Goal: Task Accomplishment & Management: Use online tool/utility

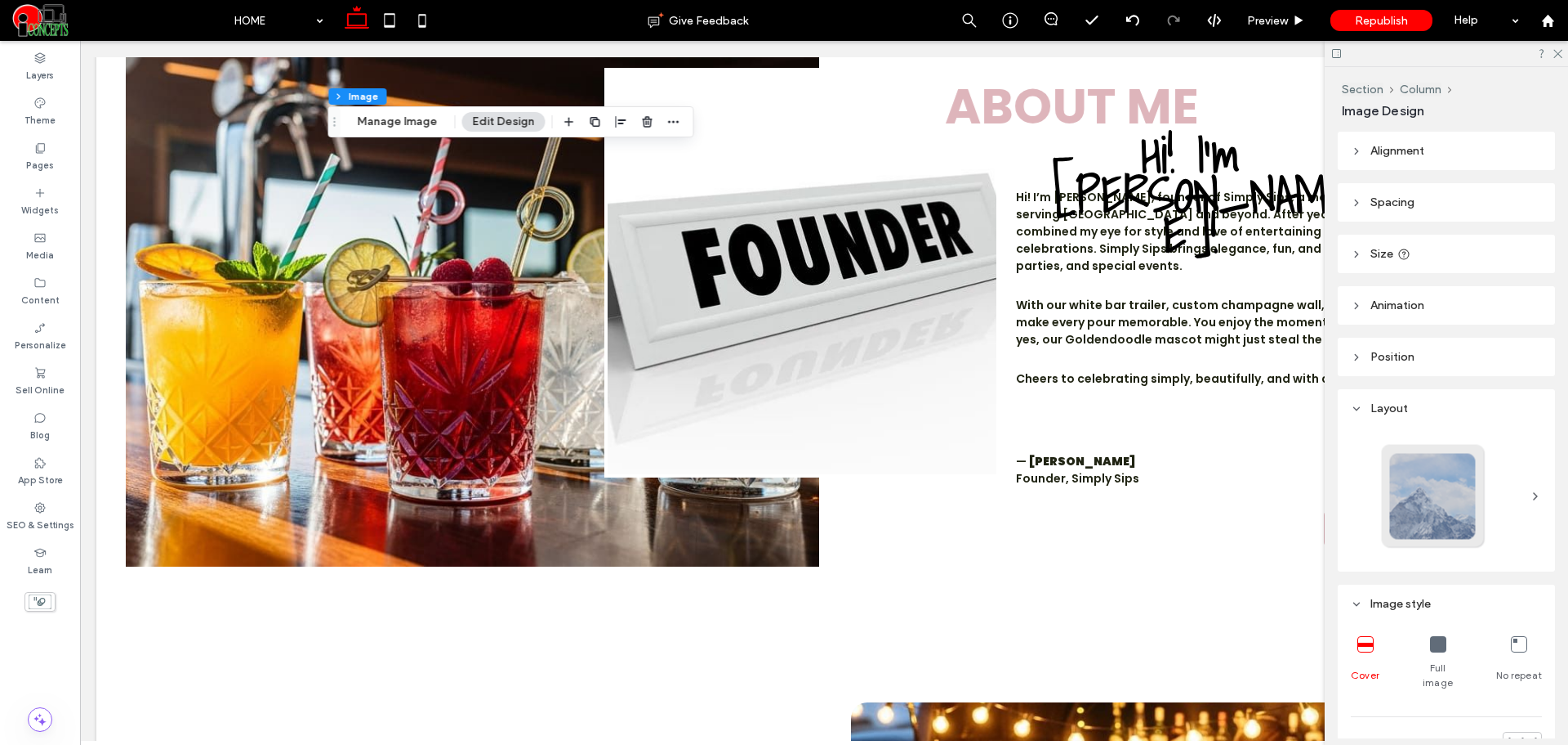
scroll to position [137, 0]
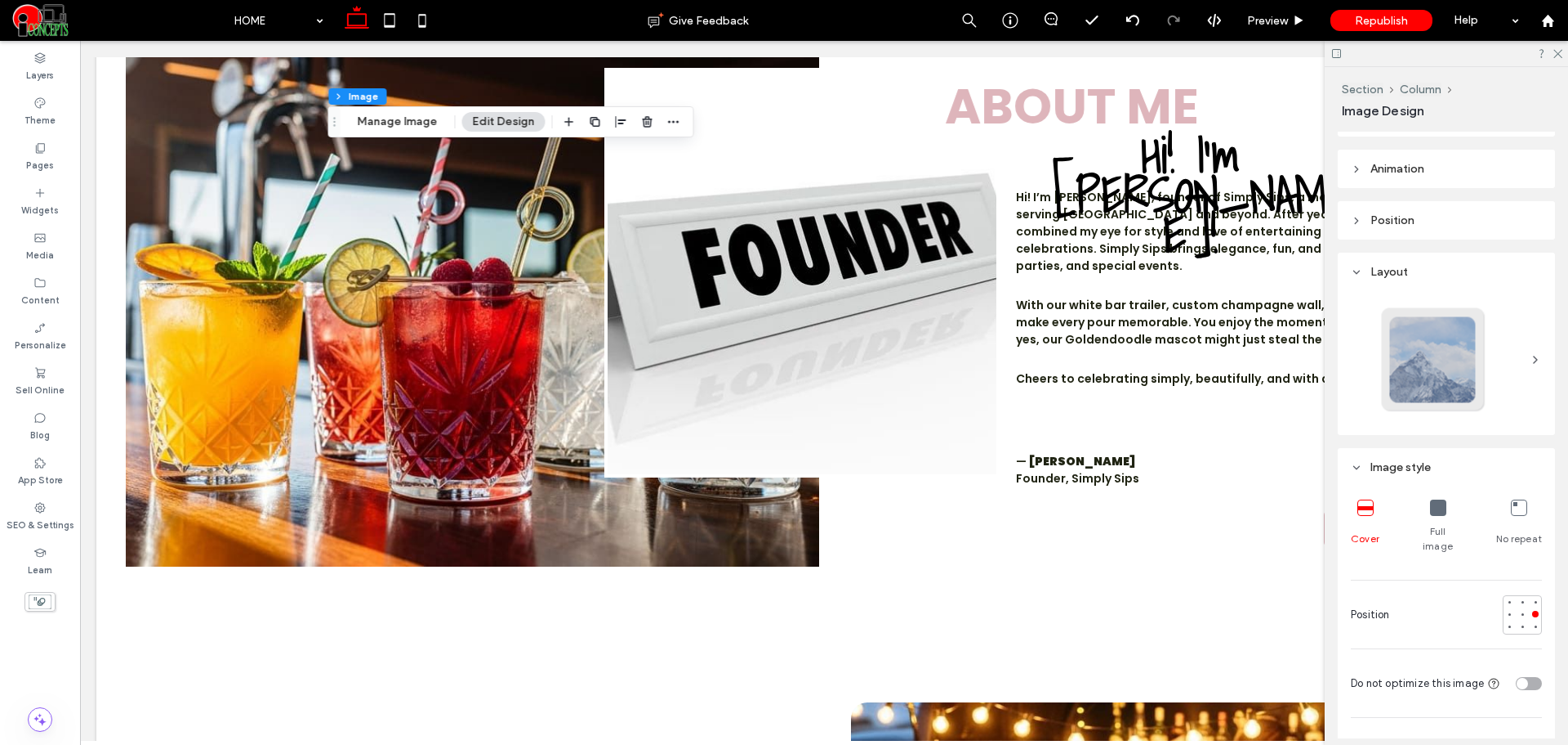
click at [1342, 56] on icon at bounding box center [1337, 54] width 12 height 12
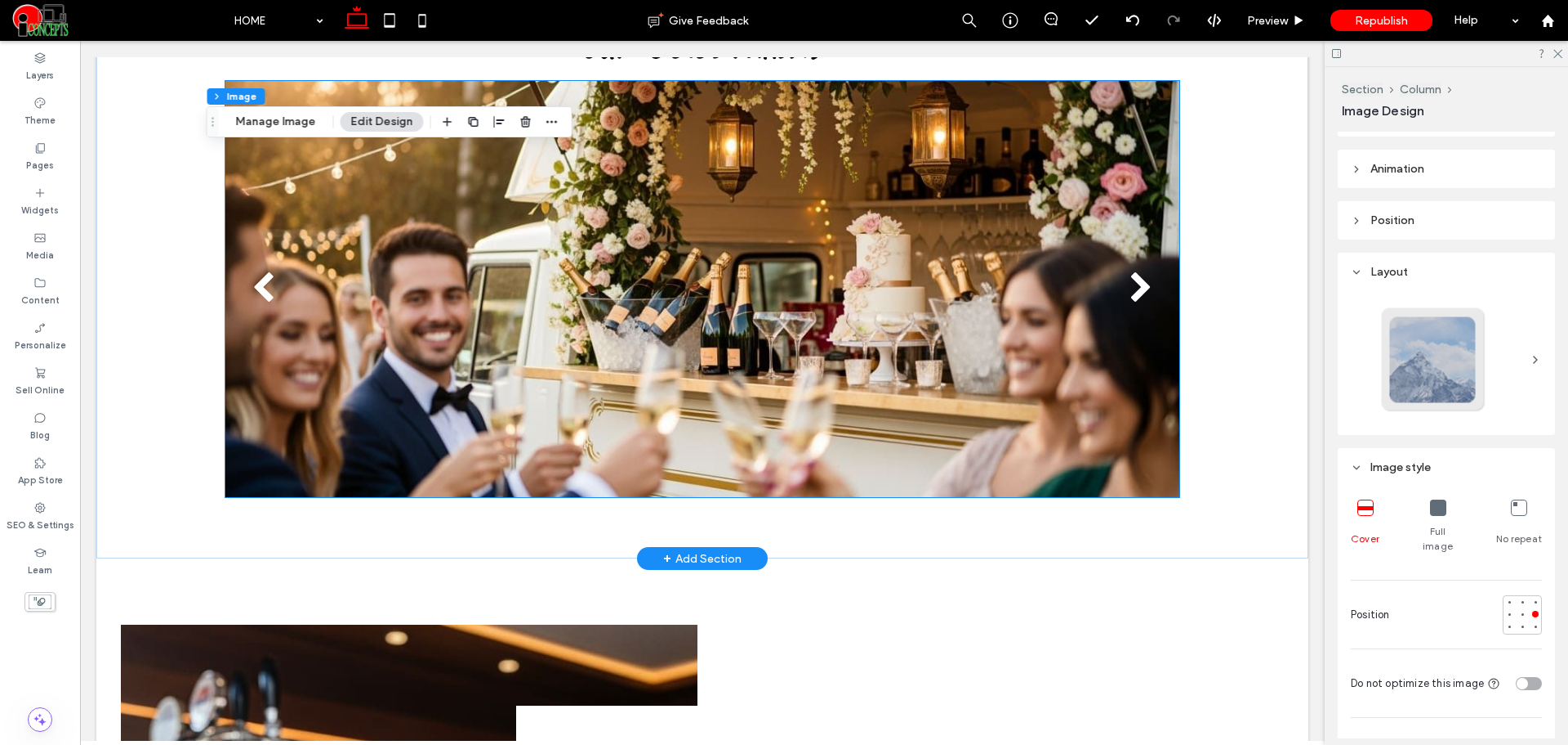
scroll to position [2044, 0]
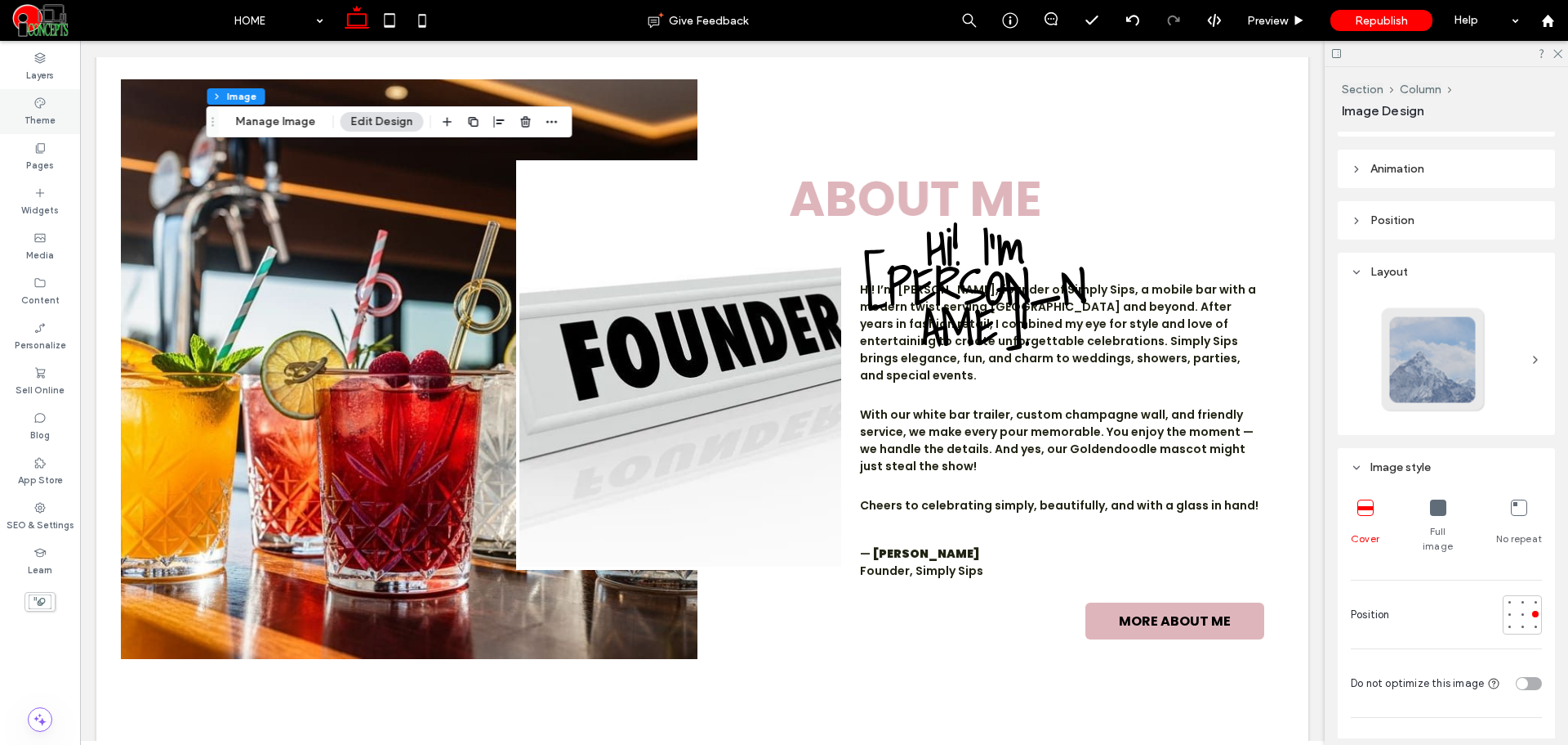
click at [48, 133] on div "Theme" at bounding box center [40, 111] width 80 height 45
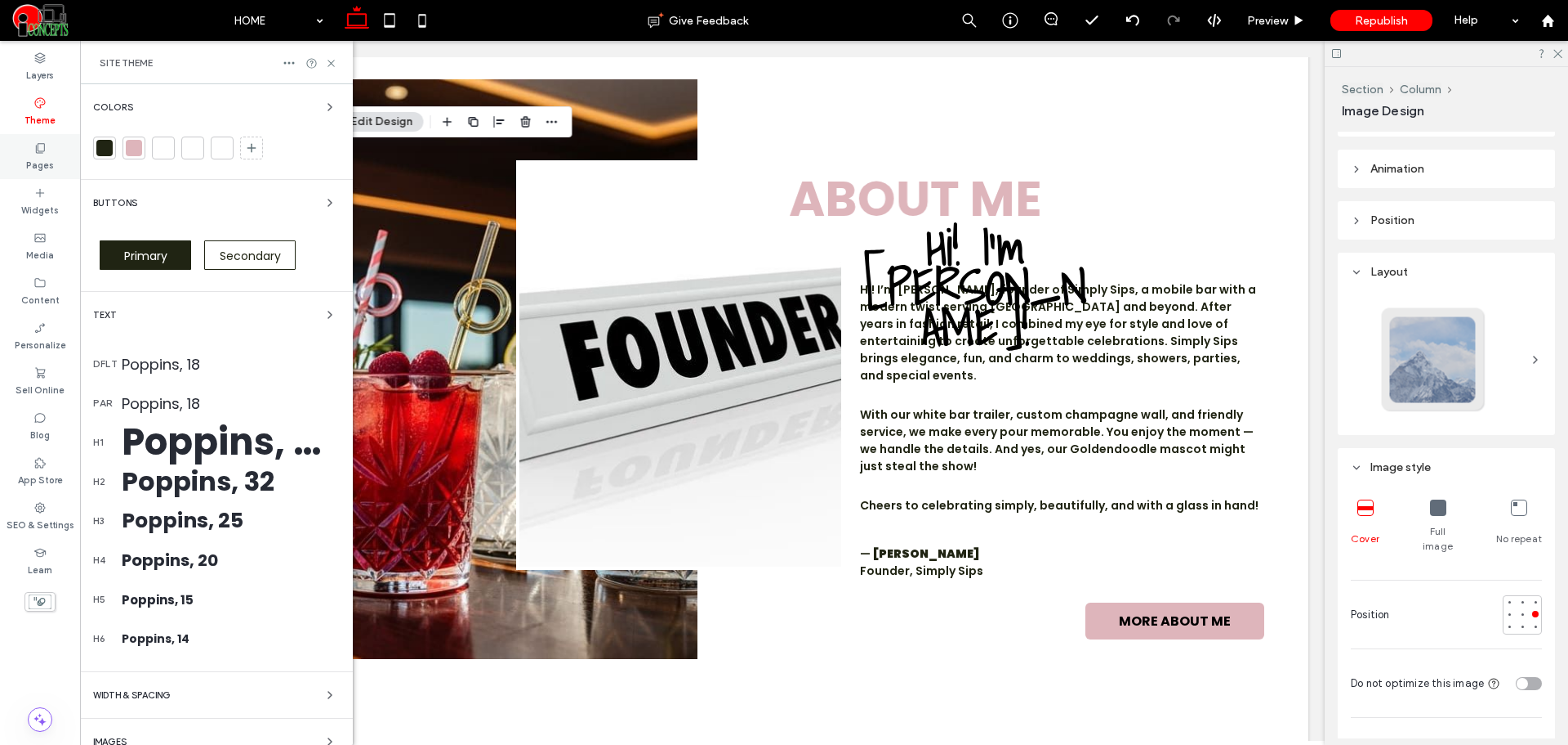
click at [39, 169] on label "Pages" at bounding box center [40, 164] width 28 height 18
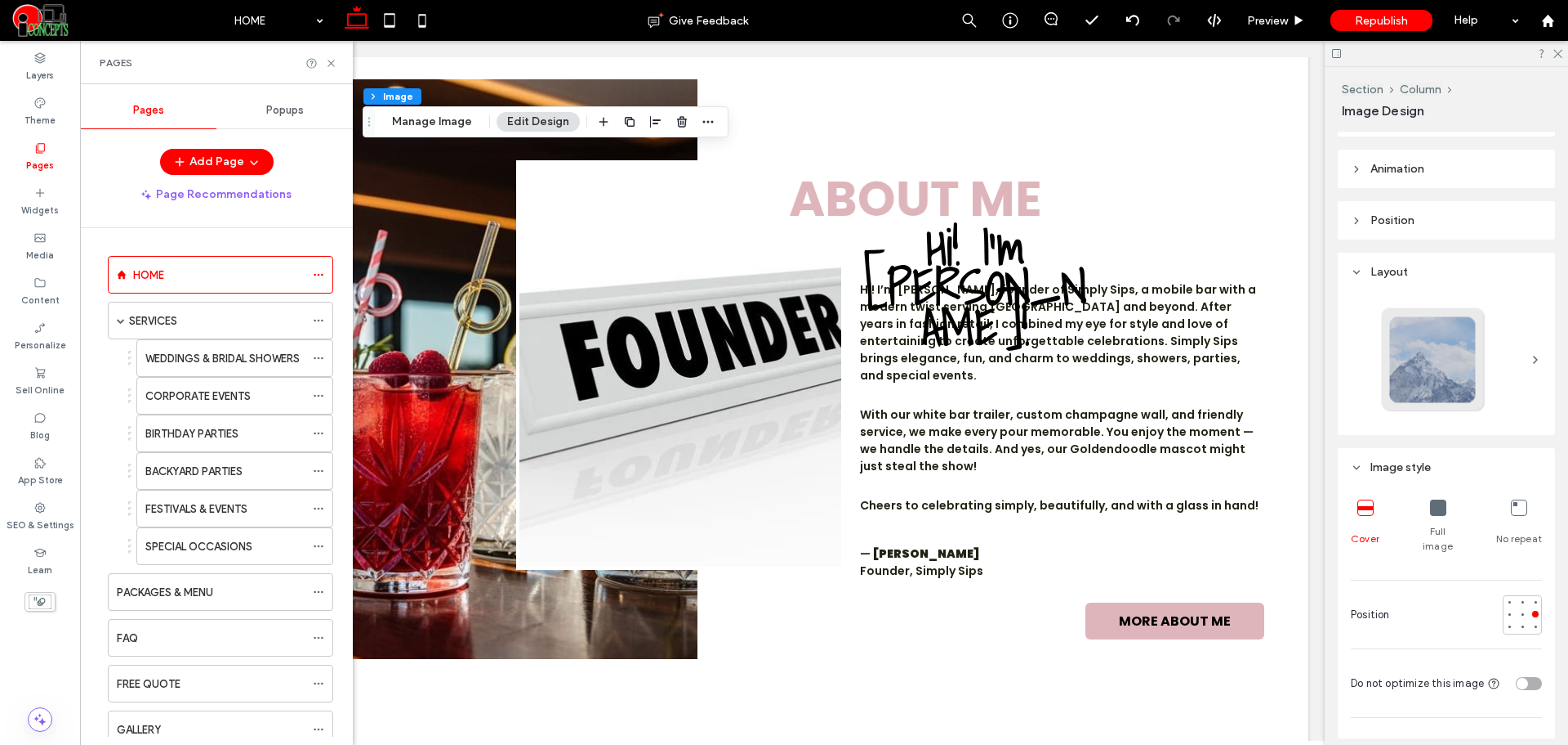
click at [157, 310] on div "SERVICES" at bounding box center [216, 320] width 175 height 36
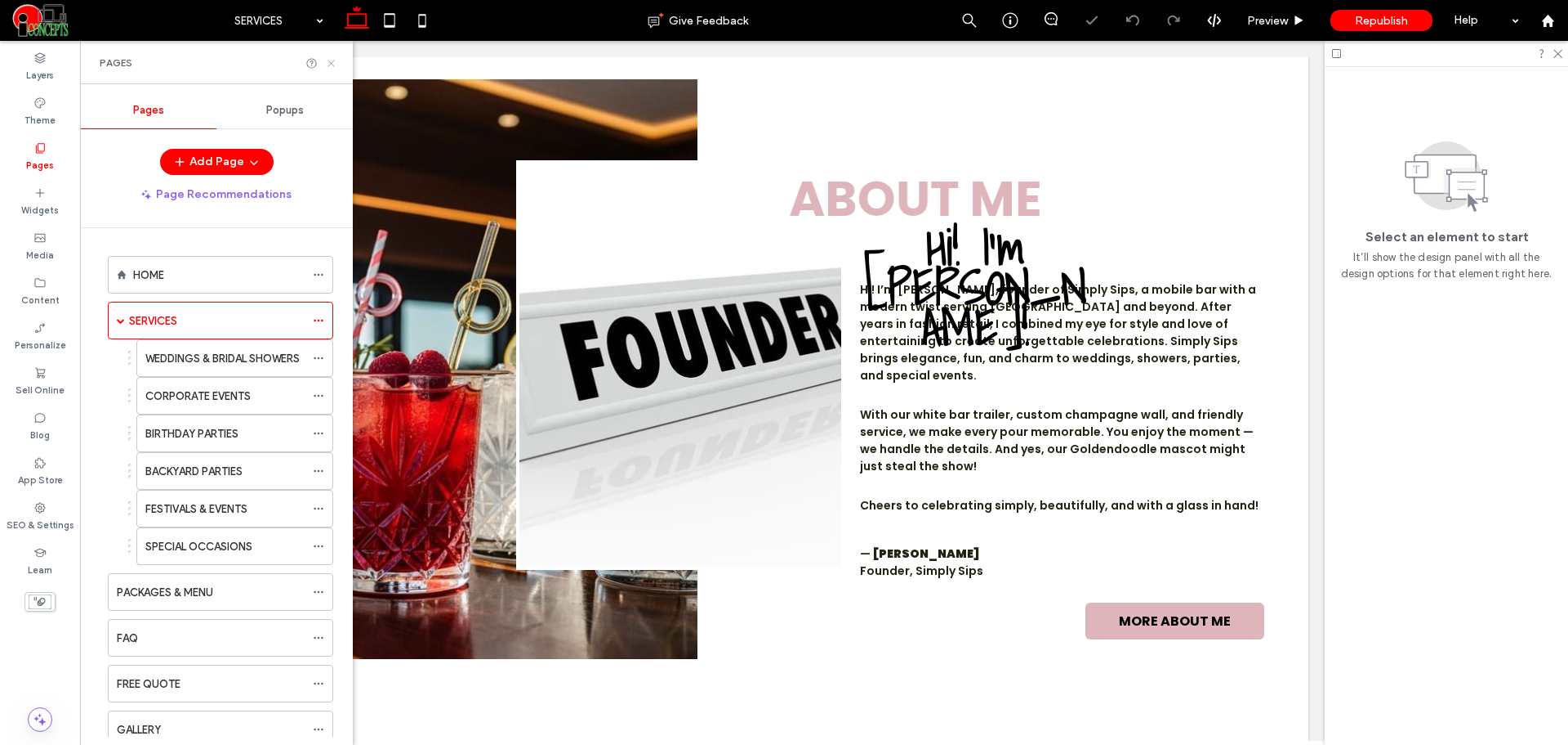
click at [328, 64] on icon at bounding box center [331, 63] width 12 height 12
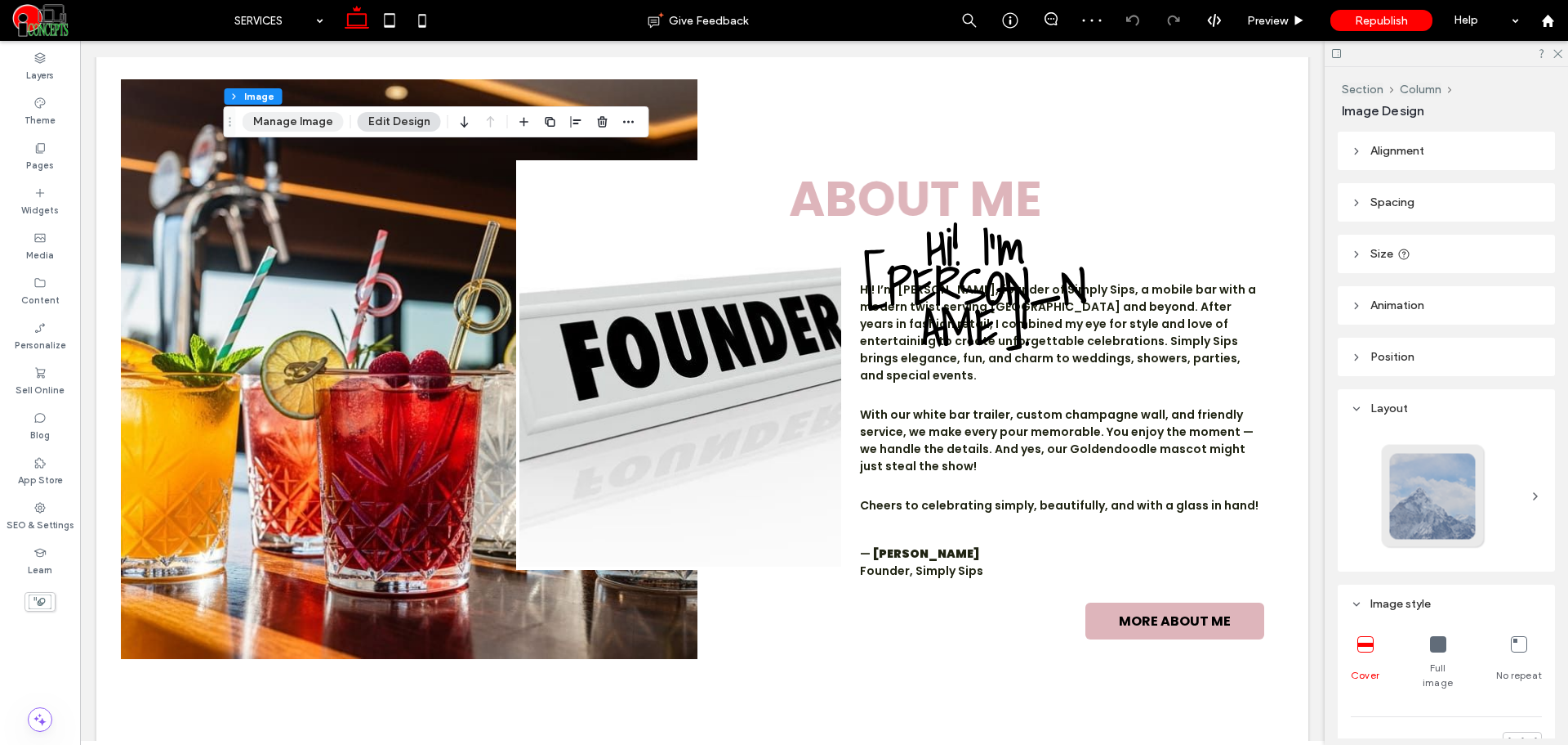
click at [322, 121] on button "Manage Image" at bounding box center [293, 122] width 102 height 20
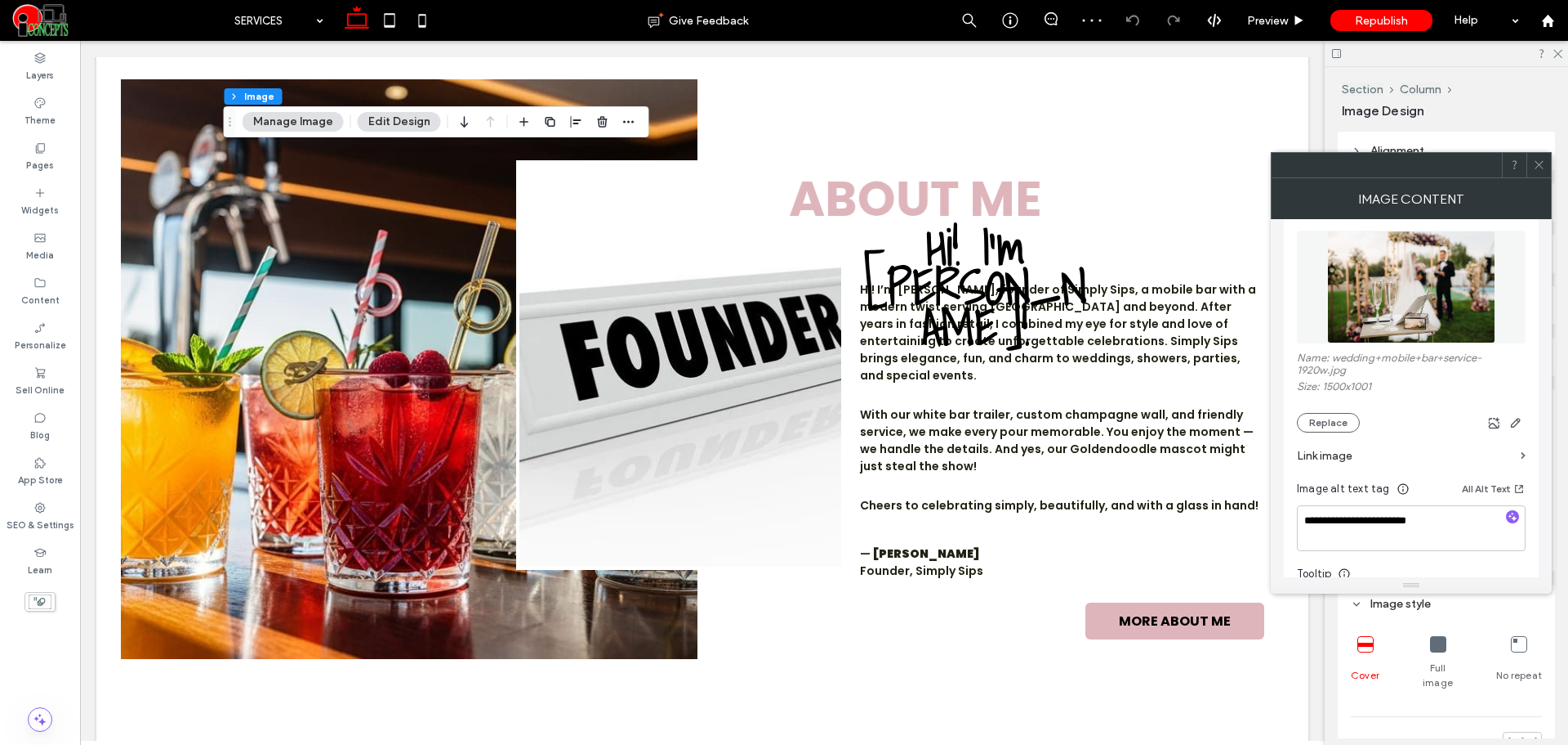
scroll to position [272, 0]
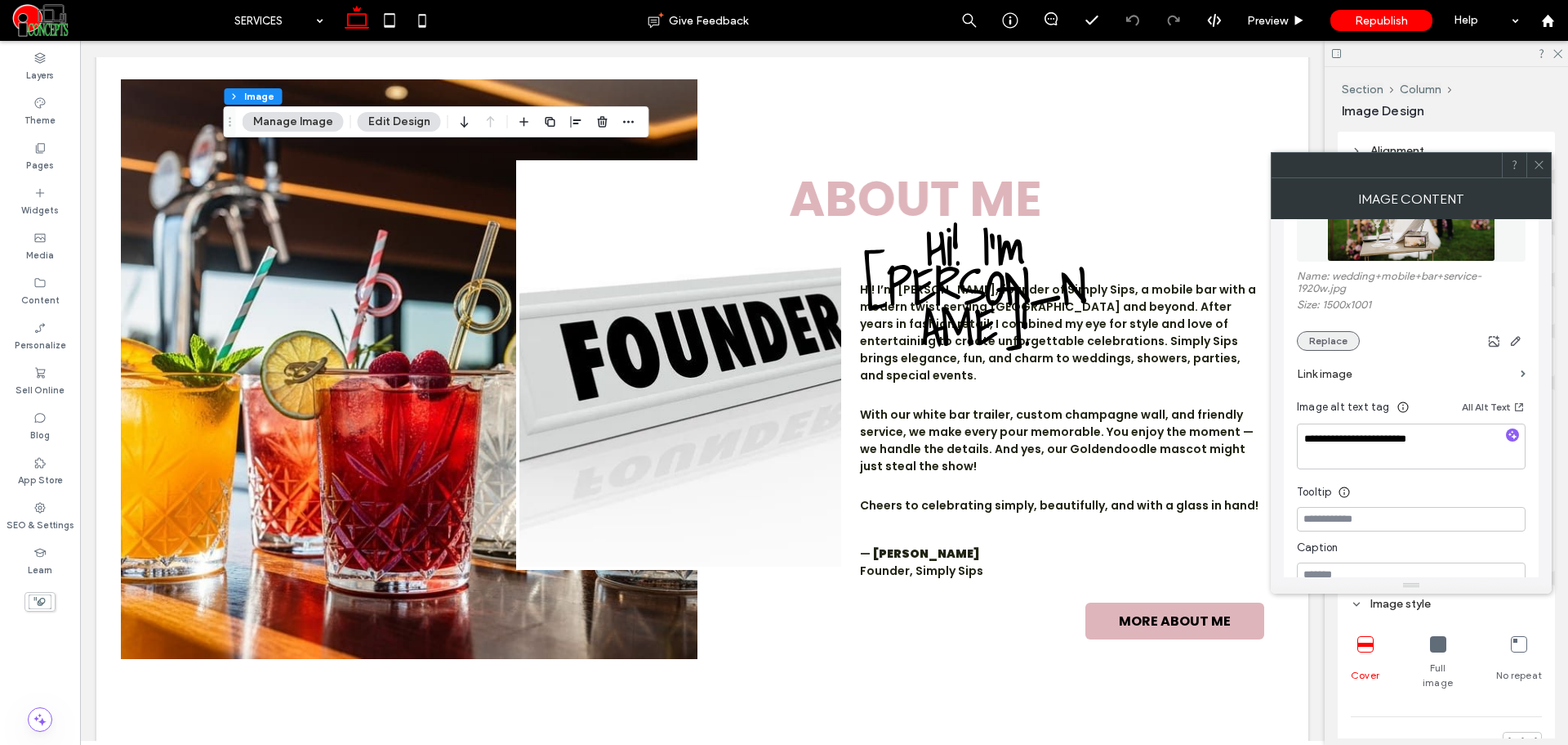
click at [1342, 337] on button "Replace" at bounding box center [1328, 341] width 63 height 20
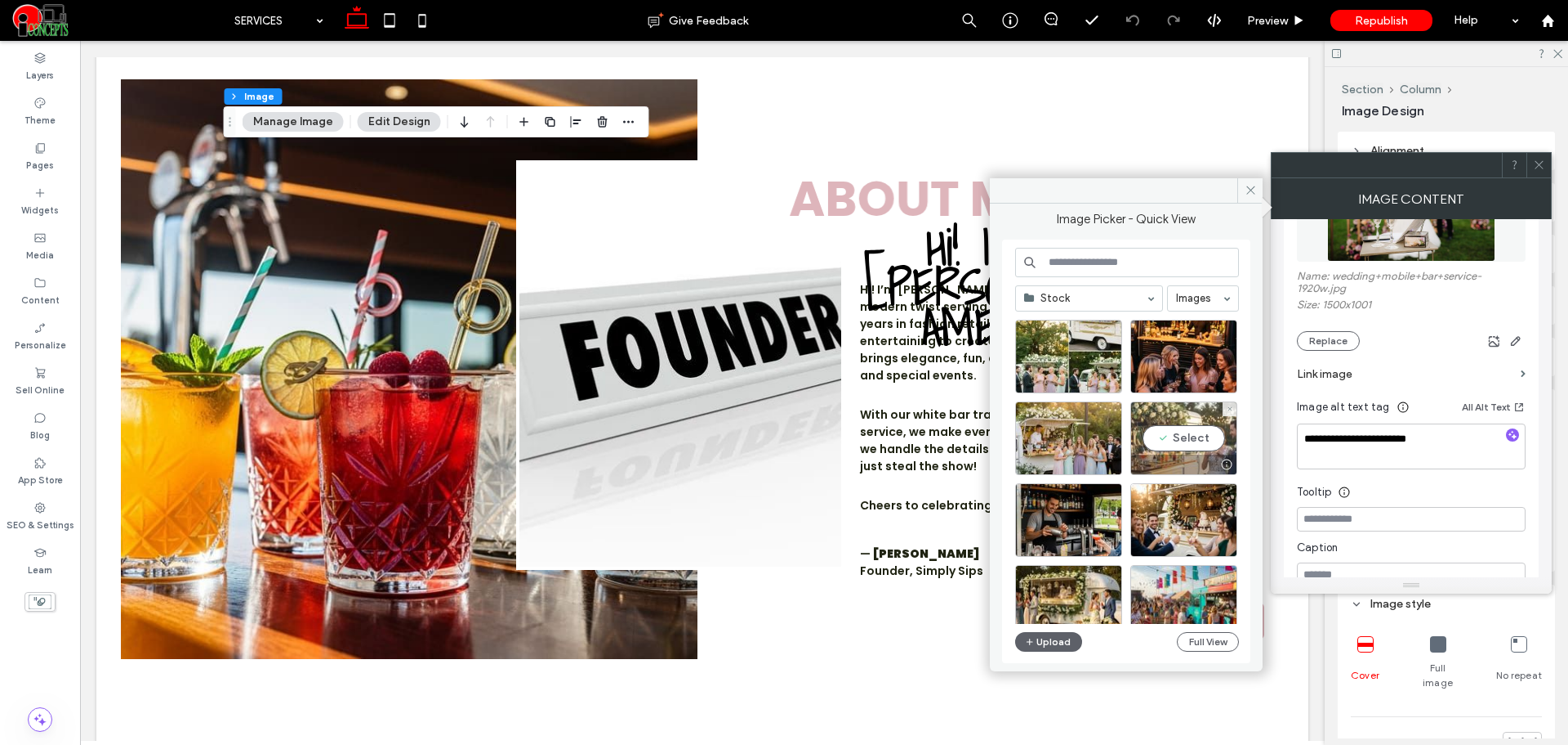
click at [1203, 445] on div "Select" at bounding box center [1183, 438] width 107 height 74
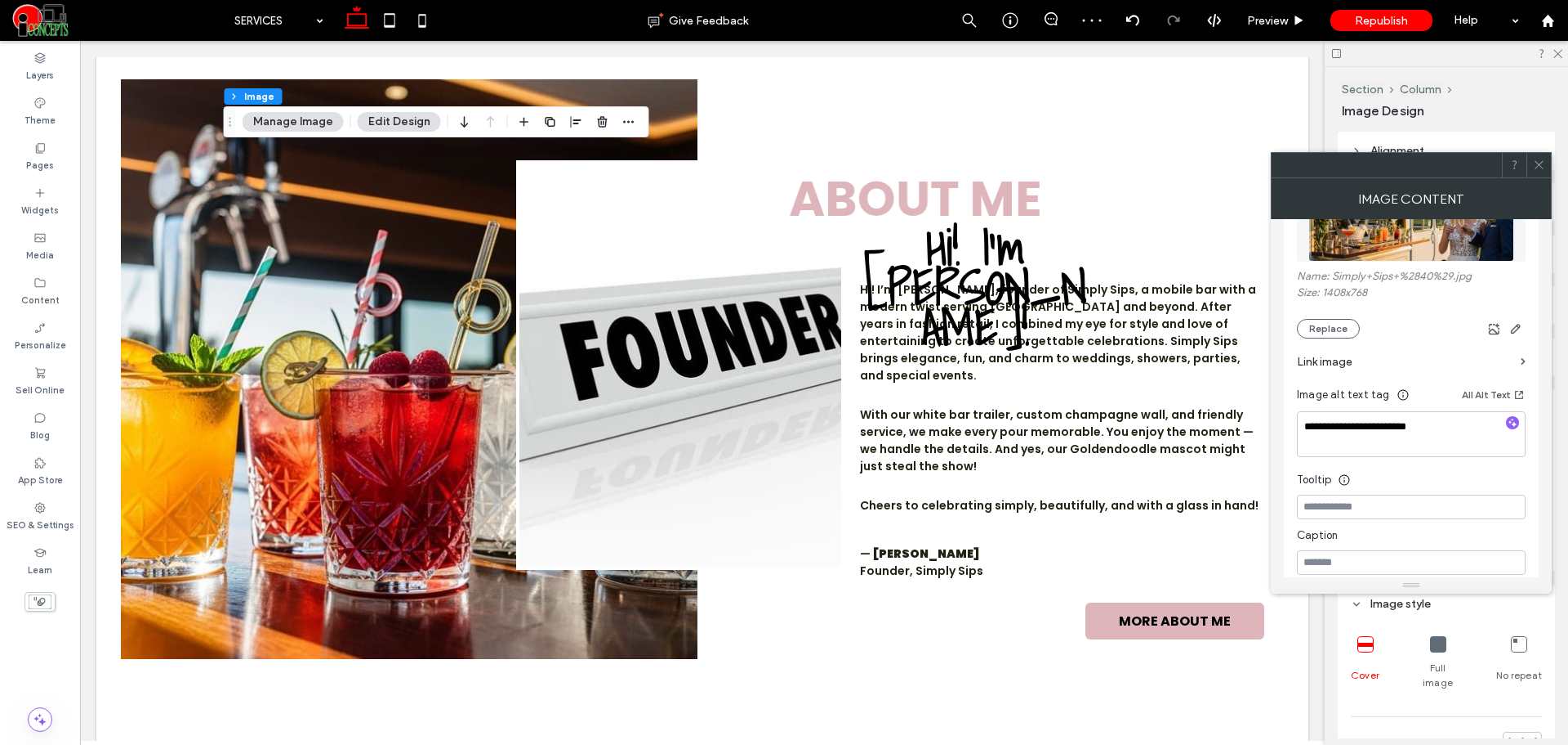
click at [1327, 338] on section "Link image" at bounding box center [1411, 361] width 228 height 47
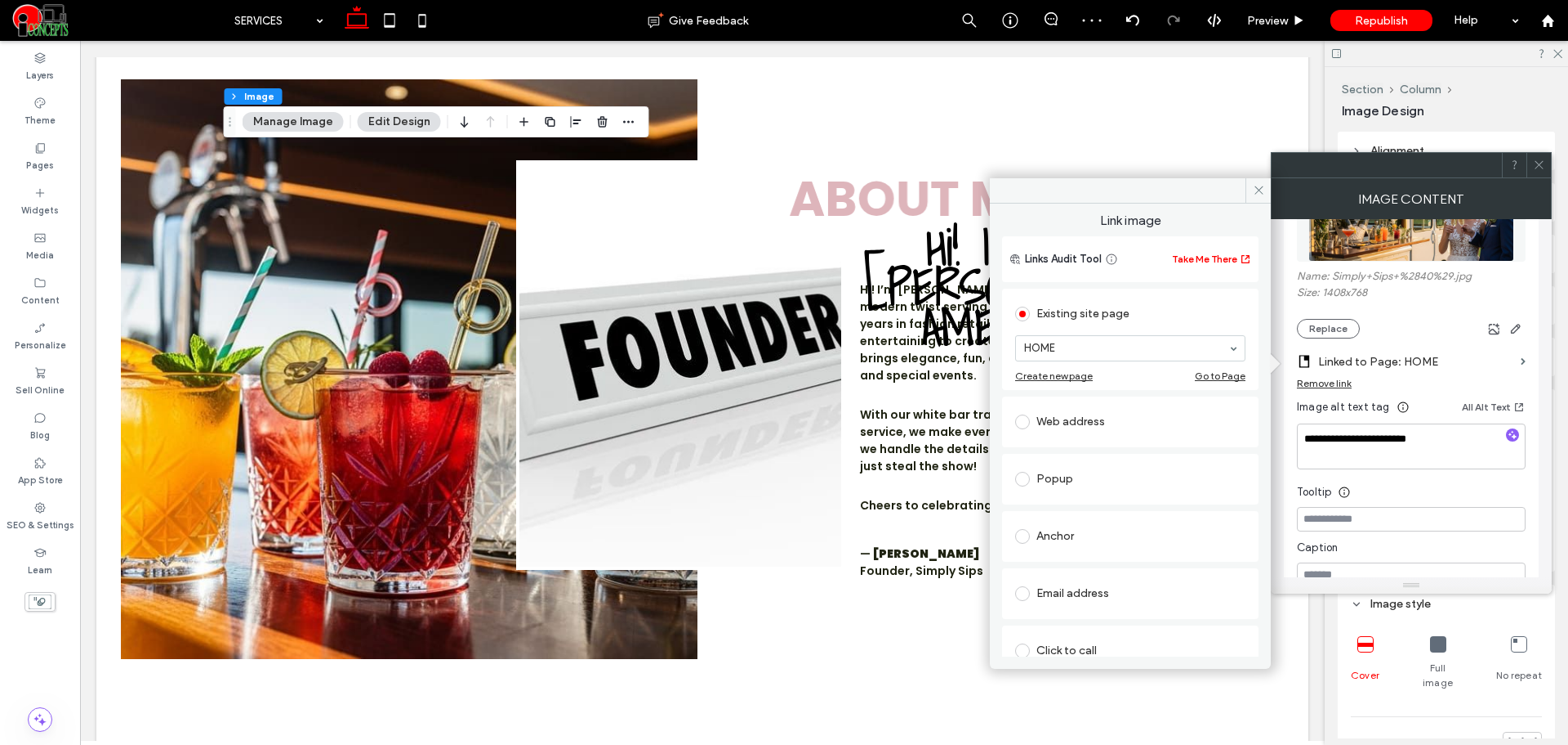
click at [1331, 378] on div "Remove link" at bounding box center [1324, 383] width 55 height 12
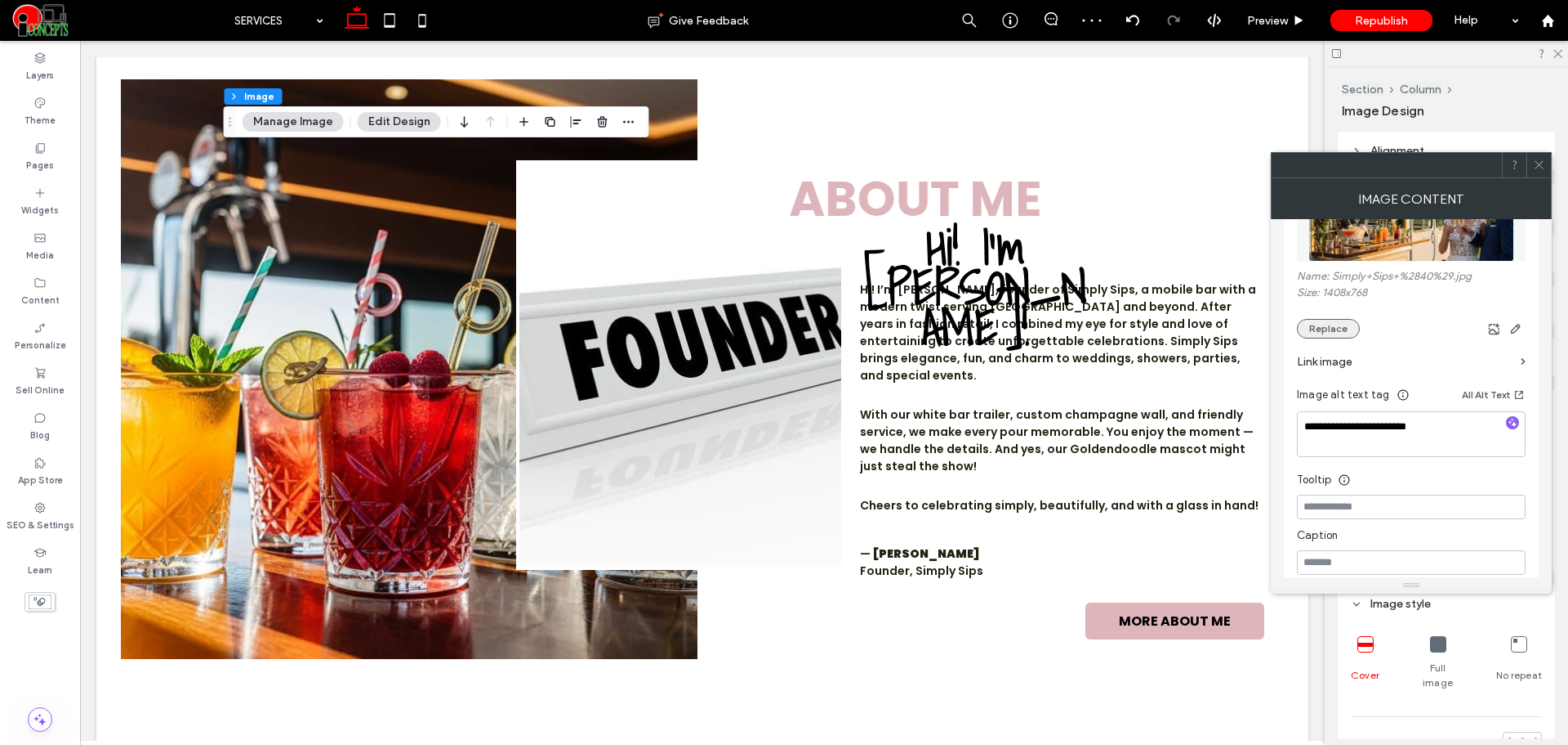
click at [1329, 328] on button "Replace" at bounding box center [1328, 329] width 63 height 20
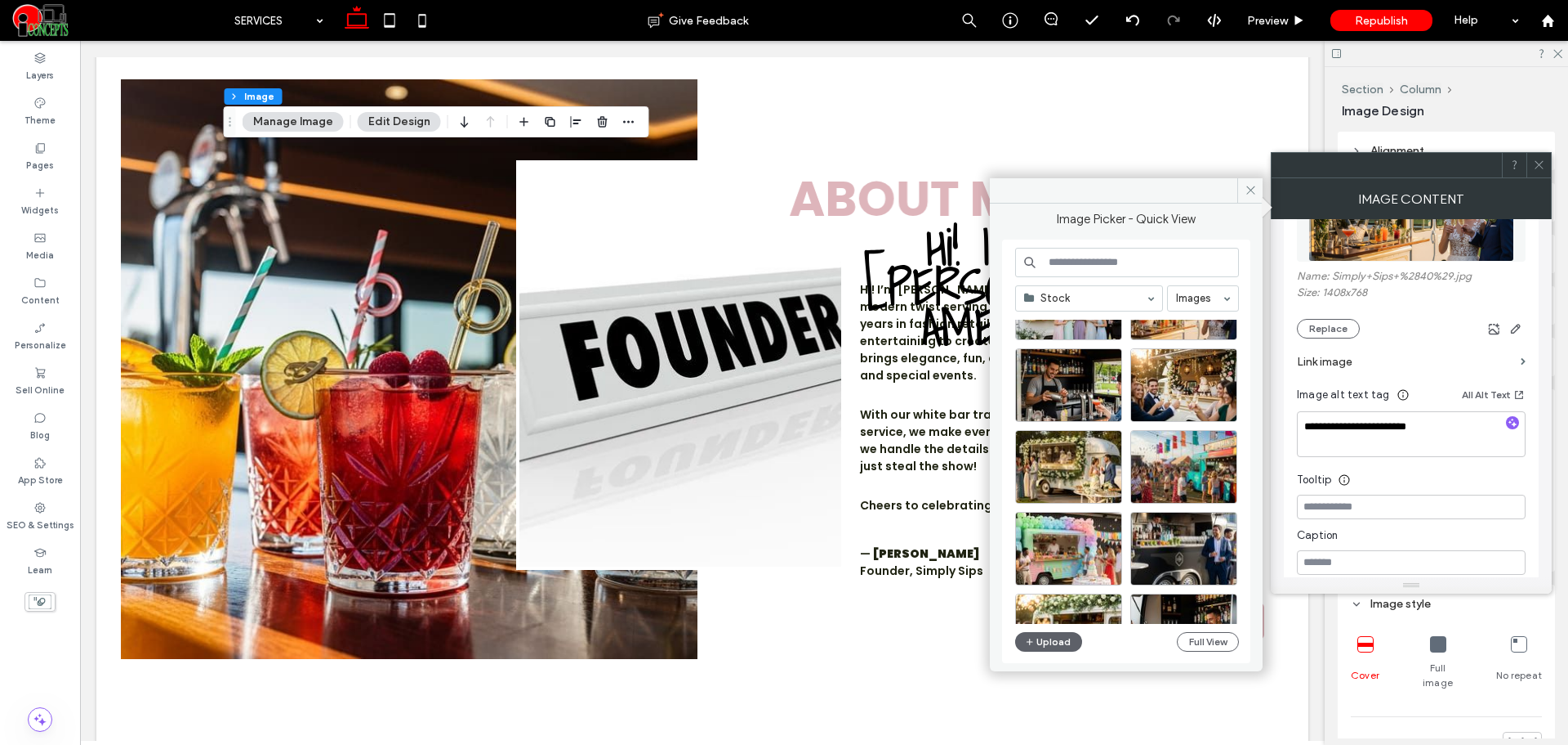
scroll to position [137, 0]
click at [1183, 393] on div "Select" at bounding box center [1183, 383] width 107 height 74
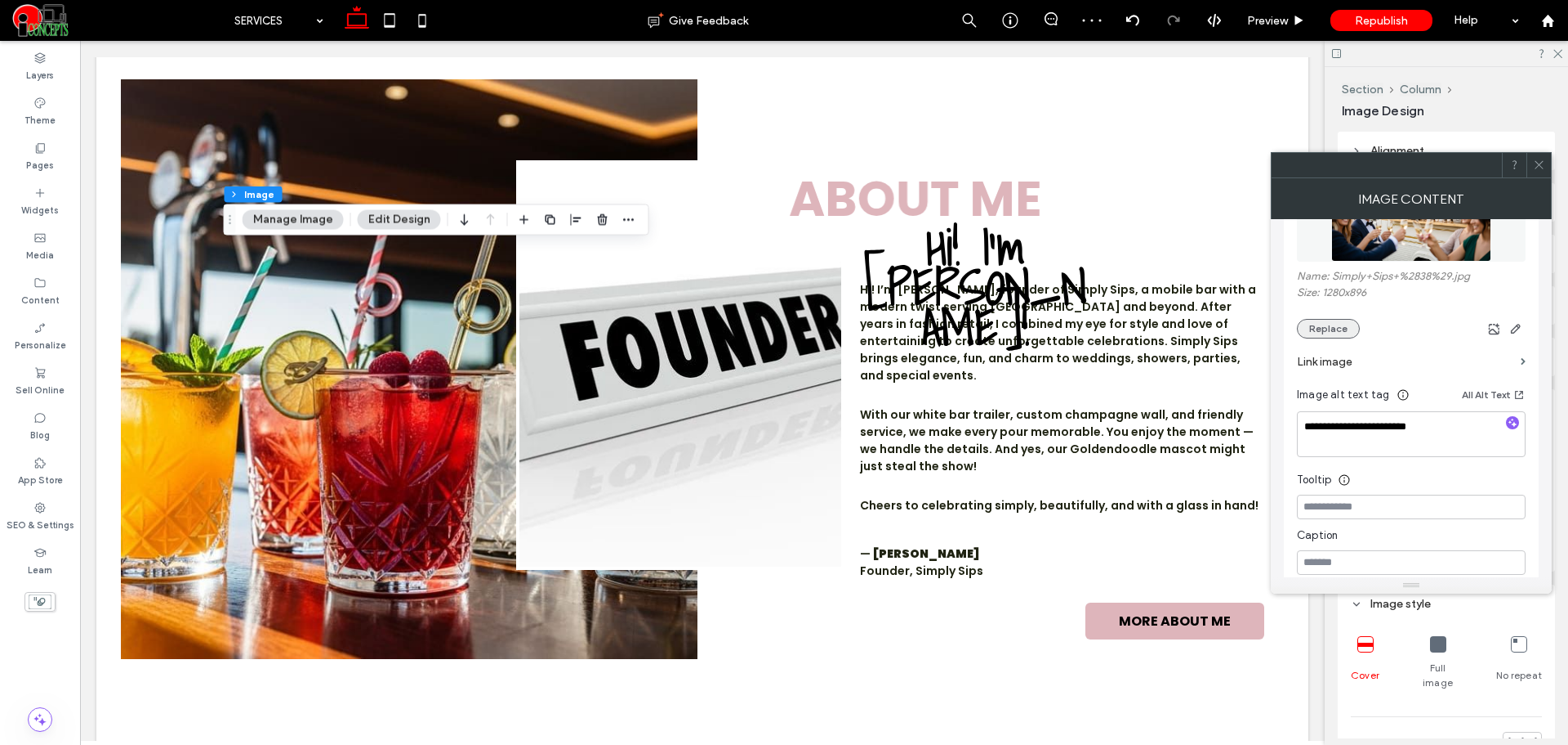
click at [1337, 326] on button "Replace" at bounding box center [1328, 329] width 63 height 20
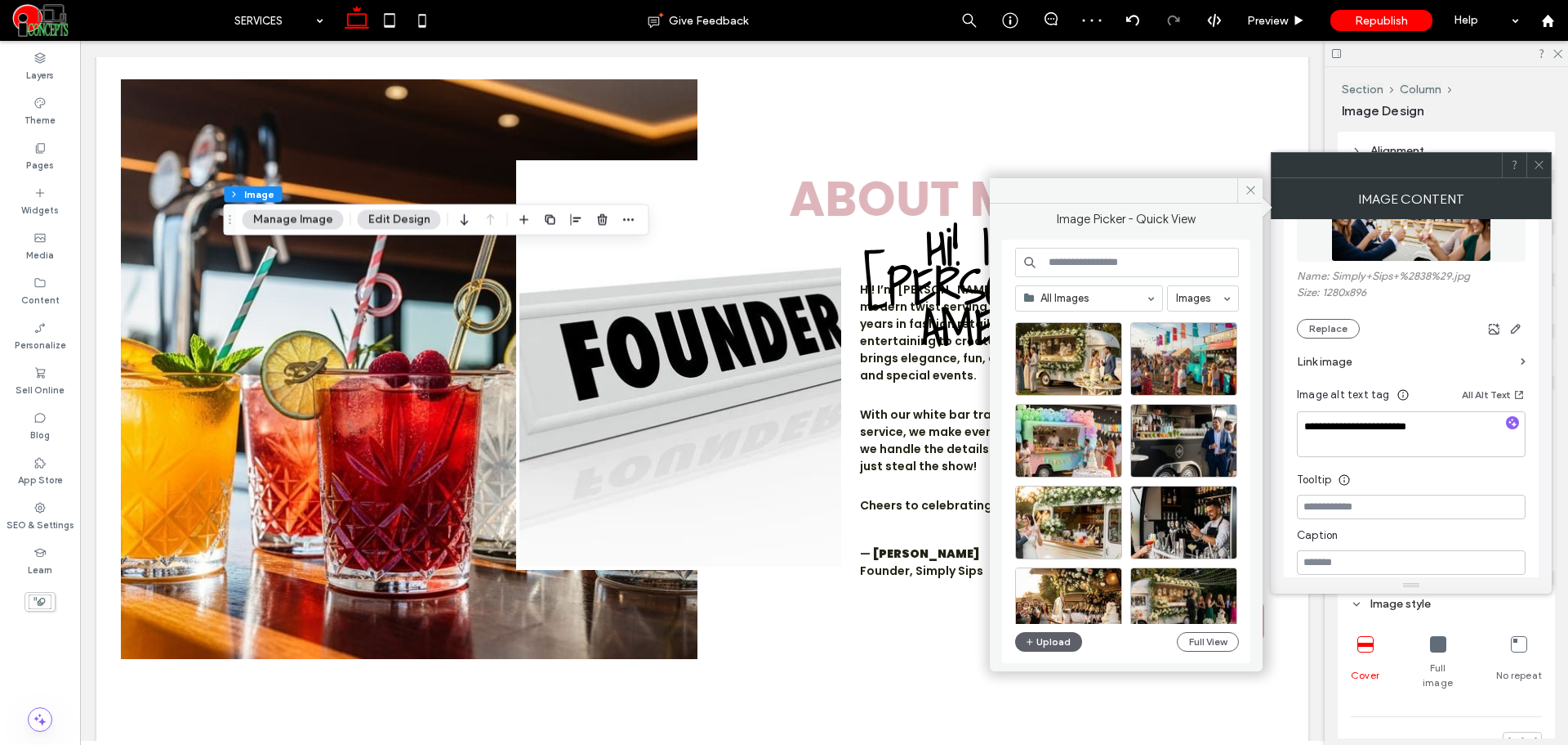
scroll to position [272, 0]
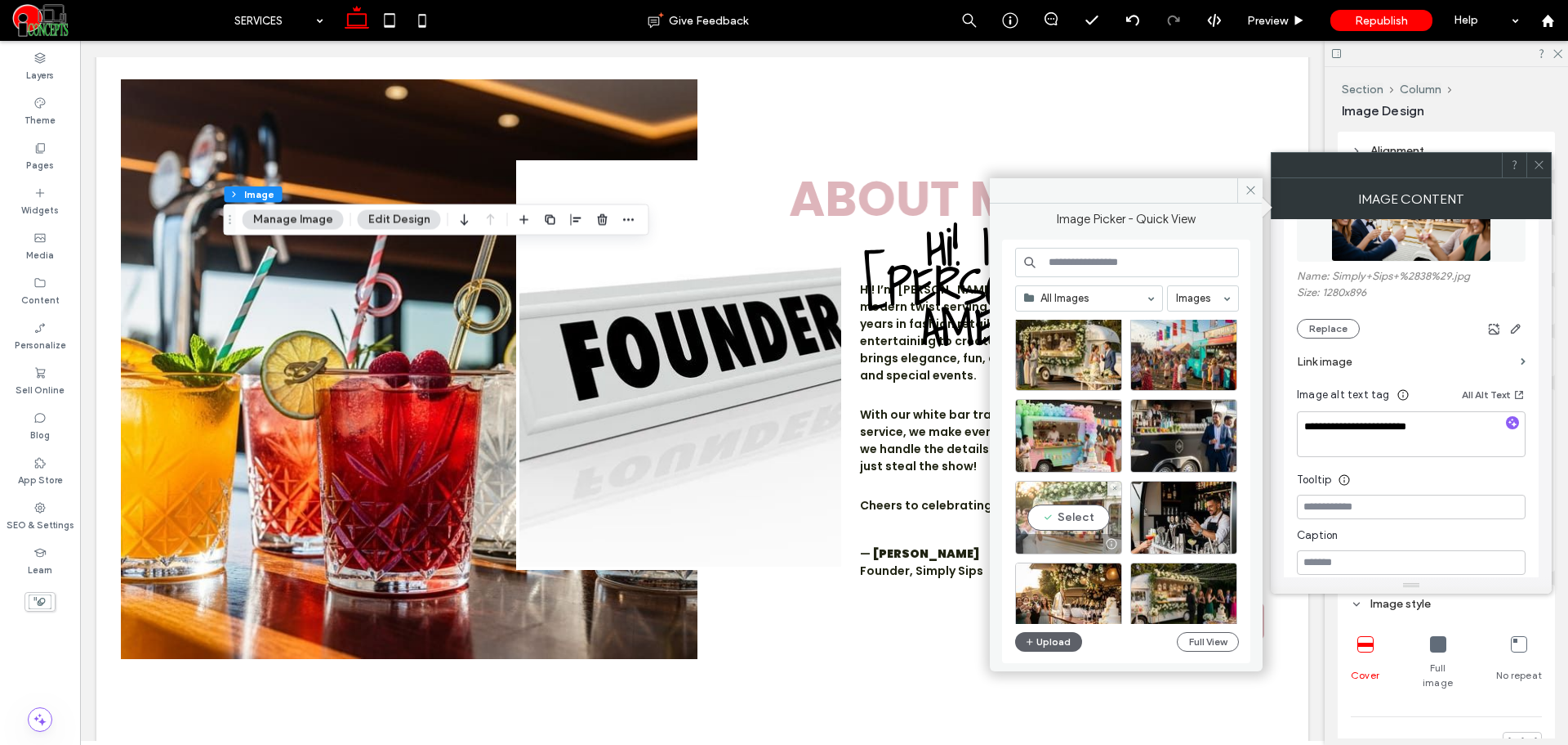
click at [1089, 507] on div "Select" at bounding box center [1069, 518] width 107 height 74
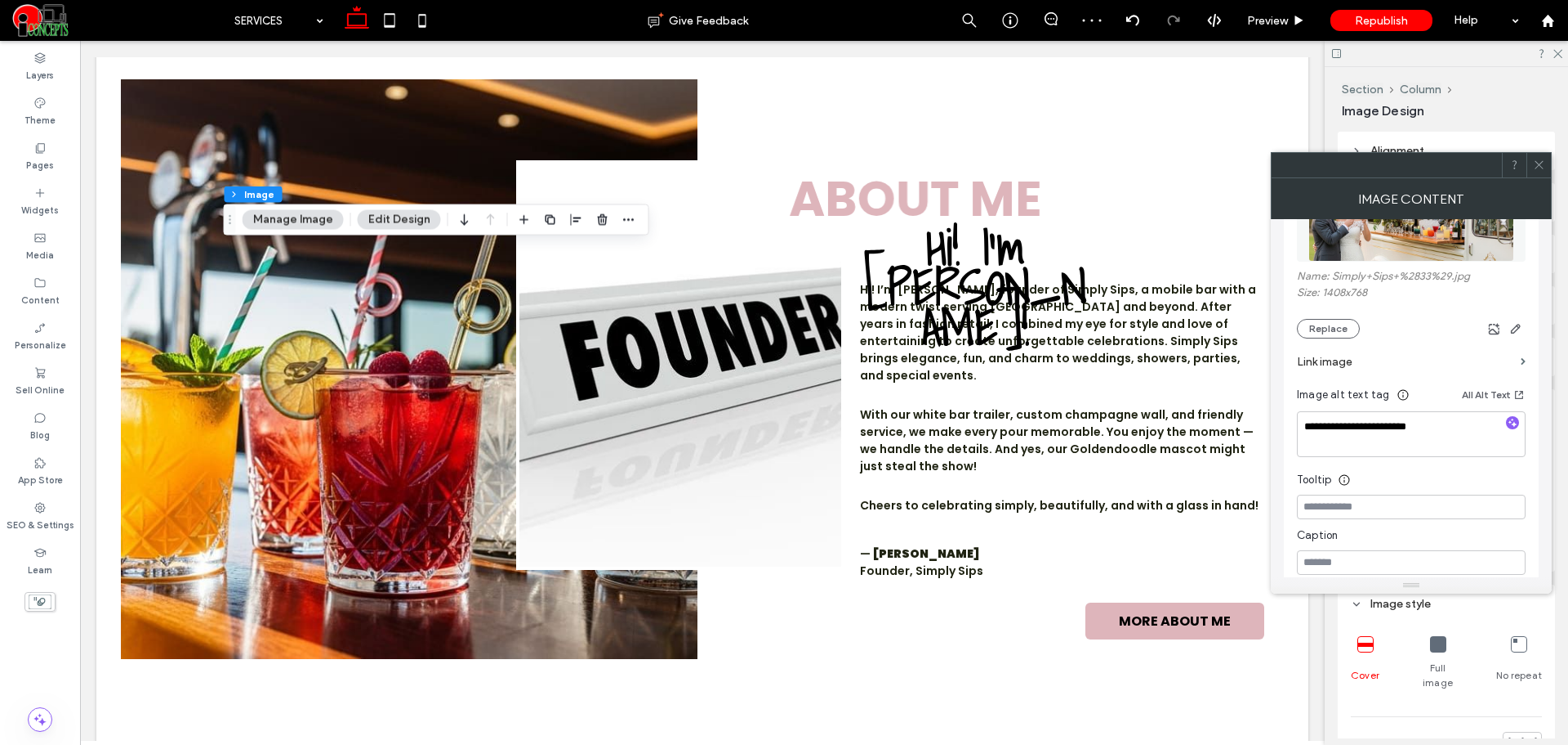
click at [1539, 164] on icon at bounding box center [1539, 165] width 12 height 12
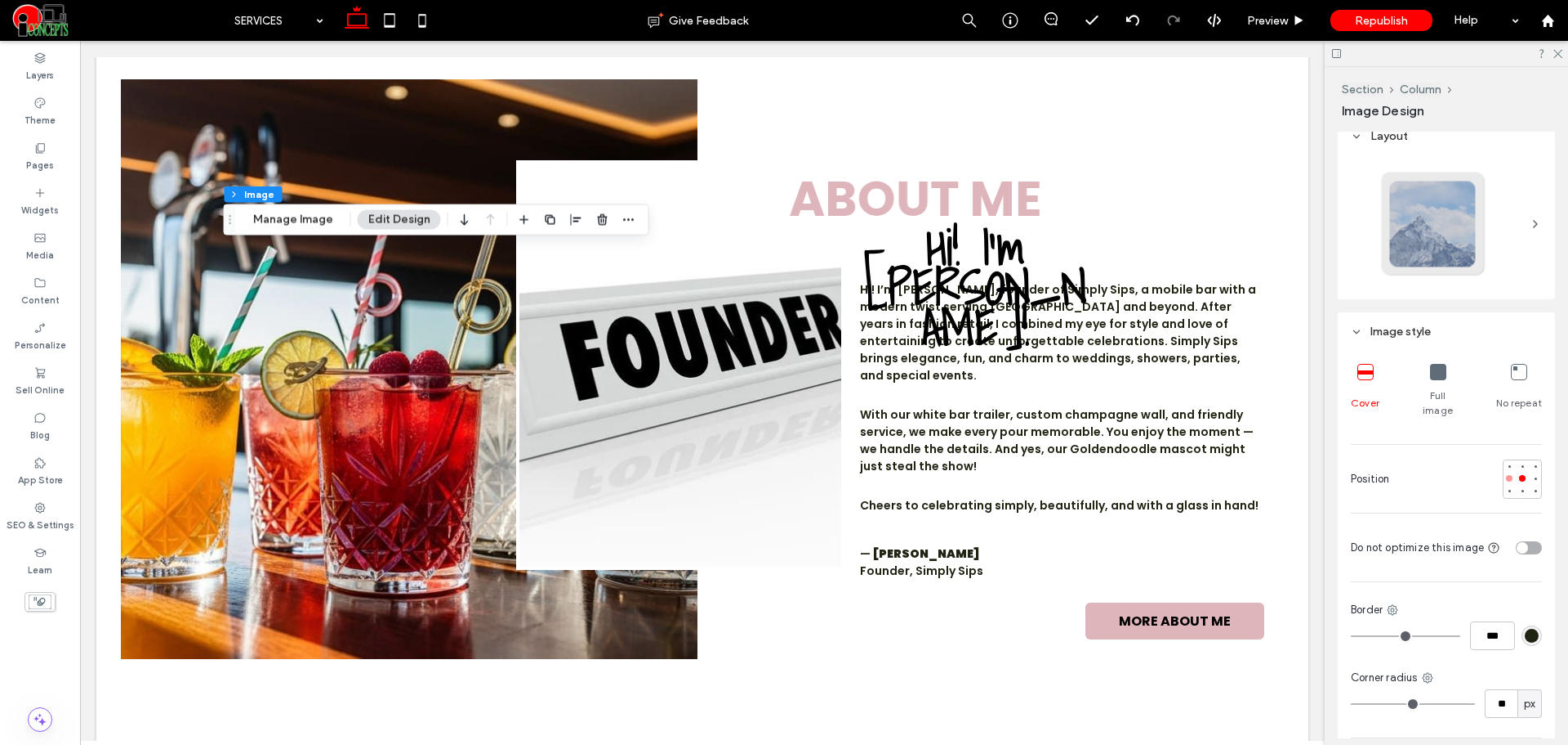
click at [1506, 475] on div at bounding box center [1509, 478] width 7 height 7
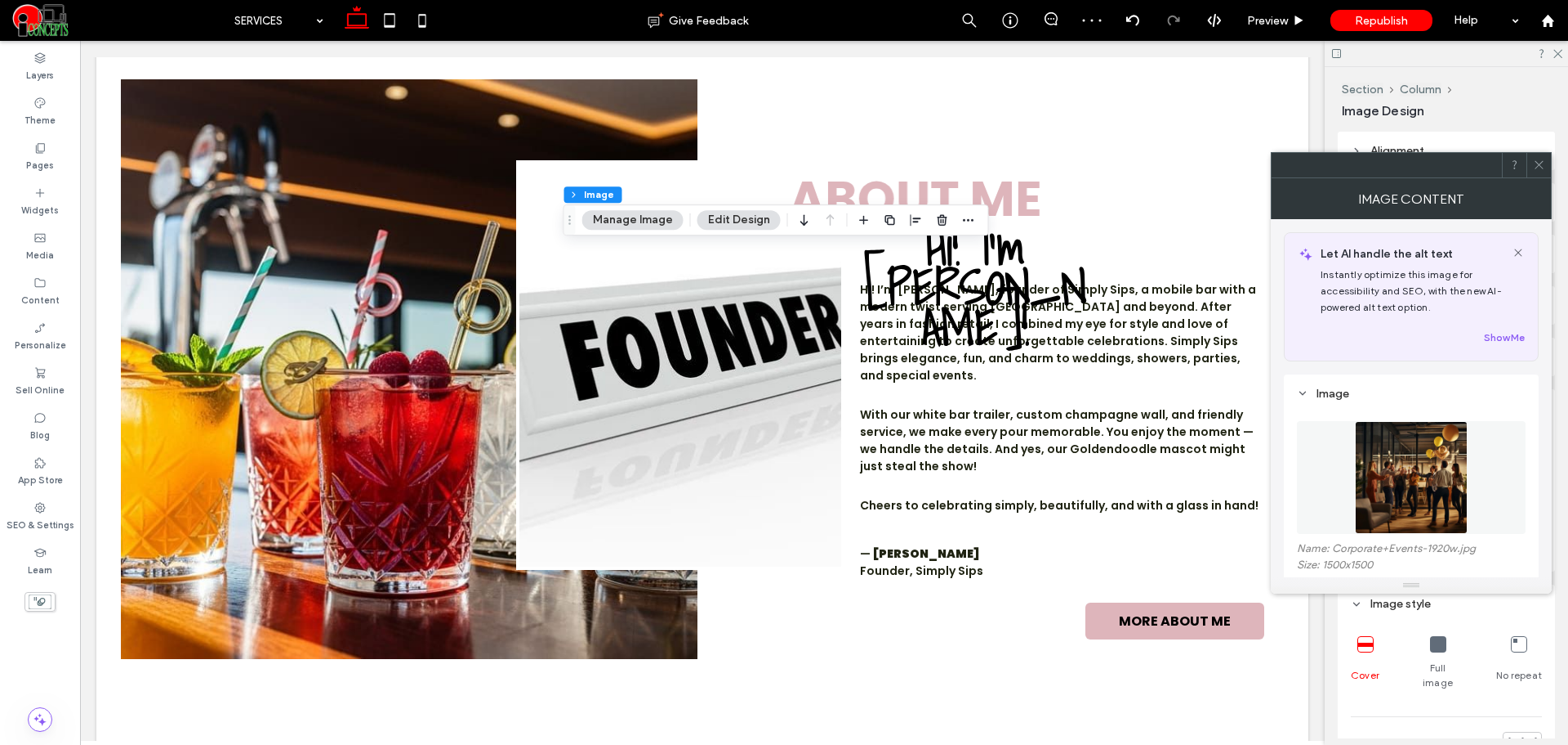
scroll to position [137, 0]
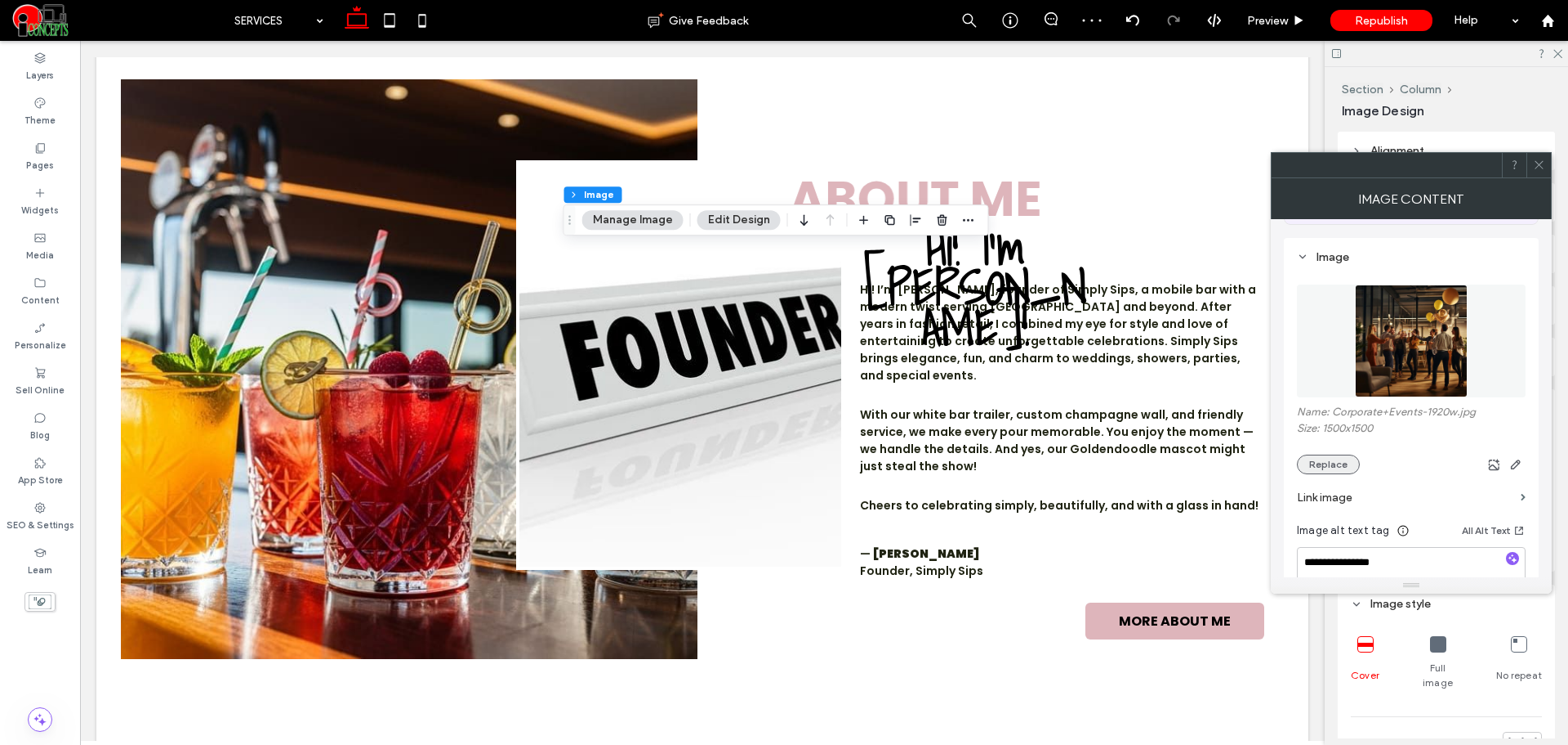
click at [1323, 461] on button "Replace" at bounding box center [1328, 465] width 63 height 20
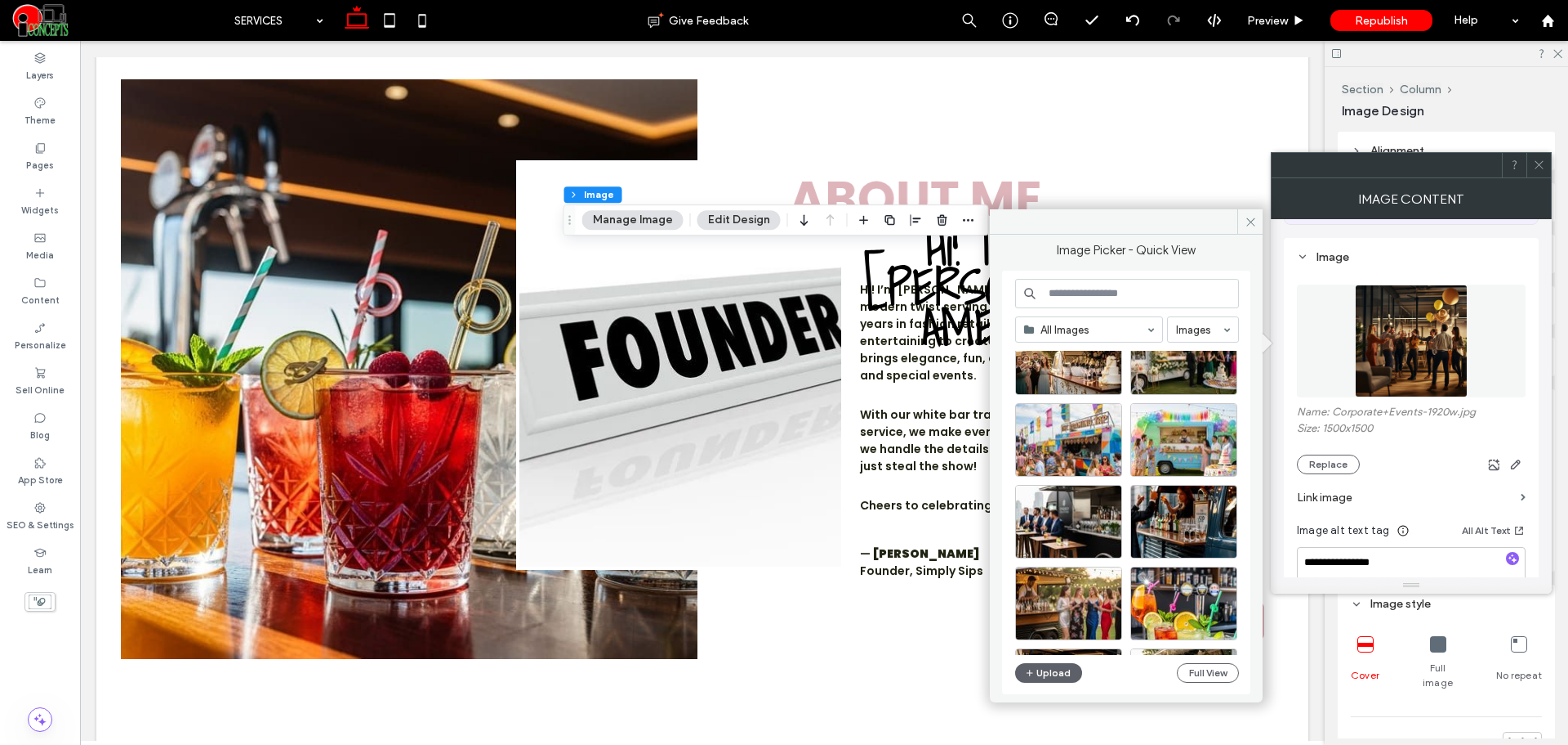
scroll to position [546, 0]
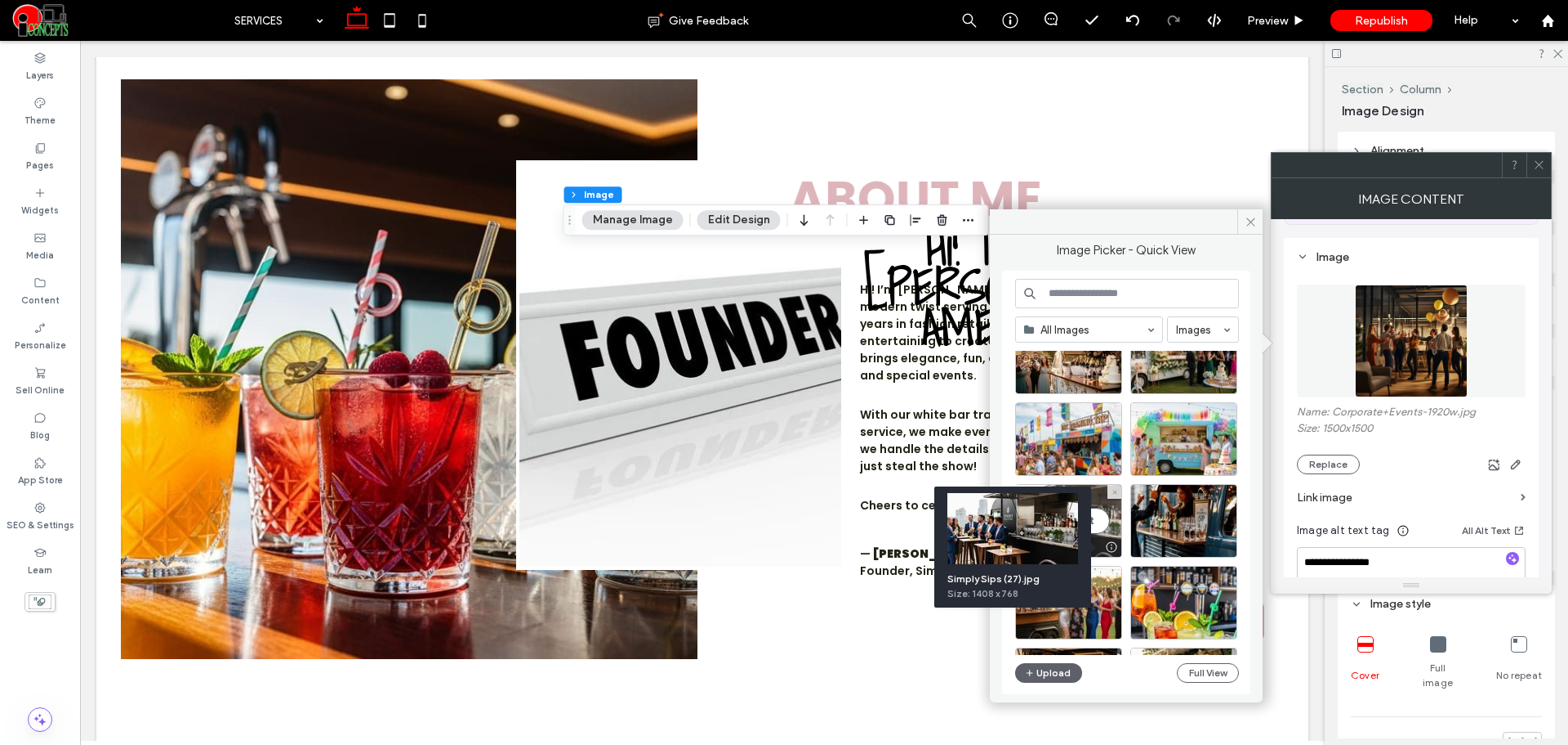
click at [1102, 519] on div "Select" at bounding box center [1069, 521] width 107 height 74
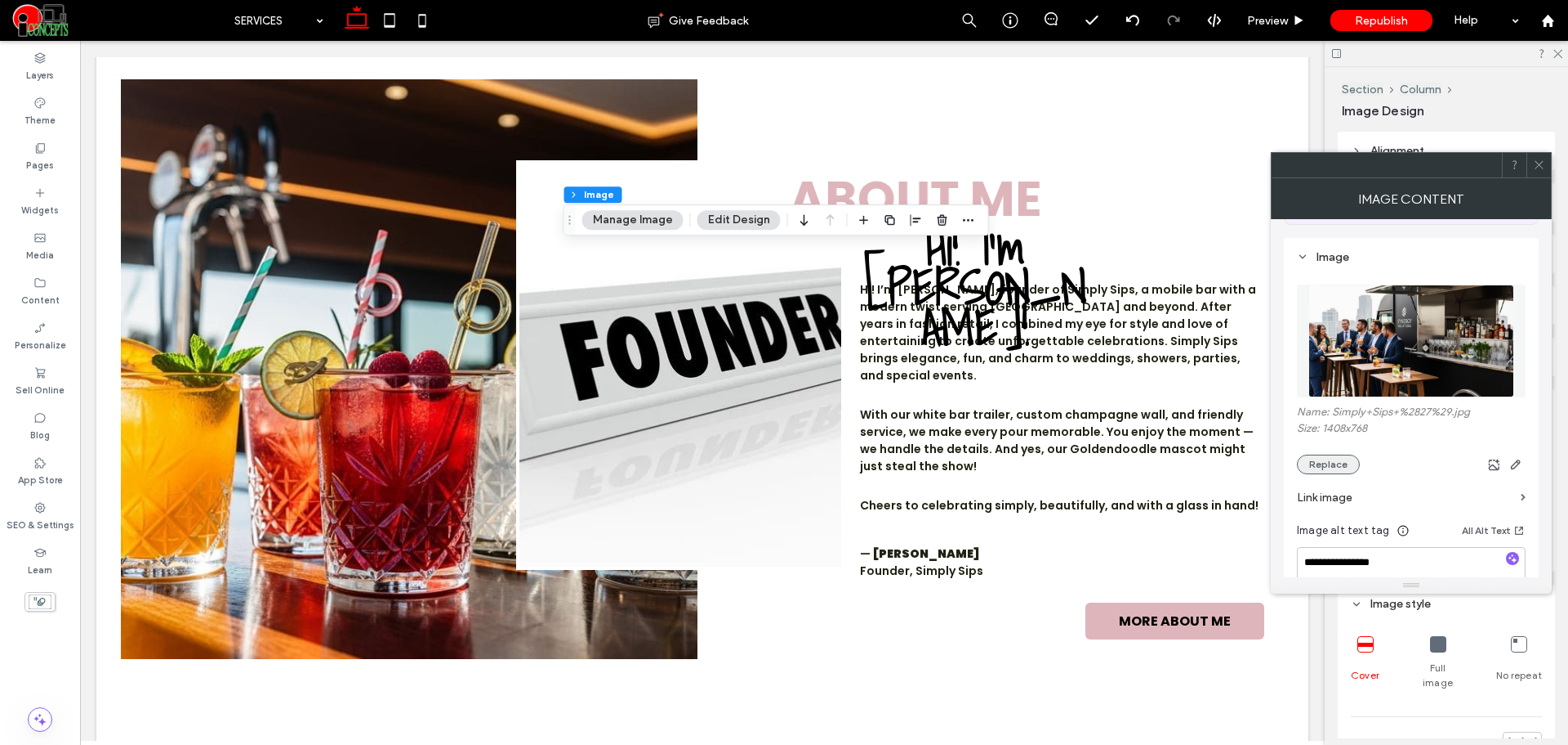
click at [1310, 464] on button "Replace" at bounding box center [1328, 465] width 63 height 20
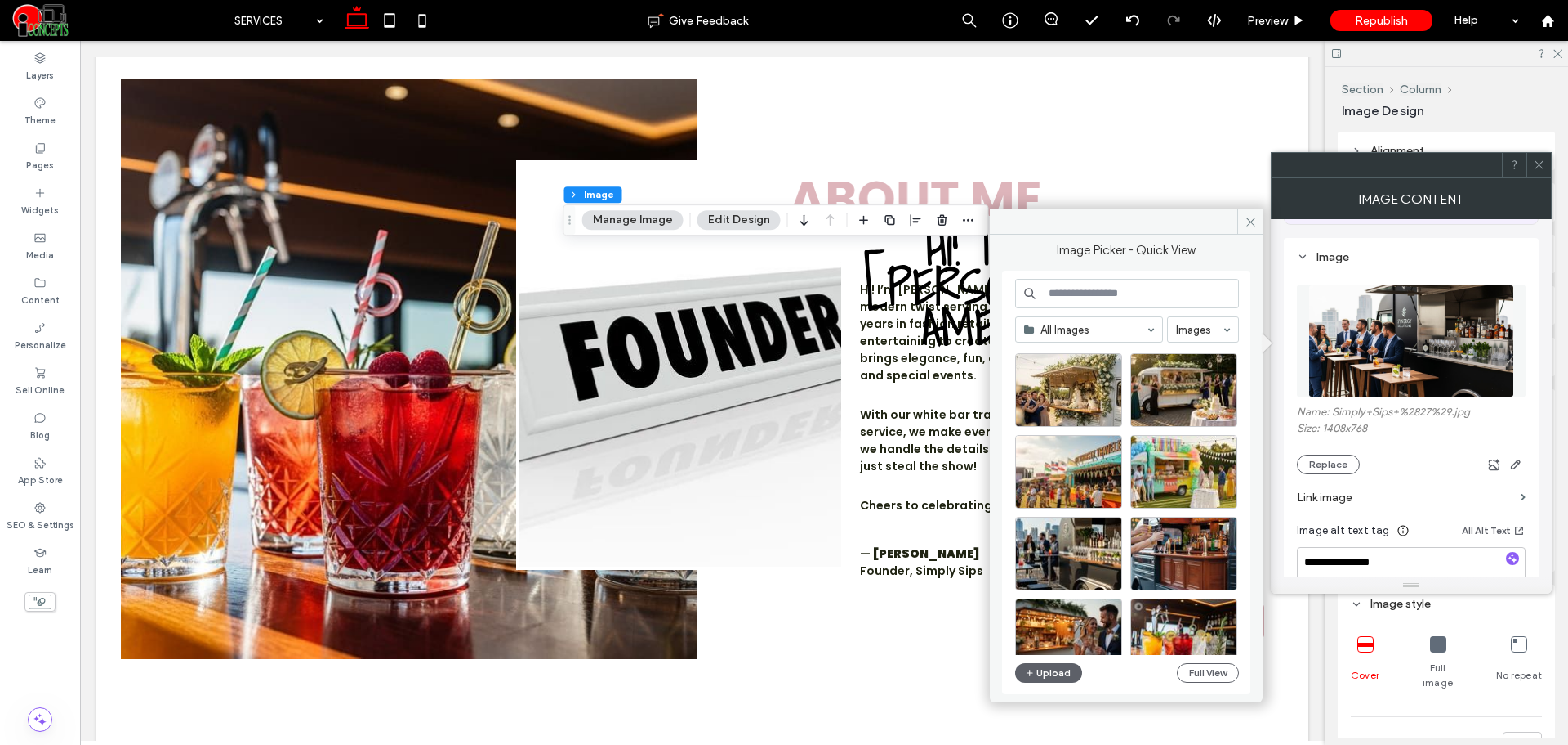
scroll to position [1397, 0]
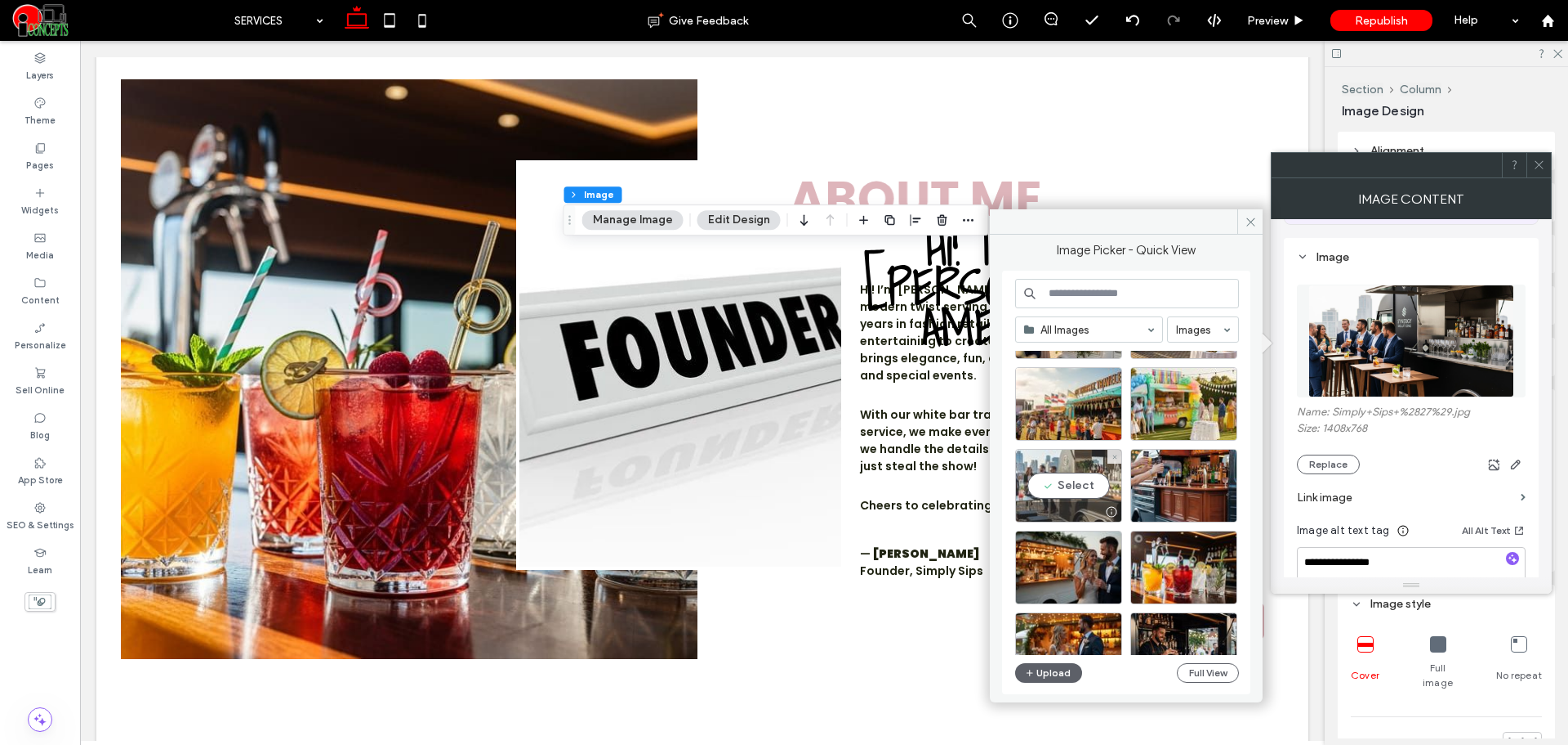
click at [1099, 473] on div "Select" at bounding box center [1069, 486] width 107 height 74
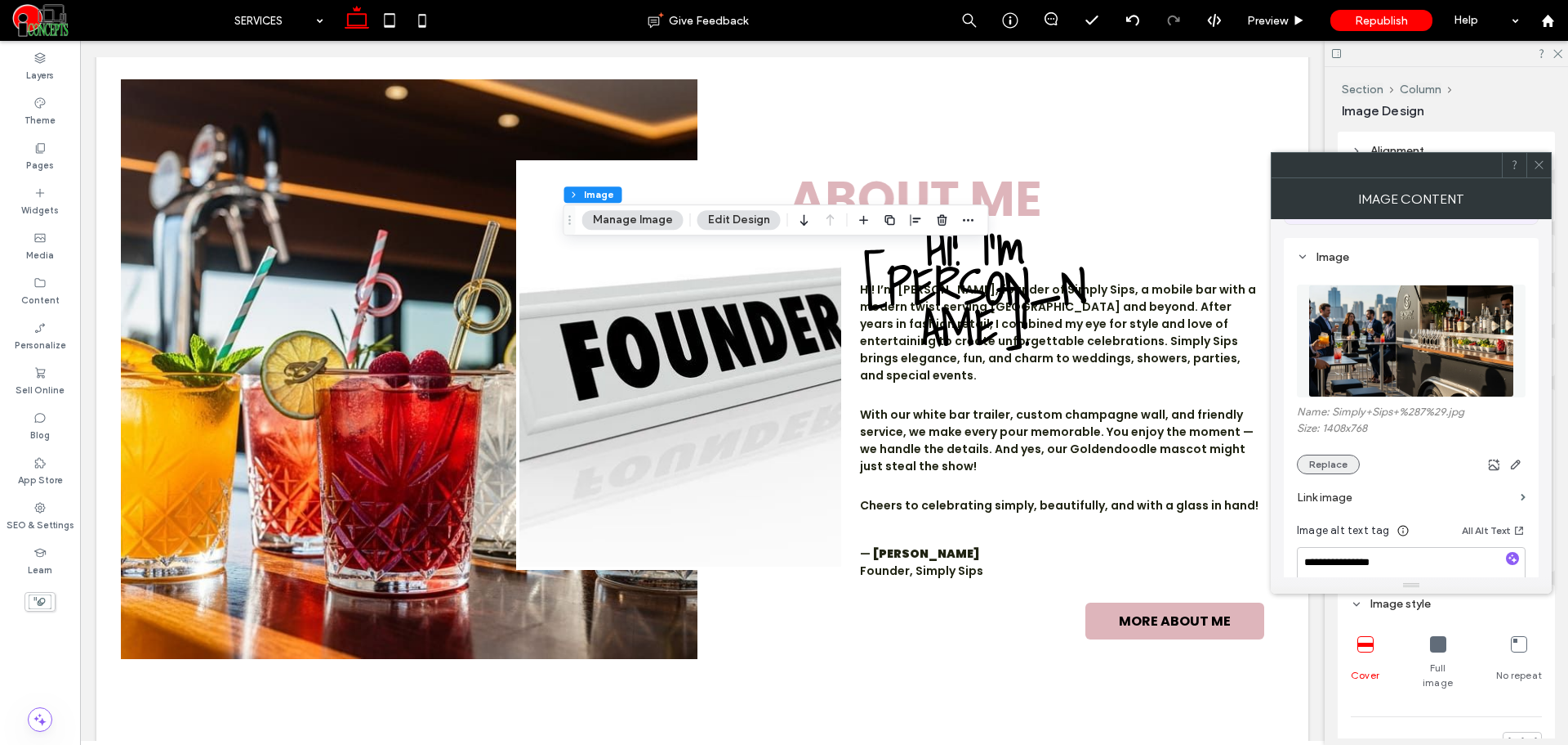
click at [1334, 466] on button "Replace" at bounding box center [1328, 465] width 63 height 20
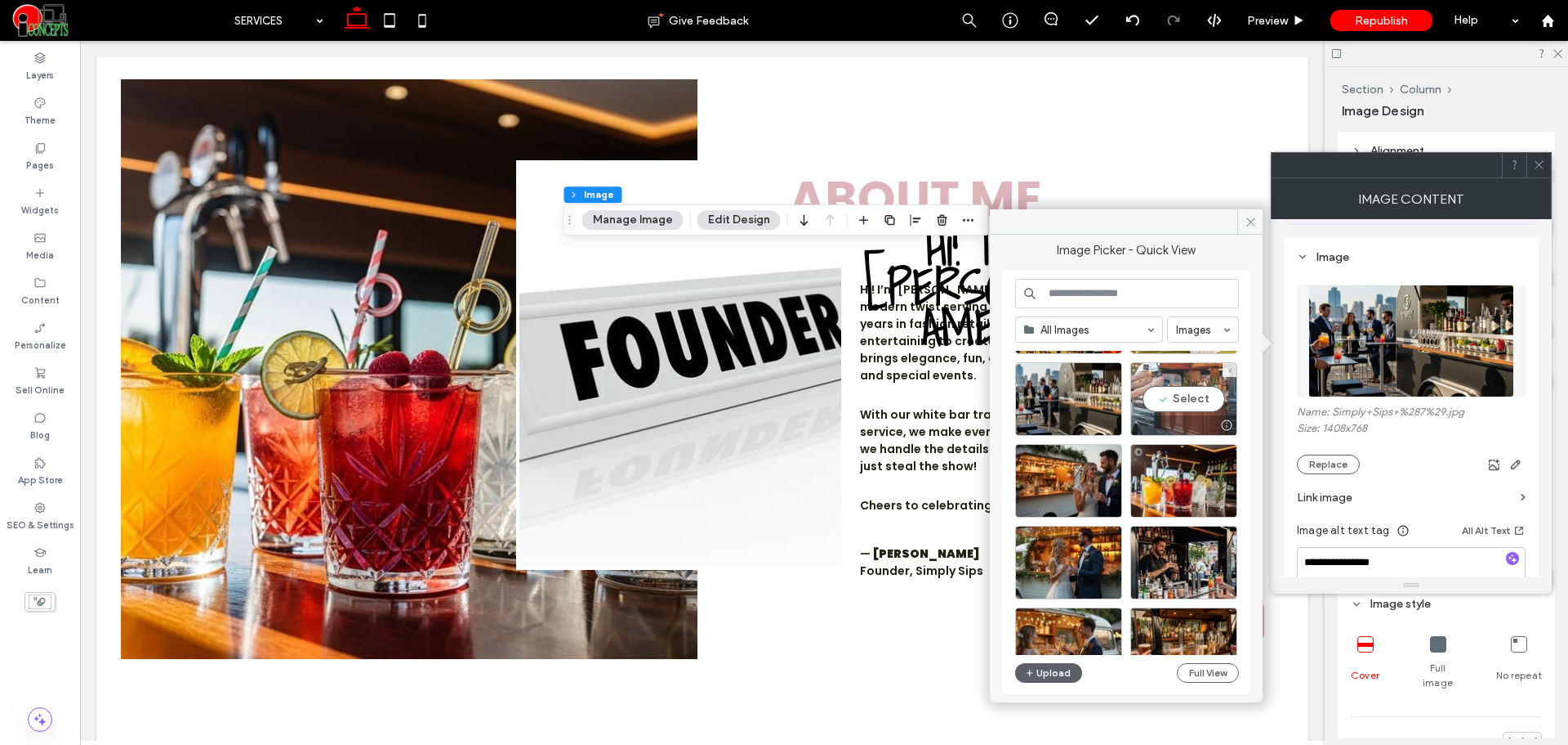
scroll to position [1656, 0]
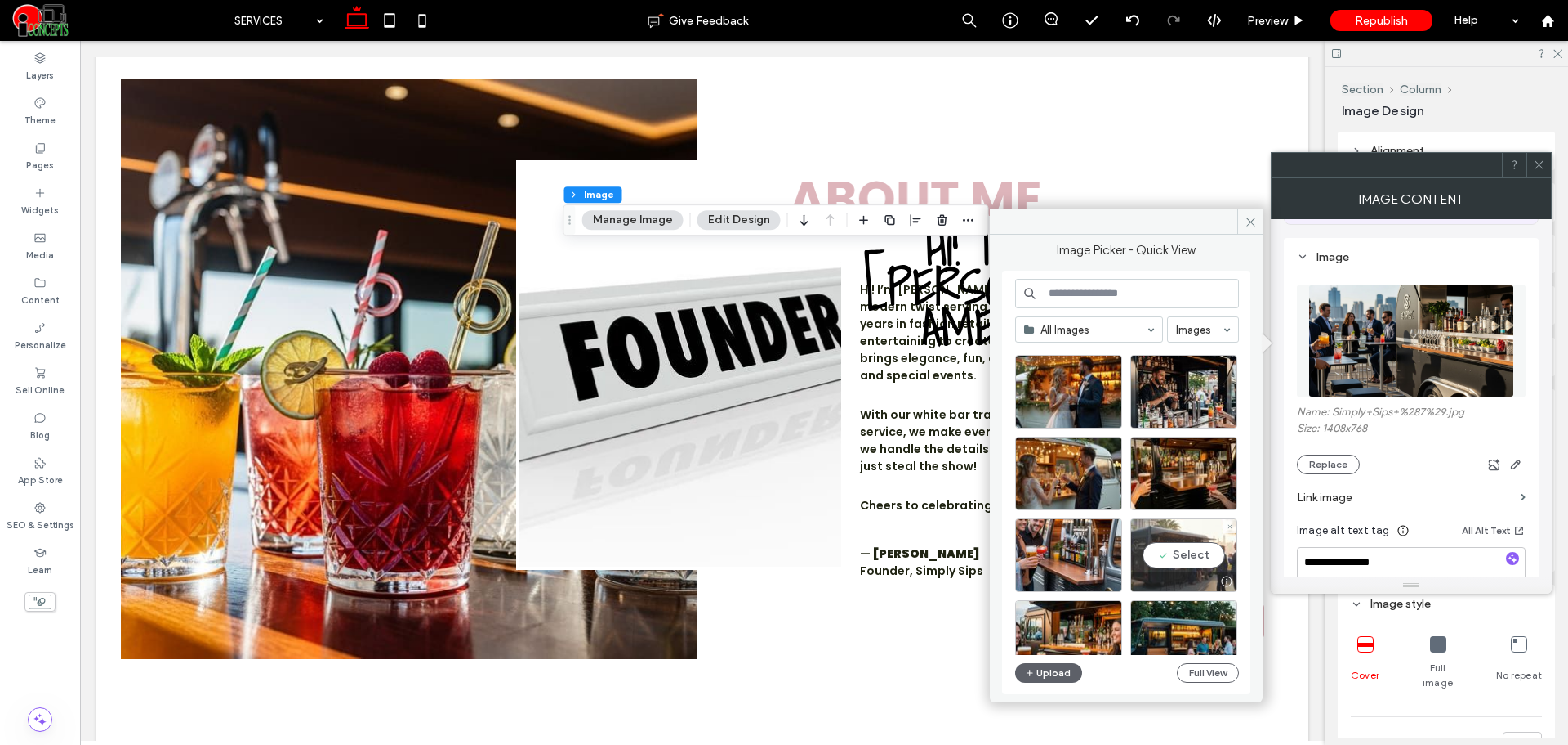
click at [1208, 556] on div "Select" at bounding box center [1183, 556] width 107 height 74
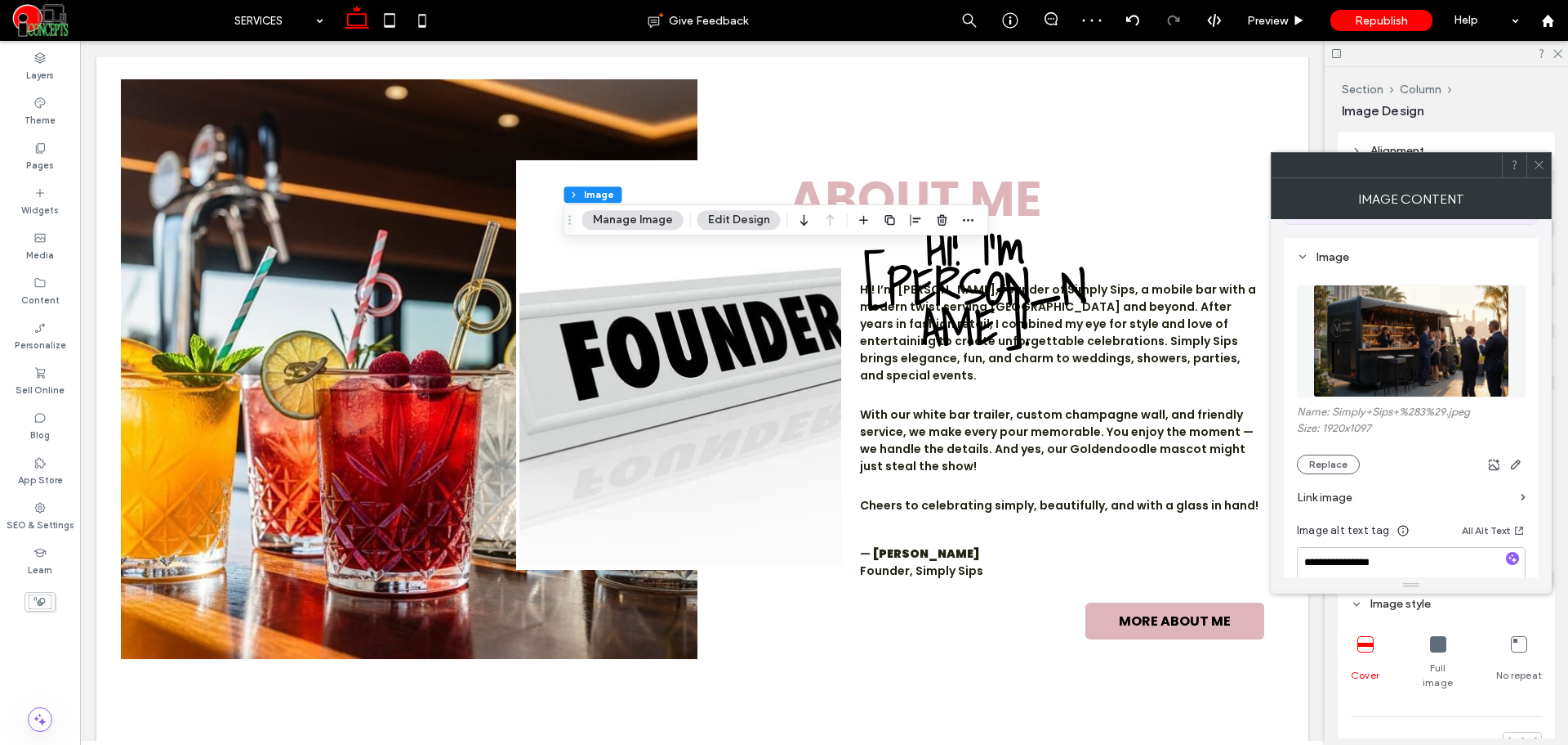
click at [1541, 166] on icon at bounding box center [1539, 165] width 12 height 12
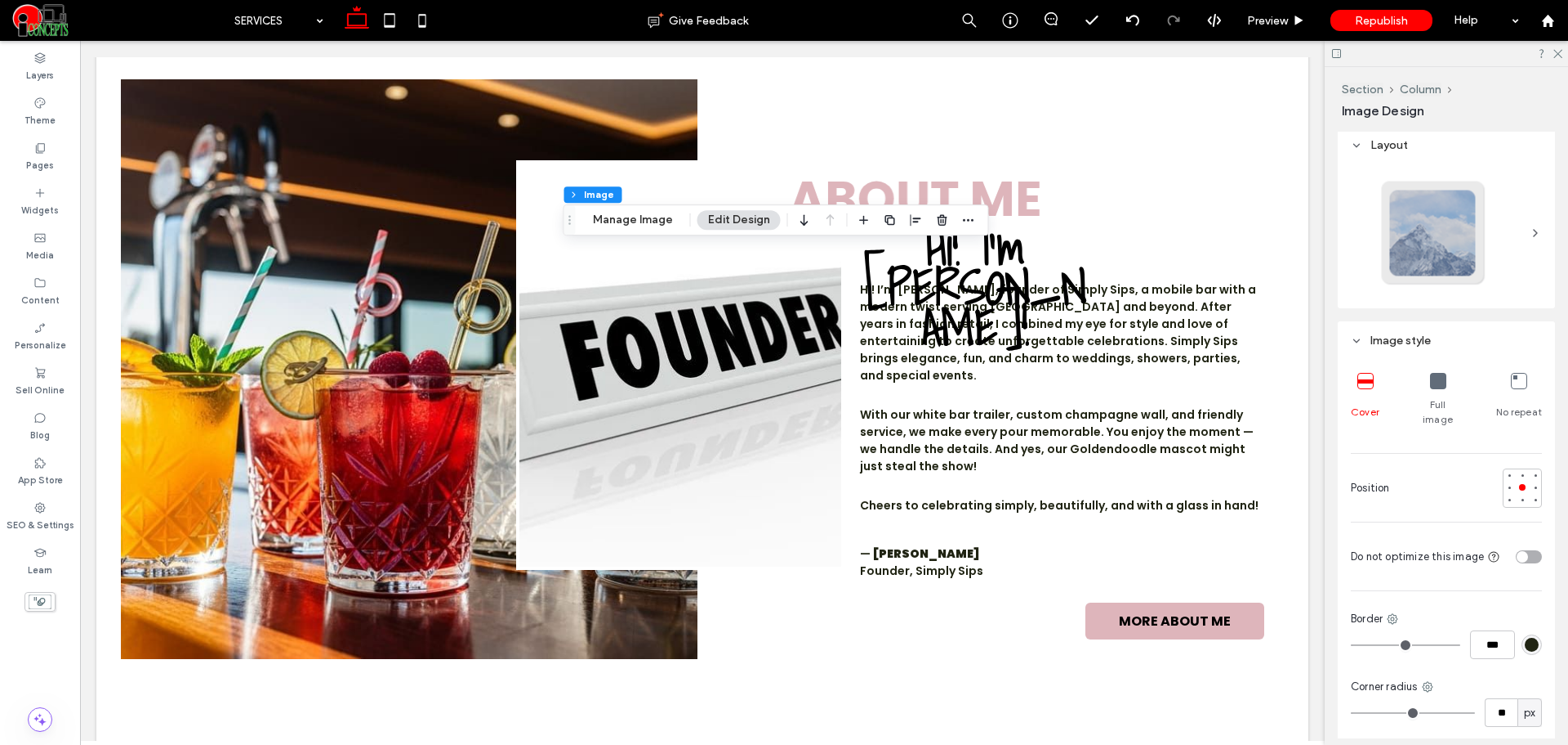
scroll to position [272, 0]
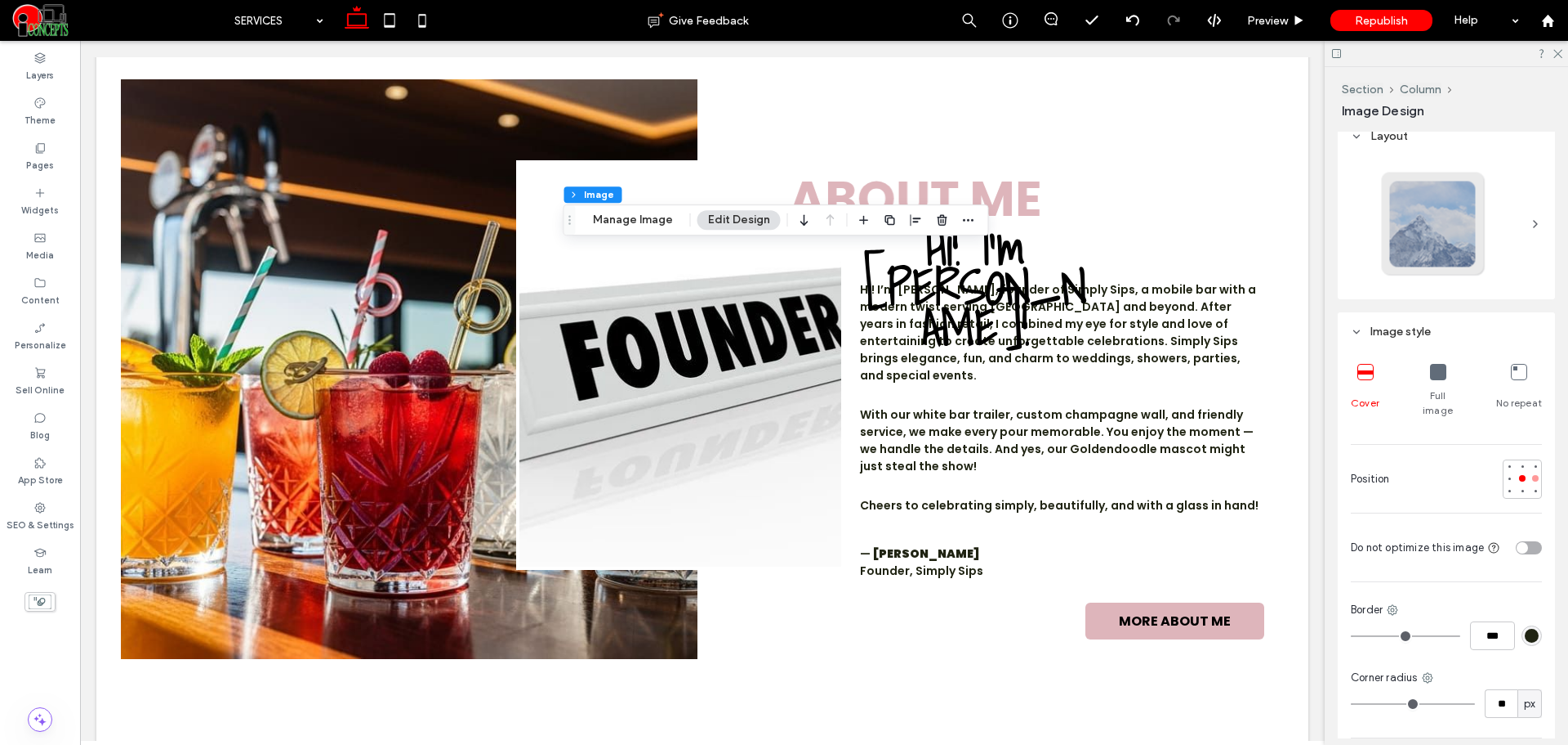
click at [1532, 475] on div at bounding box center [1535, 478] width 7 height 7
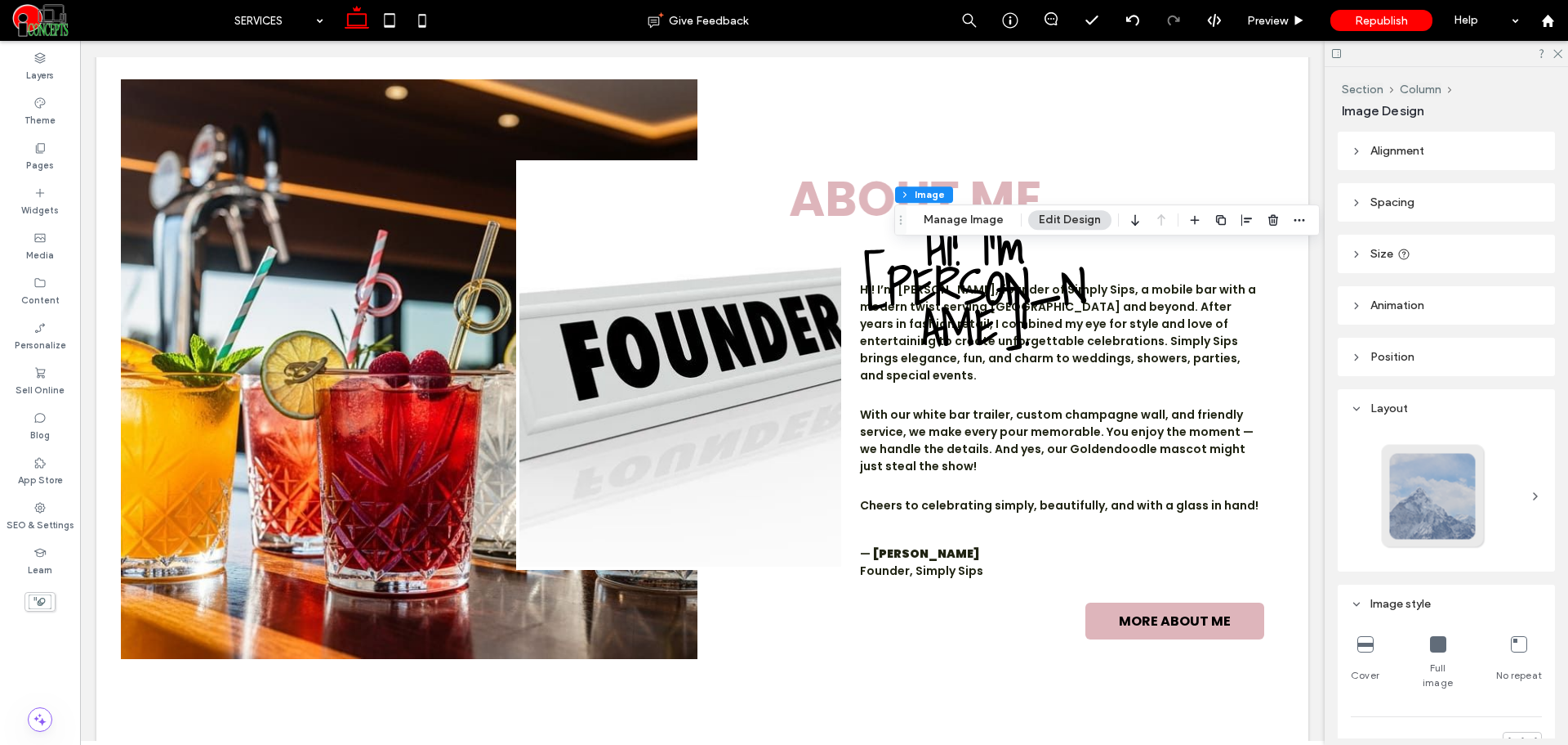
type input "**"
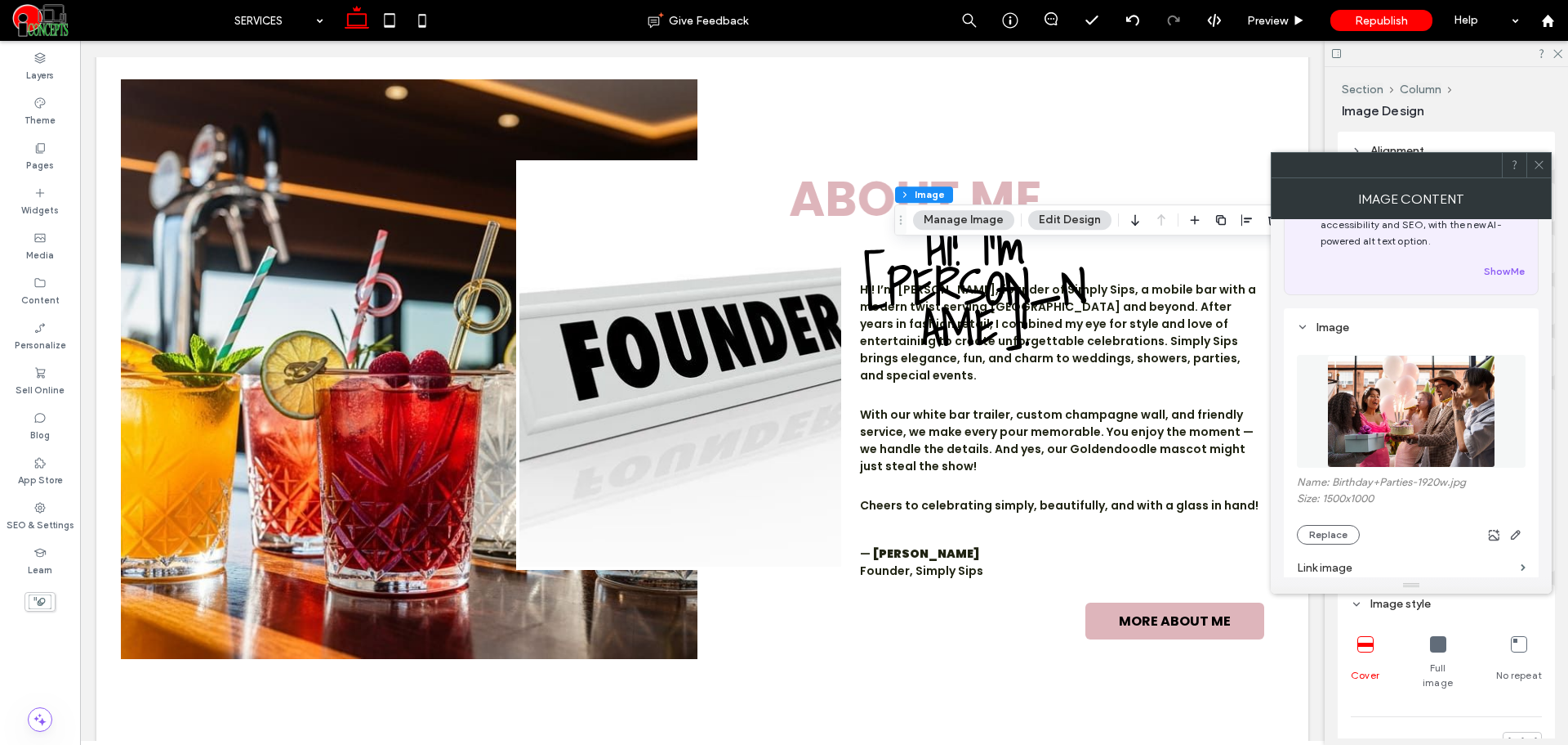
scroll to position [137, 0]
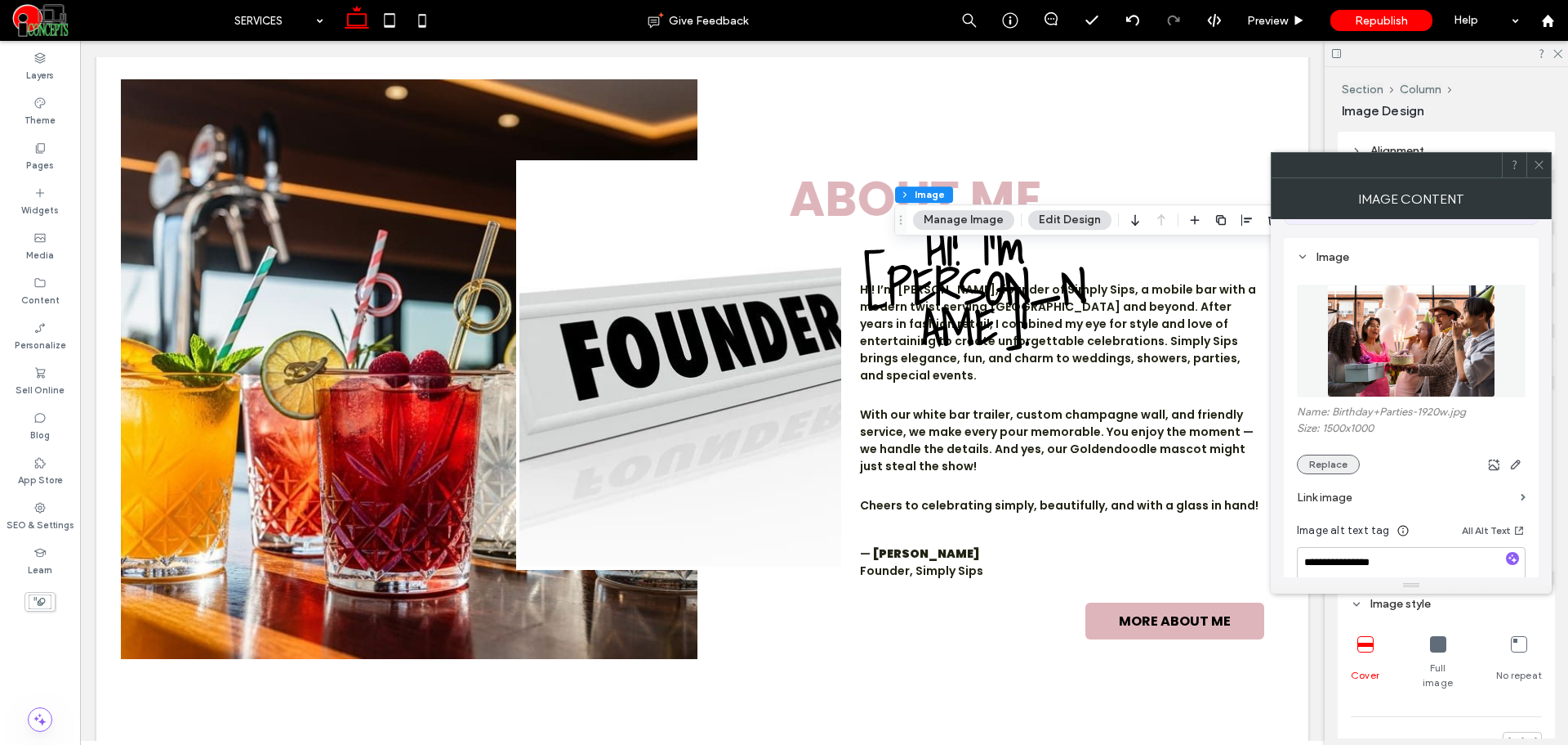
click at [1334, 470] on button "Replace" at bounding box center [1328, 465] width 63 height 20
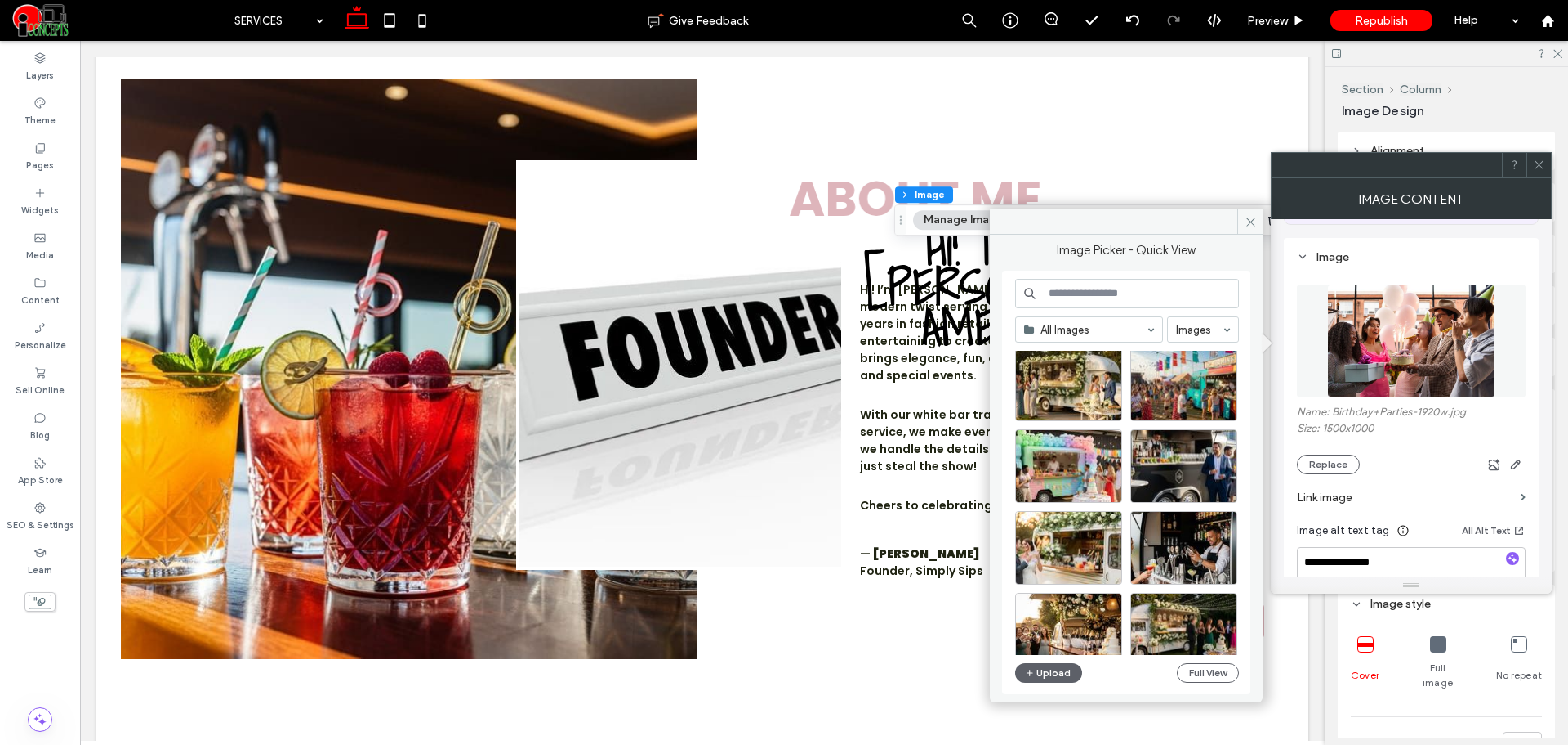
scroll to position [272, 0]
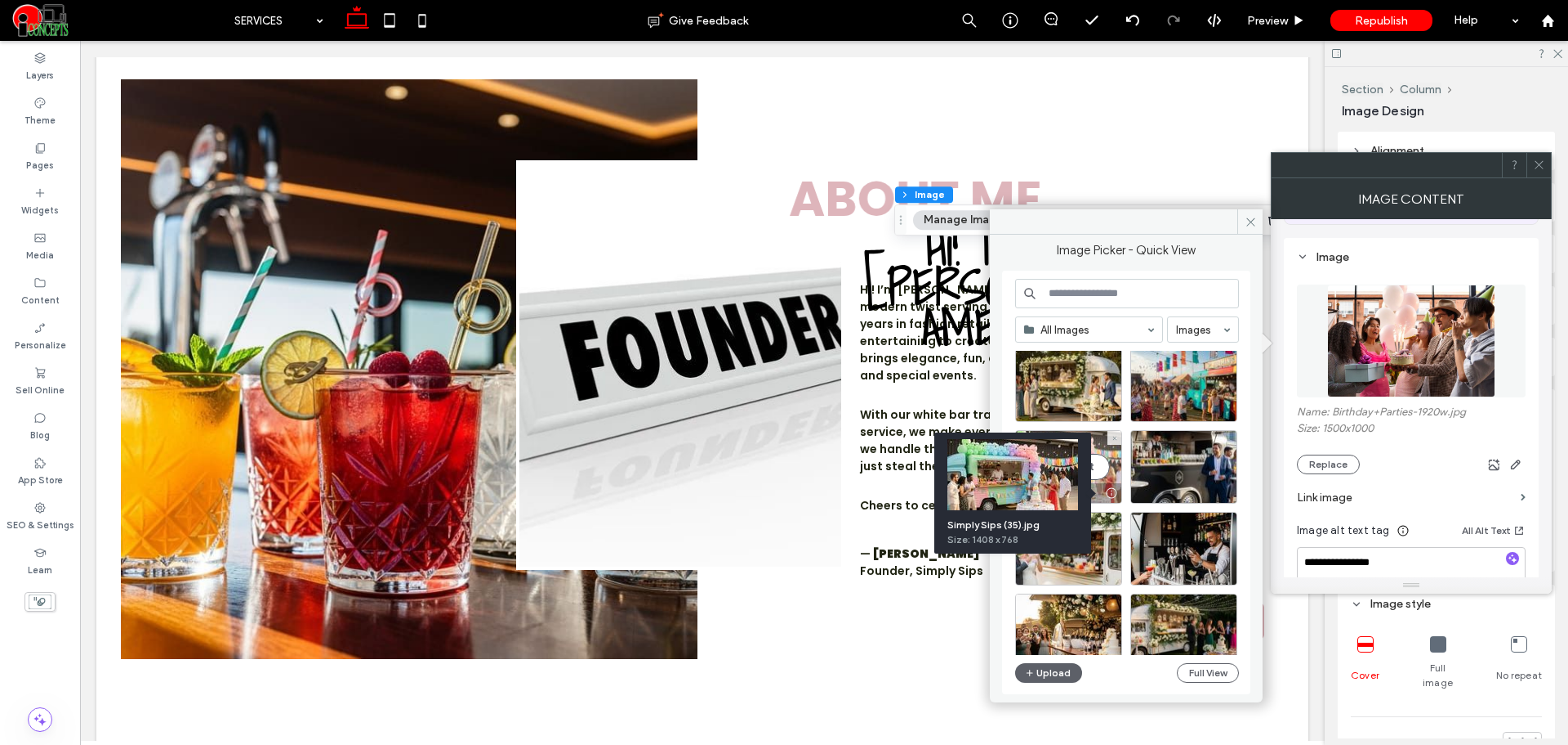
click at [1106, 466] on div "Select" at bounding box center [1069, 467] width 107 height 74
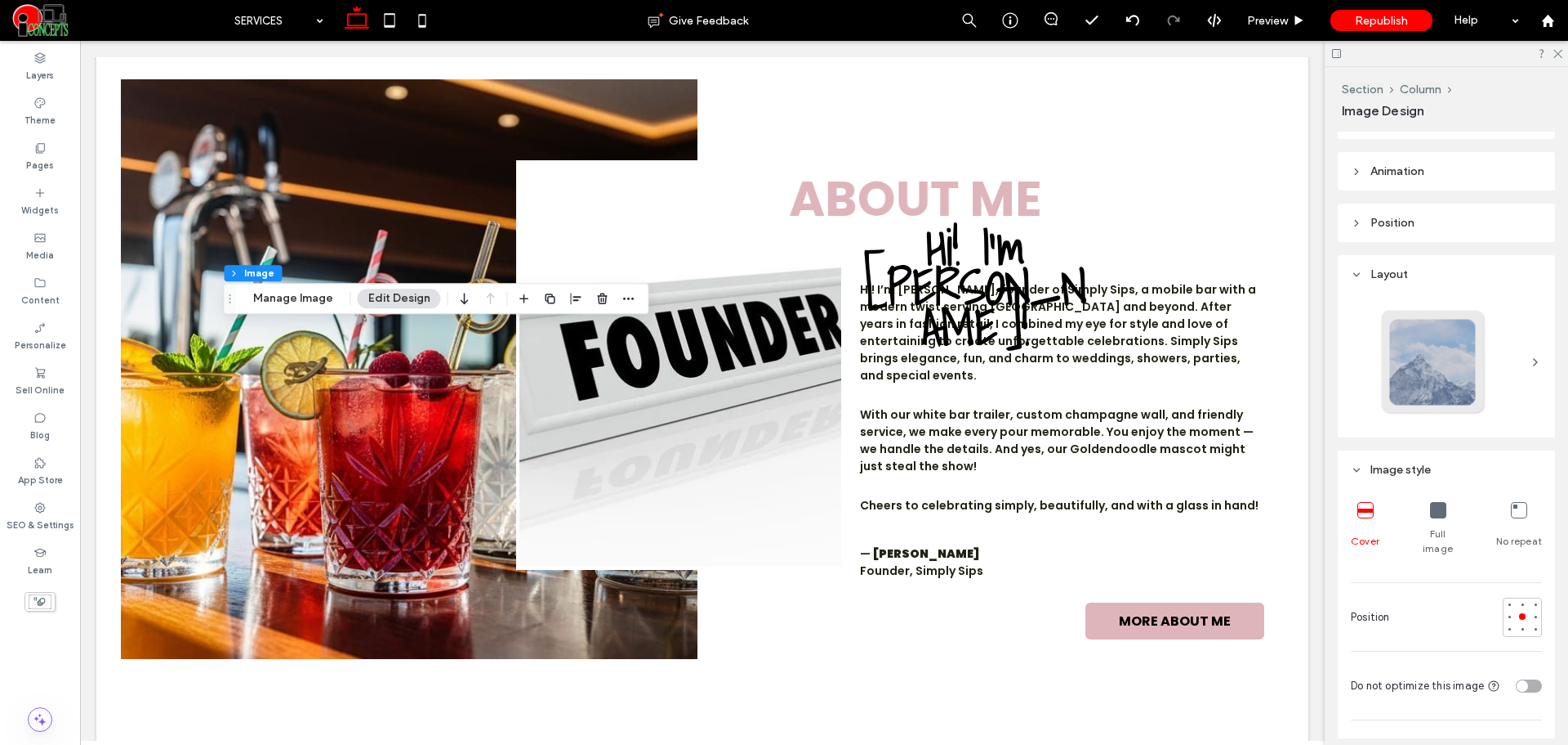
scroll to position [137, 0]
click at [278, 307] on button "Manage Image" at bounding box center [293, 298] width 102 height 20
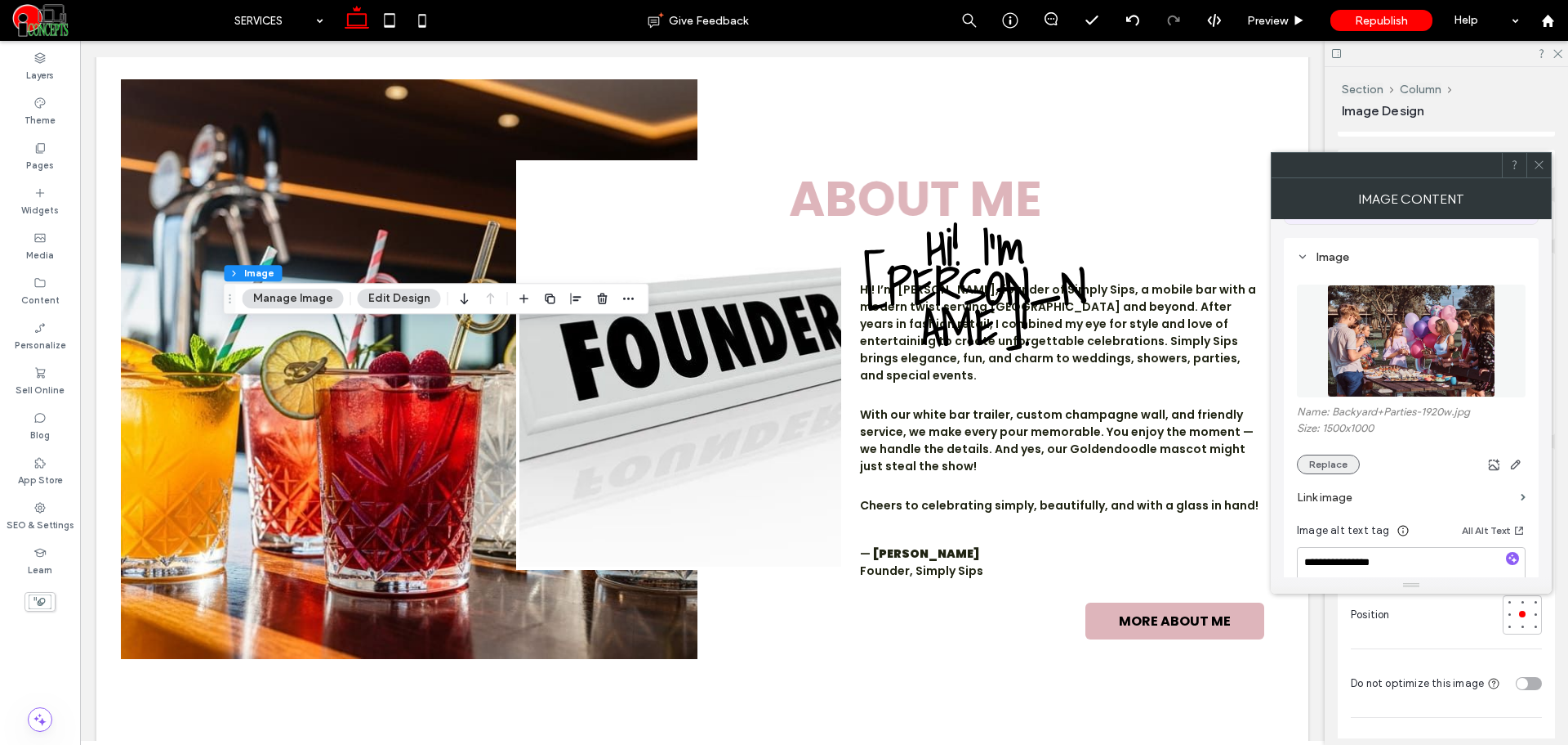
click at [1342, 460] on button "Replace" at bounding box center [1328, 465] width 63 height 20
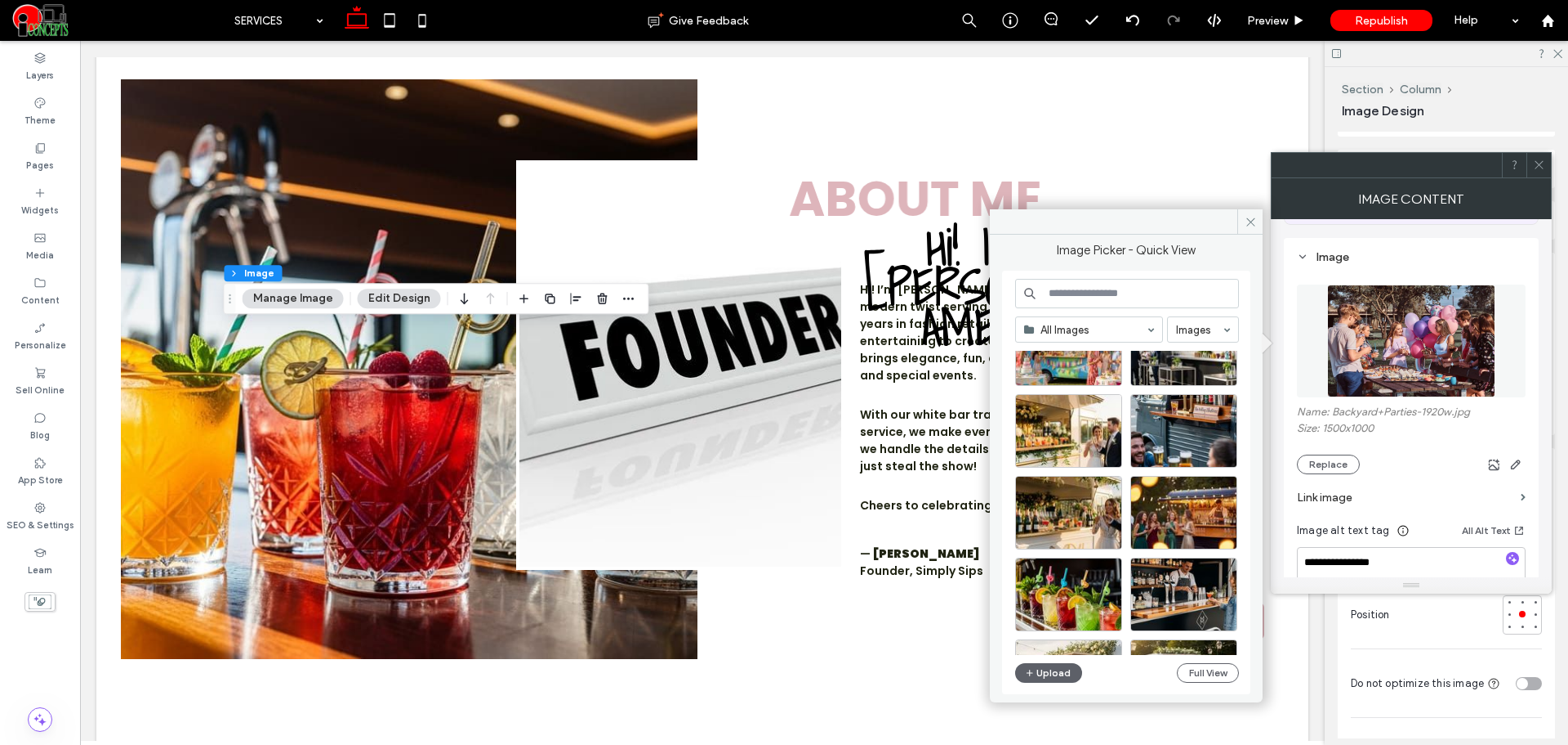
scroll to position [1110, 0]
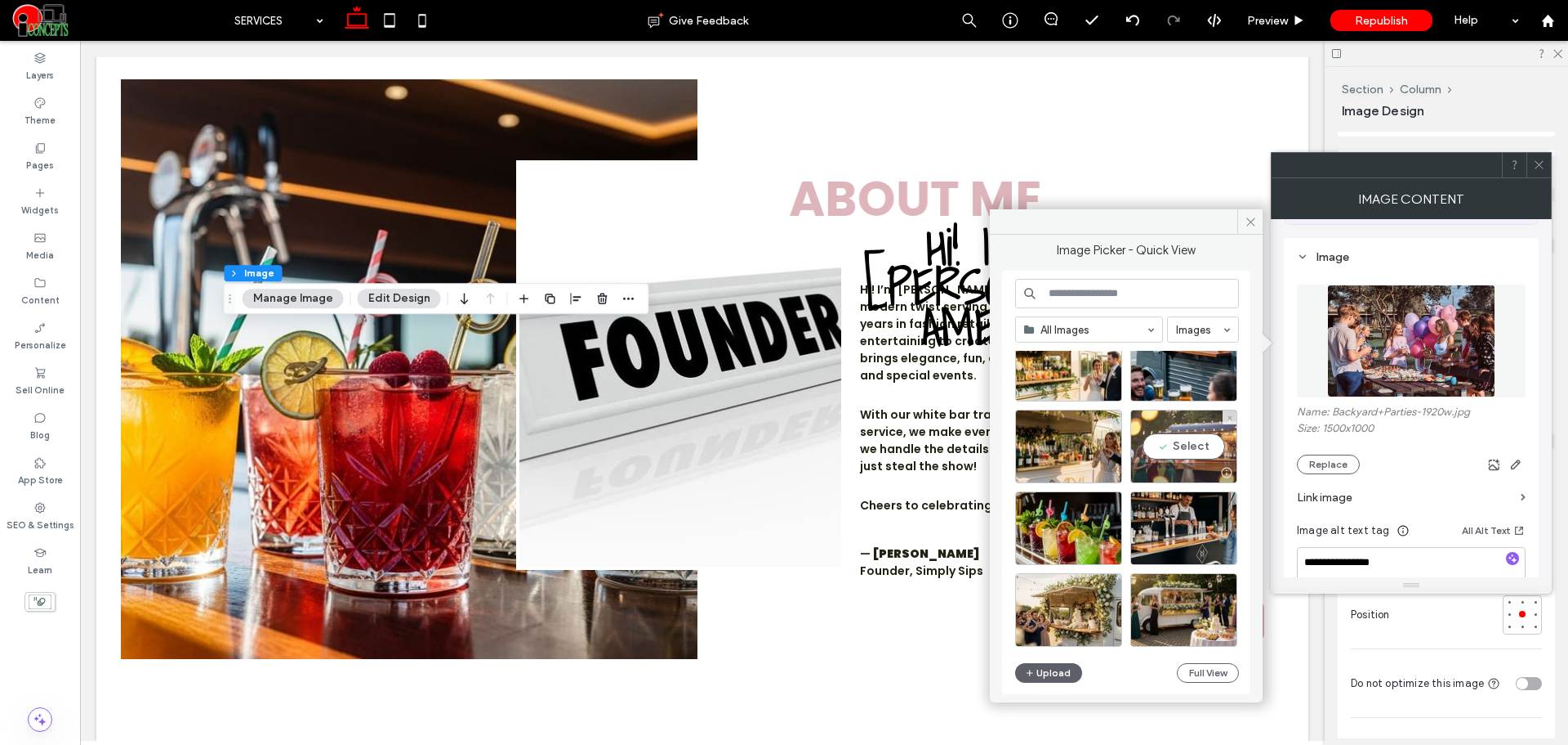
click at [1212, 440] on div "Select" at bounding box center [1183, 447] width 107 height 74
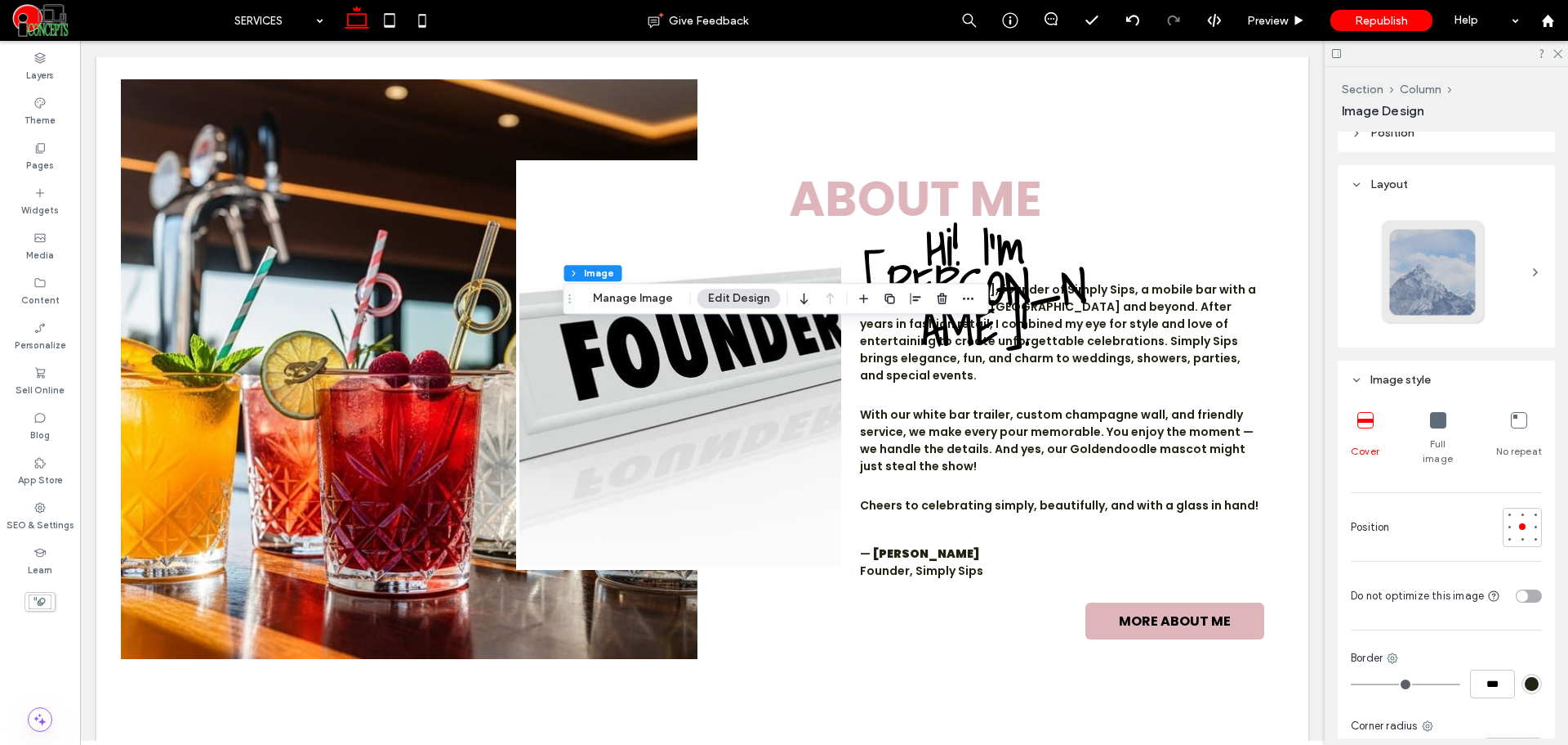
scroll to position [272, 0]
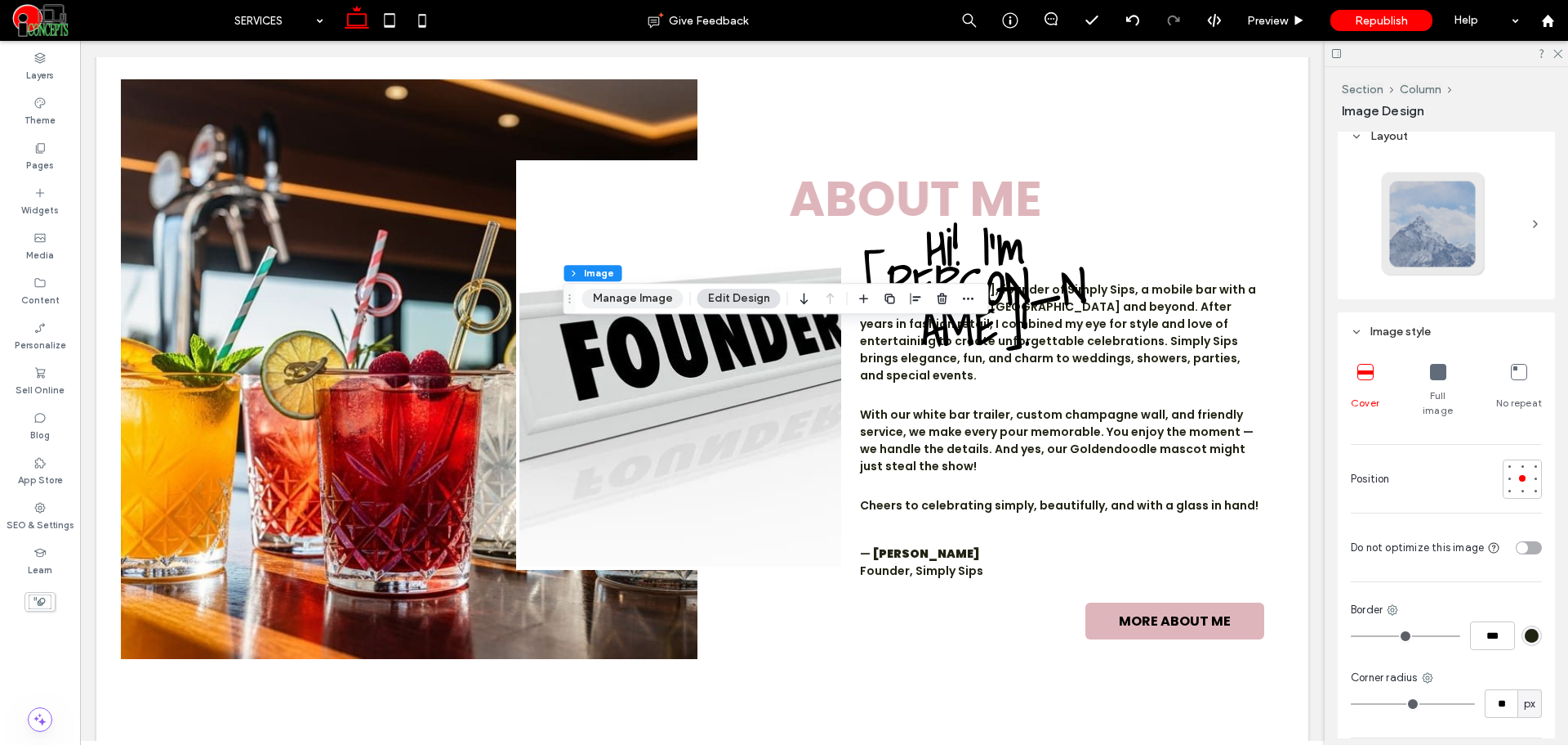
click at [617, 307] on button "Manage Image" at bounding box center [633, 298] width 102 height 20
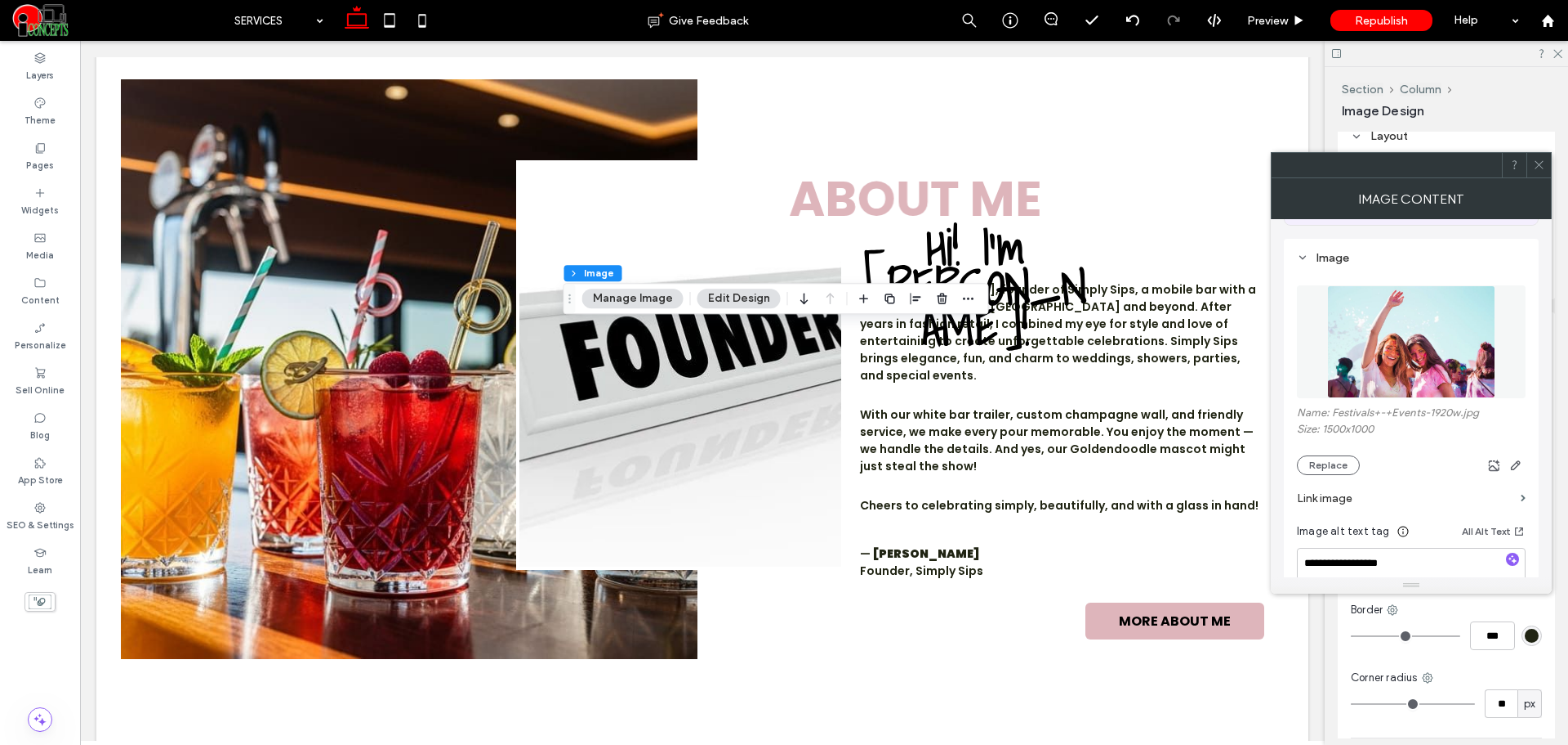
scroll to position [137, 0]
click at [1335, 457] on button "Replace" at bounding box center [1328, 465] width 63 height 20
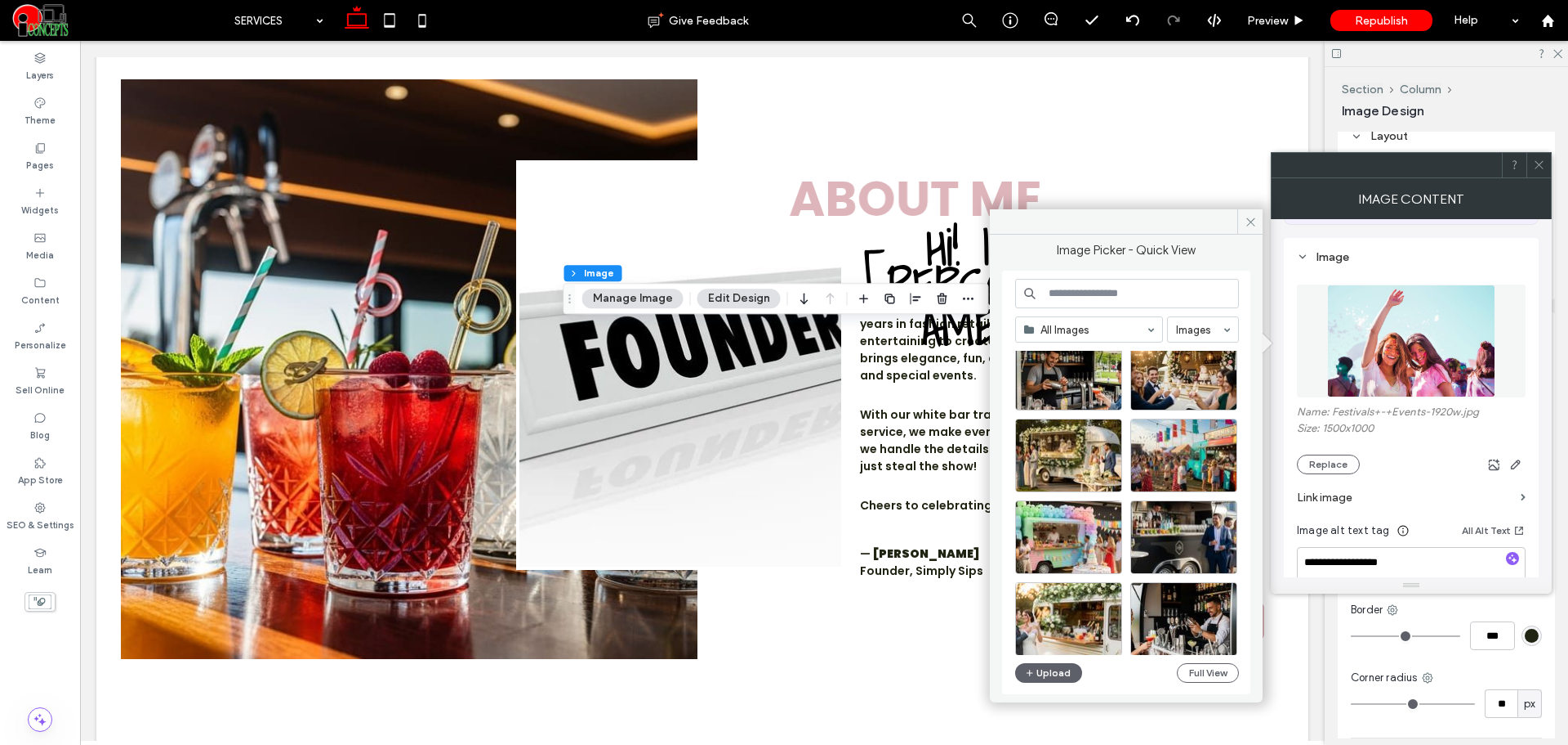
scroll to position [272, 0]
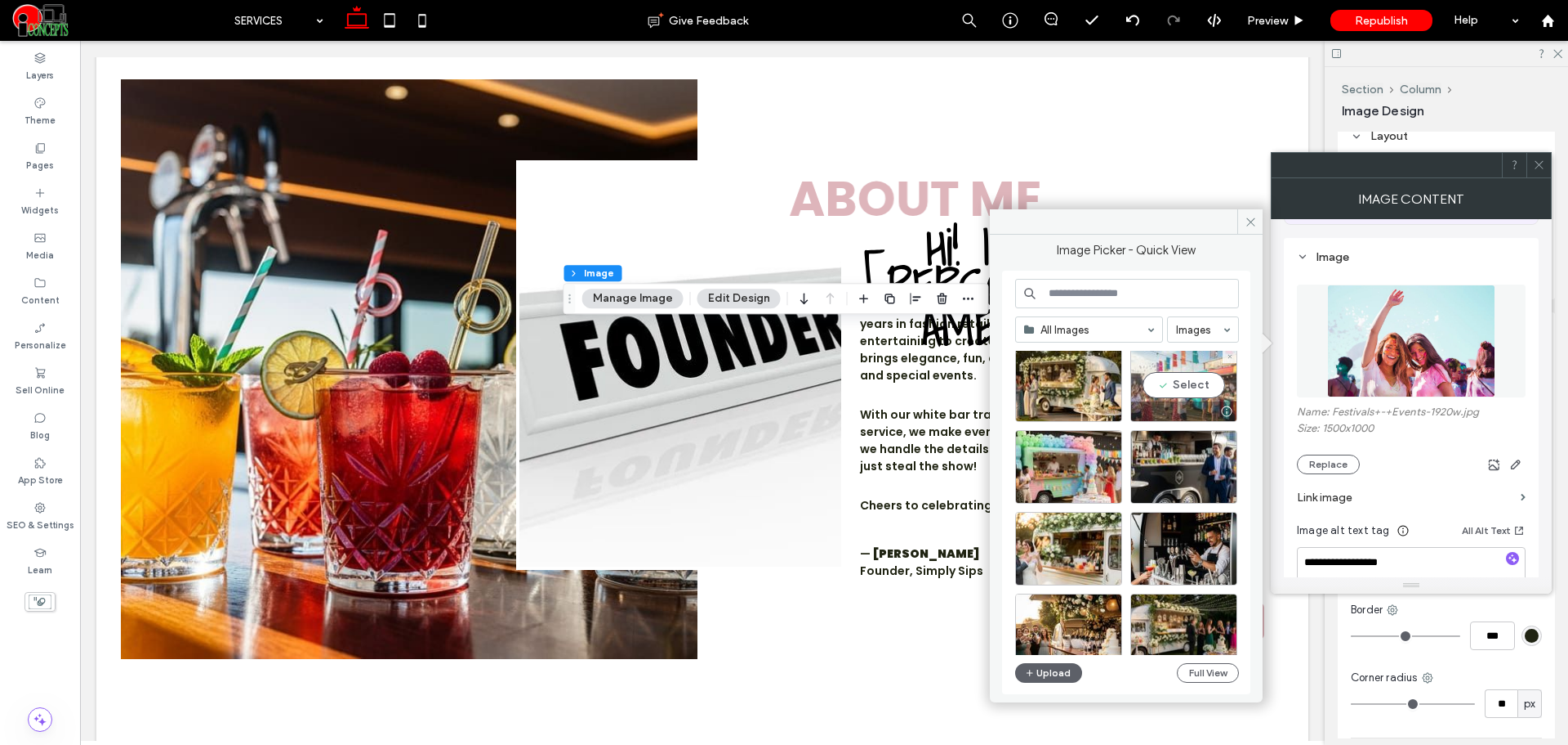
click at [1224, 382] on div "Select" at bounding box center [1183, 385] width 107 height 74
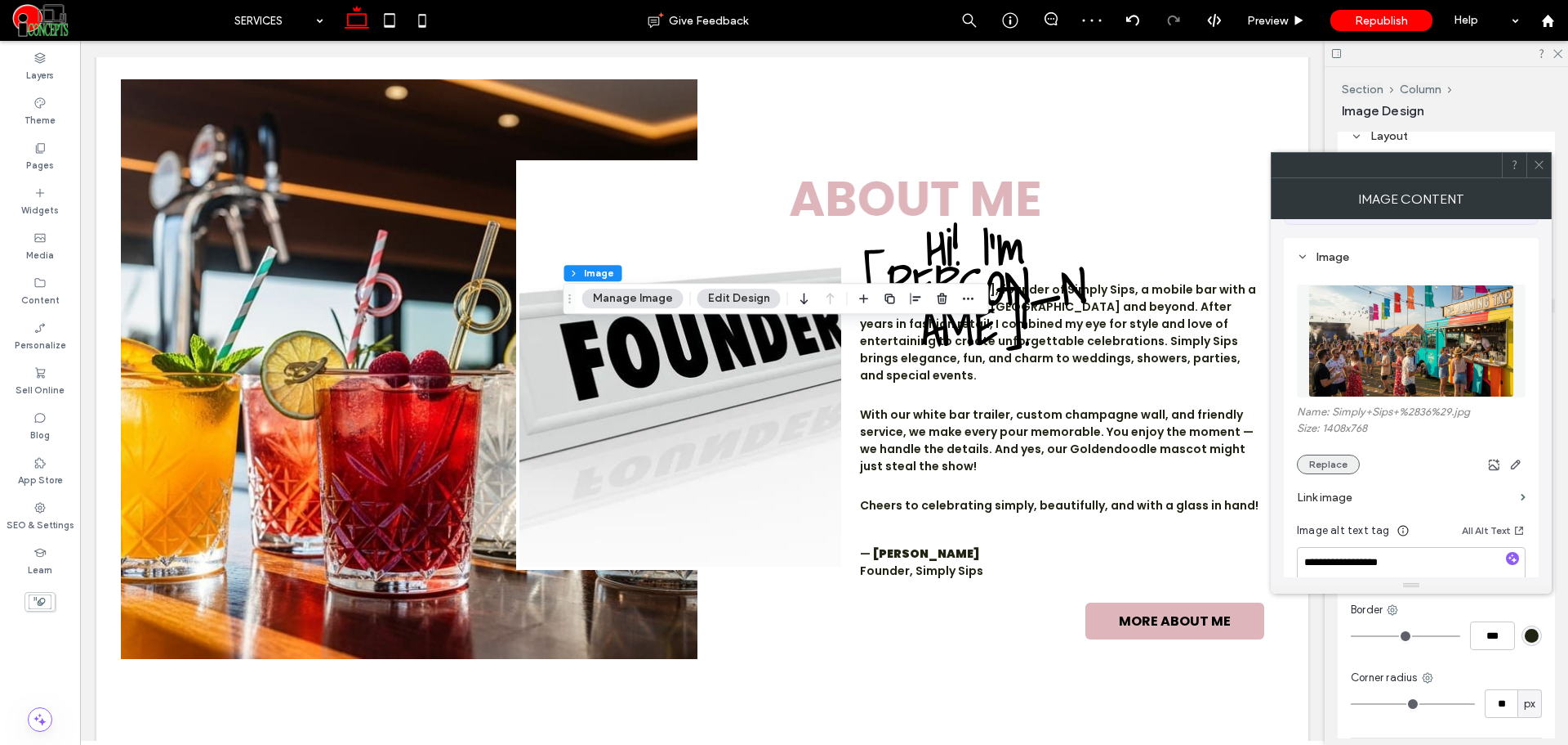
click at [1342, 461] on button "Replace" at bounding box center [1328, 465] width 63 height 20
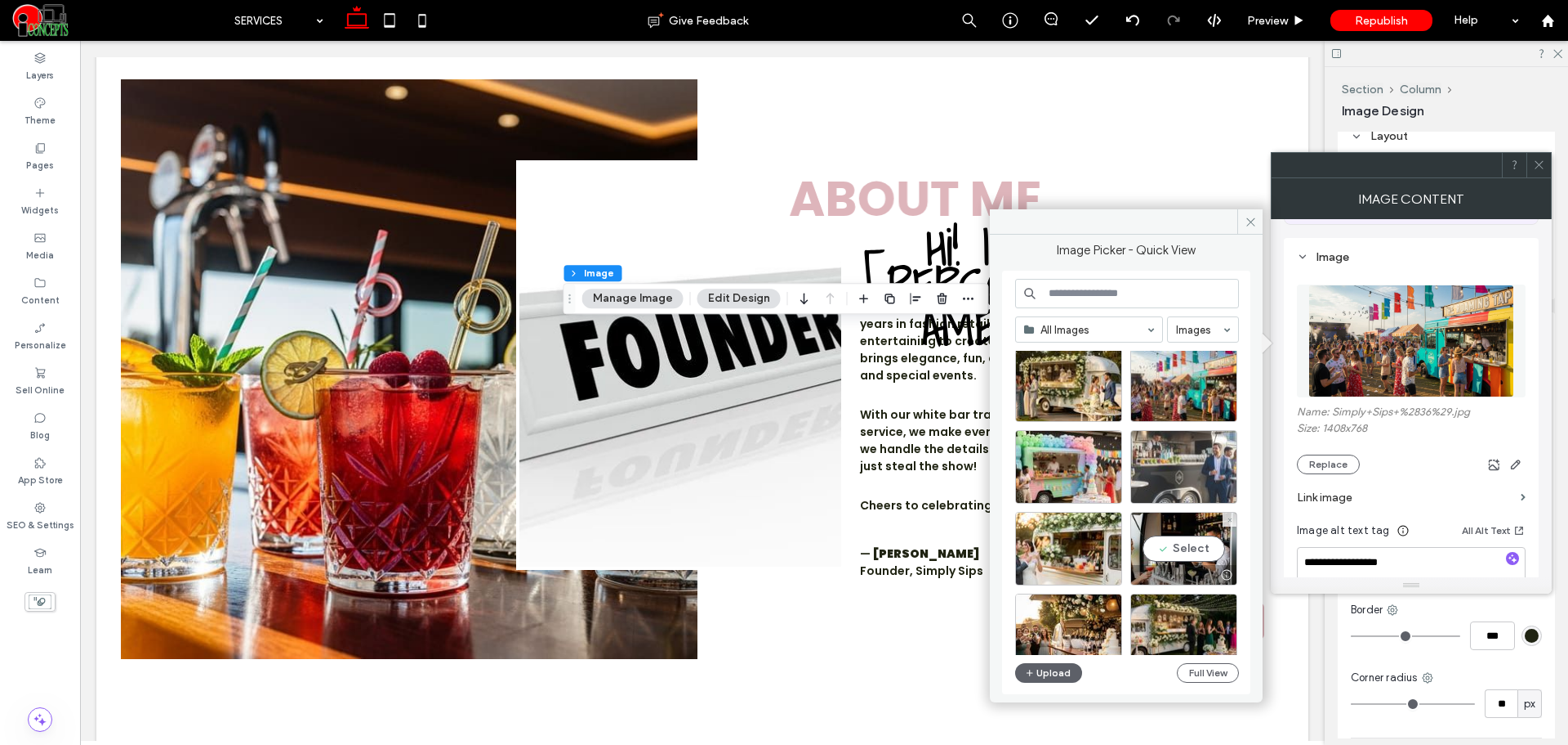
scroll to position [409, 0]
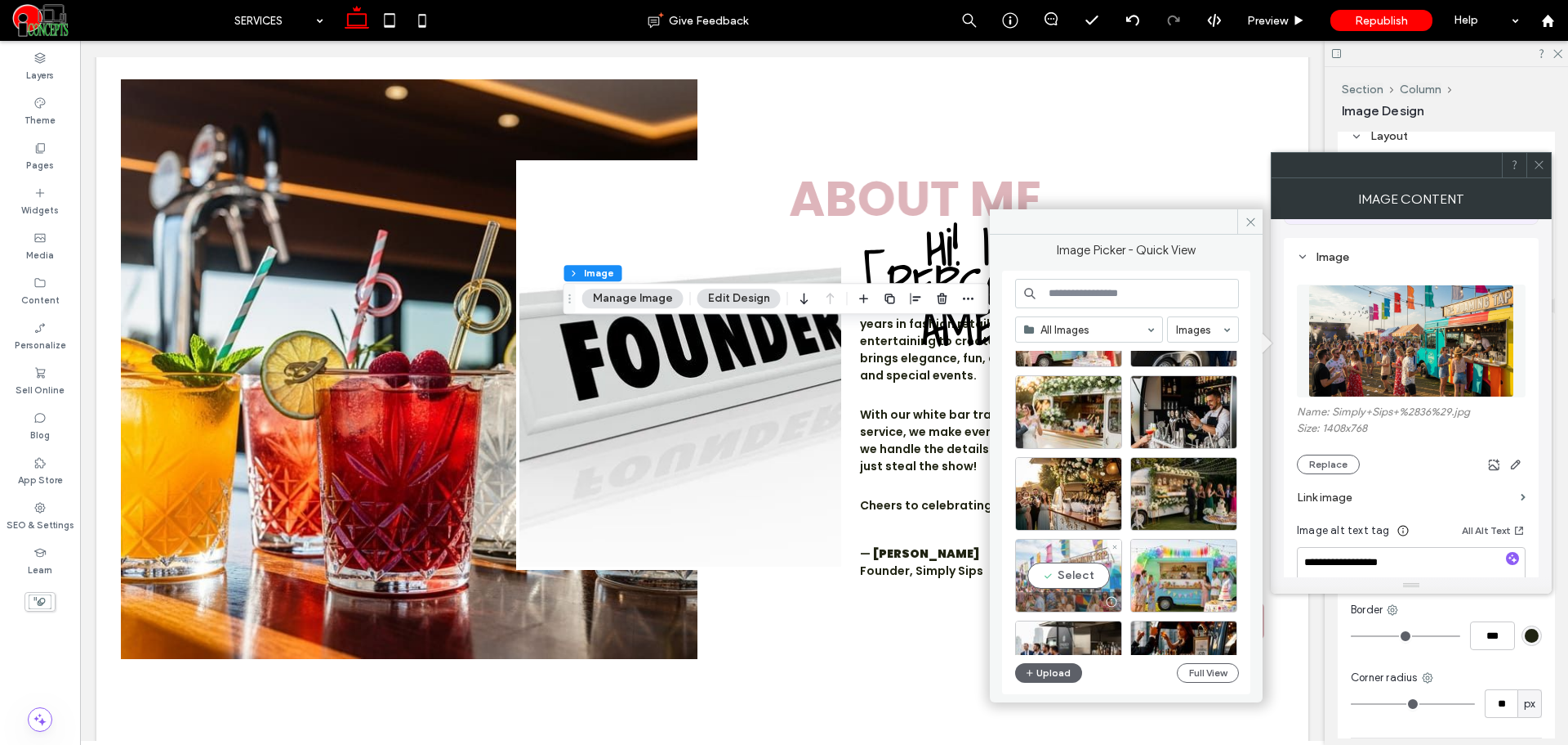
click at [1099, 570] on div "Select" at bounding box center [1069, 575] width 107 height 74
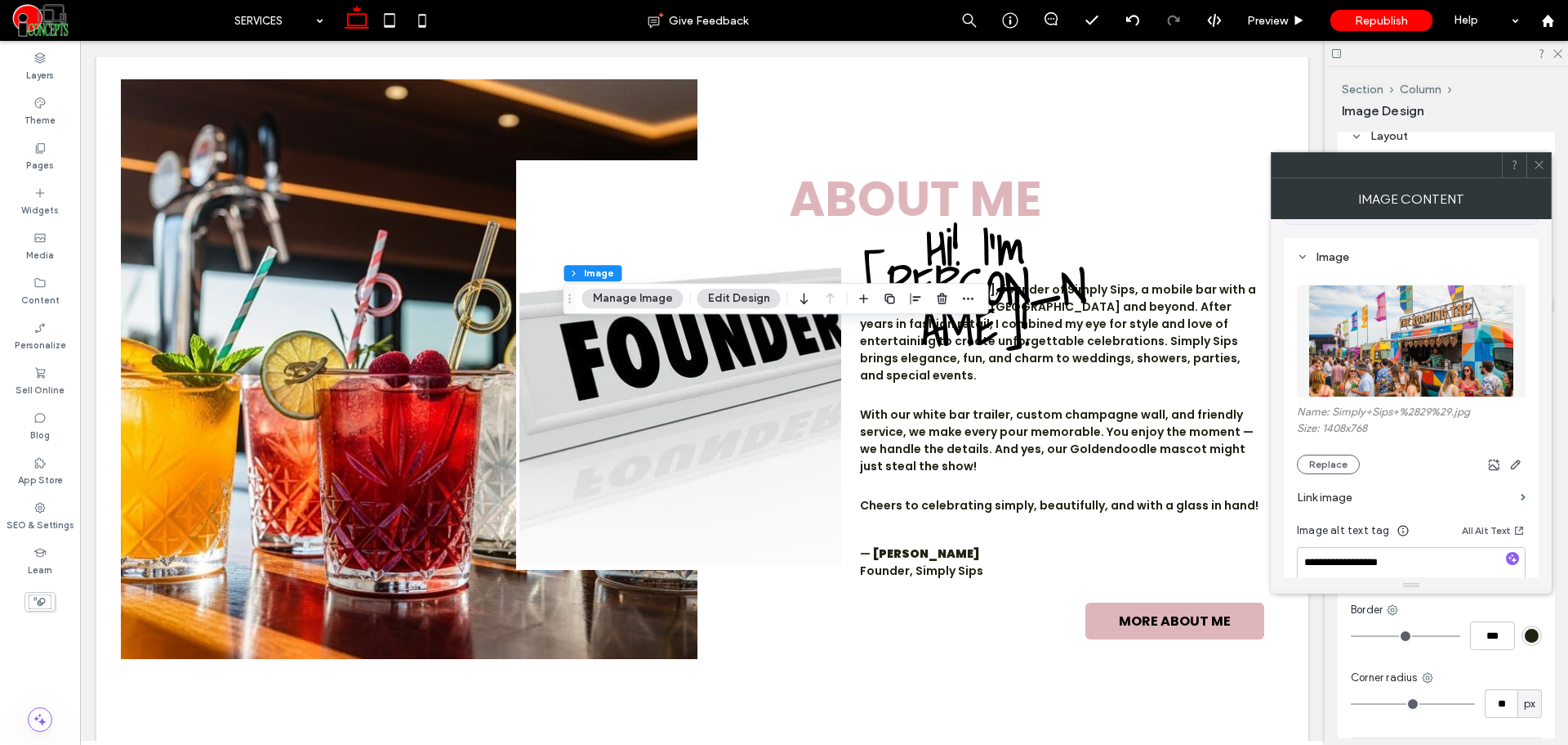
scroll to position [272, 0]
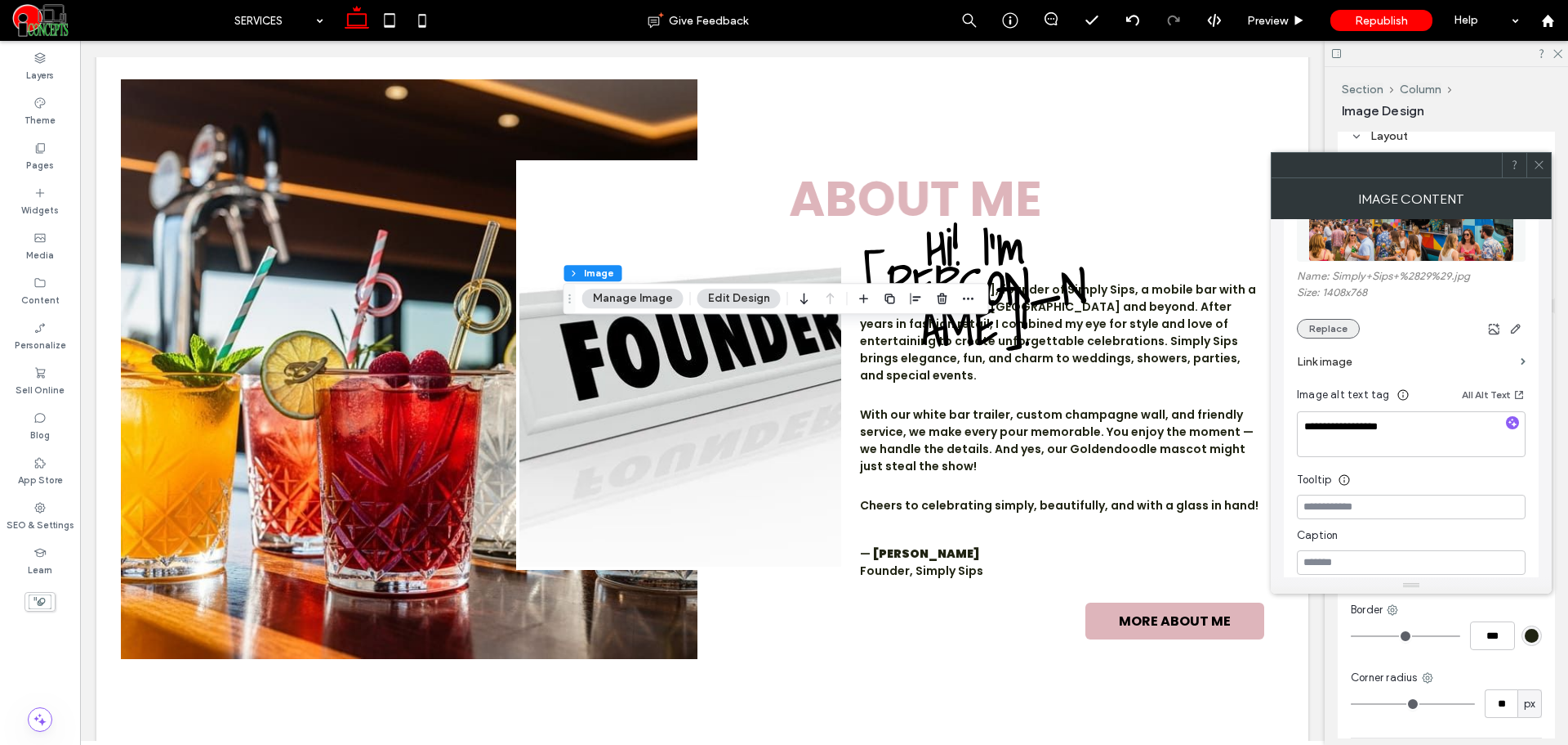
click at [1346, 331] on button "Replace" at bounding box center [1328, 329] width 63 height 20
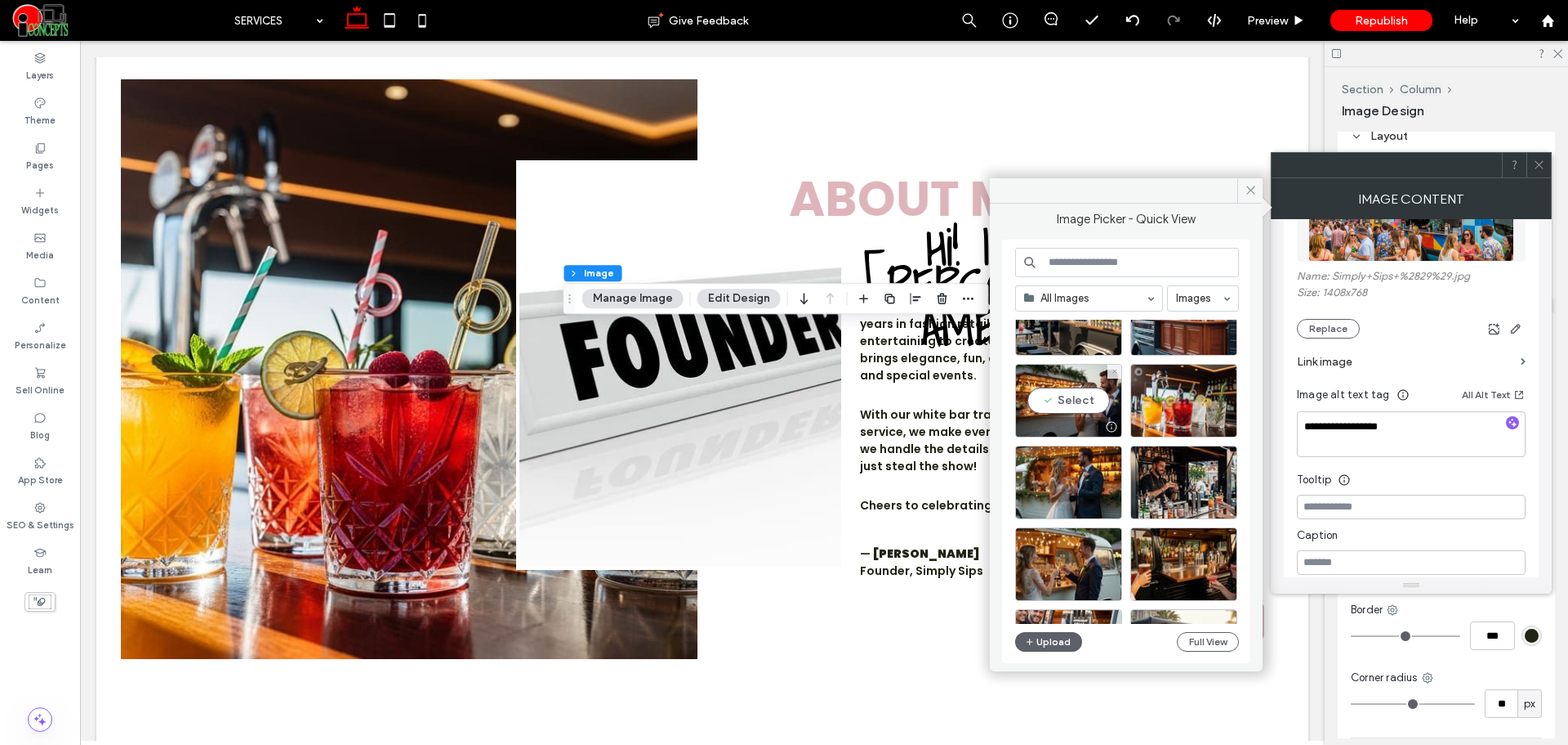
scroll to position [1397, 0]
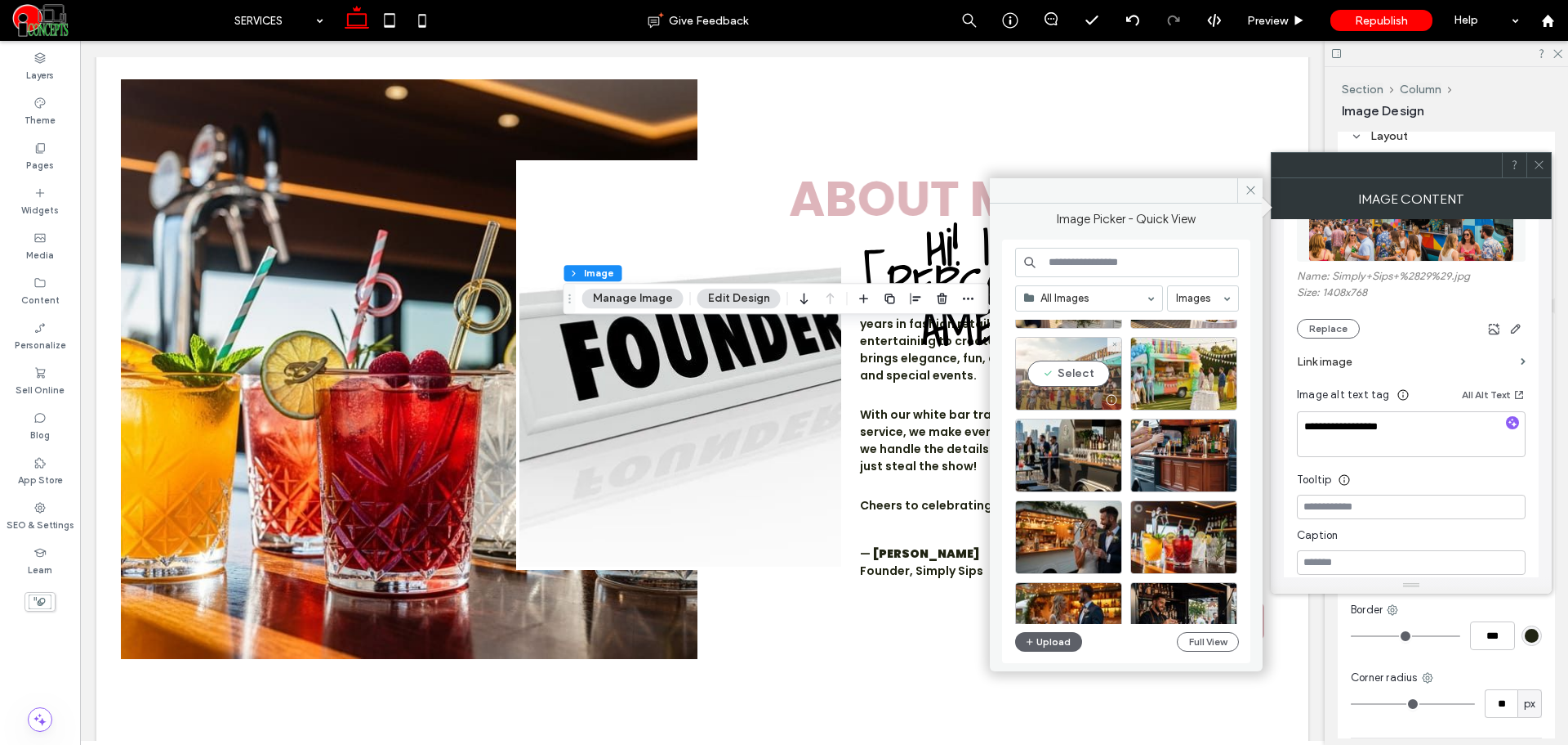
click at [1099, 371] on div "Select" at bounding box center [1069, 374] width 107 height 74
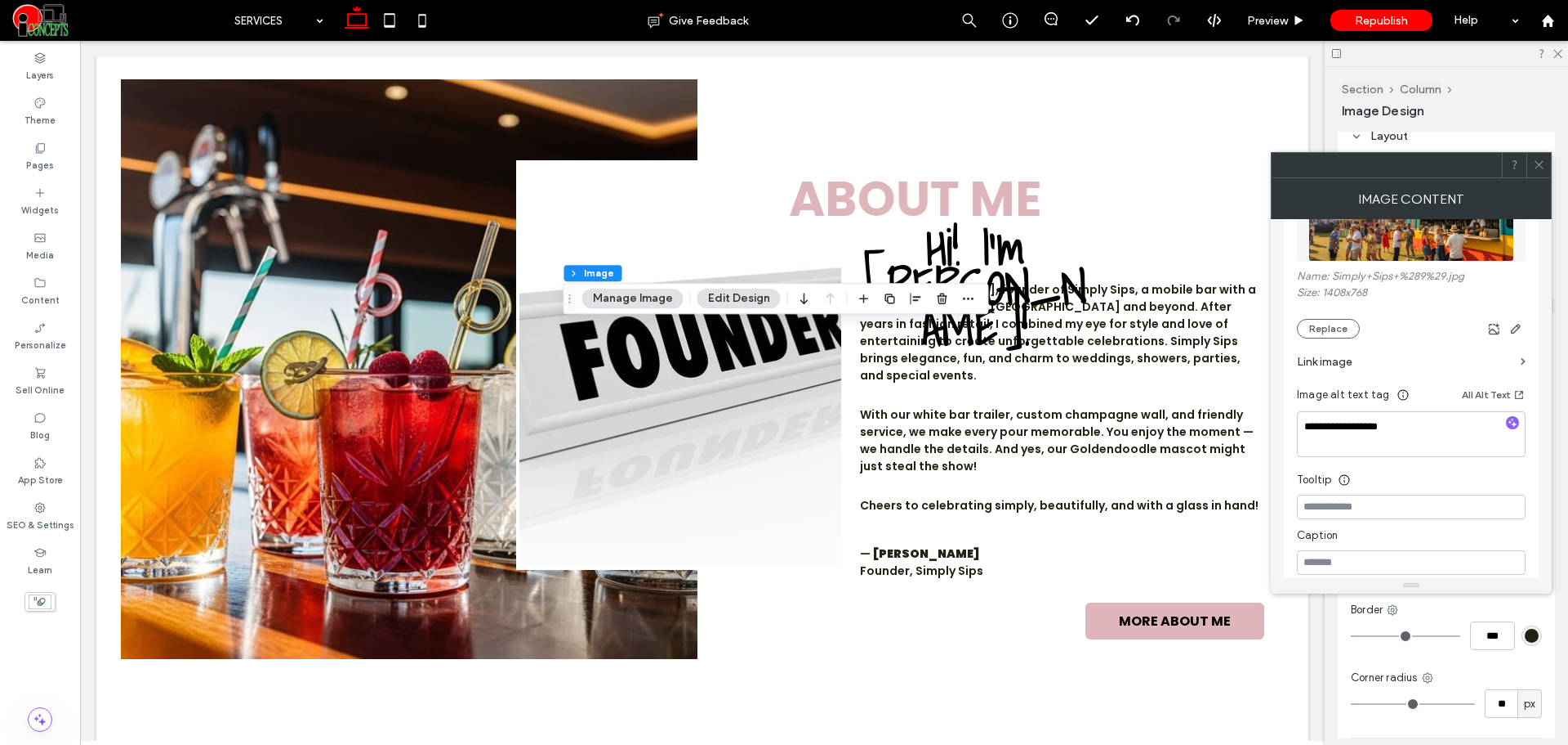
click at [1537, 173] on span at bounding box center [1539, 165] width 12 height 25
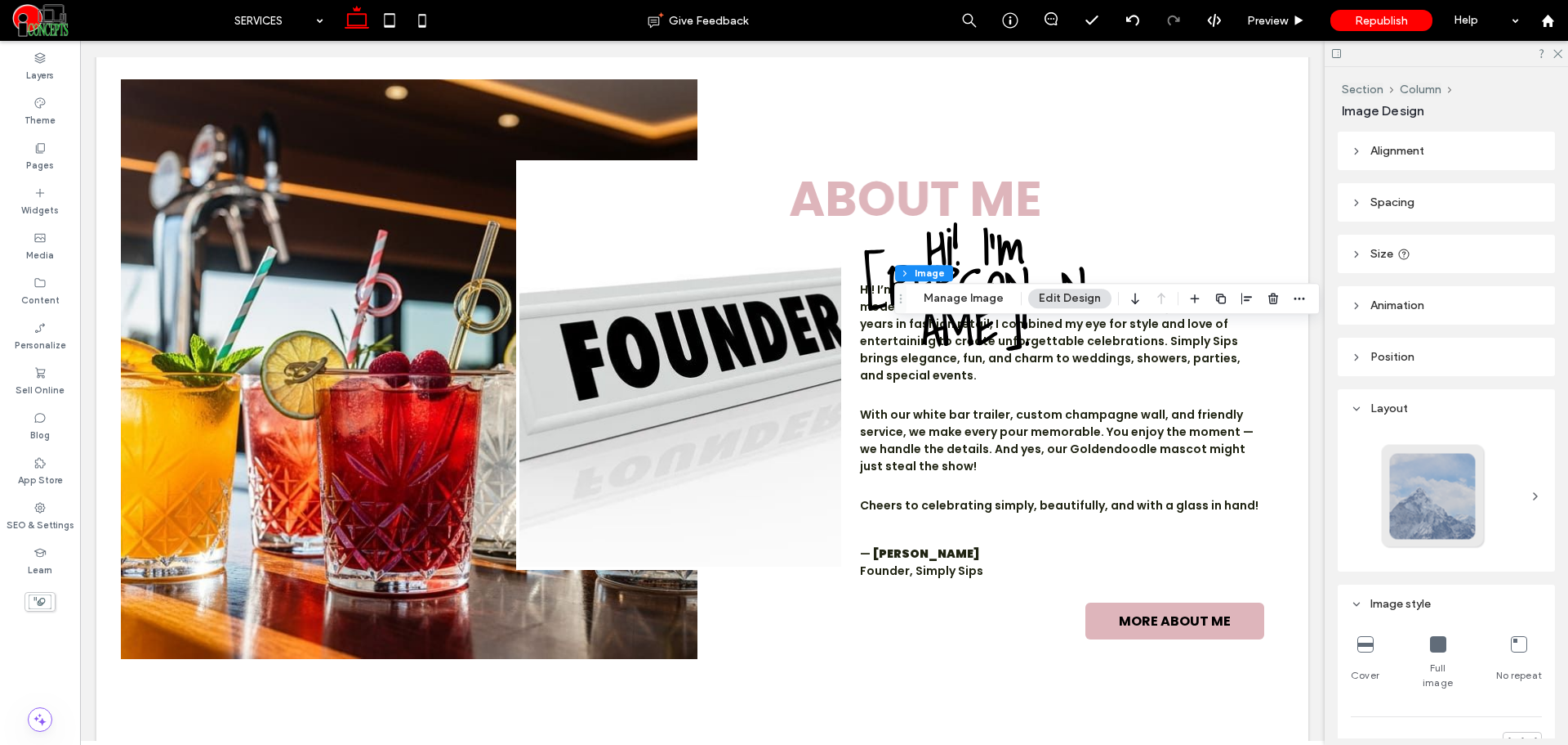
type input "**"
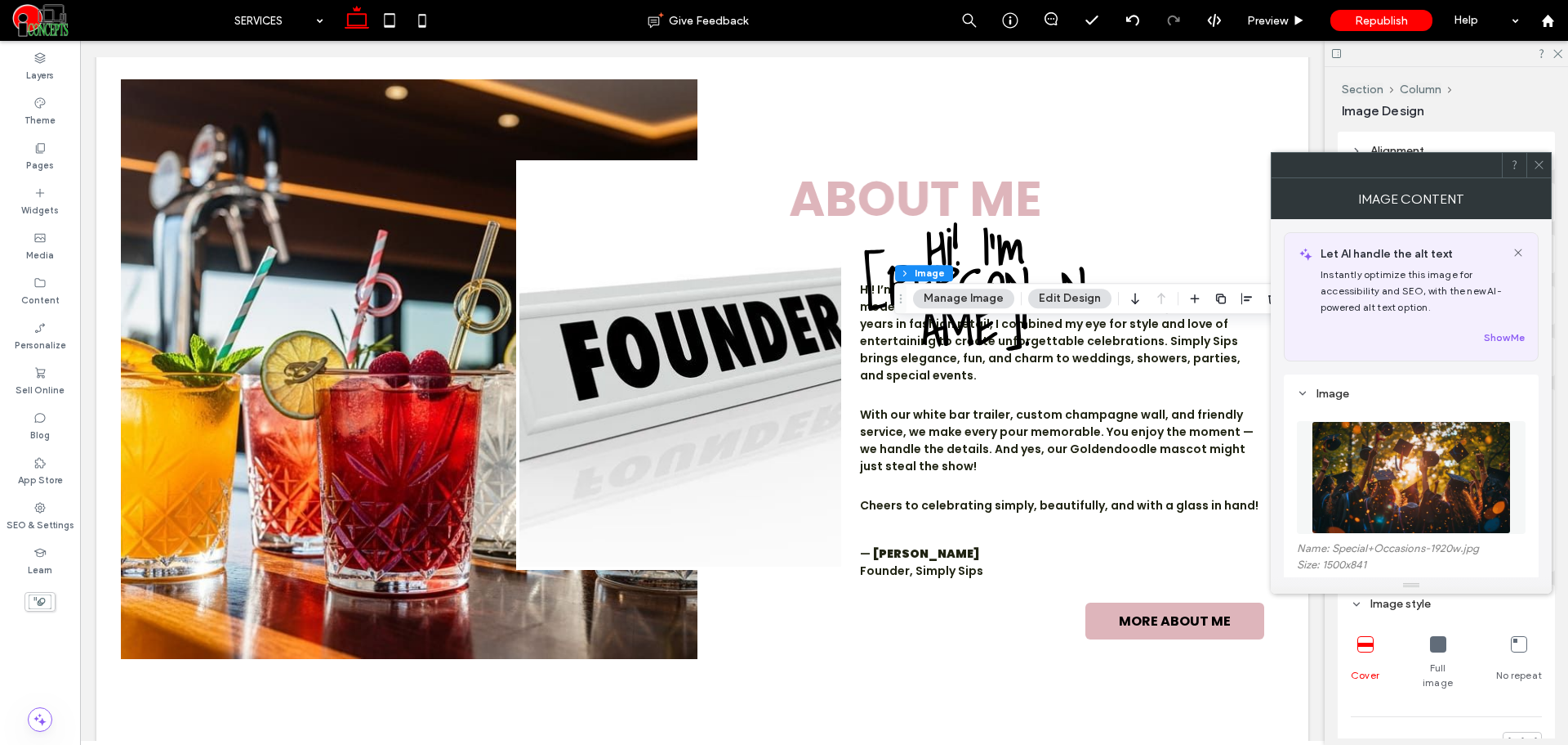
scroll to position [272, 0]
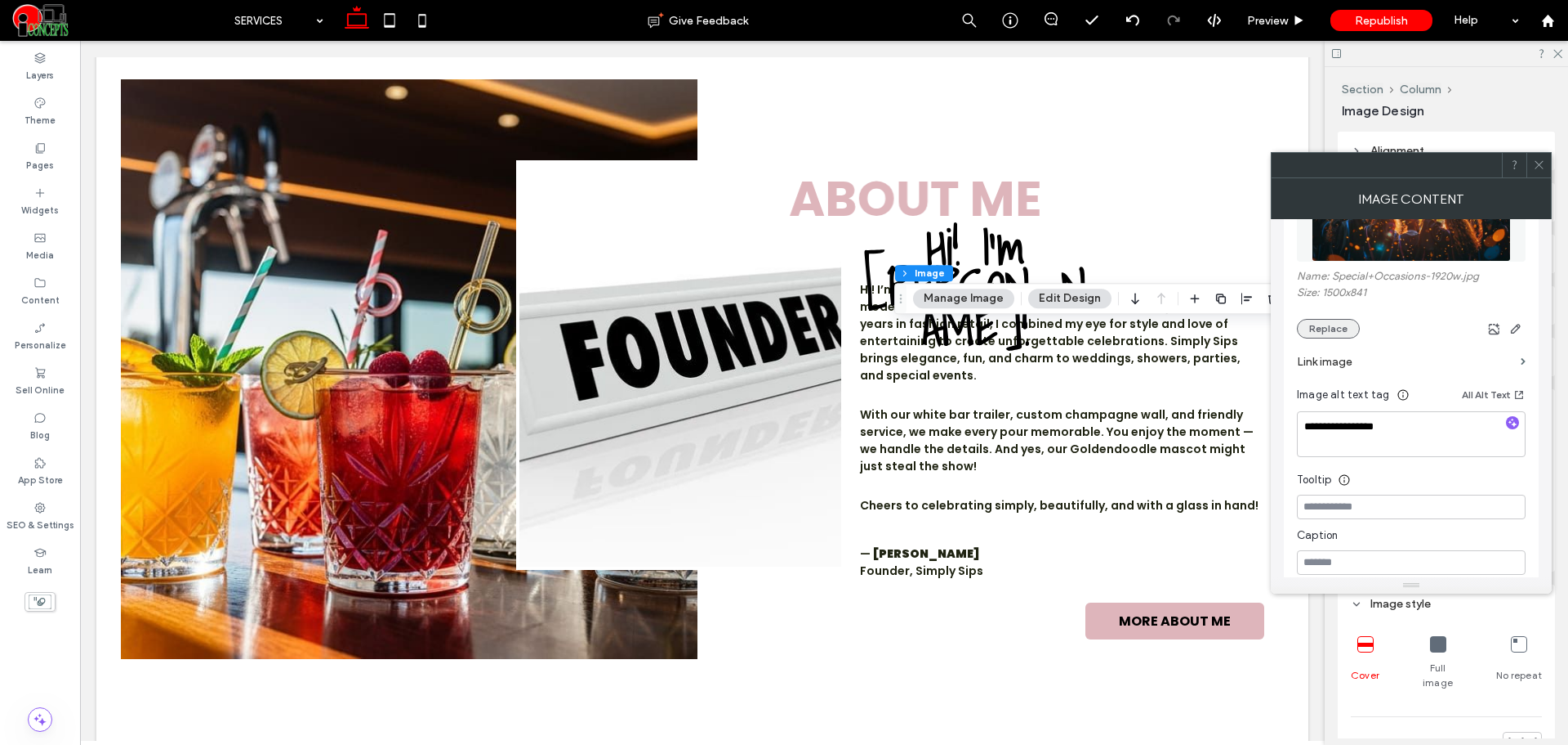
click at [1334, 324] on button "Replace" at bounding box center [1328, 329] width 63 height 20
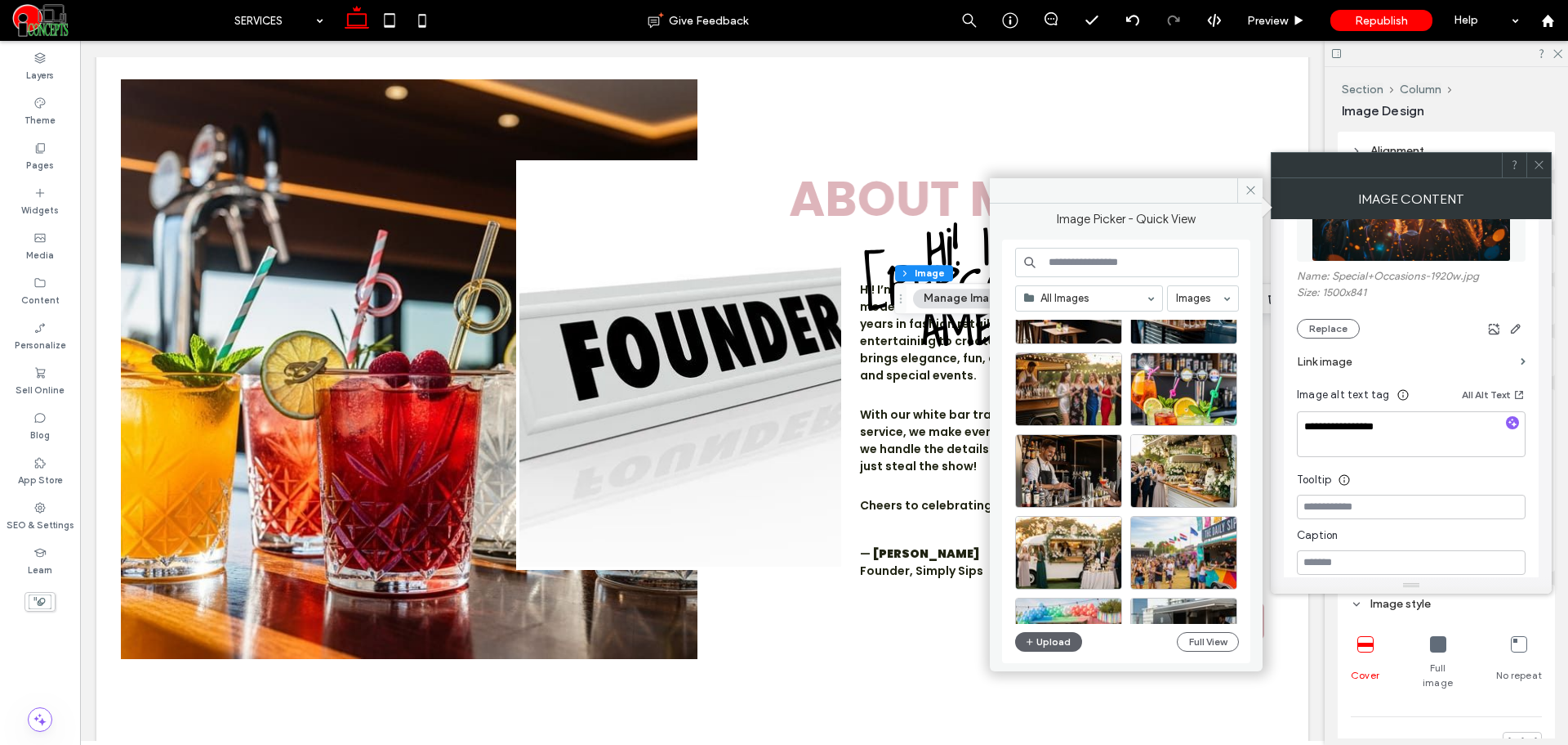
scroll to position [838, 0]
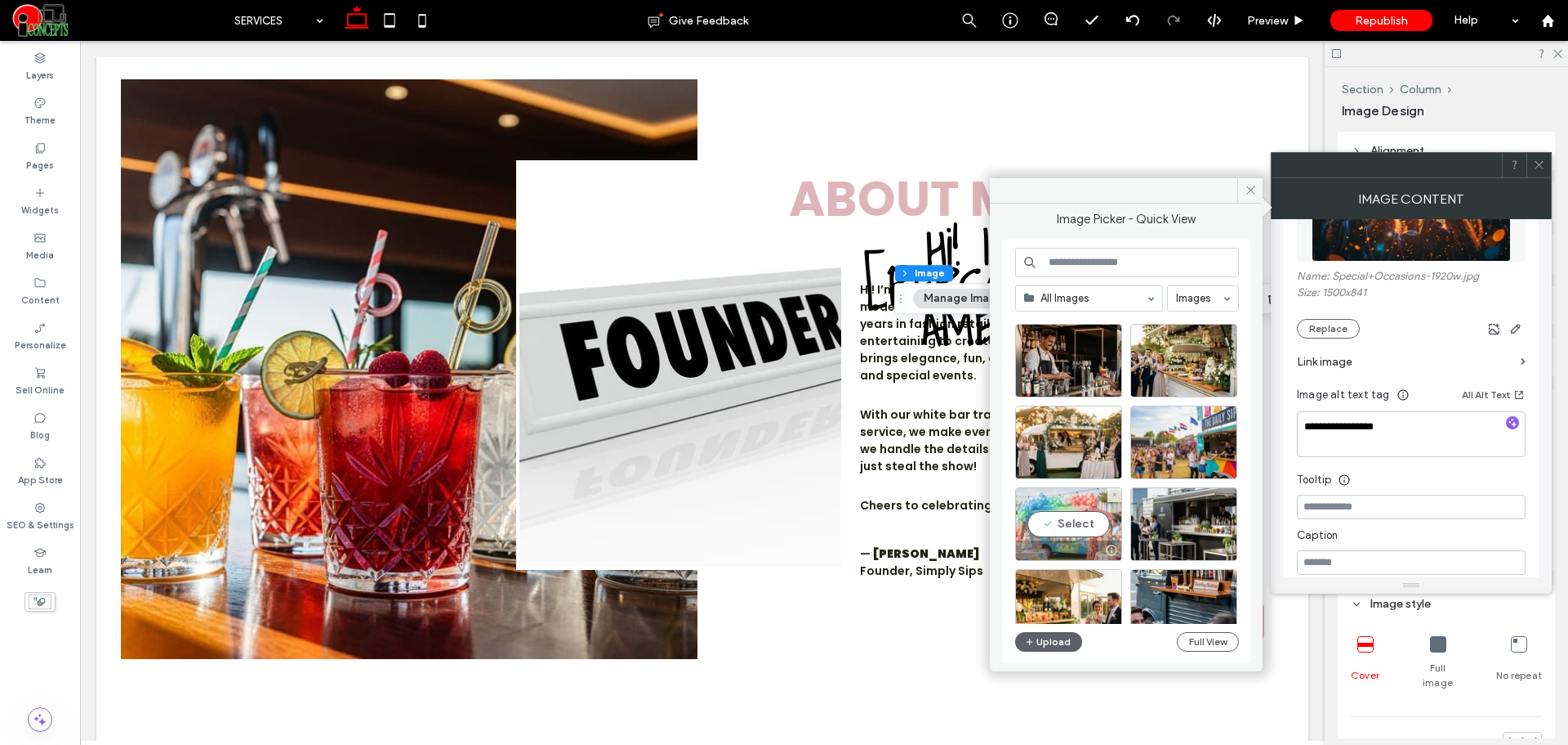
click at [1109, 514] on div "Select" at bounding box center [1069, 524] width 107 height 74
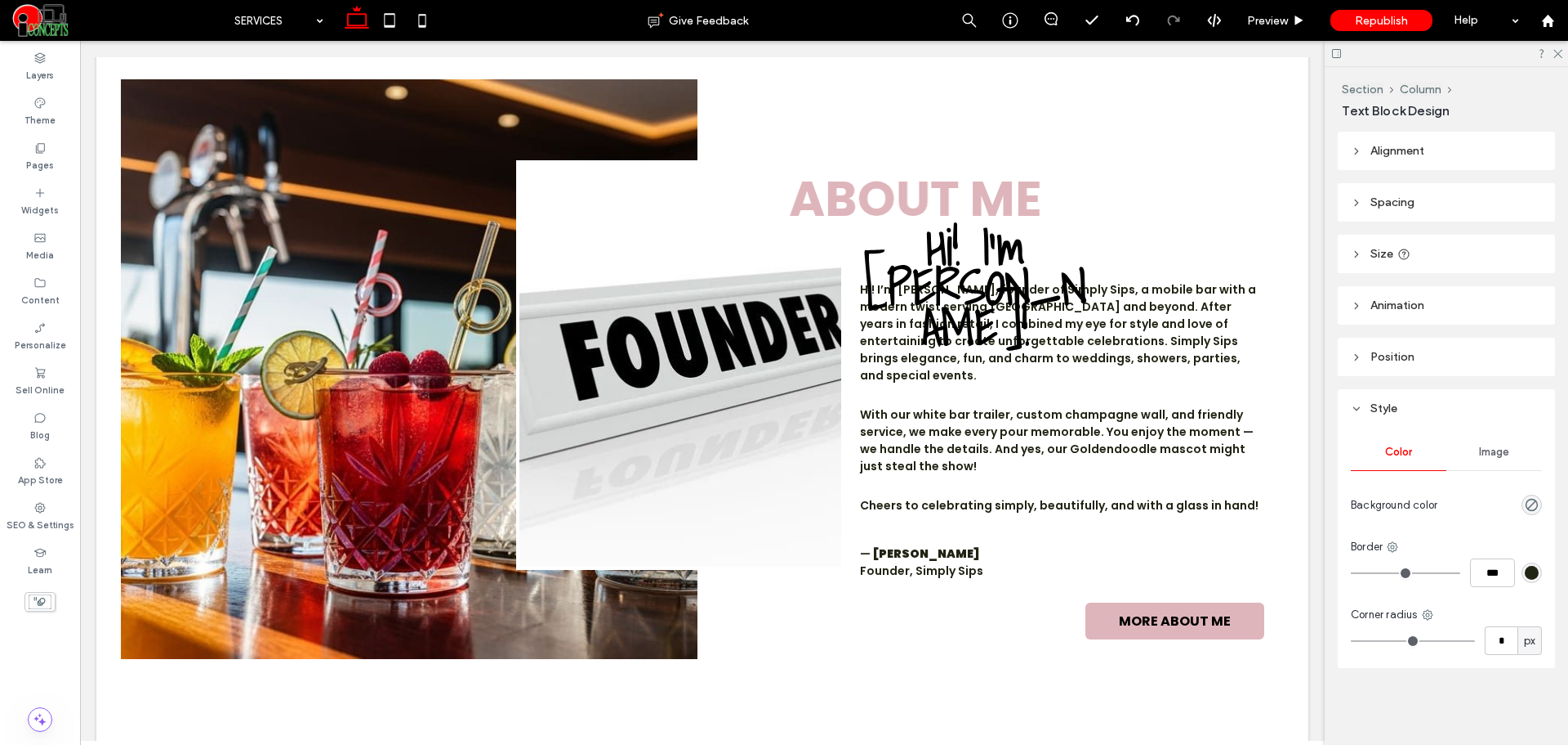
type input "*******"
type input "**"
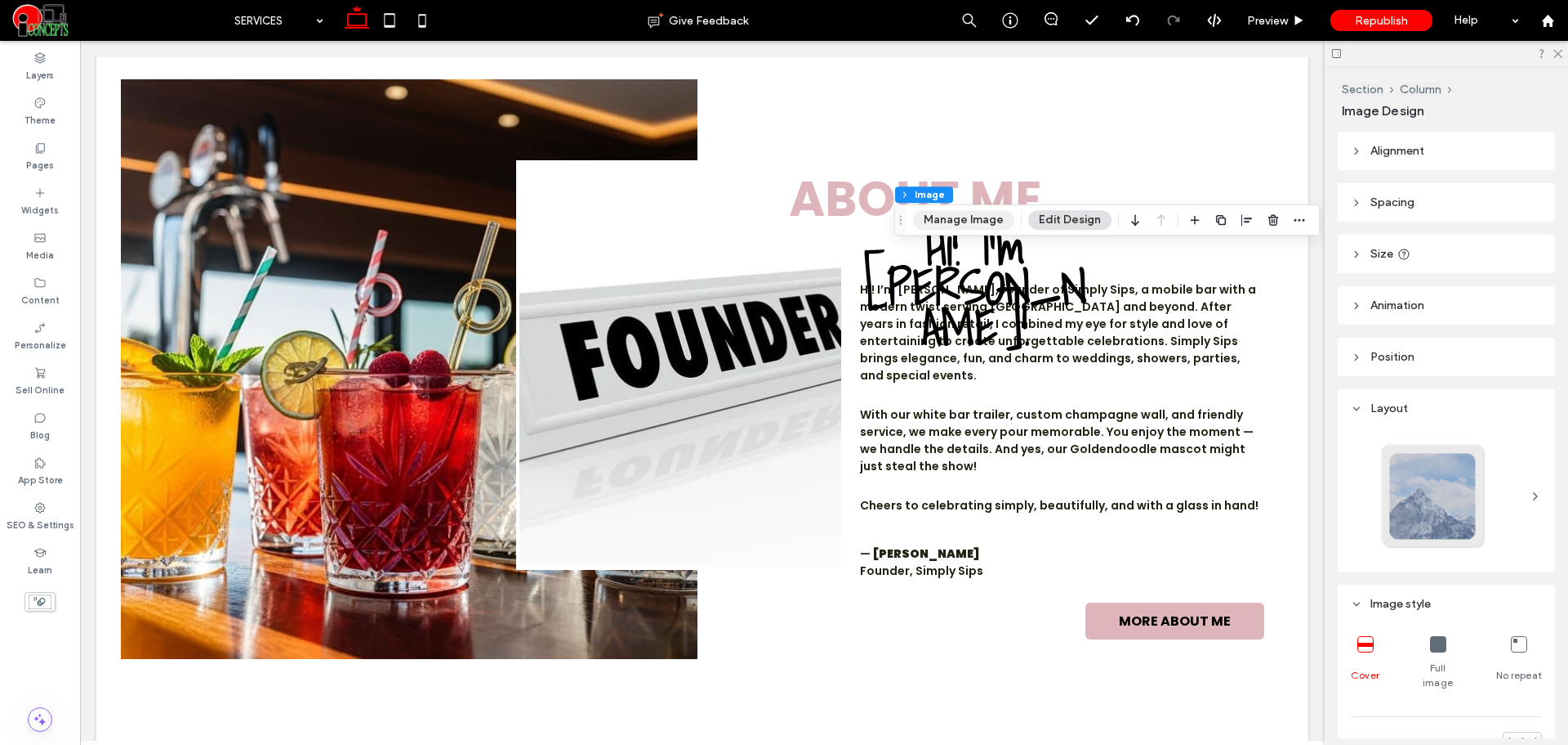
click at [965, 224] on button "Manage Image" at bounding box center [964, 220] width 102 height 20
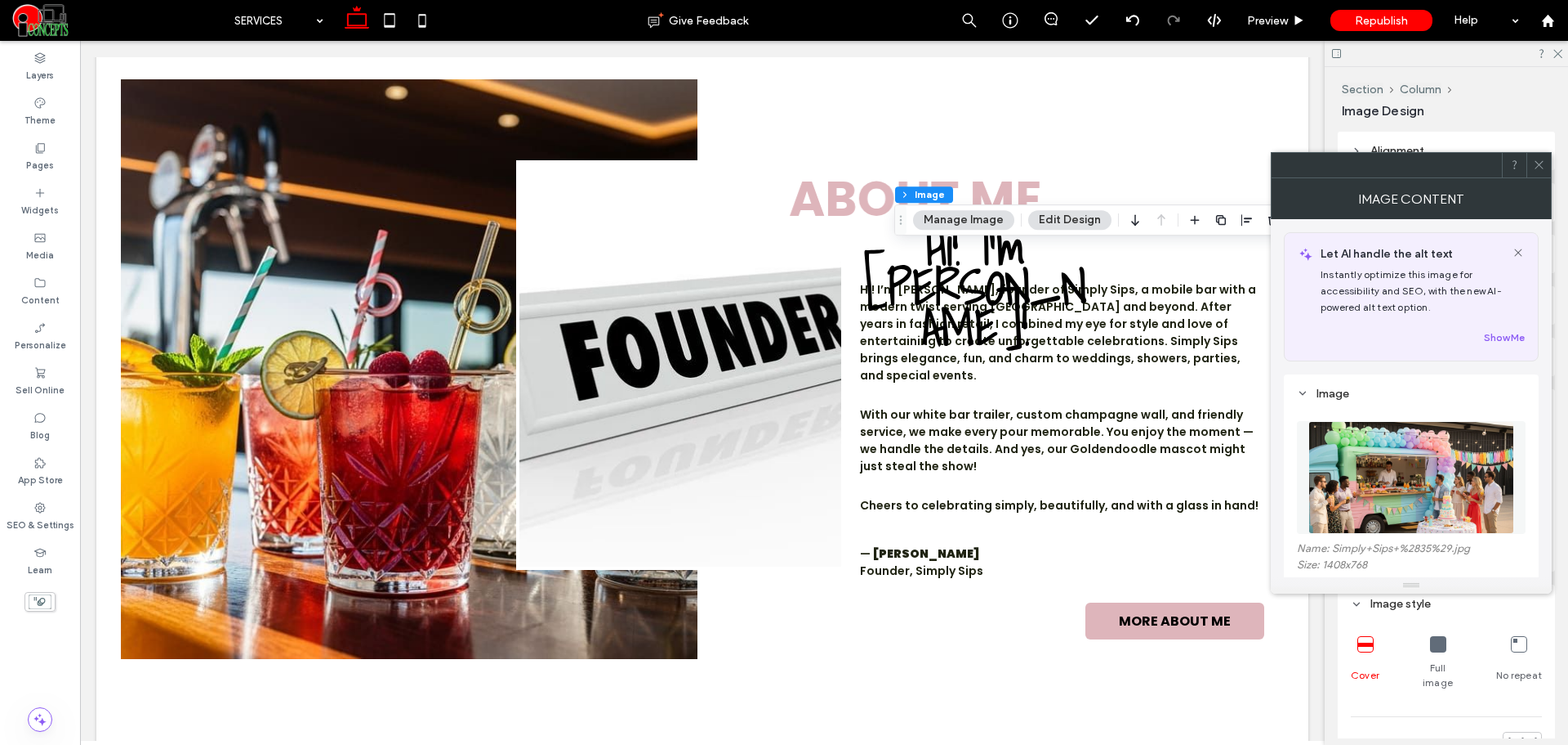
scroll to position [137, 0]
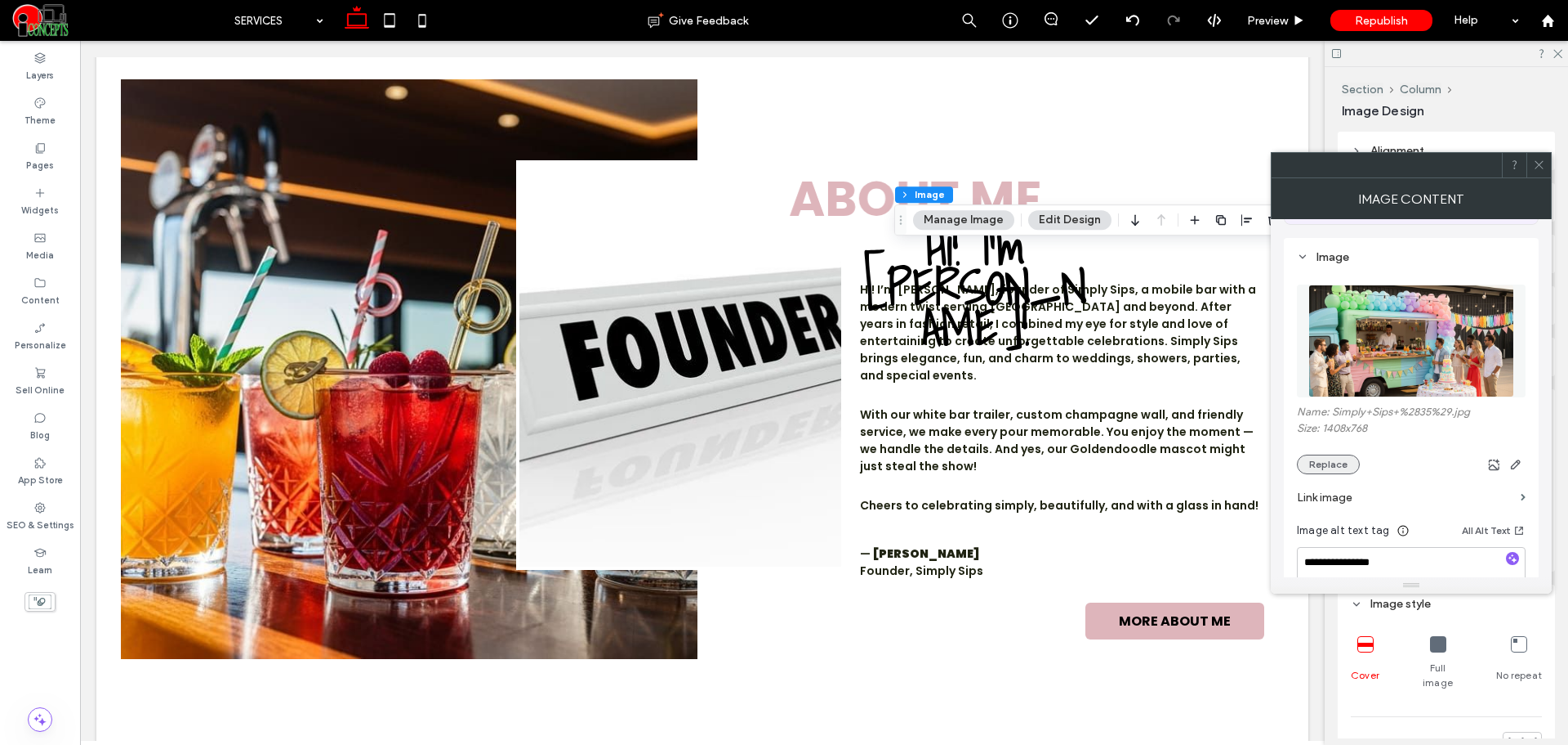
click at [1342, 463] on button "Replace" at bounding box center [1328, 465] width 63 height 20
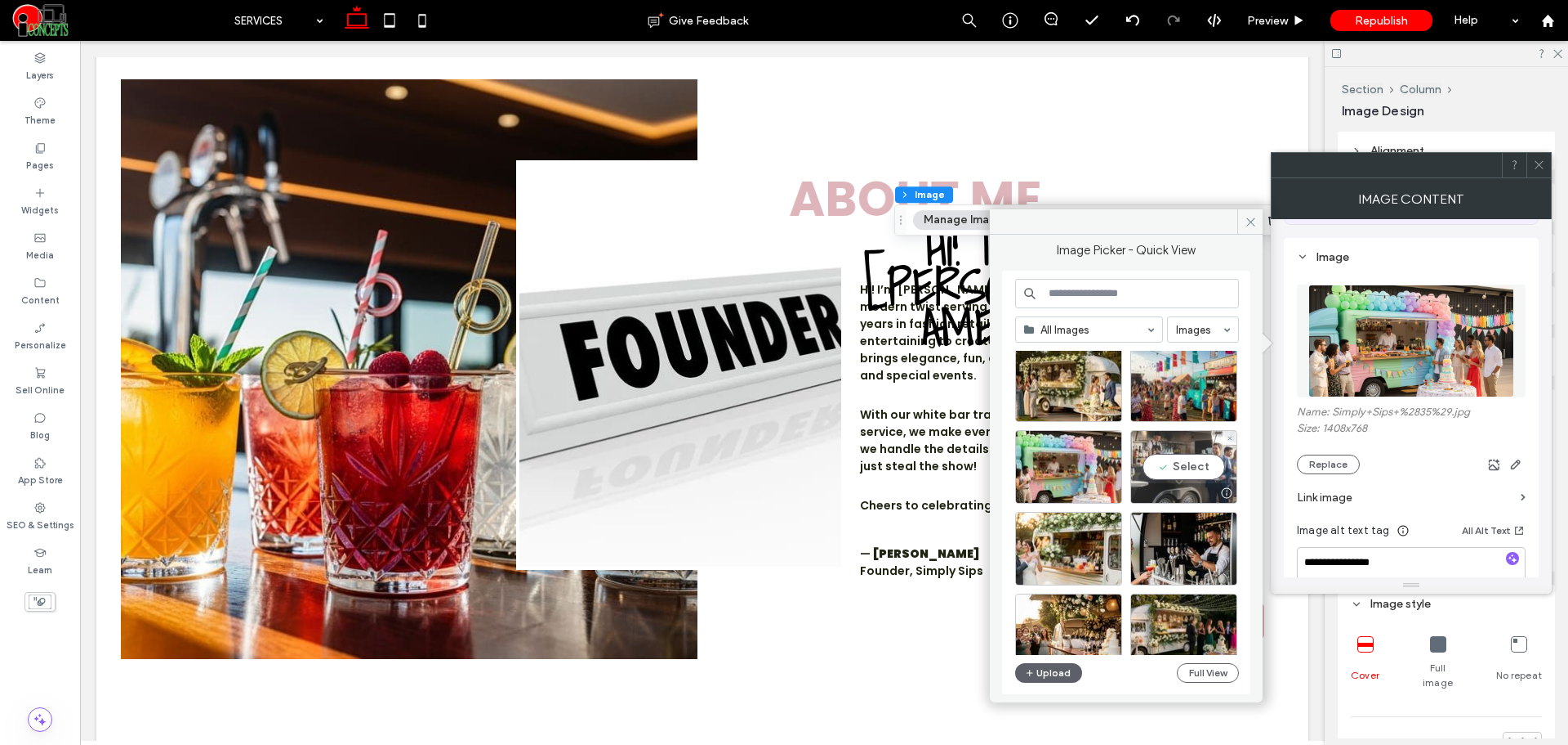
scroll to position [409, 0]
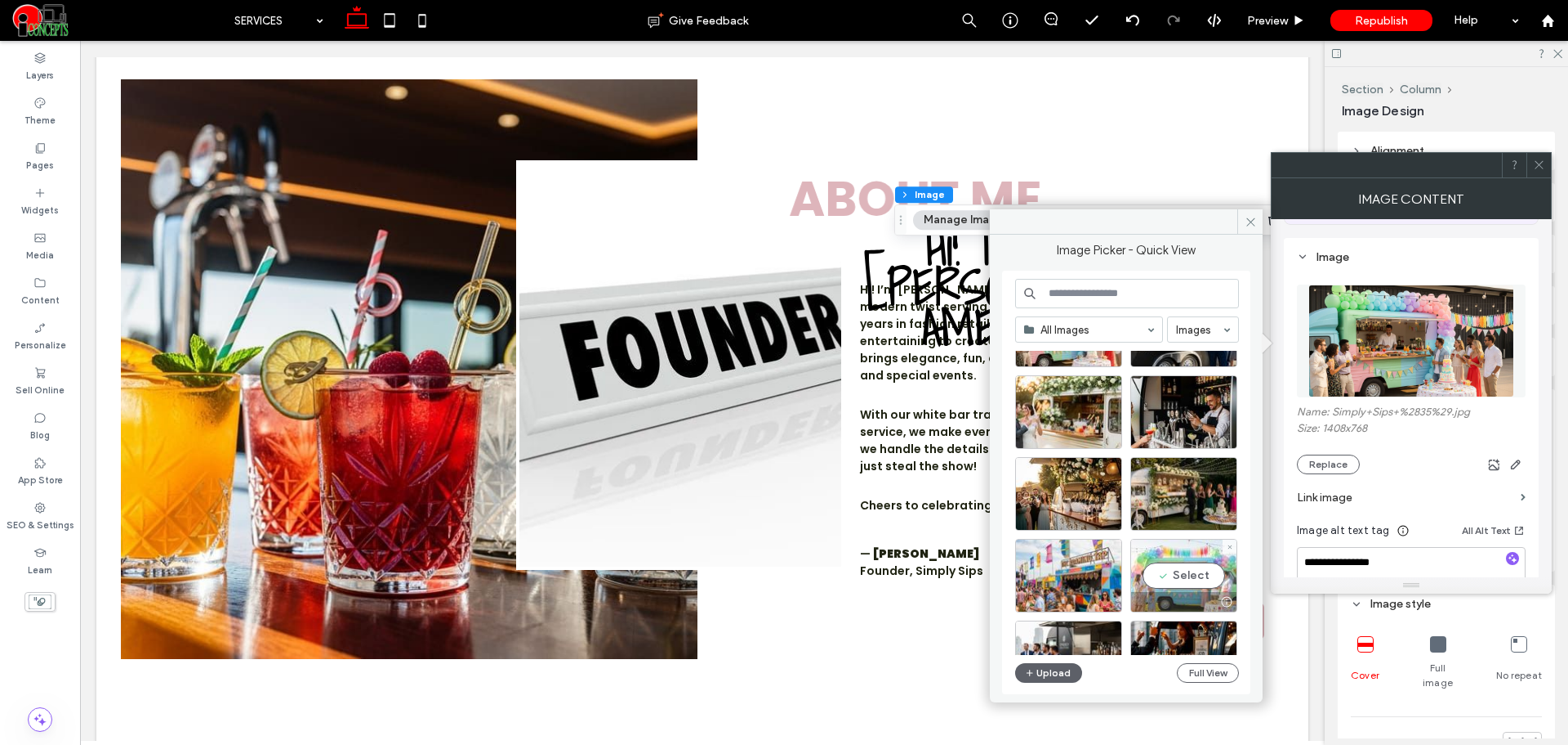
click at [1220, 571] on div "Select" at bounding box center [1183, 575] width 107 height 74
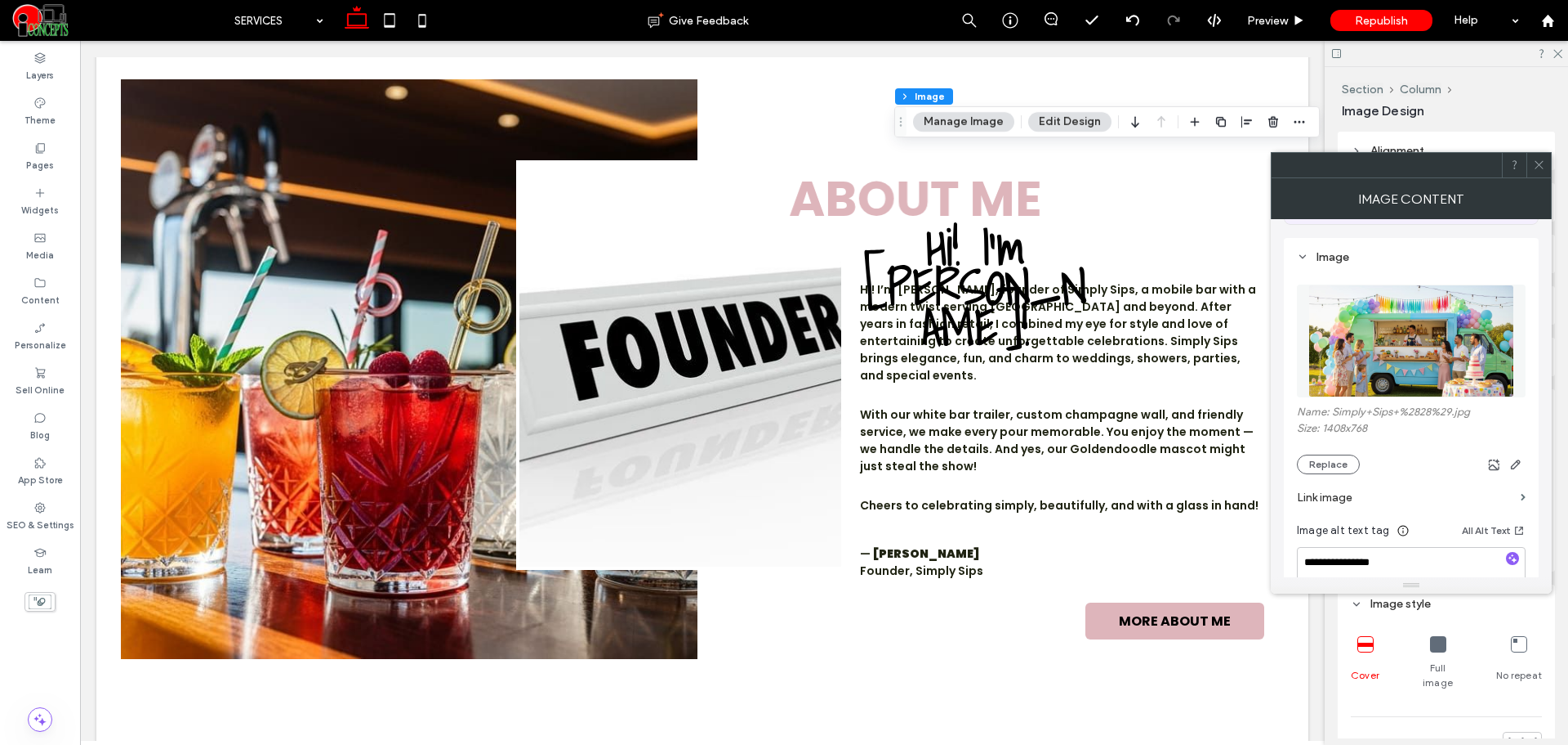
click at [1544, 157] on span at bounding box center [1539, 165] width 12 height 25
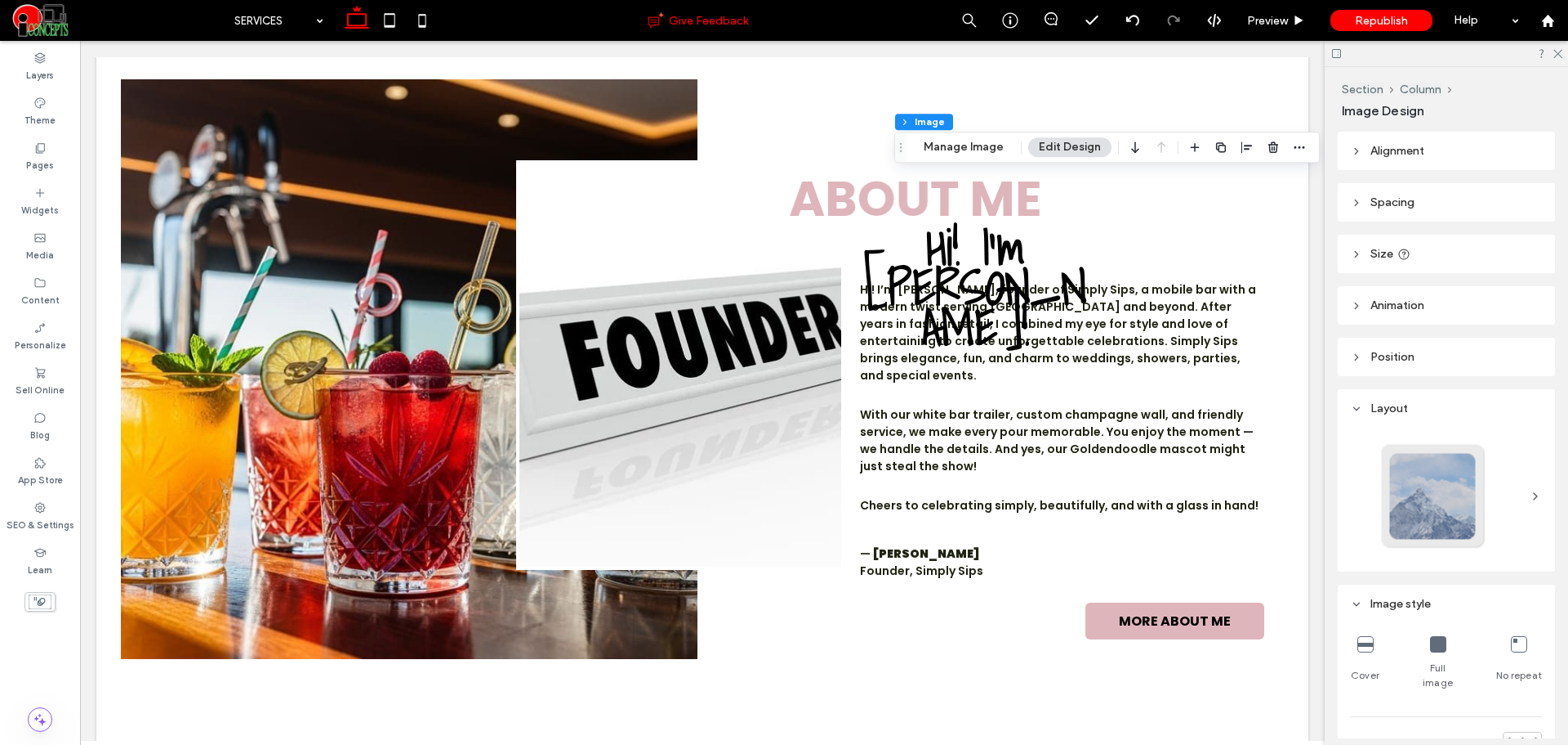
type input "**"
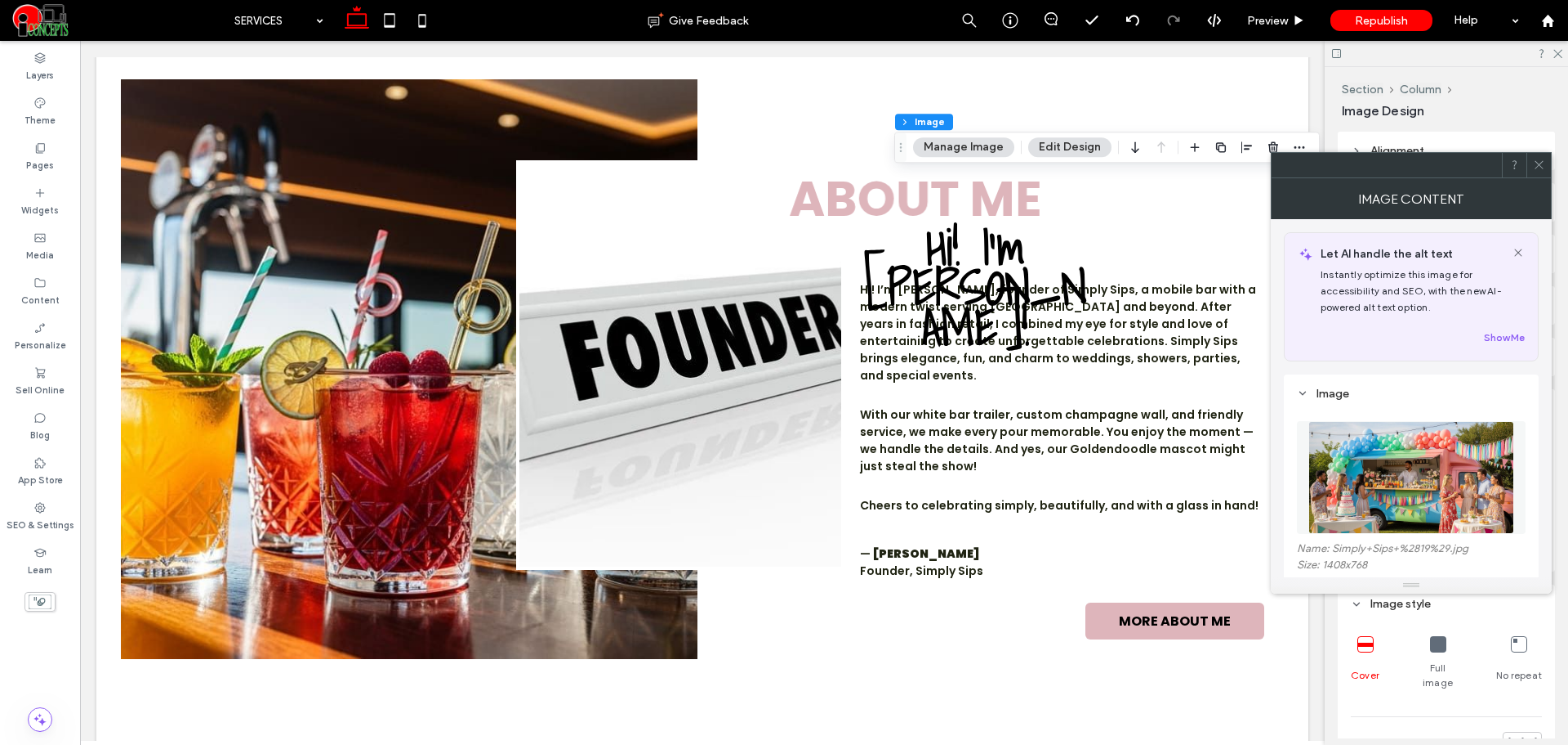
click at [1534, 170] on icon at bounding box center [1539, 165] width 12 height 12
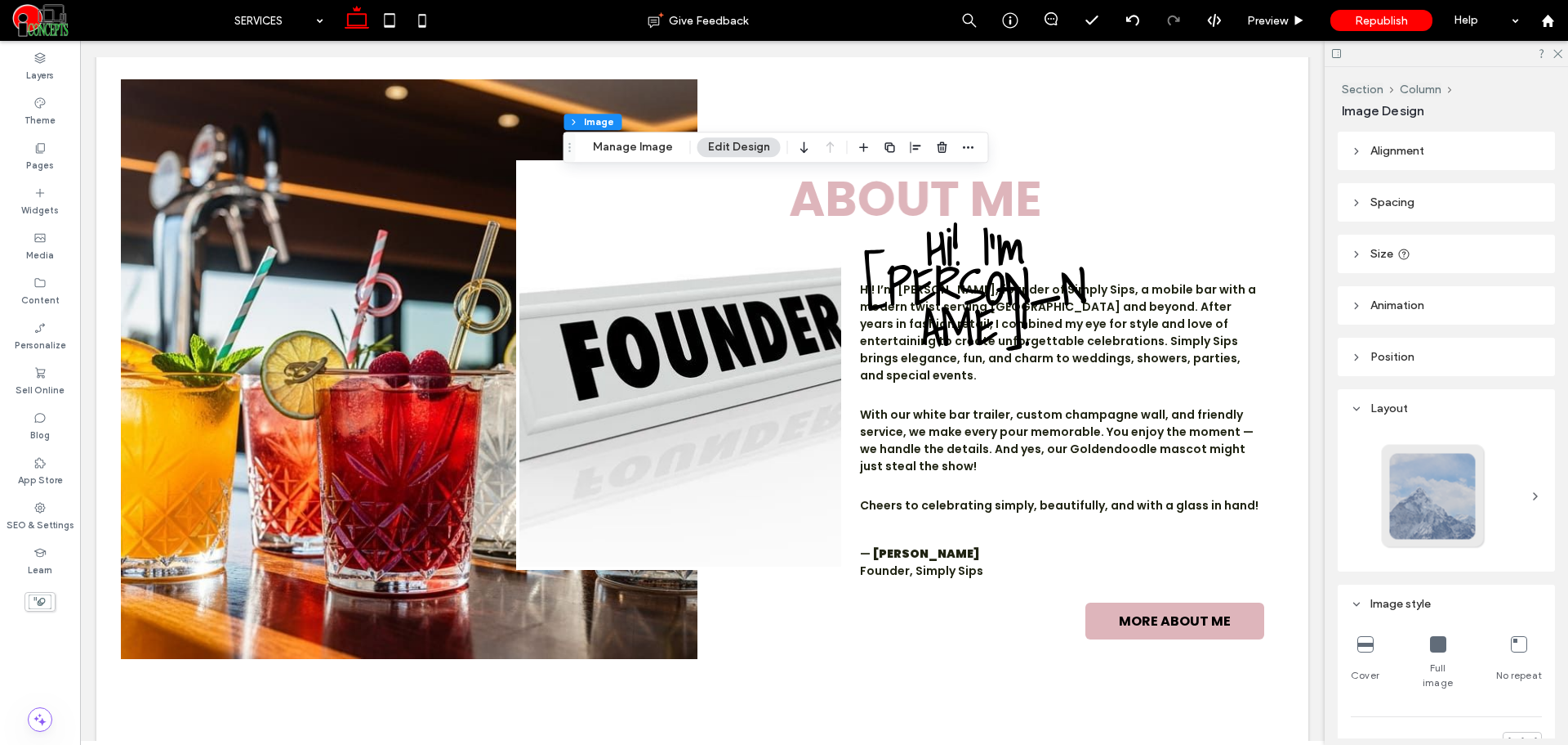
type input "**"
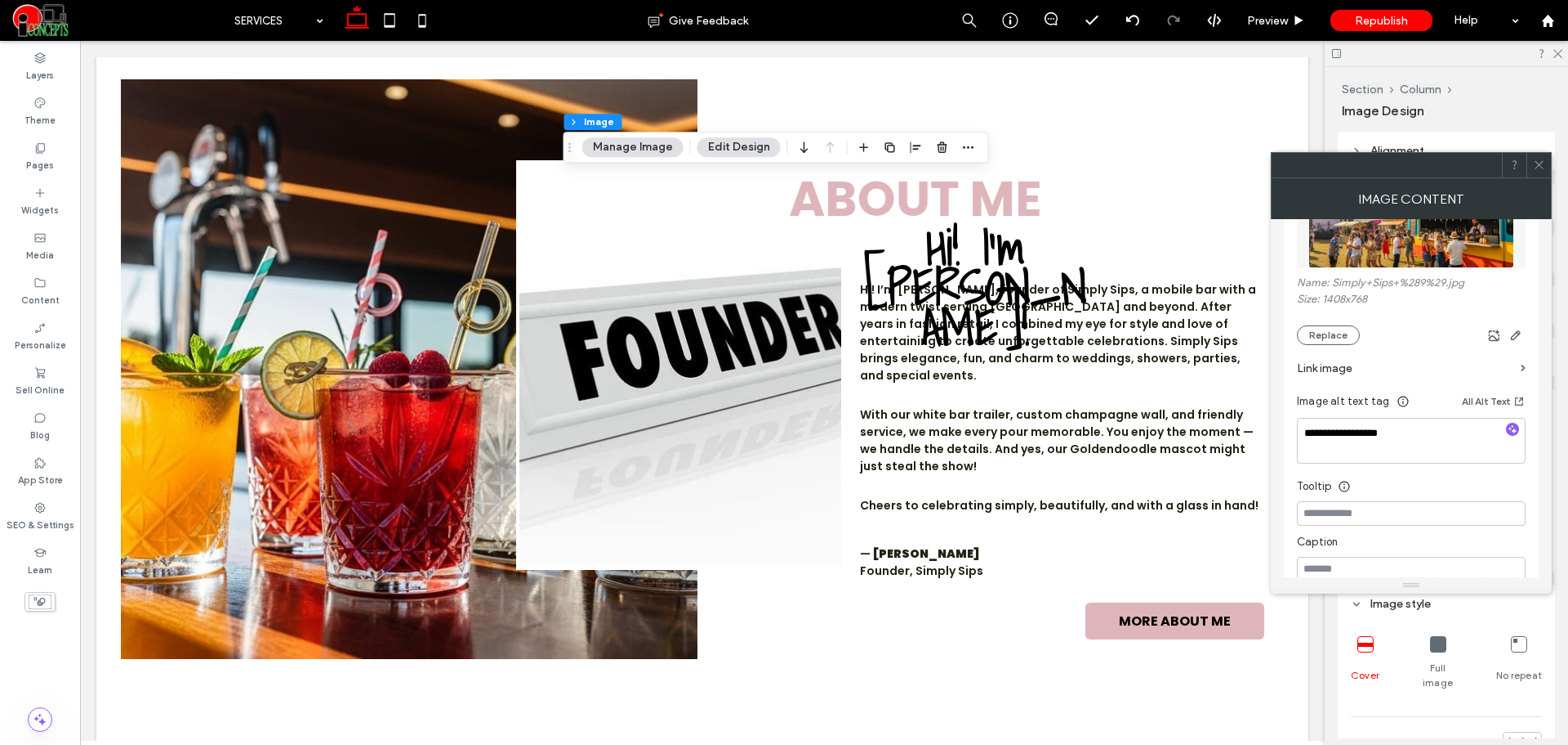
scroll to position [272, 0]
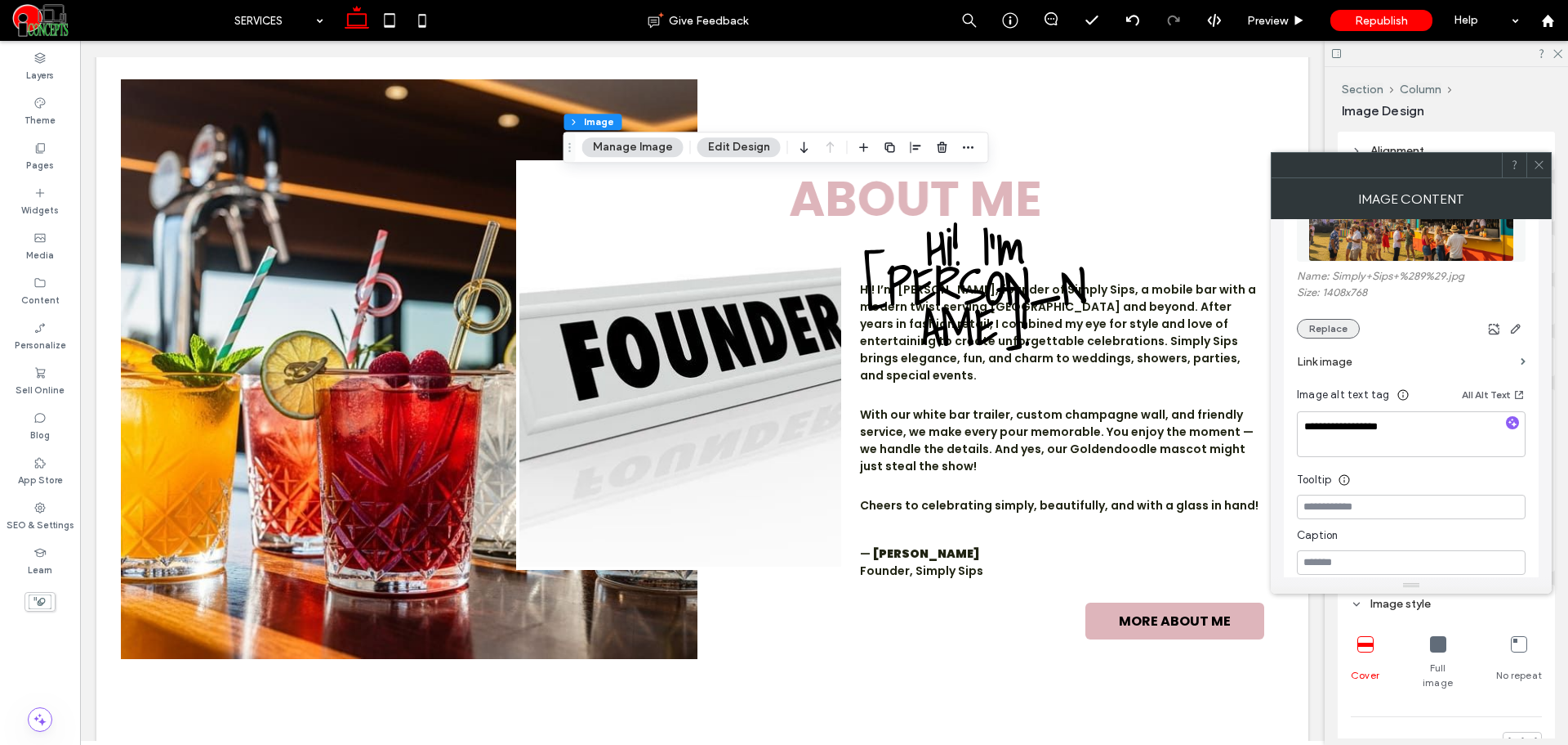
click at [1331, 330] on button "Replace" at bounding box center [1328, 329] width 63 height 20
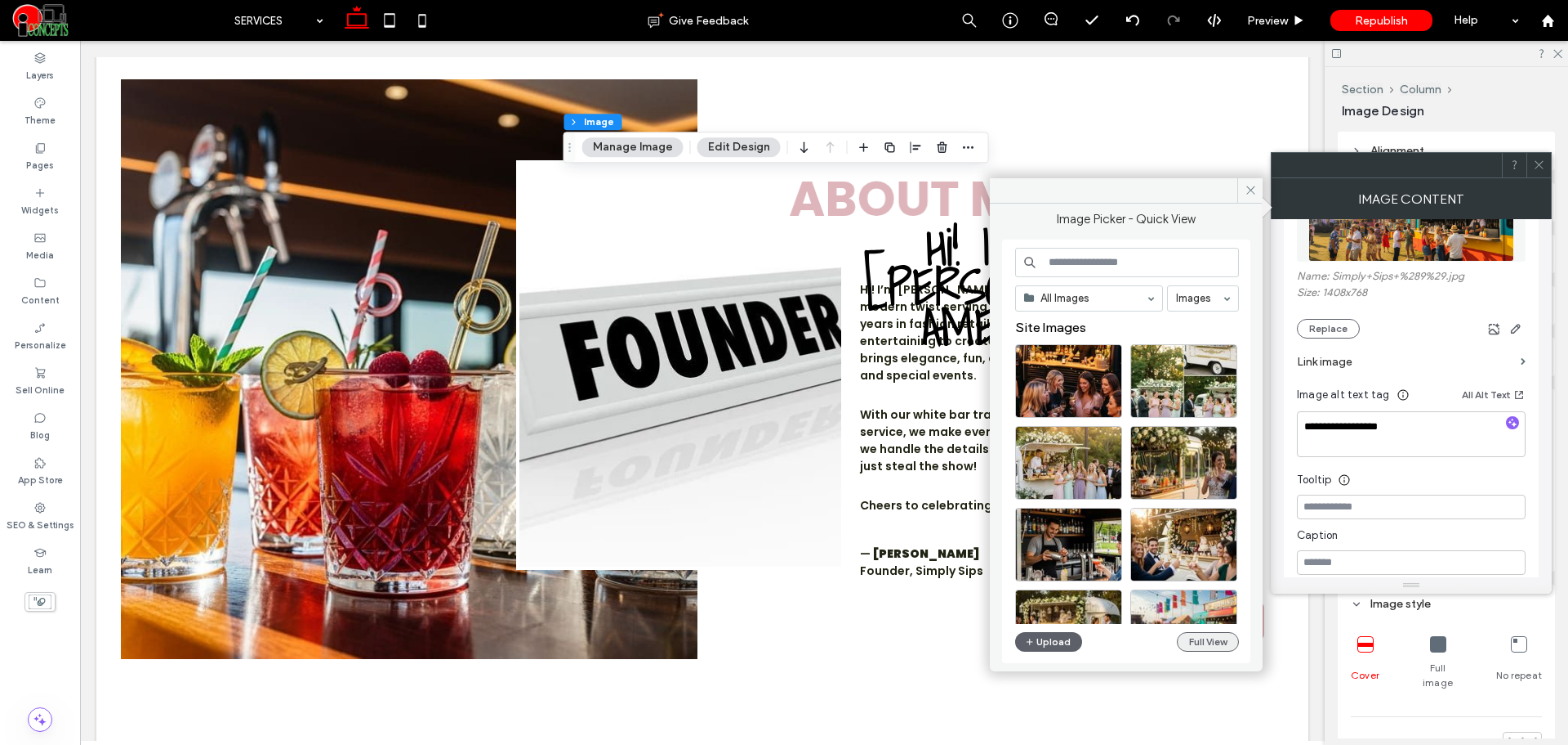
click at [1209, 645] on button "Full View" at bounding box center [1208, 641] width 62 height 20
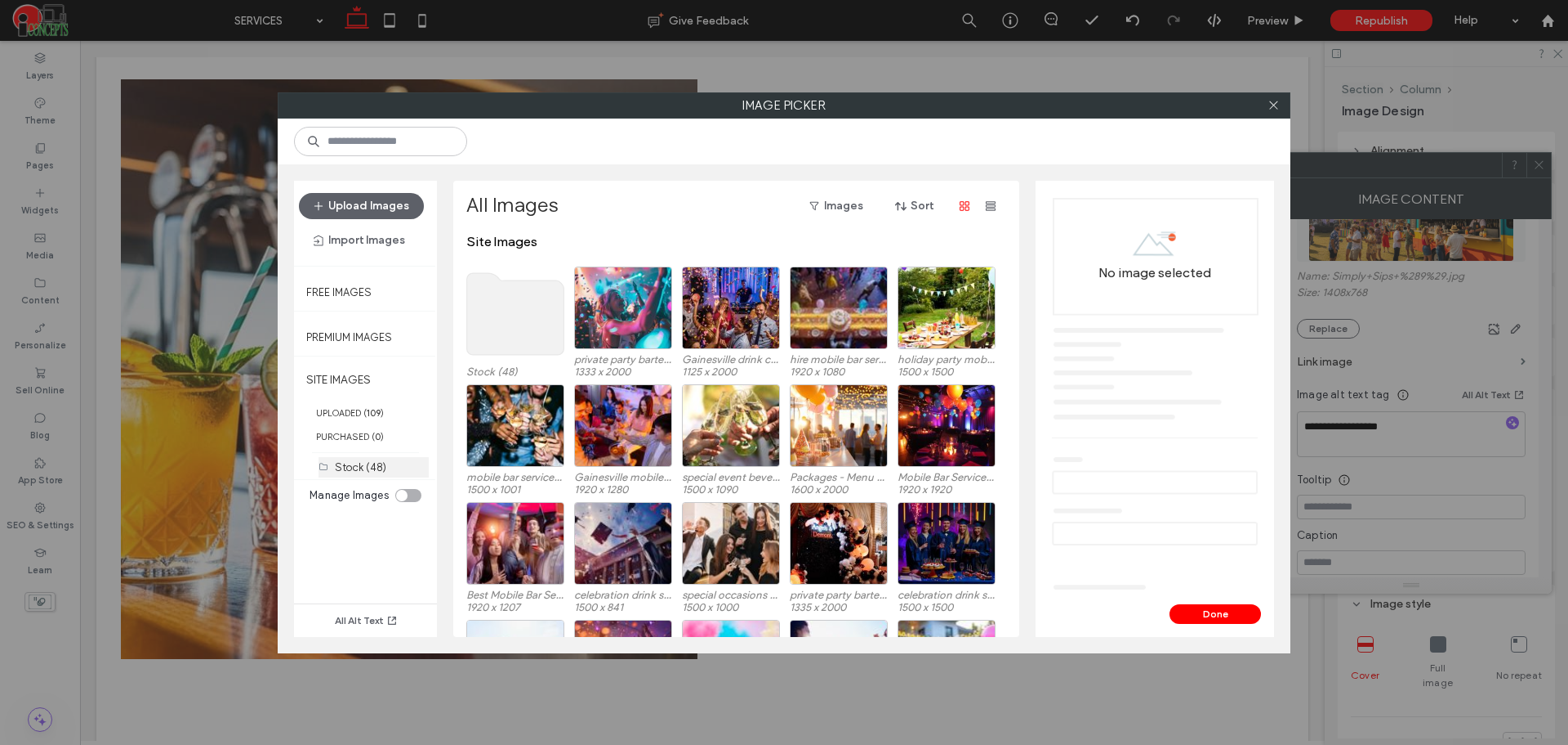
click at [372, 464] on label "Stock (48)" at bounding box center [361, 467] width 52 height 12
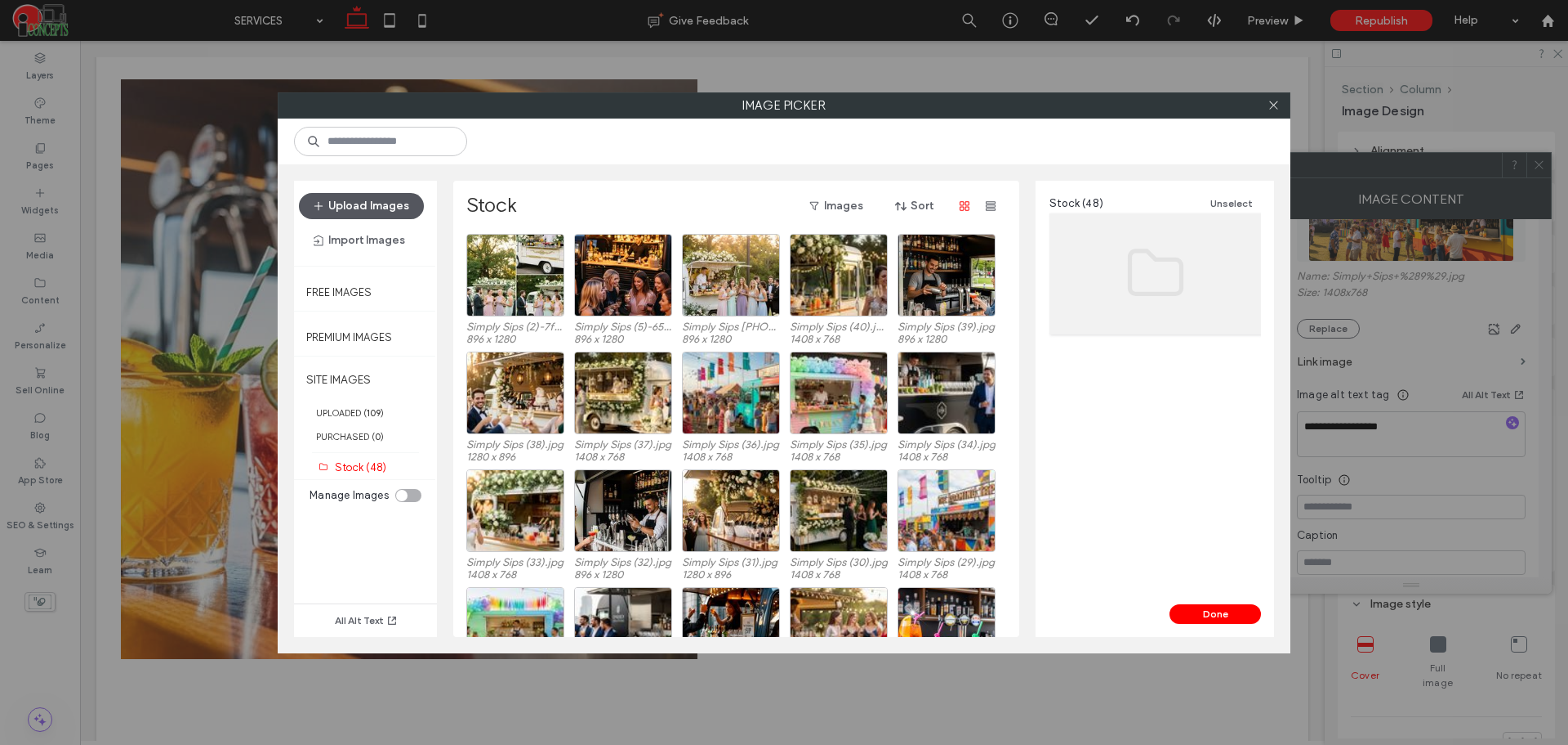
click at [378, 198] on button "Upload Images" at bounding box center [361, 205] width 125 height 26
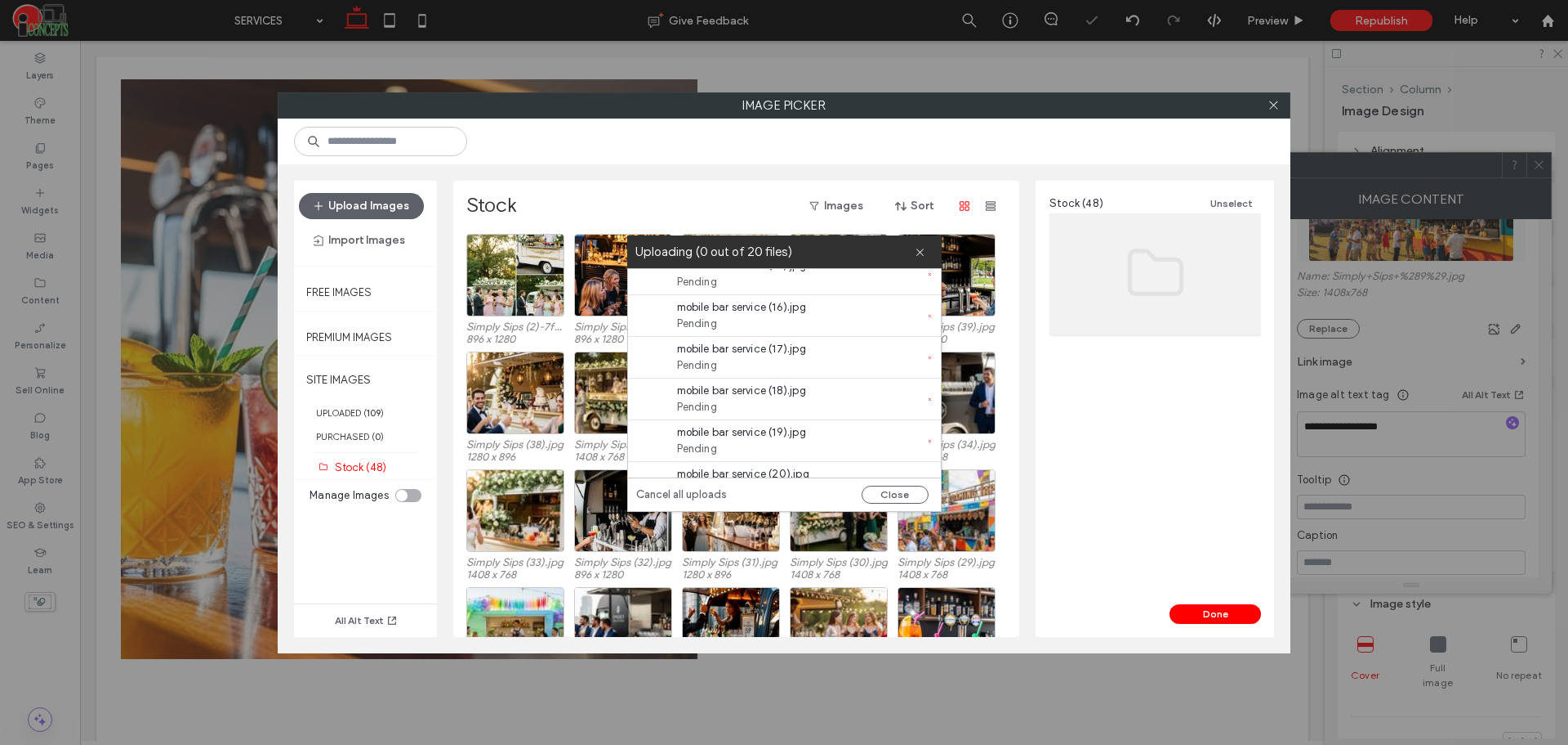
scroll to position [625, 0]
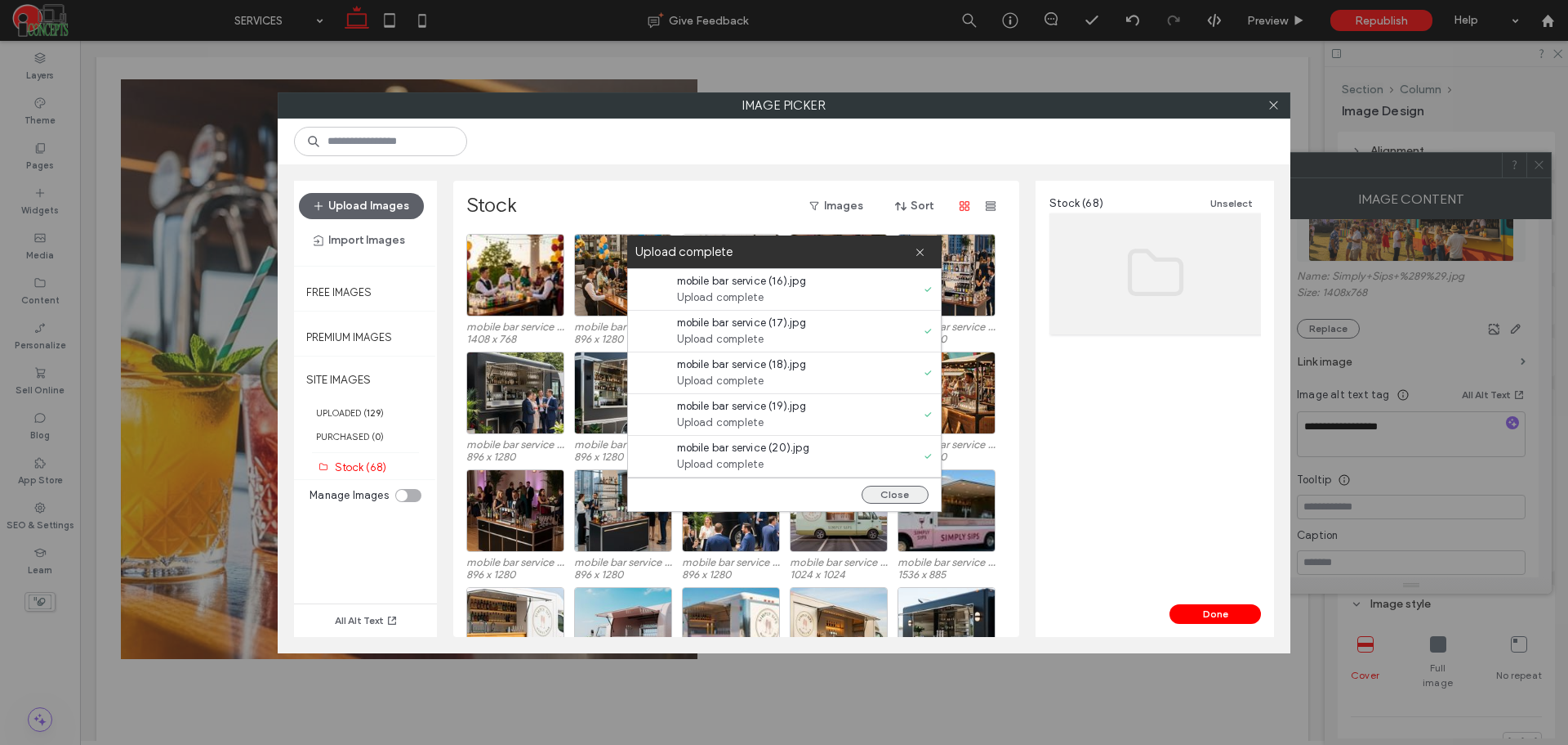
click at [899, 491] on button "Close" at bounding box center [895, 495] width 67 height 18
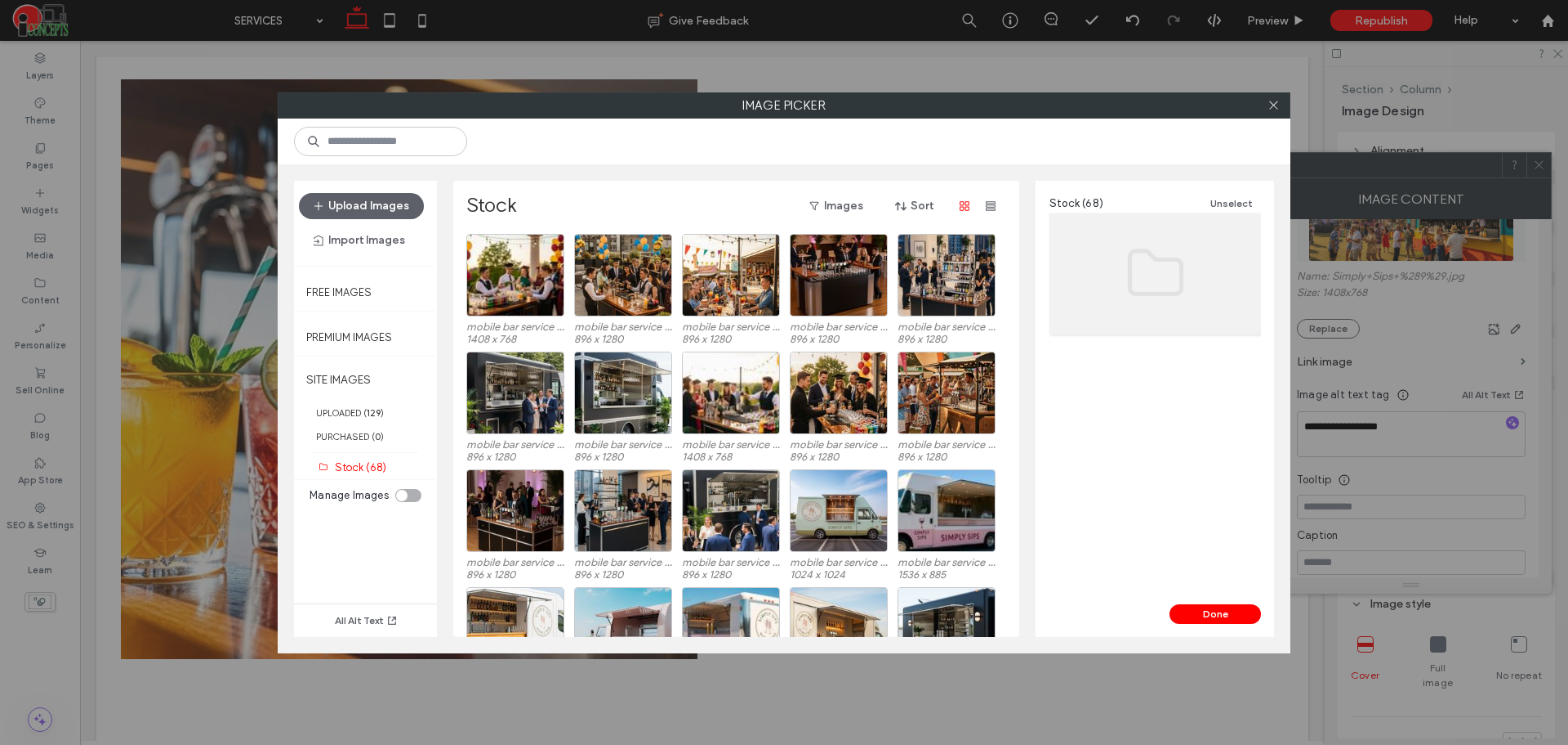
scroll to position [0, 0]
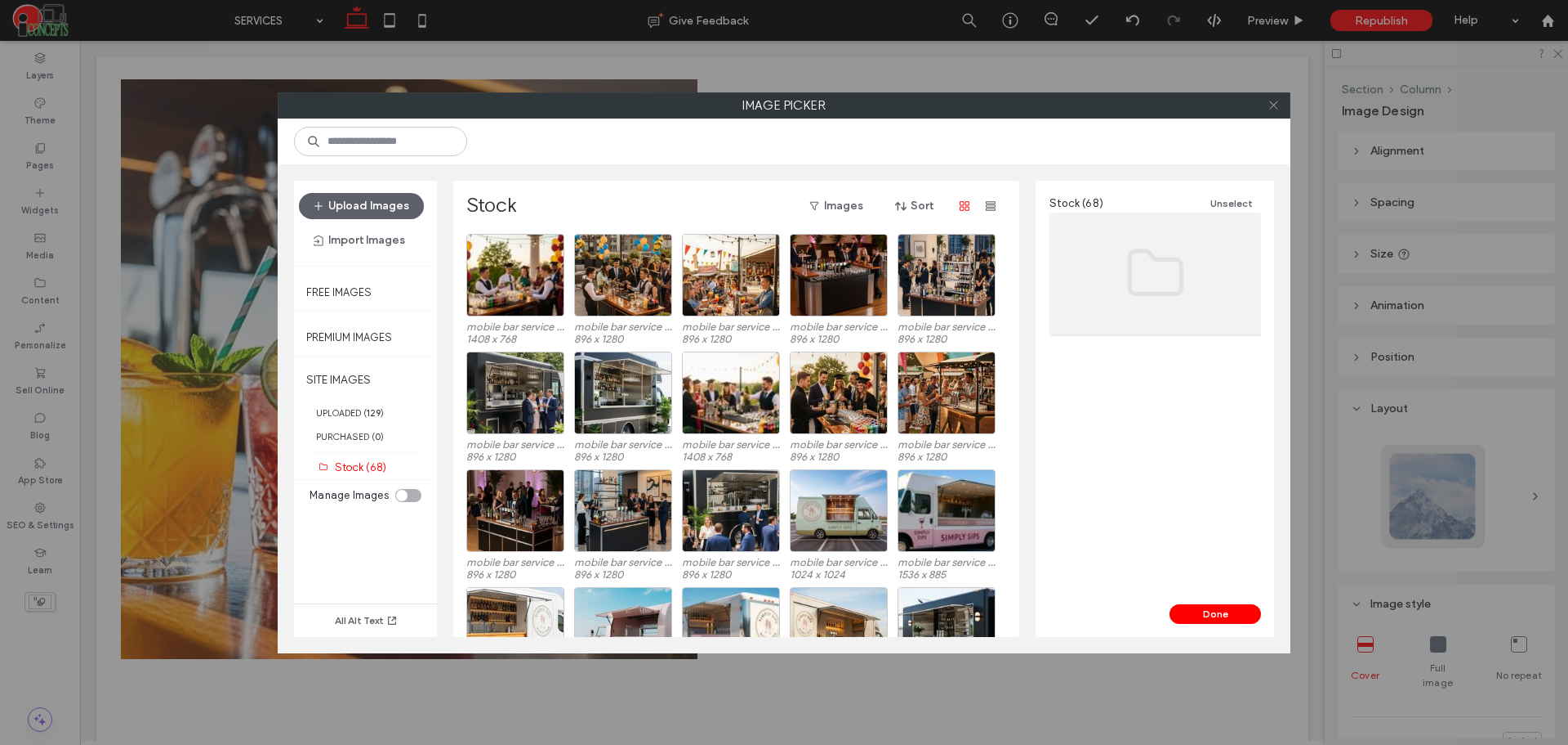
click at [1278, 108] on icon at bounding box center [1274, 105] width 12 height 12
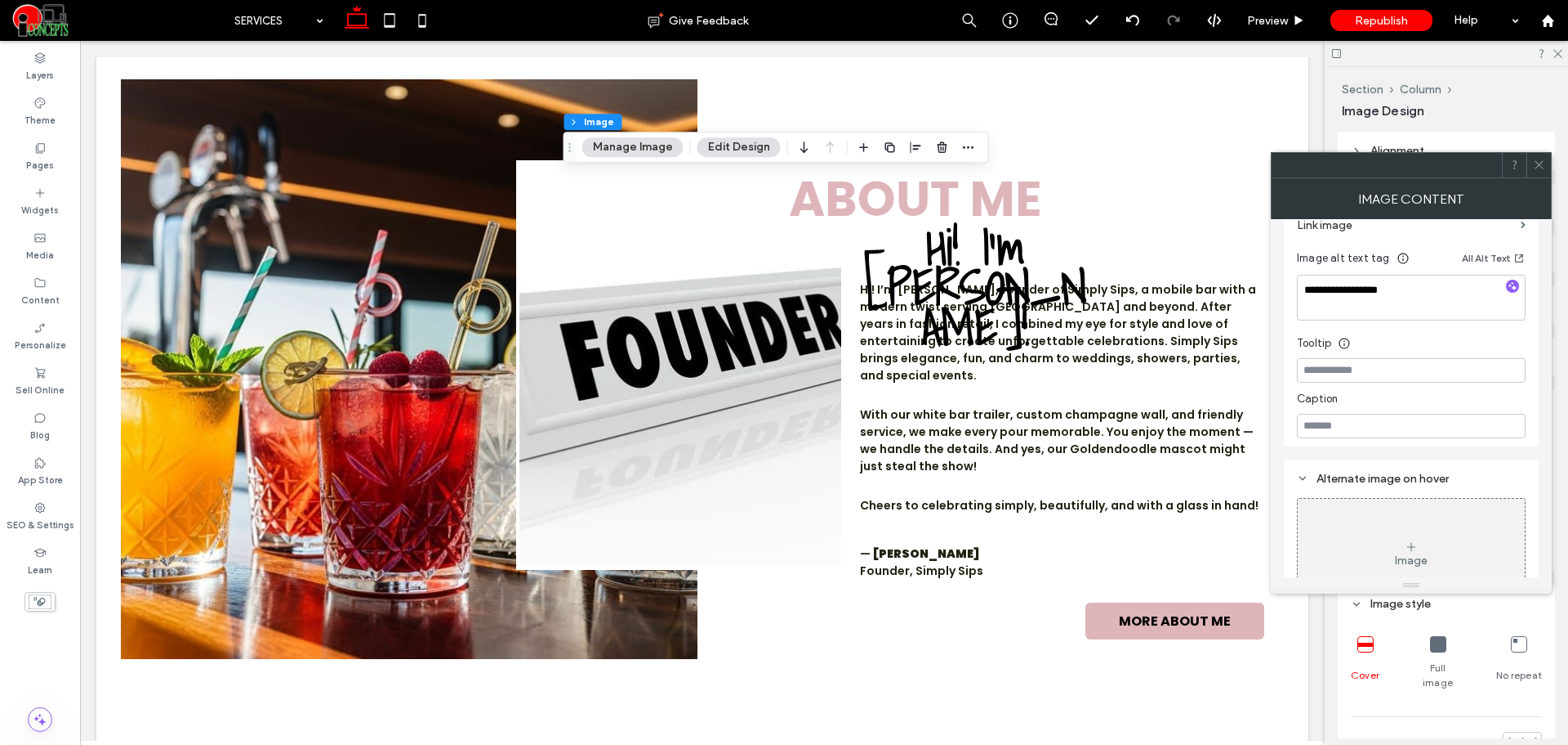
scroll to position [272, 0]
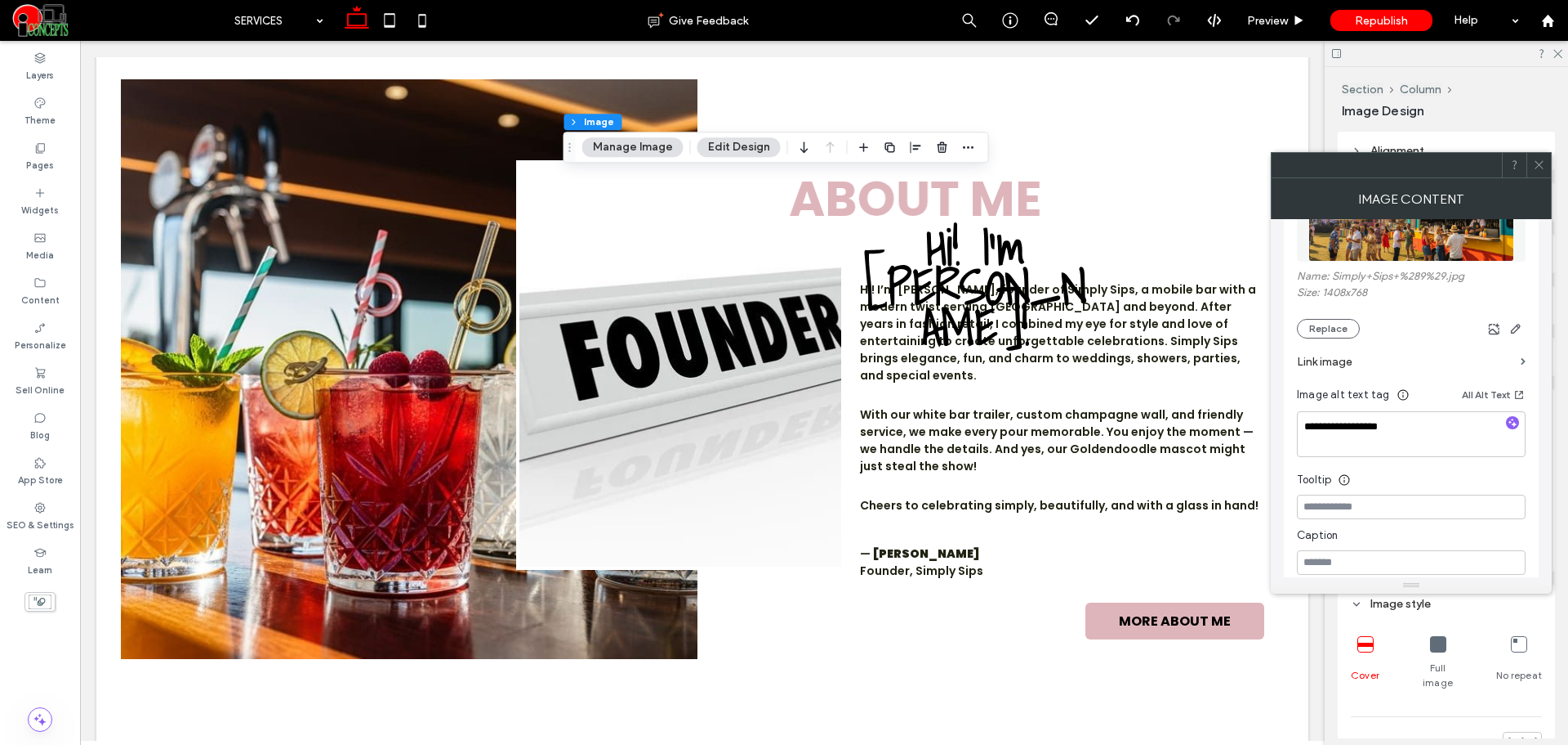
click at [1333, 315] on div "Name: Simply+Sips+%289%29.jpg Size: 1408x768 Replace" at bounding box center [1411, 303] width 228 height 69
click at [1328, 323] on button "Replace" at bounding box center [1328, 329] width 63 height 20
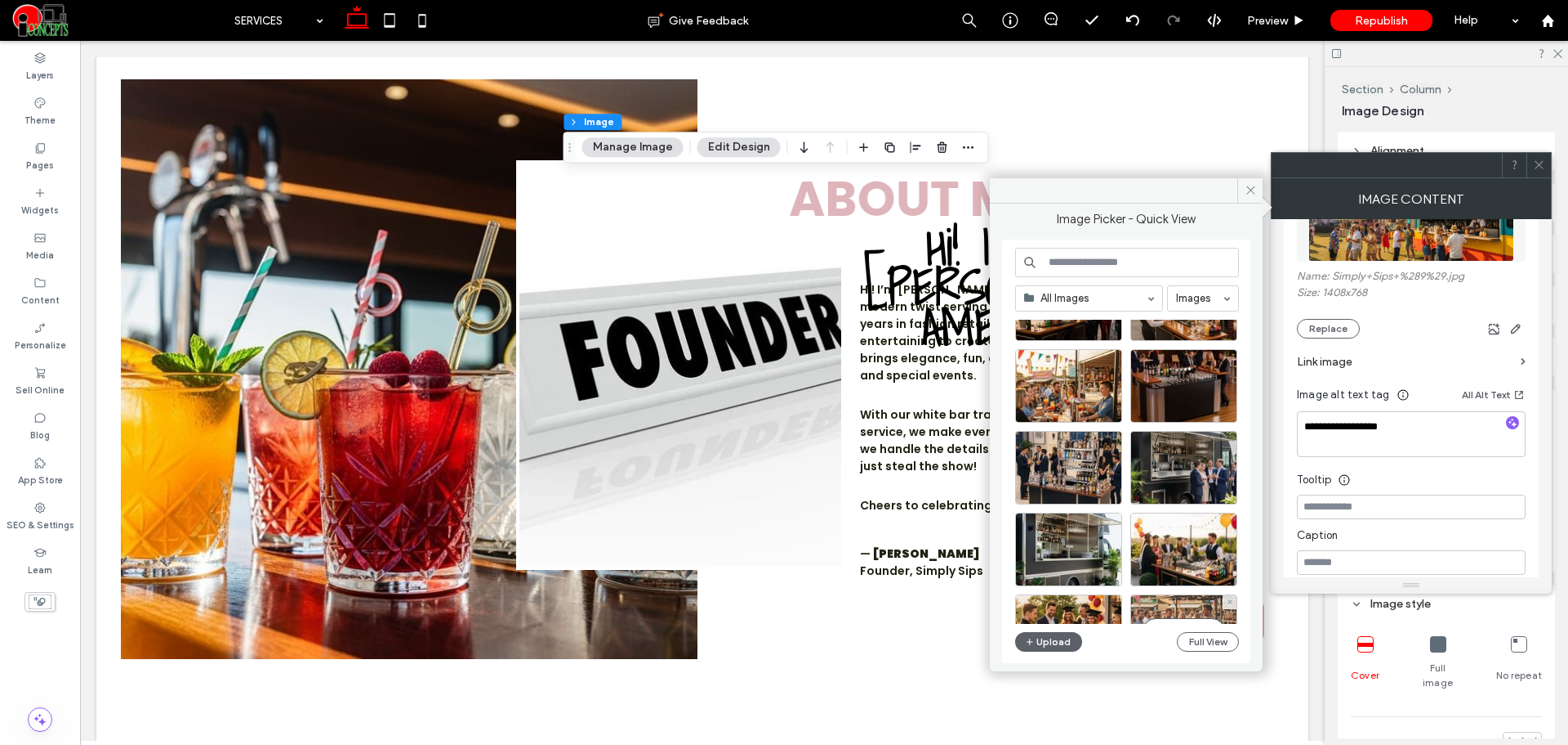
scroll to position [0, 0]
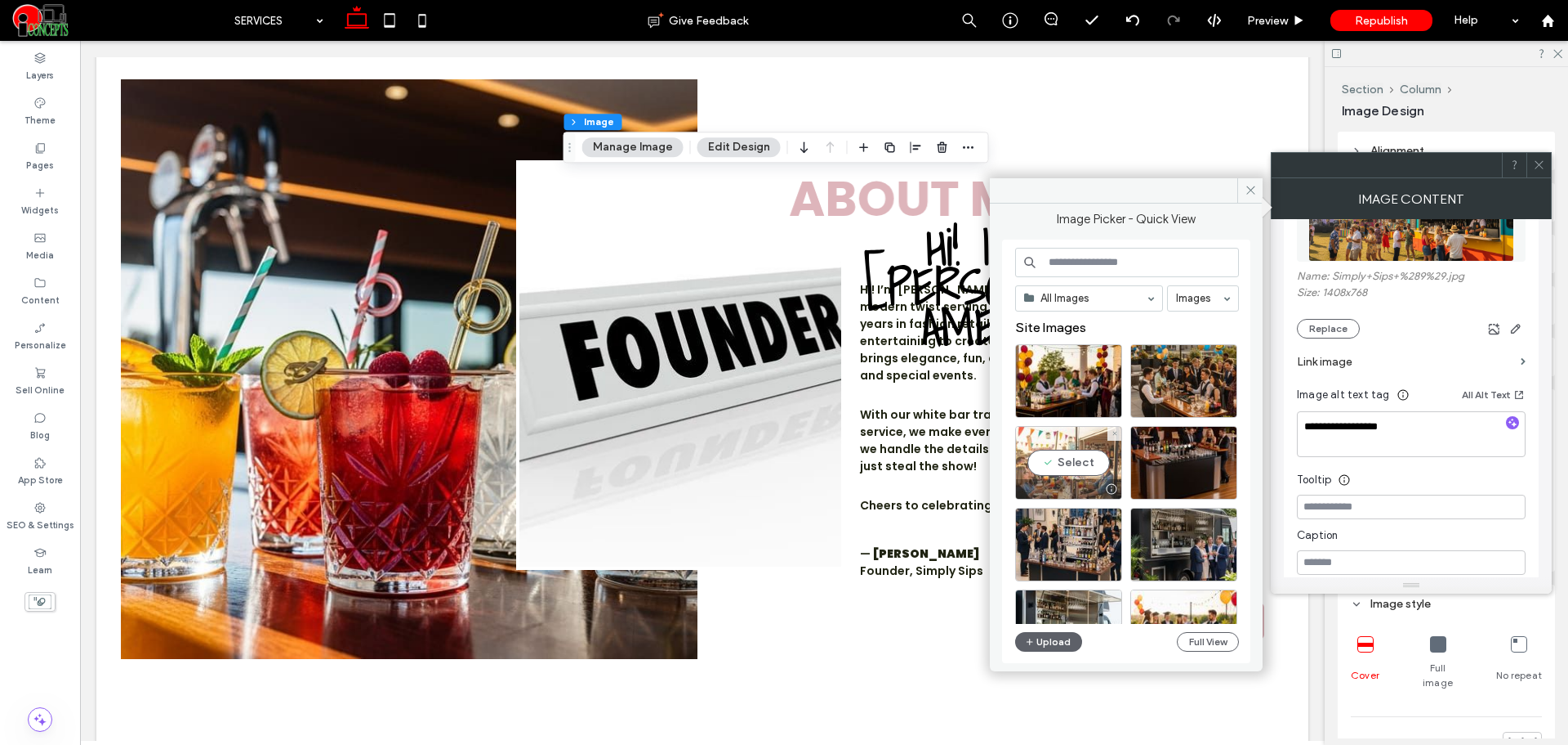
click at [1103, 460] on div "Select" at bounding box center [1069, 463] width 107 height 74
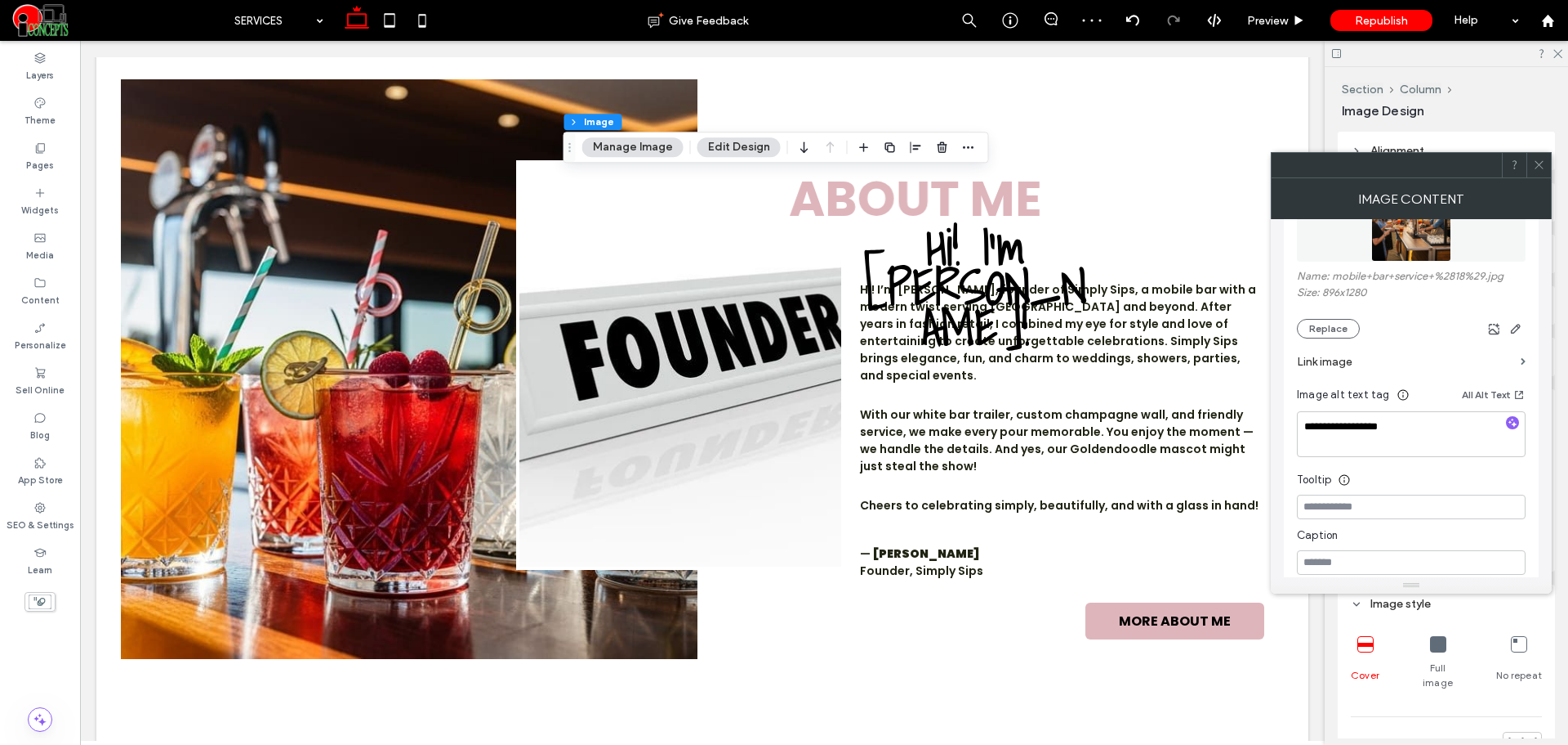
click at [1541, 162] on icon at bounding box center [1539, 165] width 12 height 12
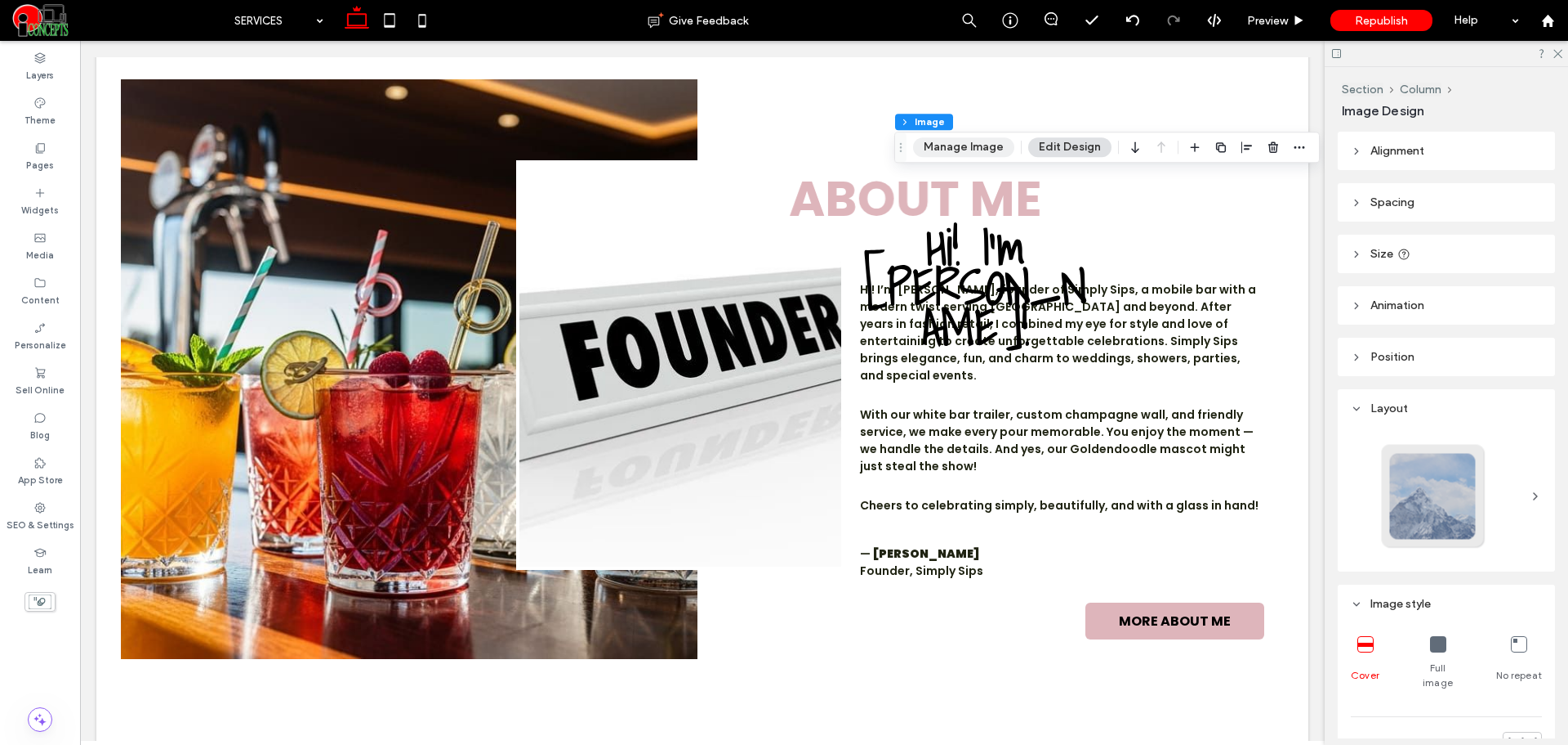
click at [976, 151] on button "Manage Image" at bounding box center [964, 148] width 102 height 20
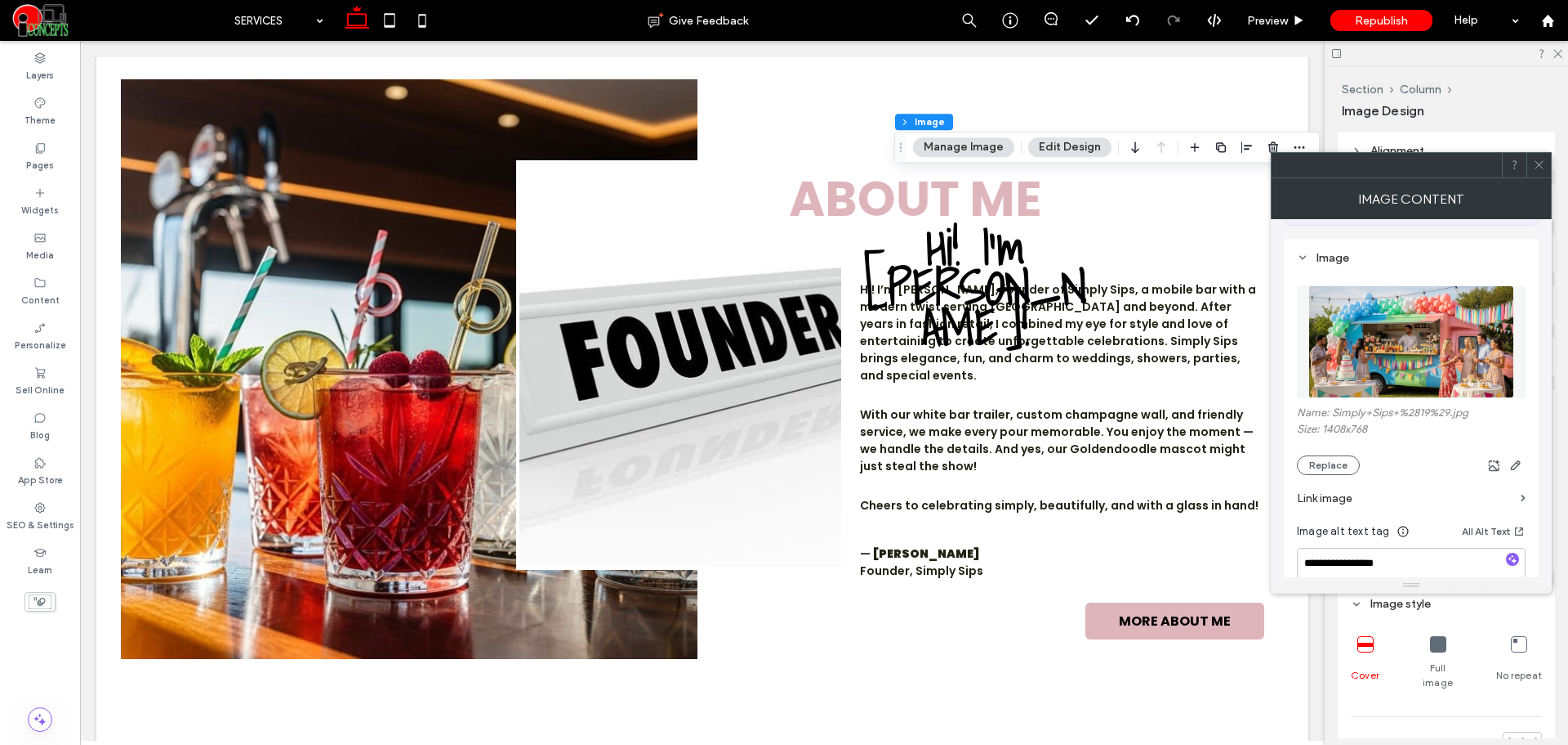
scroll to position [137, 0]
click at [1333, 462] on button "Replace" at bounding box center [1328, 465] width 63 height 20
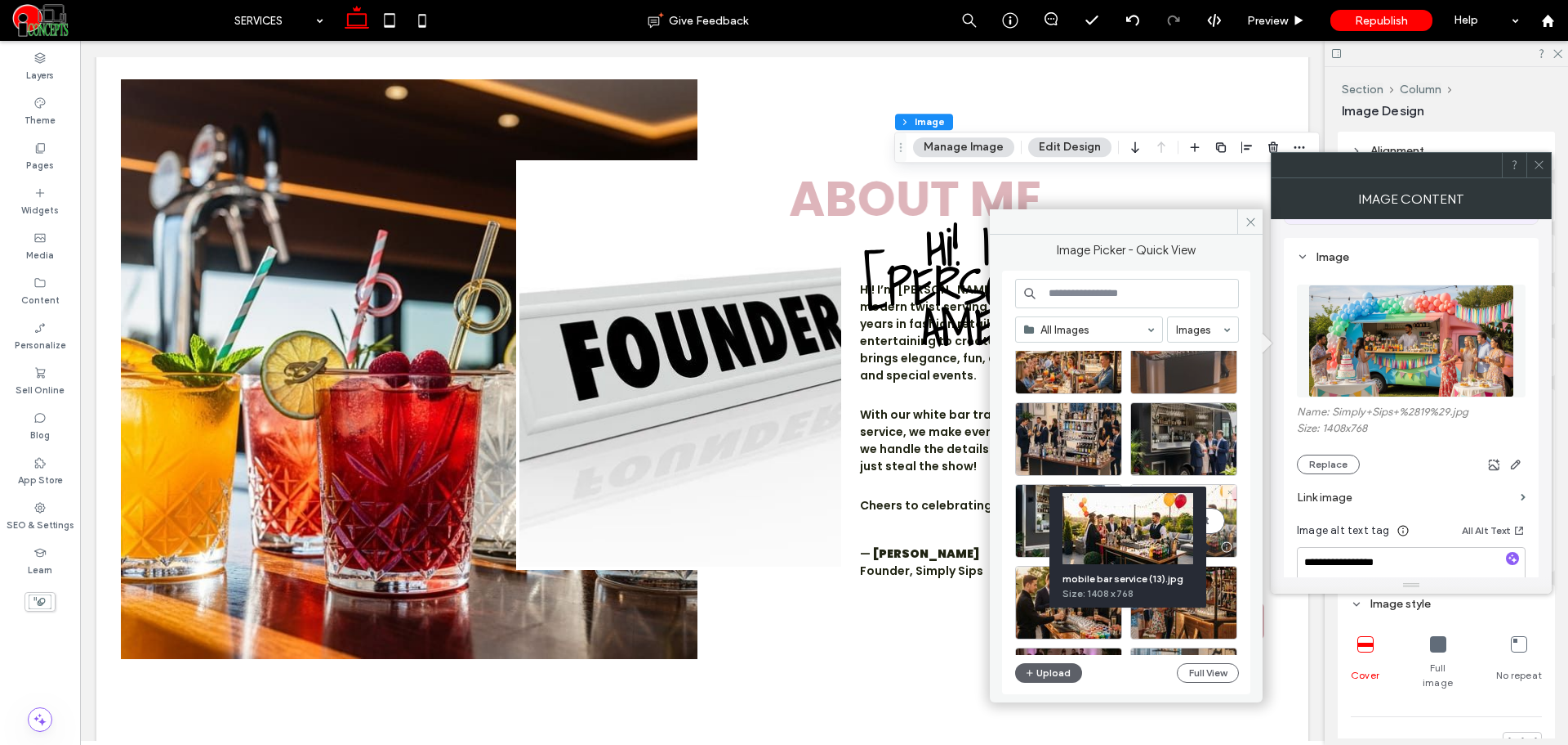
click at [1216, 510] on div "Select" at bounding box center [1183, 521] width 107 height 74
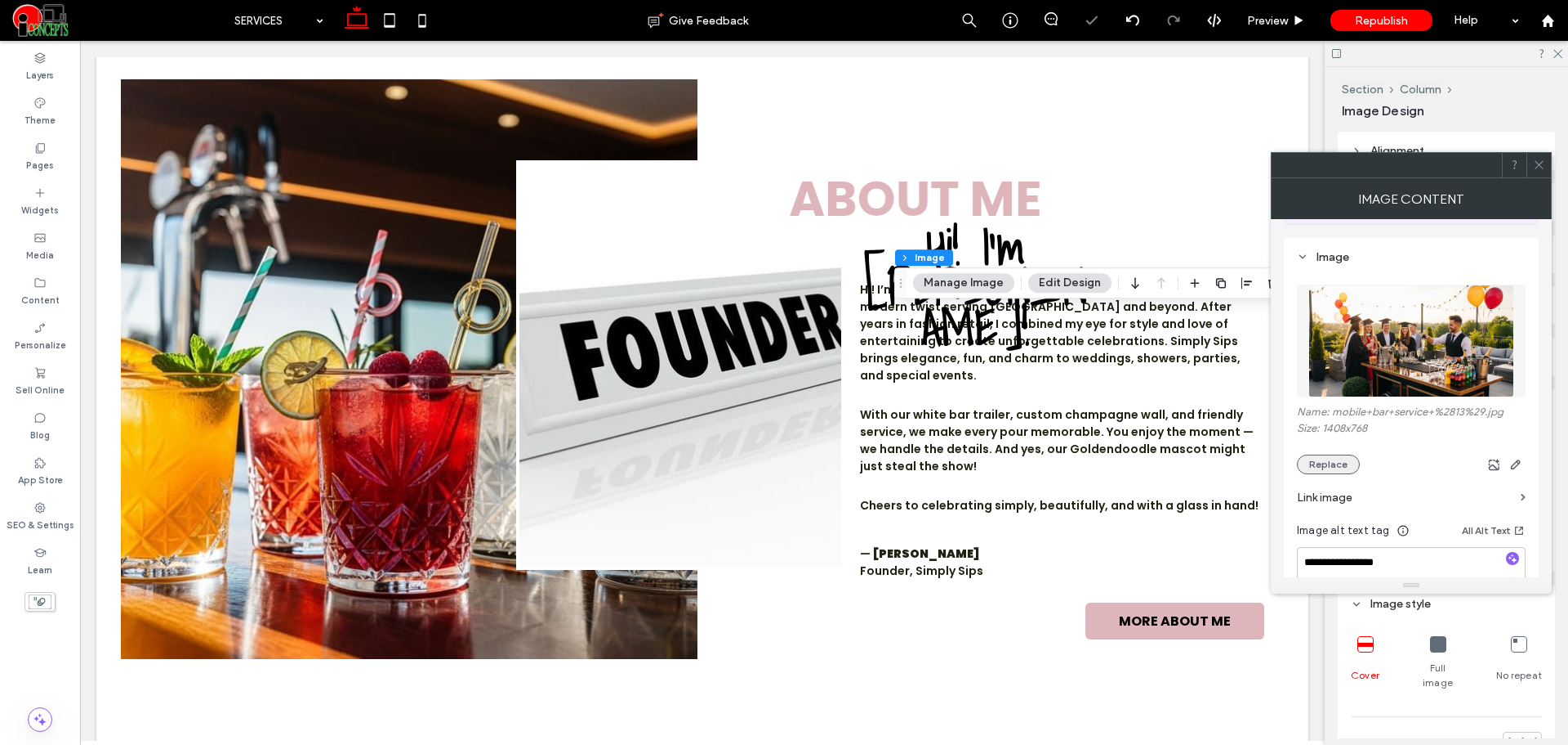
click at [1328, 469] on button "Replace" at bounding box center [1328, 465] width 63 height 20
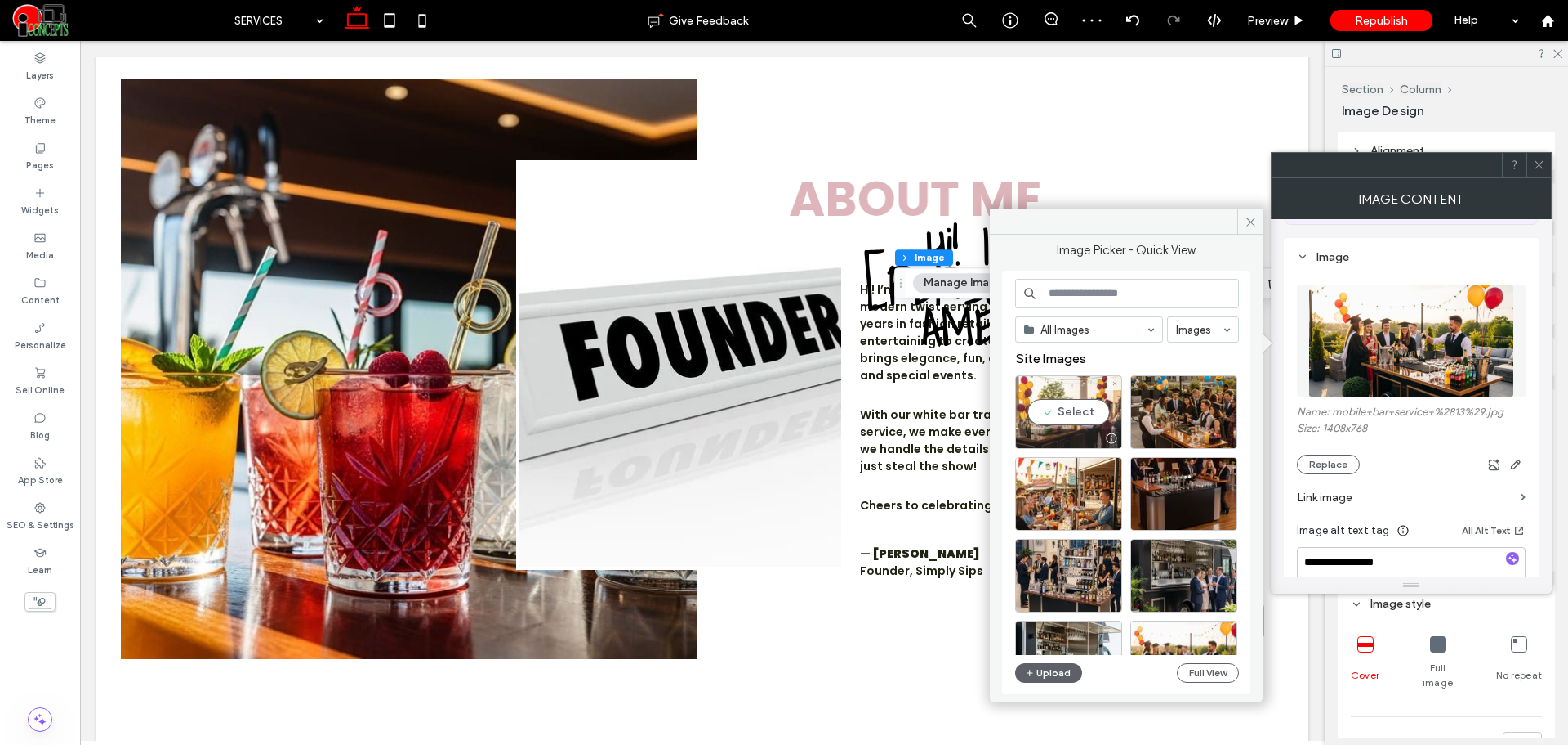
click at [1087, 401] on div "Select" at bounding box center [1069, 412] width 107 height 74
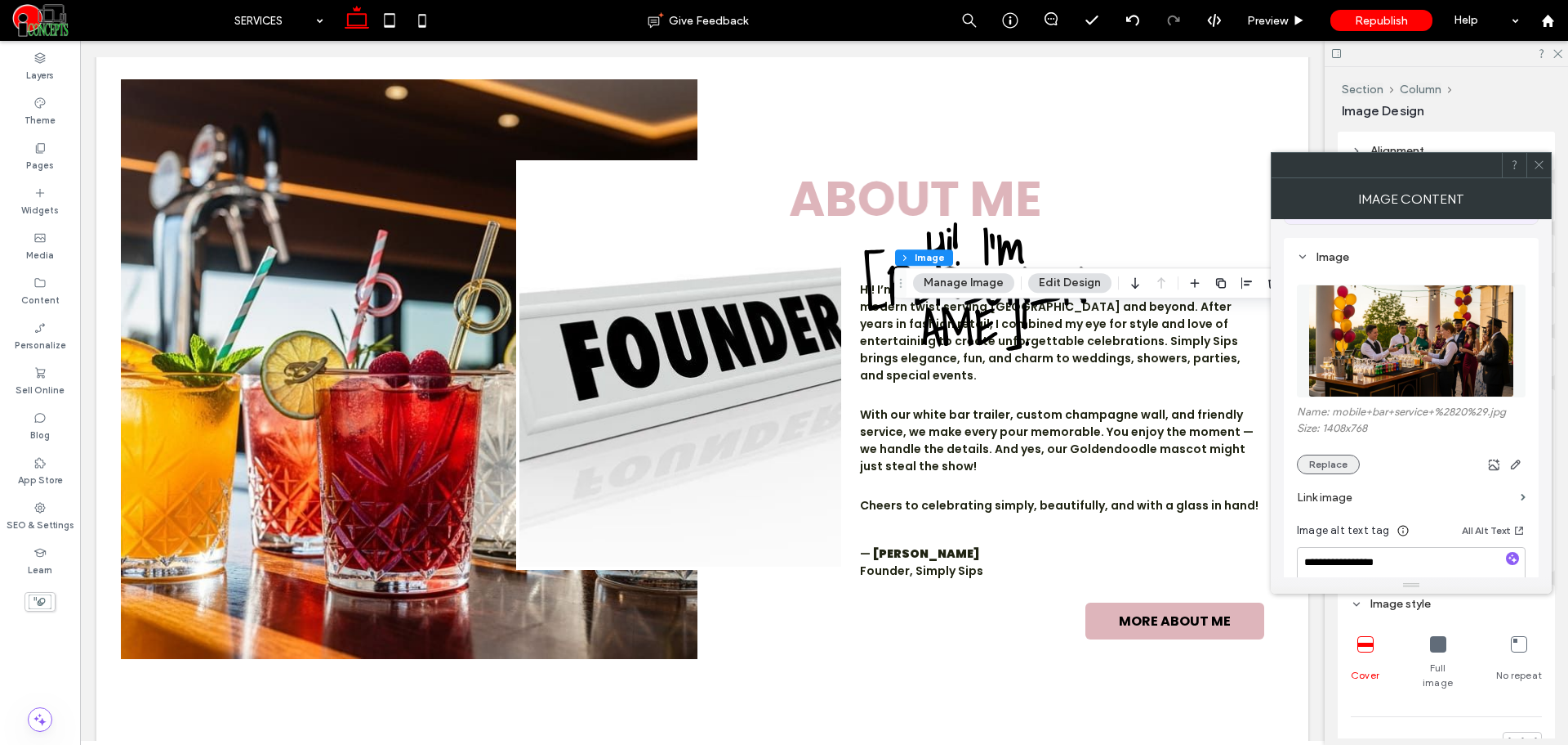
click at [1327, 462] on button "Replace" at bounding box center [1328, 465] width 63 height 20
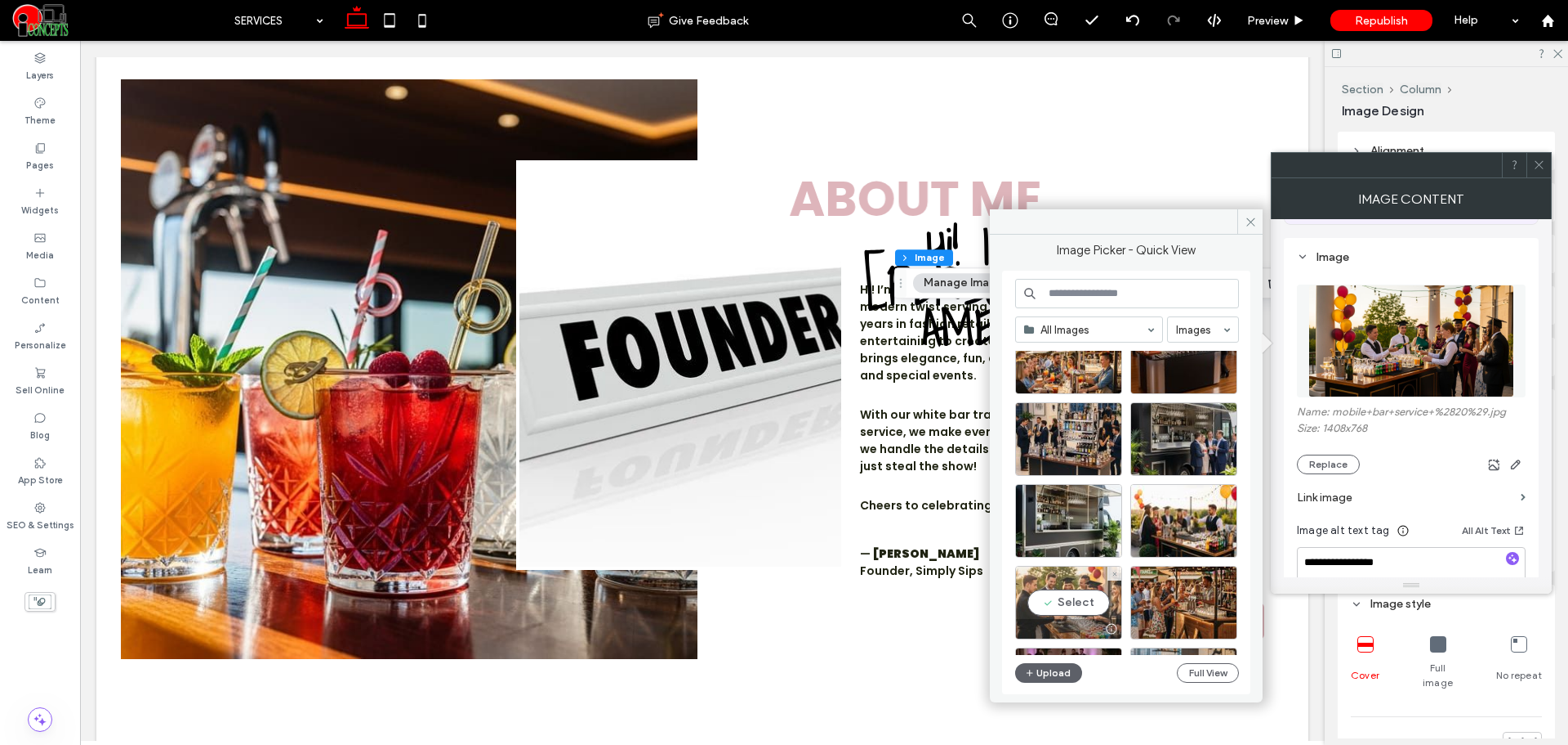
click at [1068, 589] on div "Select" at bounding box center [1069, 602] width 107 height 74
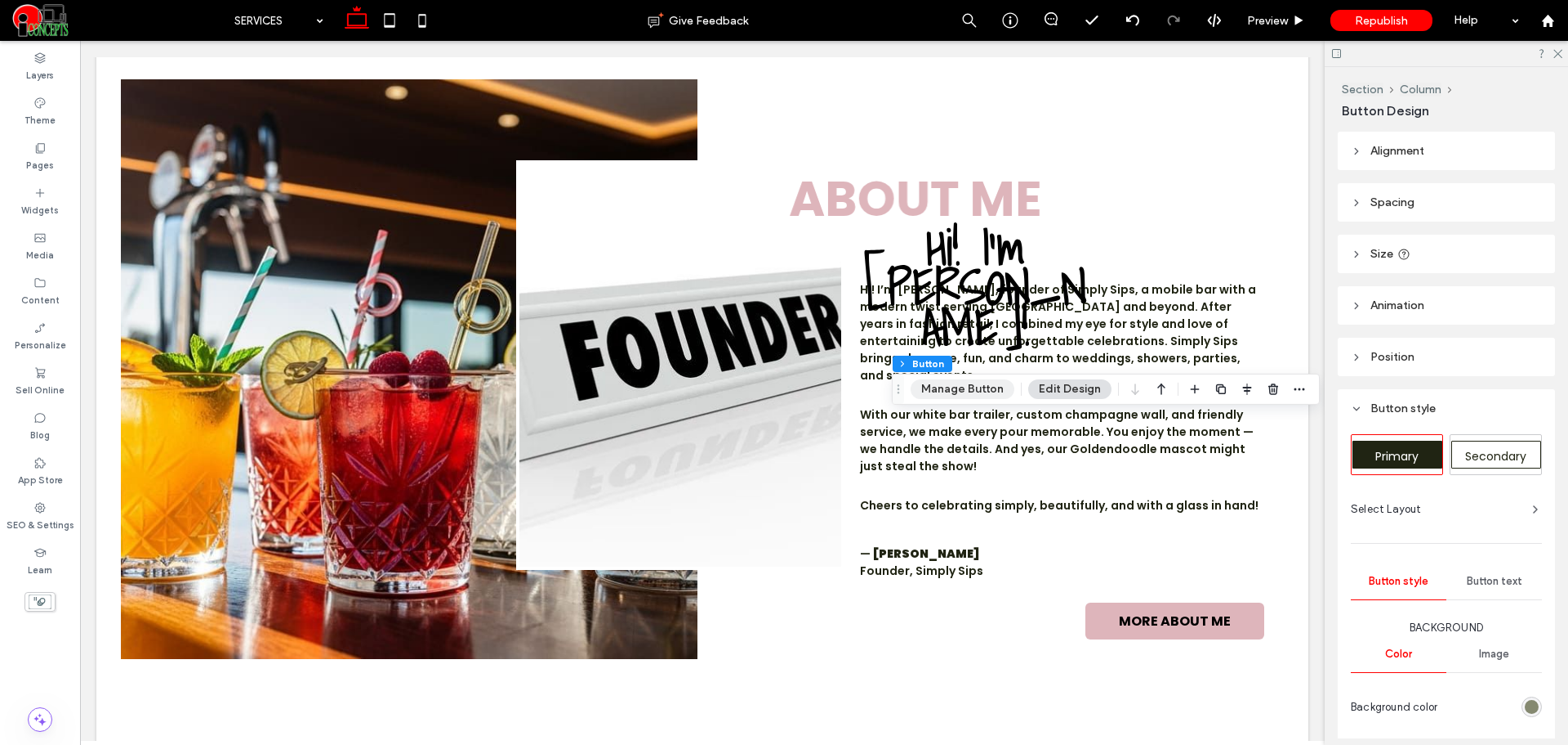
click at [982, 391] on button "Manage Button" at bounding box center [963, 389] width 104 height 20
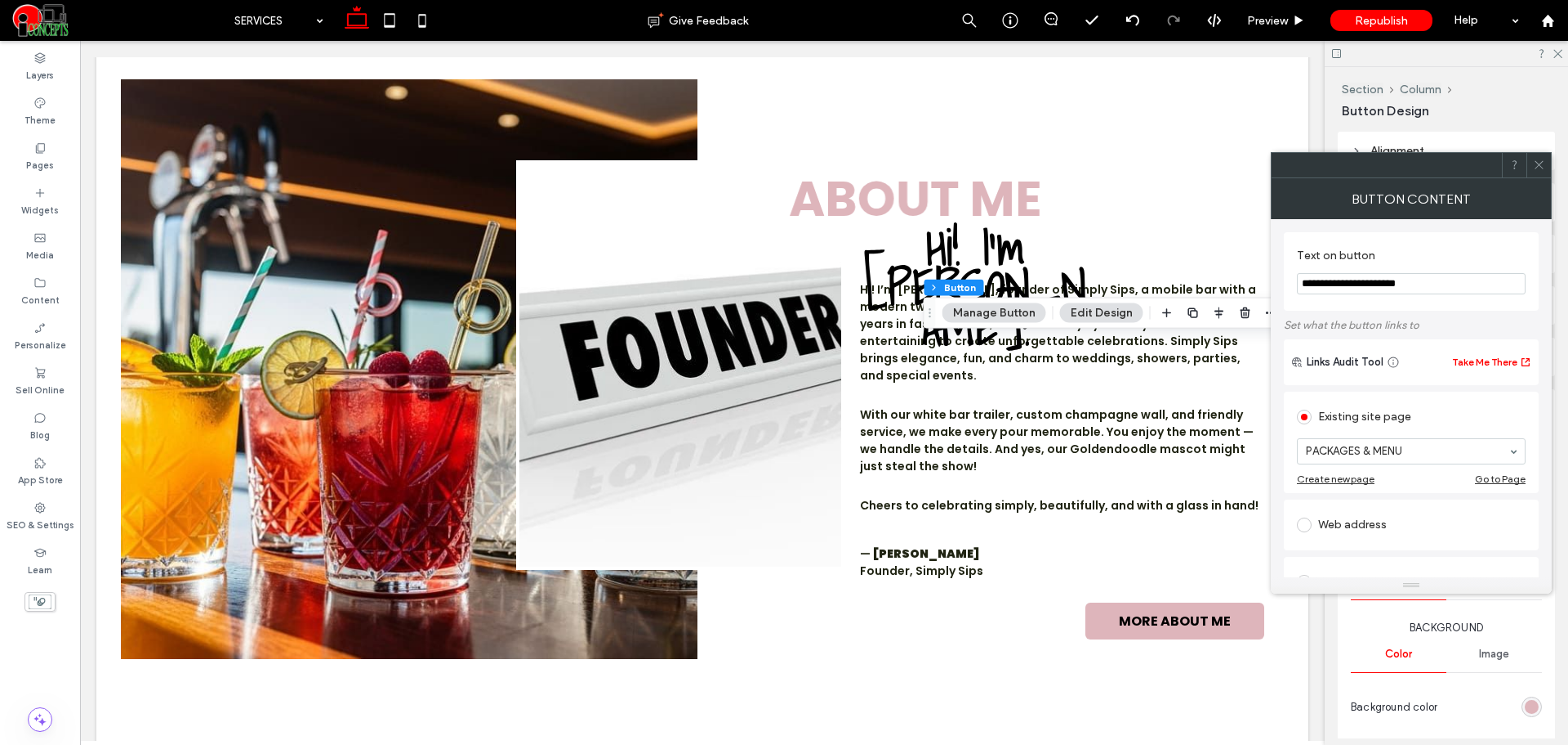
click at [1536, 166] on icon at bounding box center [1539, 165] width 12 height 12
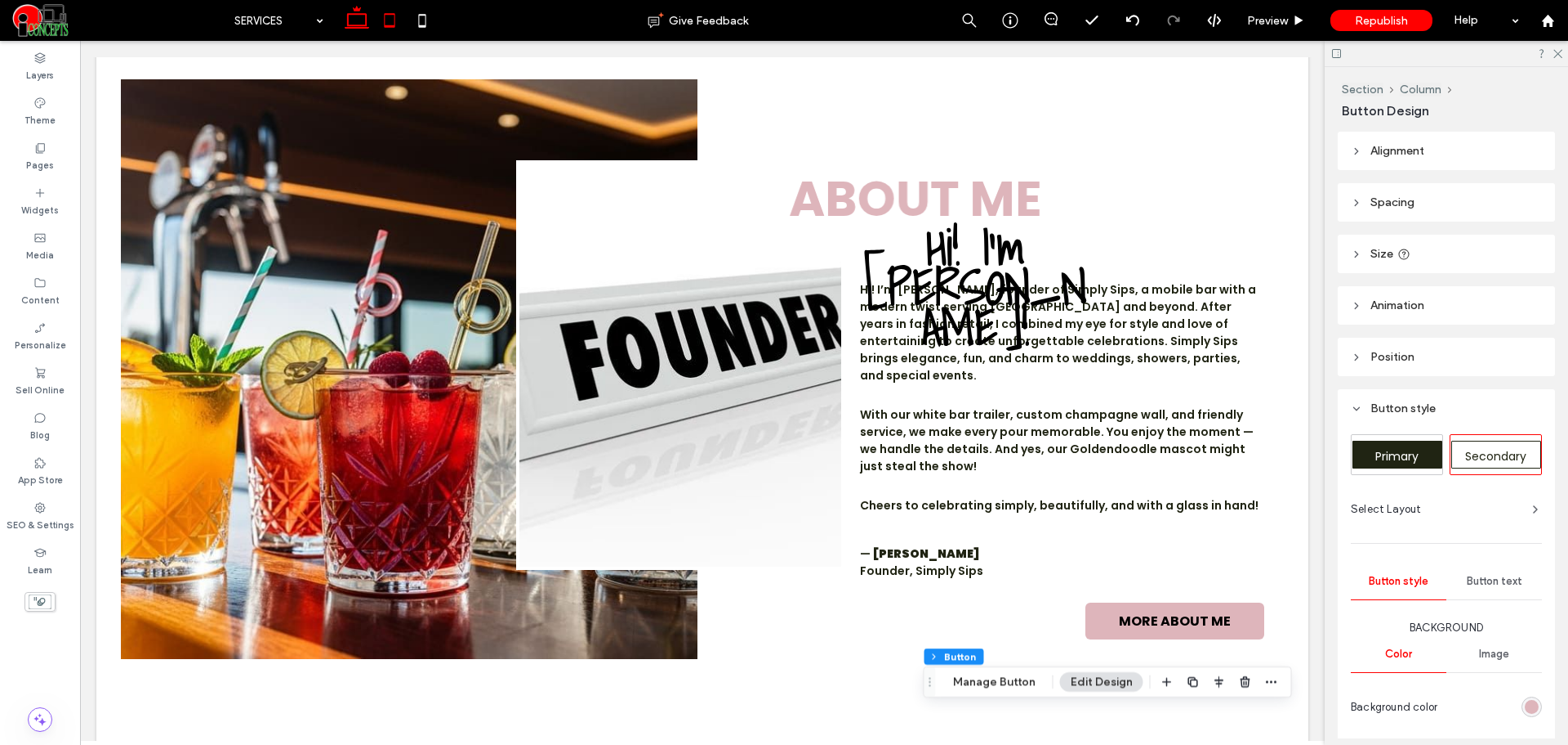
click at [380, 28] on icon at bounding box center [390, 20] width 33 height 33
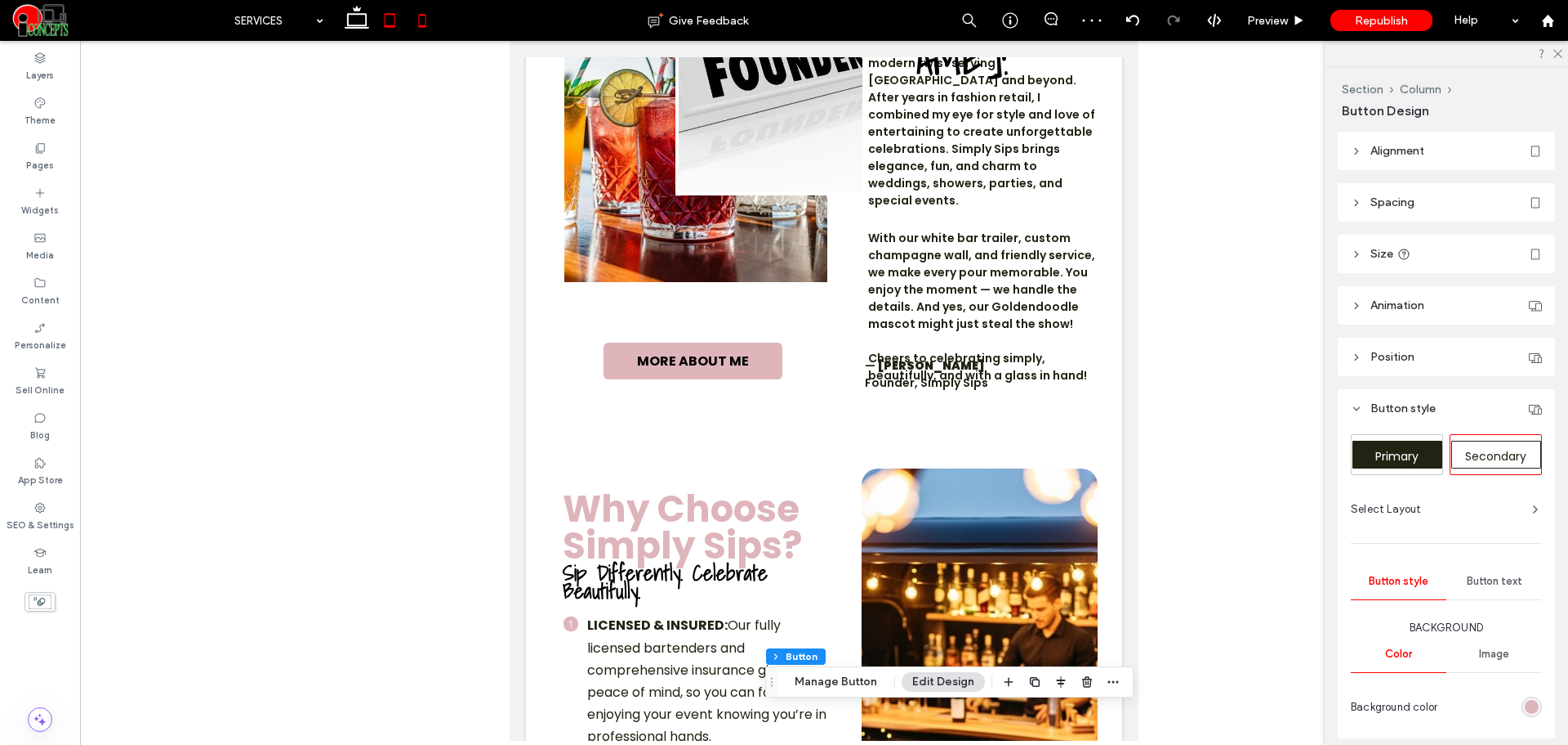
click at [430, 29] on icon at bounding box center [422, 20] width 33 height 33
type input "***"
type input "**"
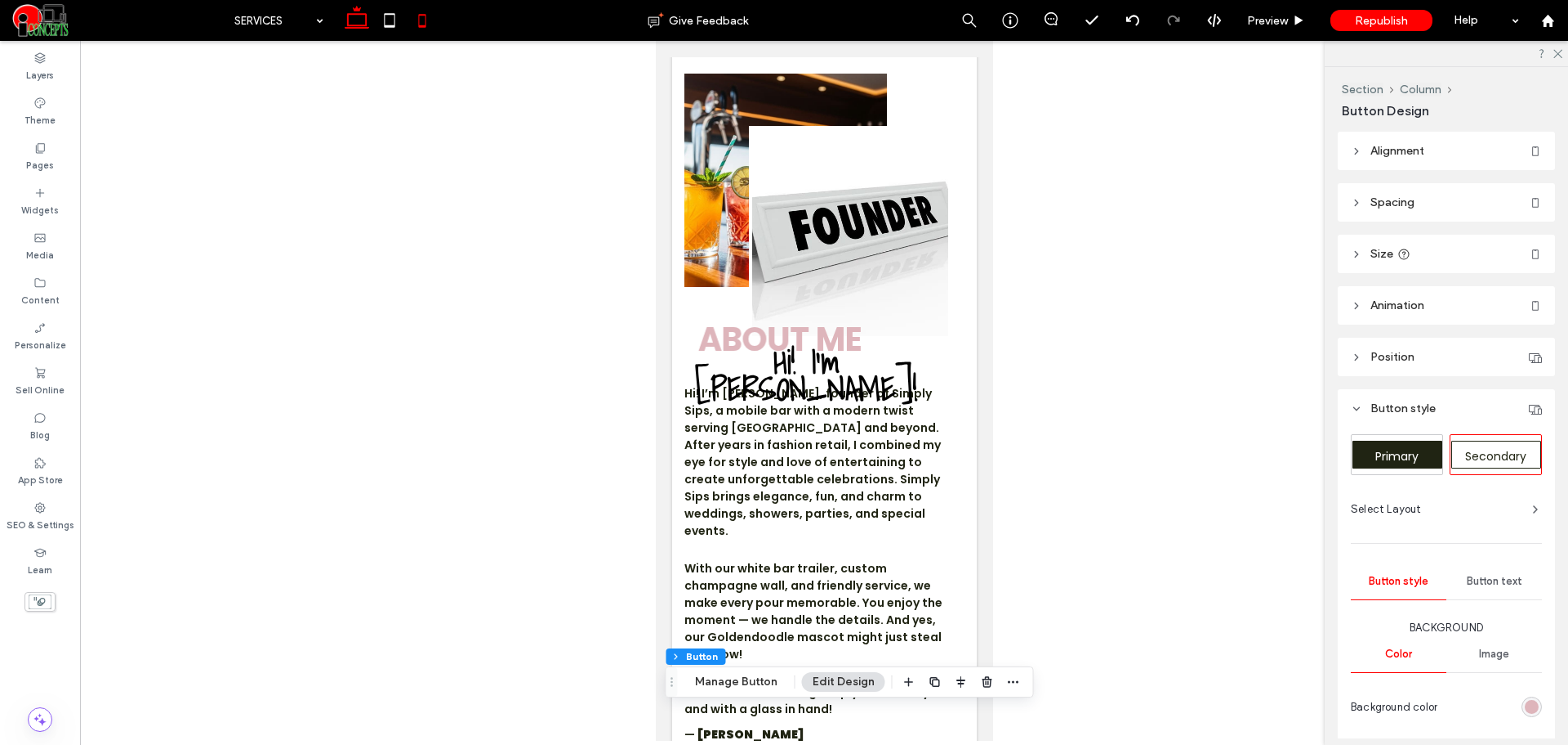
click at [356, 36] on icon at bounding box center [357, 20] width 33 height 33
type input "***"
type input "**"
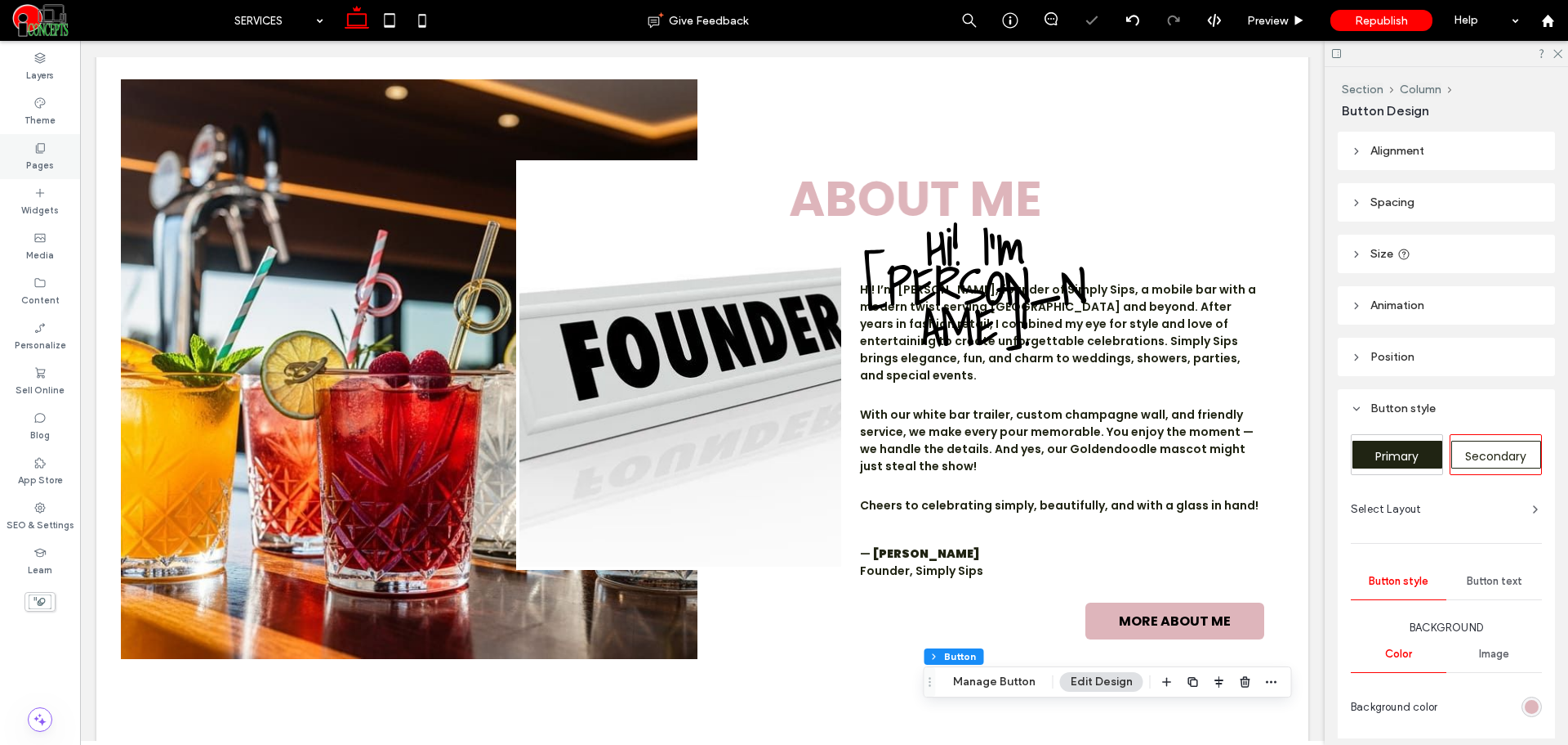
click at [62, 143] on div "Pages" at bounding box center [40, 156] width 80 height 45
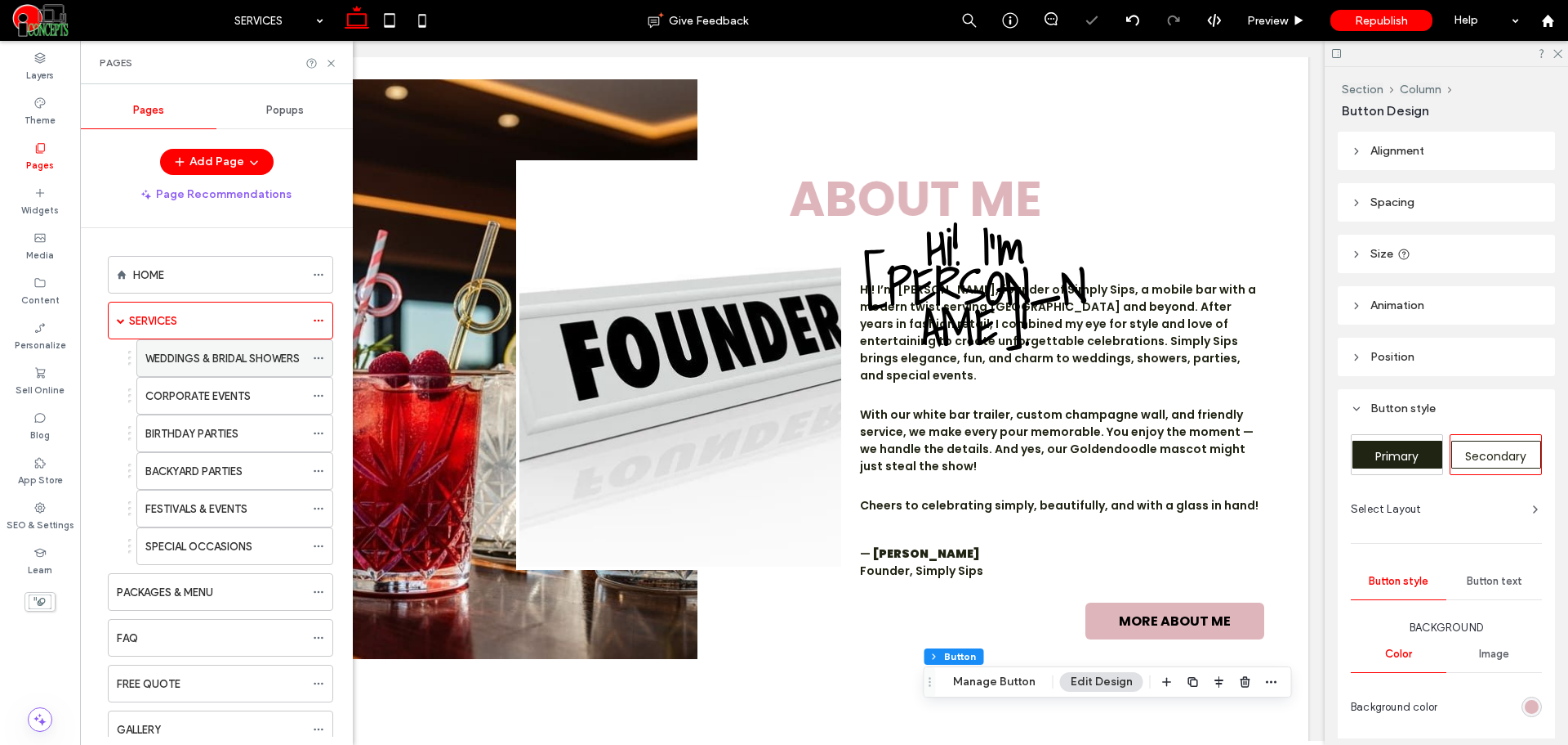
click at [201, 366] on label "WEDDINGS & BRIDAL SHOWERS" at bounding box center [222, 358] width 155 height 29
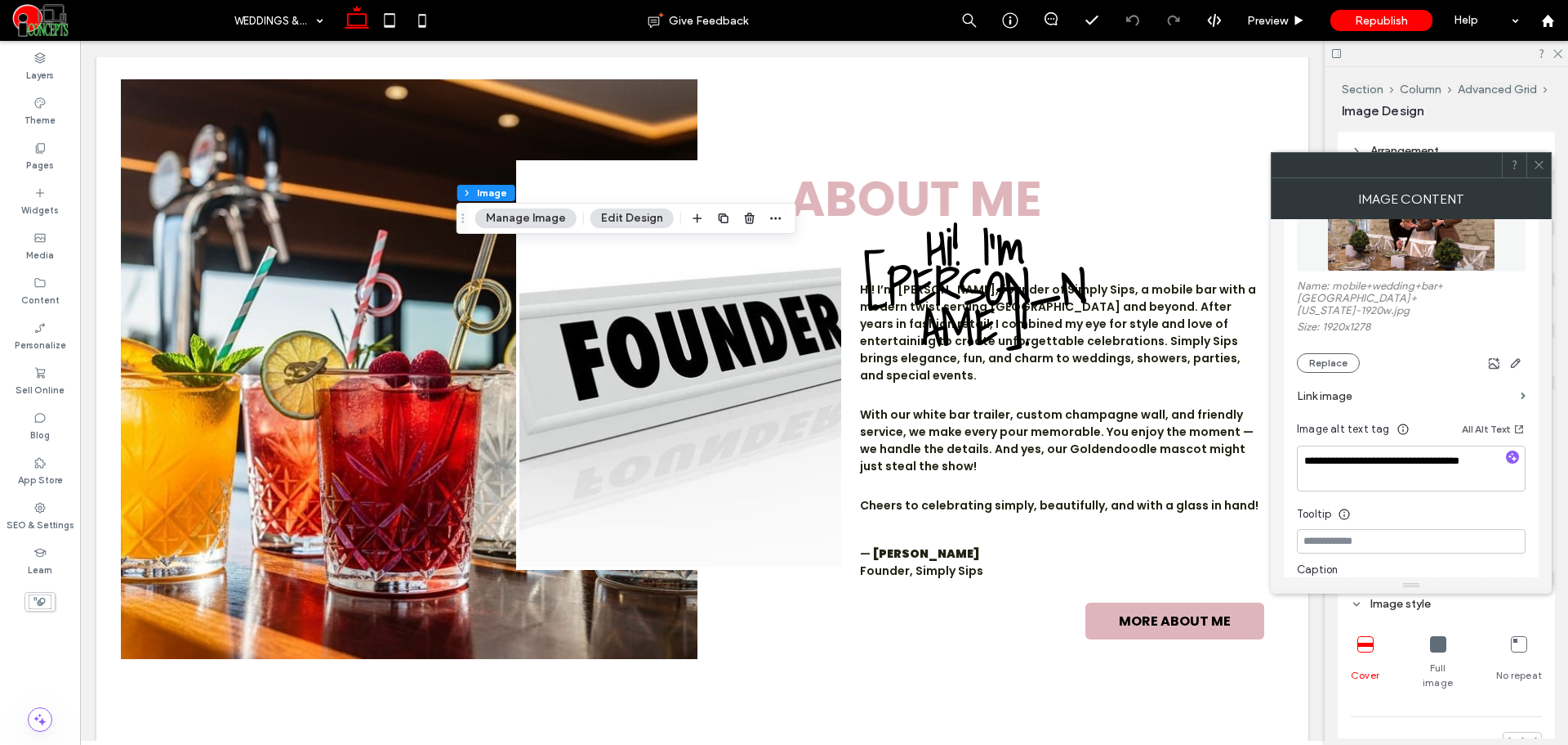
scroll to position [272, 0]
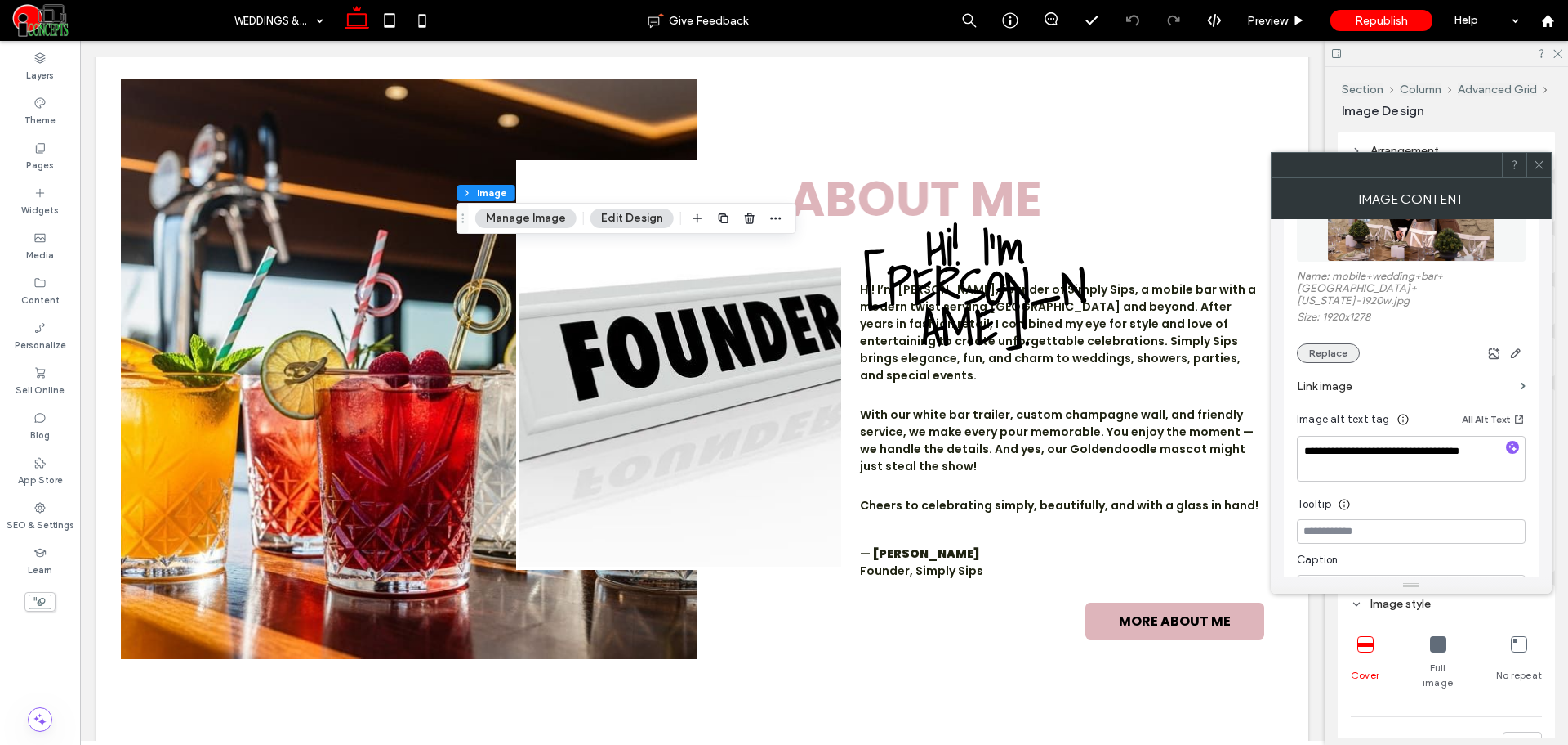
click at [1342, 348] on button "Replace" at bounding box center [1328, 353] width 63 height 20
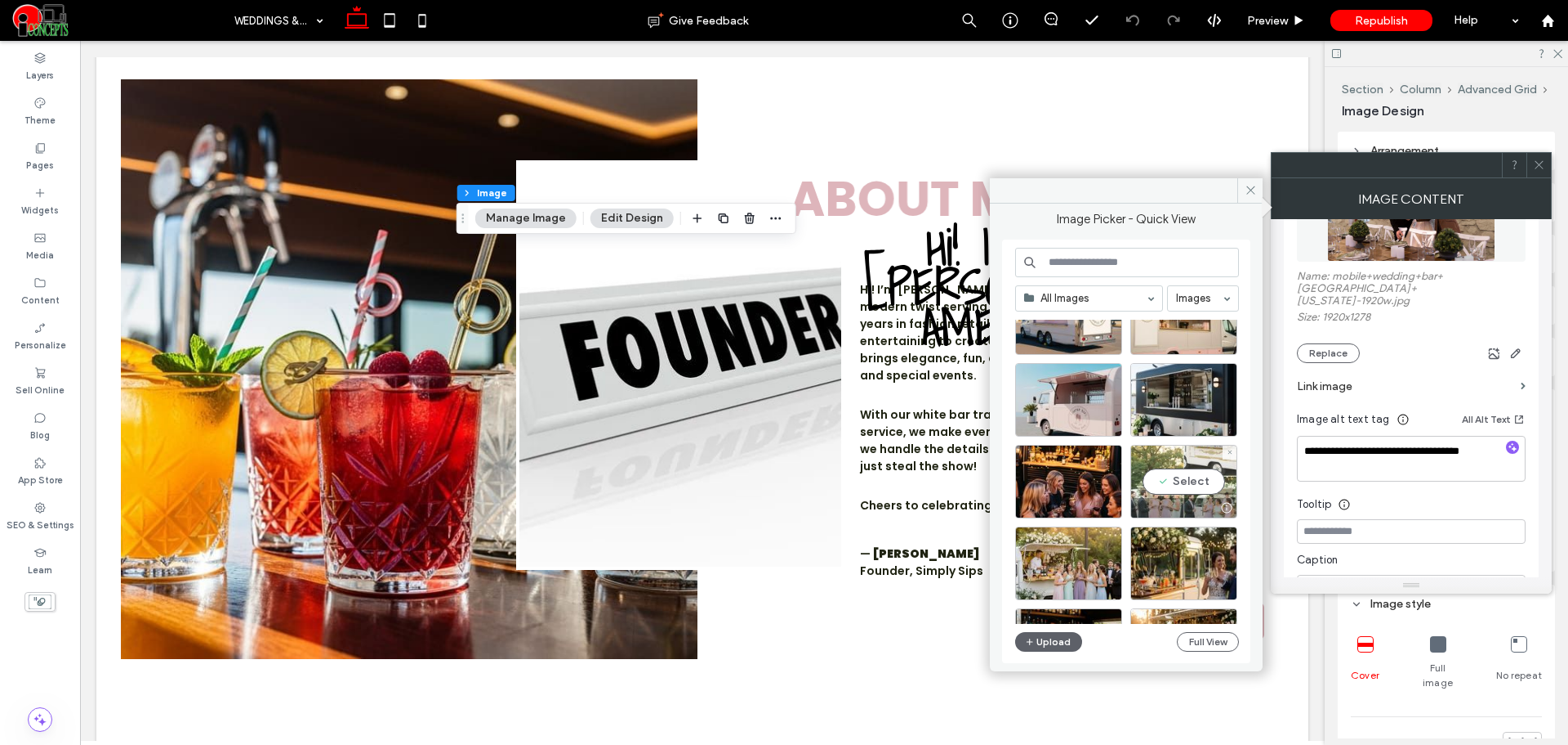
scroll to position [854, 0]
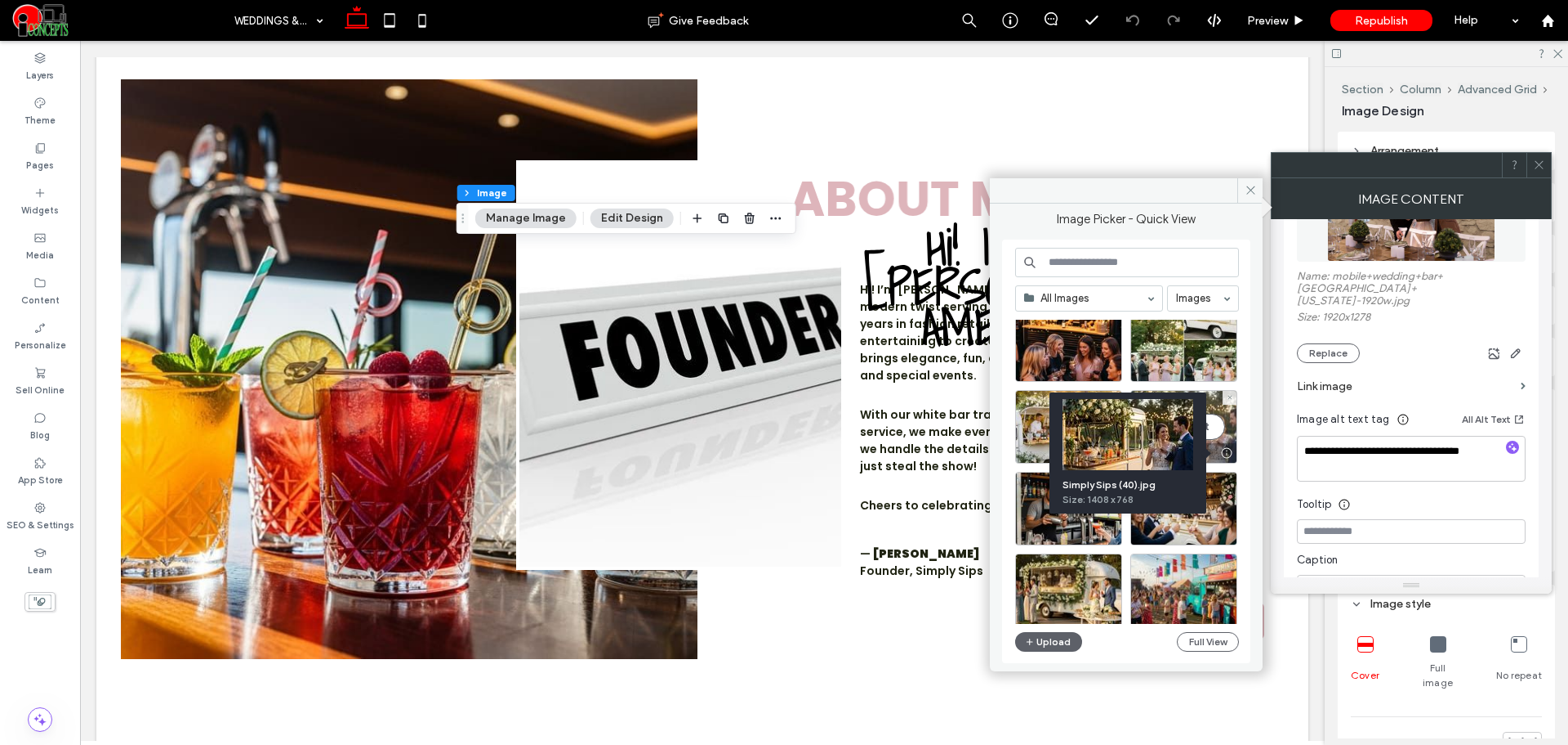
click at [1215, 429] on div "Select" at bounding box center [1183, 427] width 107 height 74
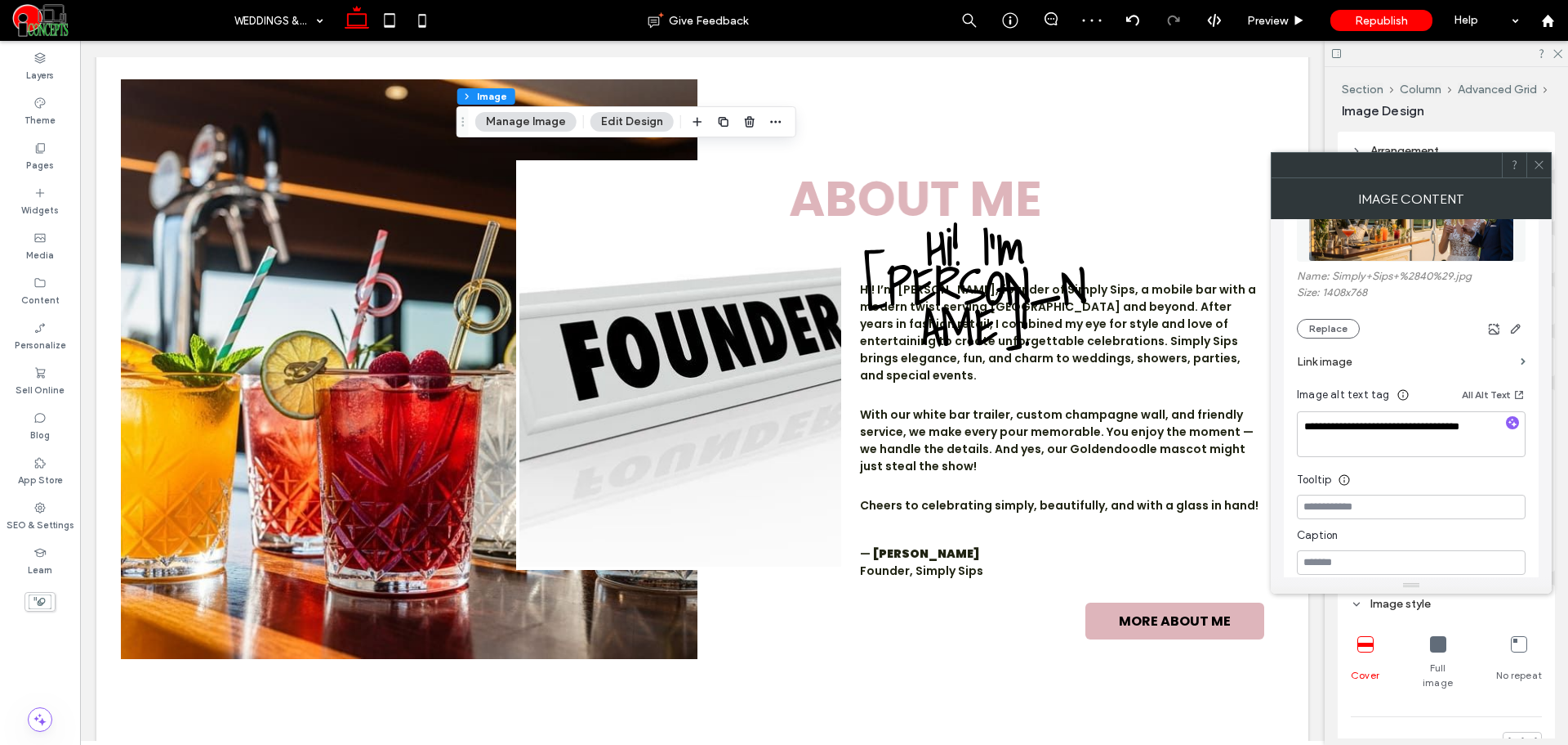
click at [1537, 166] on icon at bounding box center [1539, 165] width 12 height 12
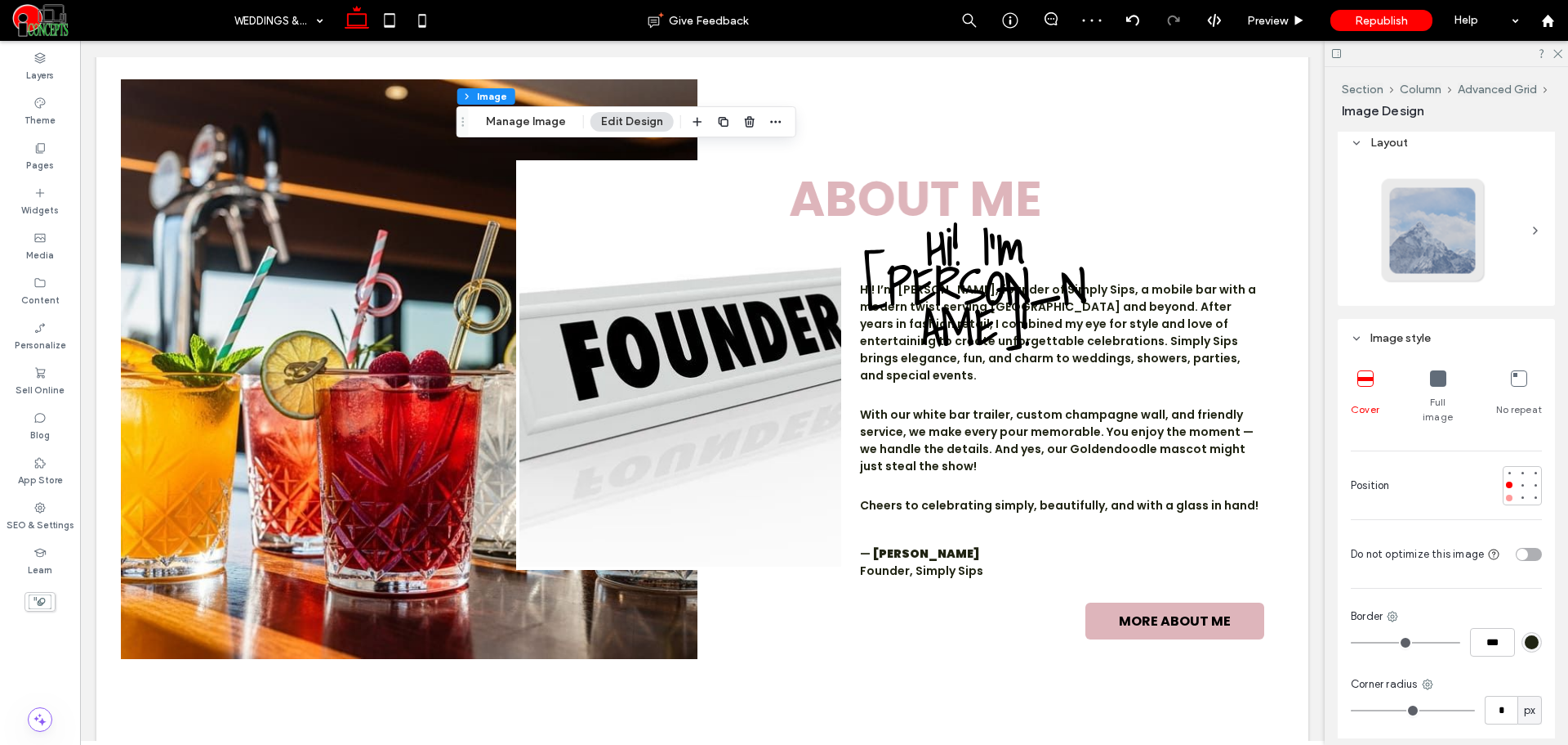
scroll to position [272, 0]
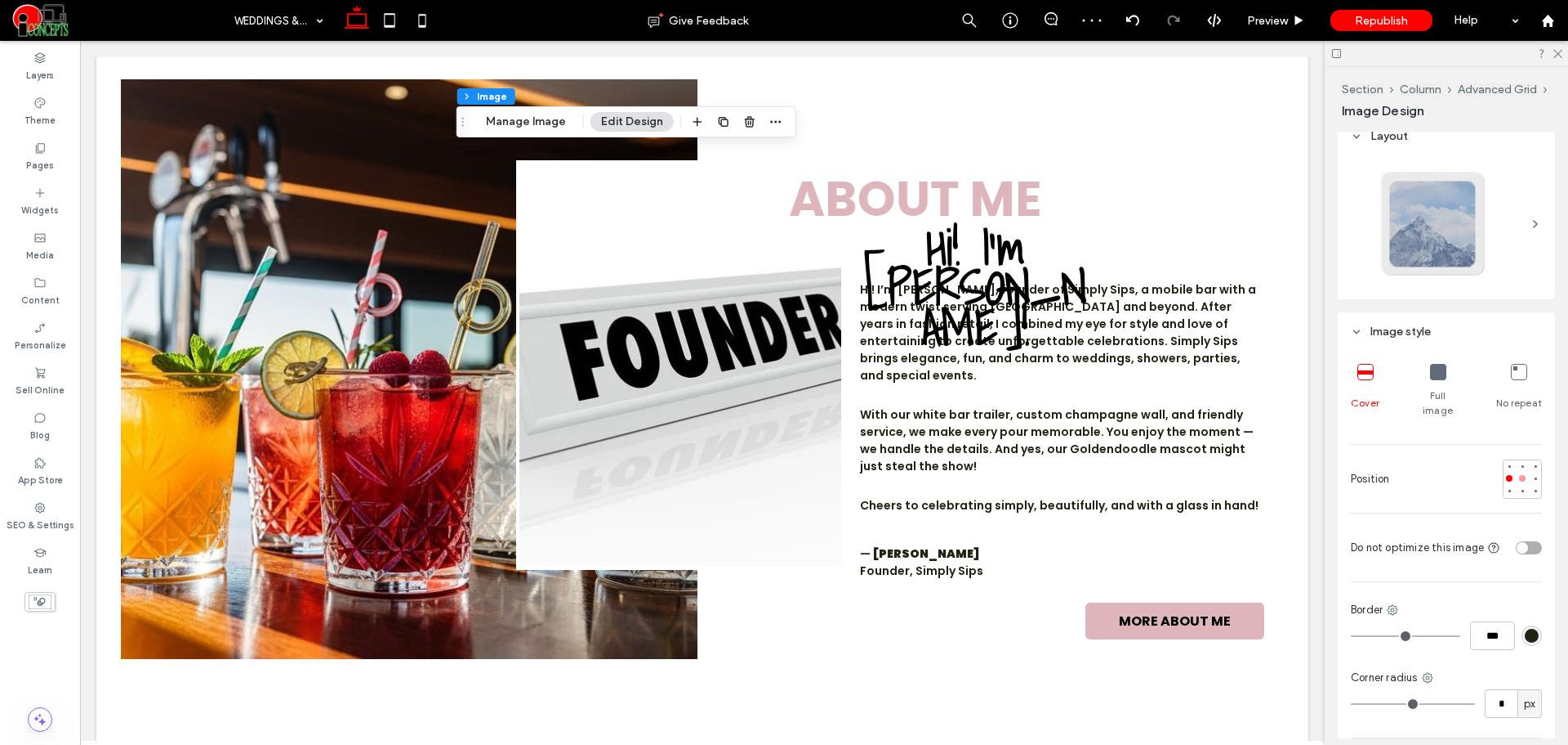
click at [1519, 475] on div at bounding box center [1522, 478] width 7 height 7
click at [1532, 475] on div at bounding box center [1535, 478] width 7 height 7
click at [1256, 22] on span "Preview" at bounding box center [1267, 21] width 41 height 14
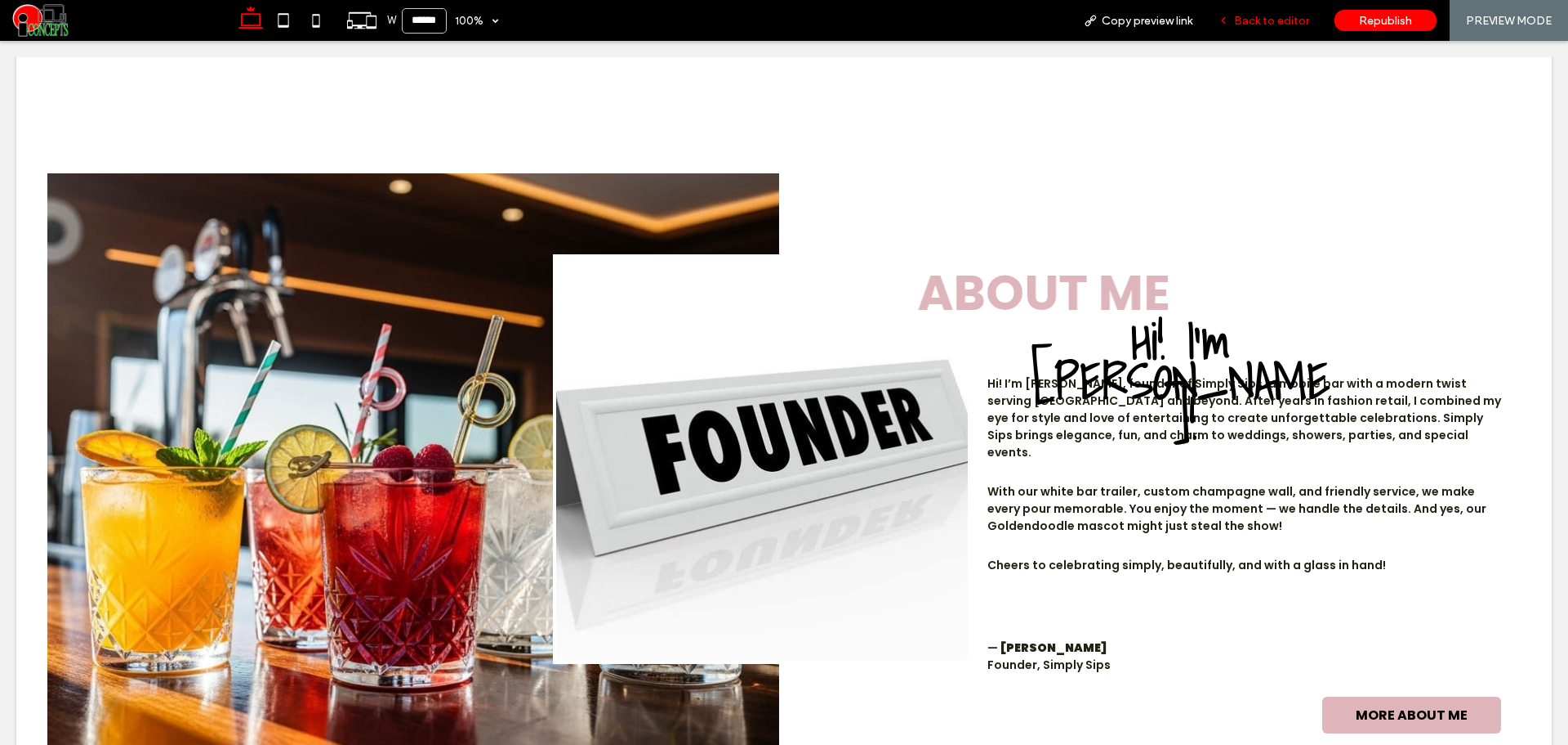
click at [1247, 28] on div "Back to editor" at bounding box center [1264, 20] width 117 height 41
click at [1244, 19] on span "Back to editor" at bounding box center [1271, 21] width 75 height 14
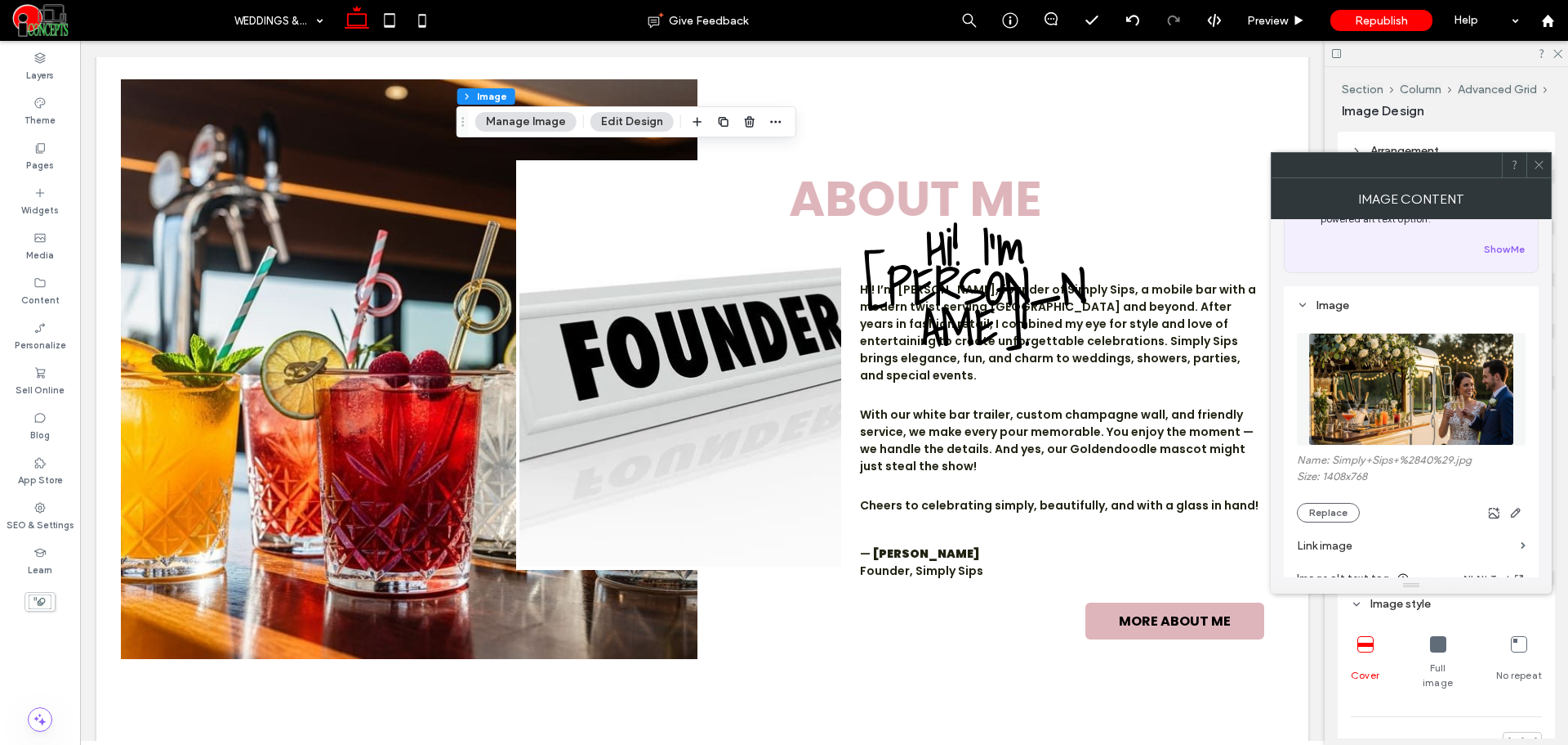
scroll to position [272, 0]
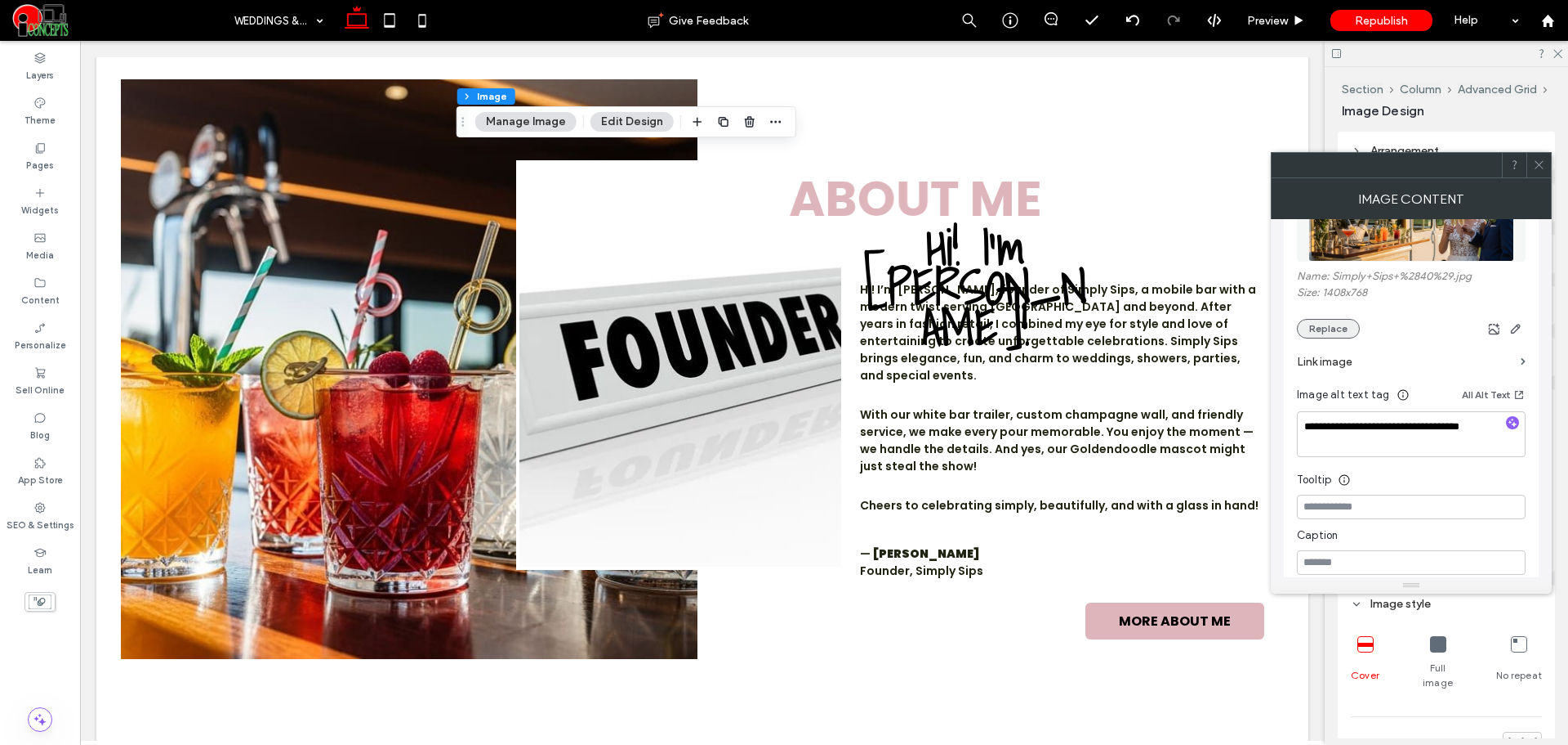
click at [1331, 329] on button "Replace" at bounding box center [1328, 329] width 63 height 20
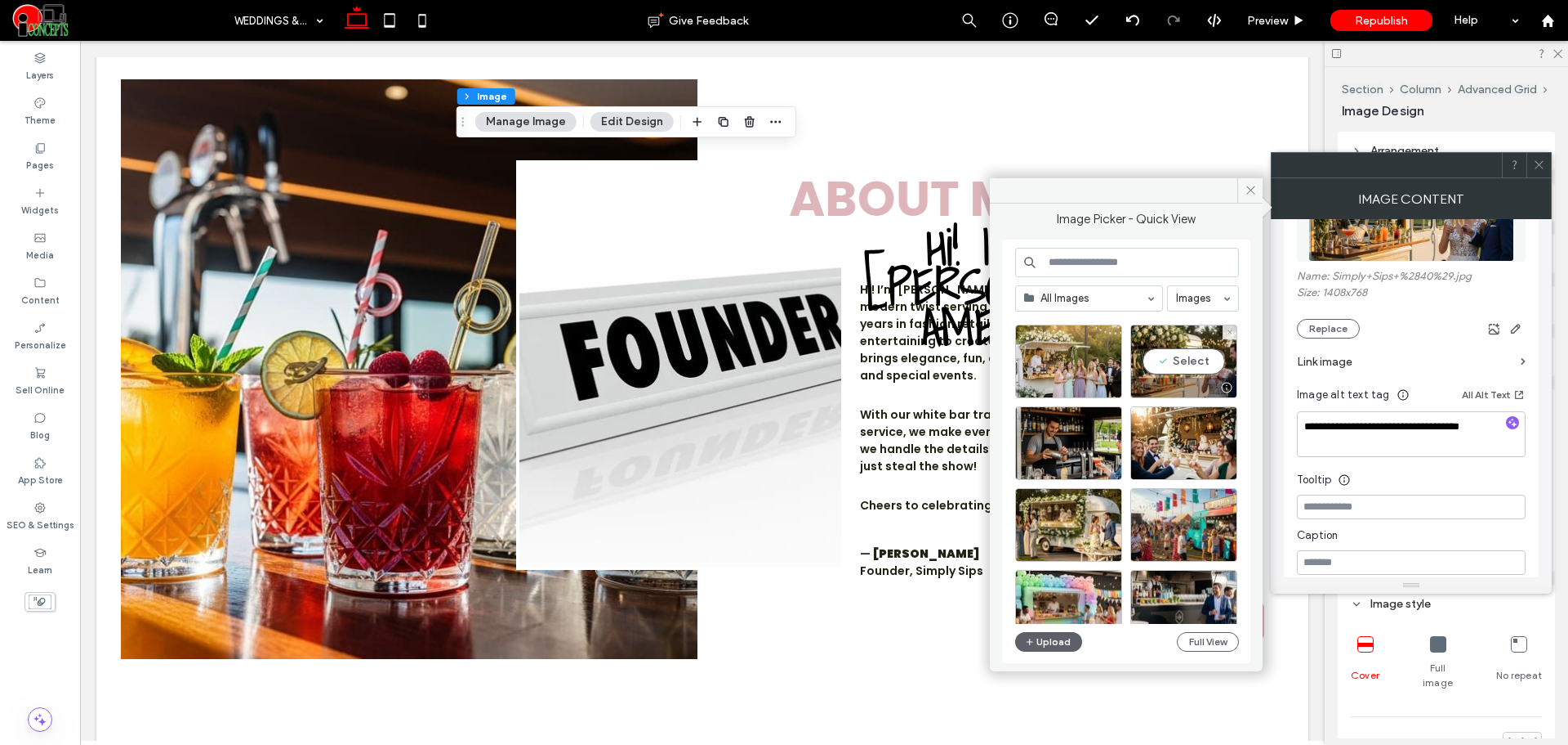
scroll to position [988, 0]
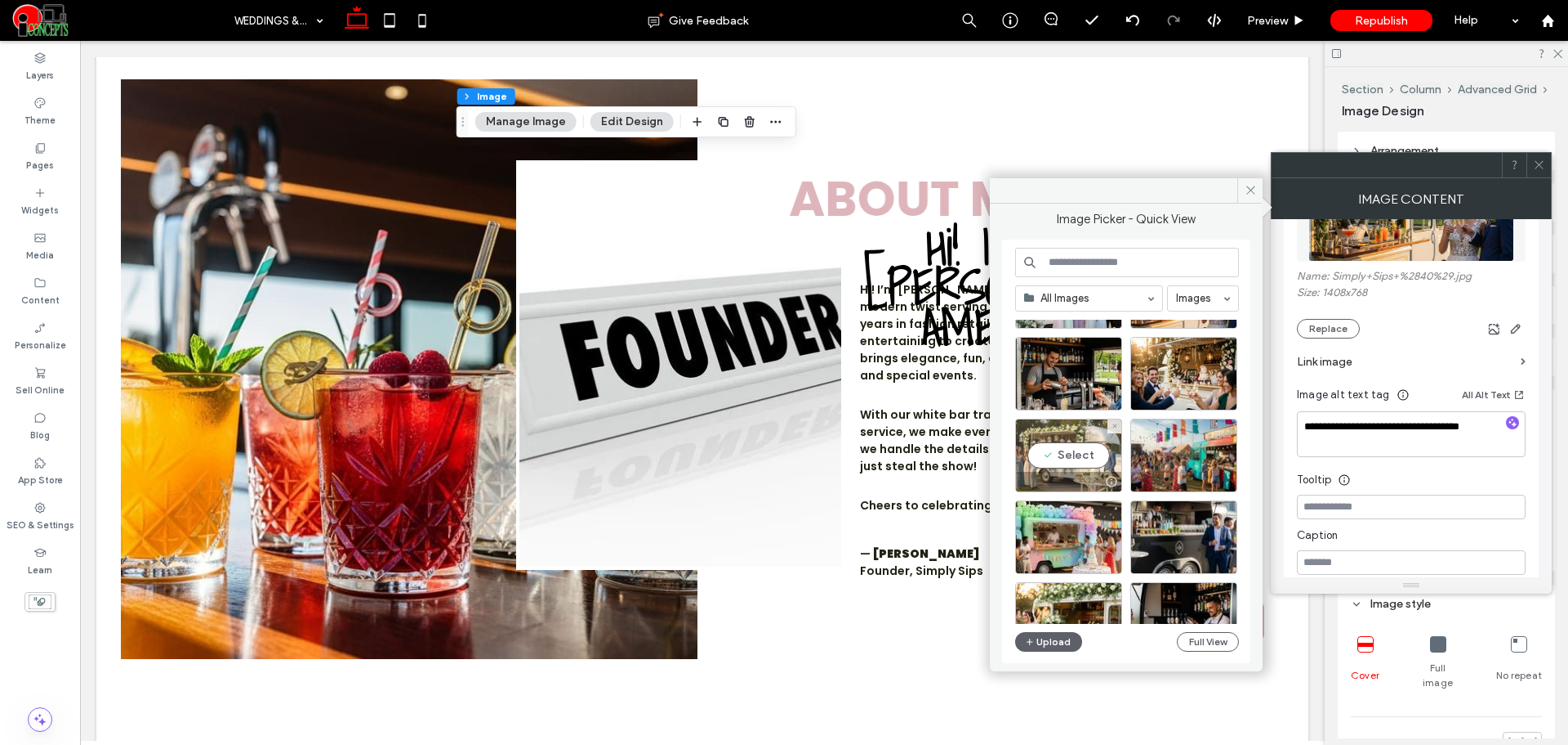
click at [1088, 458] on div "Select" at bounding box center [1069, 456] width 107 height 74
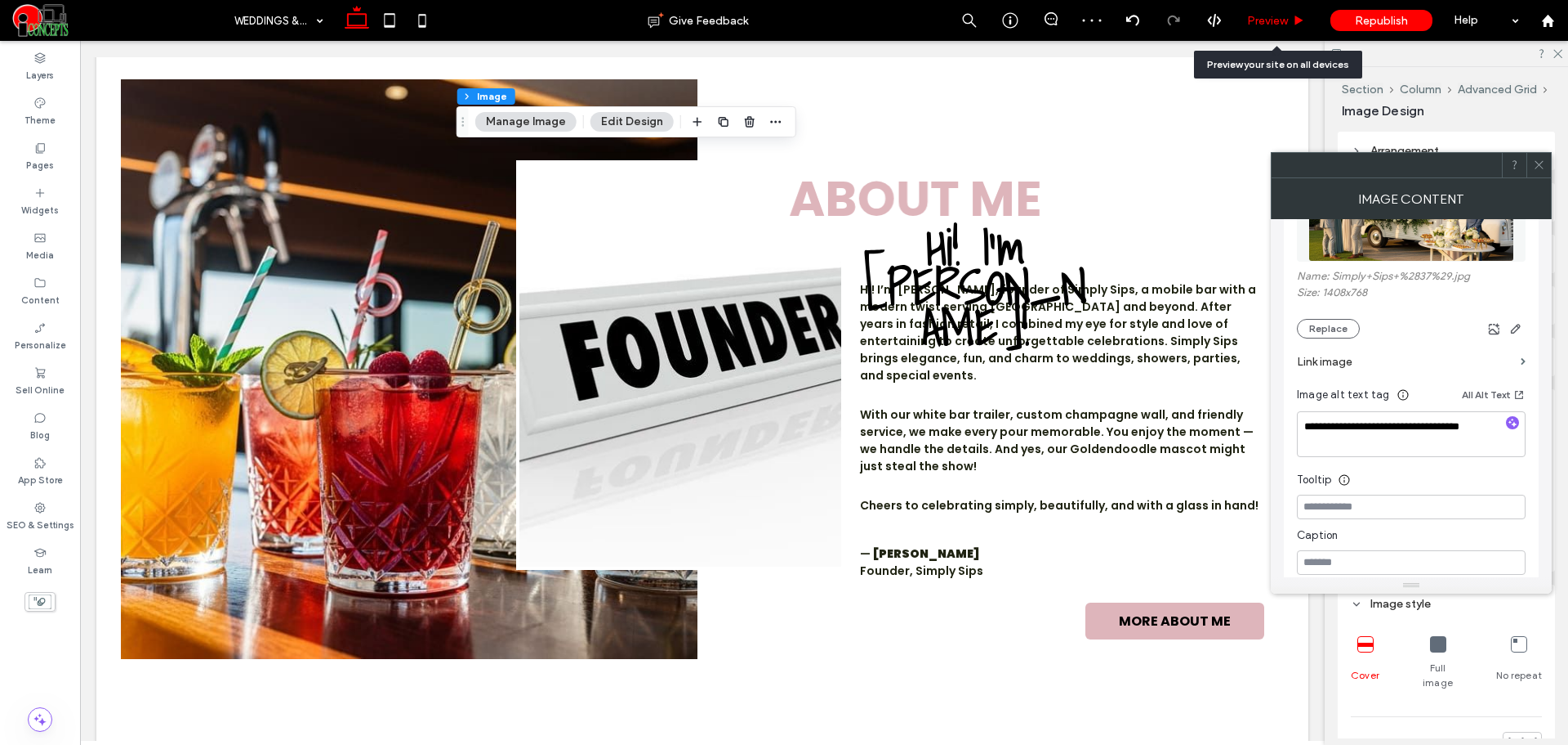
click at [1256, 22] on span "Preview" at bounding box center [1267, 21] width 41 height 14
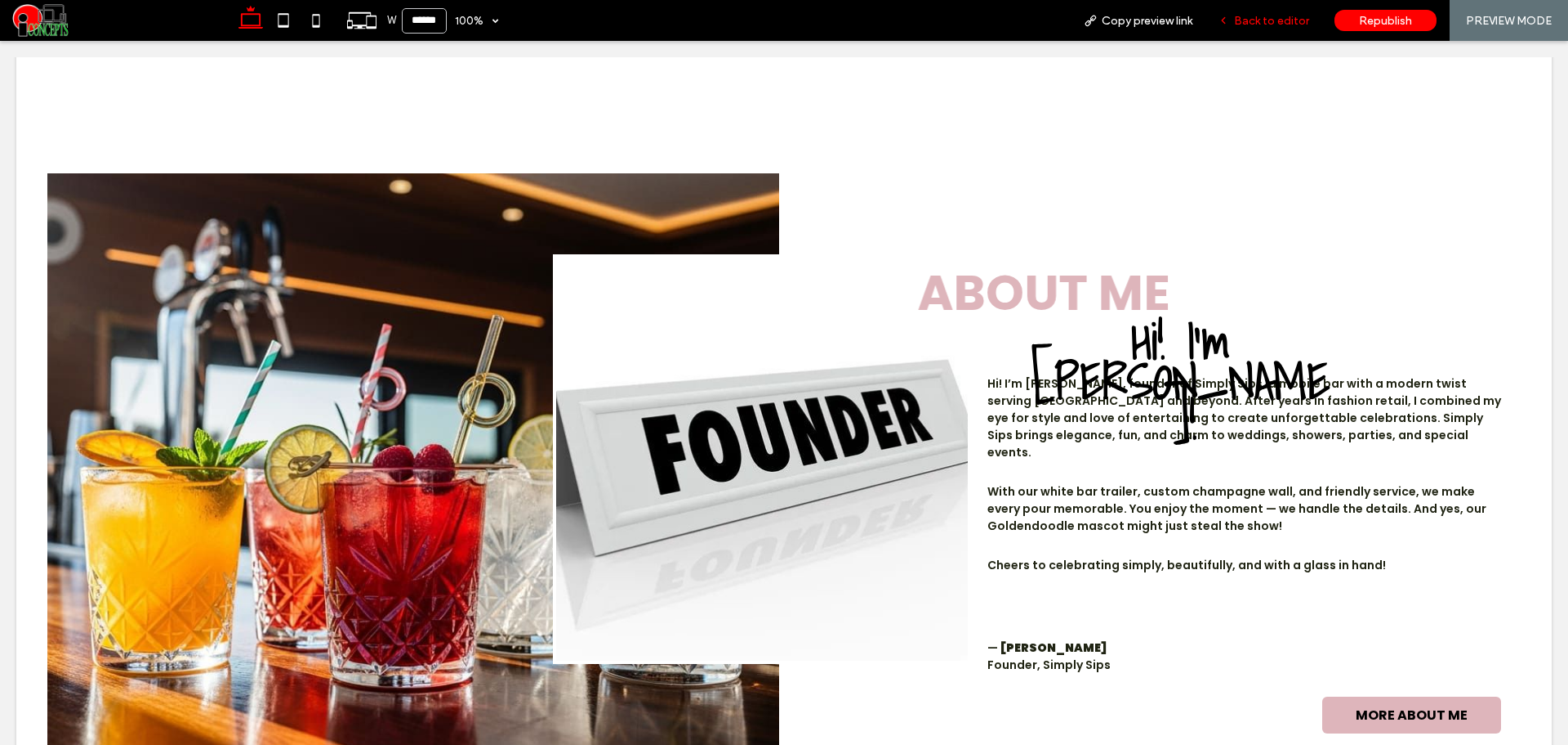
click at [1258, 25] on span "Back to editor" at bounding box center [1271, 21] width 75 height 14
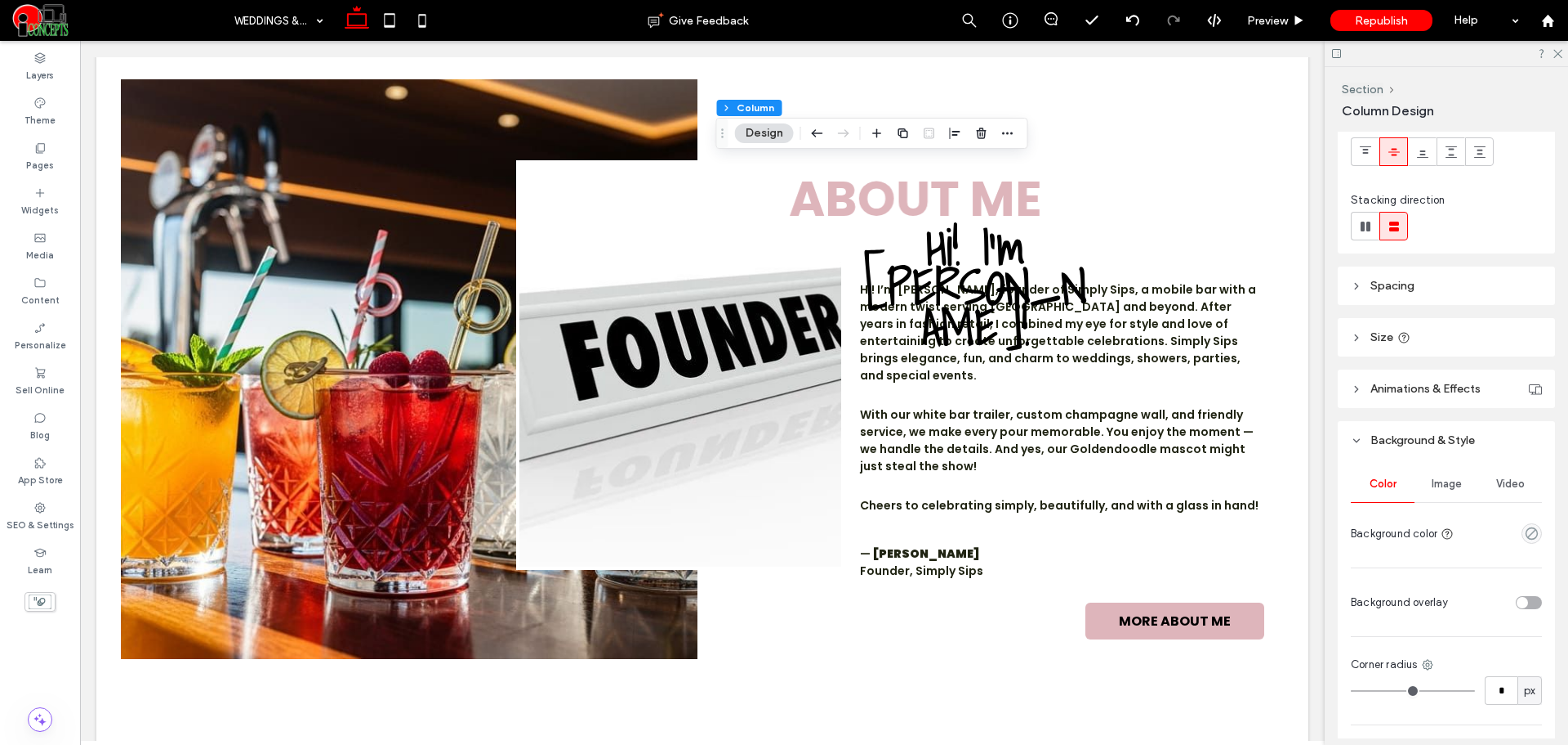
click at [1434, 479] on span "Image" at bounding box center [1447, 484] width 30 height 13
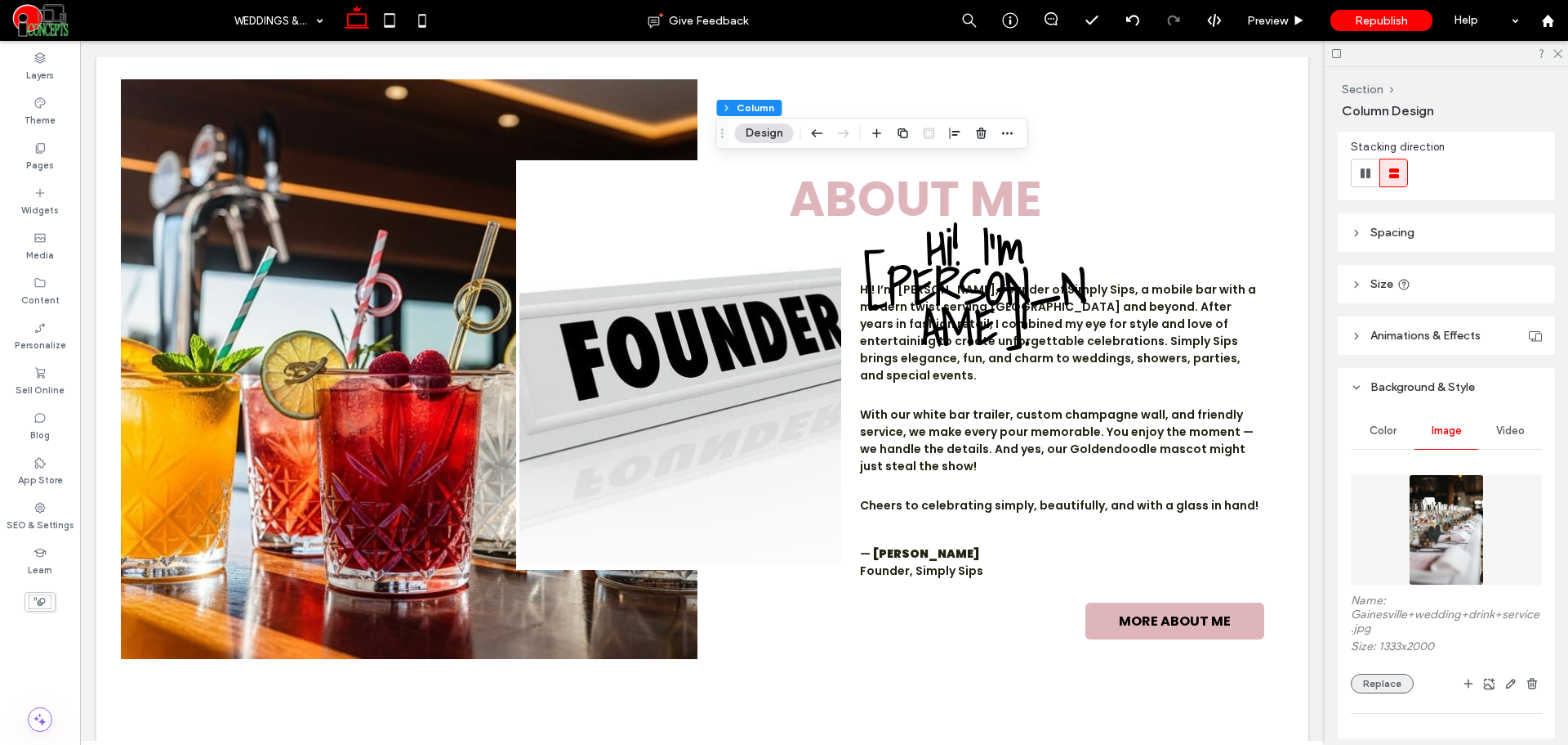
scroll to position [272, 0]
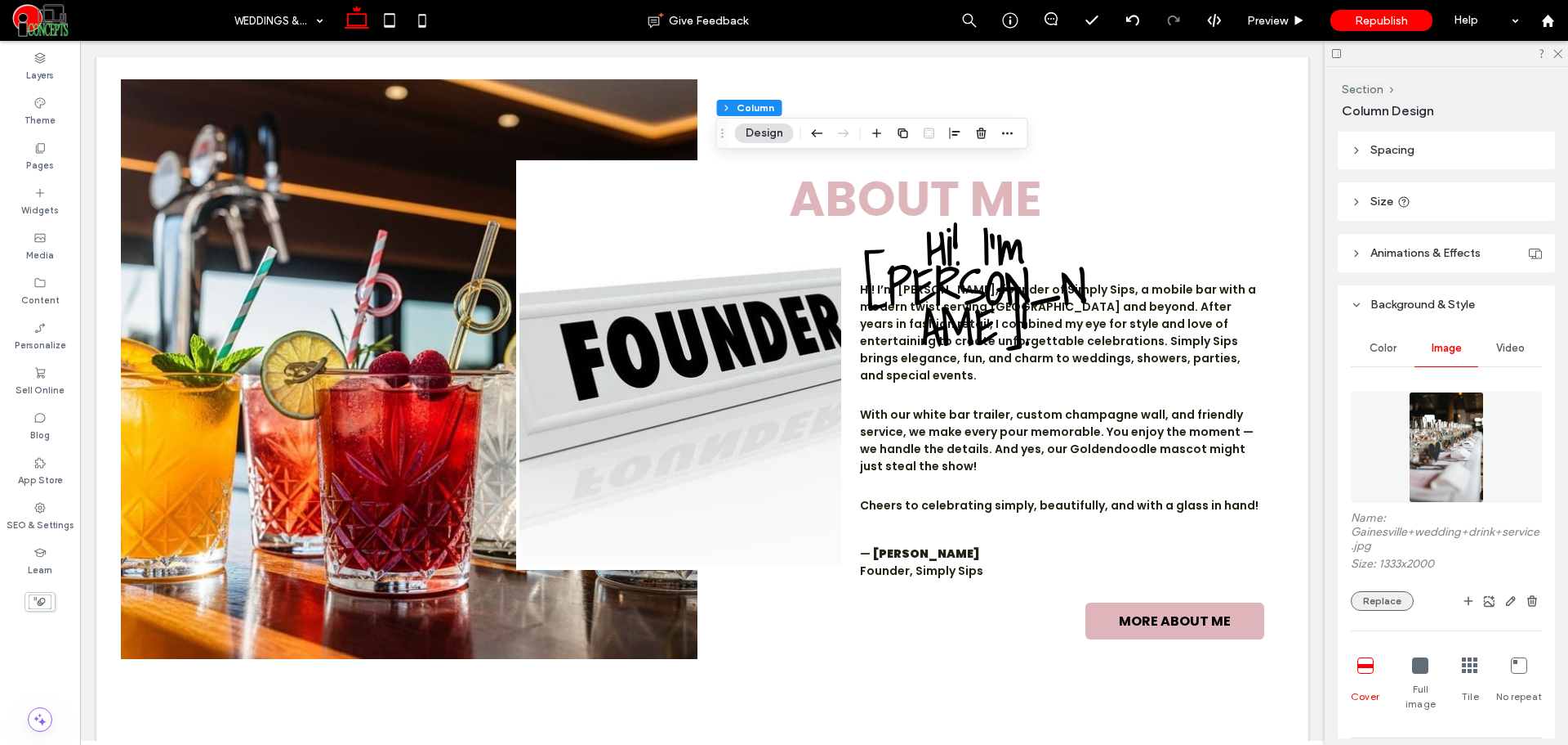
click at [1382, 593] on button "Replace" at bounding box center [1382, 601] width 63 height 20
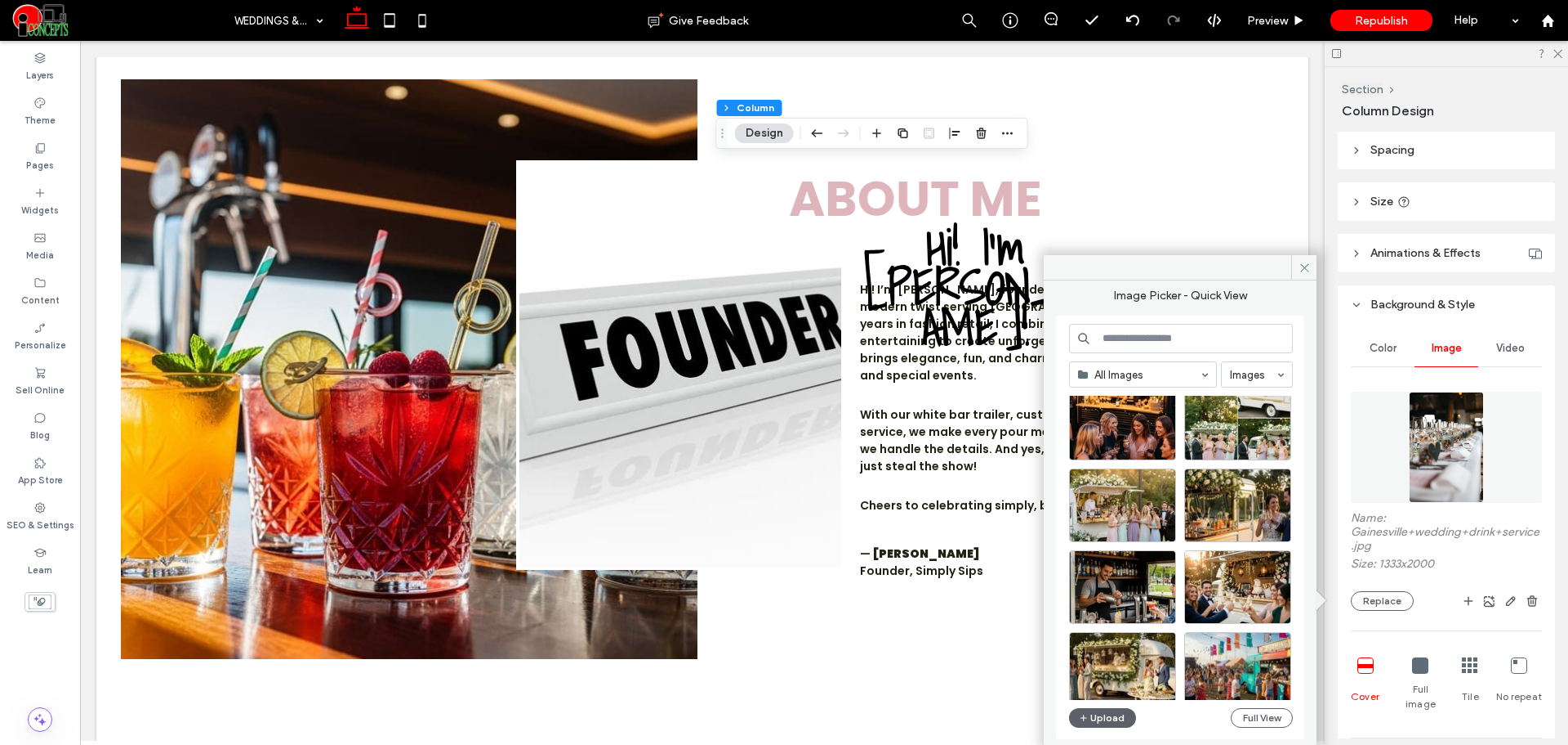
scroll to position [853, 0]
click at [1247, 423] on div "Select" at bounding box center [1237, 422] width 107 height 74
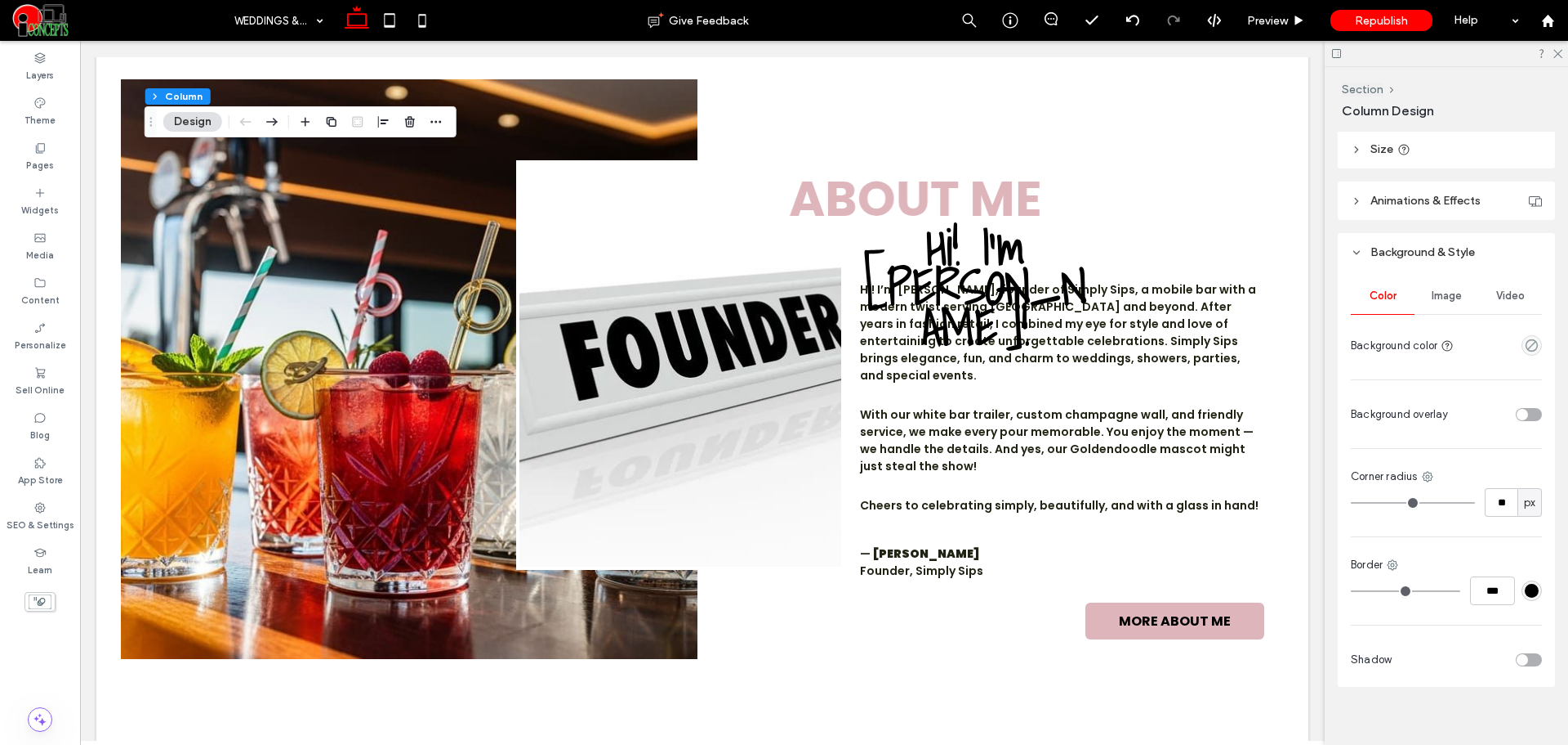
scroll to position [338, 0]
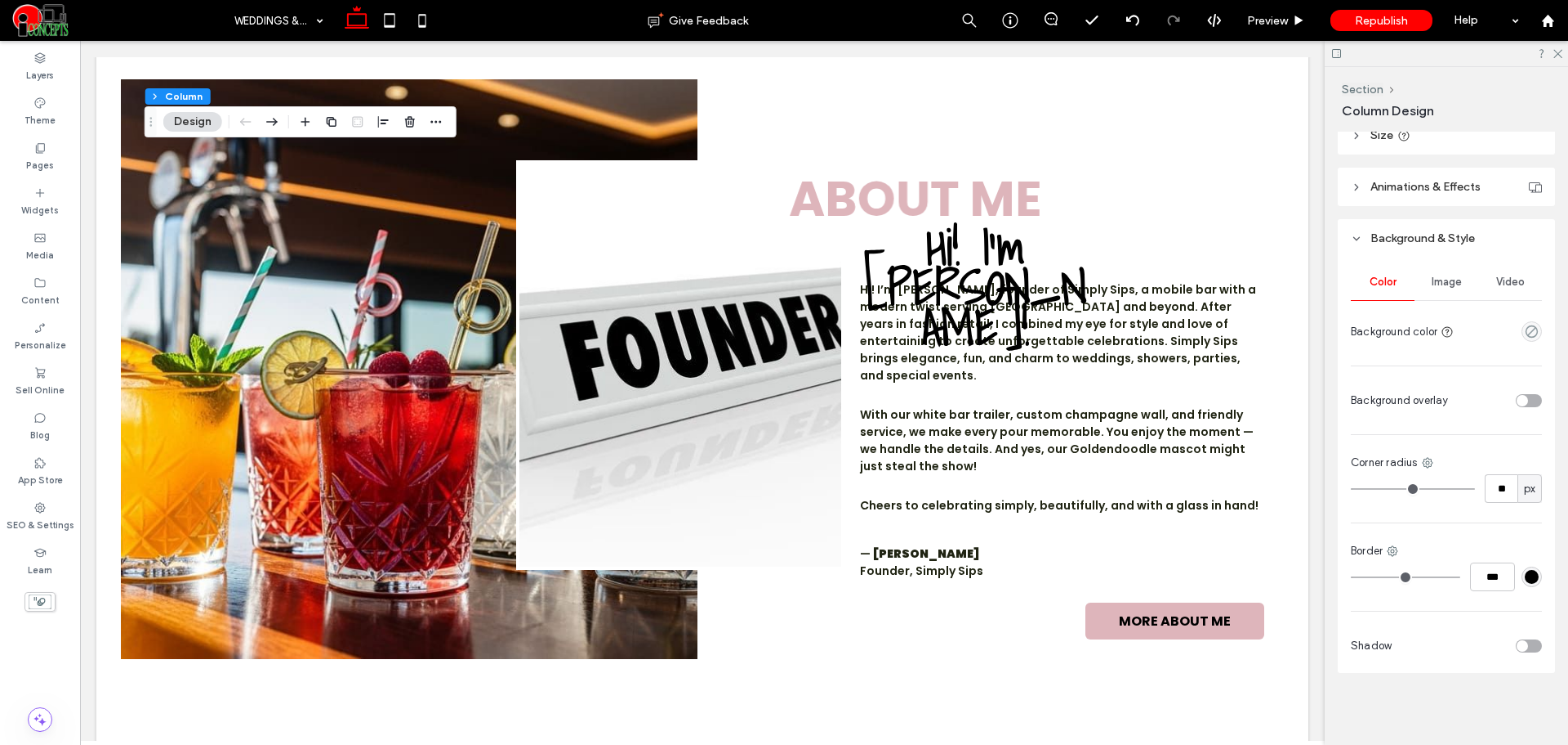
click at [1441, 291] on div "Image" at bounding box center [1446, 282] width 64 height 36
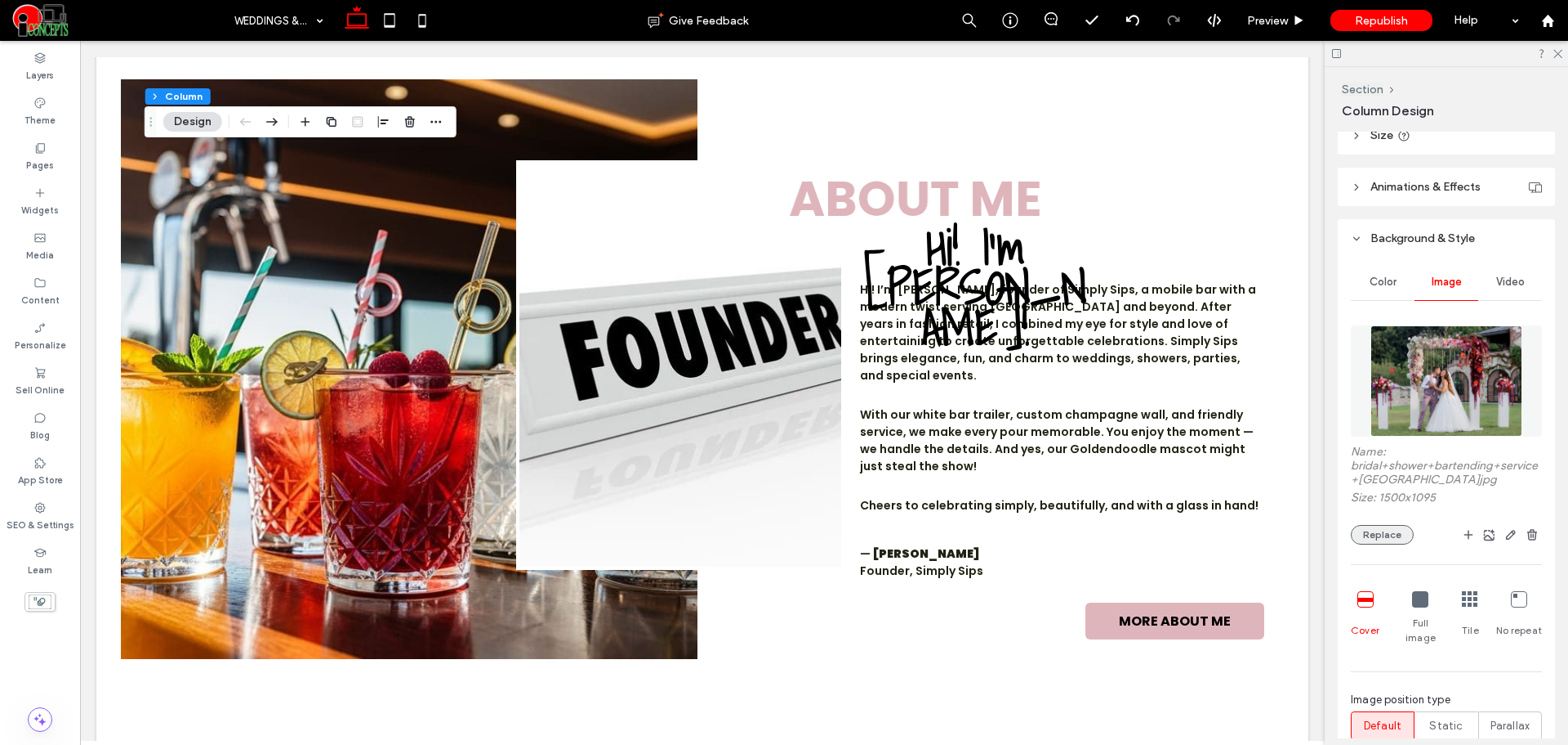
click at [1395, 531] on button "Replace" at bounding box center [1382, 535] width 63 height 20
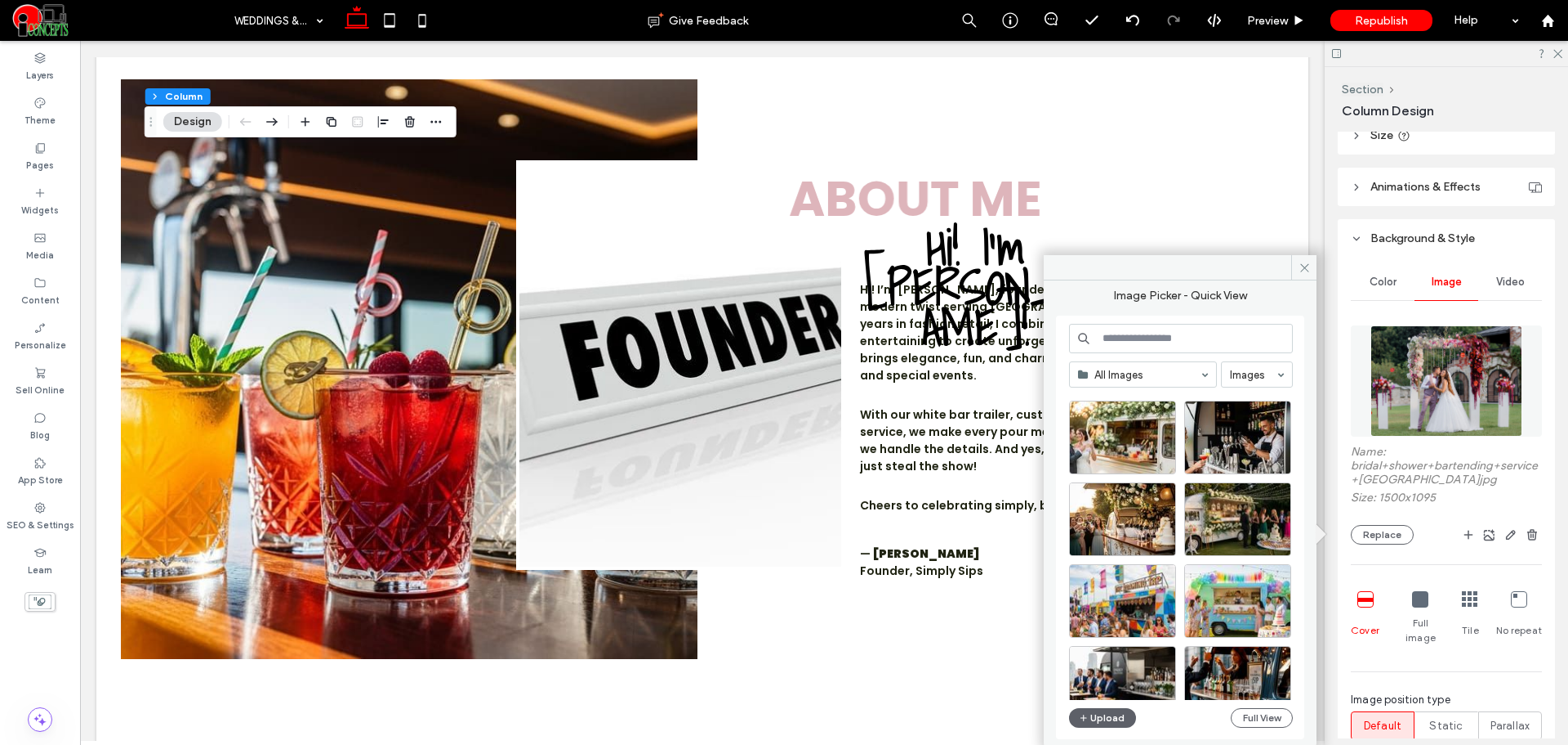
scroll to position [1247, 0]
click at [1272, 525] on div "Select" at bounding box center [1237, 519] width 107 height 74
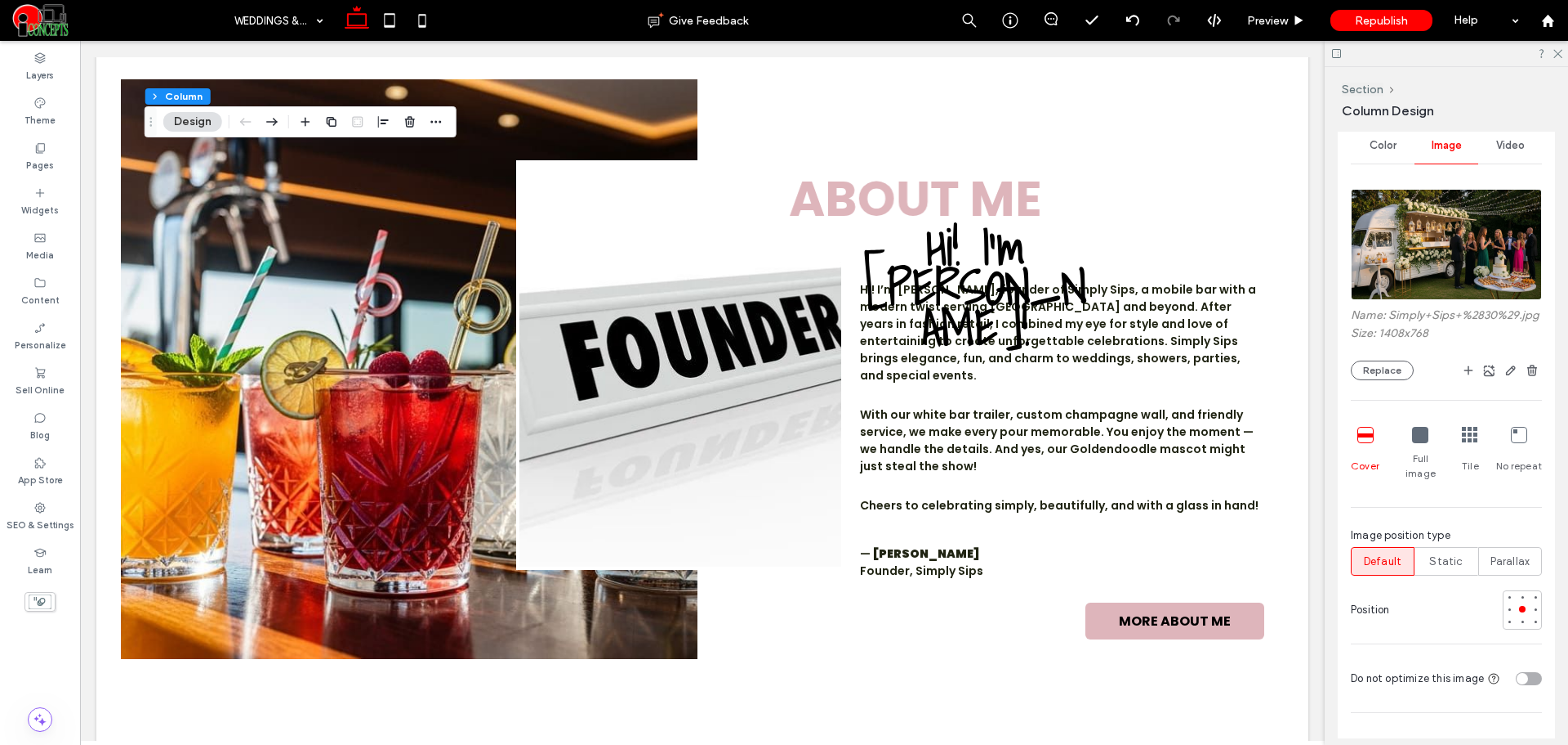
scroll to position [610, 0]
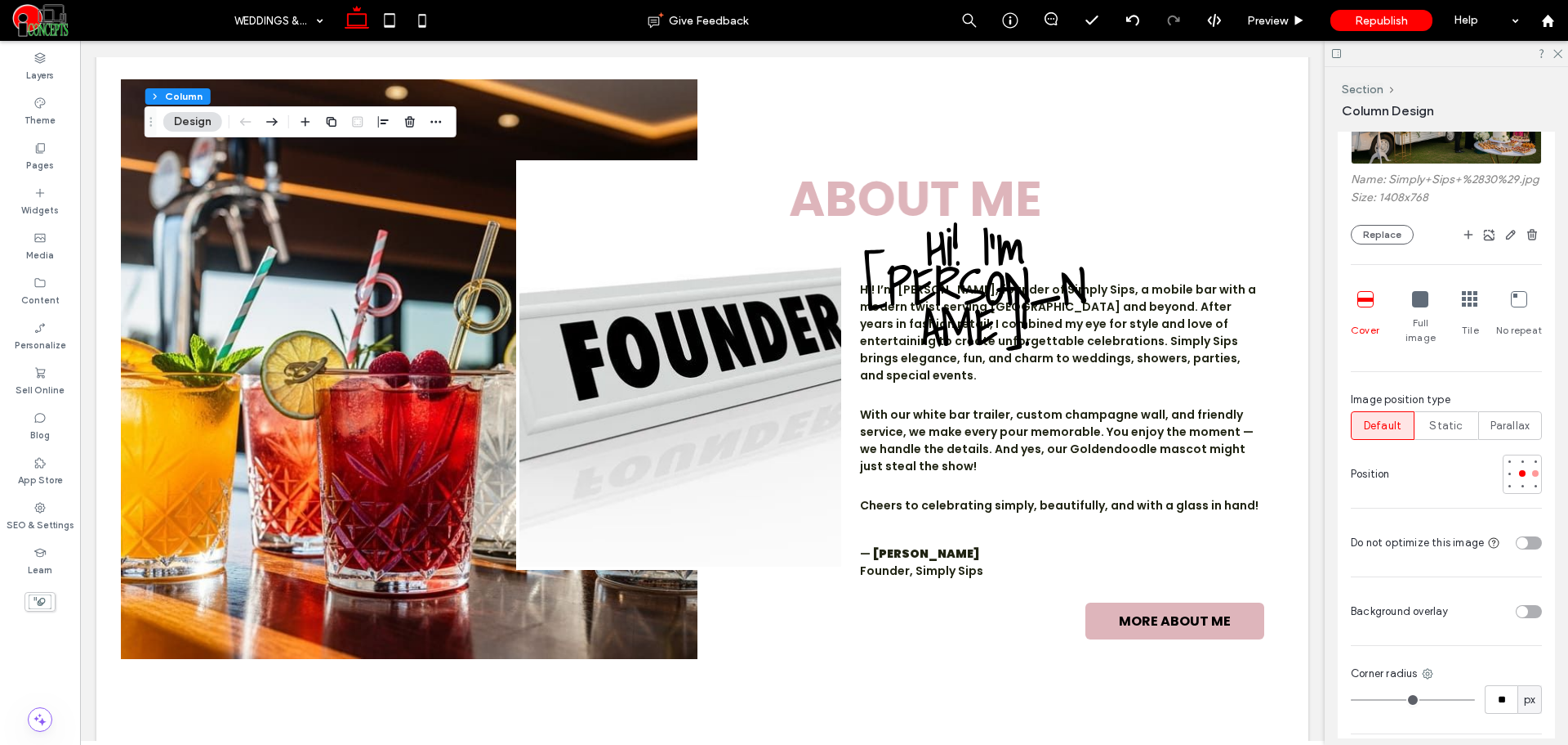
click at [1530, 474] on div at bounding box center [1535, 473] width 11 height 11
click at [1370, 244] on button "Replace" at bounding box center [1382, 234] width 63 height 20
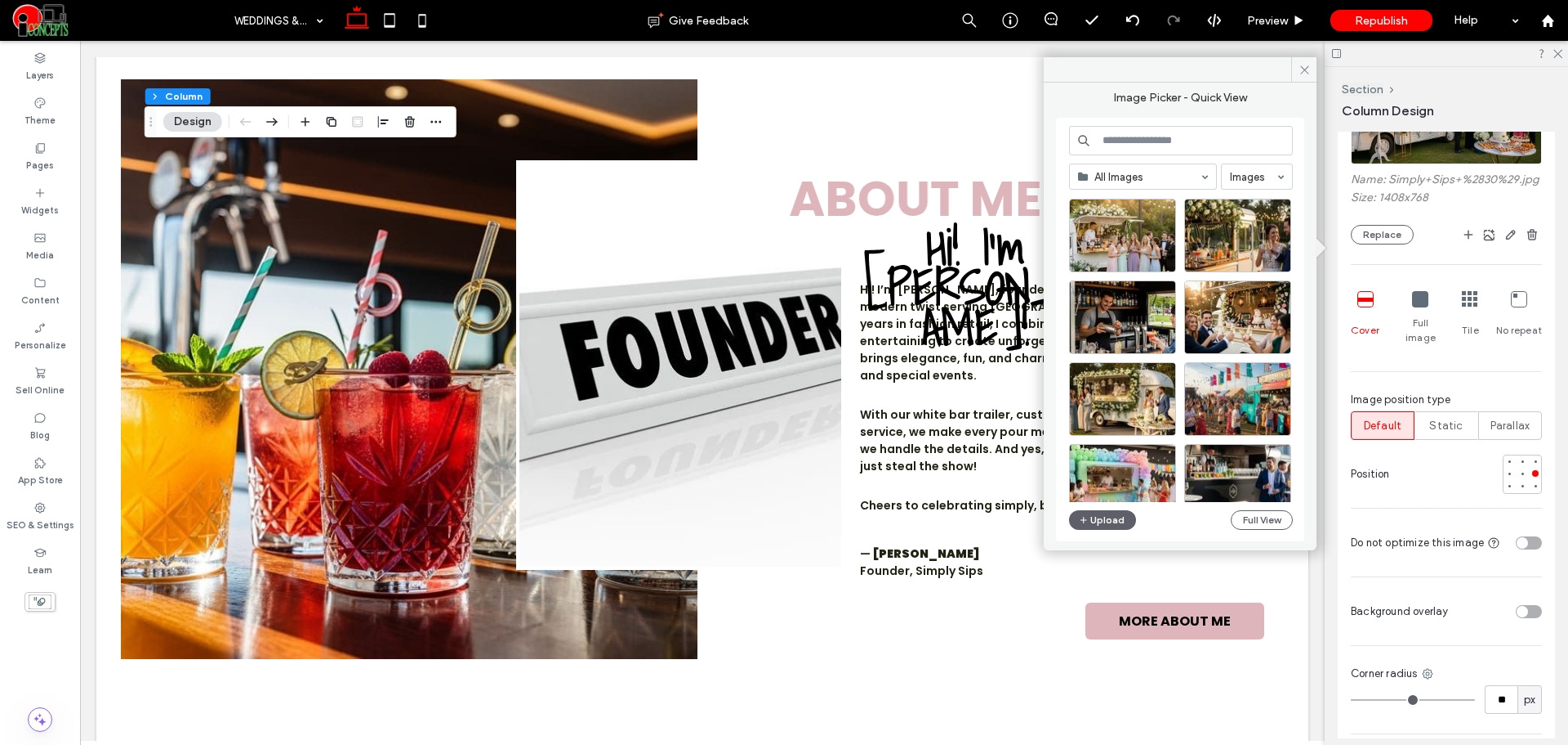
scroll to position [853, 0]
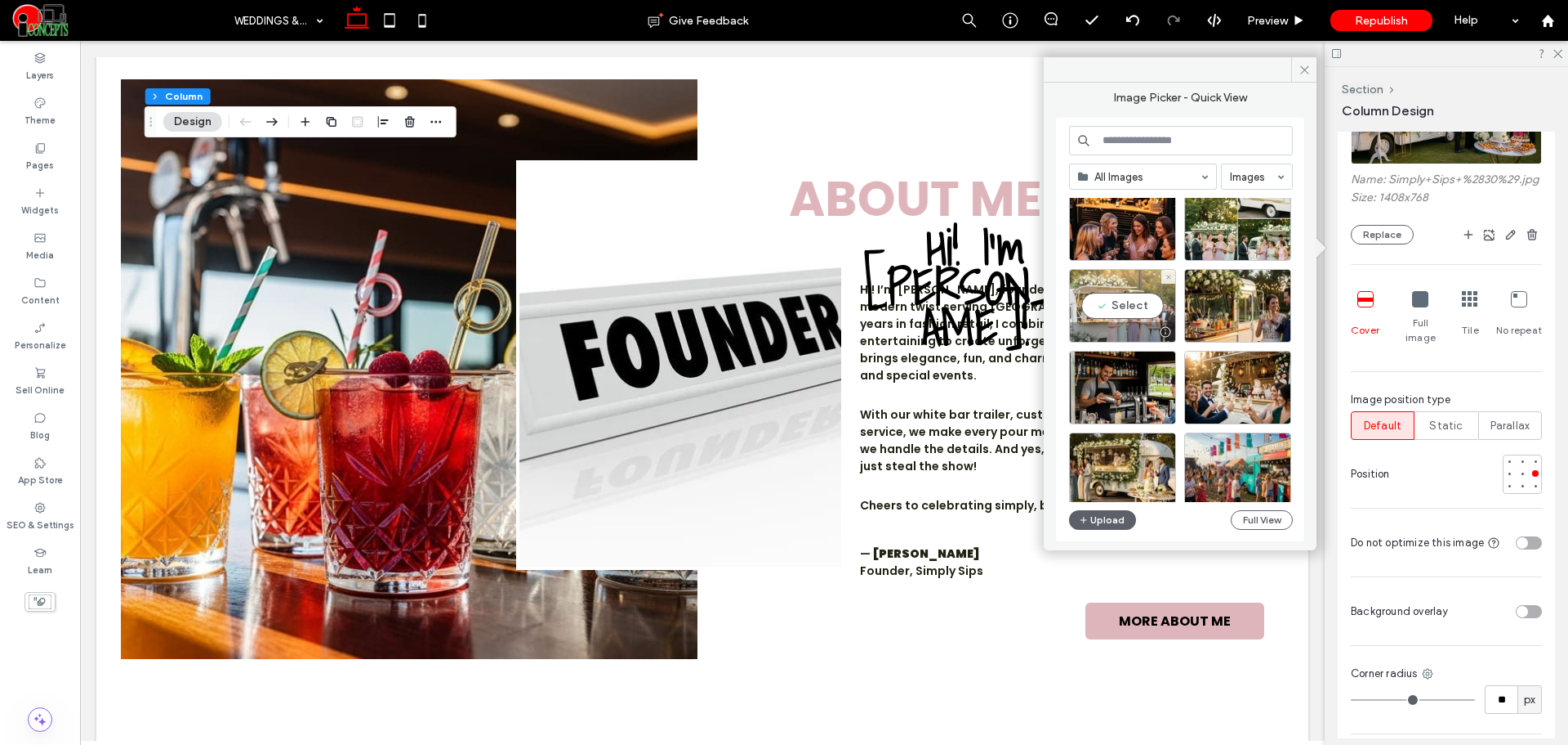
click at [1154, 307] on div "Select" at bounding box center [1122, 306] width 107 height 74
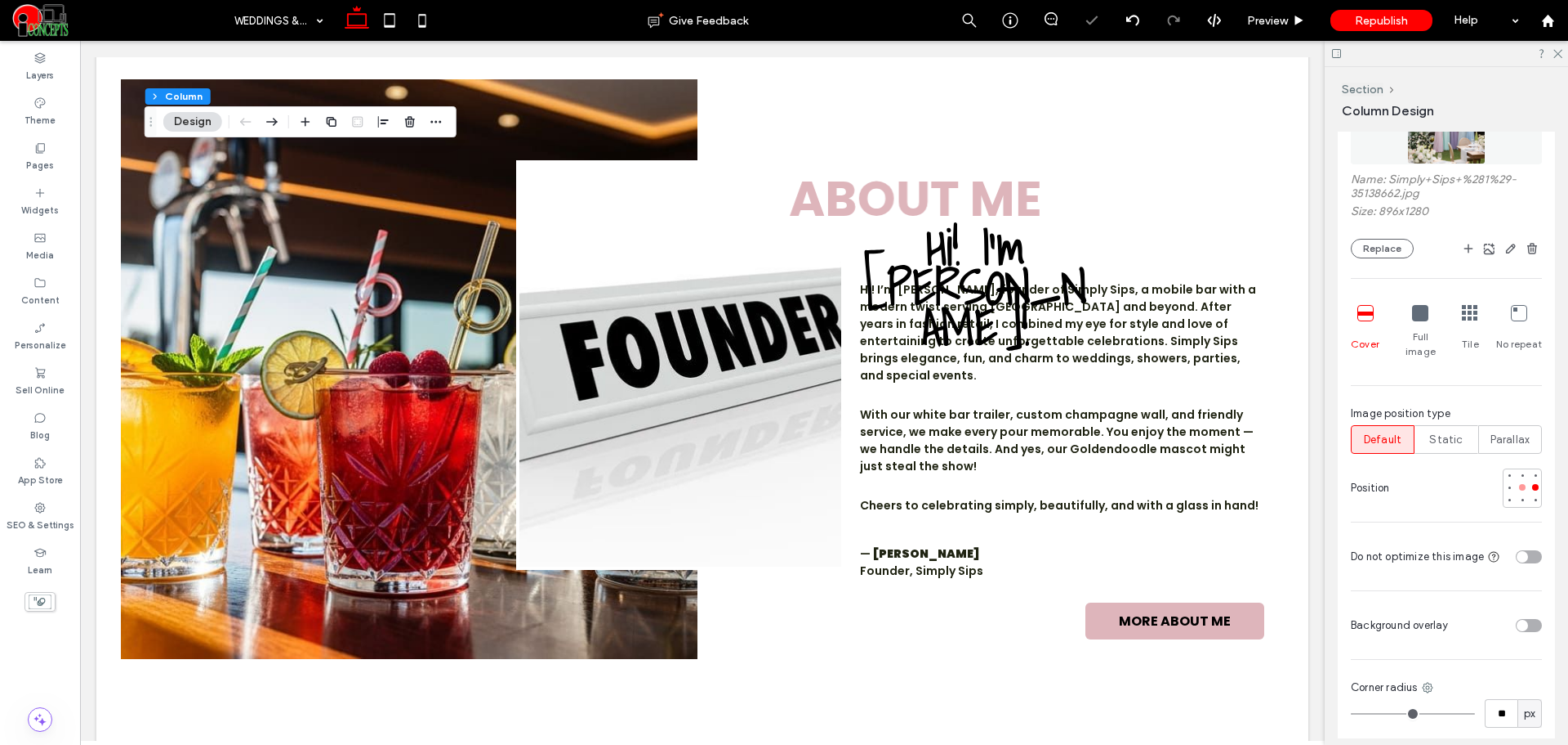
click at [1519, 484] on div at bounding box center [1522, 487] width 7 height 7
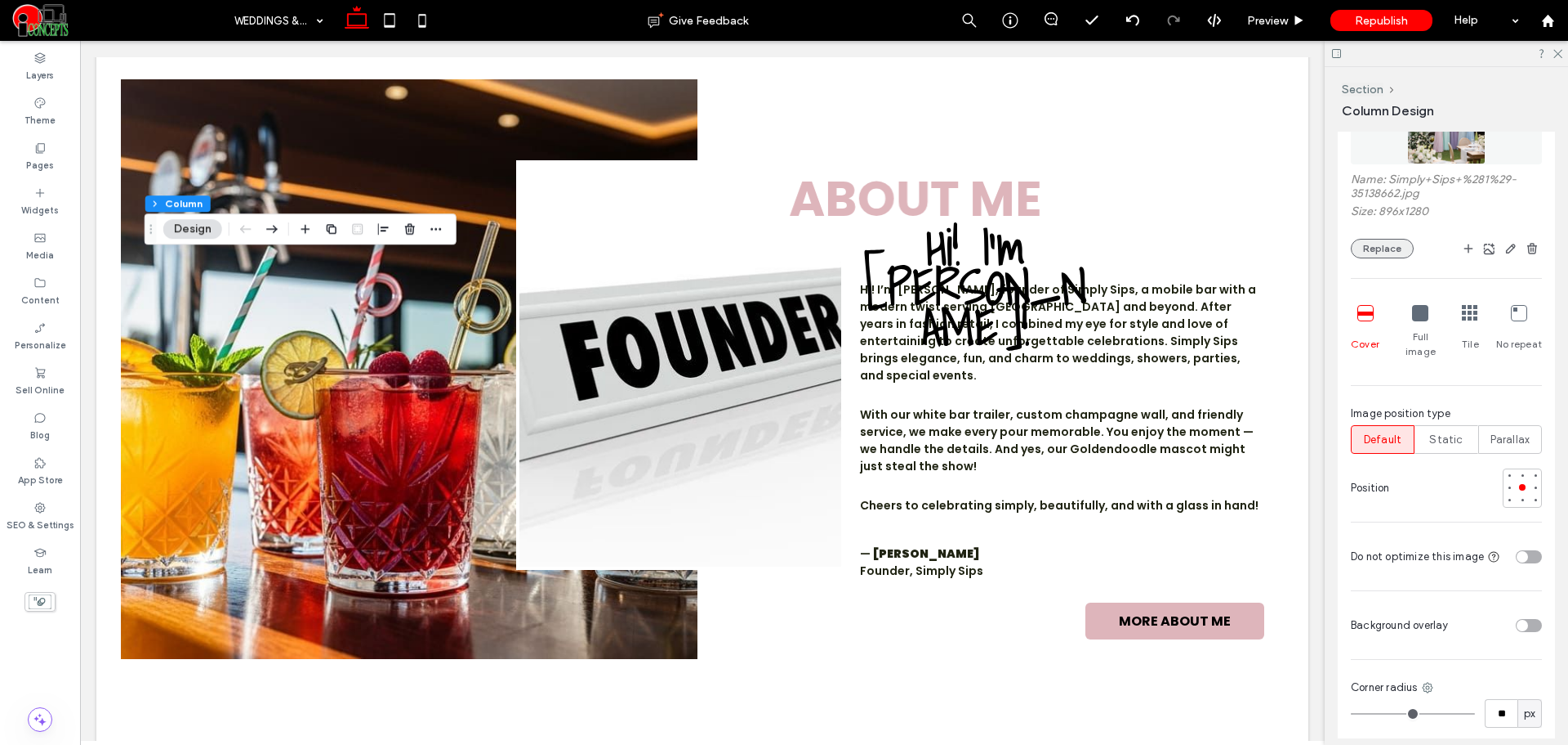
click at [1380, 244] on button "Replace" at bounding box center [1382, 248] width 63 height 20
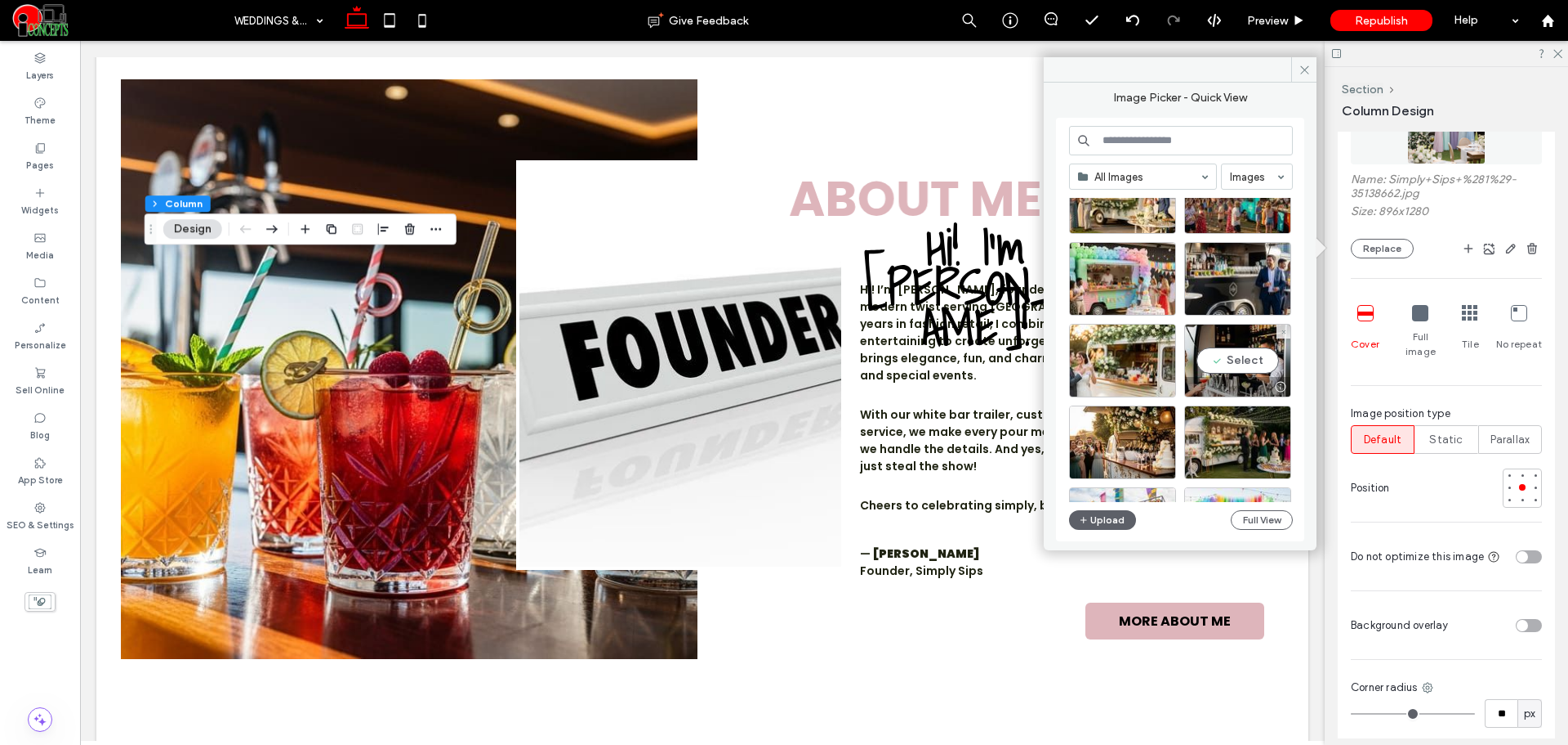
scroll to position [1262, 0]
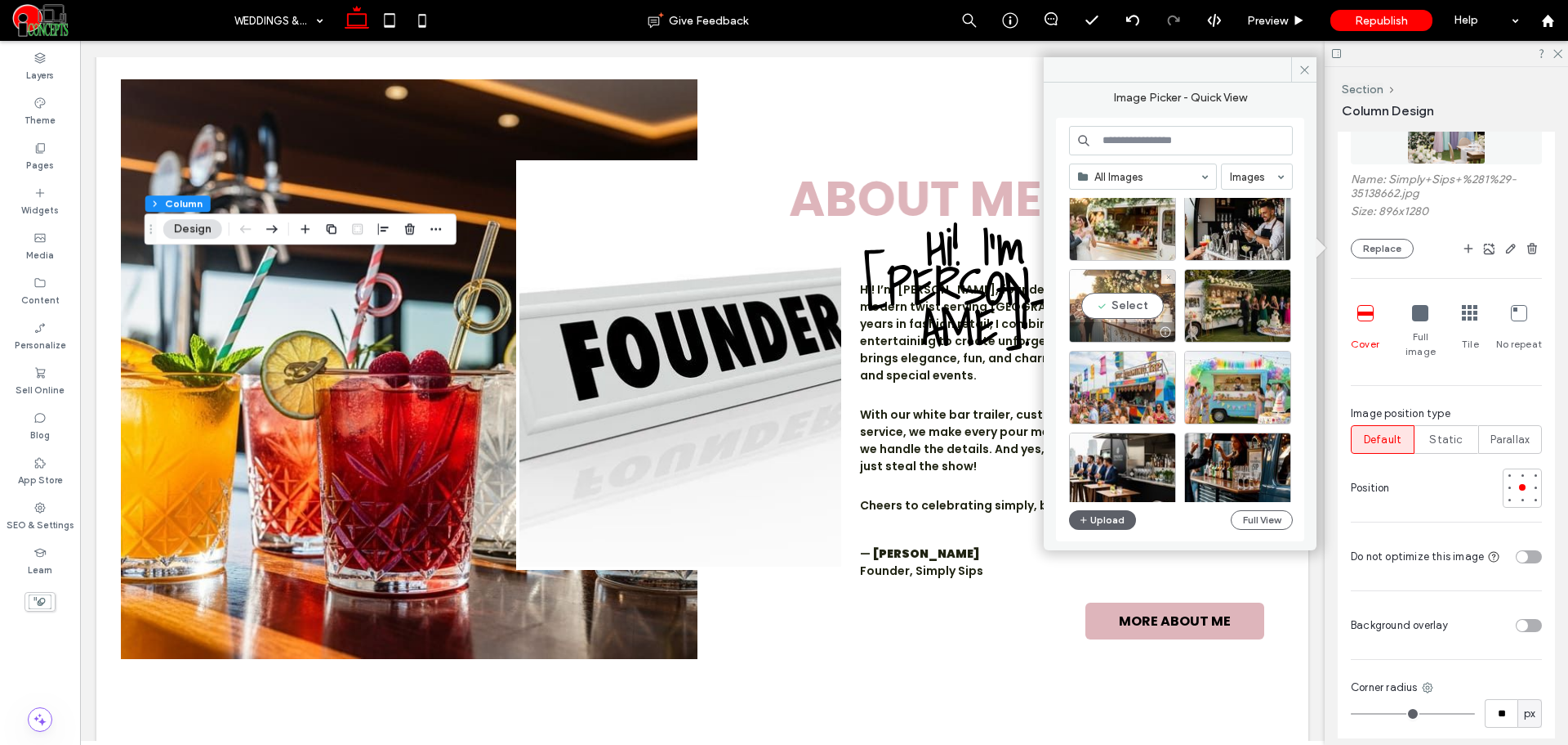
click at [1145, 304] on div "Select" at bounding box center [1122, 306] width 107 height 74
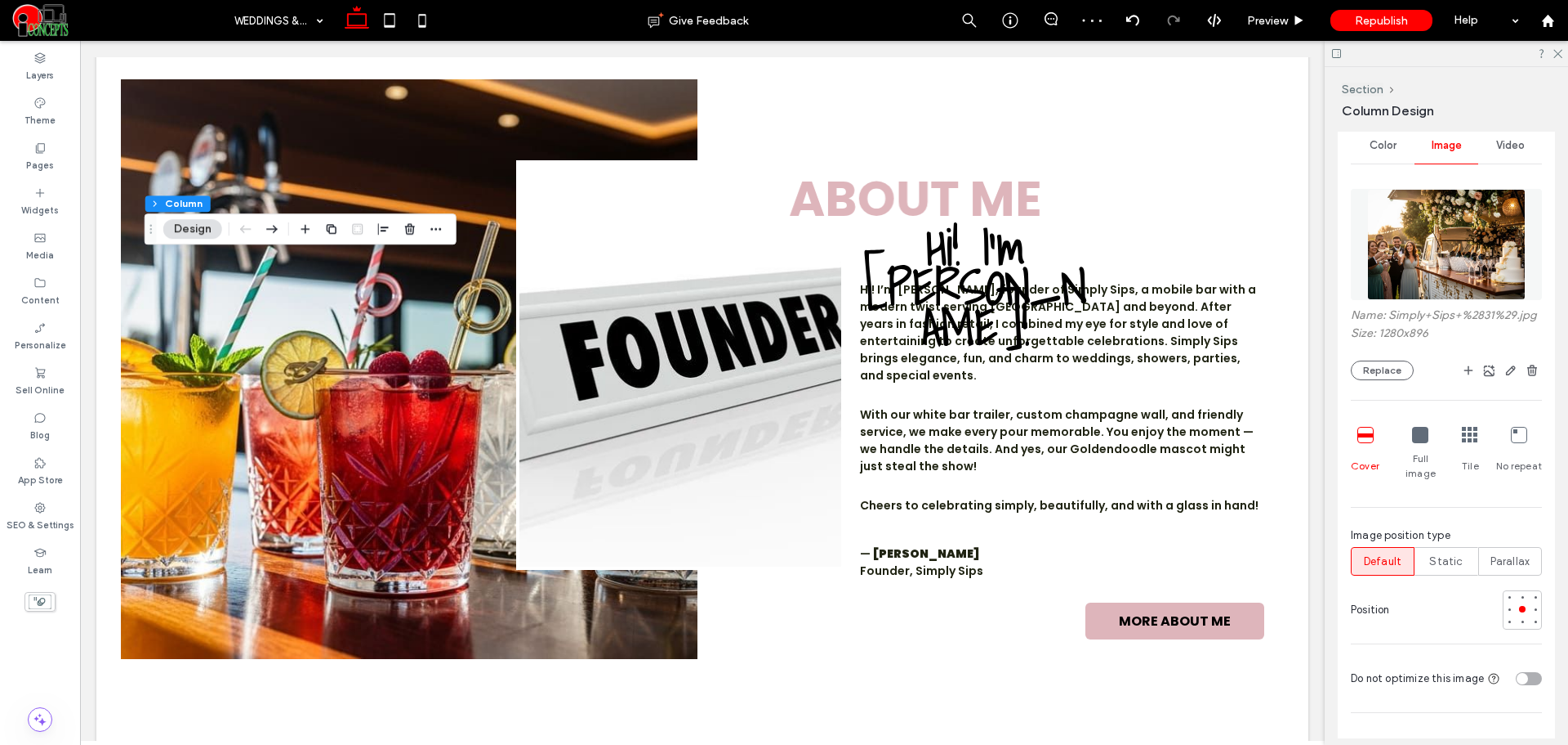
scroll to position [610, 0]
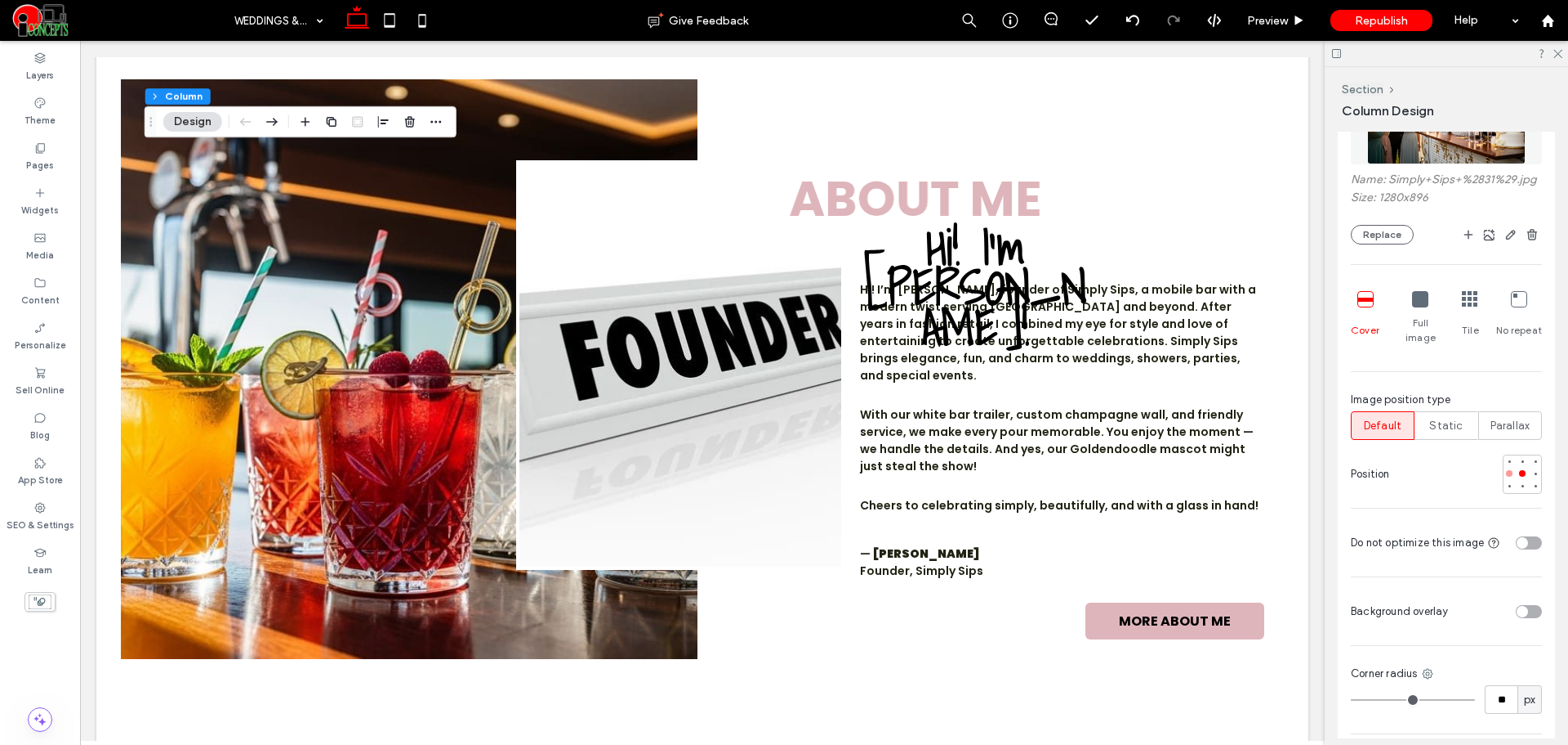
click at [1504, 478] on div at bounding box center [1509, 473] width 11 height 11
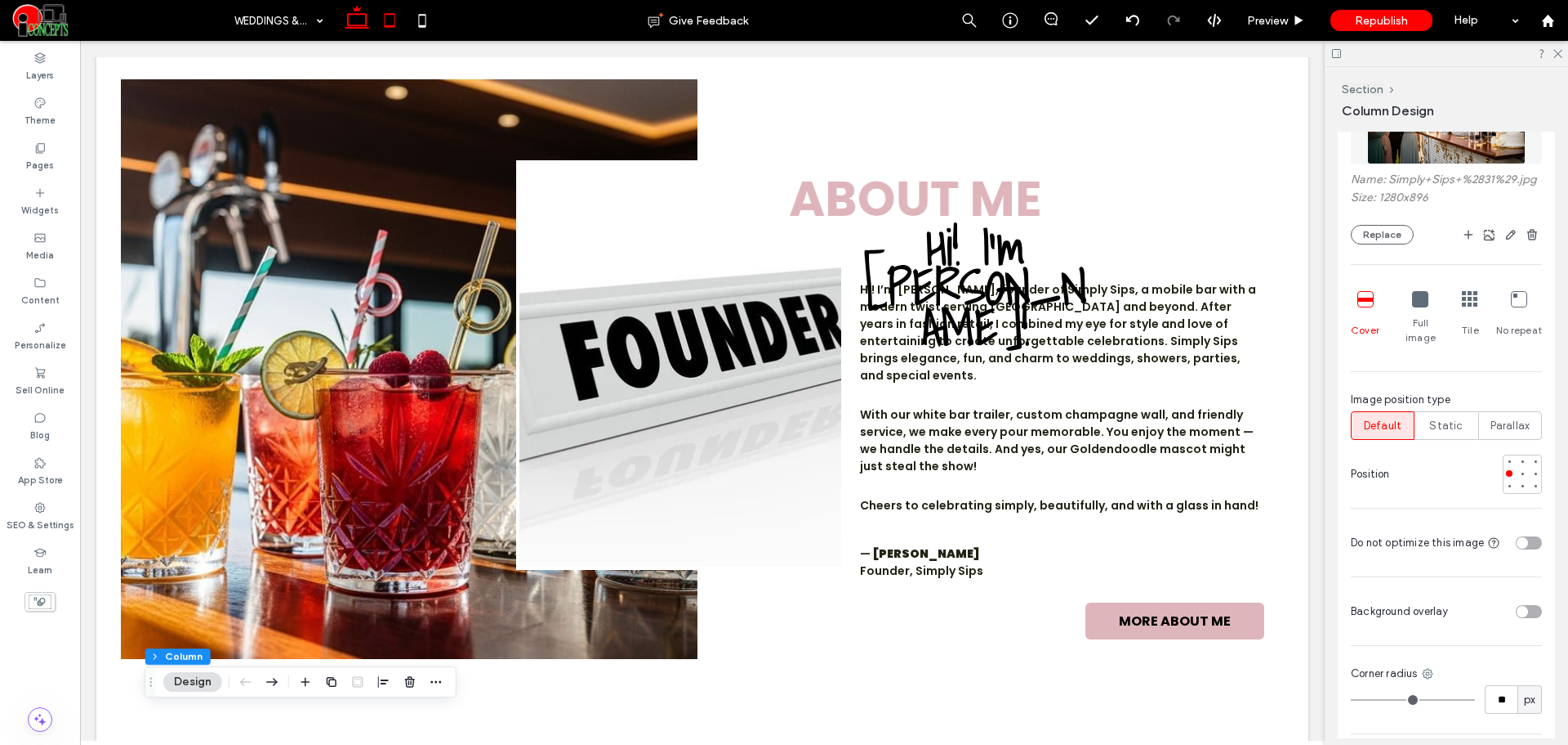
click at [402, 33] on icon at bounding box center [390, 20] width 33 height 33
type input "**"
type input "***"
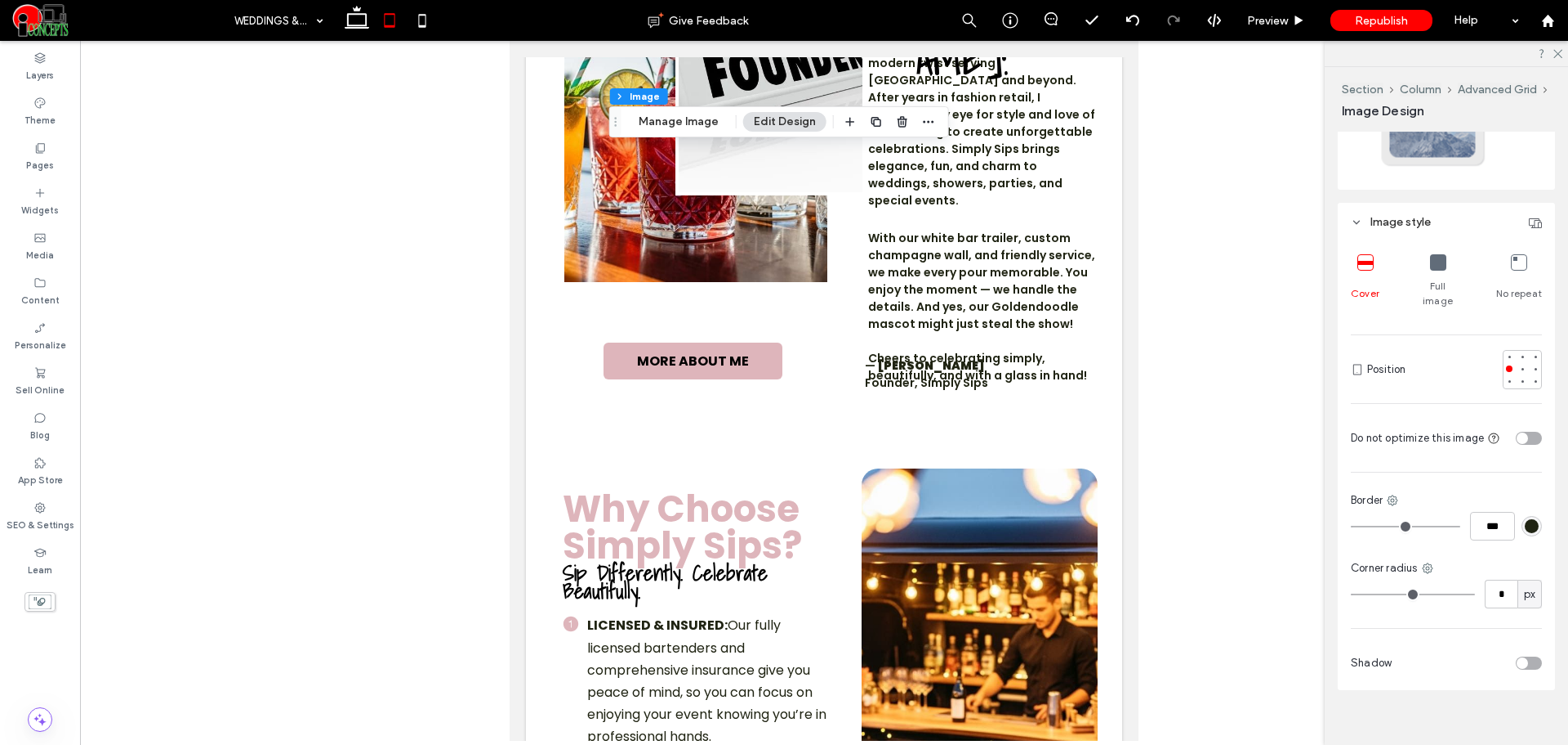
scroll to position [384, 0]
type input "**"
type input "****"
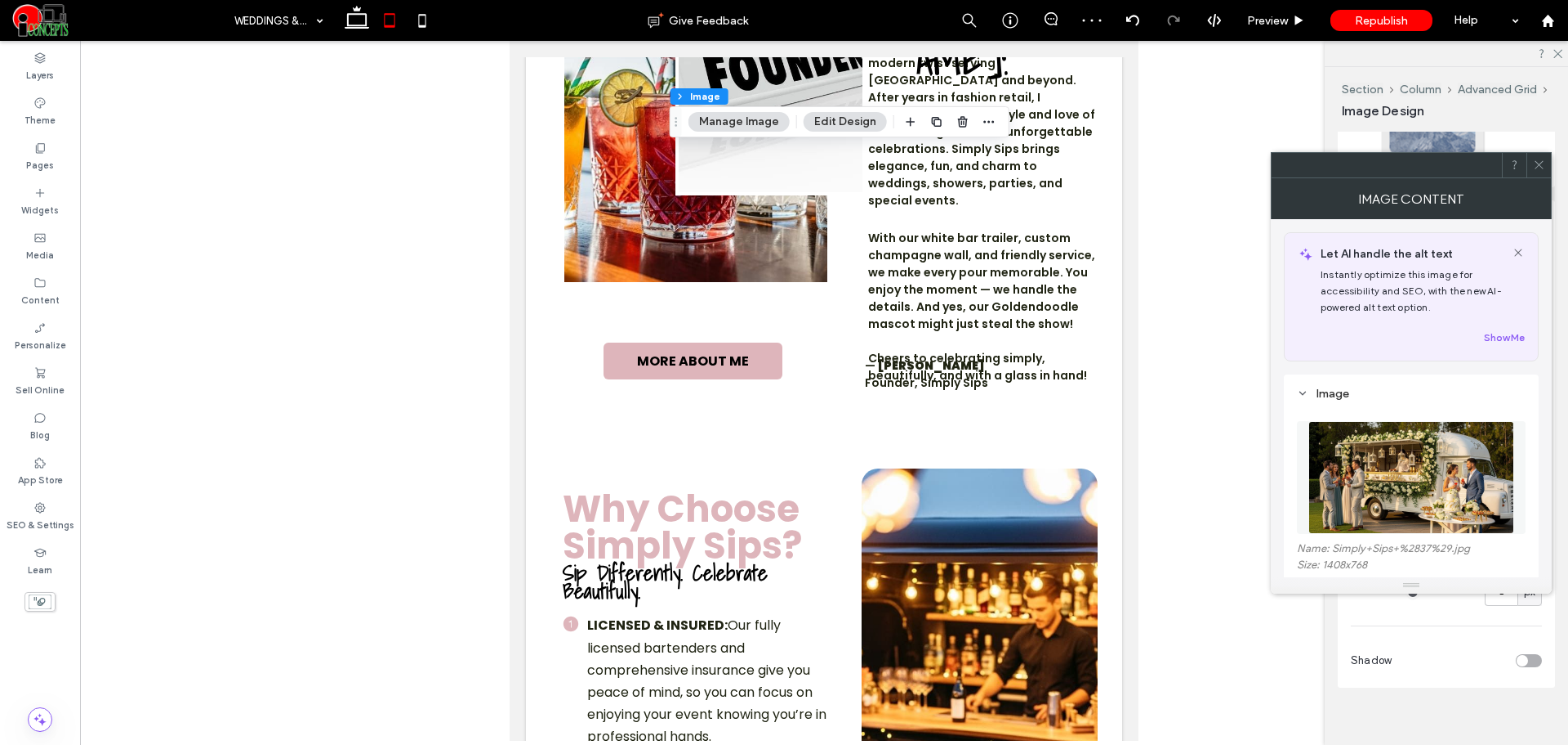
click at [1541, 167] on icon at bounding box center [1539, 165] width 12 height 12
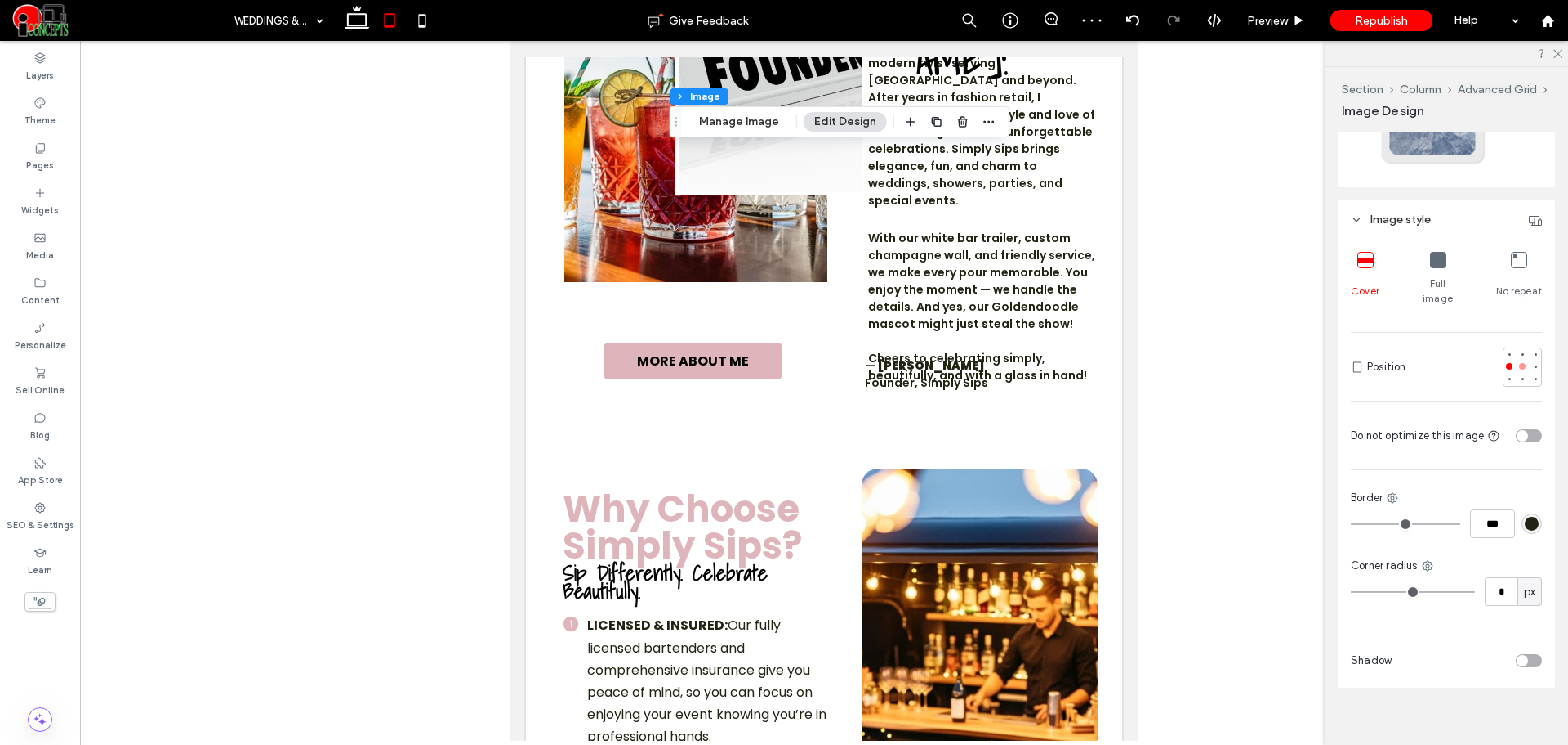
click at [1519, 360] on div at bounding box center [1522, 365] width 11 height 11
click at [1532, 363] on div at bounding box center [1535, 366] width 7 height 7
click at [1517, 360] on div at bounding box center [1522, 365] width 11 height 11
click at [431, 21] on icon at bounding box center [422, 20] width 33 height 33
type input "***"
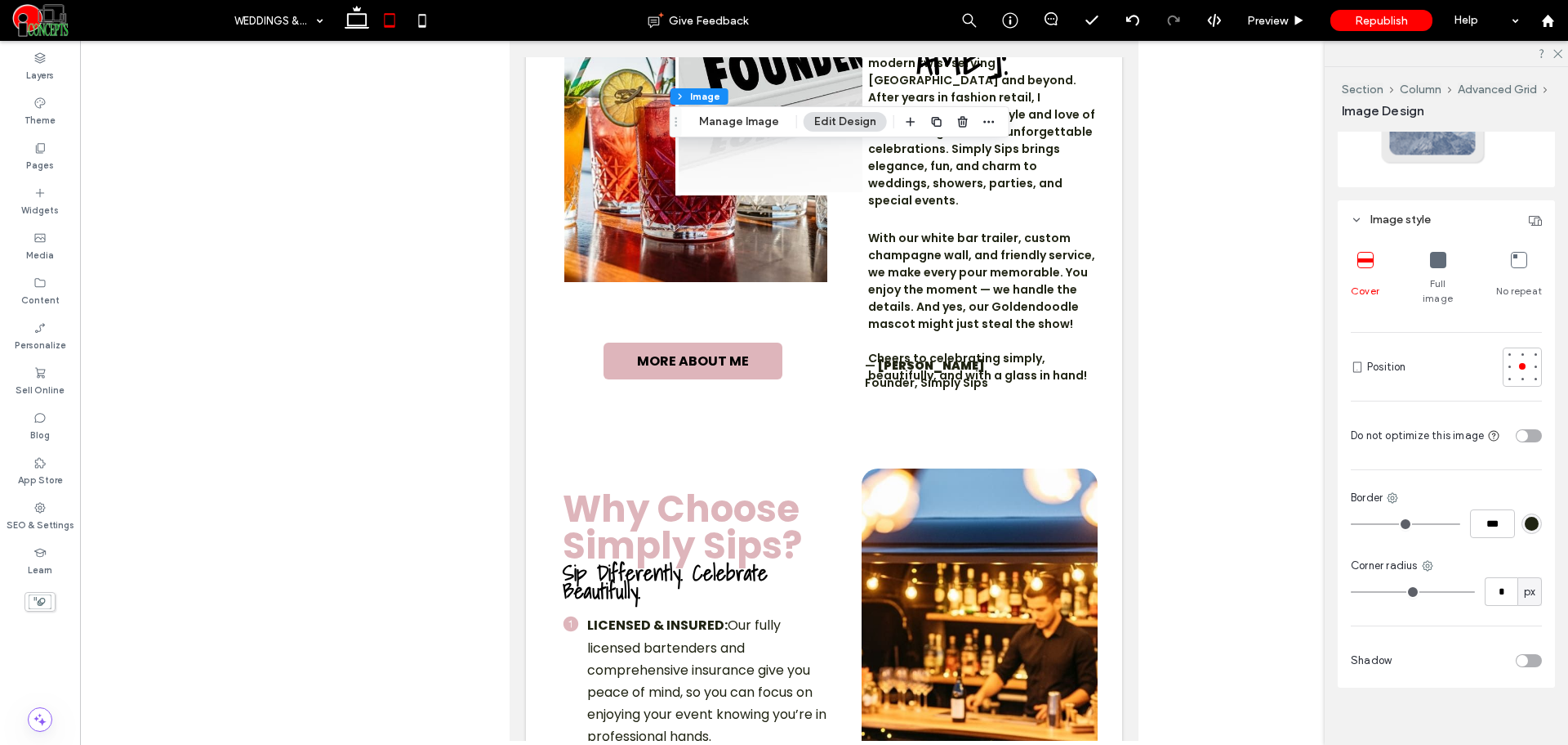
type input "***"
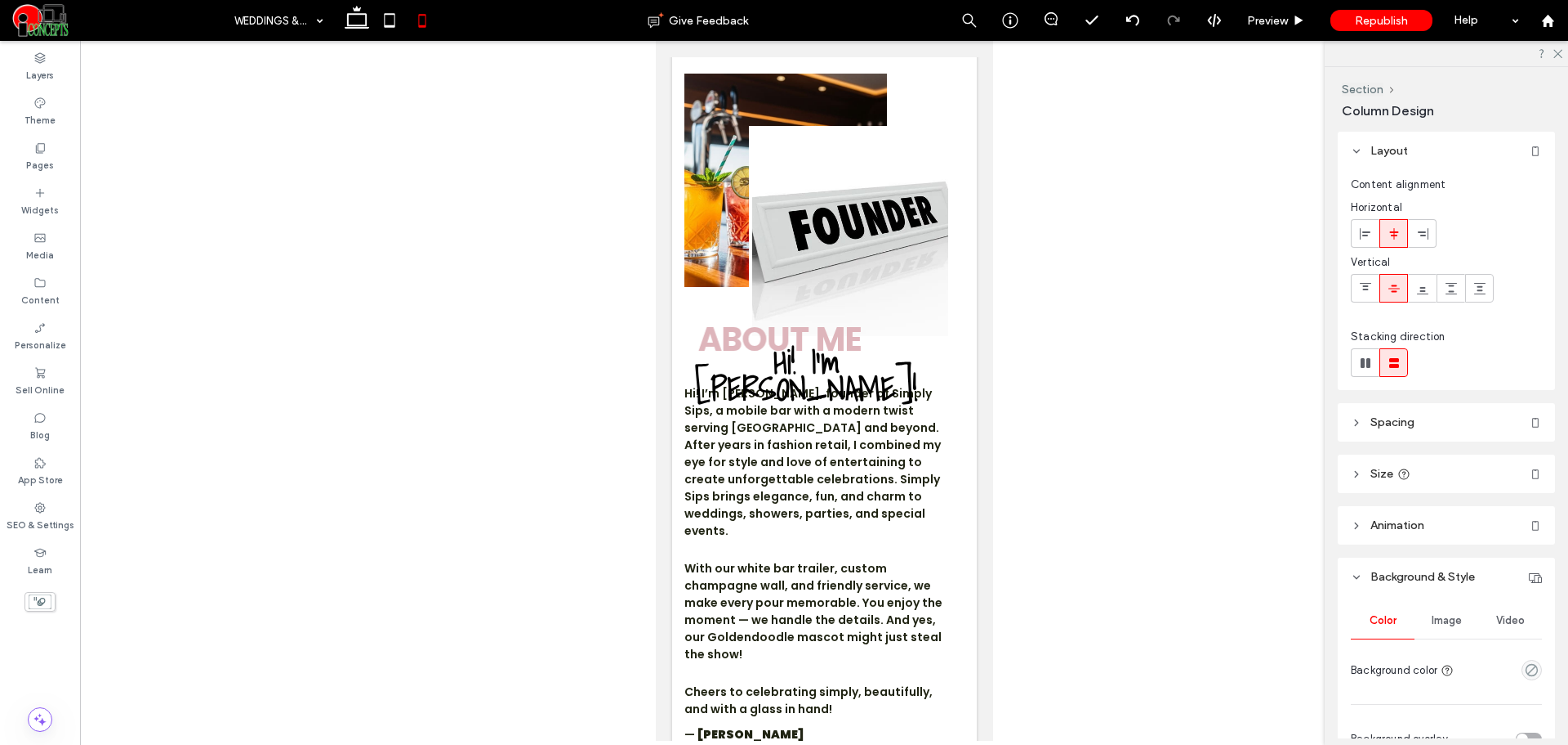
type input "***"
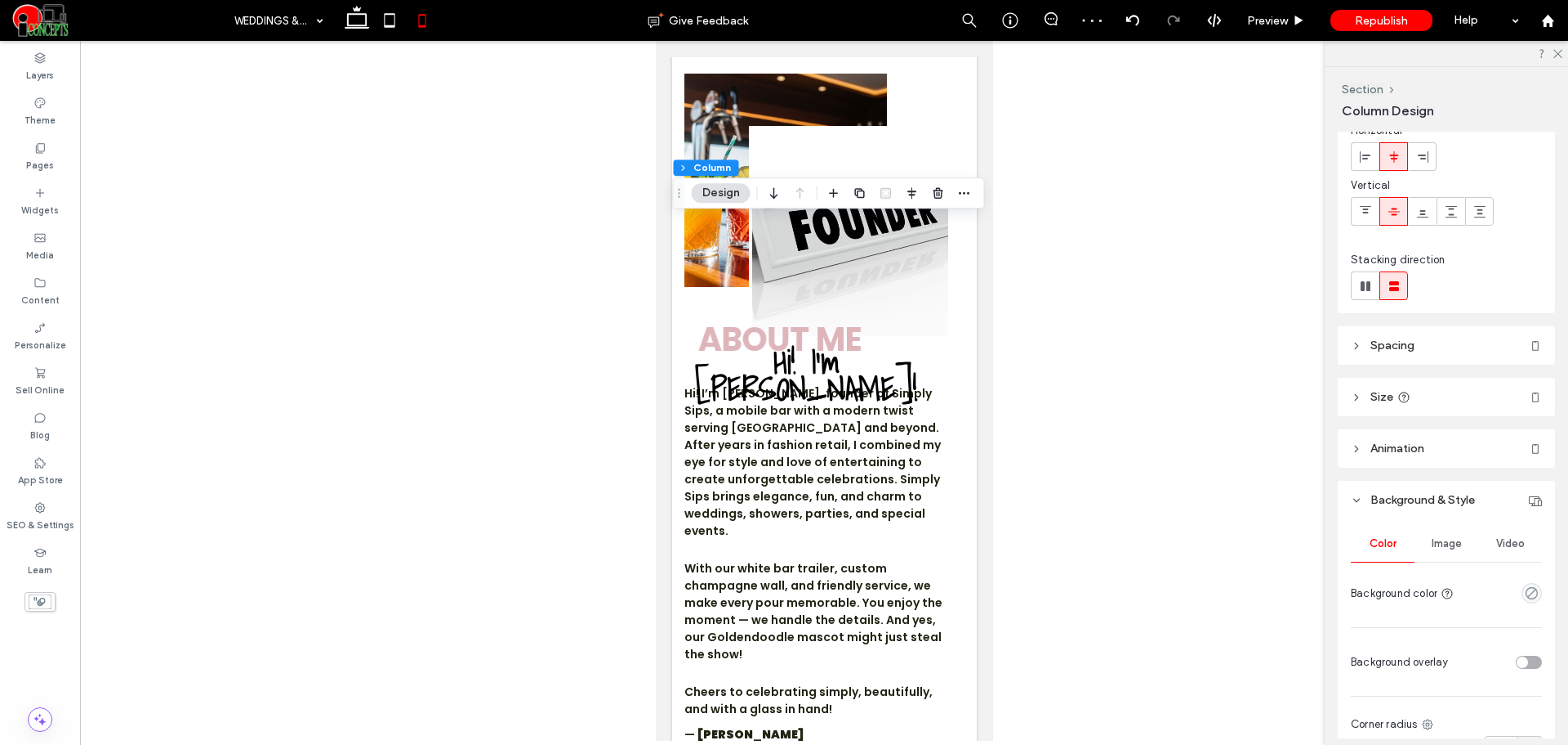
scroll to position [66, 0]
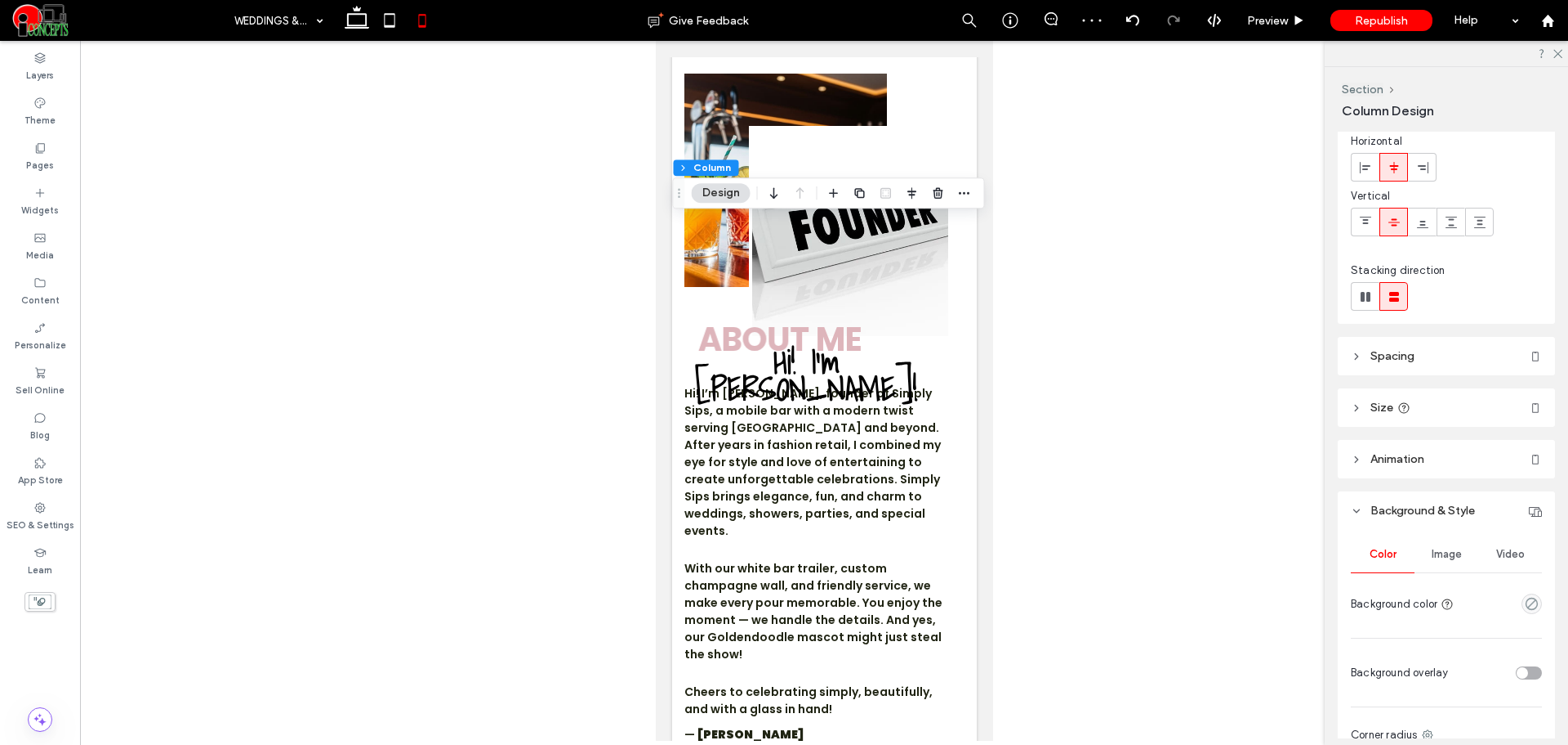
click at [1436, 549] on span "Image" at bounding box center [1447, 554] width 30 height 13
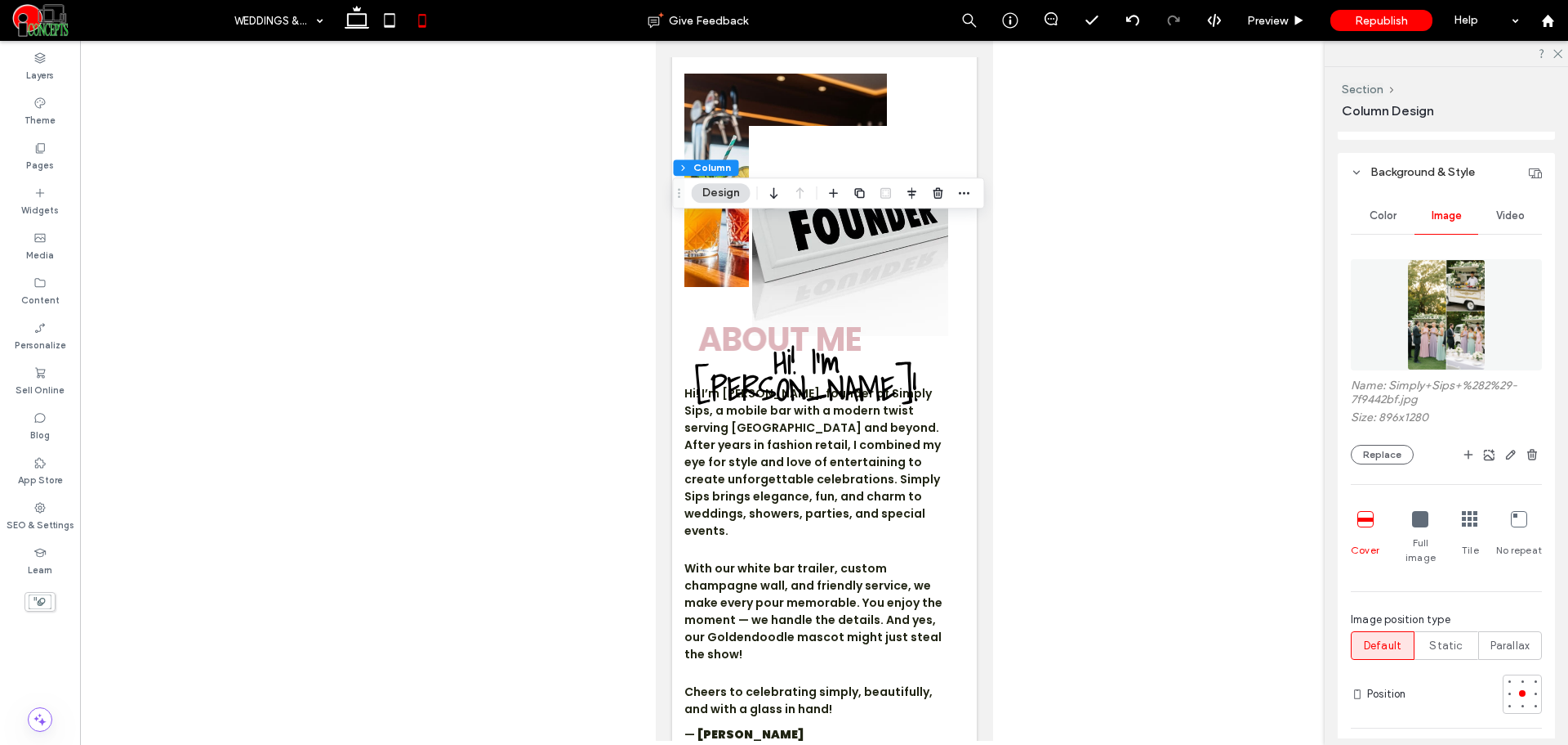
scroll to position [475, 0]
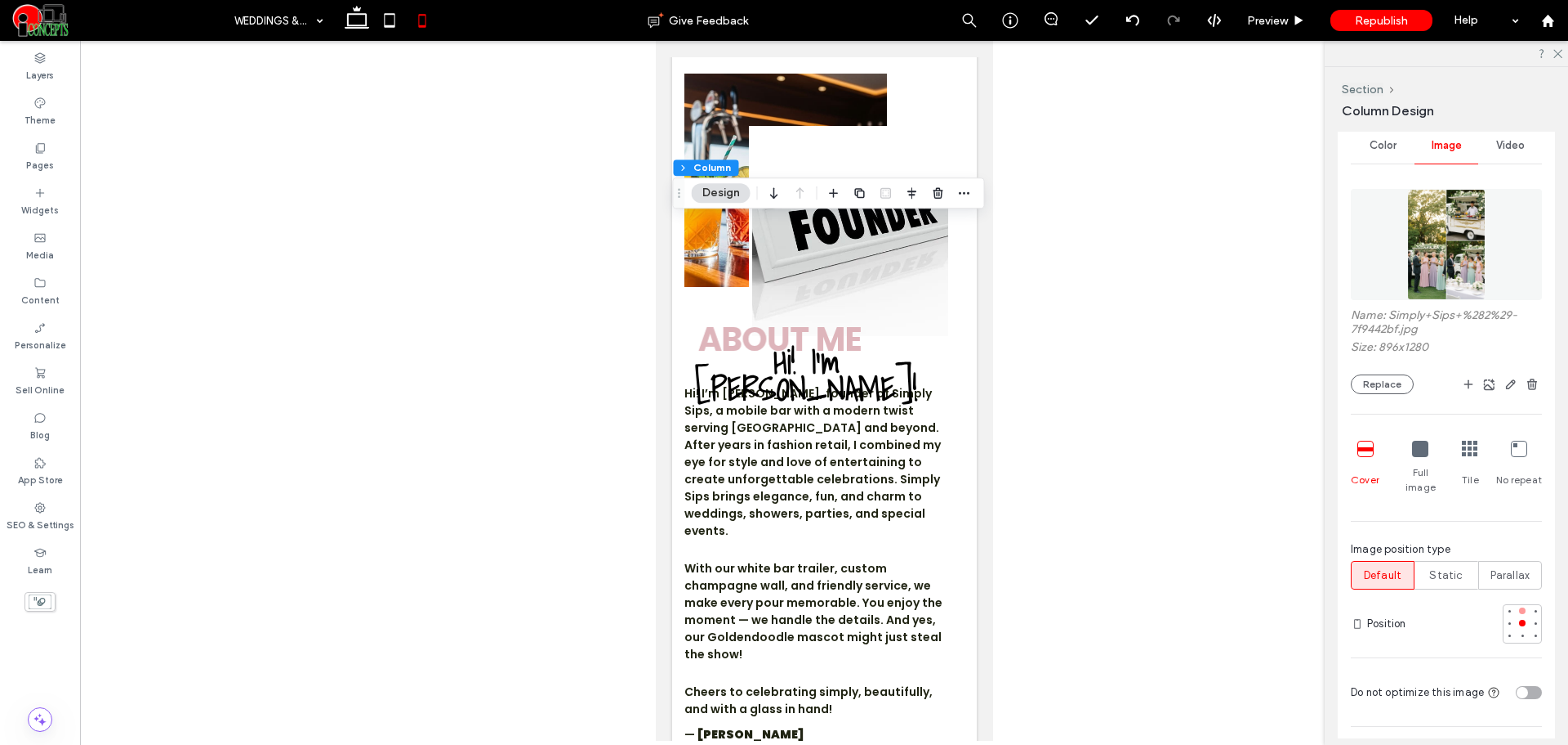
click at [1519, 607] on div at bounding box center [1522, 610] width 7 height 7
click at [1517, 630] on div at bounding box center [1522, 635] width 11 height 11
type input "***"
click at [365, 22] on icon at bounding box center [357, 20] width 33 height 33
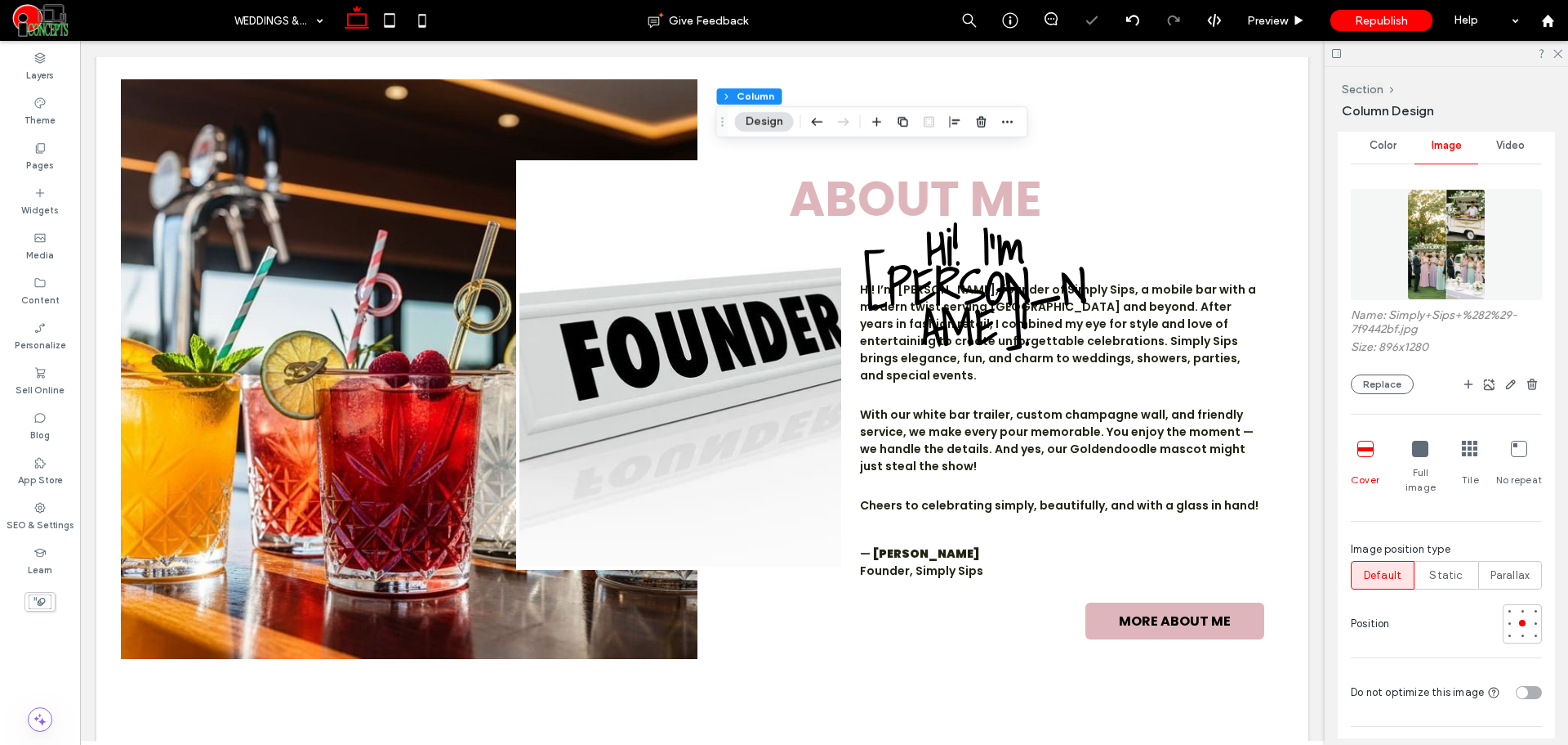
type input "**"
type input "***"
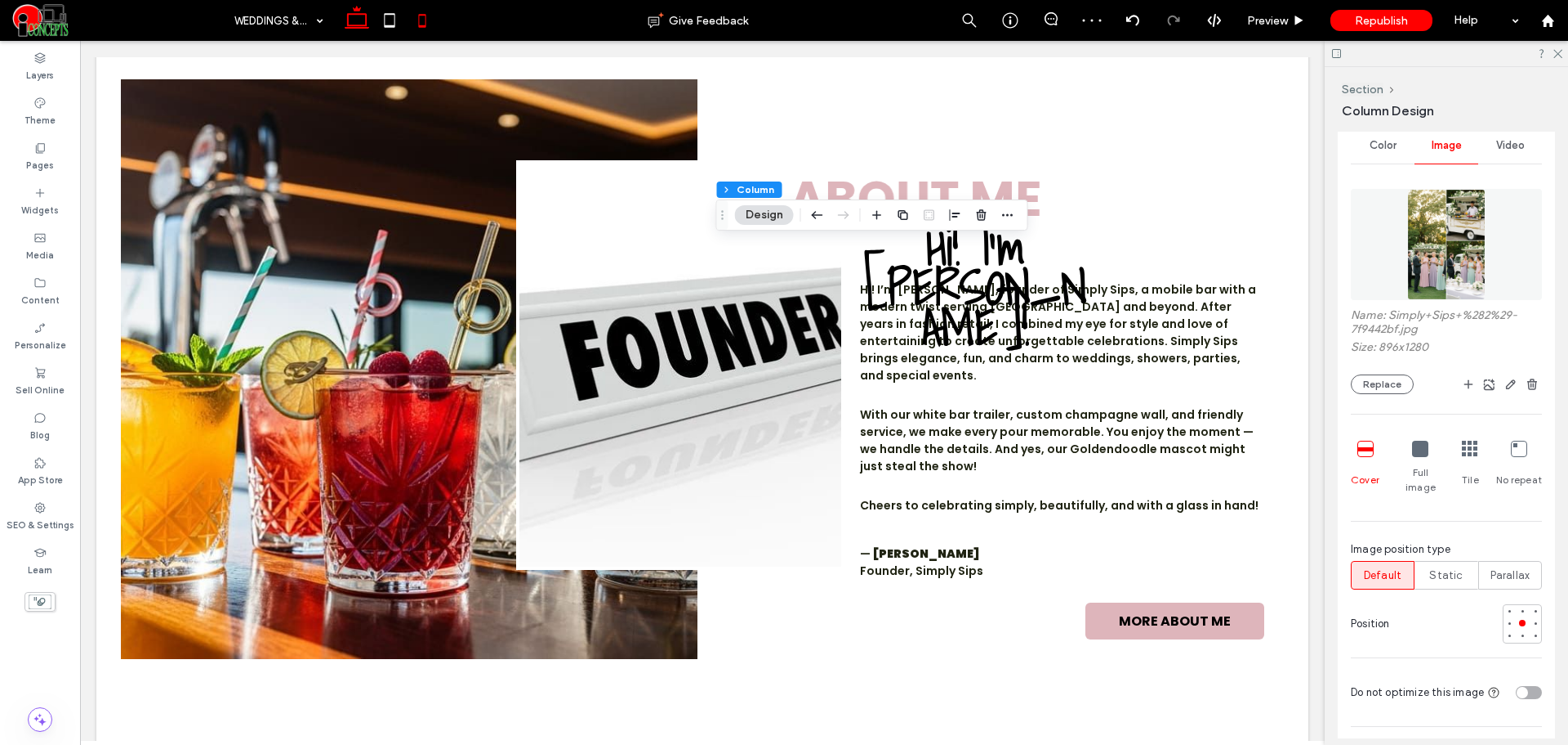
click at [428, 22] on icon at bounding box center [422, 20] width 33 height 33
type input "*"
type input "***"
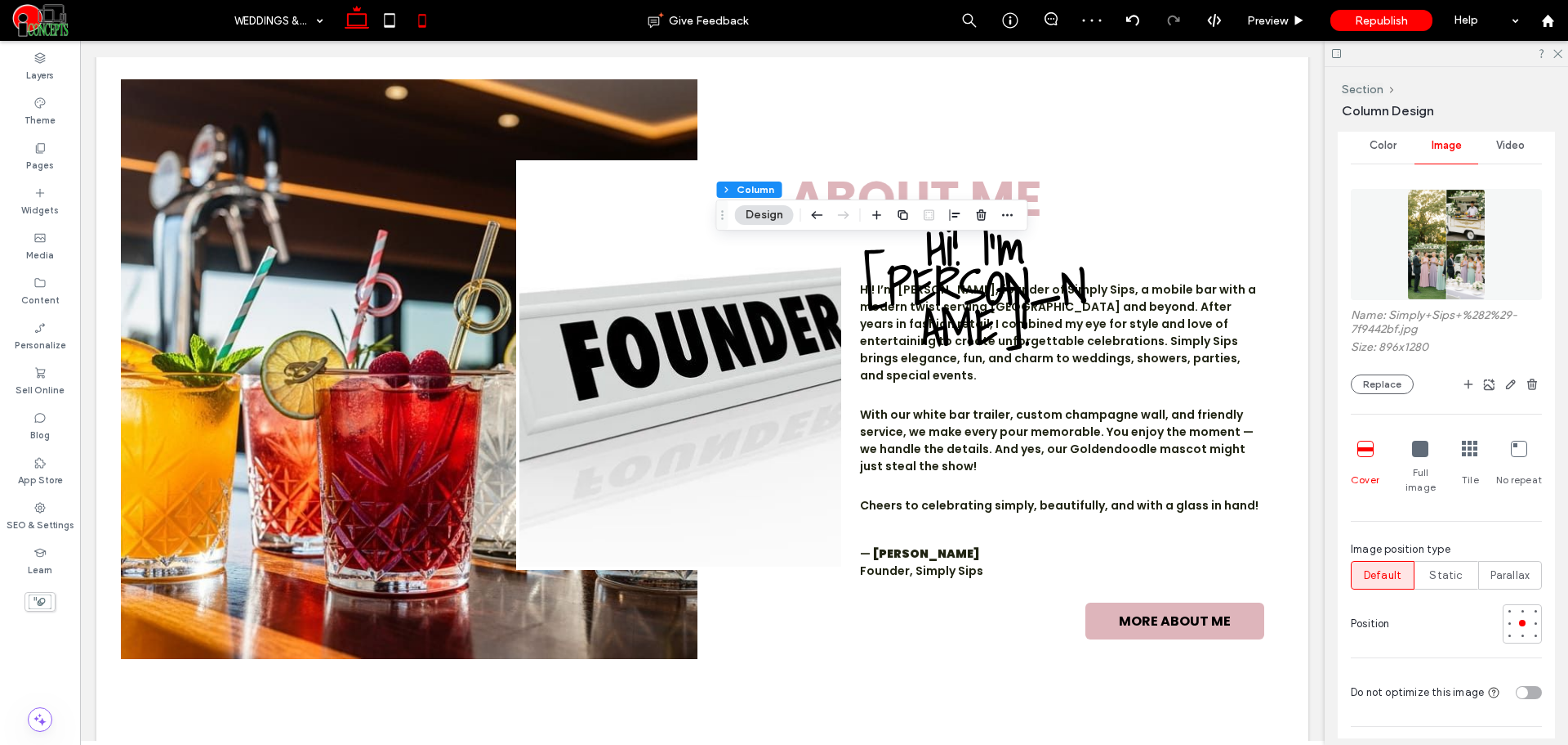
type input "***"
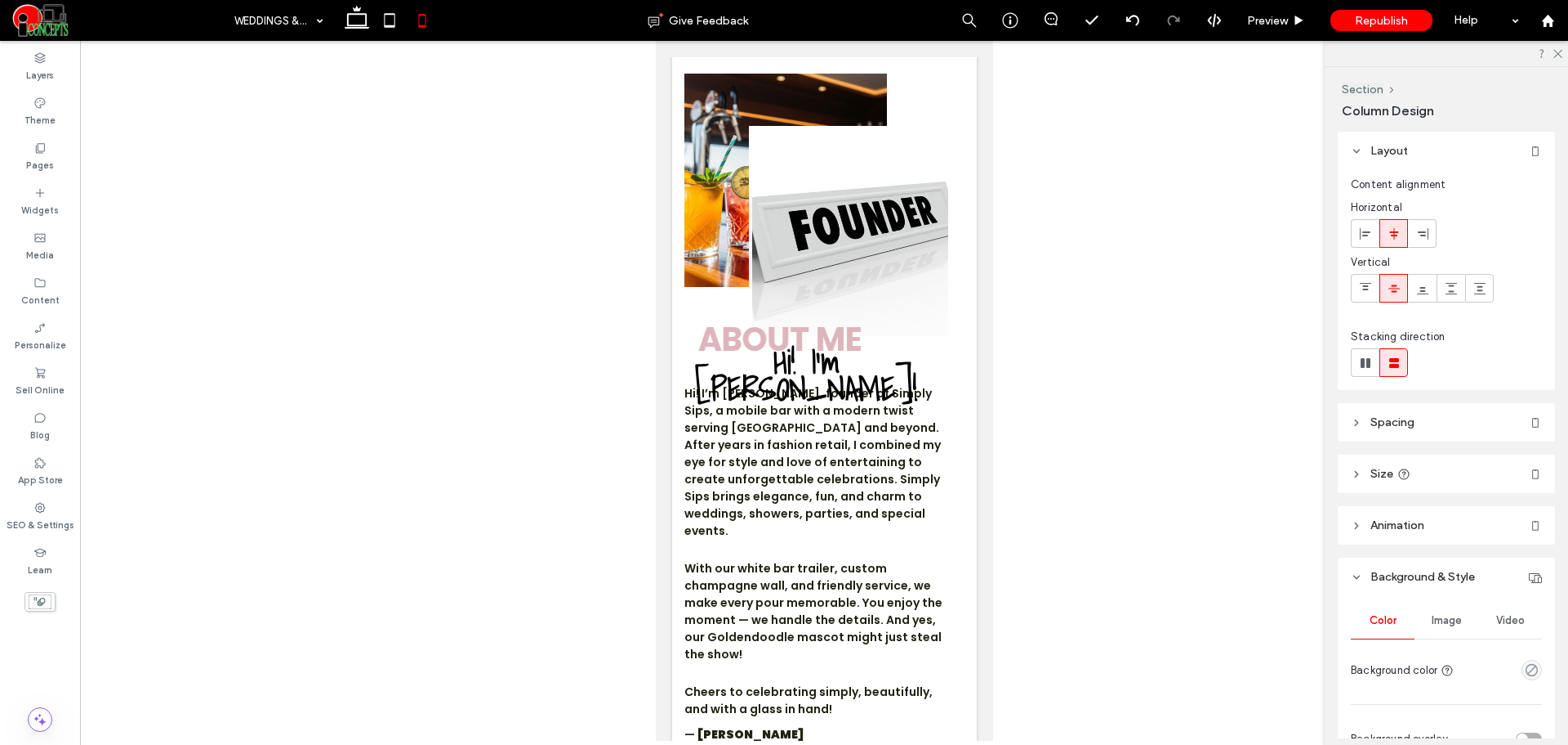
type input "***"
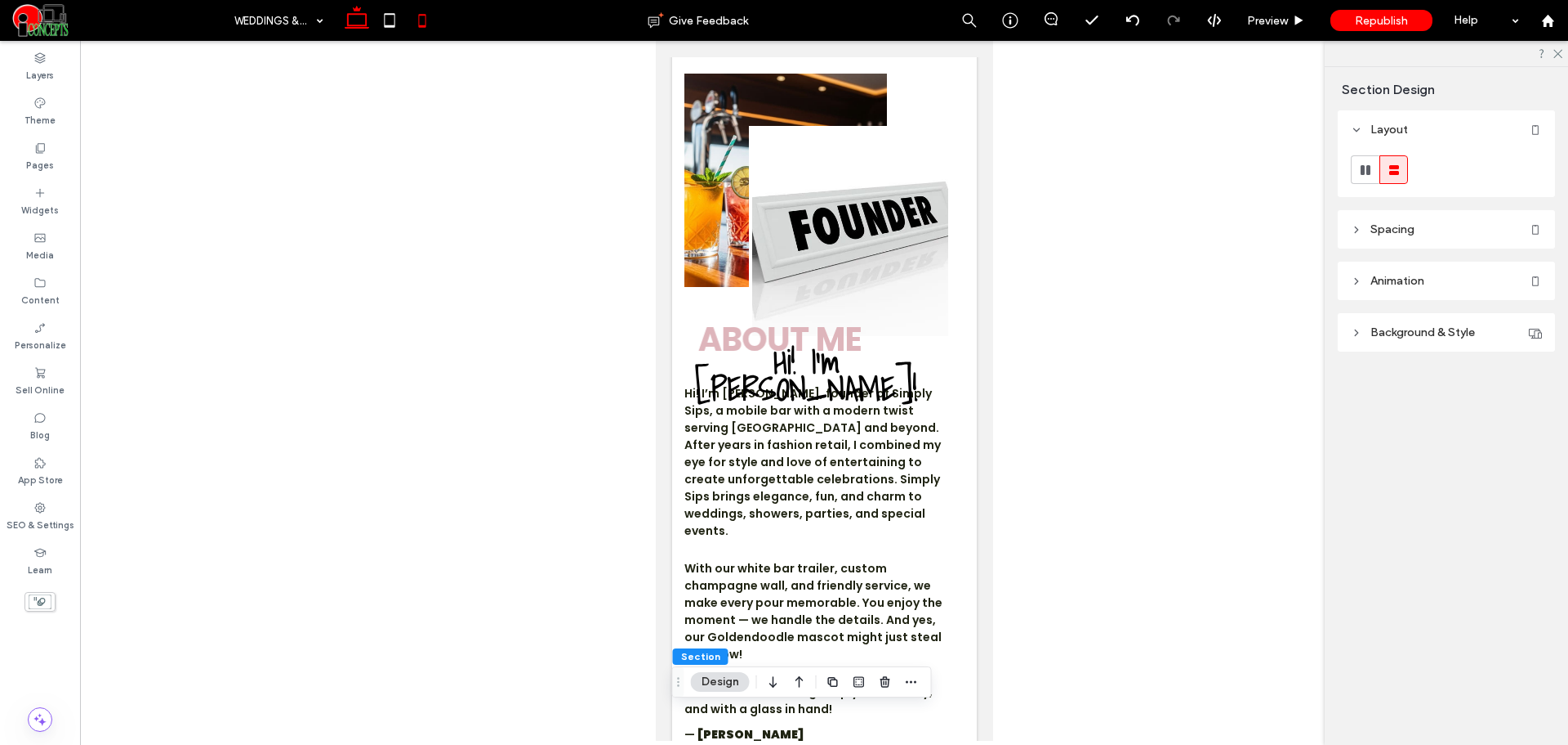
click at [355, 28] on use at bounding box center [357, 17] width 25 height 23
type input "*"
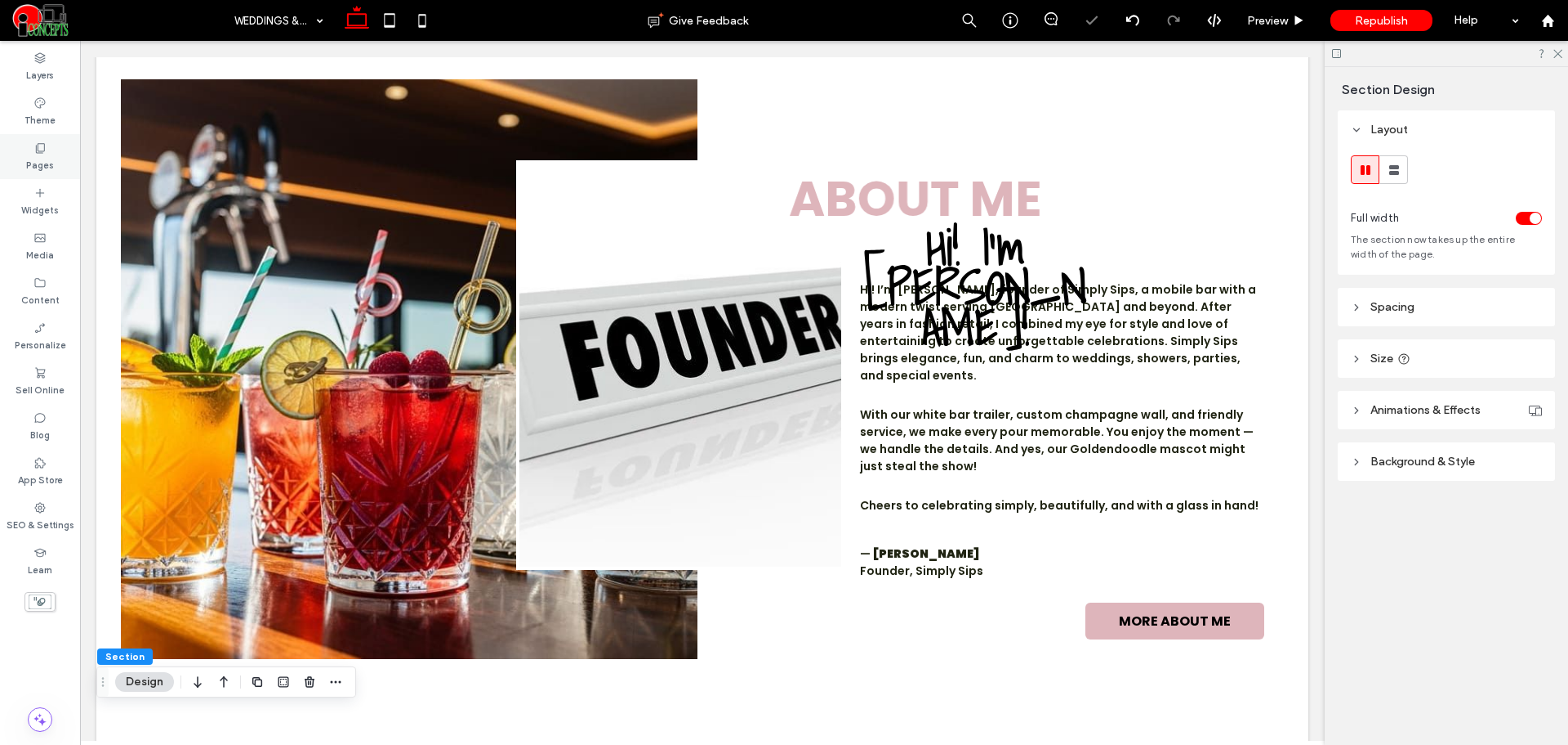
click at [30, 161] on label "Pages" at bounding box center [40, 164] width 28 height 18
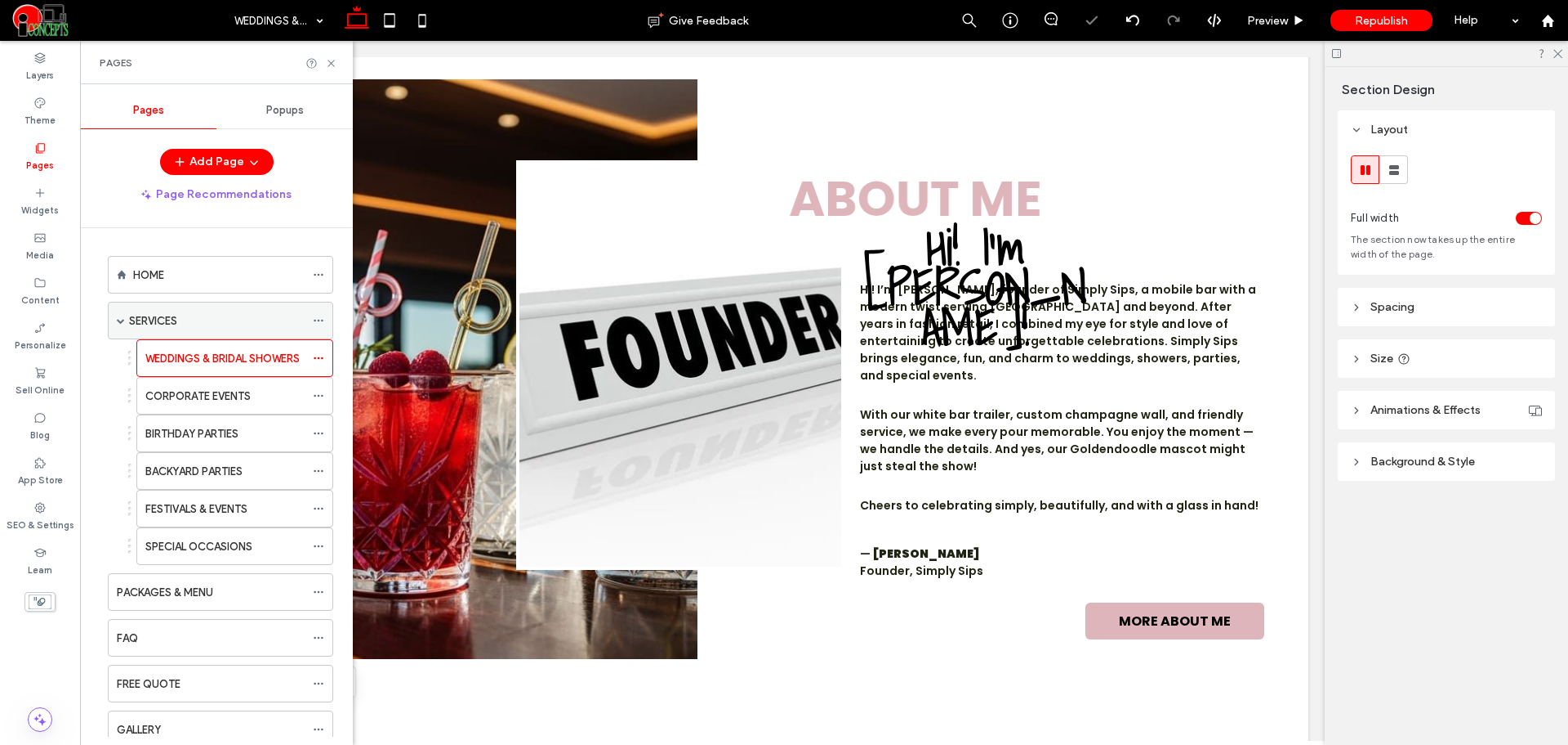
scroll to position [137, 0]
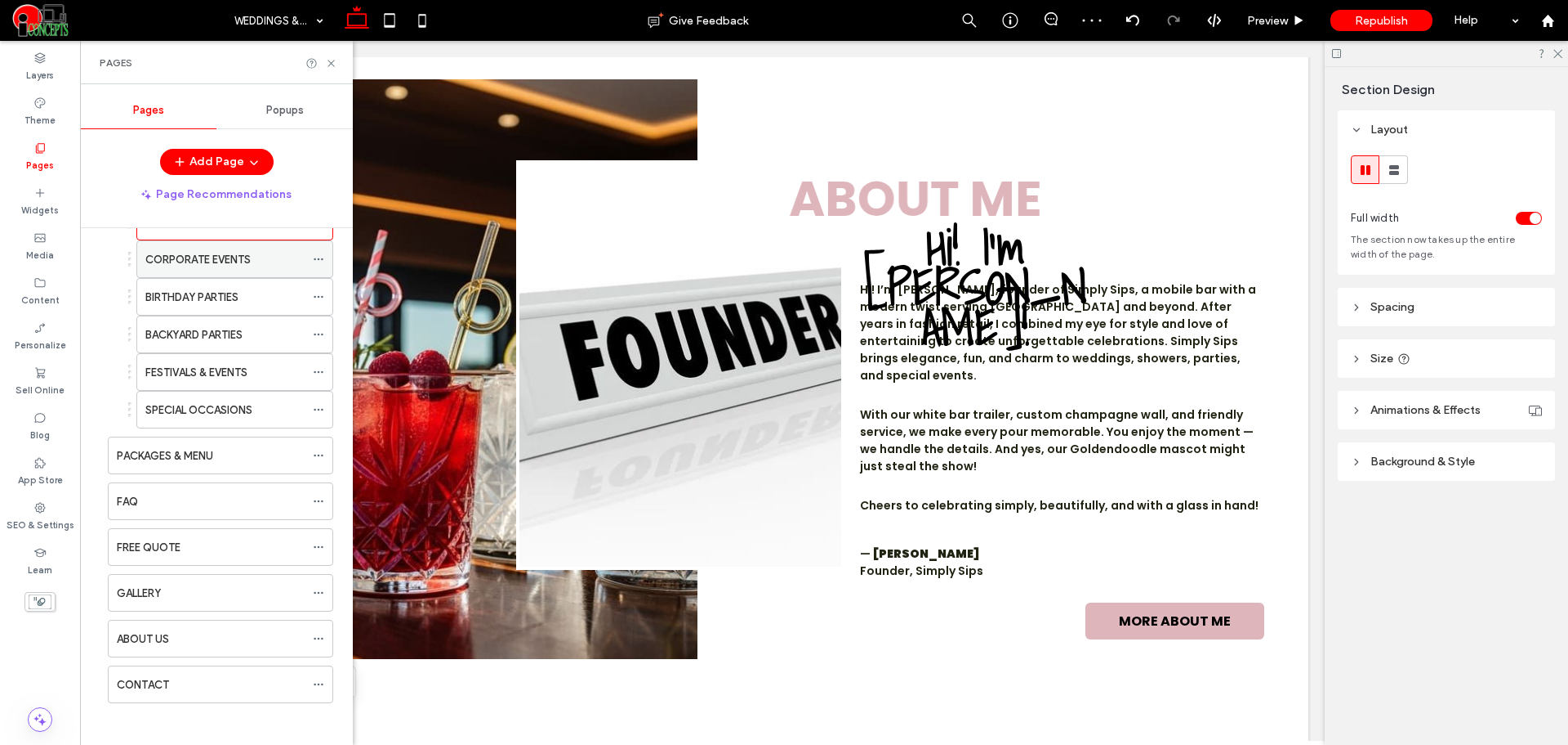
click at [211, 260] on label "CORPORATE EVENTS" at bounding box center [198, 259] width 106 height 29
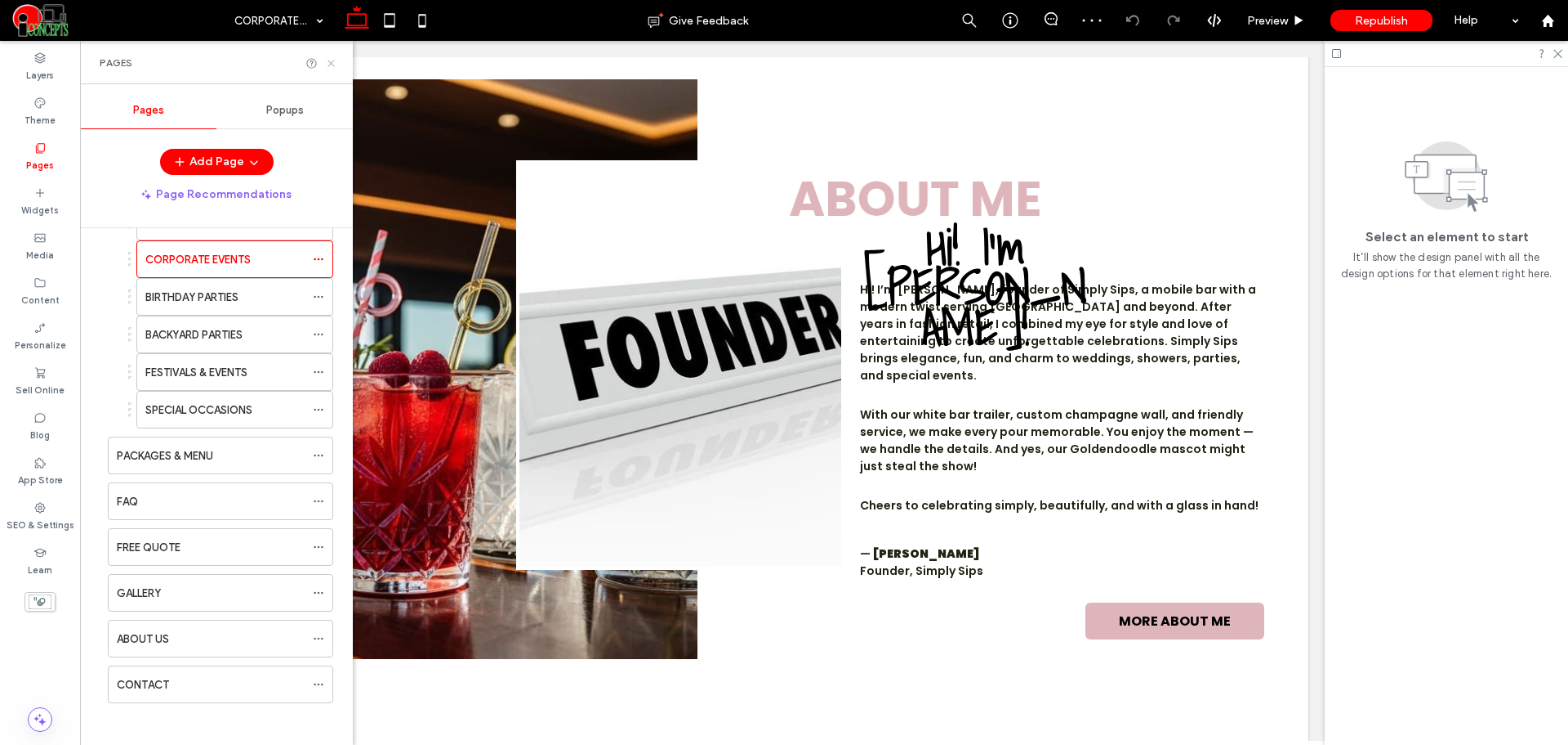
click at [328, 66] on use at bounding box center [331, 63] width 7 height 7
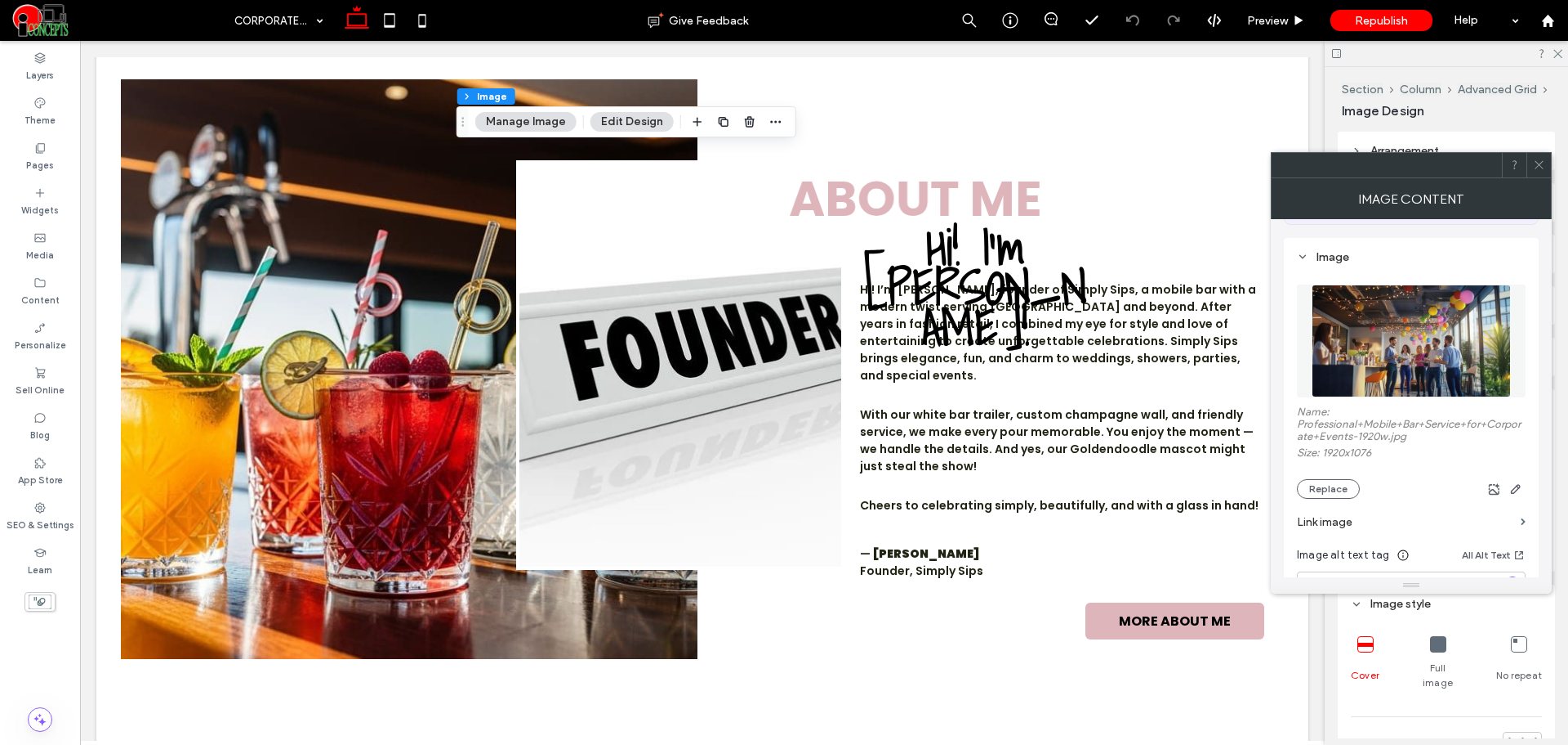
scroll to position [272, 0]
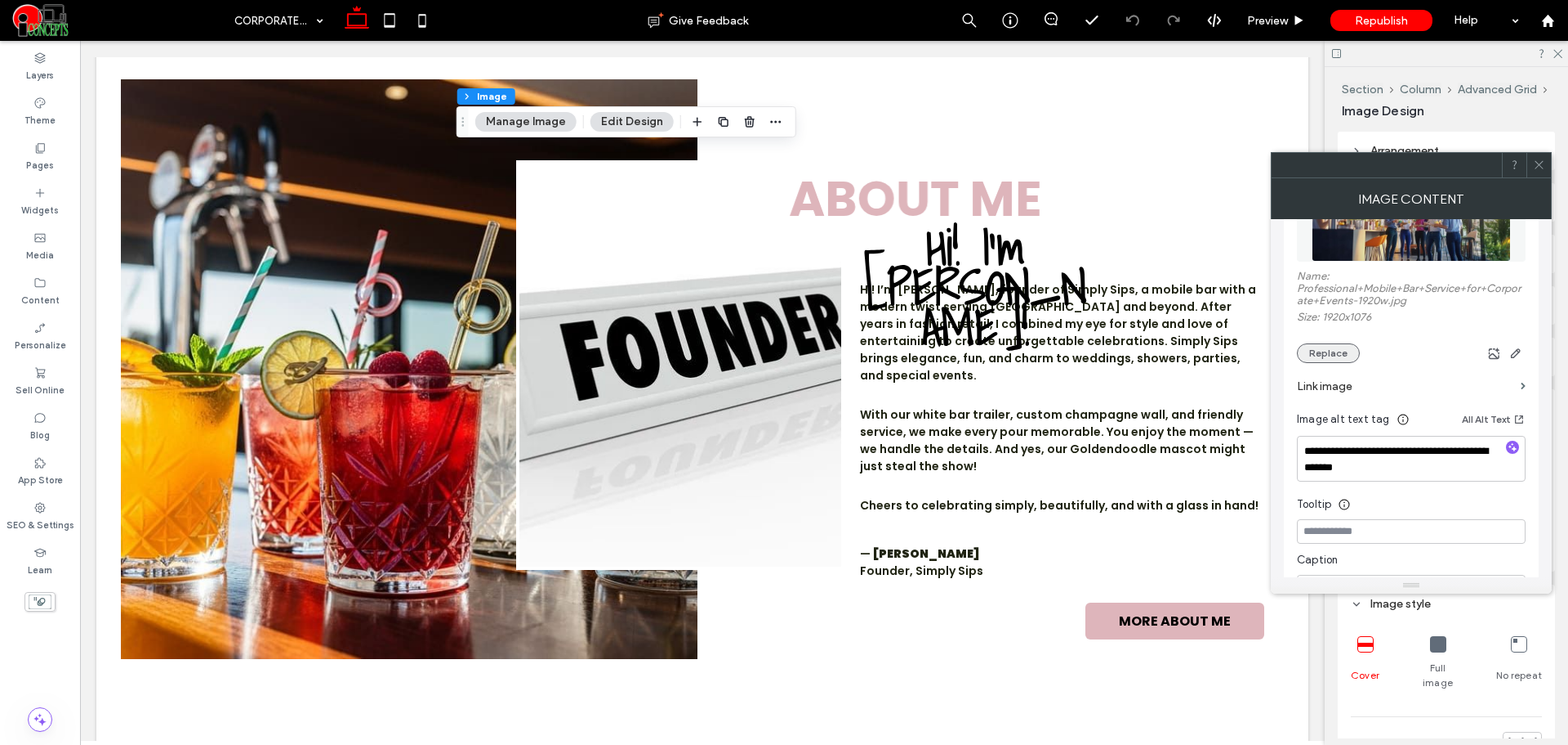
click at [1338, 348] on button "Replace" at bounding box center [1328, 353] width 63 height 20
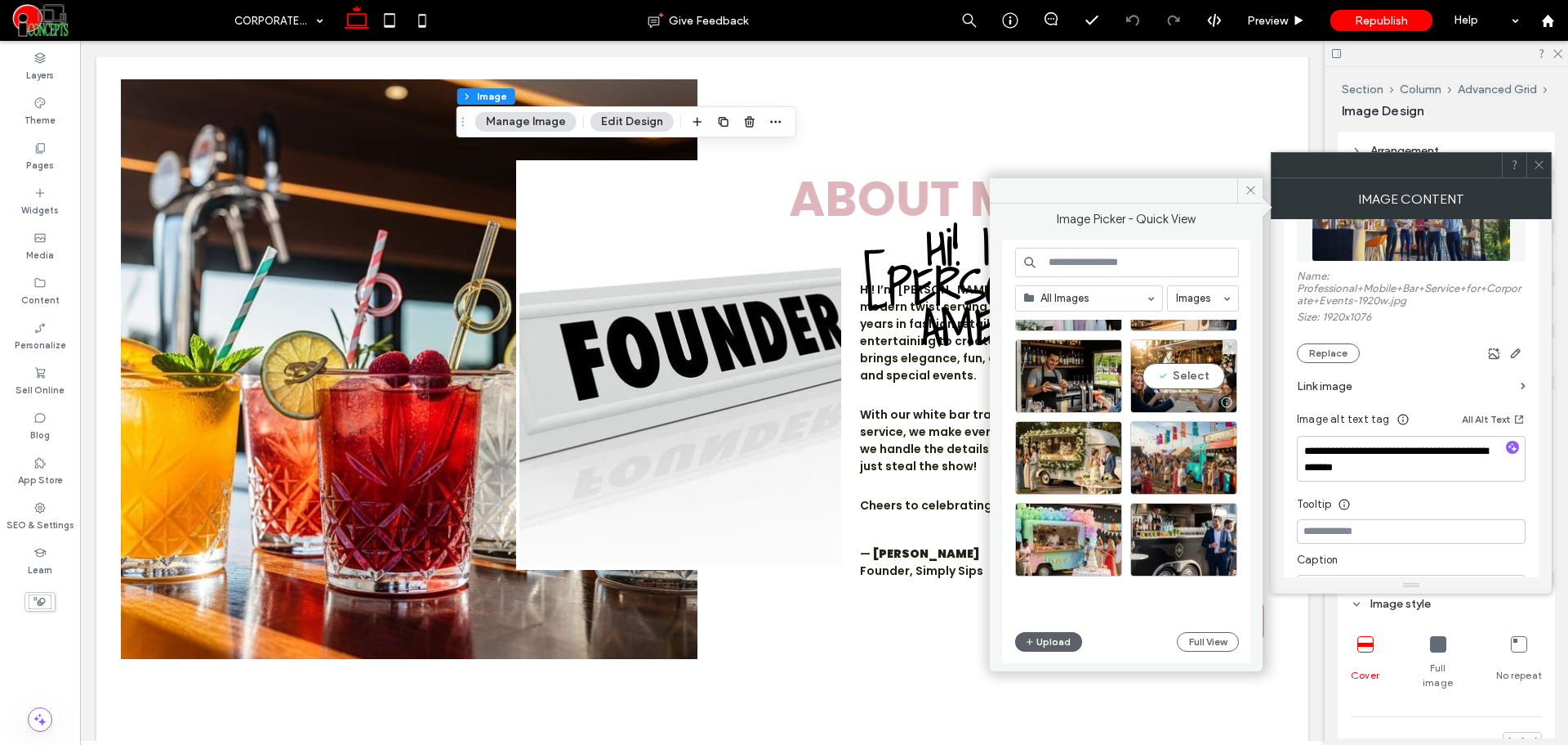
scroll to position [989, 0]
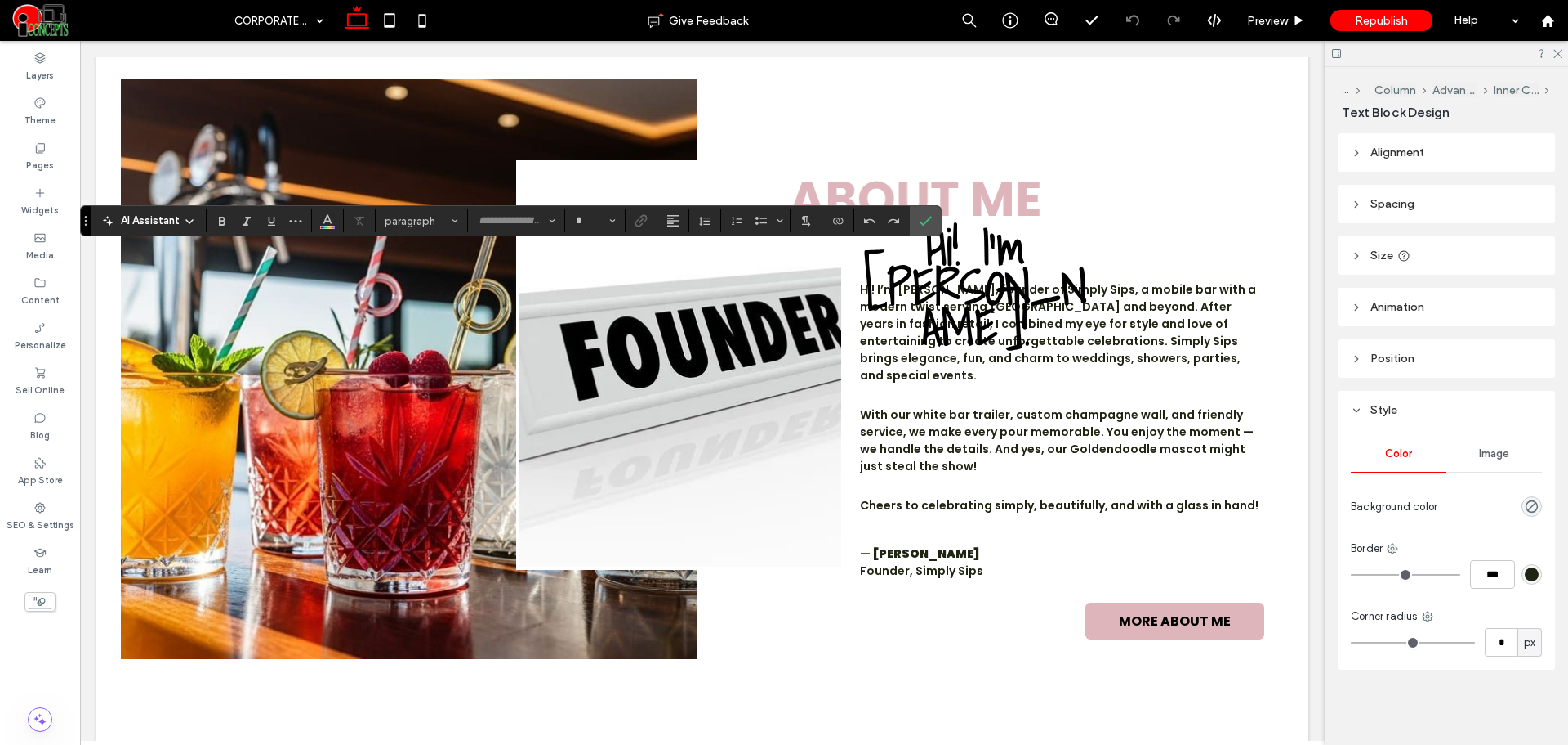
type input "*******"
type input "**"
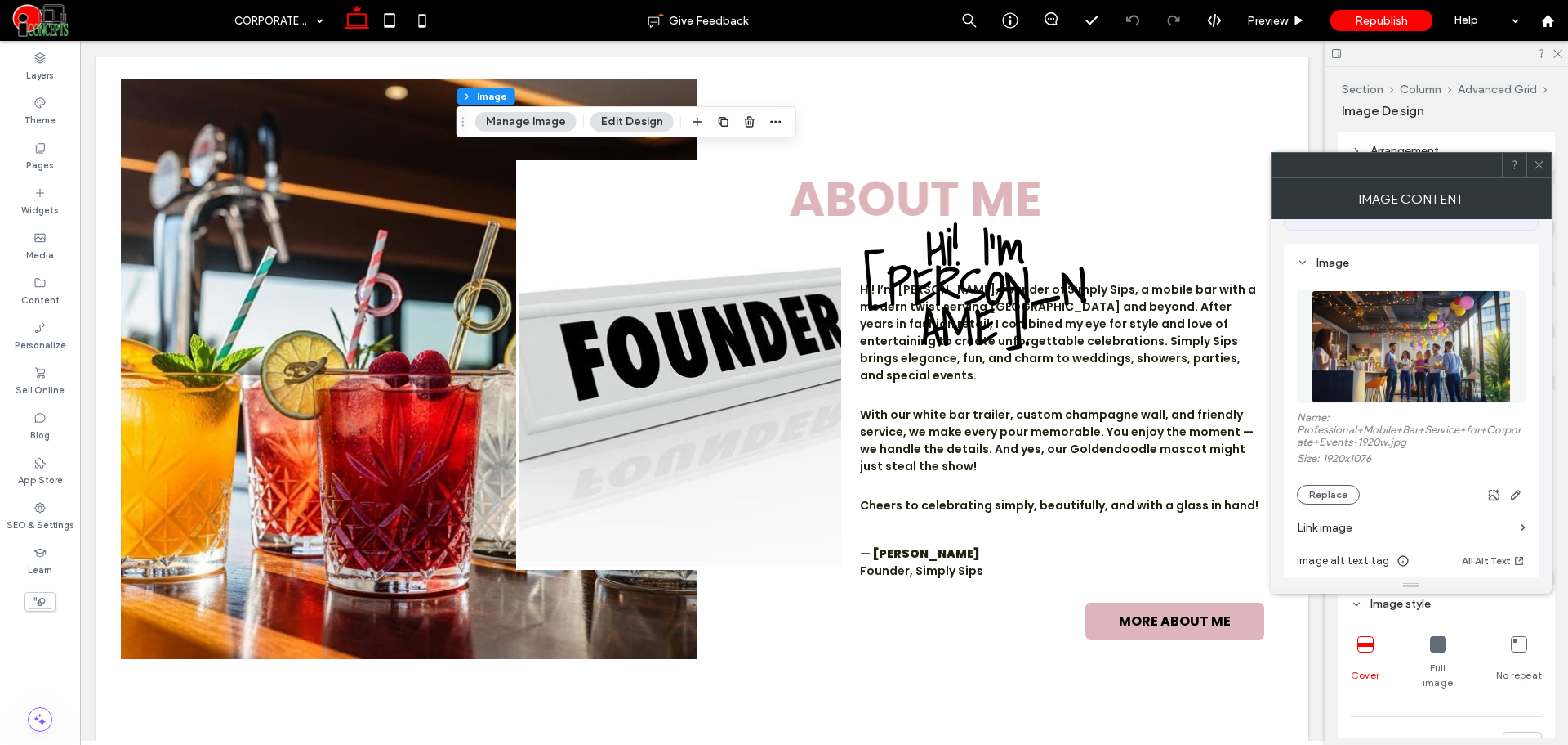
scroll to position [137, 0]
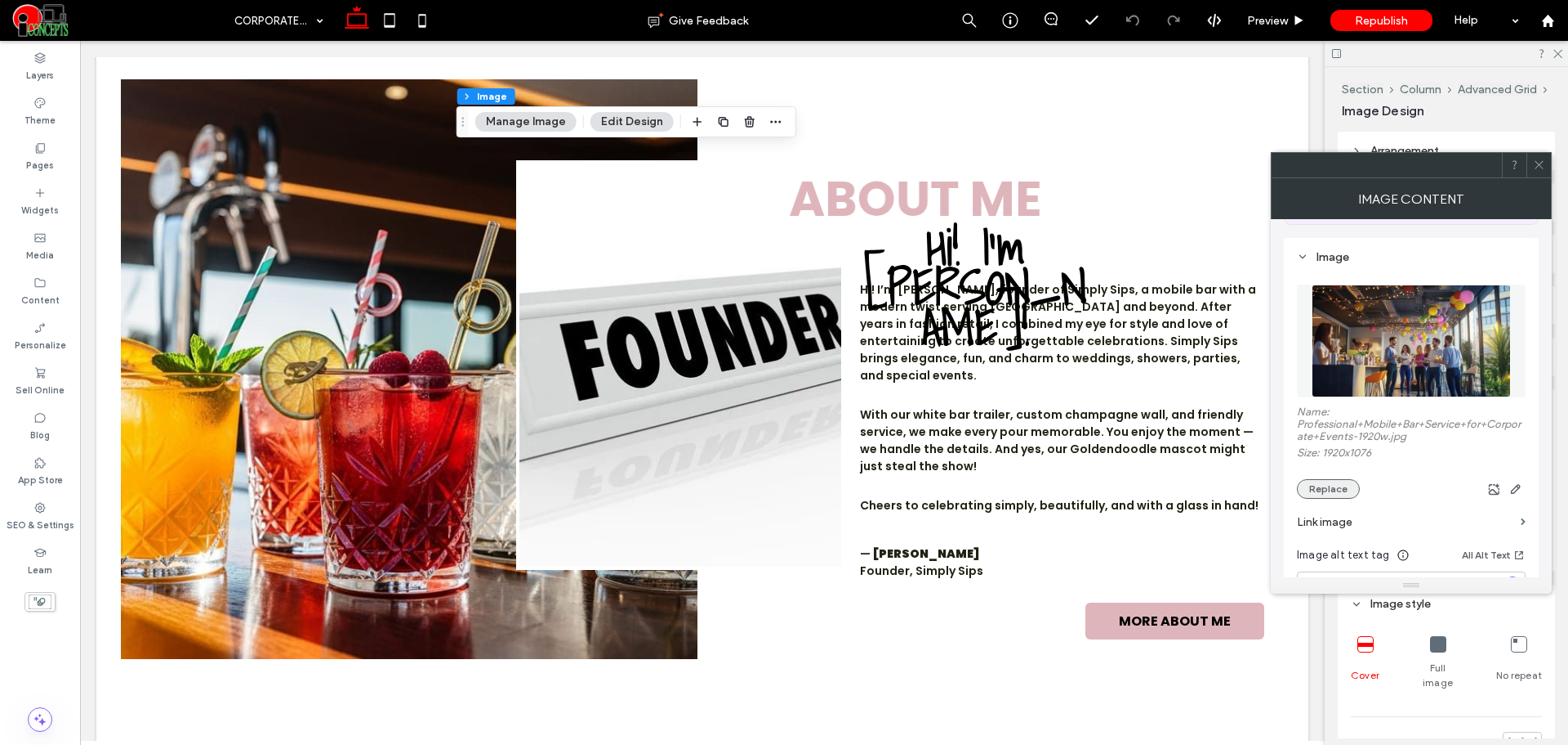
click at [1332, 486] on button "Replace" at bounding box center [1328, 489] width 63 height 20
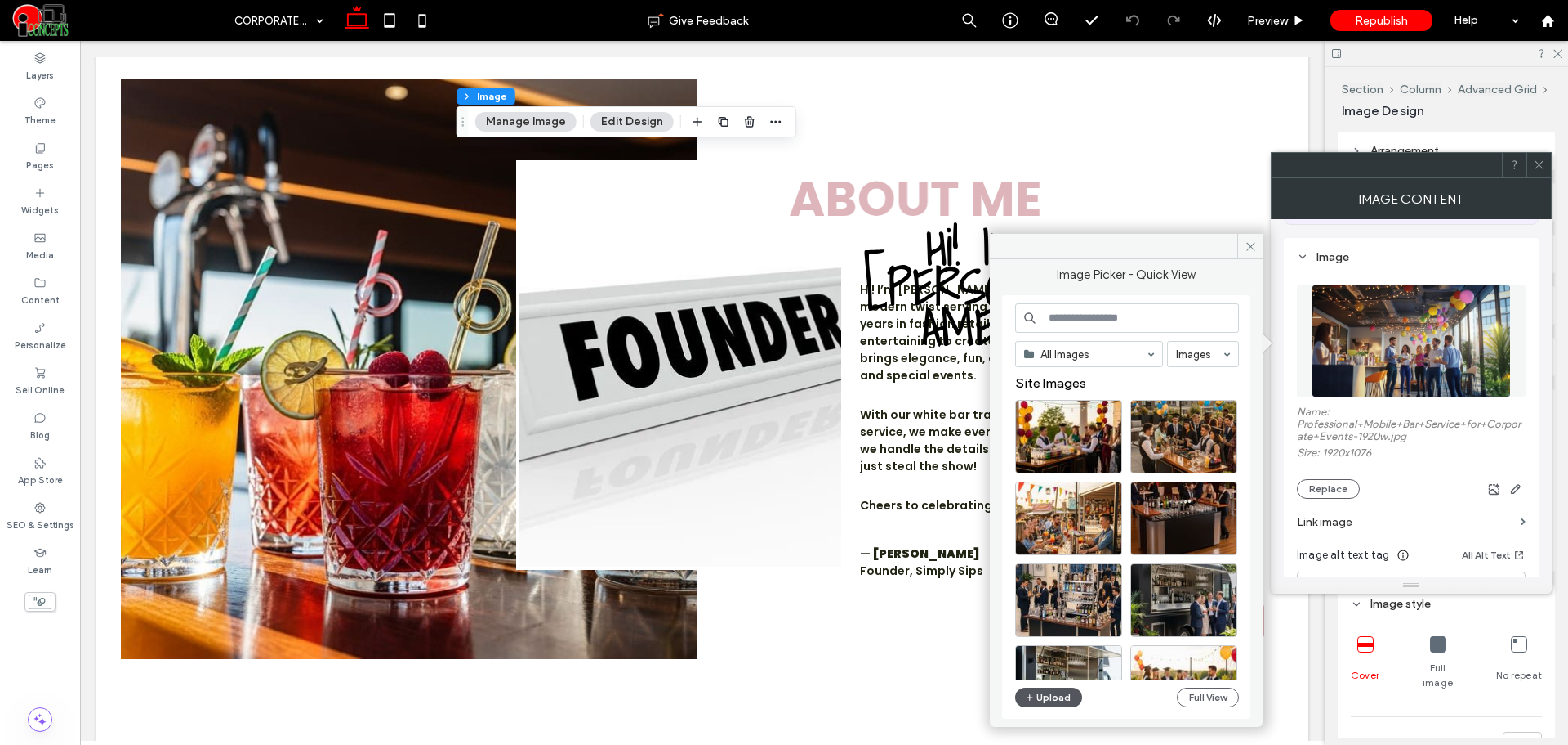
click at [1060, 693] on button "Upload" at bounding box center [1049, 697] width 67 height 20
click at [1196, 697] on button "Full View" at bounding box center [1208, 697] width 62 height 20
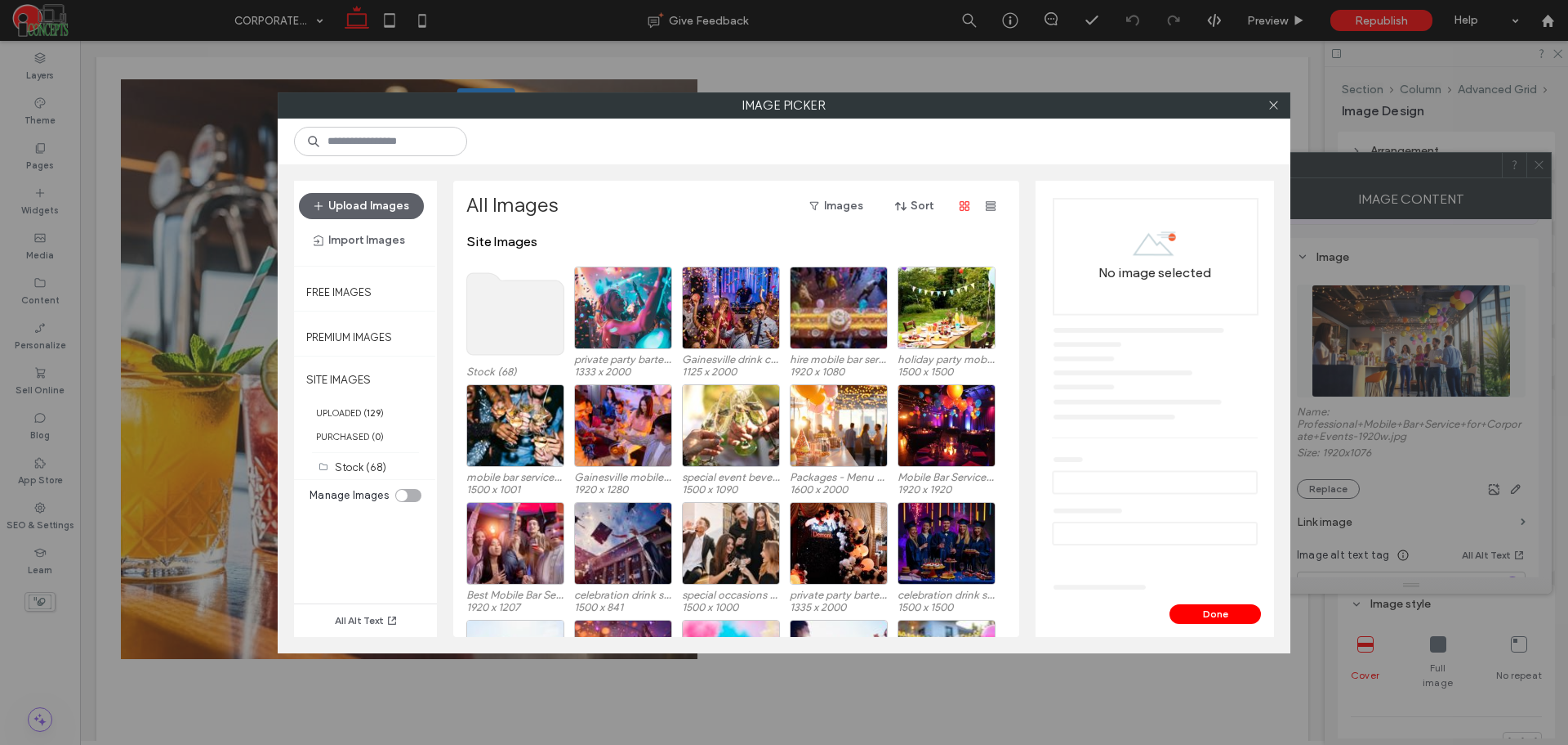
click at [509, 317] on use at bounding box center [516, 314] width 98 height 82
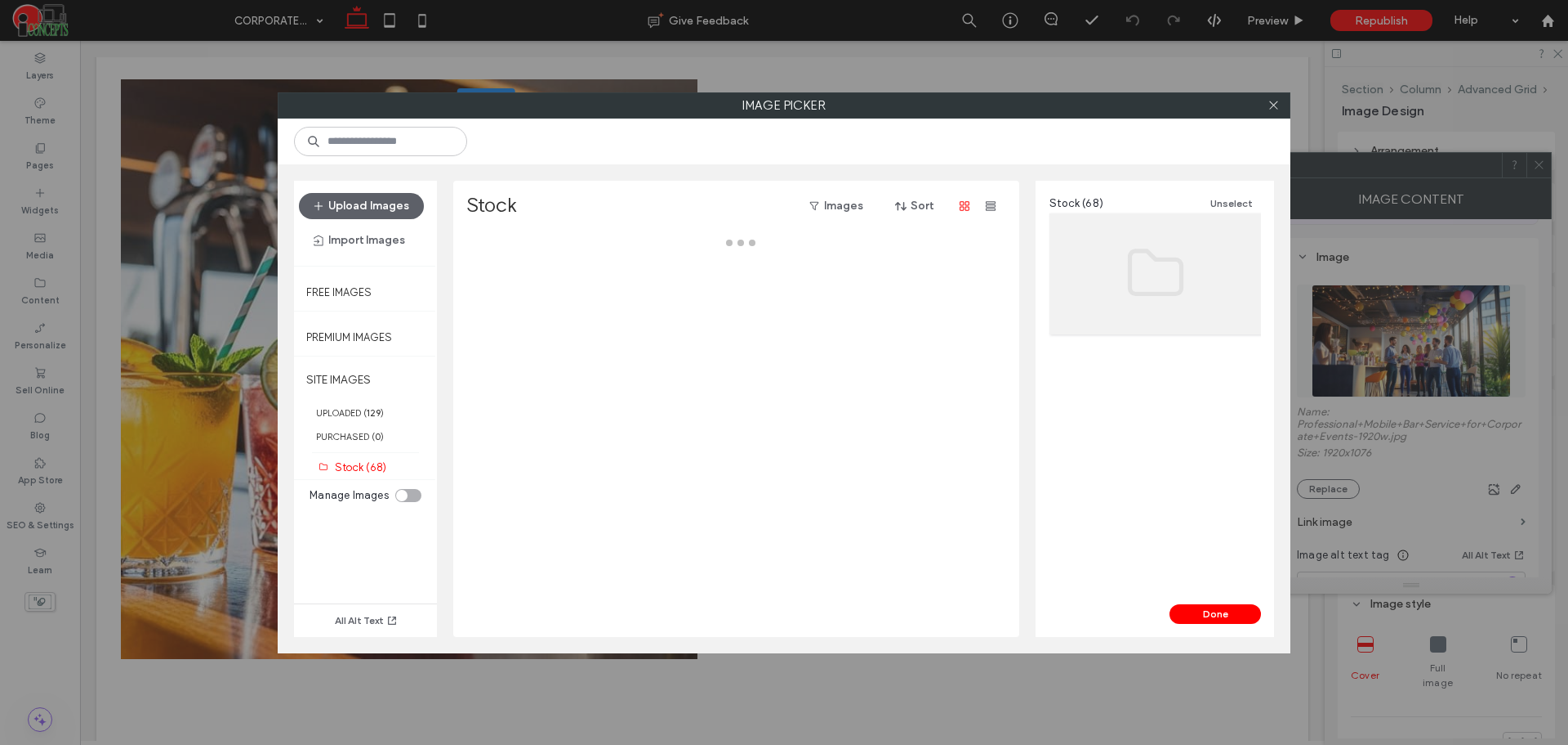
click at [509, 317] on div at bounding box center [741, 435] width 549 height 403
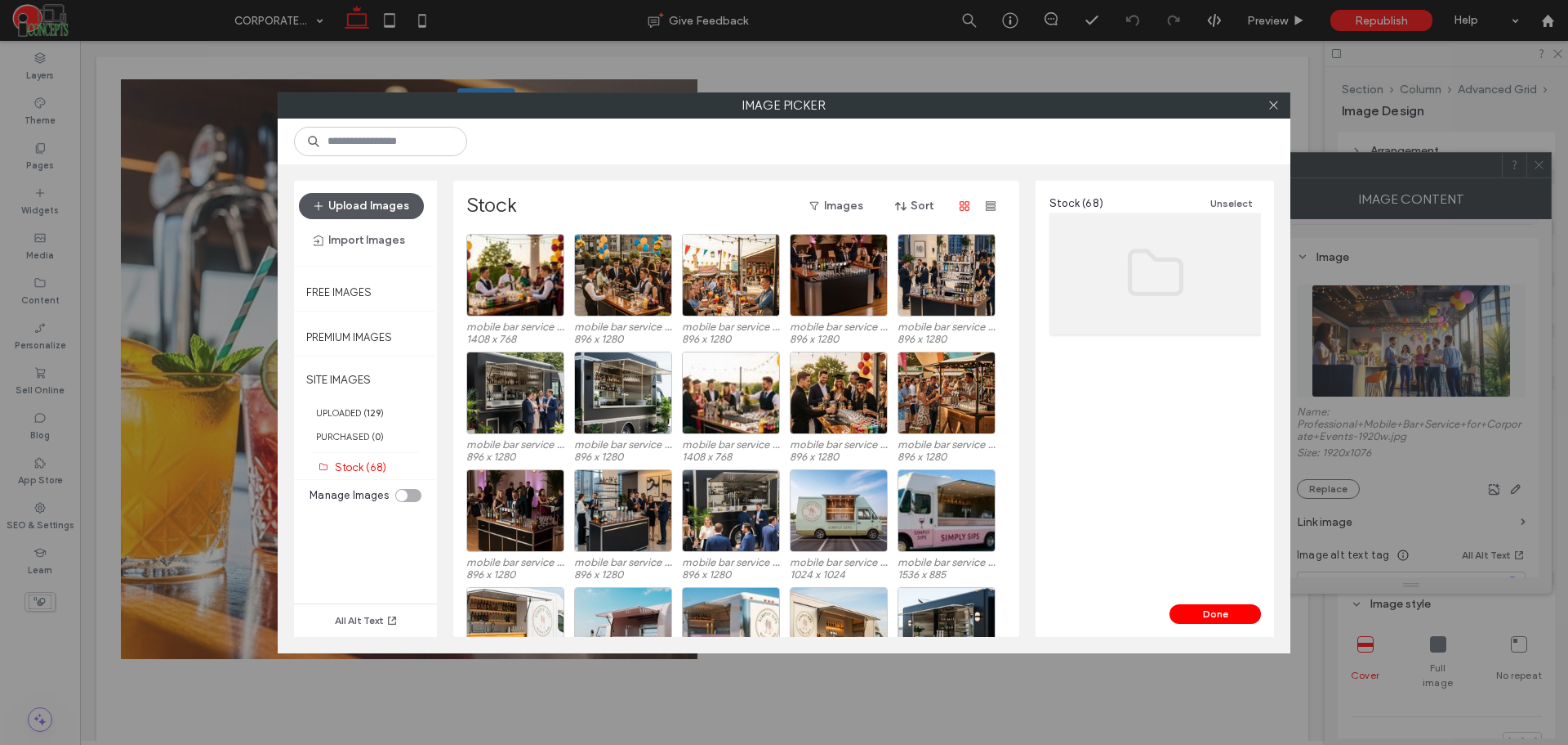
click at [389, 210] on button "Upload Images" at bounding box center [361, 205] width 125 height 26
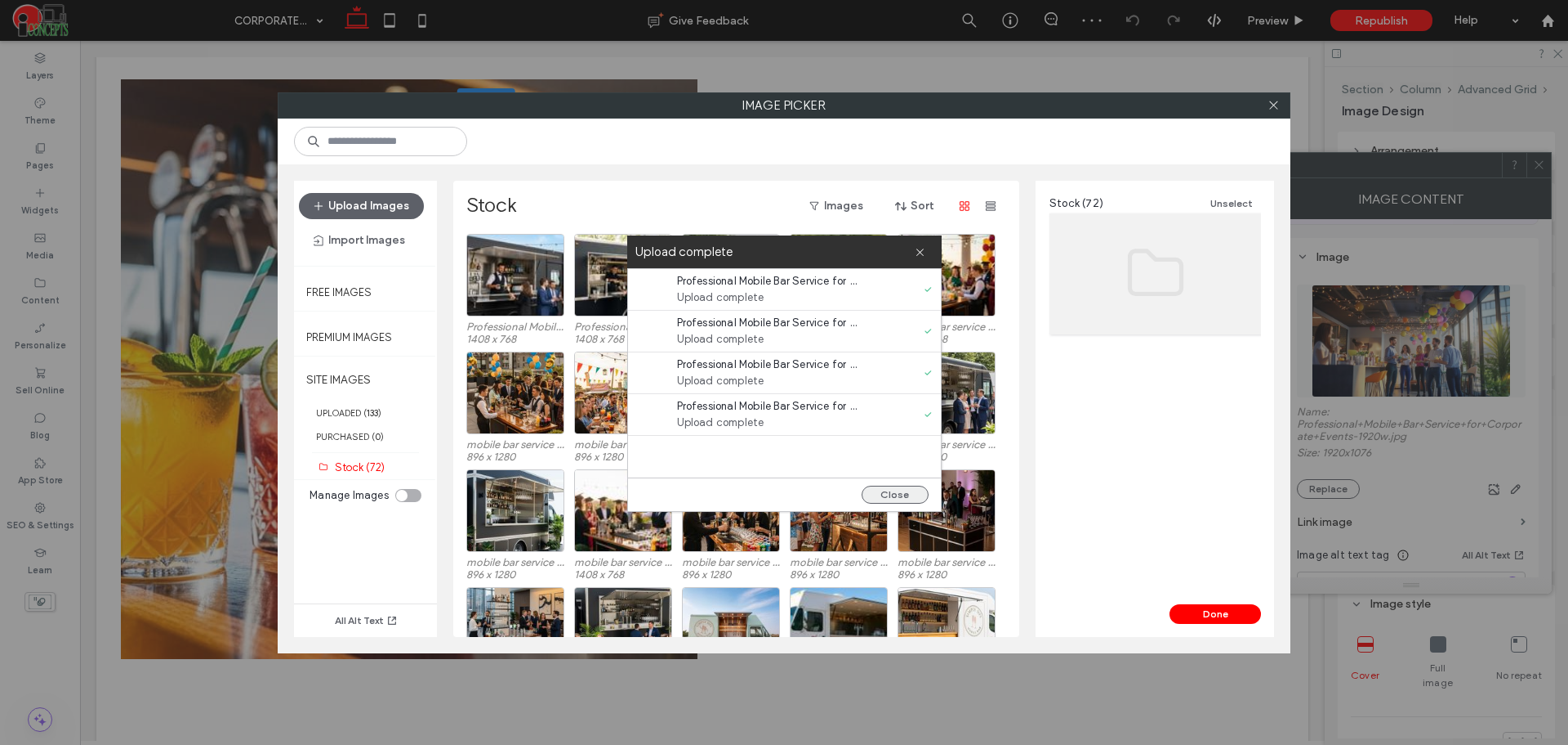
click at [894, 493] on button "Close" at bounding box center [895, 495] width 67 height 18
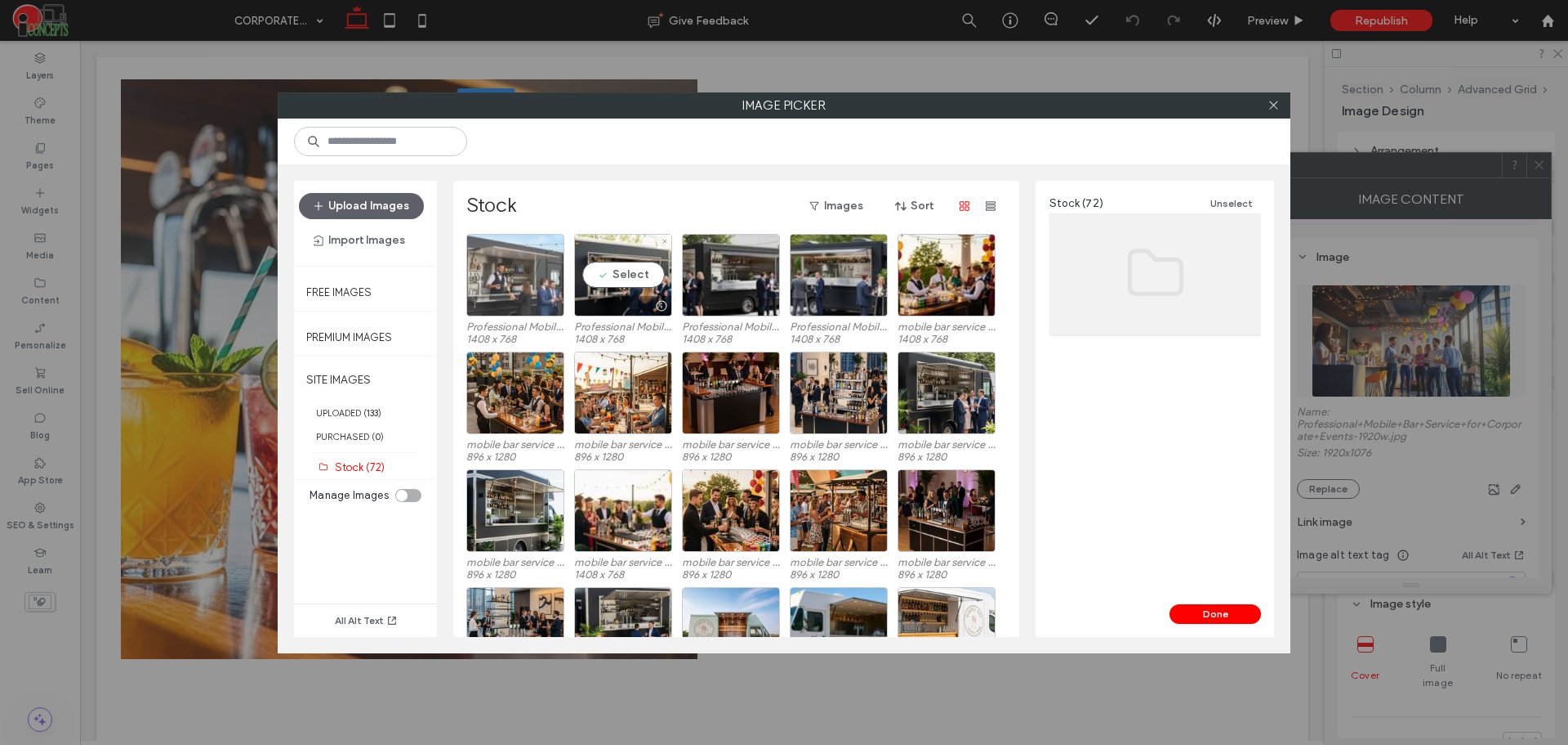
click at [559, 288] on div at bounding box center [515, 274] width 98 height 83
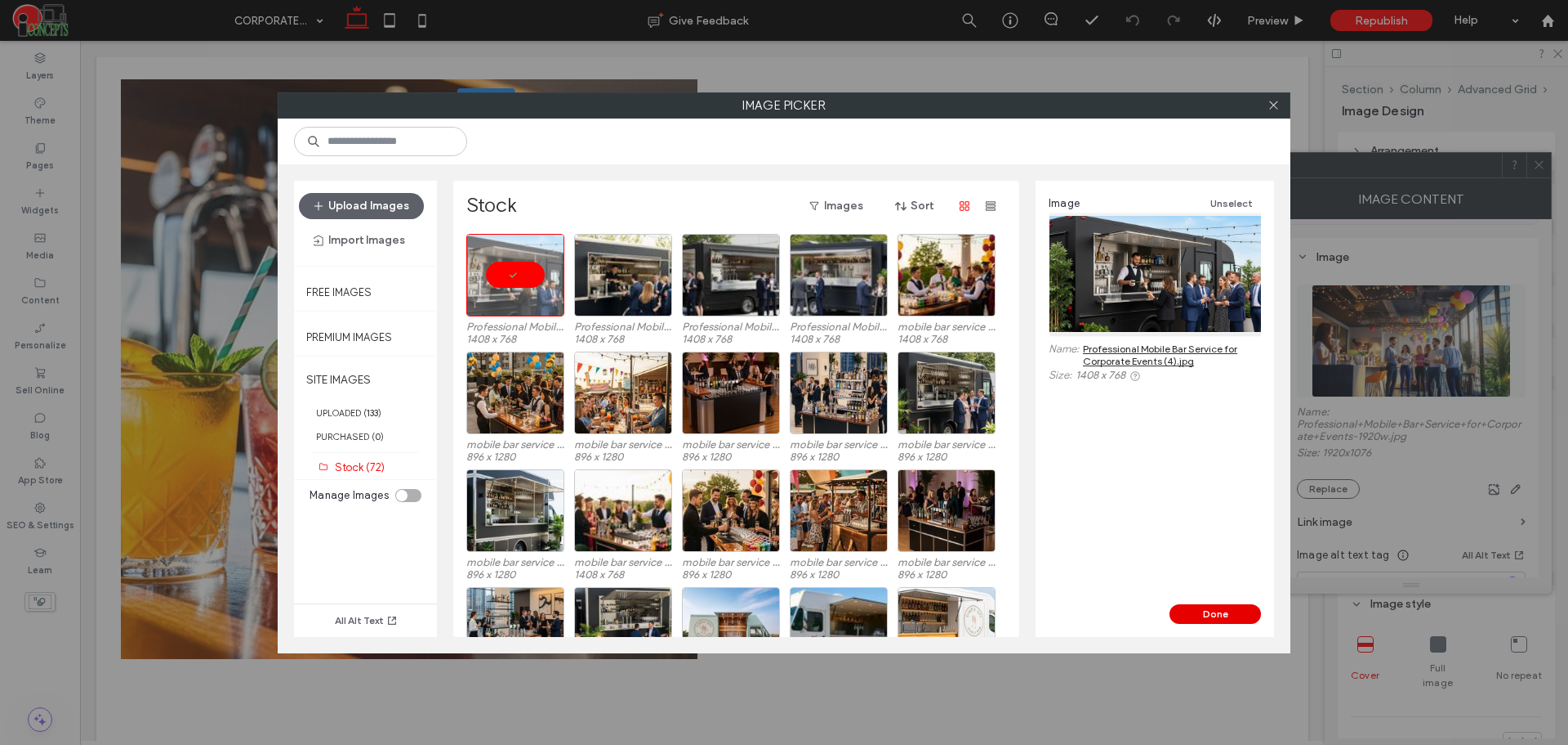
click at [1199, 611] on button "Done" at bounding box center [1216, 614] width 92 height 20
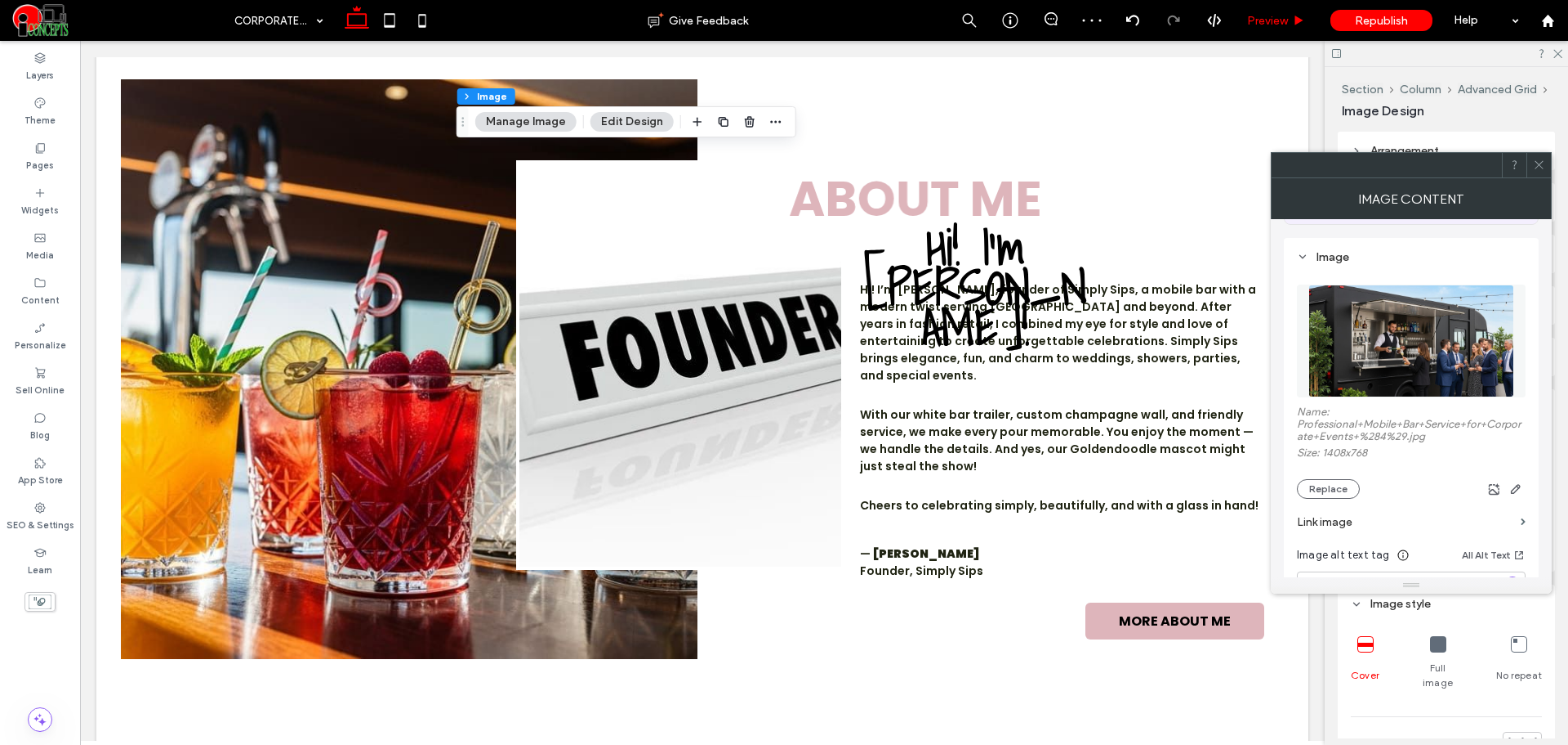
click at [1261, 33] on div "Preview" at bounding box center [1277, 20] width 84 height 41
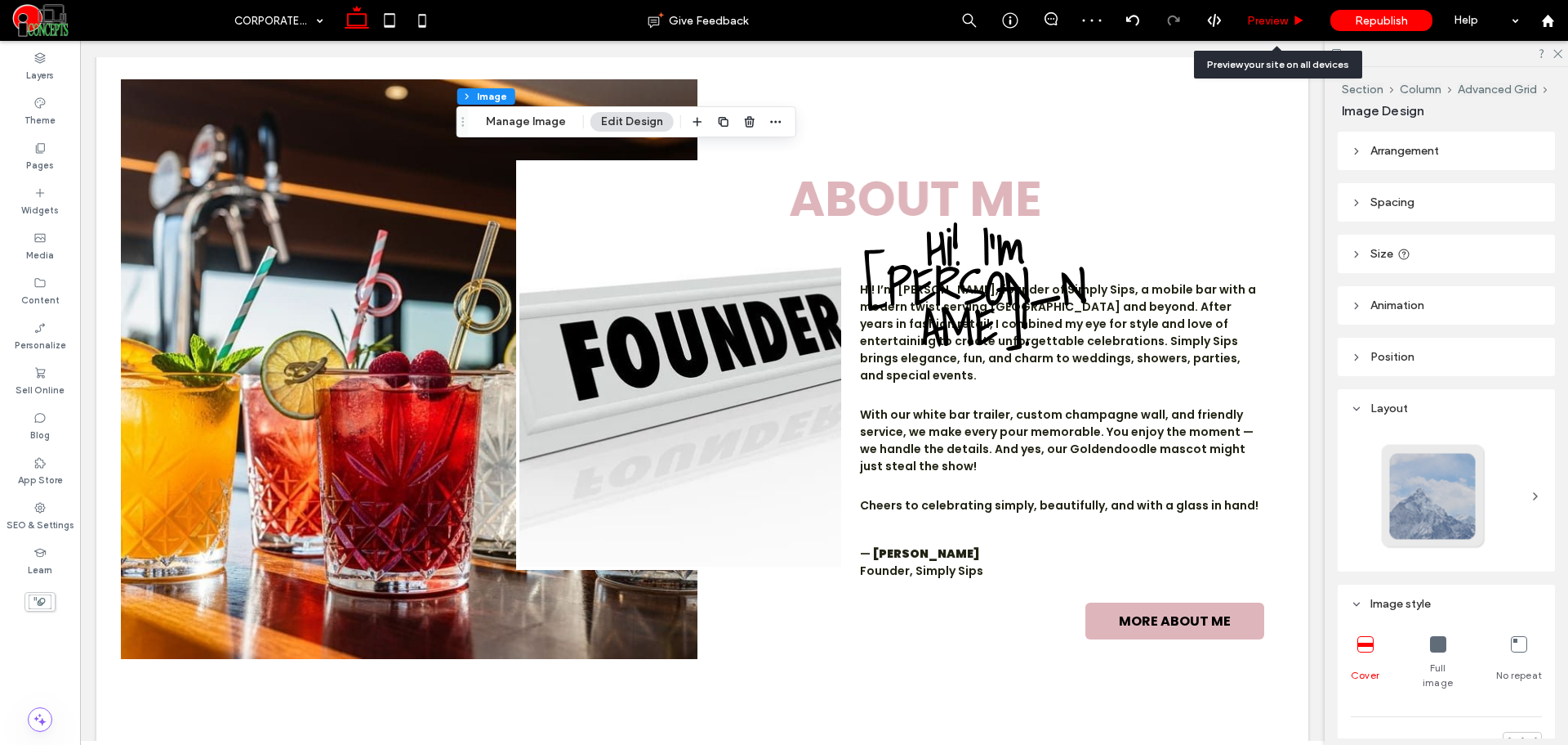
click at [1263, 27] on span "Preview" at bounding box center [1267, 21] width 41 height 14
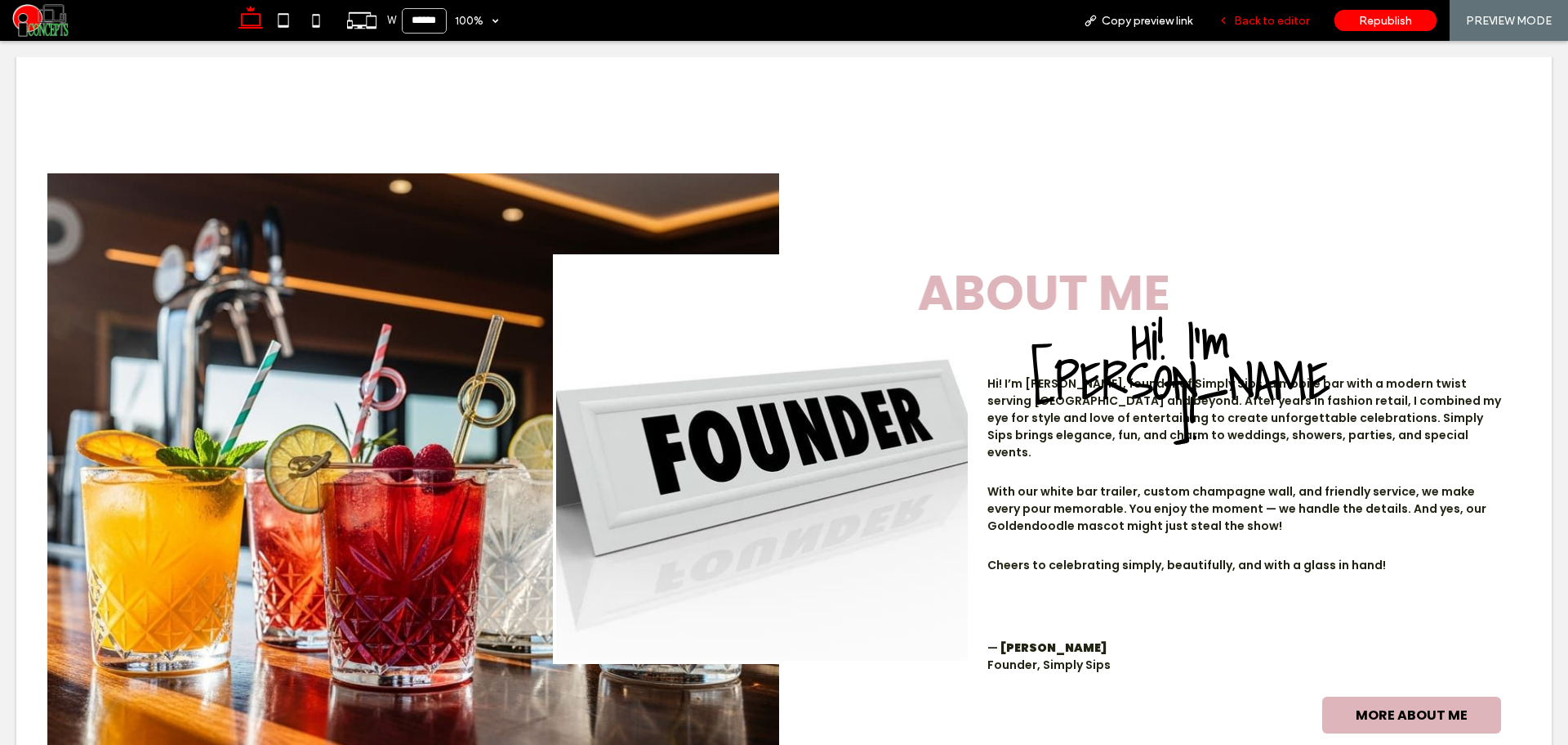
click at [1260, 25] on span "Back to editor" at bounding box center [1271, 21] width 75 height 14
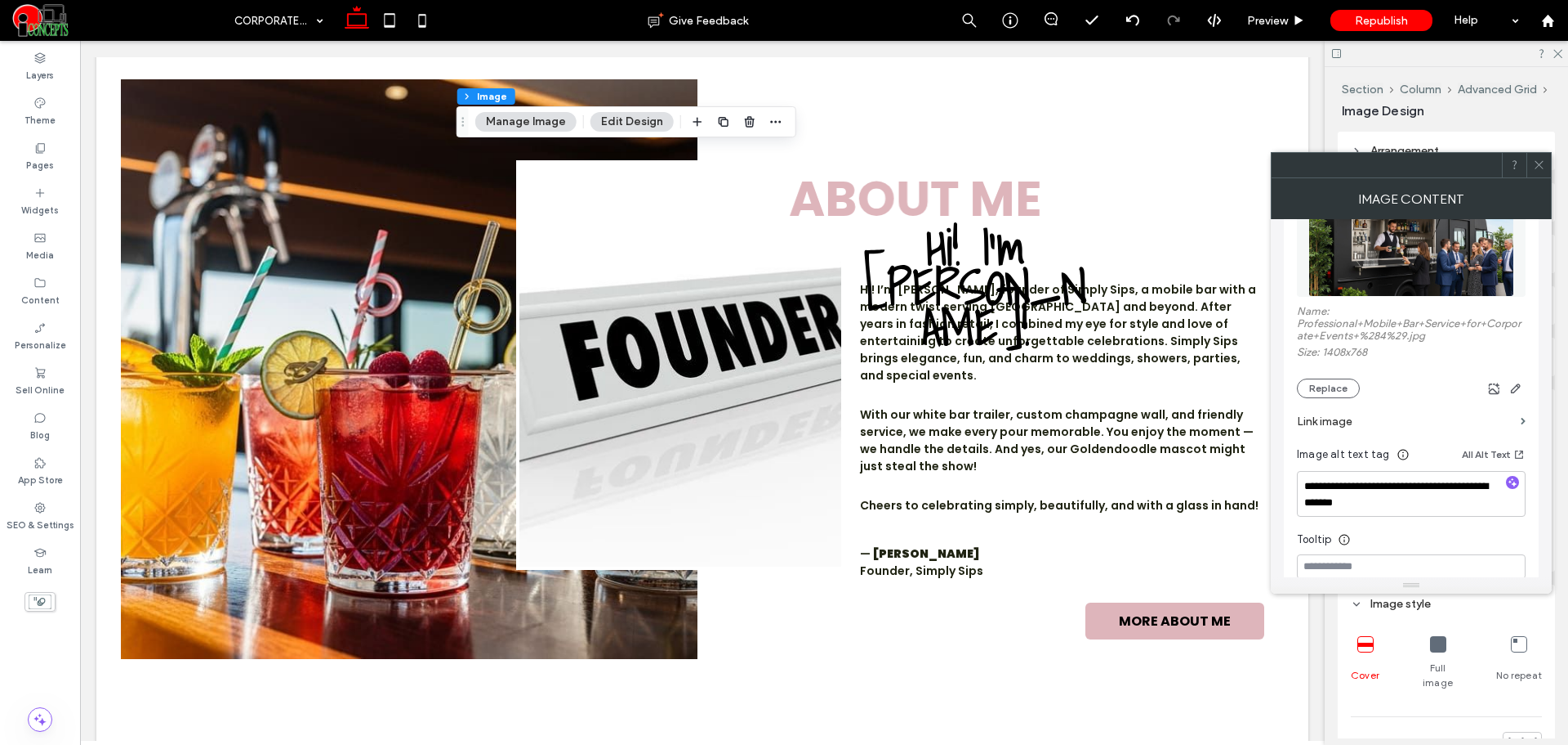
scroll to position [272, 0]
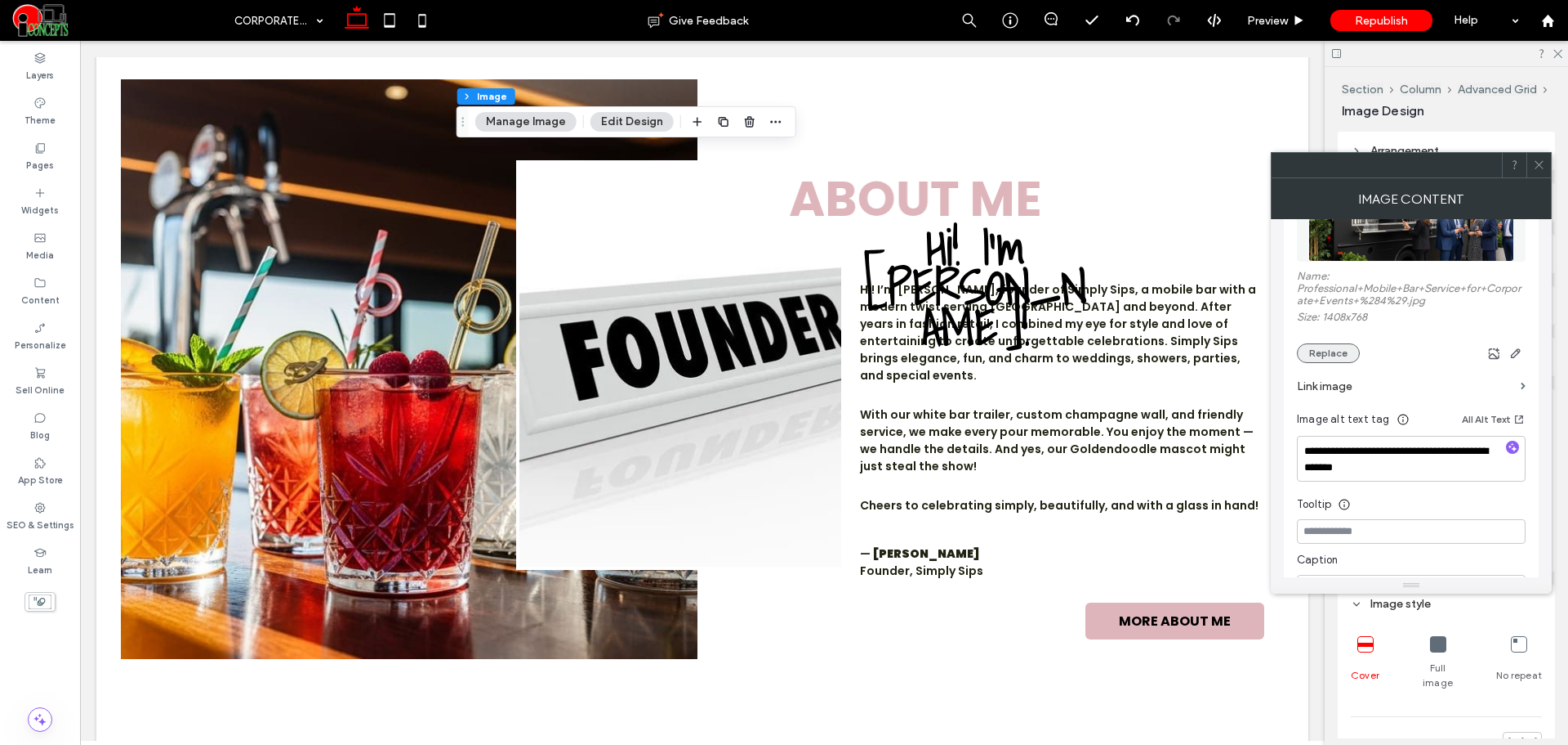
click at [1330, 351] on button "Replace" at bounding box center [1328, 353] width 63 height 20
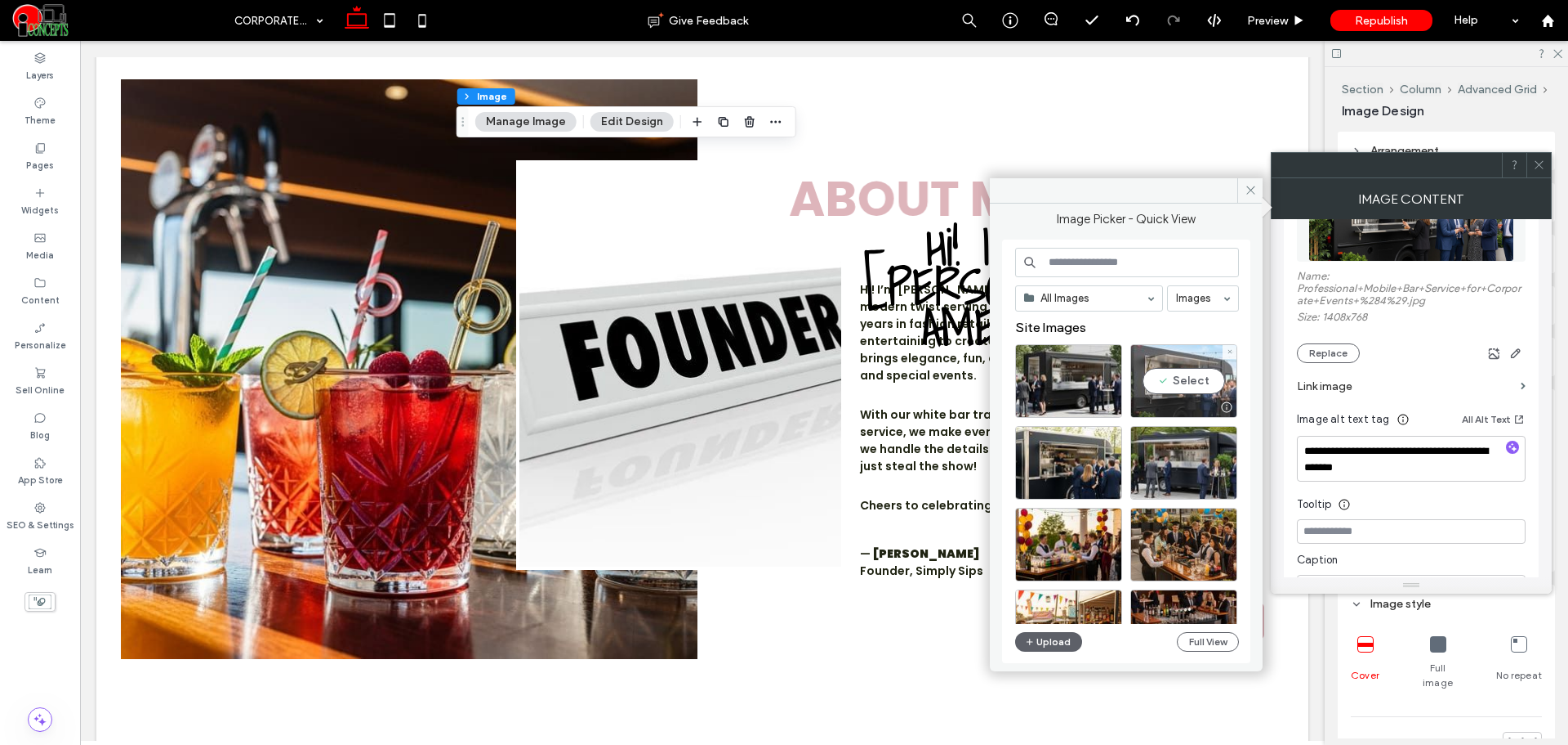
click at [1188, 374] on div "Select" at bounding box center [1183, 381] width 107 height 74
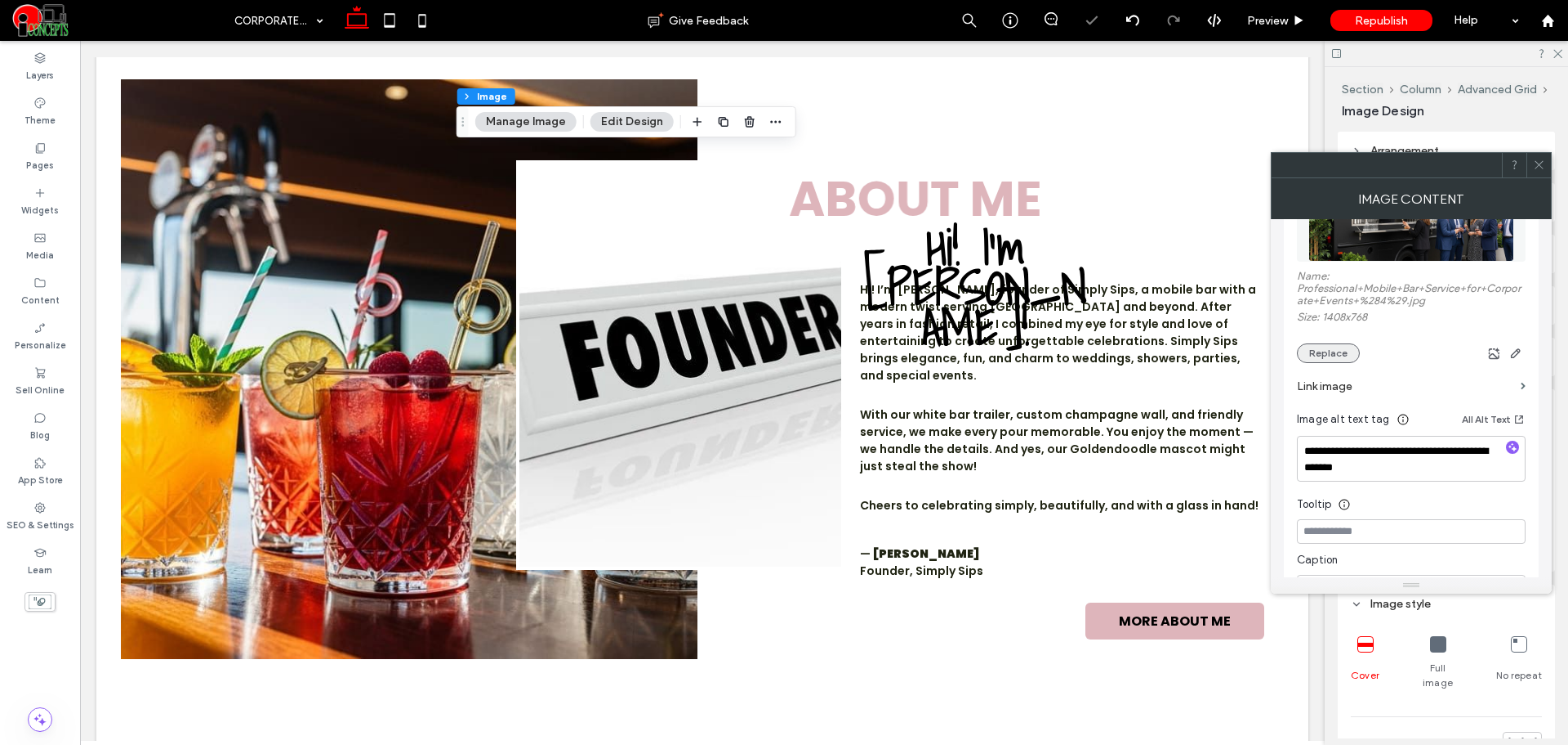
click at [1320, 361] on button "Replace" at bounding box center [1328, 353] width 63 height 20
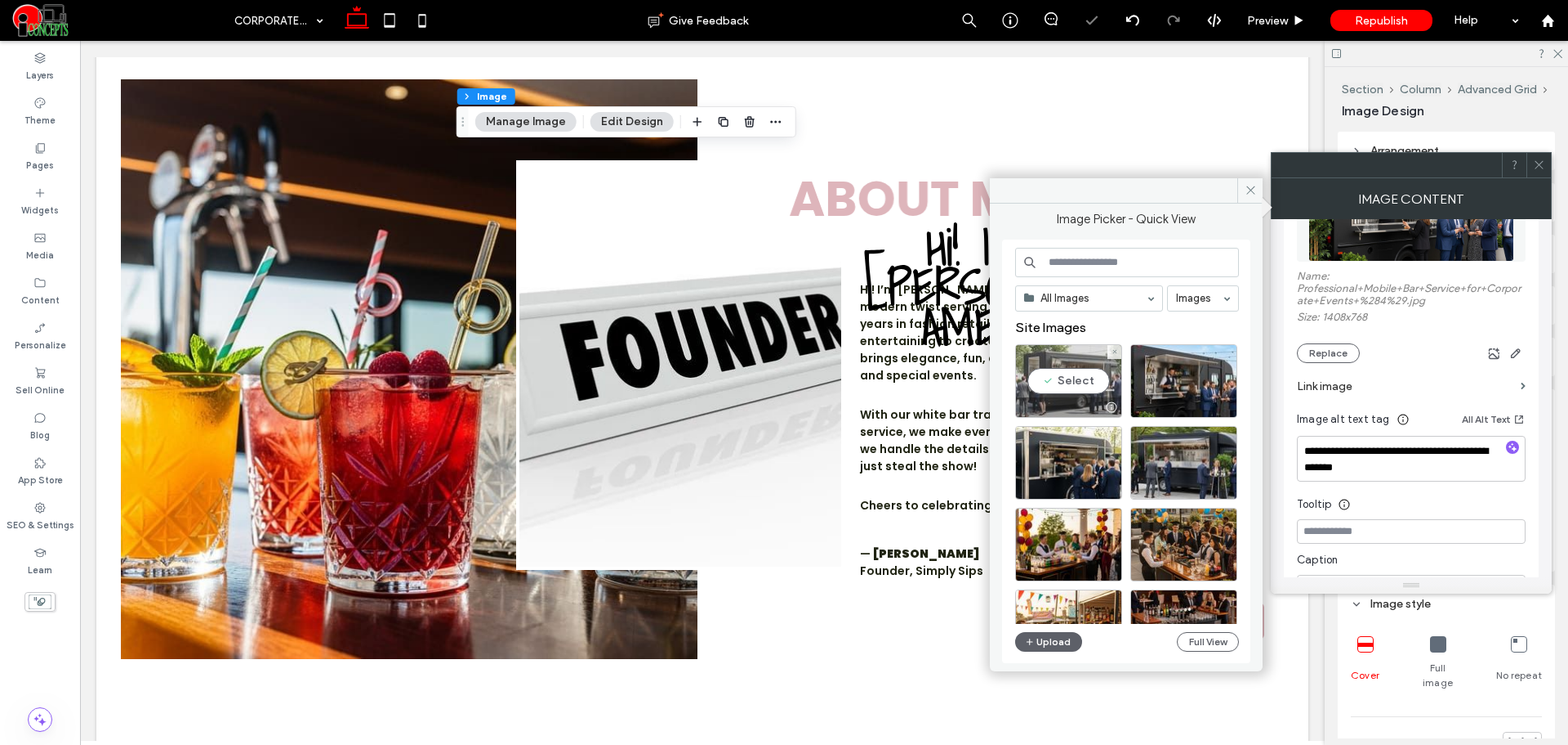
click at [1096, 386] on div "Select" at bounding box center [1069, 381] width 107 height 74
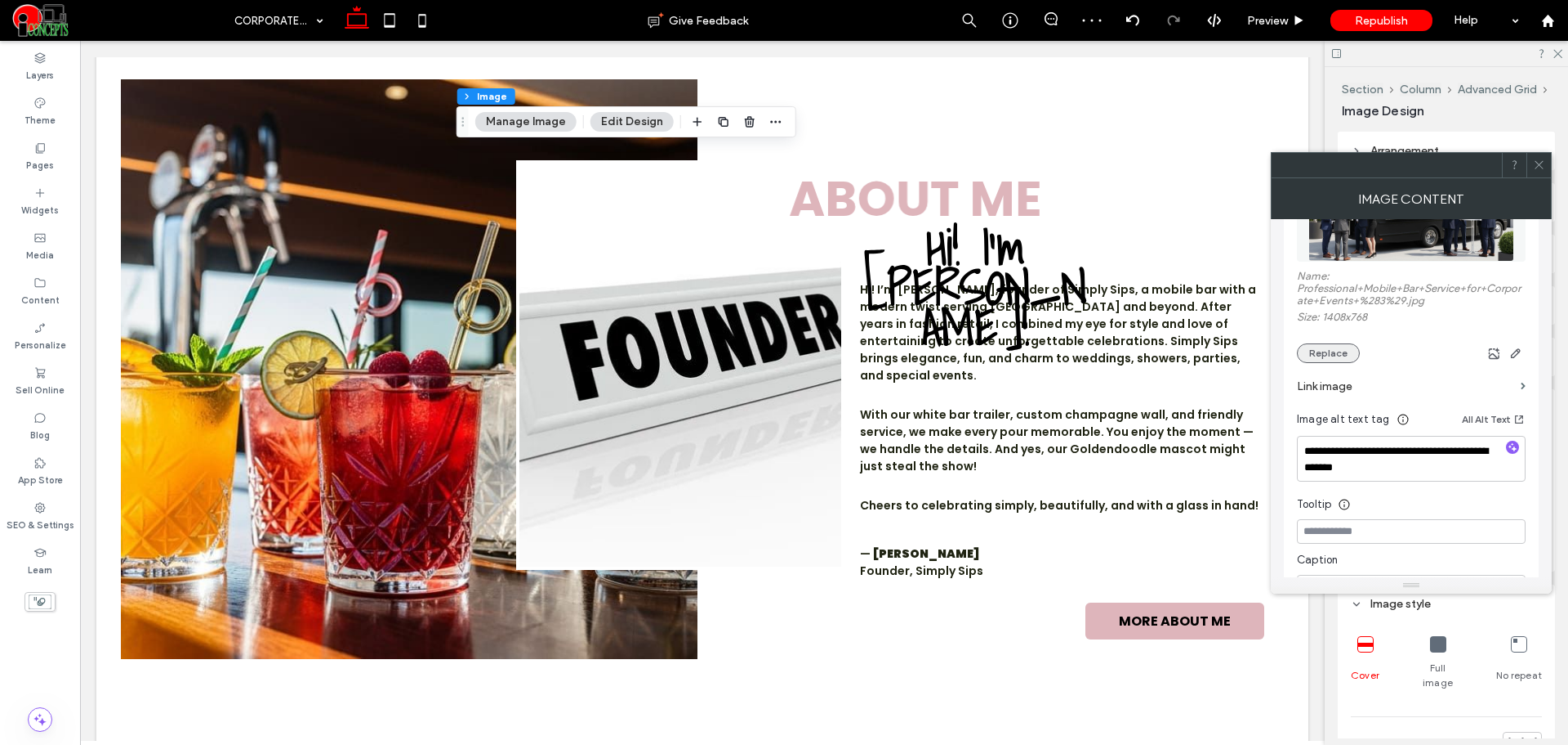
click at [1327, 350] on button "Replace" at bounding box center [1328, 353] width 63 height 20
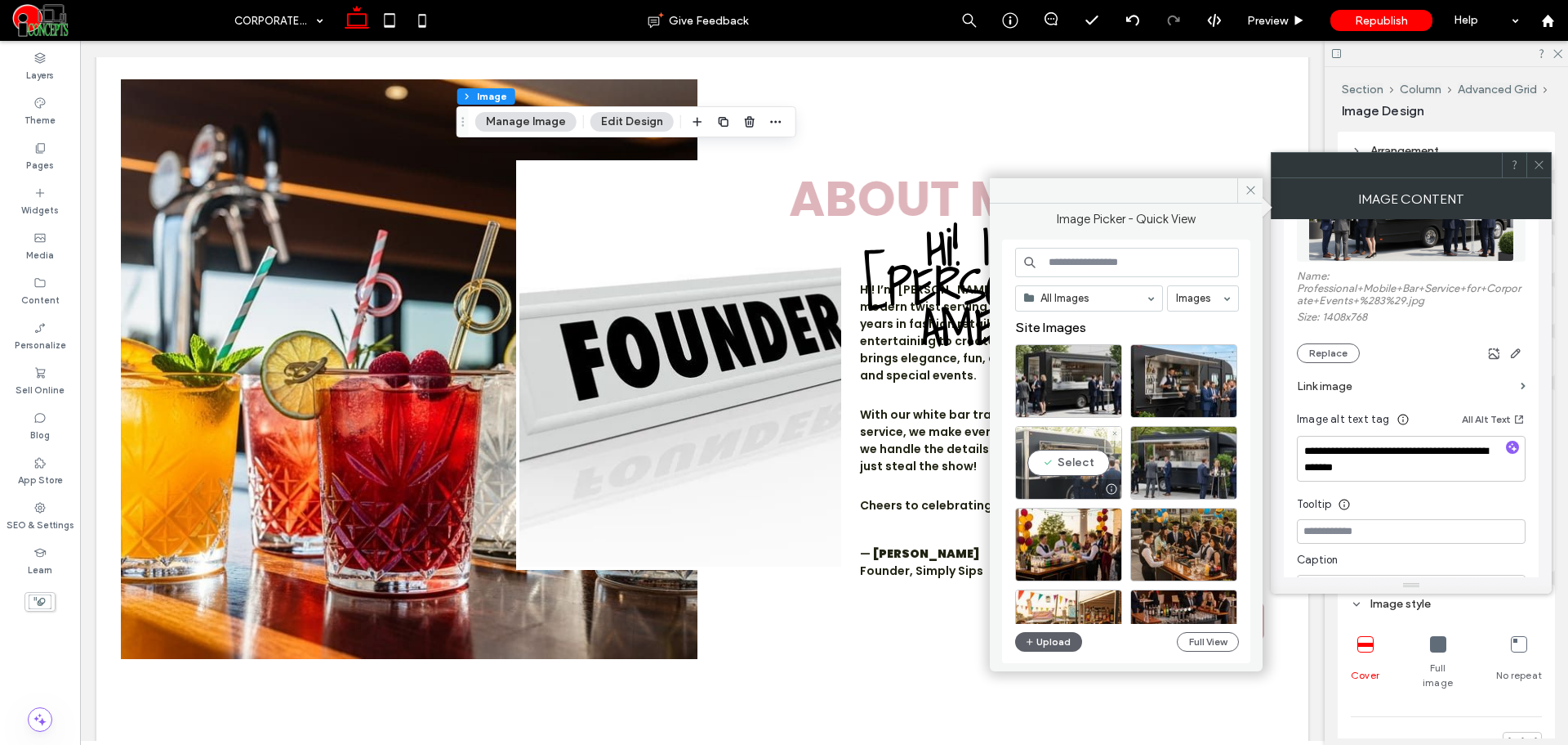
click at [1093, 457] on div "Select" at bounding box center [1069, 463] width 107 height 74
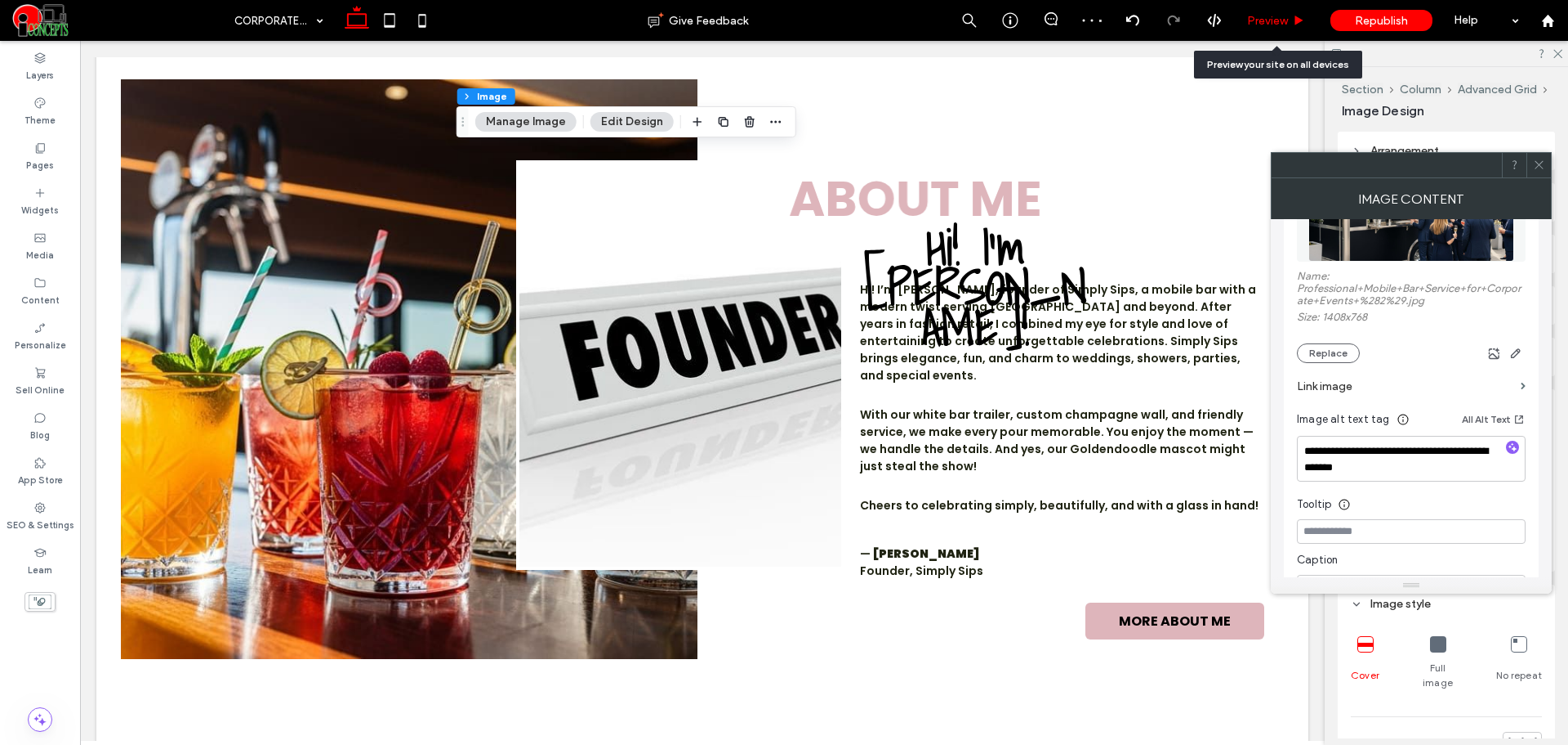
click at [1249, 23] on span "Preview" at bounding box center [1267, 21] width 41 height 14
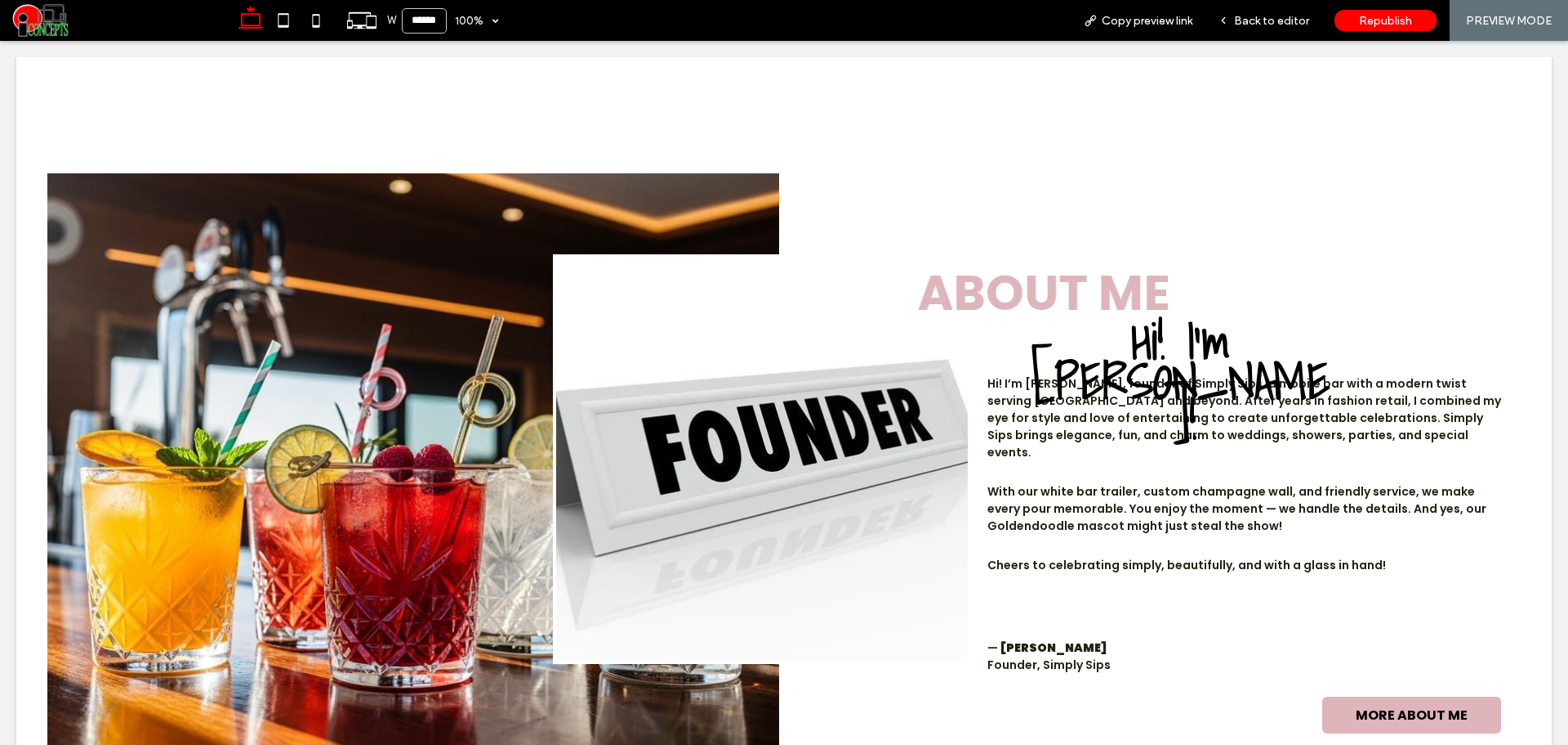
click at [1249, 23] on span "Back to editor" at bounding box center [1271, 21] width 75 height 14
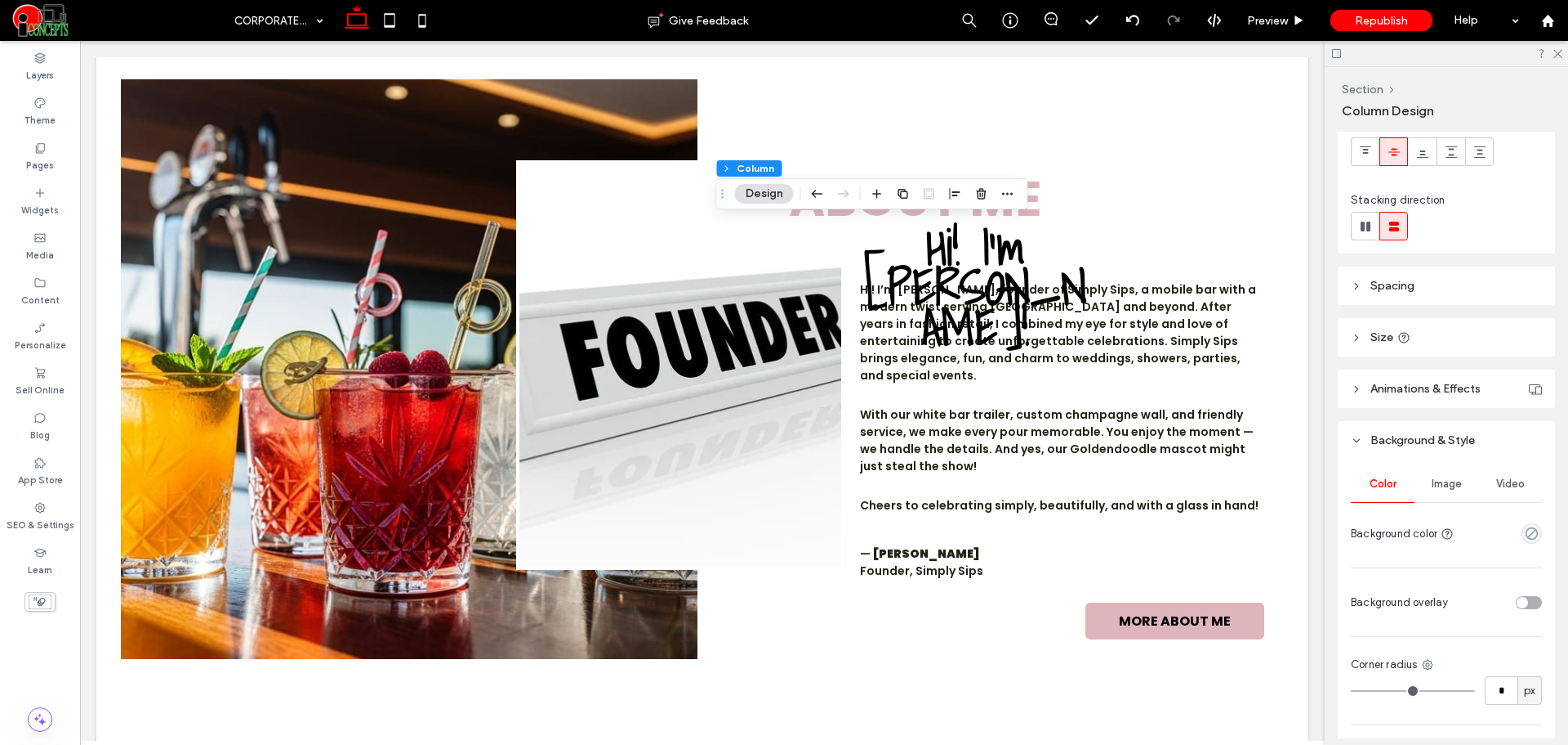
scroll to position [272, 0]
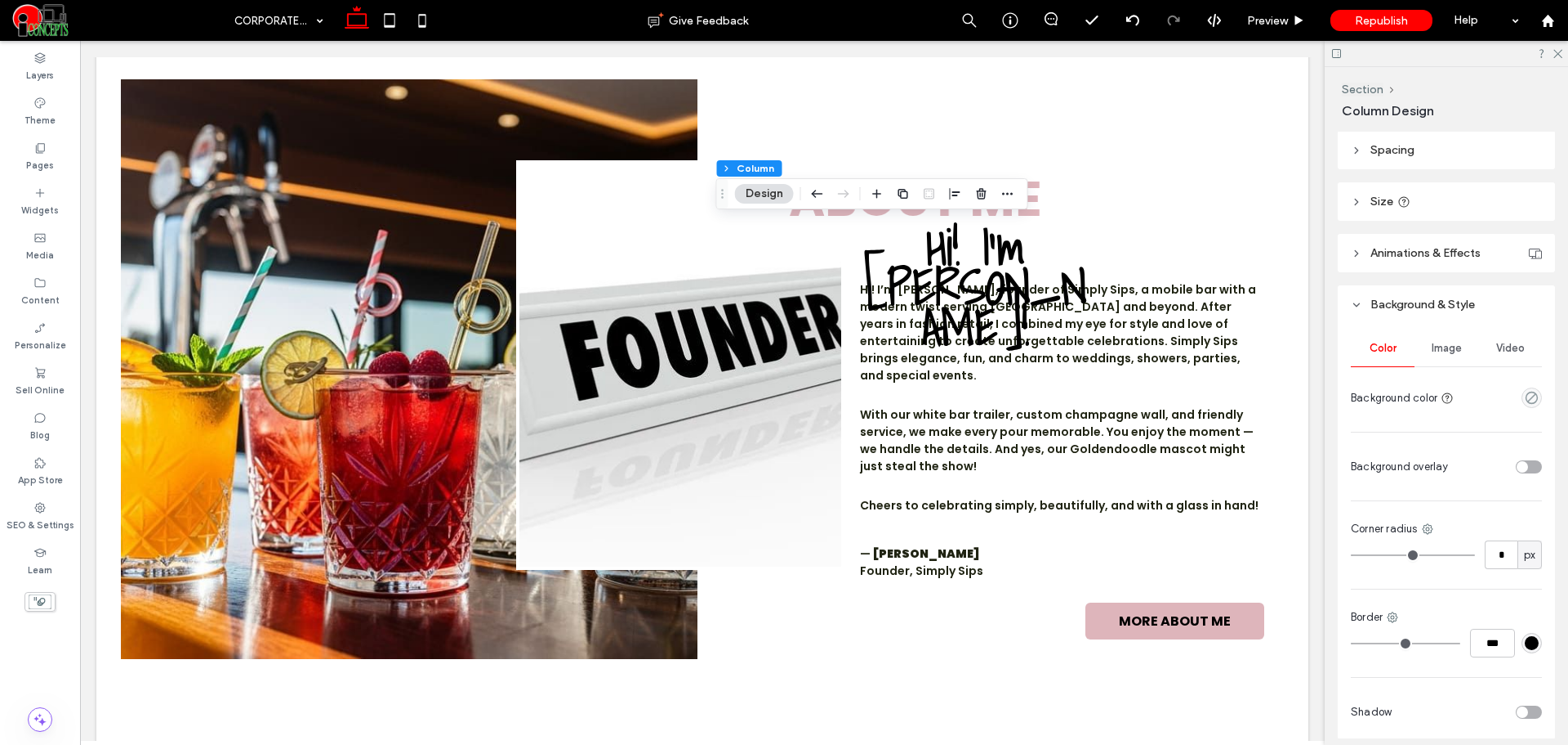
click at [1429, 355] on div "Image" at bounding box center [1446, 348] width 64 height 36
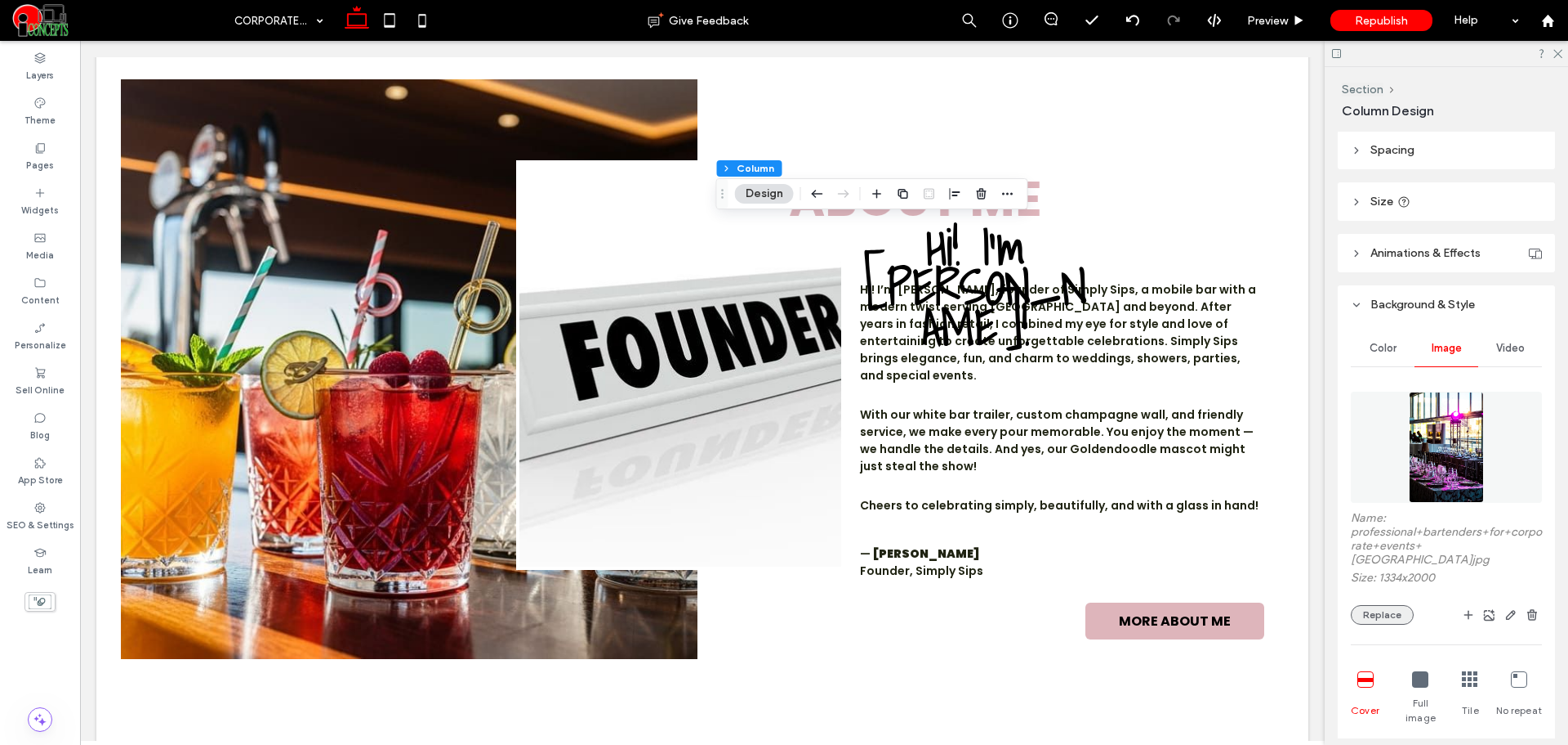
click at [1374, 604] on button "Replace" at bounding box center [1382, 614] width 63 height 20
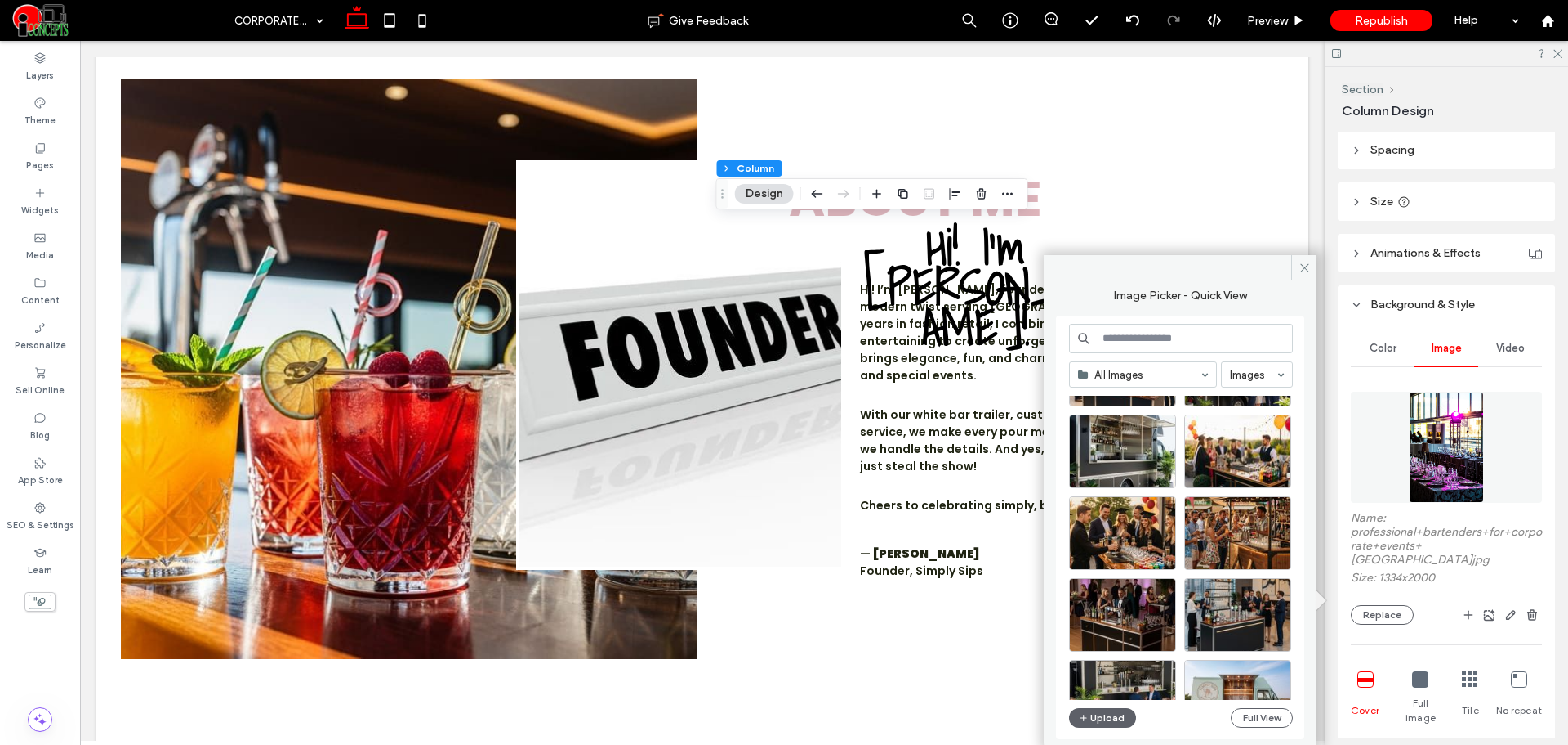
scroll to position [409, 0]
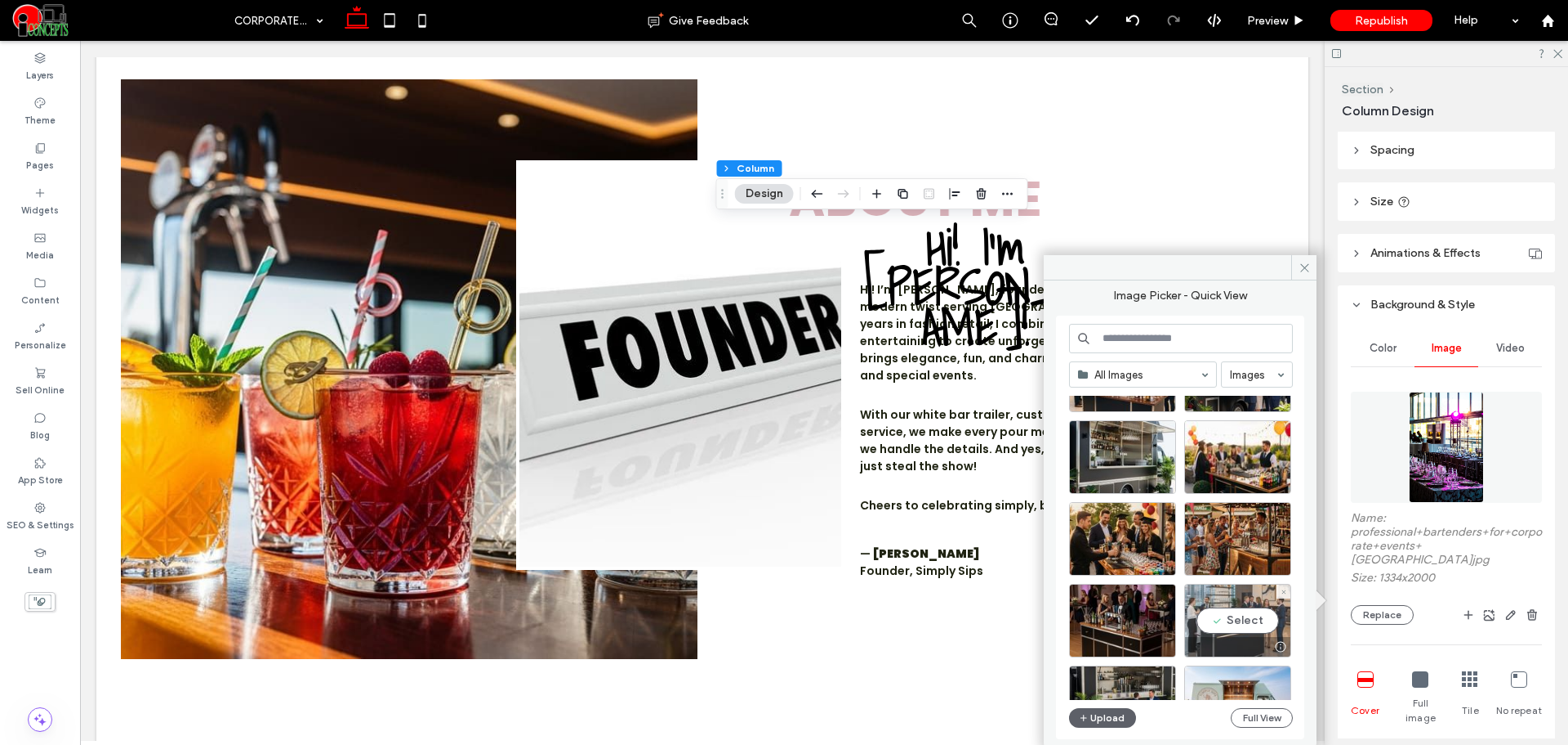
click at [1191, 608] on div "Select" at bounding box center [1237, 620] width 107 height 74
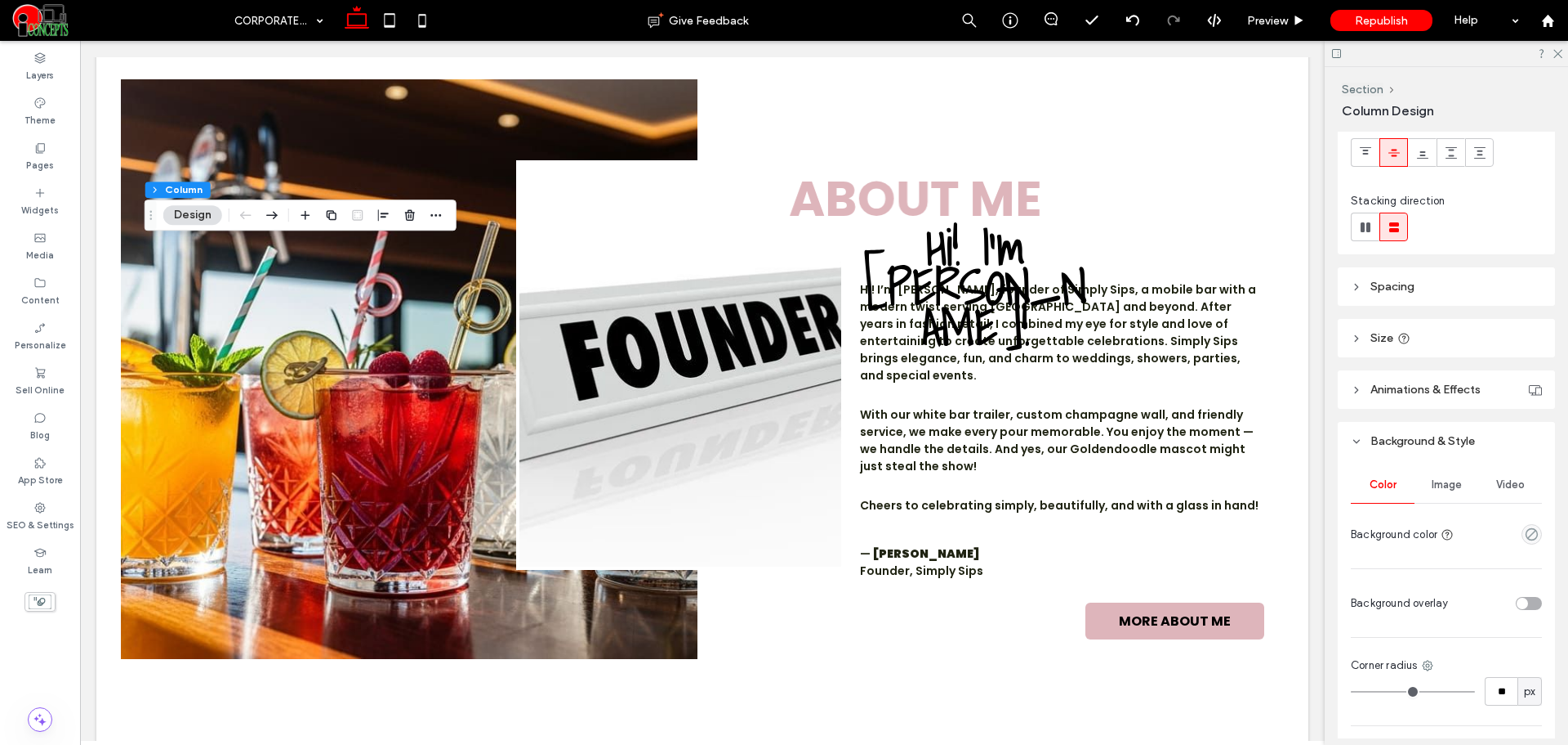
scroll to position [137, 0]
click at [1435, 492] on div "Image" at bounding box center [1446, 484] width 64 height 36
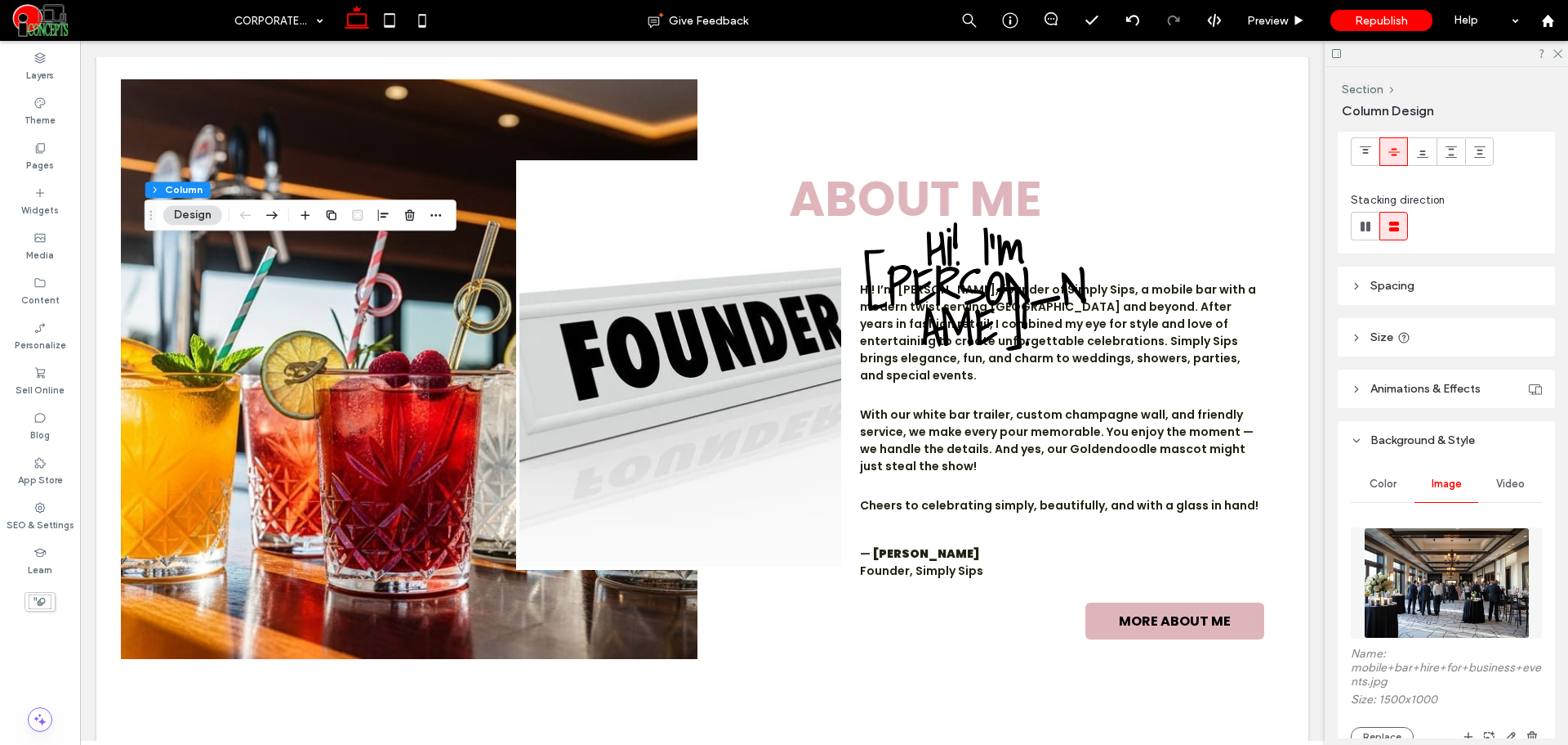
click at [1423, 565] on img at bounding box center [1447, 582] width 165 height 111
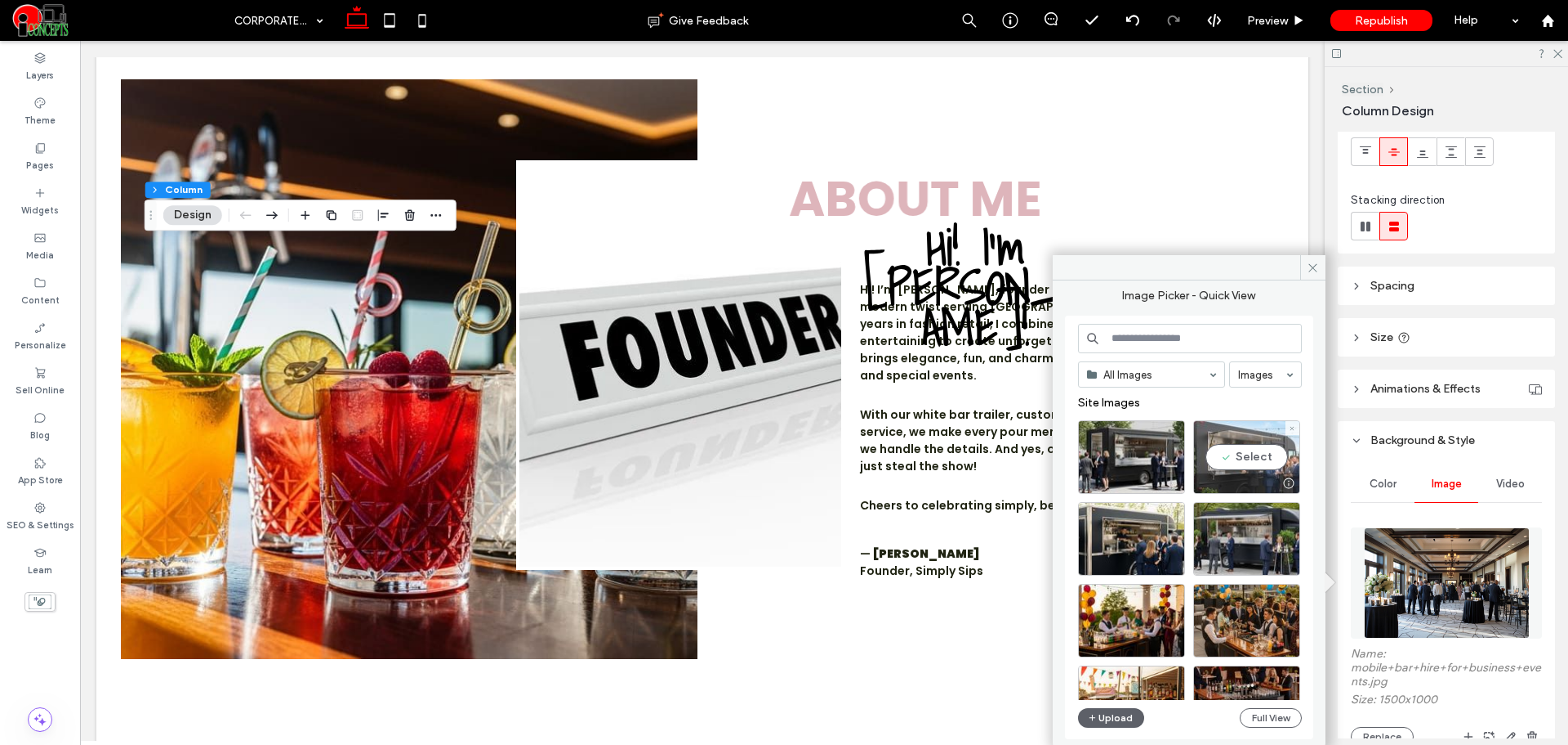
click at [1284, 447] on div "Select" at bounding box center [1246, 457] width 107 height 74
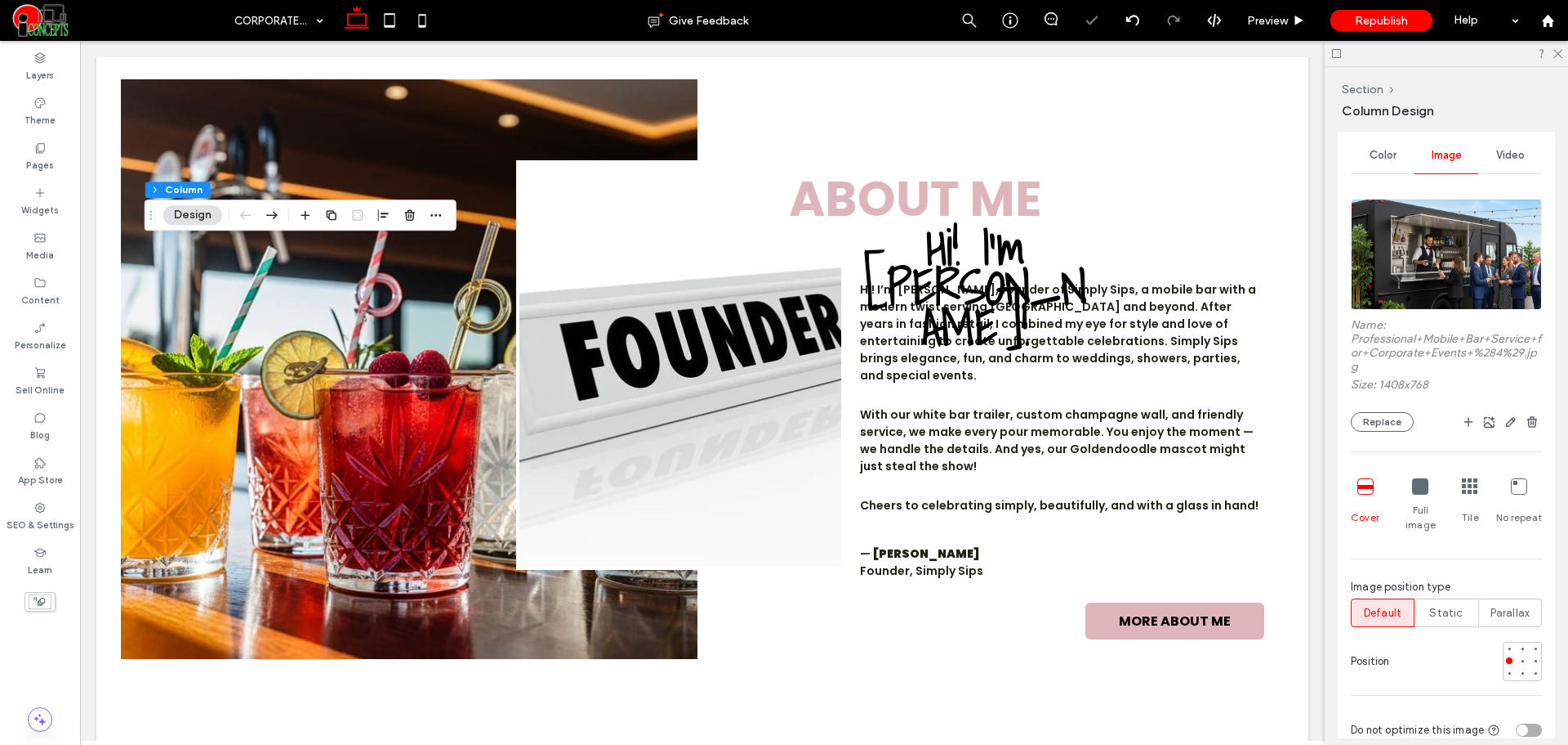
scroll to position [681, 0]
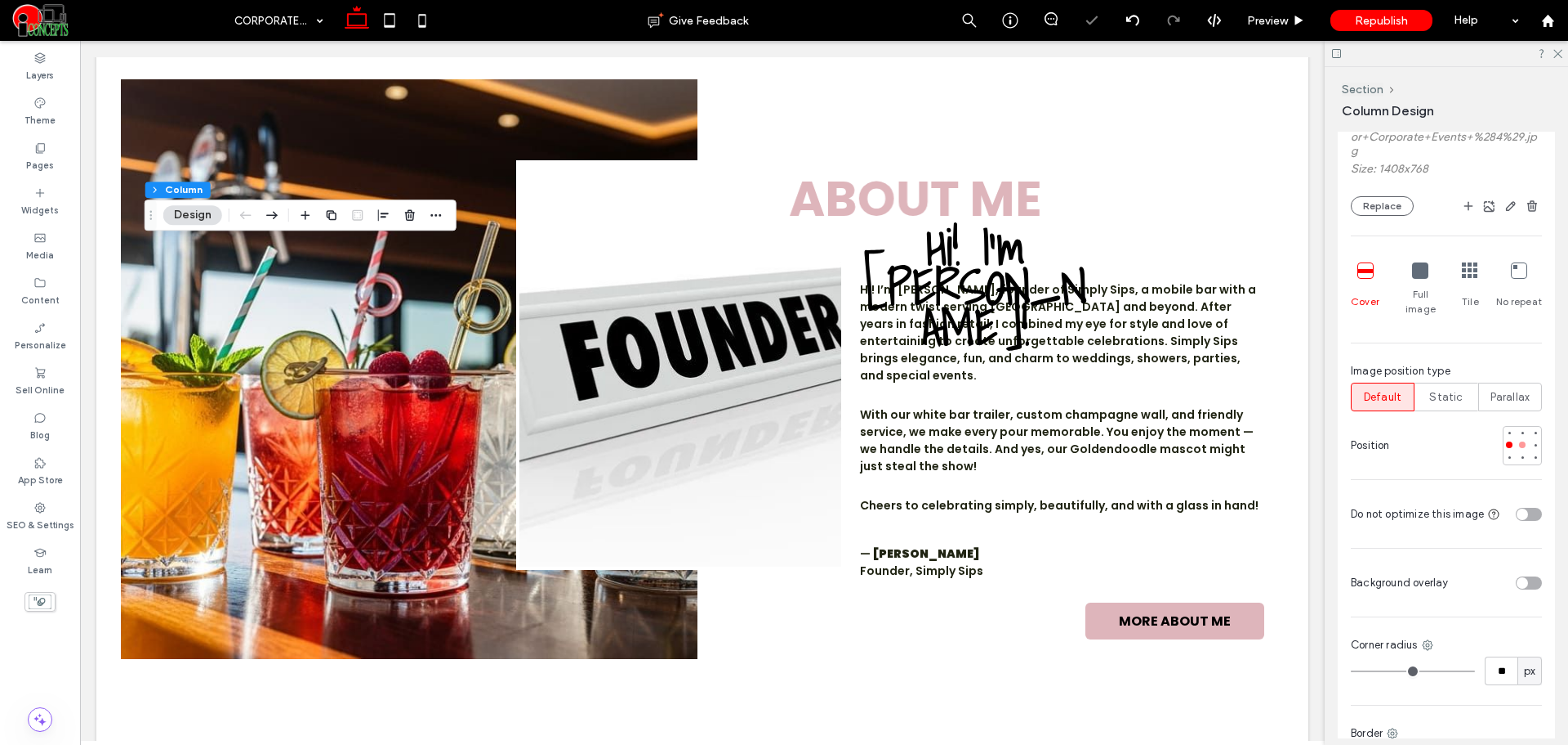
click at [1519, 442] on div at bounding box center [1522, 445] width 7 height 7
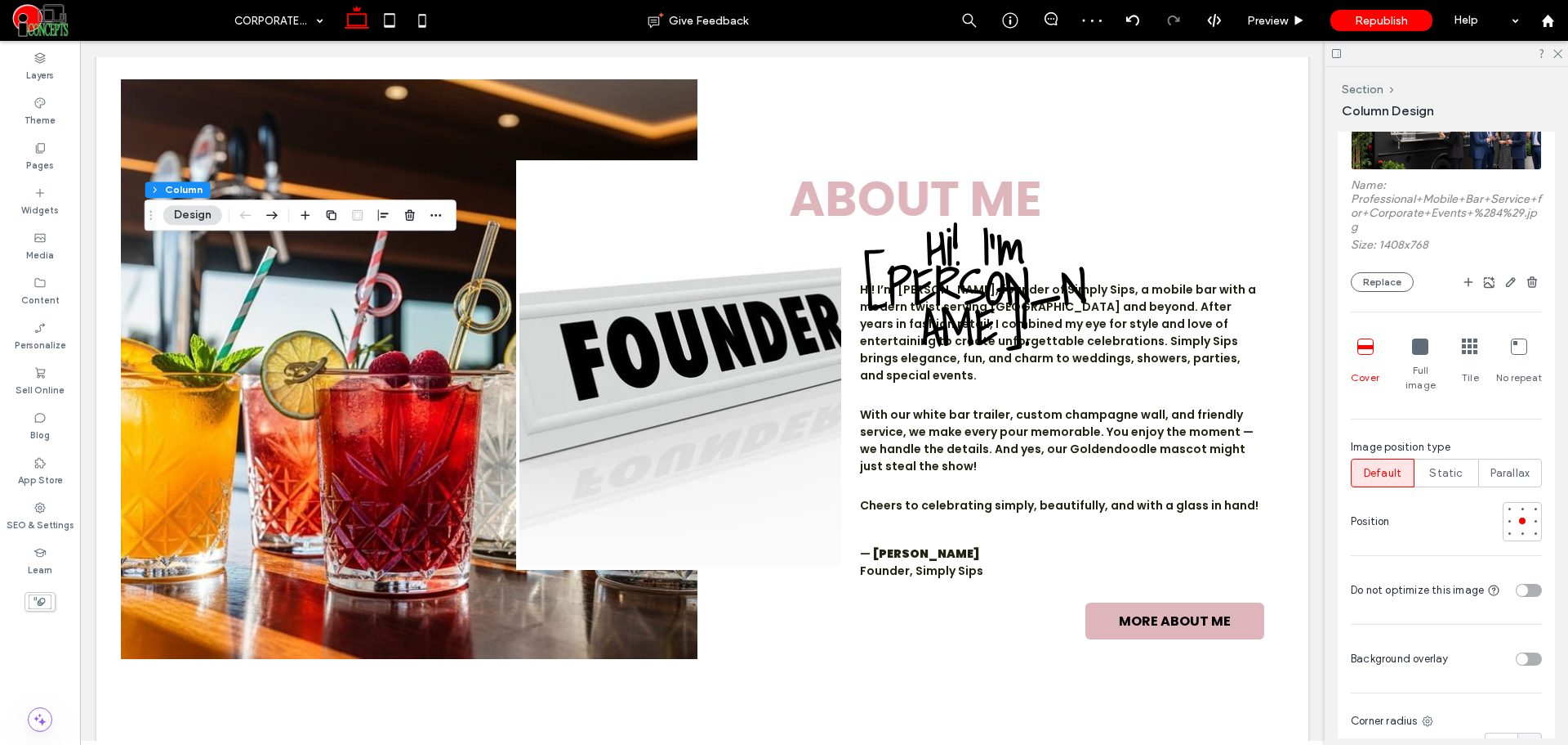
scroll to position [546, 0]
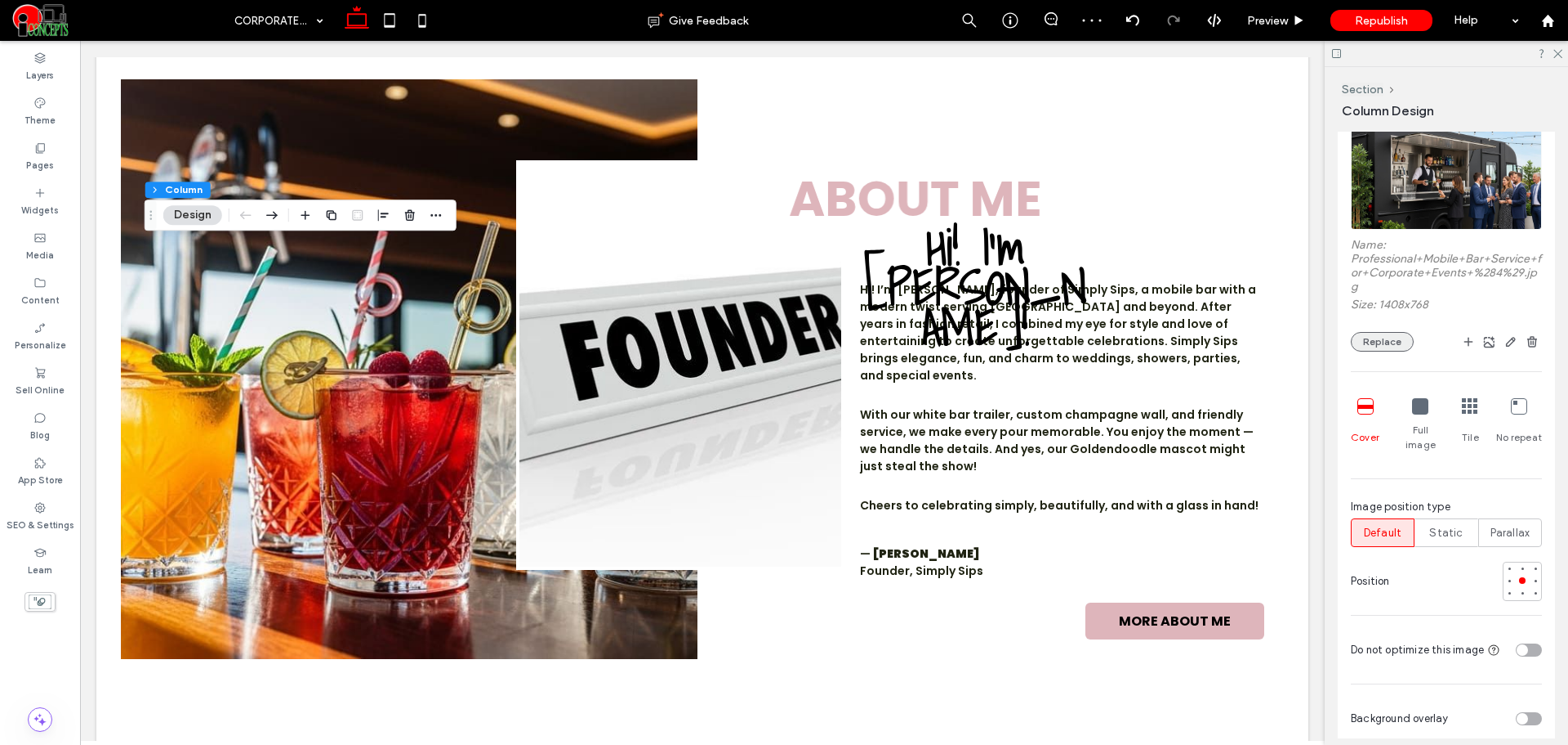
click at [1396, 342] on button "Replace" at bounding box center [1382, 342] width 63 height 20
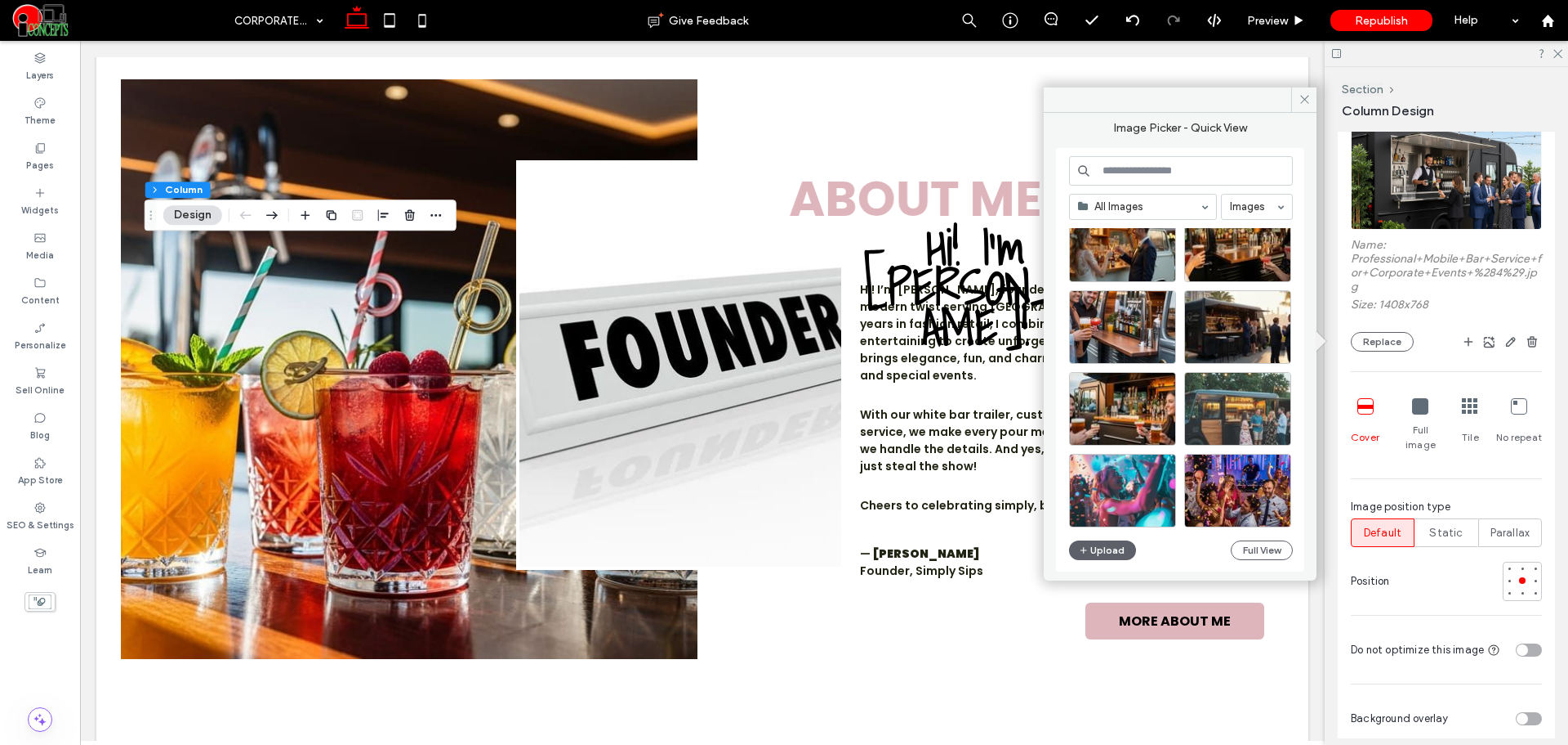
scroll to position [2678, 0]
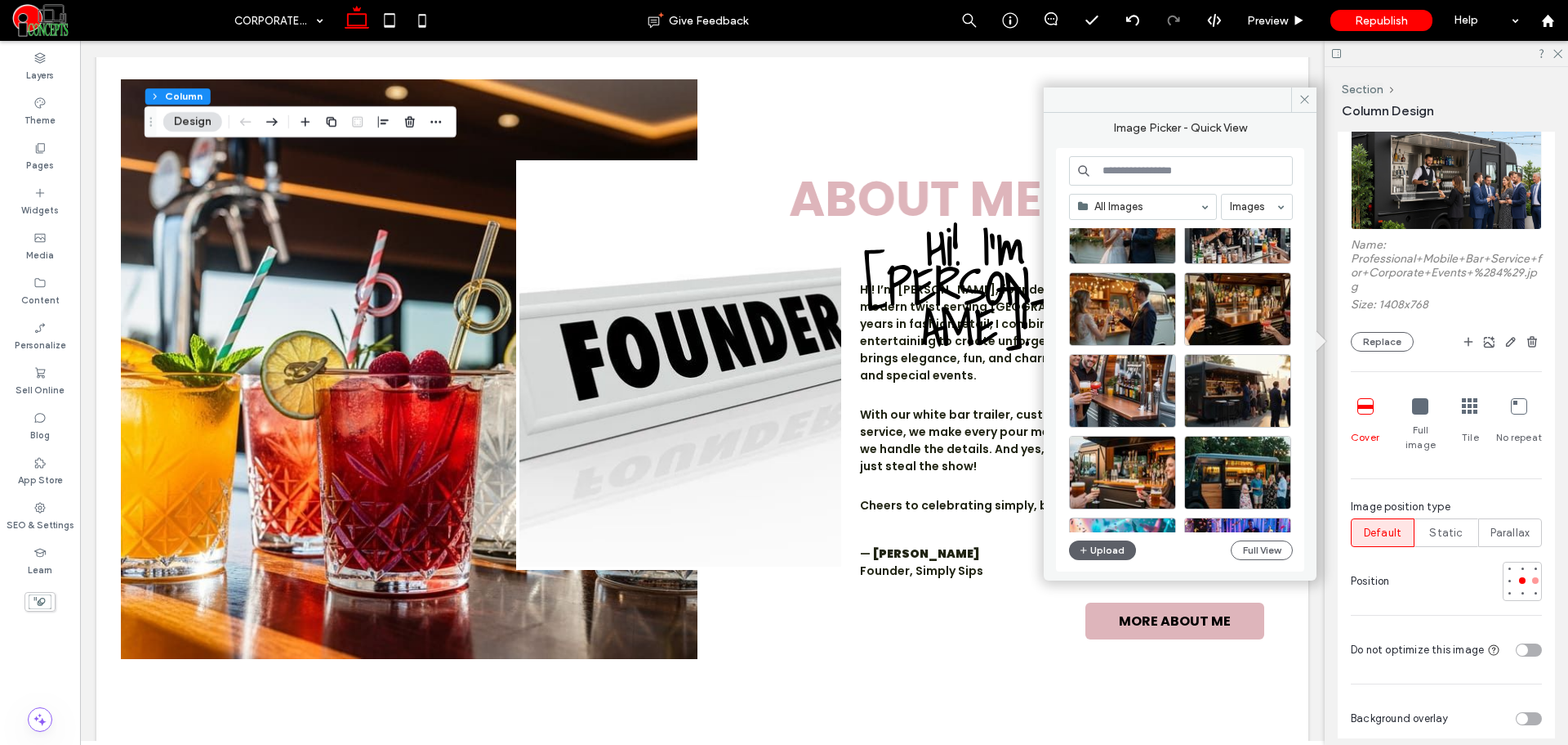
click at [1530, 574] on div at bounding box center [1535, 579] width 11 height 11
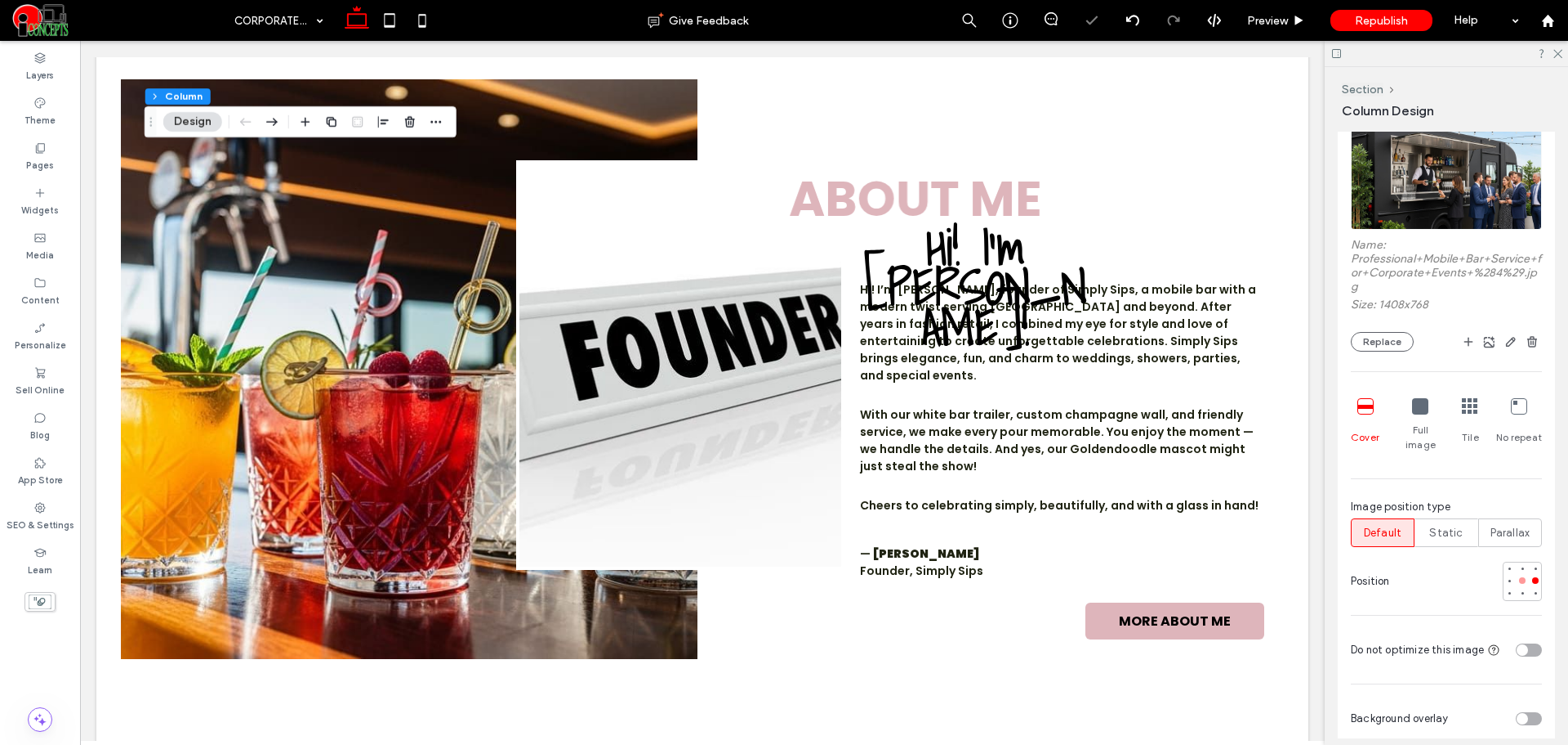
click at [1519, 577] on div at bounding box center [1522, 580] width 7 height 7
click at [1261, 25] on span "Preview" at bounding box center [1267, 21] width 41 height 14
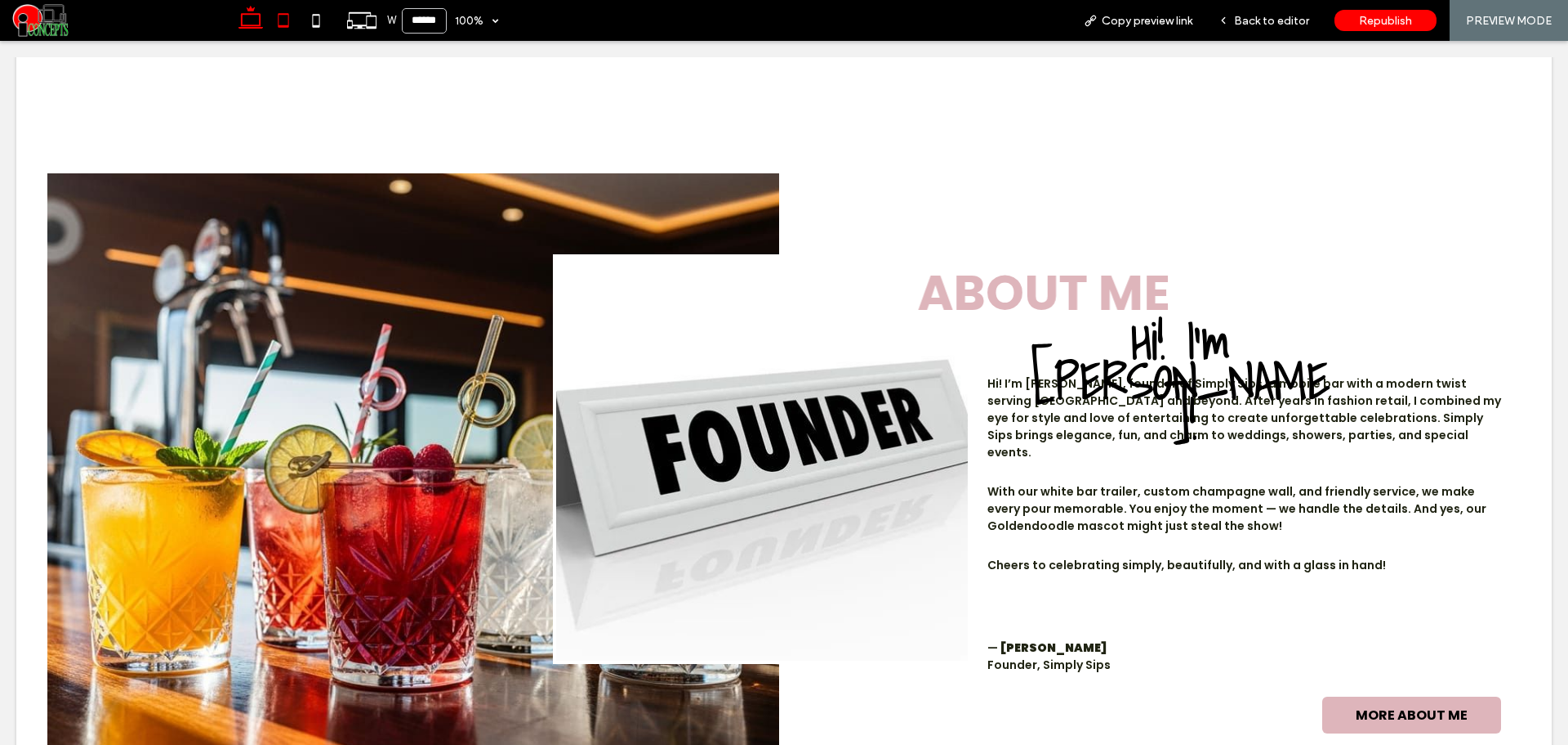
click at [288, 27] on use at bounding box center [283, 20] width 11 height 14
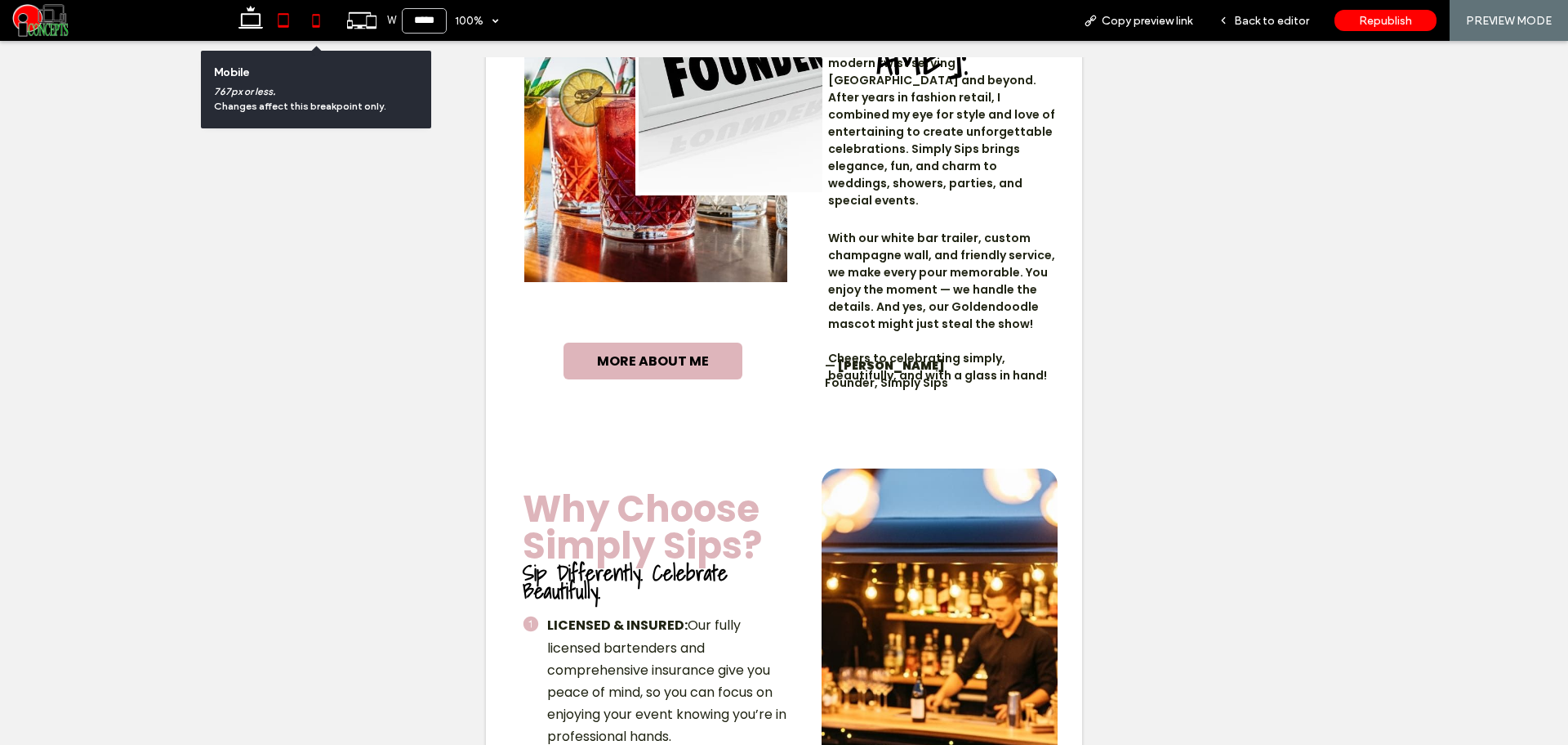
click at [319, 20] on icon at bounding box center [316, 20] width 33 height 33
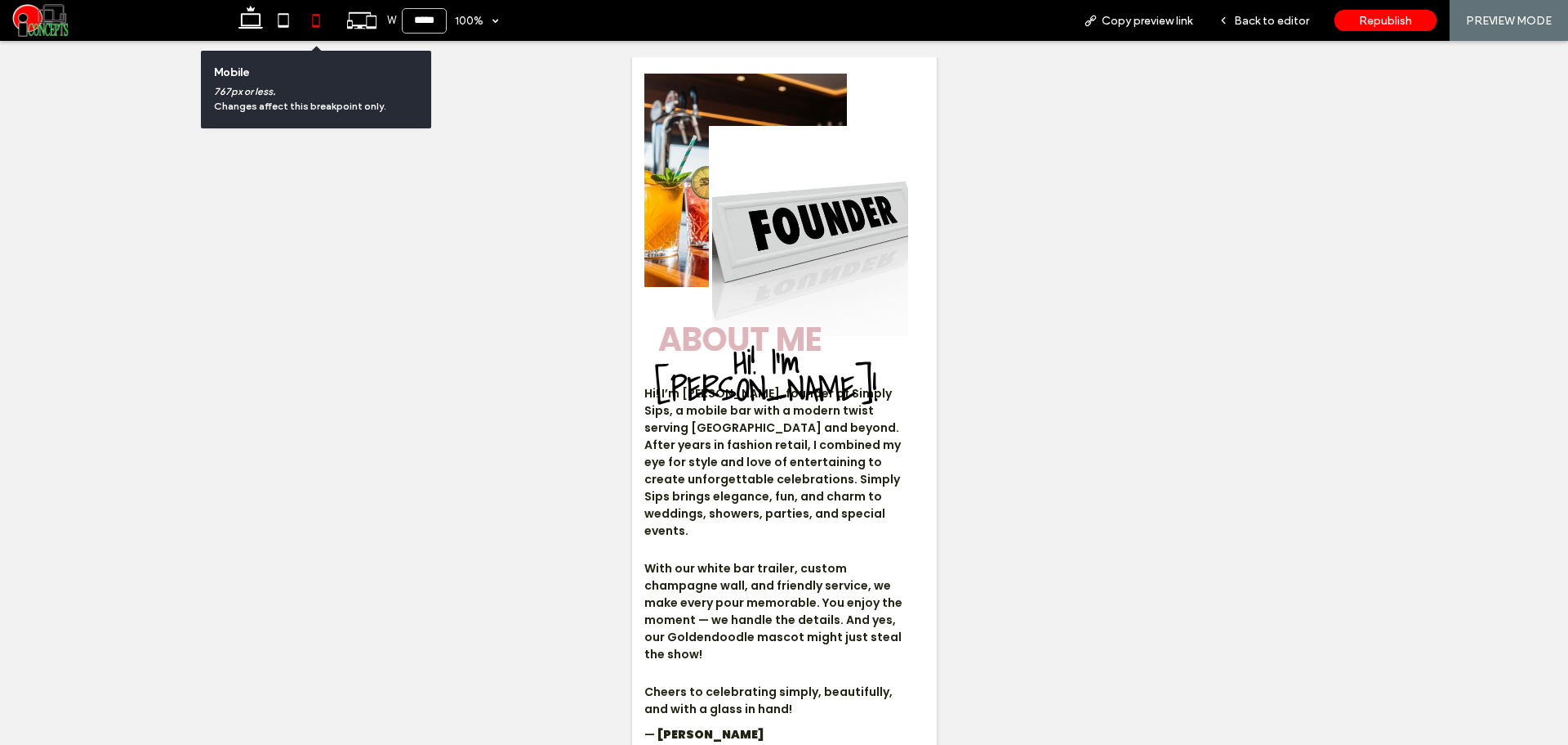
type input "*****"
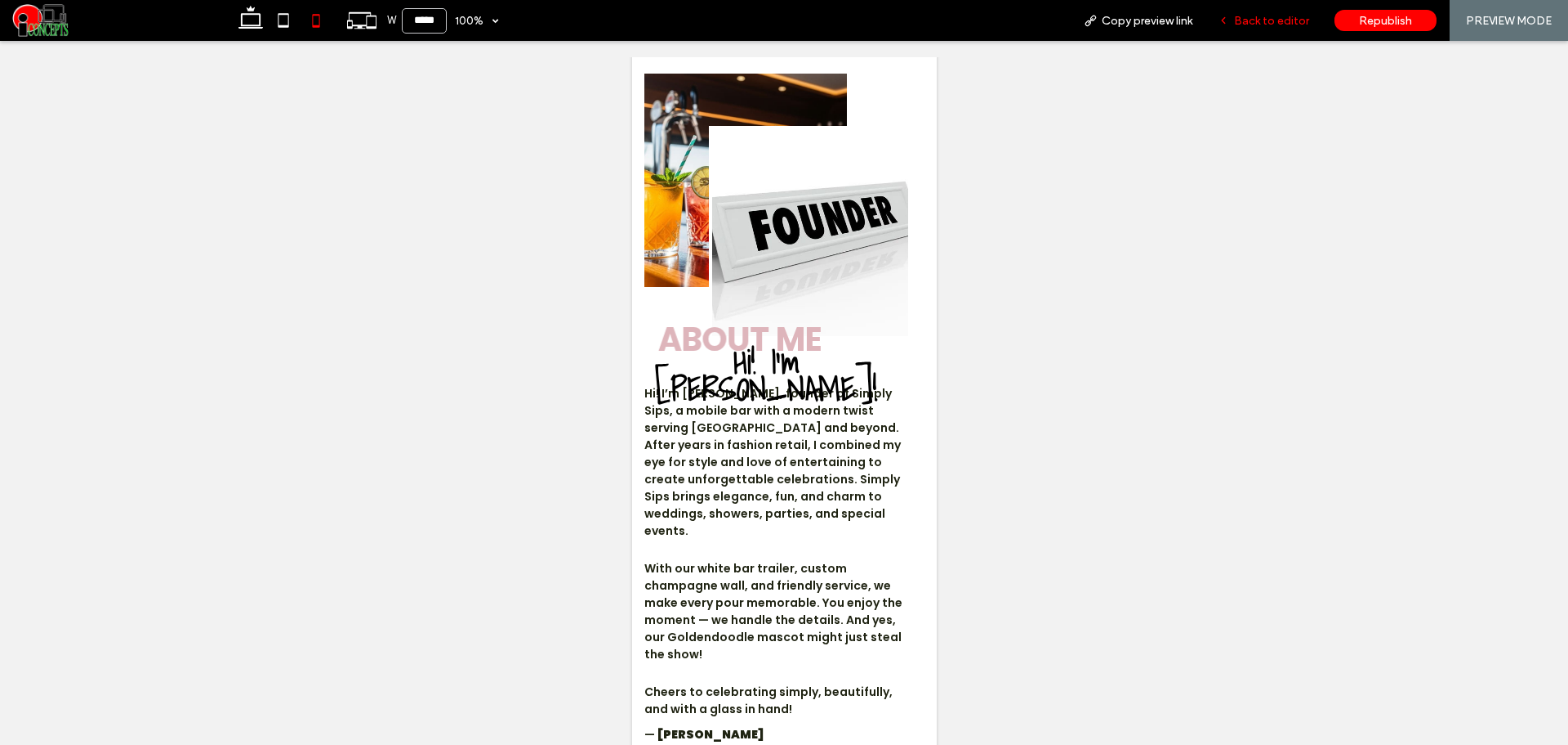
click at [1243, 23] on span "Back to editor" at bounding box center [1271, 21] width 75 height 14
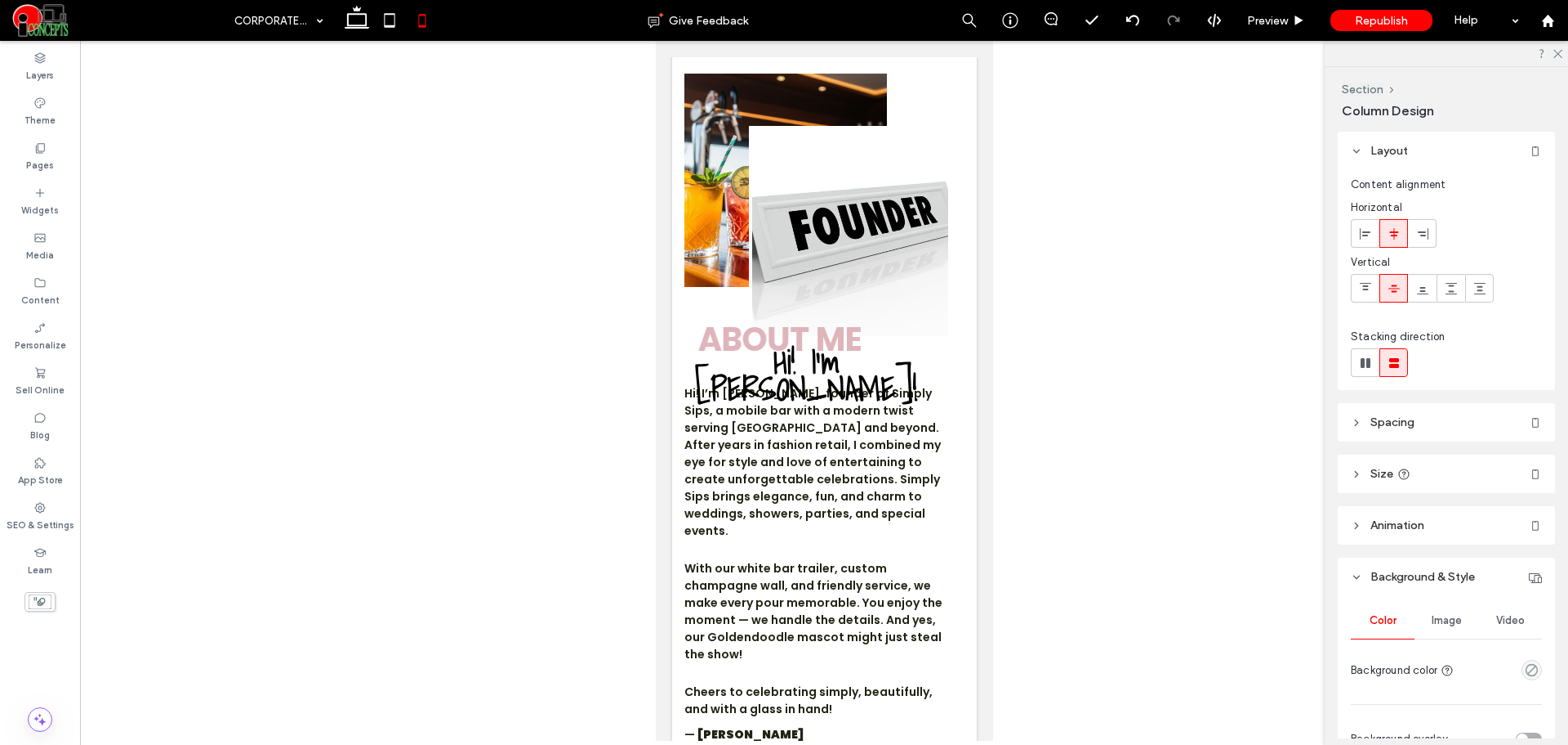
type input "***"
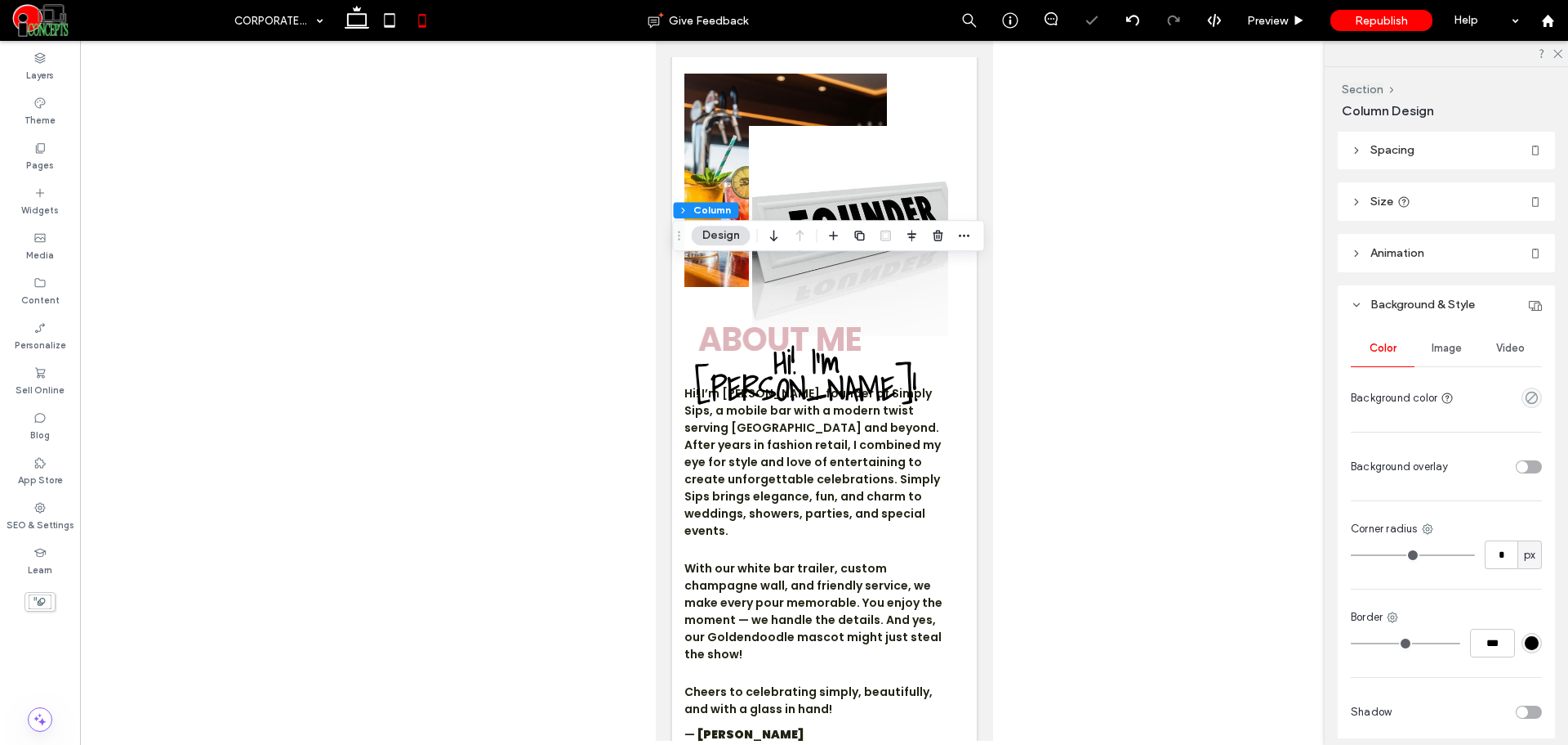
click at [1450, 342] on span "Image" at bounding box center [1447, 348] width 30 height 13
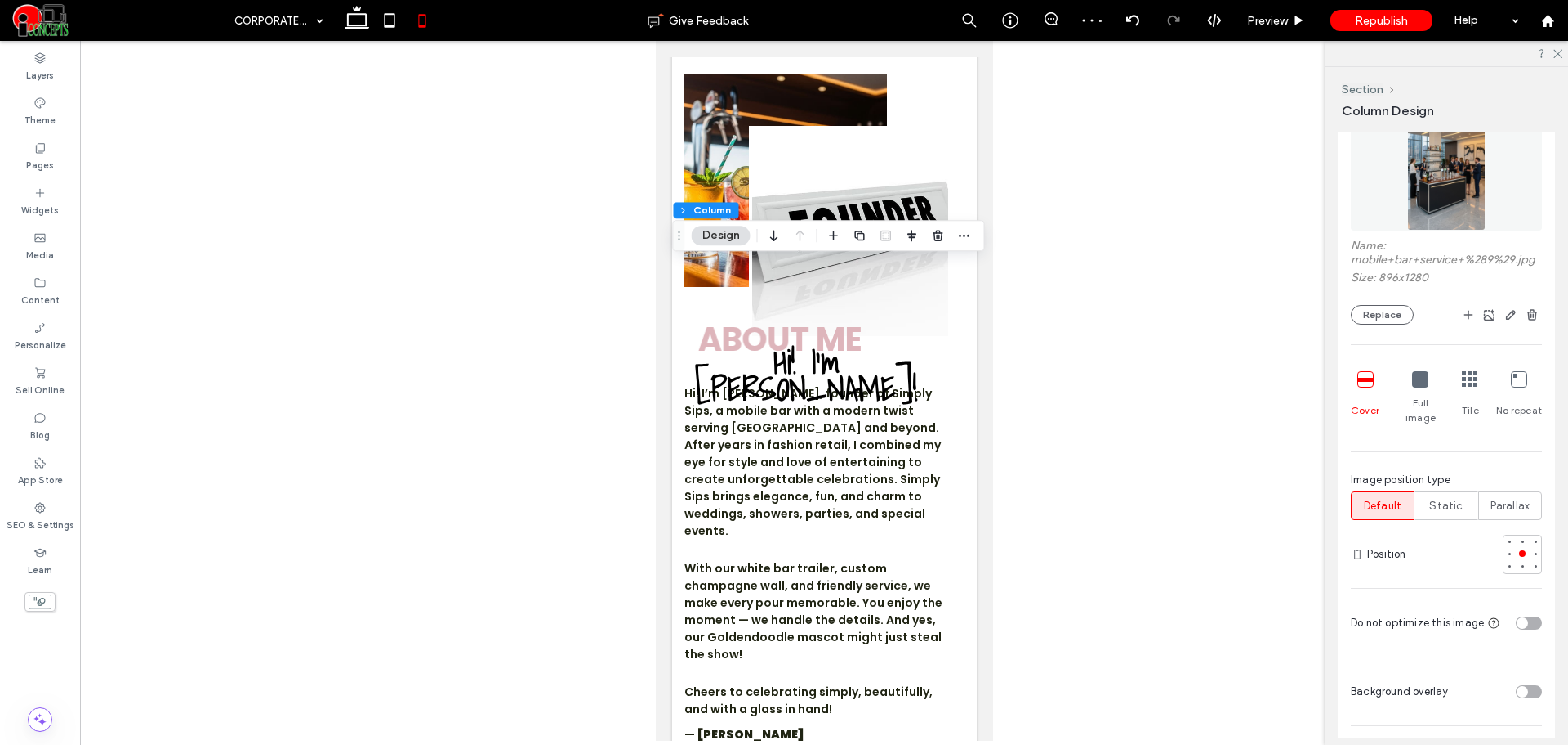
scroll to position [546, 0]
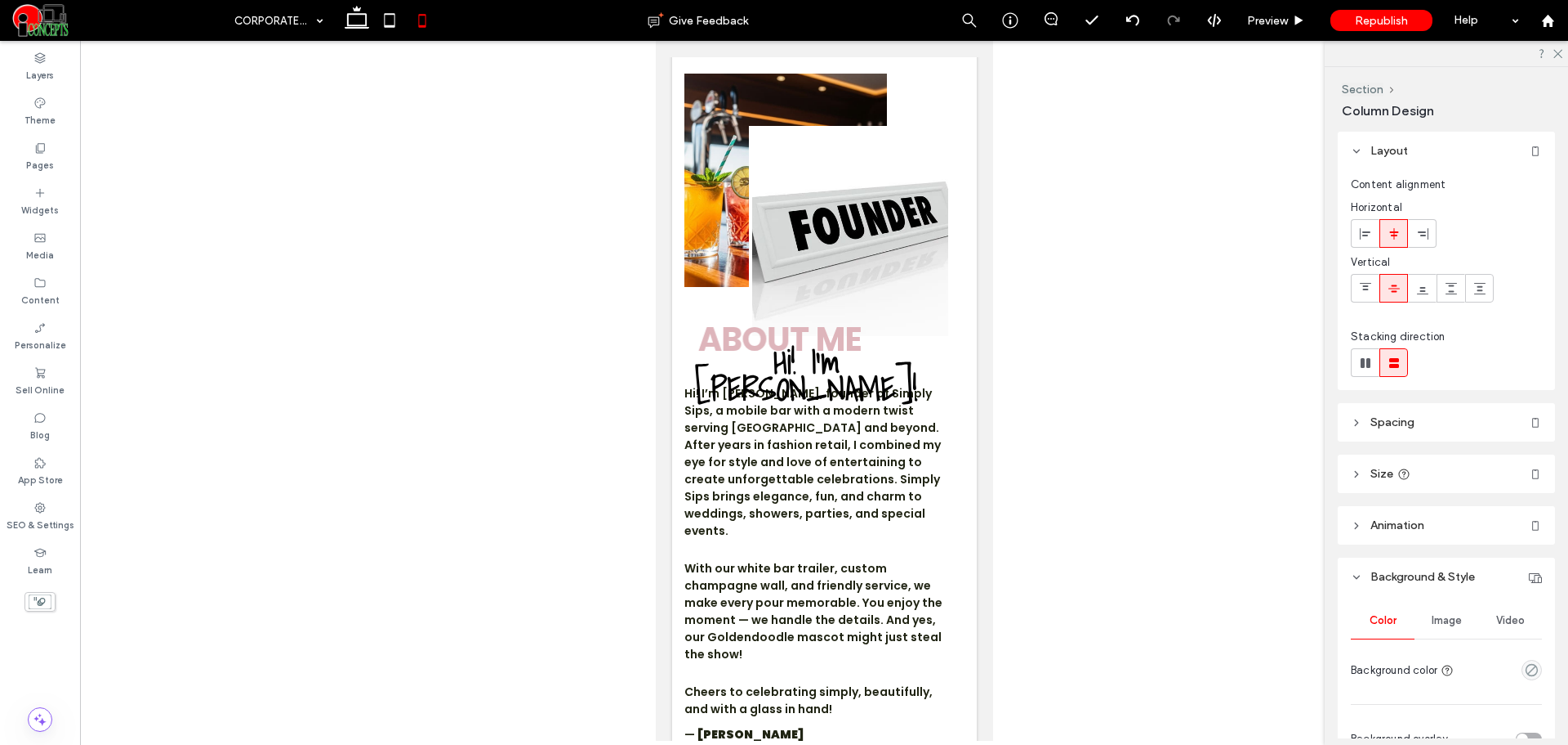
type input "***"
click at [362, 11] on icon at bounding box center [357, 20] width 33 height 33
type input "**"
type input "***"
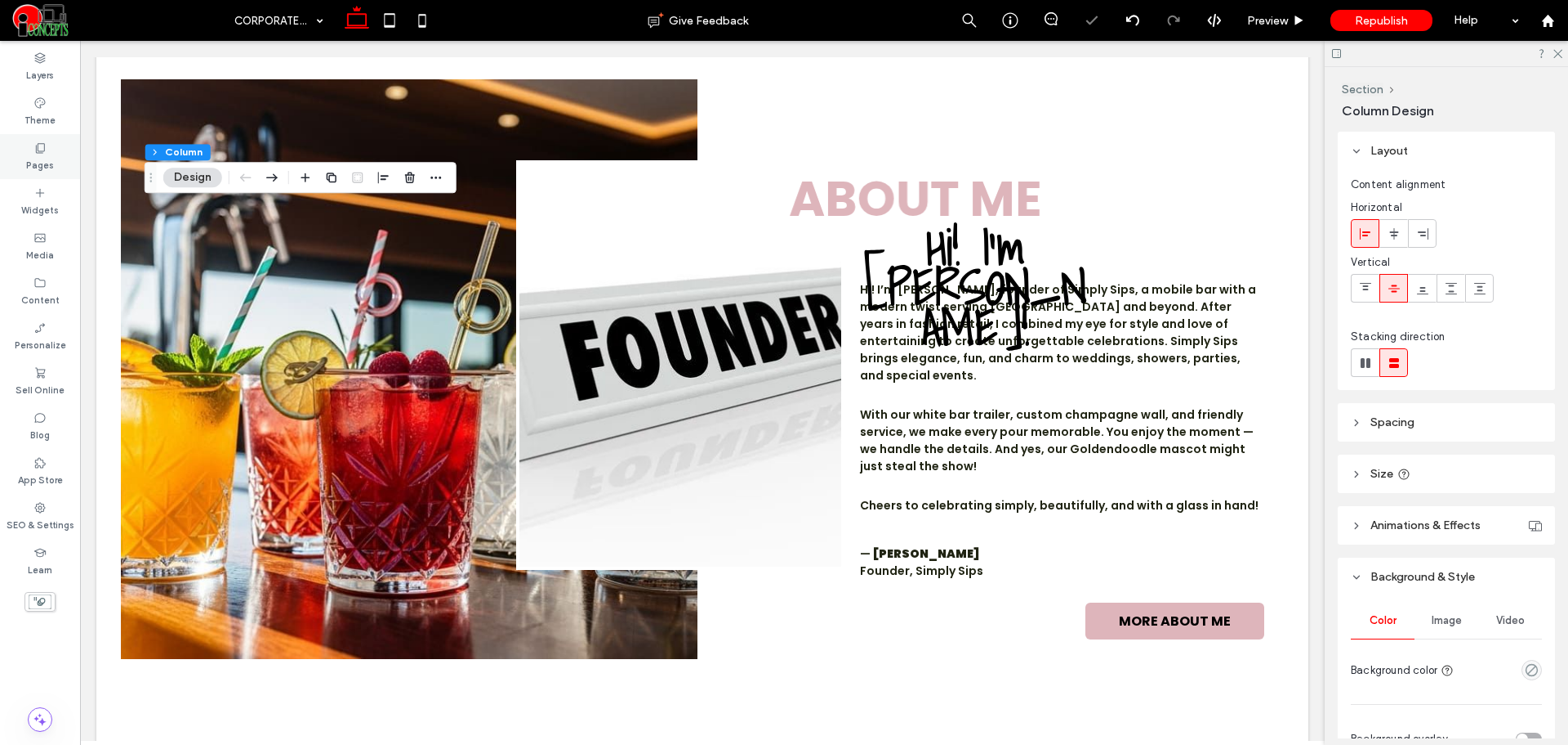
click at [38, 149] on use at bounding box center [40, 148] width 9 height 10
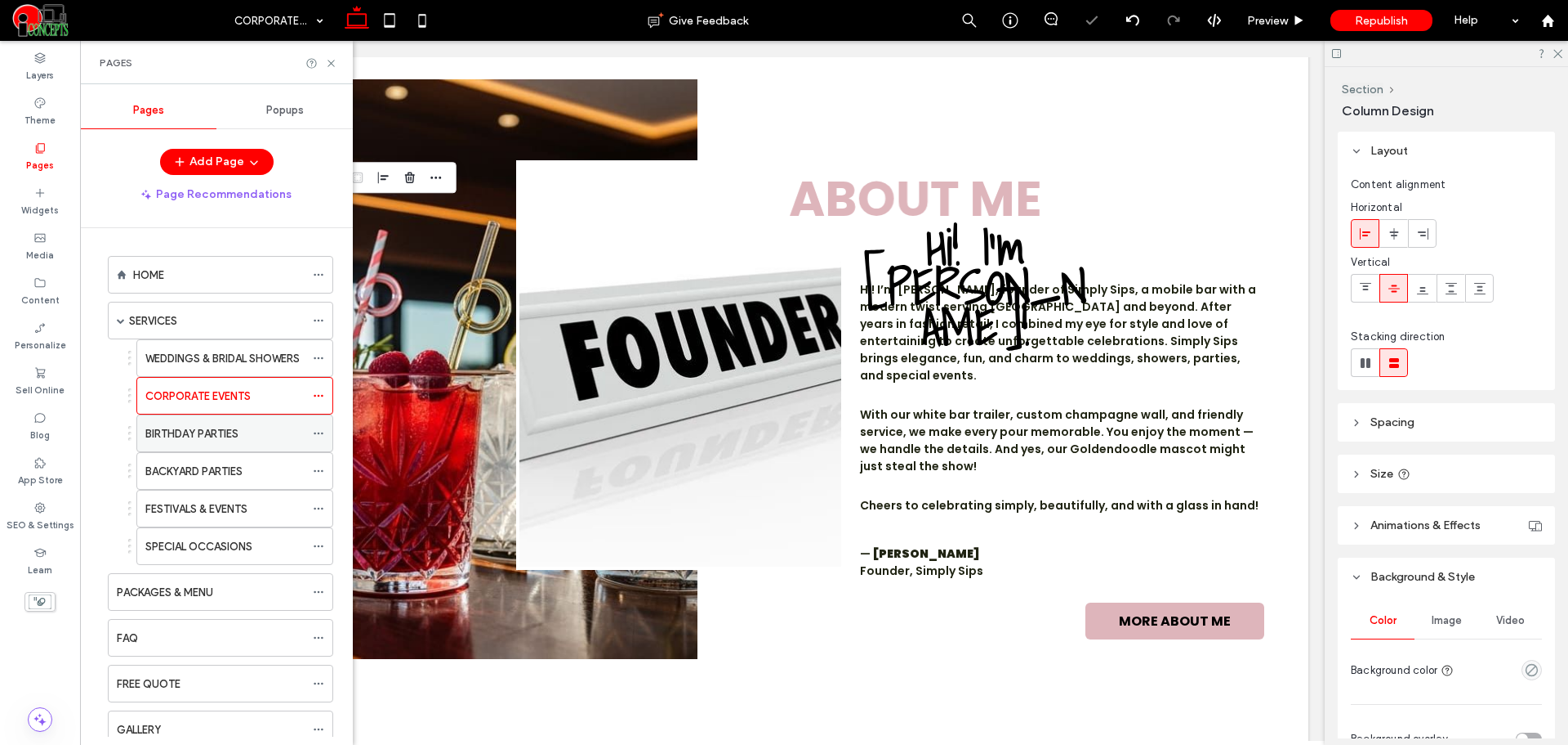
click at [217, 430] on label "BIRTHDAY PARTIES" at bounding box center [191, 433] width 93 height 29
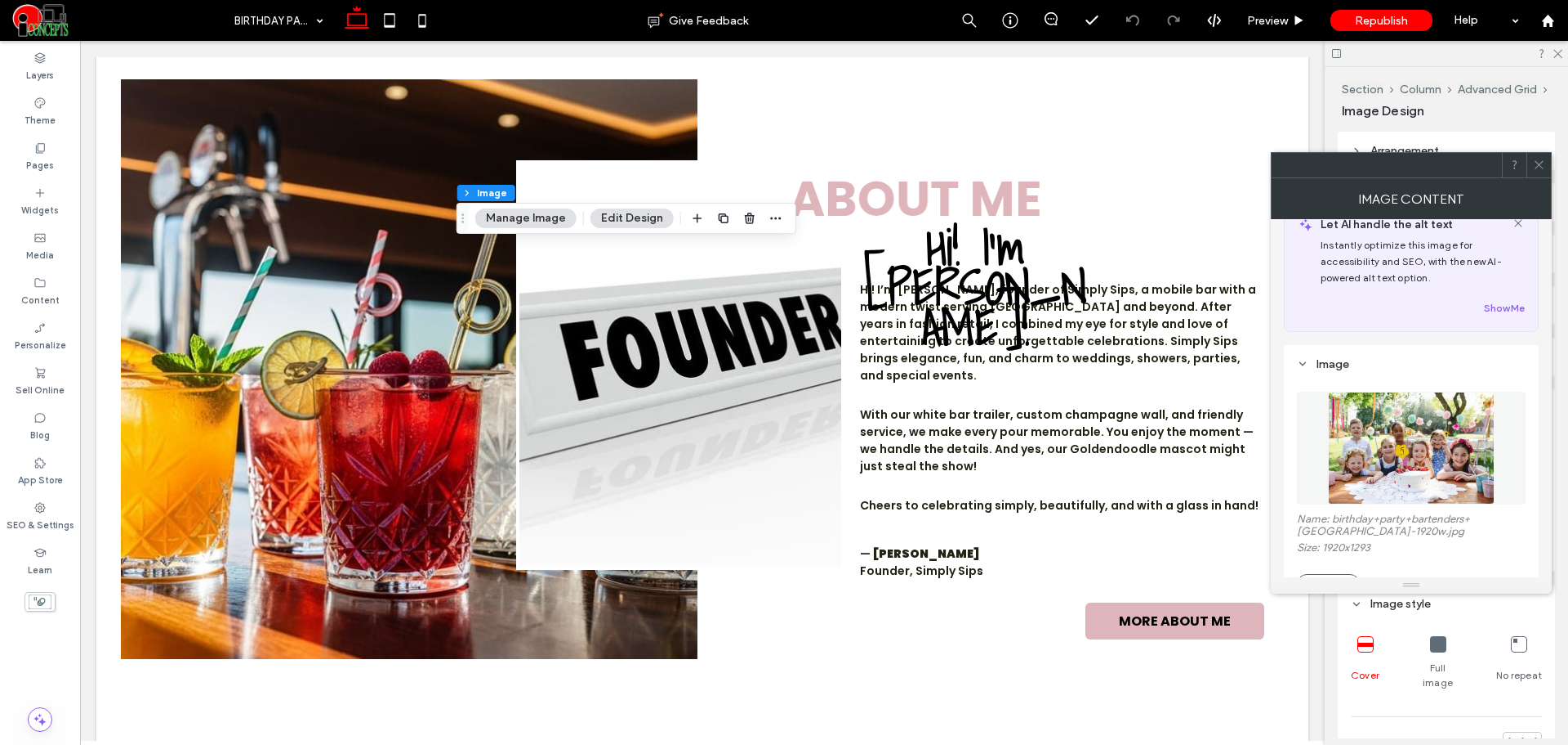
scroll to position [137, 0]
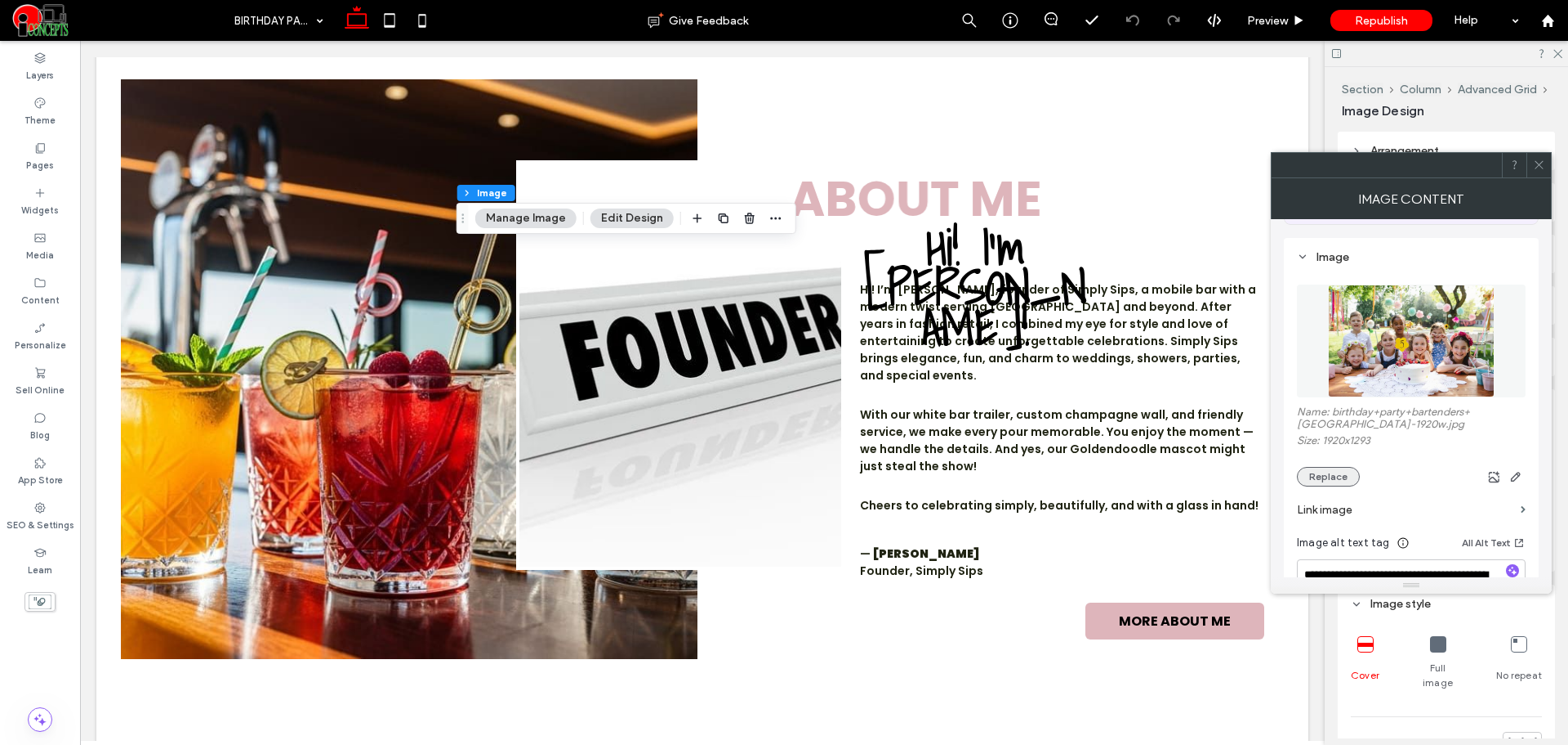
click at [1330, 487] on button "Replace" at bounding box center [1328, 477] width 63 height 20
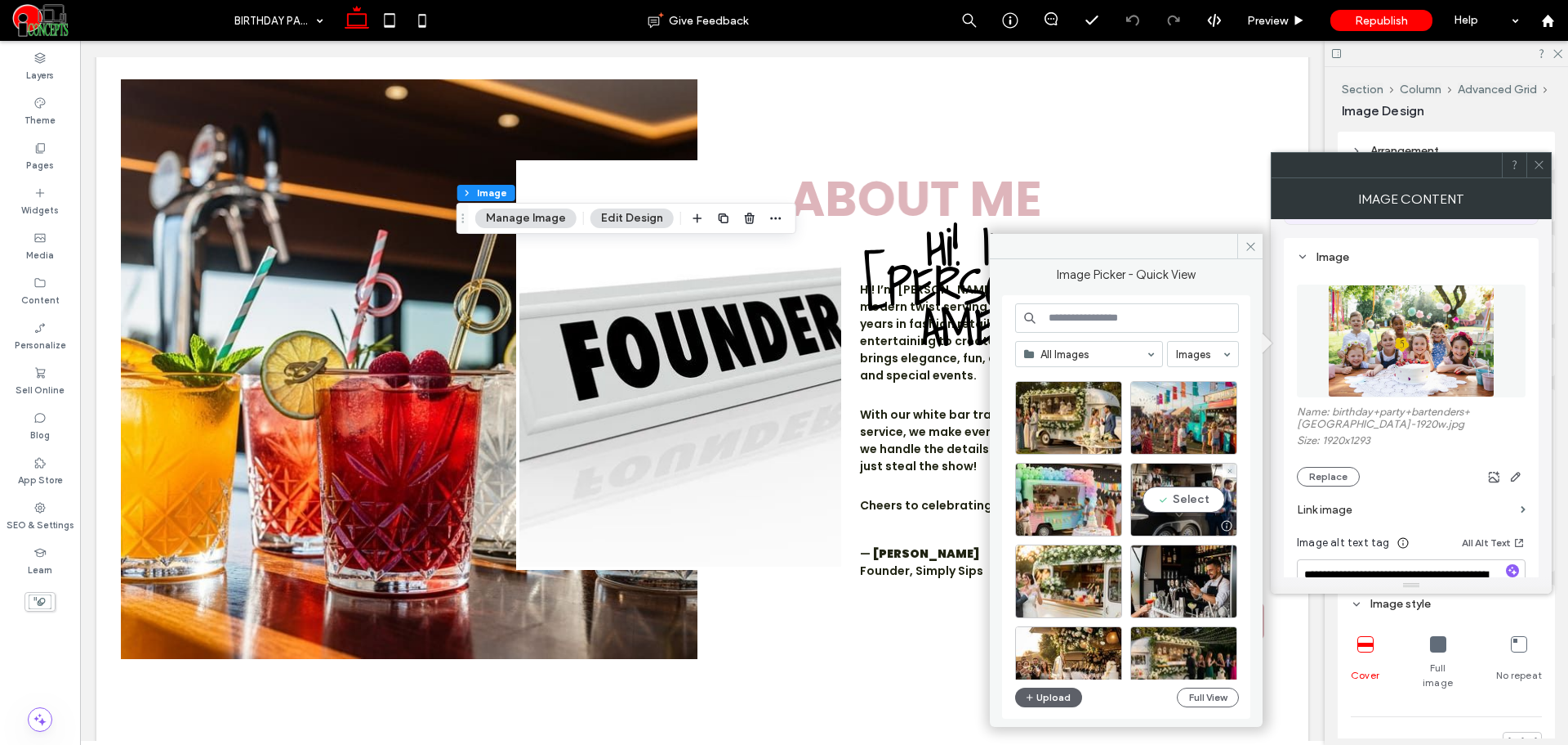
scroll to position [1247, 0]
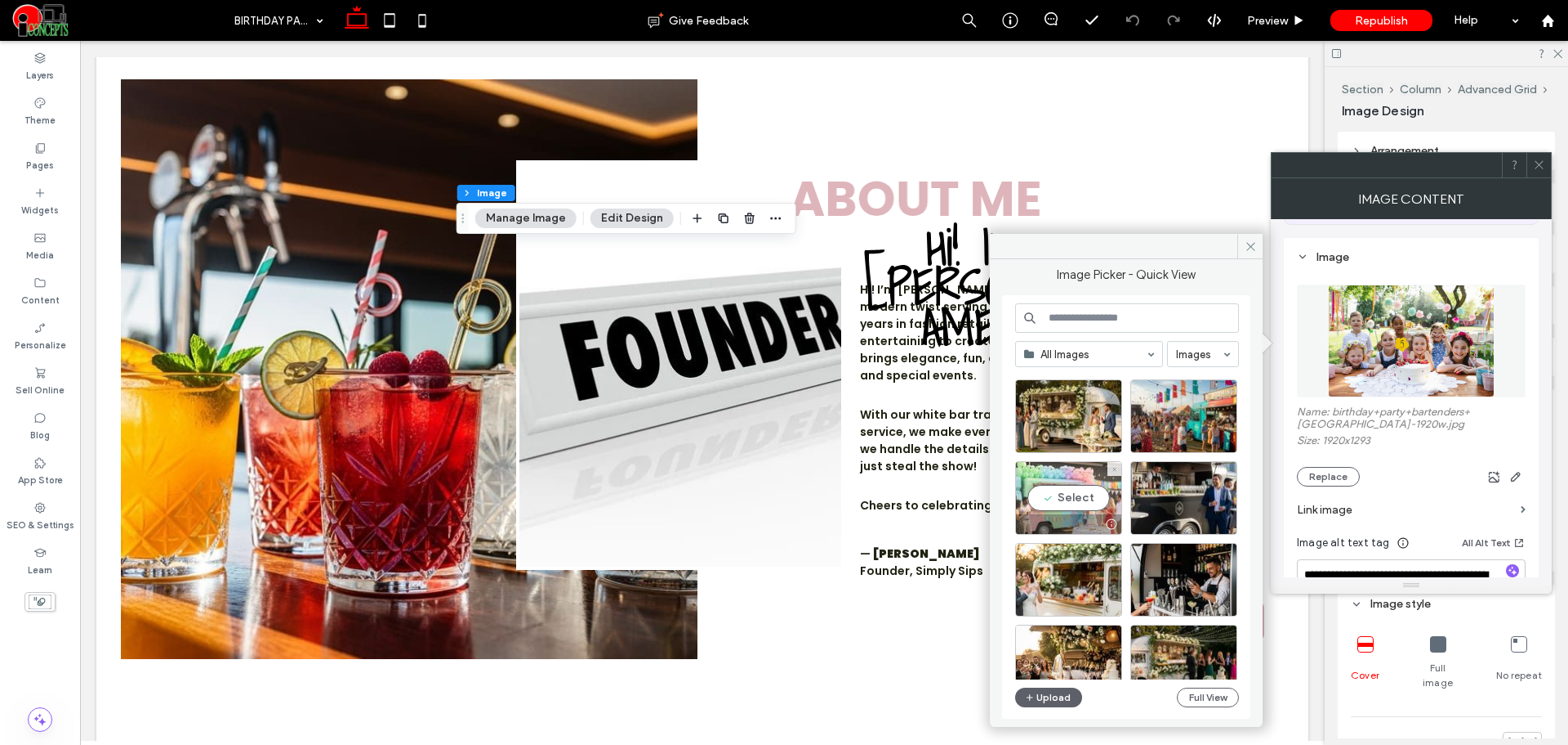
click at [1098, 491] on div "Select" at bounding box center [1069, 498] width 107 height 74
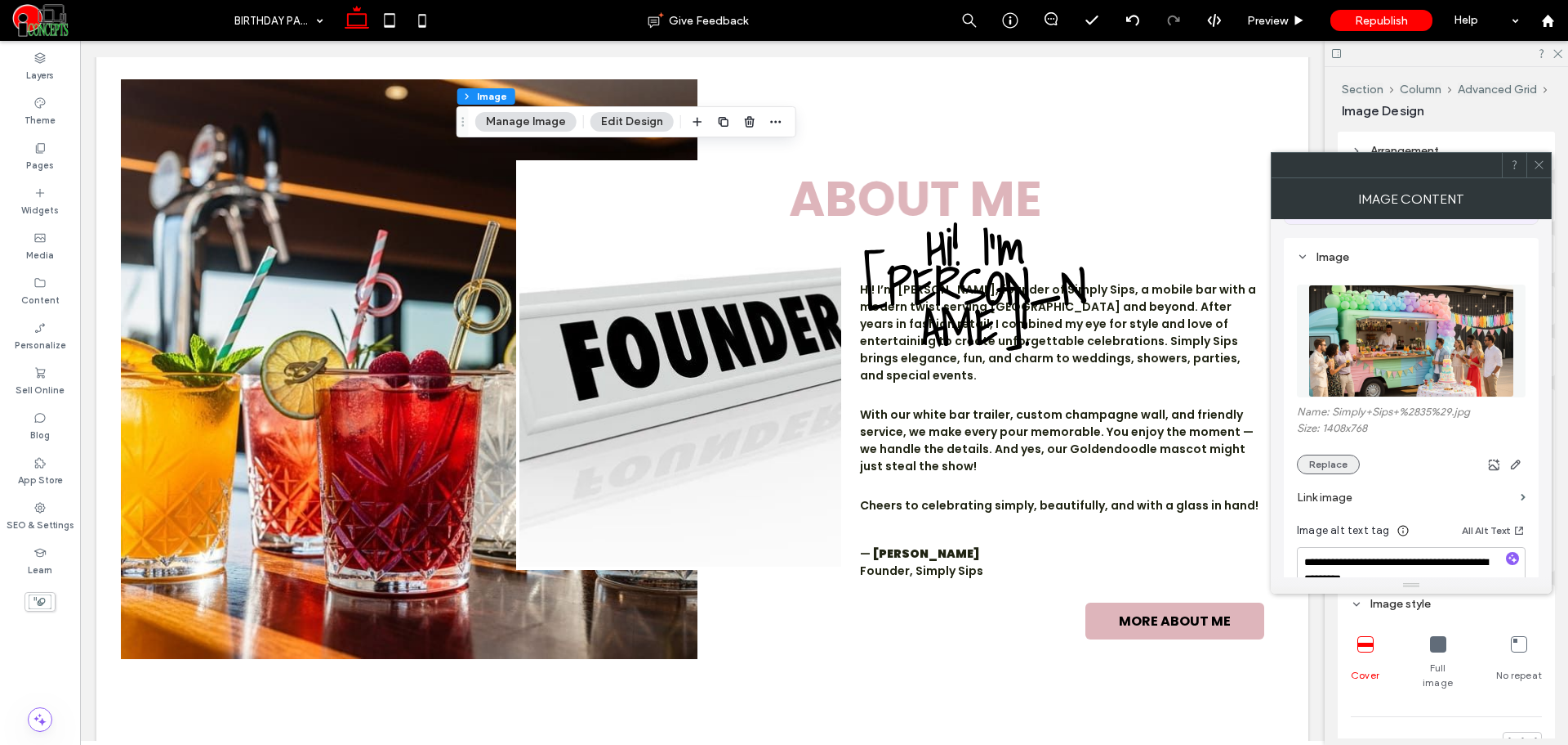
click at [1322, 463] on button "Replace" at bounding box center [1328, 465] width 63 height 20
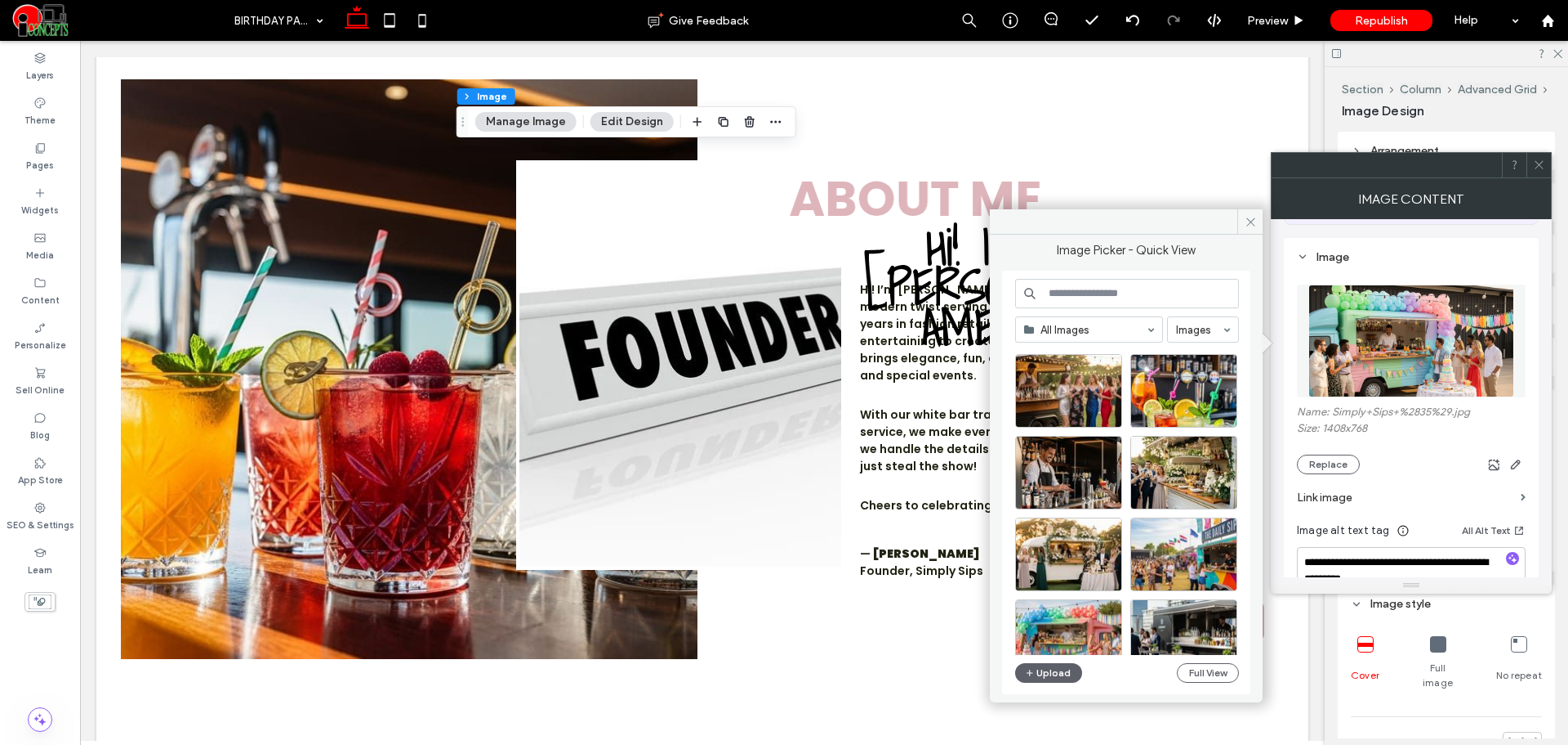
scroll to position [1805, 0]
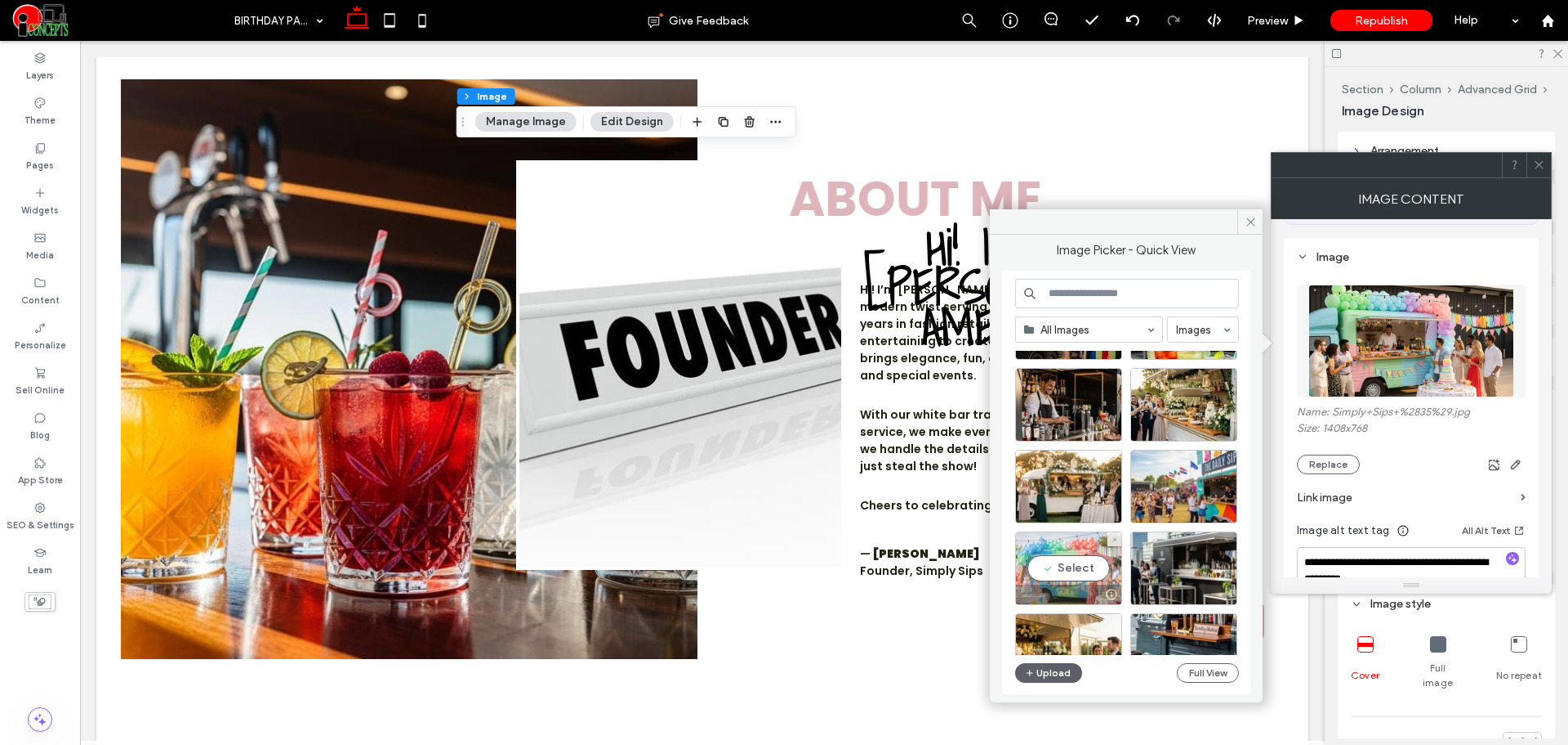
click at [1090, 581] on div "Select" at bounding box center [1069, 568] width 107 height 74
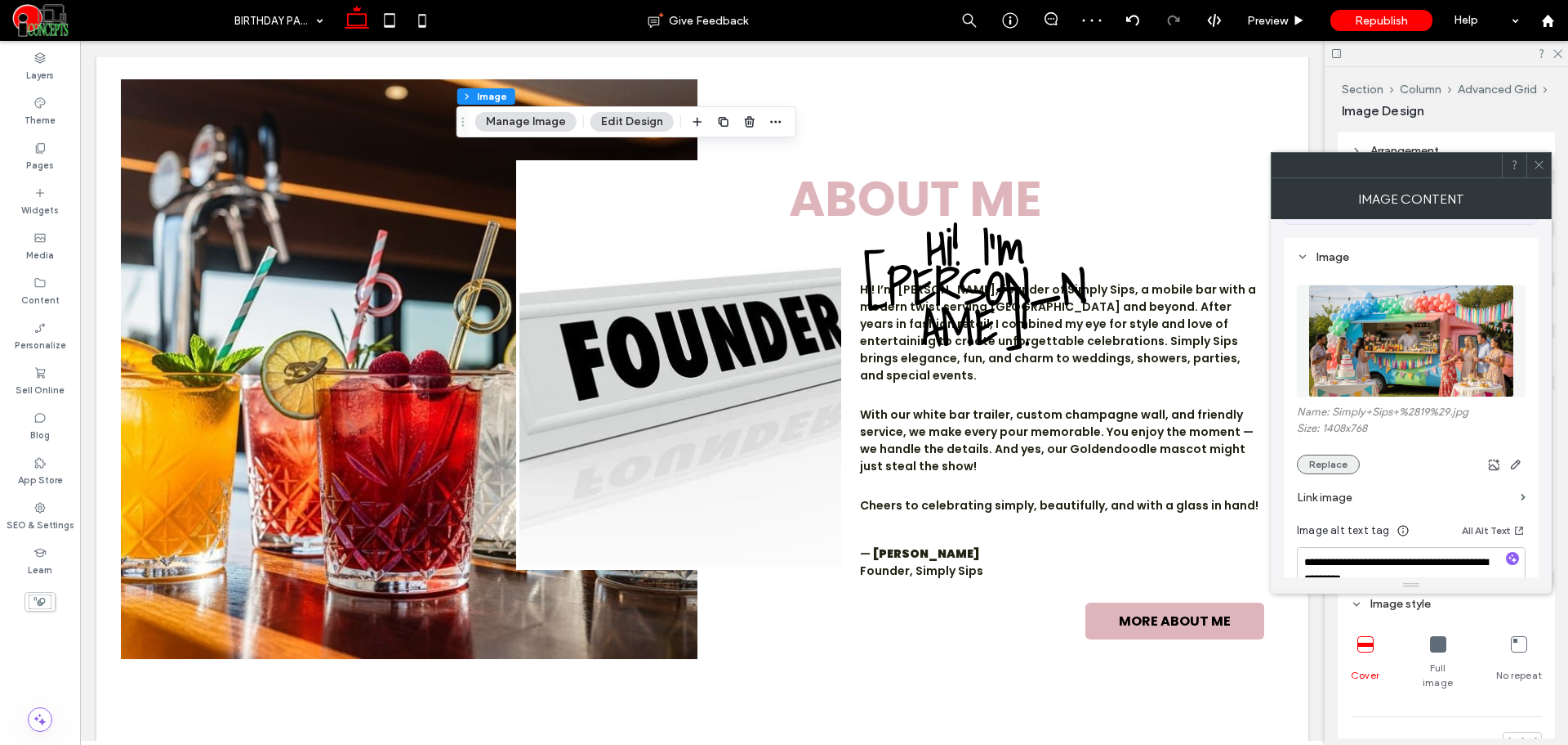
click at [1308, 470] on button "Replace" at bounding box center [1328, 465] width 63 height 20
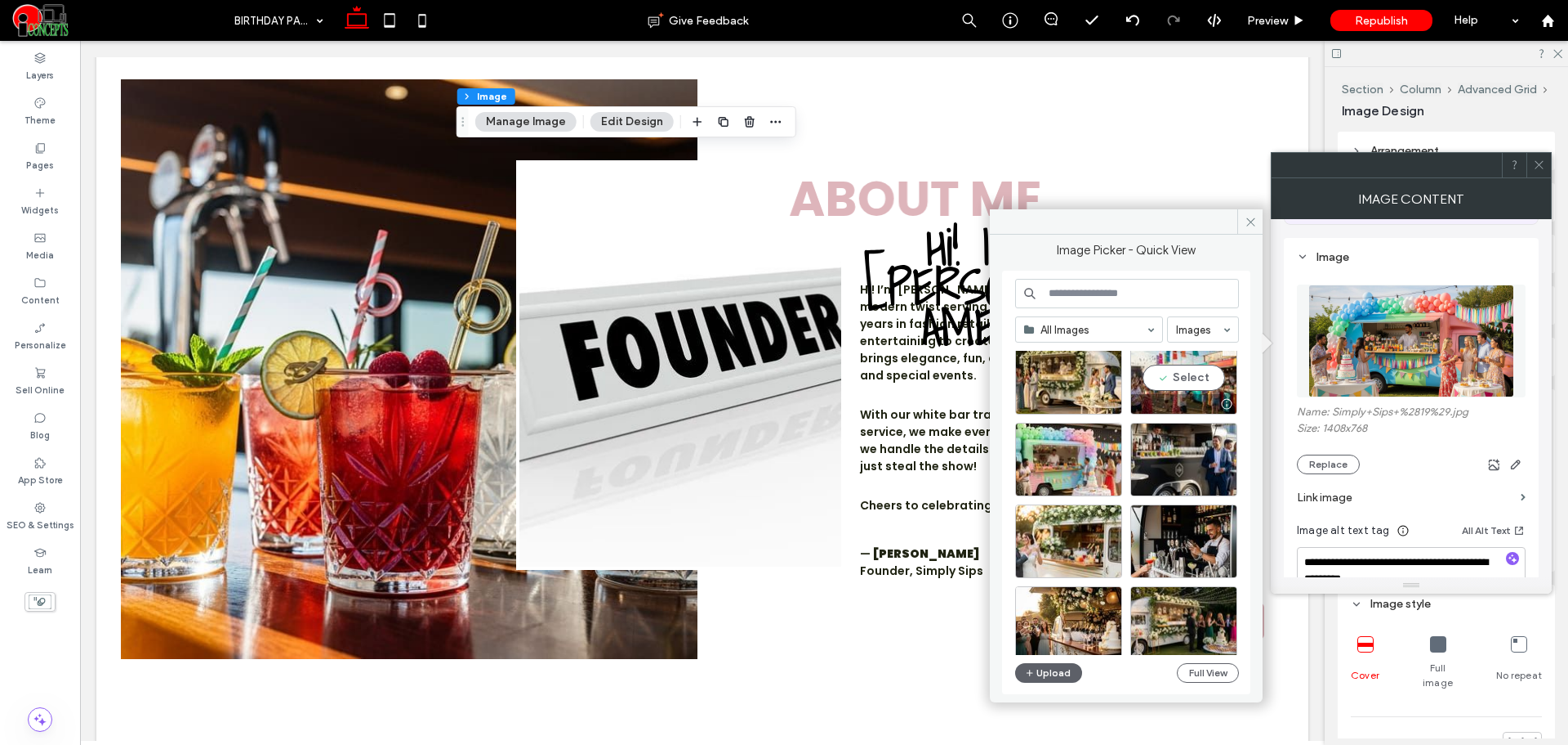
scroll to position [1262, 0]
click at [1077, 456] on div "Select" at bounding box center [1069, 459] width 107 height 74
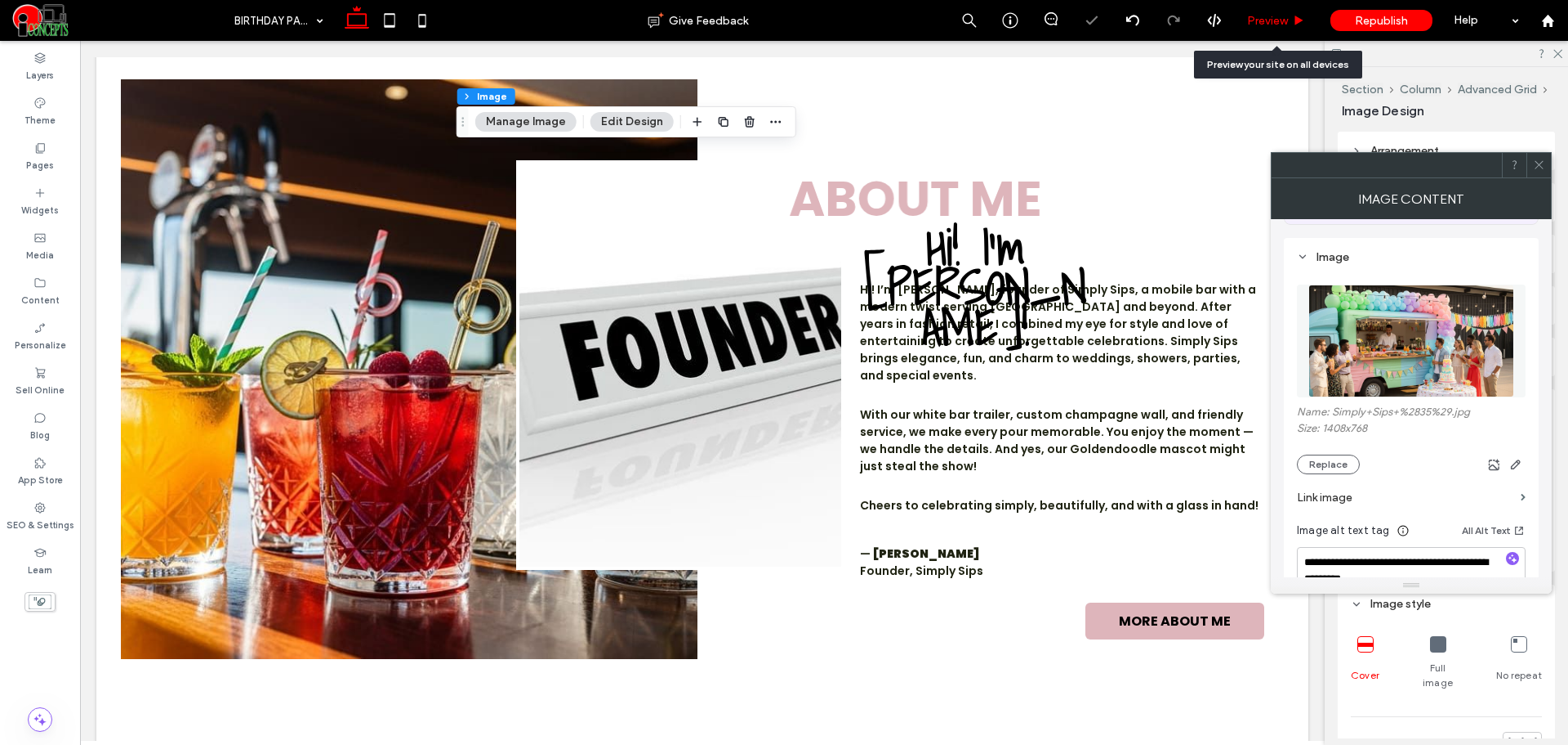
click at [1249, 16] on span "Preview" at bounding box center [1267, 21] width 41 height 14
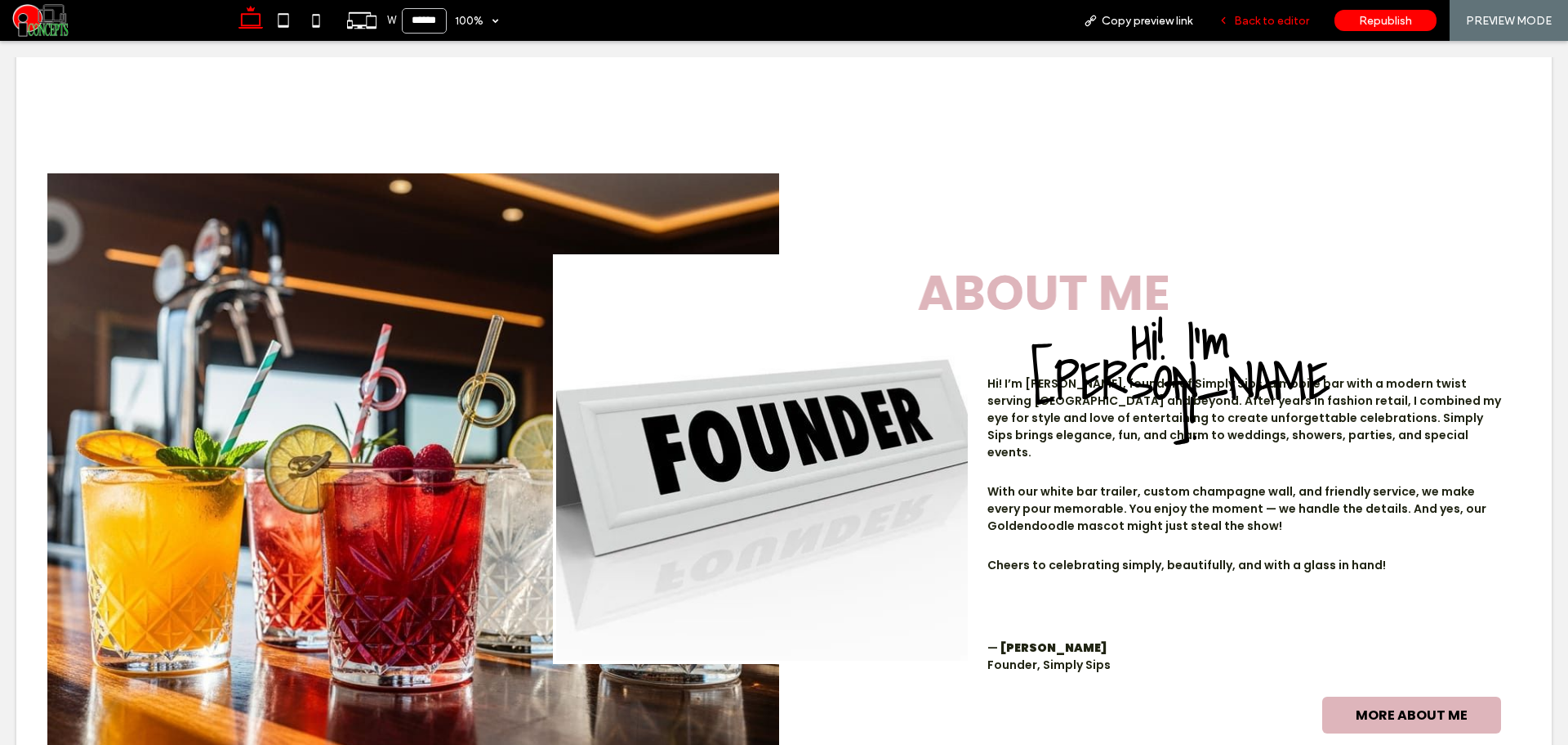
click at [1235, 20] on div "Back to editor" at bounding box center [1264, 21] width 116 height 14
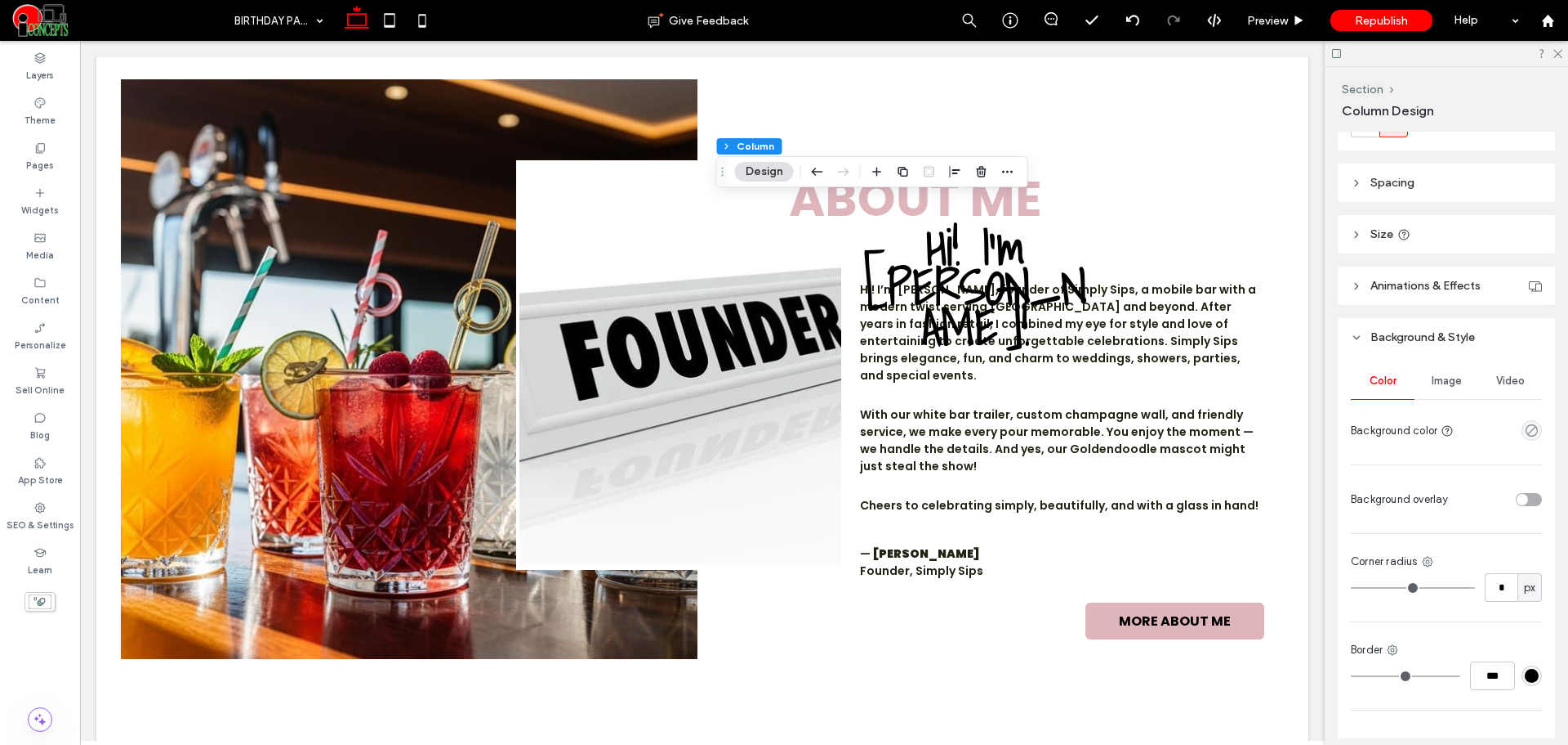
scroll to position [272, 0]
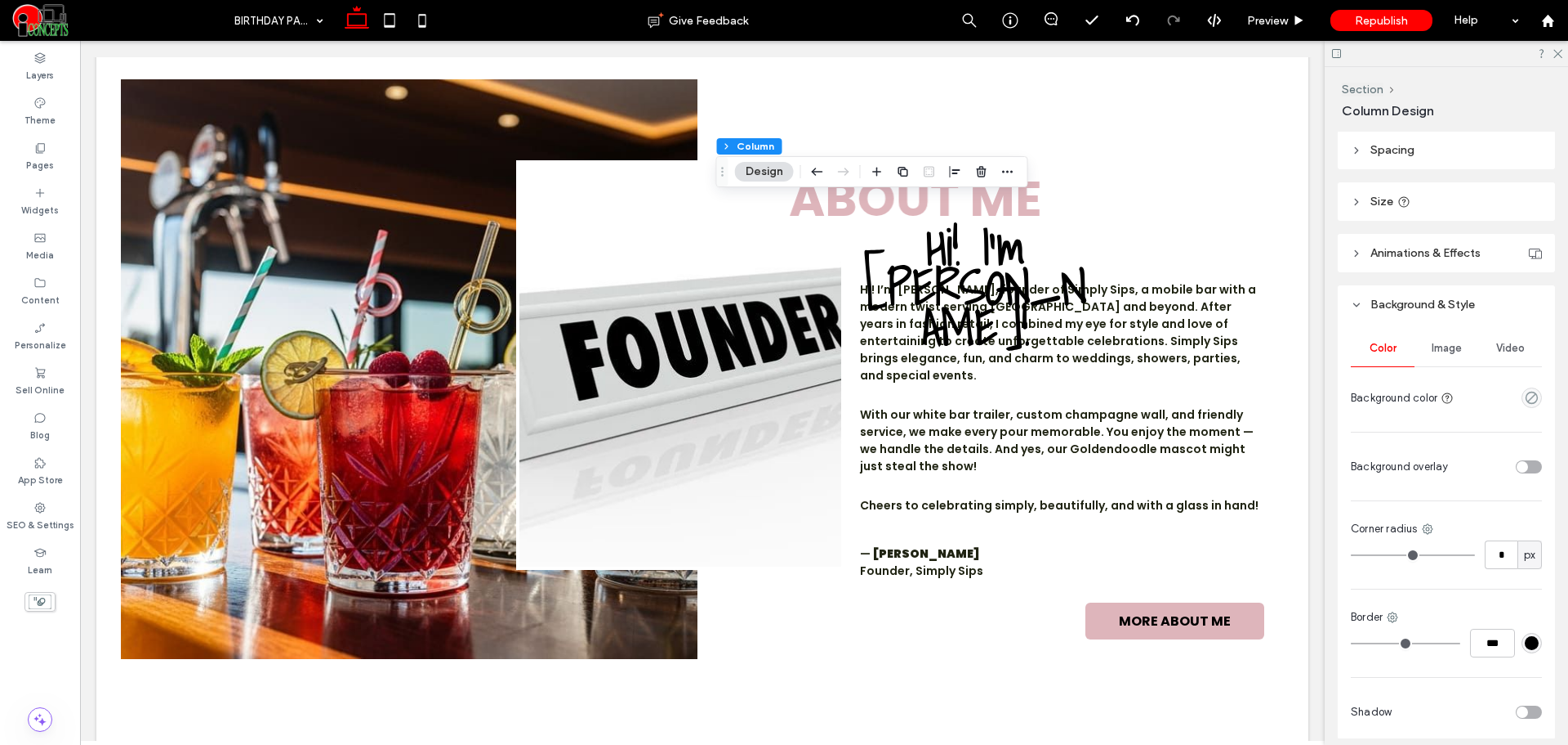
click at [1446, 349] on span "Image" at bounding box center [1447, 348] width 30 height 13
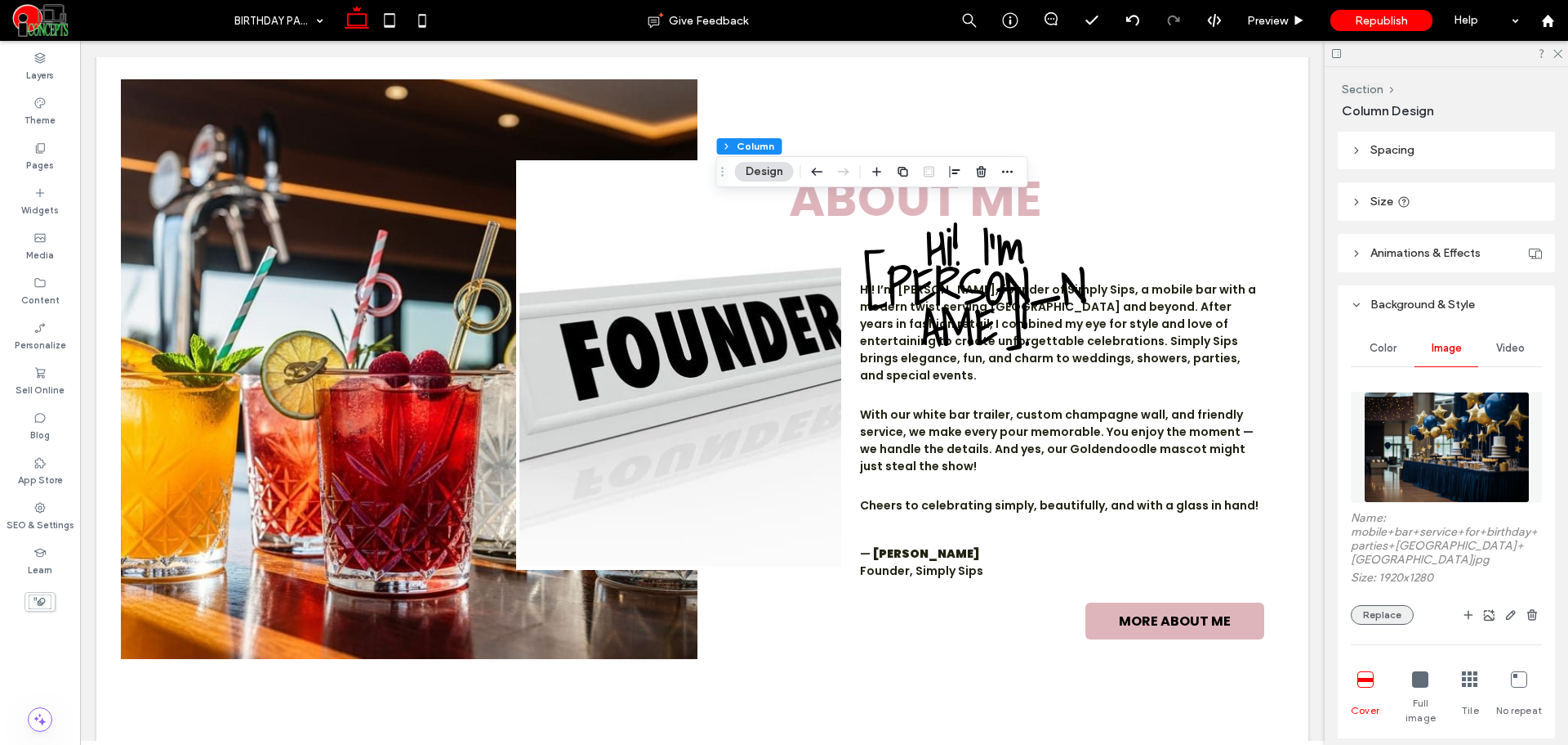
click at [1389, 604] on button "Replace" at bounding box center [1382, 614] width 63 height 20
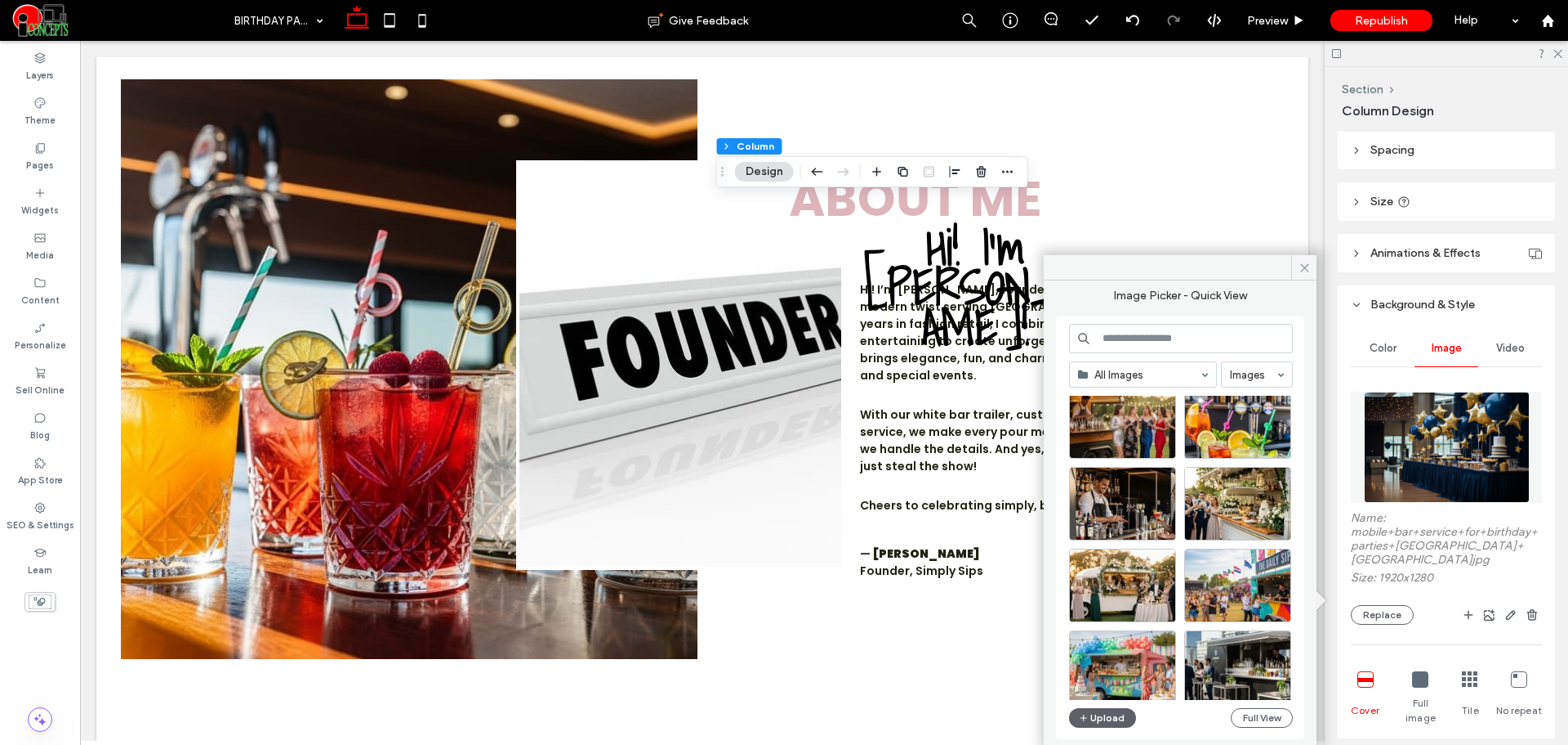
scroll to position [1818, 0]
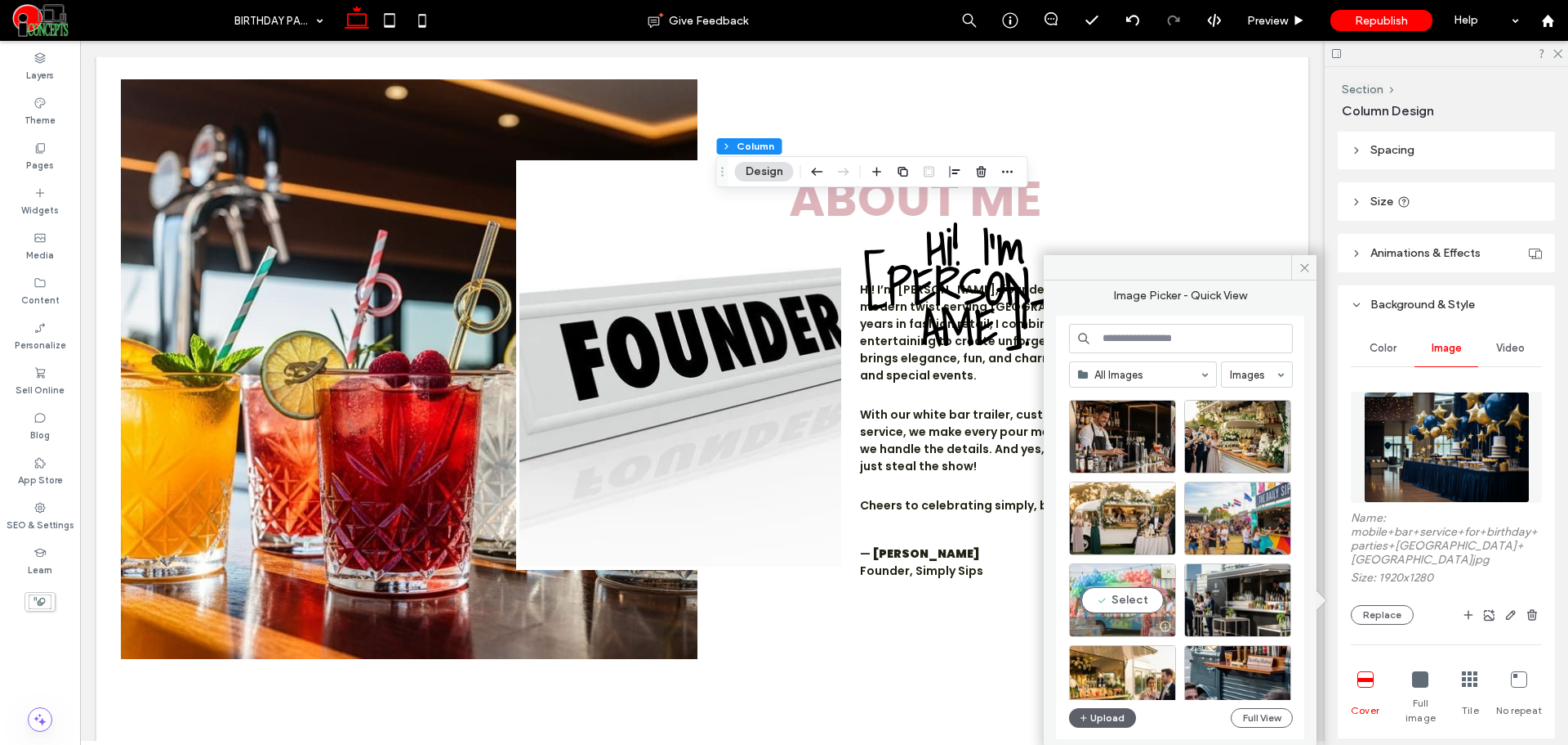
click at [1141, 592] on div "Select" at bounding box center [1122, 600] width 107 height 74
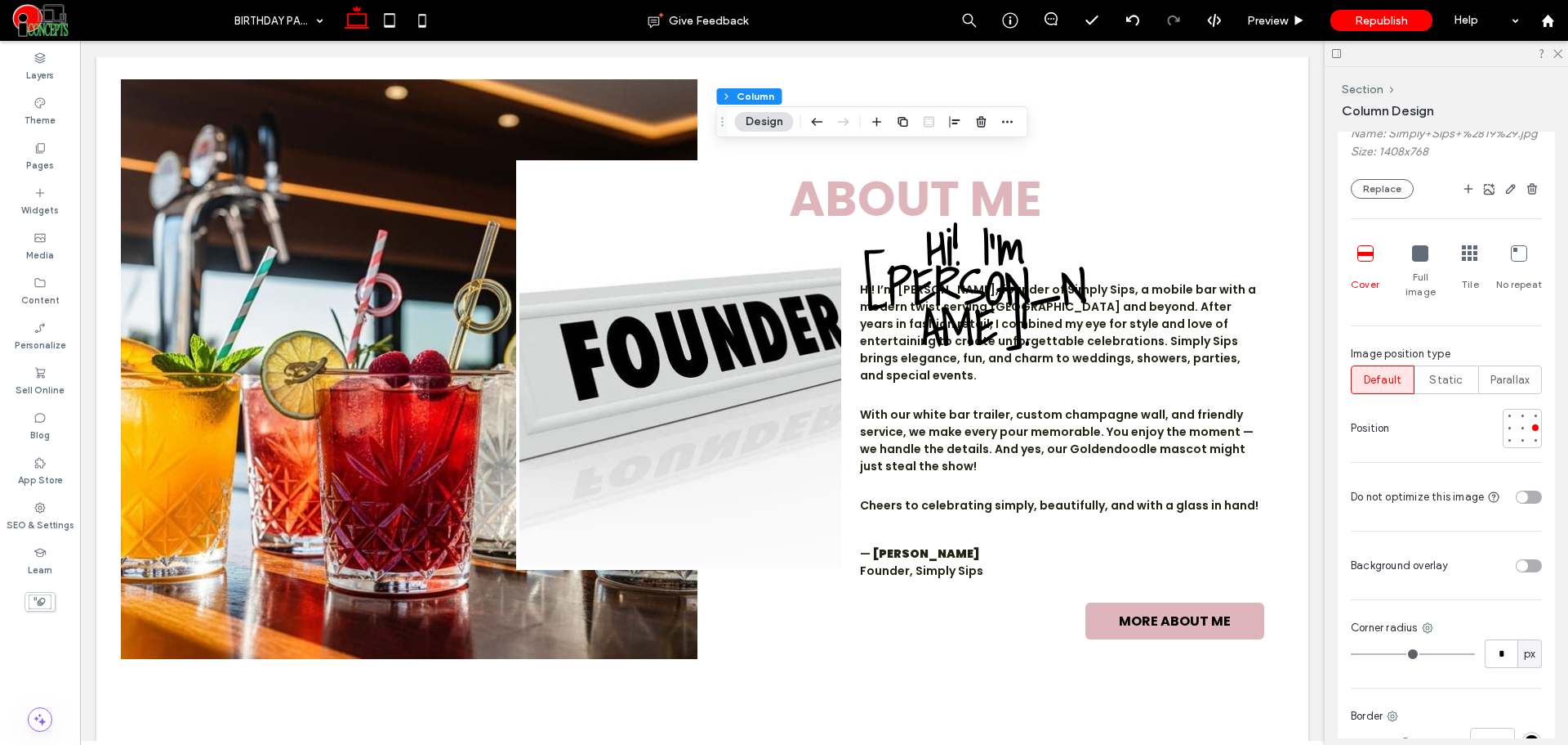
scroll to position [681, 0]
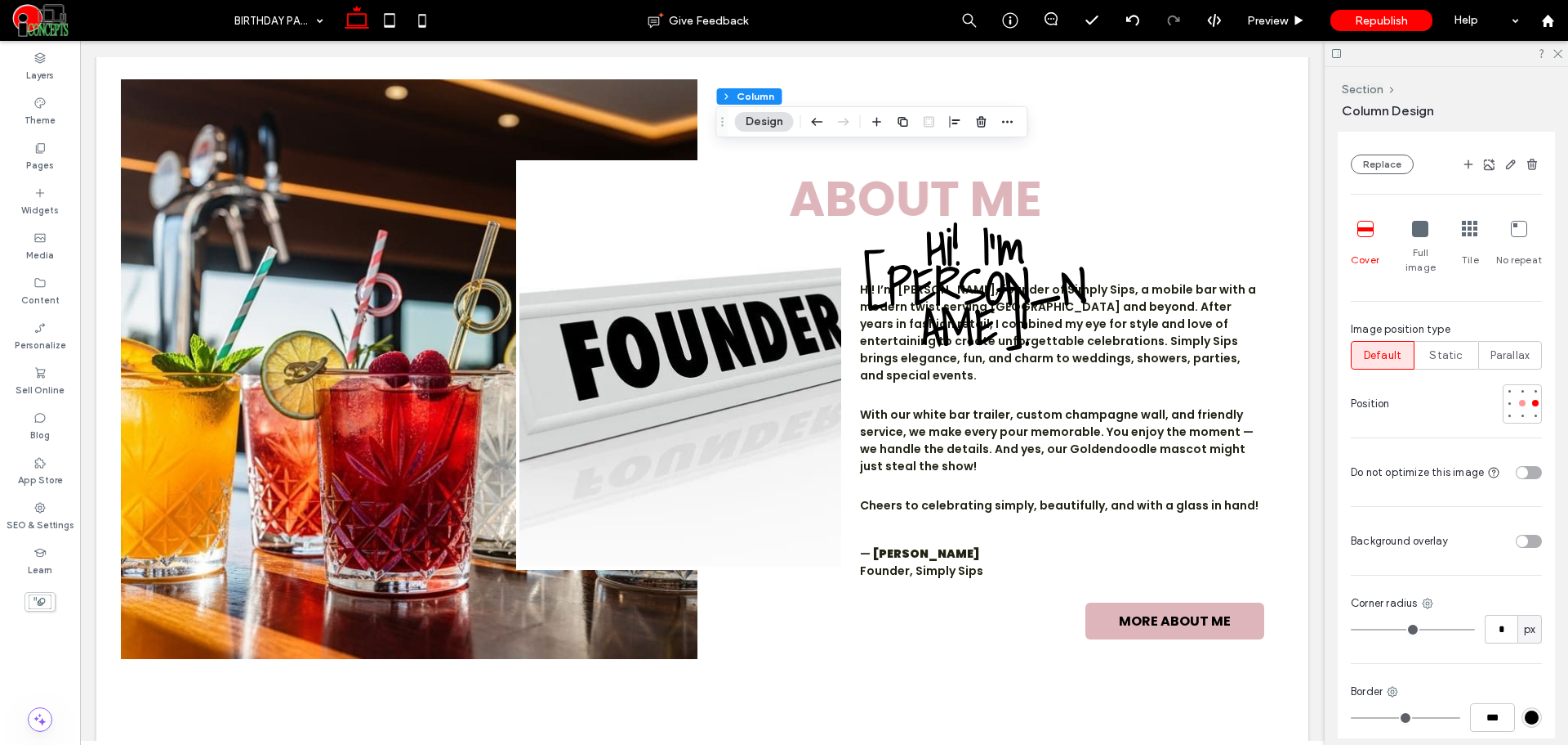
click at [1517, 406] on div at bounding box center [1522, 402] width 11 height 11
click at [1504, 405] on div at bounding box center [1509, 402] width 11 height 11
click at [1530, 410] on div at bounding box center [1535, 415] width 11 height 11
click at [1530, 406] on div at bounding box center [1535, 402] width 11 height 11
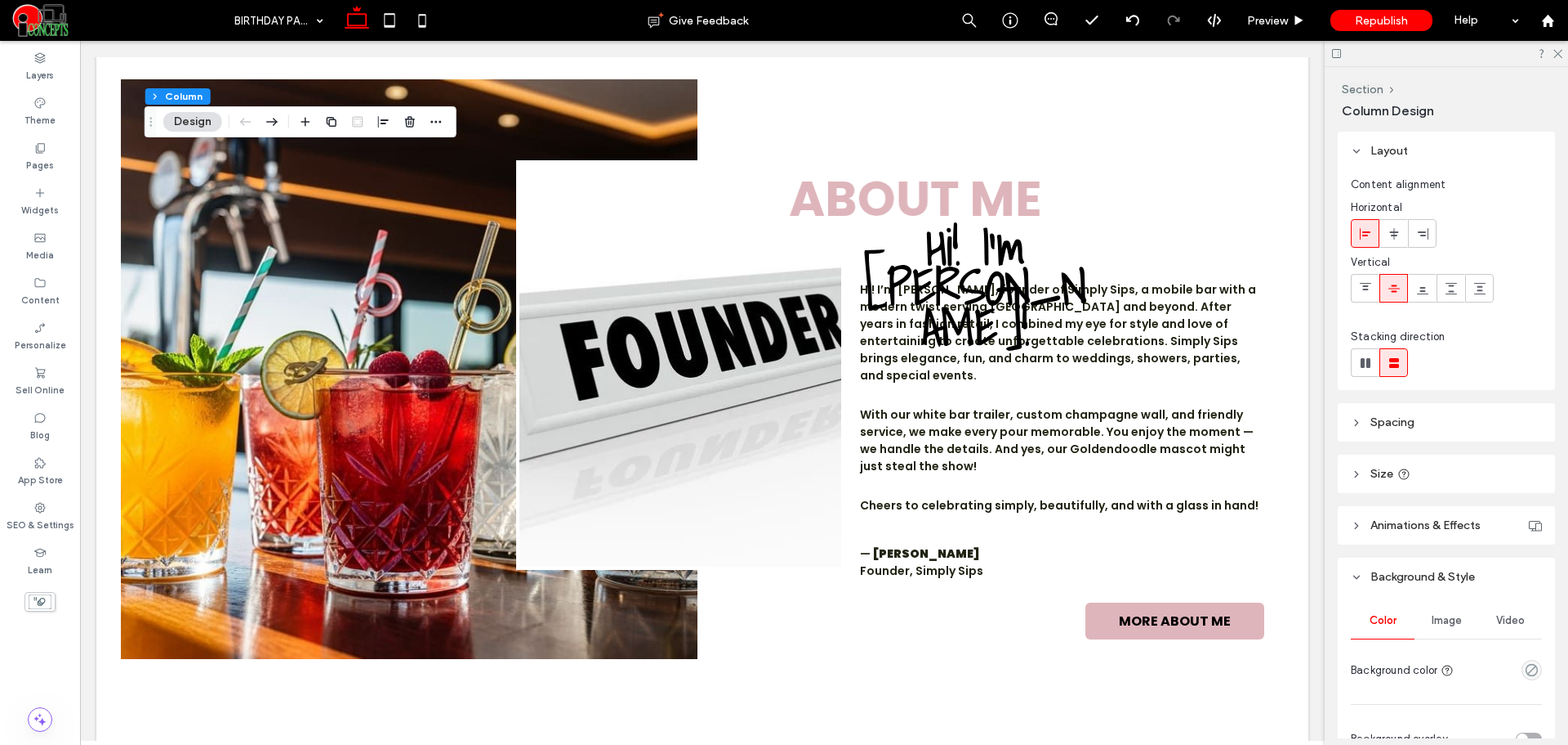
click at [1446, 615] on span "Image" at bounding box center [1447, 619] width 30 height 13
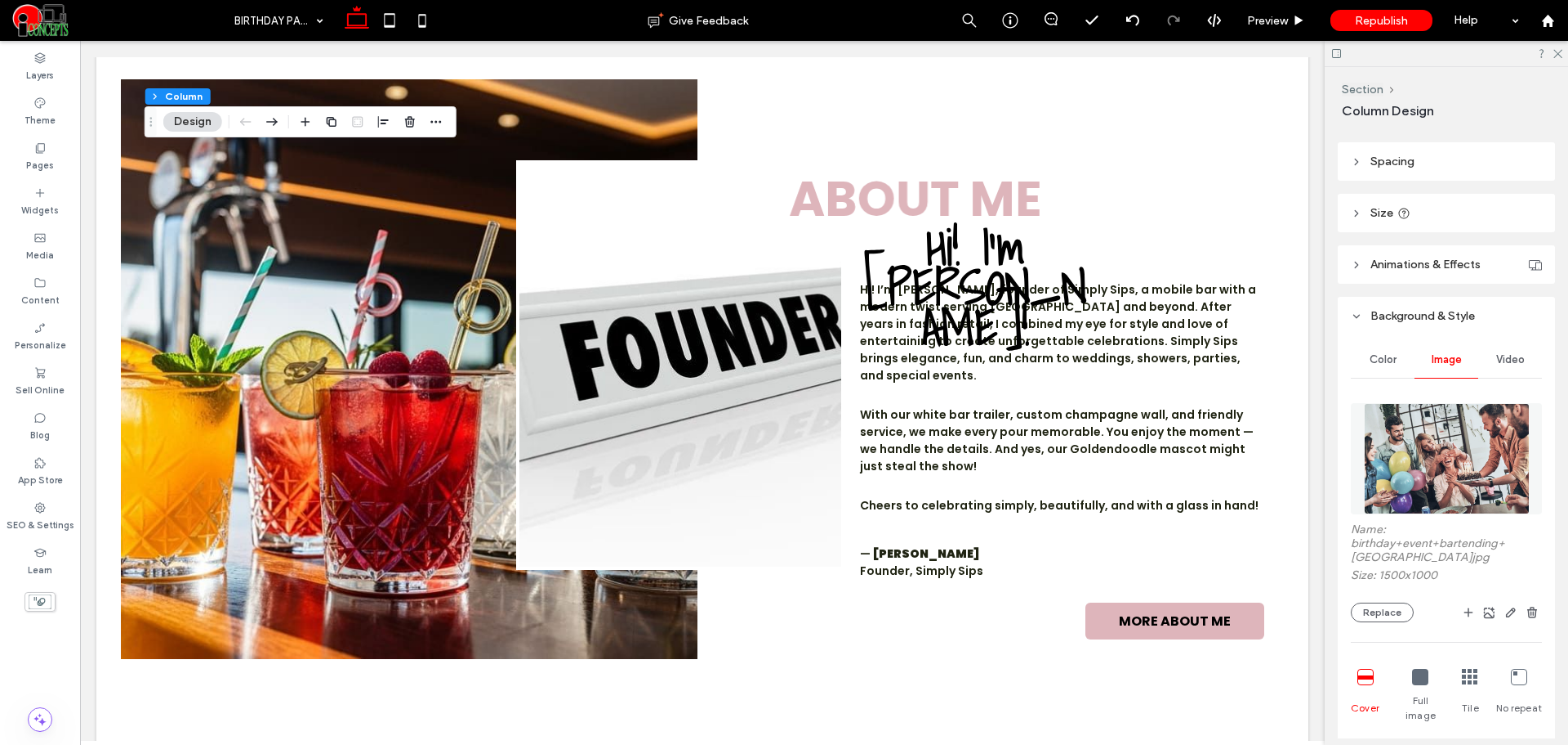
scroll to position [272, 0]
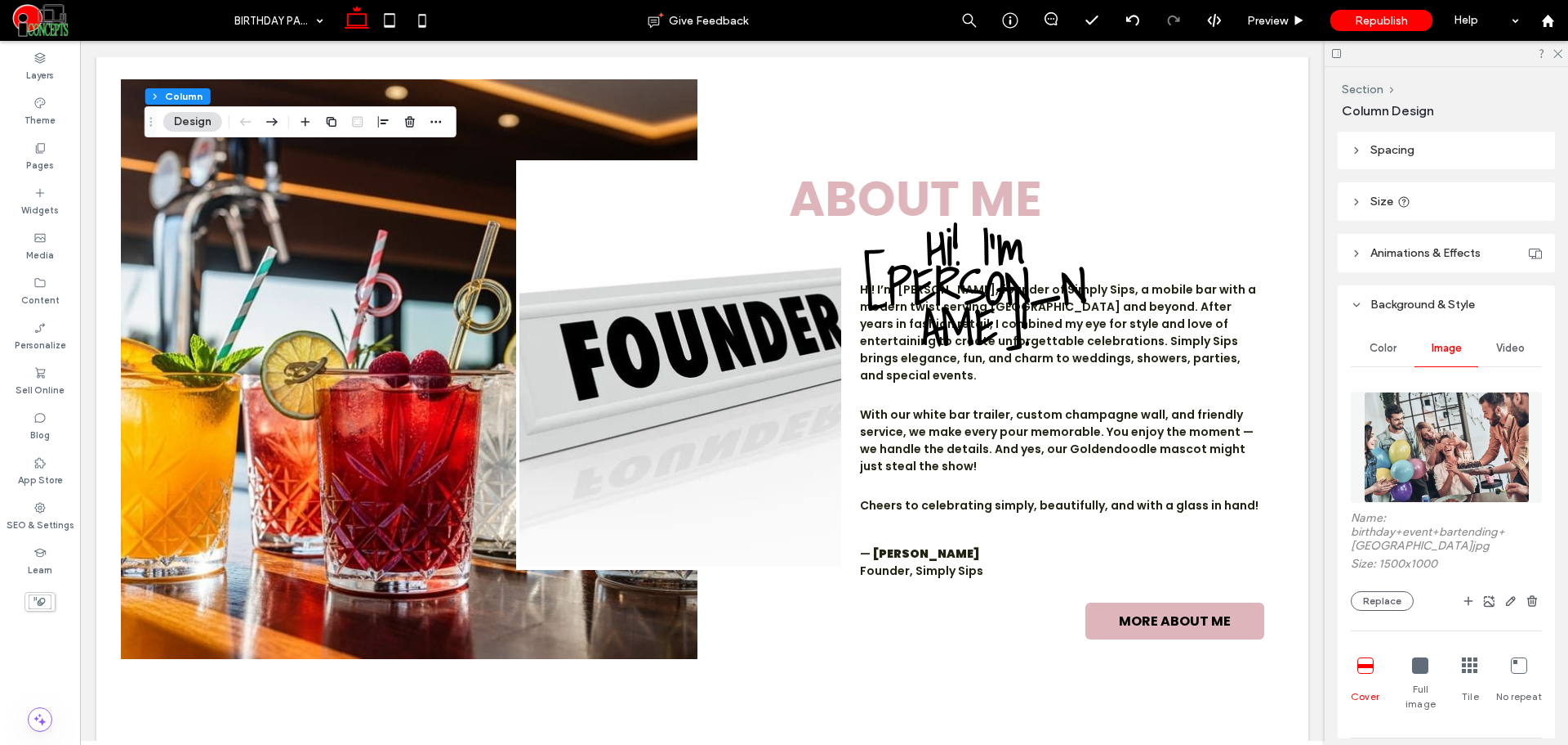
click at [1392, 583] on div "Name: birthday+event+bartending+Gainesville.jpg Size: 1500x1000 Replace" at bounding box center [1446, 560] width 191 height 100
click at [1398, 596] on button "Replace" at bounding box center [1382, 601] width 63 height 20
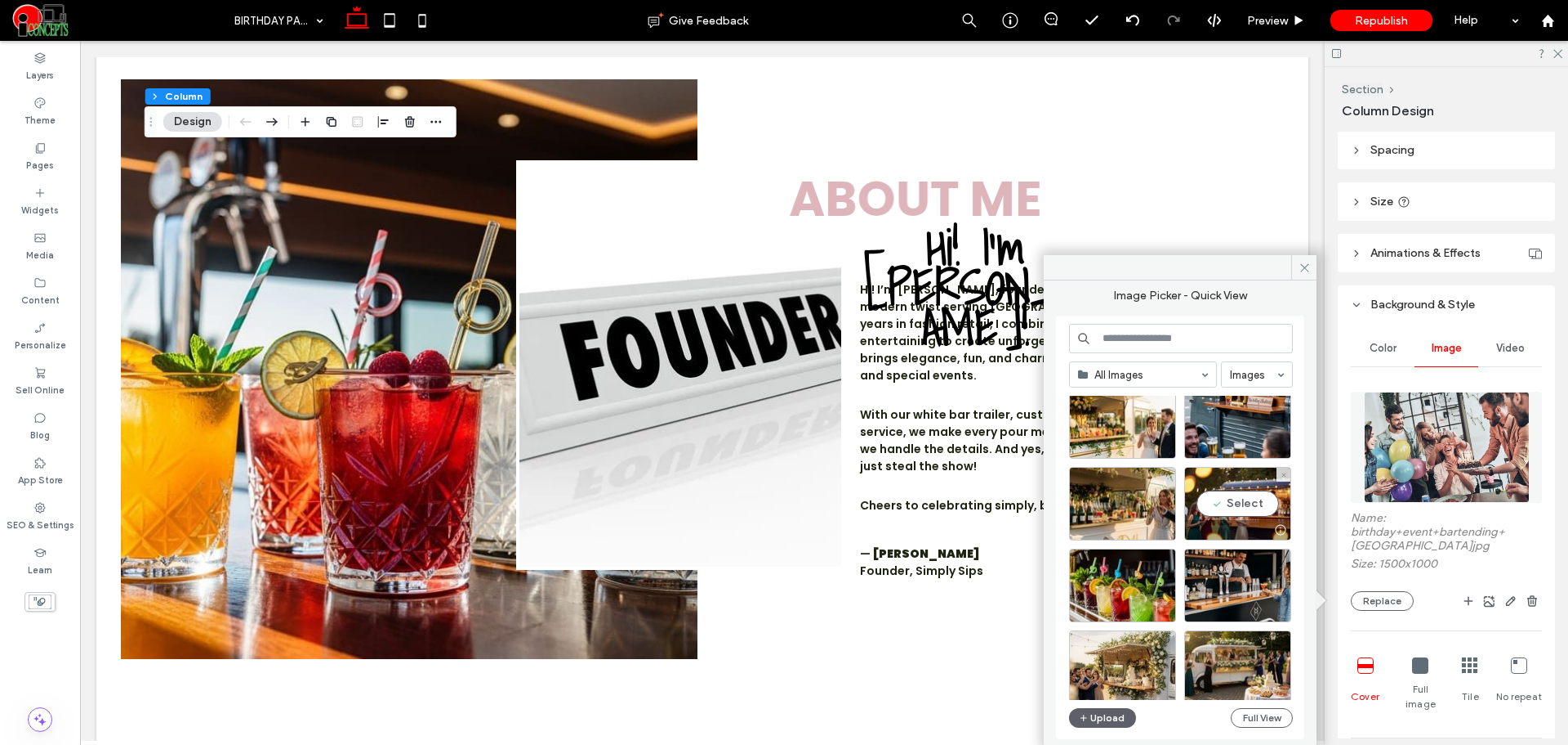
scroll to position [2214, 0]
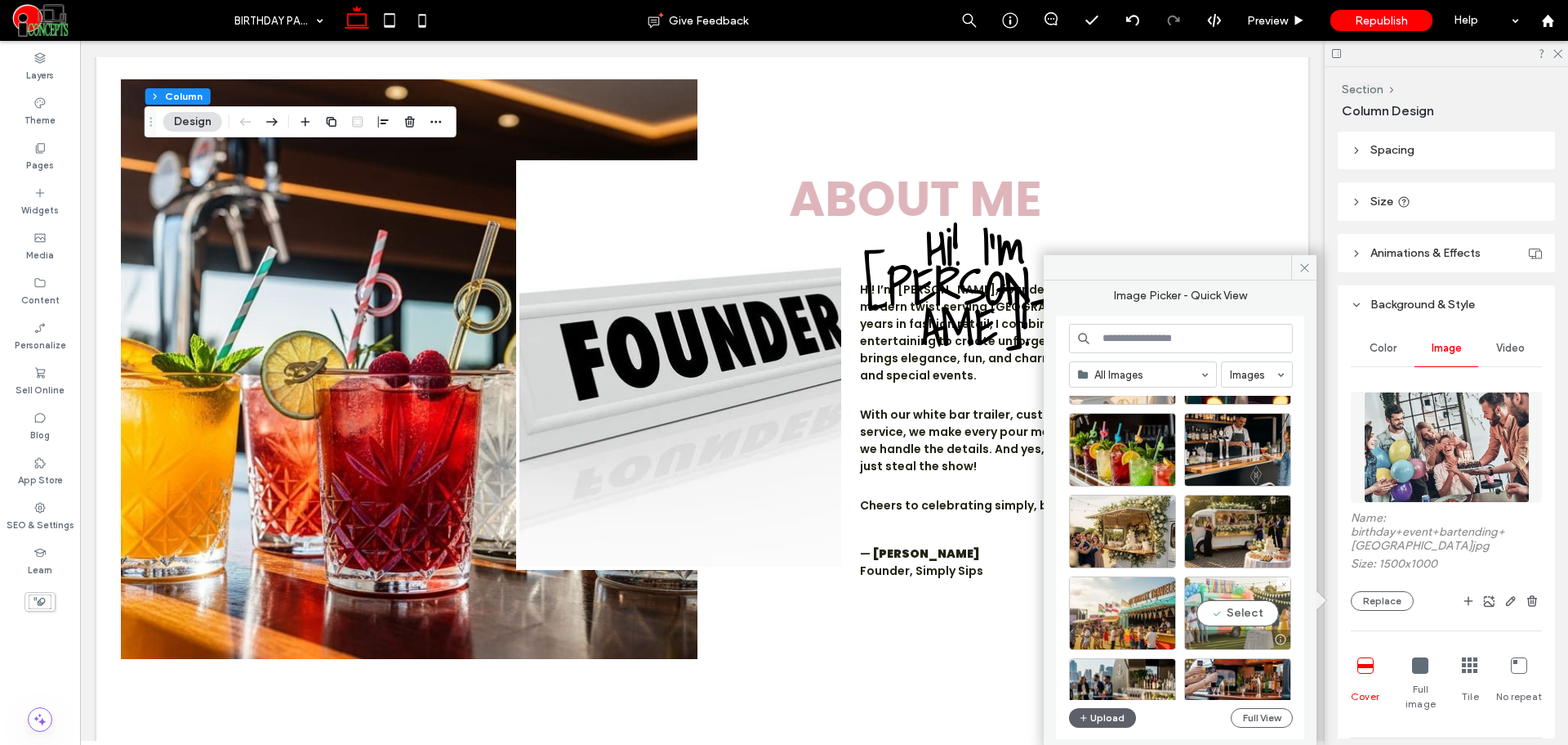
click at [1274, 626] on div "Select" at bounding box center [1237, 613] width 107 height 74
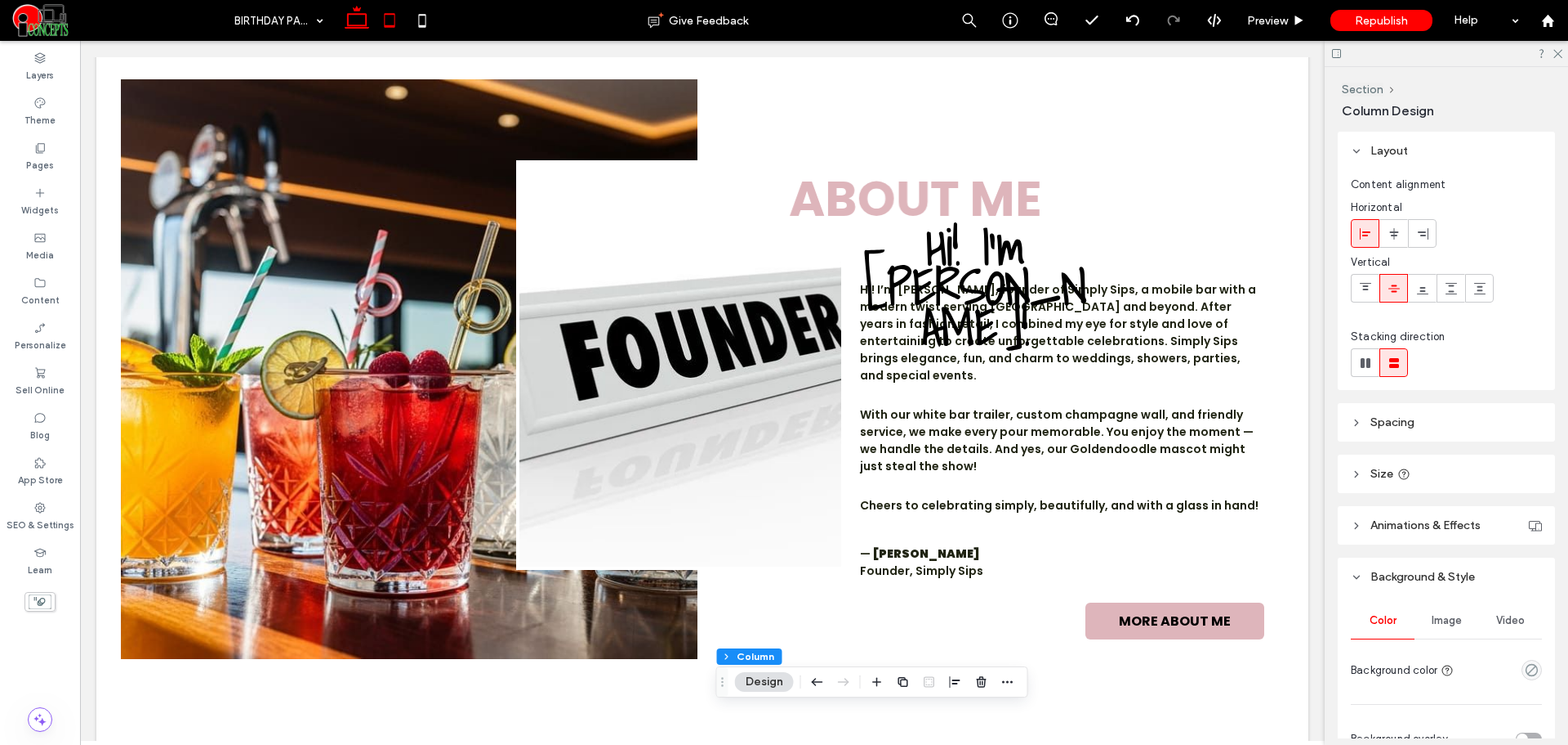
click at [380, 30] on icon at bounding box center [390, 20] width 33 height 33
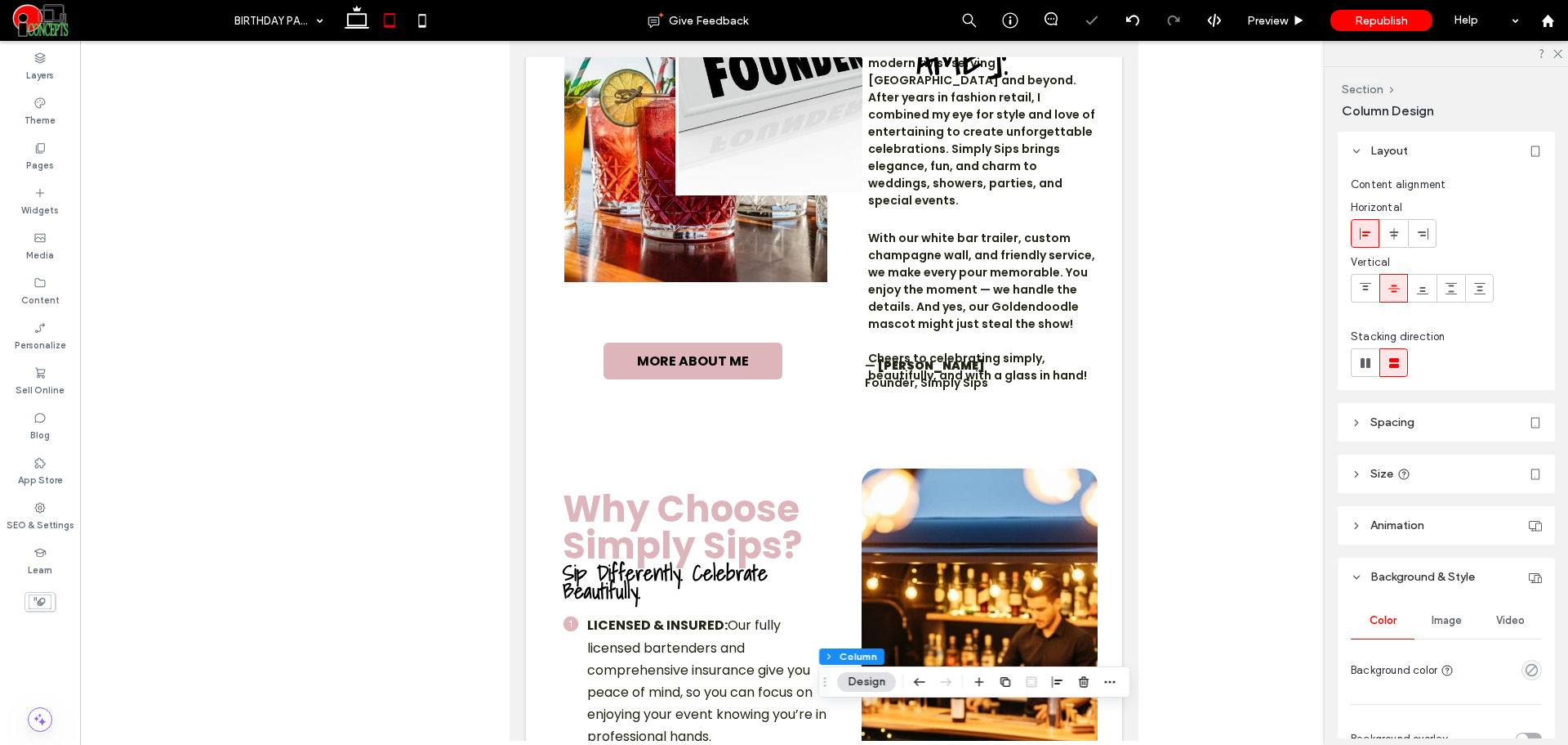
type input "*"
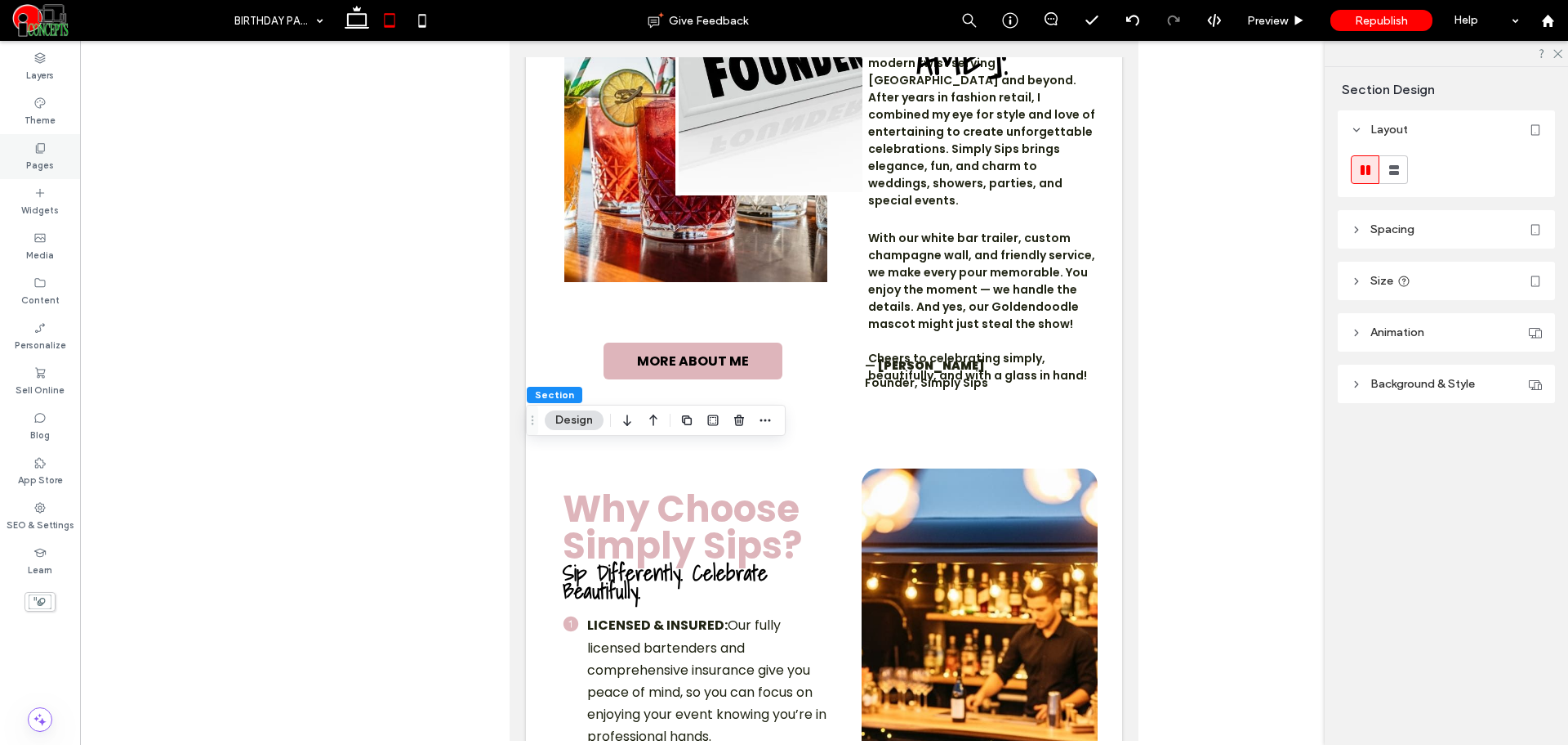
click at [61, 161] on div "Pages" at bounding box center [40, 156] width 80 height 45
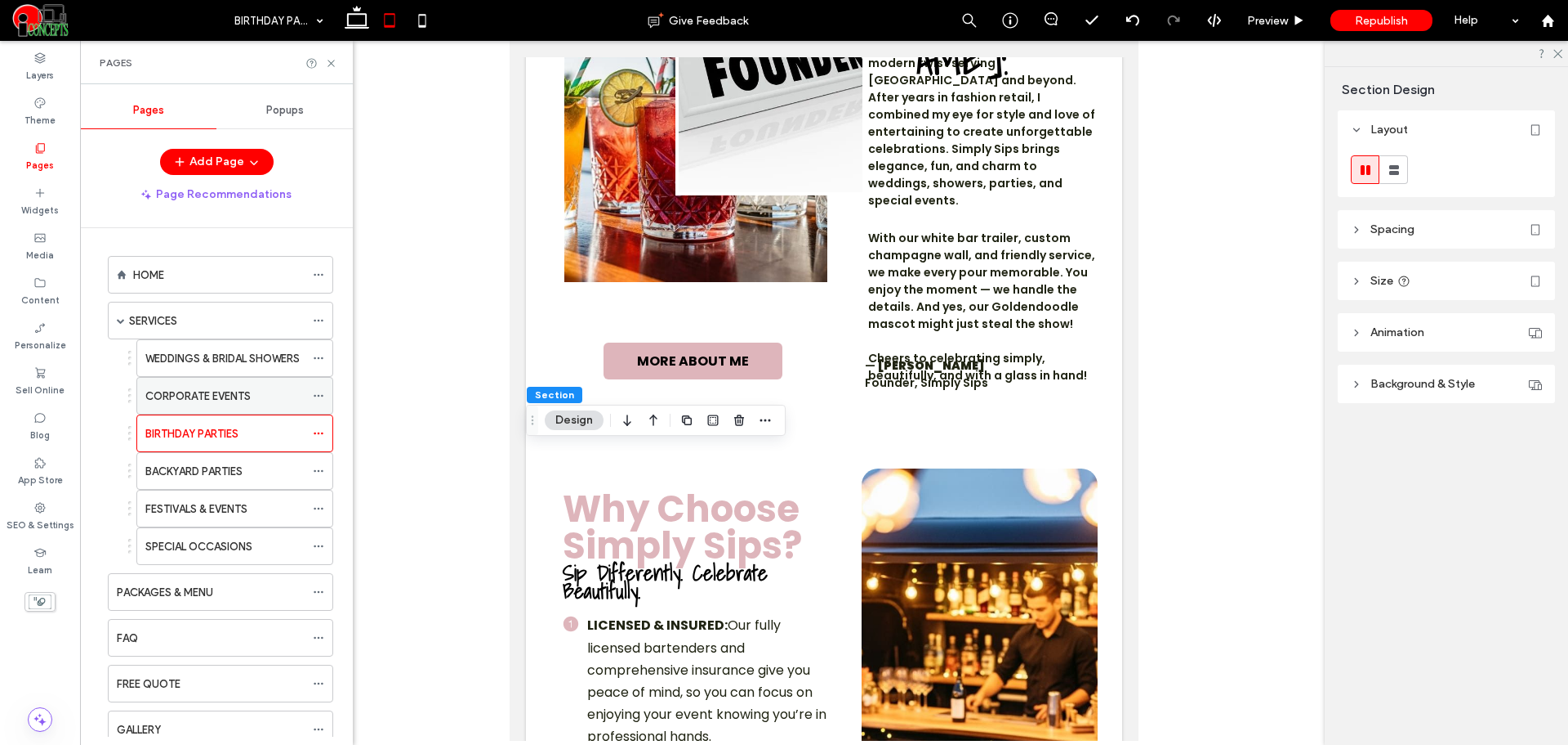
click at [183, 405] on div "CORPORATE EVENTS" at bounding box center [225, 396] width 159 height 36
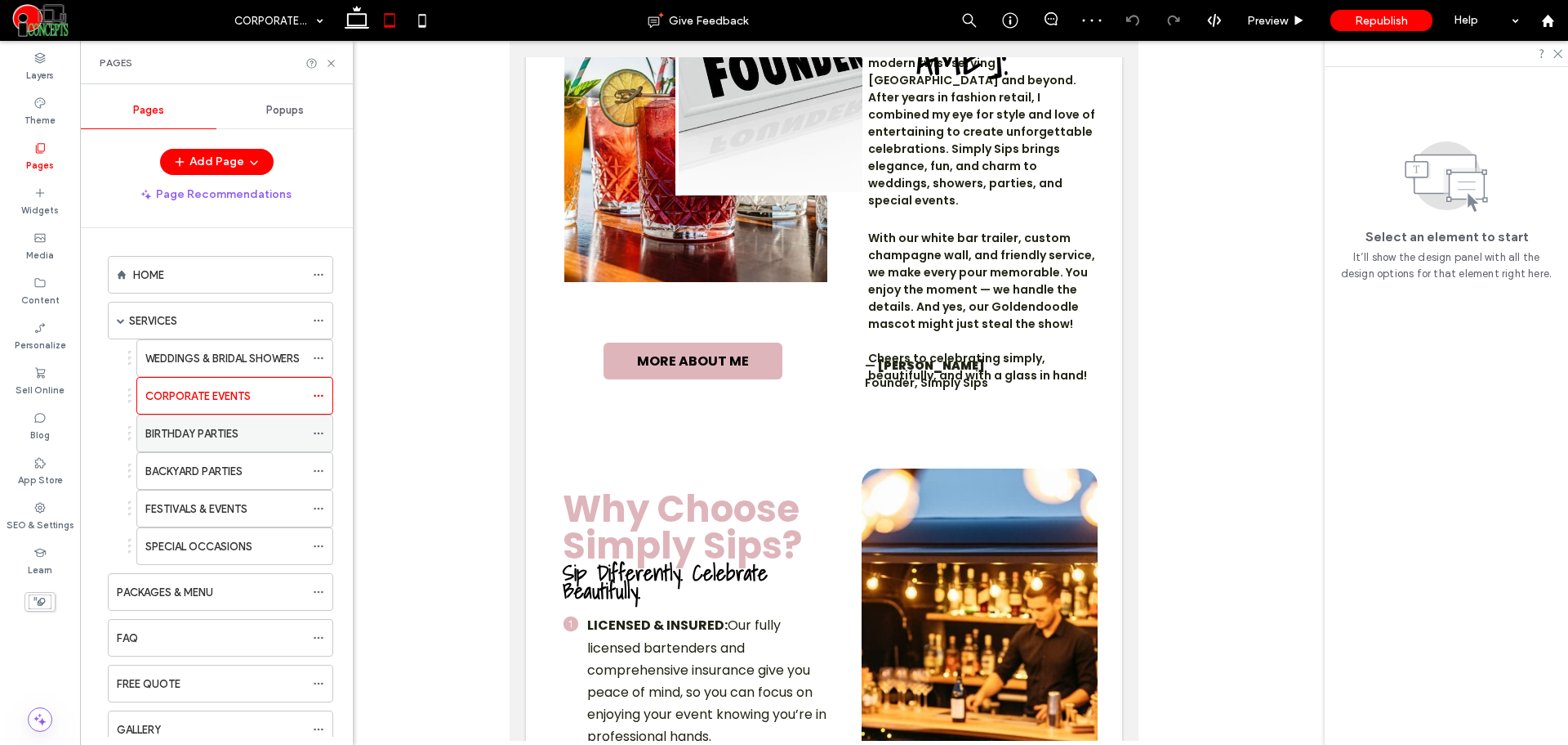
click at [245, 435] on div "BIRTHDAY PARTIES" at bounding box center [225, 433] width 159 height 17
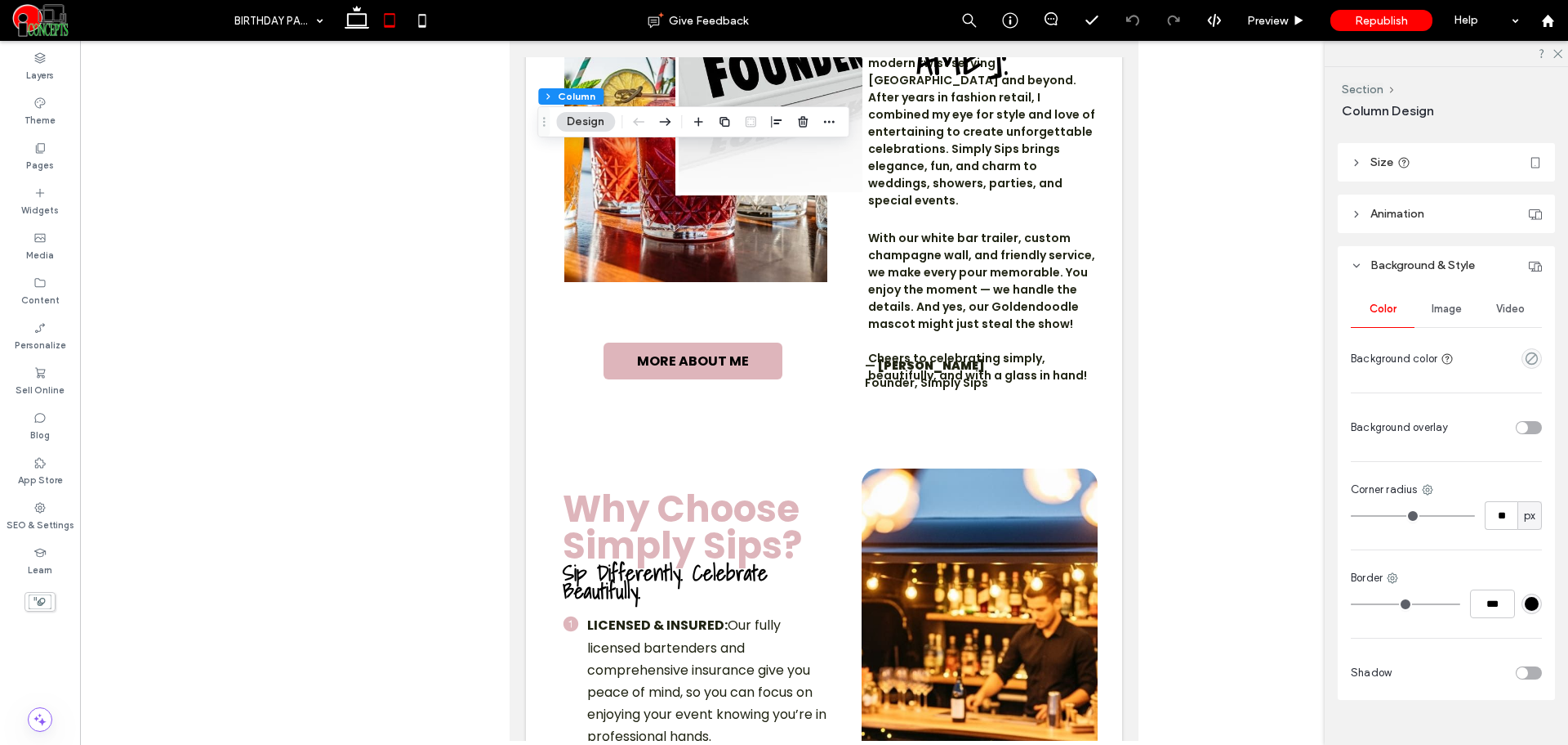
scroll to position [338, 0]
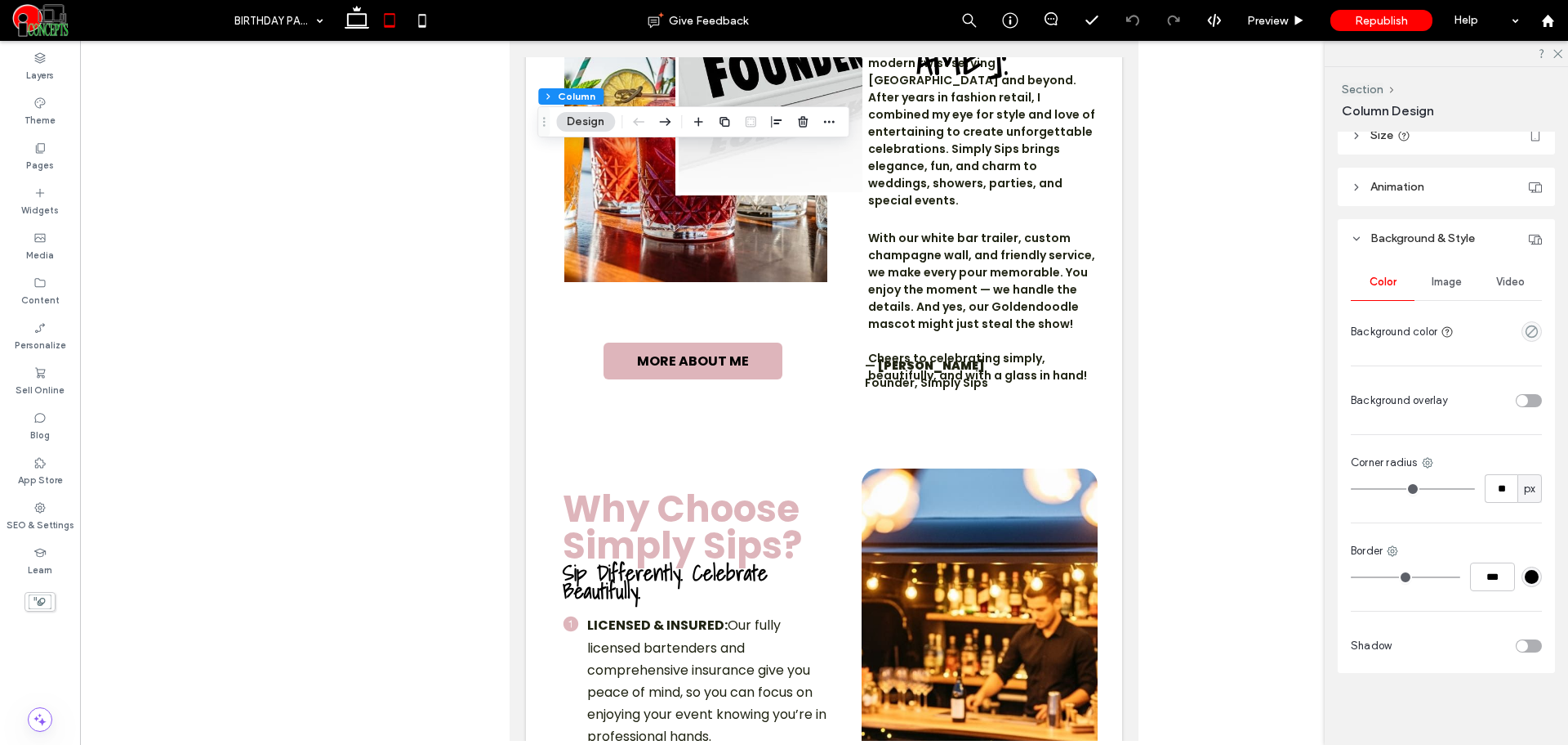
click at [1444, 292] on div "Image" at bounding box center [1446, 282] width 64 height 36
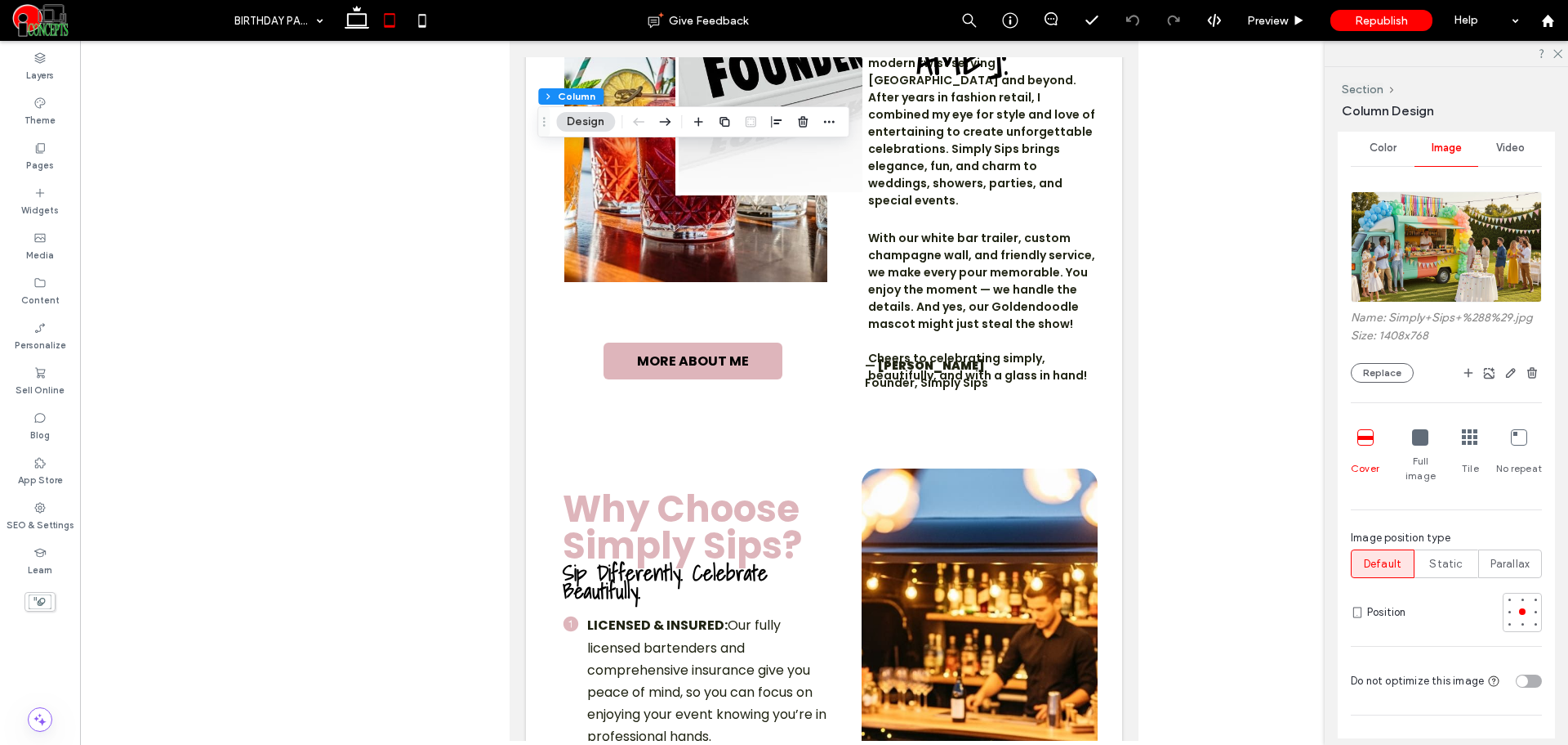
scroll to position [475, 0]
click at [1506, 605] on div at bounding box center [1509, 608] width 7 height 7
click at [1519, 605] on div at bounding box center [1522, 608] width 7 height 7
click at [1532, 605] on div at bounding box center [1535, 608] width 7 height 7
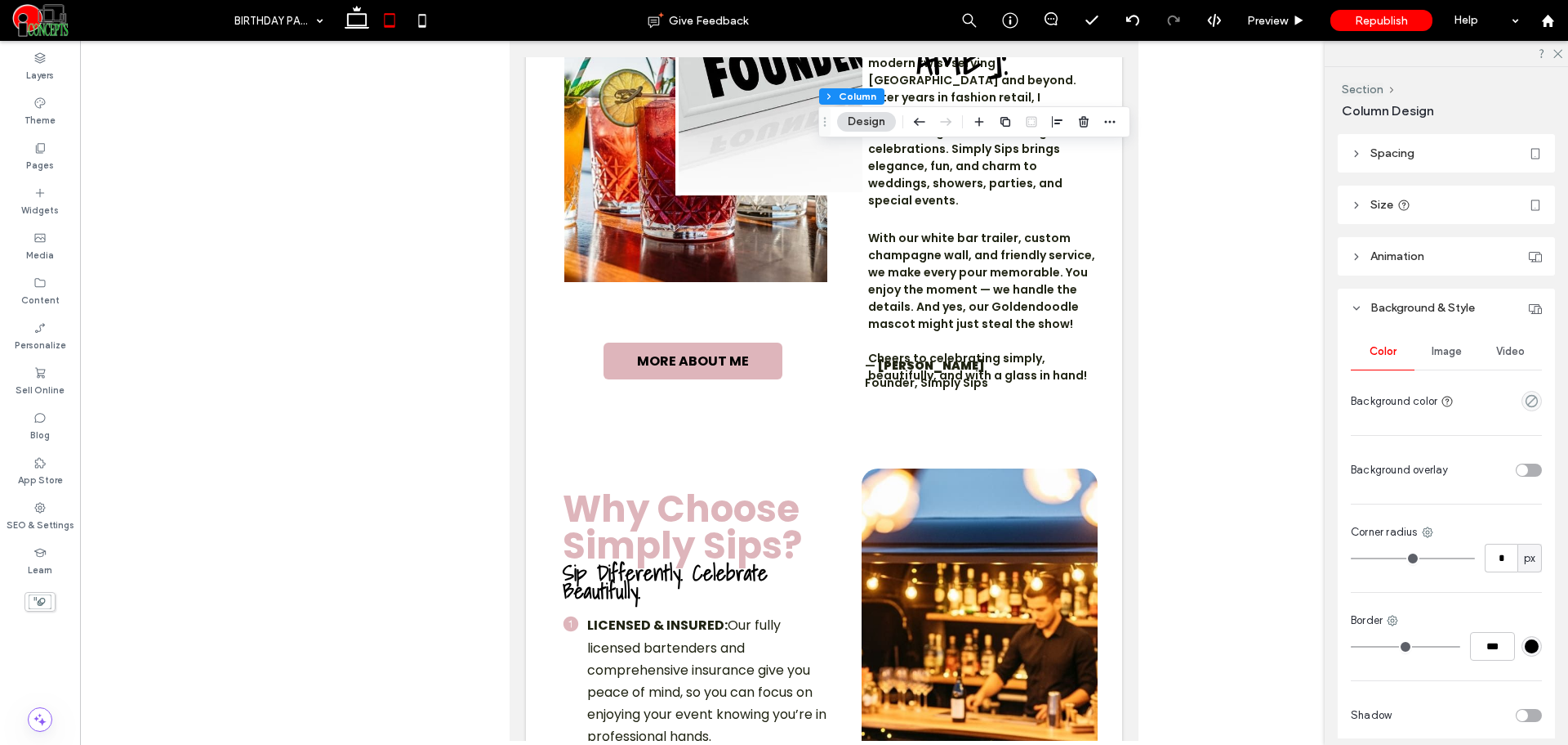
scroll to position [272, 0]
click at [1446, 366] on hr at bounding box center [1446, 366] width 191 height 1
click at [1446, 359] on div "Image" at bounding box center [1446, 348] width 64 height 36
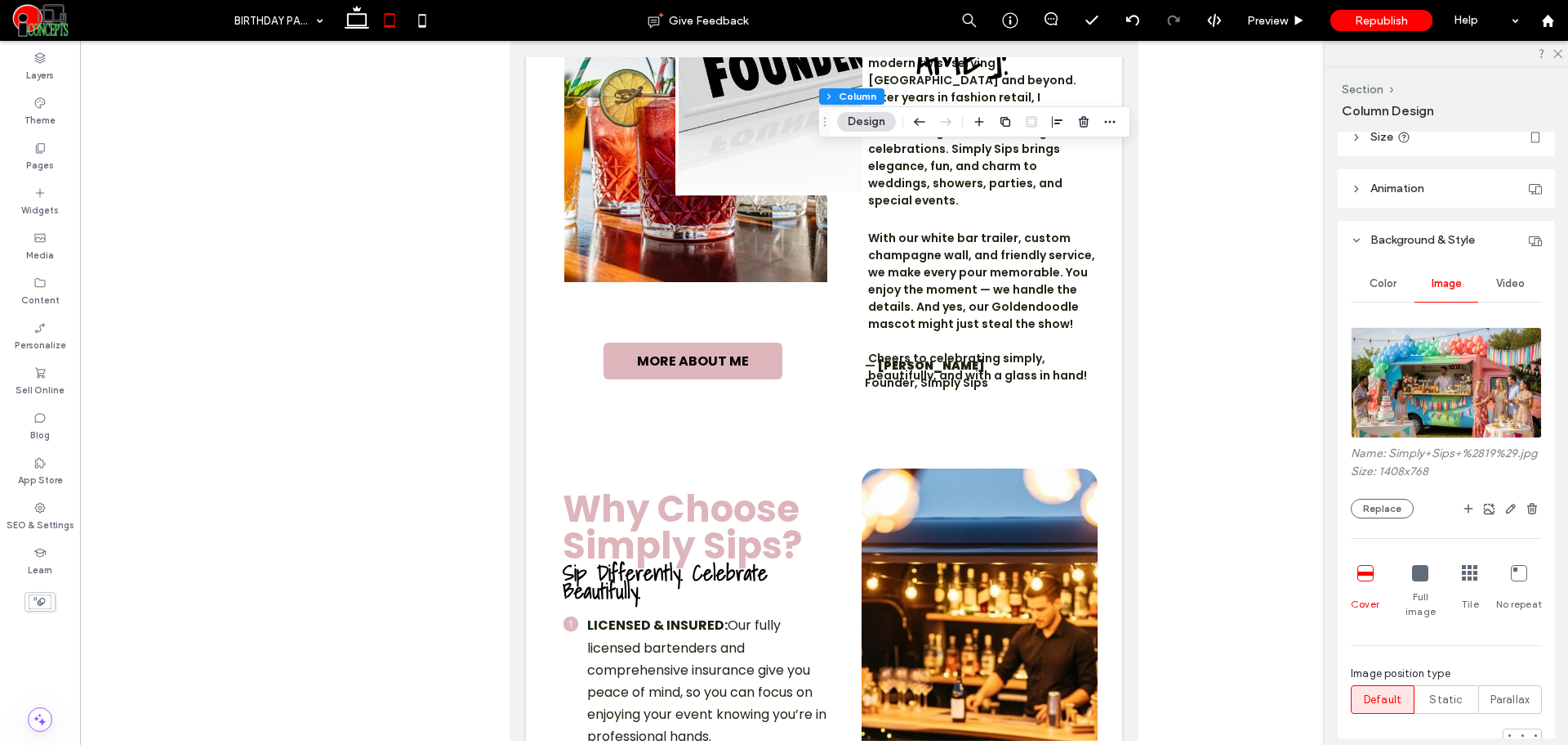
scroll to position [409, 0]
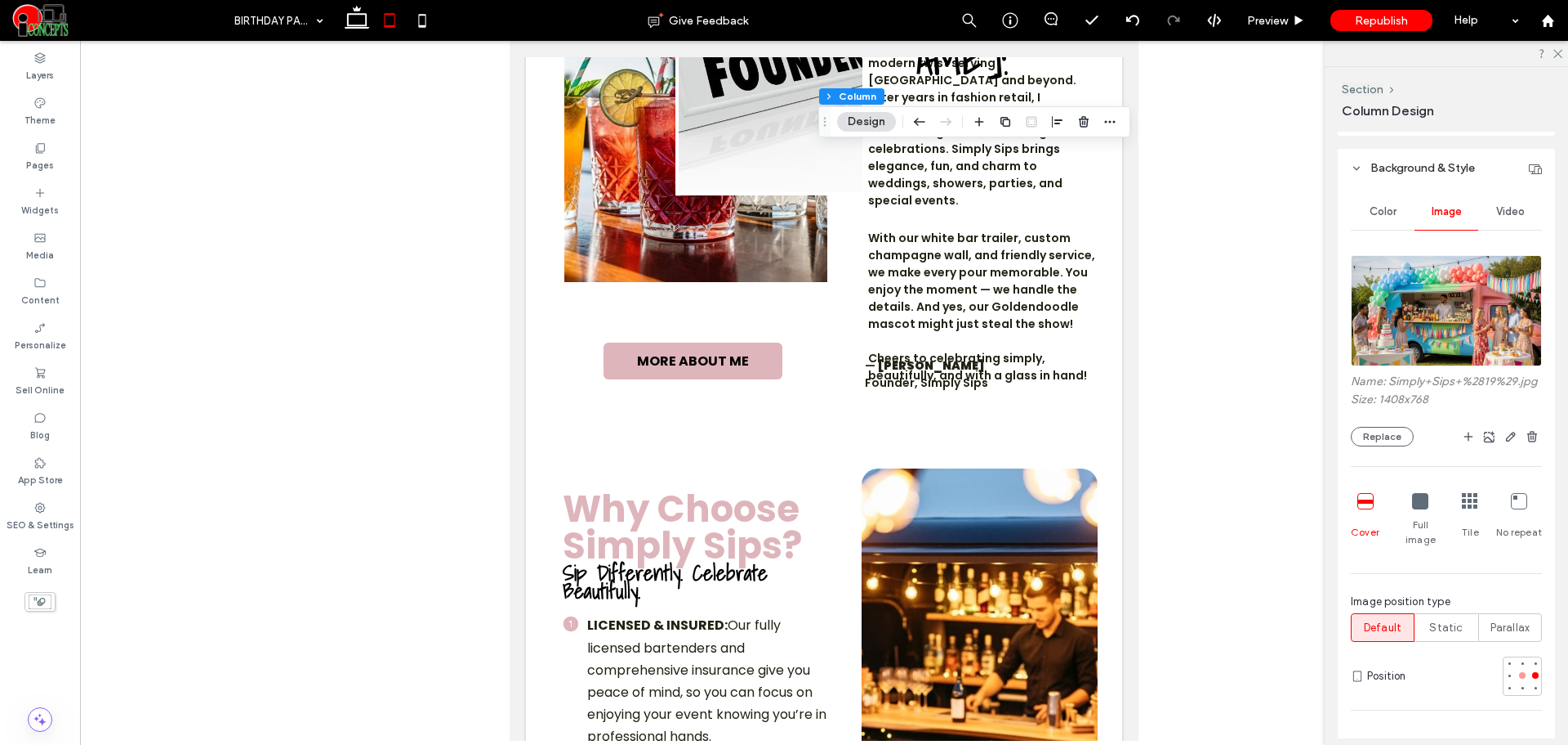
click at [1519, 677] on div at bounding box center [1522, 675] width 7 height 7
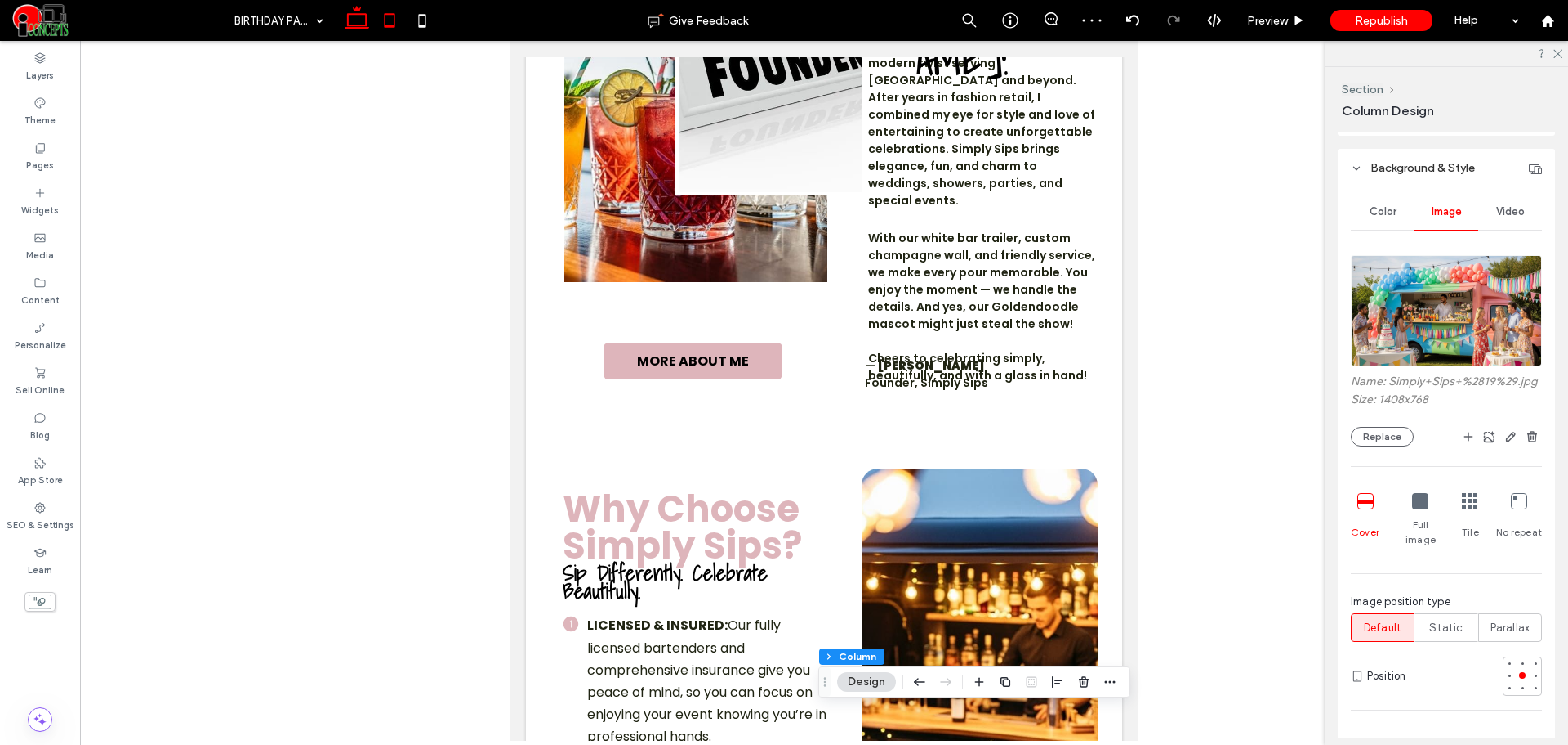
click at [355, 30] on icon at bounding box center [357, 20] width 33 height 33
type input "**"
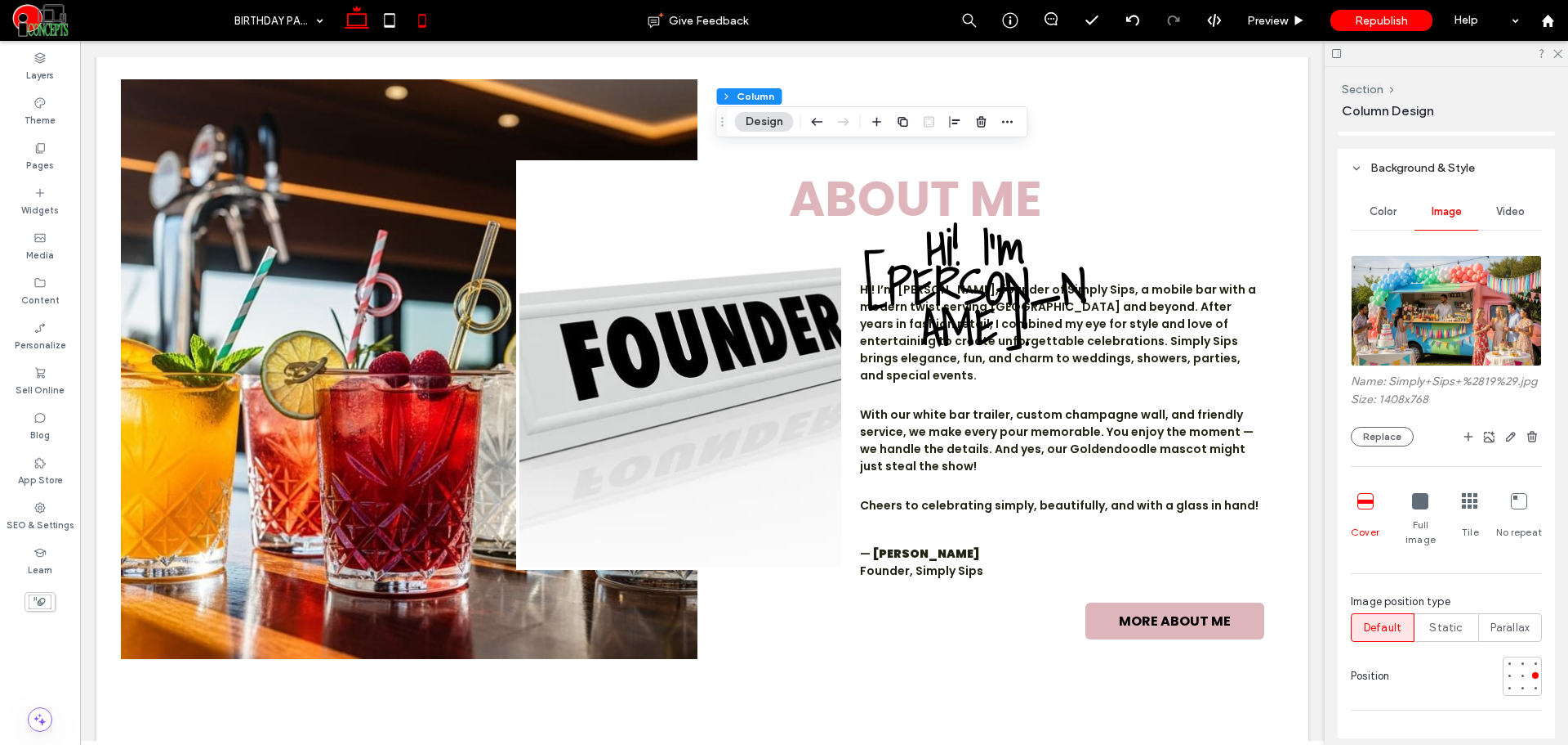
click at [424, 11] on icon at bounding box center [422, 20] width 33 height 33
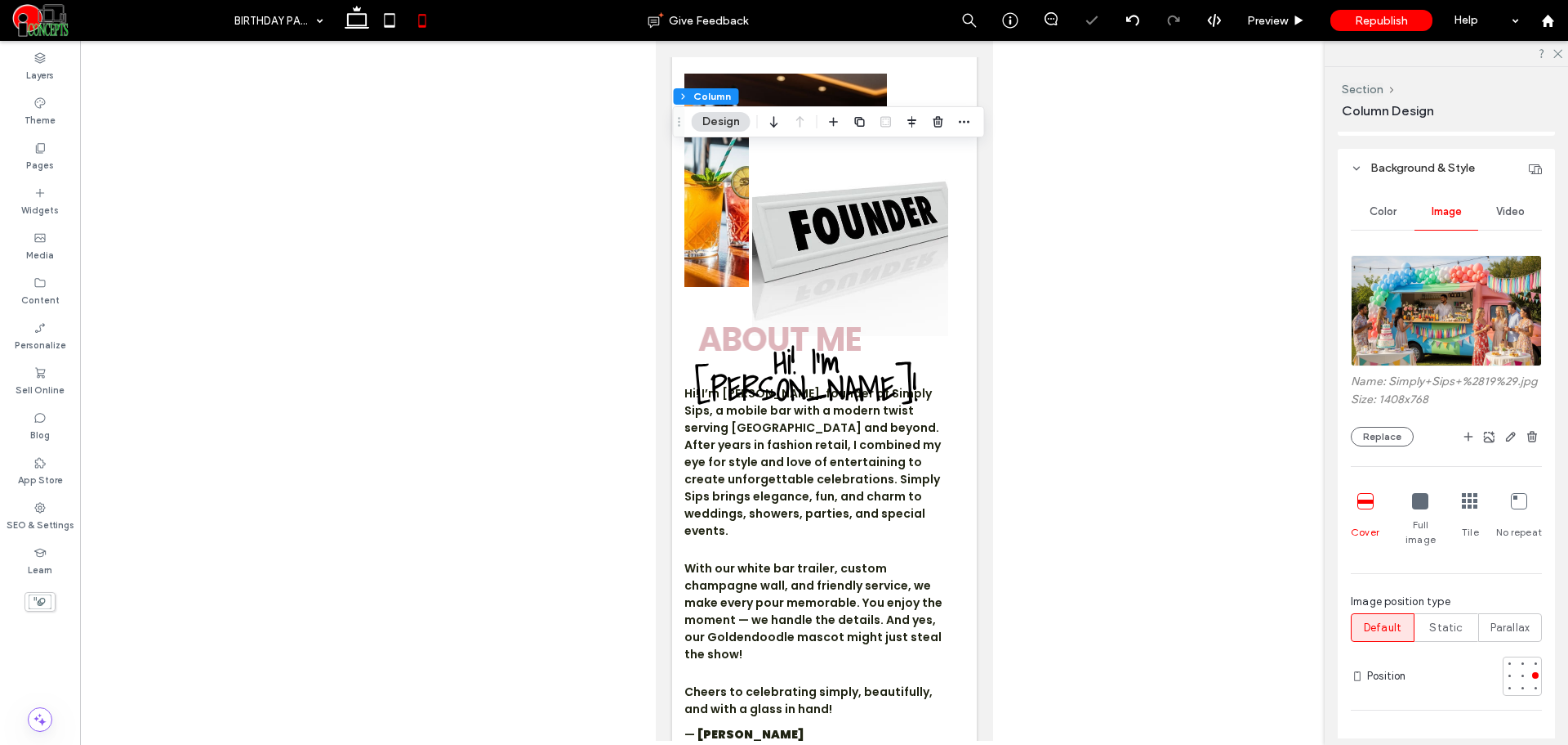
type input "*"
type input "***"
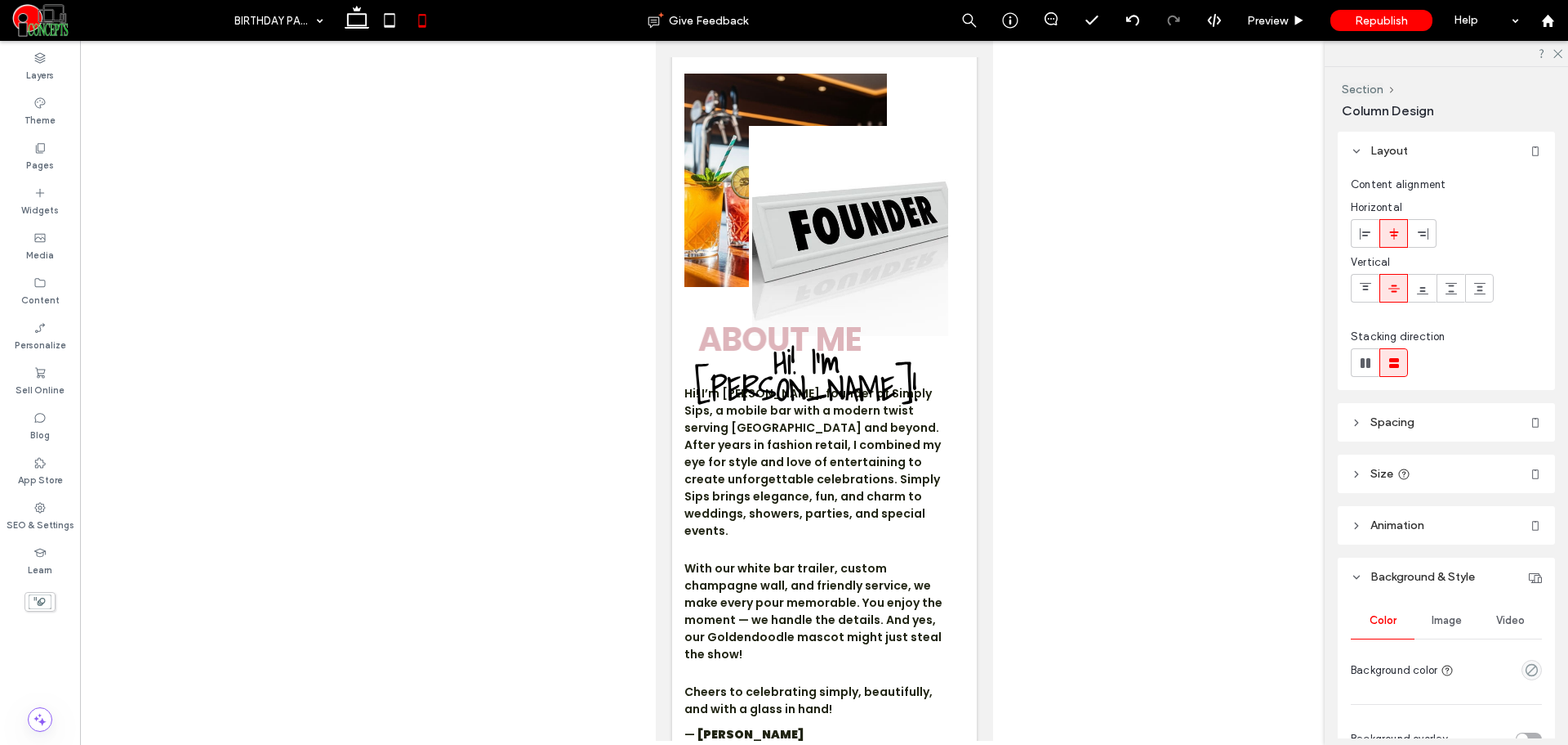
type input "***"
click at [355, 29] on icon at bounding box center [357, 20] width 33 height 33
type input "**"
type input "***"
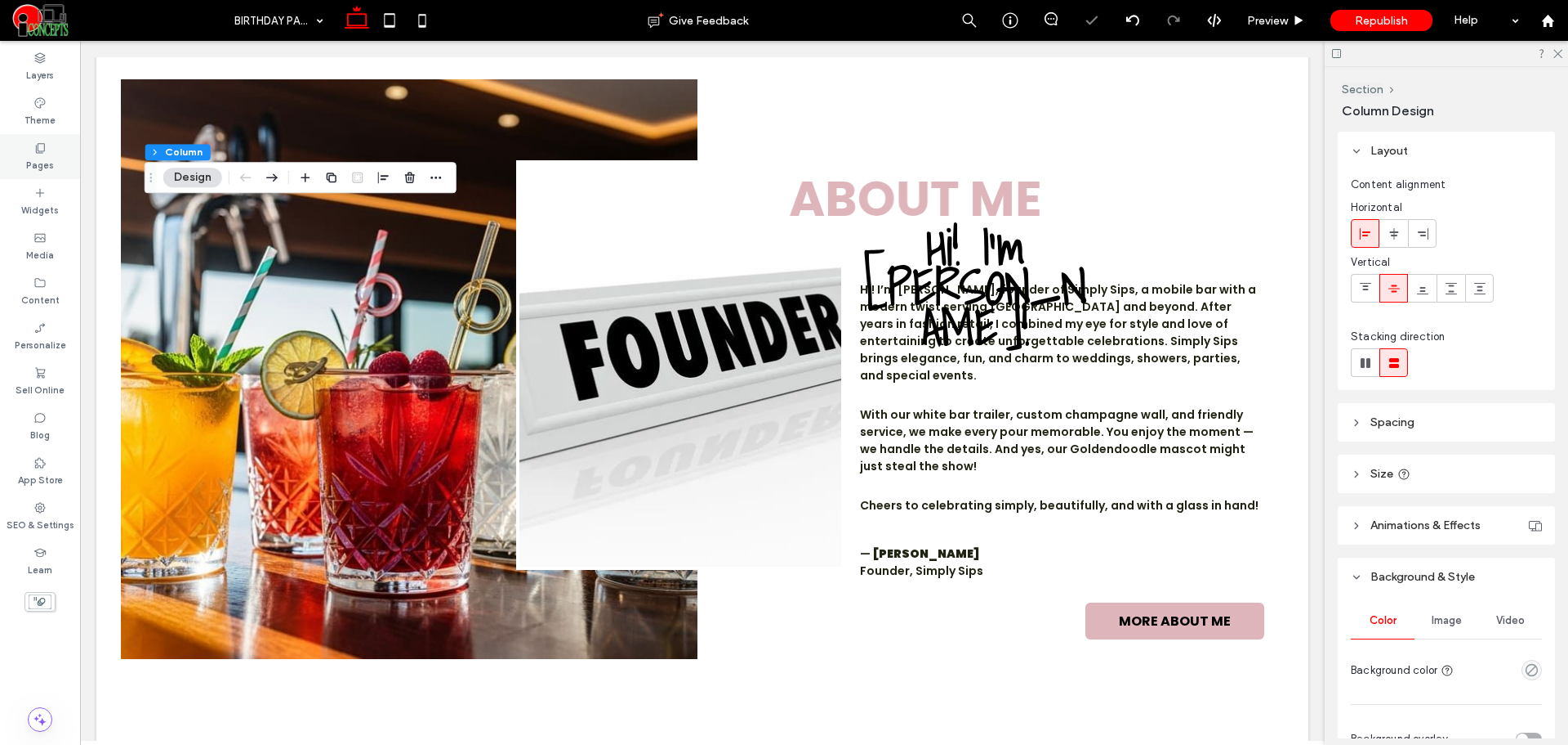
click at [34, 152] on icon at bounding box center [40, 148] width 13 height 13
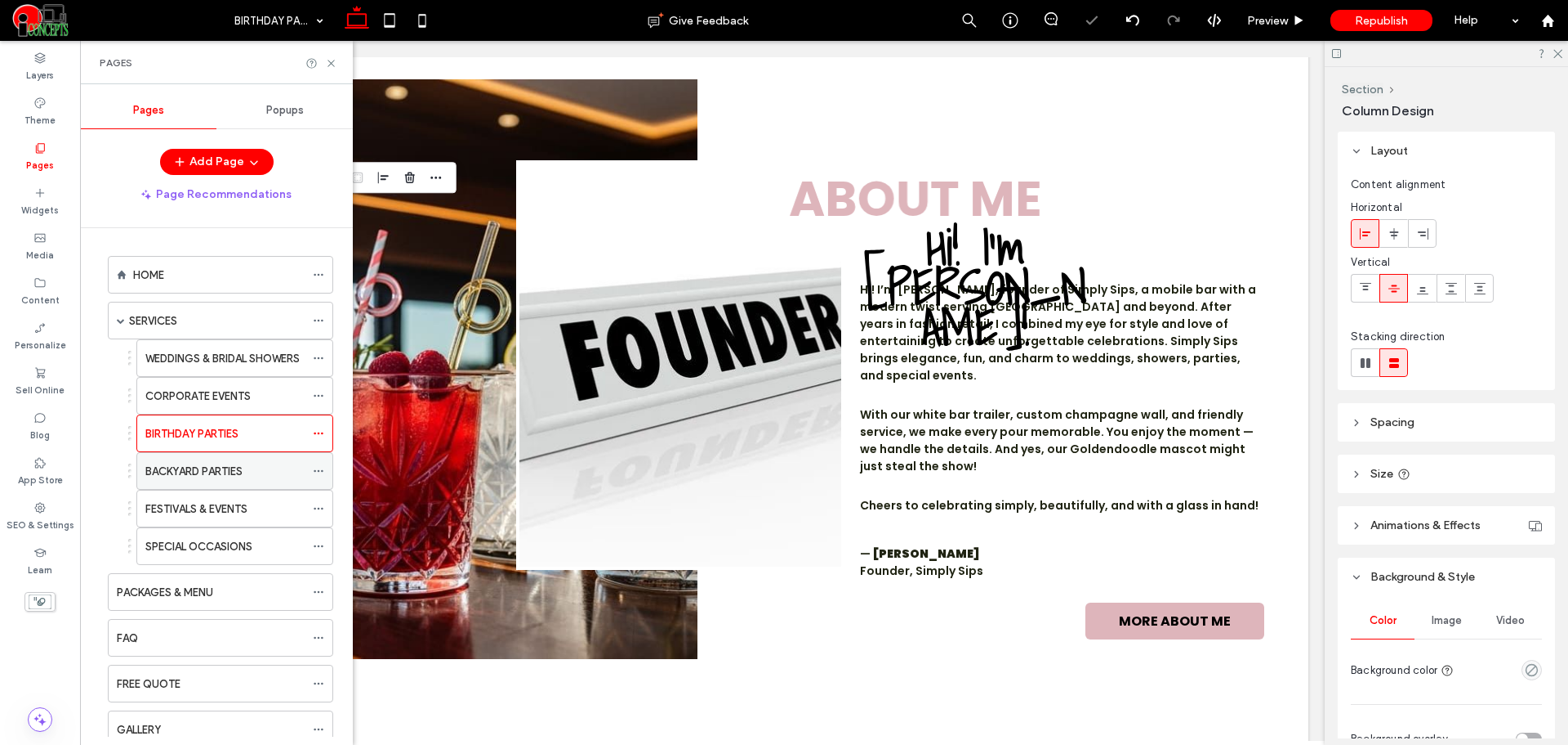
click at [249, 472] on div "BACKYARD PARTIES" at bounding box center [225, 471] width 159 height 17
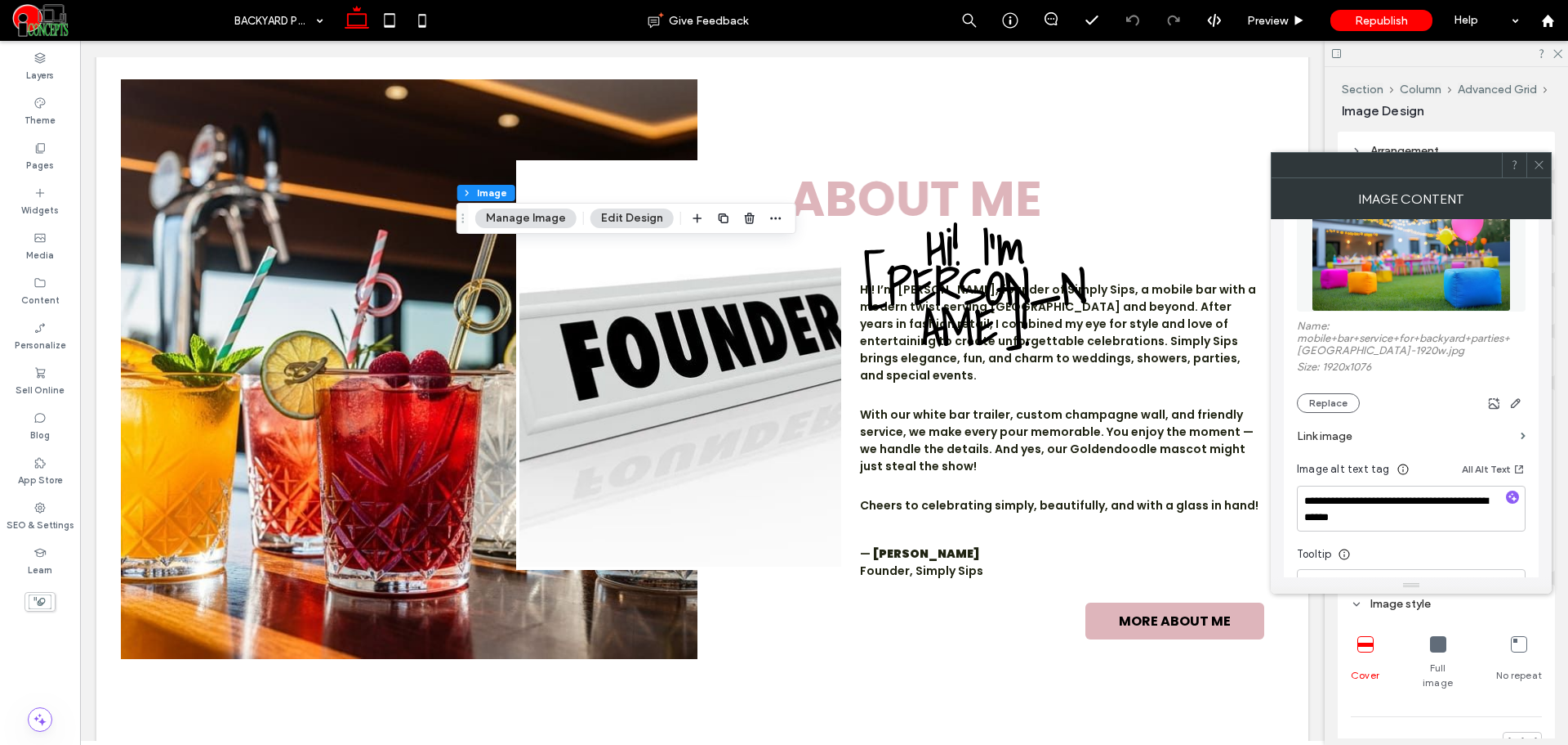
scroll to position [272, 0]
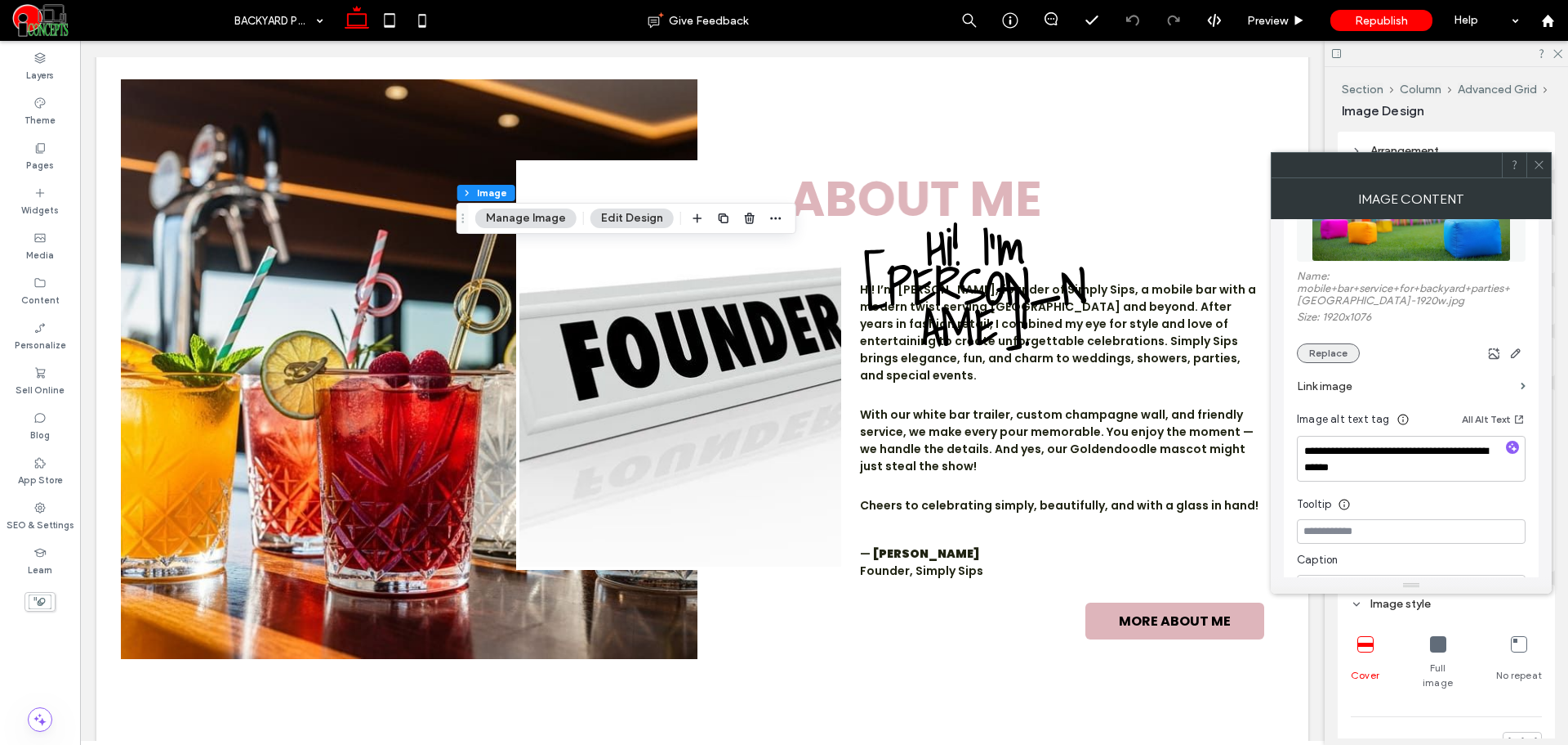
click at [1319, 349] on button "Replace" at bounding box center [1328, 353] width 63 height 20
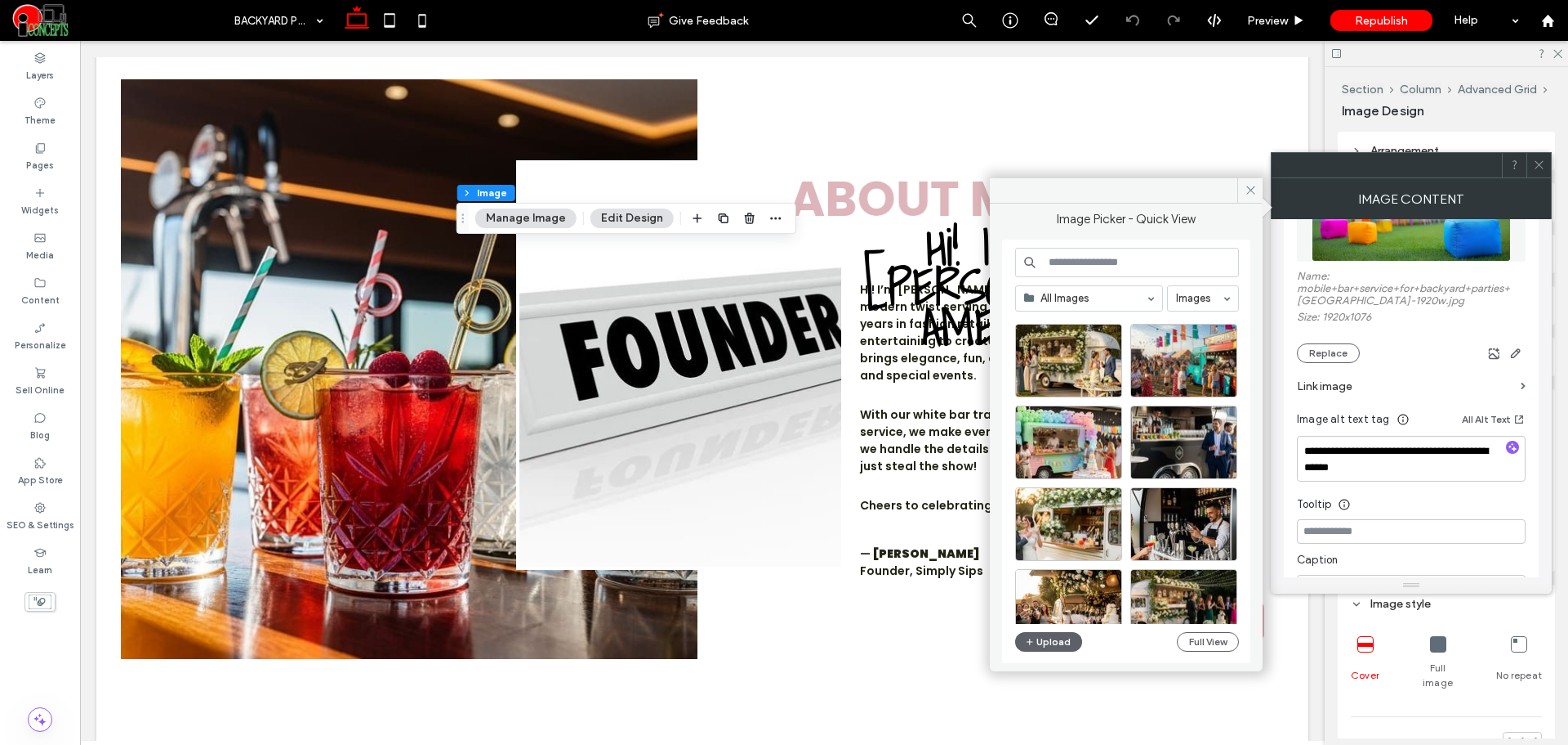
scroll to position [1382, 0]
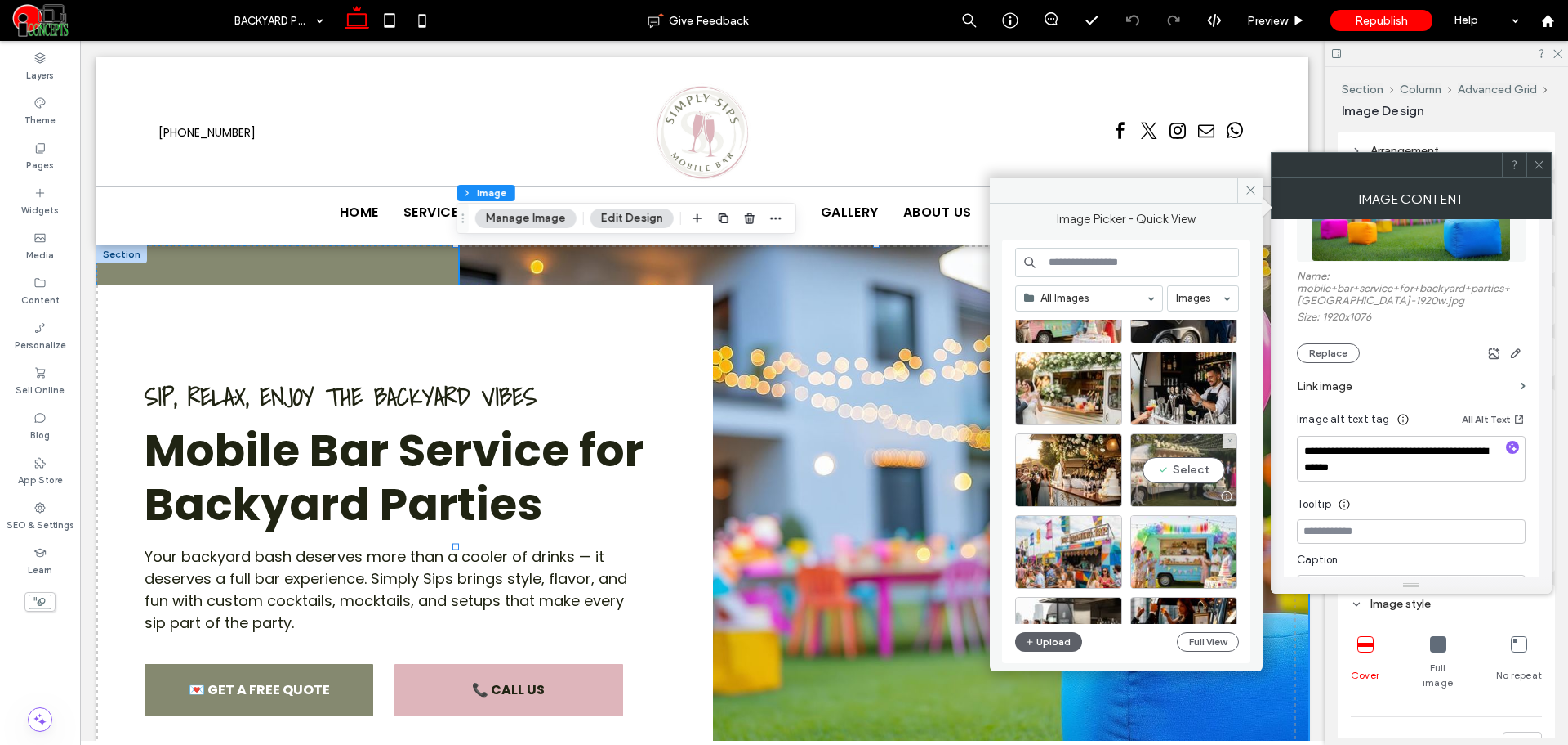
click at [1220, 473] on div "Select" at bounding box center [1183, 470] width 107 height 74
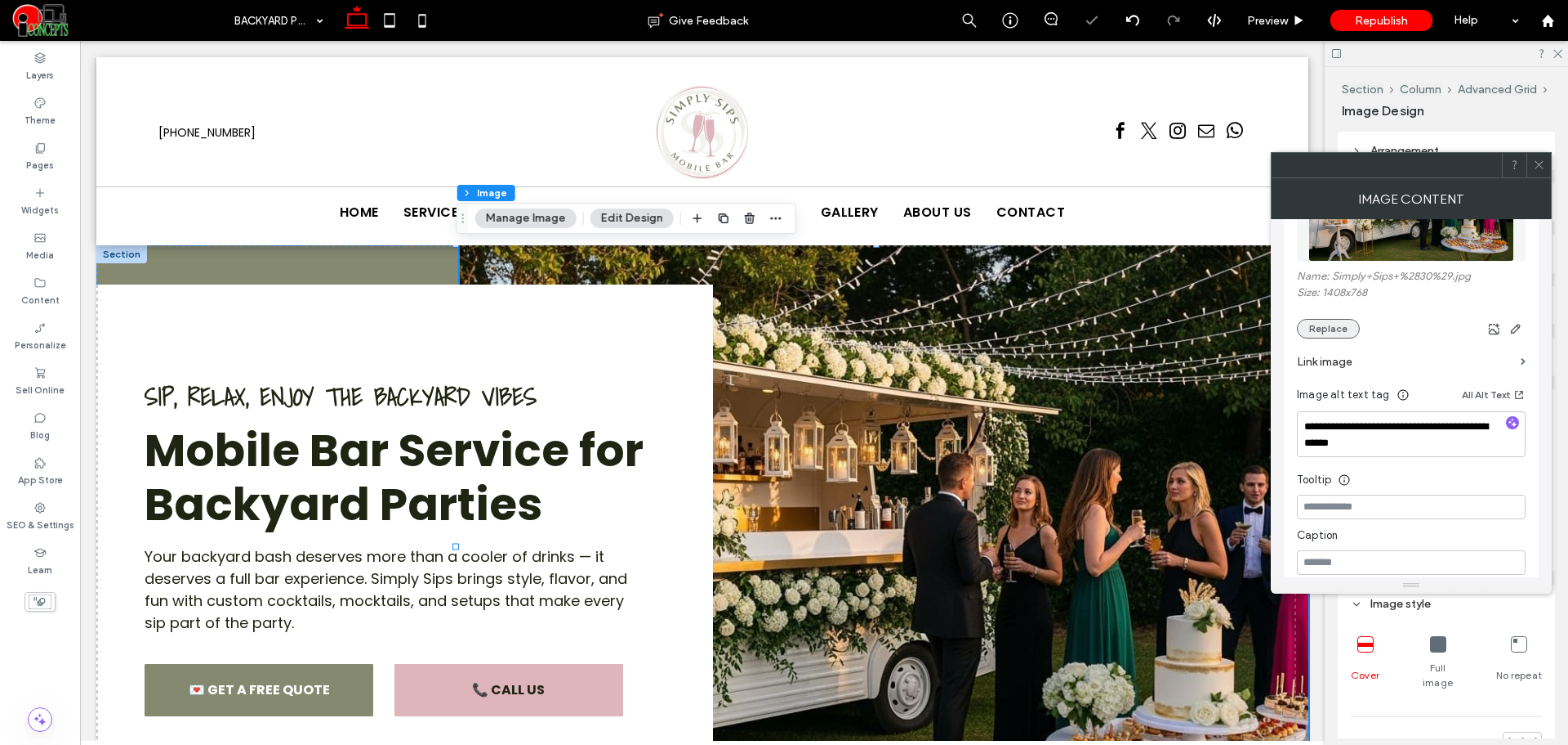
click at [1329, 327] on button "Replace" at bounding box center [1328, 329] width 63 height 20
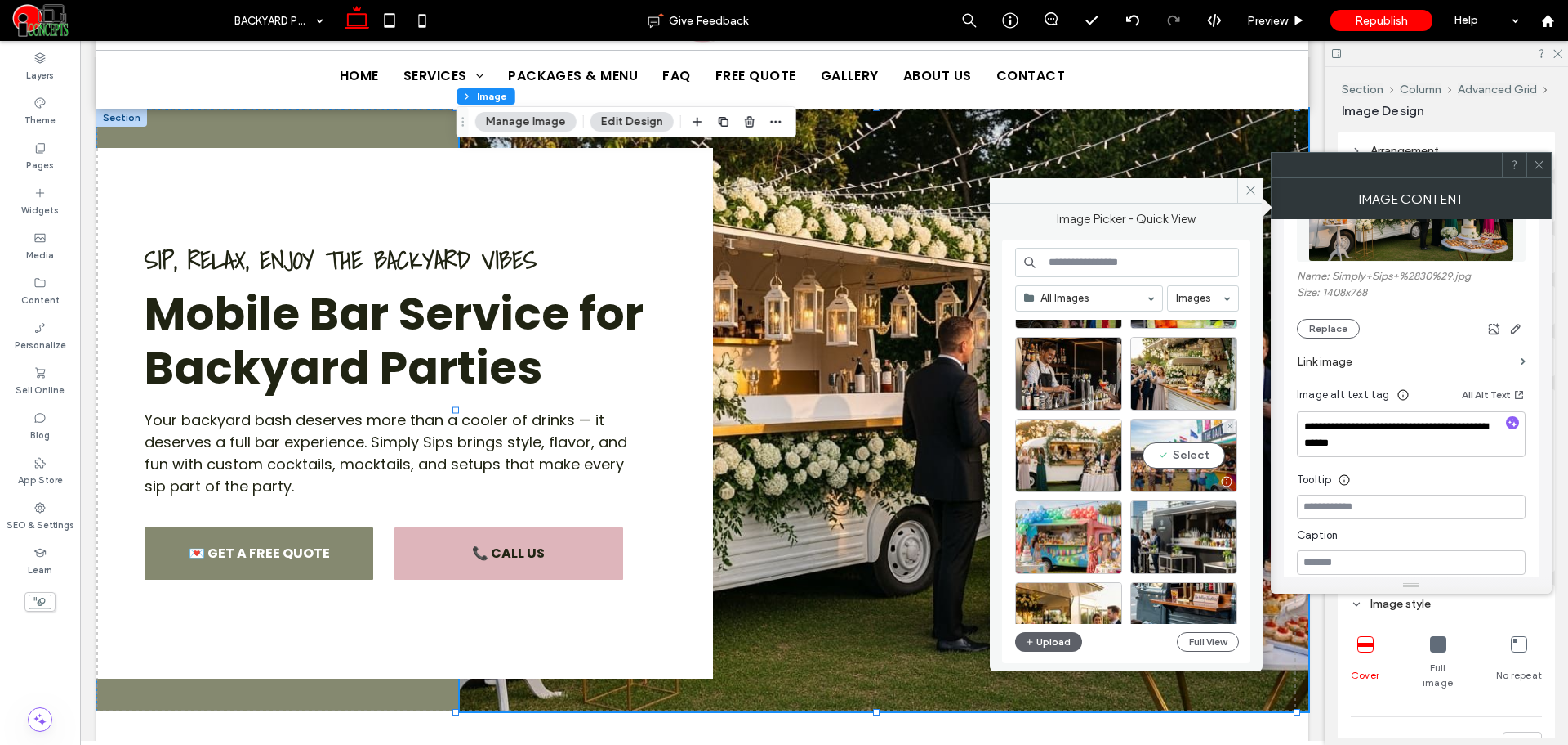
scroll to position [1670, 0]
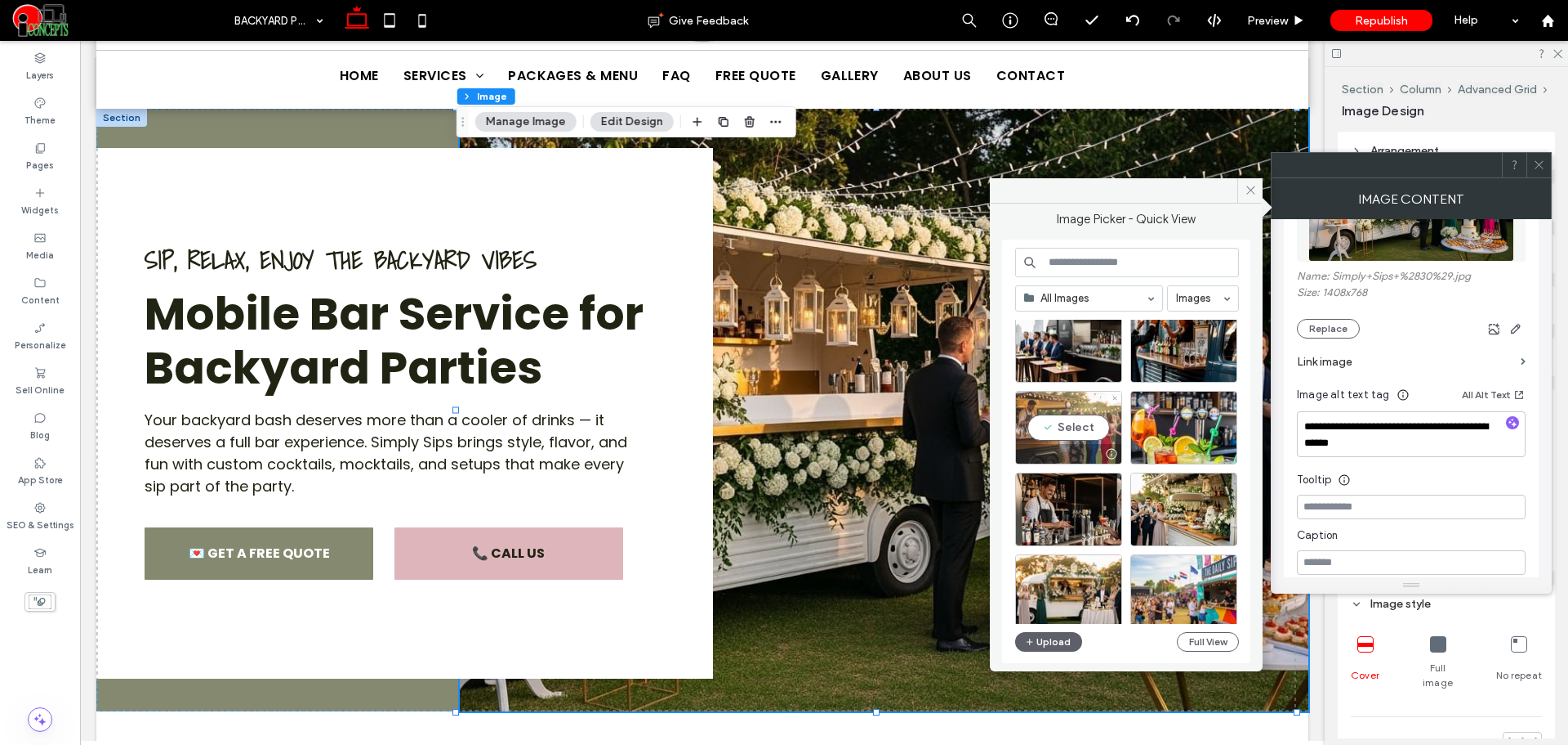
click at [1046, 420] on div "Select" at bounding box center [1069, 428] width 107 height 74
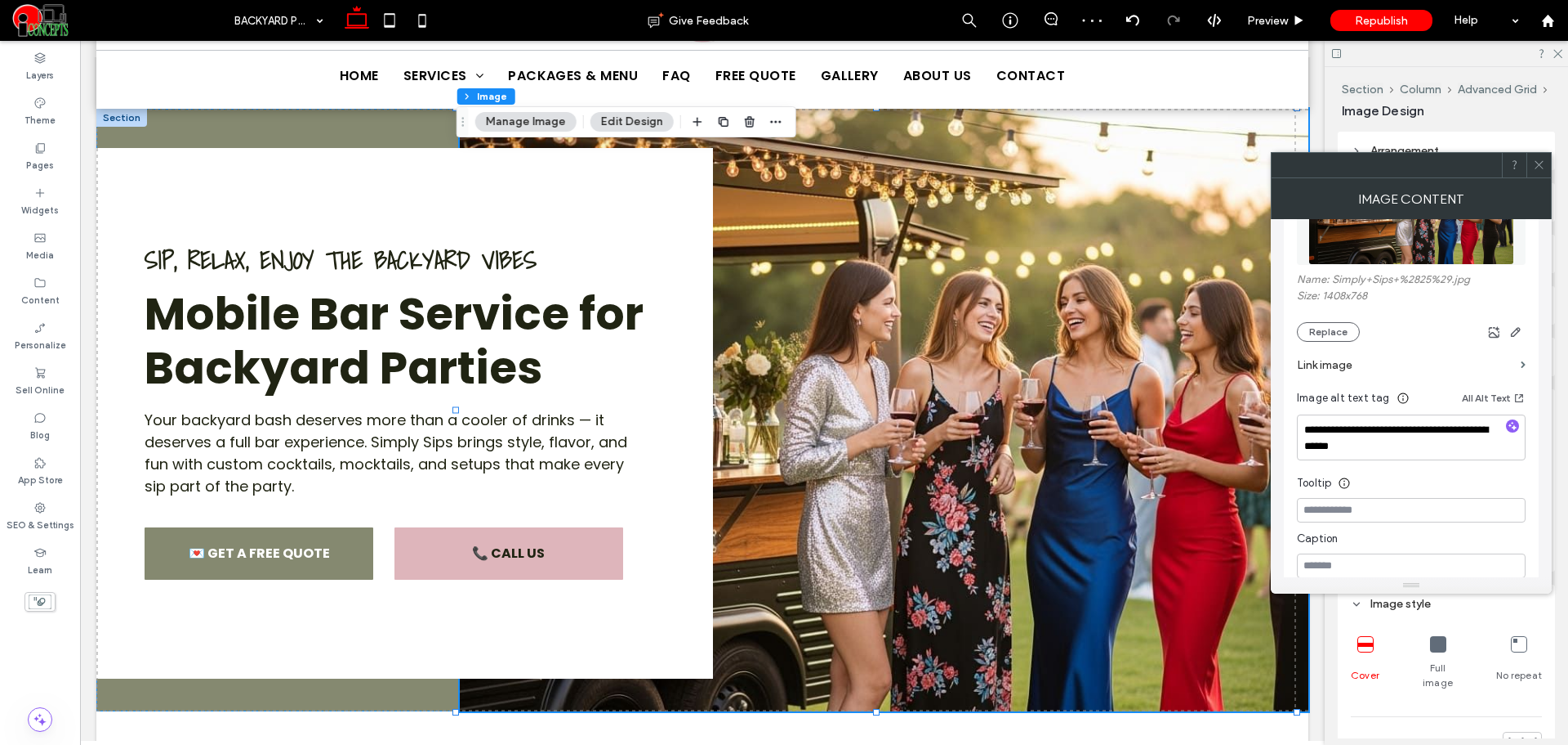
scroll to position [409, 0]
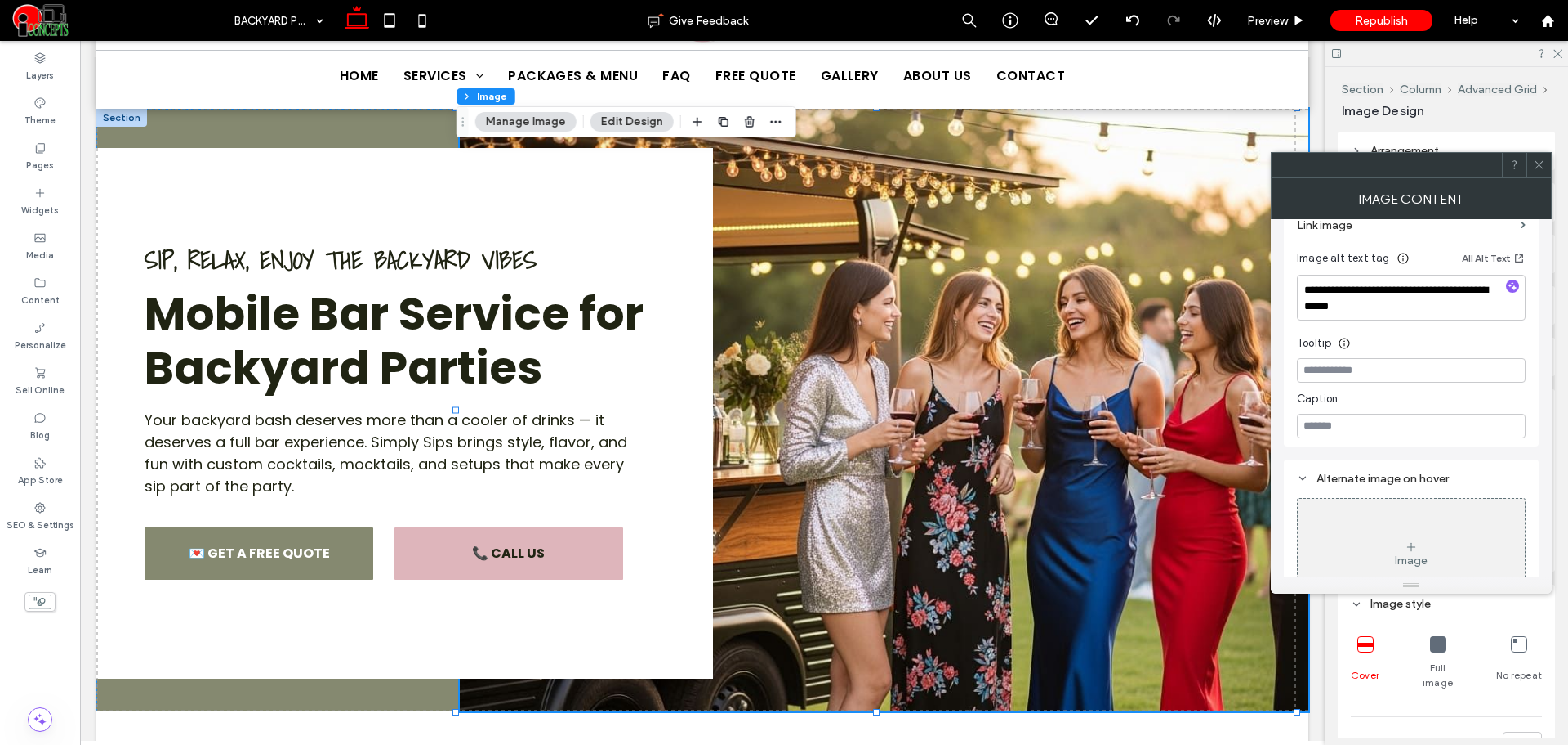
click at [1544, 161] on icon at bounding box center [1539, 165] width 12 height 12
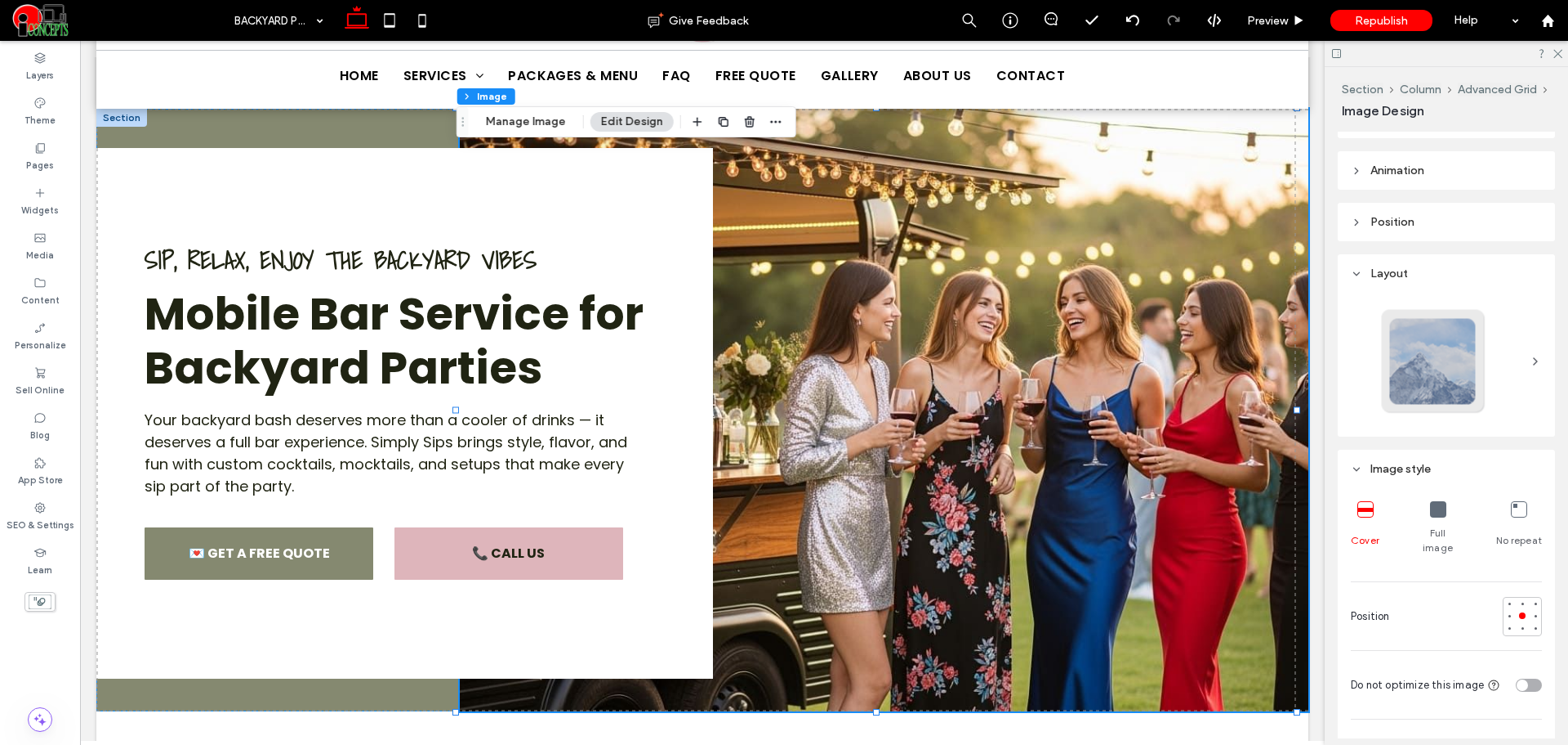
scroll to position [137, 0]
click at [1506, 610] on div at bounding box center [1509, 613] width 7 height 7
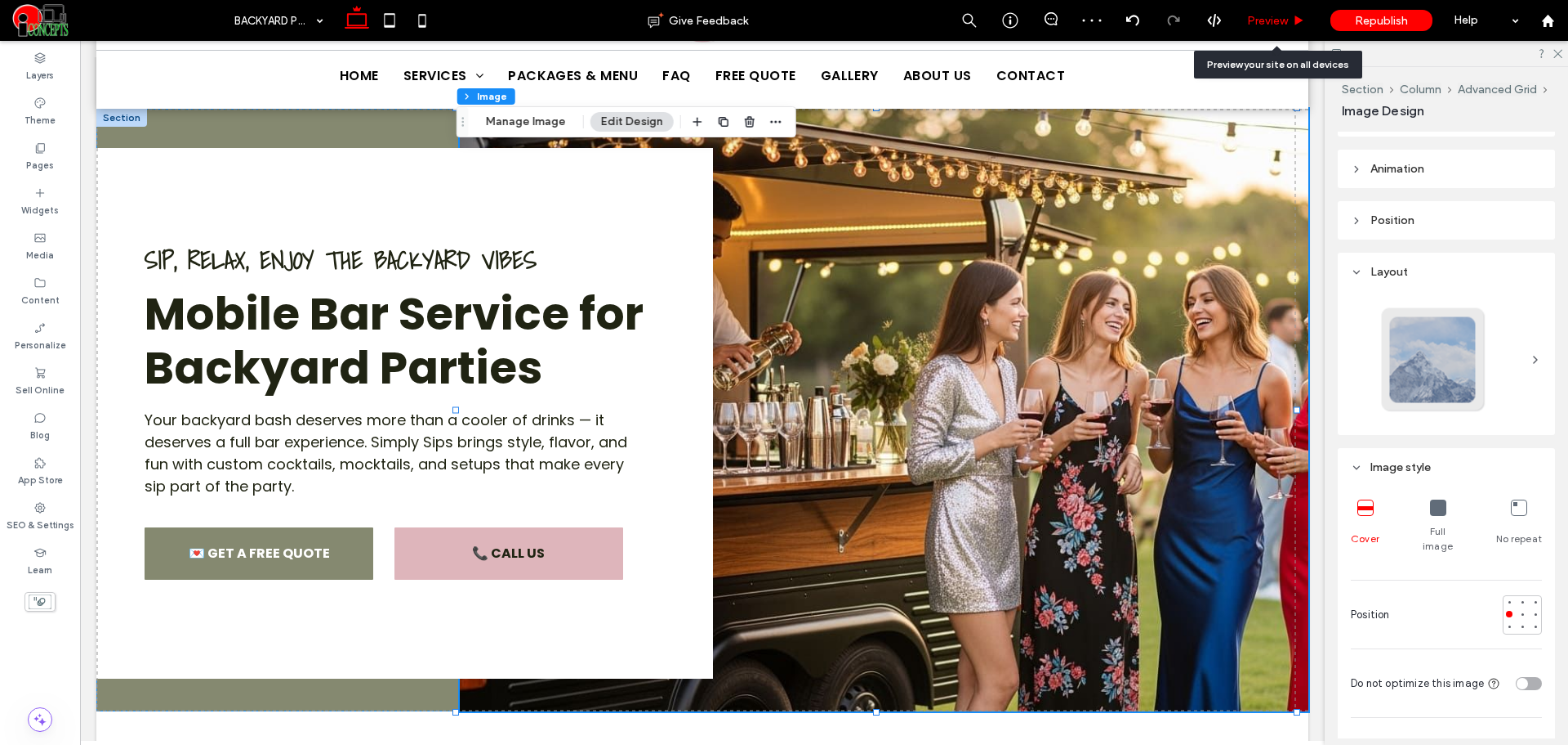
click at [1251, 20] on span "Preview" at bounding box center [1267, 21] width 41 height 14
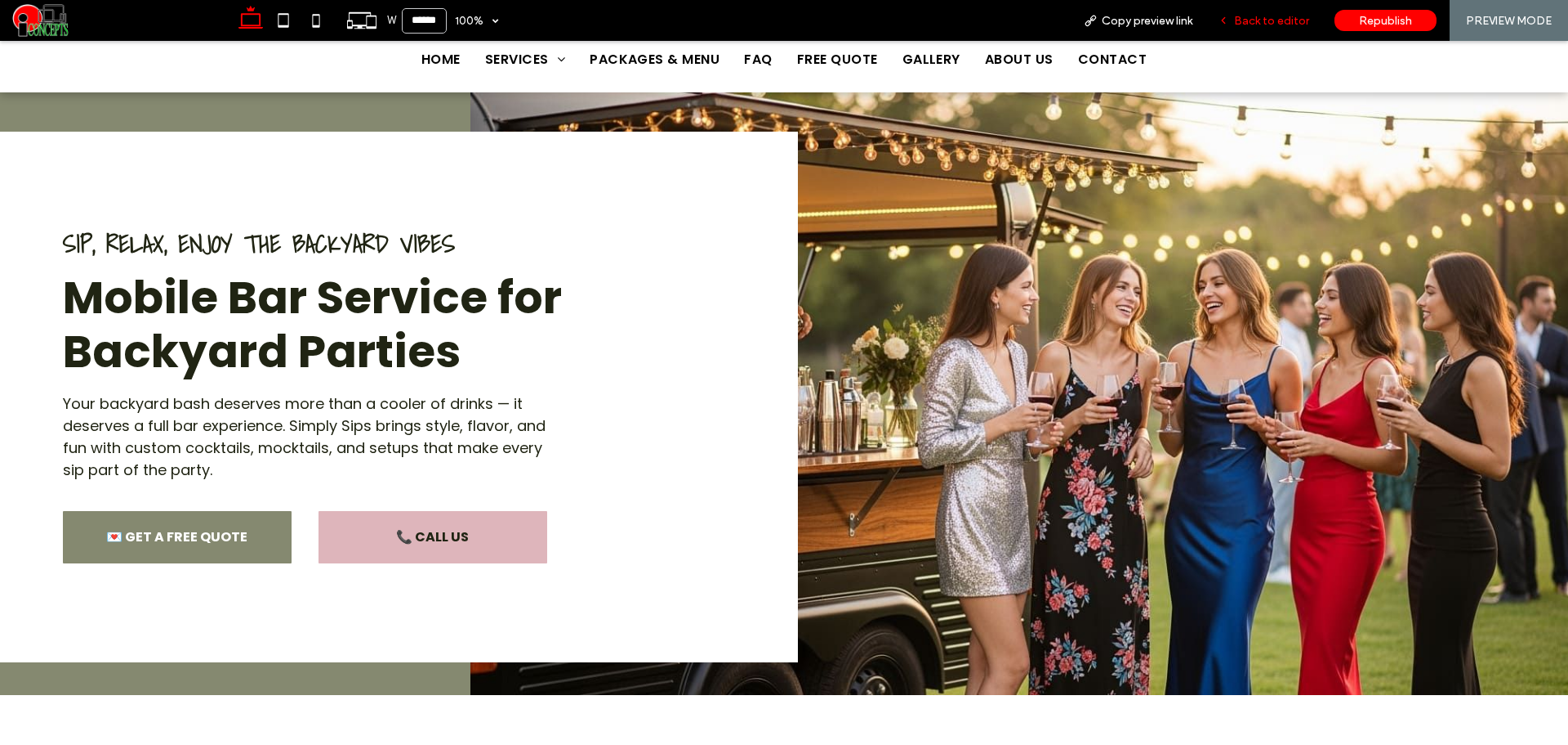
click at [1251, 33] on div "Back to editor" at bounding box center [1264, 20] width 117 height 41
click at [1247, 34] on div "Back to editor" at bounding box center [1264, 20] width 117 height 41
click at [1244, 27] on span "Back to editor" at bounding box center [1271, 21] width 75 height 14
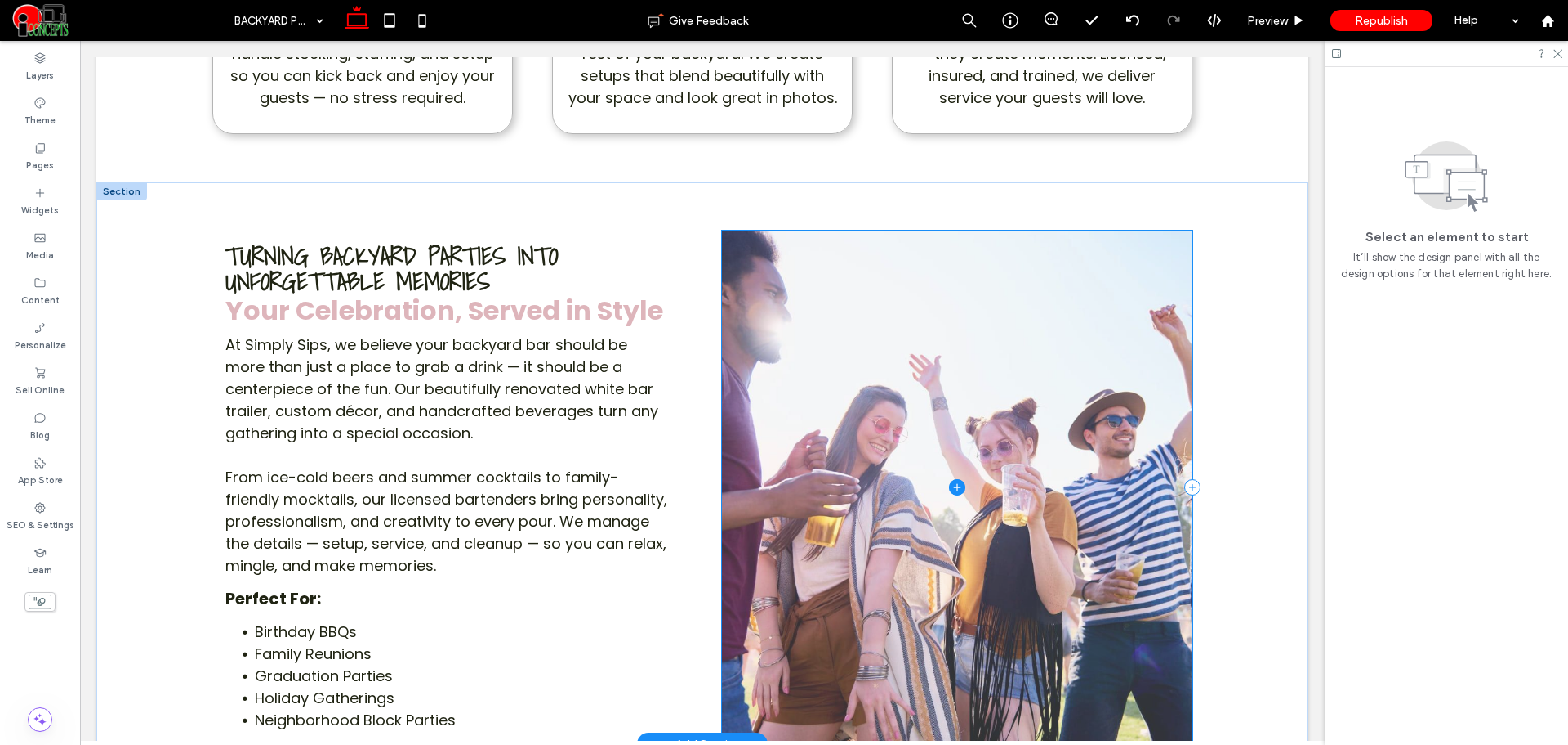
scroll to position [1498, 0]
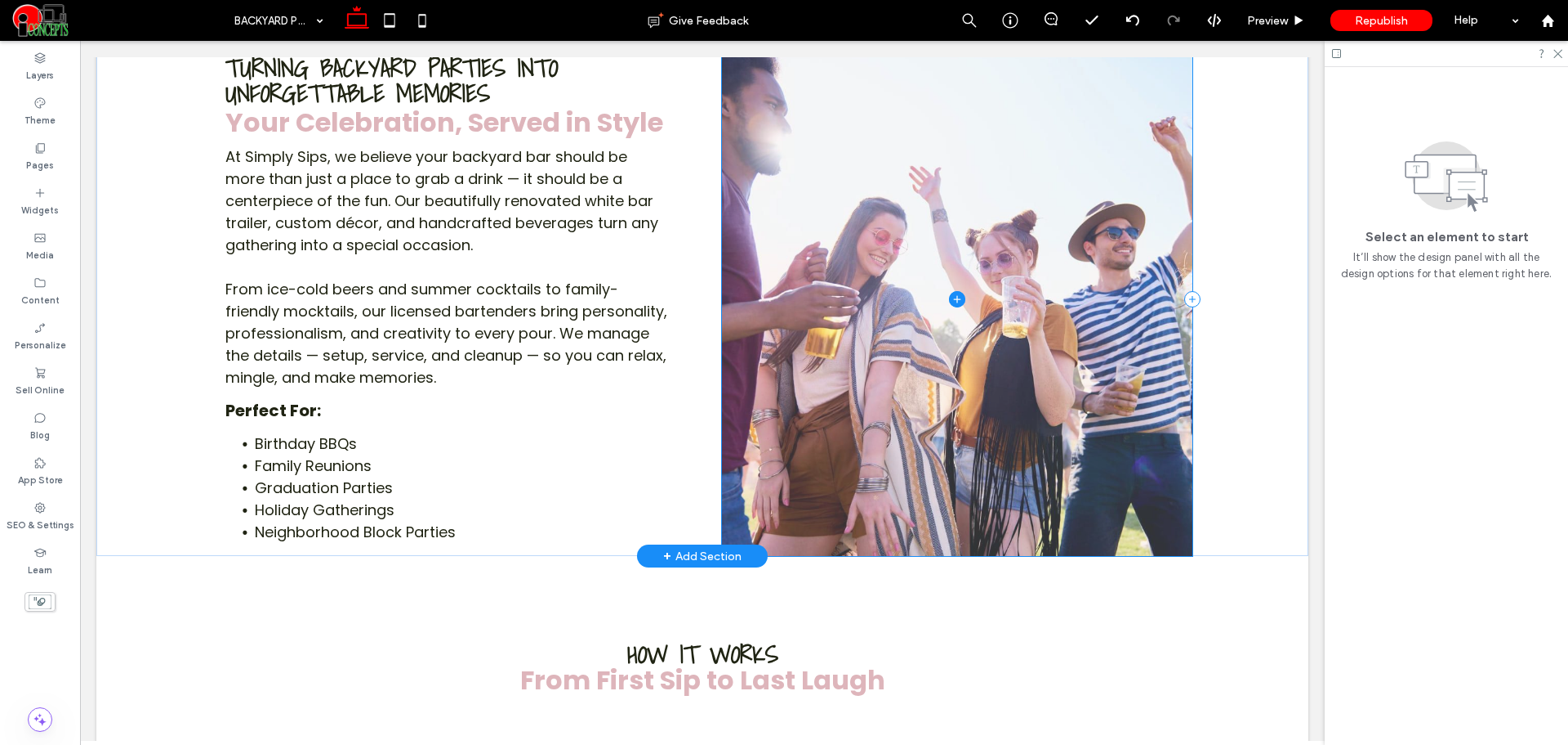
click at [1039, 364] on span at bounding box center [957, 299] width 470 height 514
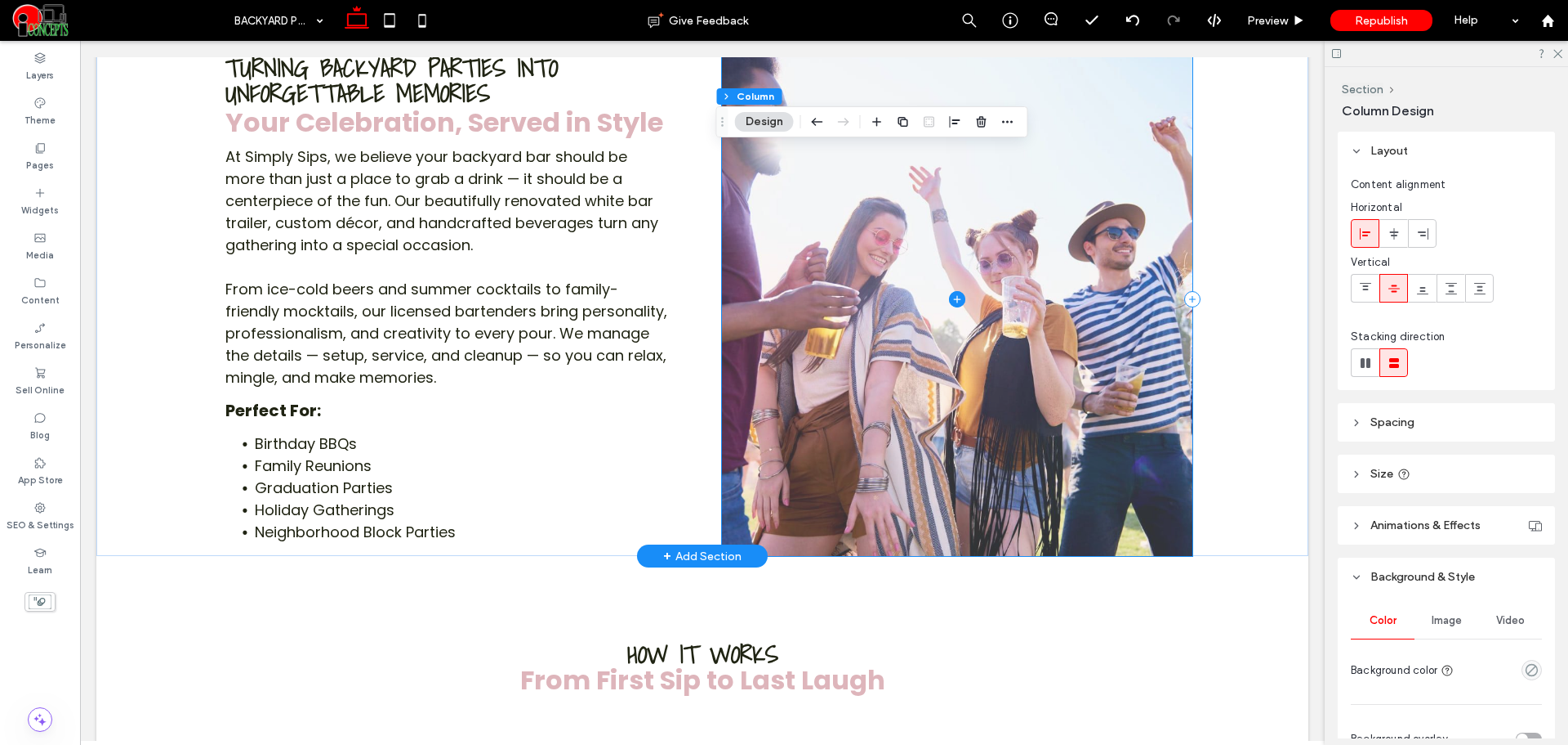
click at [1039, 364] on span at bounding box center [957, 299] width 470 height 514
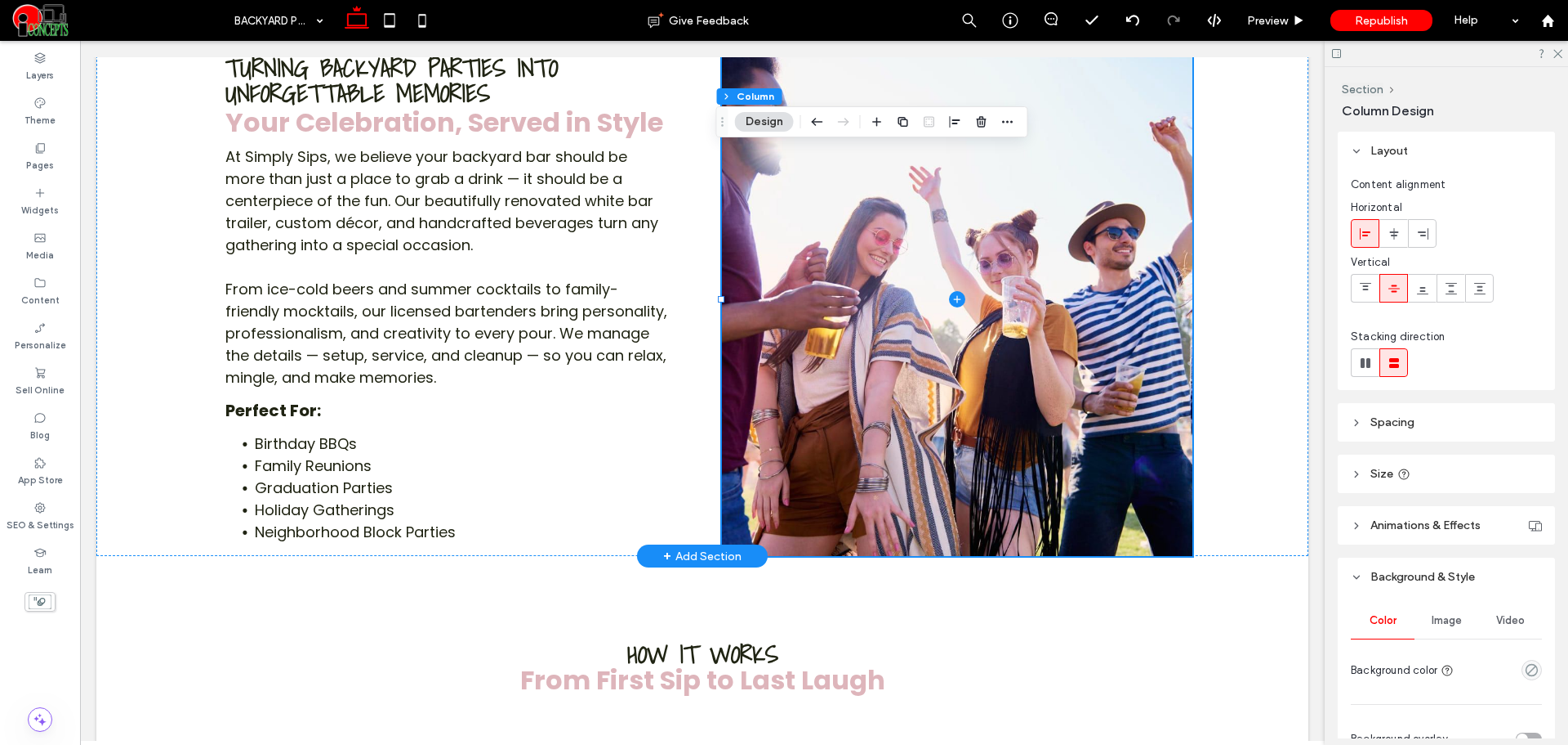
scroll to position [137, 0]
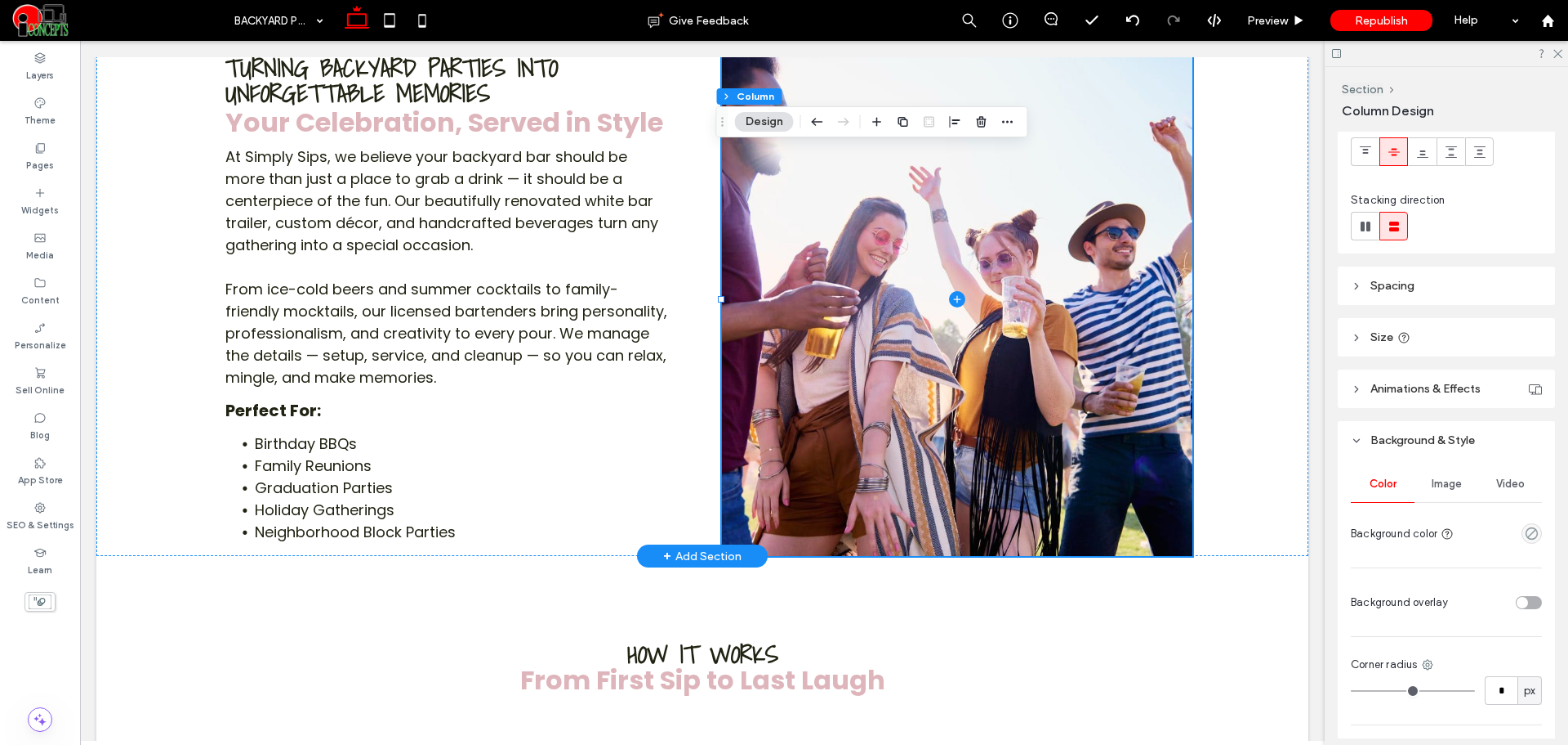
click at [1457, 482] on span "Image" at bounding box center [1447, 484] width 30 height 13
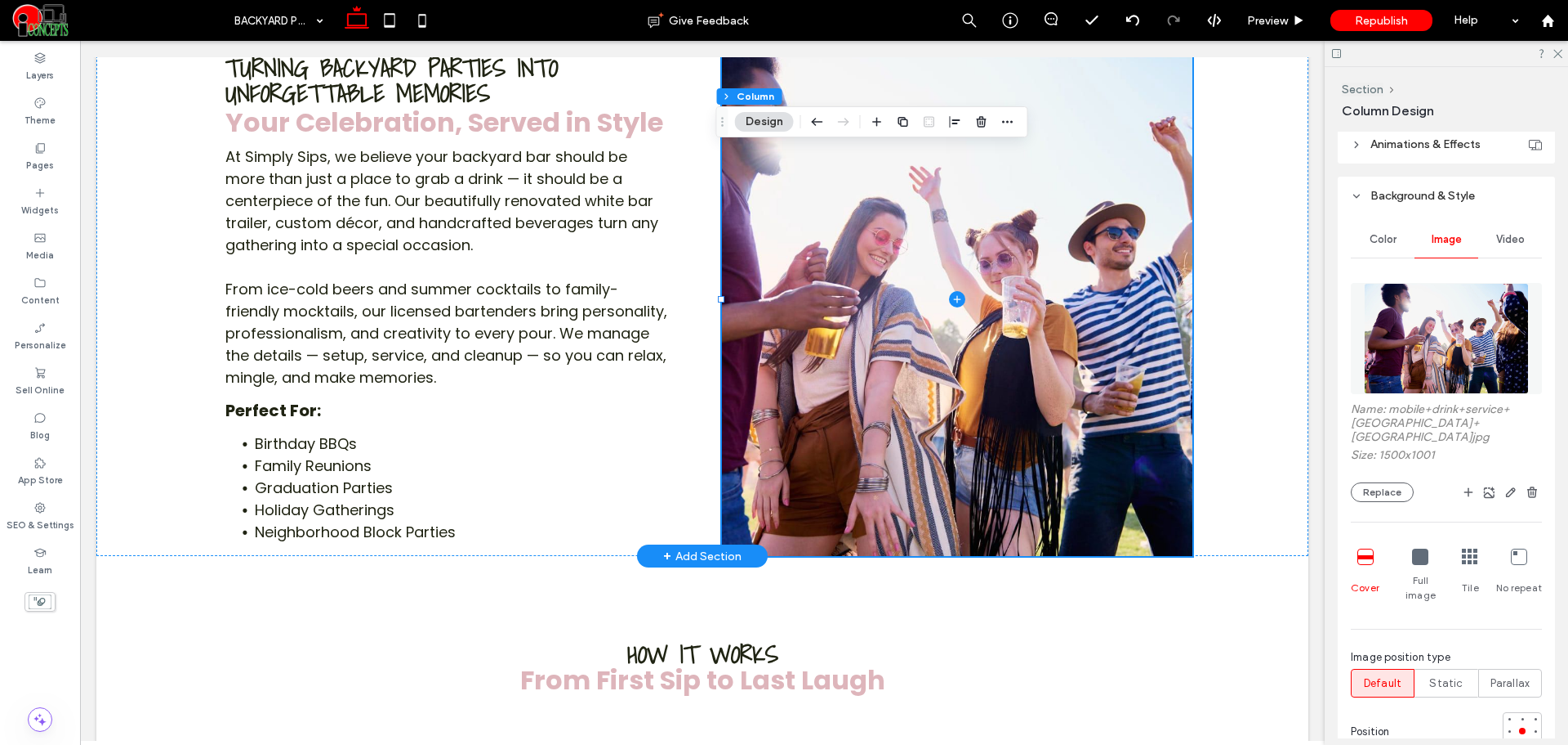
scroll to position [409, 0]
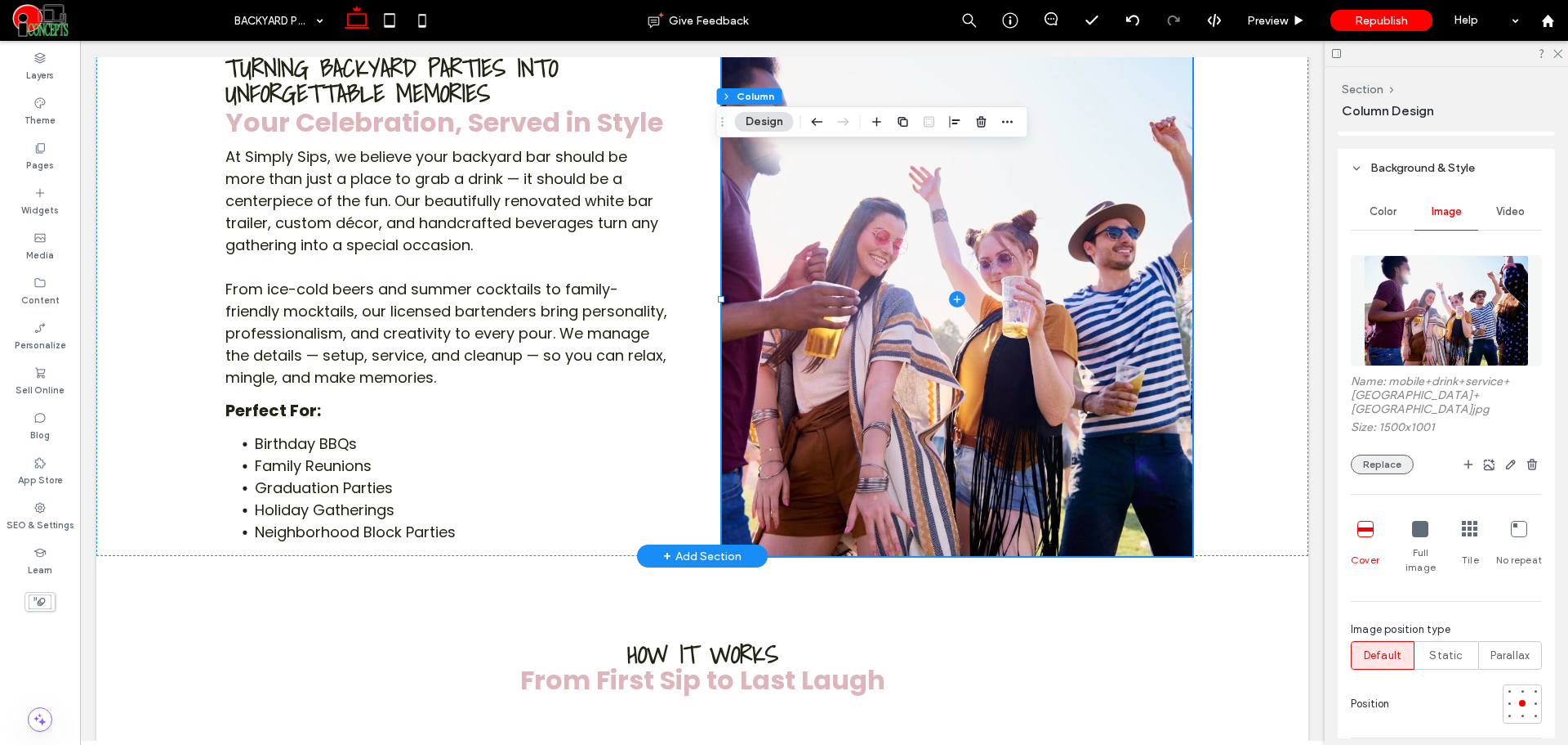
click at [1383, 464] on button "Replace" at bounding box center [1382, 465] width 63 height 20
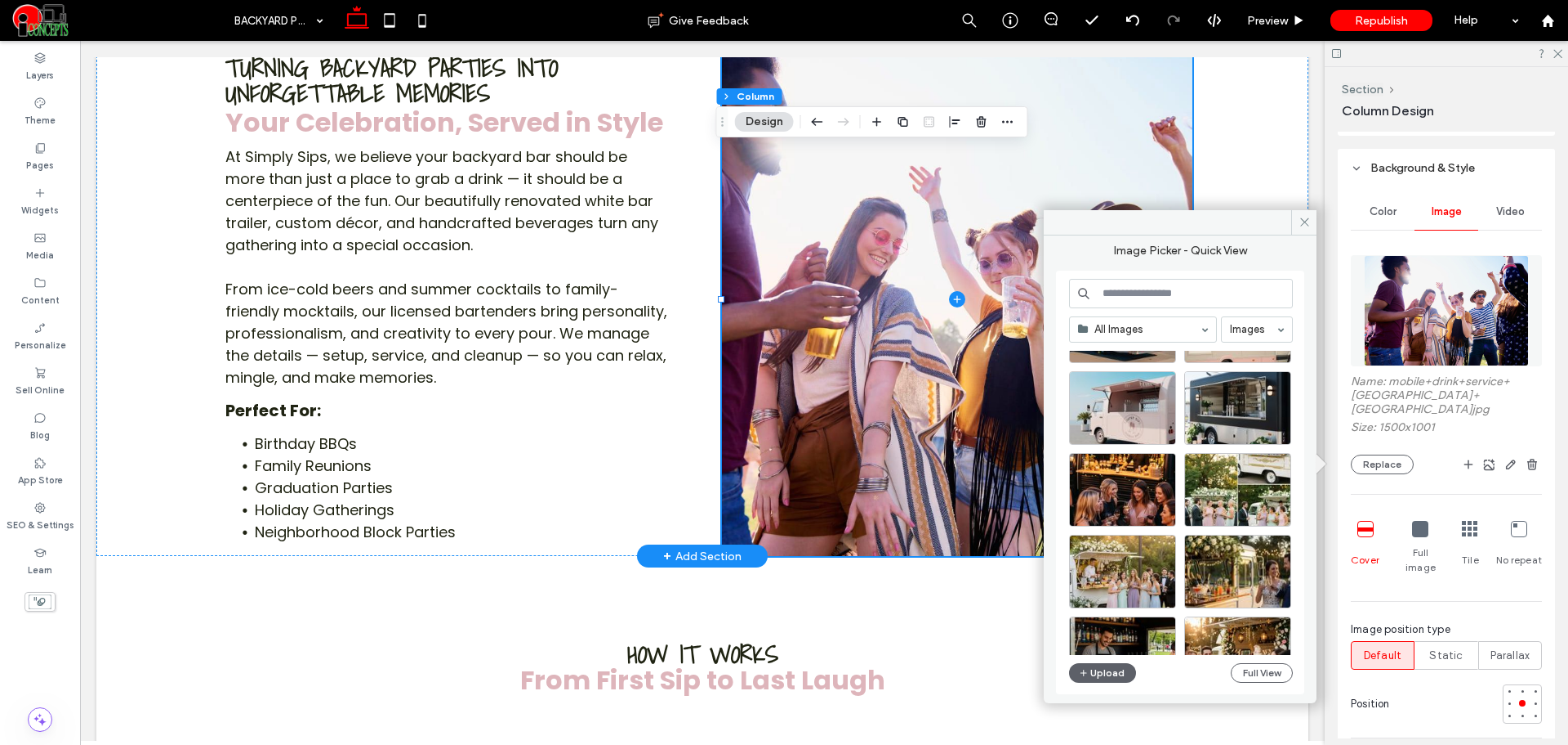
scroll to position [973, 0]
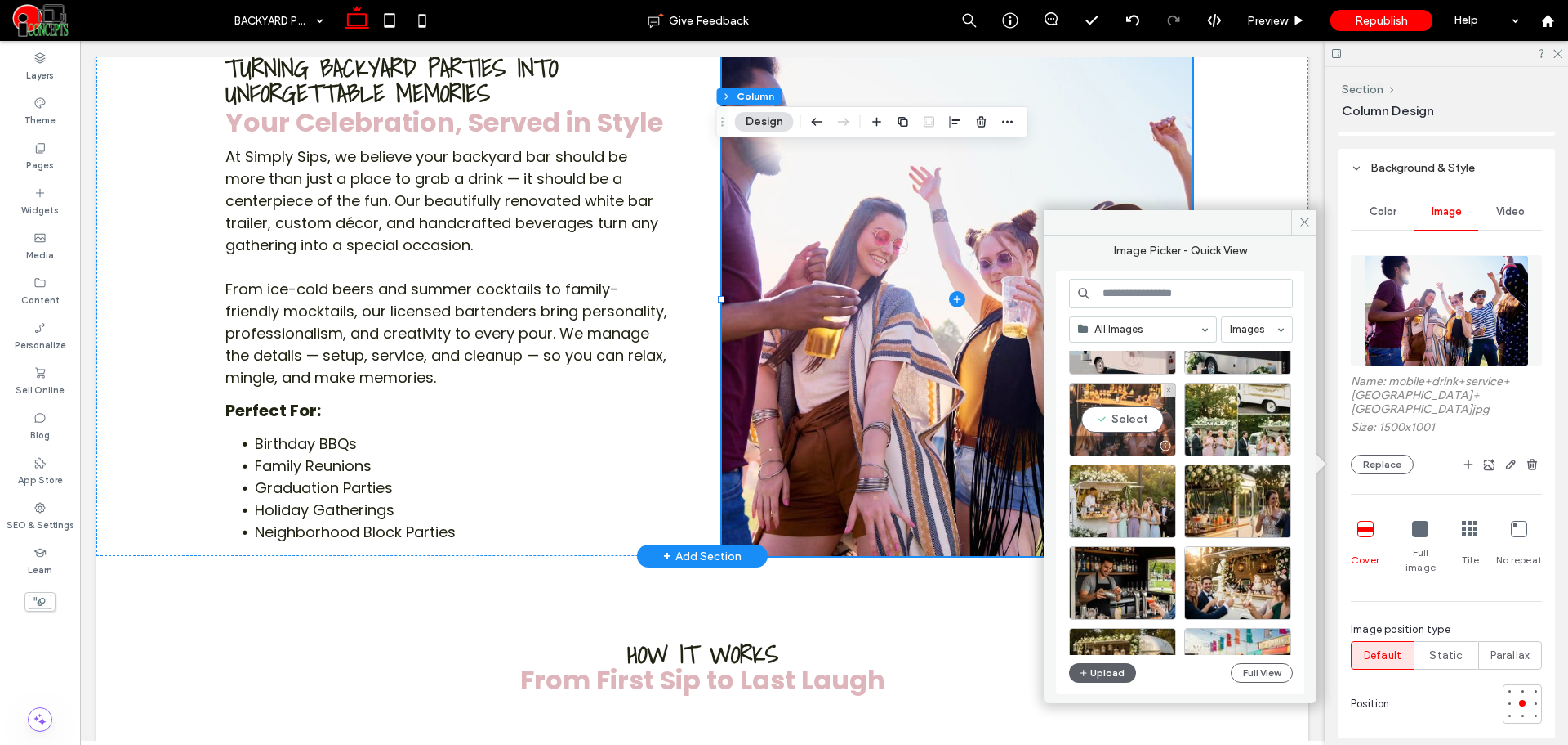
click at [1129, 410] on div "Select" at bounding box center [1122, 420] width 107 height 74
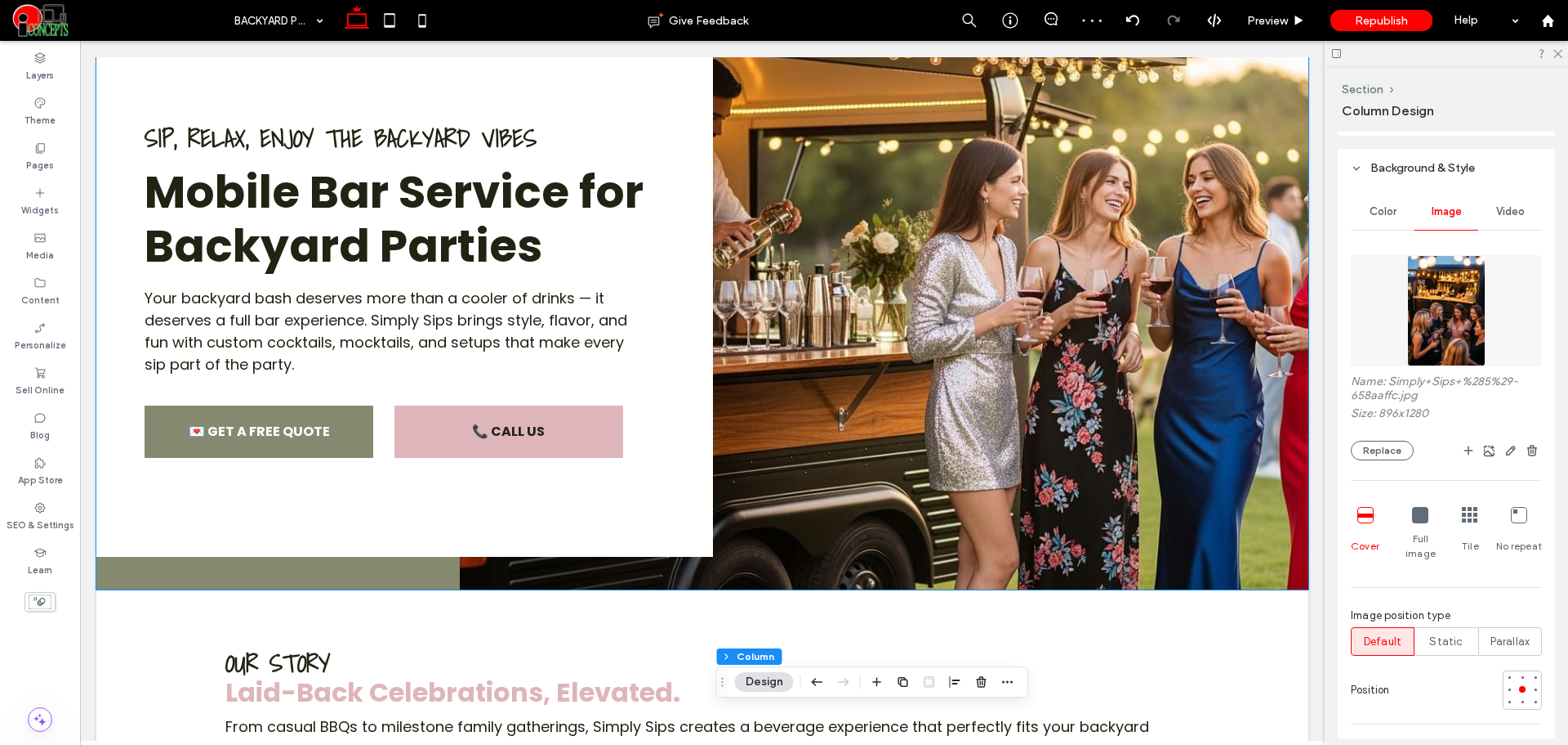
scroll to position [272, 0]
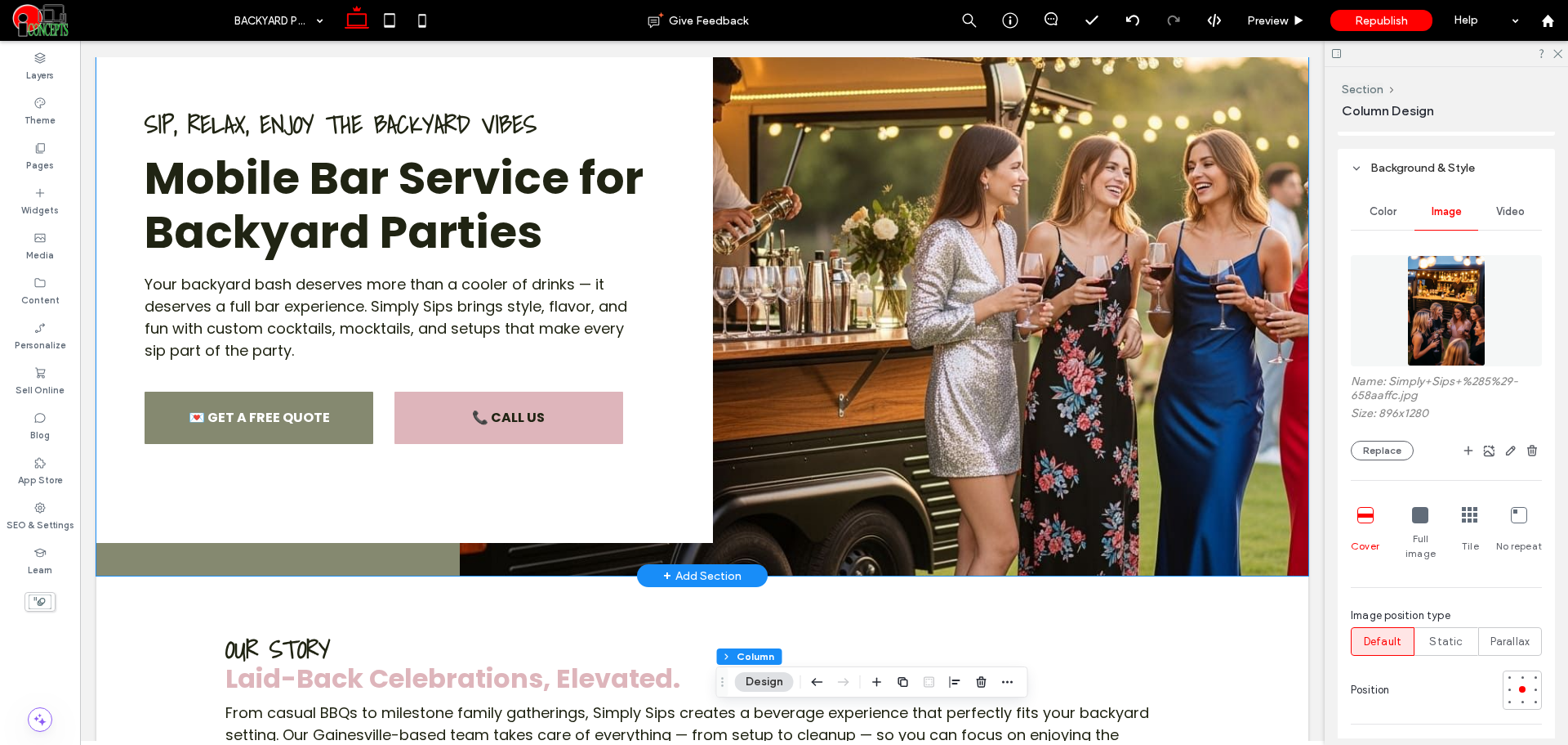
click at [1188, 370] on img at bounding box center [883, 274] width 848 height 602
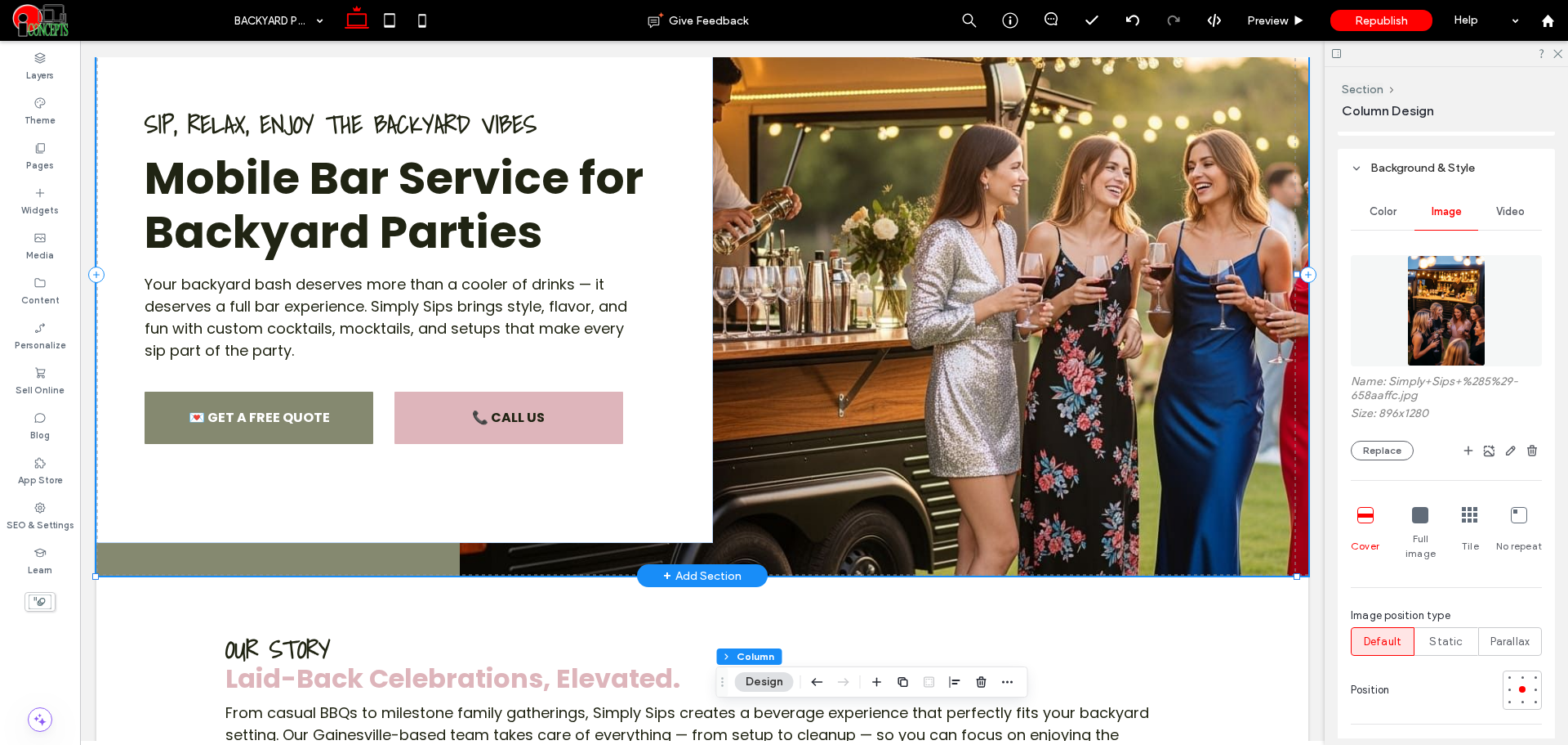
click at [1188, 370] on img at bounding box center [883, 274] width 848 height 602
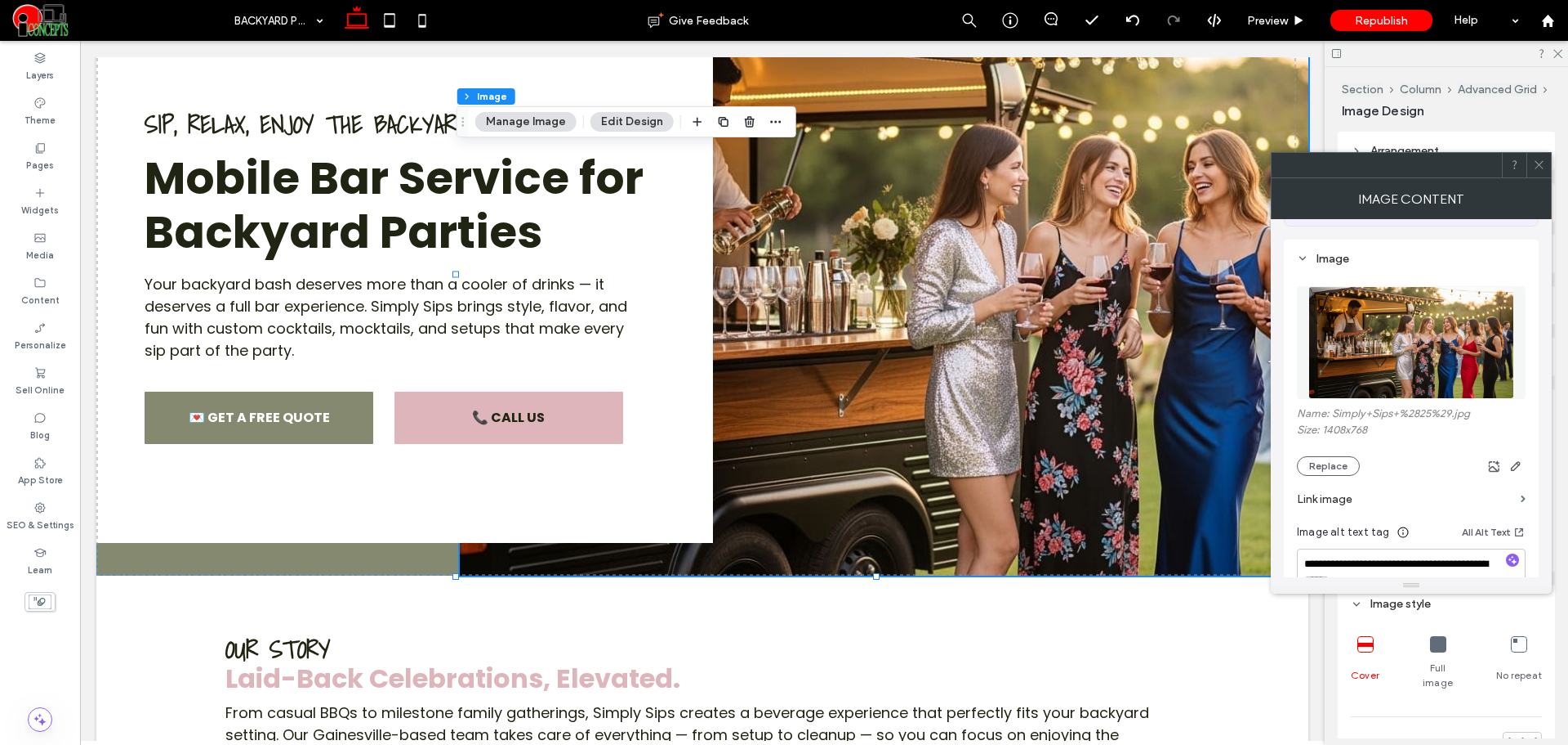
scroll to position [137, 0]
click at [1336, 457] on button "Replace" at bounding box center [1328, 465] width 63 height 20
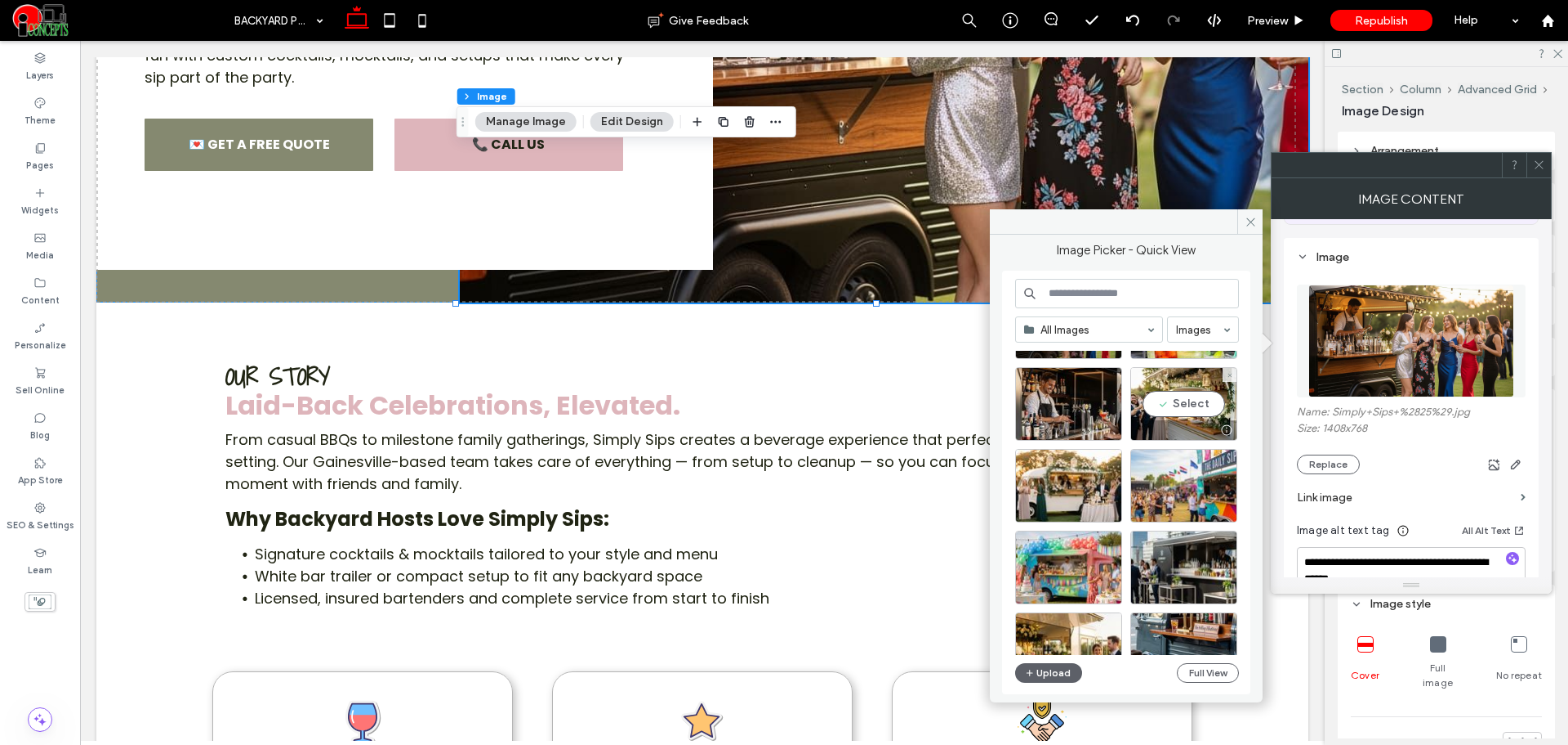
scroll to position [1943, 0]
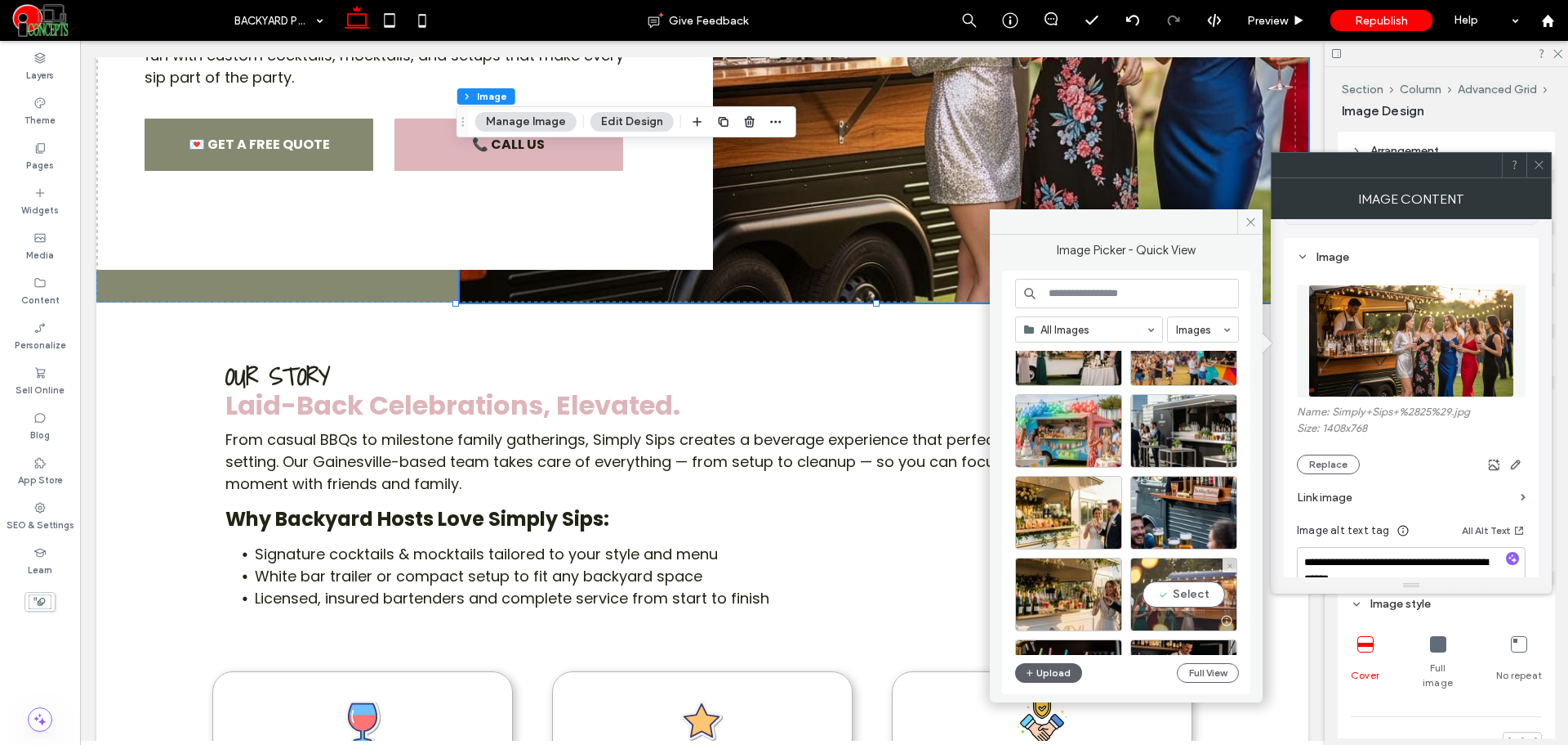
click at [1215, 593] on div "Select" at bounding box center [1183, 594] width 107 height 74
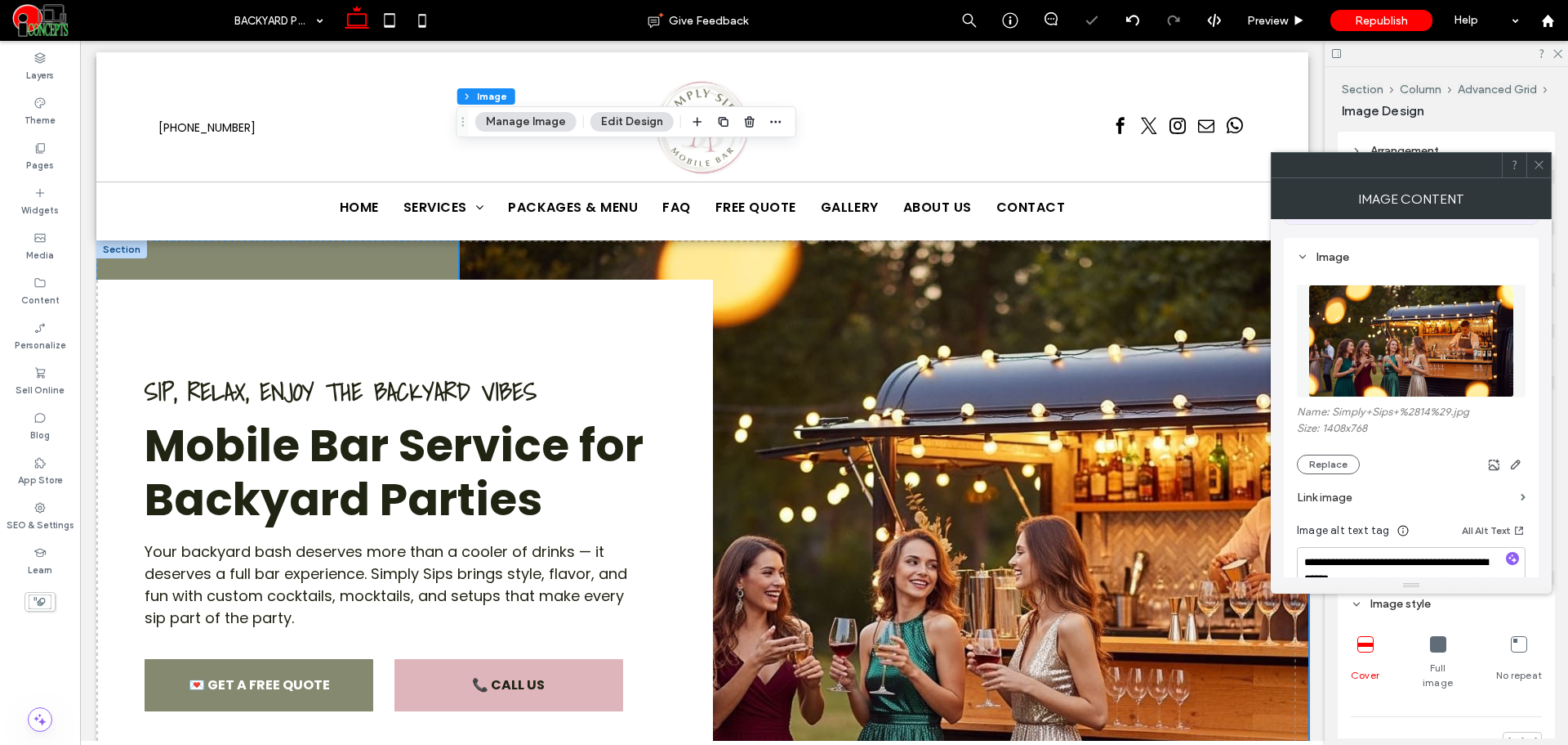
scroll to position [0, 0]
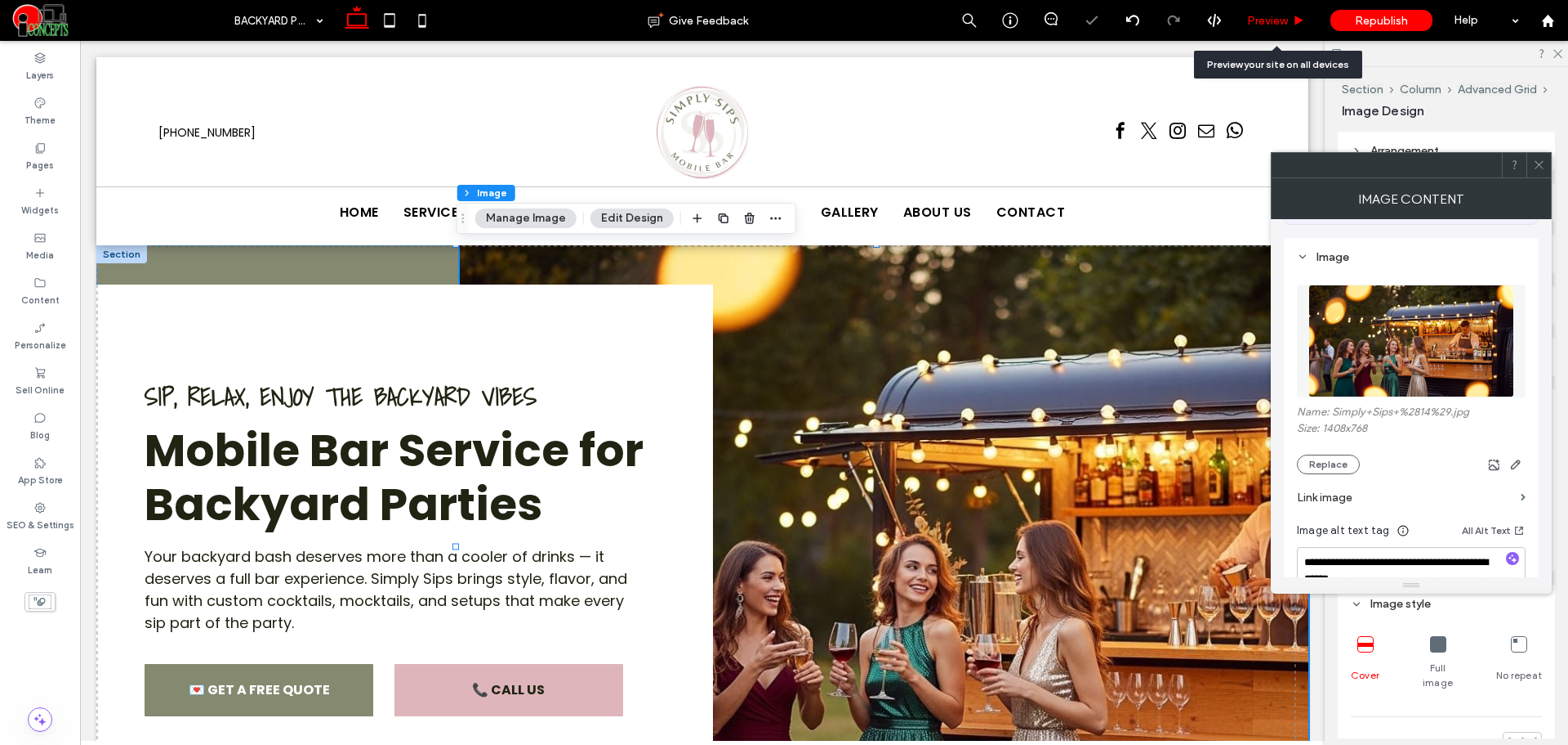
click at [1258, 21] on span "Preview" at bounding box center [1267, 21] width 41 height 14
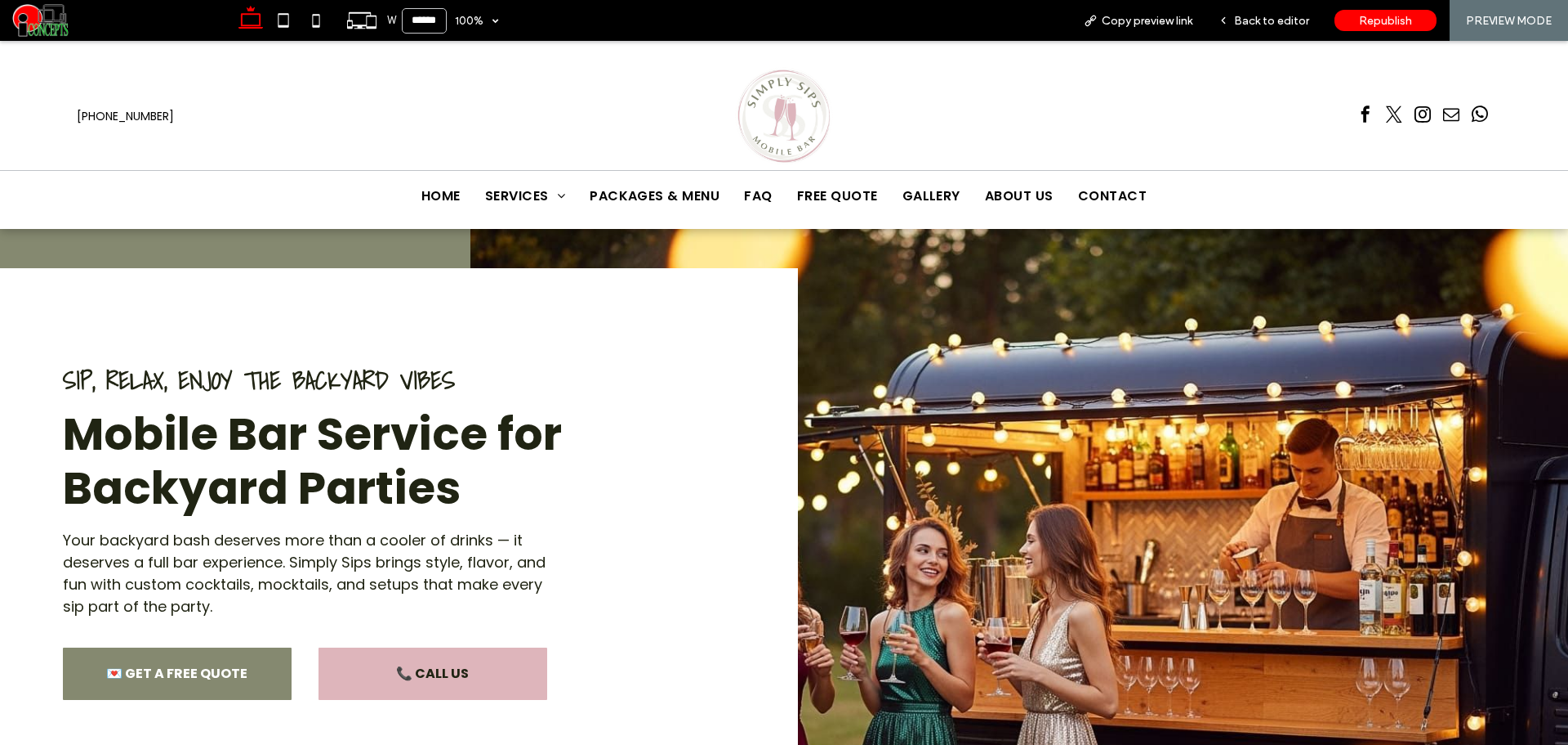
click at [1258, 21] on span "Back to editor" at bounding box center [1271, 21] width 75 height 14
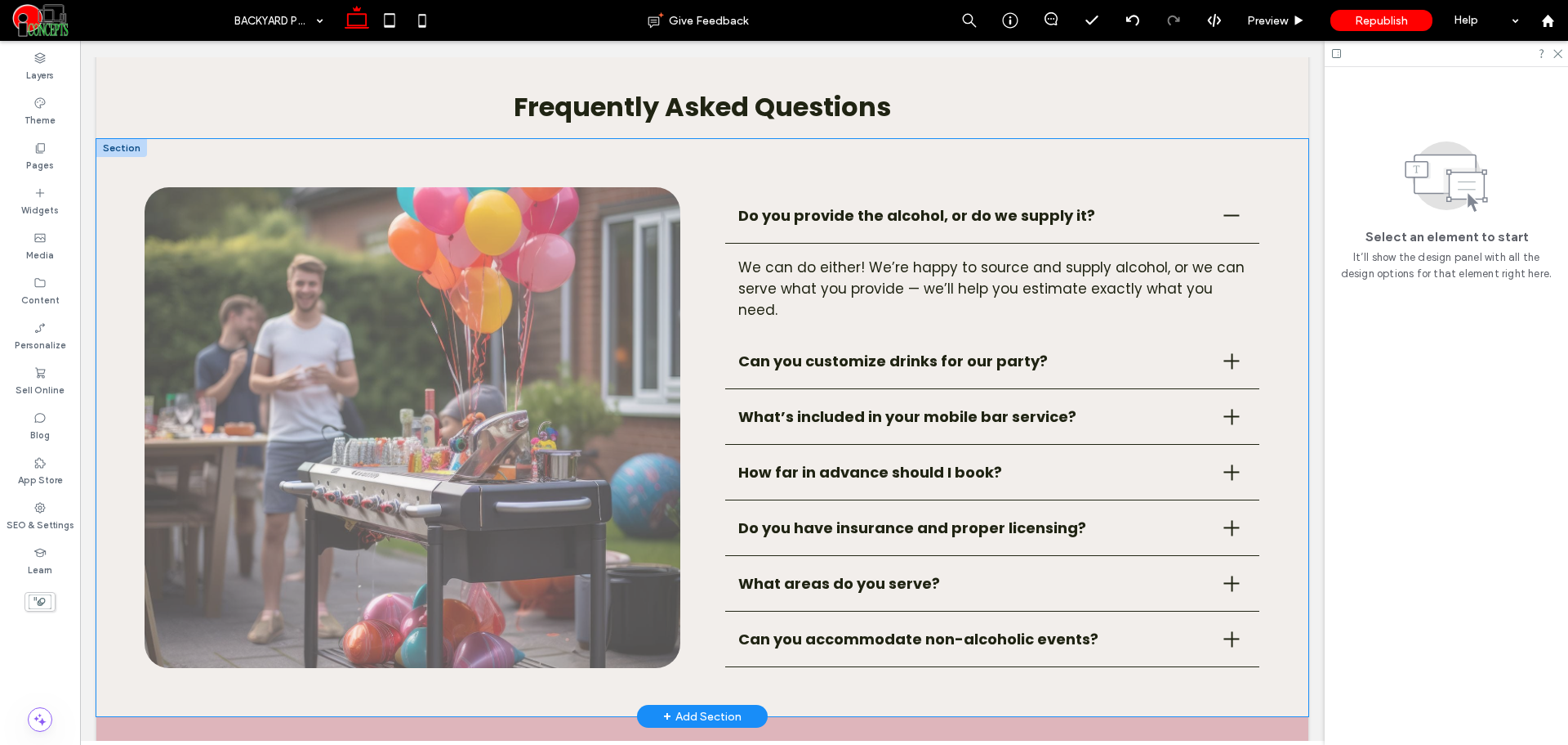
scroll to position [2452, 0]
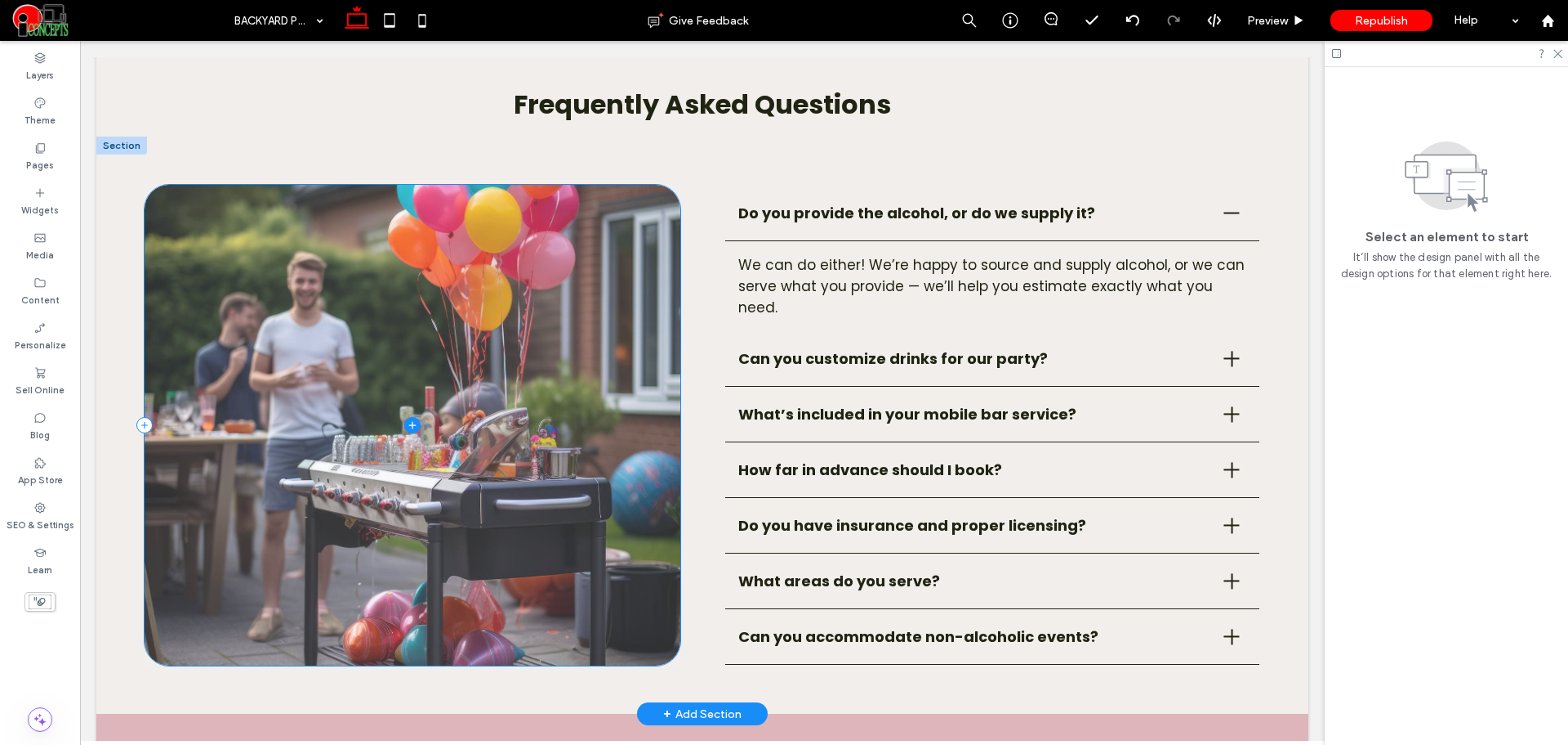
click at [572, 346] on span at bounding box center [412, 425] width 535 height 481
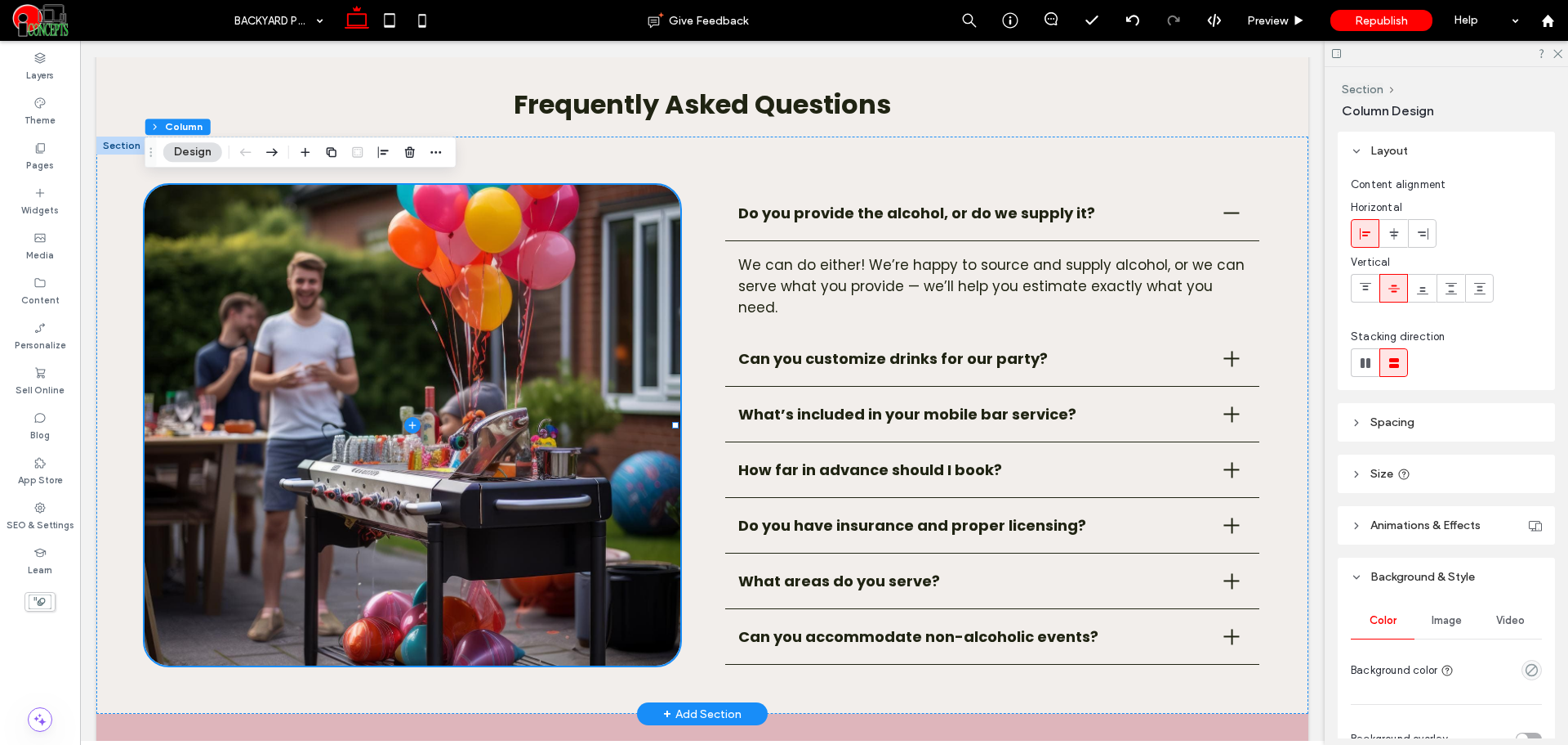
scroll to position [137, 0]
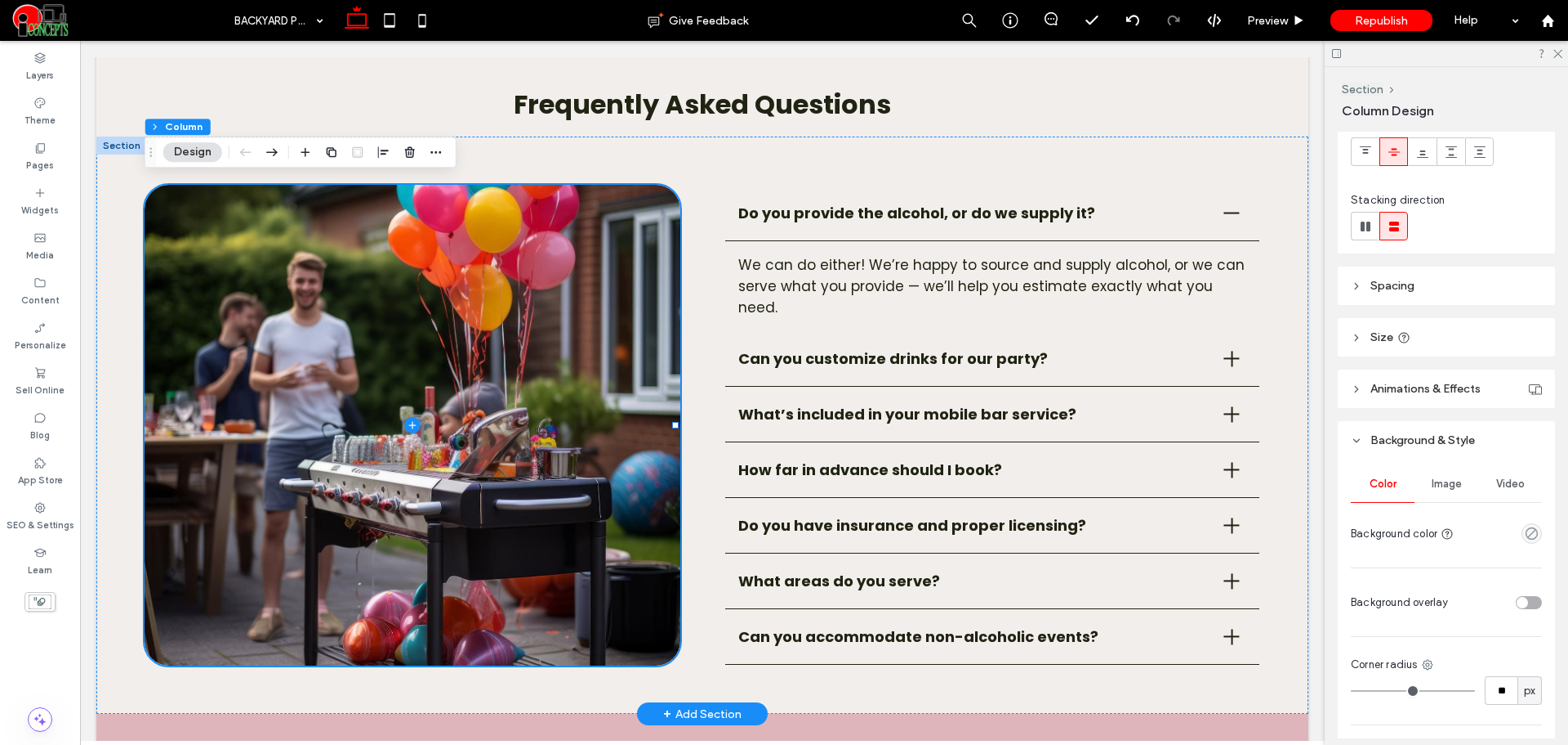
click at [1426, 487] on div "Image" at bounding box center [1446, 484] width 64 height 36
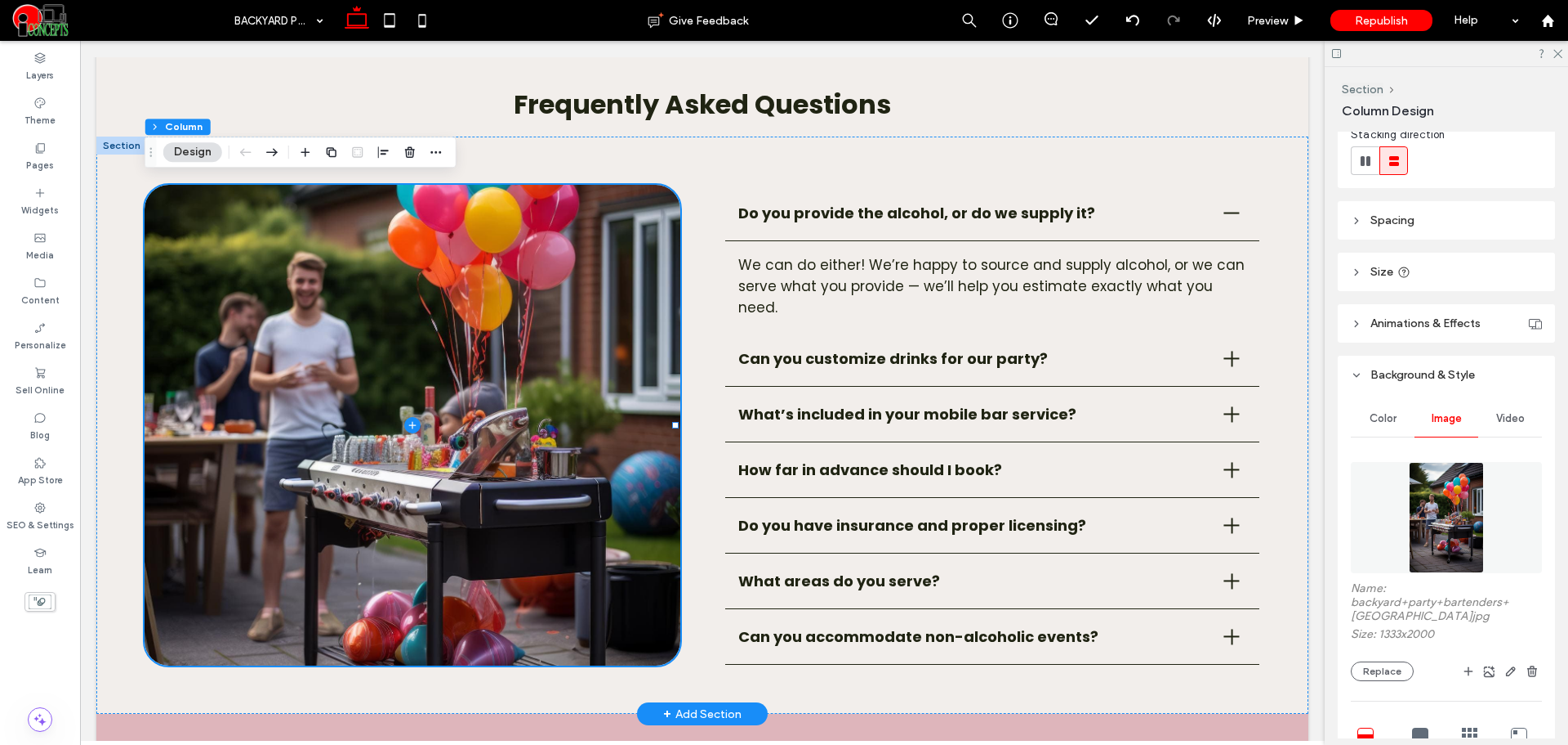
scroll to position [409, 0]
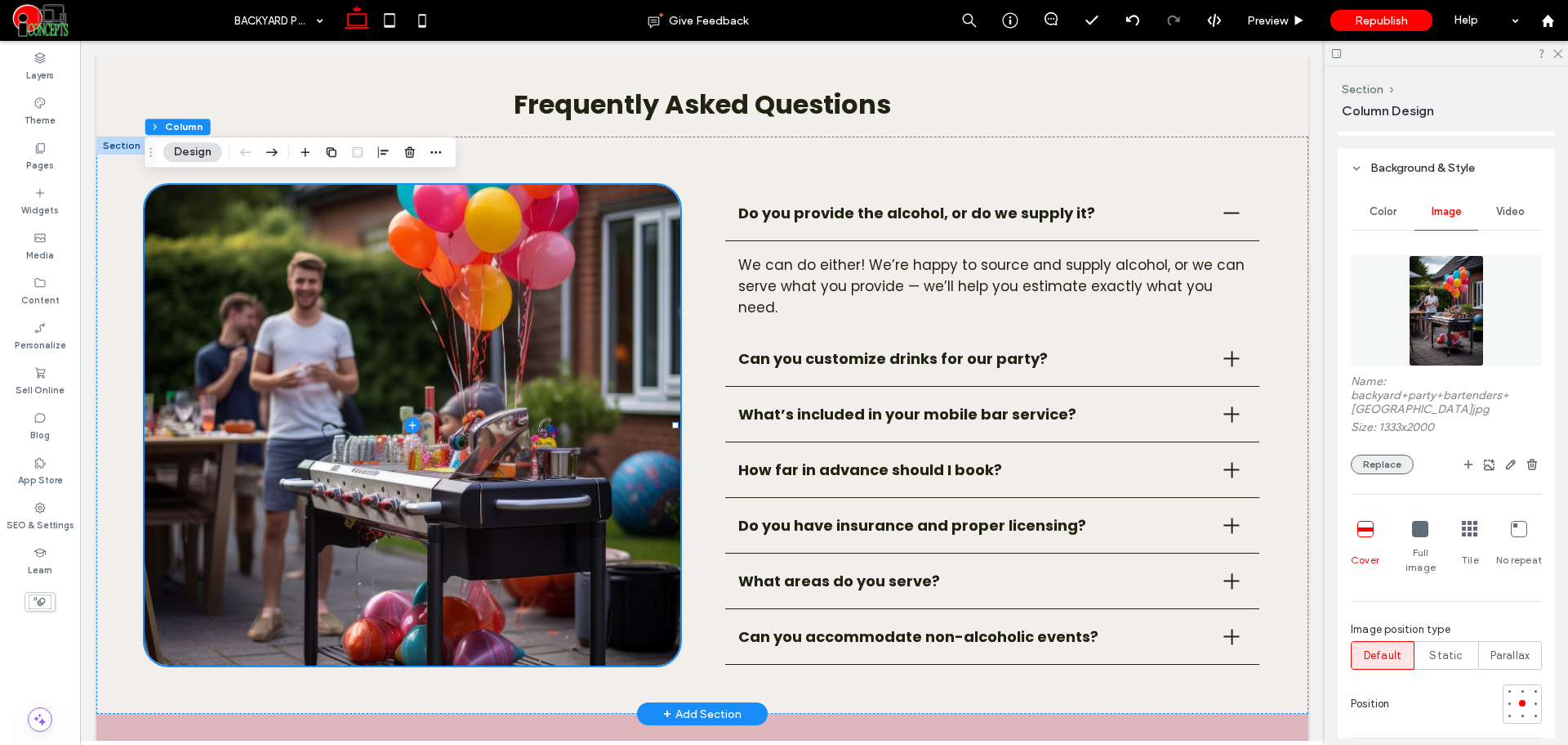
click at [1390, 466] on button "Replace" at bounding box center [1382, 465] width 63 height 20
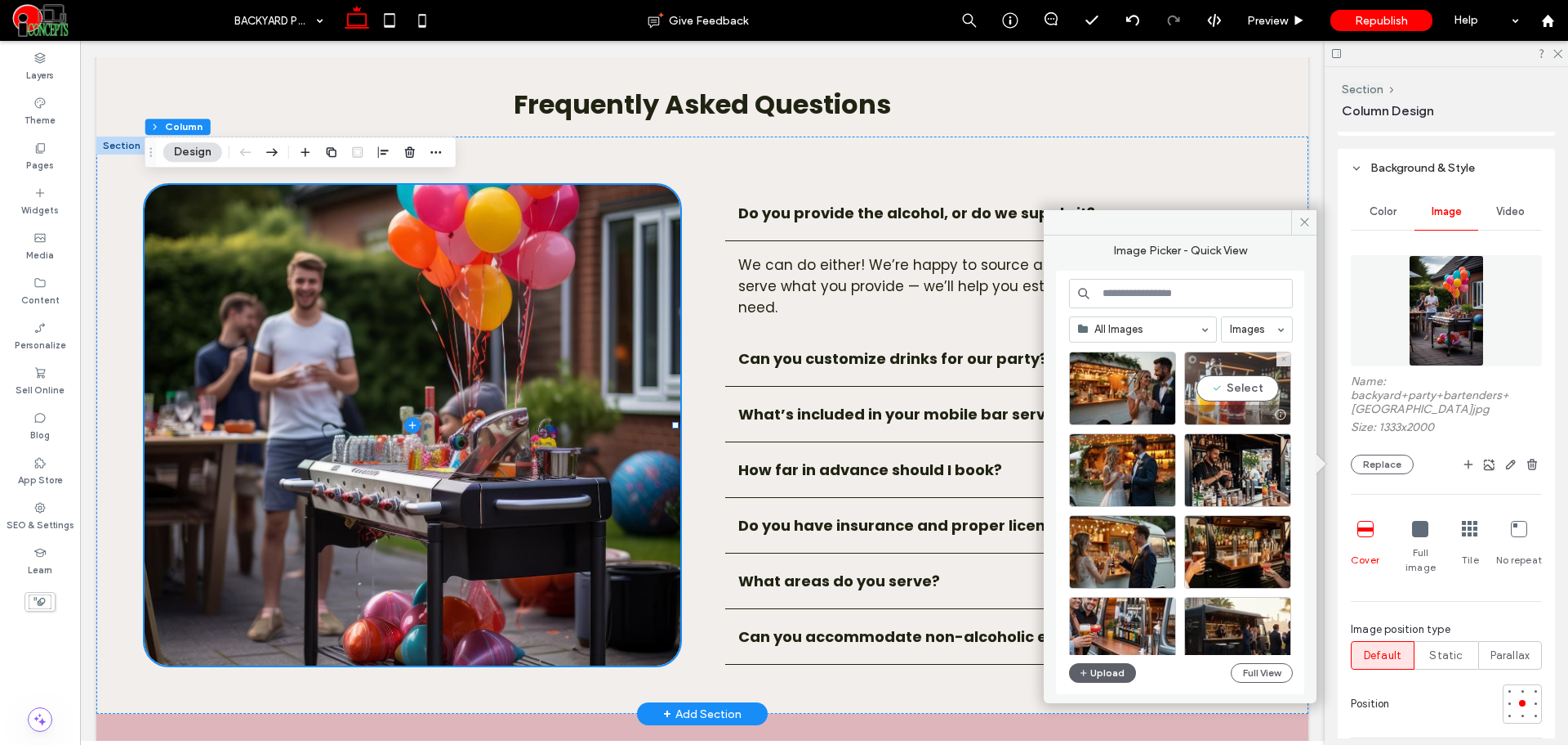
scroll to position [2623, 0]
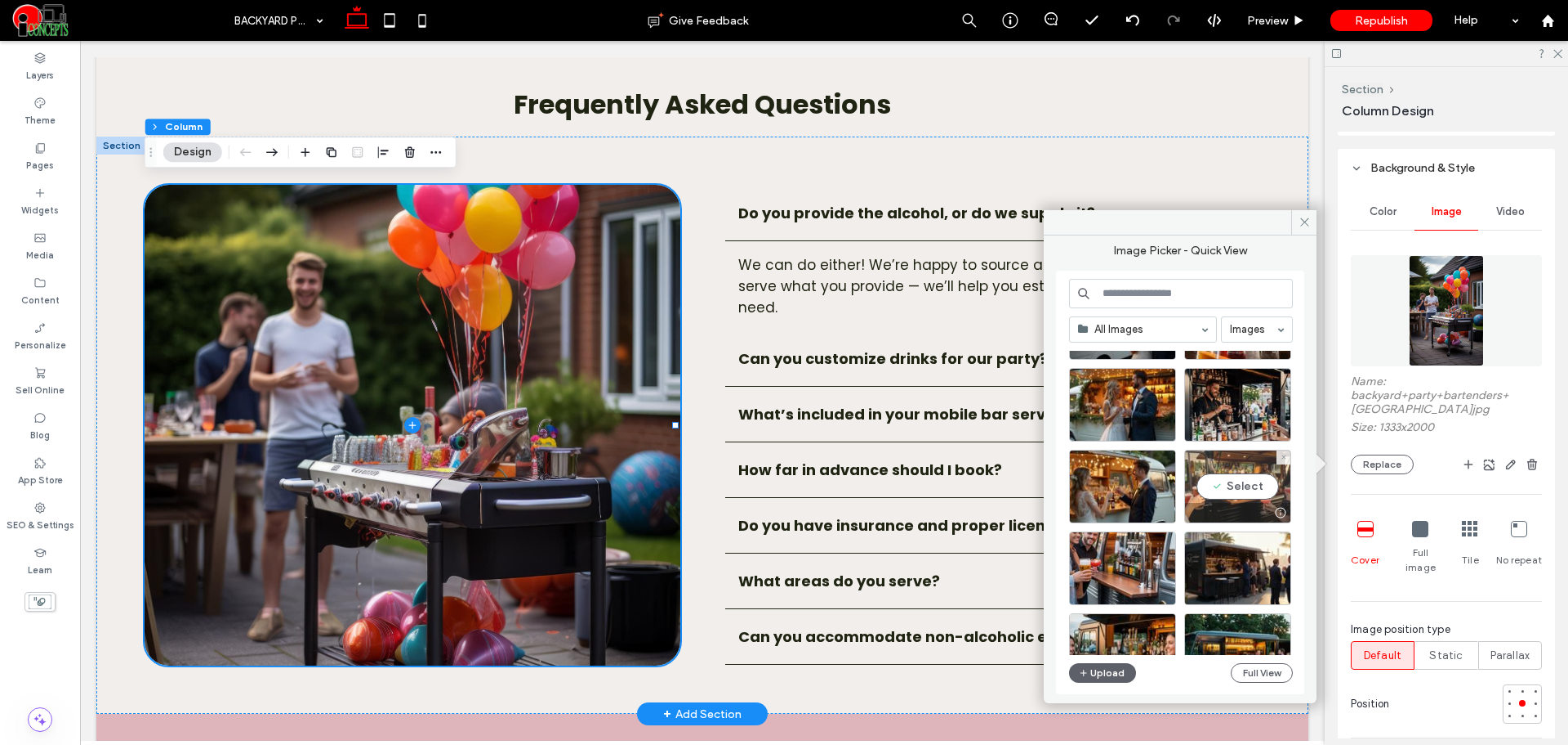
click at [1269, 481] on div "Select" at bounding box center [1237, 487] width 107 height 74
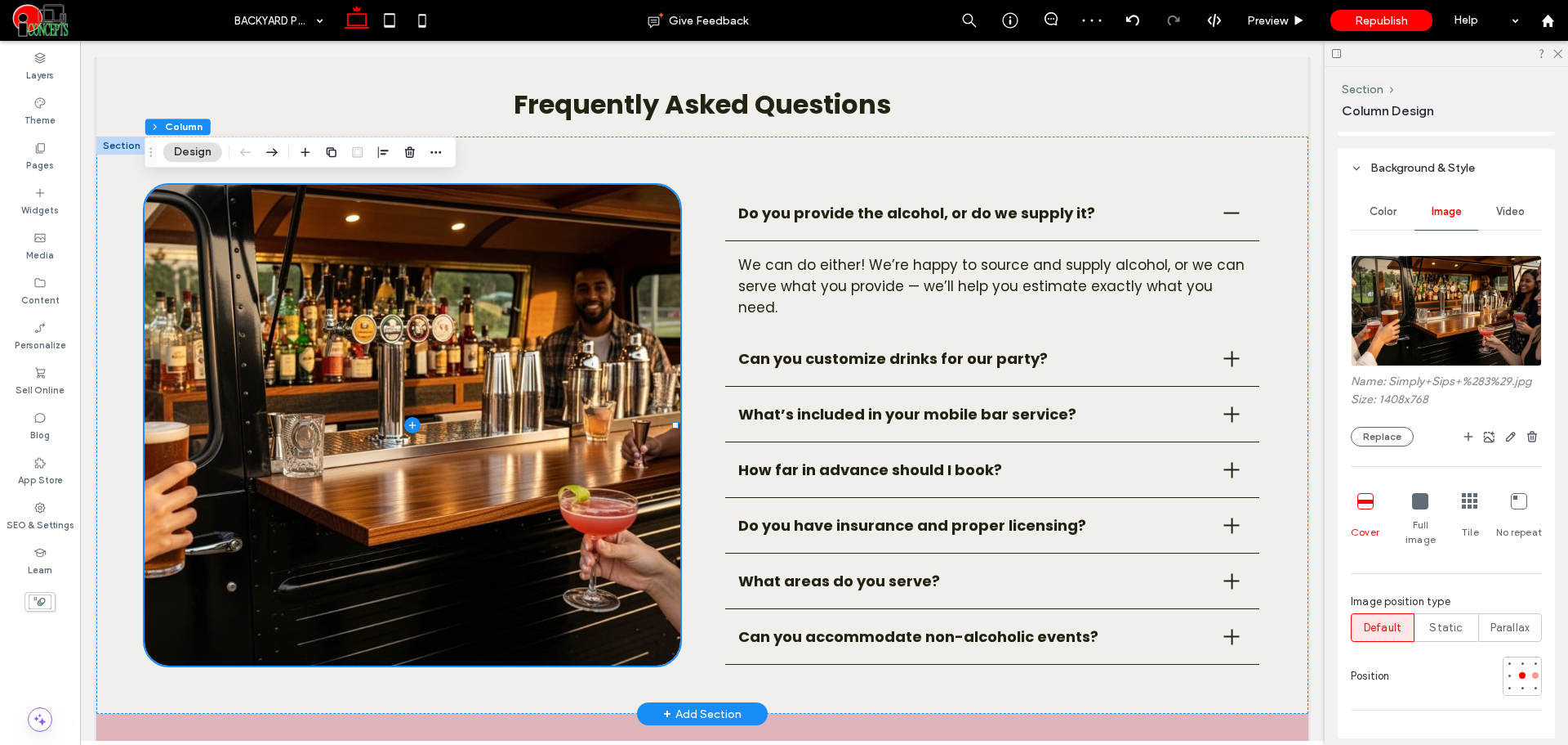
click at [1532, 672] on div at bounding box center [1535, 675] width 7 height 7
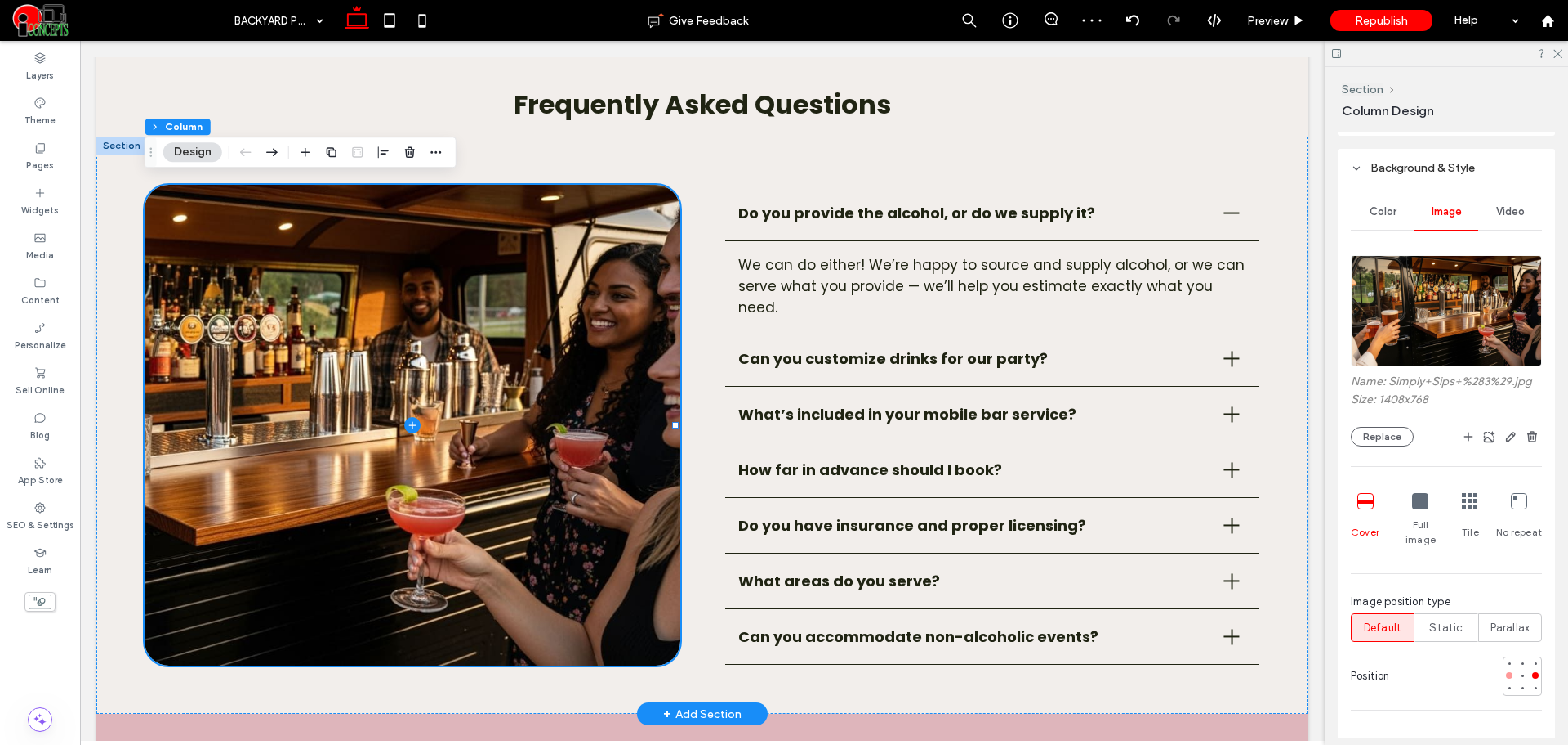
click at [1505, 669] on div at bounding box center [1509, 674] width 11 height 11
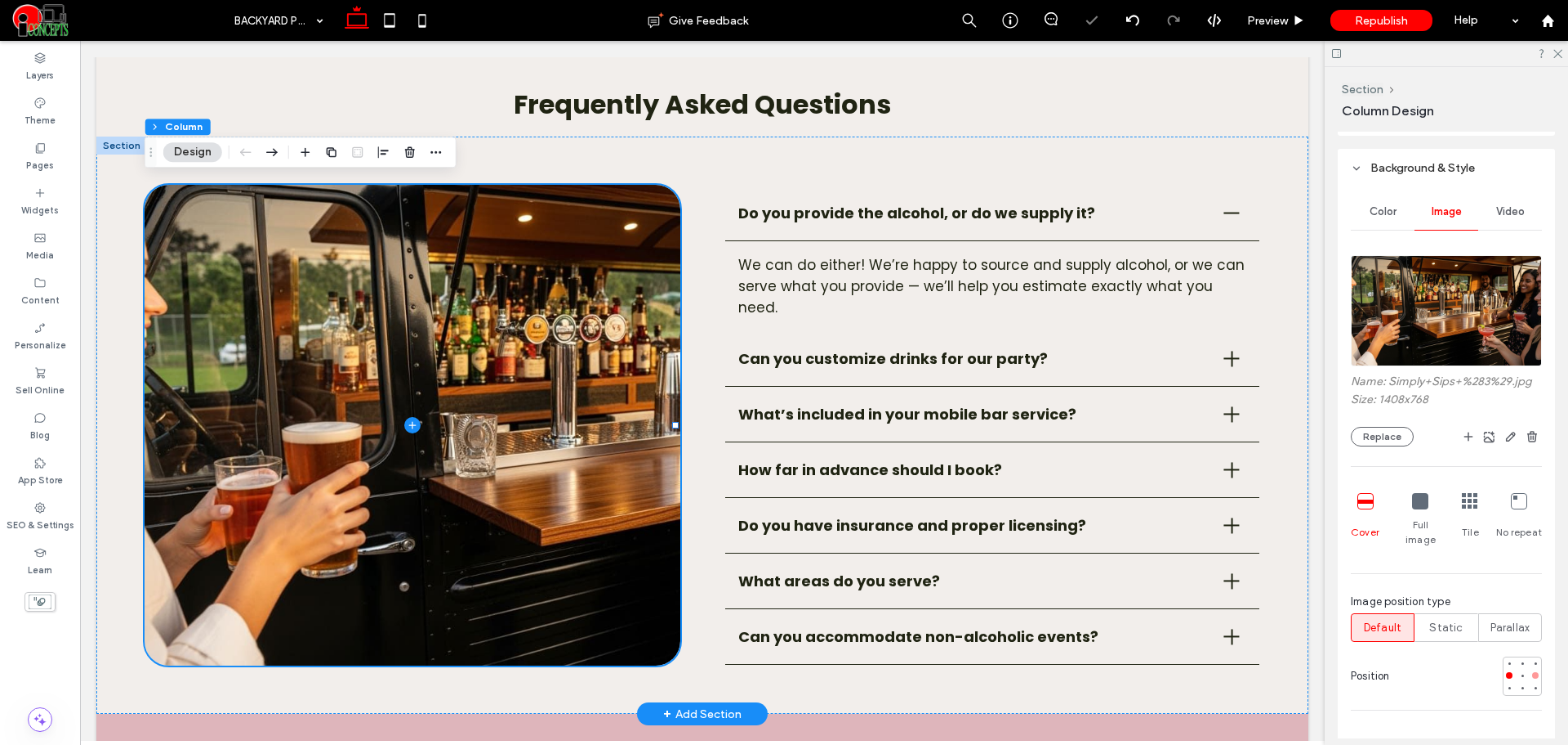
click at [1530, 669] on div at bounding box center [1535, 674] width 11 height 11
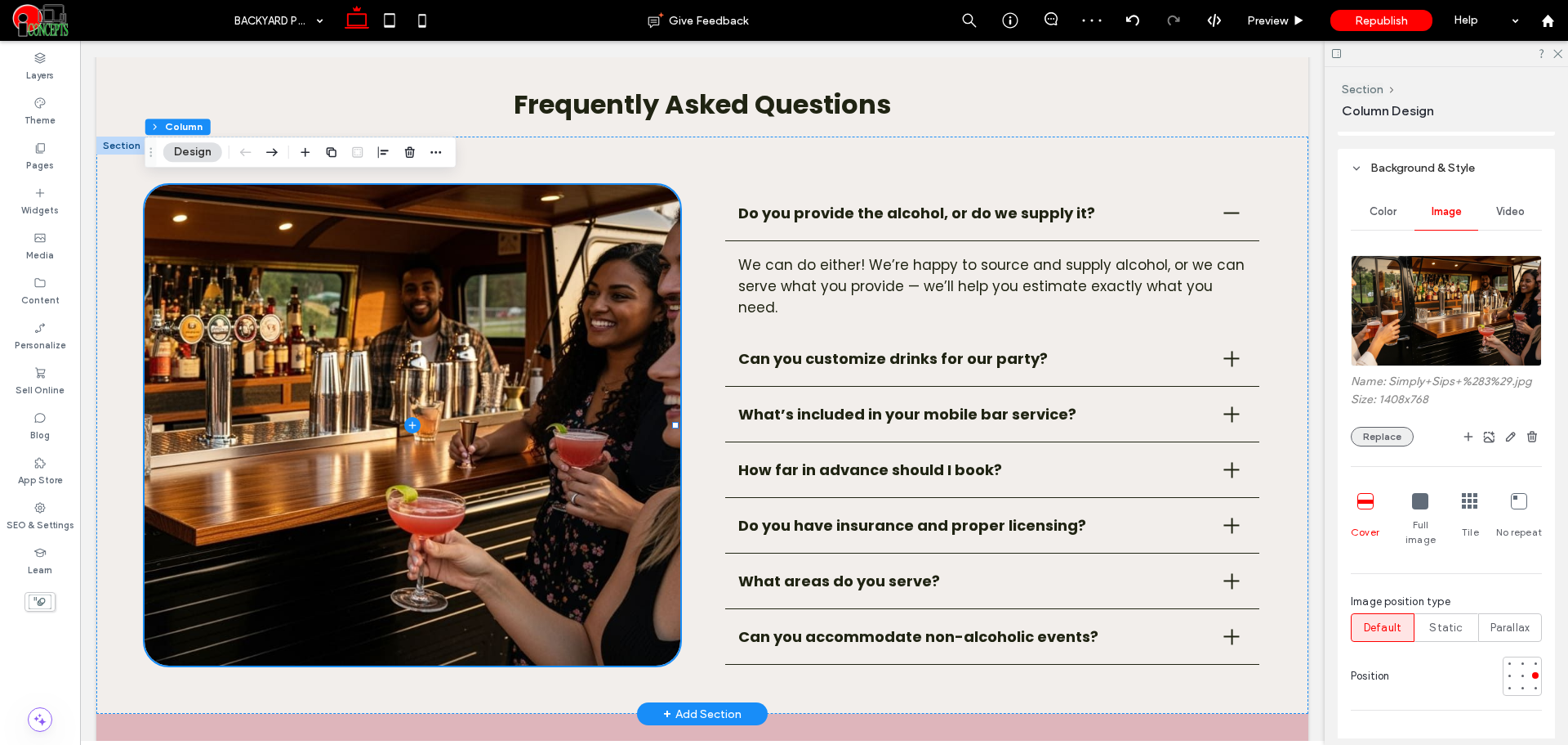
click at [1393, 435] on button "Replace" at bounding box center [1382, 437] width 63 height 20
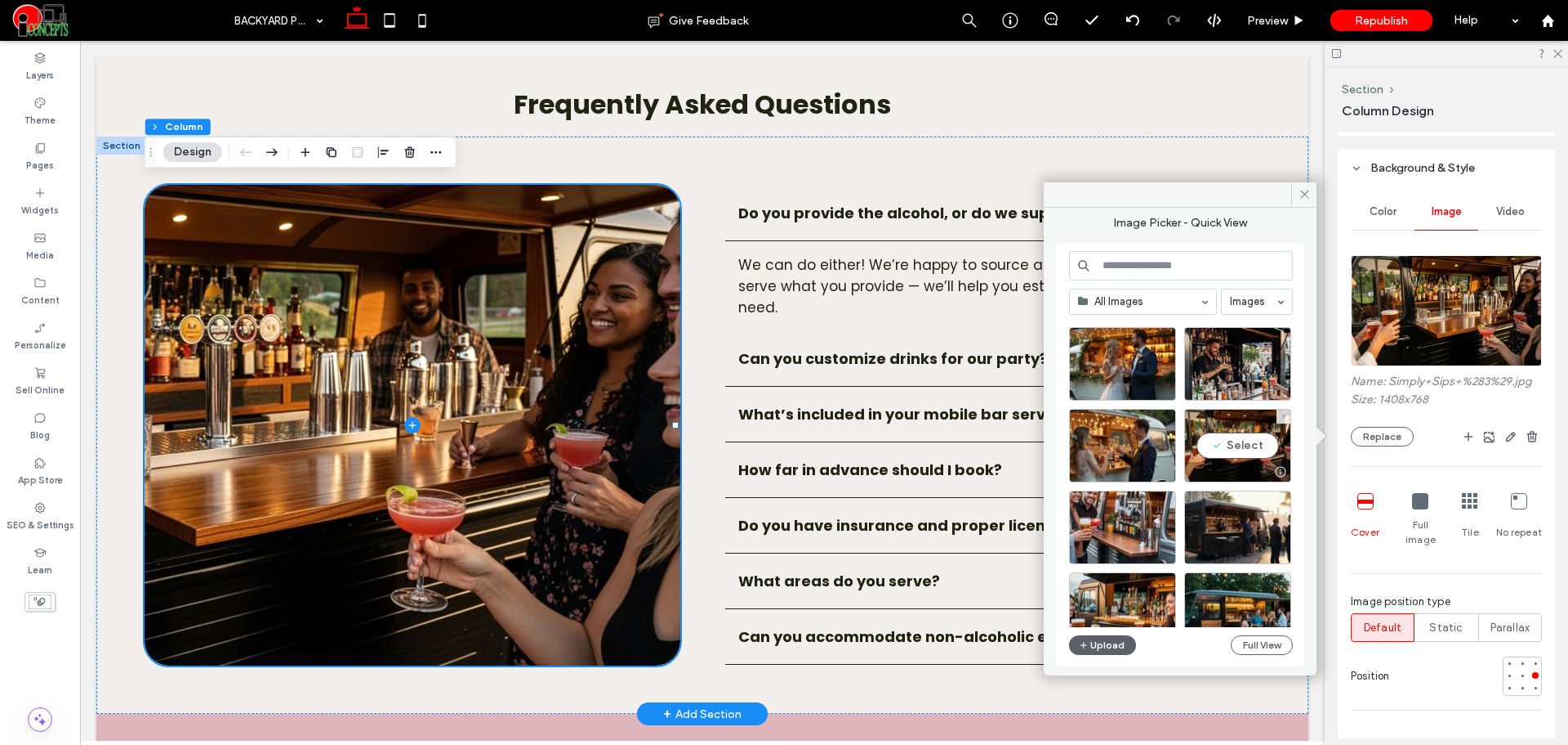
scroll to position [2772, 0]
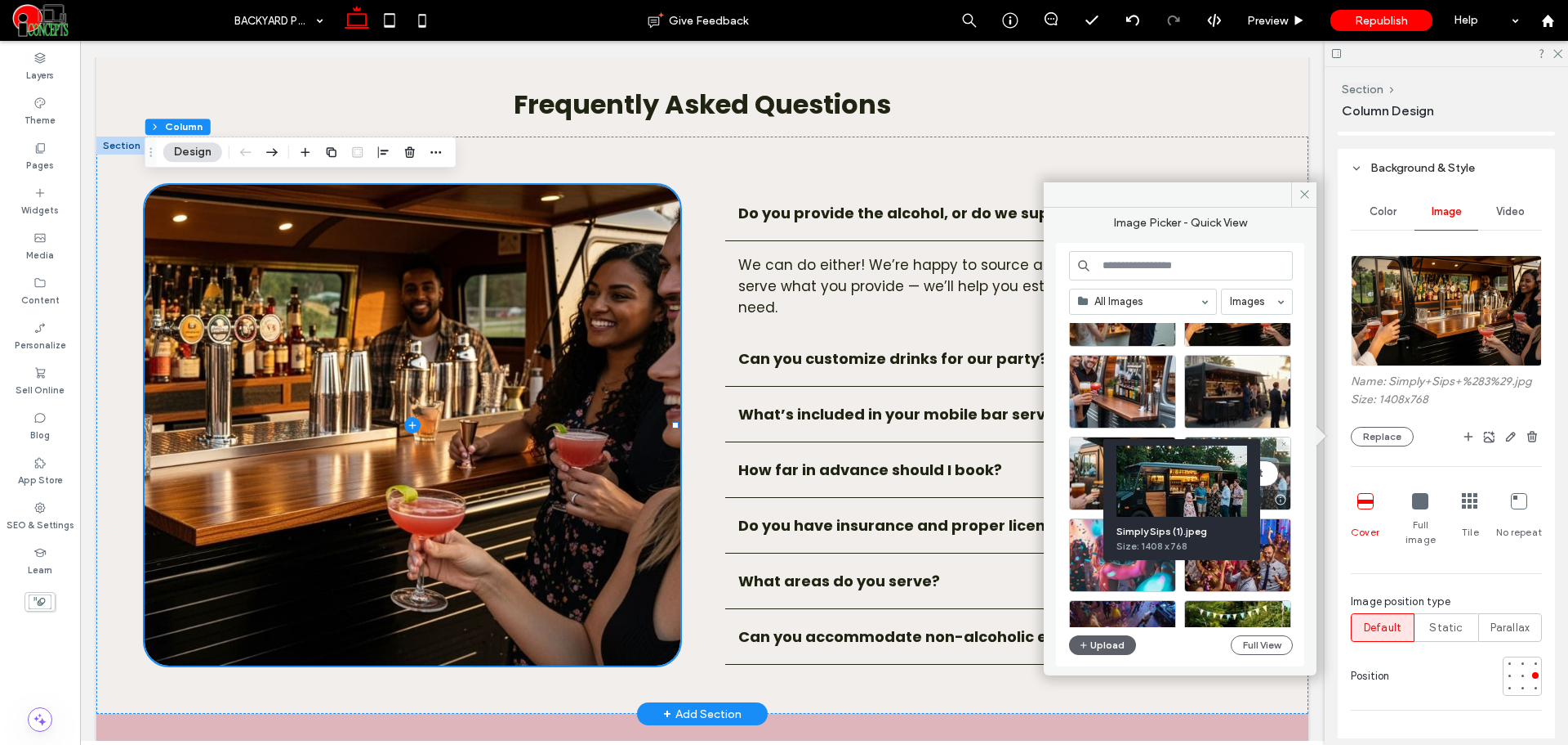
click at [1271, 476] on div "Select" at bounding box center [1237, 474] width 107 height 74
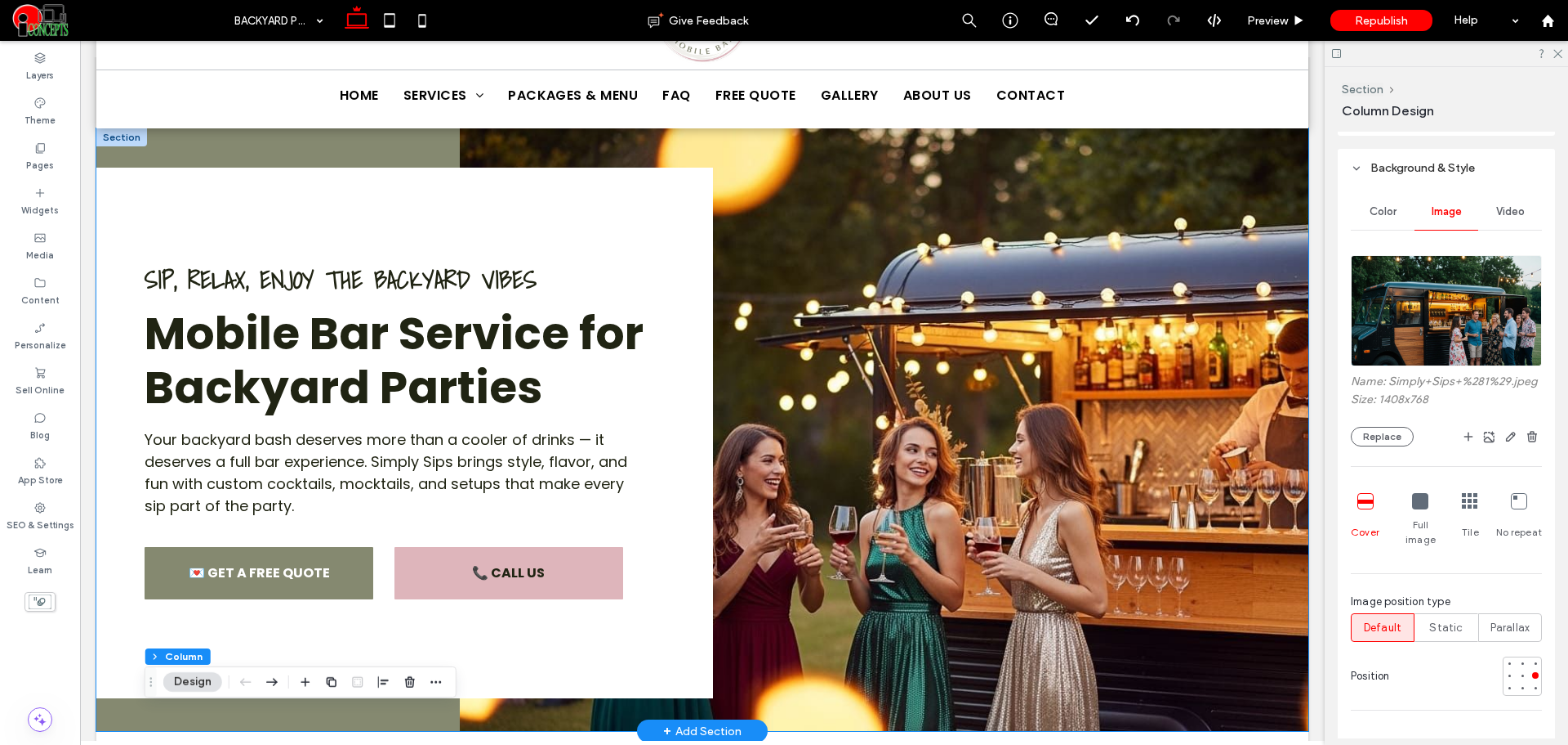
scroll to position [0, 0]
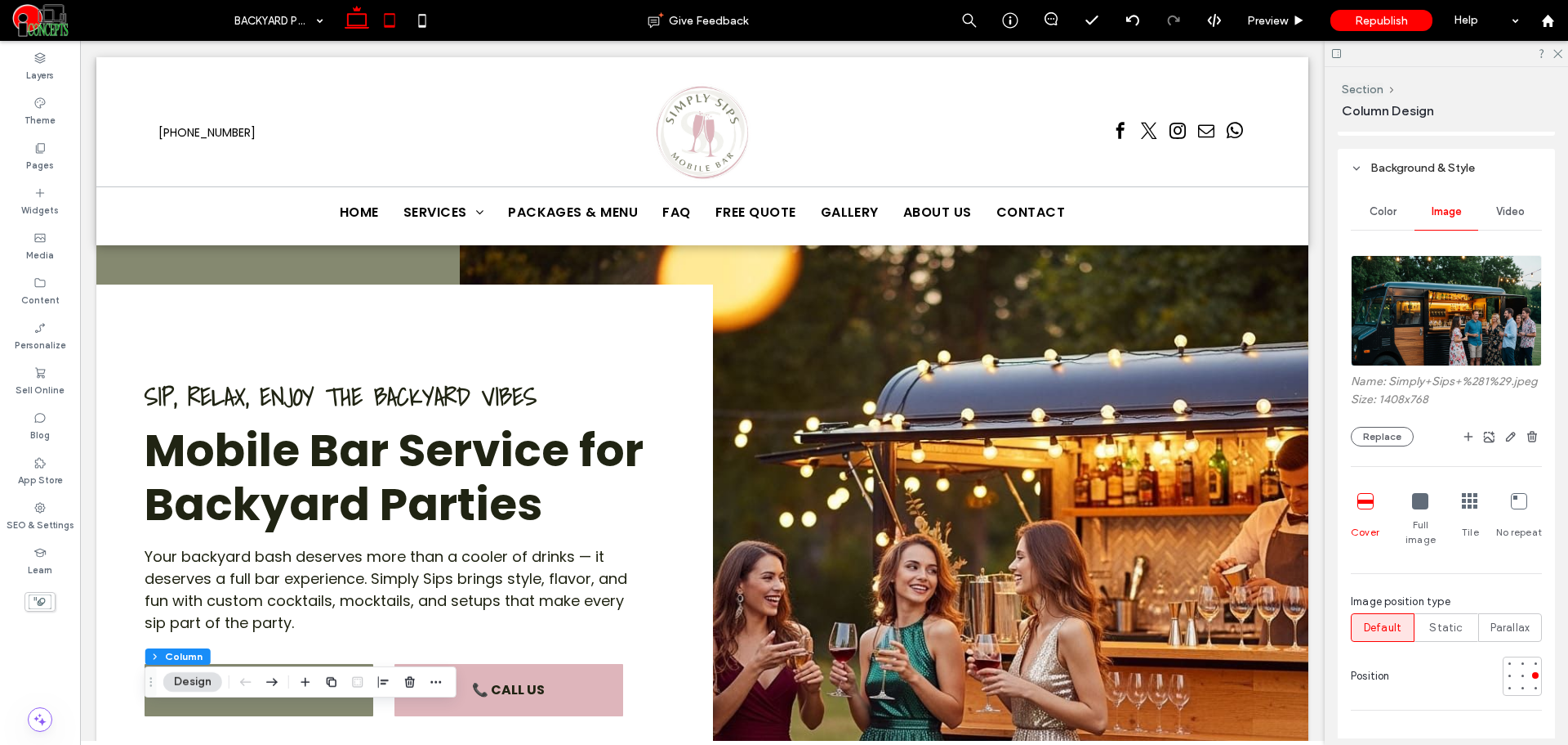
click at [379, 16] on icon at bounding box center [390, 20] width 33 height 33
type input "**"
type input "***"
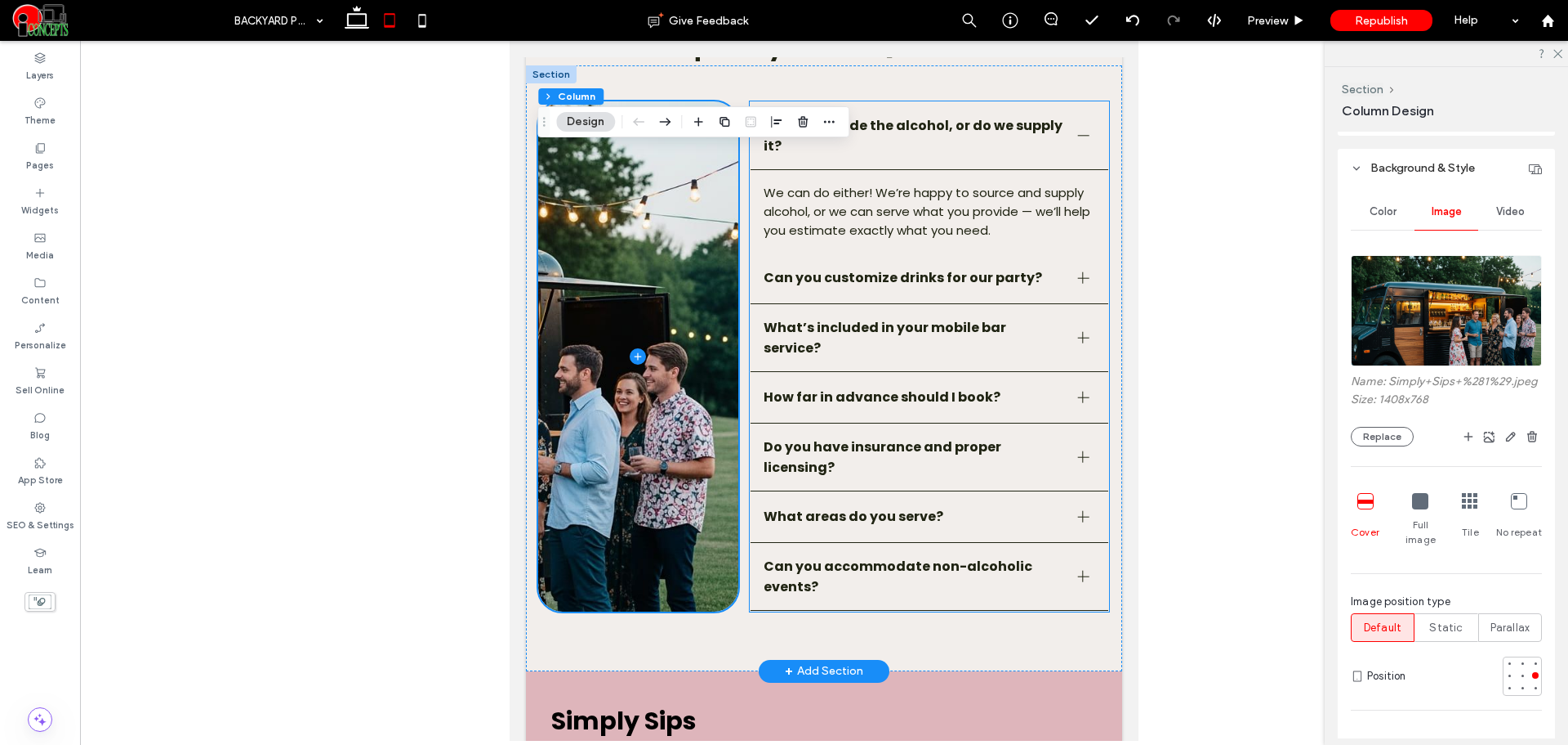
scroll to position [2289, 0]
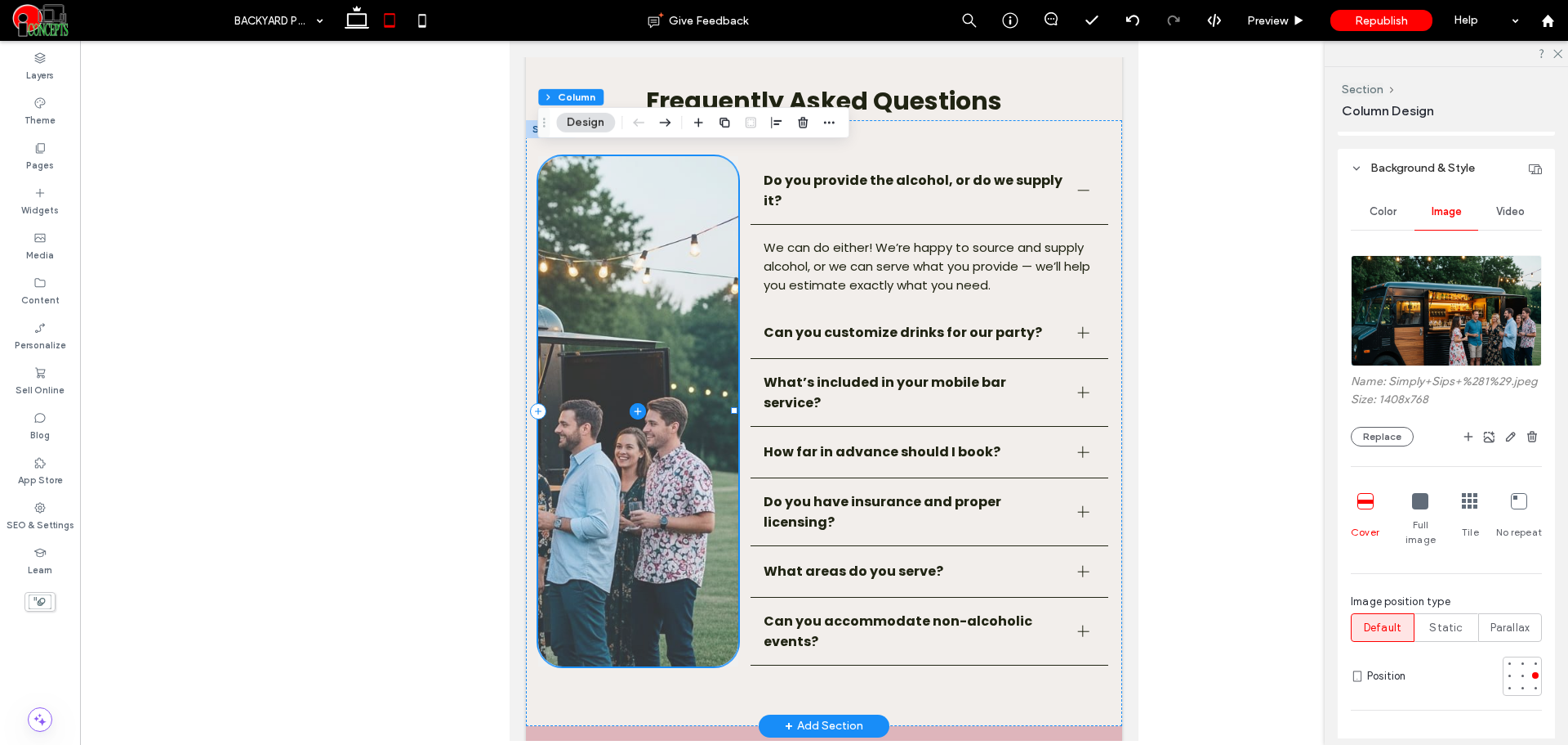
click at [709, 384] on span at bounding box center [638, 411] width 200 height 510
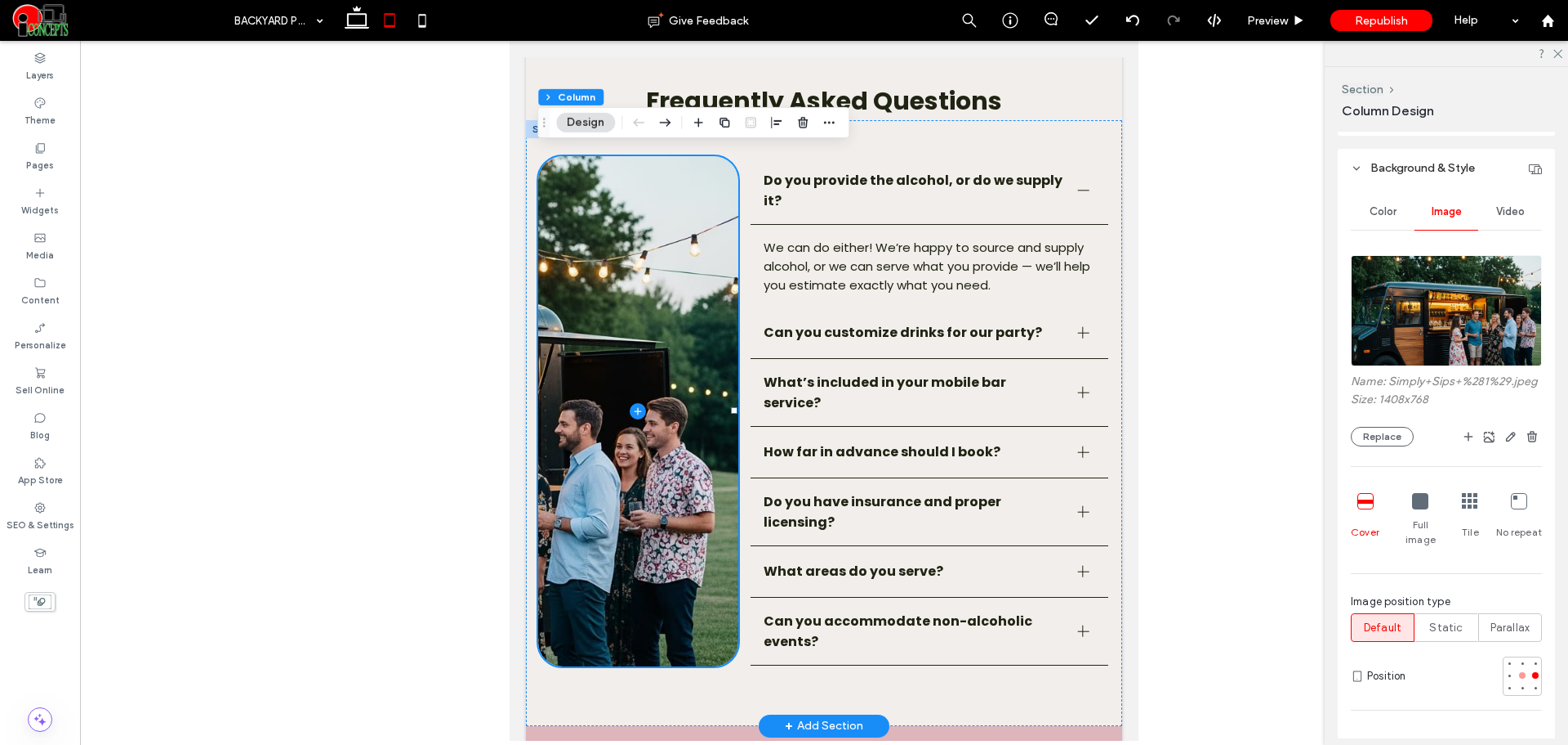
click at [1517, 677] on div at bounding box center [1522, 674] width 11 height 11
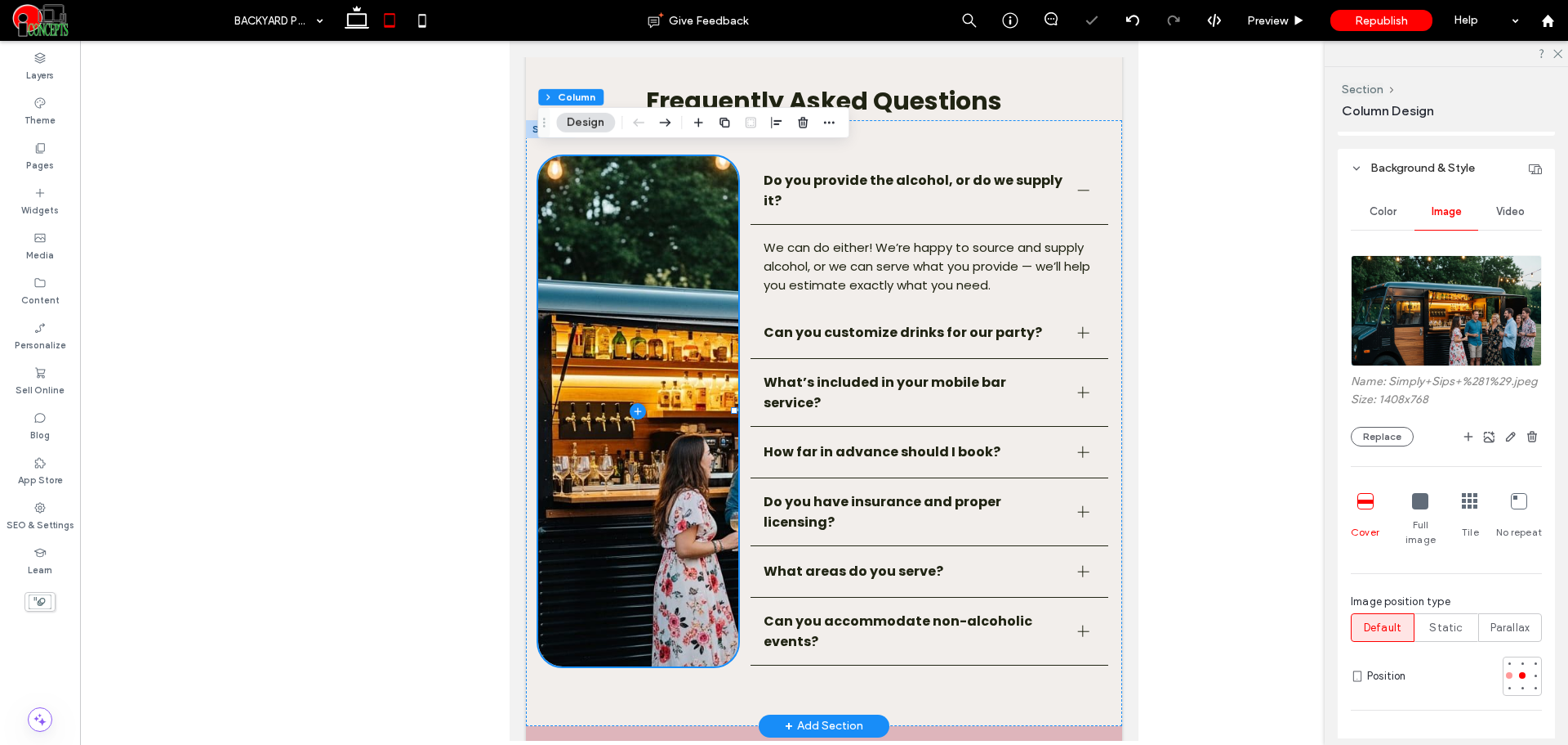
click at [1504, 669] on div at bounding box center [1509, 674] width 11 height 11
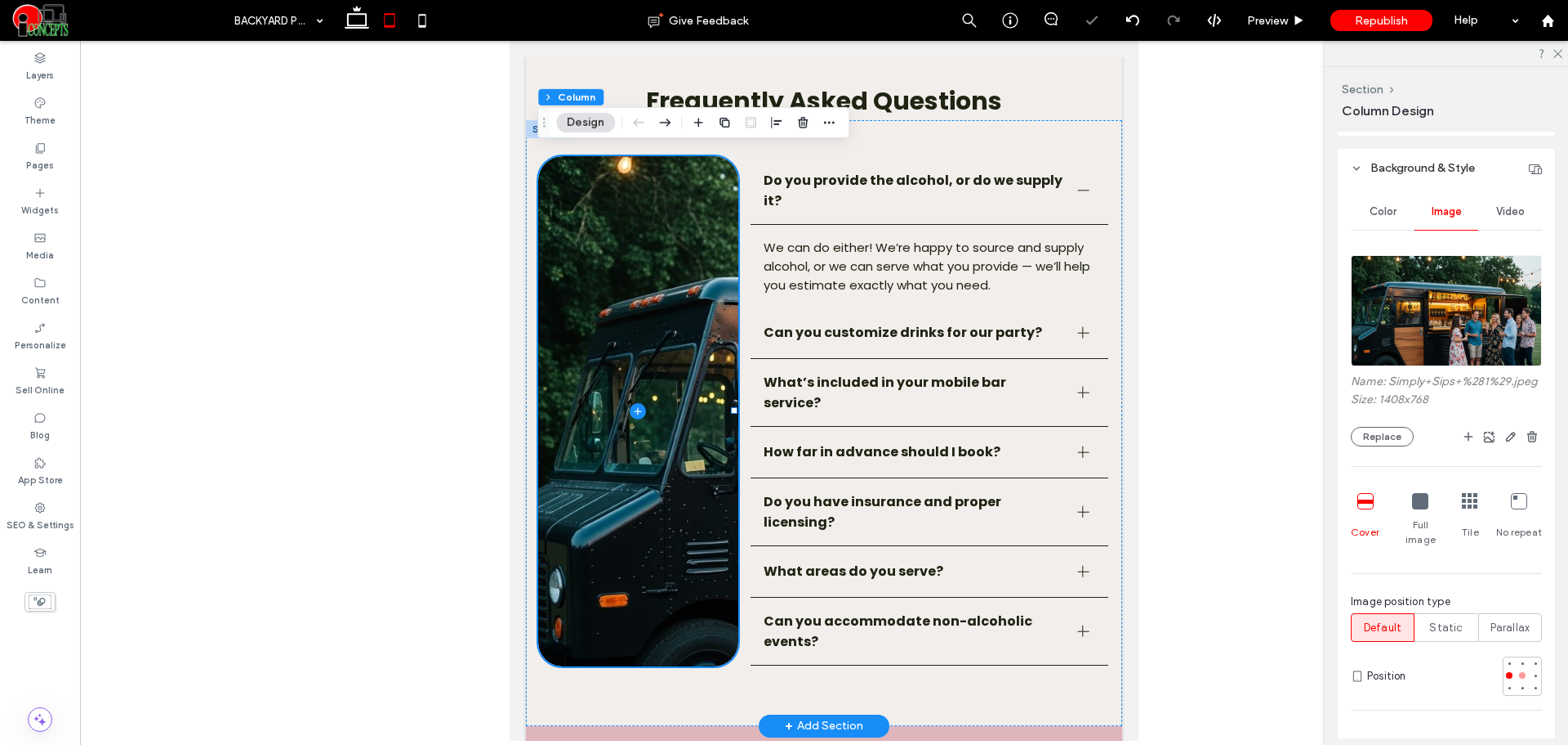
click at [1519, 671] on div at bounding box center [1522, 674] width 11 height 11
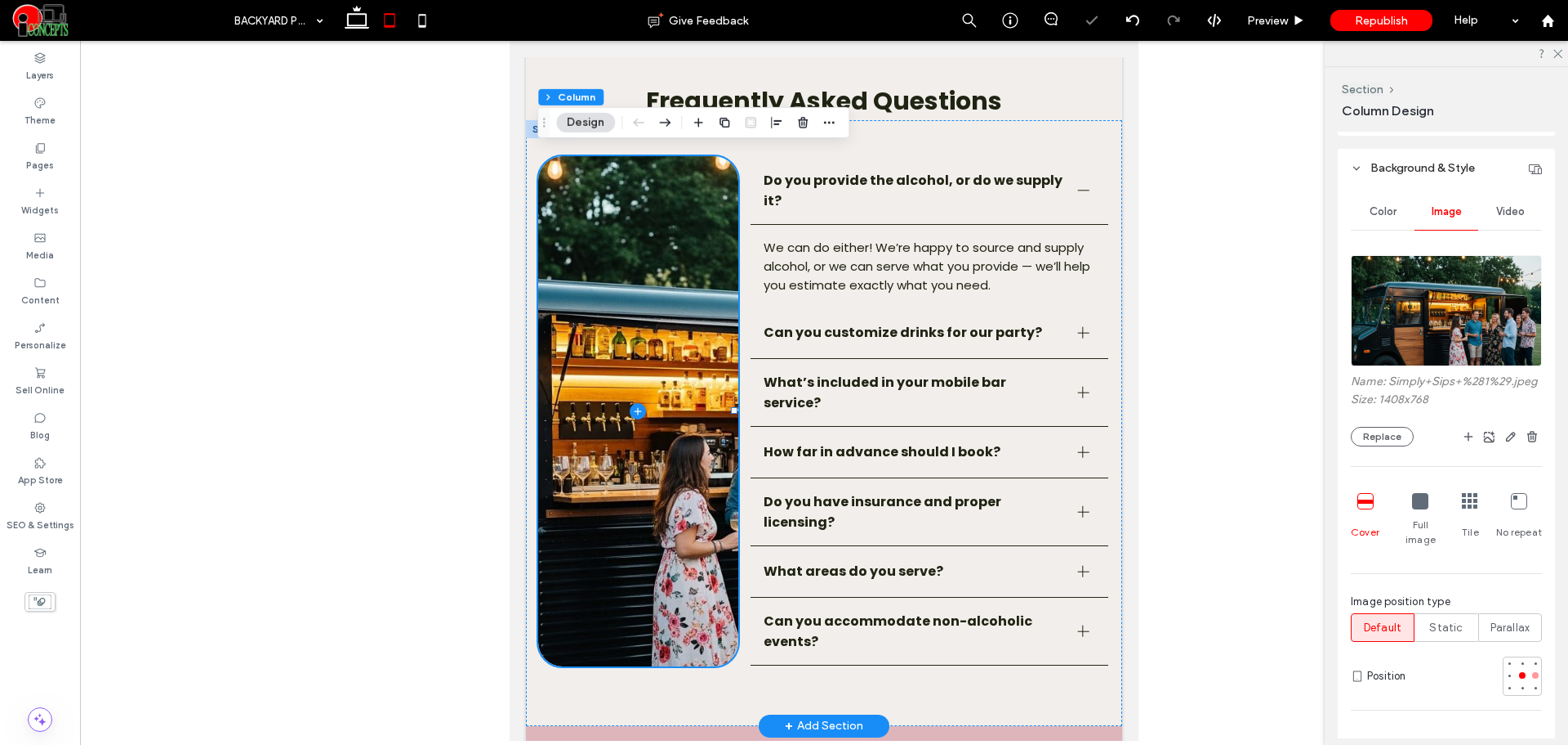
click at [1530, 670] on div at bounding box center [1535, 674] width 11 height 11
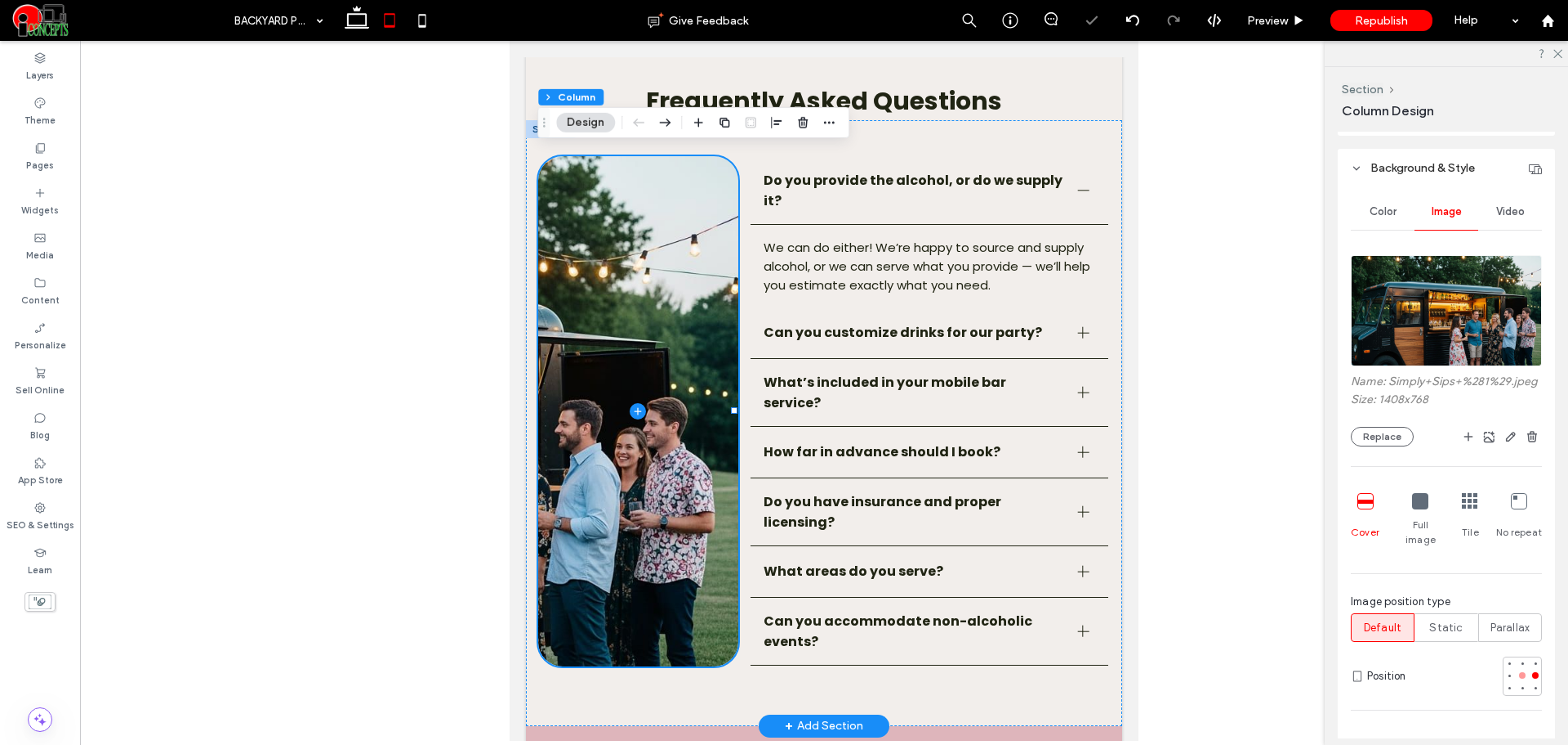
click at [1519, 672] on div at bounding box center [1522, 675] width 7 height 7
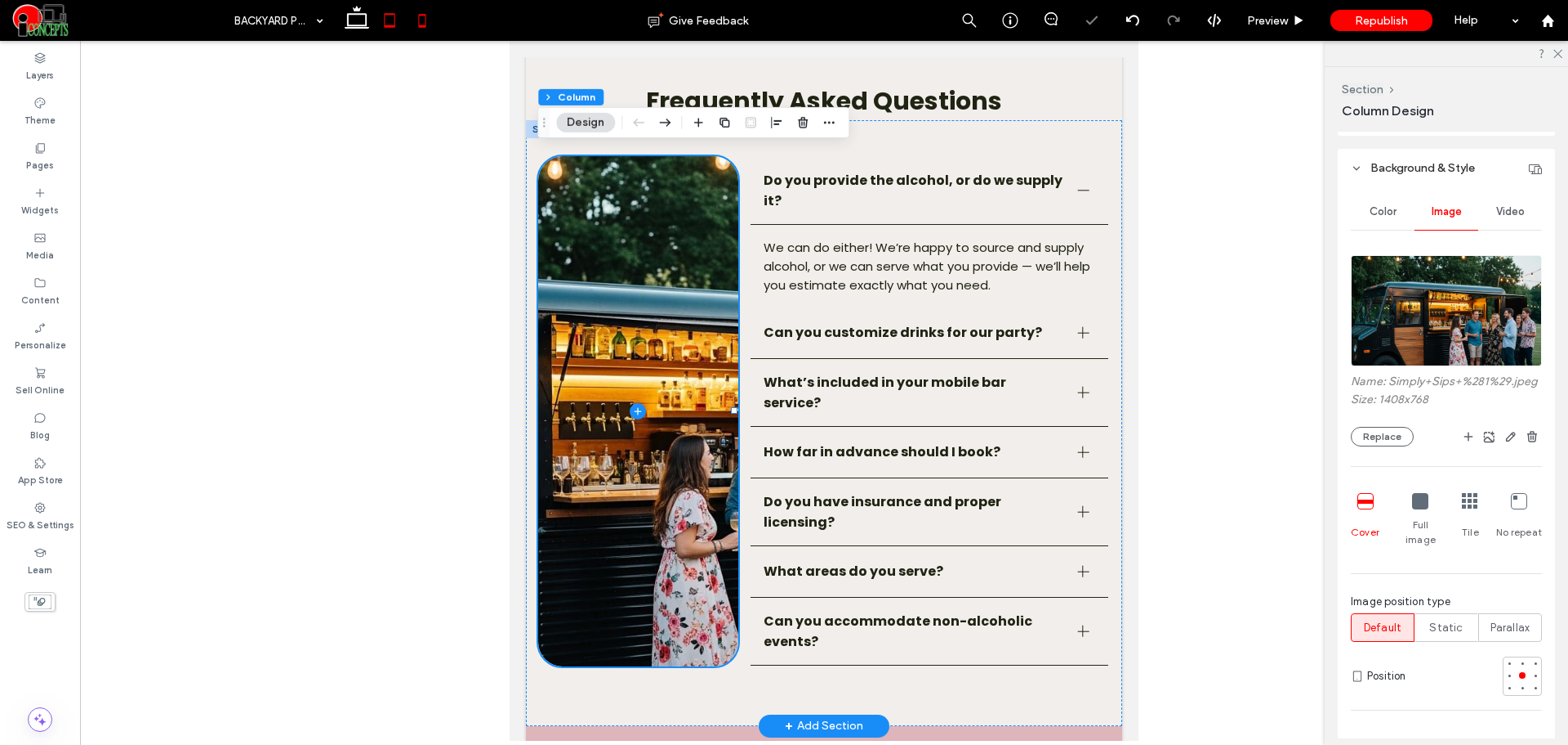
click at [413, 29] on icon at bounding box center [422, 20] width 33 height 33
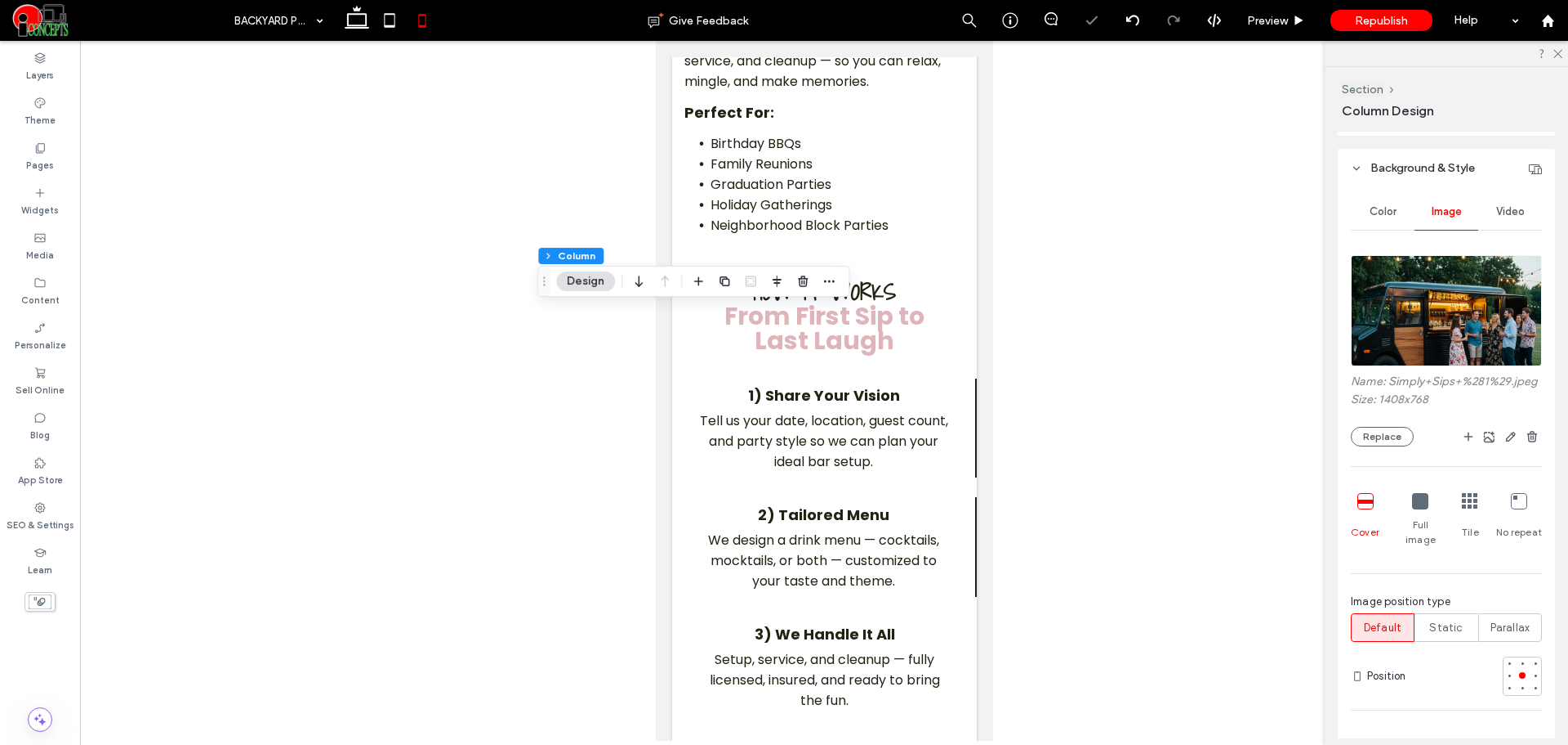
type input "***"
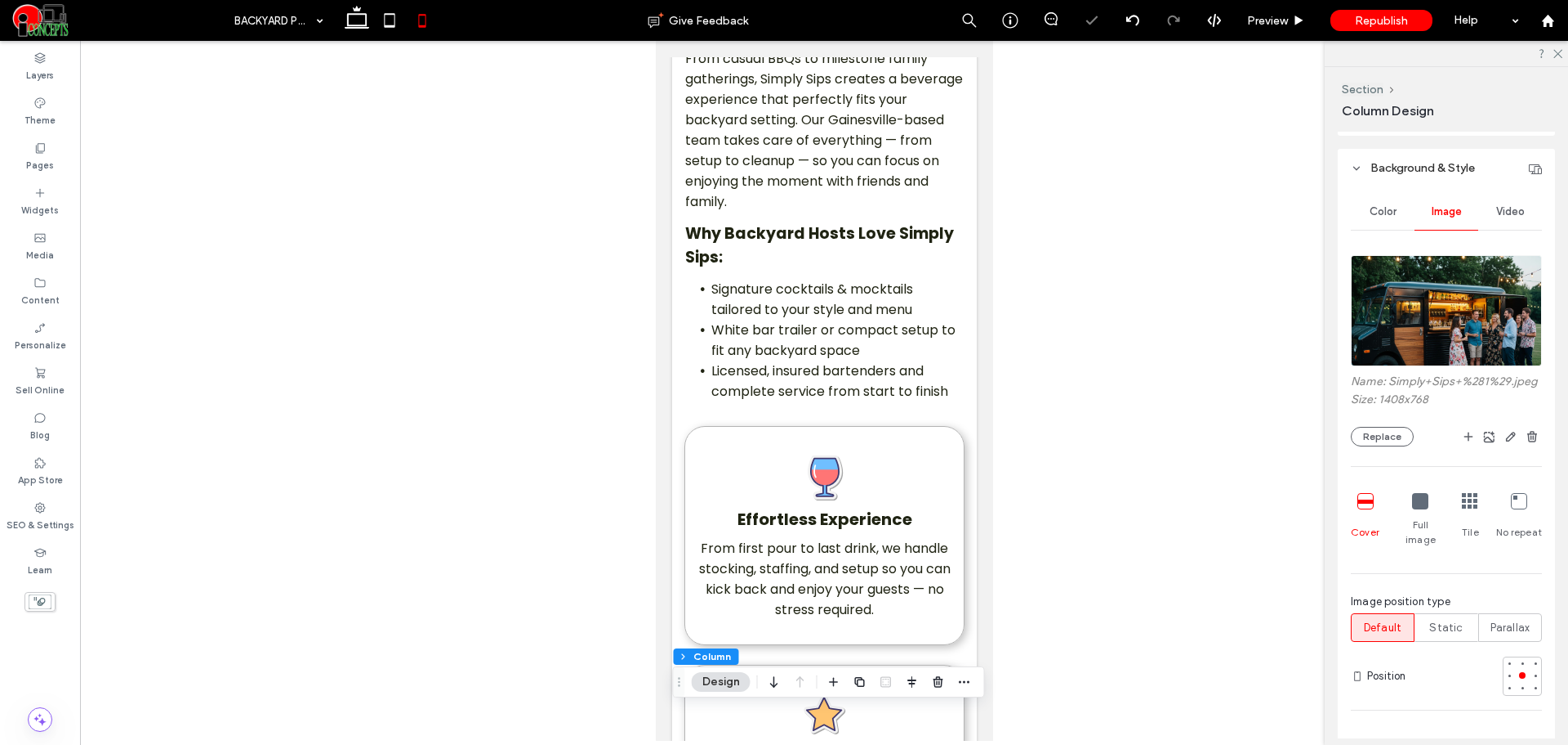
scroll to position [0, 0]
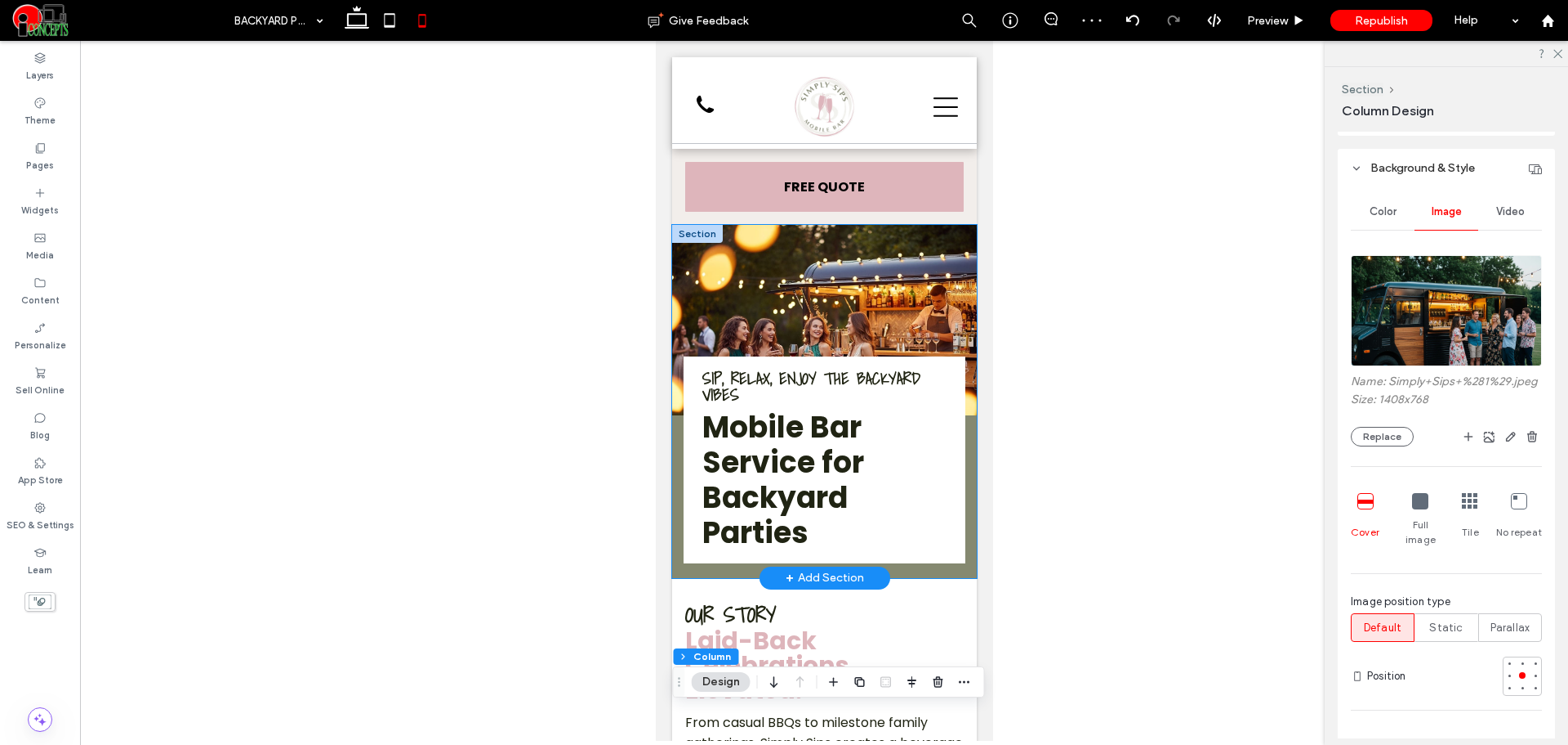
click at [883, 286] on img at bounding box center [824, 319] width 305 height 190
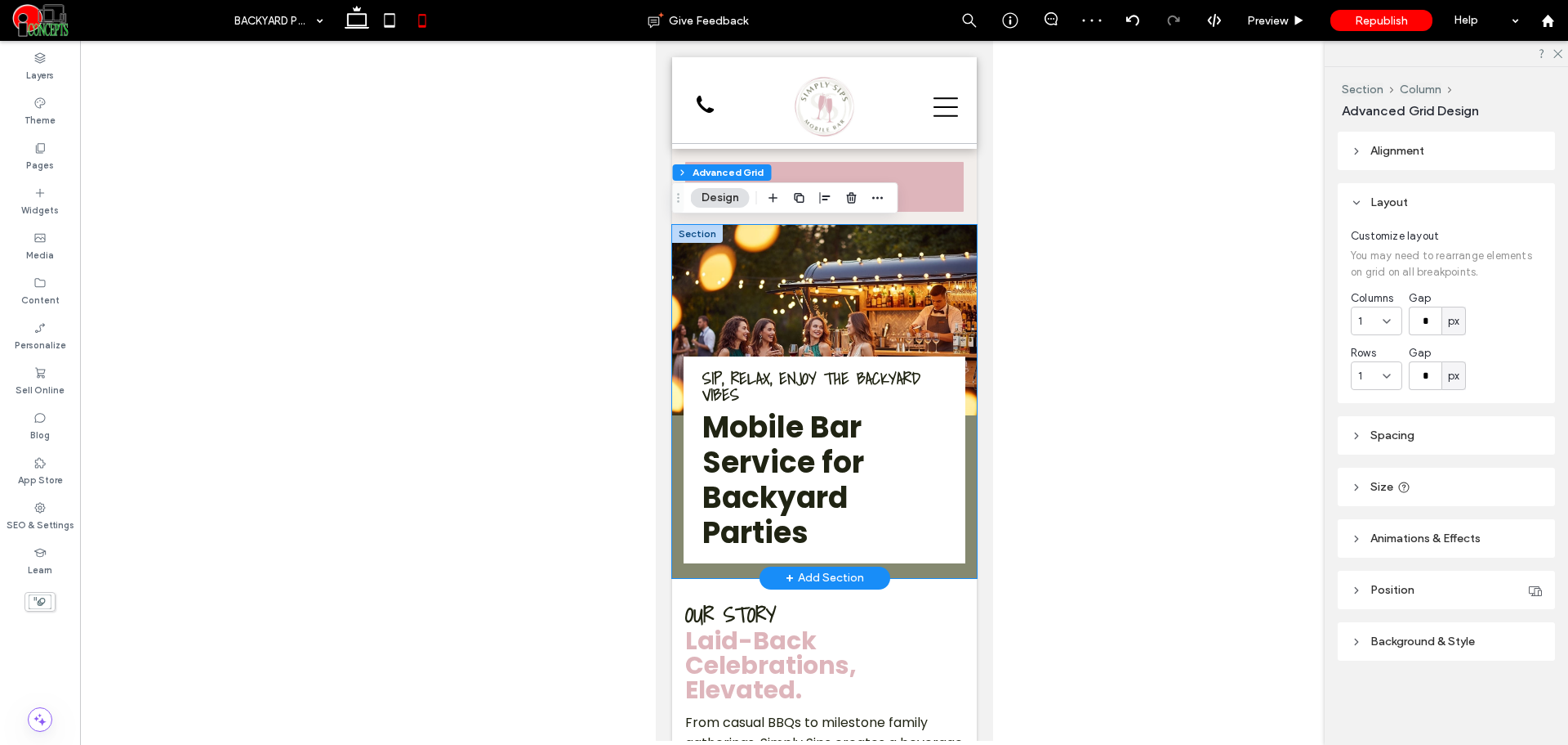
click at [883, 286] on img at bounding box center [824, 319] width 305 height 190
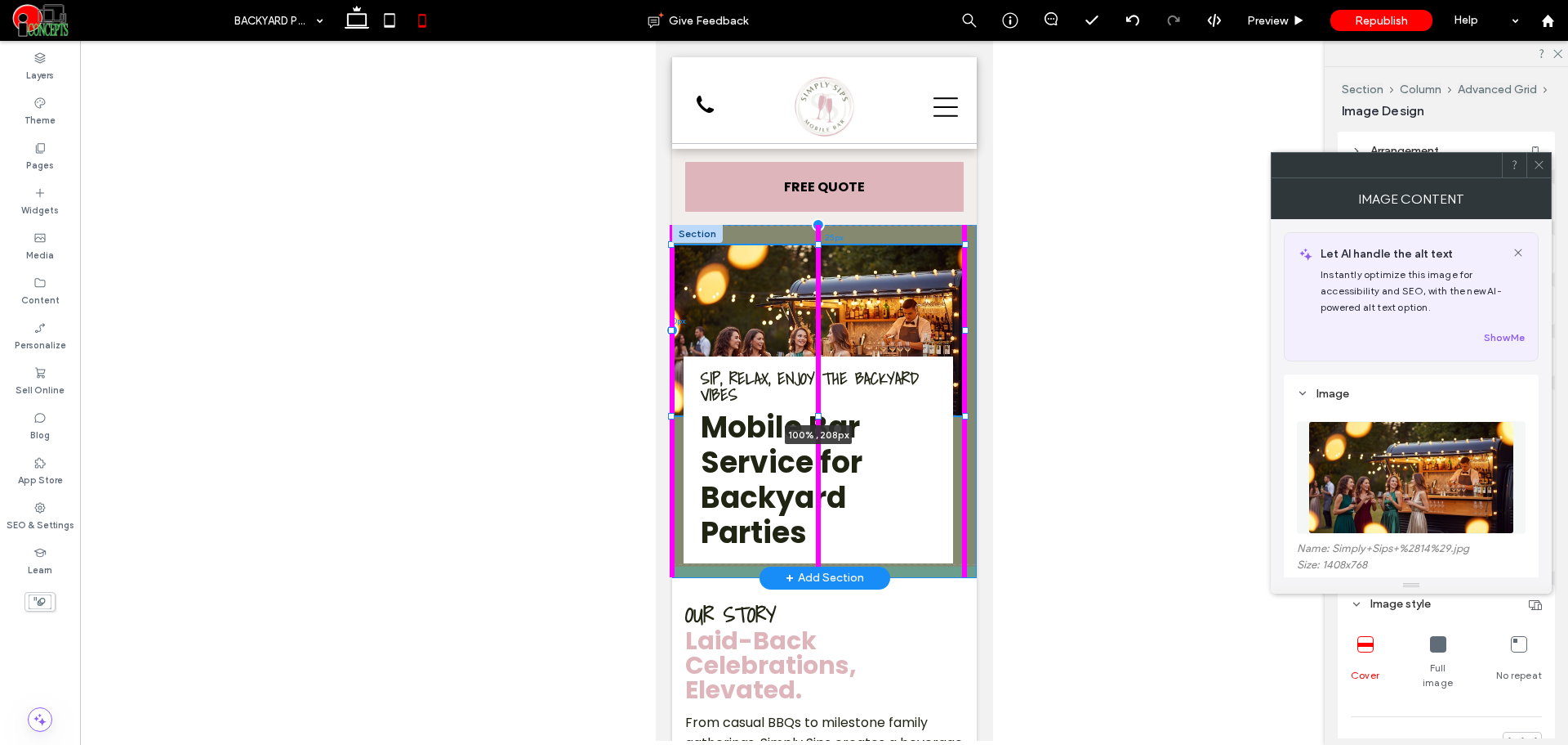
drag, startPoint x: 818, startPoint y: 221, endPoint x: 822, endPoint y: 242, distance: 21.4
click at [822, 242] on div "100% , 208px Sip, Relax, Enjoy the Backyard Vibes Mobile Bar Service for Backya…" at bounding box center [824, 401] width 305 height 353
type input "***"
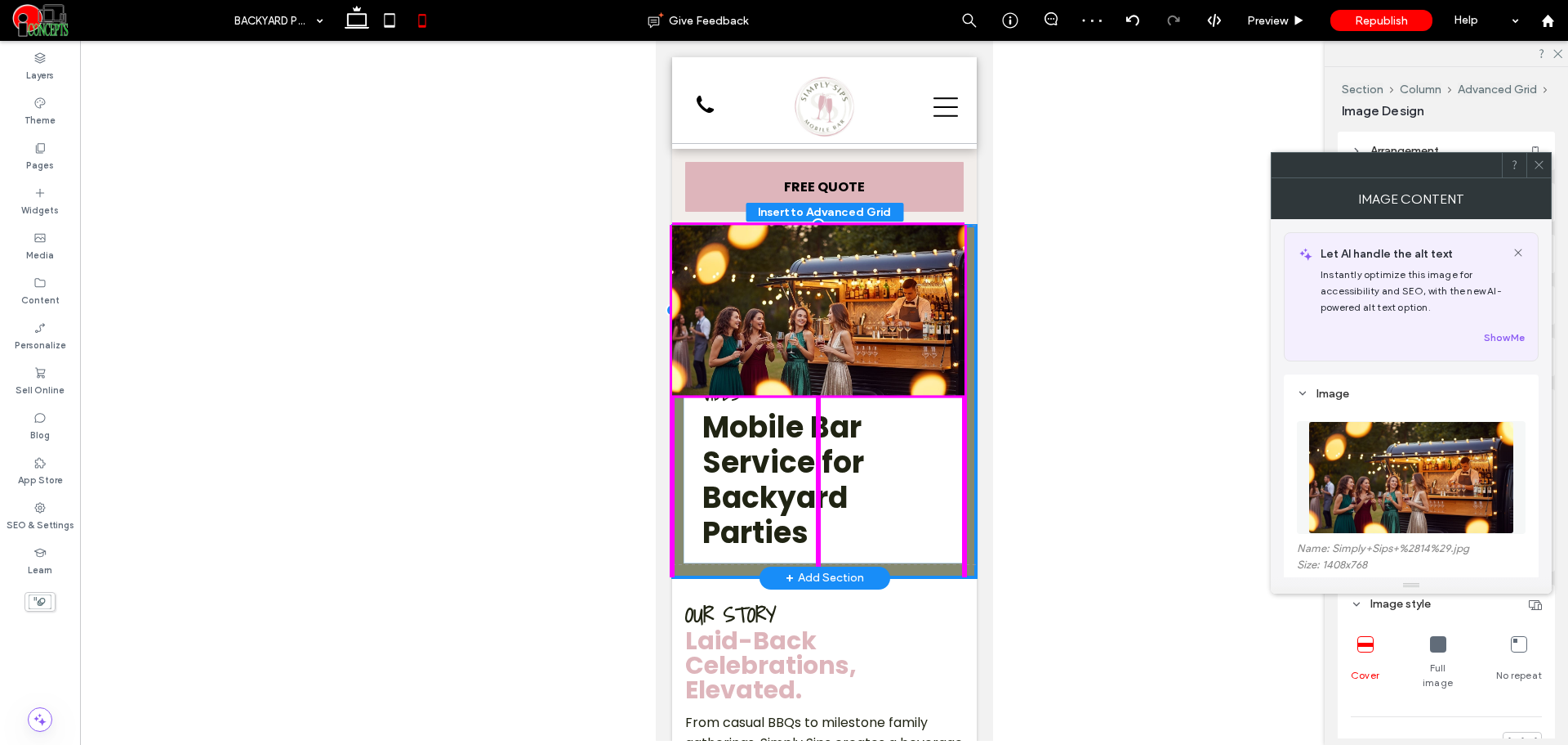
drag, startPoint x: 835, startPoint y: 269, endPoint x: 835, endPoint y: 251, distance: 18.0
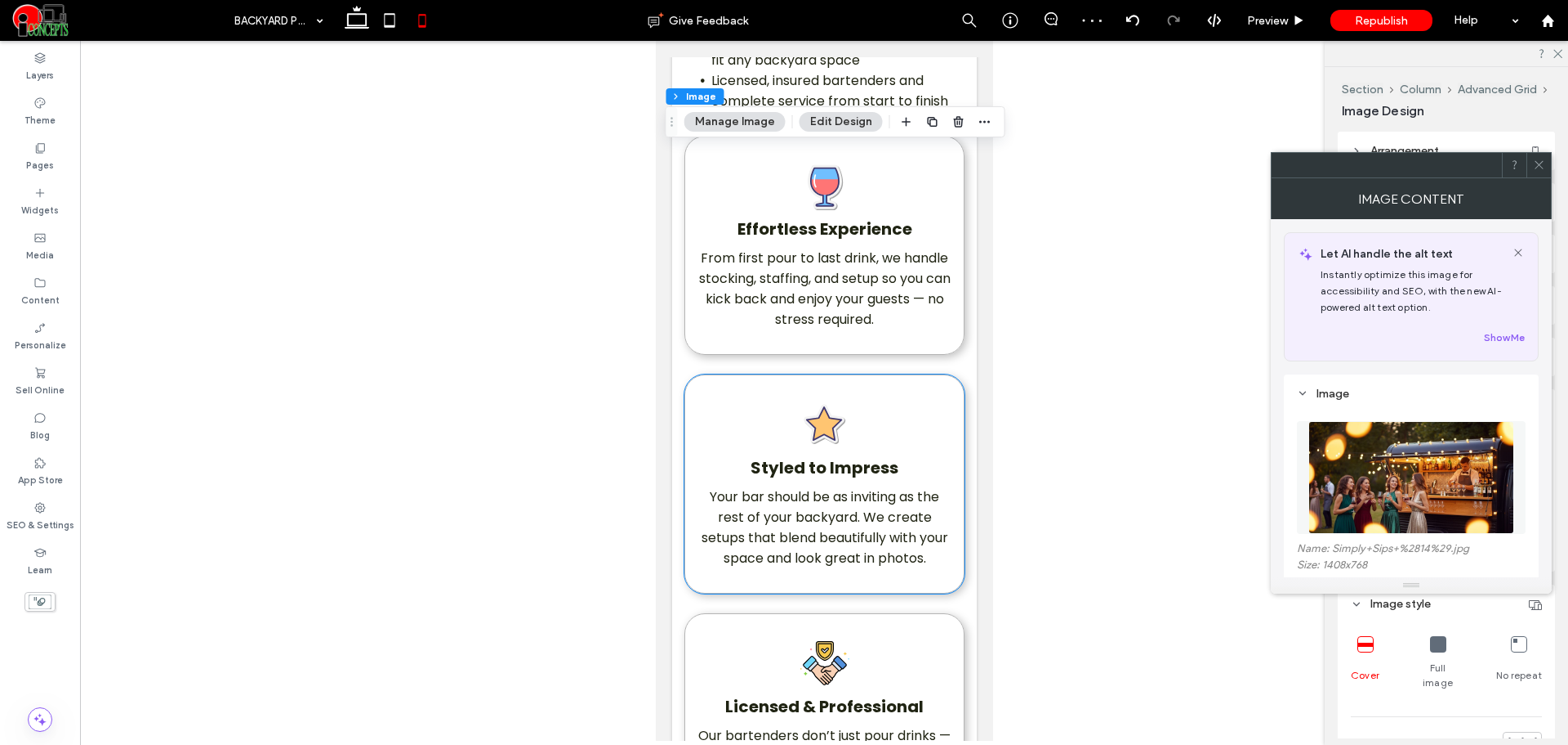
scroll to position [1362, 0]
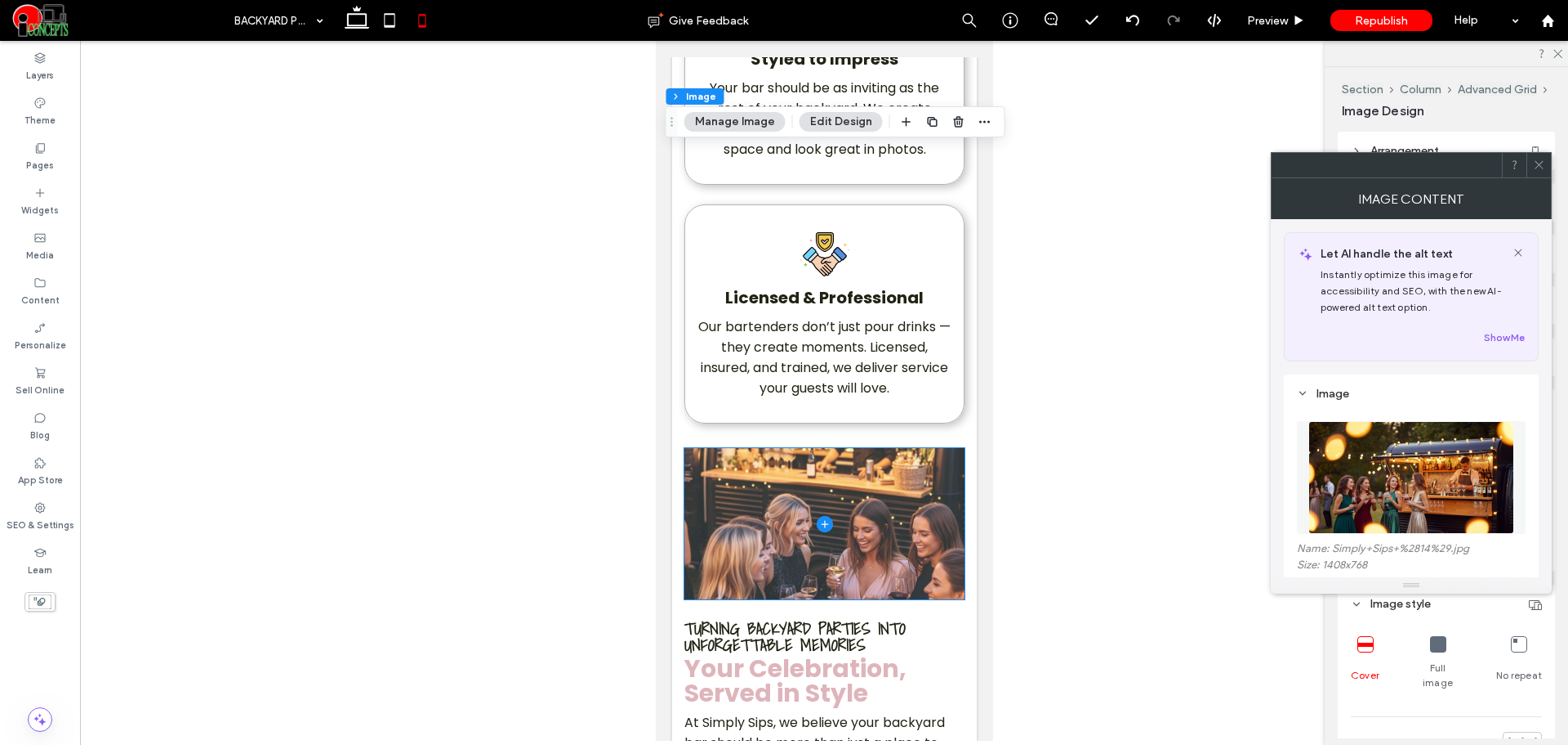
click at [913, 514] on span at bounding box center [823, 524] width 280 height 152
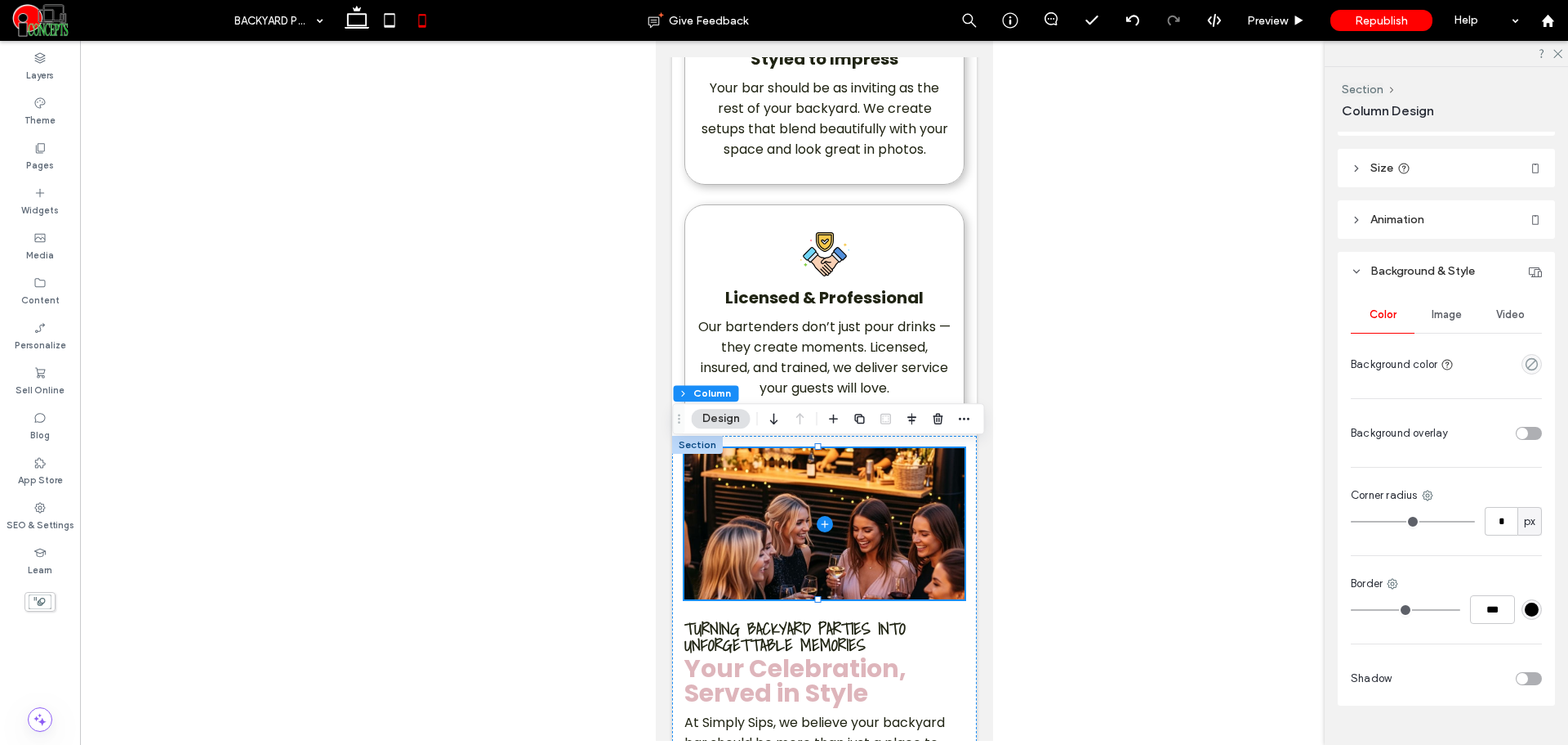
scroll to position [338, 0]
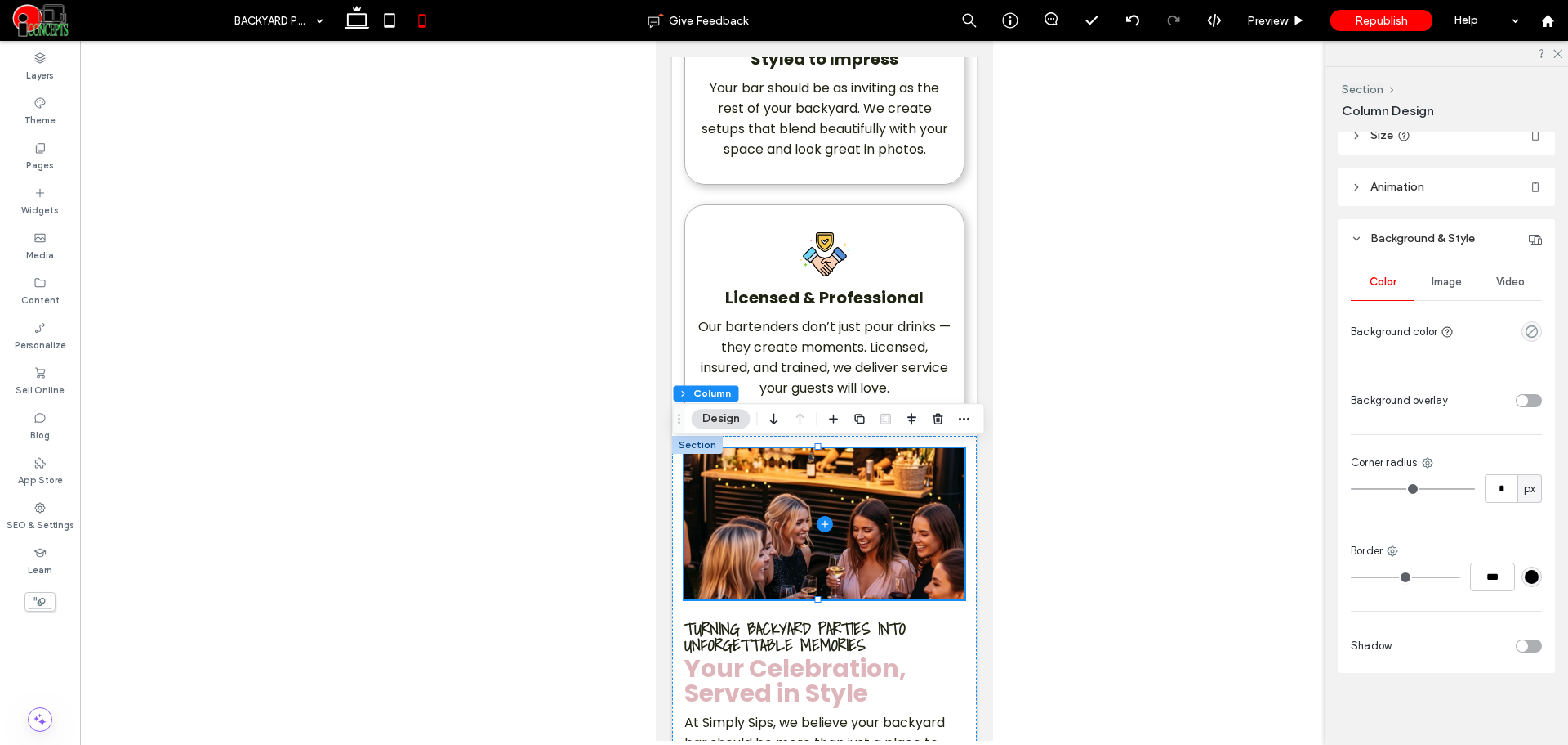
click at [1446, 292] on div "Image" at bounding box center [1446, 282] width 64 height 36
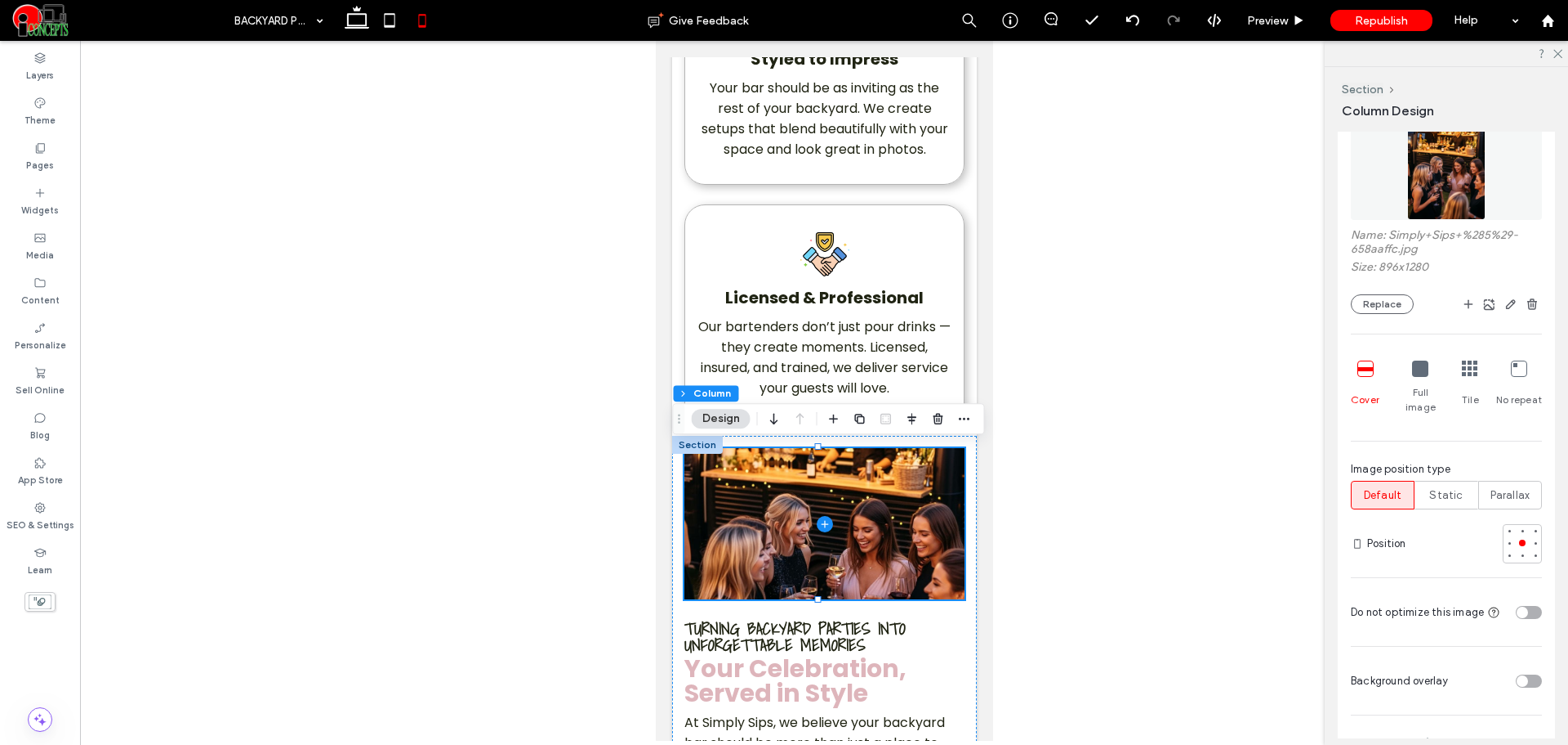
scroll to position [610, 0]
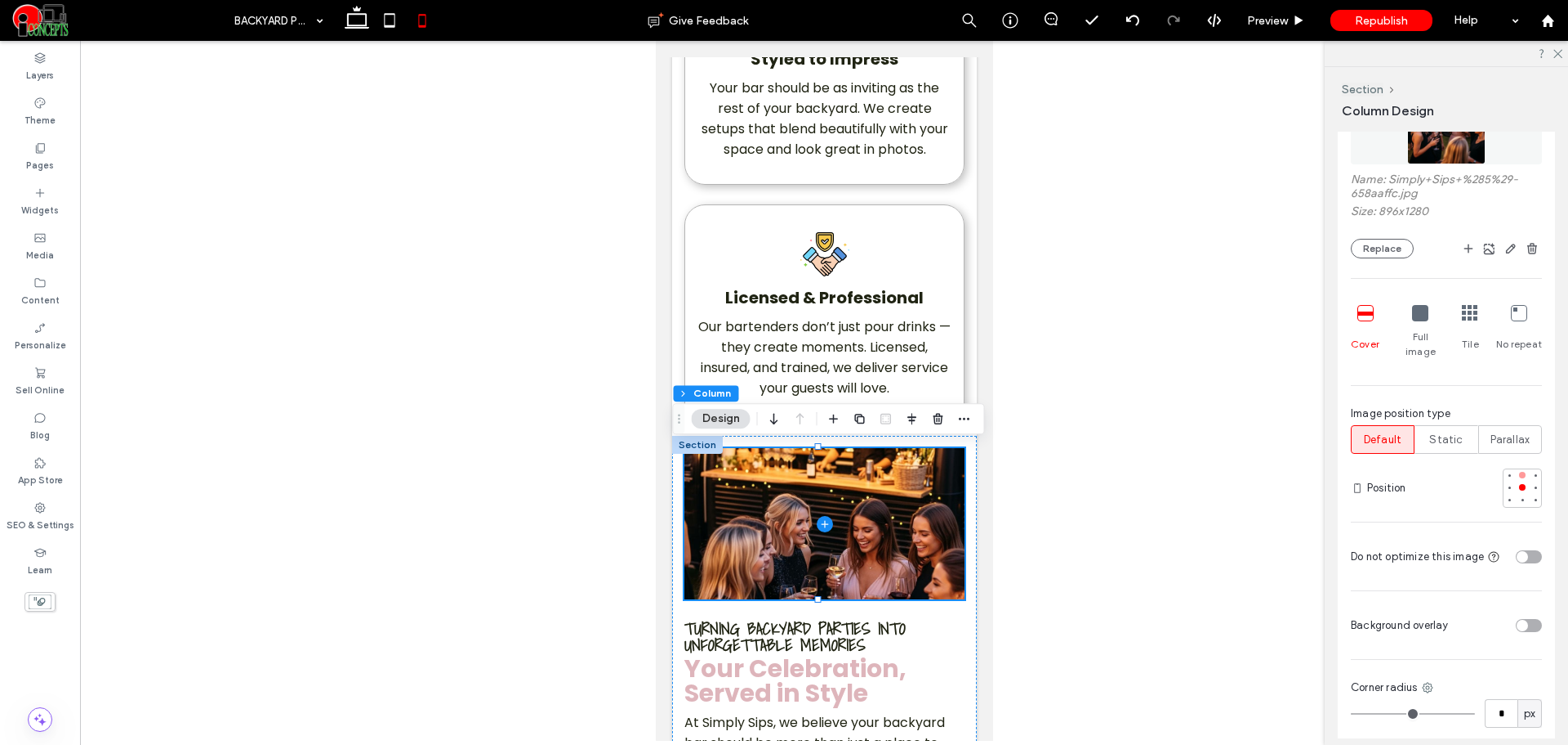
click at [1519, 472] on div at bounding box center [1522, 475] width 7 height 7
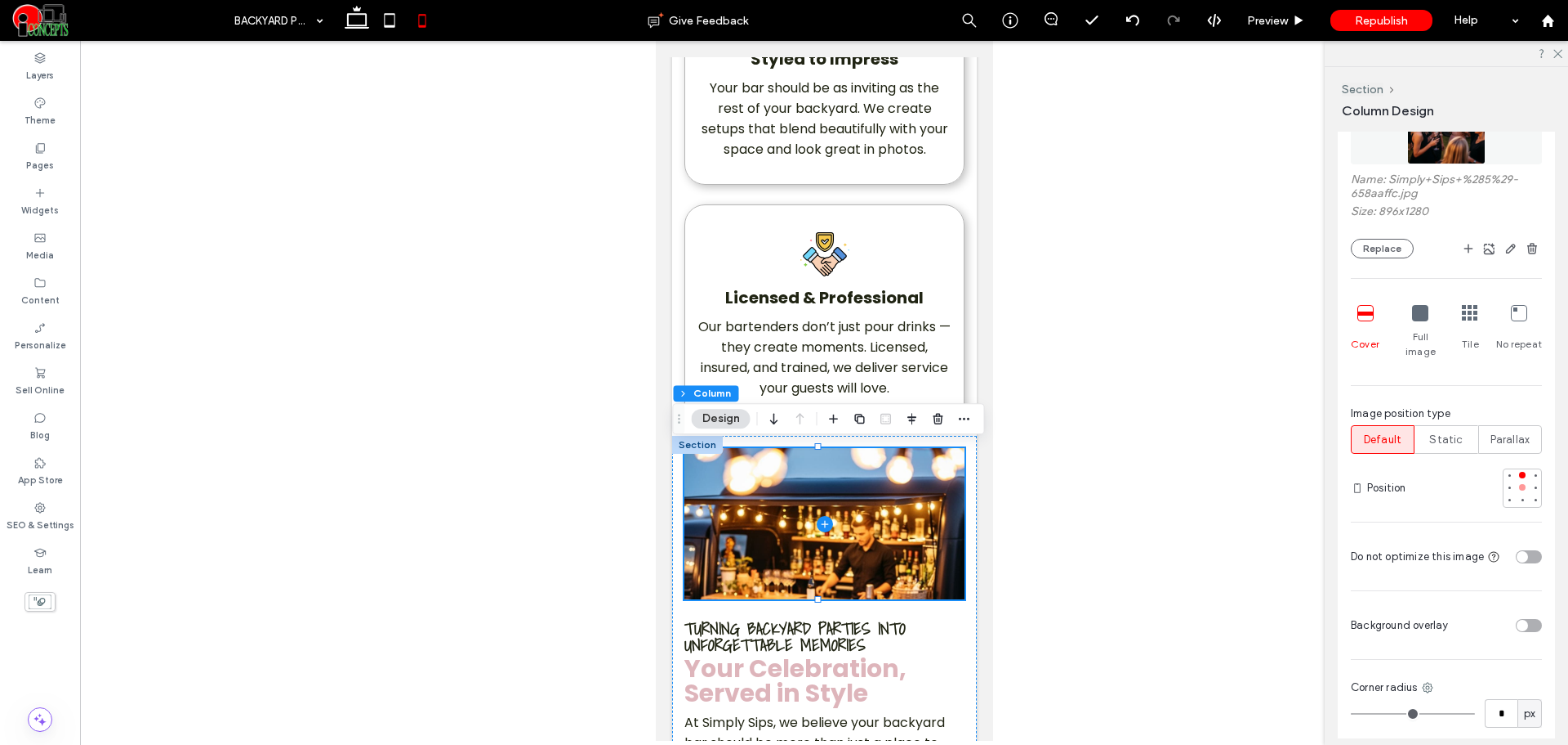
click at [1519, 484] on div at bounding box center [1522, 487] width 7 height 7
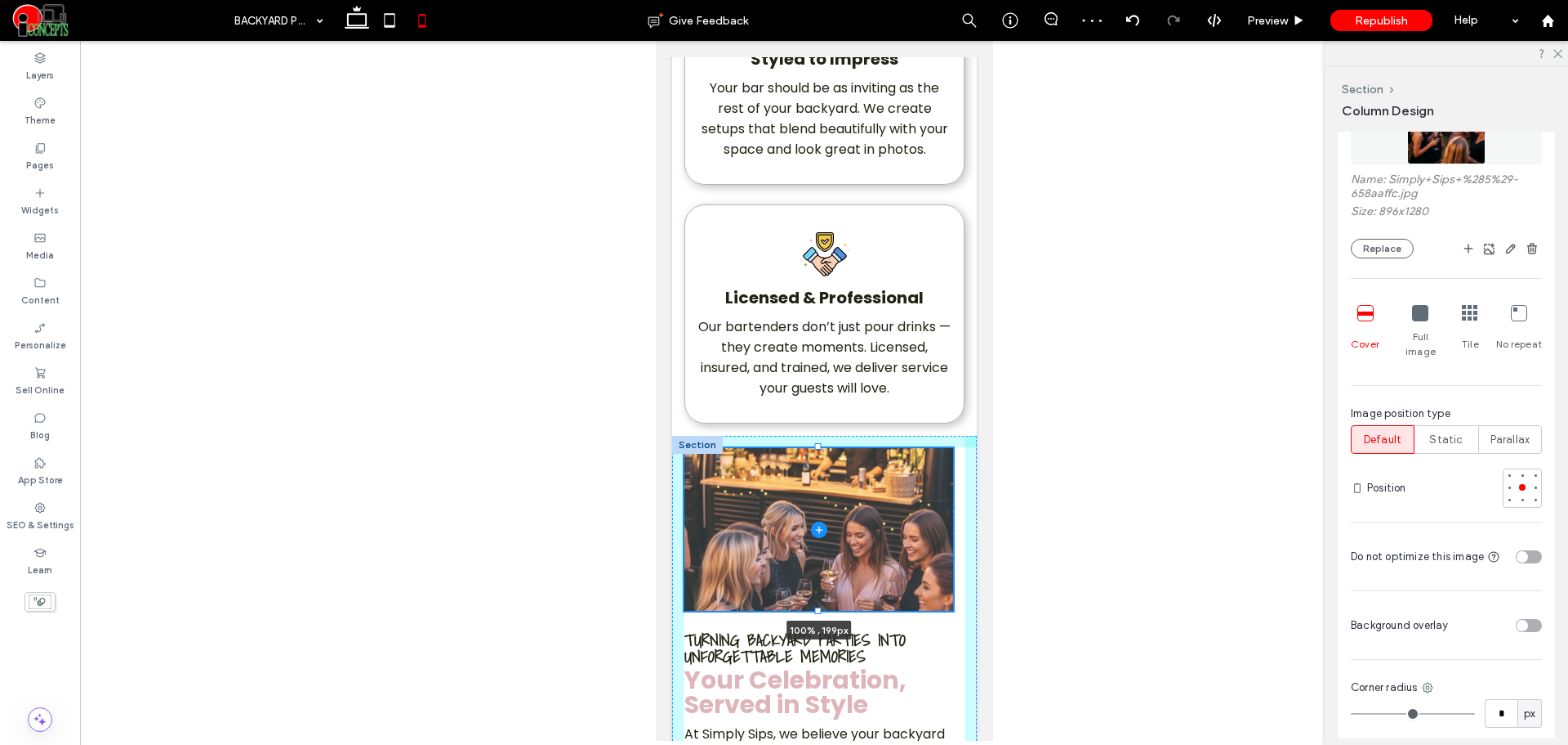
drag, startPoint x: 816, startPoint y: 594, endPoint x: 816, endPoint y: 607, distance: 13.0
click at [816, 607] on div at bounding box center [817, 610] width 7 height 7
type input "***"
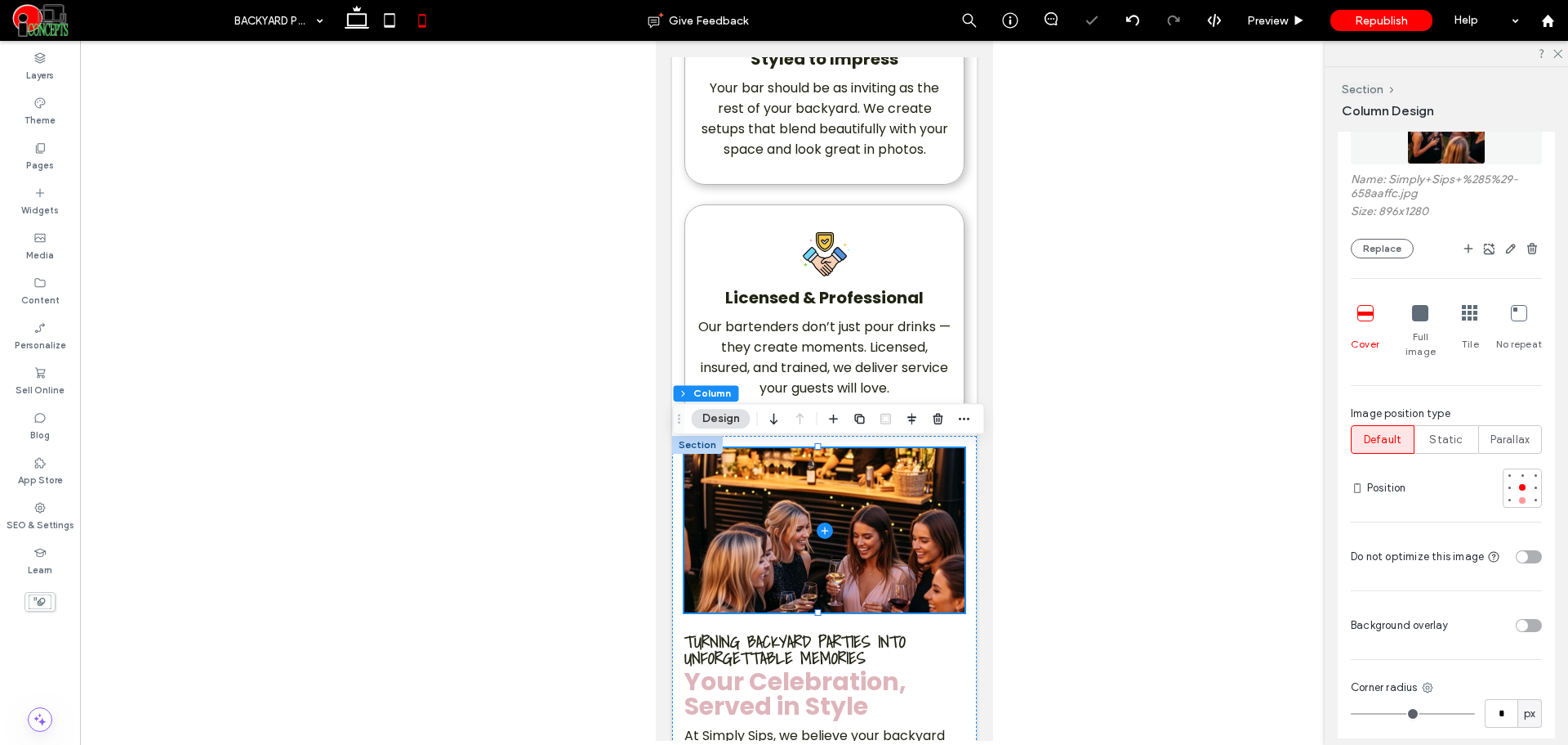
click at [1519, 497] on div at bounding box center [1522, 500] width 7 height 7
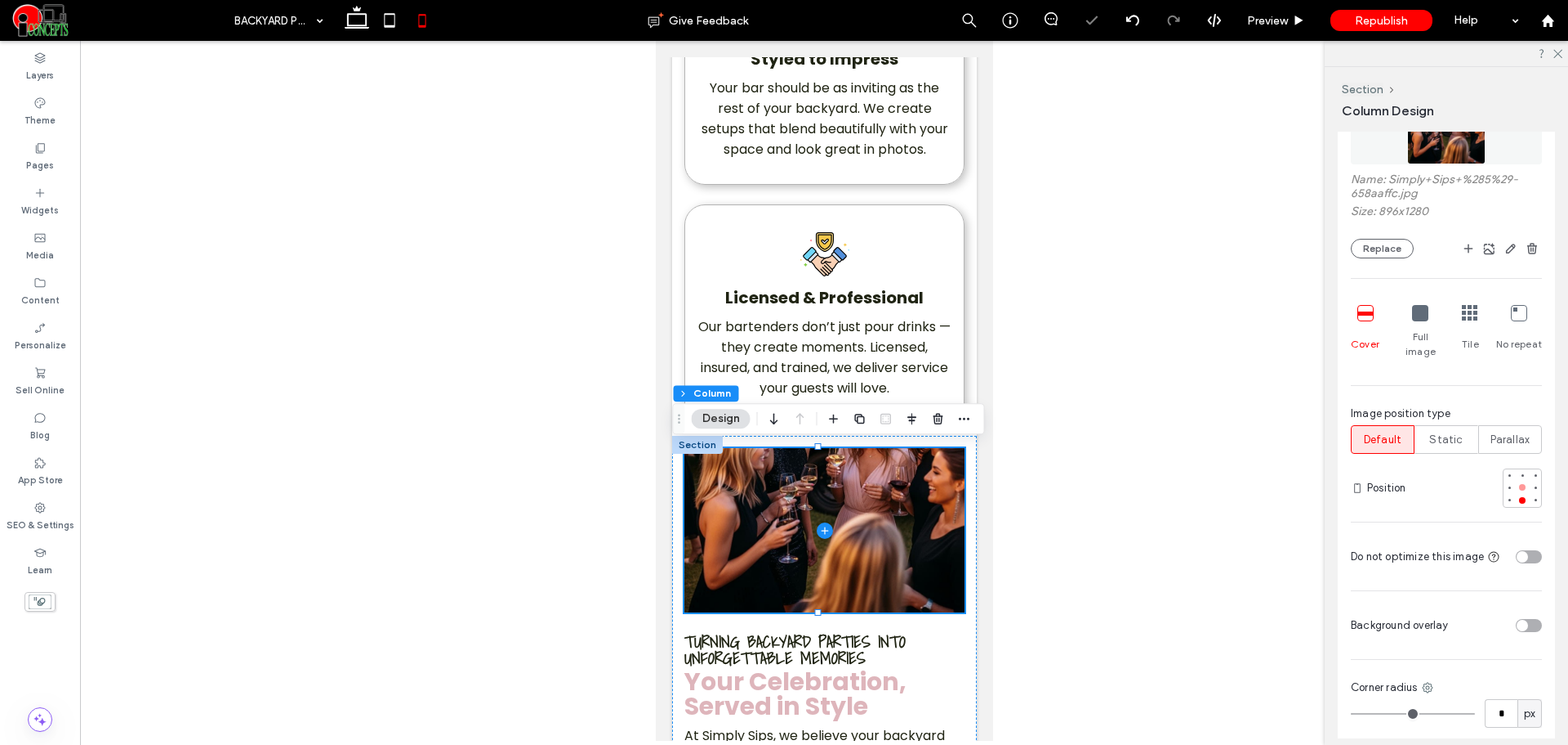
click at [1517, 482] on div at bounding box center [1522, 487] width 11 height 11
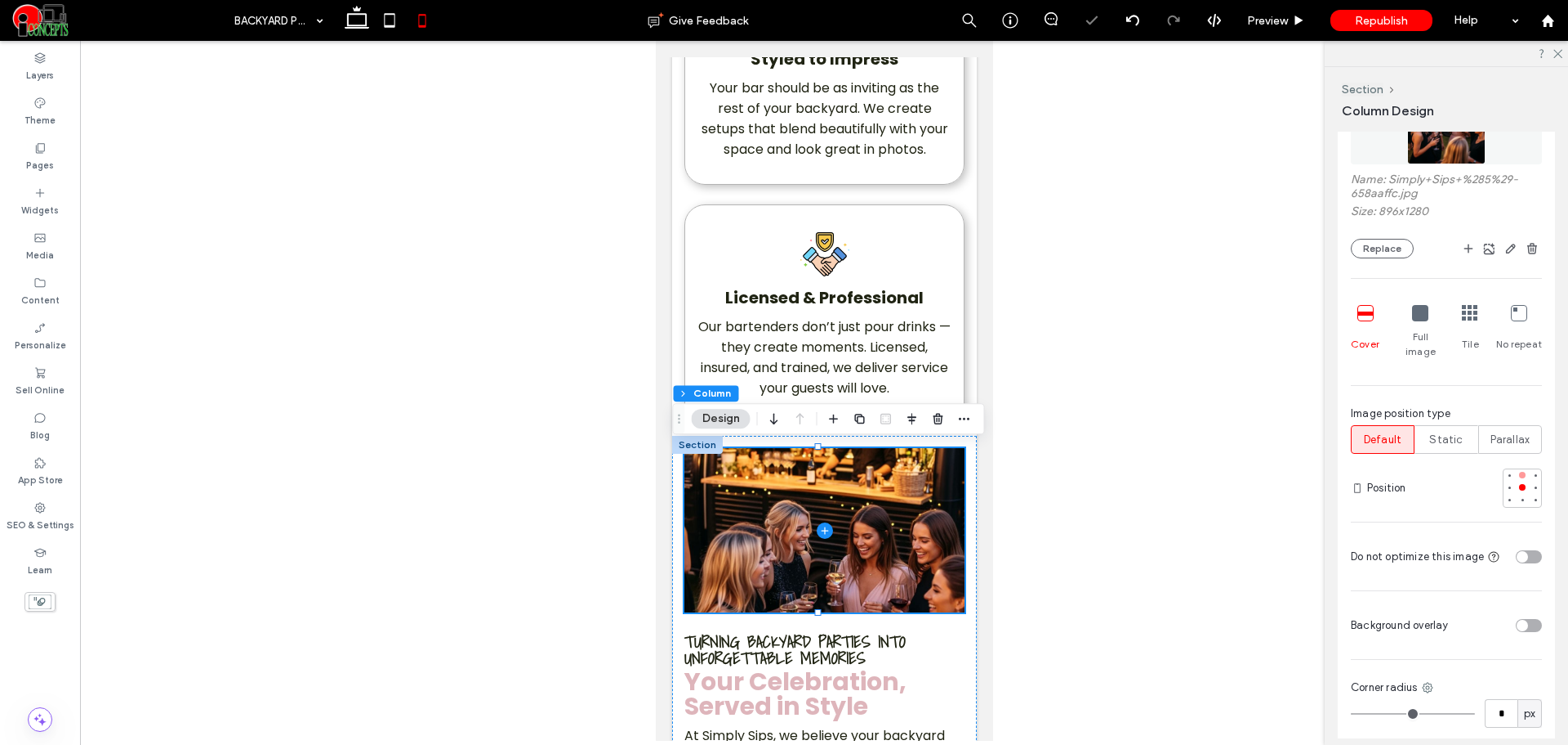
click at [1517, 469] on div at bounding box center [1522, 474] width 11 height 11
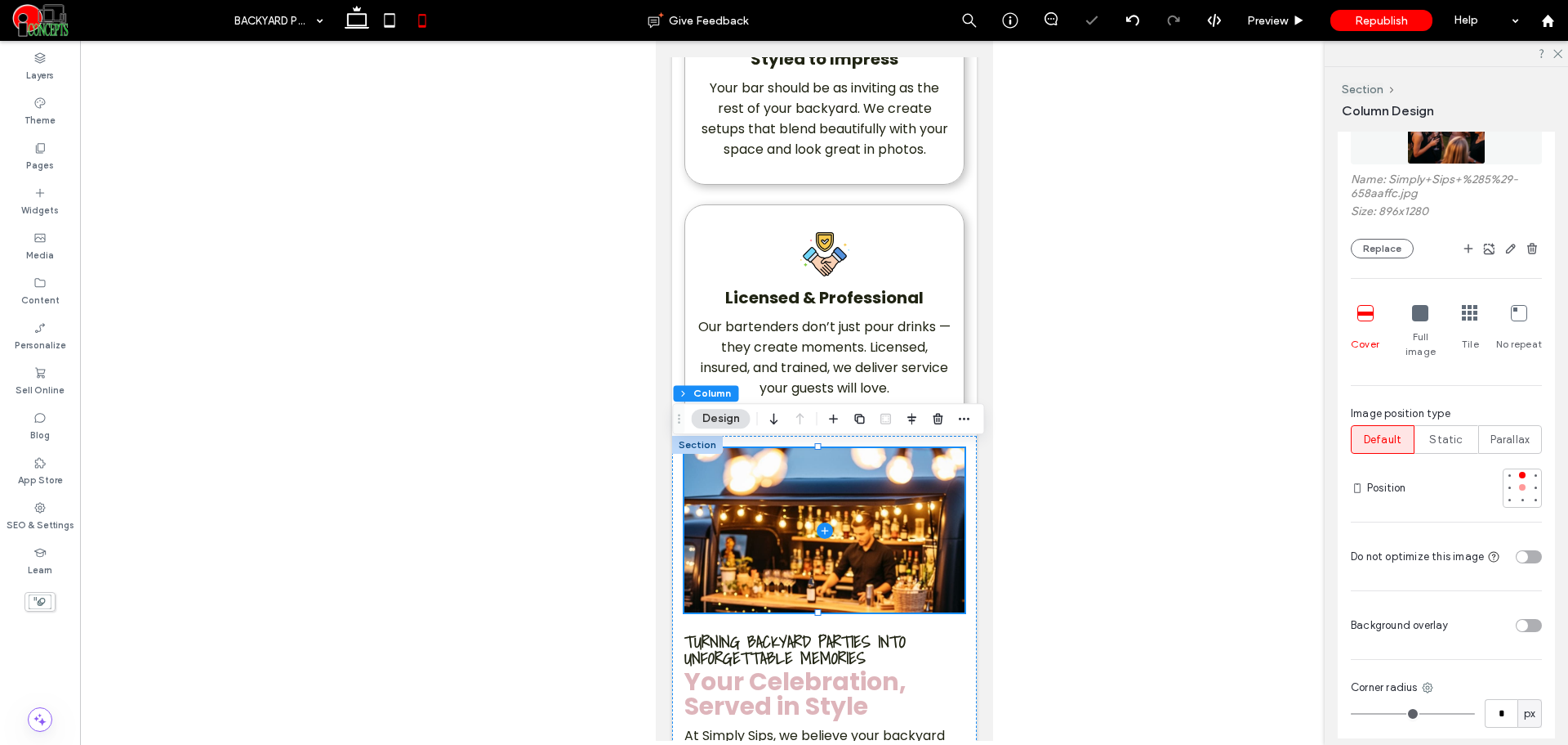
click at [1517, 482] on div at bounding box center [1522, 487] width 11 height 11
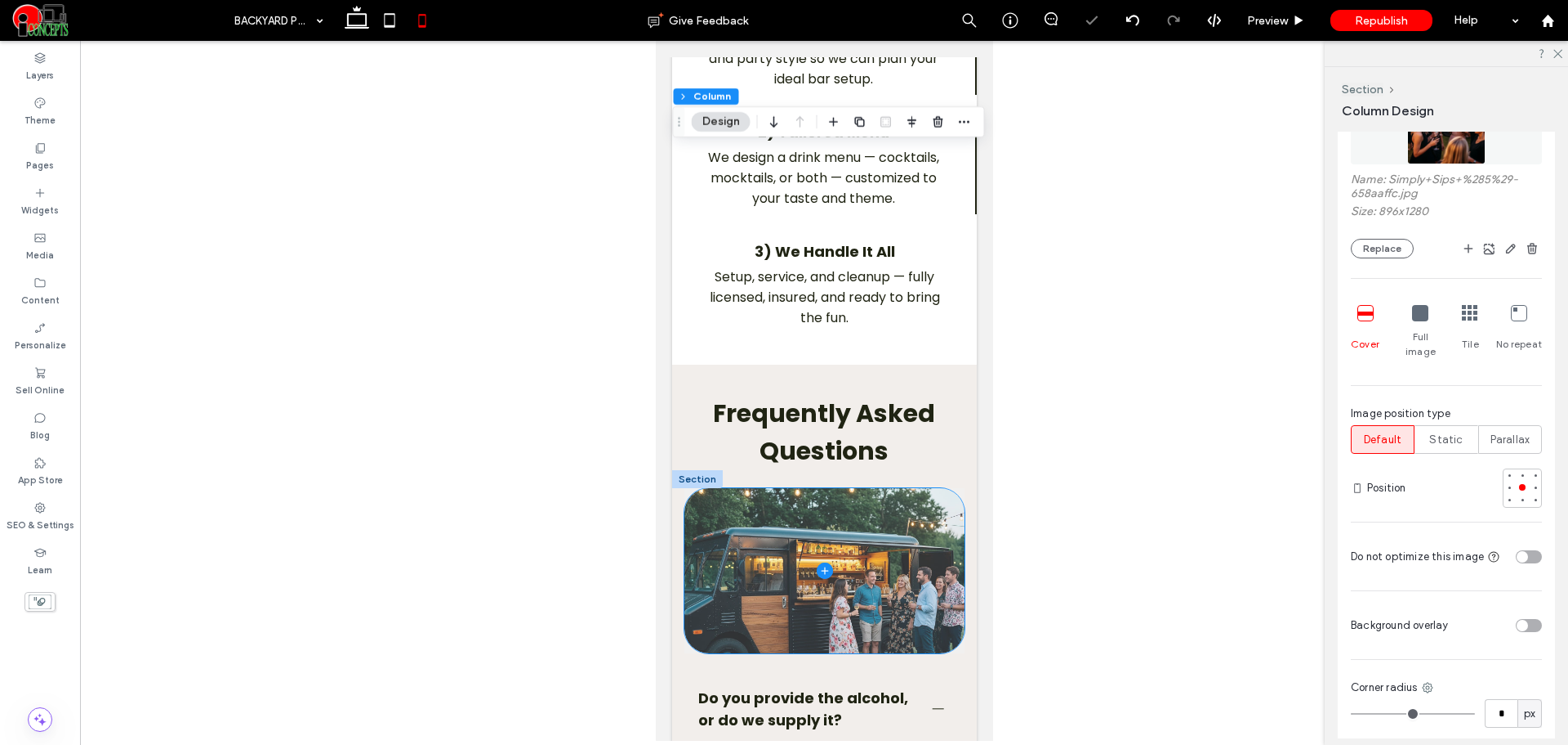
scroll to position [2860, 0]
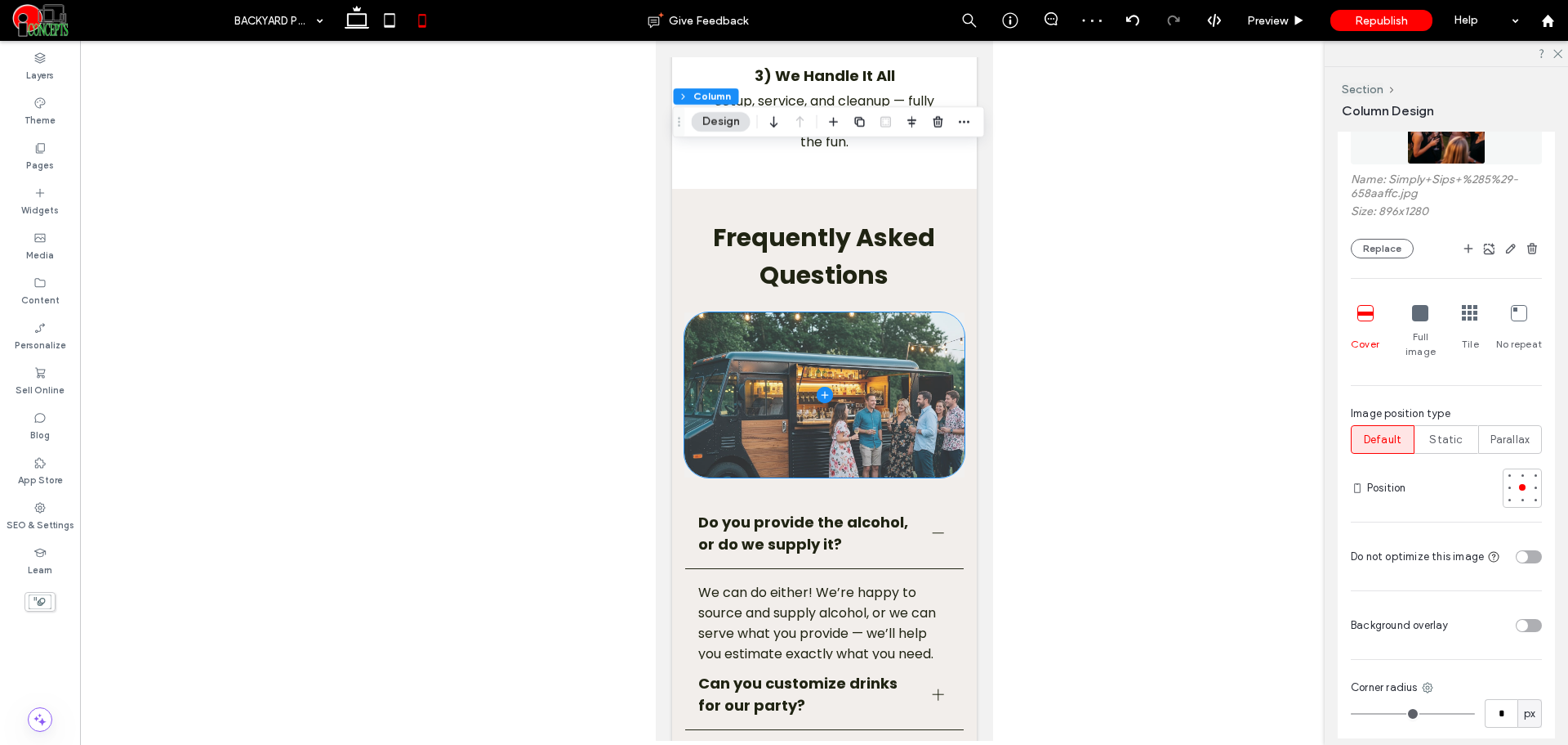
click at [903, 442] on span at bounding box center [823, 395] width 280 height 166
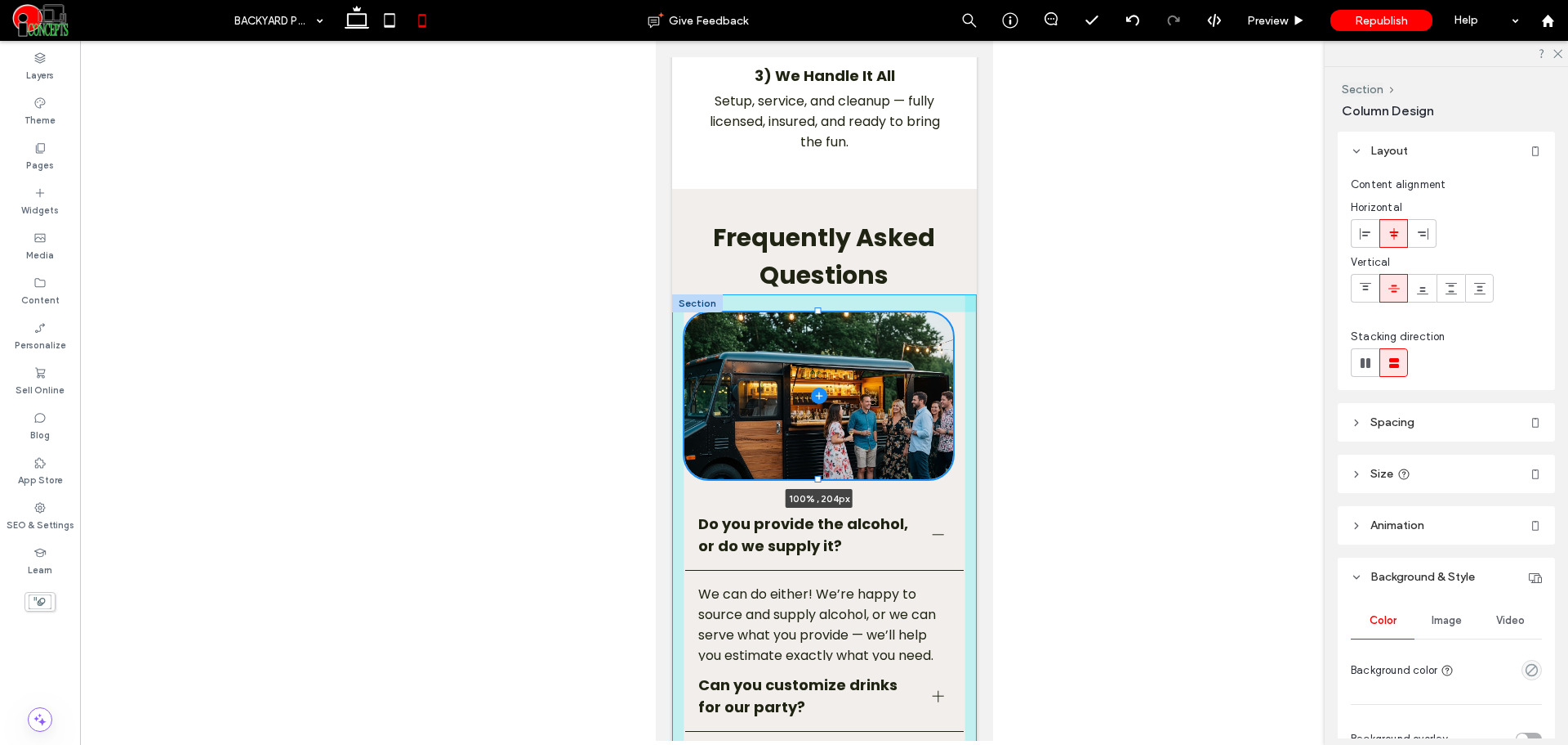
click at [816, 475] on div at bounding box center [817, 478] width 7 height 7
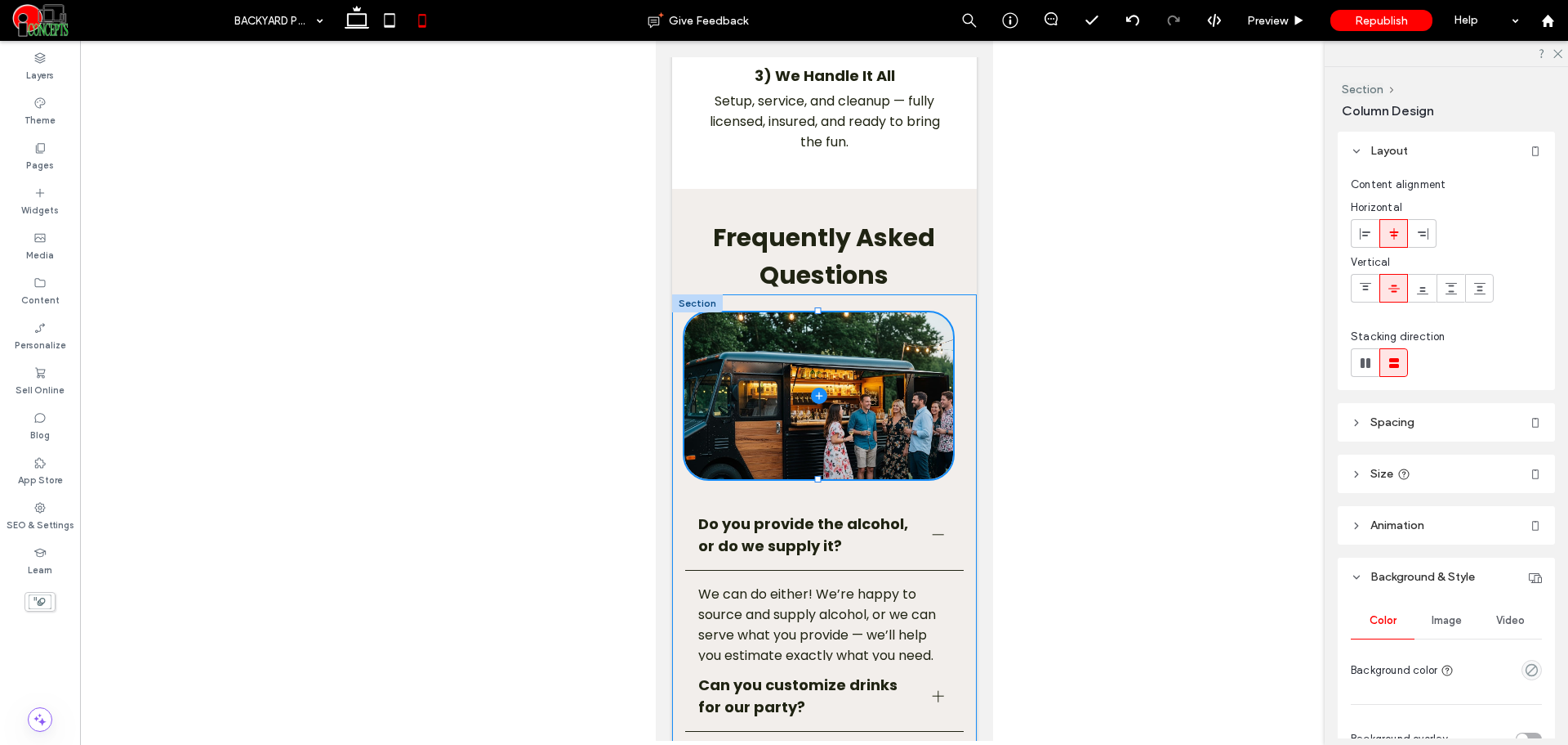
type input "***"
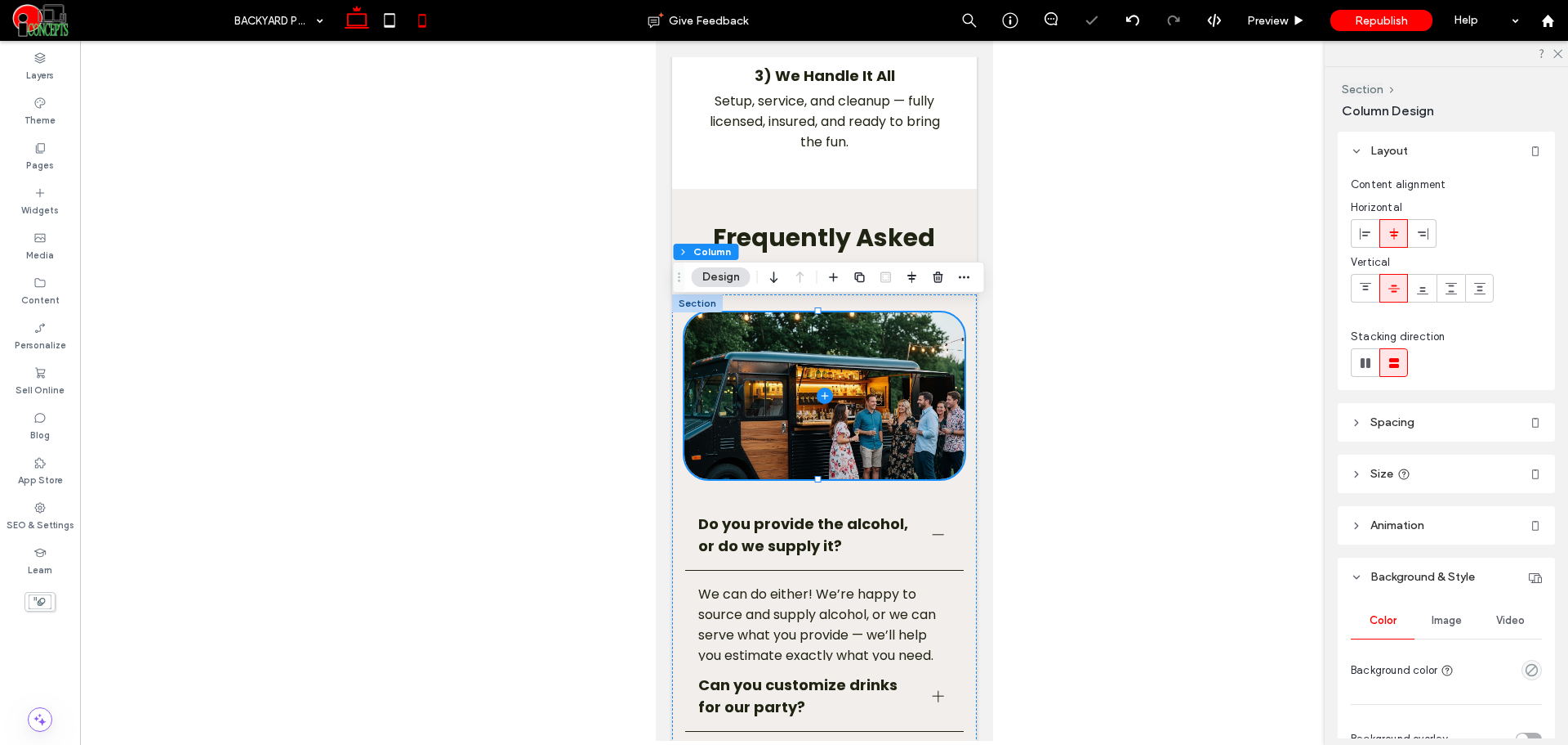
click at [351, 29] on icon at bounding box center [357, 20] width 33 height 33
type input "**"
type input "***"
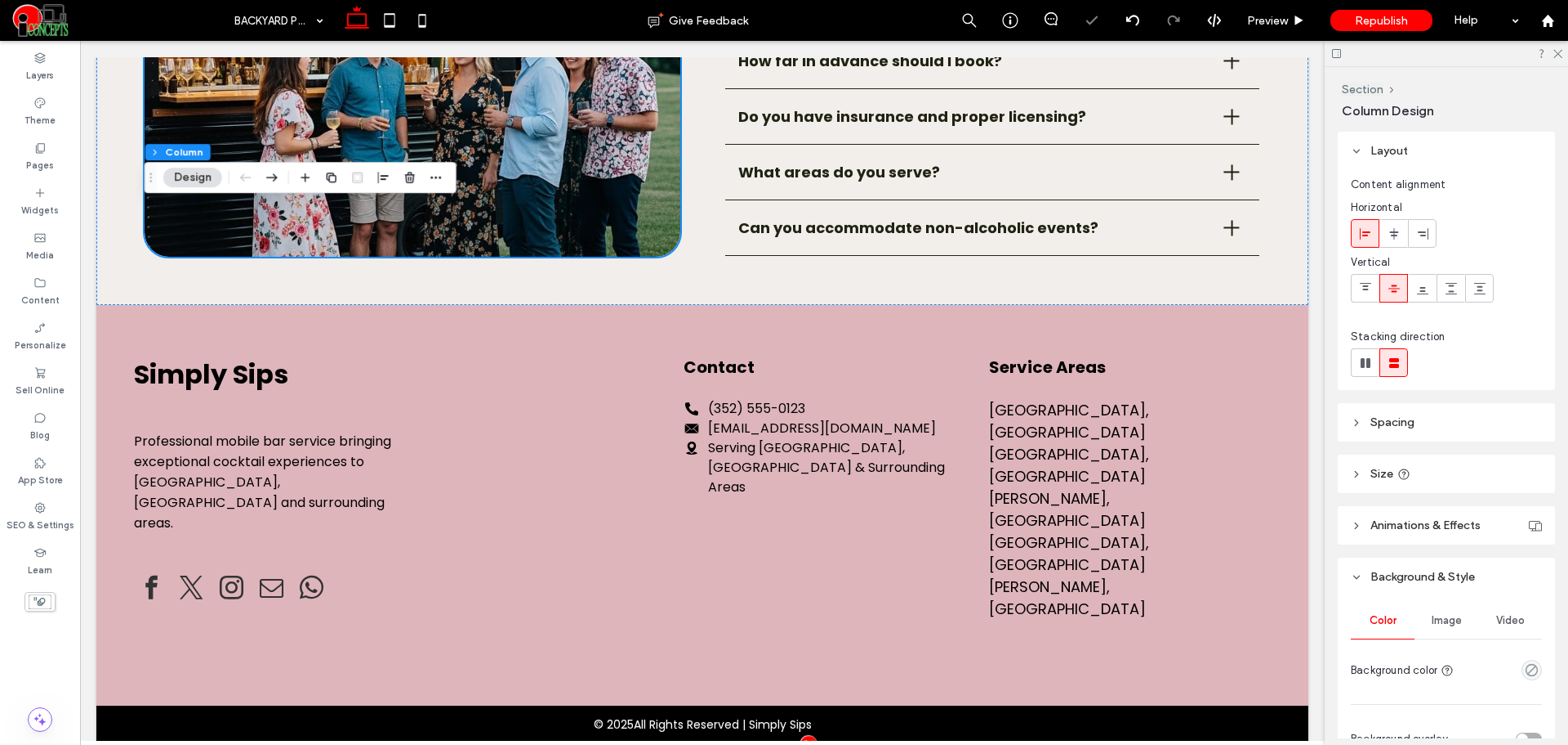
scroll to position [2426, 0]
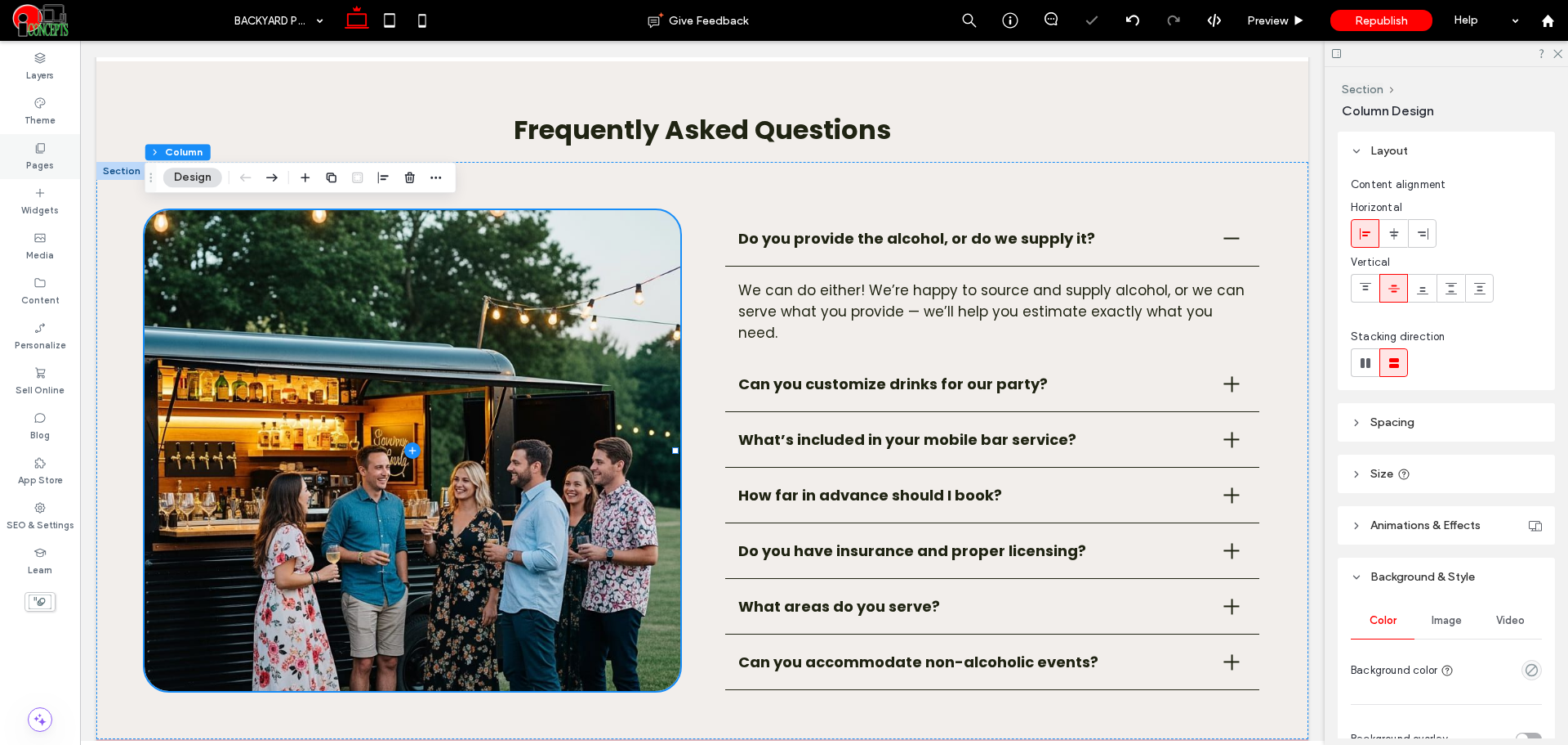
click at [55, 158] on div "Pages" at bounding box center [40, 156] width 80 height 45
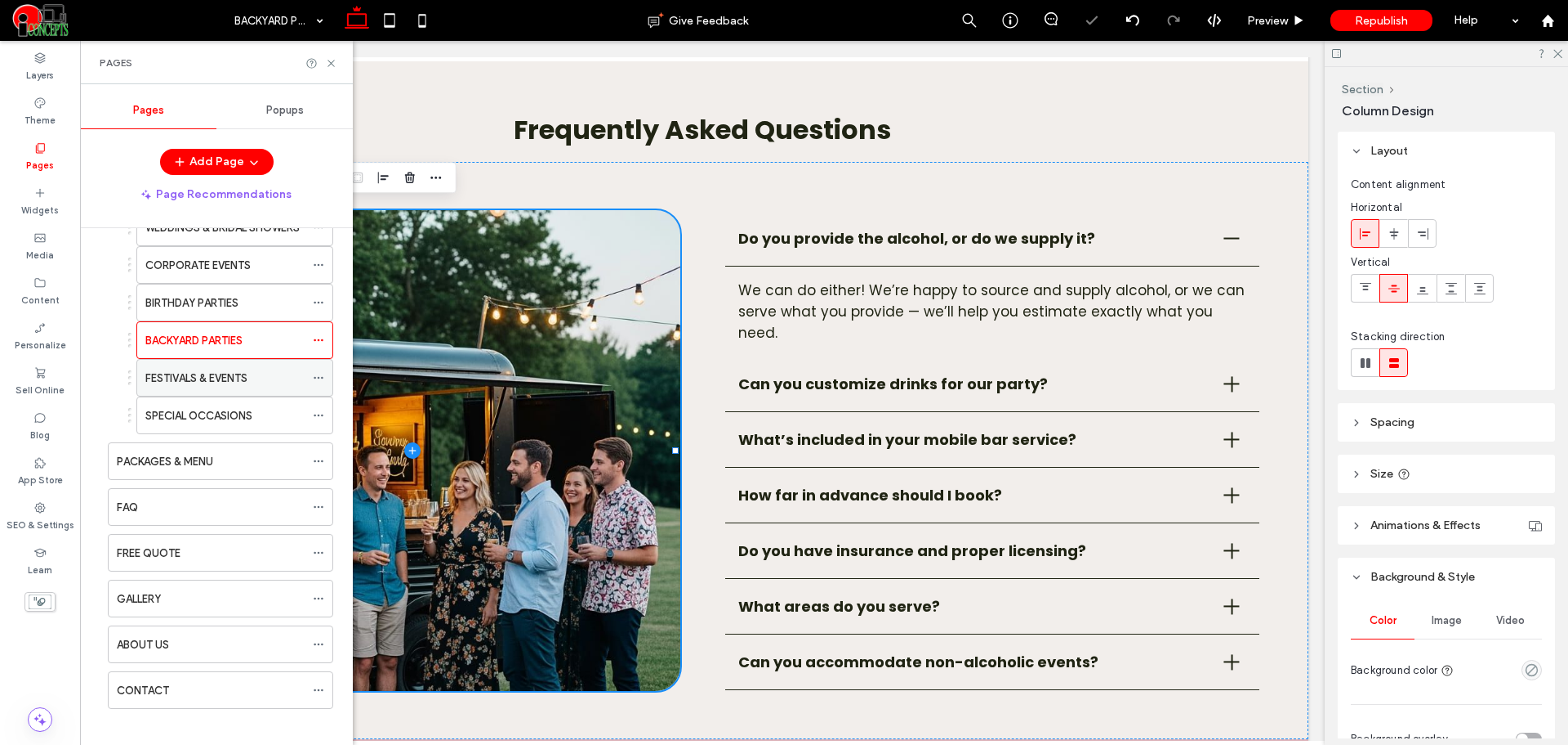
scroll to position [137, 0]
click at [208, 371] on label "FESTIVALS & EVENTS" at bounding box center [196, 372] width 102 height 29
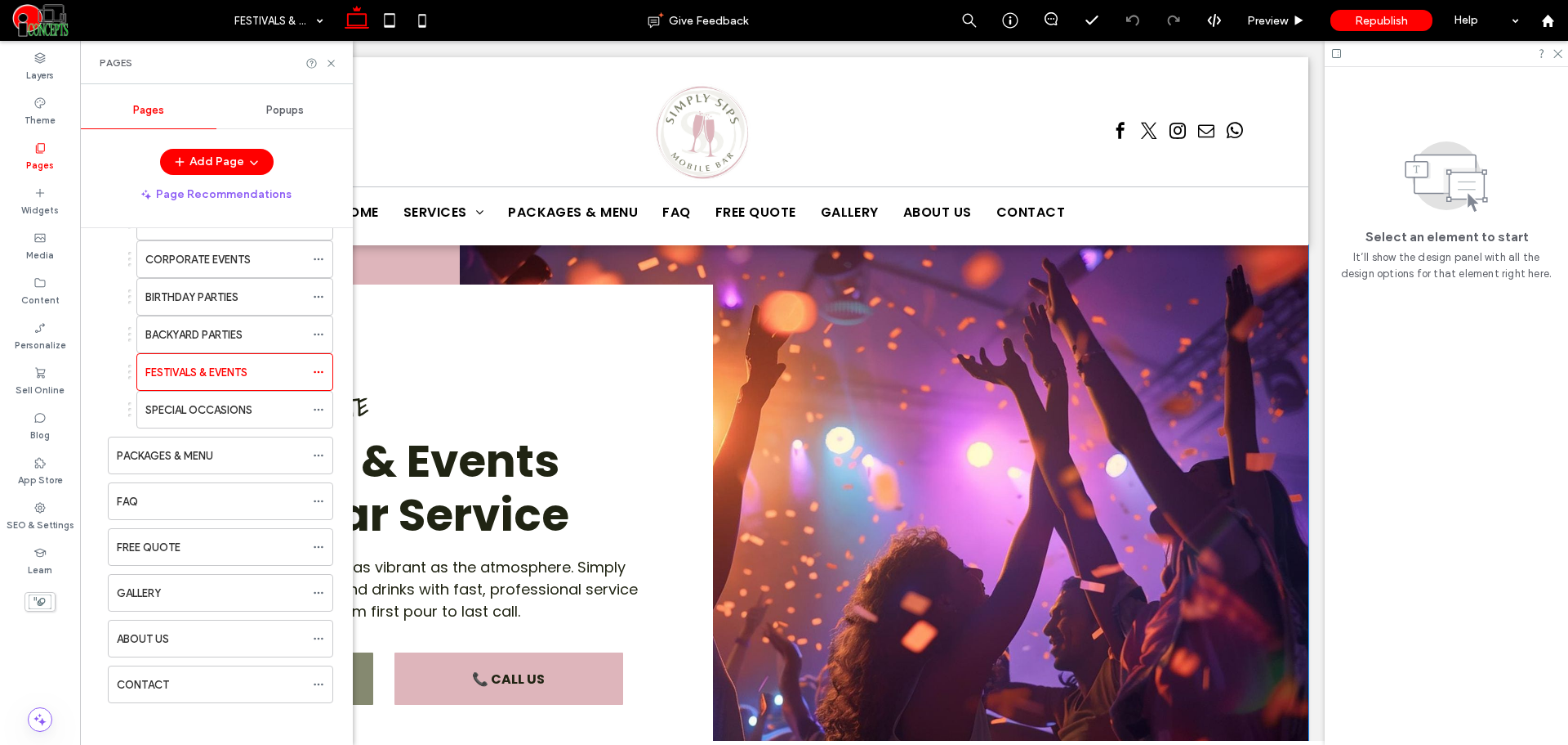
click at [844, 353] on img at bounding box center [883, 547] width 848 height 602
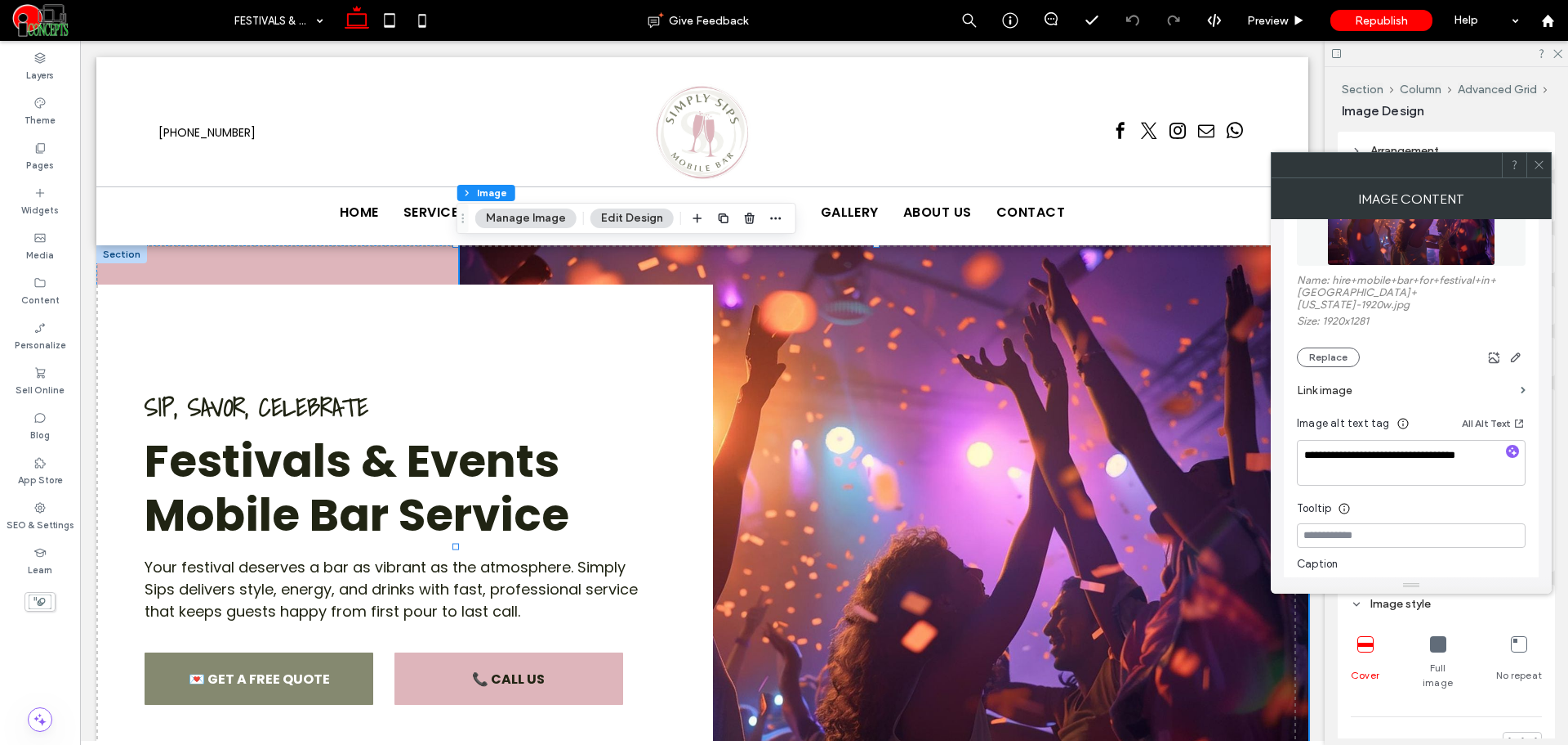
scroll to position [272, 0]
click at [1338, 349] on button "Replace" at bounding box center [1328, 353] width 63 height 20
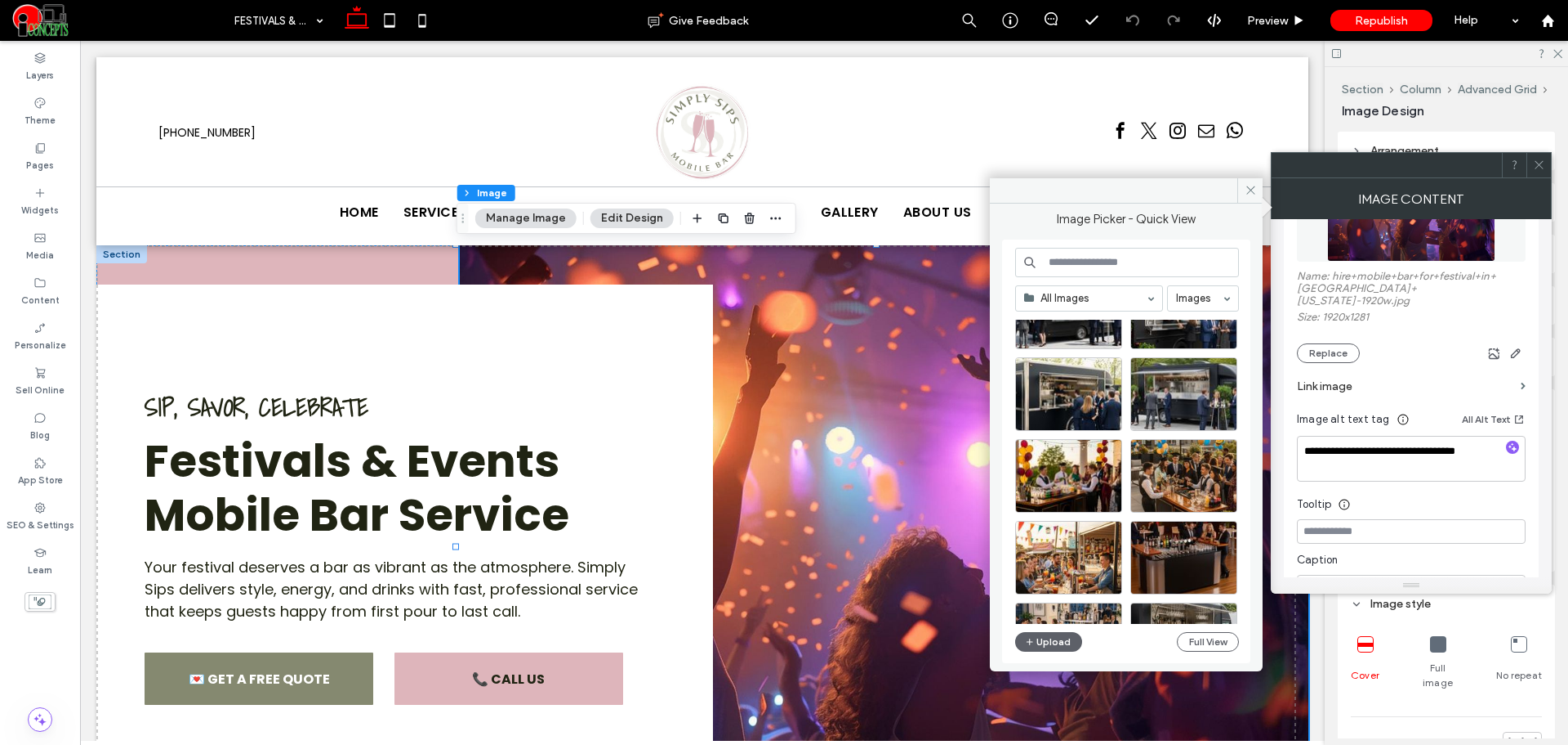
scroll to position [137, 0]
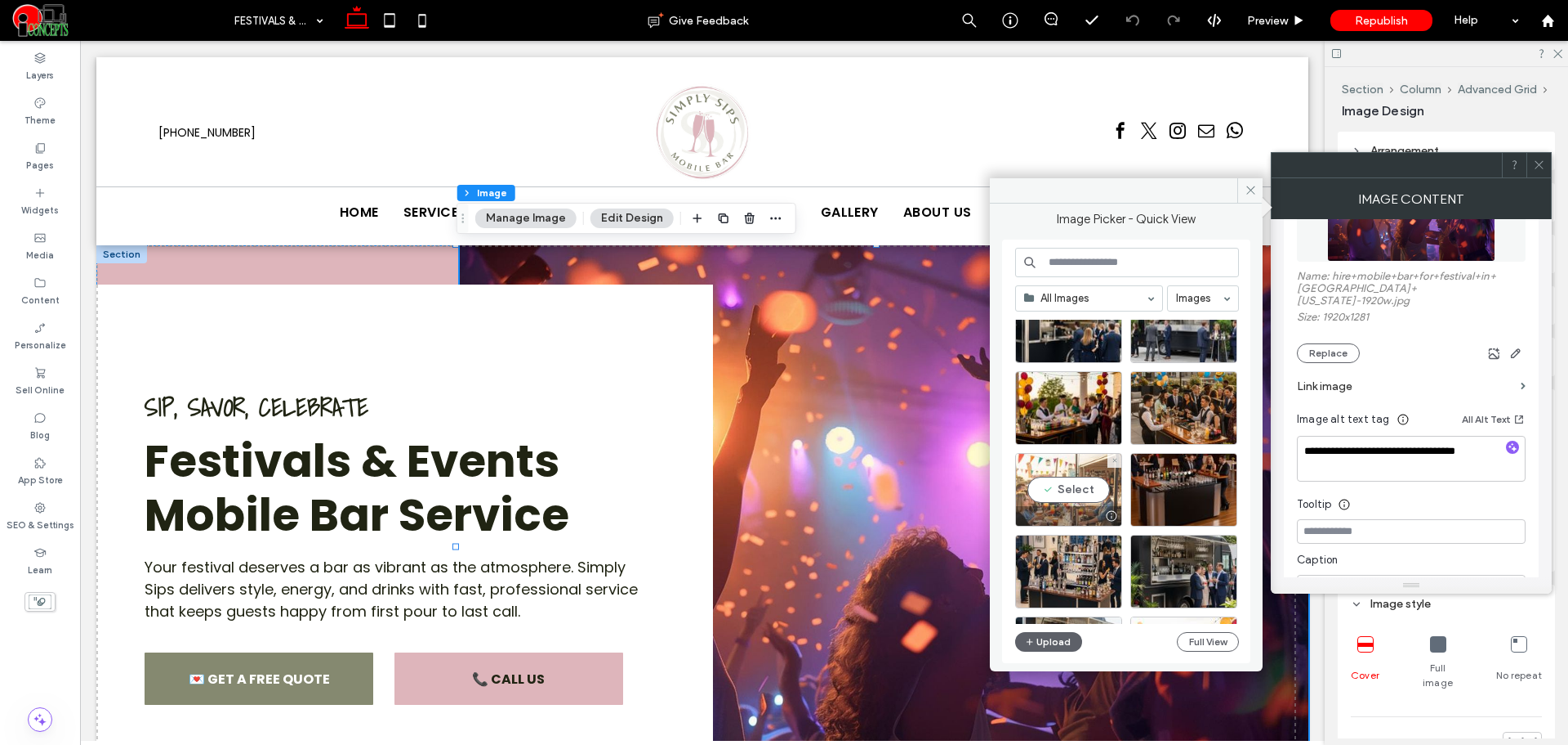
click at [1096, 487] on div "Select" at bounding box center [1069, 490] width 107 height 74
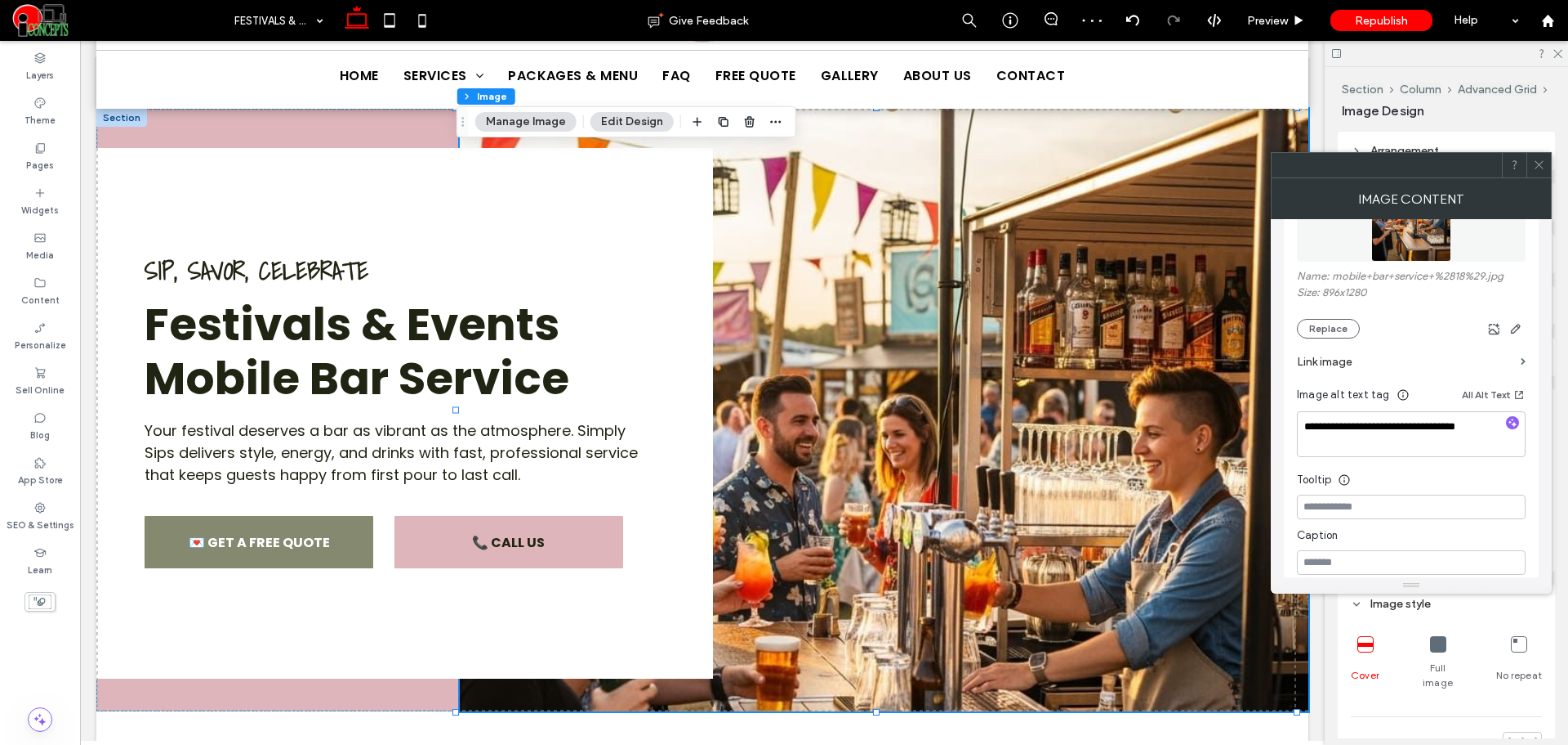
click at [1531, 170] on div at bounding box center [1539, 165] width 25 height 25
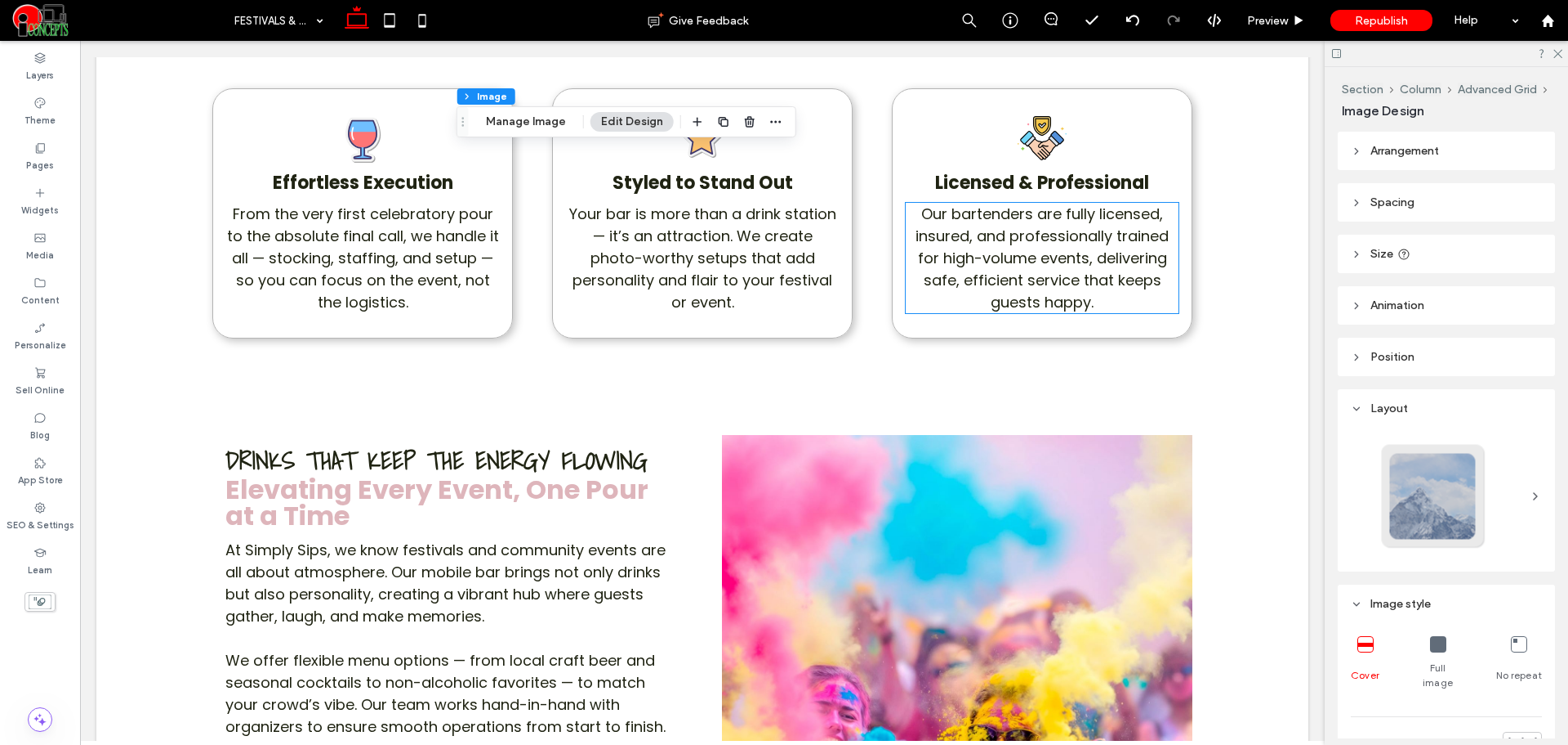
scroll to position [1362, 0]
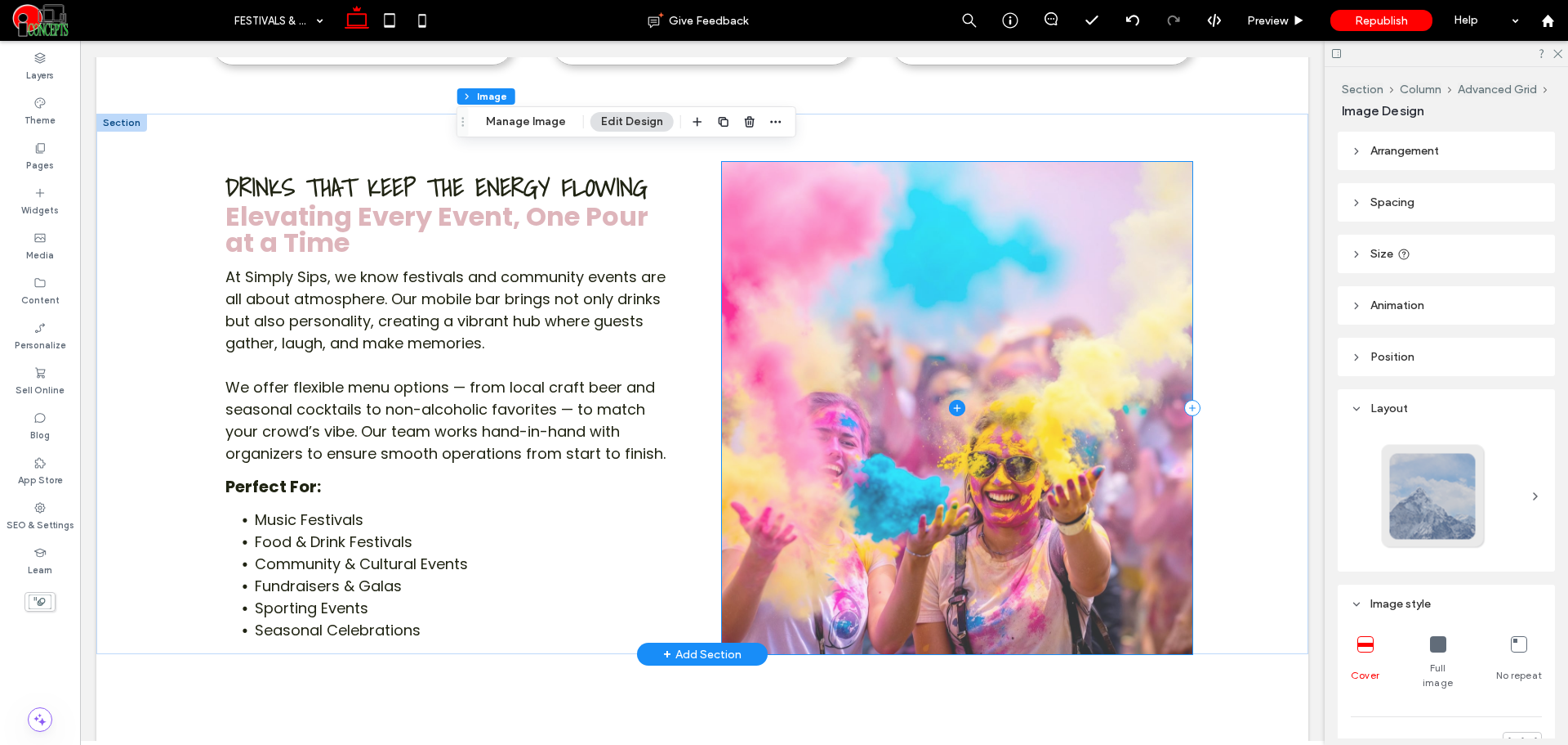
click at [1039, 337] on span at bounding box center [957, 407] width 470 height 492
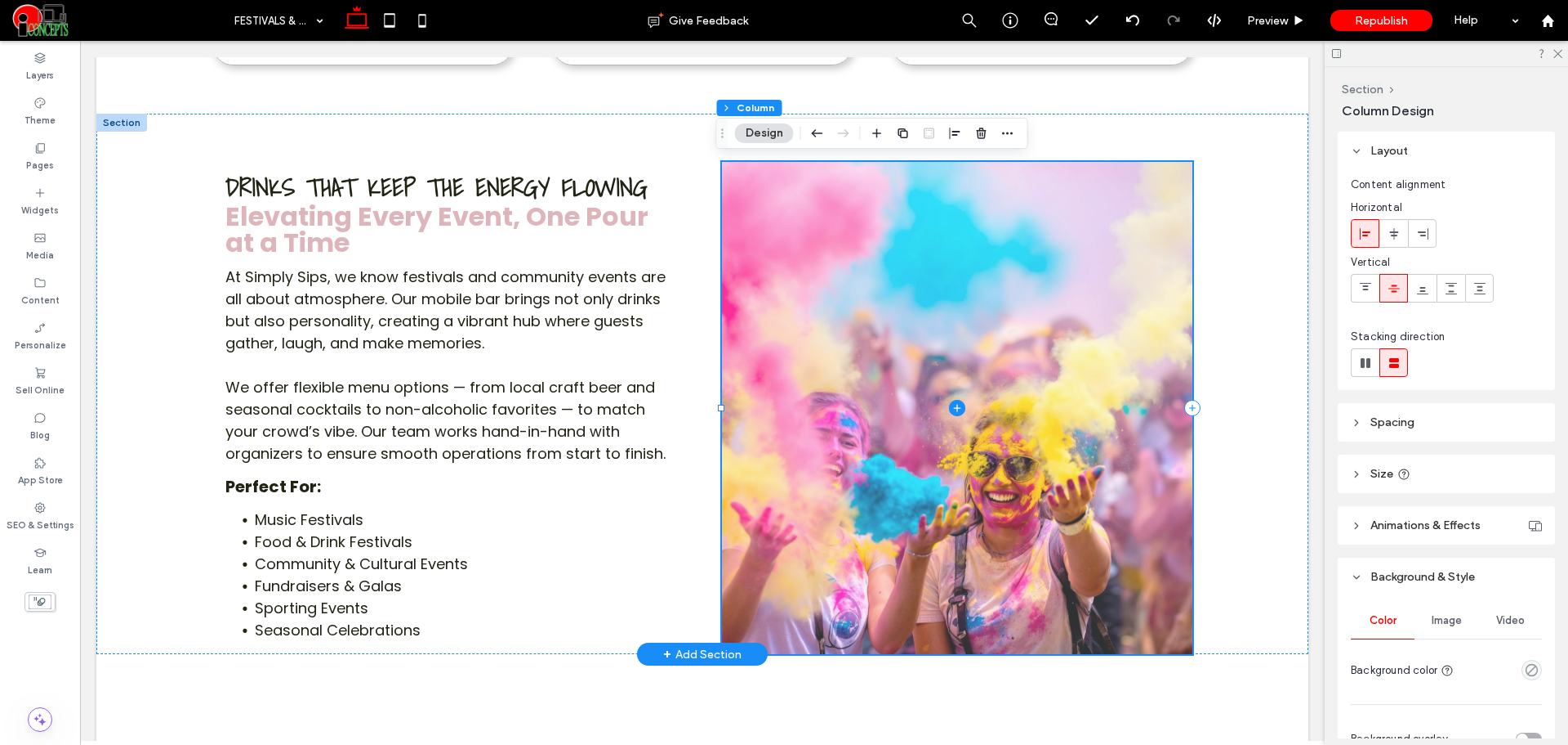
click at [1039, 337] on span at bounding box center [957, 407] width 470 height 492
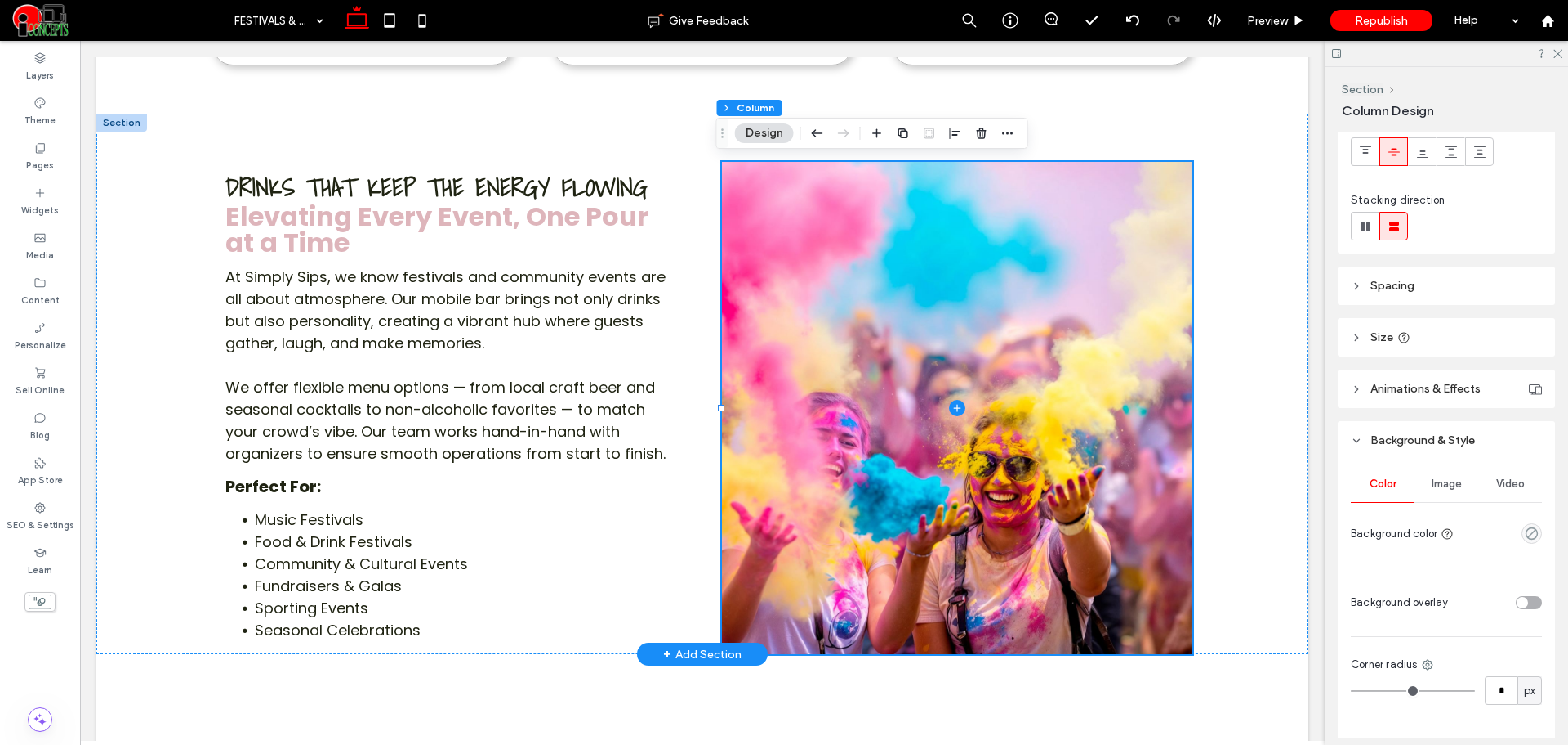
click at [1443, 477] on div "Image" at bounding box center [1446, 484] width 64 height 36
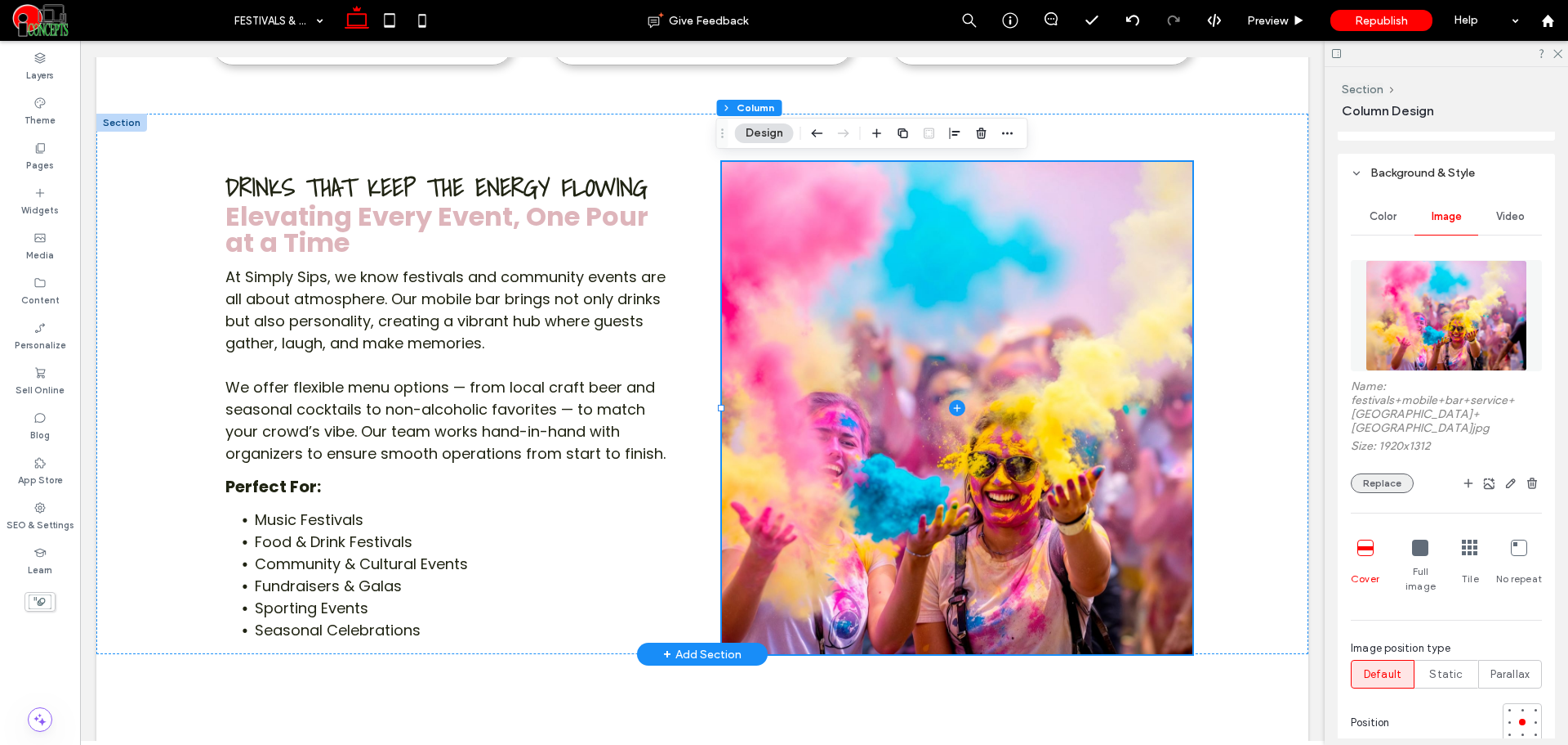
scroll to position [409, 0]
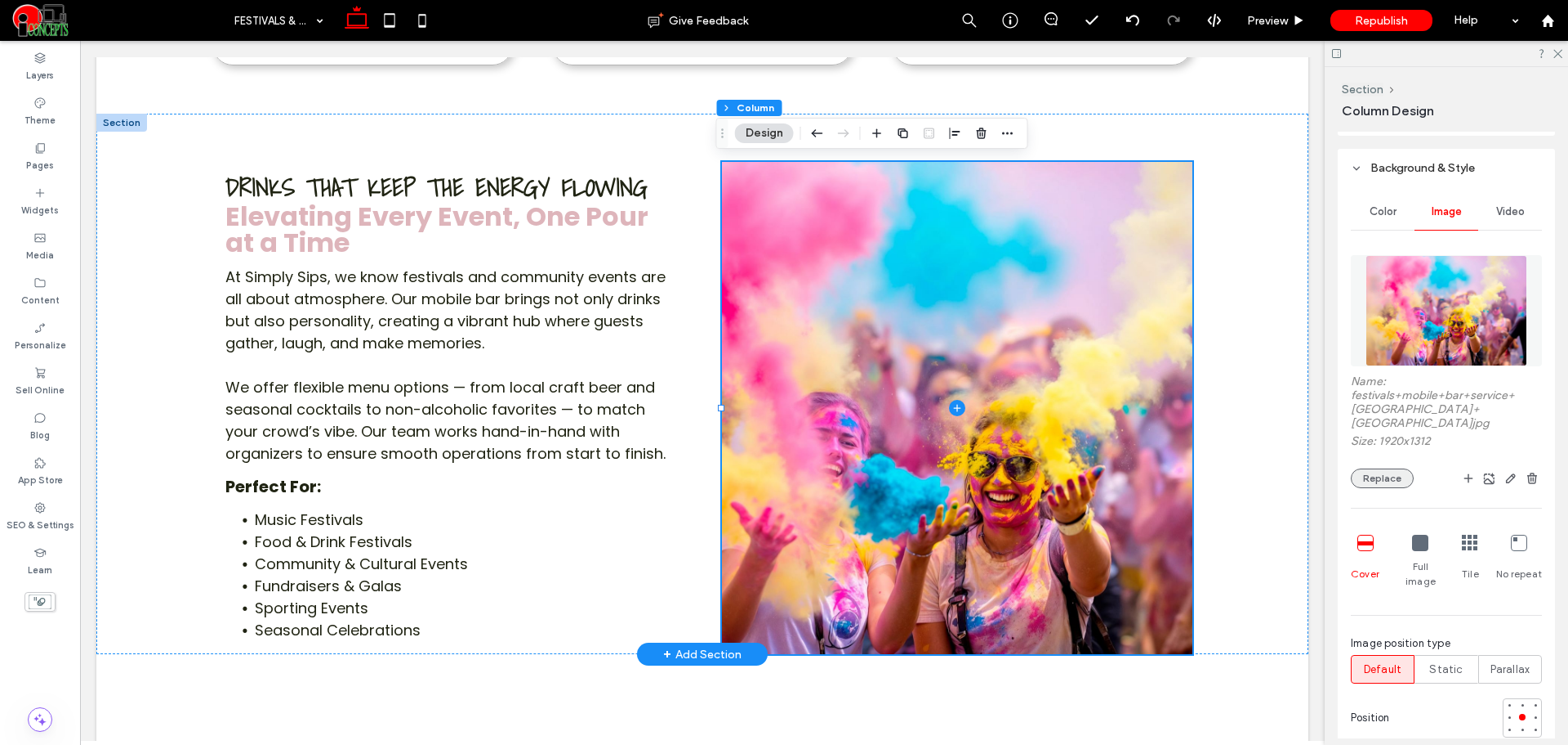
click at [1382, 469] on button "Replace" at bounding box center [1382, 479] width 63 height 20
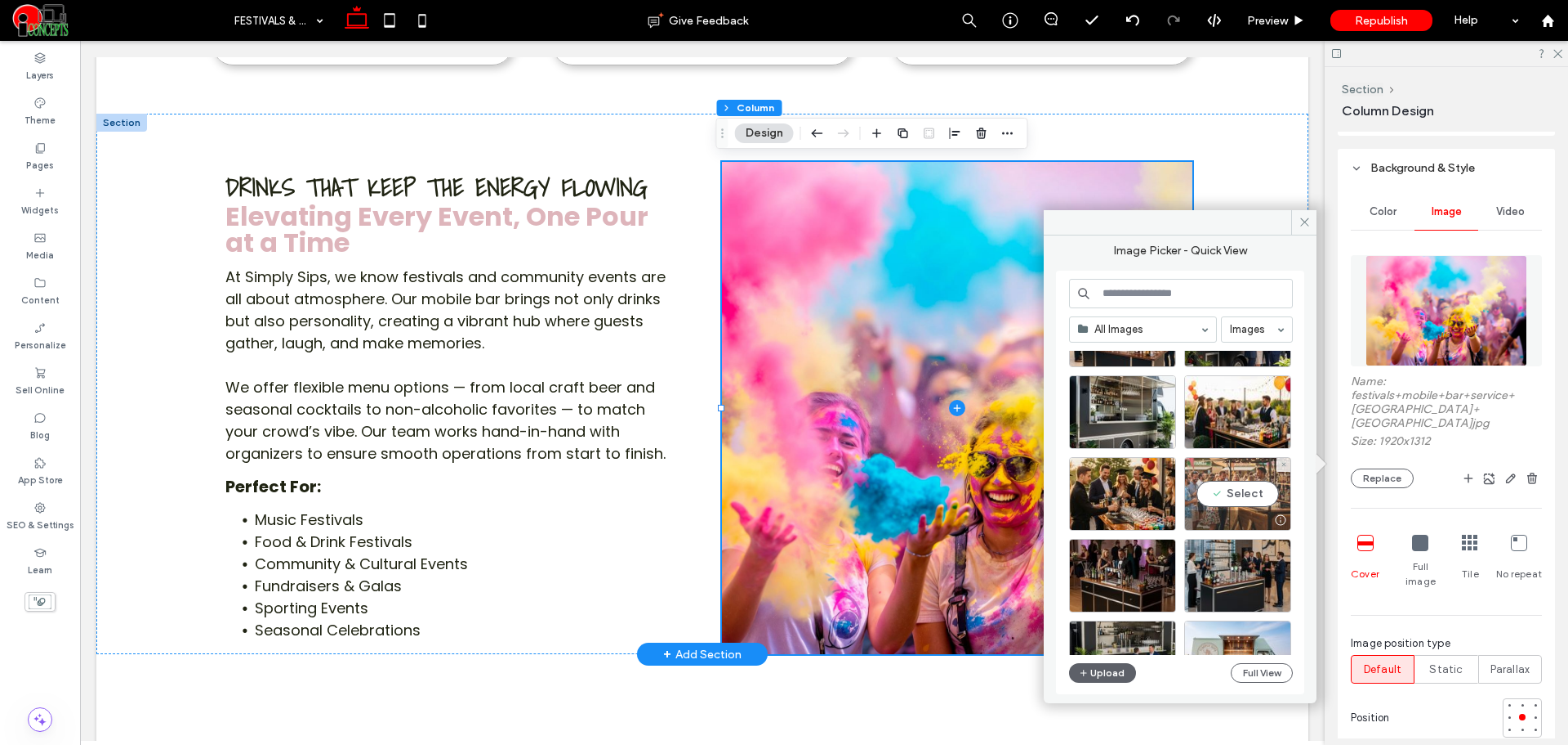
click at [1274, 485] on div "Select" at bounding box center [1237, 494] width 107 height 74
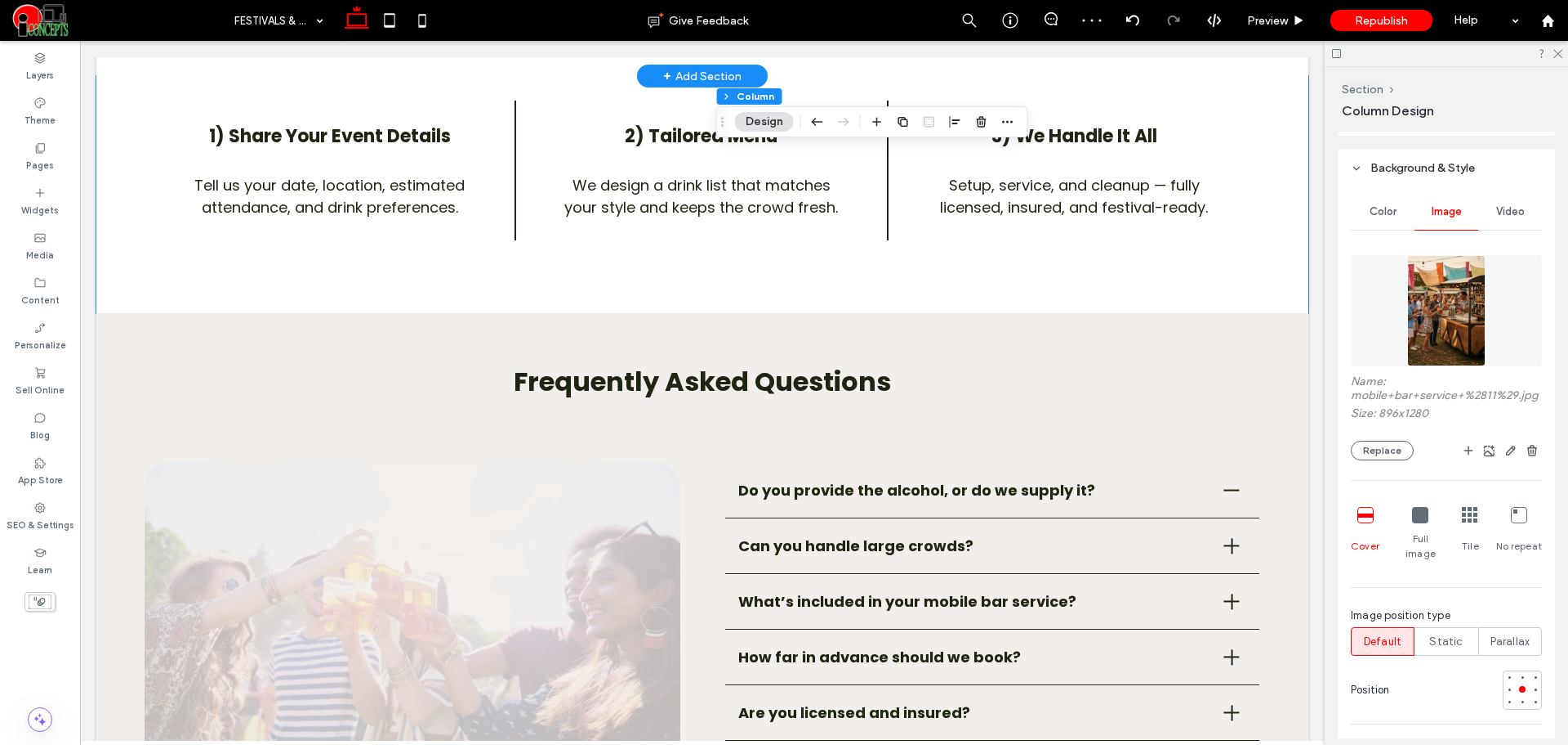
scroll to position [2316, 0]
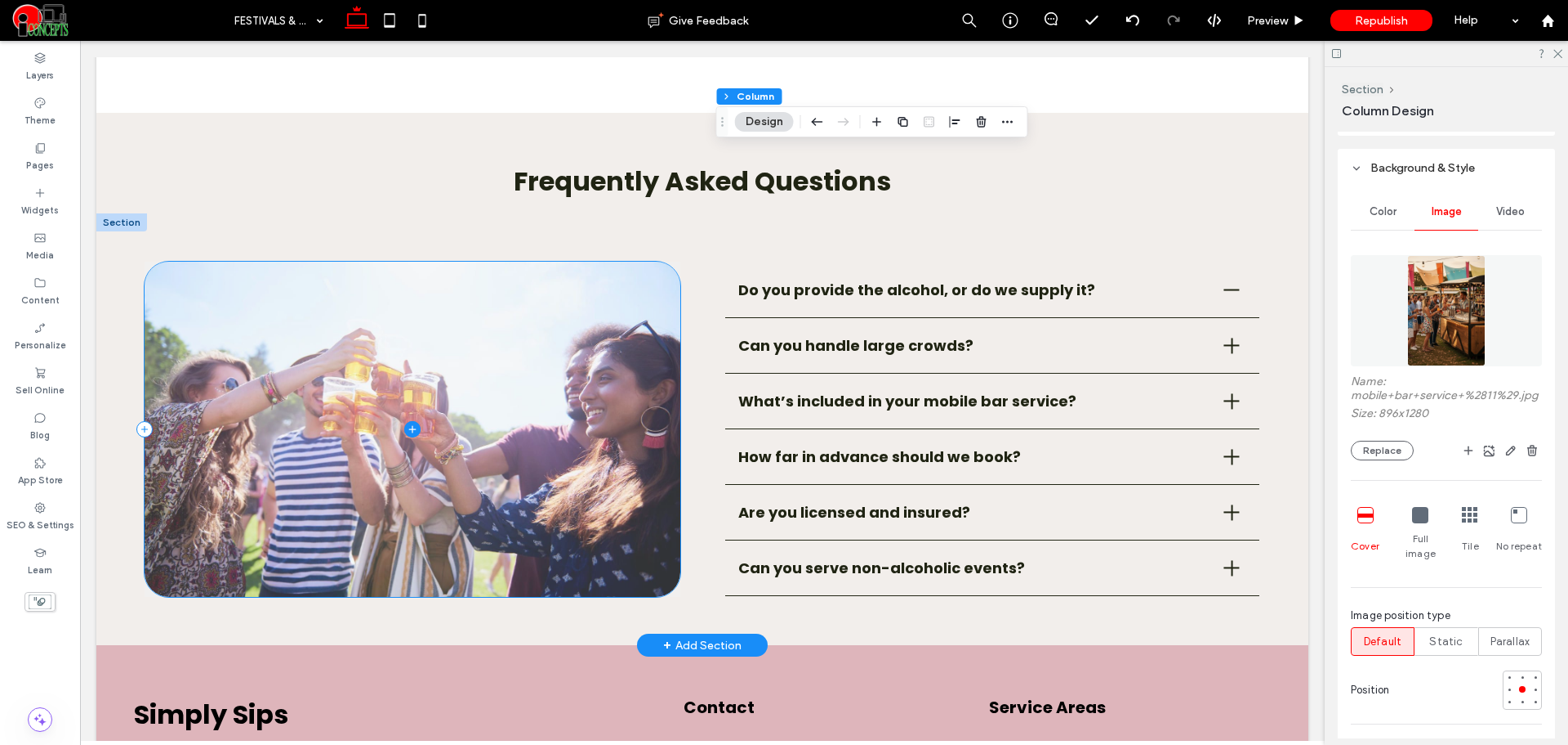
click at [609, 460] on span at bounding box center [412, 429] width 535 height 335
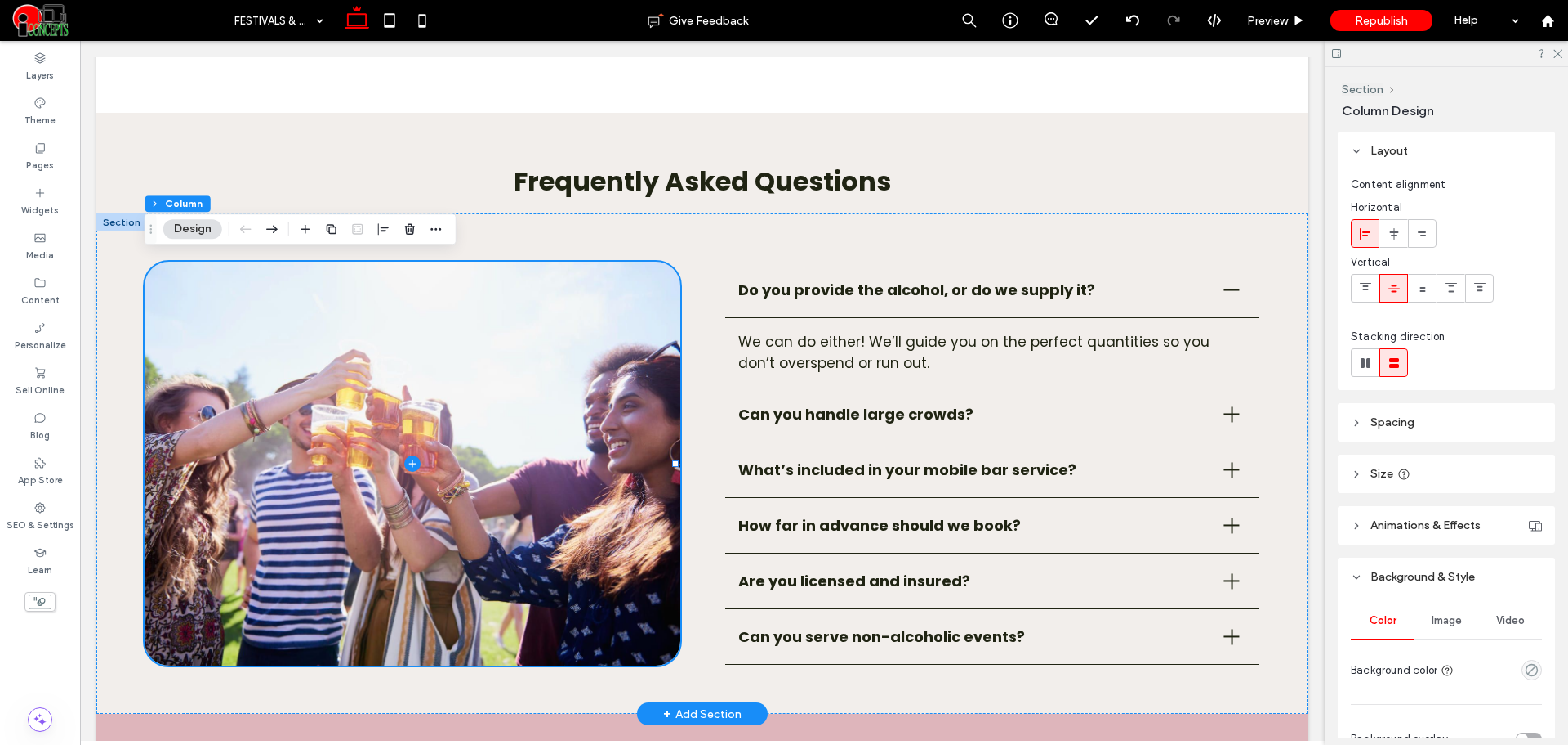
click at [1444, 615] on span "Image" at bounding box center [1447, 619] width 30 height 13
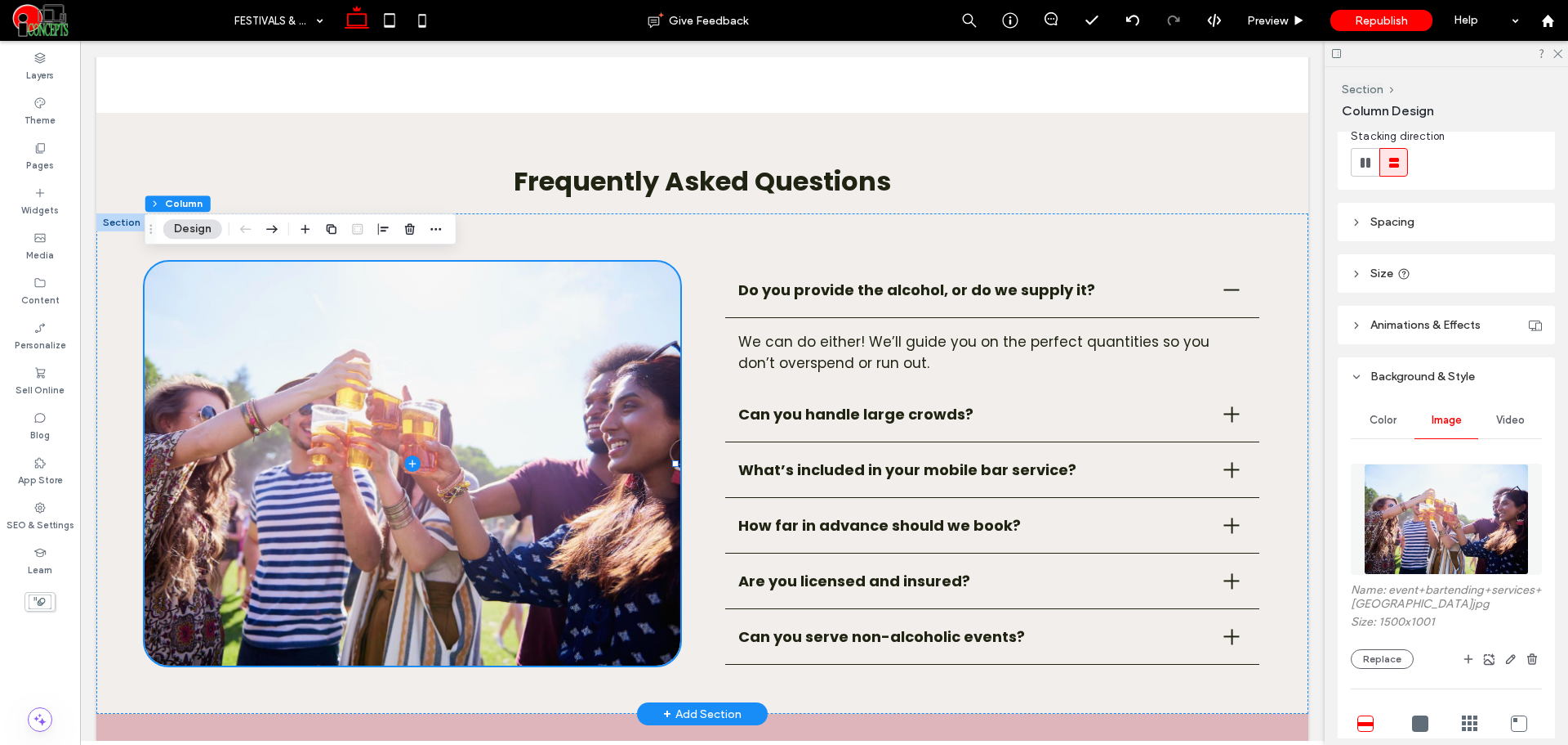
scroll to position [272, 0]
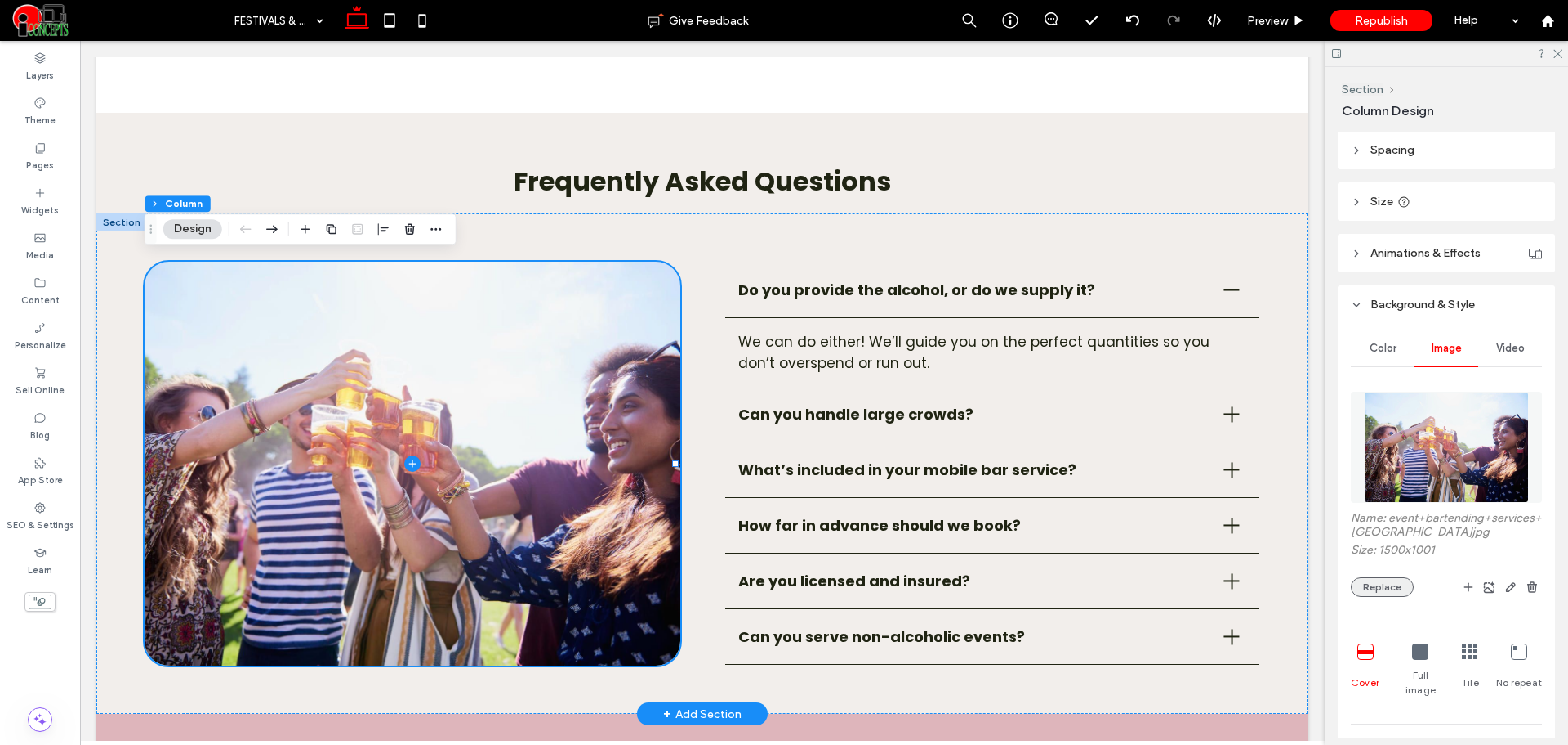
click at [1396, 596] on button "Replace" at bounding box center [1382, 587] width 63 height 20
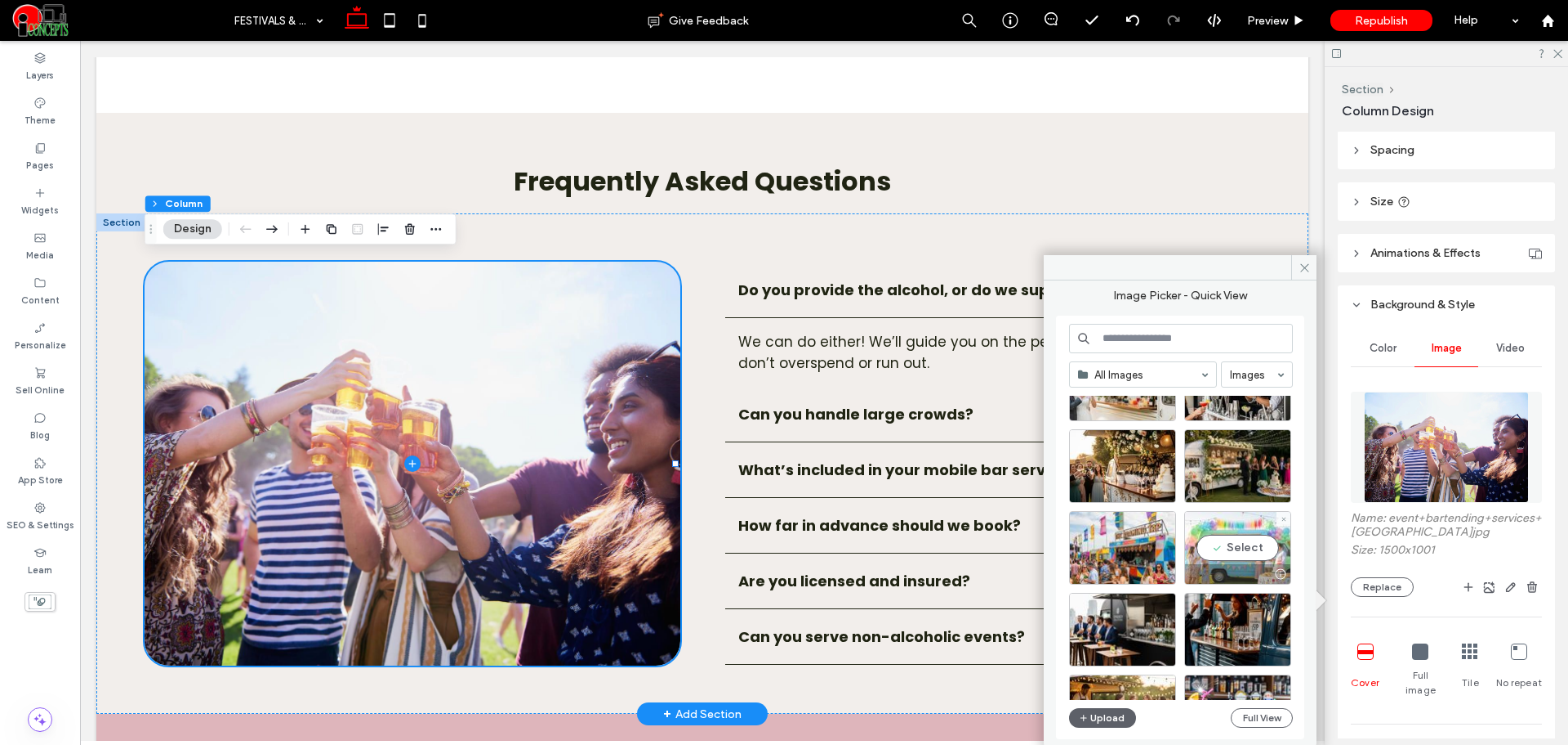
scroll to position [1533, 0]
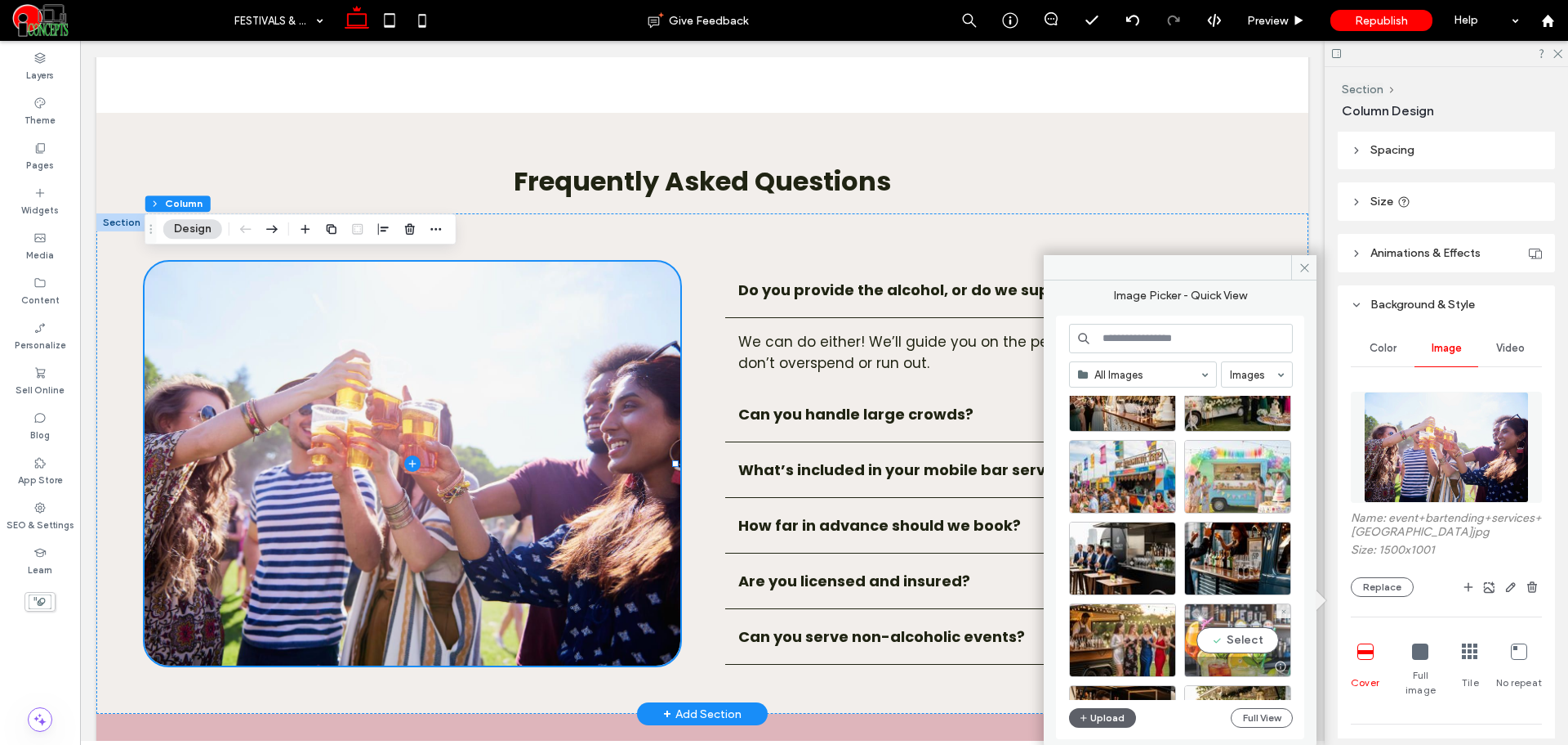
click at [1249, 644] on div "Select" at bounding box center [1237, 640] width 107 height 74
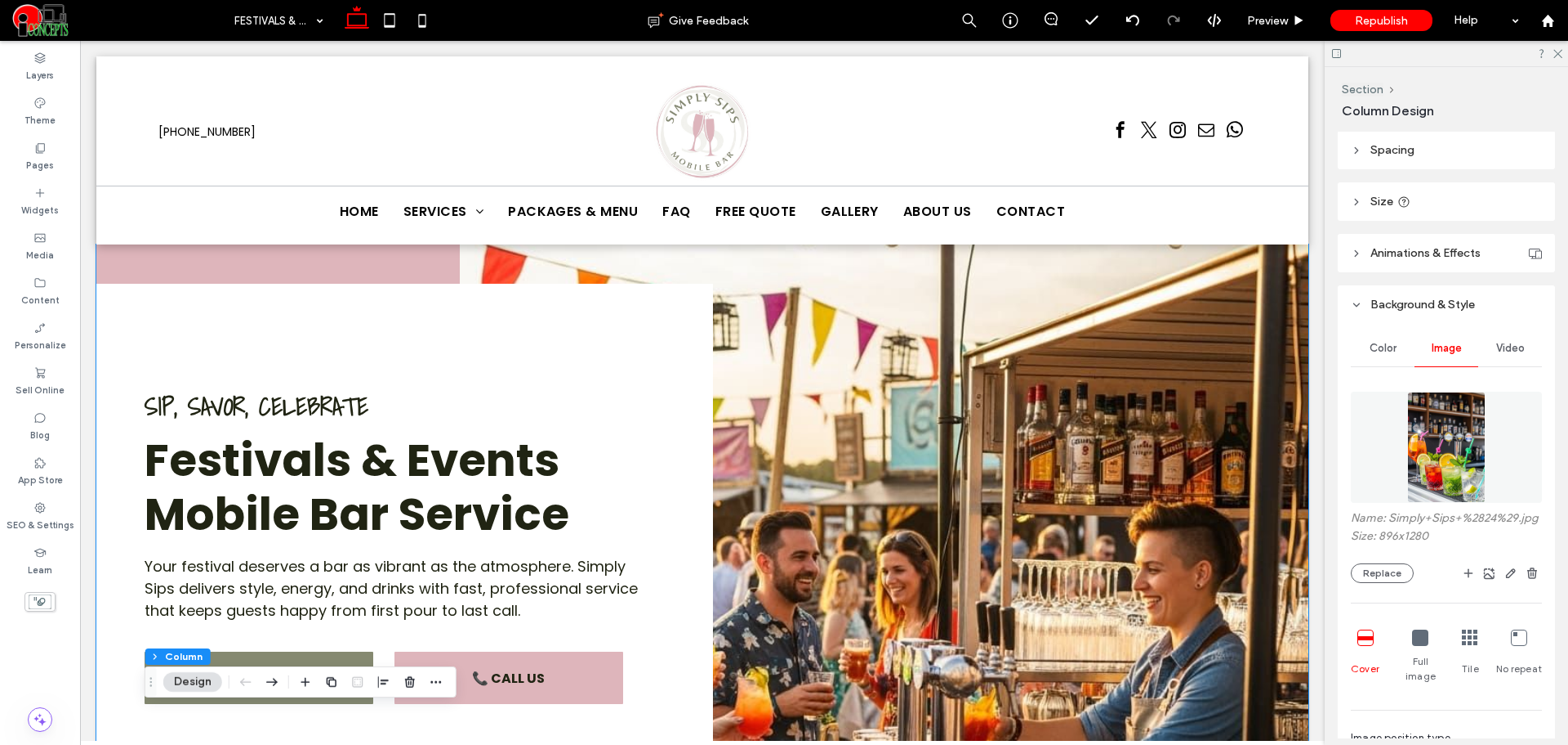
scroll to position [0, 0]
click at [386, 33] on icon at bounding box center [390, 20] width 33 height 33
type input "**"
type input "***"
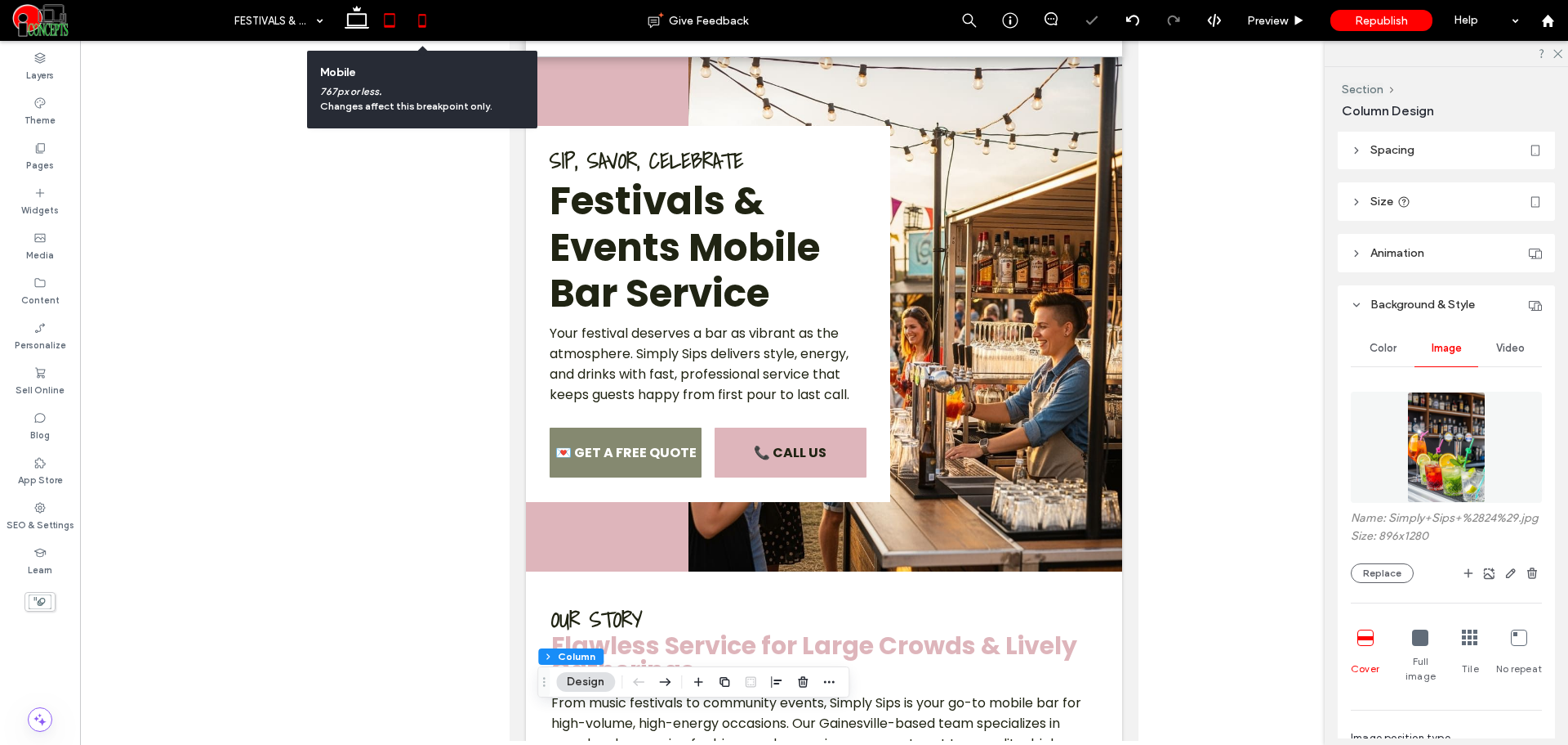
click at [413, 29] on icon at bounding box center [422, 20] width 33 height 33
type input "***"
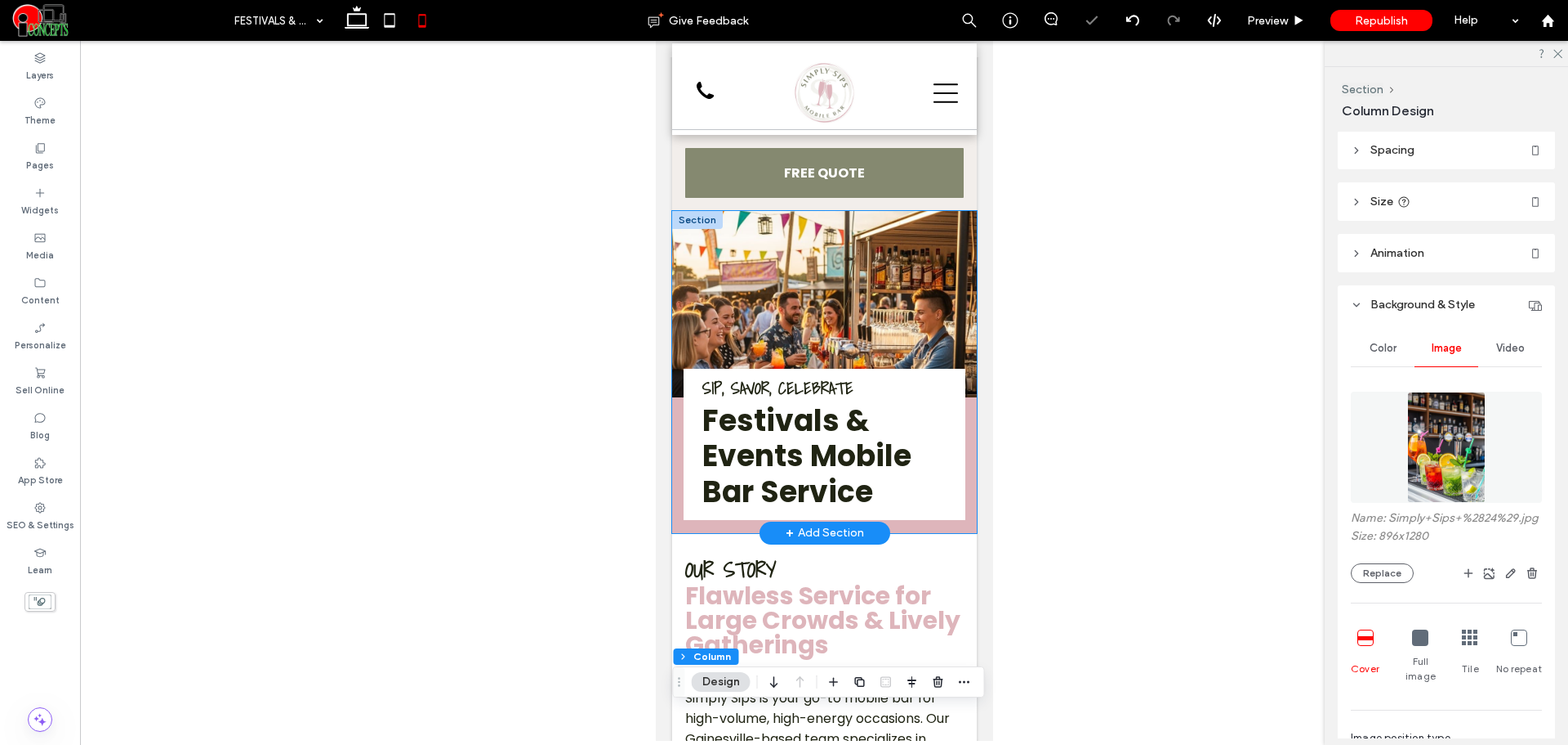
scroll to position [0, 0]
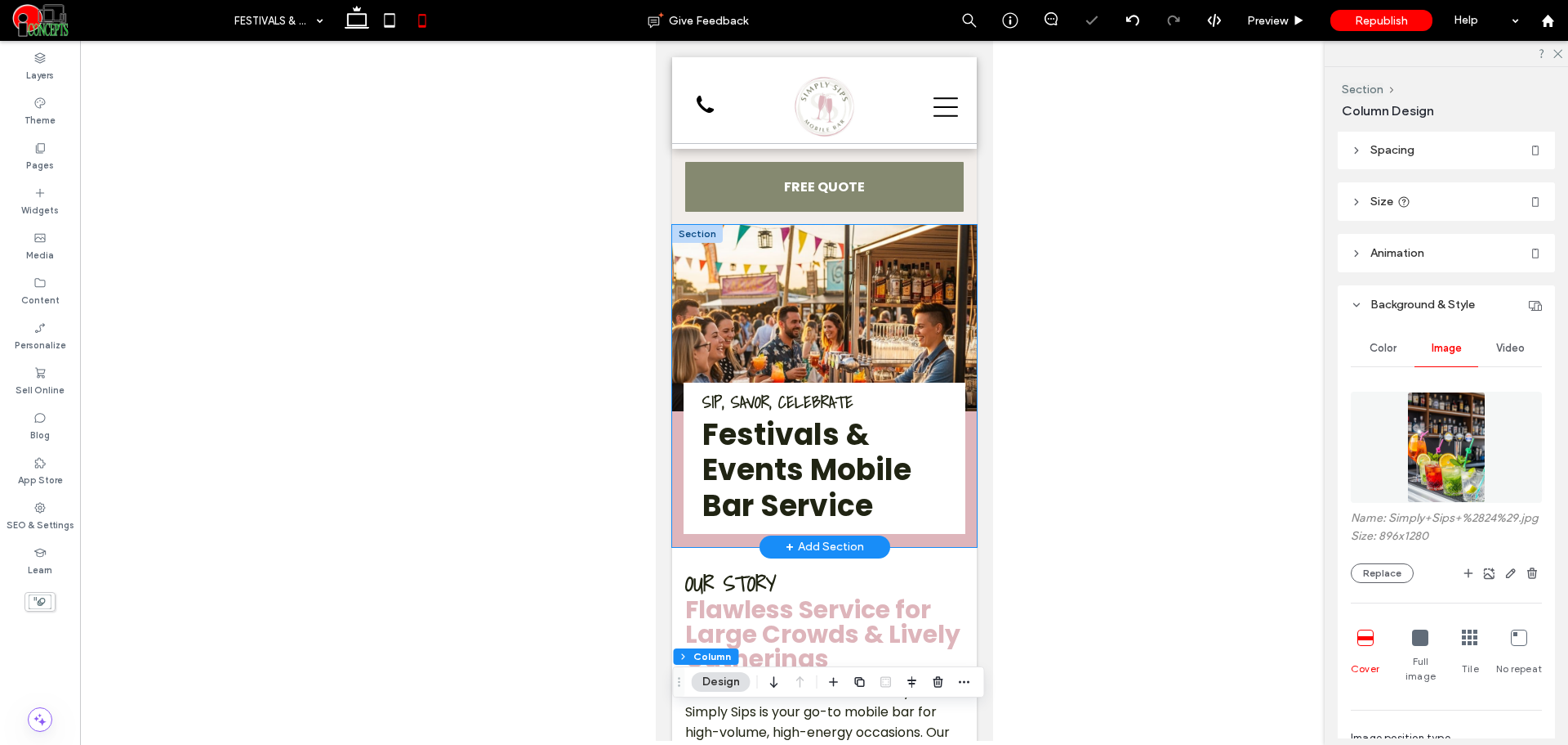
click at [802, 252] on img at bounding box center [824, 317] width 305 height 186
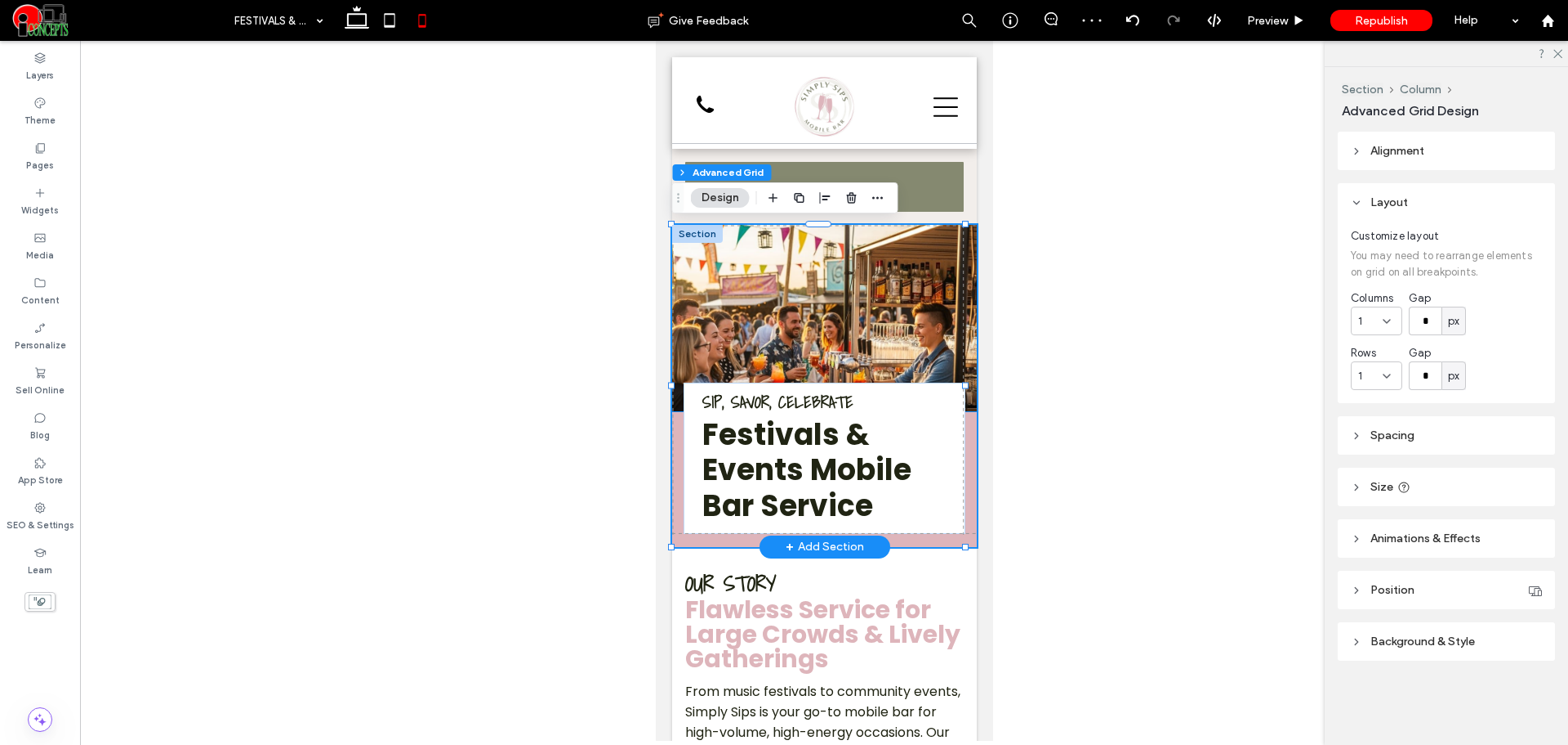
click at [912, 319] on img at bounding box center [824, 317] width 305 height 186
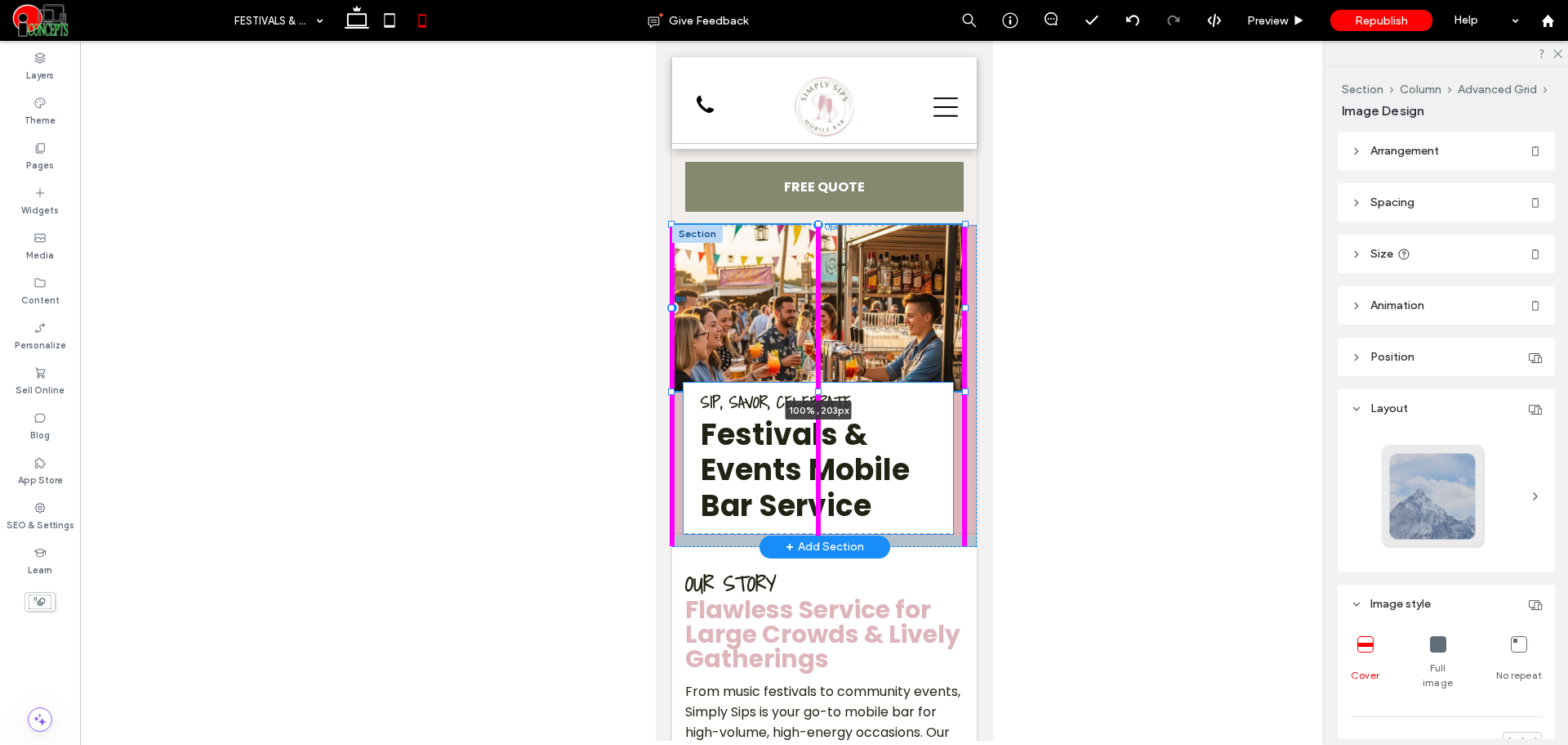
drag, startPoint x: 820, startPoint y: 410, endPoint x: 829, endPoint y: 390, distance: 21.9
click at [672, 225] on div at bounding box center [672, 224] width 1 height 1
type input "***"
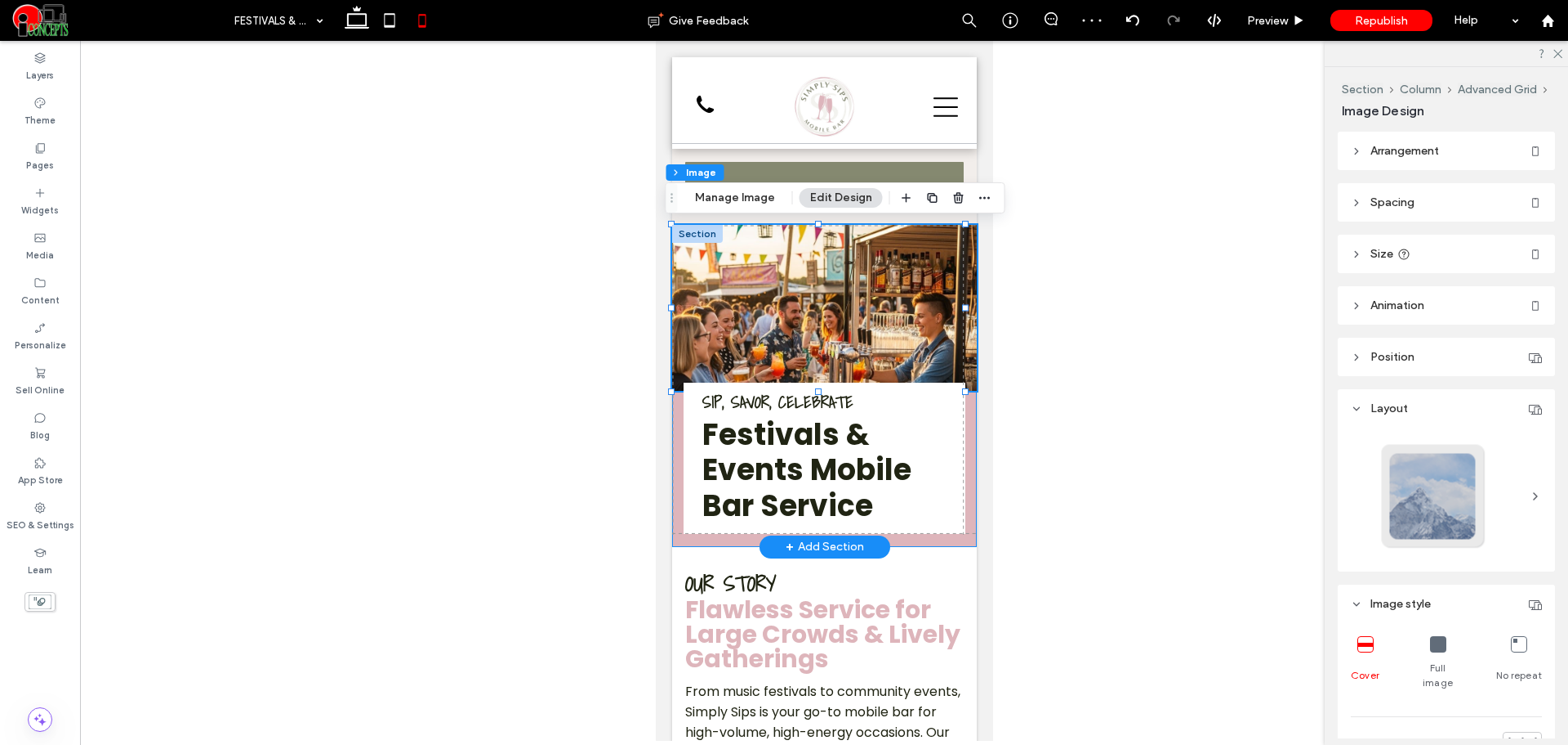
click at [955, 424] on div "100% , 203px Sip, Savor, Celebrate Festivals & Events Mobile Bar Service Your f…" at bounding box center [824, 385] width 305 height 322
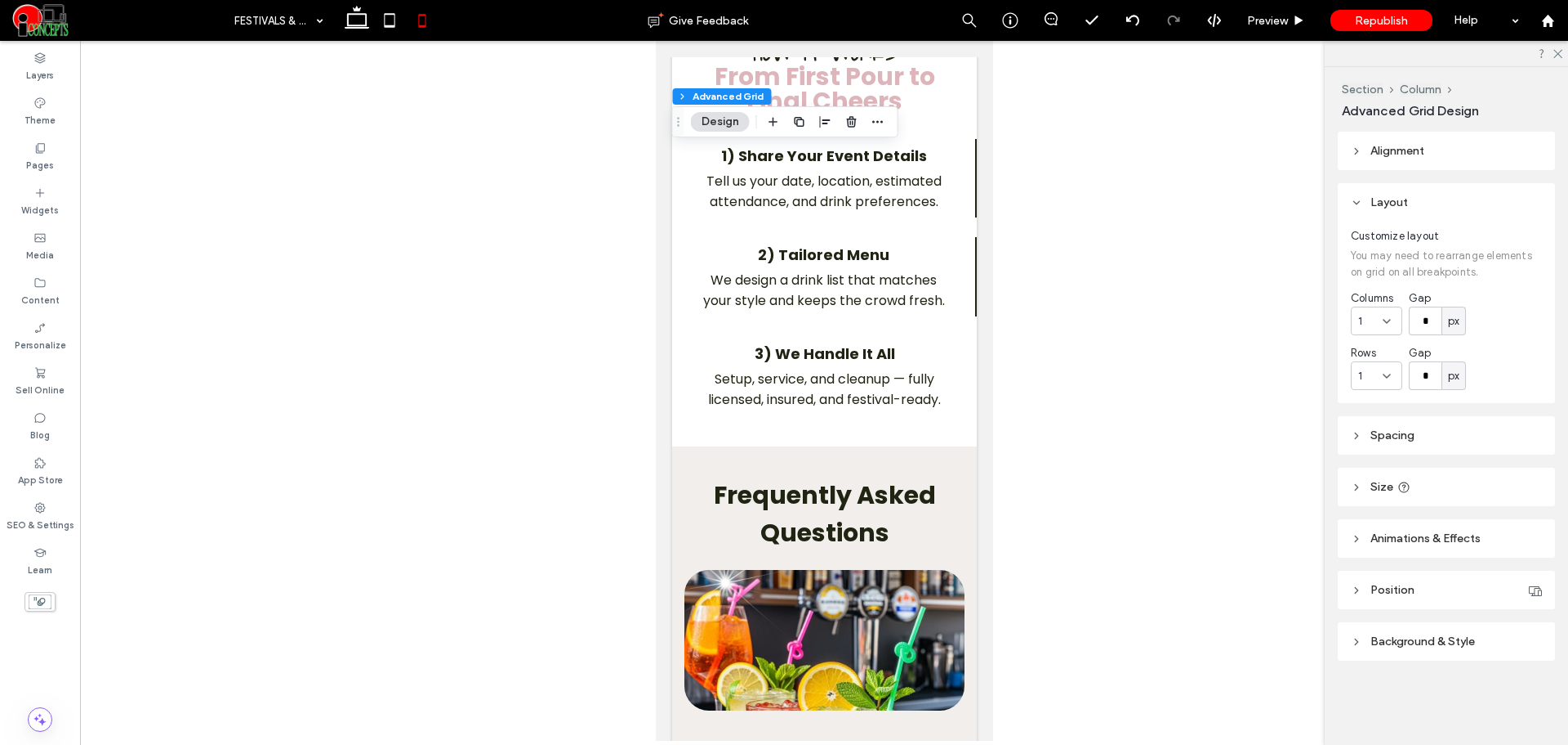
scroll to position [2724, 0]
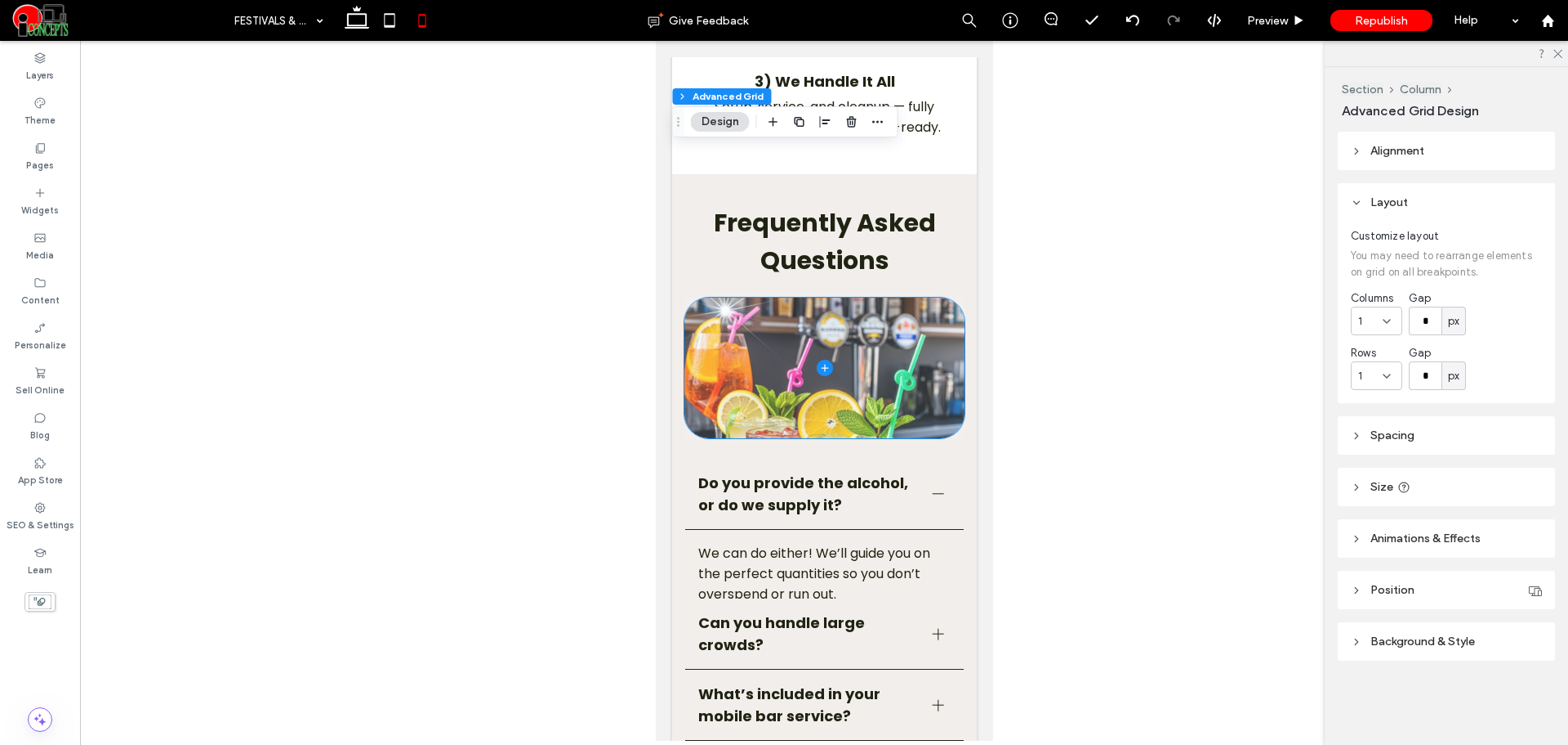
click at [885, 433] on span at bounding box center [823, 367] width 280 height 141
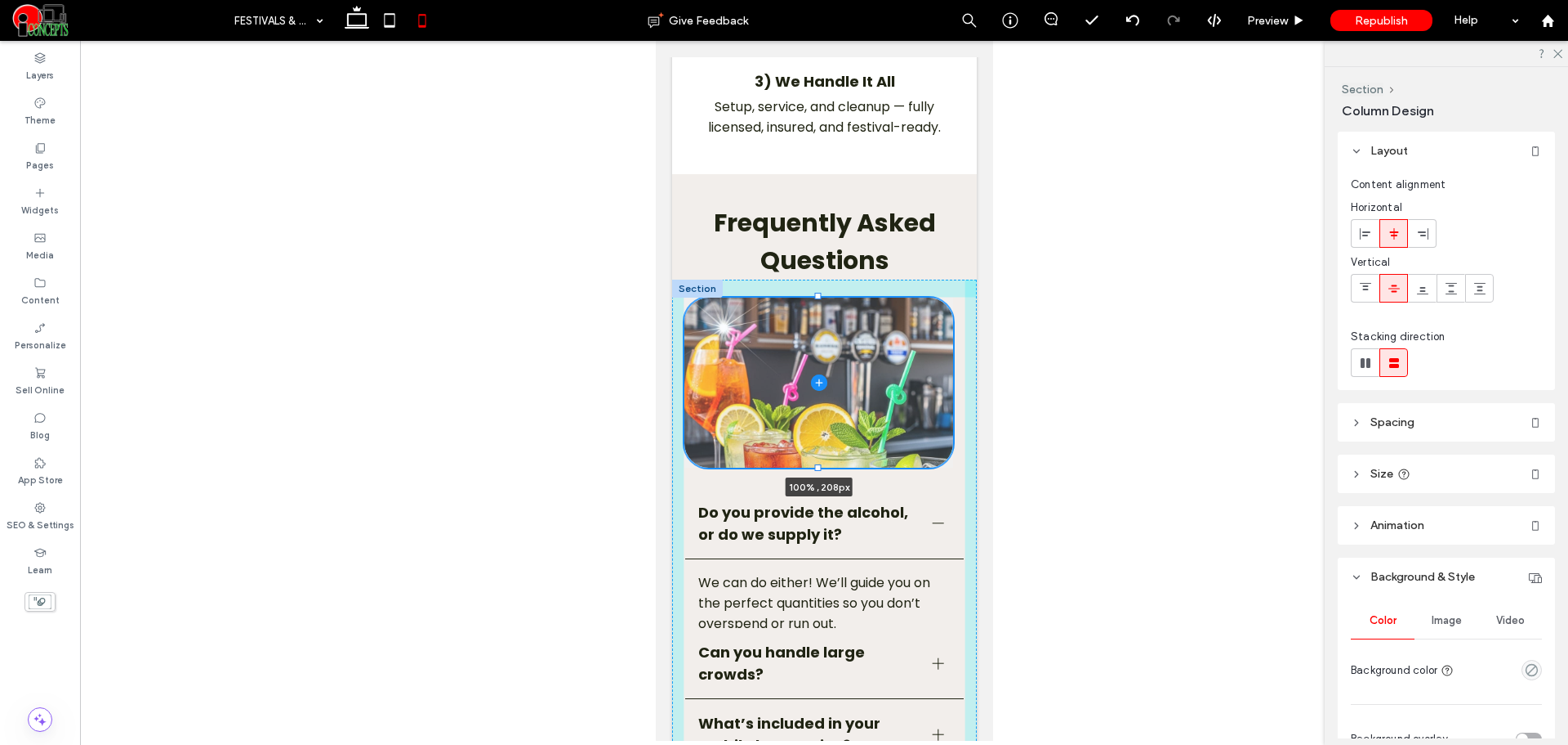
drag, startPoint x: 818, startPoint y: 476, endPoint x: 822, endPoint y: 505, distance: 29.3
click at [822, 505] on div "100% , 208px Do you provide the alcohol, or do we supply it? We can do either! …" at bounding box center [824, 647] width 305 height 736
type input "***"
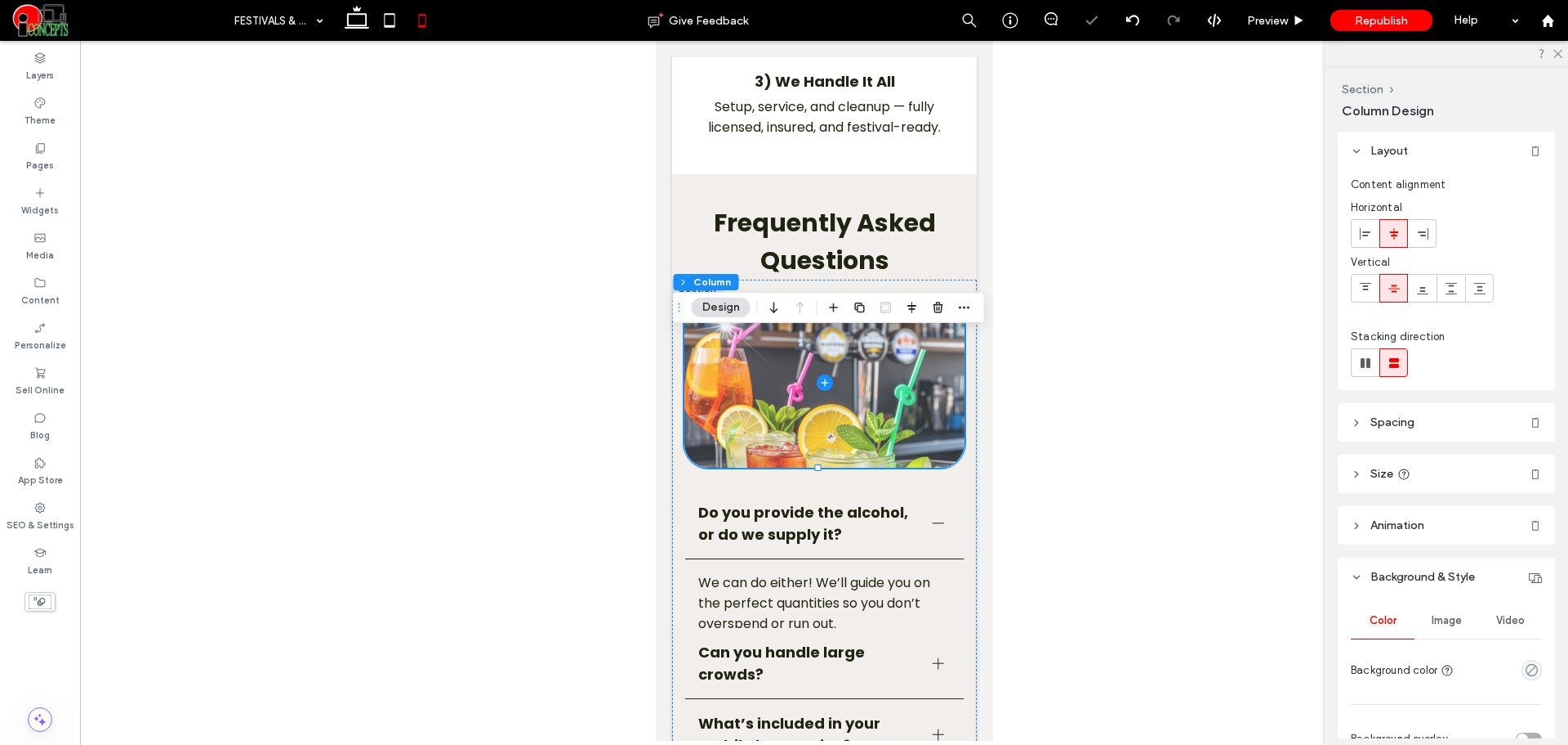
click at [890, 432] on span at bounding box center [823, 382] width 280 height 170
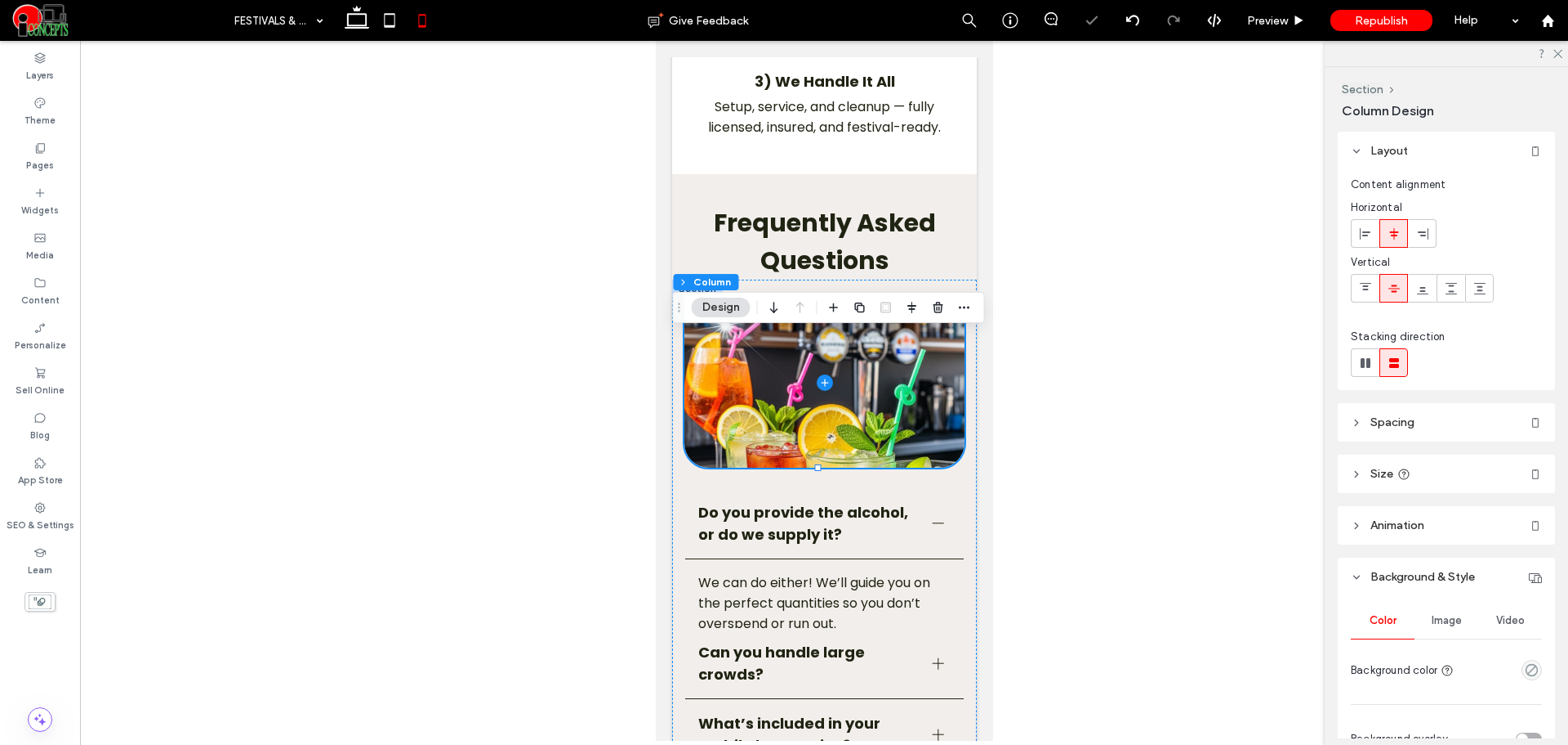
drag, startPoint x: 1444, startPoint y: 600, endPoint x: 1441, endPoint y: 609, distance: 9.5
click at [1441, 615] on span "Image" at bounding box center [1447, 619] width 30 height 13
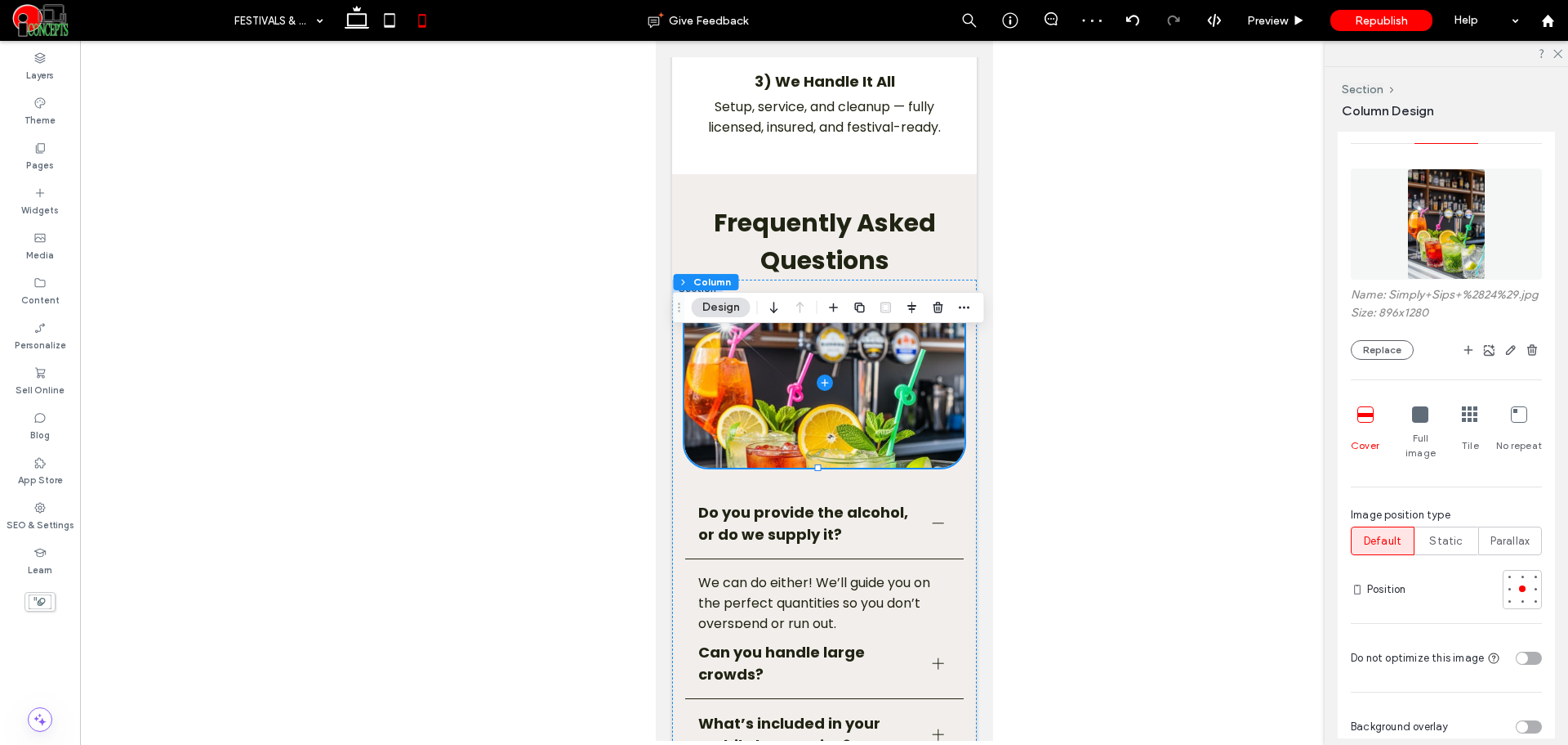
scroll to position [546, 0]
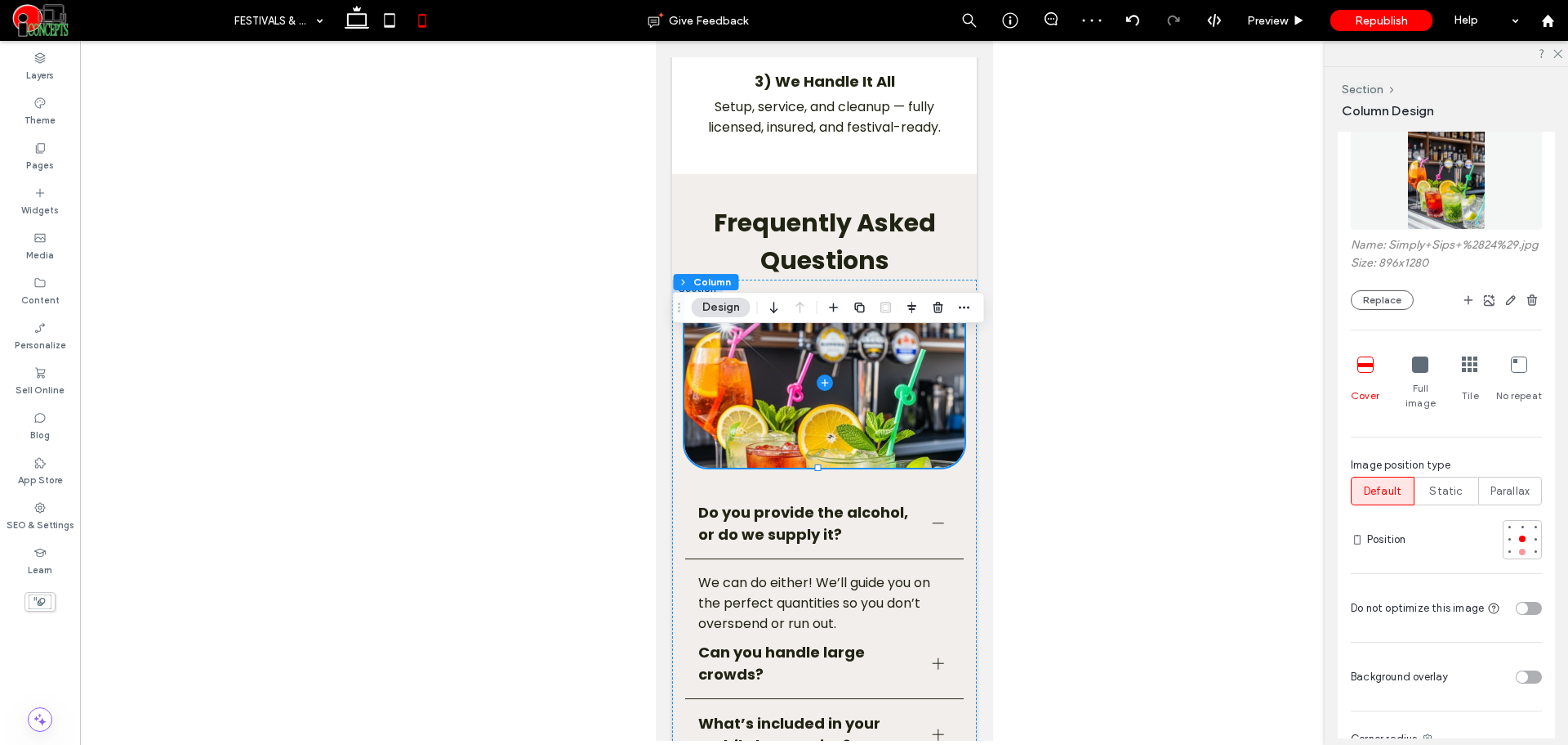
click at [1517, 551] on div at bounding box center [1522, 551] width 11 height 11
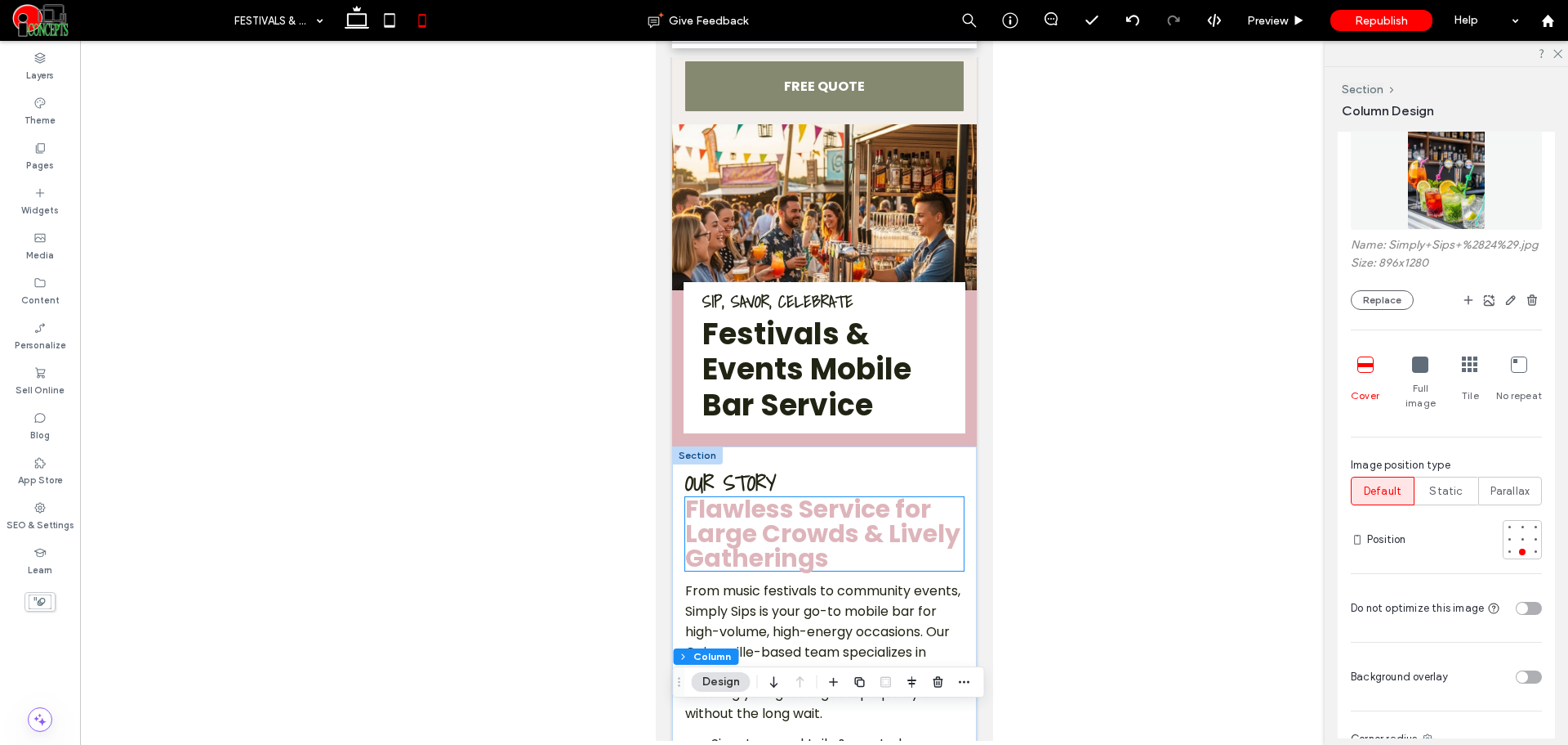
scroll to position [0, 0]
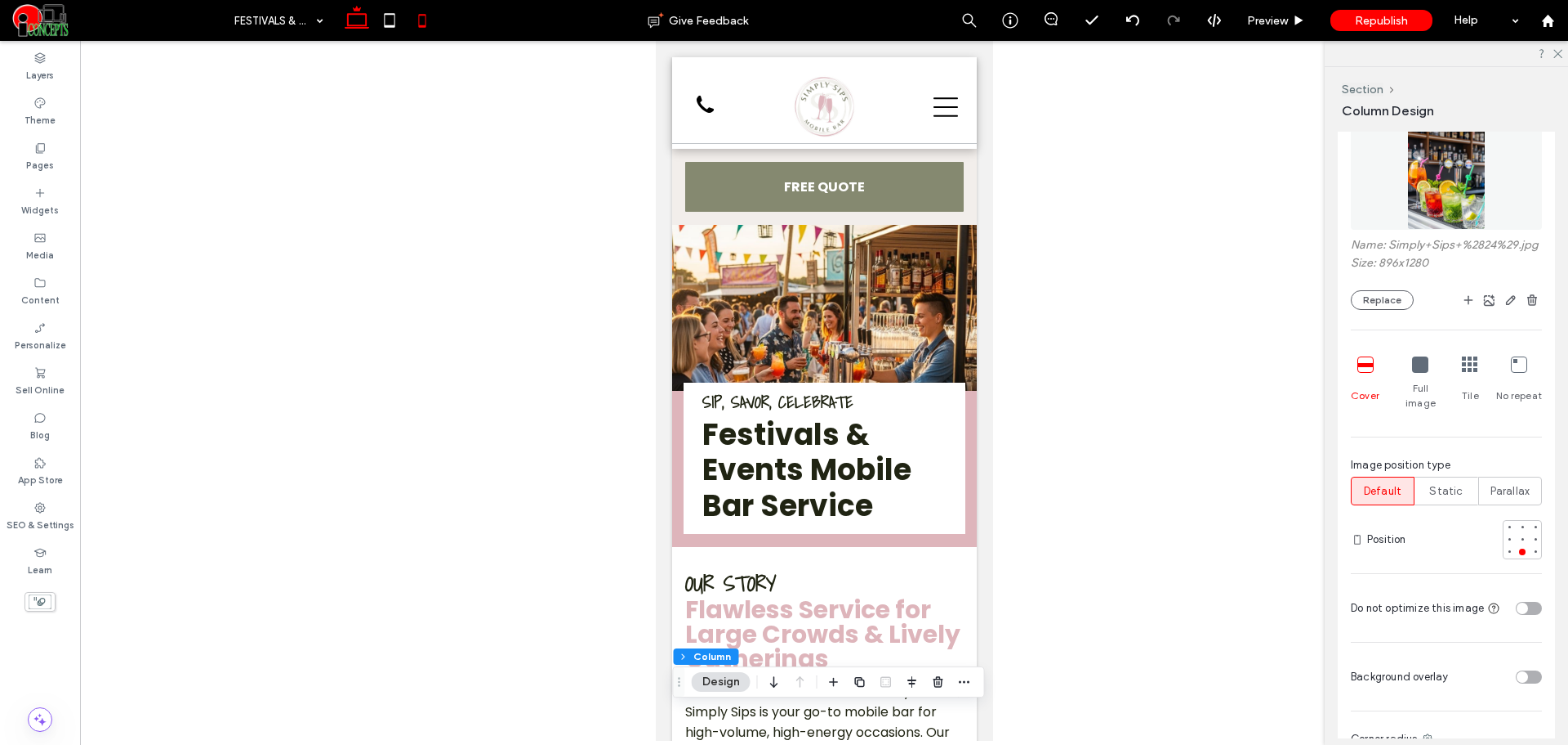
click at [358, 23] on icon at bounding box center [357, 20] width 33 height 33
type input "**"
type input "***"
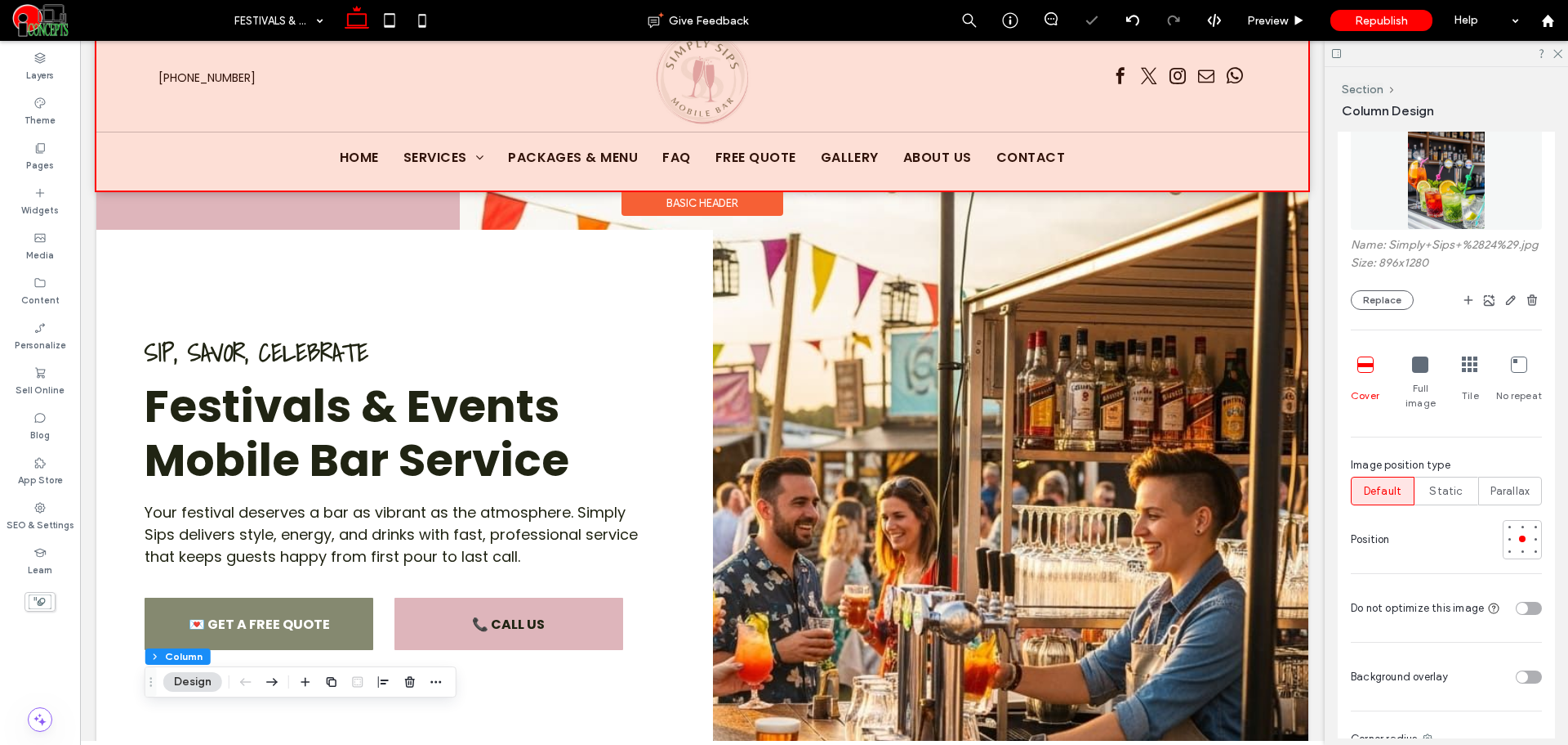
scroll to position [272, 0]
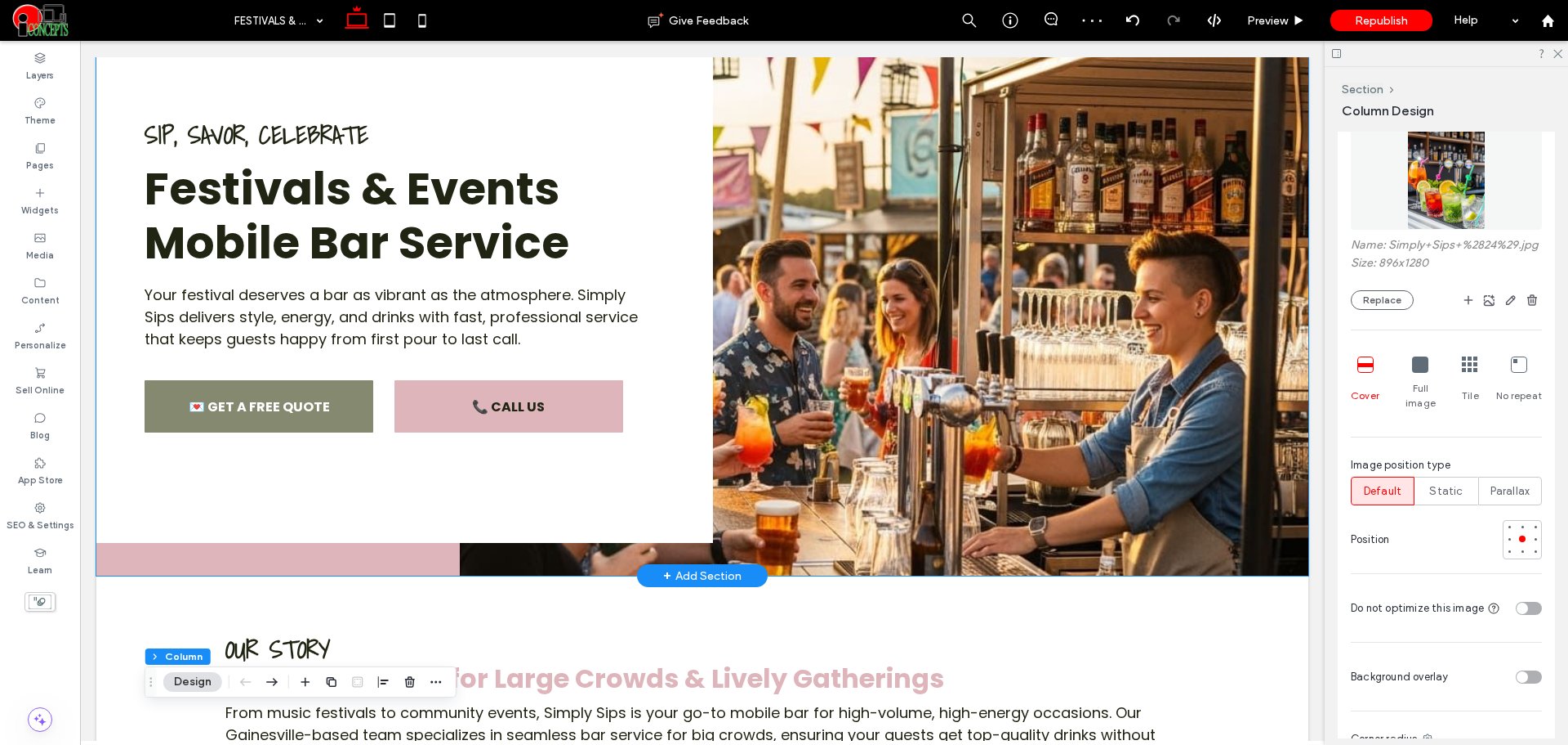
click at [889, 210] on img at bounding box center [883, 274] width 848 height 602
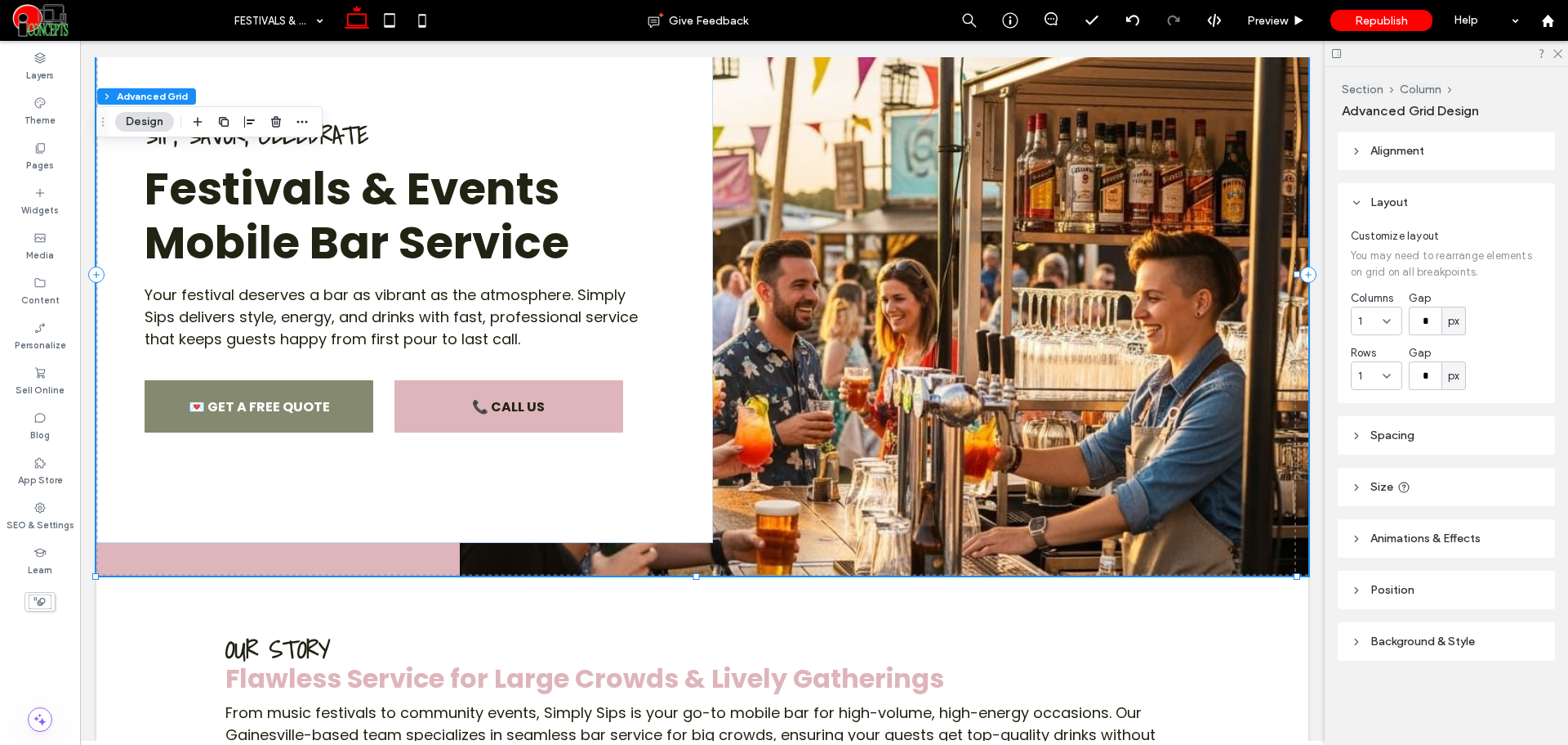
click at [1401, 647] on span "Background & Style" at bounding box center [1422, 641] width 105 height 14
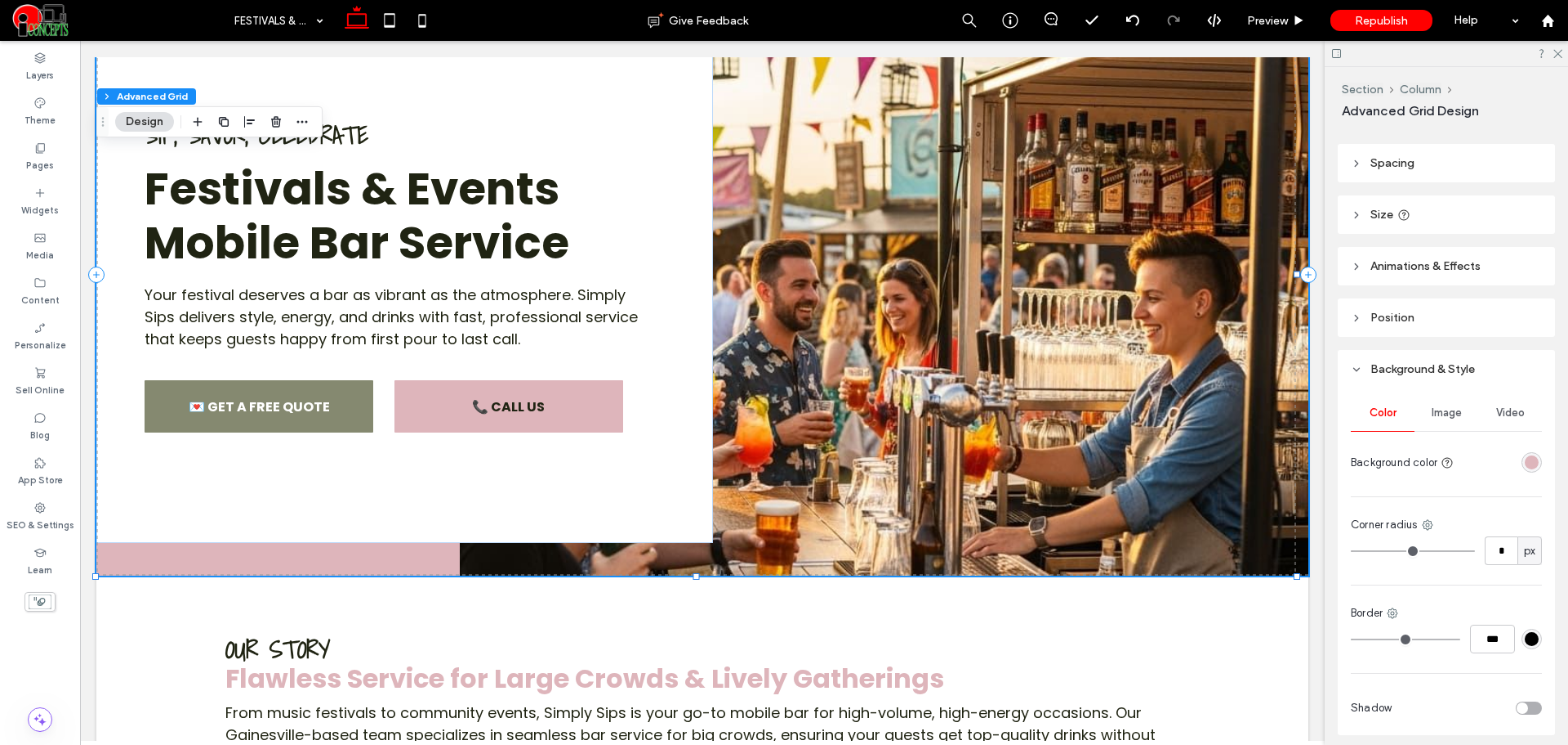
click at [1443, 419] on span "Image" at bounding box center [1447, 412] width 30 height 13
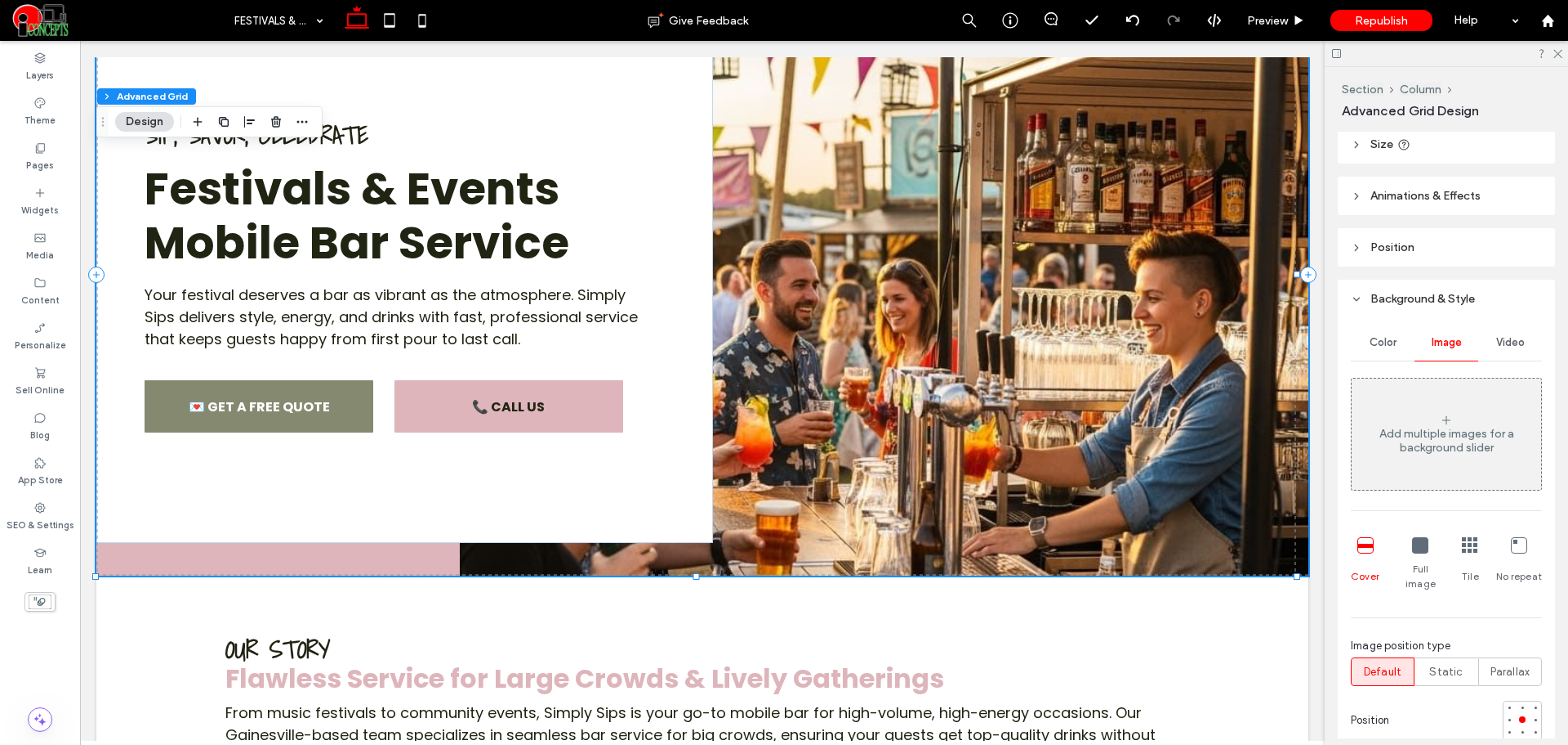
scroll to position [546, 0]
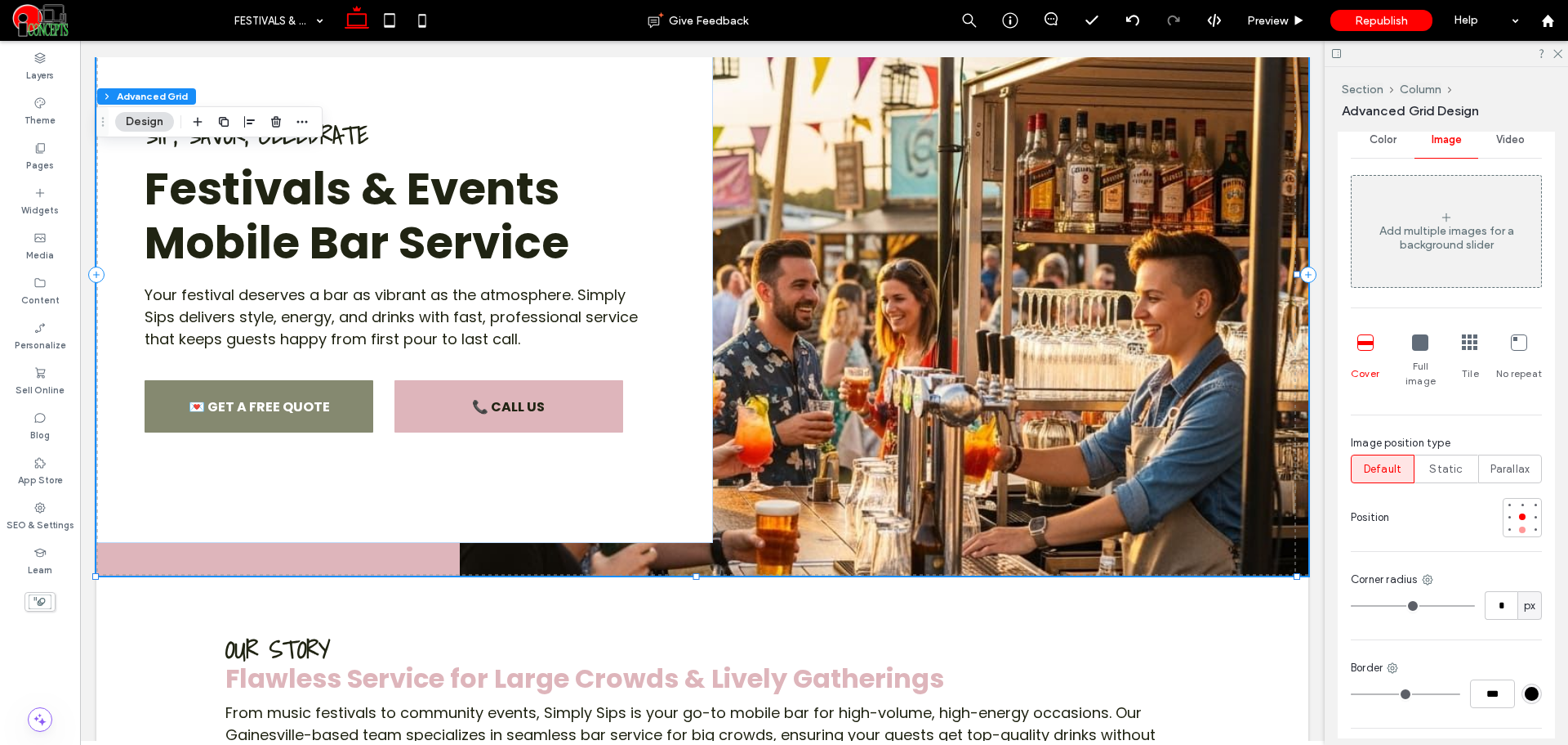
click at [1519, 527] on div at bounding box center [1522, 530] width 7 height 7
click at [1517, 511] on div at bounding box center [1522, 516] width 11 height 11
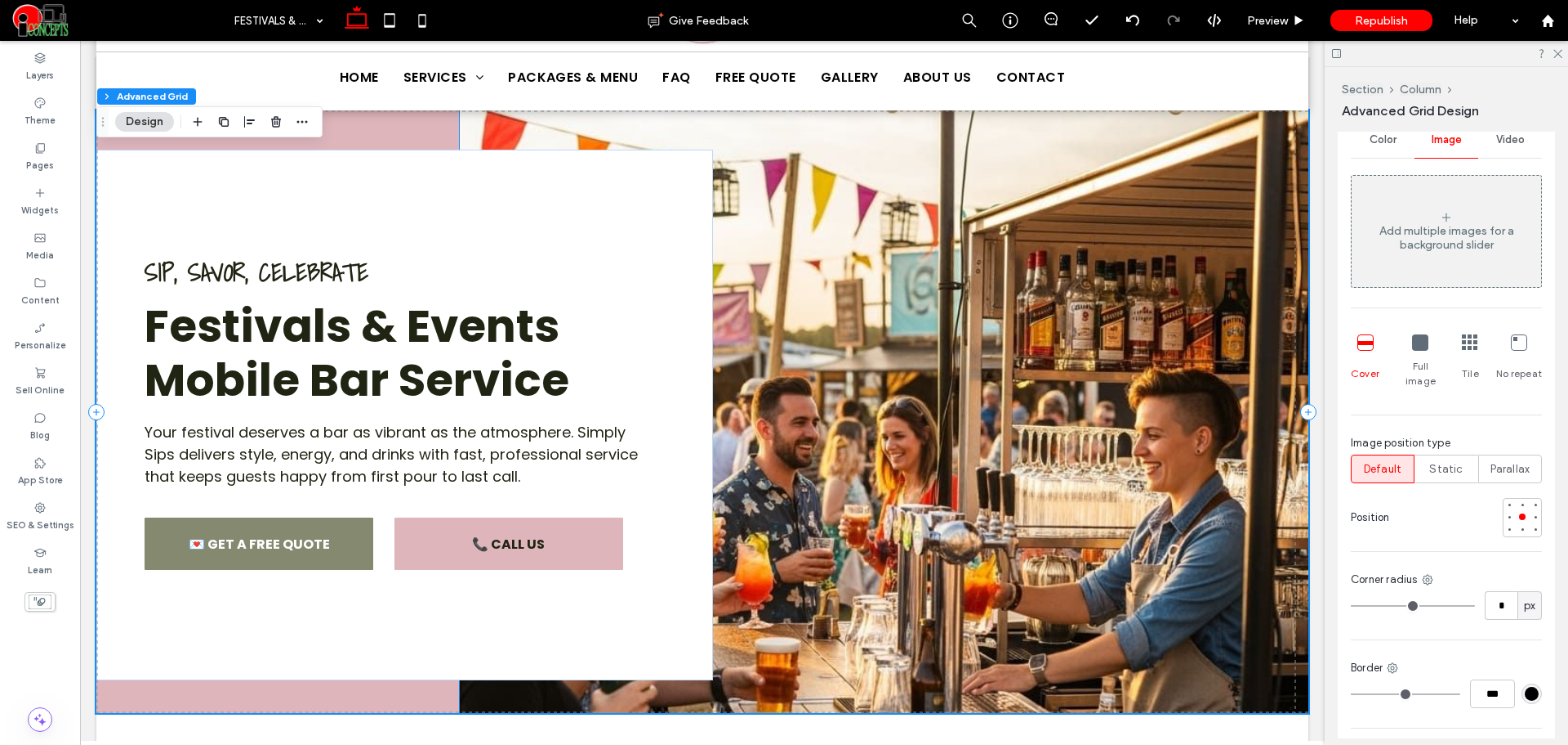
scroll to position [137, 0]
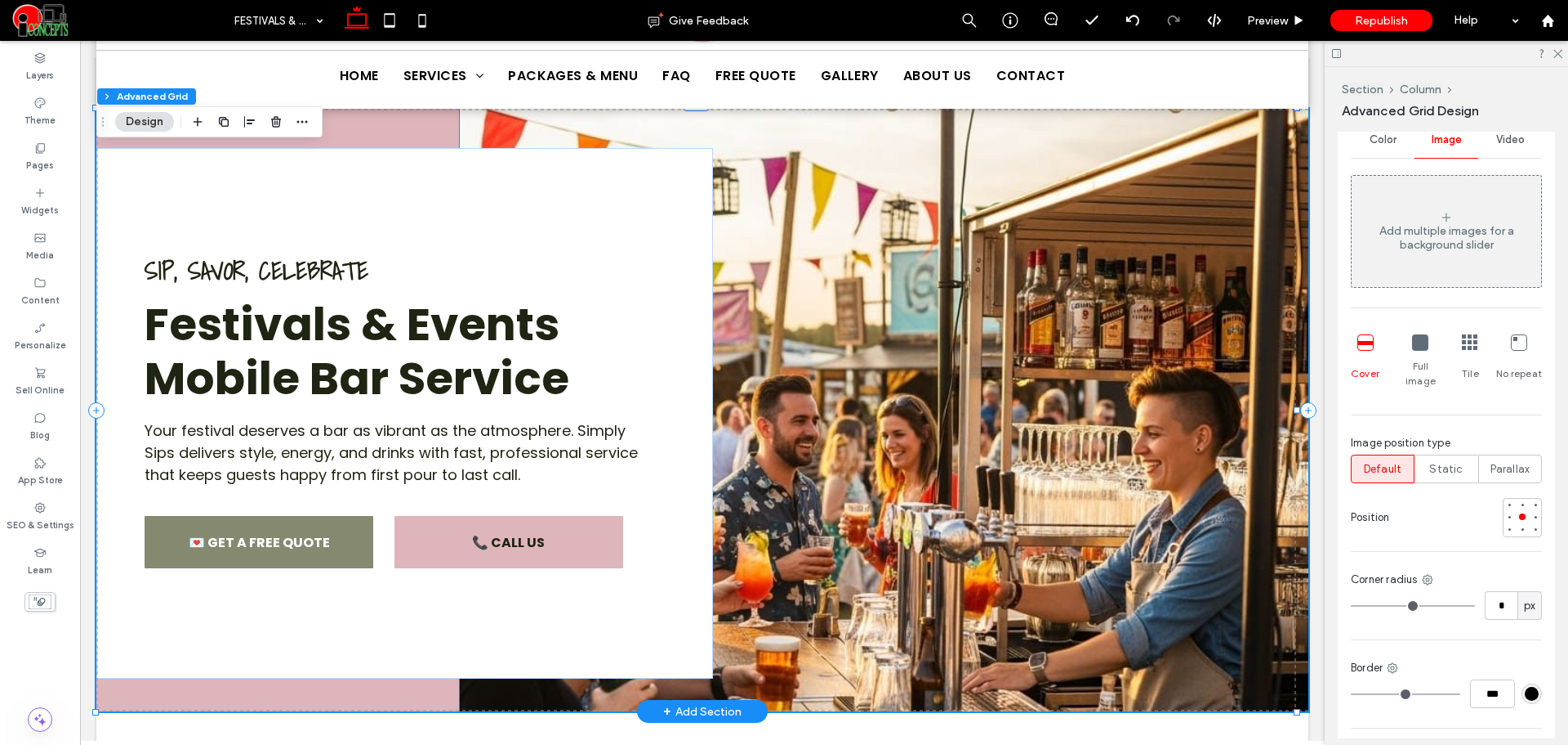
click at [1087, 442] on img at bounding box center [883, 410] width 848 height 602
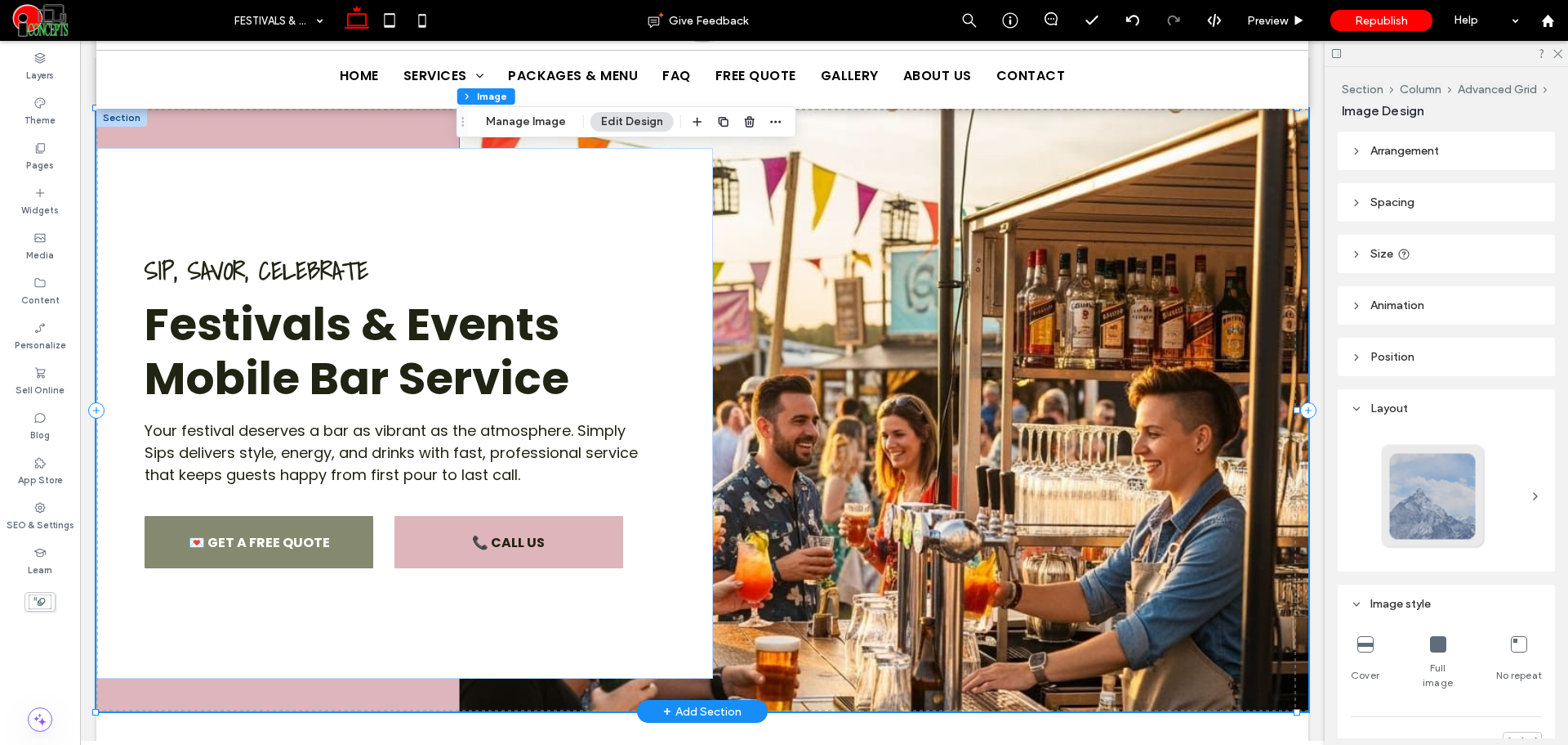
click at [1087, 442] on img at bounding box center [883, 410] width 848 height 602
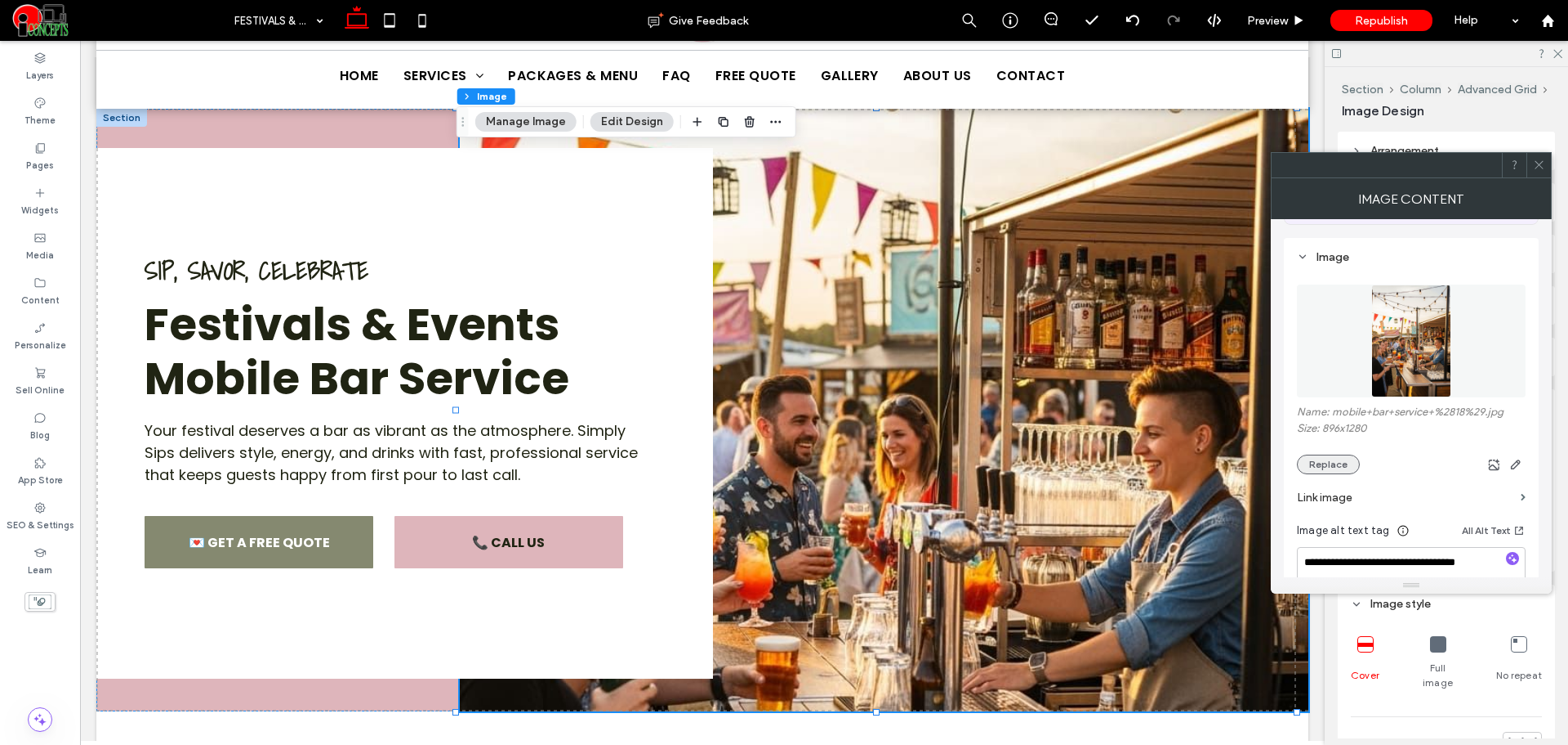
click at [1333, 470] on button "Replace" at bounding box center [1328, 465] width 63 height 20
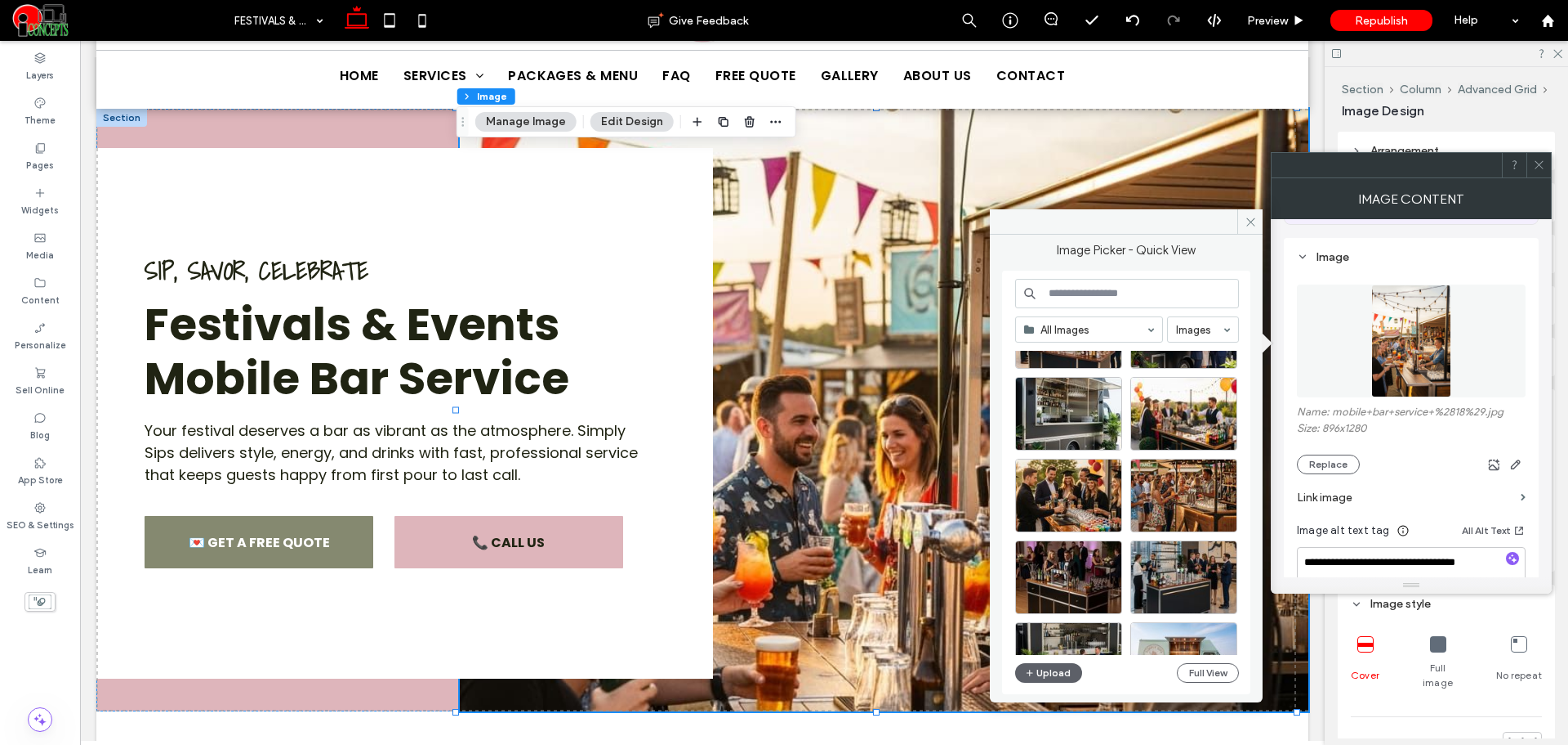
scroll to position [409, 0]
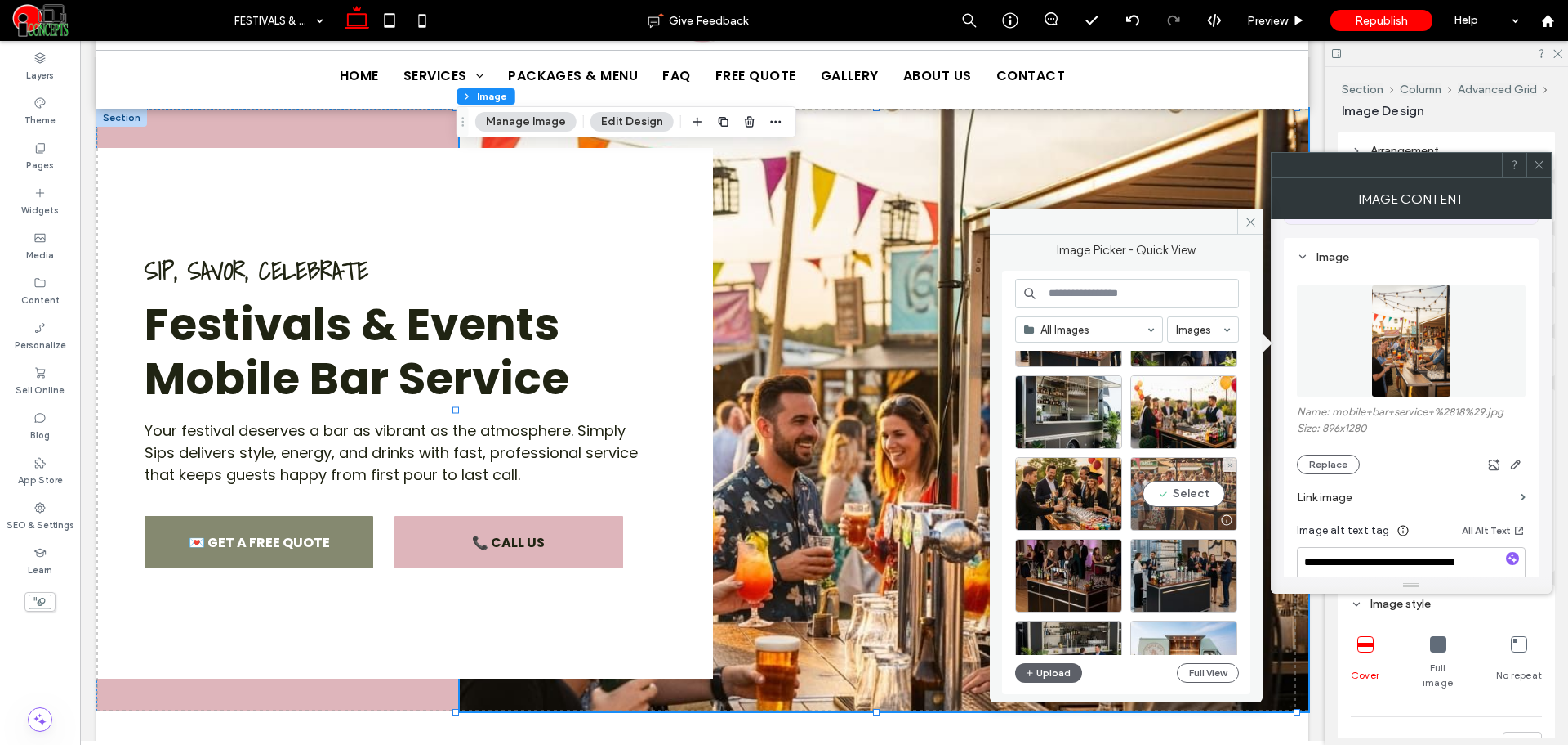
click at [1218, 495] on div "Select" at bounding box center [1183, 494] width 107 height 74
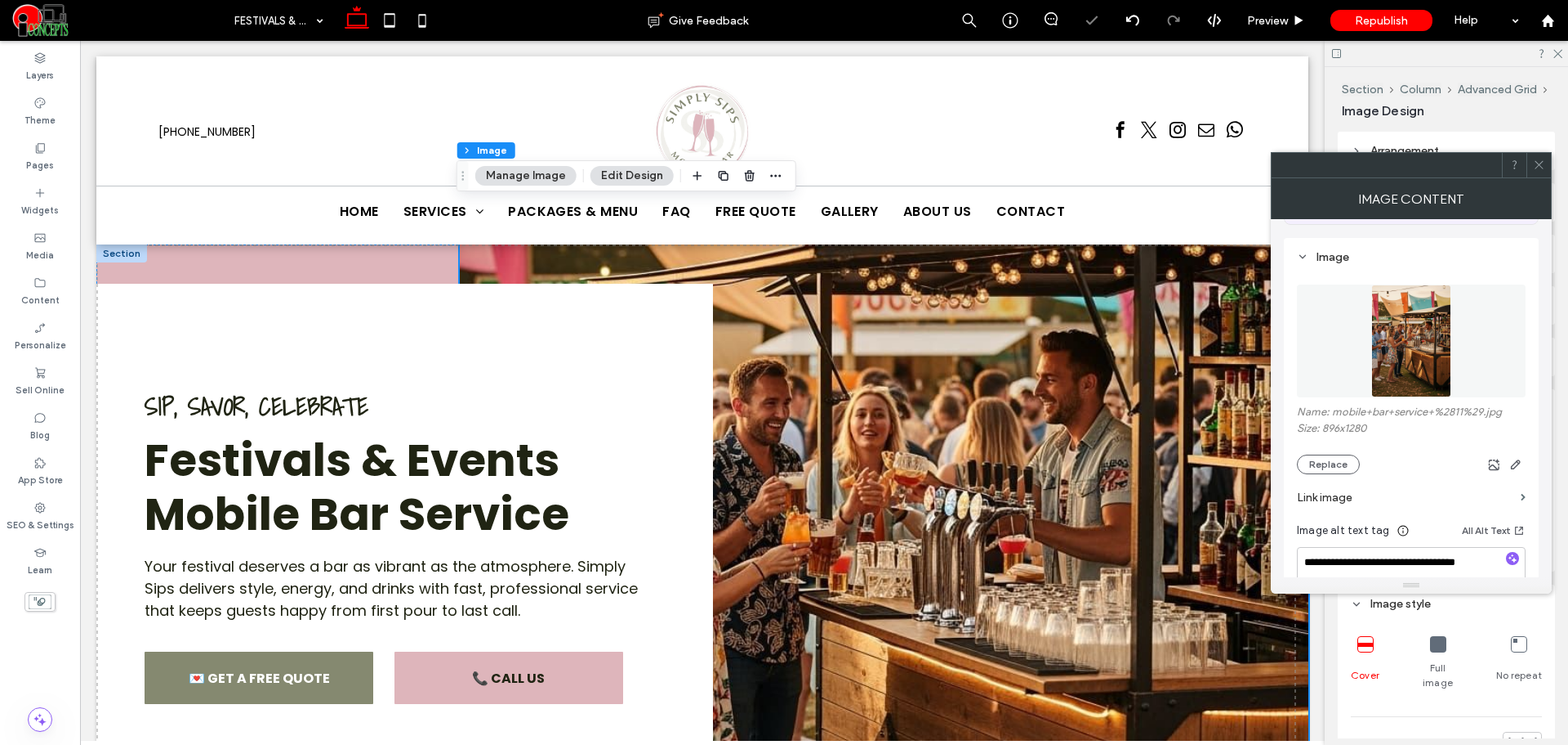
scroll to position [0, 0]
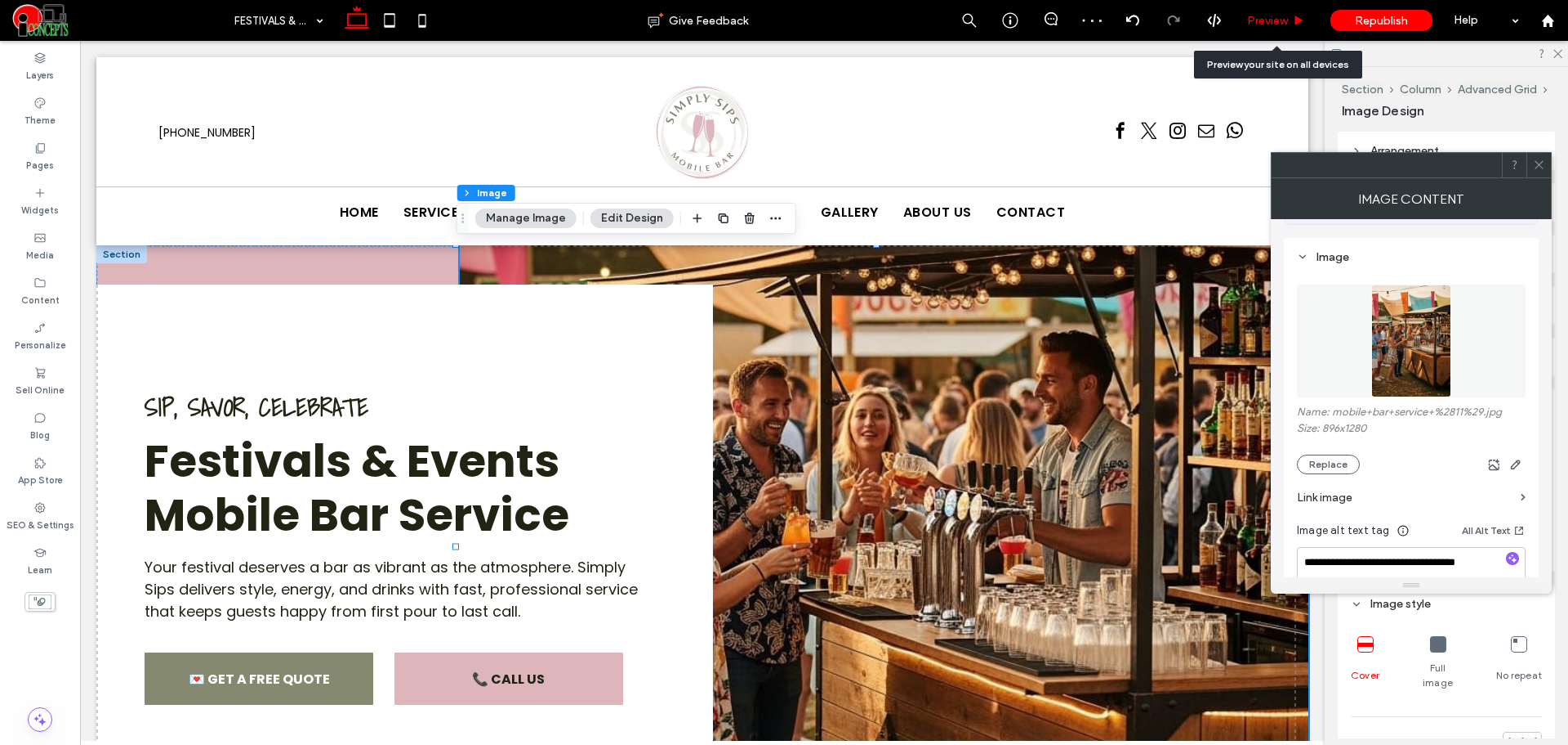
click at [1292, 12] on div "Preview" at bounding box center [1277, 20] width 84 height 41
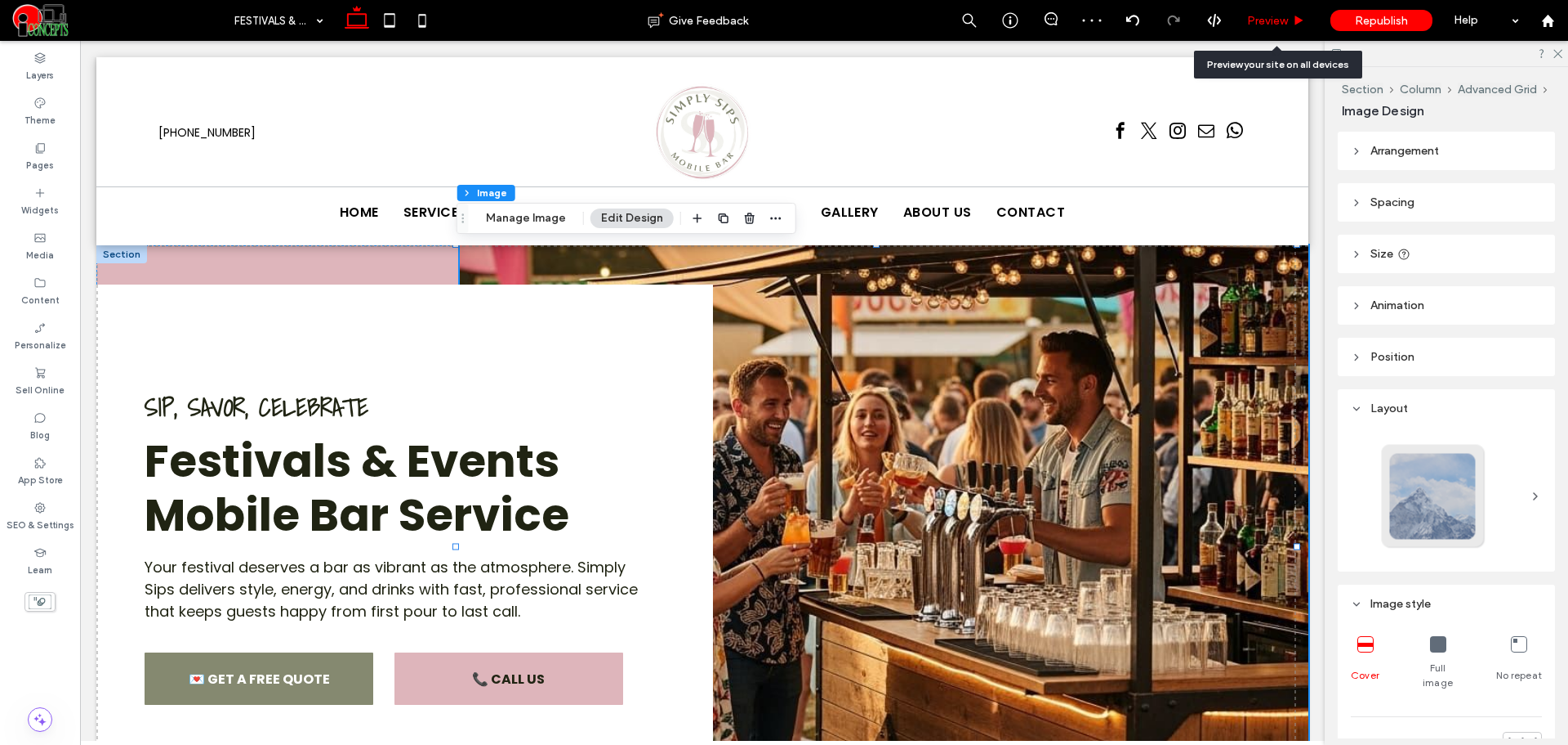
click at [1287, 22] on span "Preview" at bounding box center [1267, 21] width 41 height 14
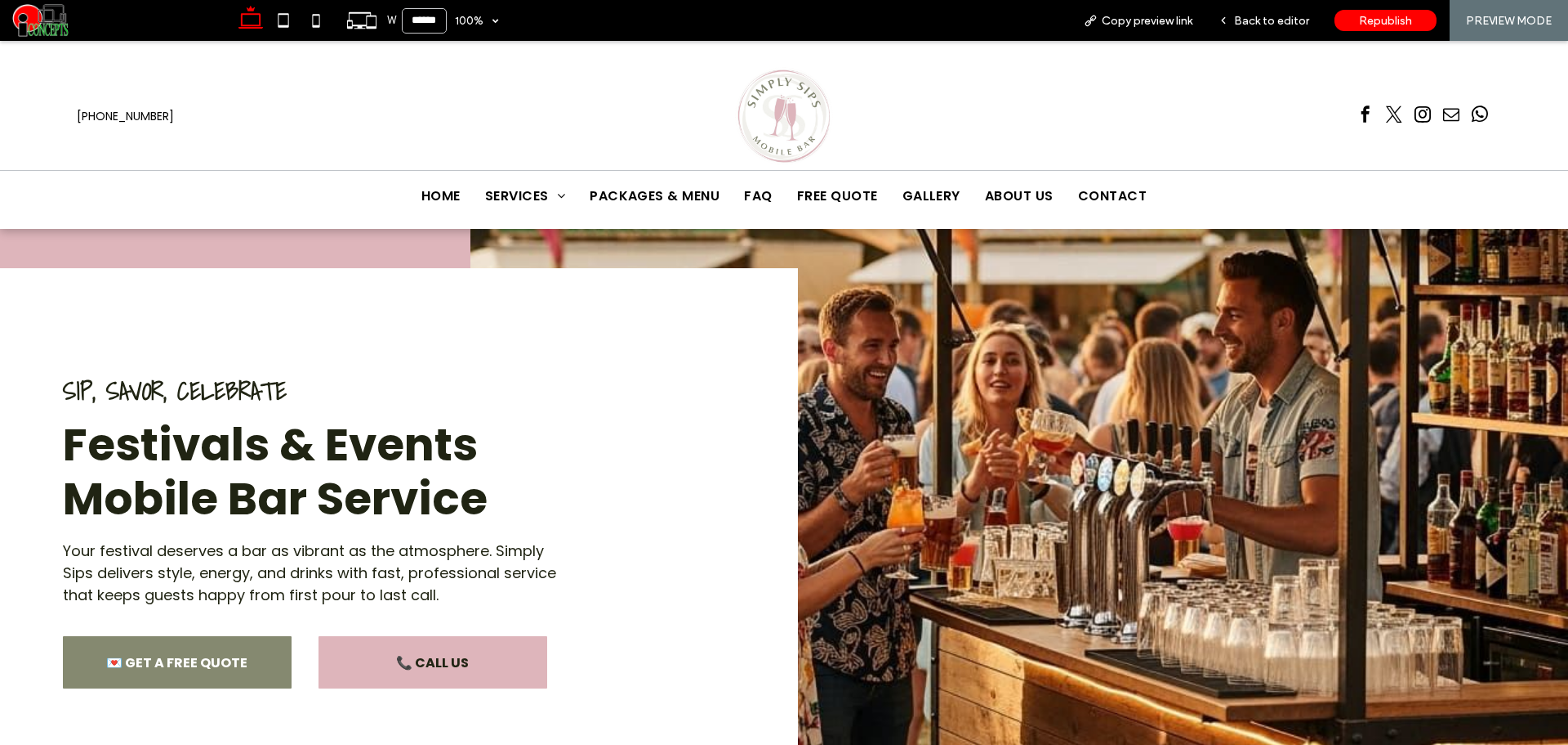
click at [1287, 22] on span "Back to editor" at bounding box center [1271, 21] width 75 height 14
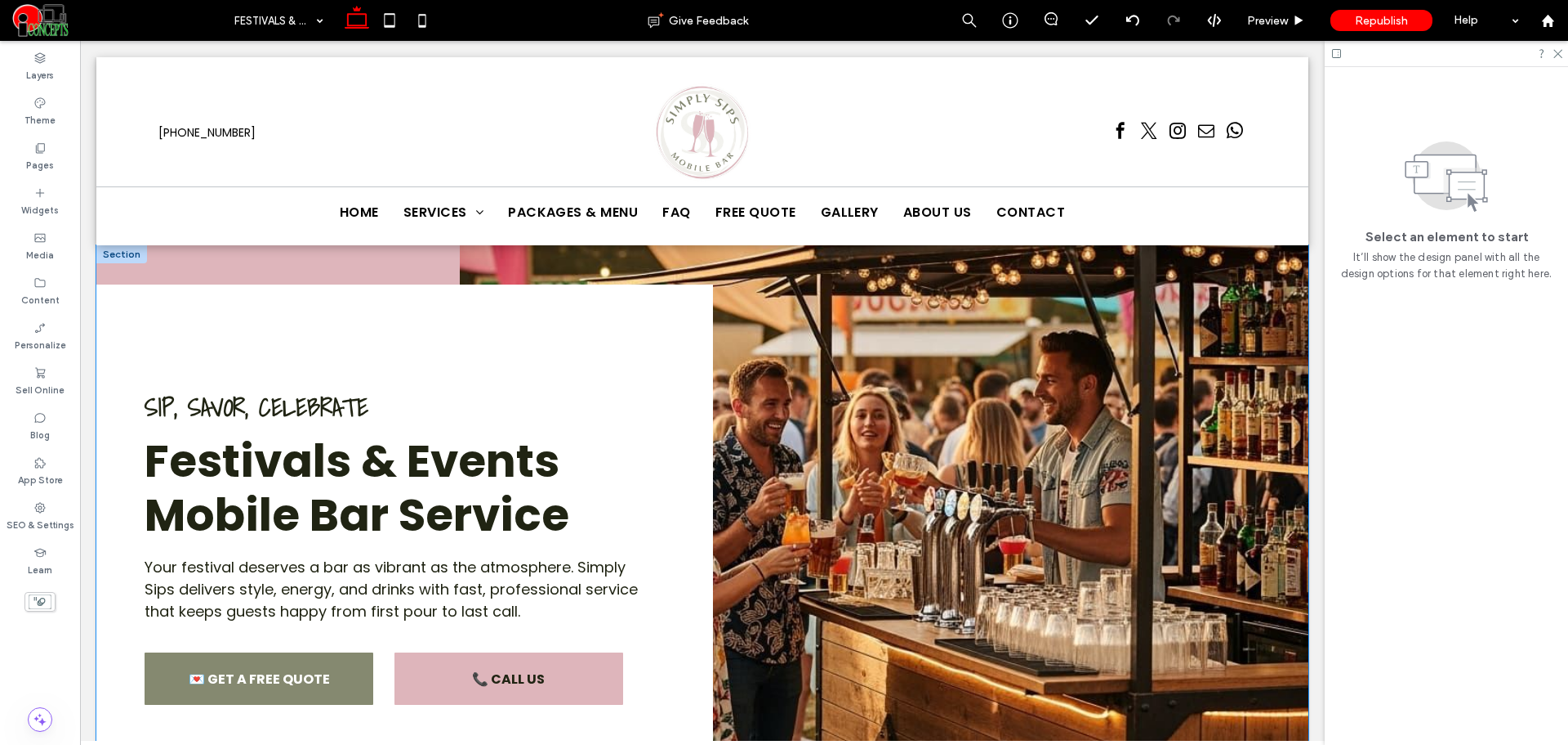
click at [1172, 371] on img at bounding box center [883, 547] width 848 height 602
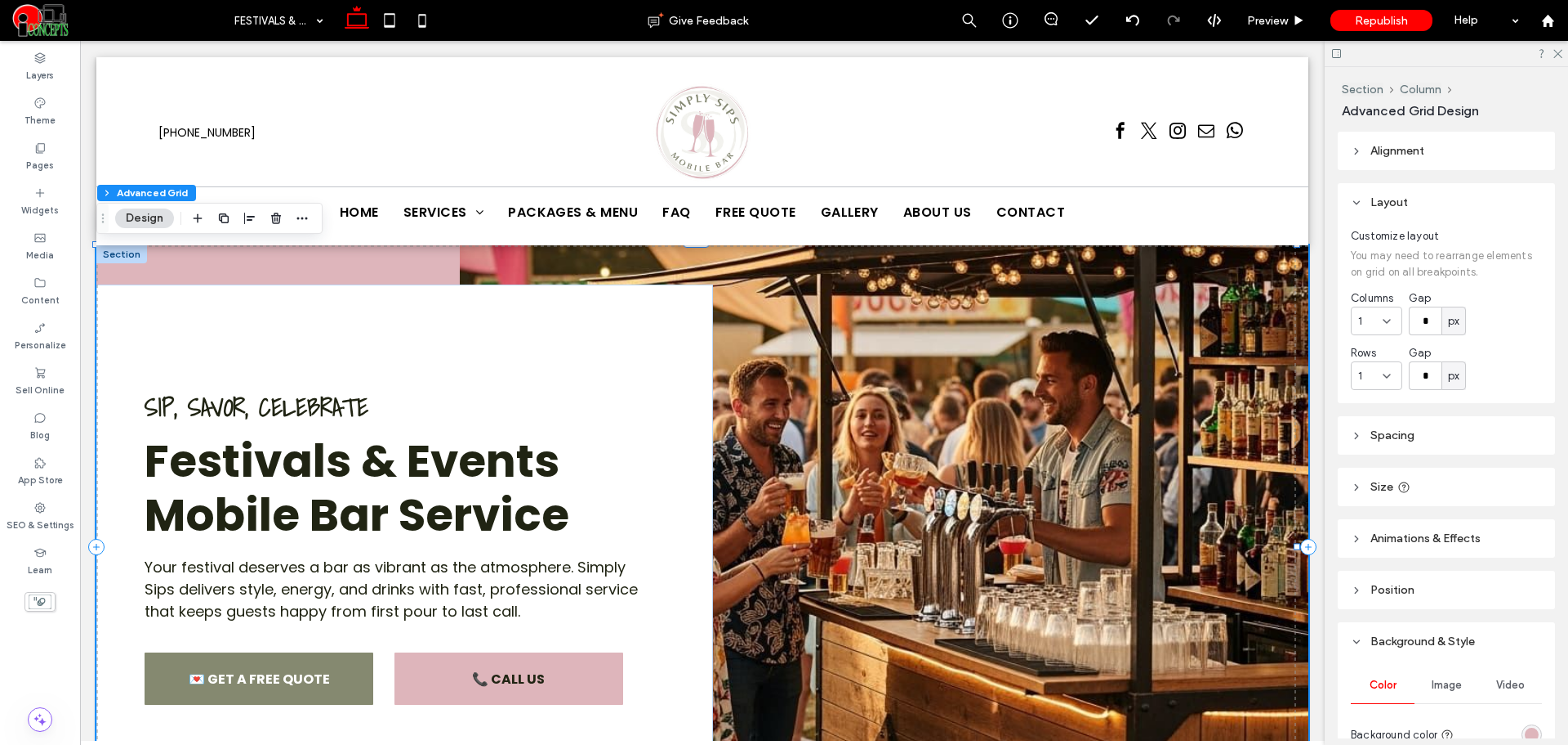
scroll to position [334, 0]
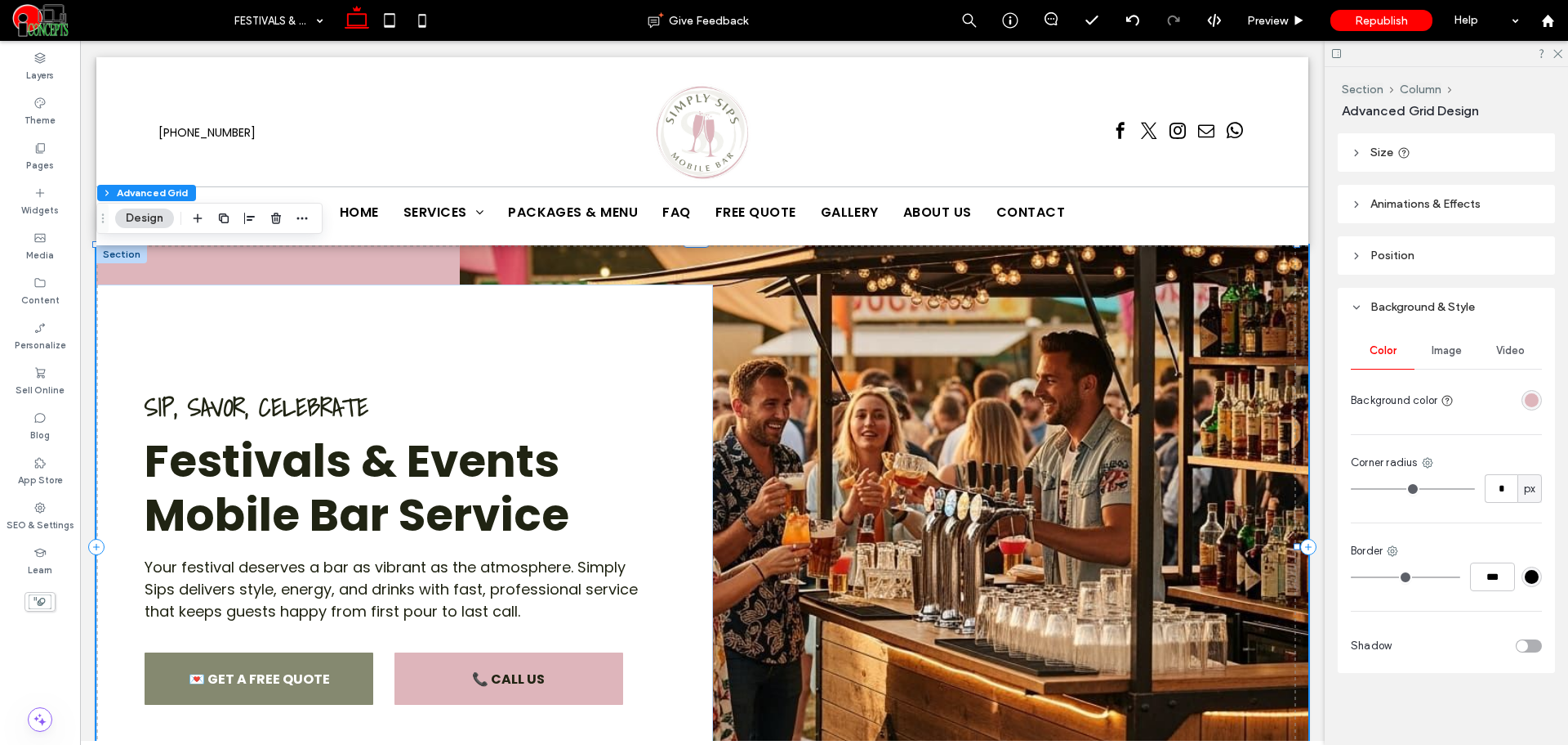
click at [1432, 347] on span "Image" at bounding box center [1447, 350] width 30 height 13
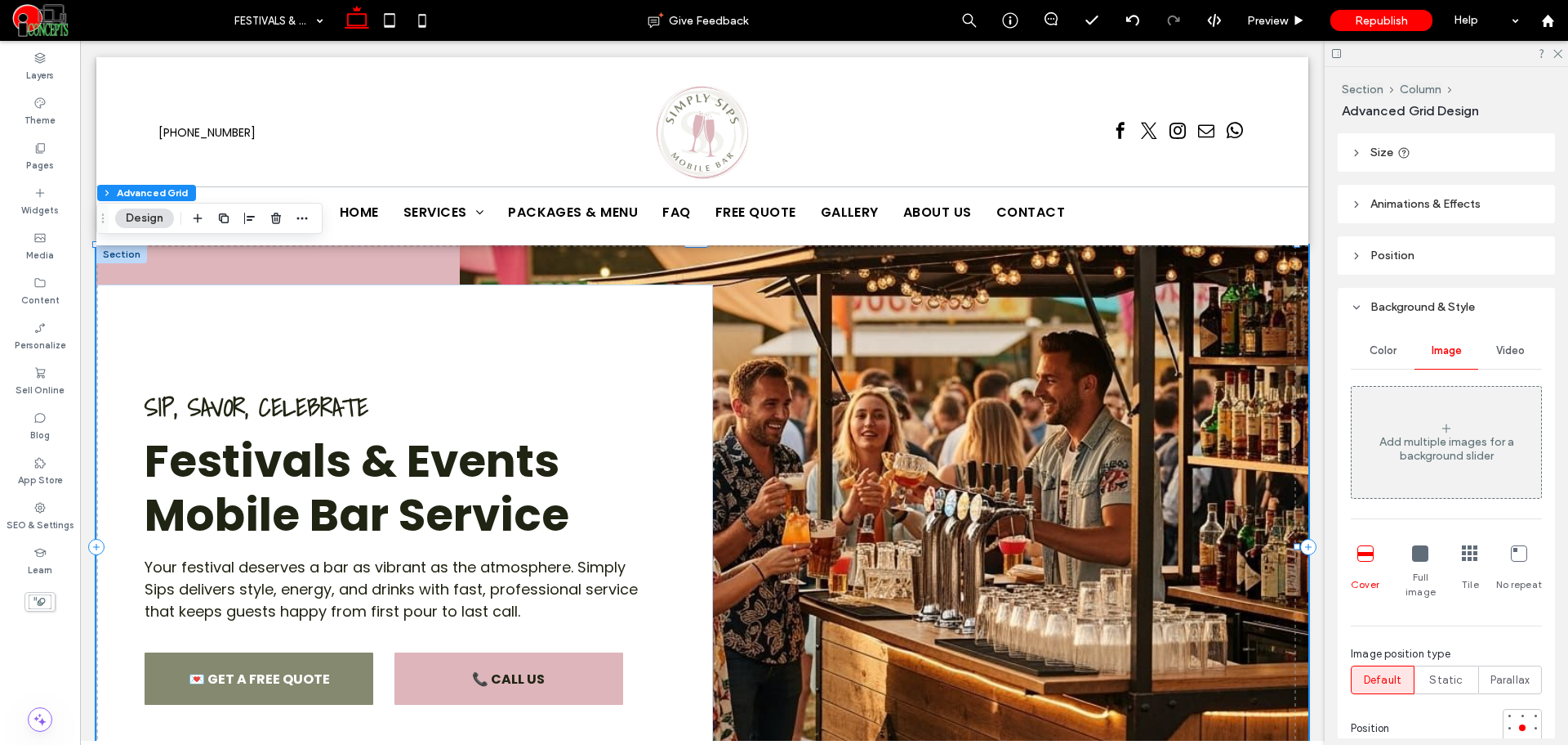
scroll to position [471, 0]
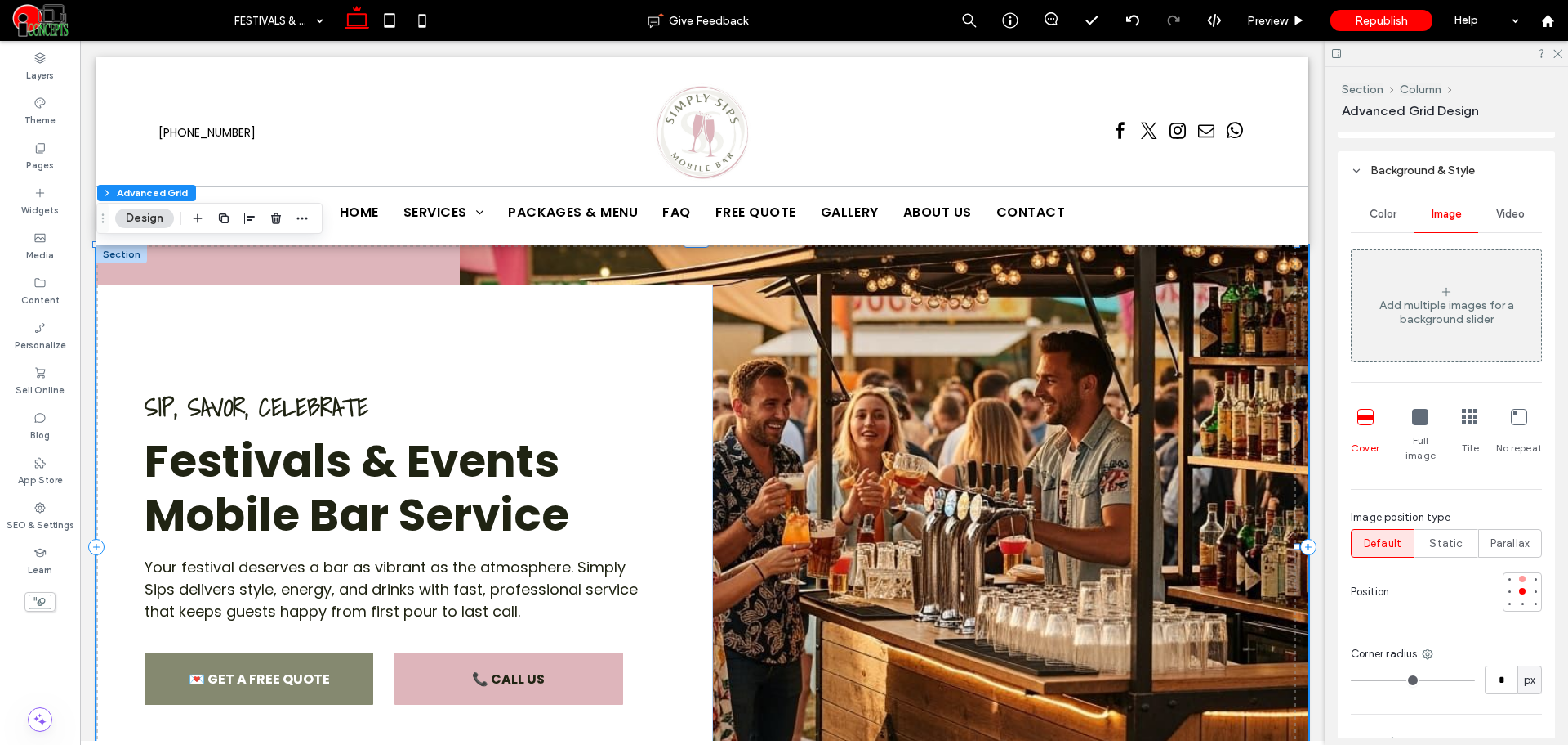
click at [1519, 575] on div at bounding box center [1522, 578] width 7 height 7
click at [1519, 585] on div at bounding box center [1522, 590] width 11 height 11
click at [1179, 442] on img at bounding box center [883, 547] width 848 height 602
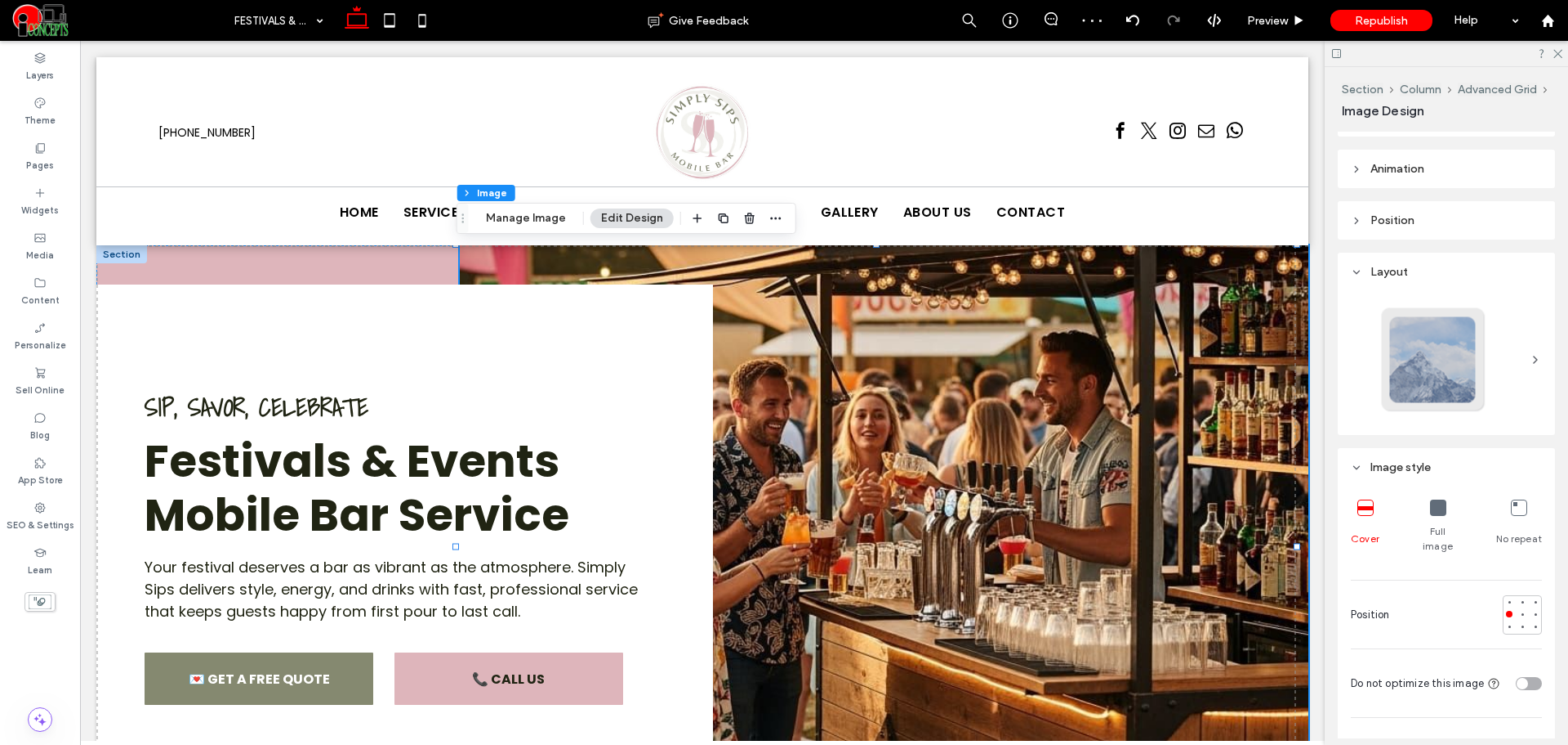
scroll to position [272, 0]
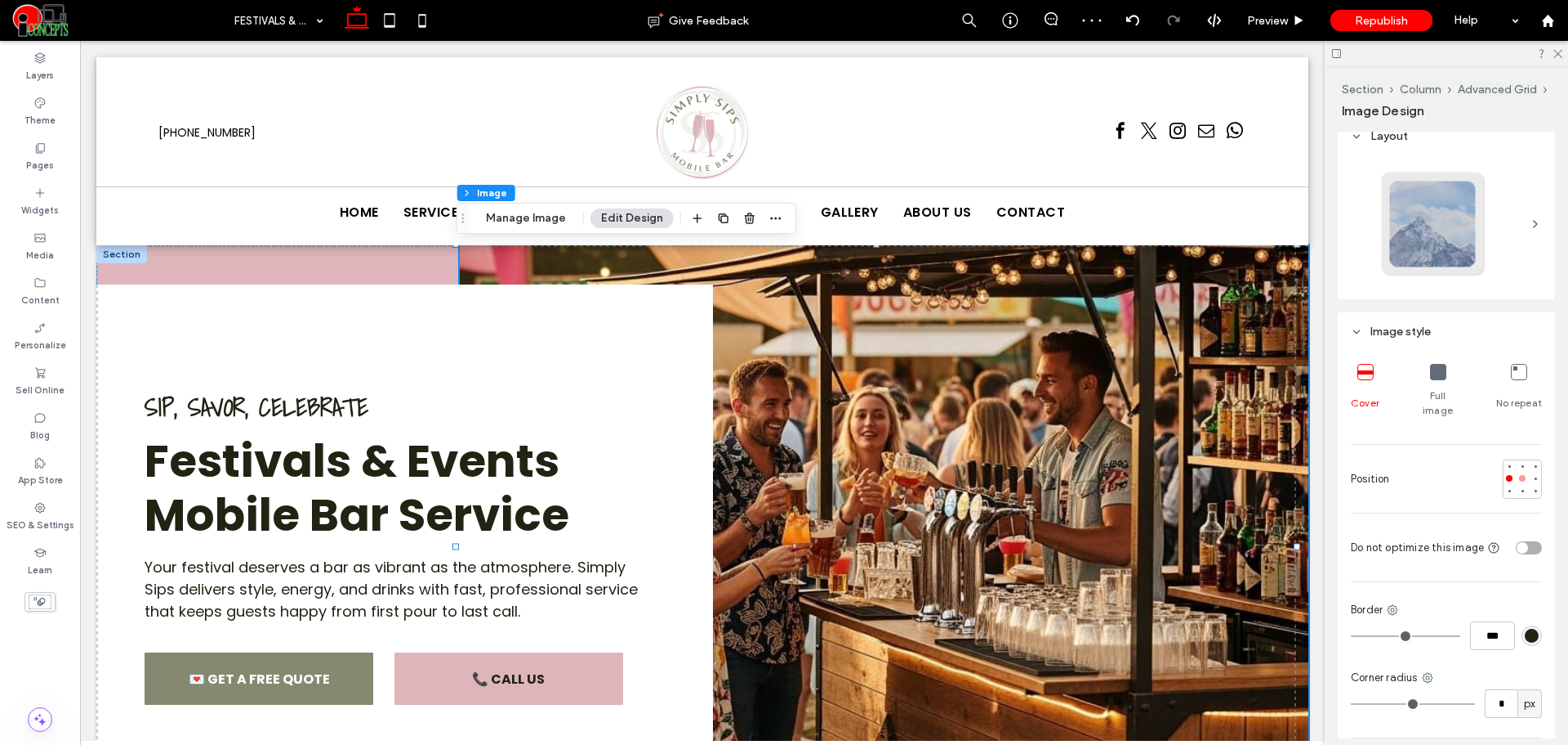
click at [1519, 473] on div at bounding box center [1522, 478] width 11 height 11
click at [1517, 473] on div at bounding box center [1522, 478] width 11 height 11
click at [1519, 463] on div at bounding box center [1522, 466] width 7 height 7
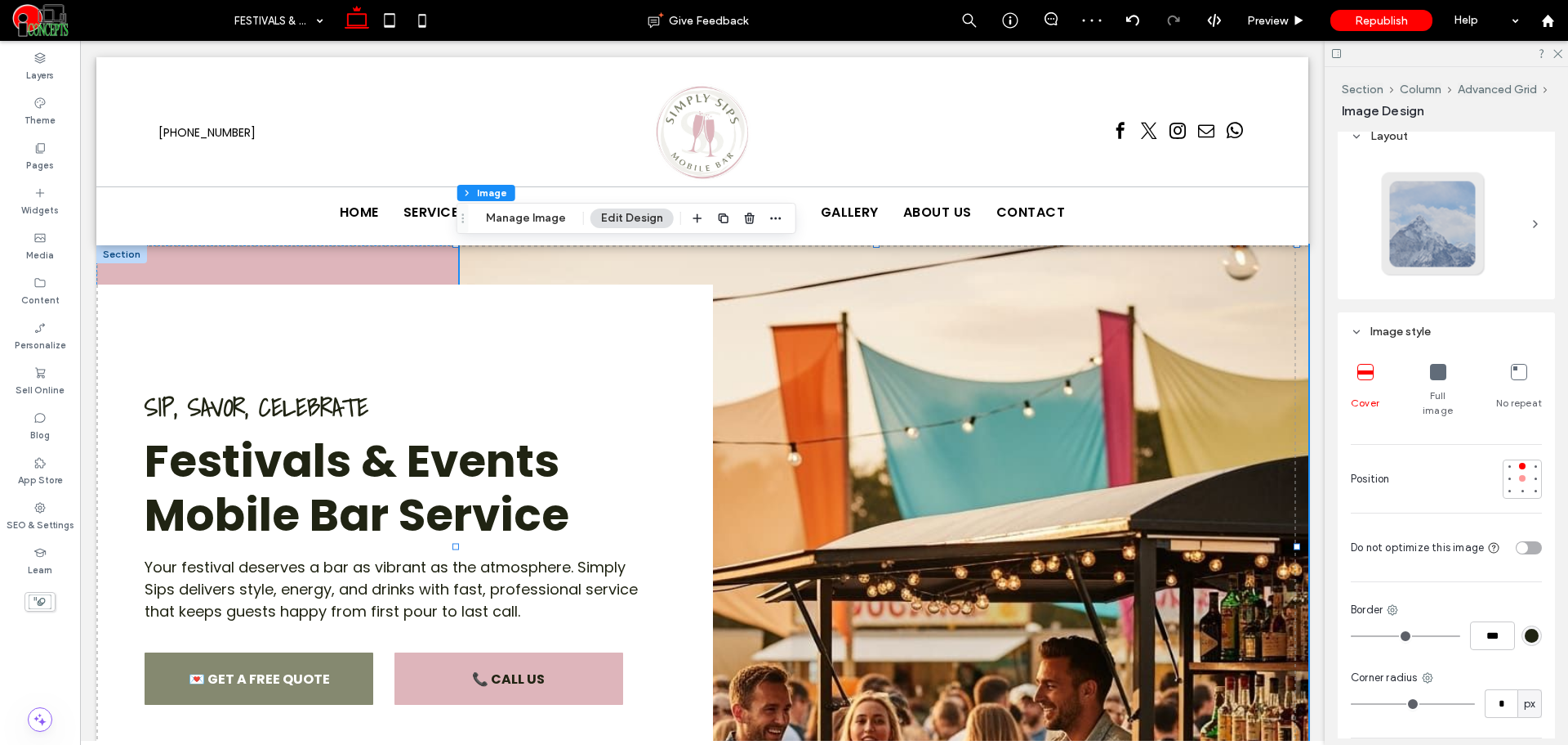
click at [1517, 473] on div at bounding box center [1522, 478] width 11 height 11
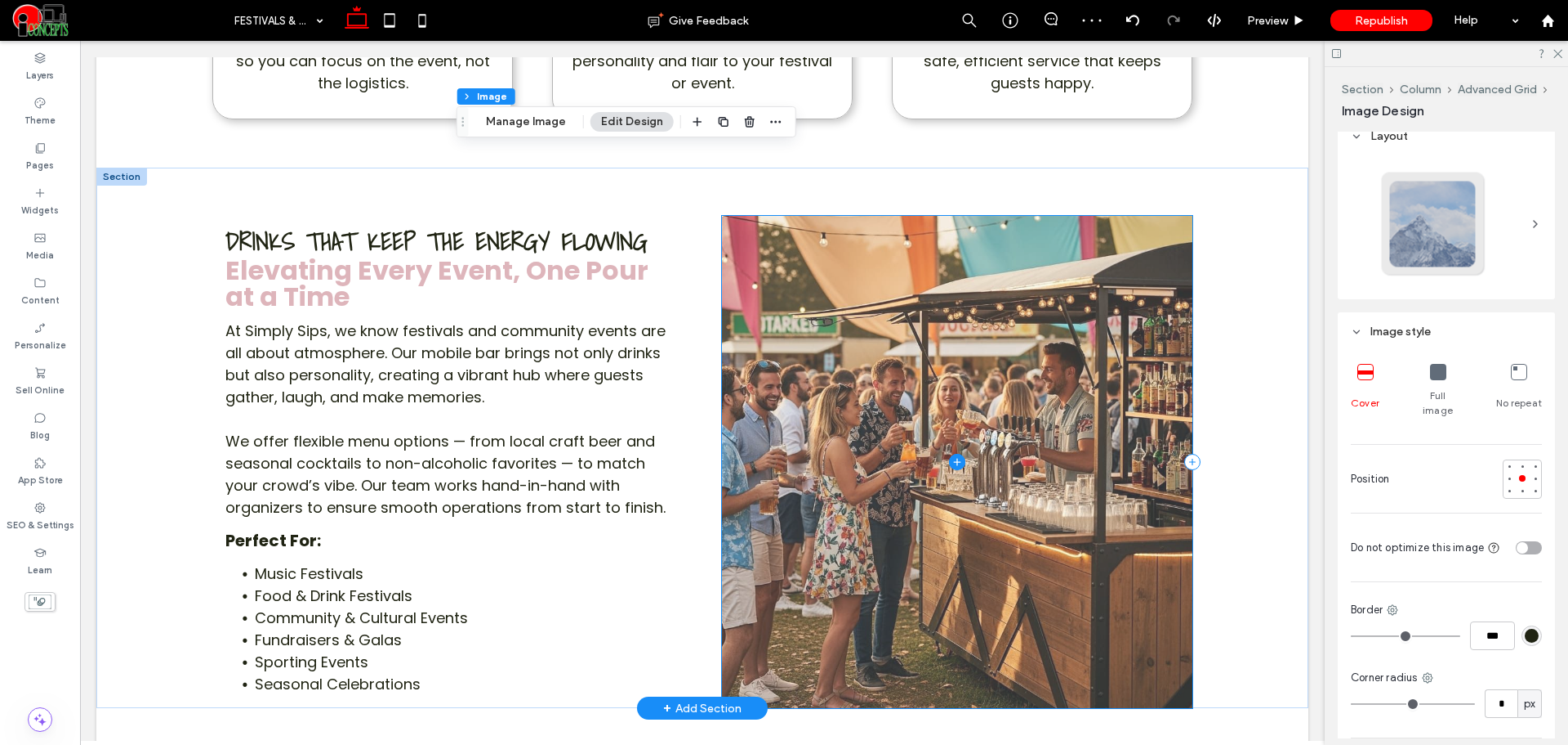
scroll to position [1498, 0]
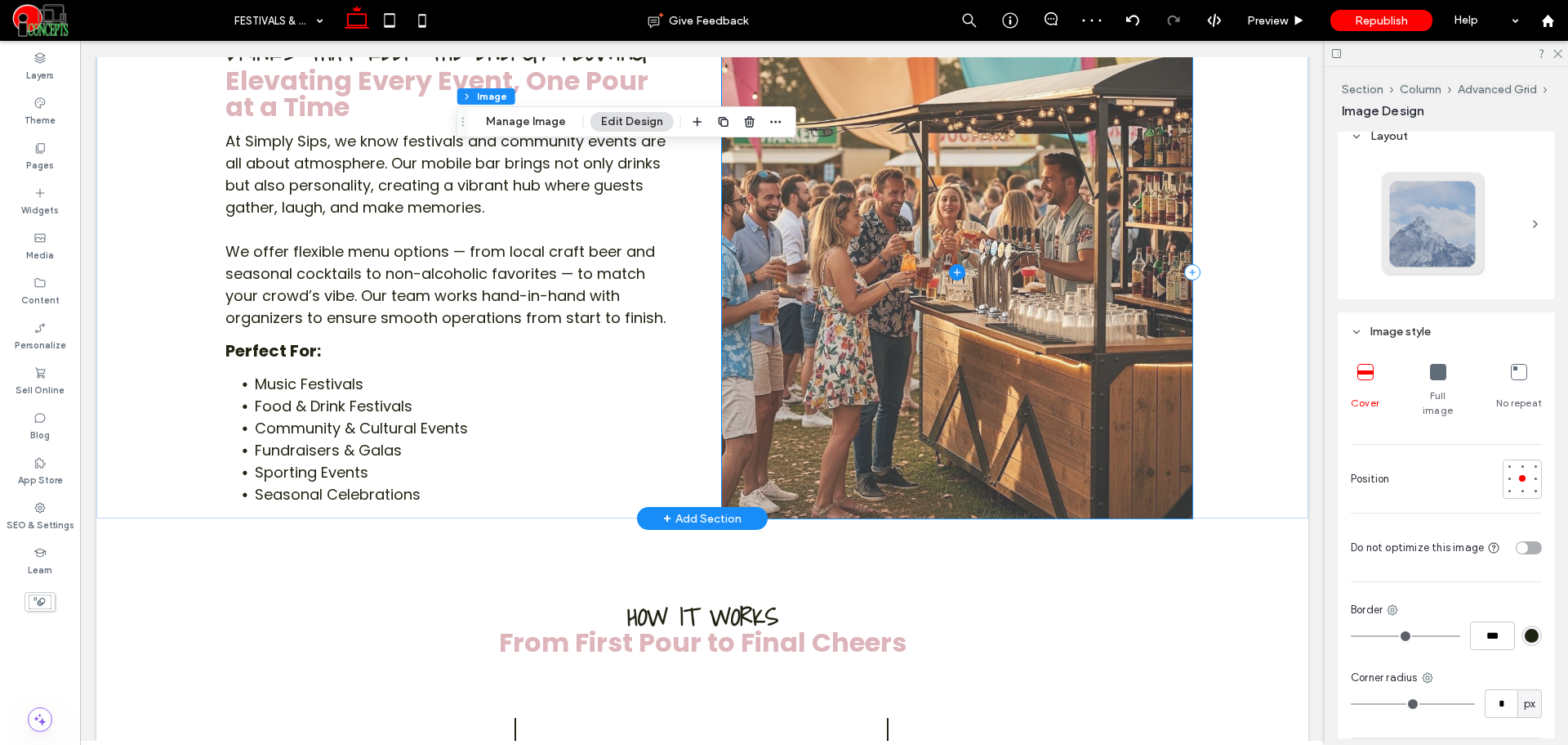
click at [1039, 336] on span at bounding box center [957, 271] width 470 height 492
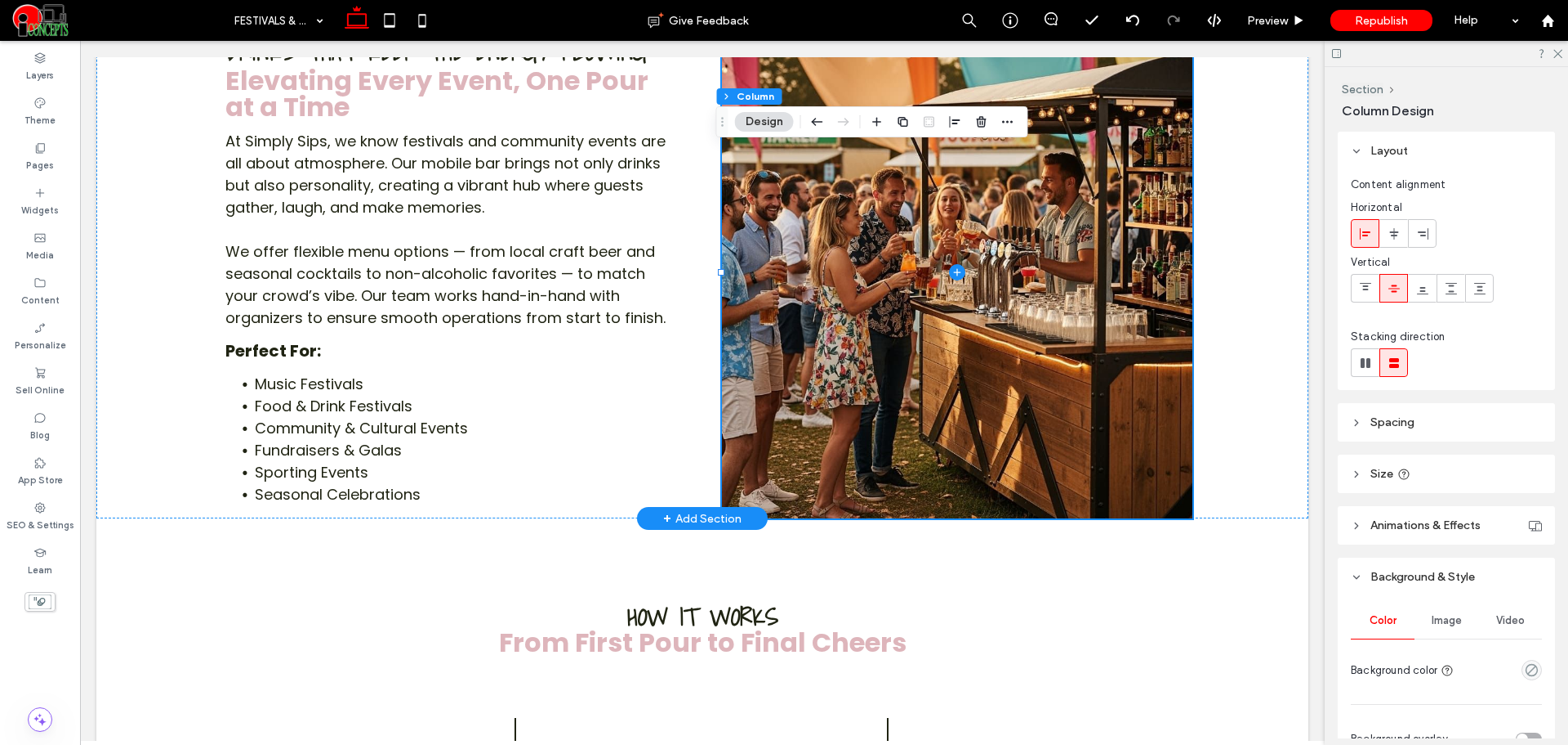
click at [1432, 608] on div "Image" at bounding box center [1446, 620] width 64 height 36
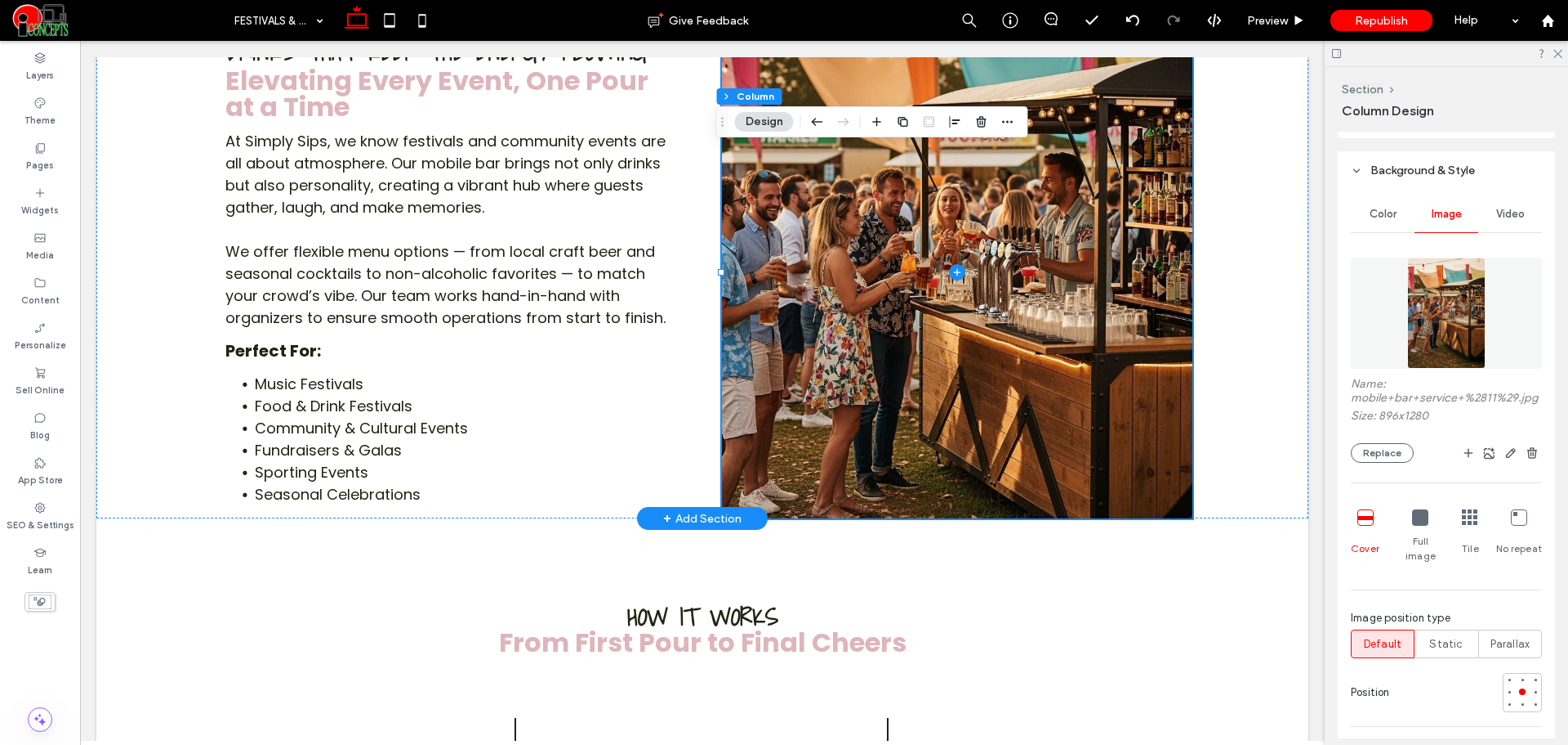
scroll to position [409, 0]
click at [1389, 458] on button "Replace" at bounding box center [1382, 451] width 63 height 20
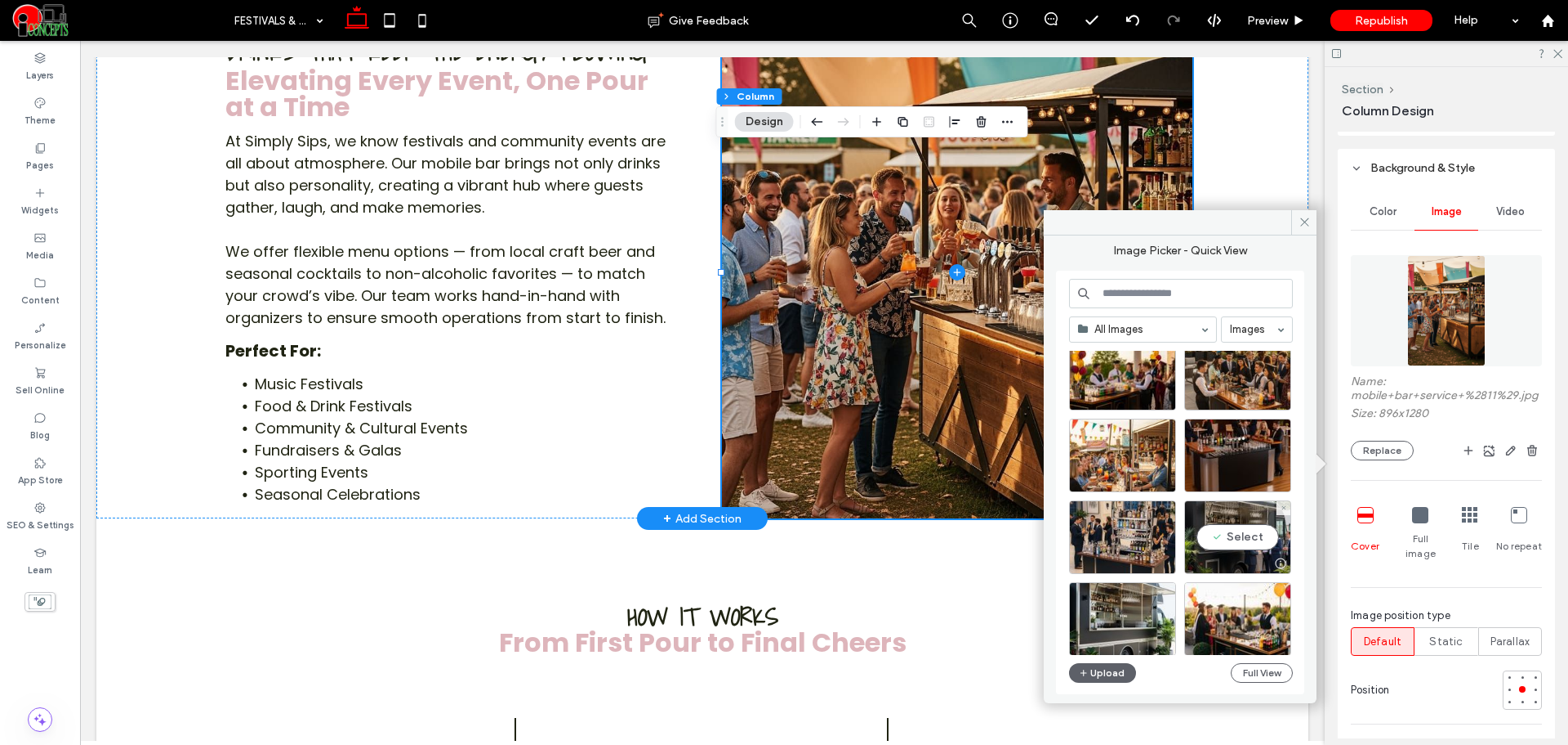
scroll to position [137, 0]
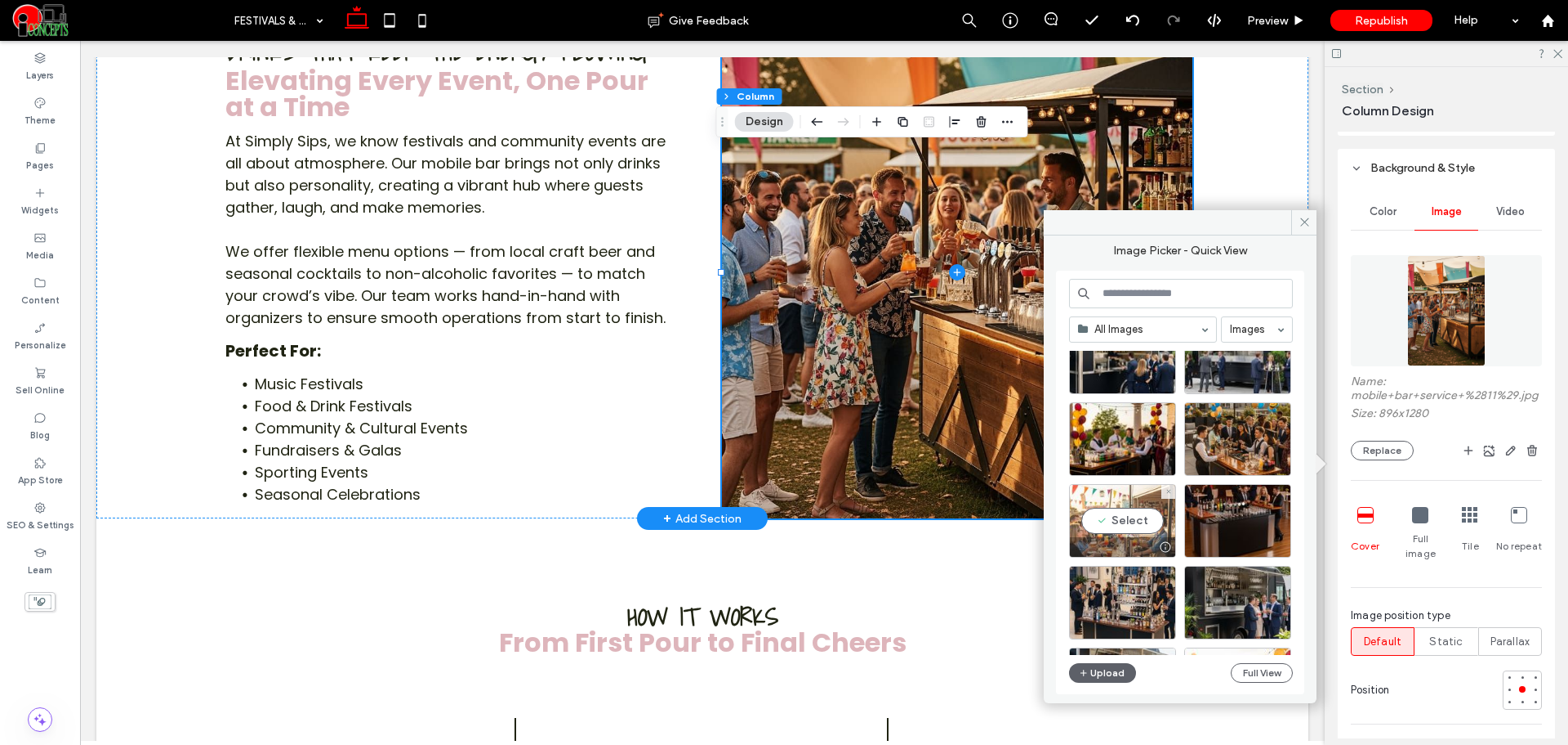
click at [1129, 514] on div "Select" at bounding box center [1122, 521] width 107 height 74
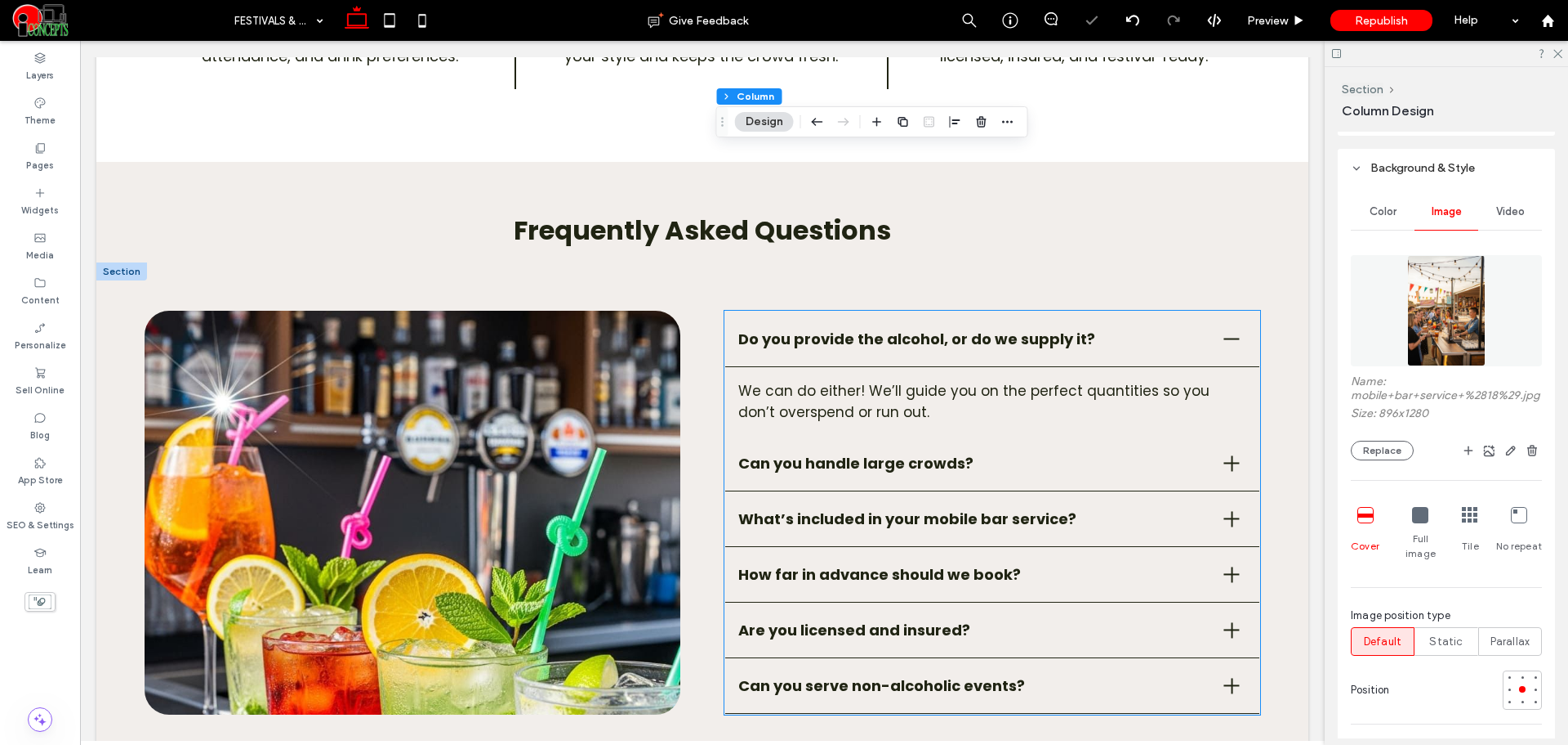
scroll to position [2316, 0]
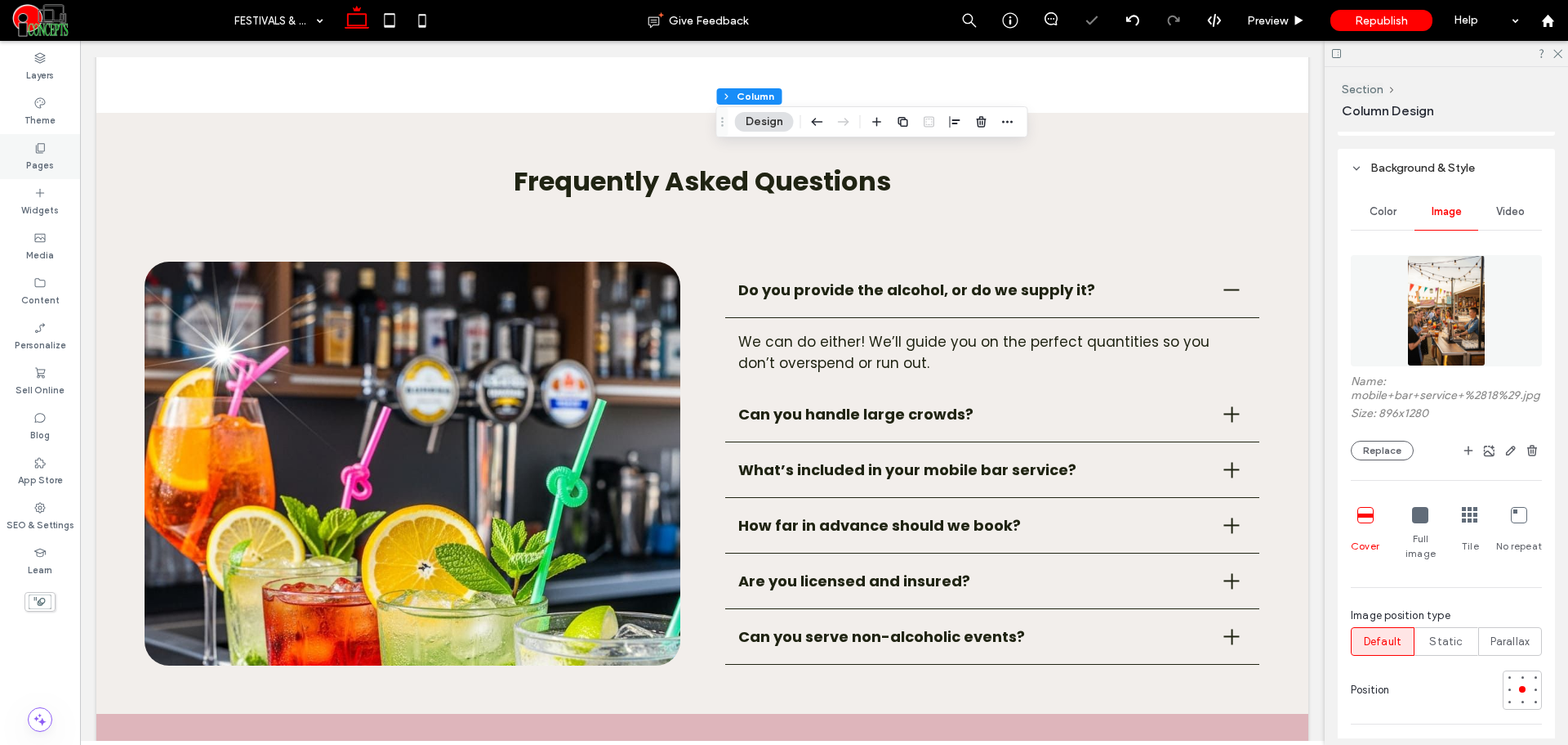
click at [53, 165] on div "Pages" at bounding box center [40, 156] width 80 height 45
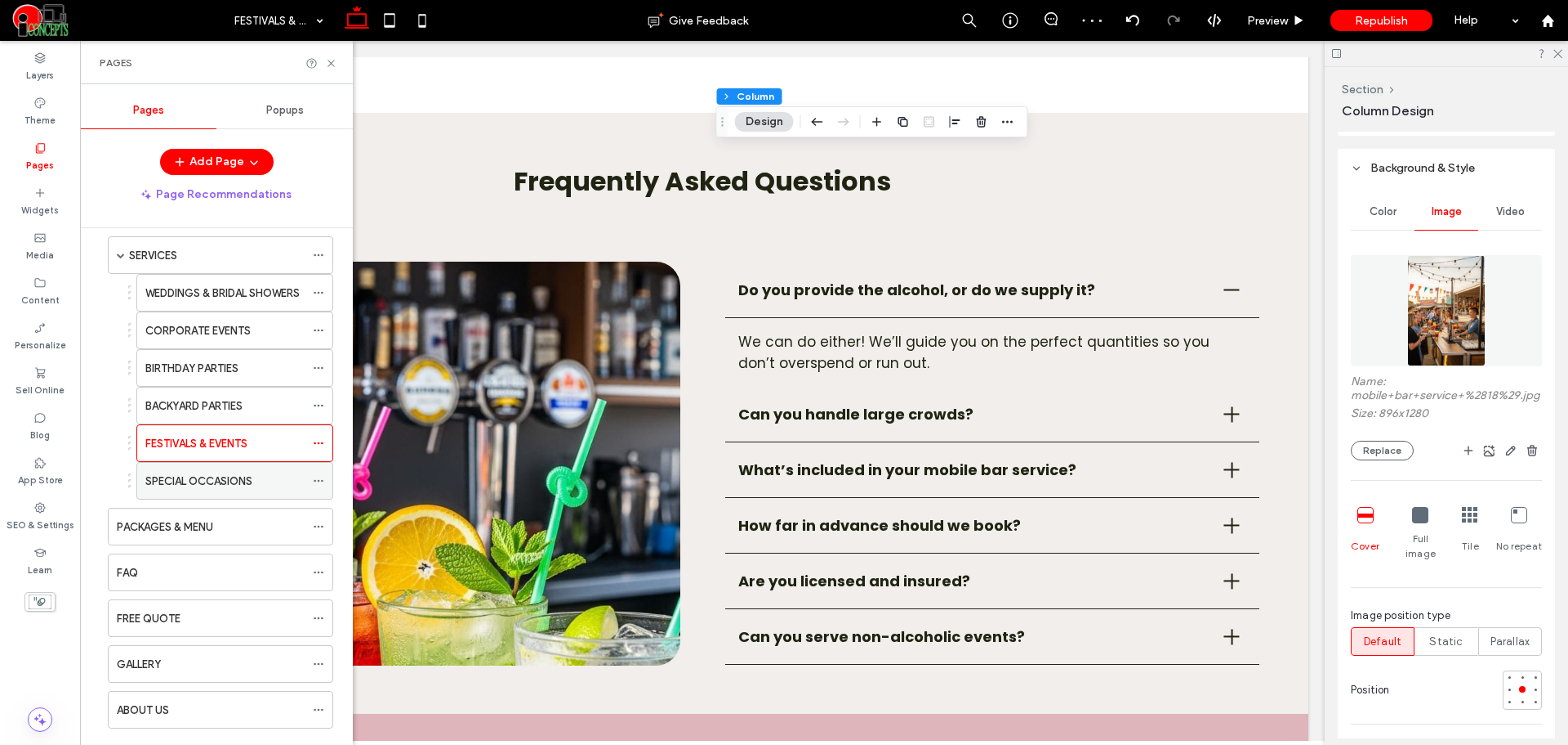
scroll to position [137, 0]
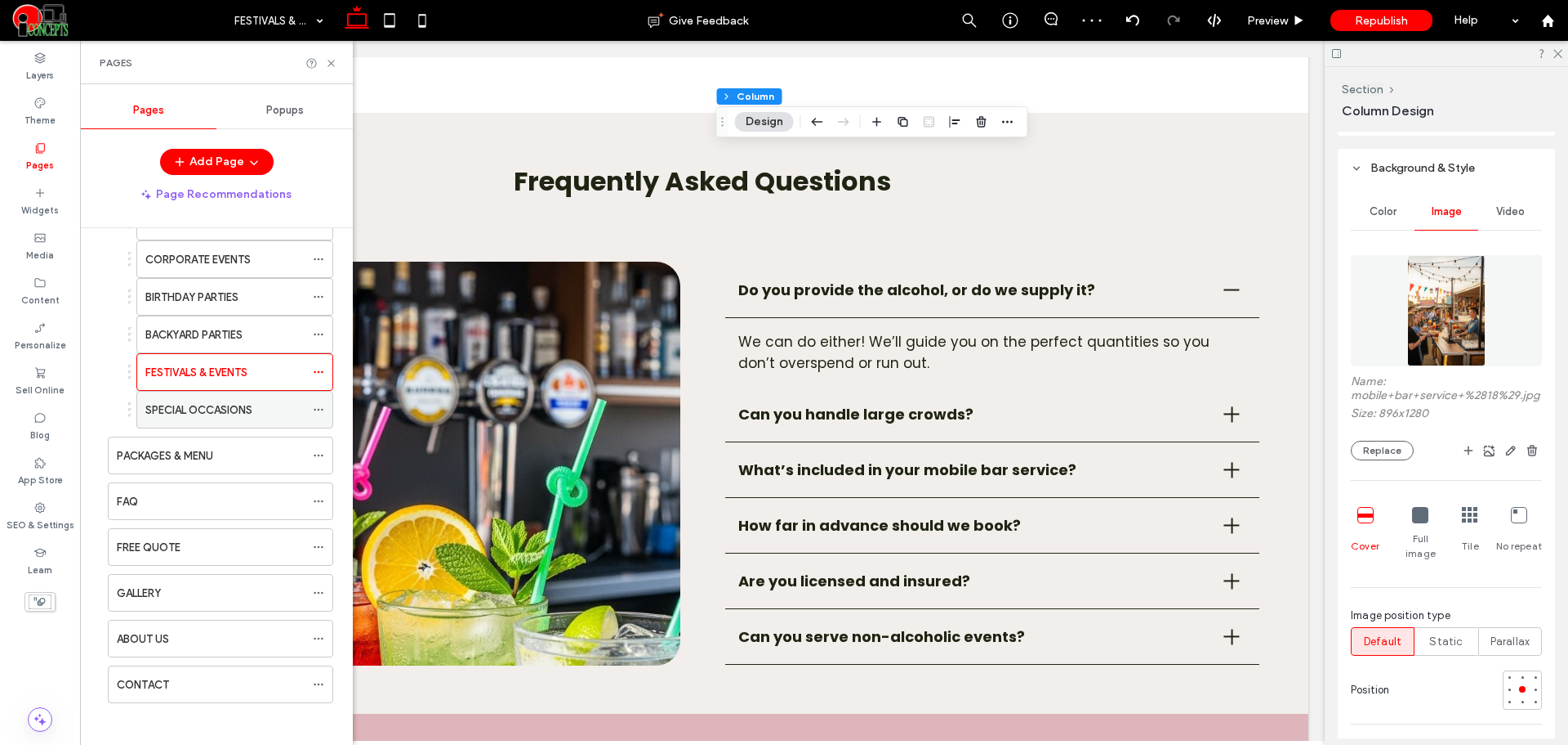
click at [197, 419] on div "SPECIAL OCCASIONS" at bounding box center [225, 410] width 159 height 36
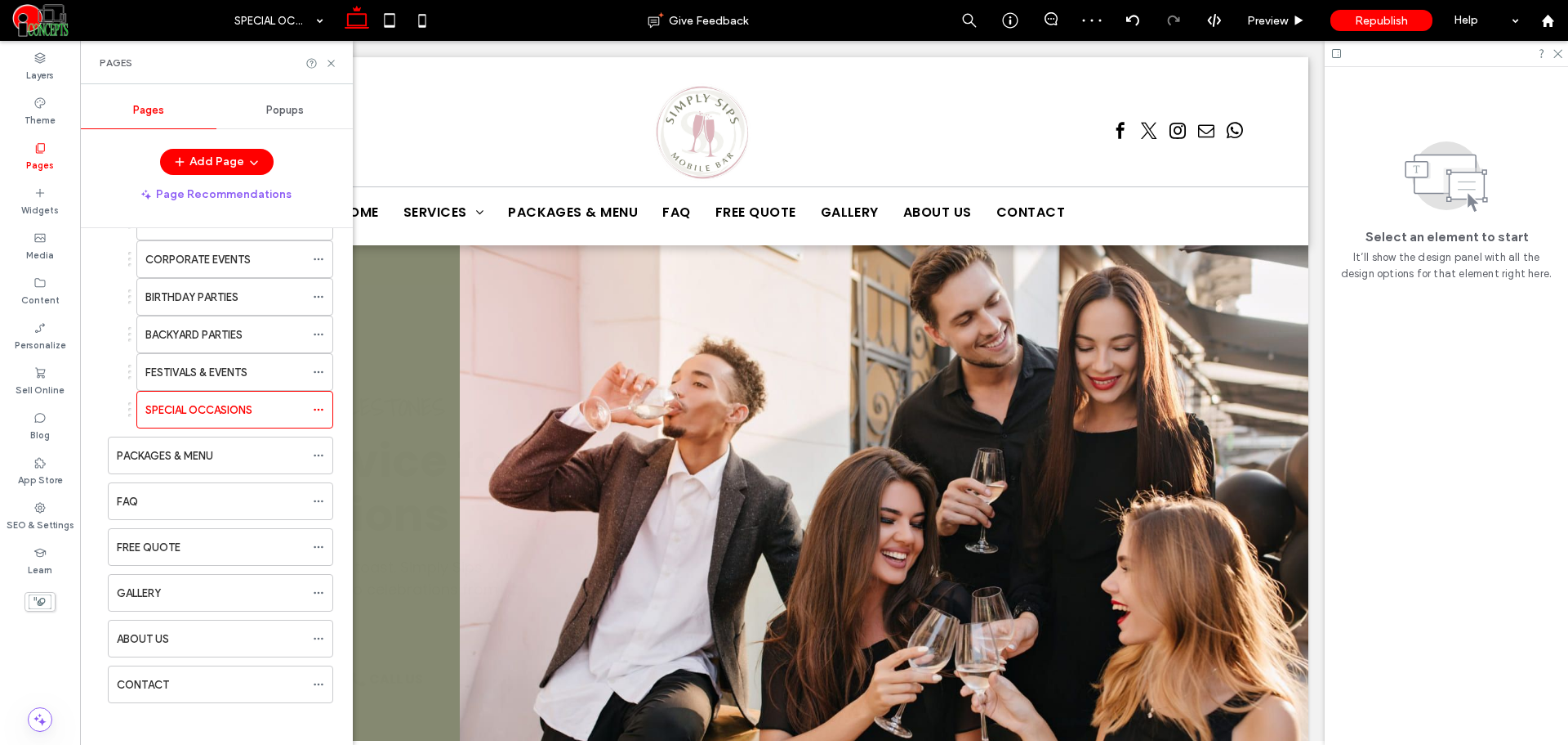
scroll to position [0, 0]
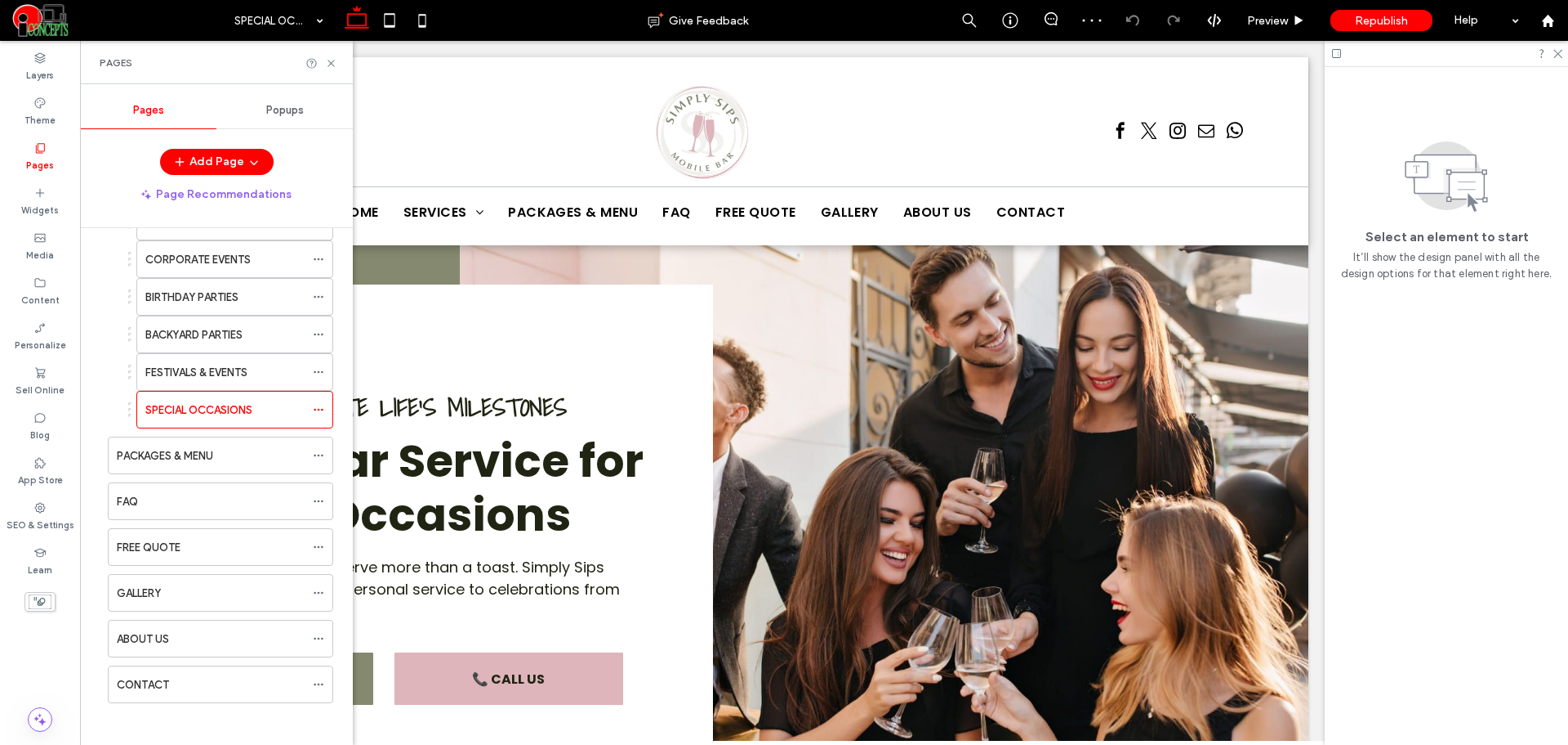
click at [953, 303] on img at bounding box center [883, 547] width 848 height 602
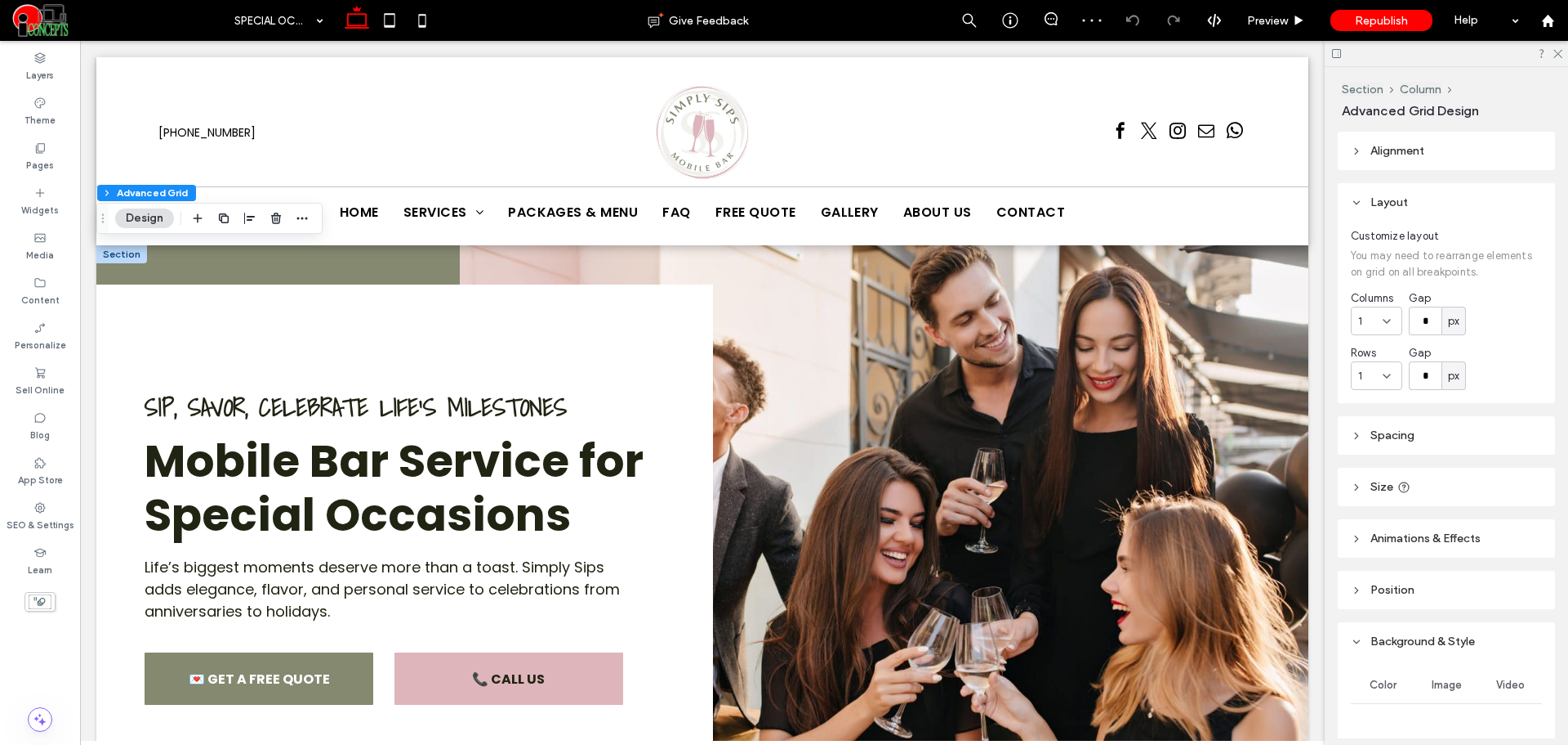
click at [953, 303] on img at bounding box center [883, 547] width 848 height 602
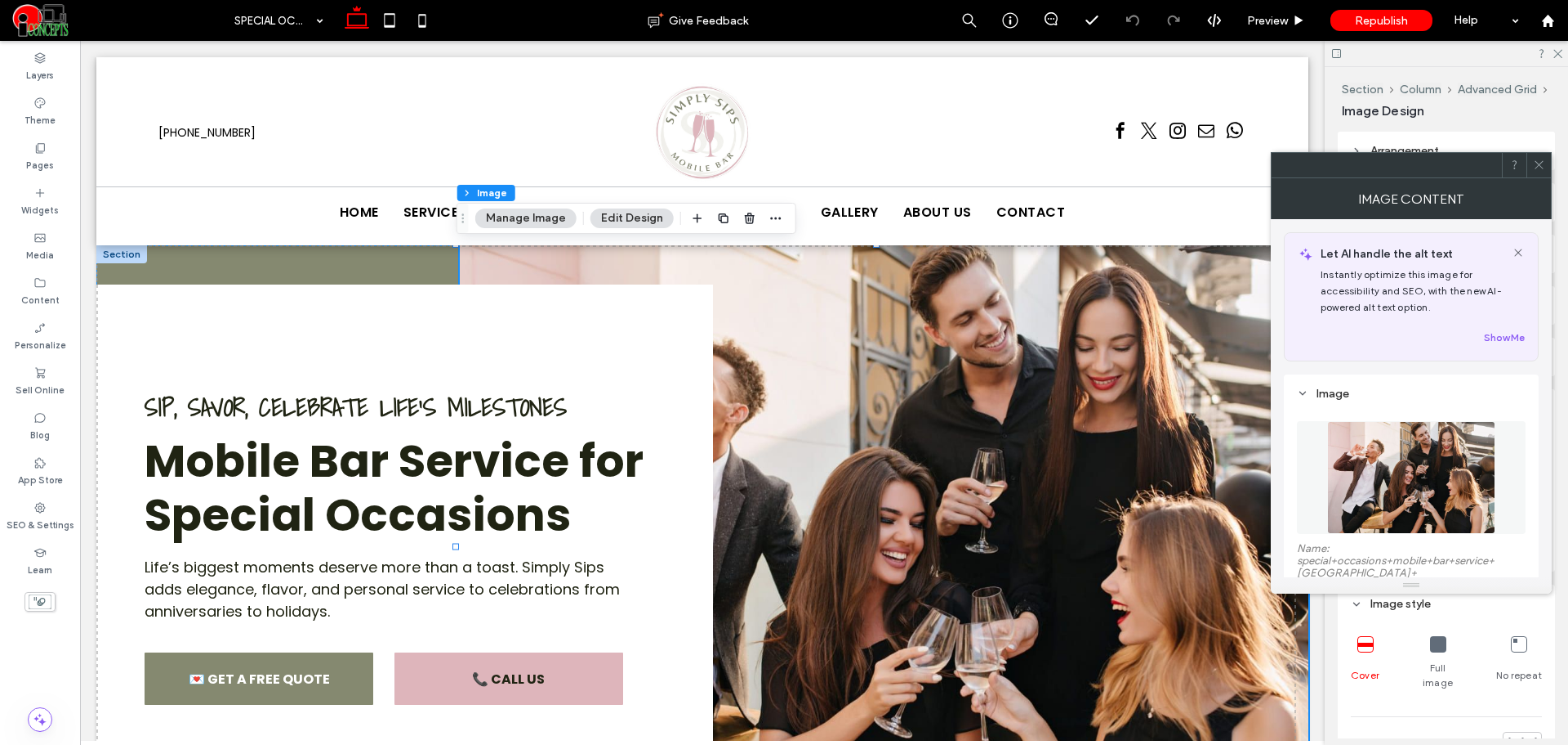
click at [1533, 163] on icon at bounding box center [1539, 165] width 12 height 12
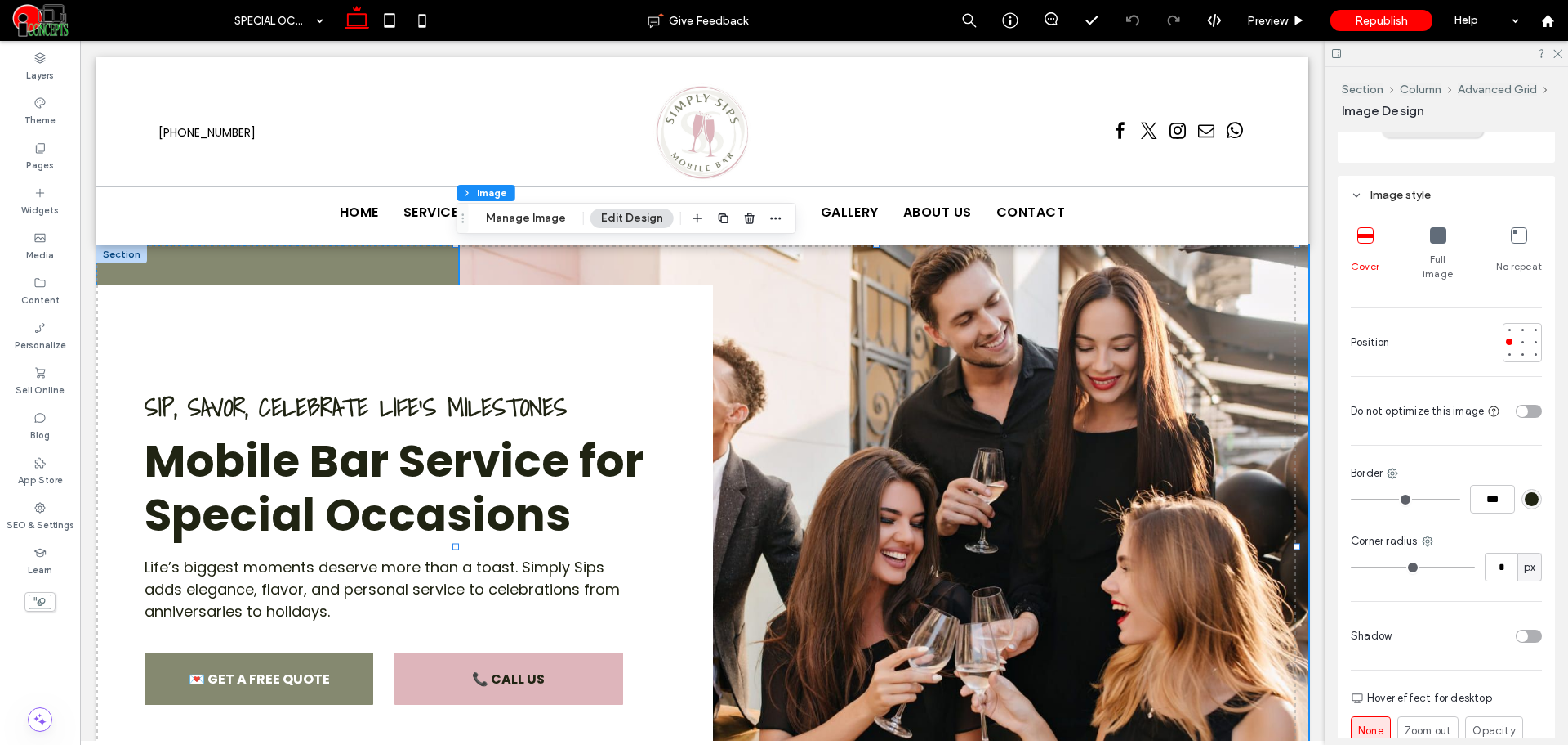
scroll to position [137, 0]
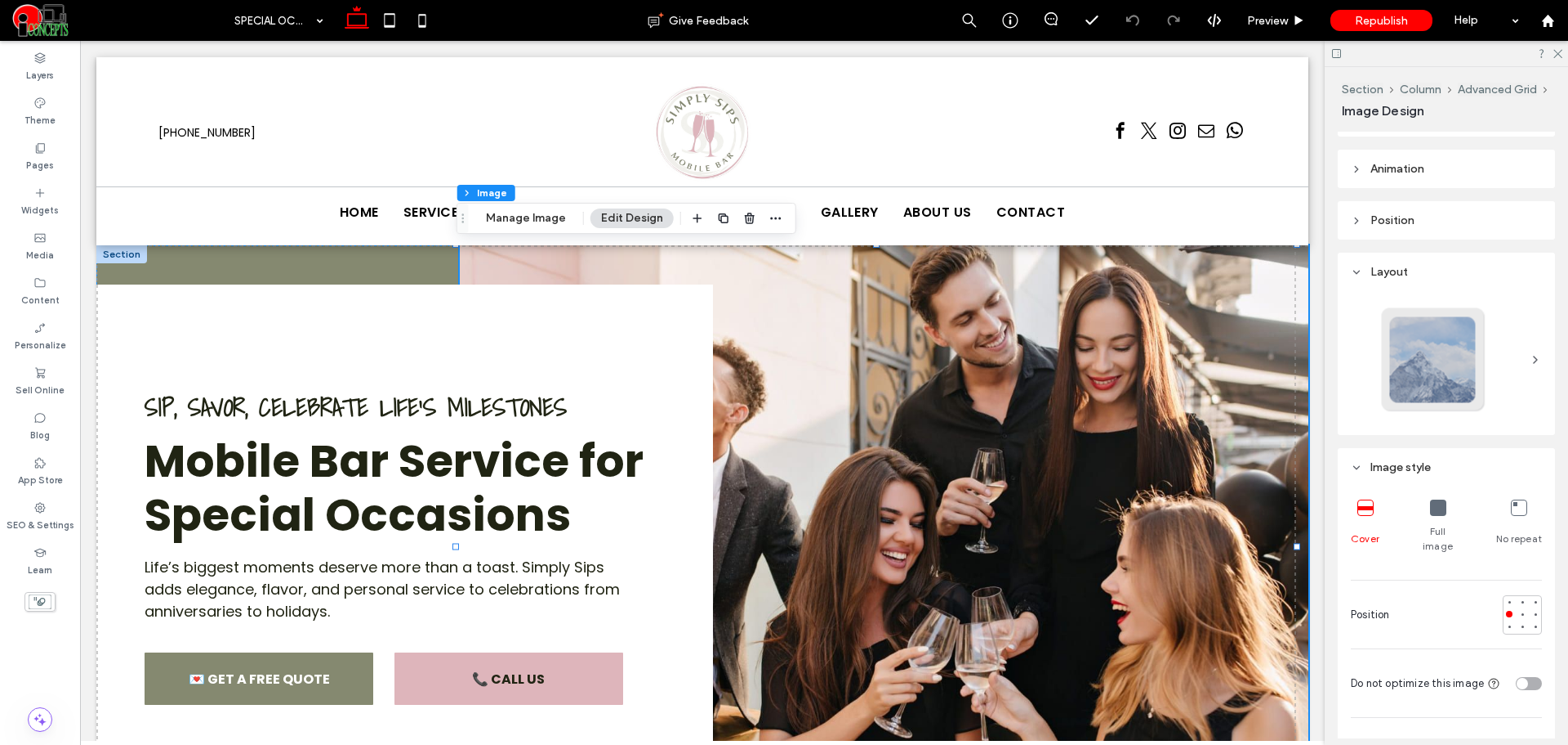
click at [1056, 386] on img at bounding box center [883, 547] width 848 height 602
click at [513, 200] on span at bounding box center [511, 192] width 10 height 16
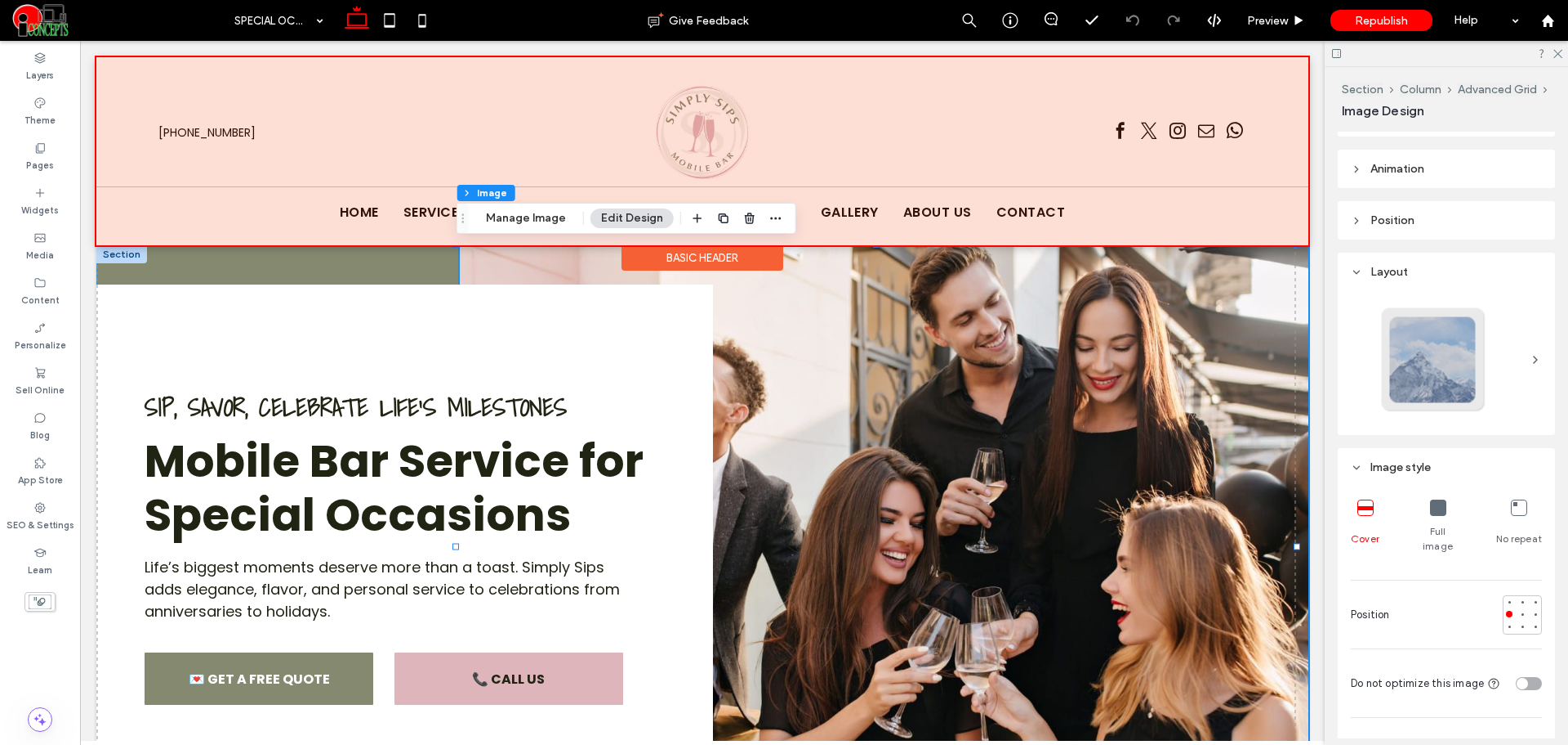
click at [510, 212] on button "Manage Image" at bounding box center [526, 218] width 102 height 20
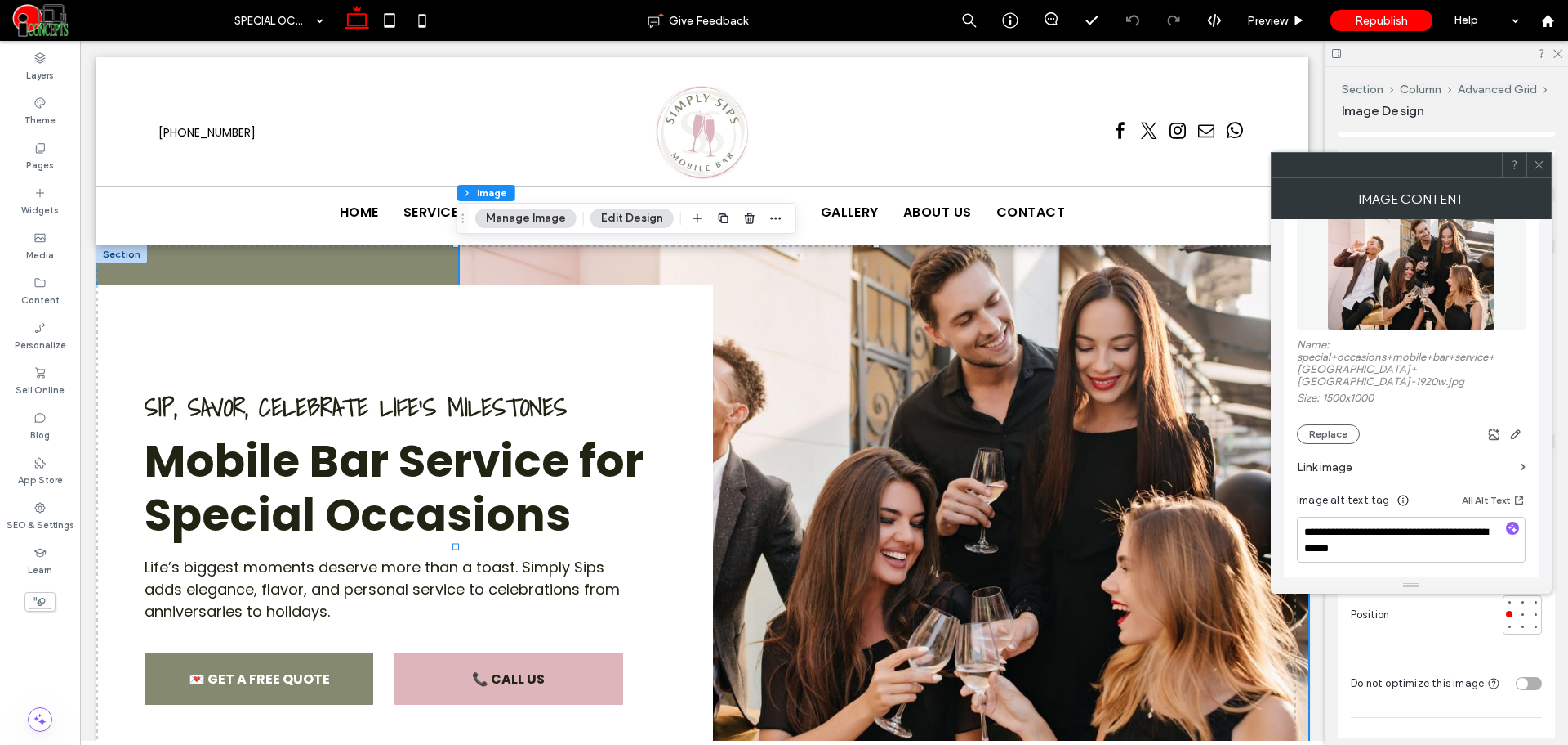
scroll to position [272, 0]
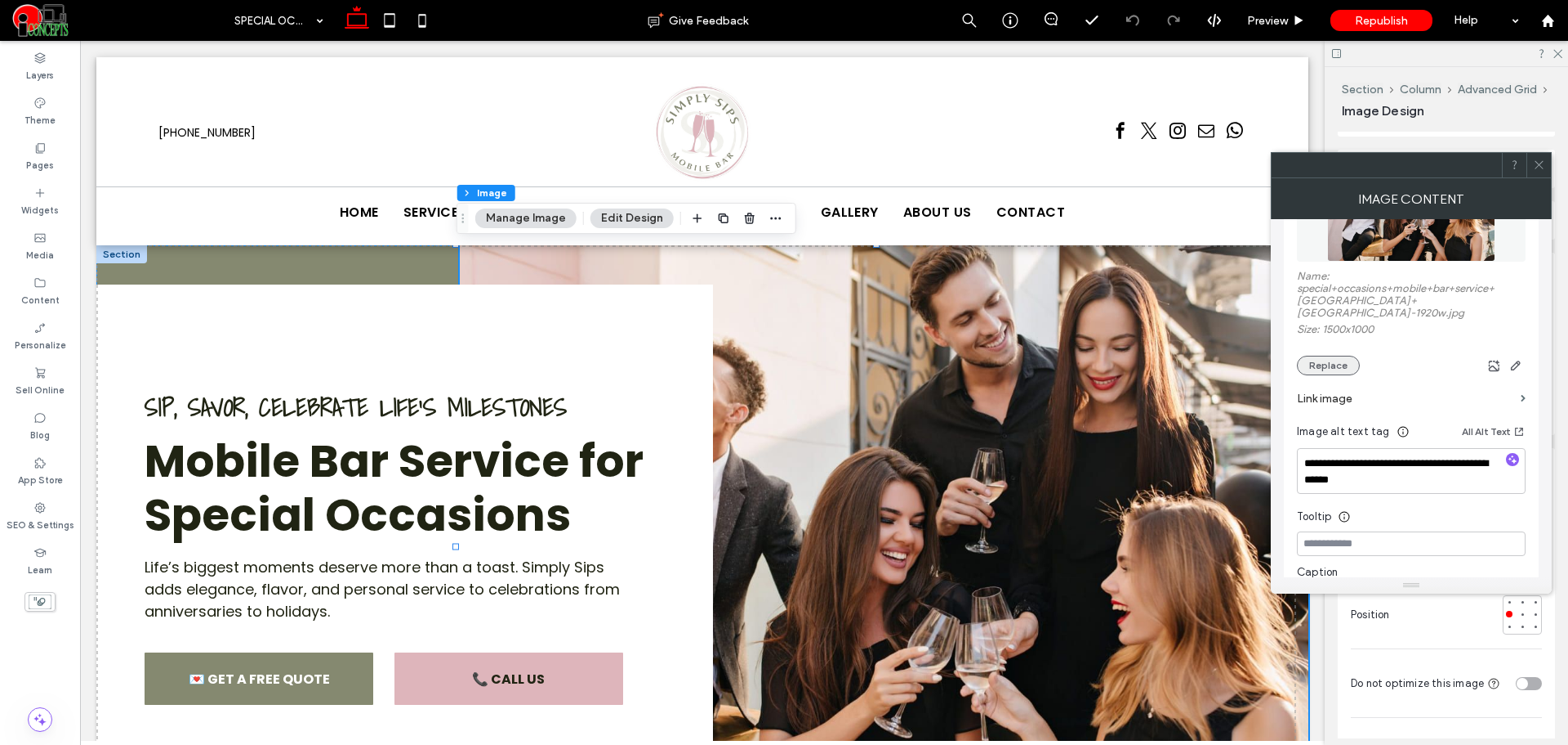
click at [1326, 355] on button "Replace" at bounding box center [1328, 365] width 63 height 20
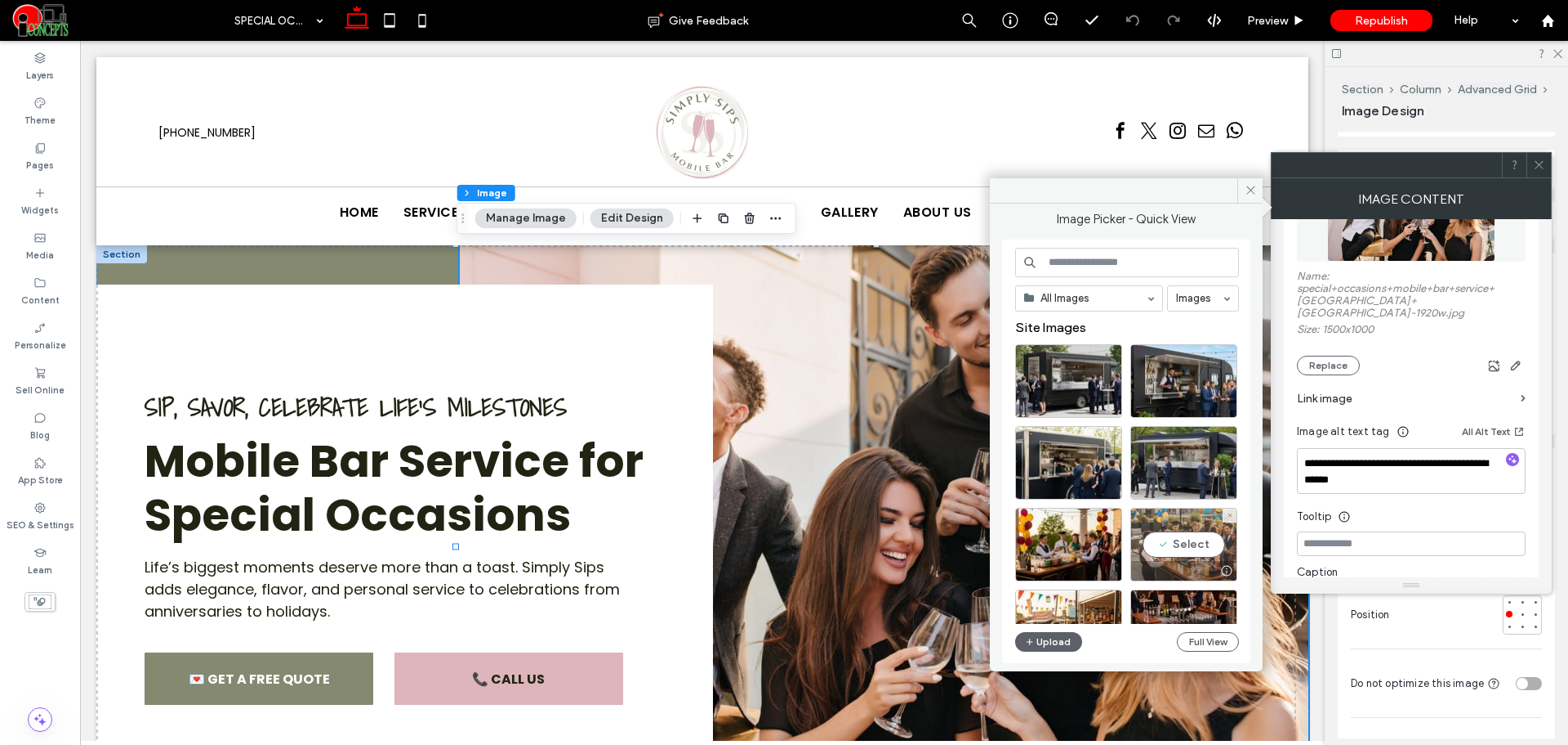
click at [1183, 523] on div "Select" at bounding box center [1183, 545] width 107 height 74
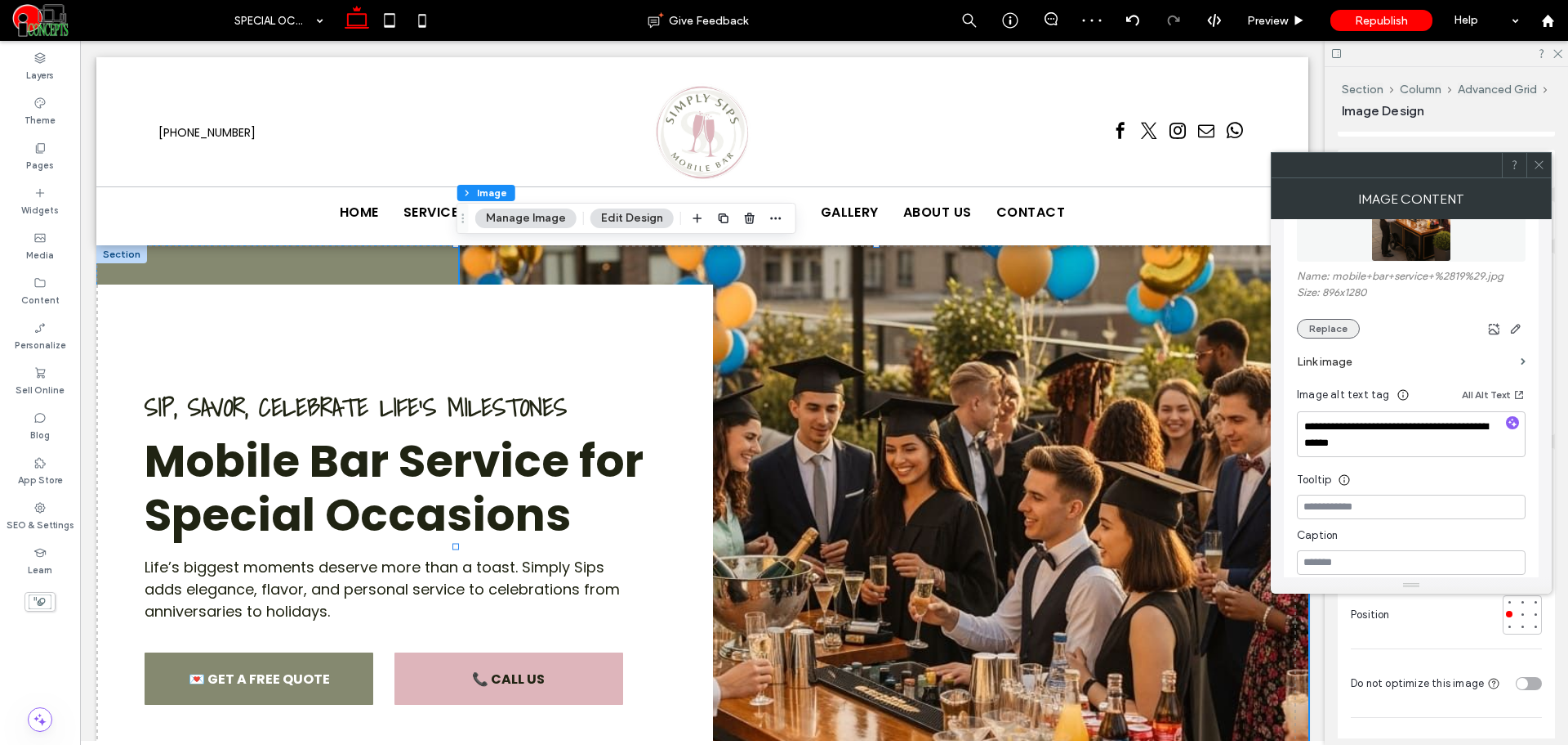
click at [1336, 327] on button "Replace" at bounding box center [1328, 329] width 63 height 20
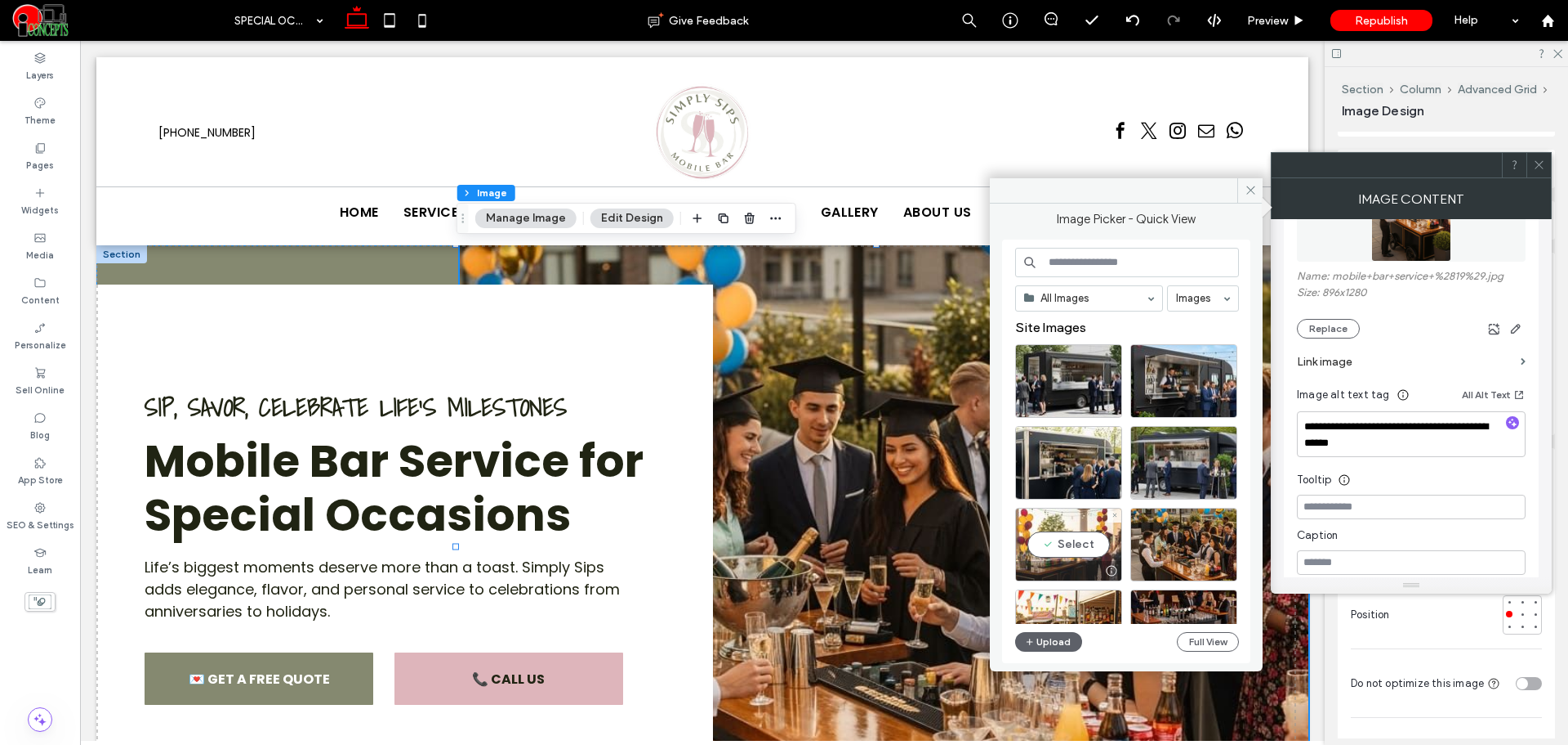
click at [1096, 528] on div "Select" at bounding box center [1069, 545] width 107 height 74
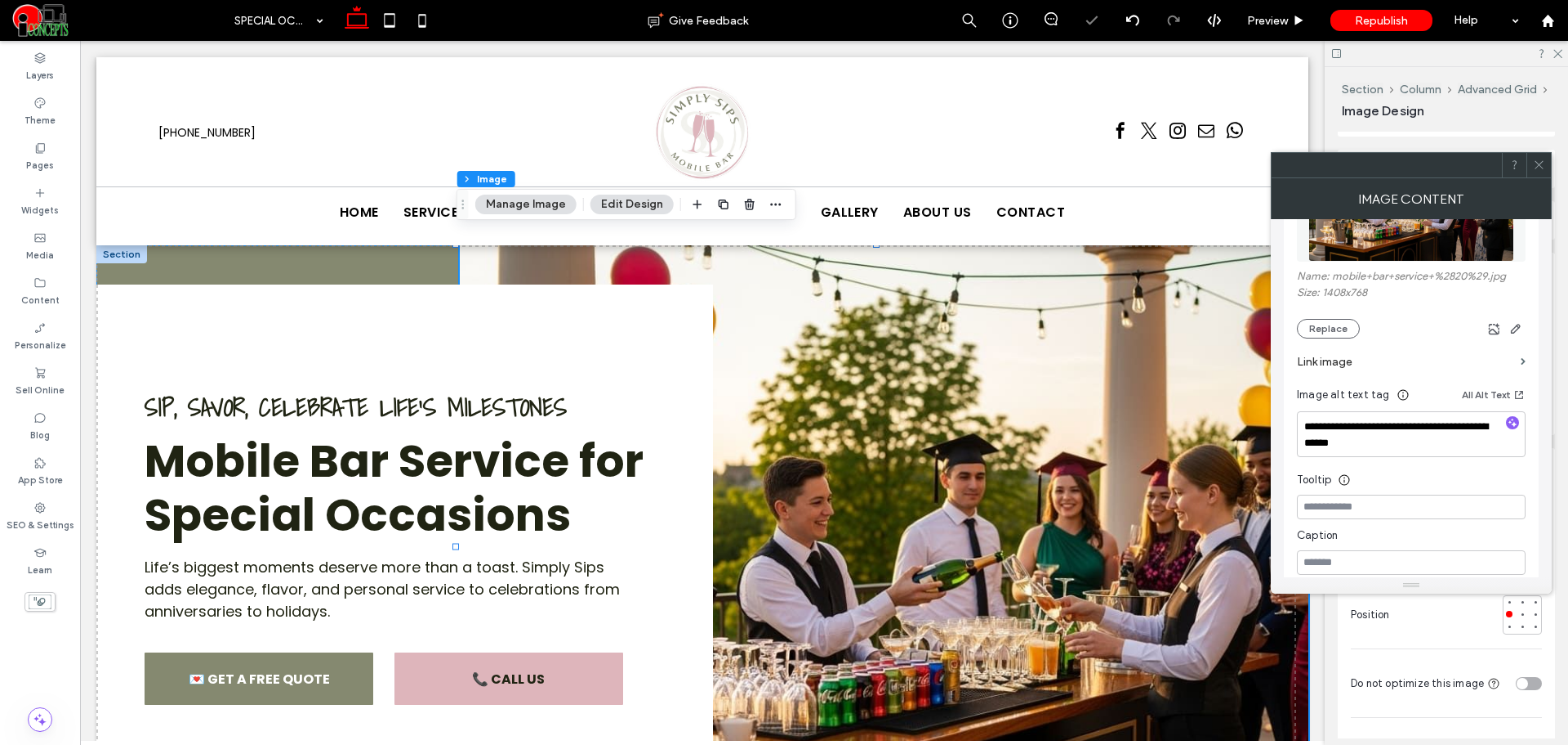
scroll to position [137, 0]
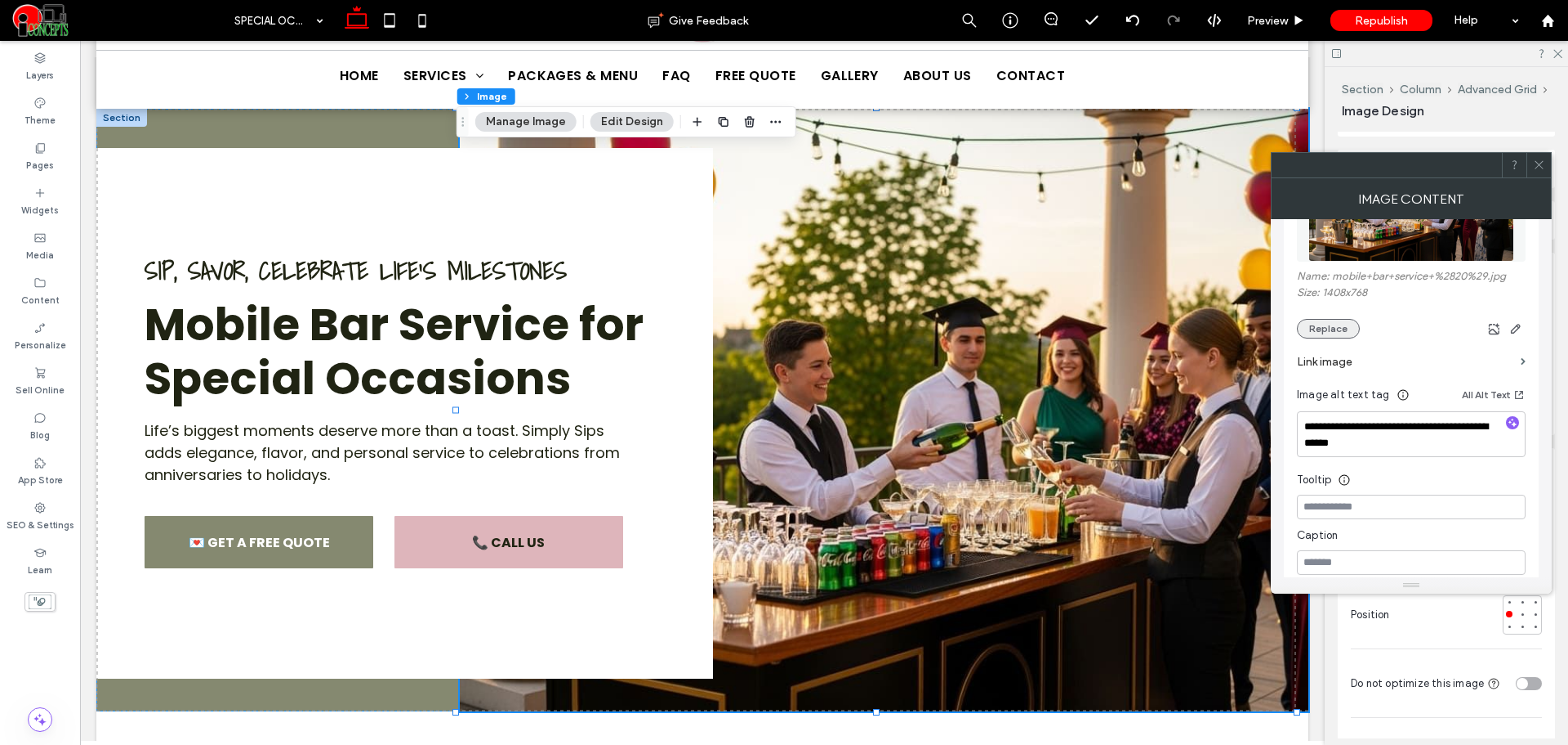
click at [1340, 328] on button "Replace" at bounding box center [1328, 329] width 63 height 20
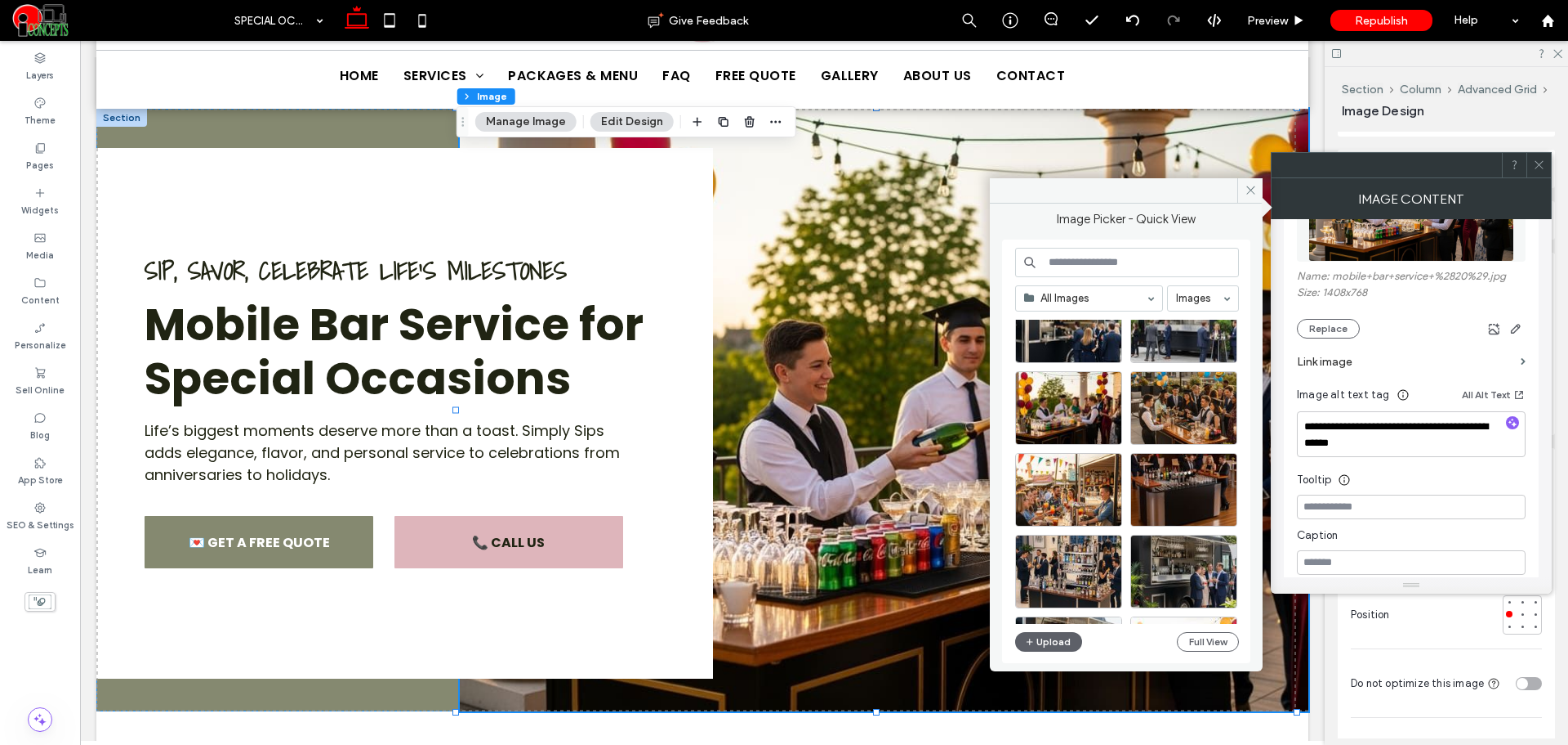
scroll to position [272, 0]
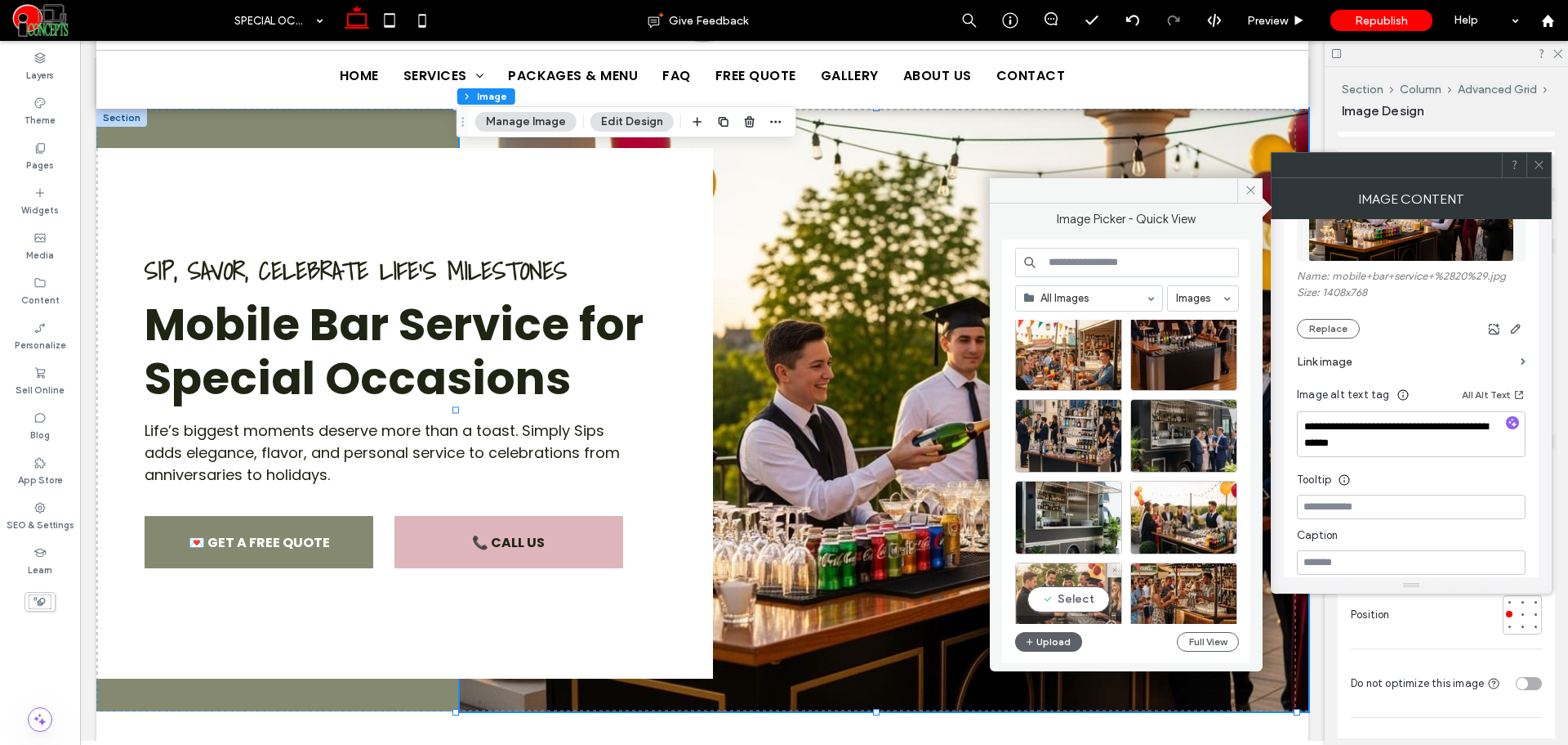
click at [1062, 594] on div "Select" at bounding box center [1069, 599] width 107 height 74
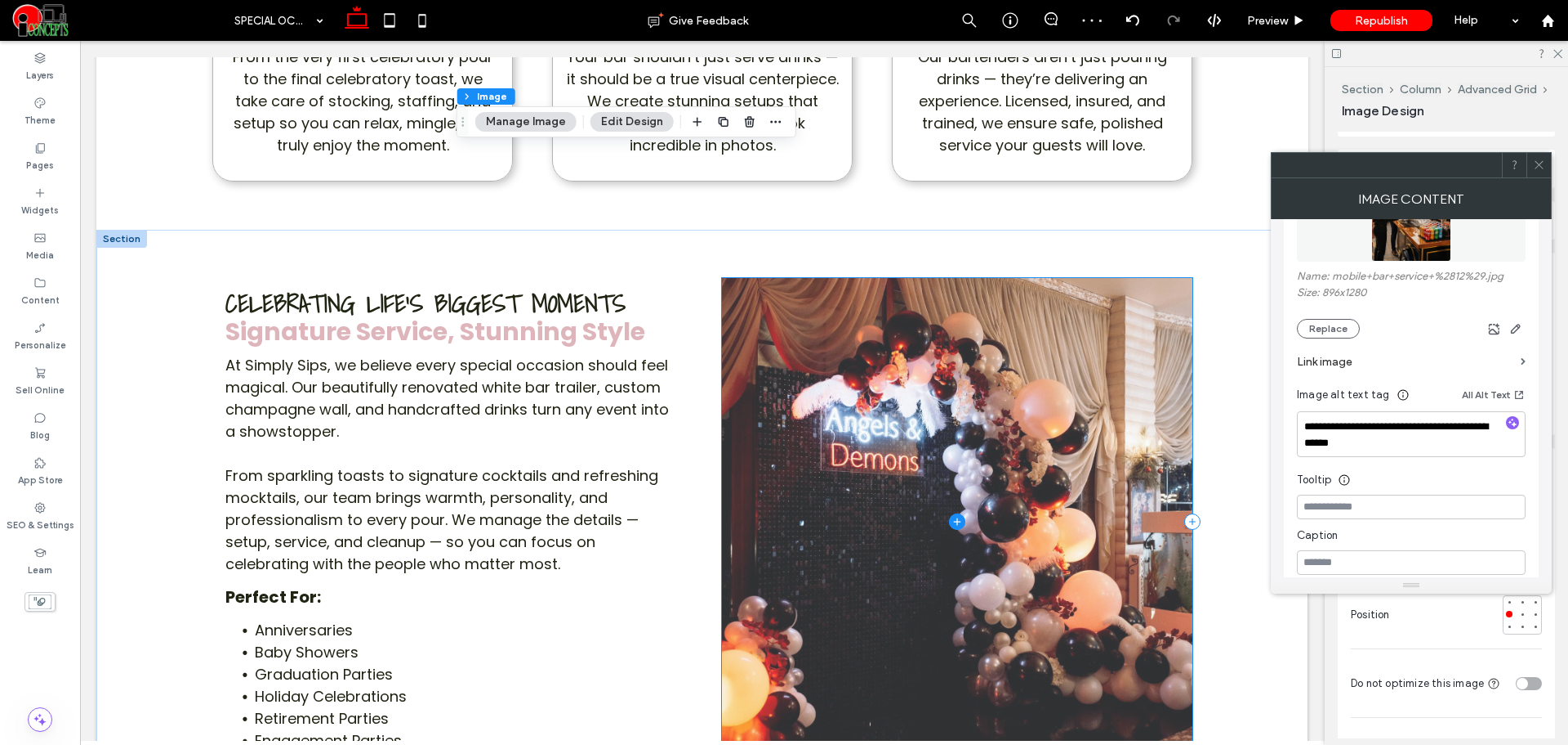
scroll to position [1362, 0]
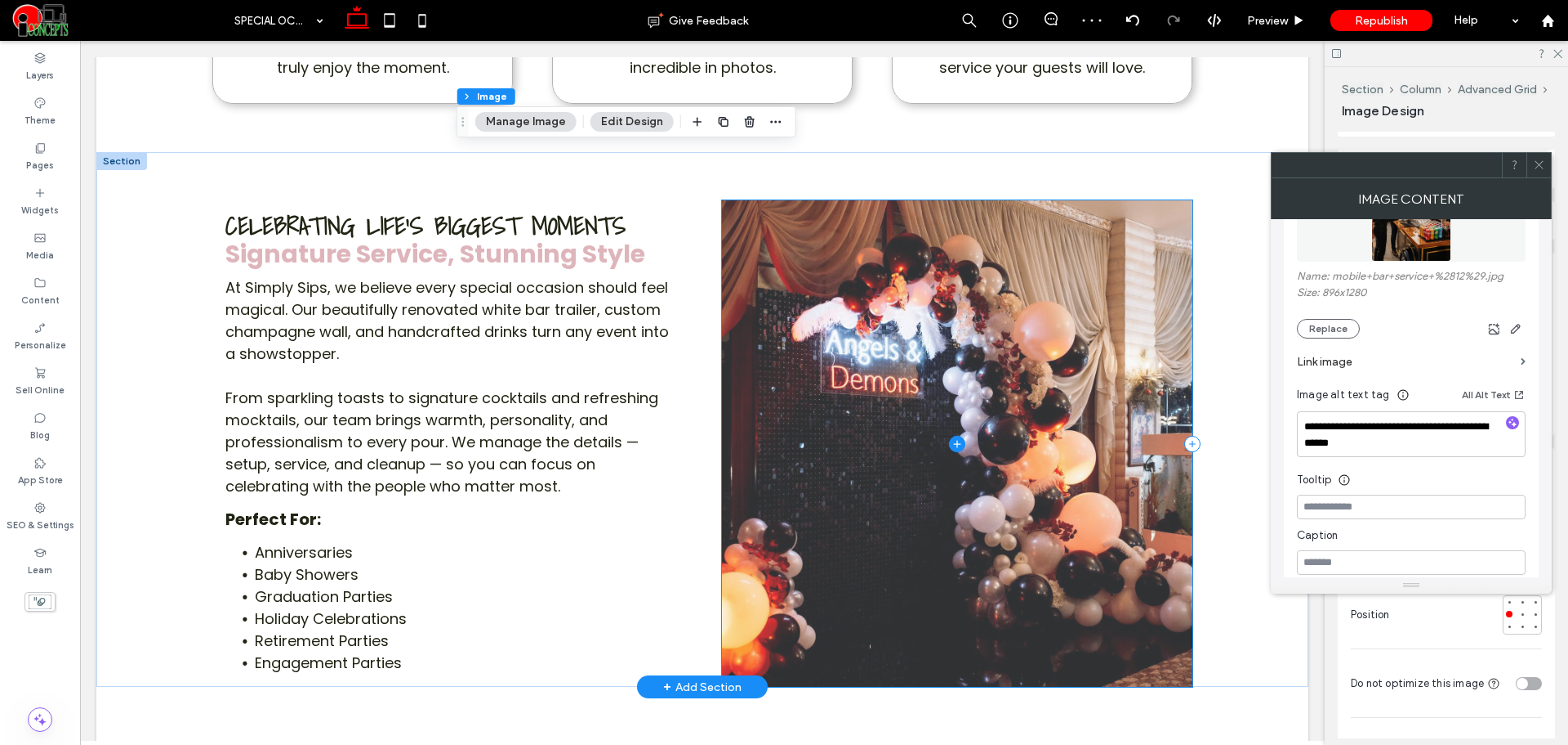
click at [1069, 476] on span at bounding box center [957, 444] width 470 height 487
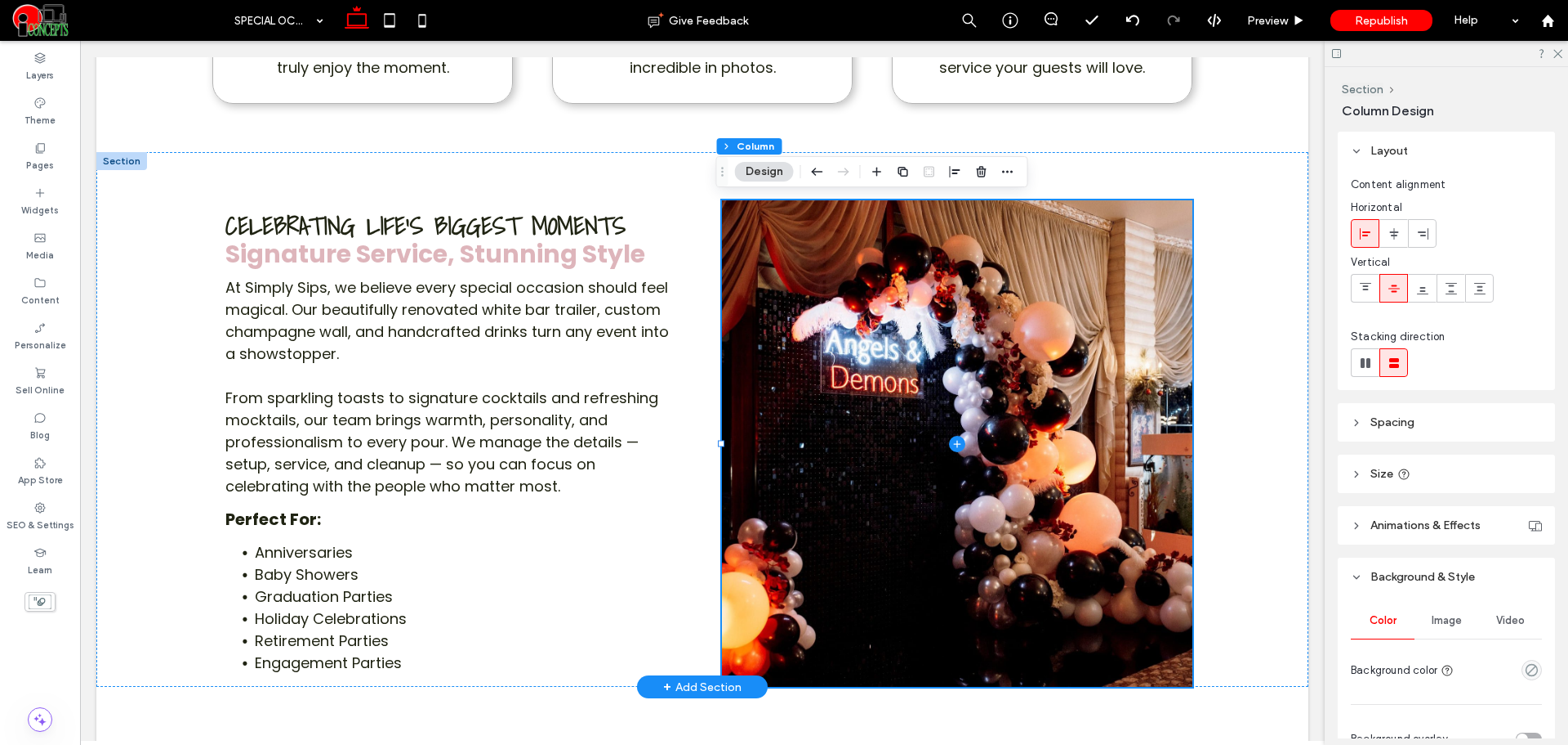
scroll to position [137, 0]
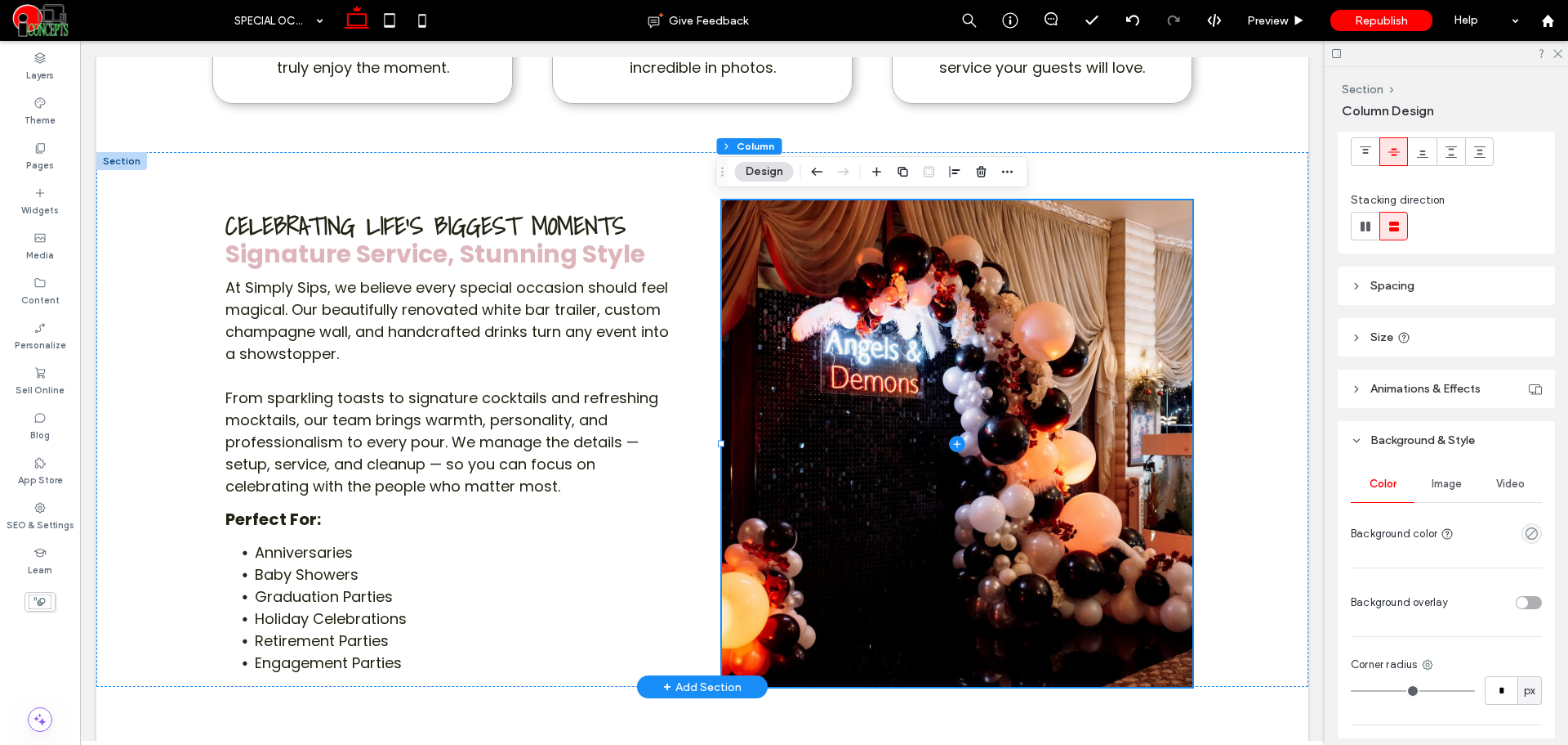
click at [1423, 471] on div "Image" at bounding box center [1446, 484] width 64 height 36
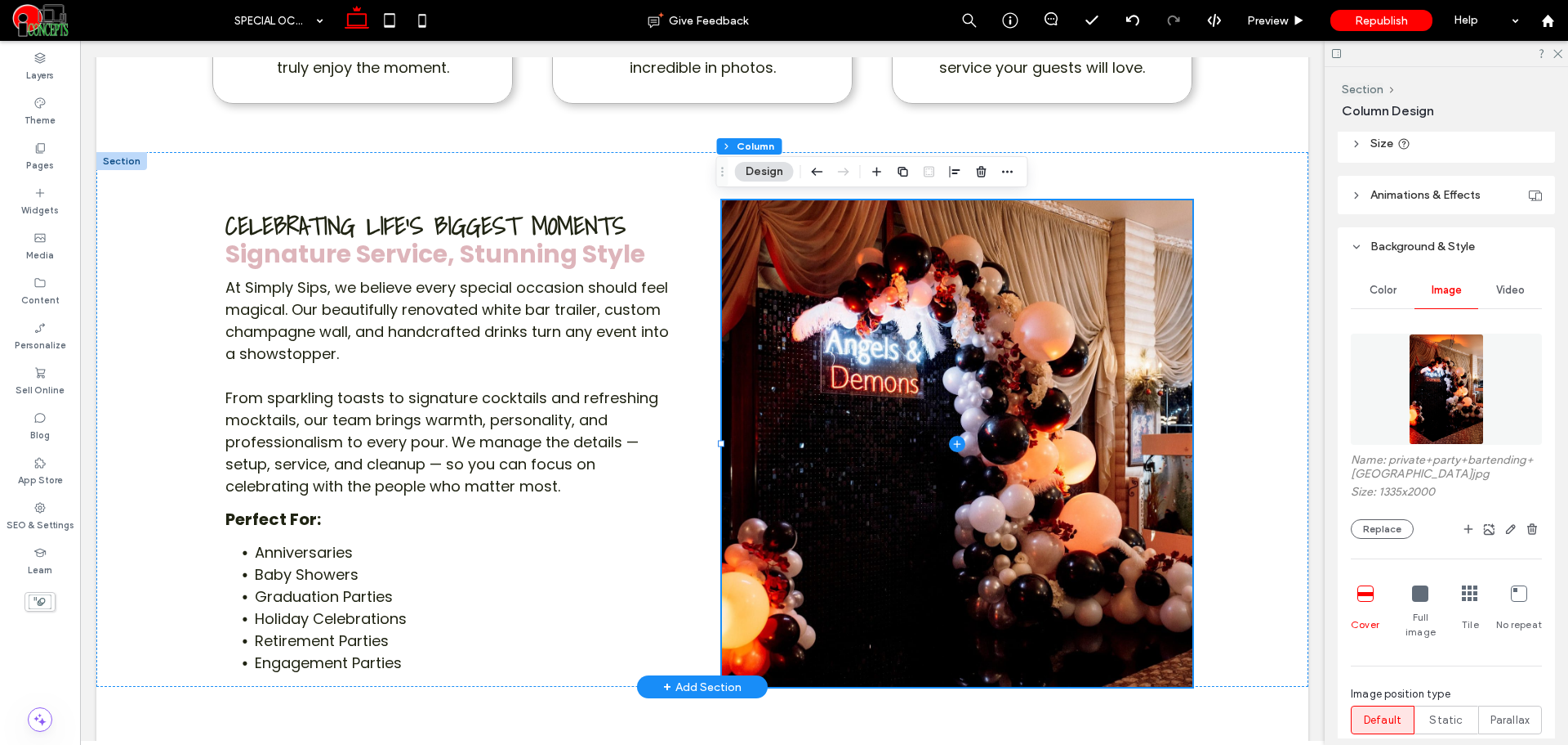
scroll to position [409, 0]
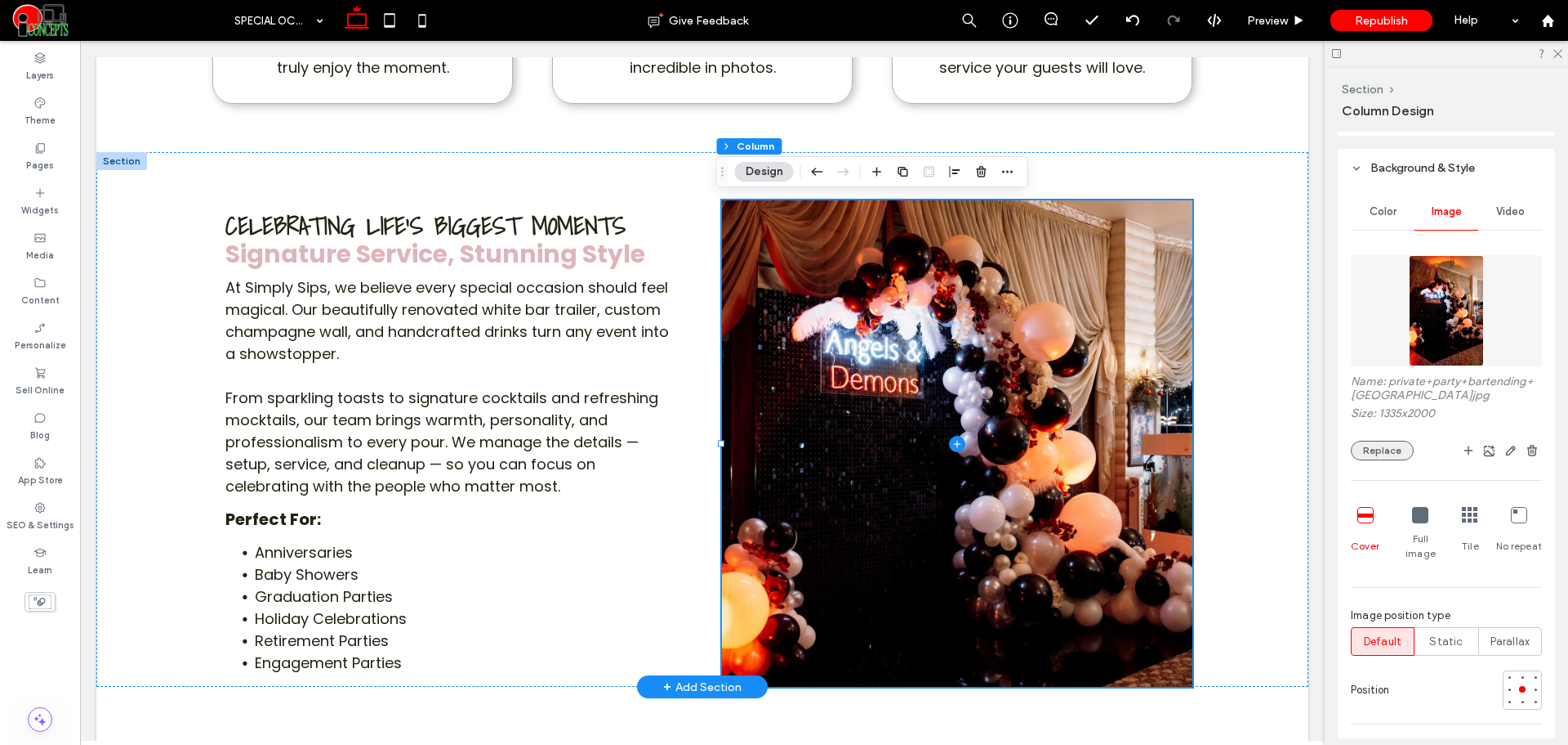
click at [1386, 460] on button "Replace" at bounding box center [1382, 451] width 63 height 20
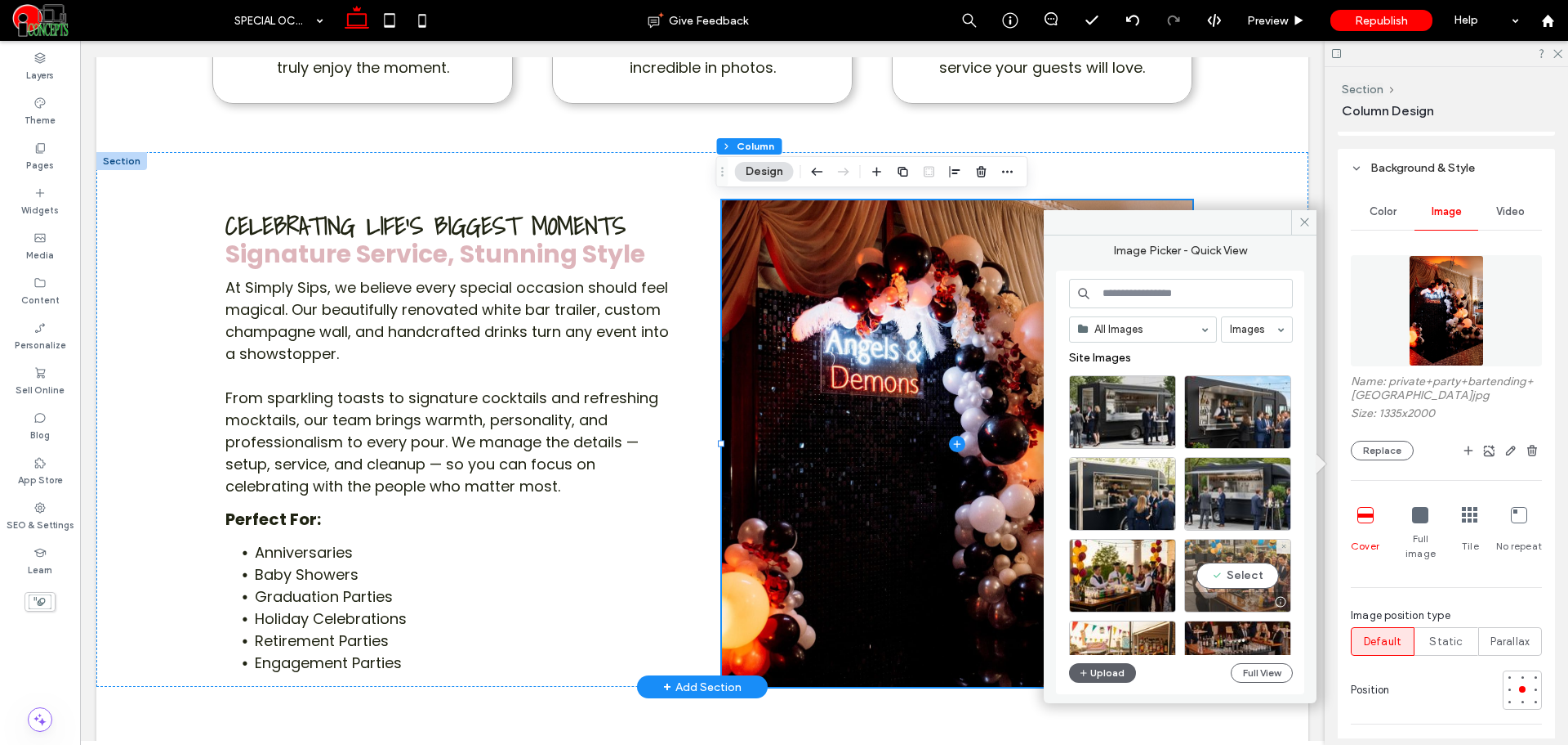
click at [1261, 568] on div "Select" at bounding box center [1237, 575] width 107 height 74
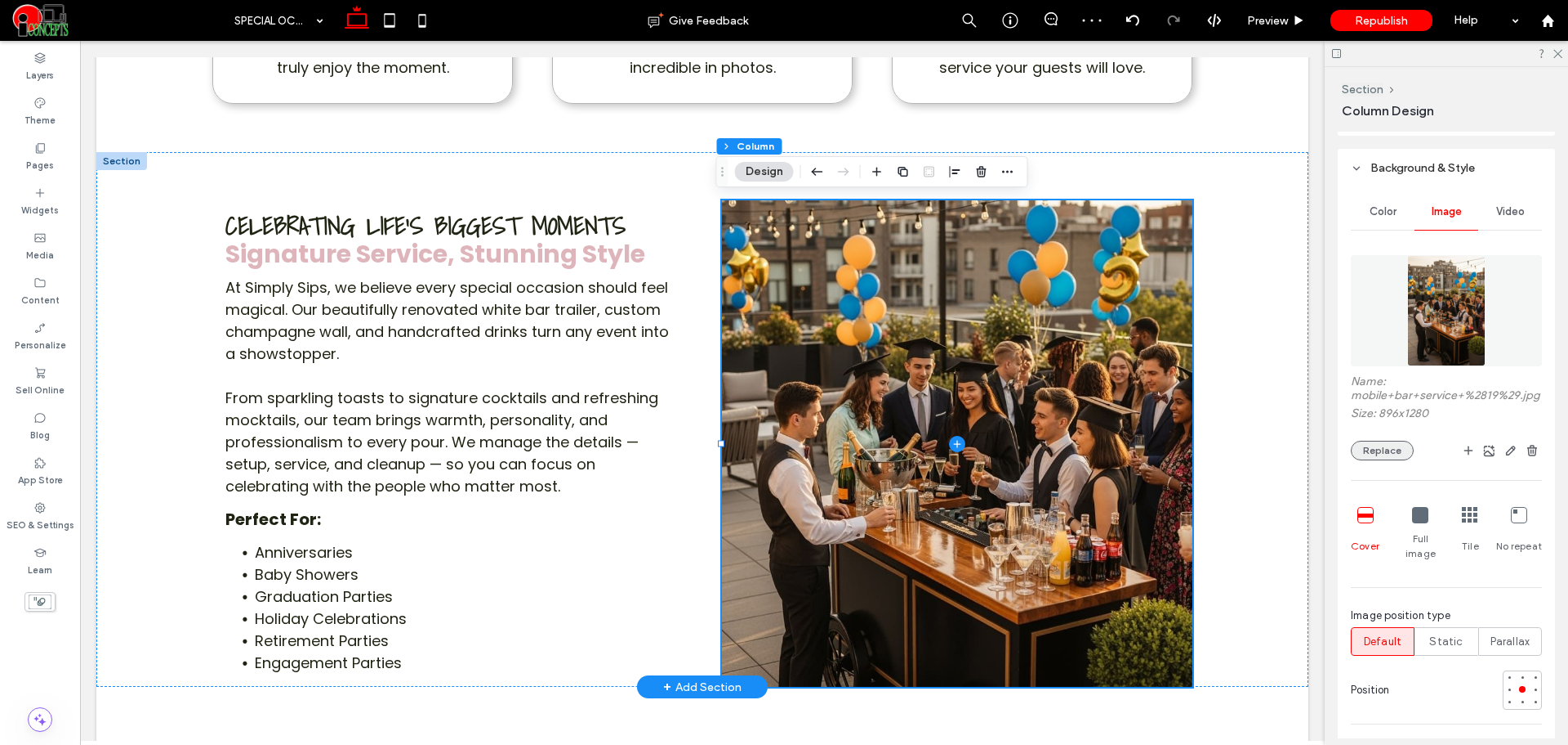
click at [1406, 460] on button "Replace" at bounding box center [1382, 451] width 63 height 20
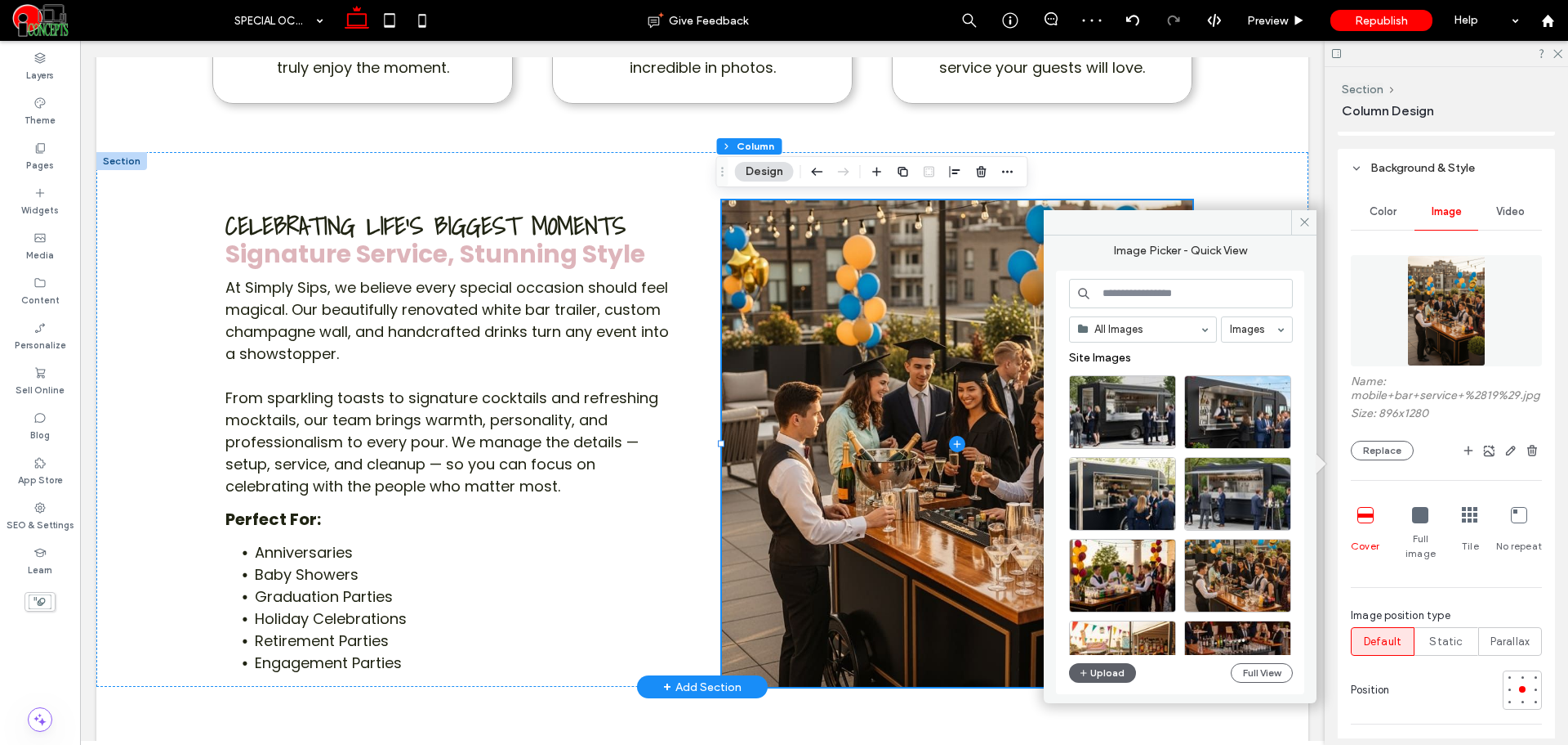
scroll to position [137, 0]
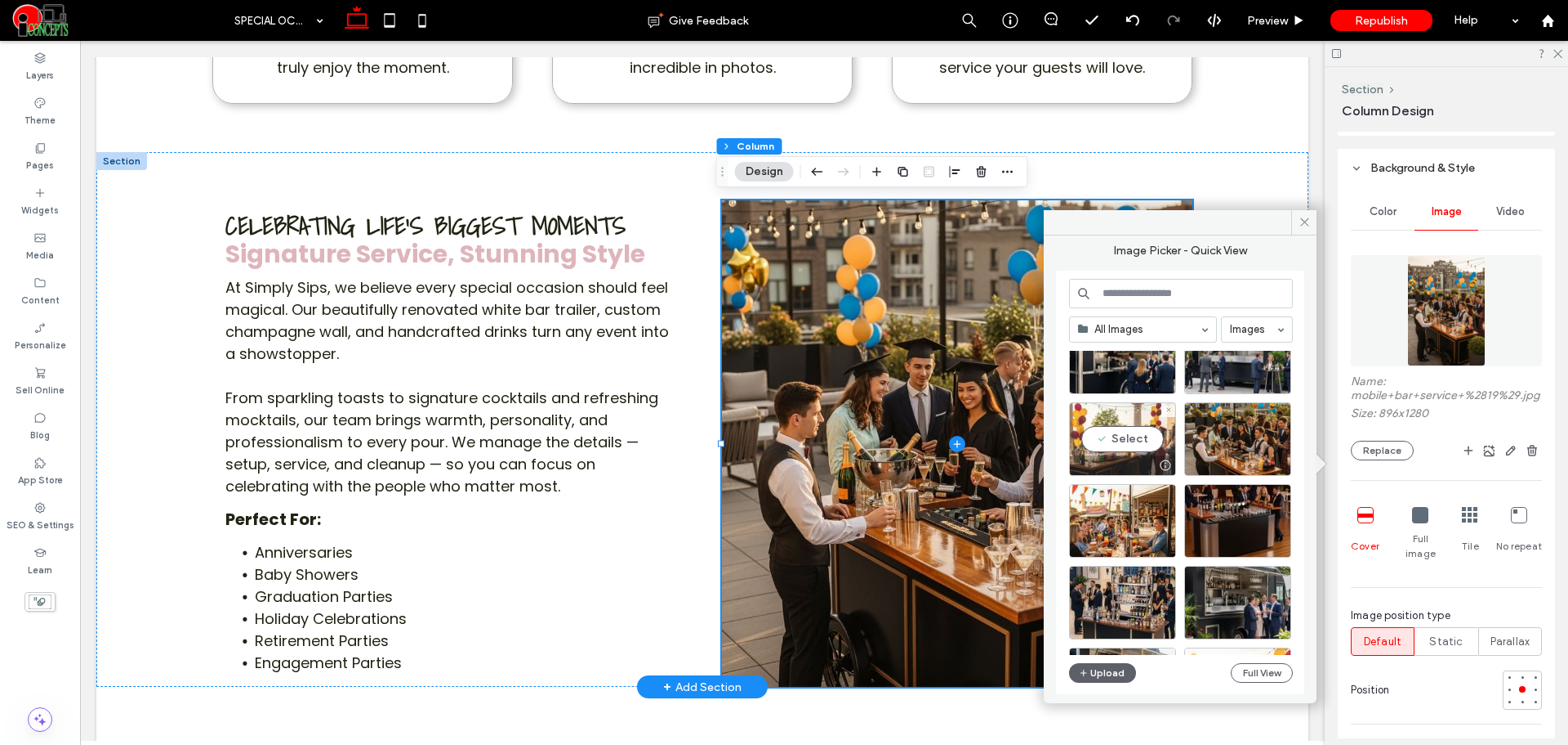
click at [1139, 437] on div "Select" at bounding box center [1122, 439] width 107 height 74
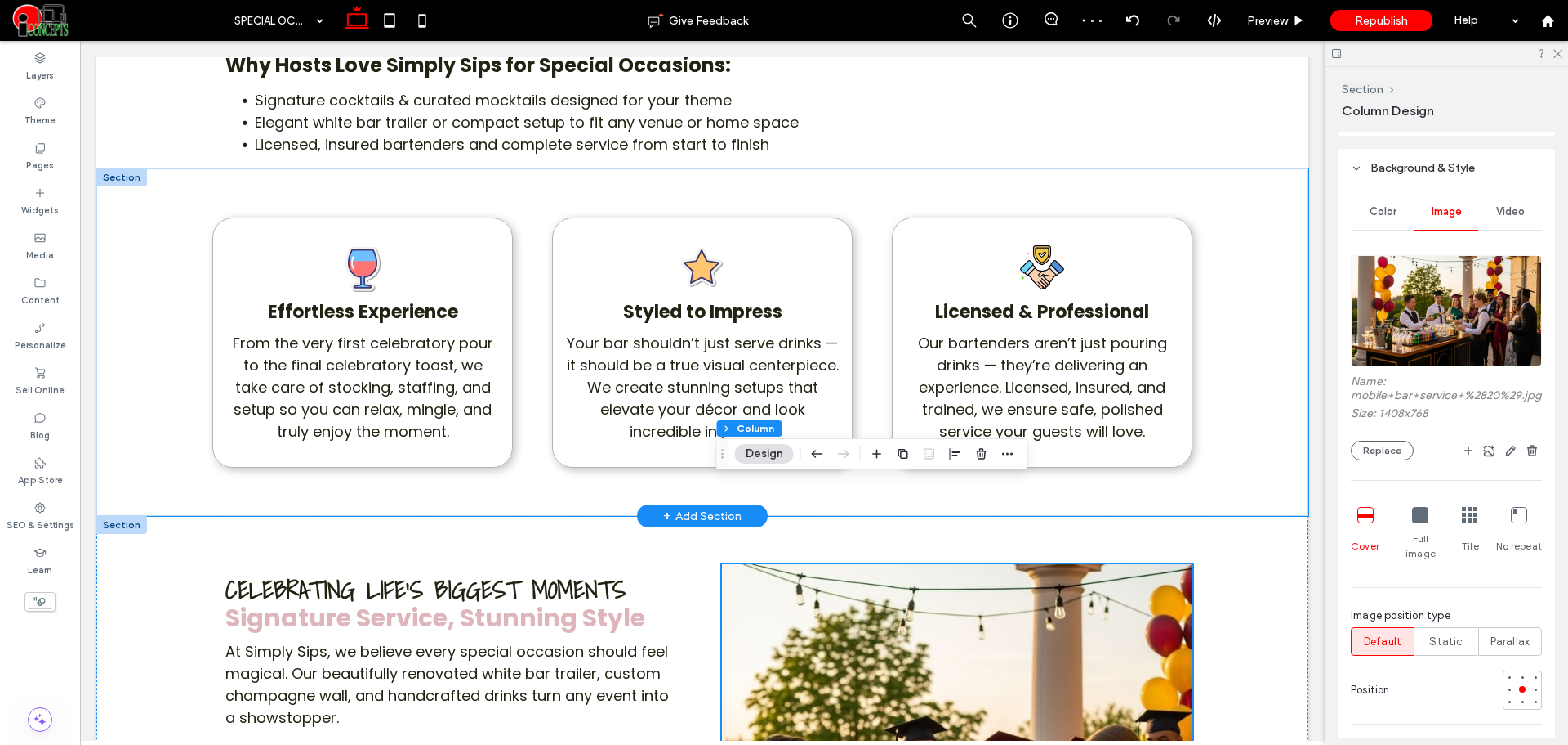
scroll to position [1362, 0]
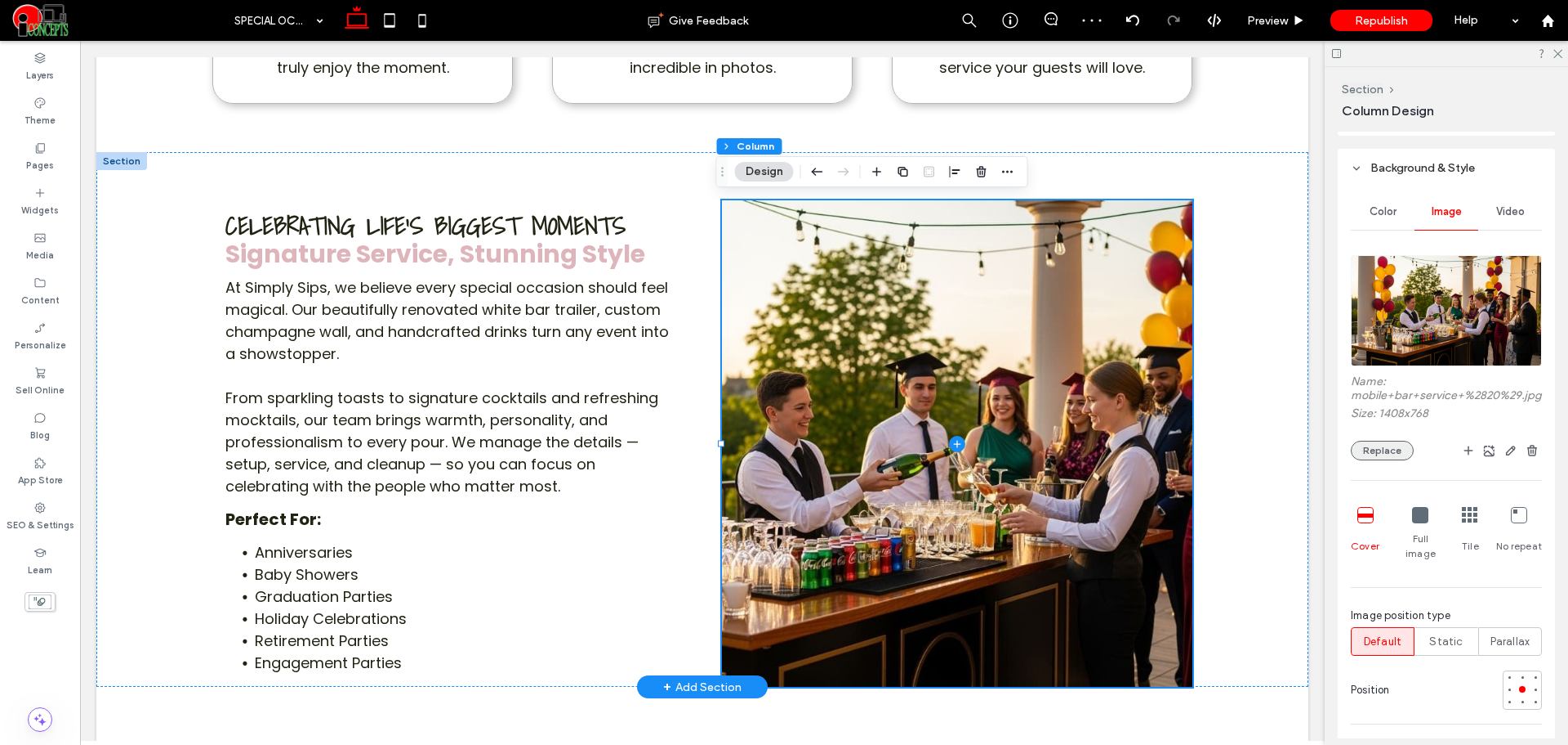
click at [1374, 460] on button "Replace" at bounding box center [1382, 451] width 63 height 20
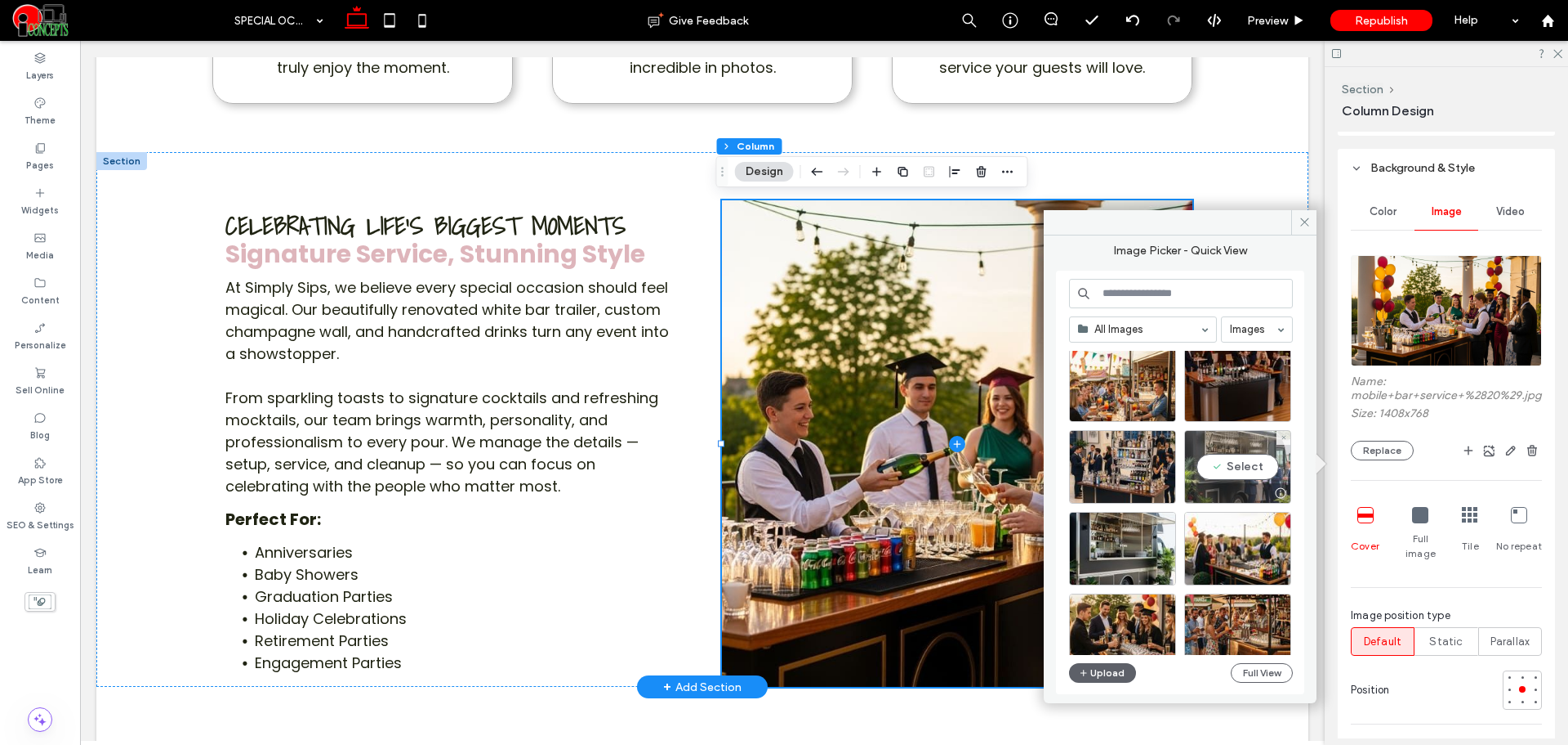
scroll to position [409, 0]
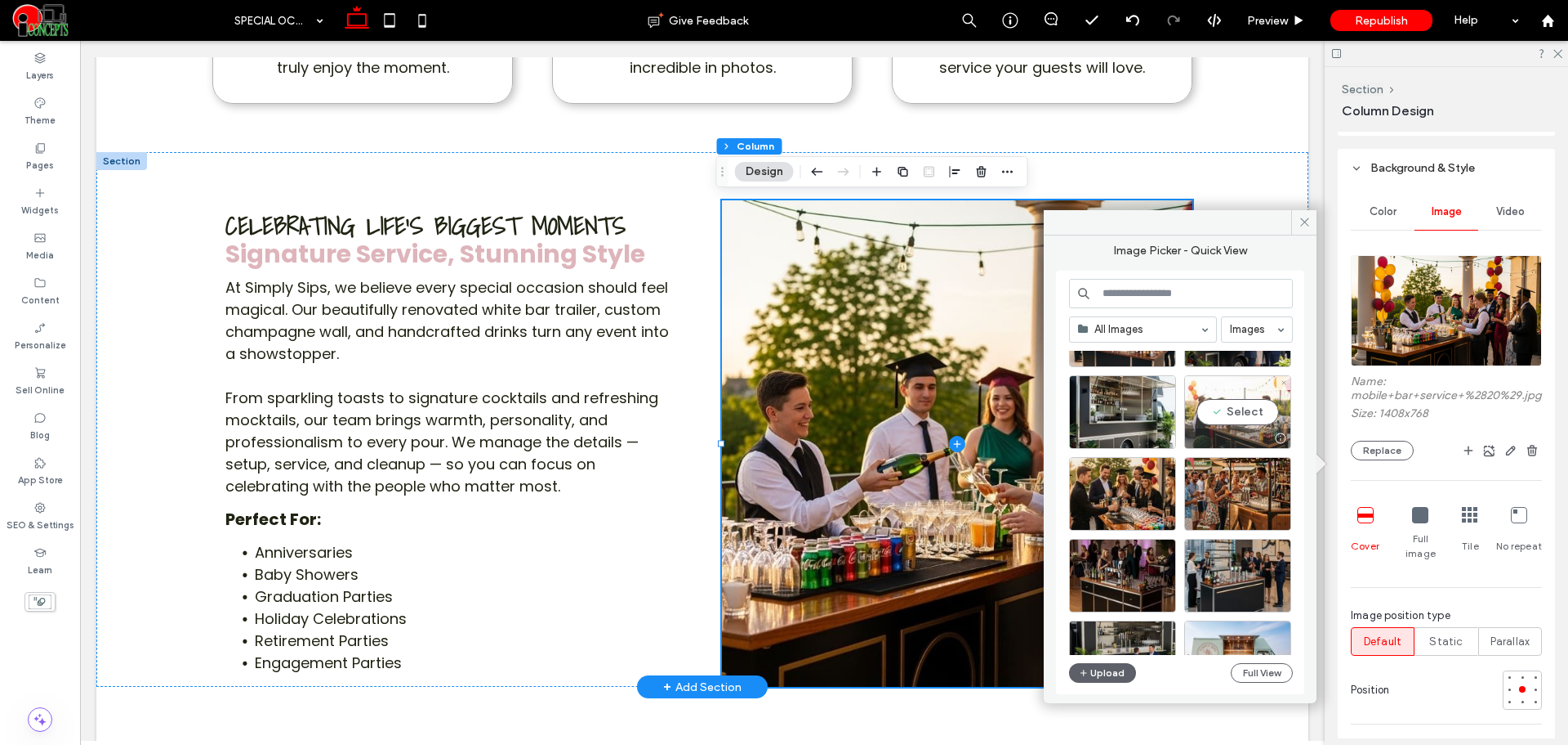
click at [1246, 406] on div "Select" at bounding box center [1237, 412] width 107 height 74
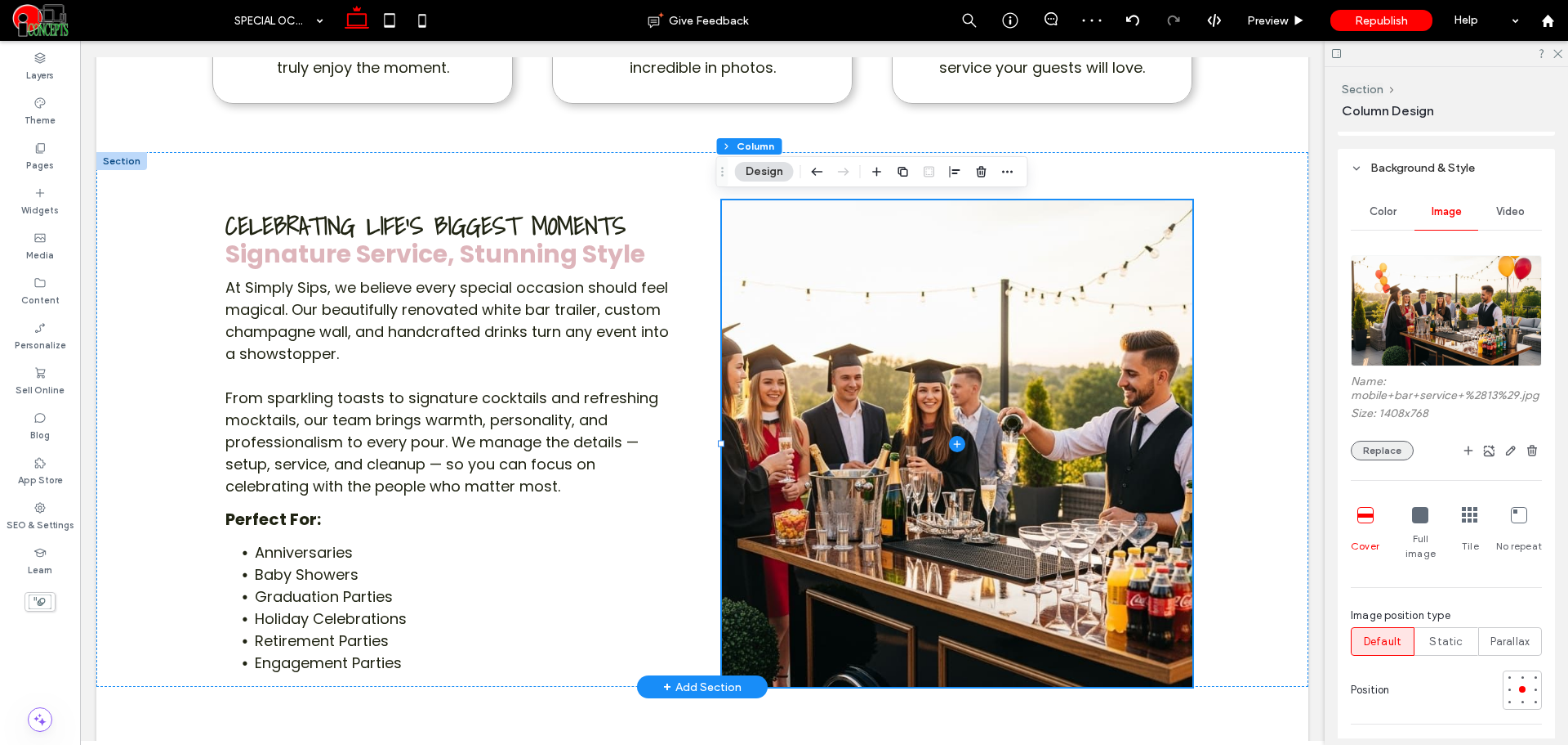
click at [1362, 460] on button "Replace" at bounding box center [1382, 451] width 63 height 20
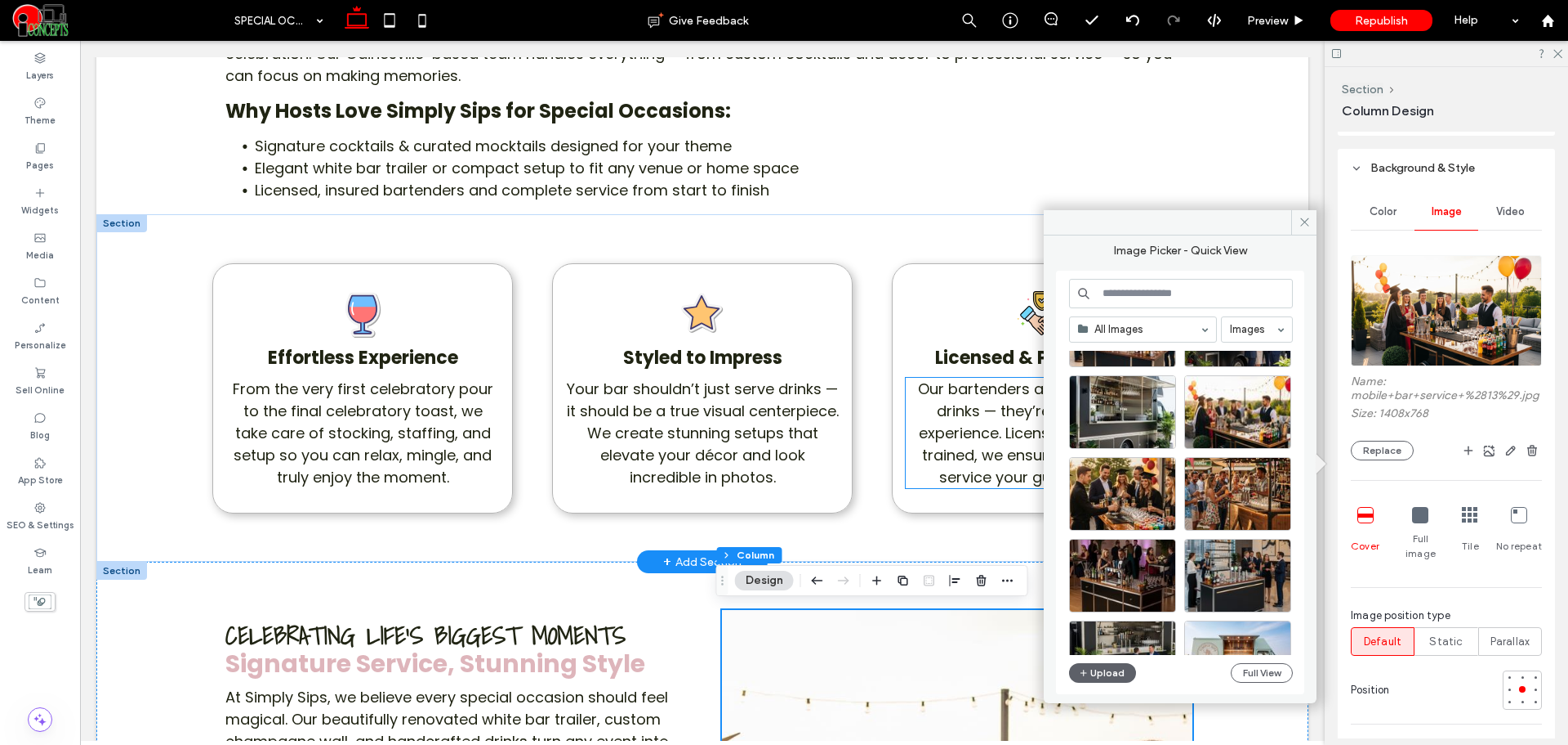
scroll to position [953, 0]
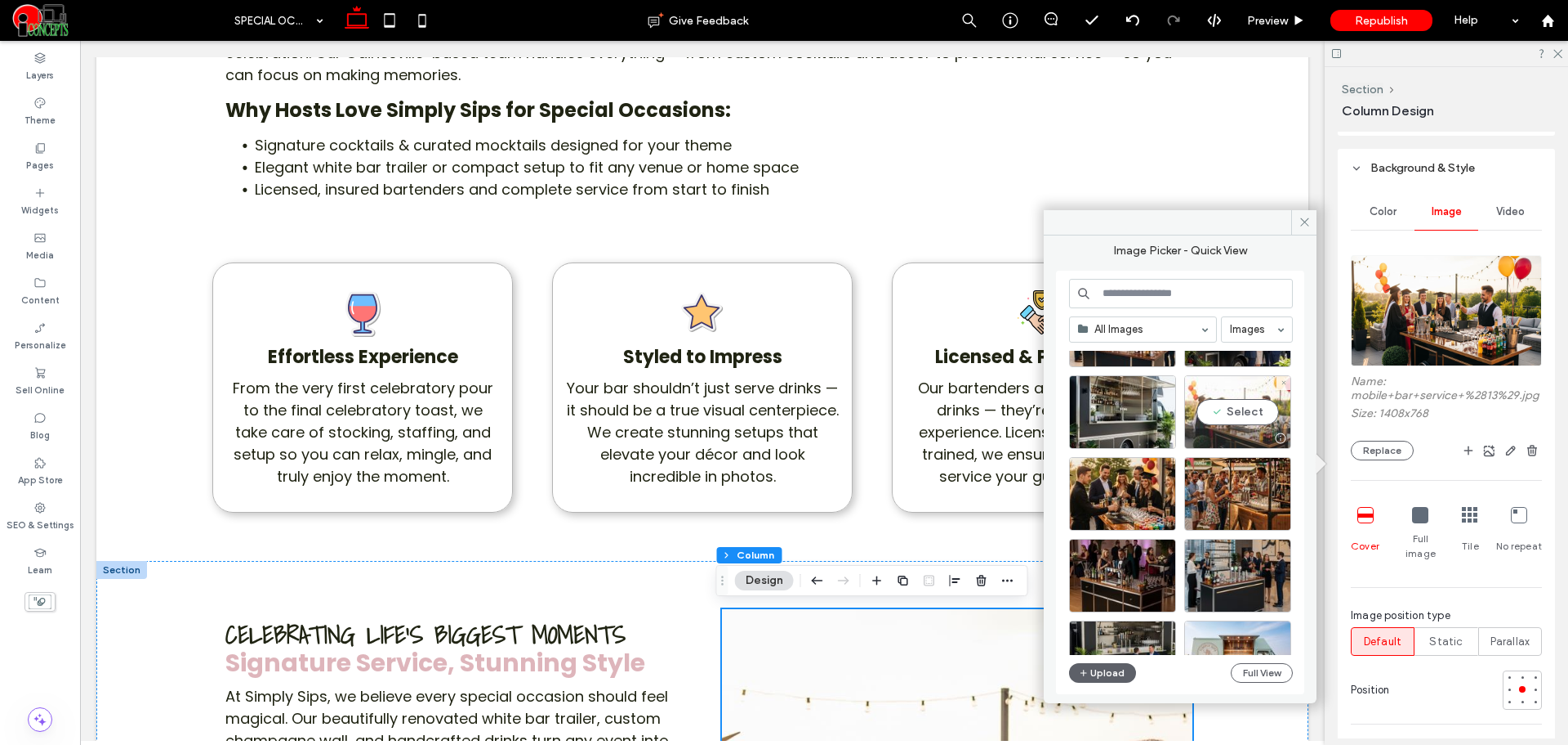
click at [1230, 390] on div "Select" at bounding box center [1237, 412] width 107 height 74
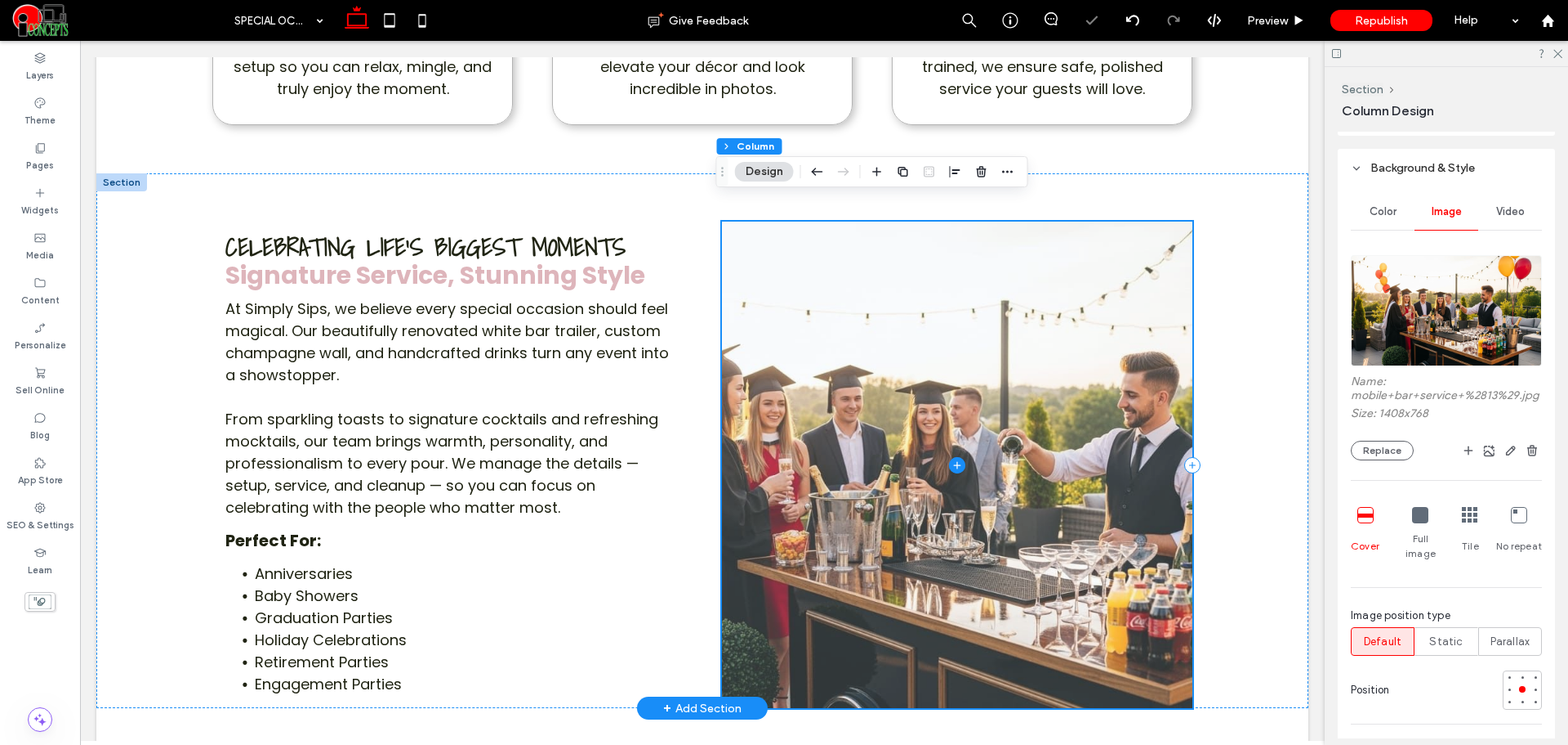
scroll to position [1362, 0]
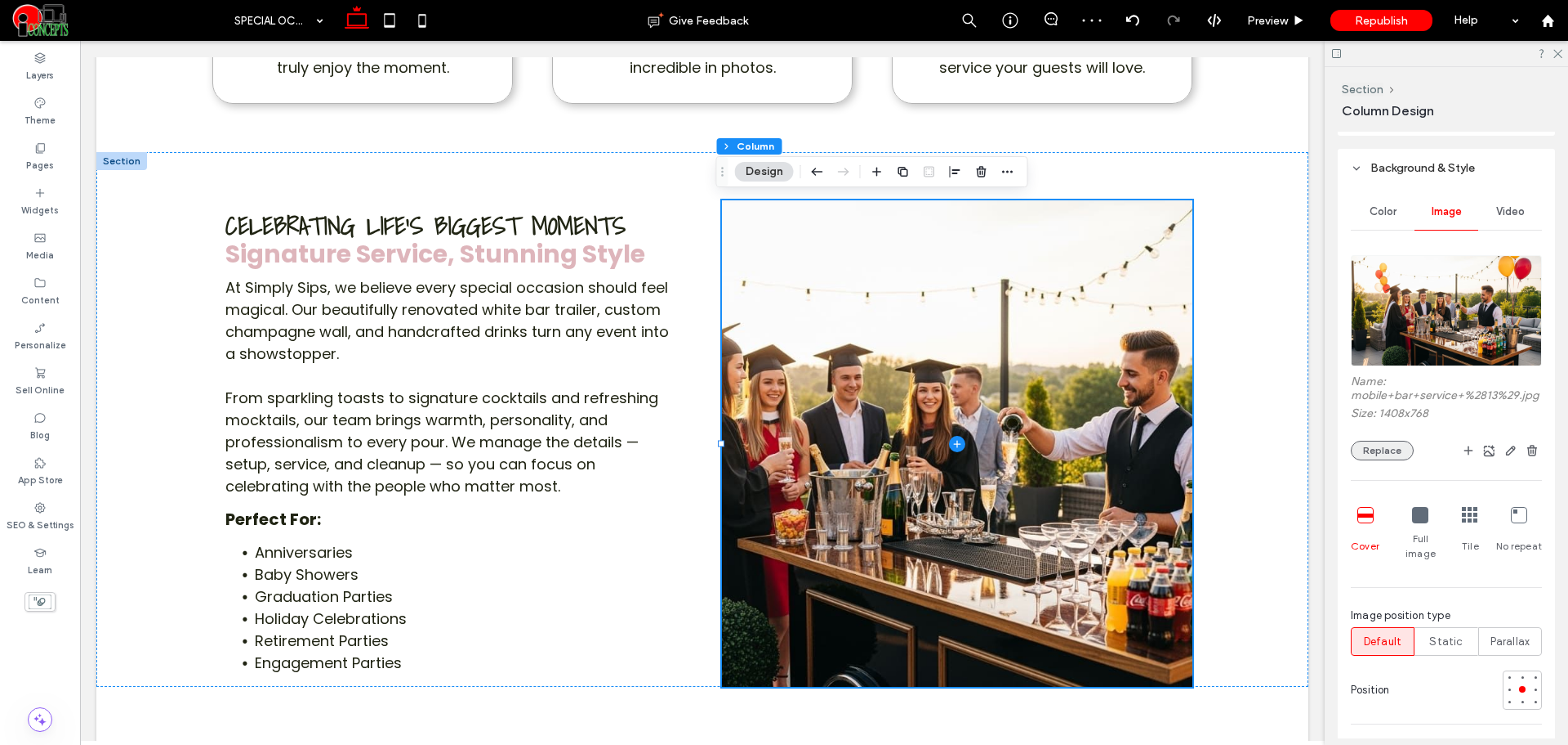
click at [1374, 460] on button "Replace" at bounding box center [1382, 451] width 63 height 20
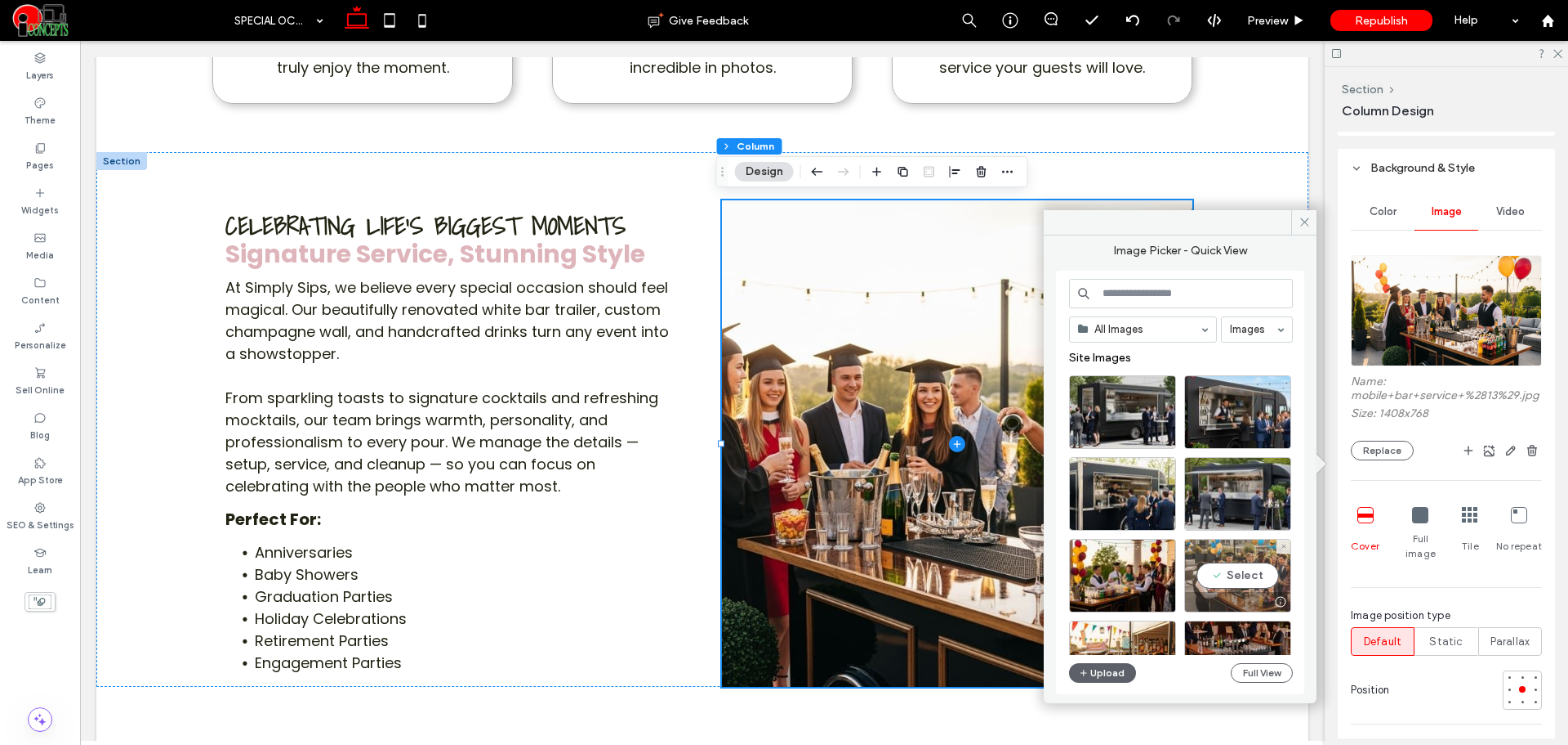
click at [1258, 559] on div "Select" at bounding box center [1237, 575] width 107 height 74
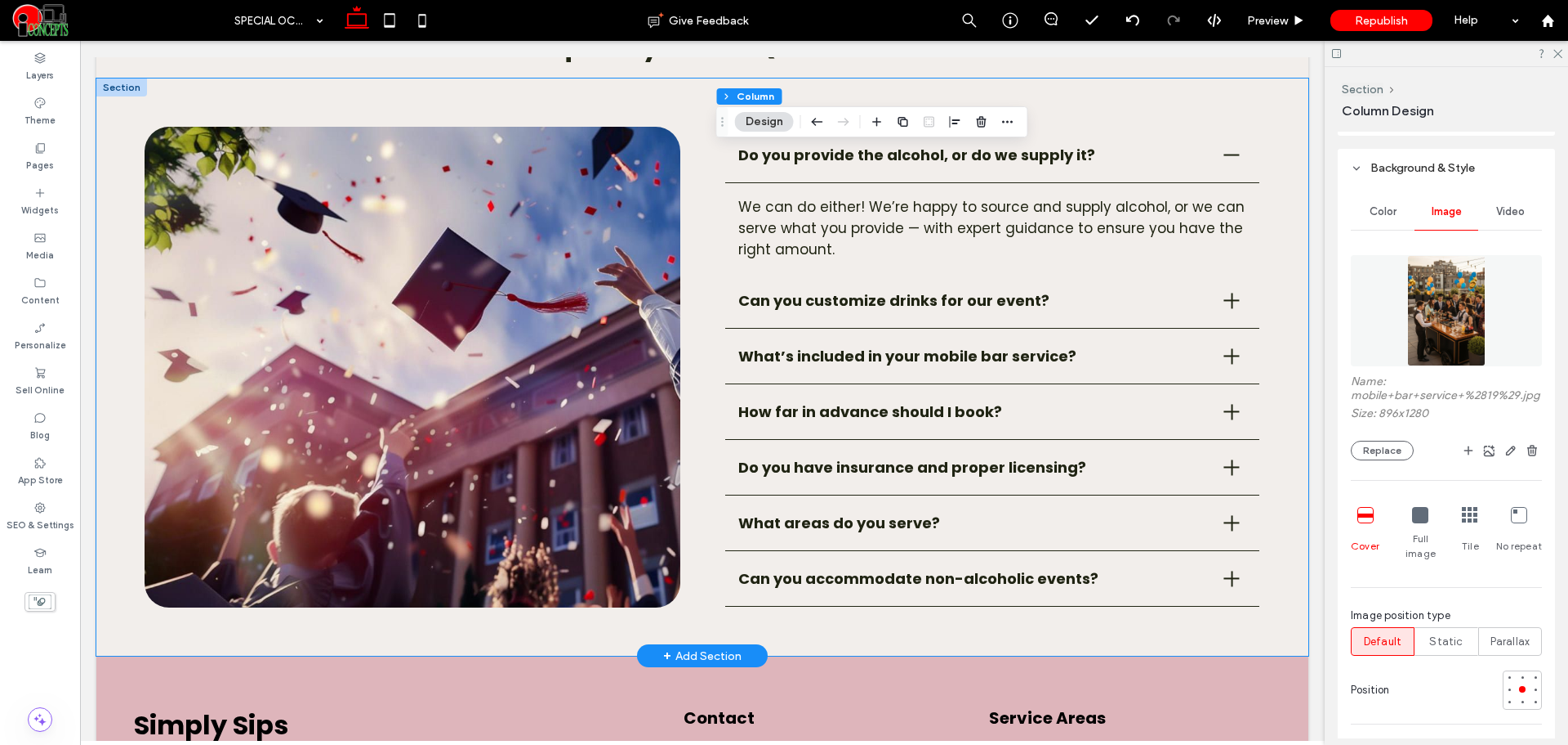
scroll to position [2369, 0]
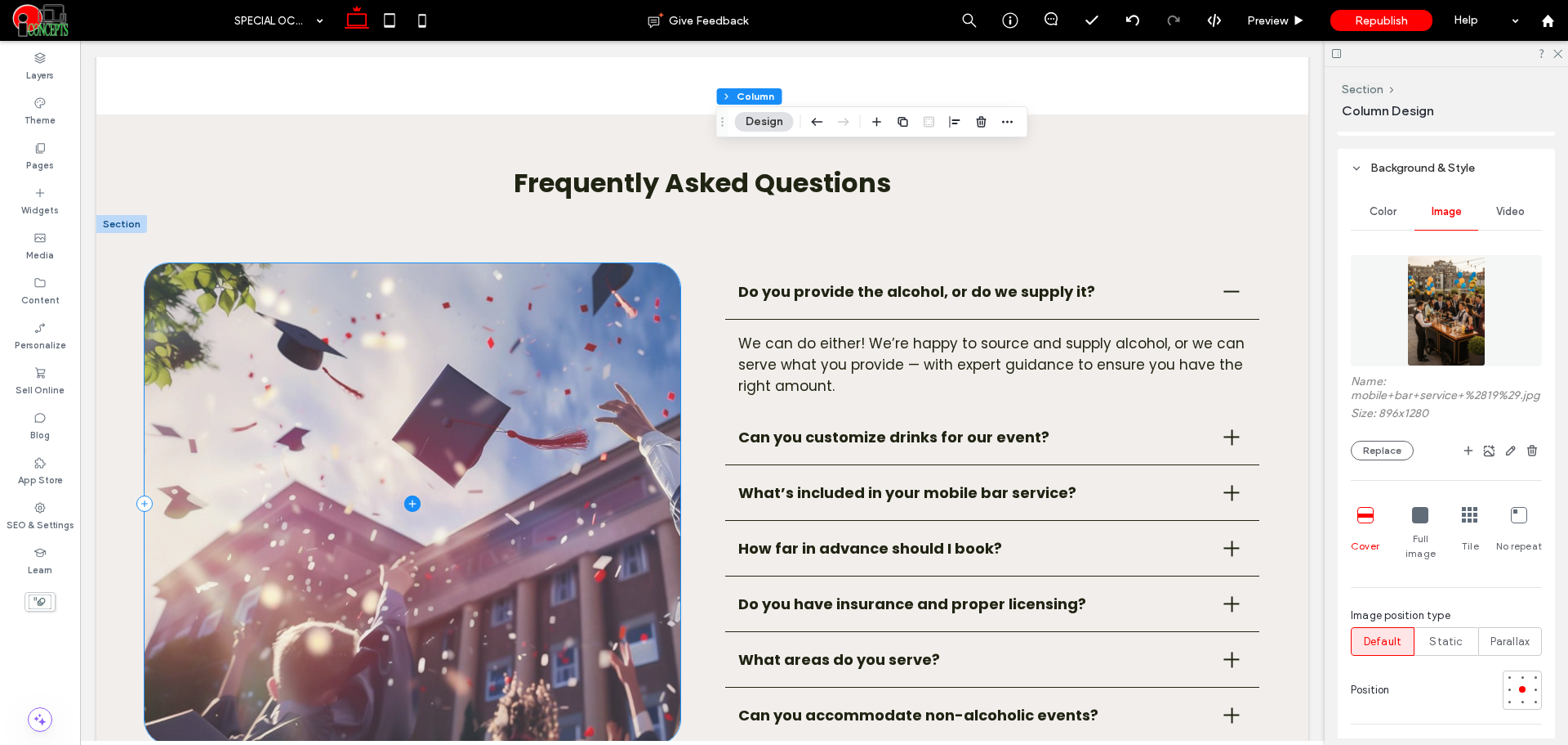
click at [561, 470] on span at bounding box center [412, 504] width 535 height 481
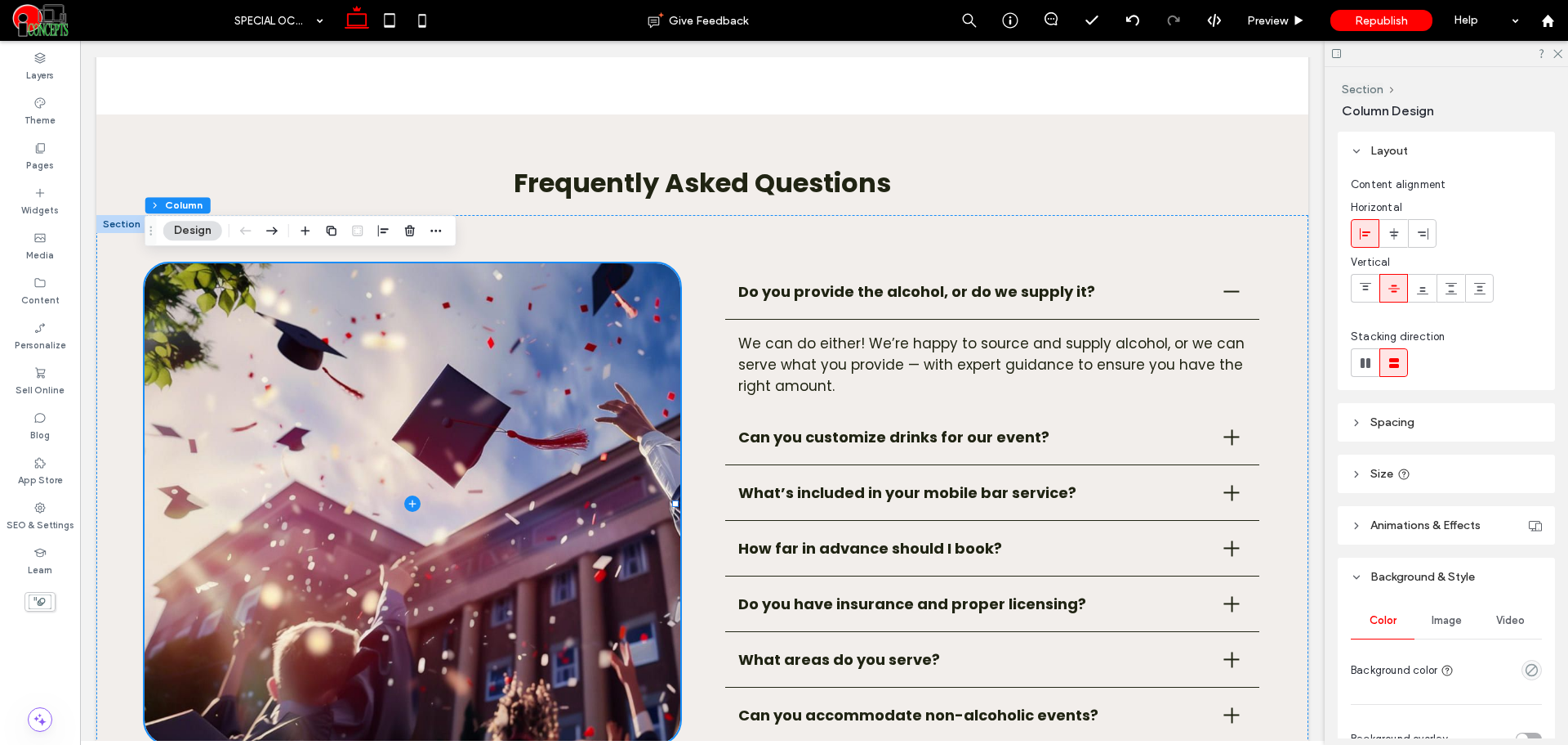
click at [1445, 618] on span "Image" at bounding box center [1447, 619] width 30 height 13
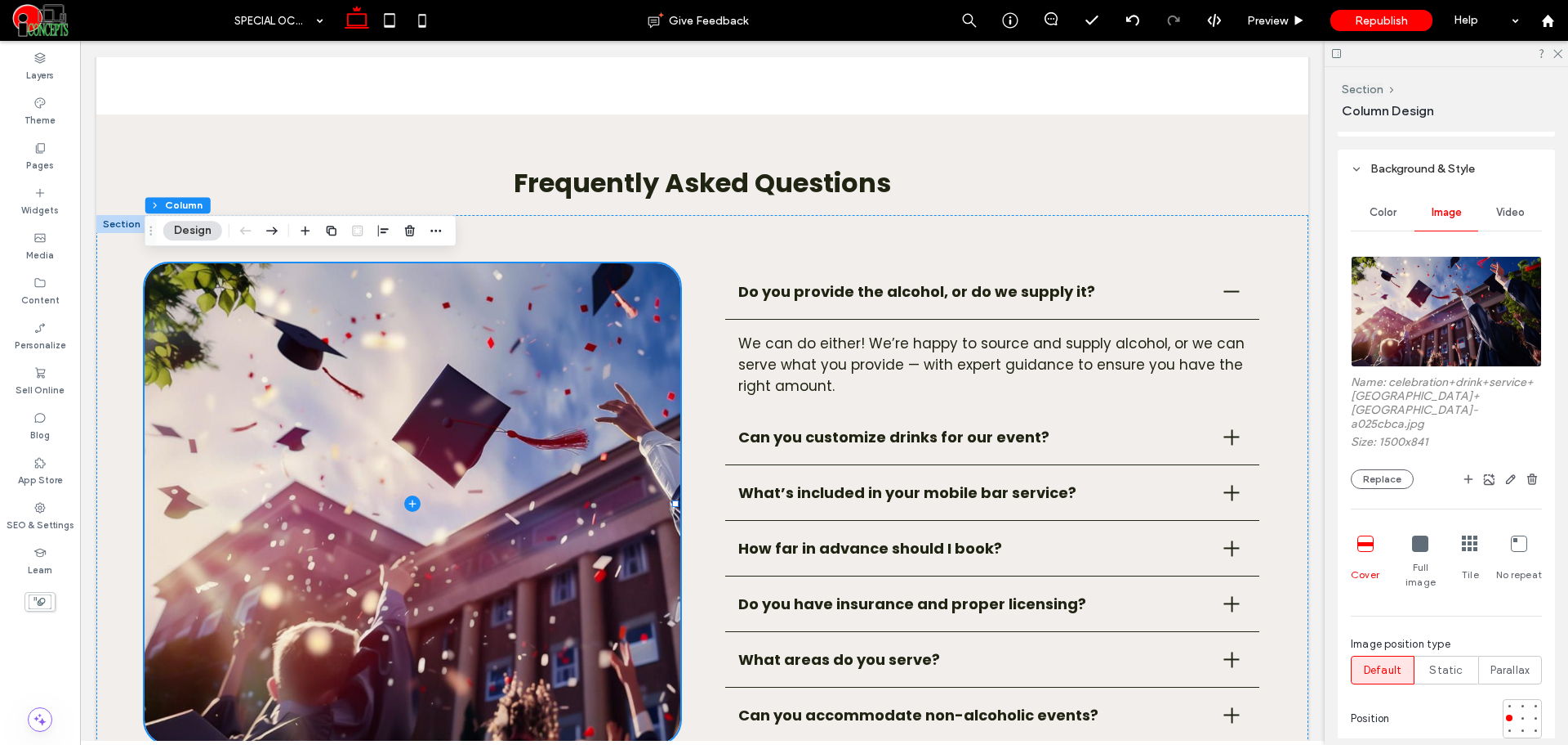
scroll to position [409, 0]
click at [1389, 452] on div "Name: celebration+drink+service+Gainesville+FL-a025cbca.jpg Size: 1500x841 Repl…" at bounding box center [1446, 431] width 191 height 114
click at [1388, 478] on div "Name: celebration+drink+service+Gainesville+FL-a025cbca.jpg Size: 1500x841 Repl…" at bounding box center [1446, 523] width 191 height 554
click at [1391, 469] on button "Replace" at bounding box center [1382, 479] width 63 height 20
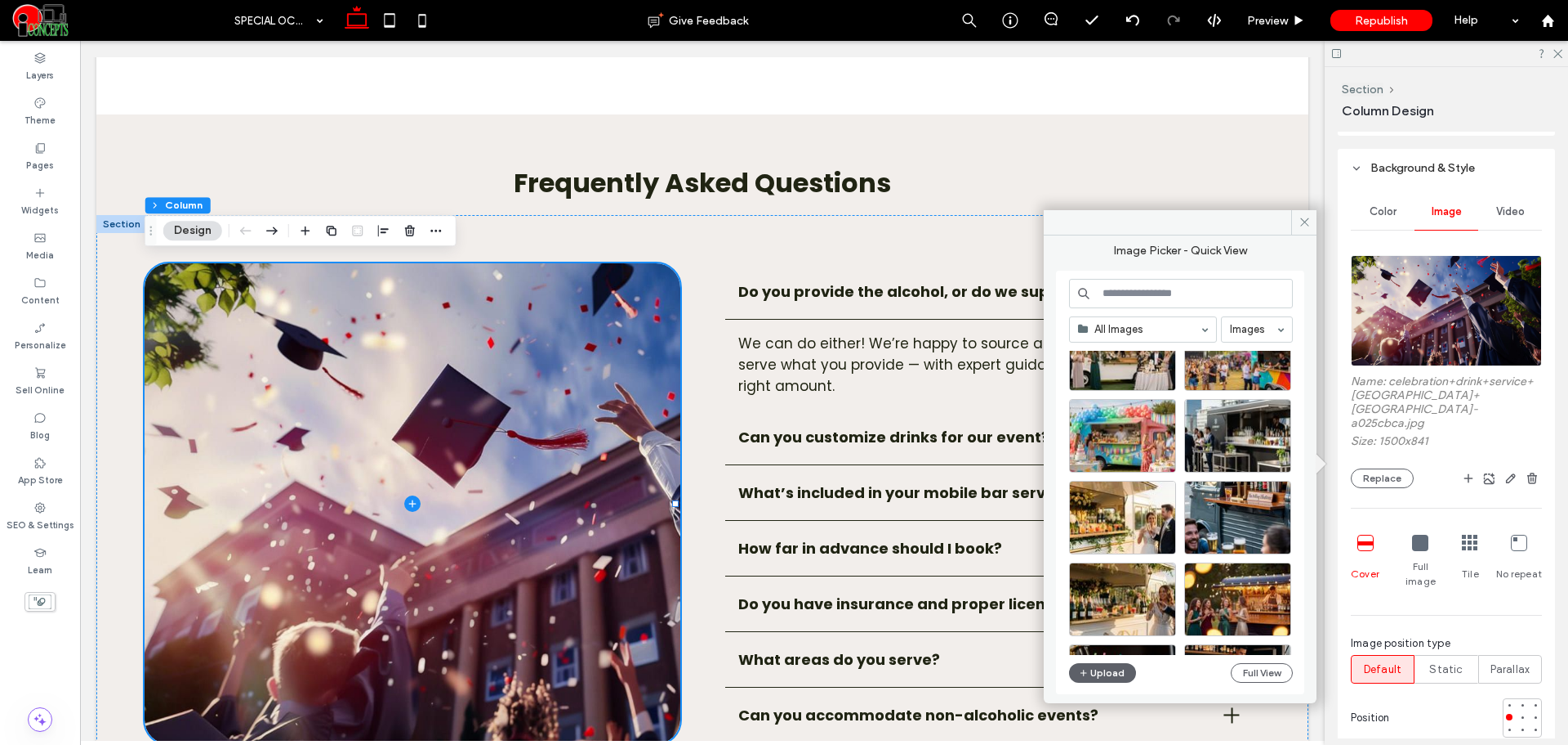
scroll to position [1942, 0]
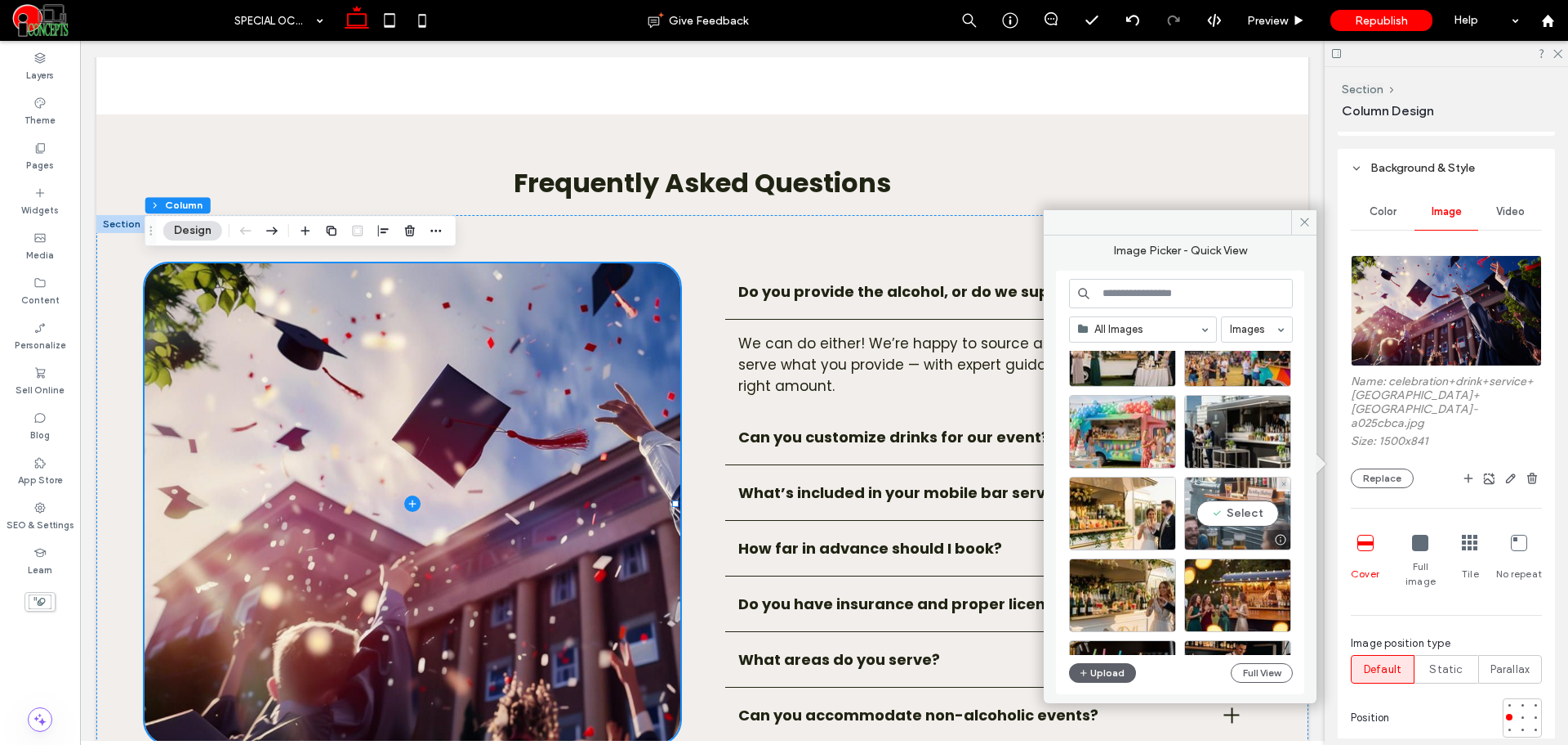
click at [1267, 512] on div "Select" at bounding box center [1237, 514] width 107 height 74
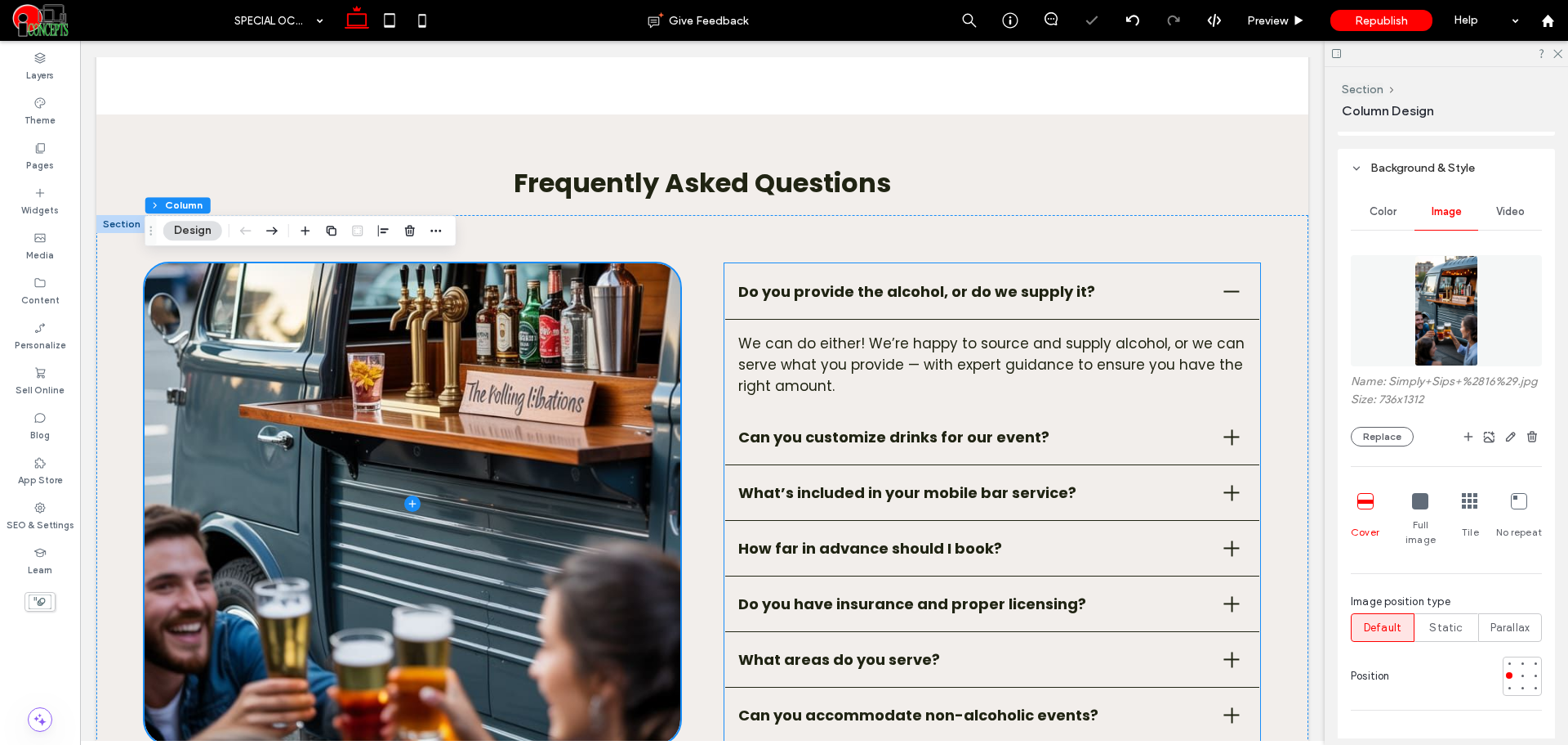
scroll to position [2505, 0]
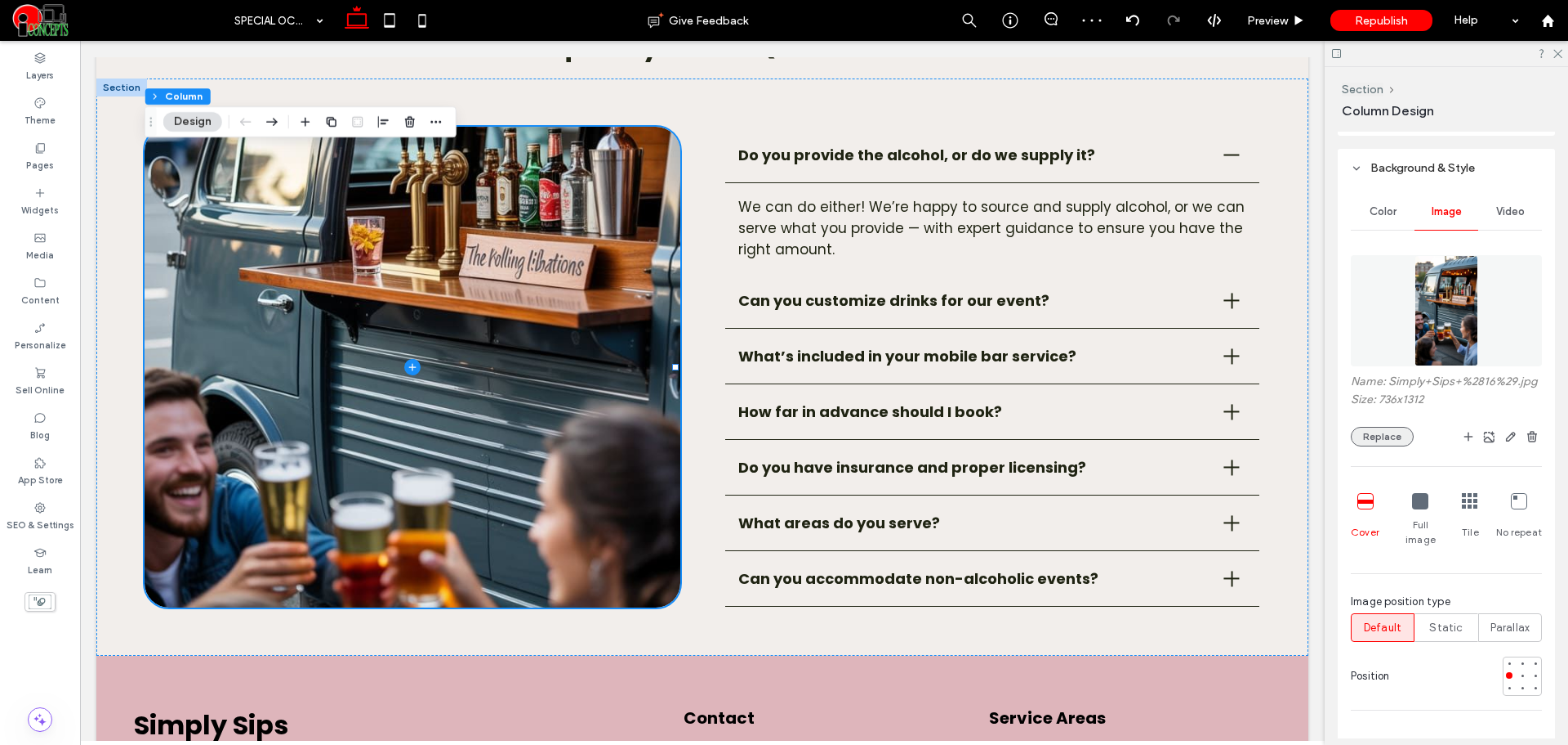
click at [1376, 446] on button "Replace" at bounding box center [1382, 437] width 63 height 20
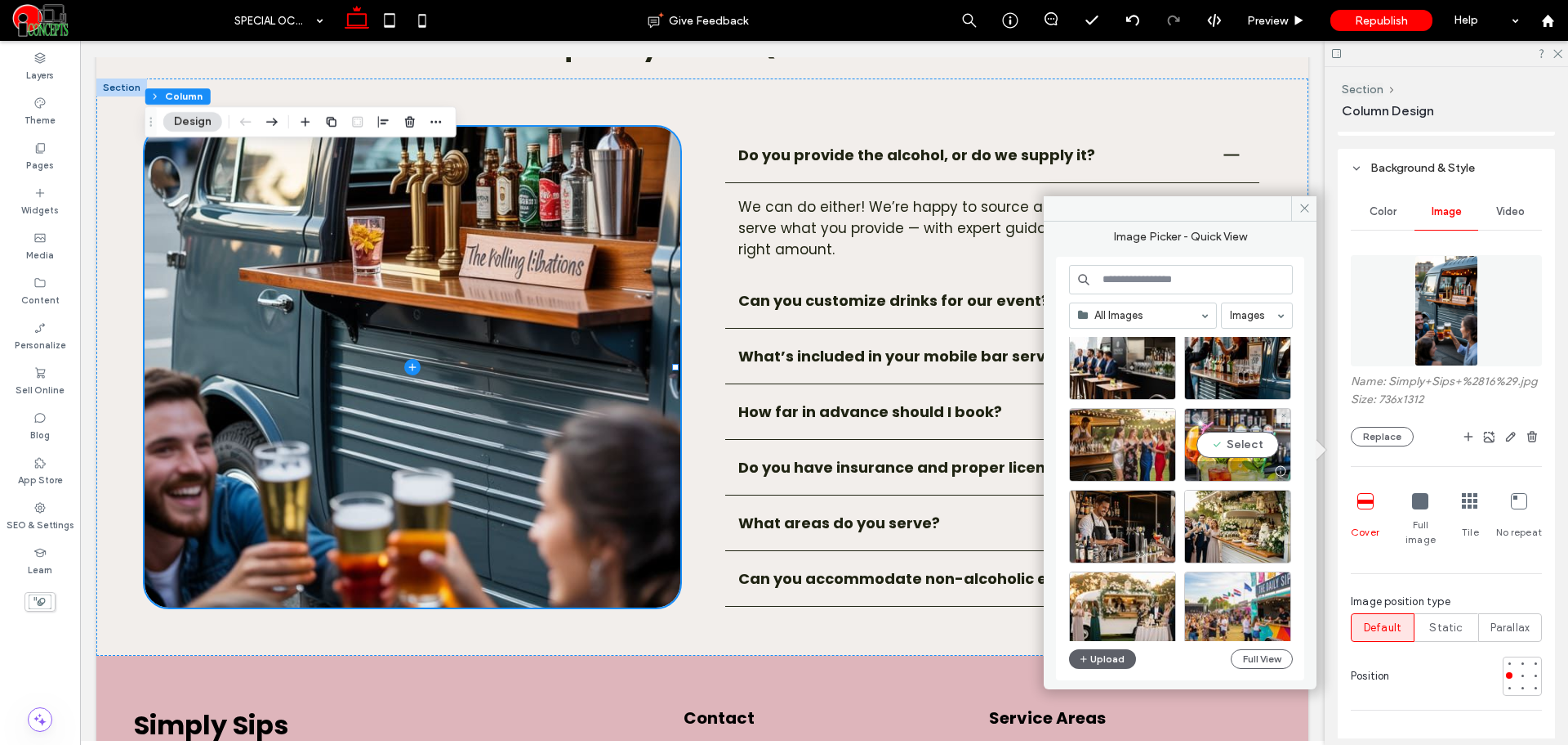
scroll to position [1533, 0]
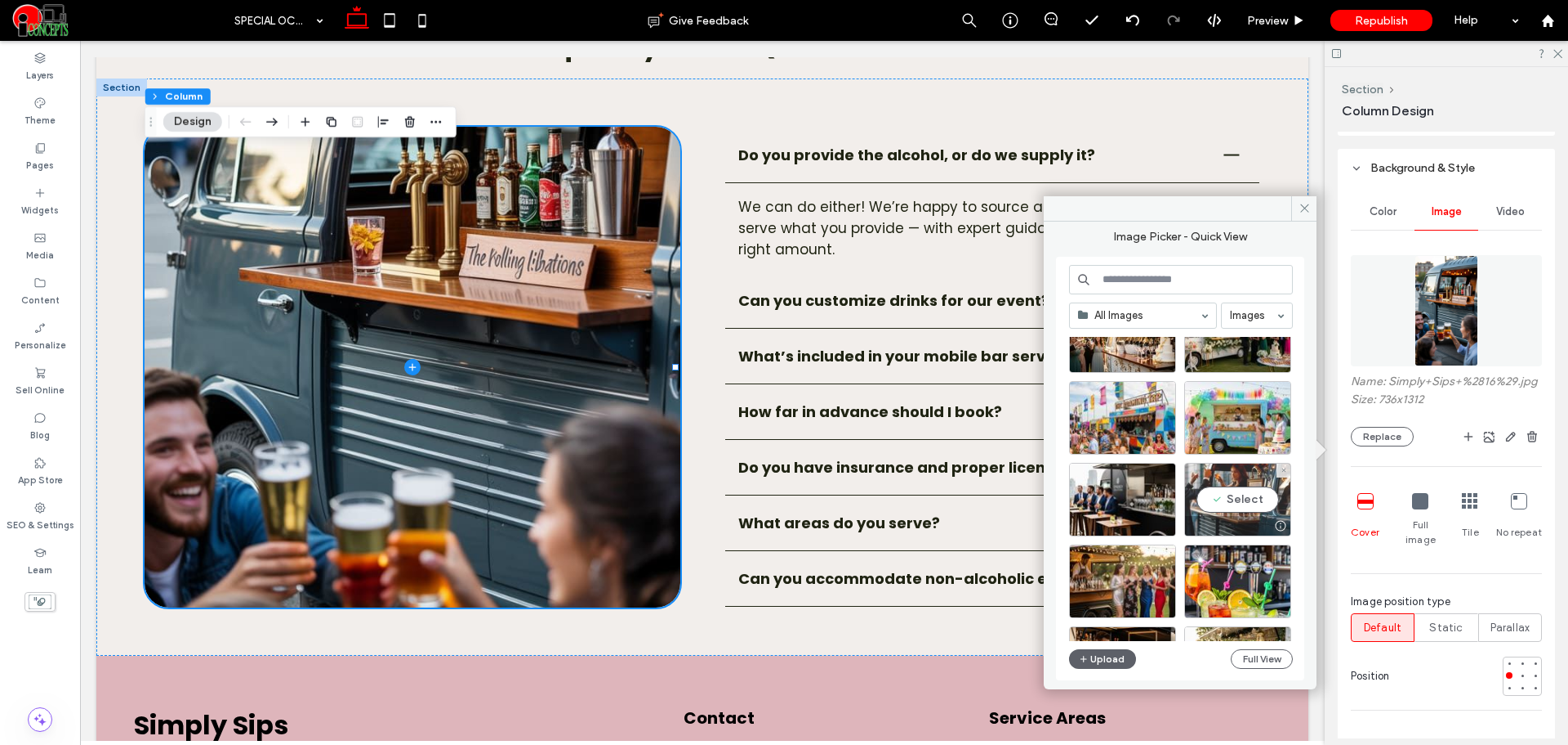
click at [1269, 504] on div "Select" at bounding box center [1237, 500] width 107 height 74
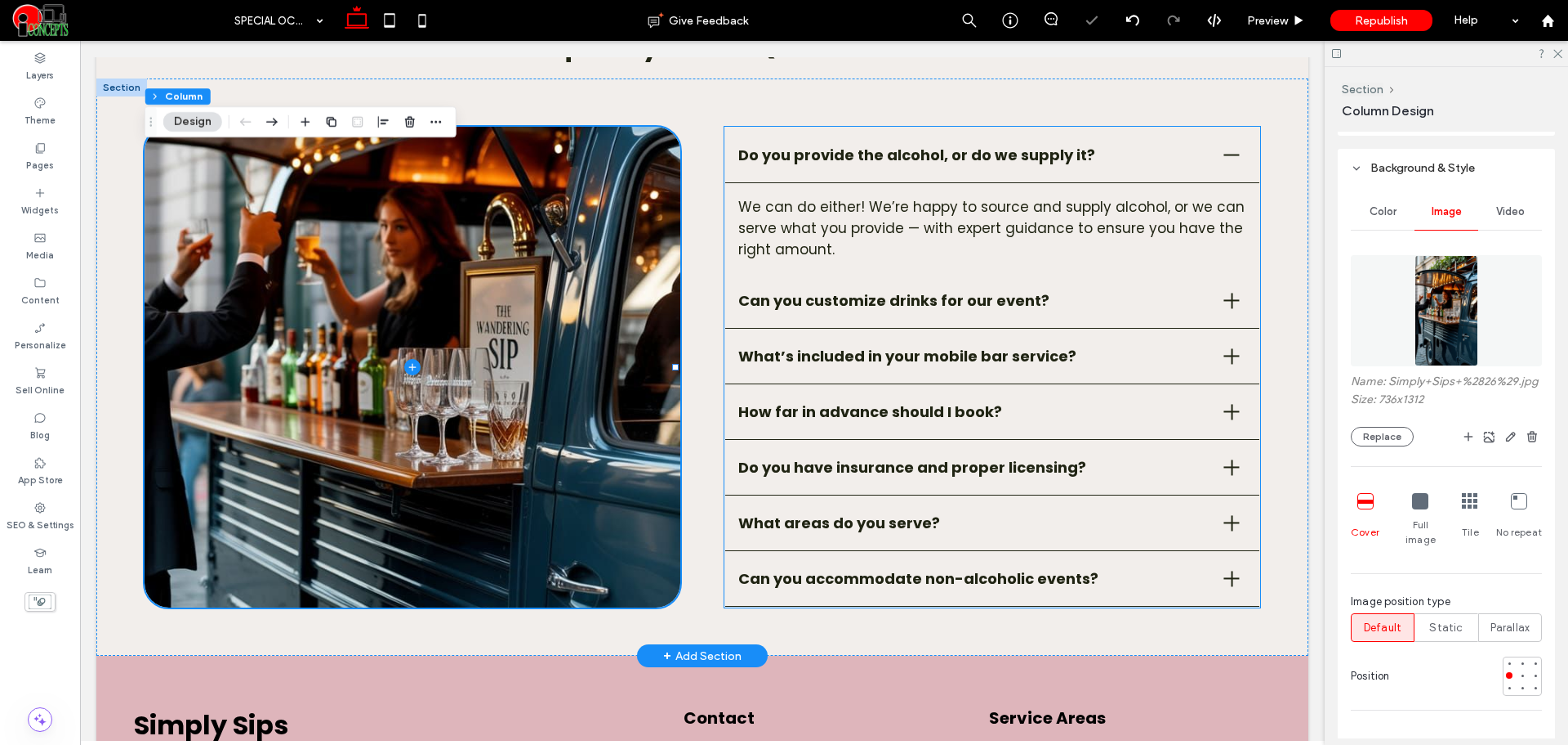
scroll to position [2369, 0]
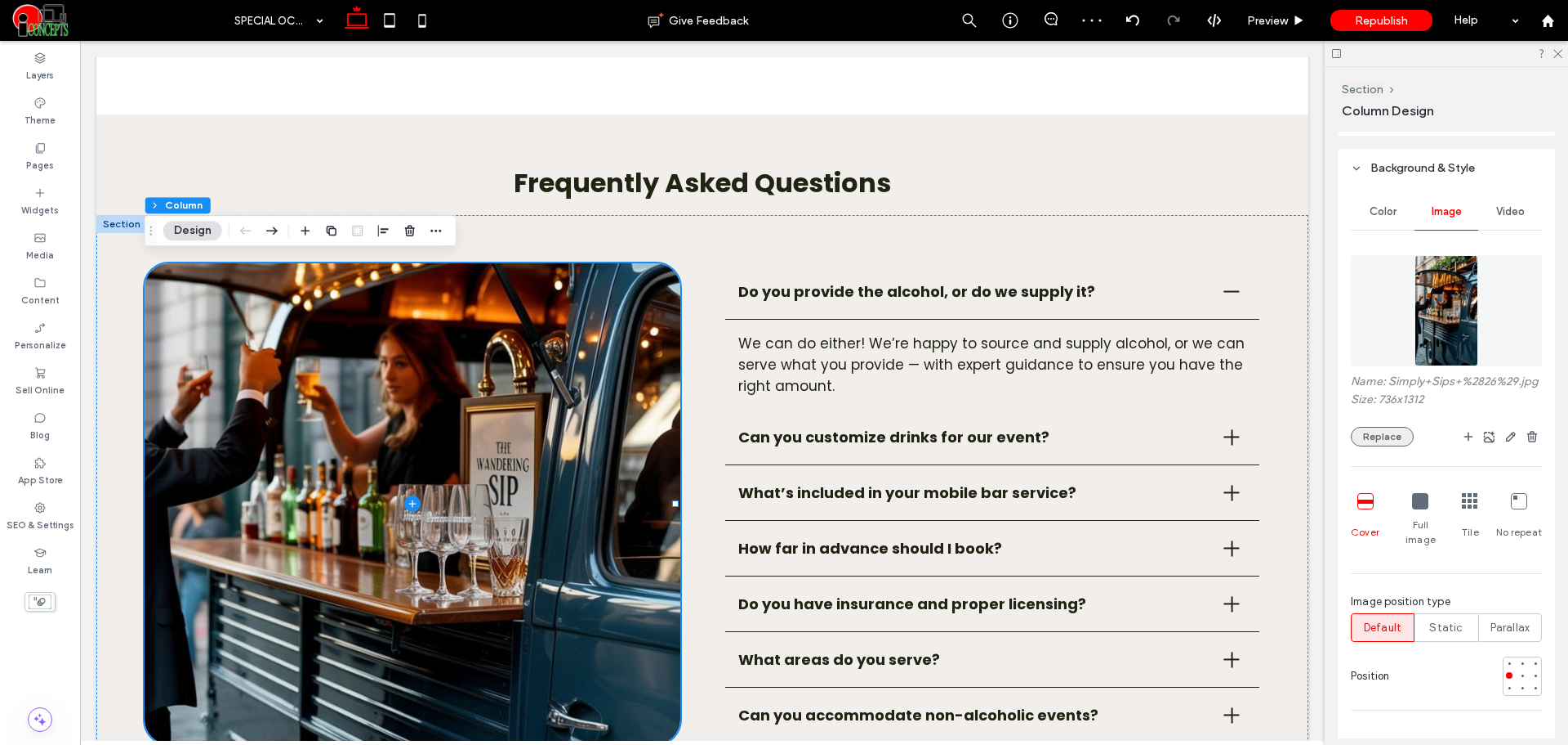
click at [1374, 446] on button "Replace" at bounding box center [1382, 437] width 63 height 20
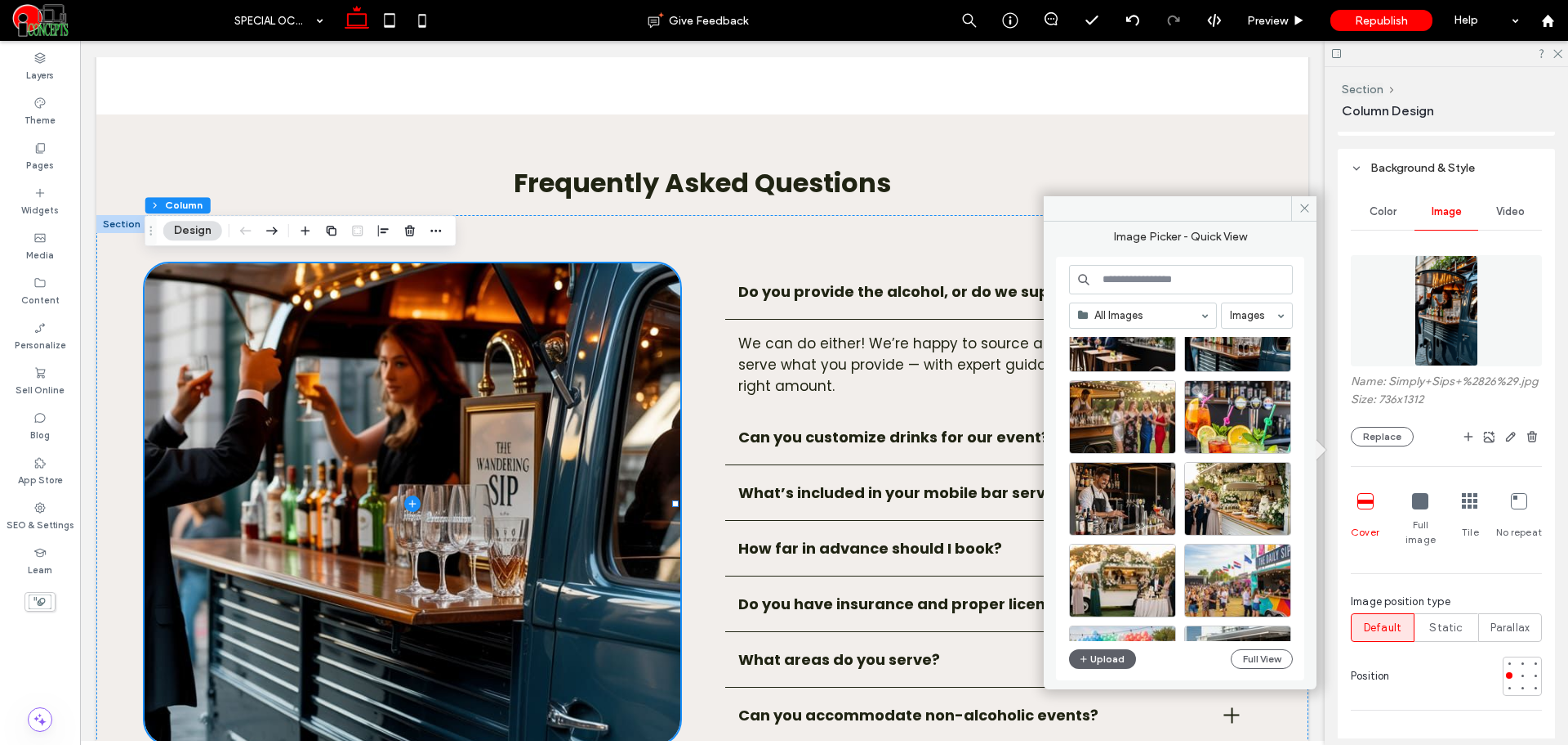
scroll to position [1696, 0]
click at [1147, 478] on div "Select" at bounding box center [1122, 500] width 107 height 74
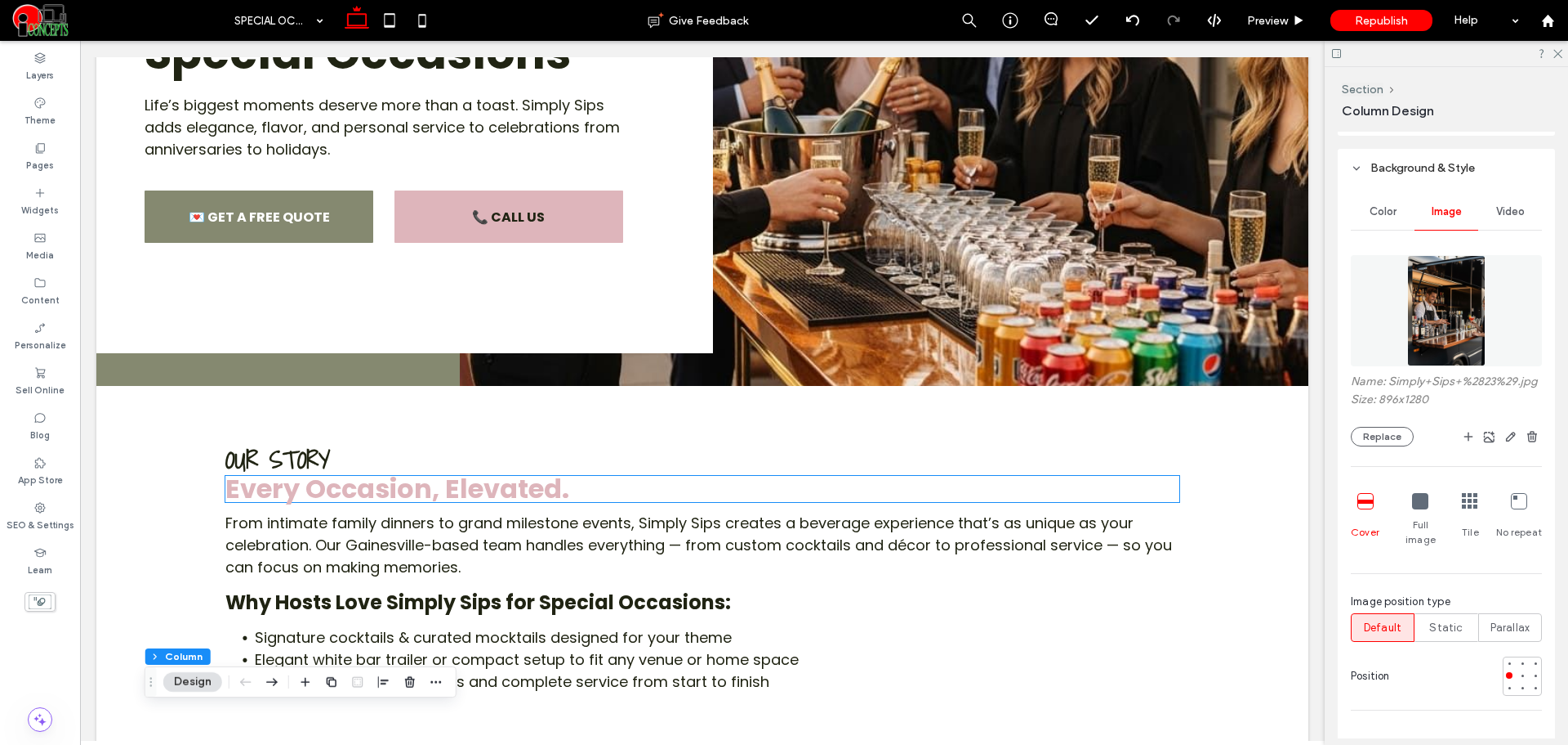
scroll to position [0, 0]
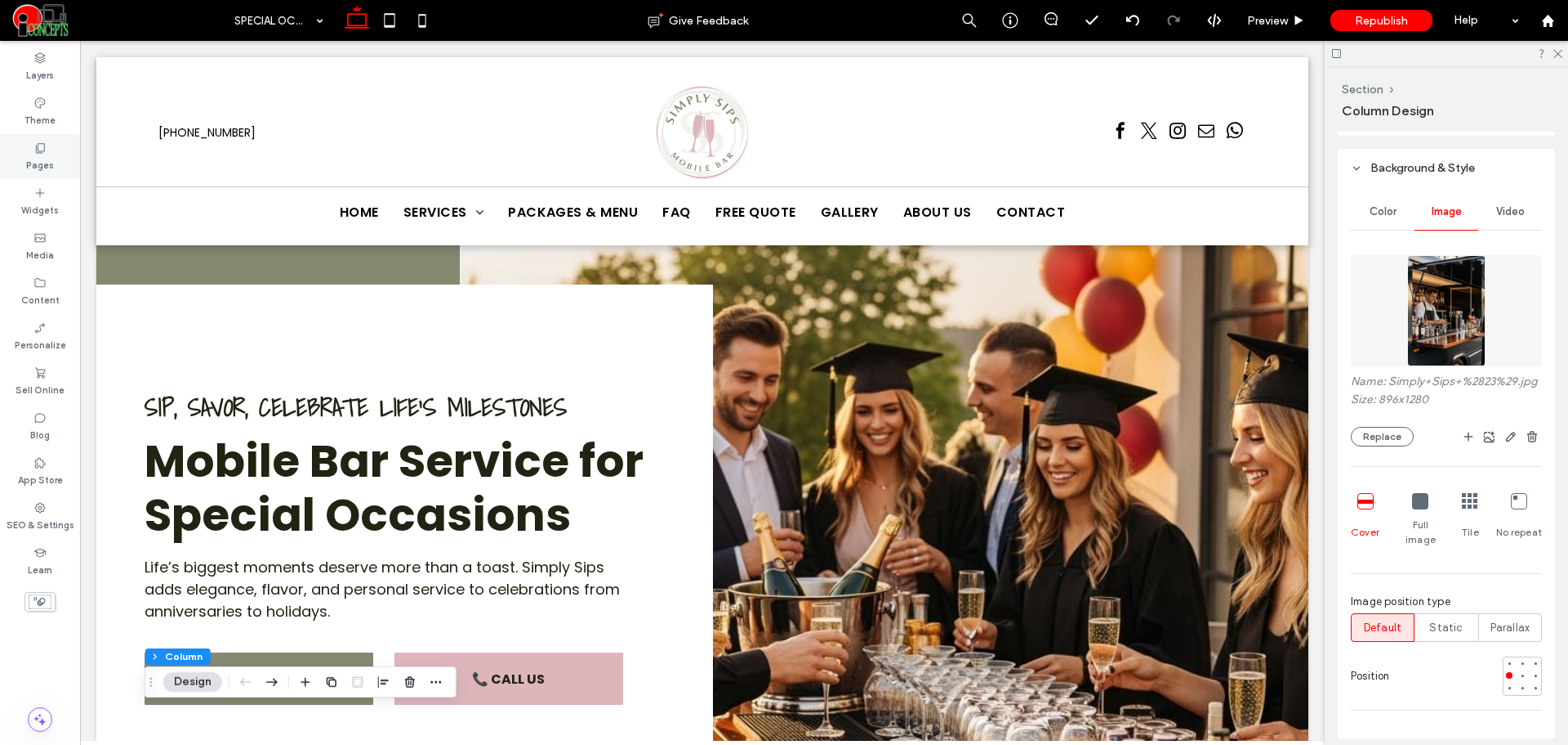
click at [55, 163] on div "Pages" at bounding box center [40, 156] width 80 height 45
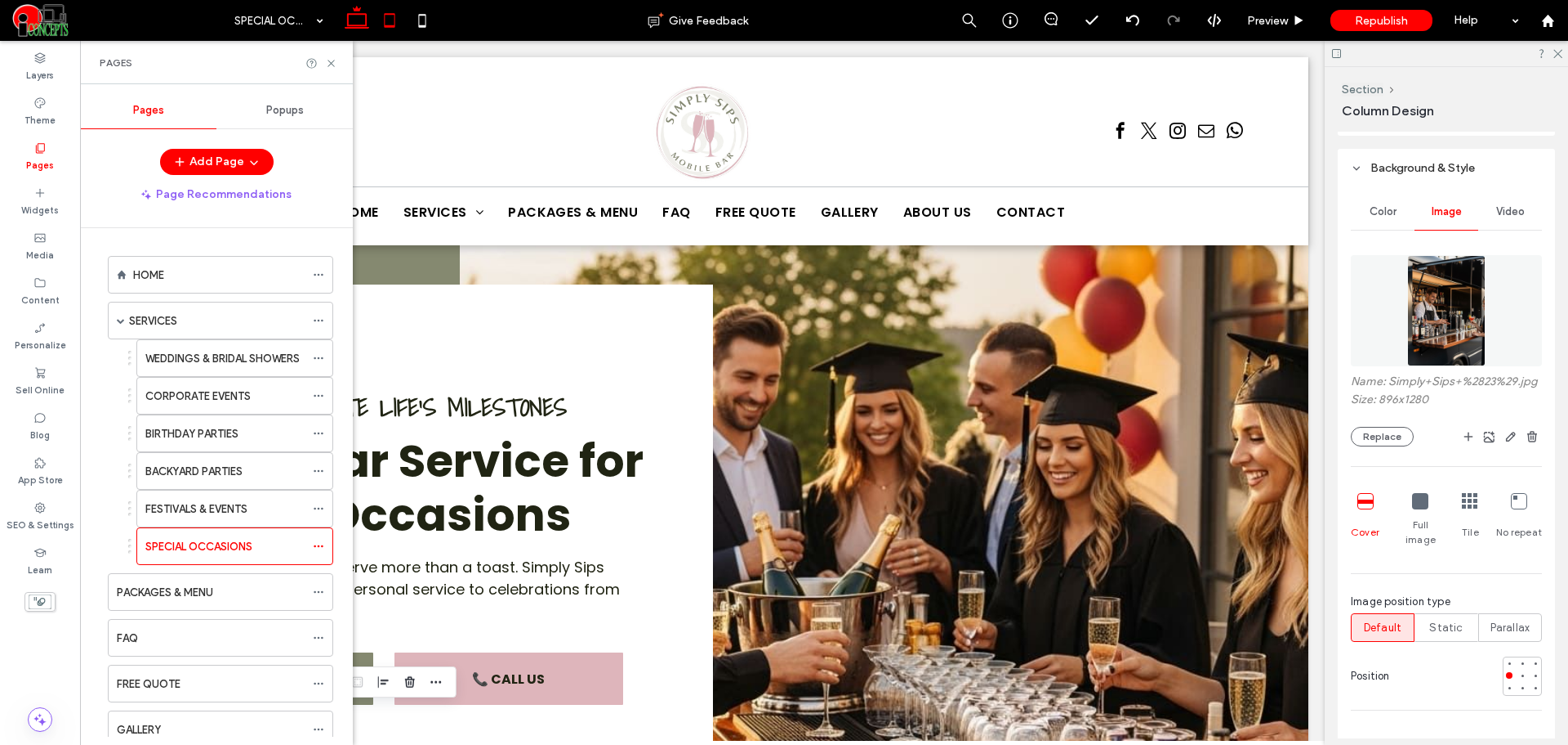
click at [378, 23] on icon at bounding box center [390, 20] width 33 height 33
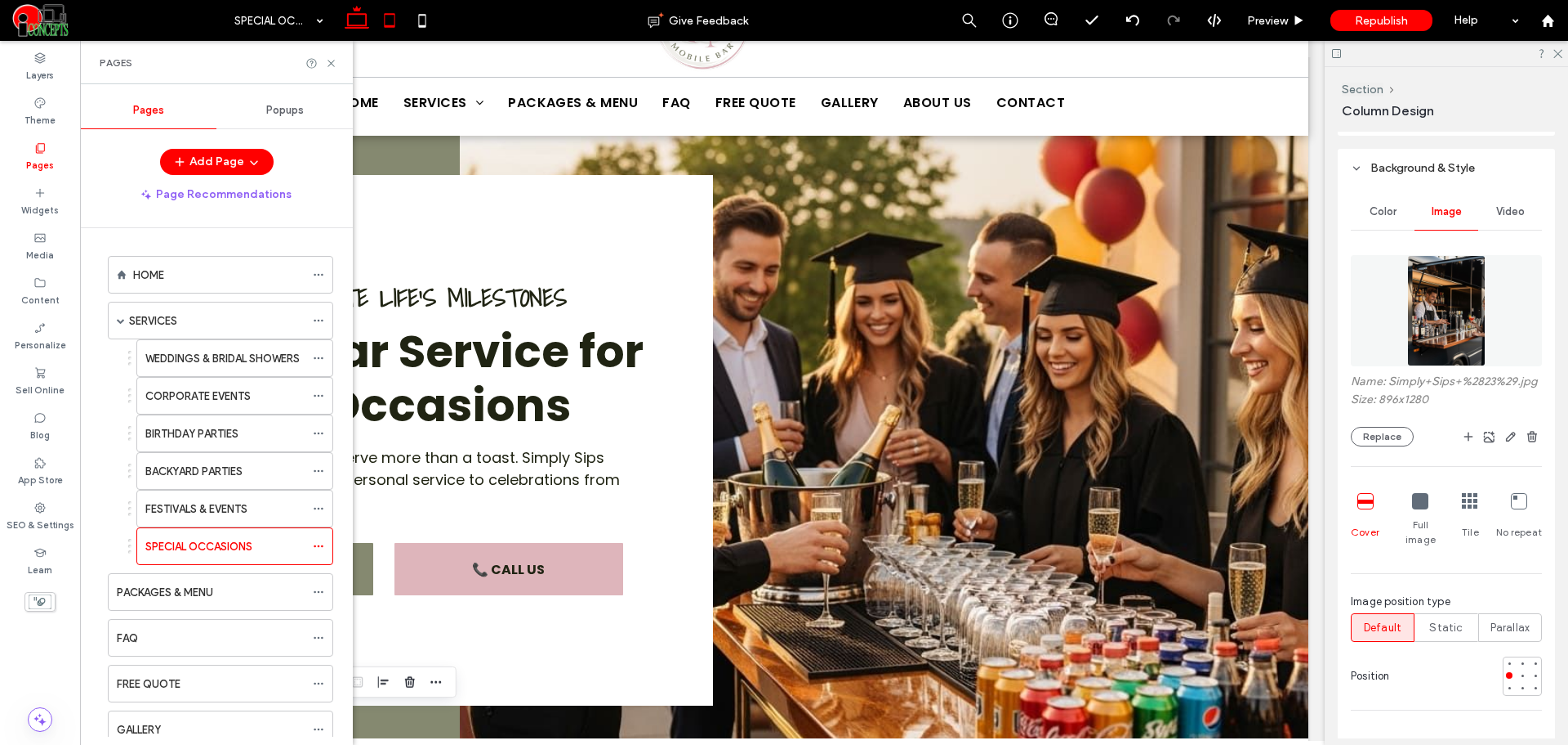
type input "**"
type input "***"
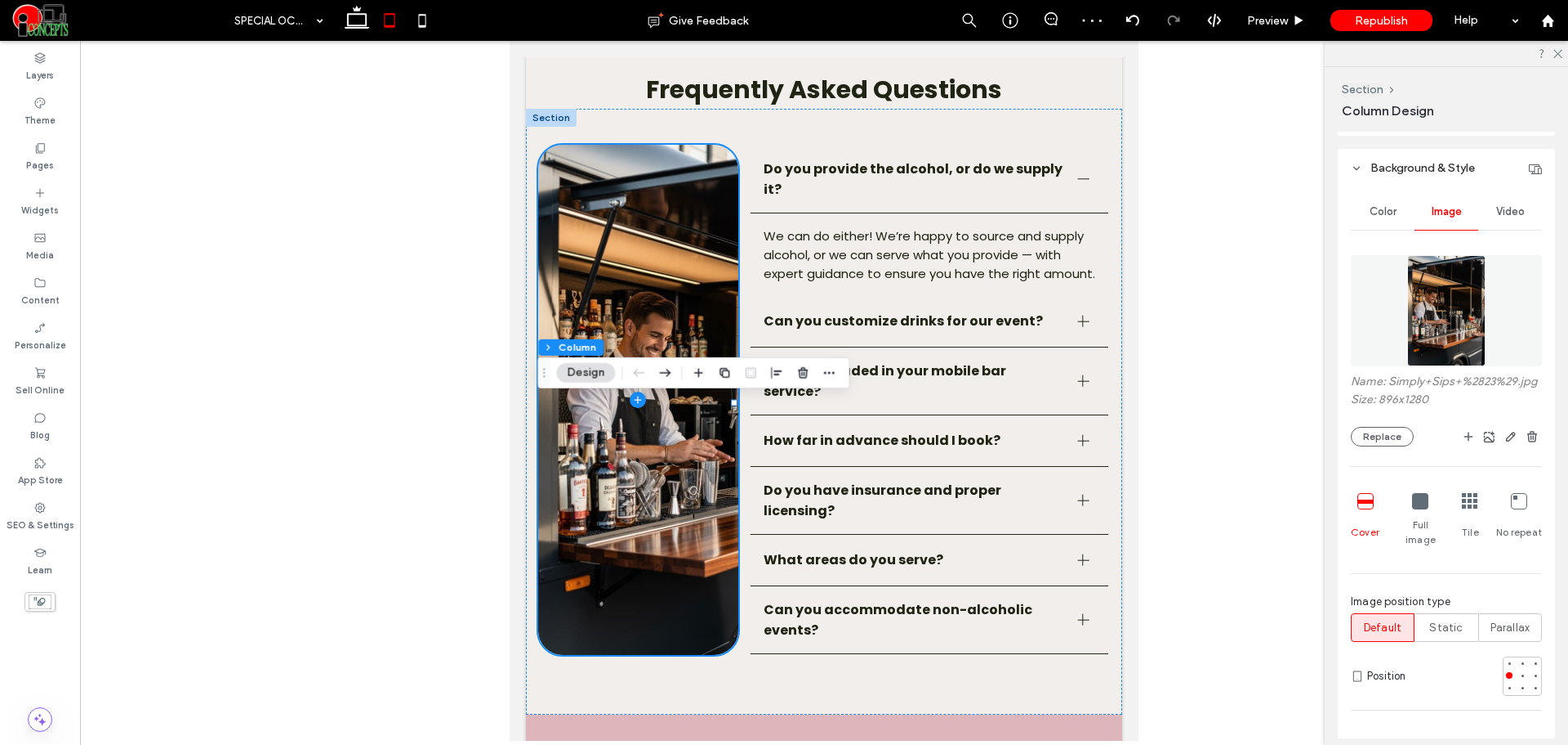
scroll to position [2561, 0]
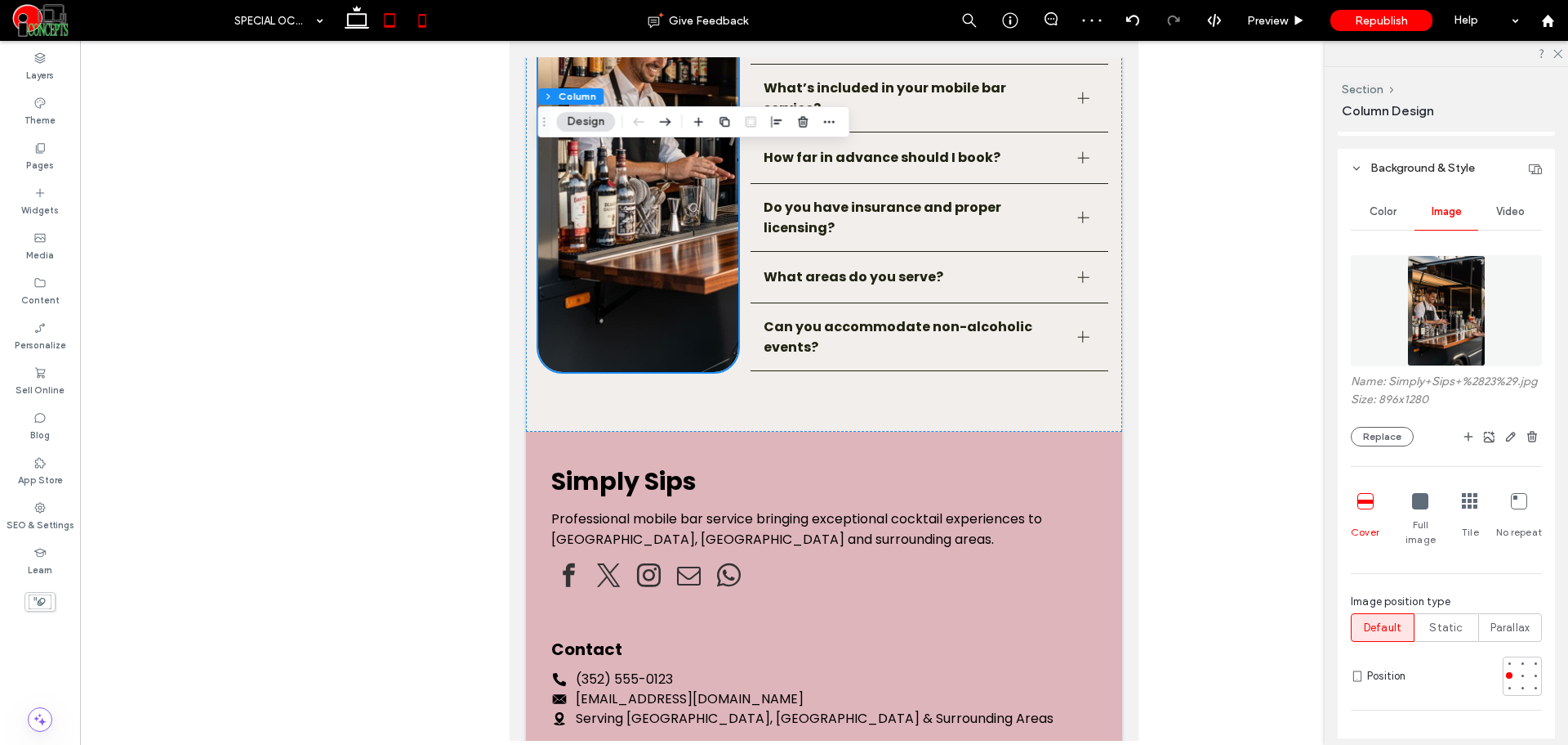
click at [425, 17] on icon at bounding box center [422, 20] width 33 height 33
type input "***"
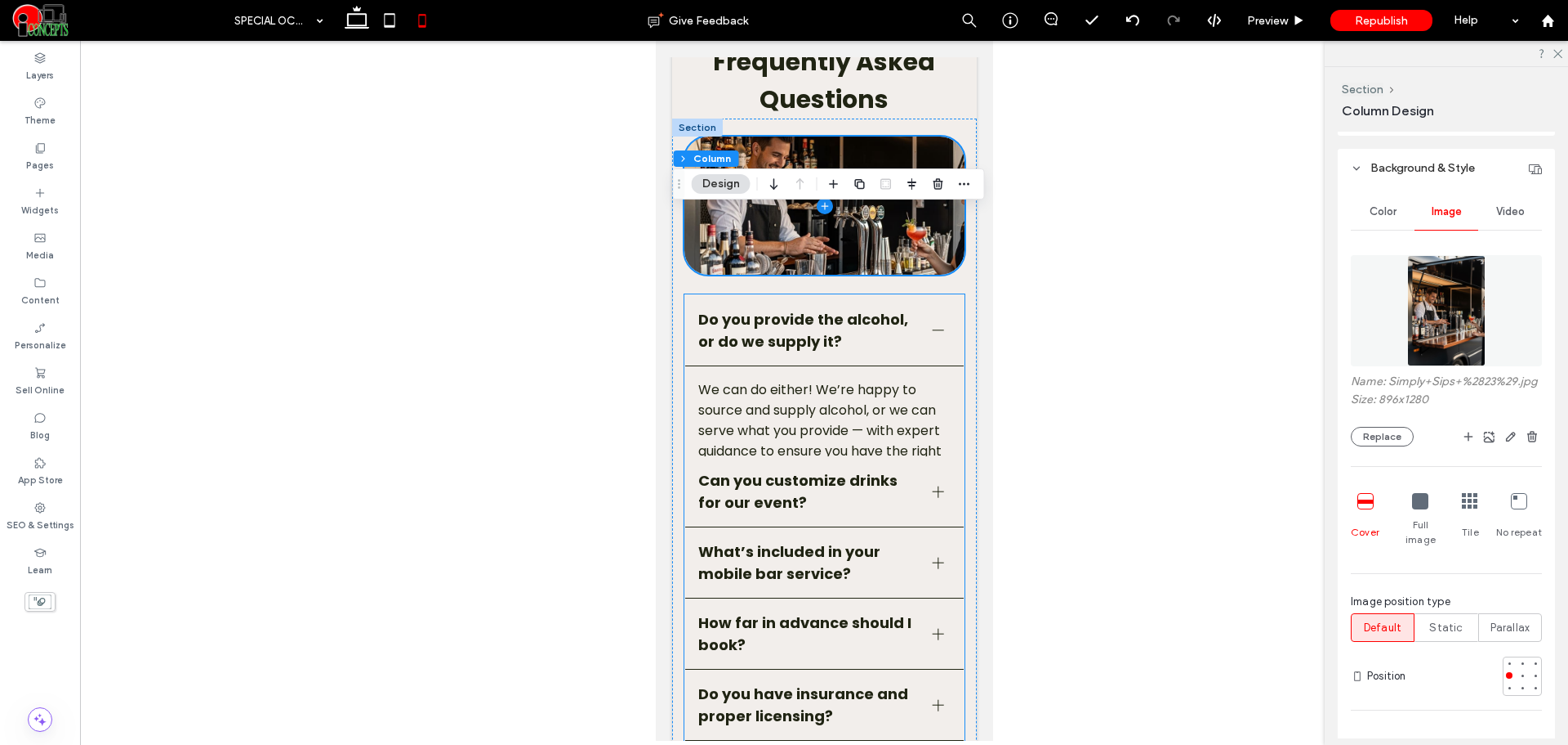
scroll to position [2997, 0]
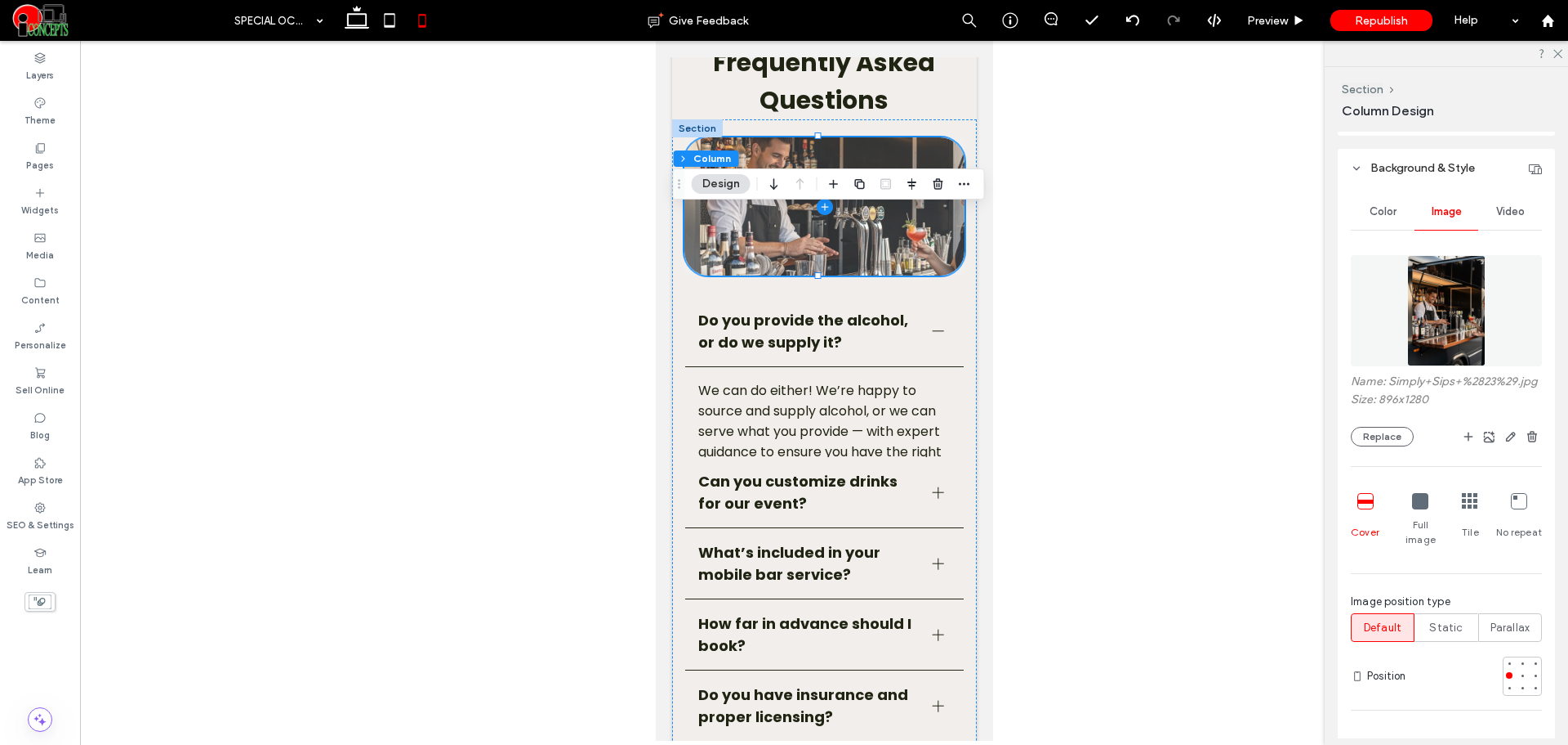
click at [885, 275] on span at bounding box center [823, 206] width 280 height 138
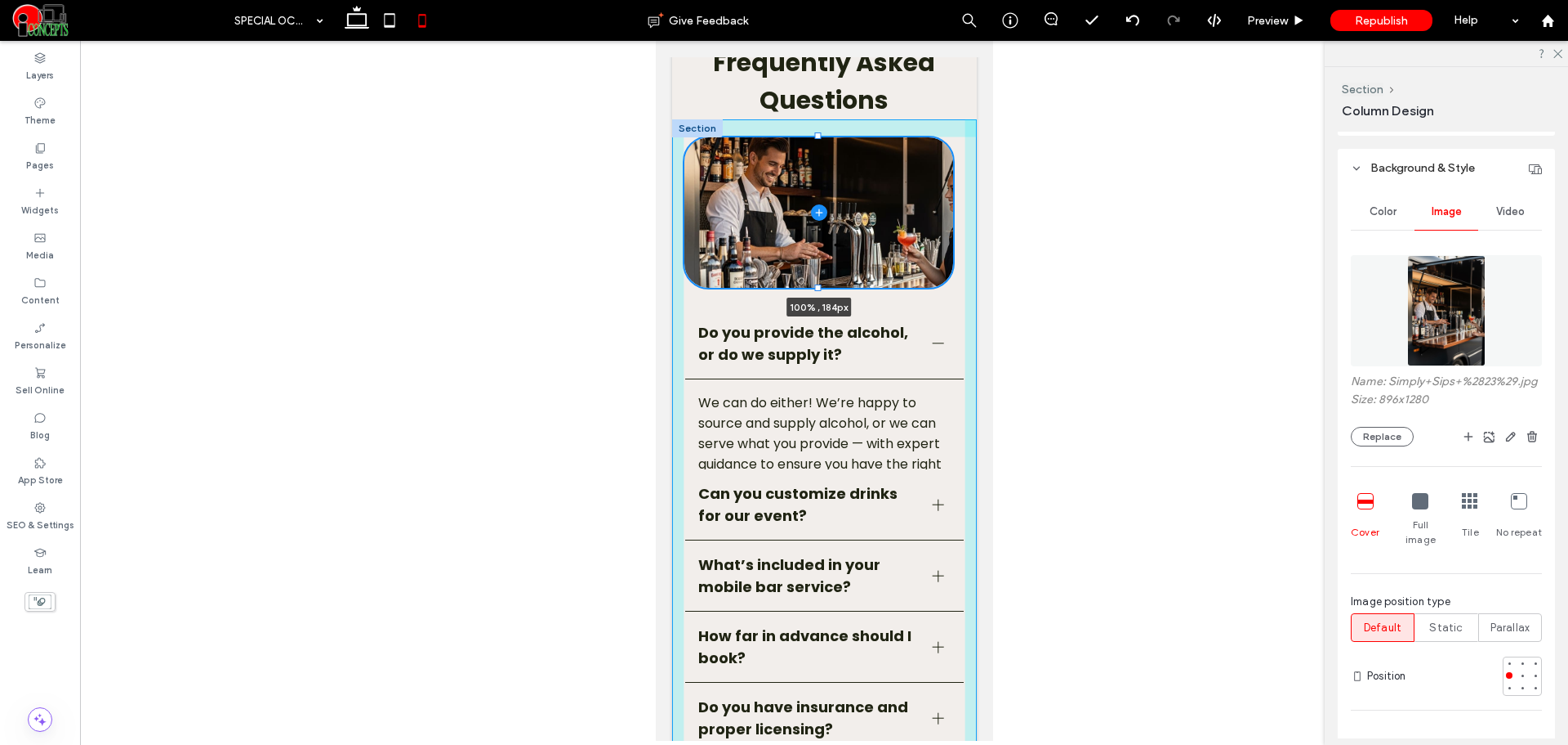
drag, startPoint x: 816, startPoint y: 347, endPoint x: 810, endPoint y: 360, distance: 14.3
click at [810, 360] on div "100% , 184px Do you provide the alcohol, or do we supply it? We can do either! …" at bounding box center [824, 514] width 305 height 789
type input "***"
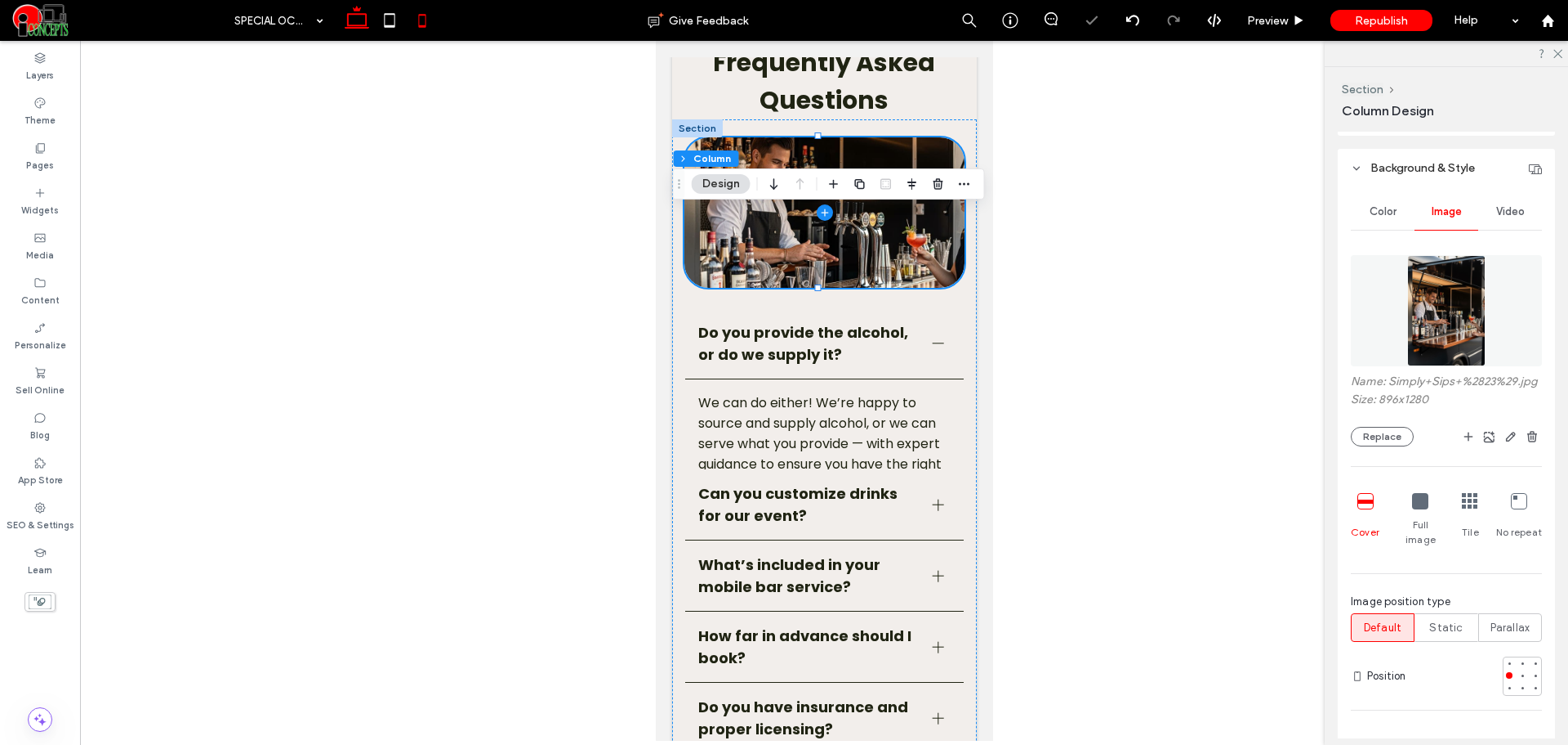
click at [352, 21] on icon at bounding box center [357, 20] width 33 height 33
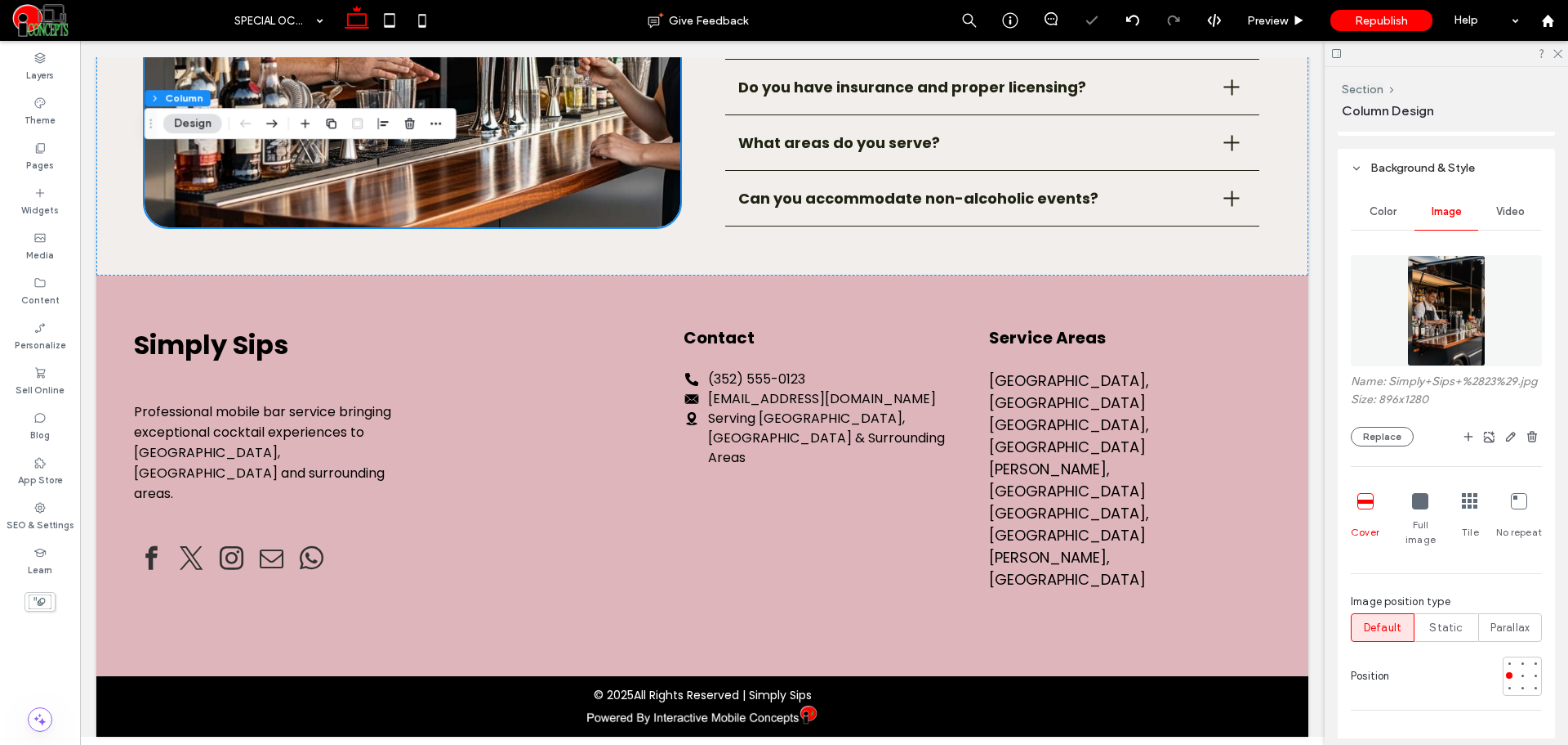
type input "**"
type input "***"
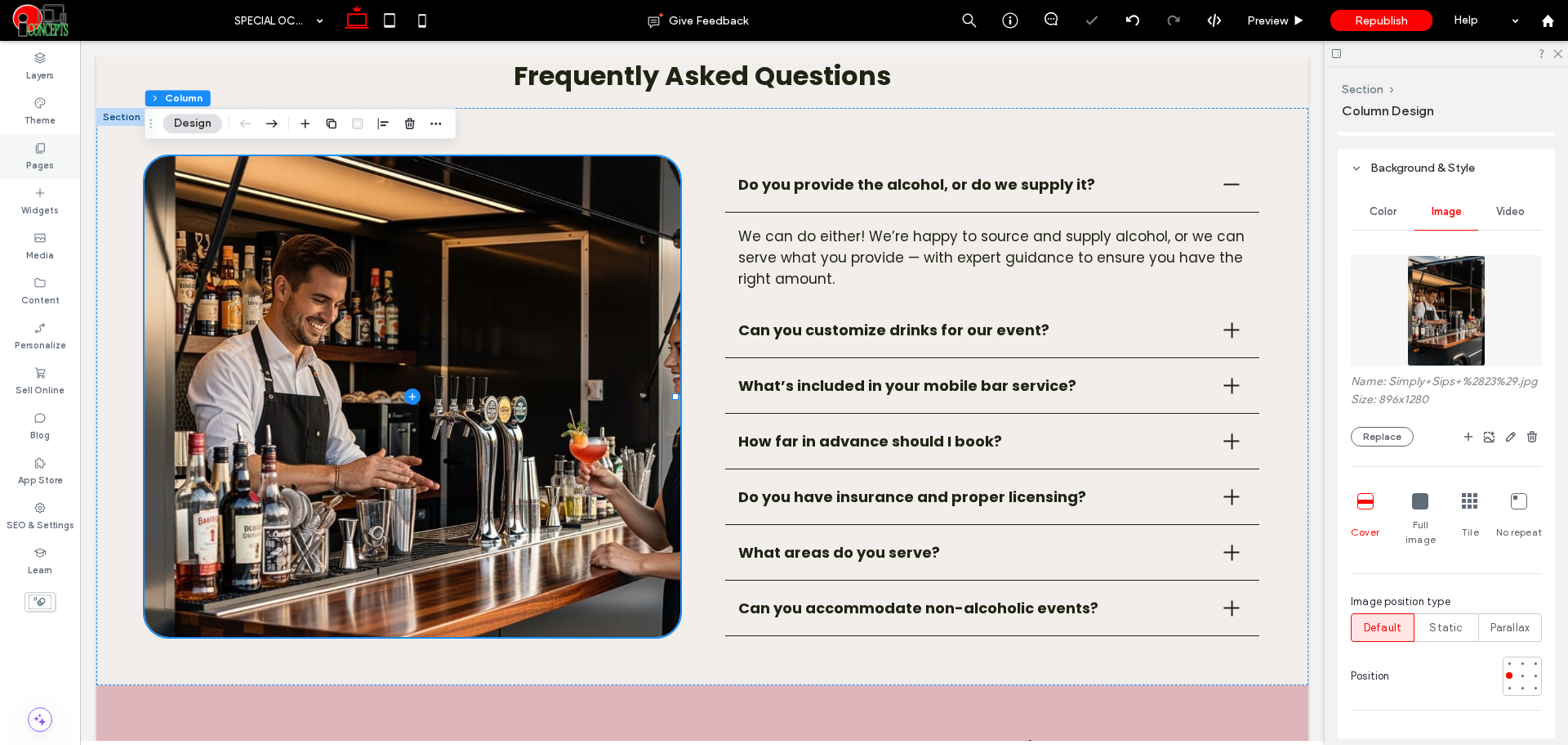
click at [49, 154] on div "Pages" at bounding box center [40, 156] width 80 height 45
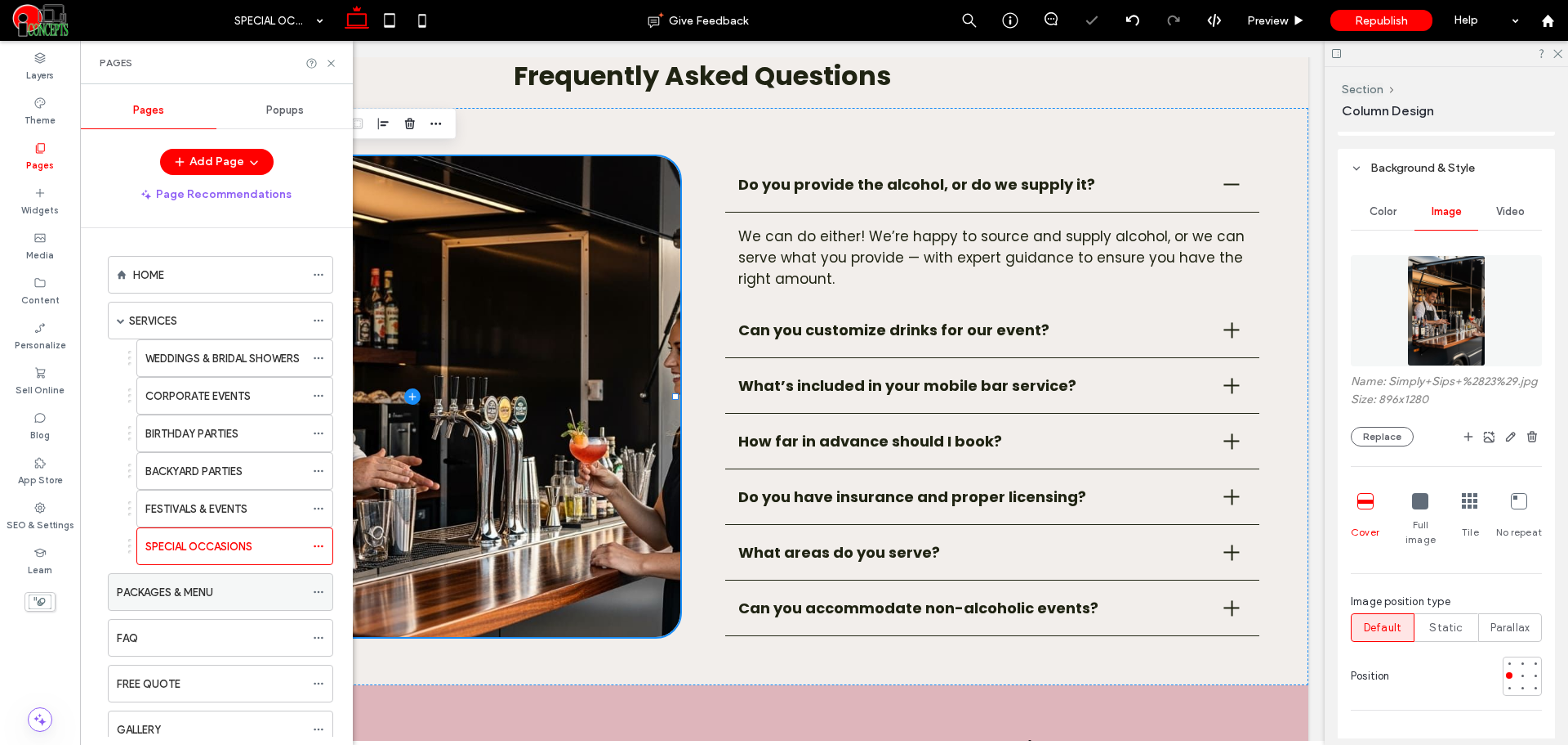
click at [215, 579] on div "PACKAGES & MENU" at bounding box center [210, 591] width 187 height 36
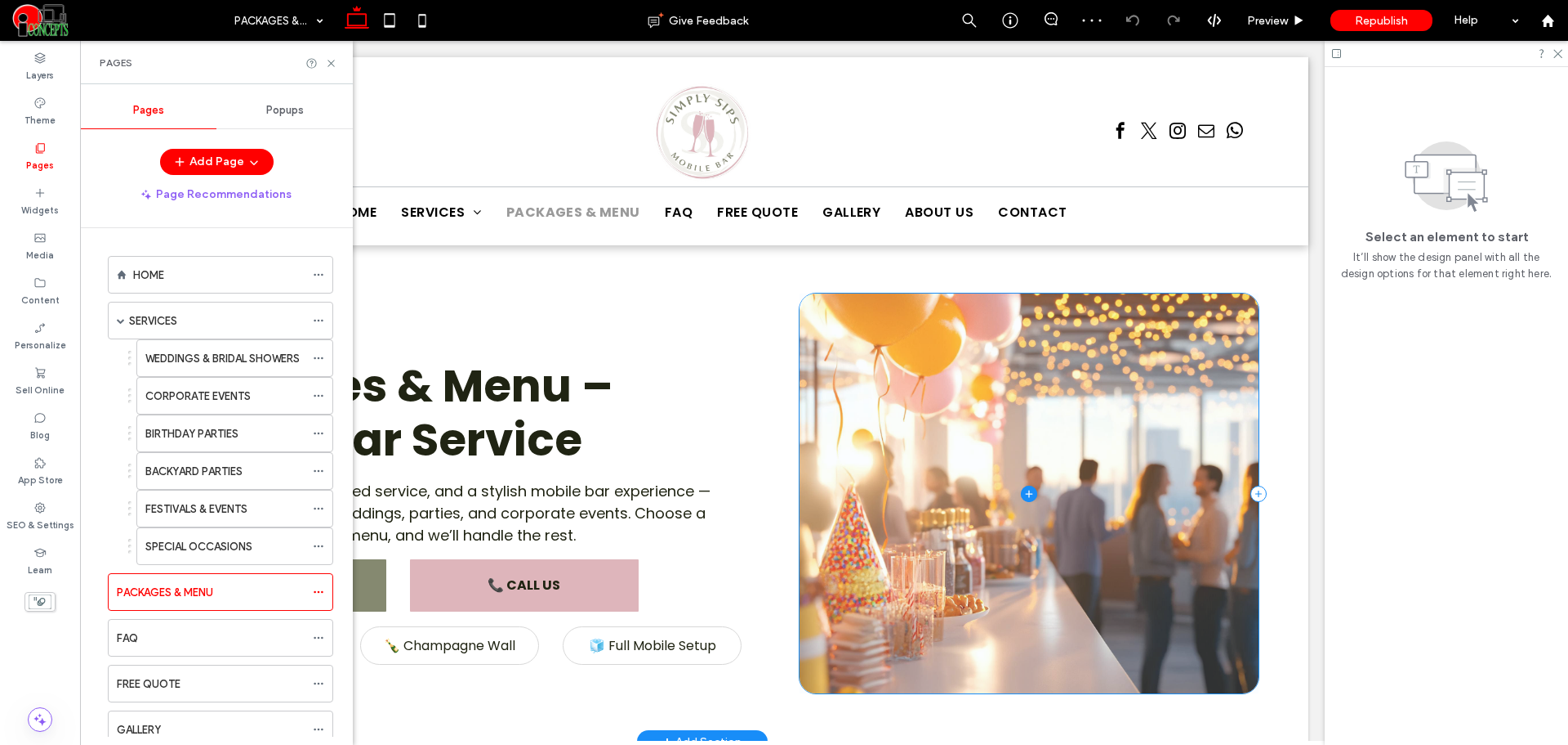
click at [891, 407] on span at bounding box center [1029, 493] width 460 height 399
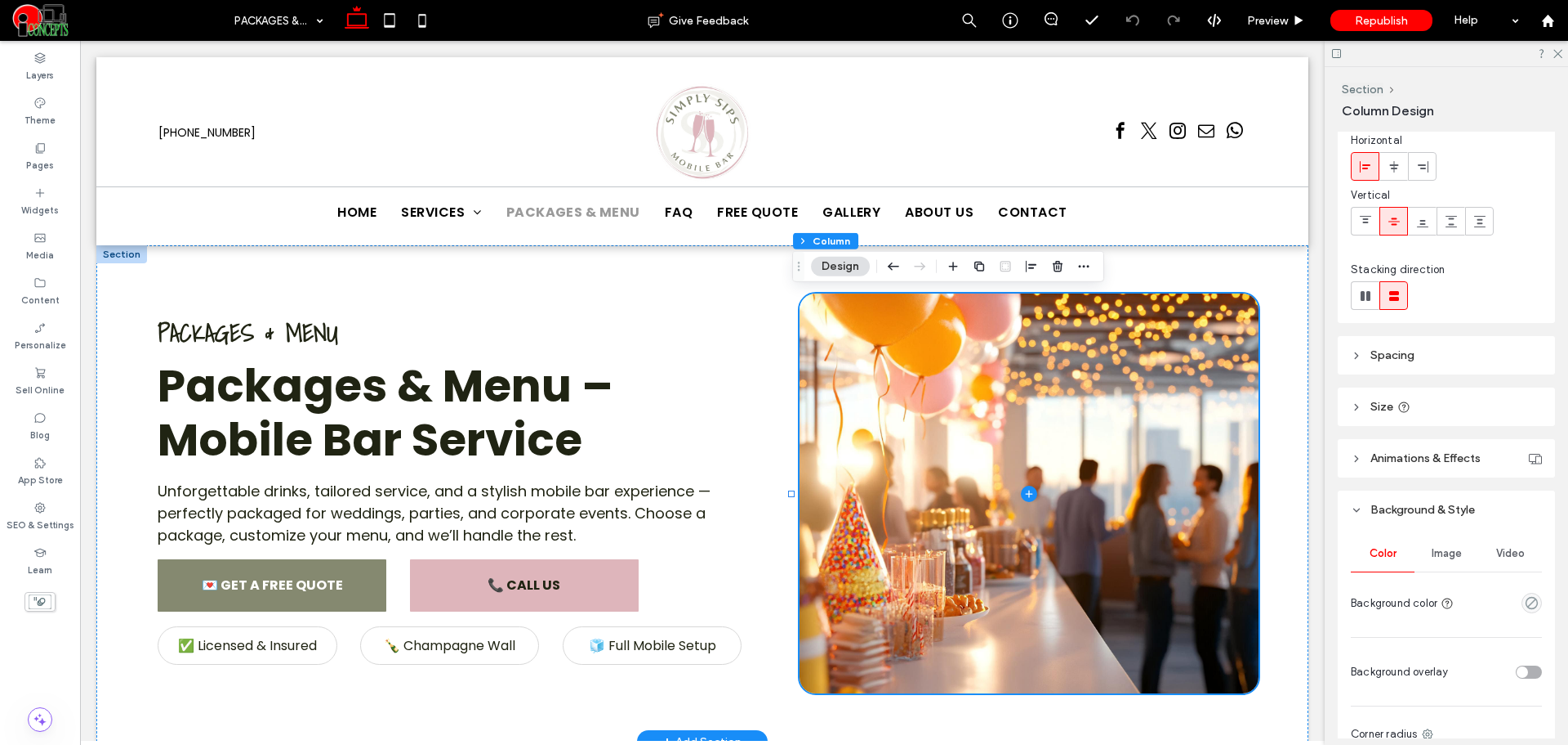
scroll to position [137, 0]
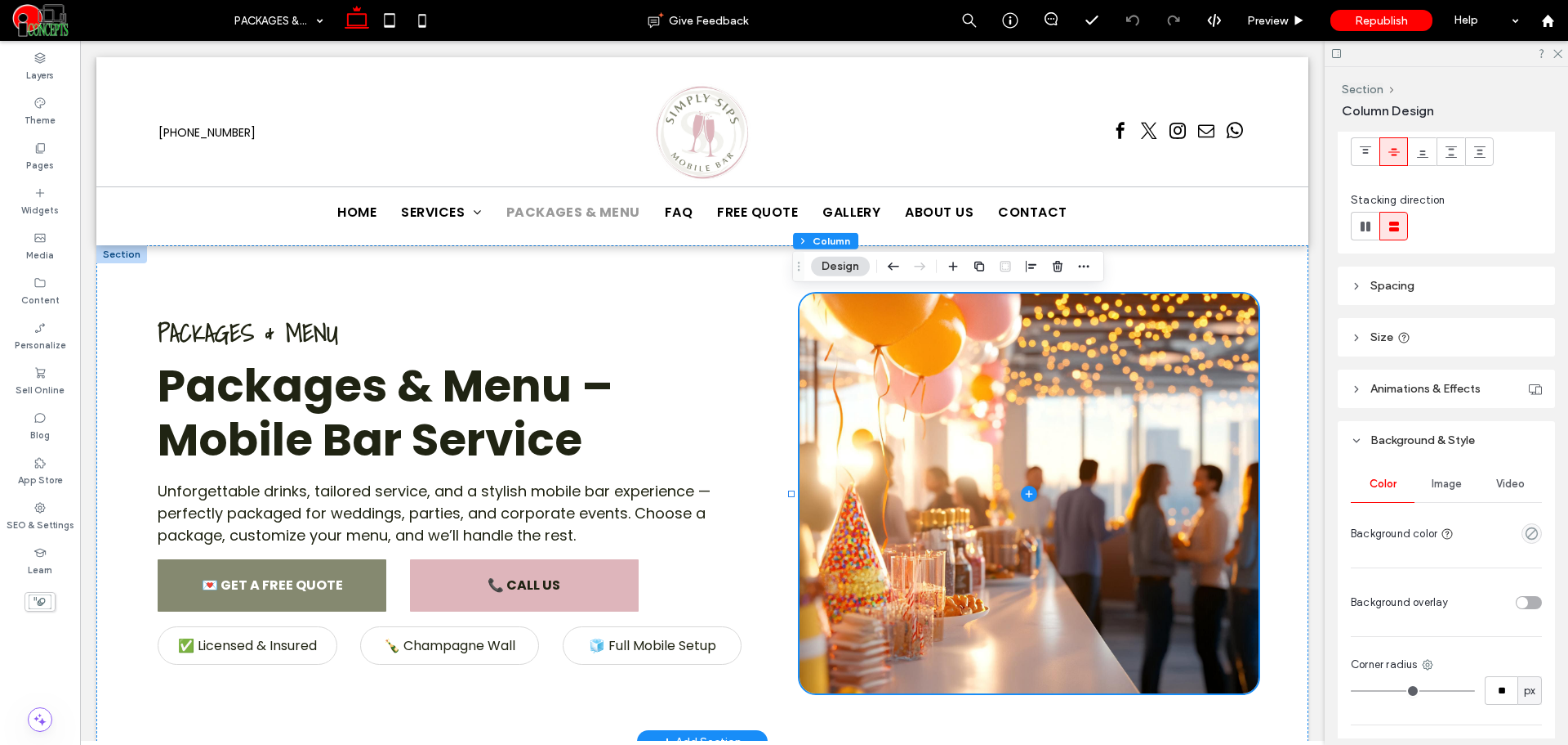
click at [1437, 495] on div "Image" at bounding box center [1446, 484] width 64 height 36
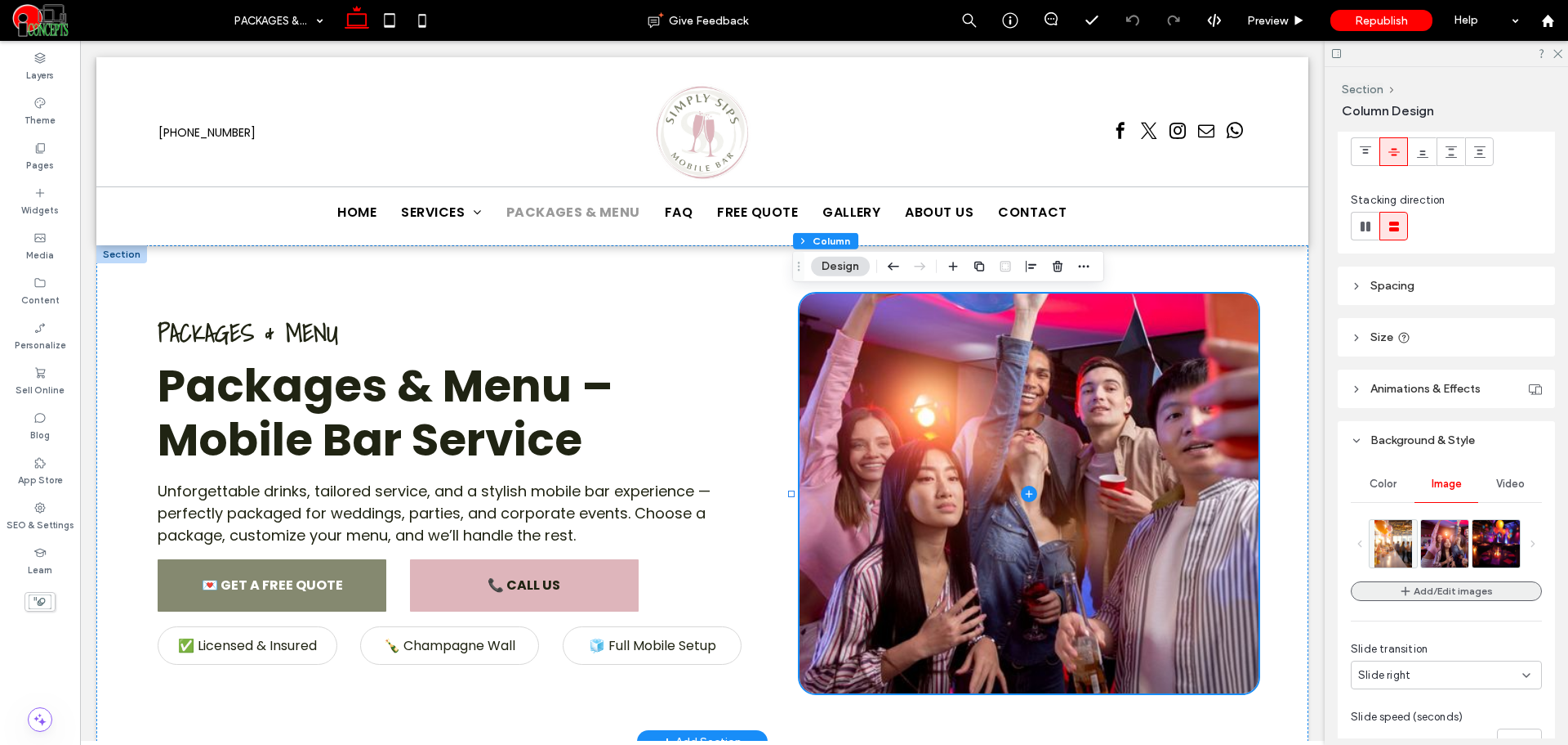
click at [1435, 592] on button "Add/Edit images" at bounding box center [1446, 591] width 191 height 20
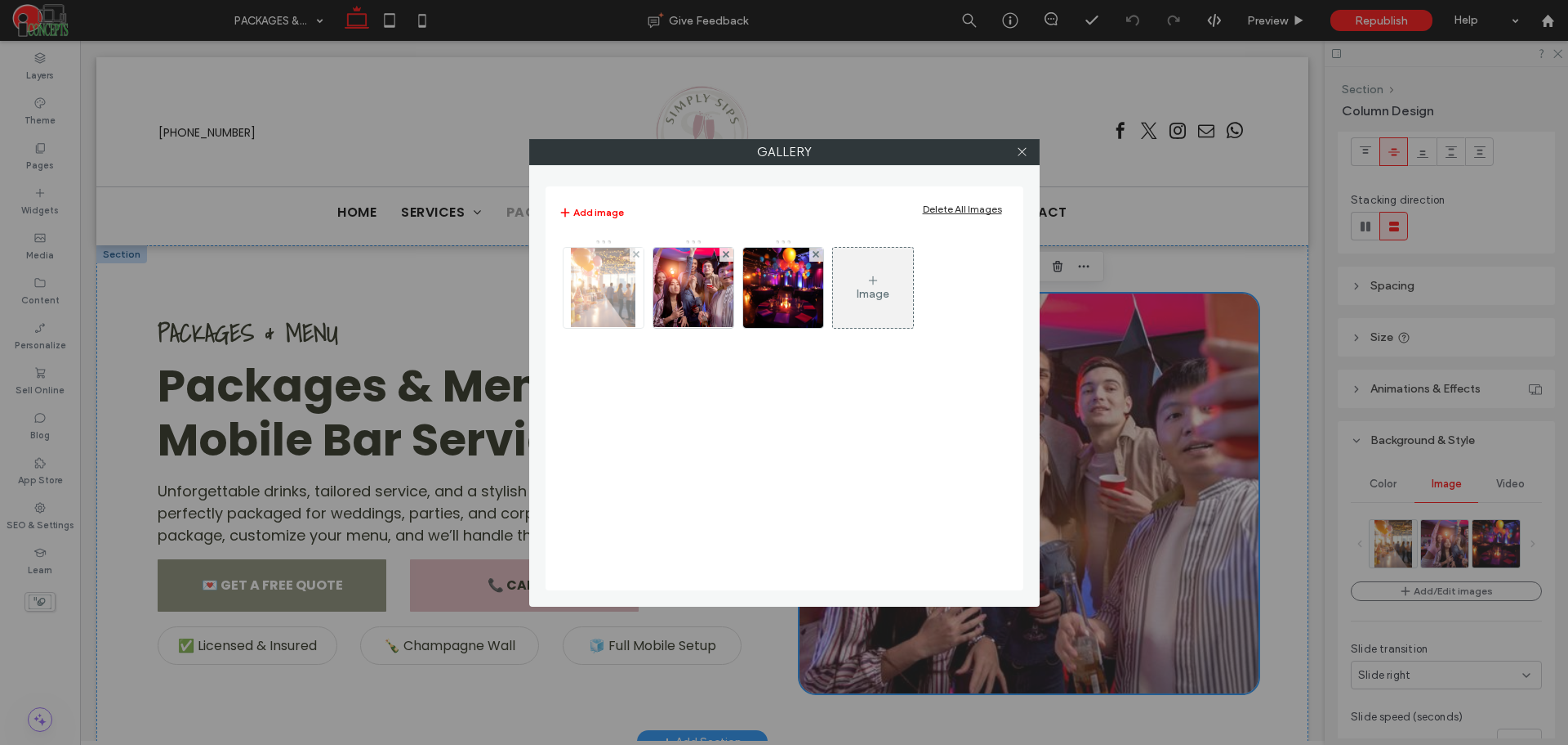
click at [613, 290] on img at bounding box center [603, 287] width 64 height 80
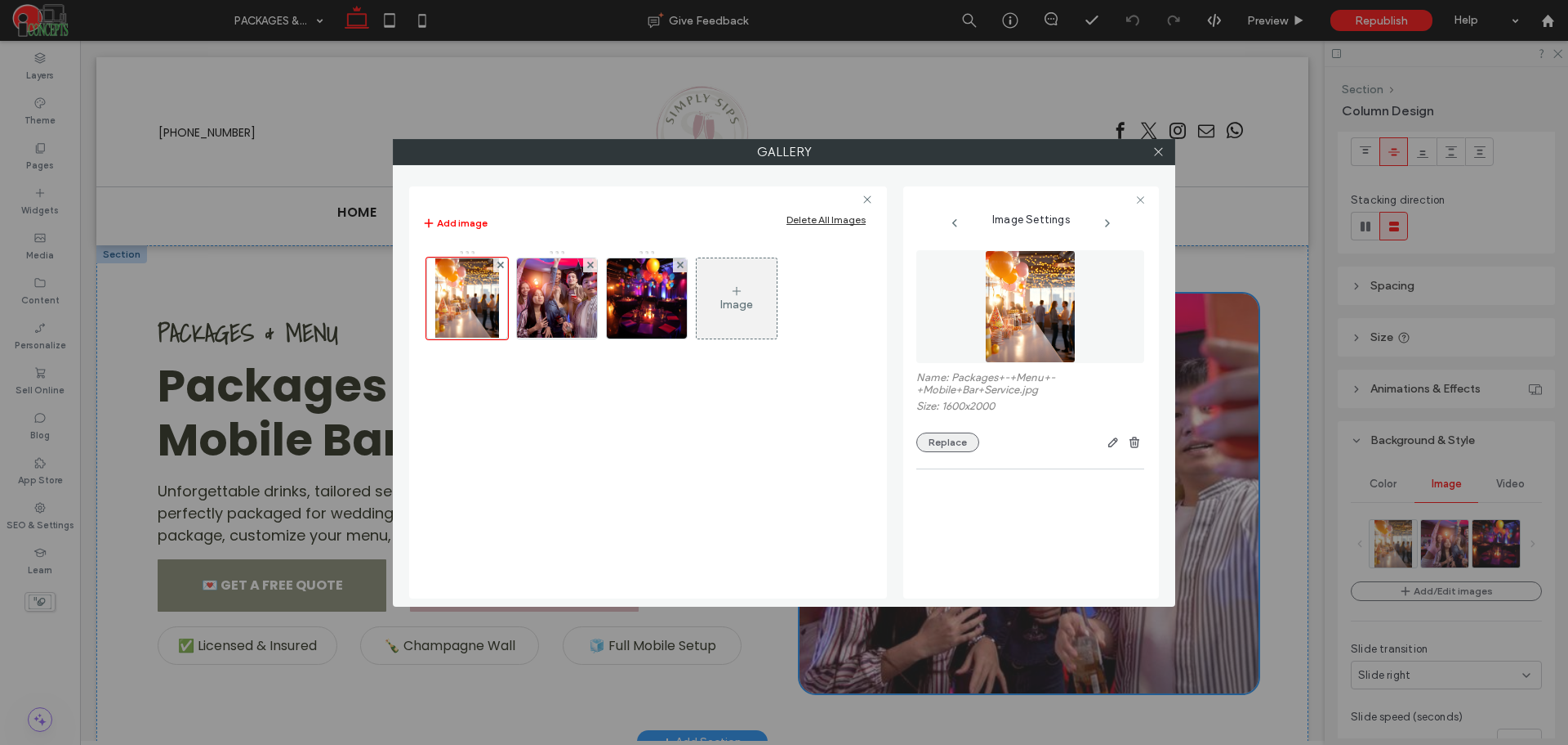
click at [946, 444] on button "Replace" at bounding box center [947, 443] width 63 height 20
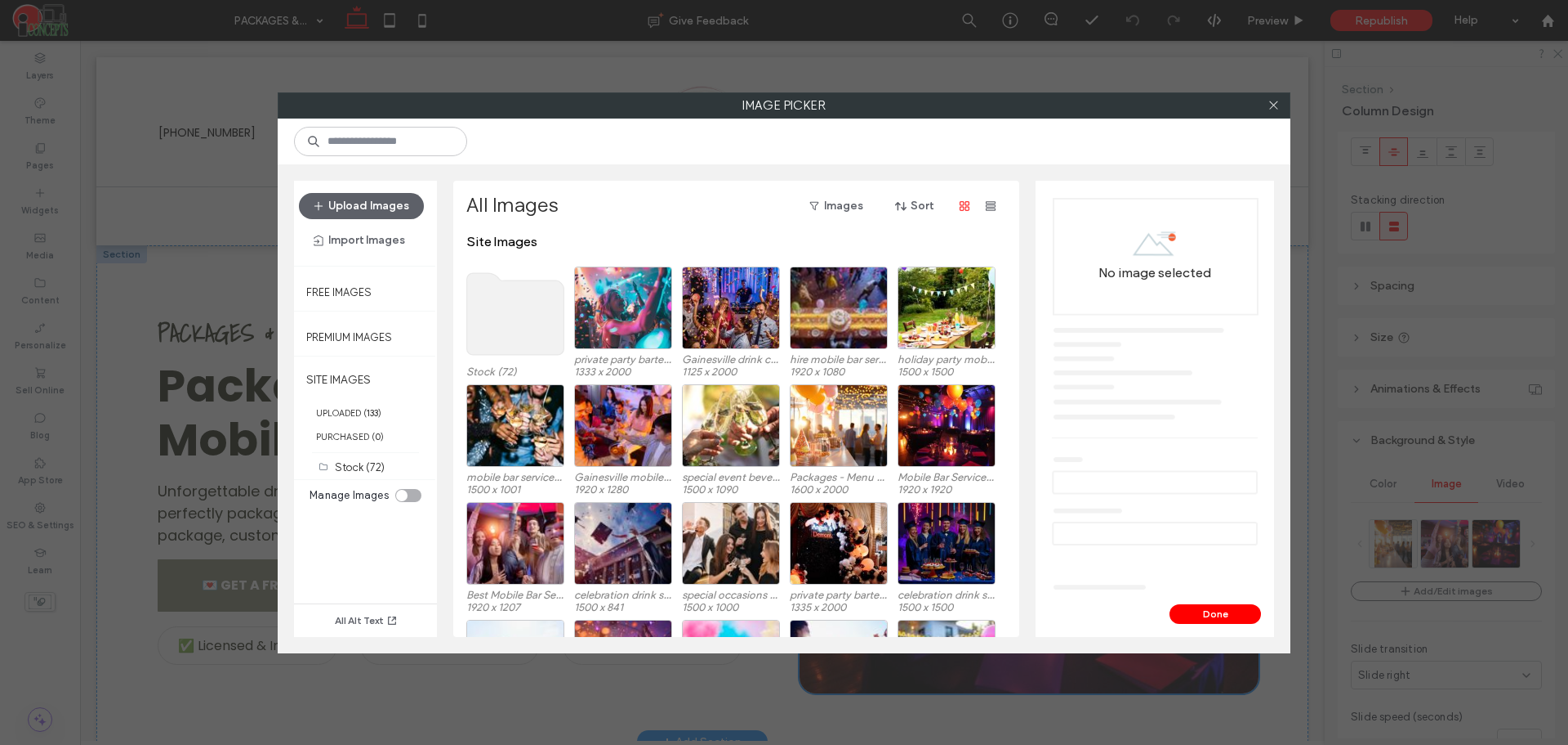
click at [532, 310] on use at bounding box center [516, 314] width 98 height 82
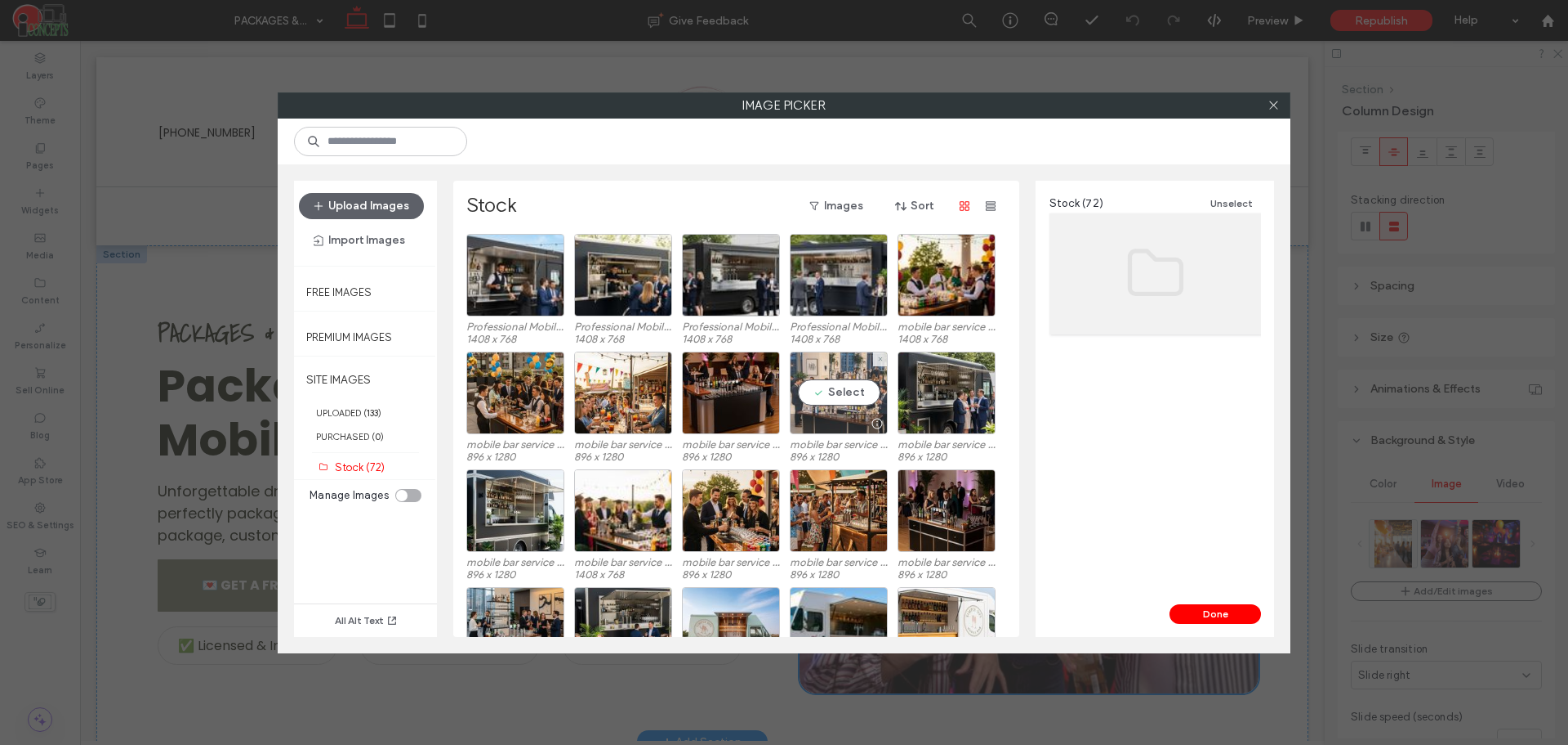
click at [838, 390] on div "Select" at bounding box center [838, 392] width 98 height 83
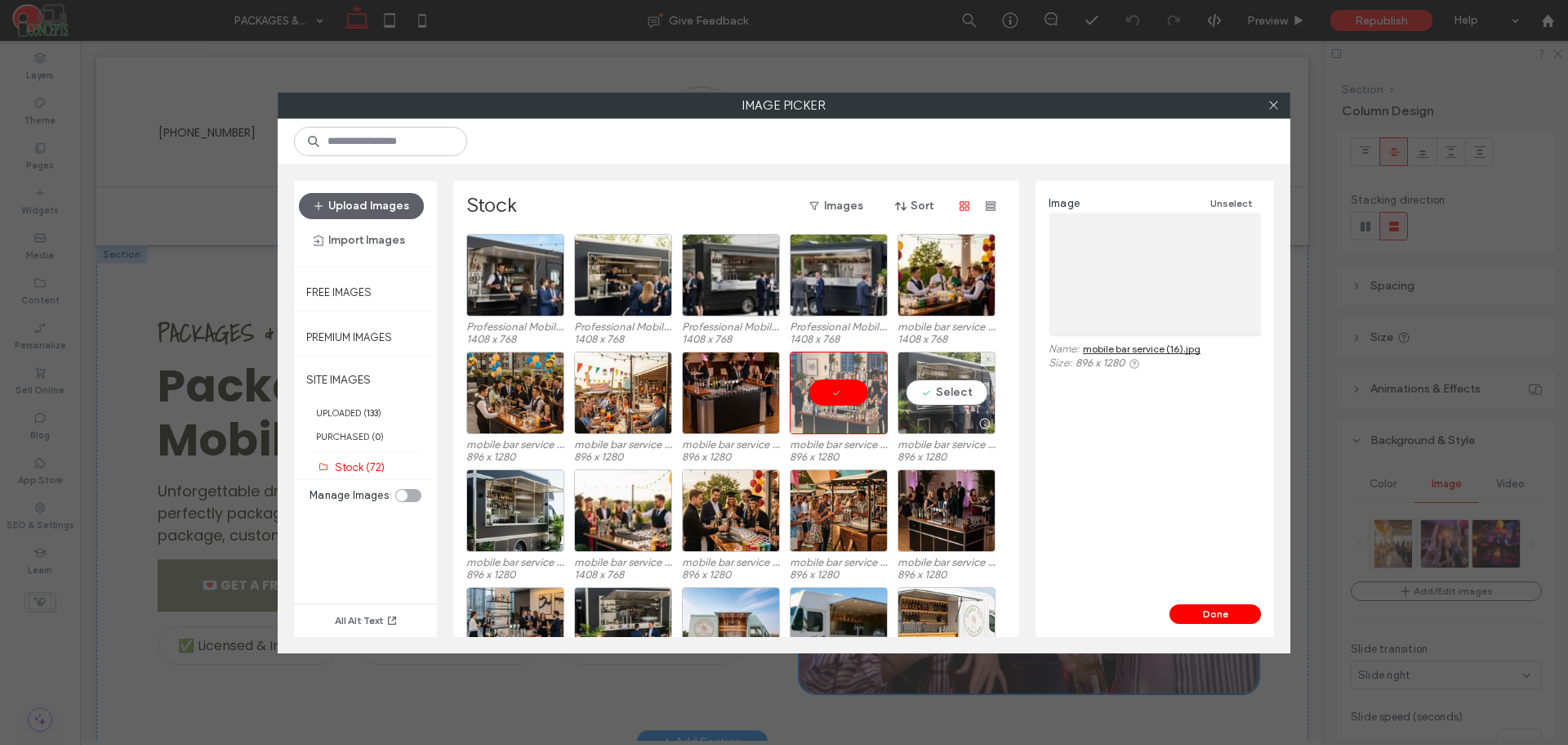
click at [900, 387] on div "Select" at bounding box center [947, 392] width 98 height 83
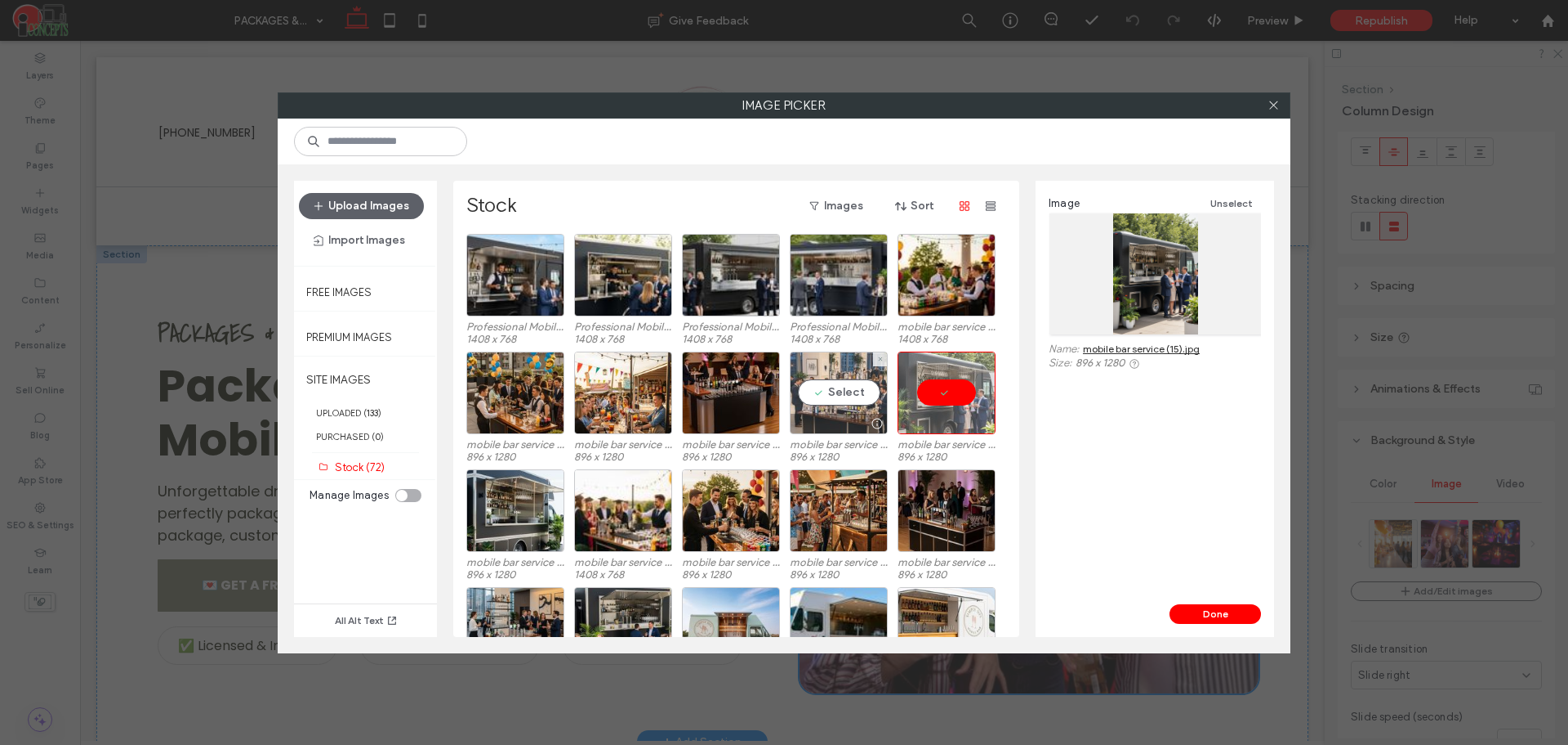
click at [852, 383] on div "Select" at bounding box center [838, 392] width 98 height 83
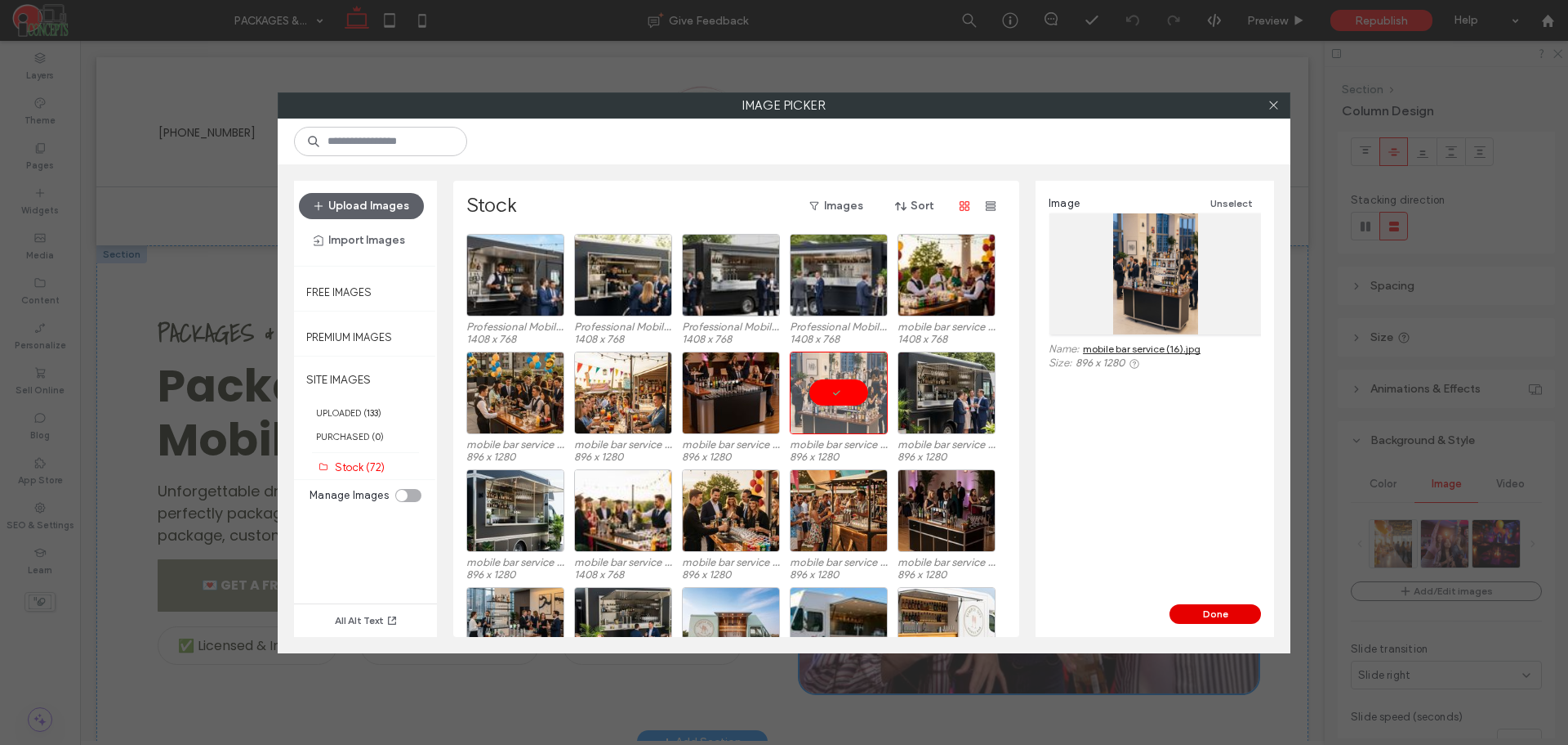
click at [1201, 615] on button "Done" at bounding box center [1216, 614] width 92 height 20
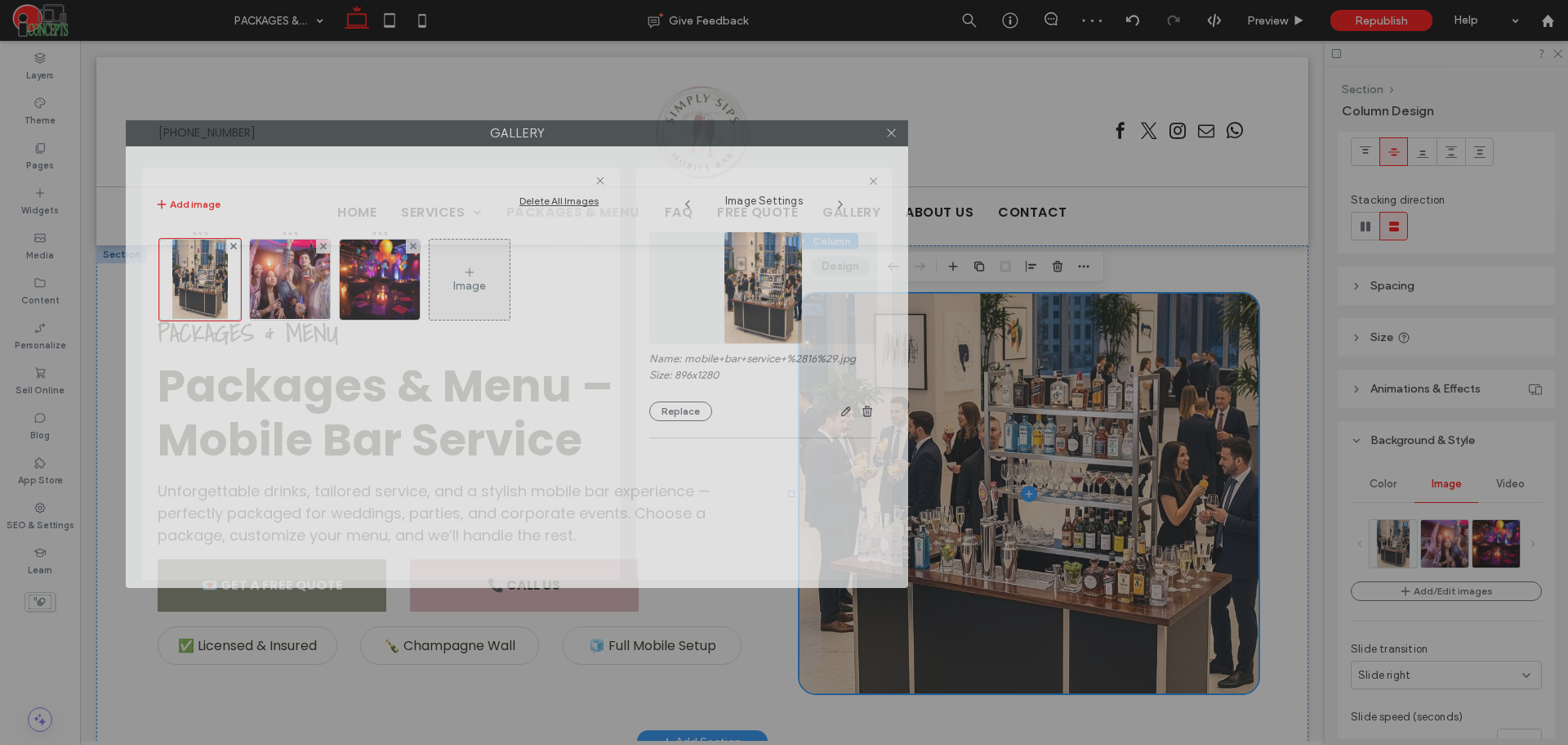
drag, startPoint x: 734, startPoint y: 153, endPoint x: 467, endPoint y: 134, distance: 267.7
click at [467, 134] on label "Gallery" at bounding box center [516, 133] width 781 height 25
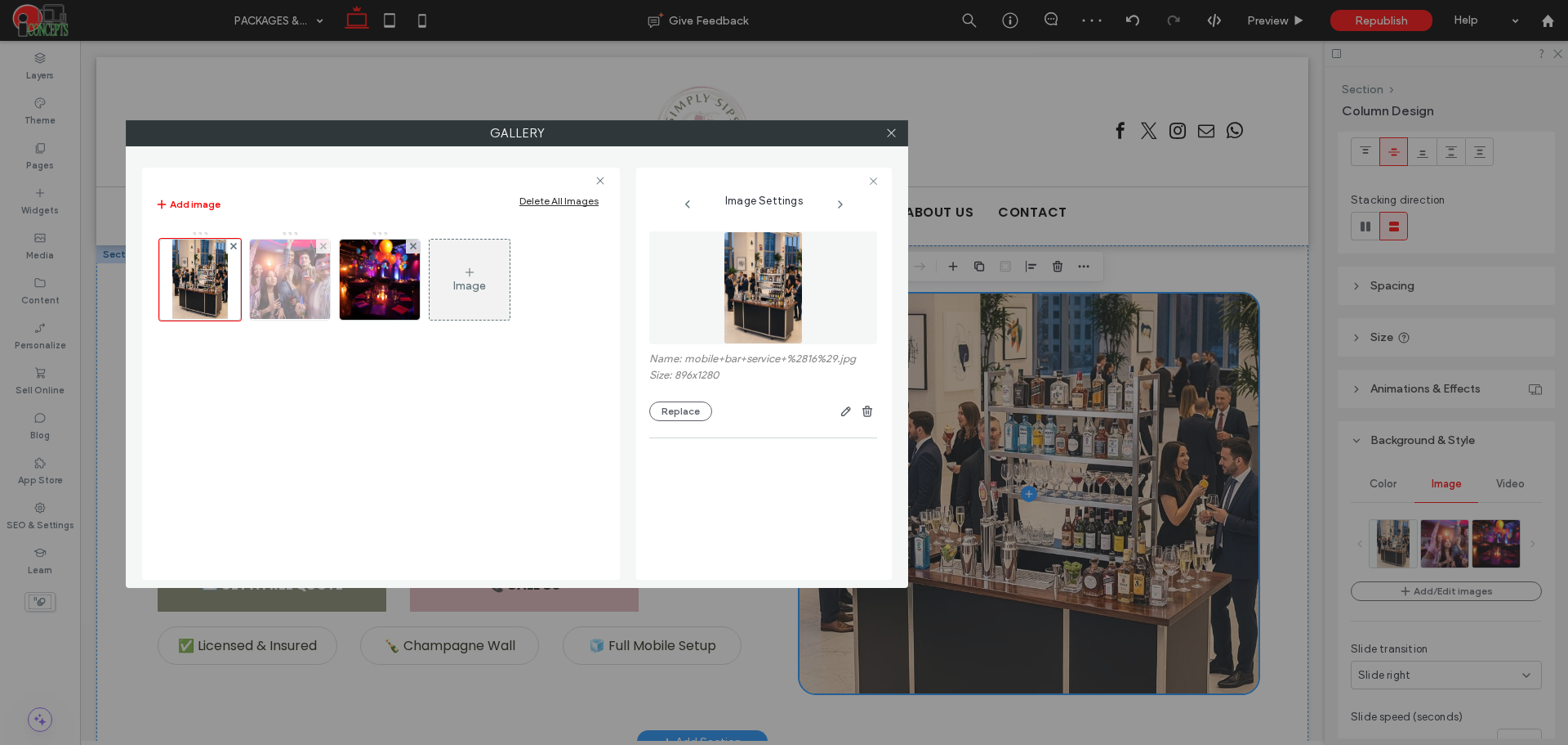
click at [302, 272] on img at bounding box center [290, 279] width 128 height 80
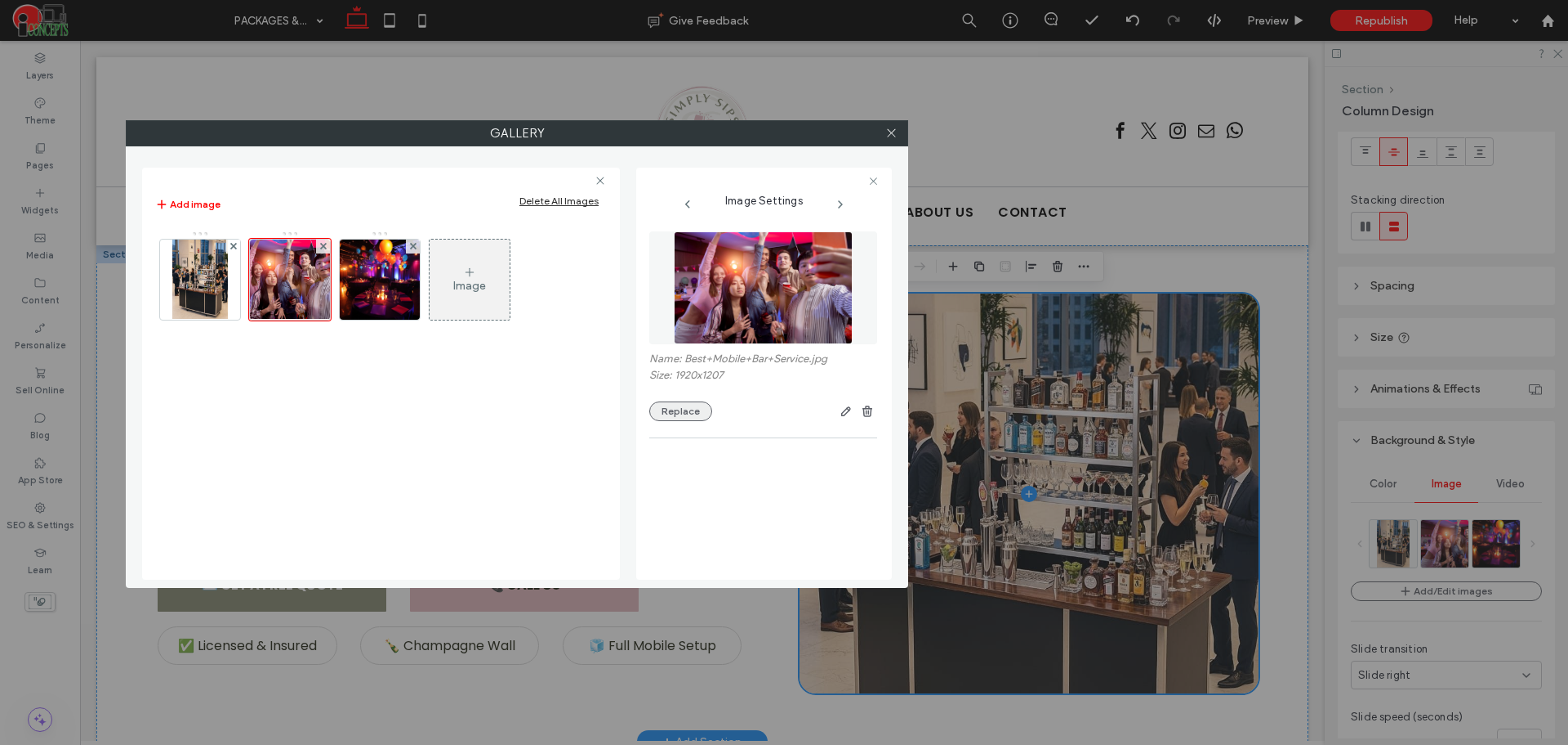
click at [704, 407] on button "Replace" at bounding box center [681, 411] width 63 height 20
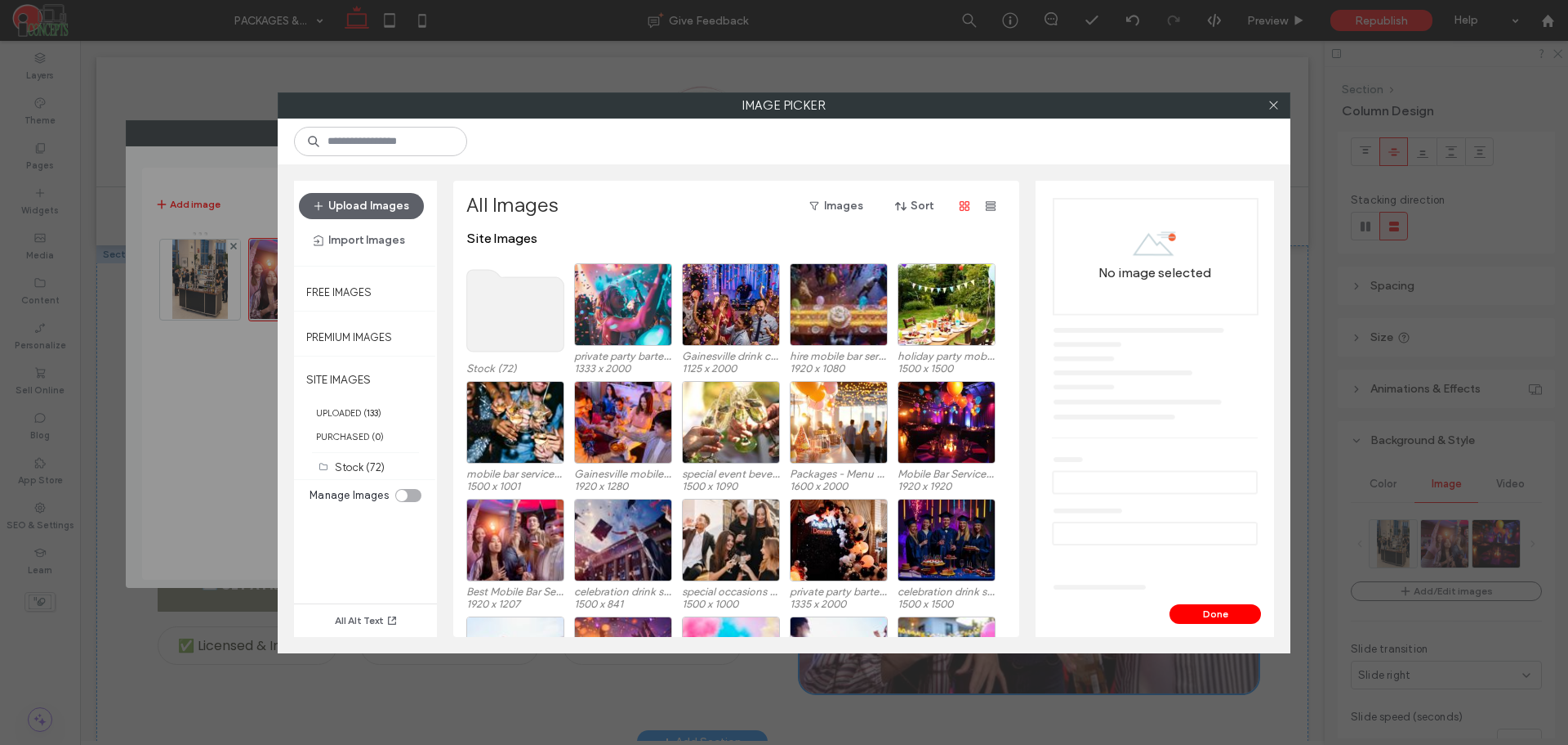
scroll to position [0, 0]
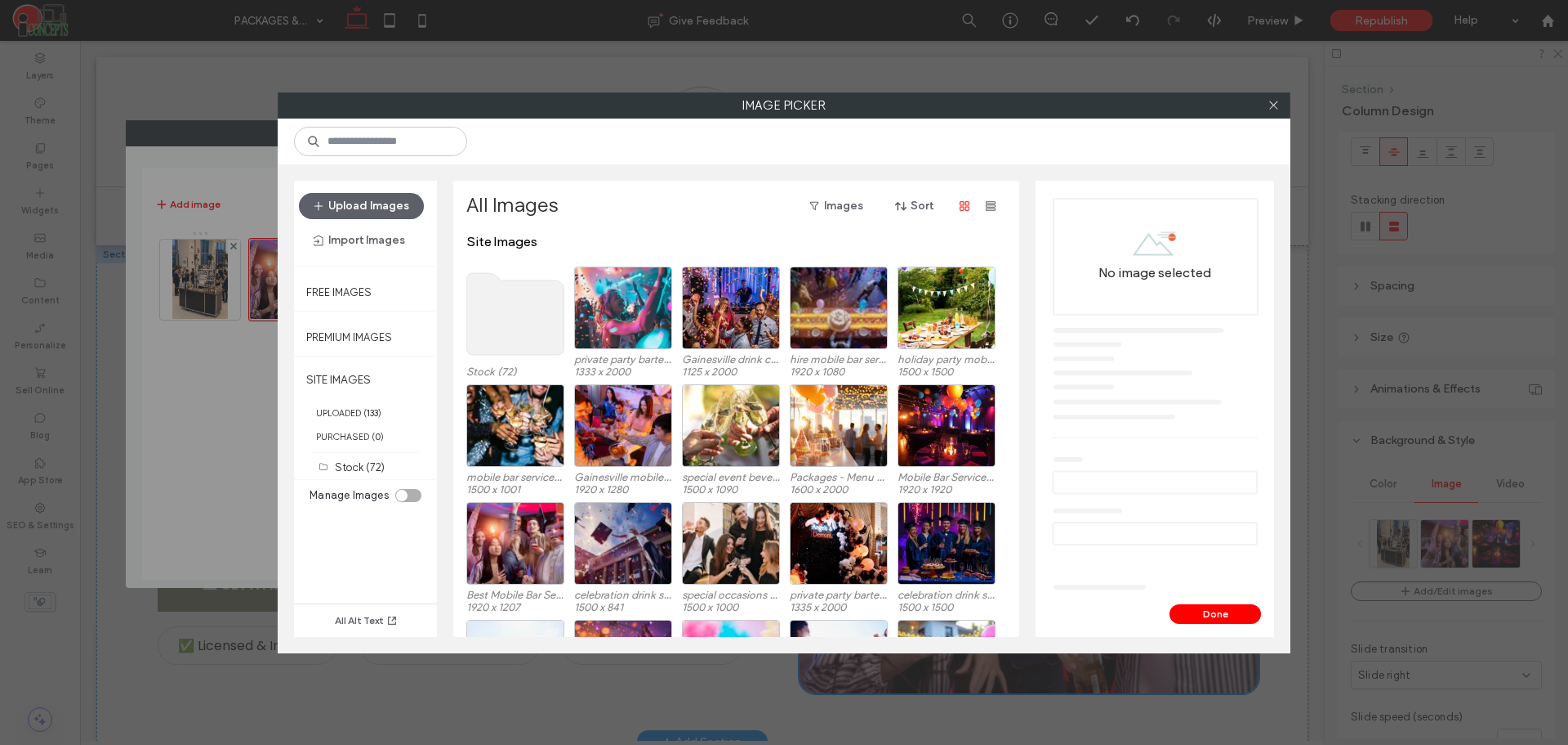
click at [518, 295] on use at bounding box center [516, 314] width 98 height 82
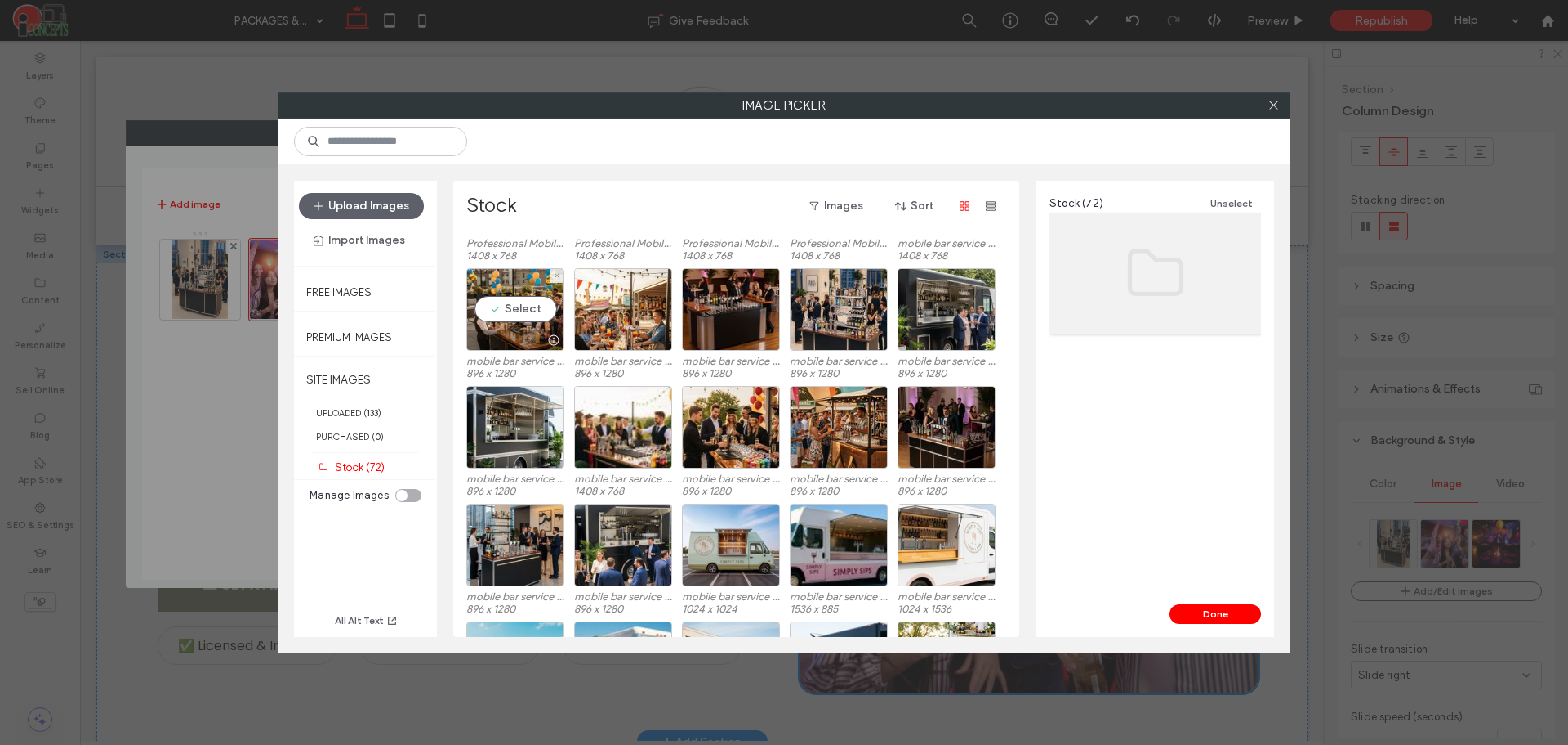
scroll to position [219, 0]
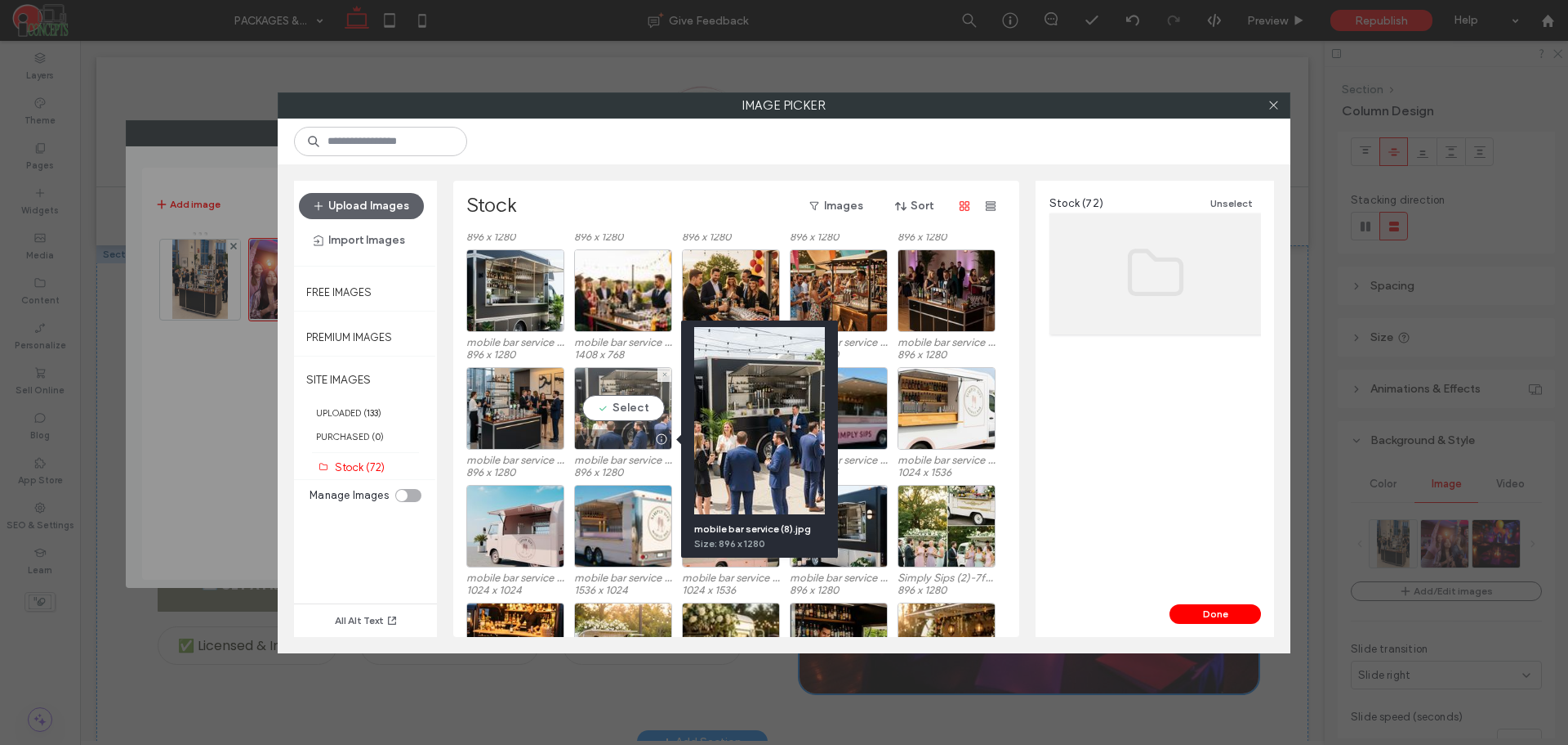
click at [621, 418] on div "Select" at bounding box center [623, 408] width 98 height 83
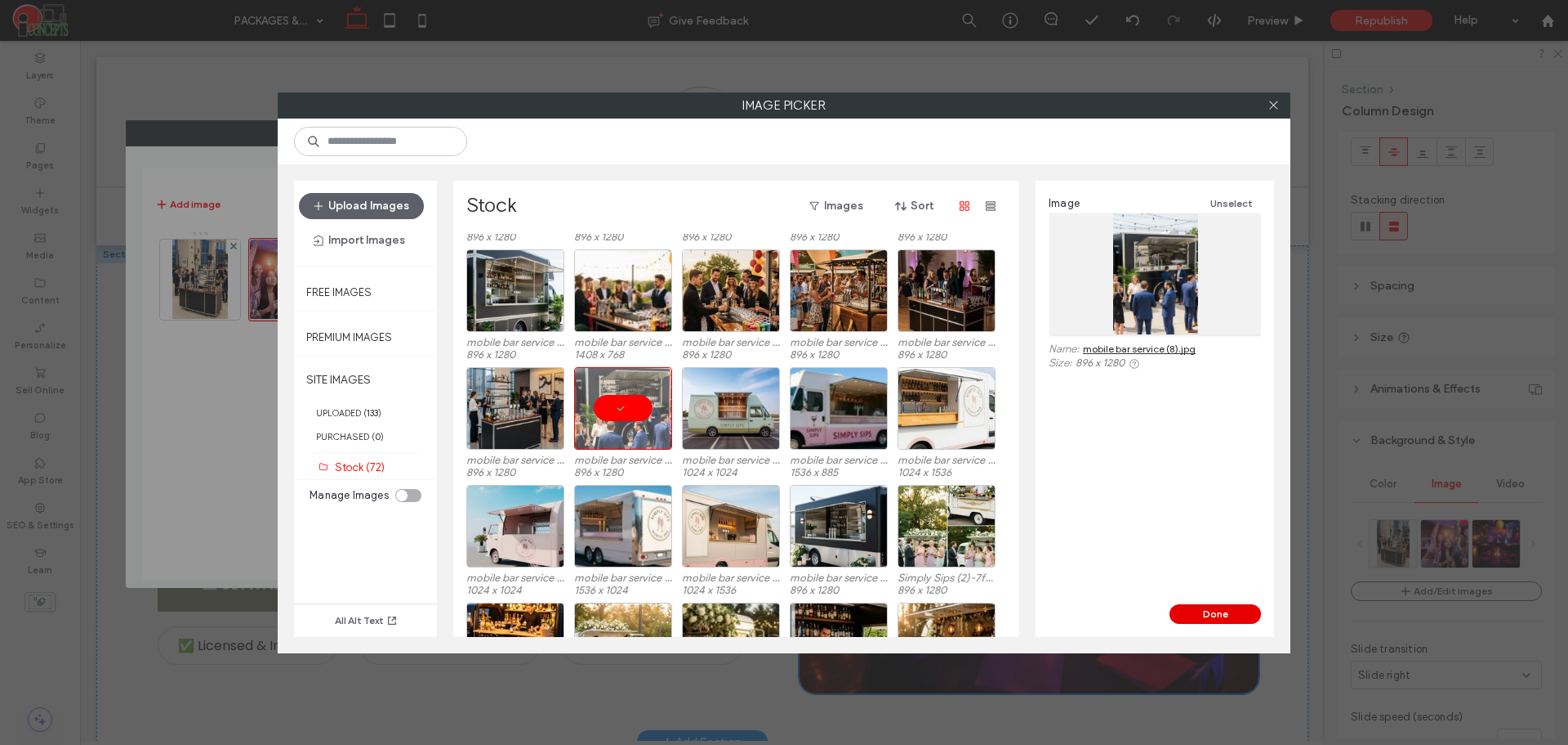
click at [1209, 605] on button "Done" at bounding box center [1216, 614] width 92 height 20
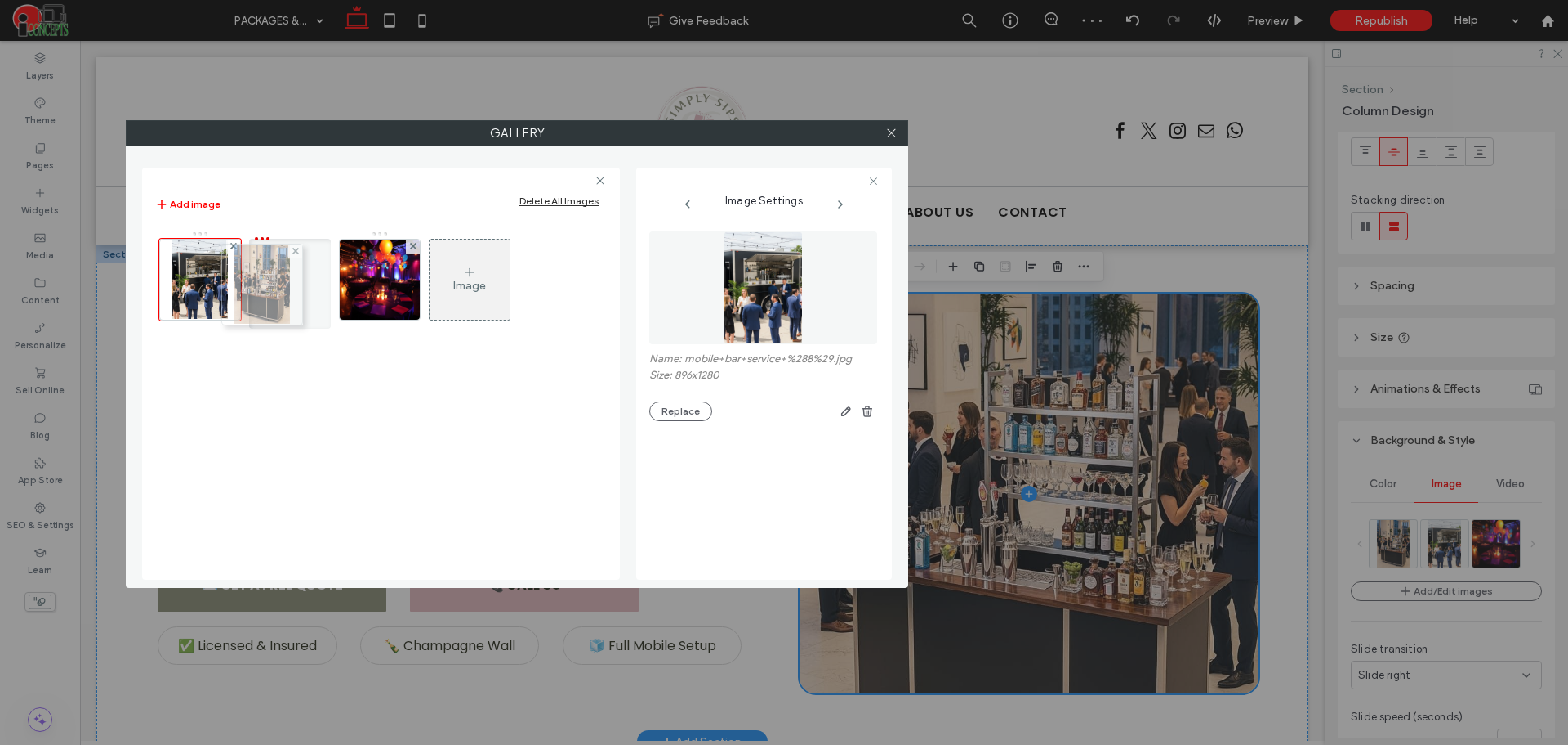
drag, startPoint x: 205, startPoint y: 288, endPoint x: 263, endPoint y: 293, distance: 58.2
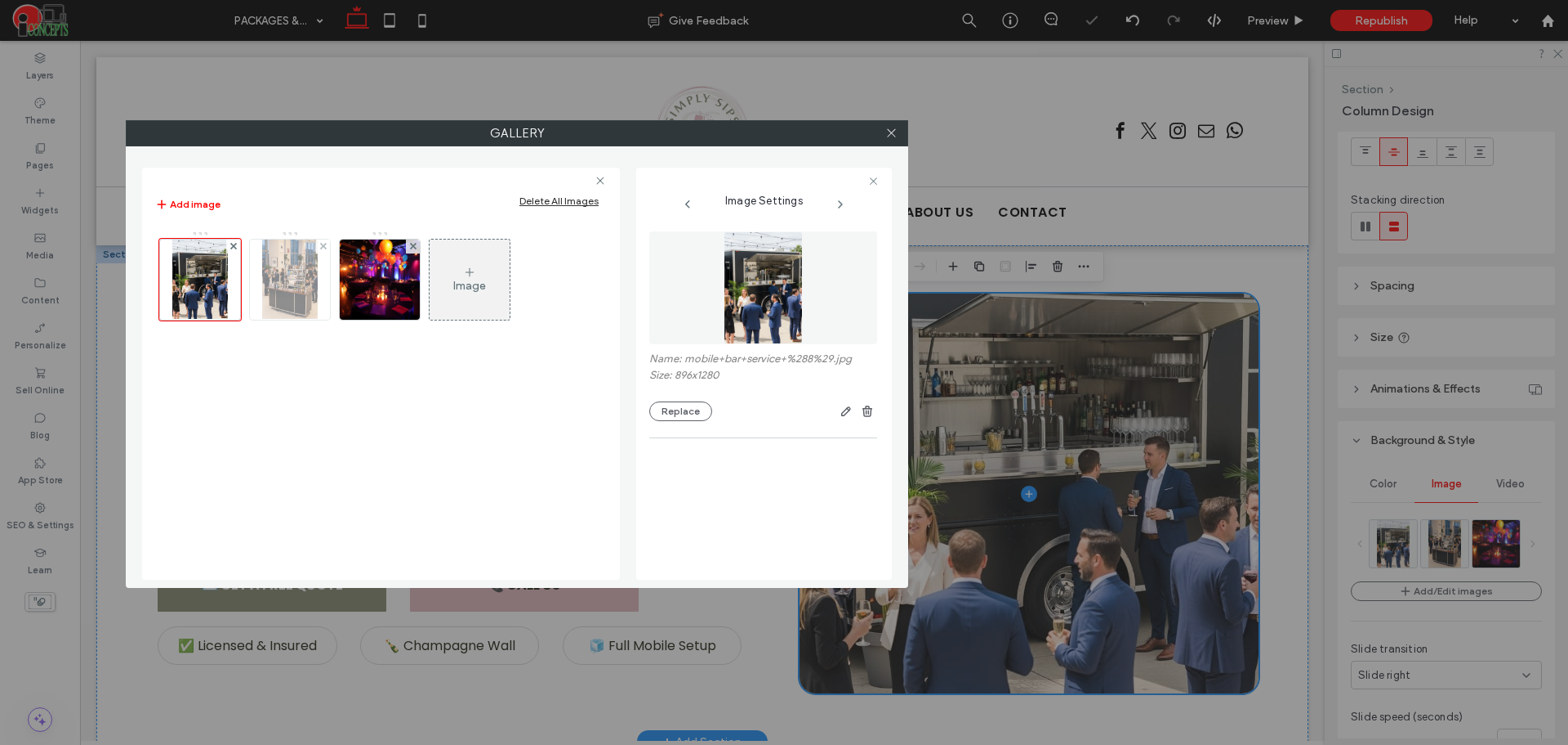
click at [287, 284] on img at bounding box center [290, 279] width 57 height 80
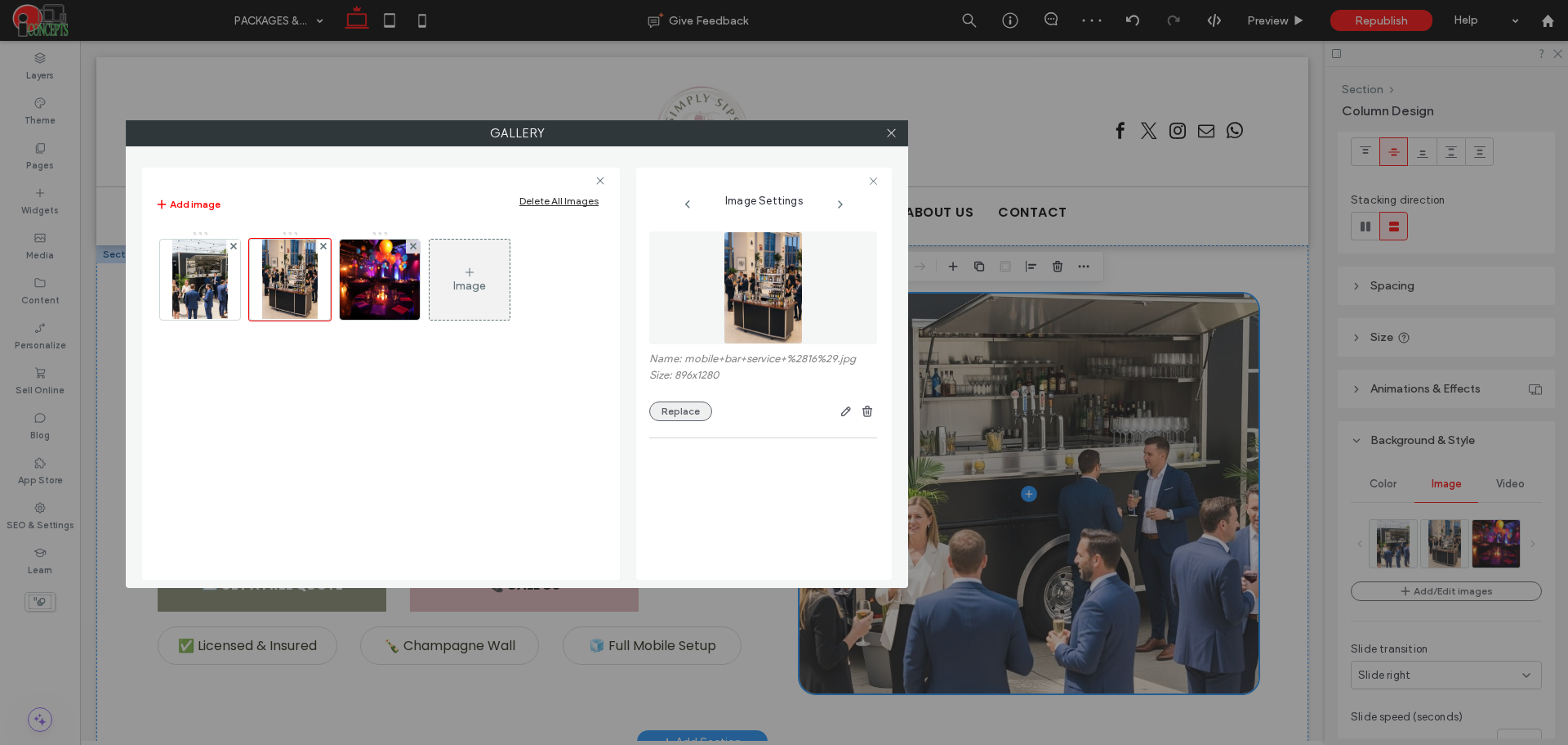
click at [697, 404] on button "Replace" at bounding box center [681, 411] width 63 height 20
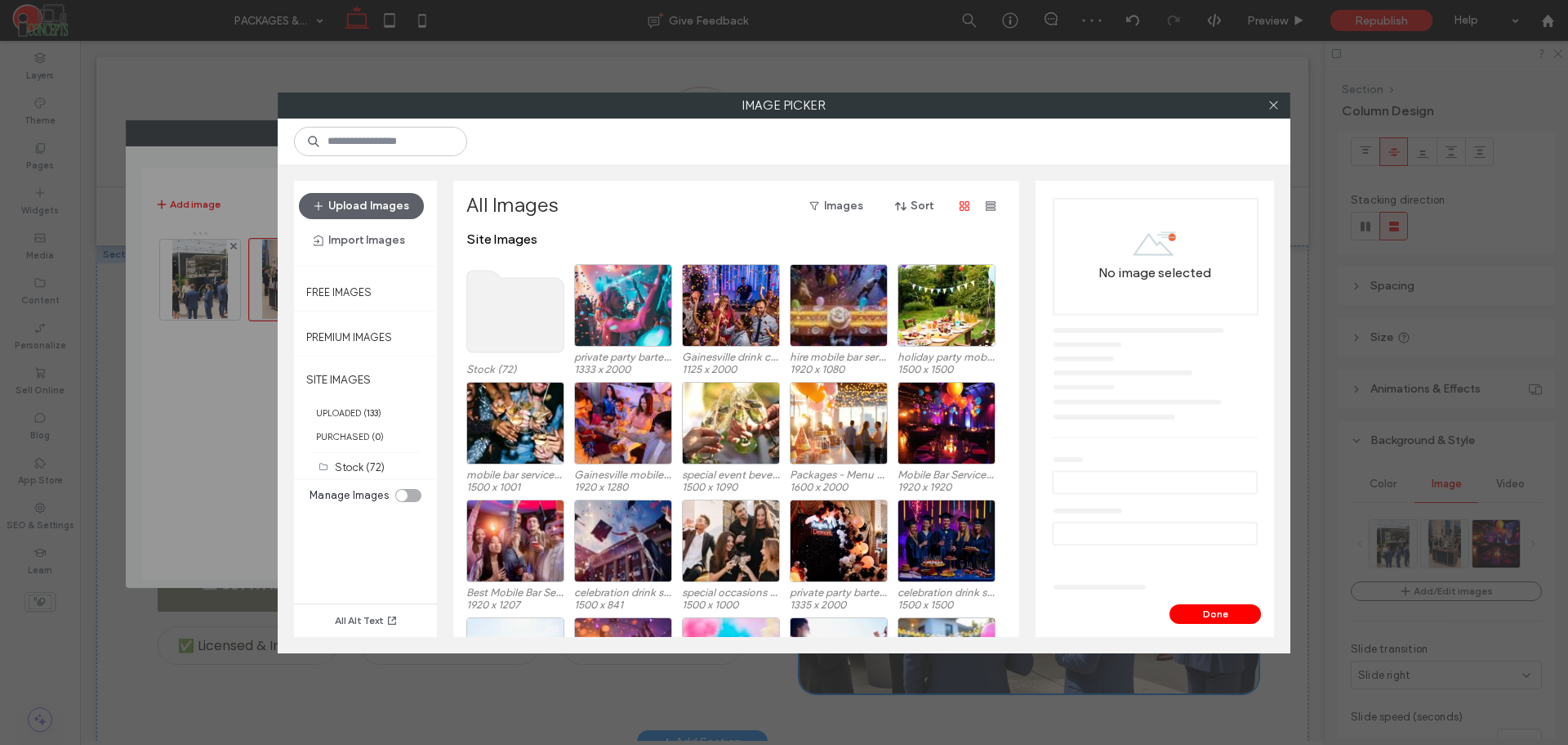
scroll to position [0, 0]
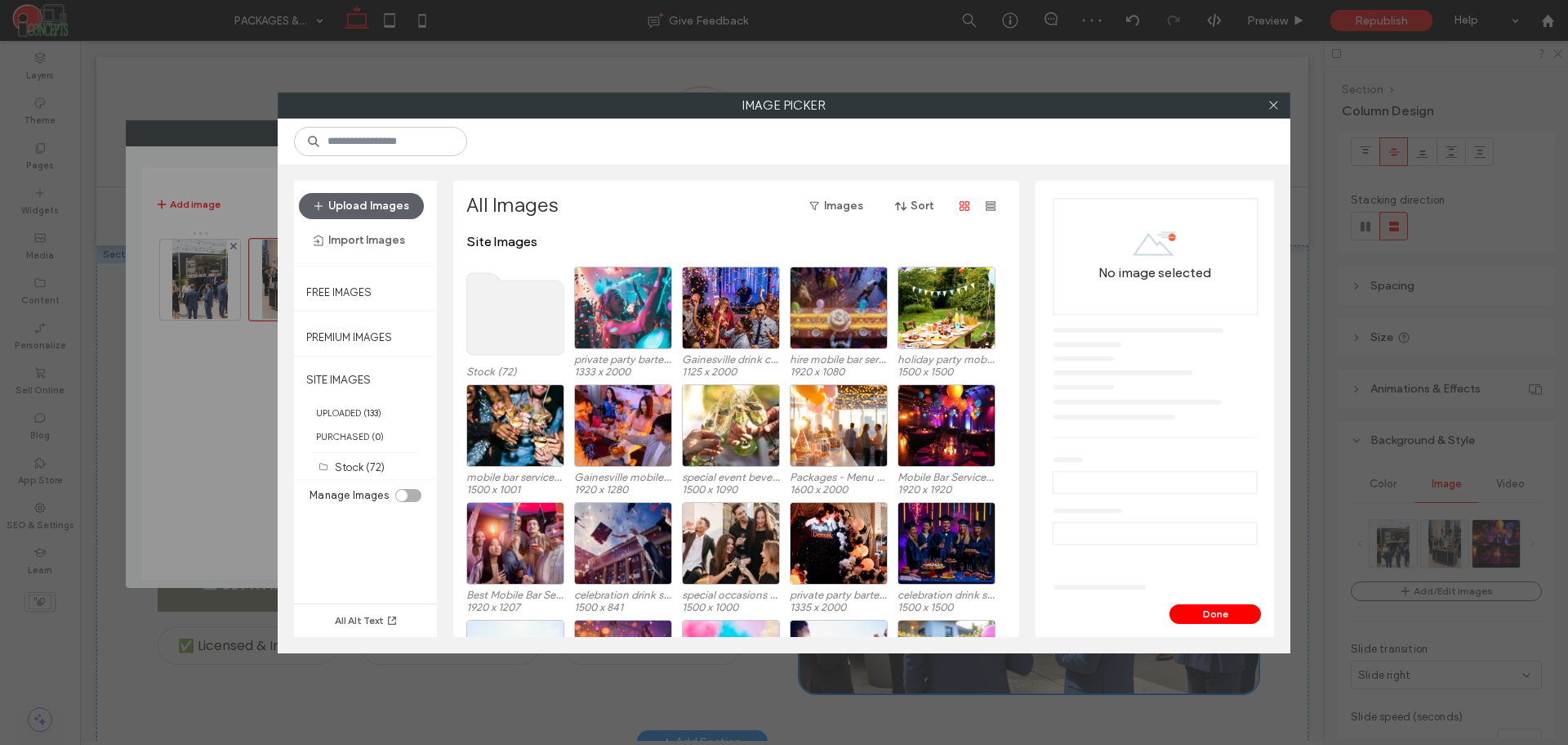
click at [509, 306] on div "Site Images Stock (72) private party bartending Gainesville-3691bc31.jpg 1333 x…" at bounding box center [741, 435] width 549 height 403
click at [513, 314] on use at bounding box center [516, 314] width 98 height 82
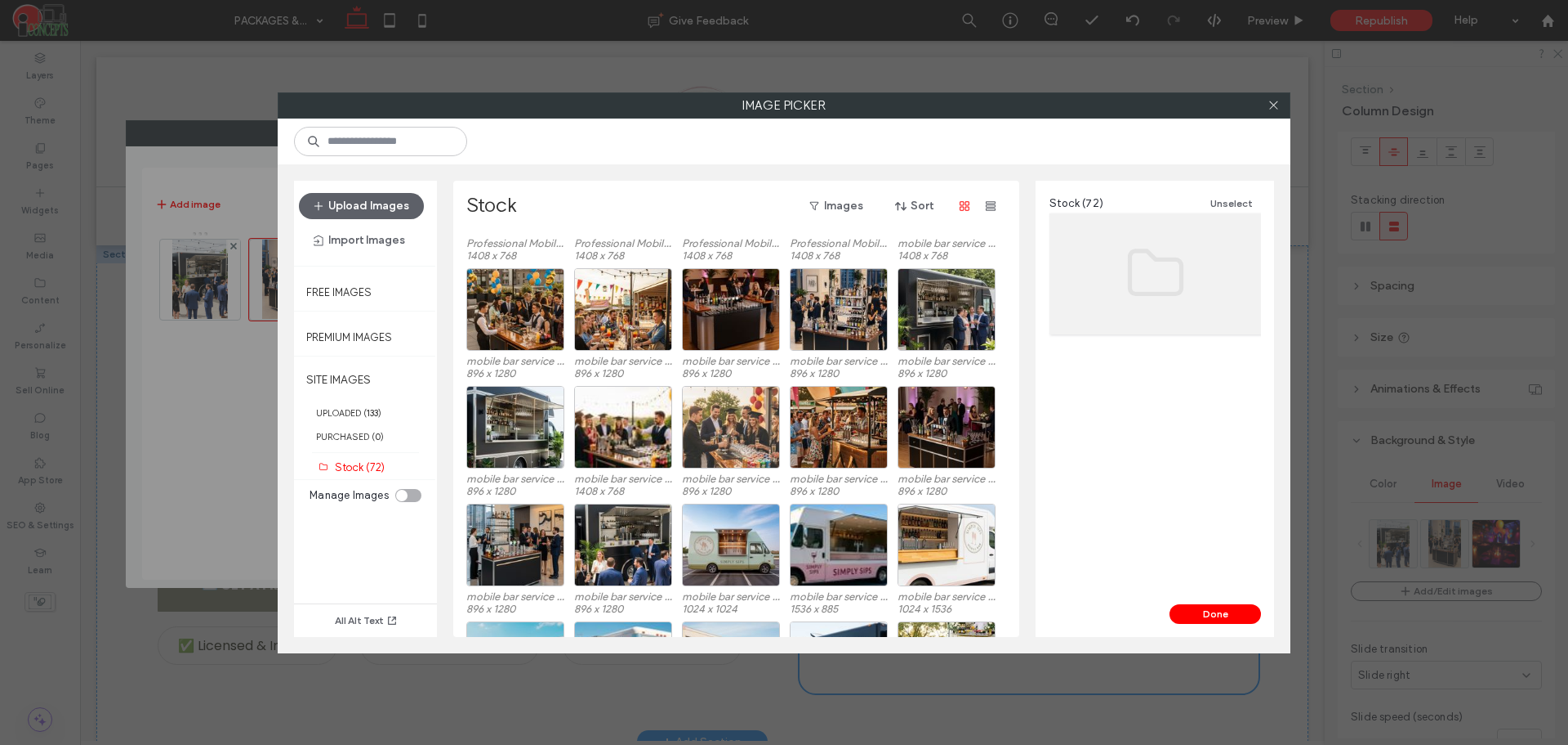
scroll to position [355, 0]
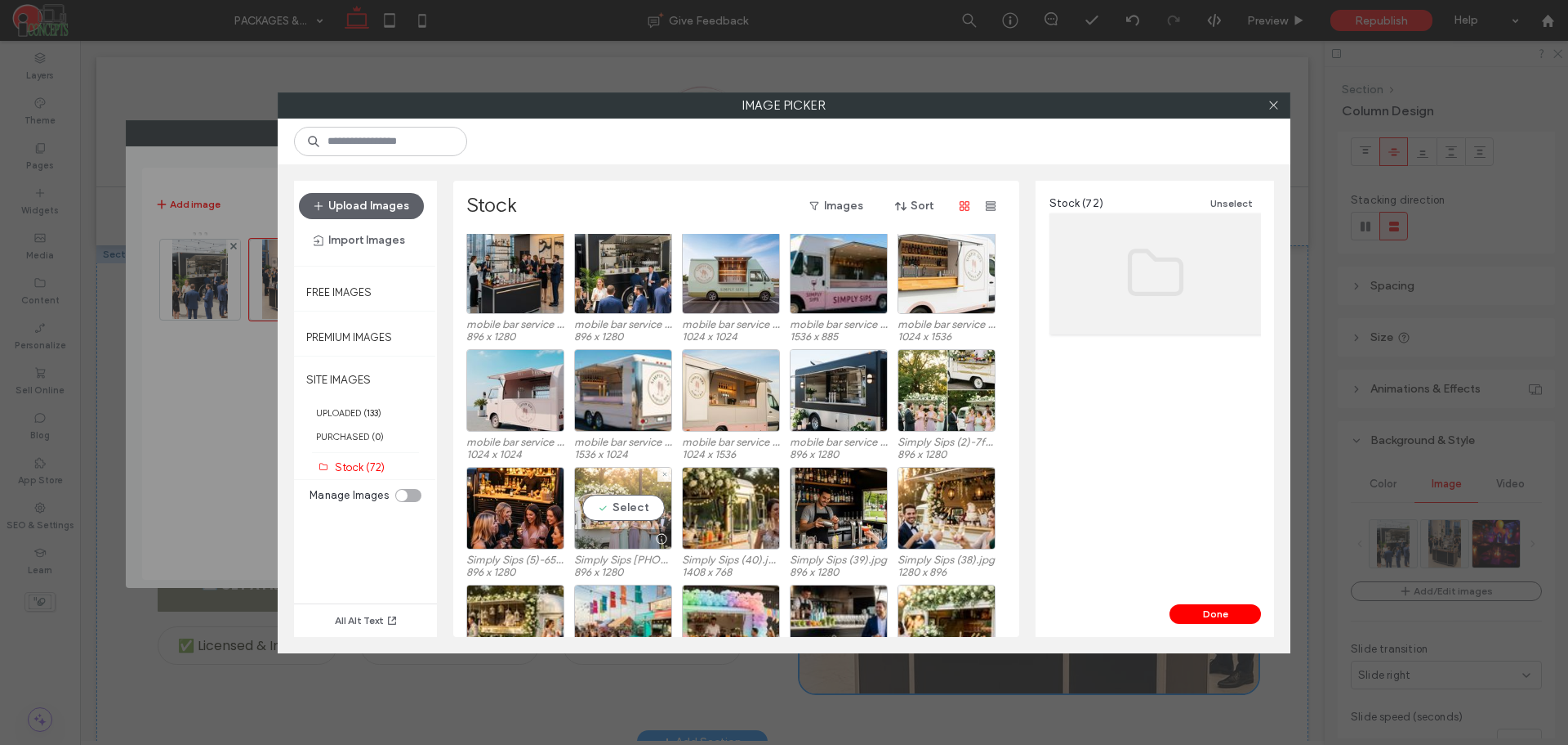
click at [648, 517] on div "Select" at bounding box center [623, 508] width 98 height 83
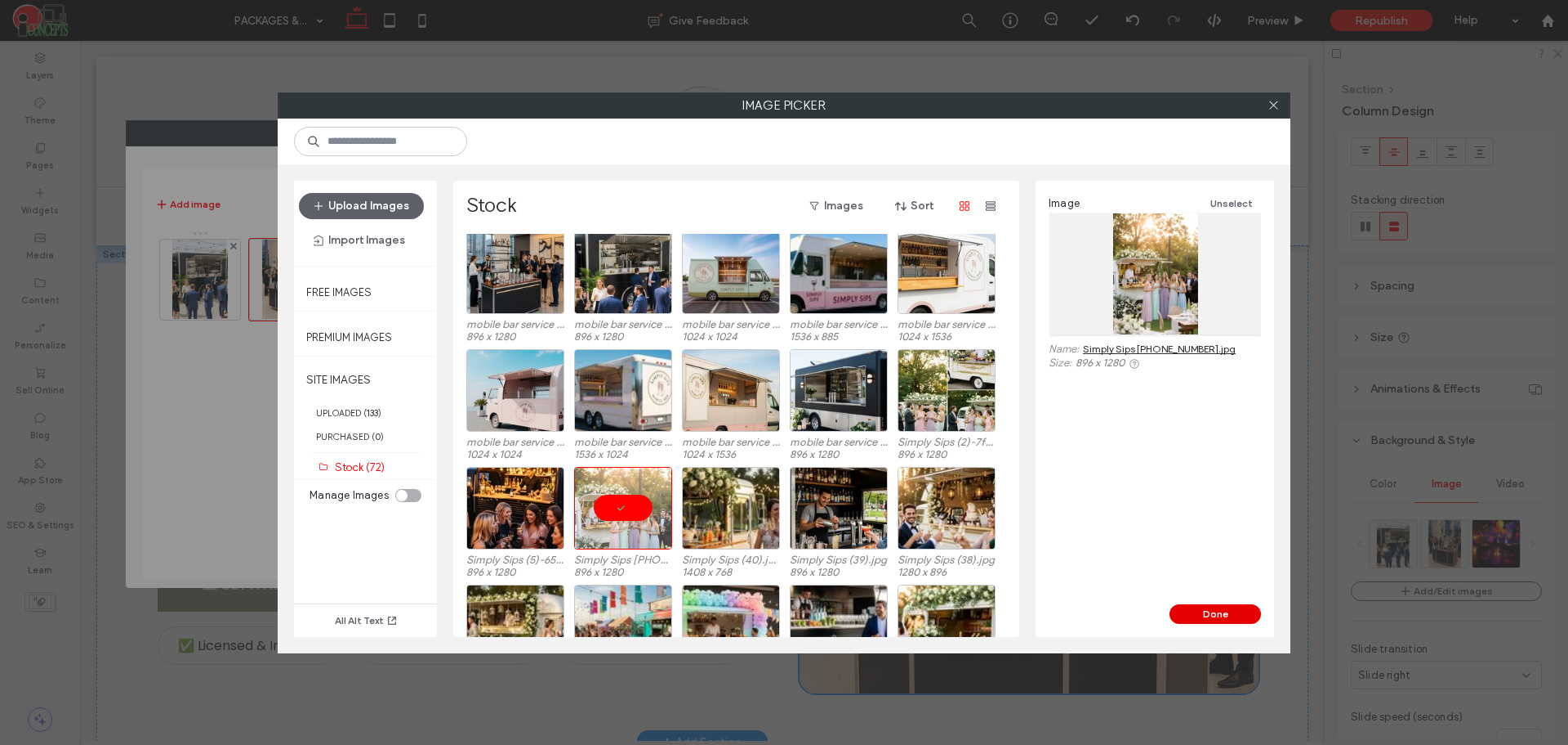
click at [1195, 620] on button "Done" at bounding box center [1216, 614] width 92 height 20
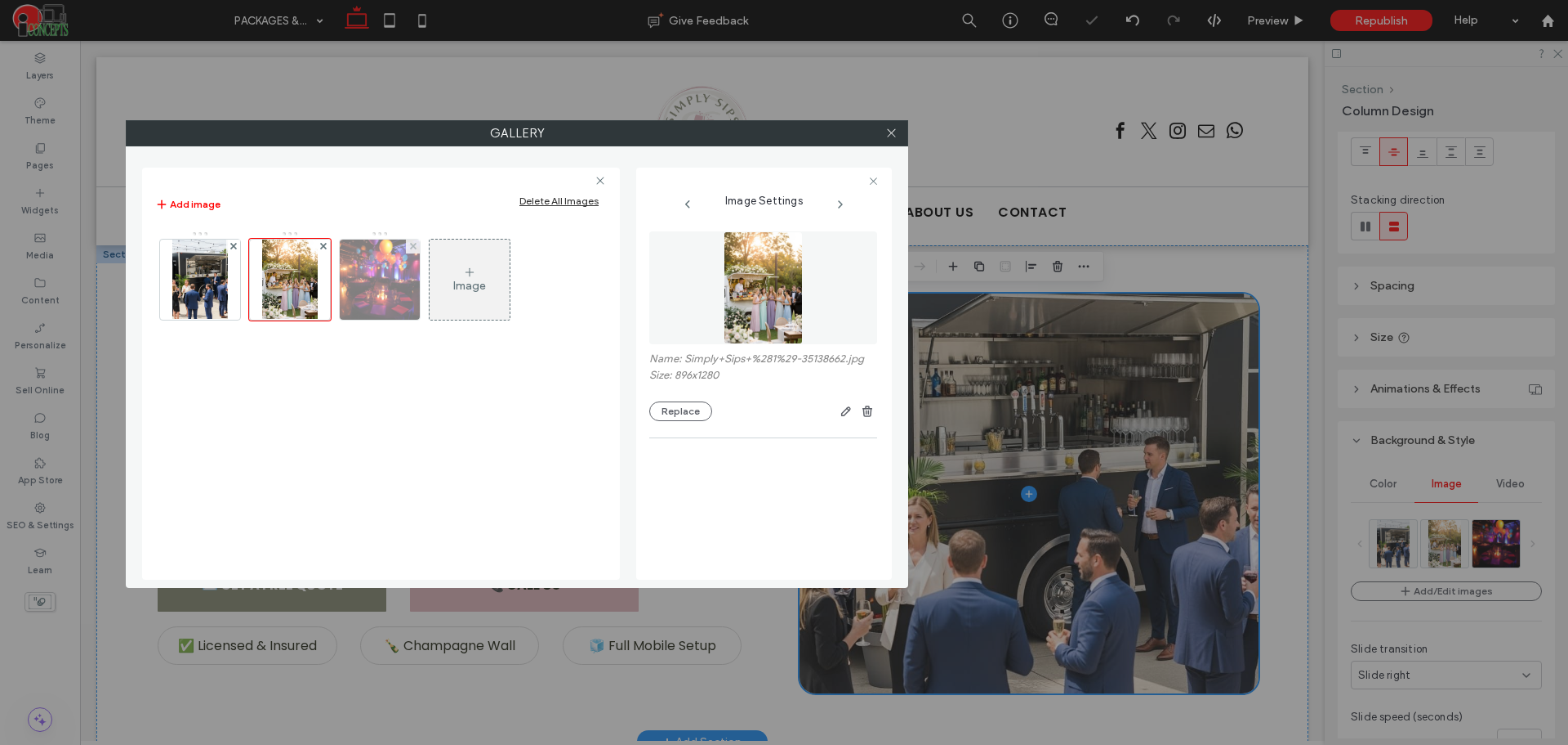
click at [389, 287] on img at bounding box center [380, 279] width 80 height 80
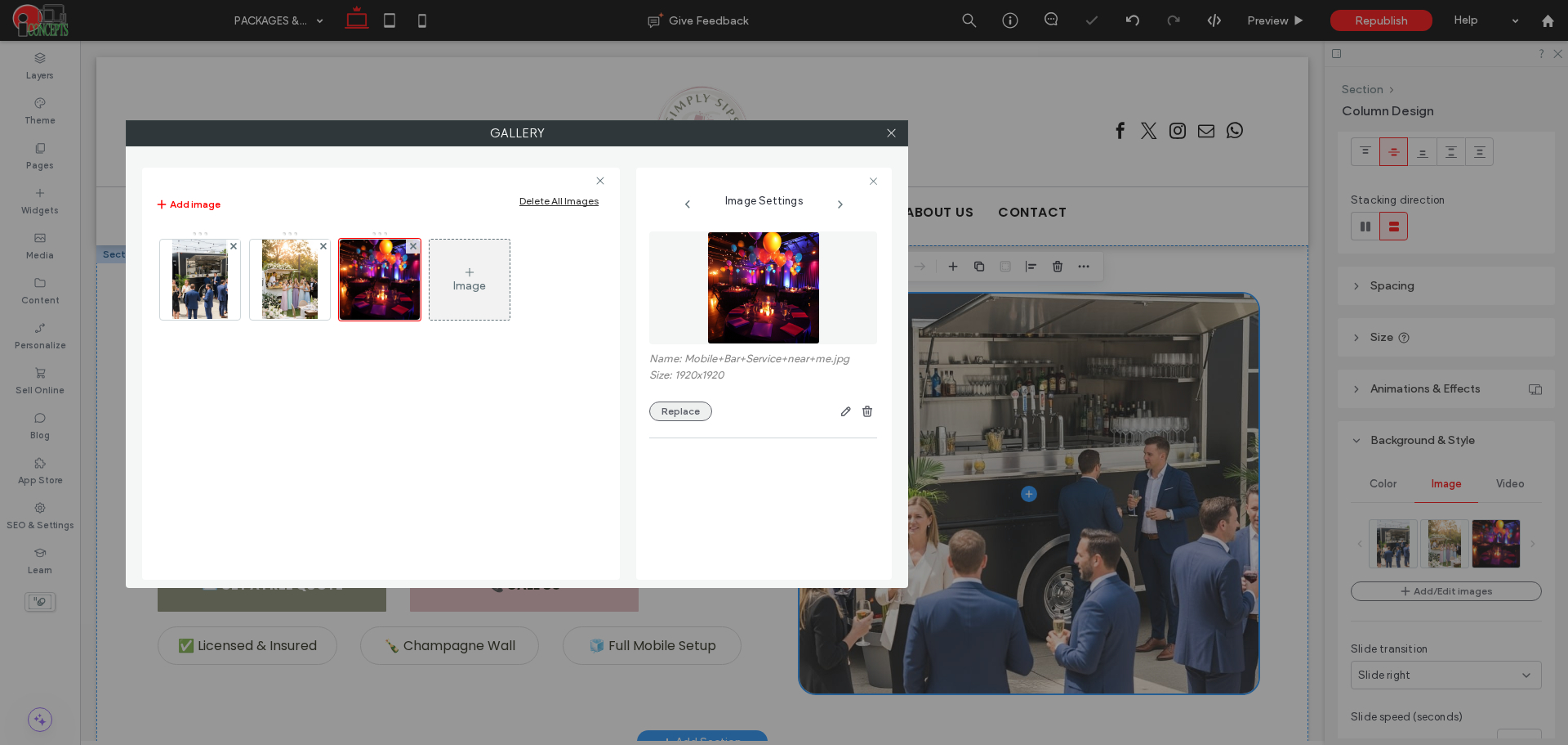
click at [662, 410] on button "Replace" at bounding box center [681, 411] width 63 height 20
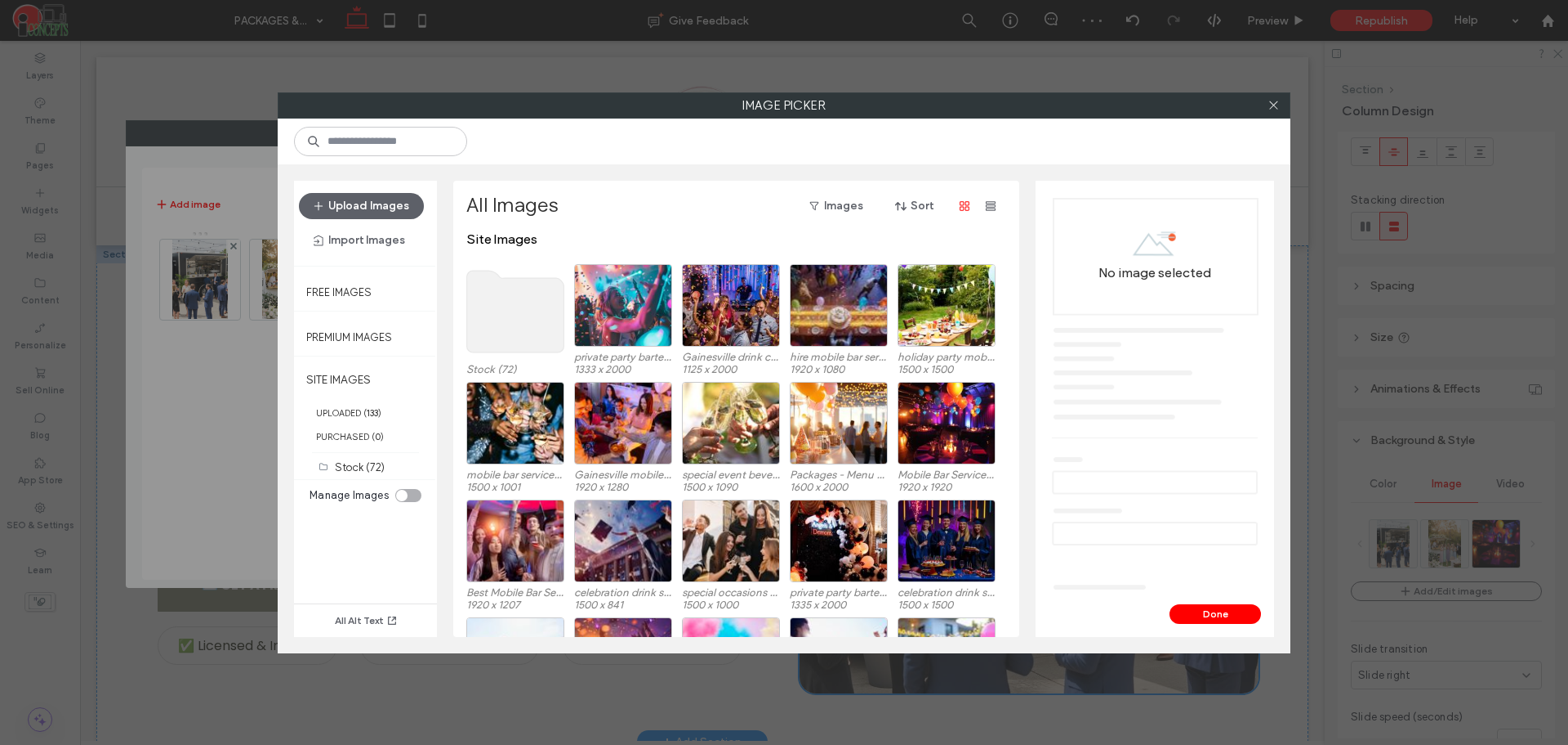
scroll to position [0, 0]
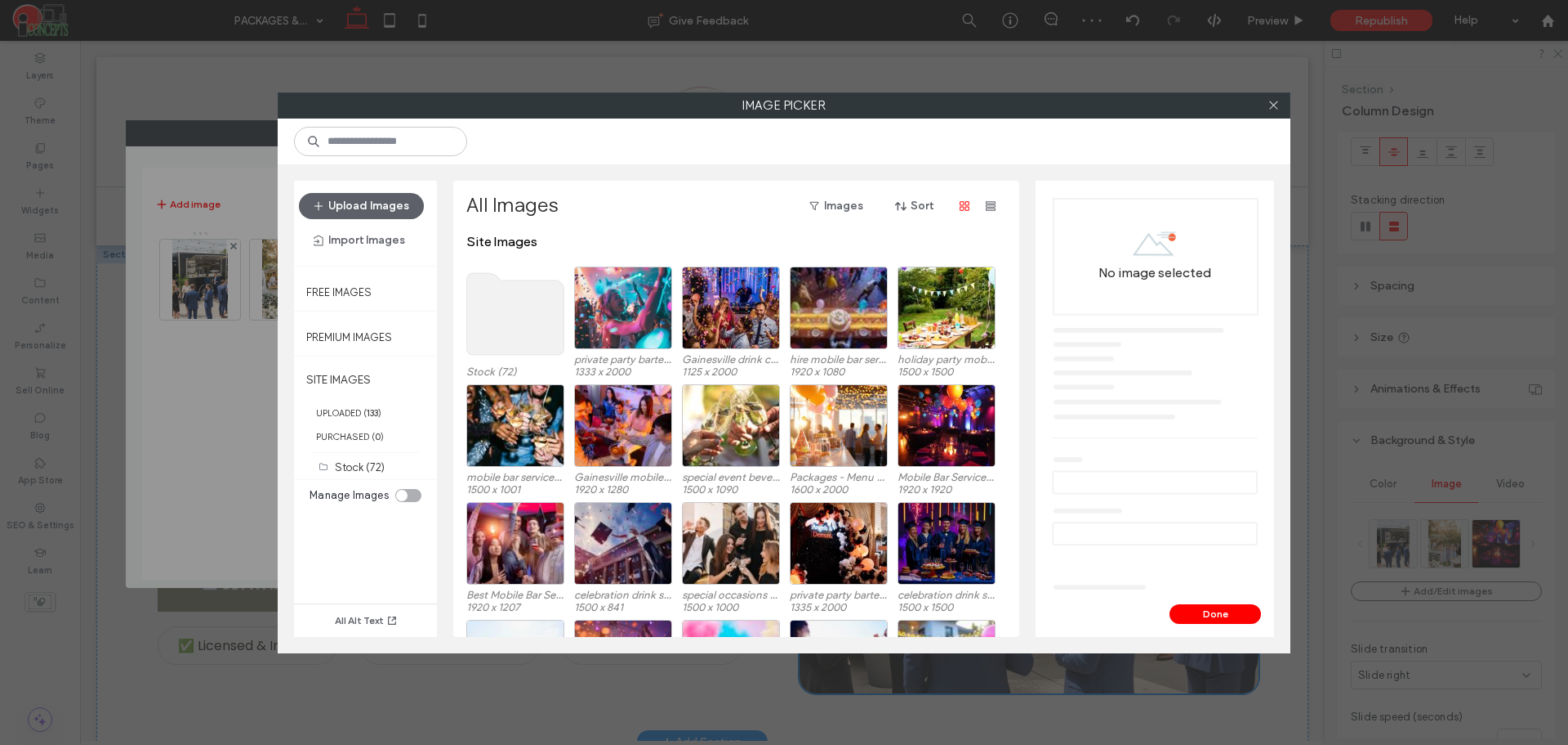
click at [486, 310] on use at bounding box center [516, 314] width 98 height 82
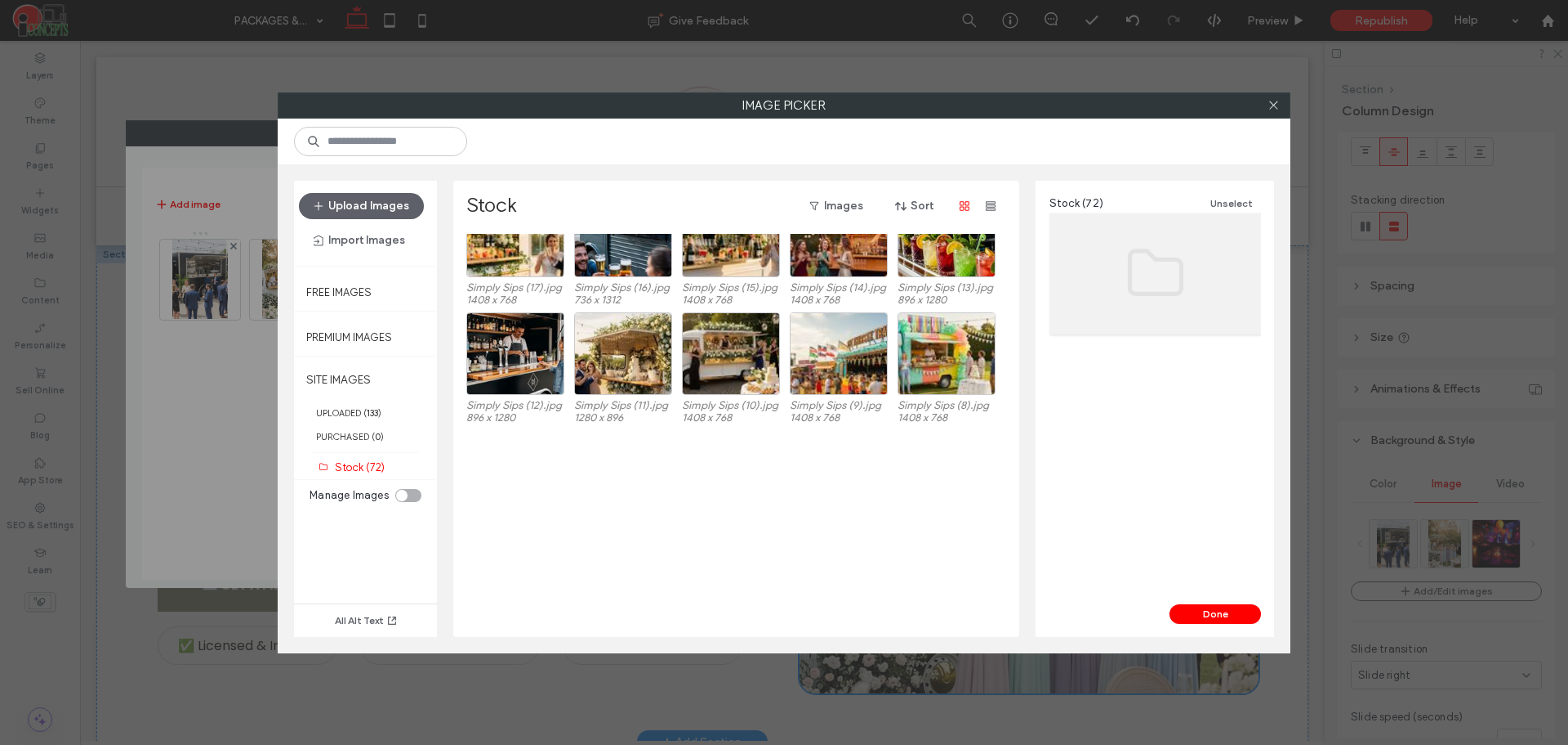
scroll to position [1217, 0]
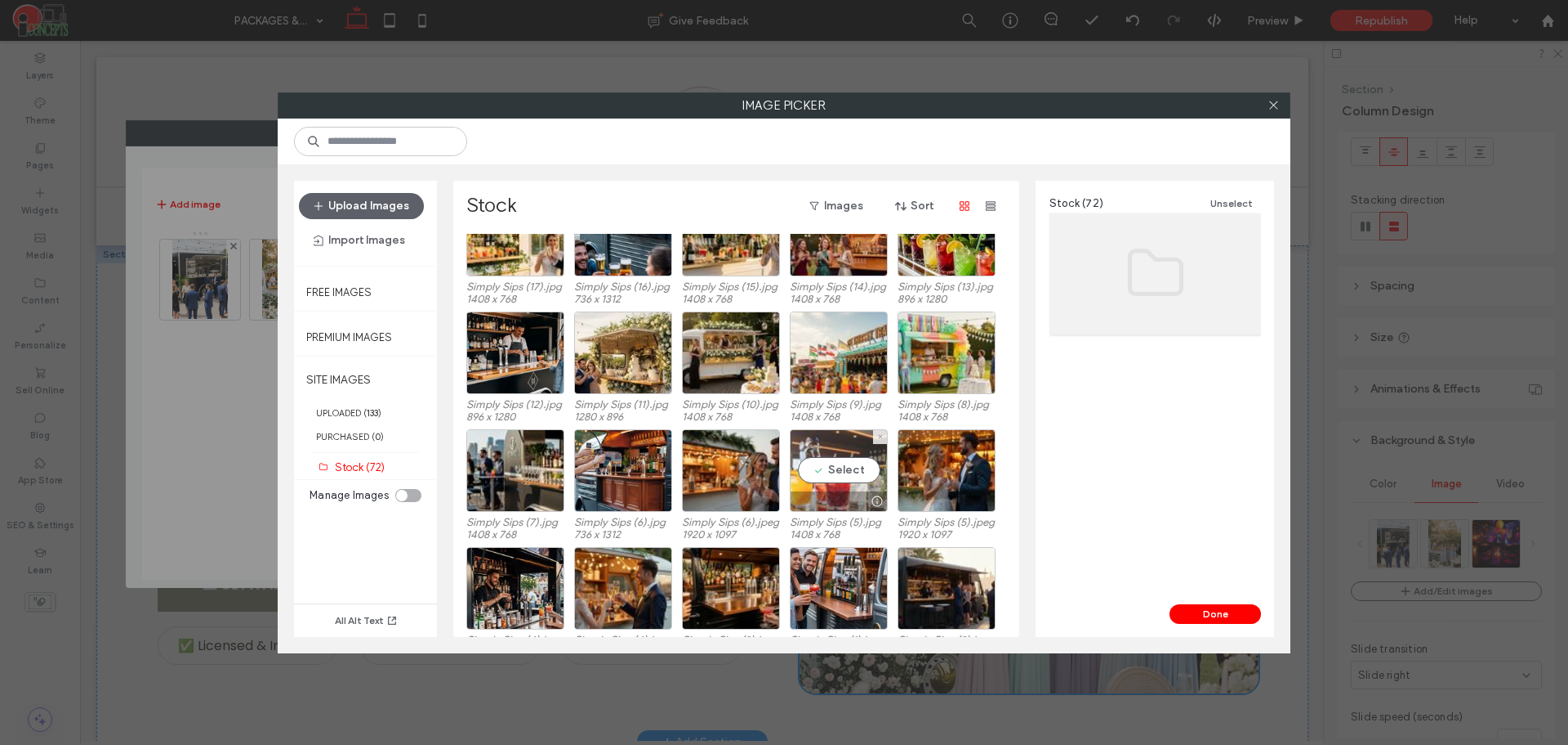
click at [814, 482] on div "Select" at bounding box center [838, 470] width 98 height 83
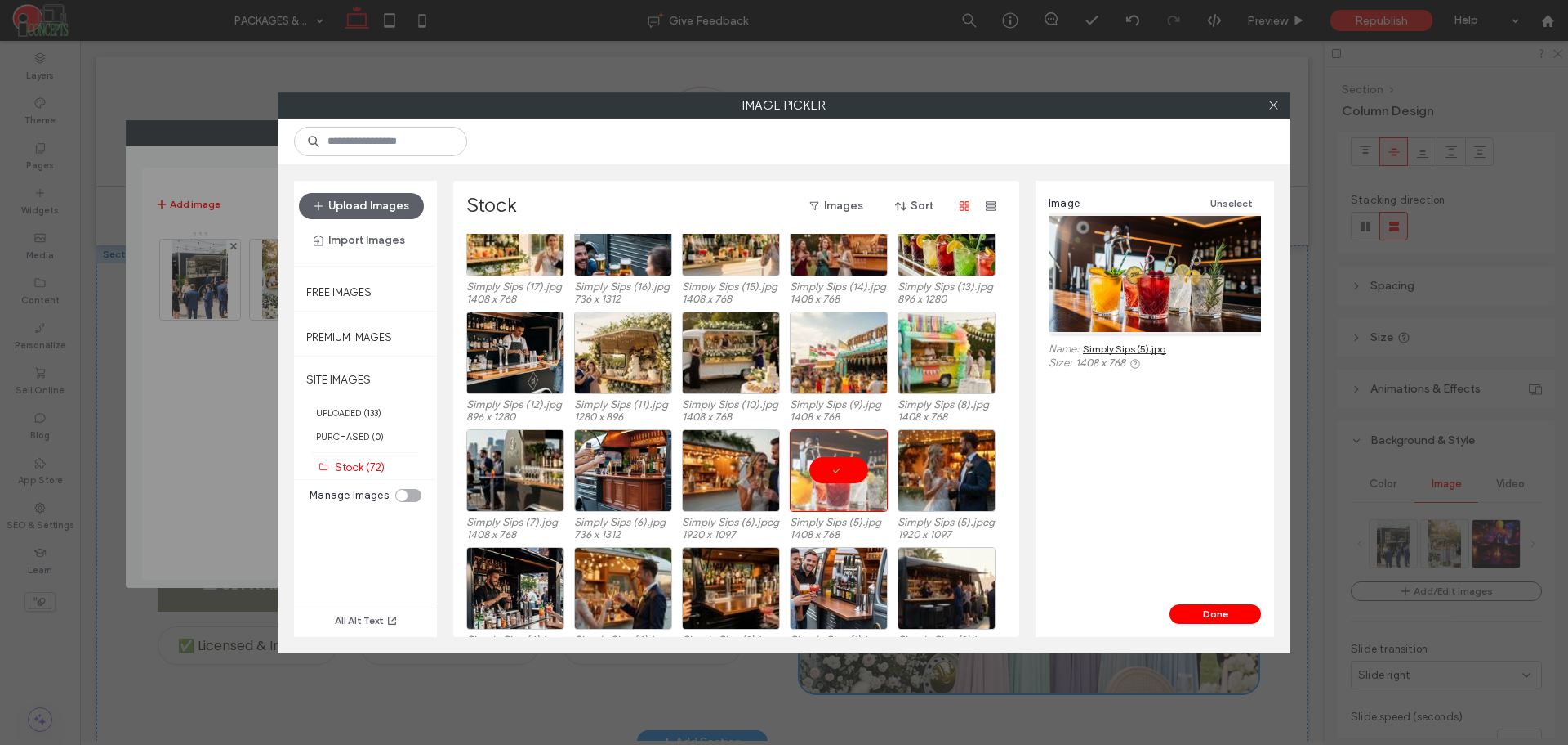
click at [1201, 602] on div "Image Unselect Name: Simply Sips (5).jpg Size: 1408 x 768" at bounding box center [1154, 392] width 238 height 424
click at [1201, 605] on button "Done" at bounding box center [1216, 614] width 92 height 20
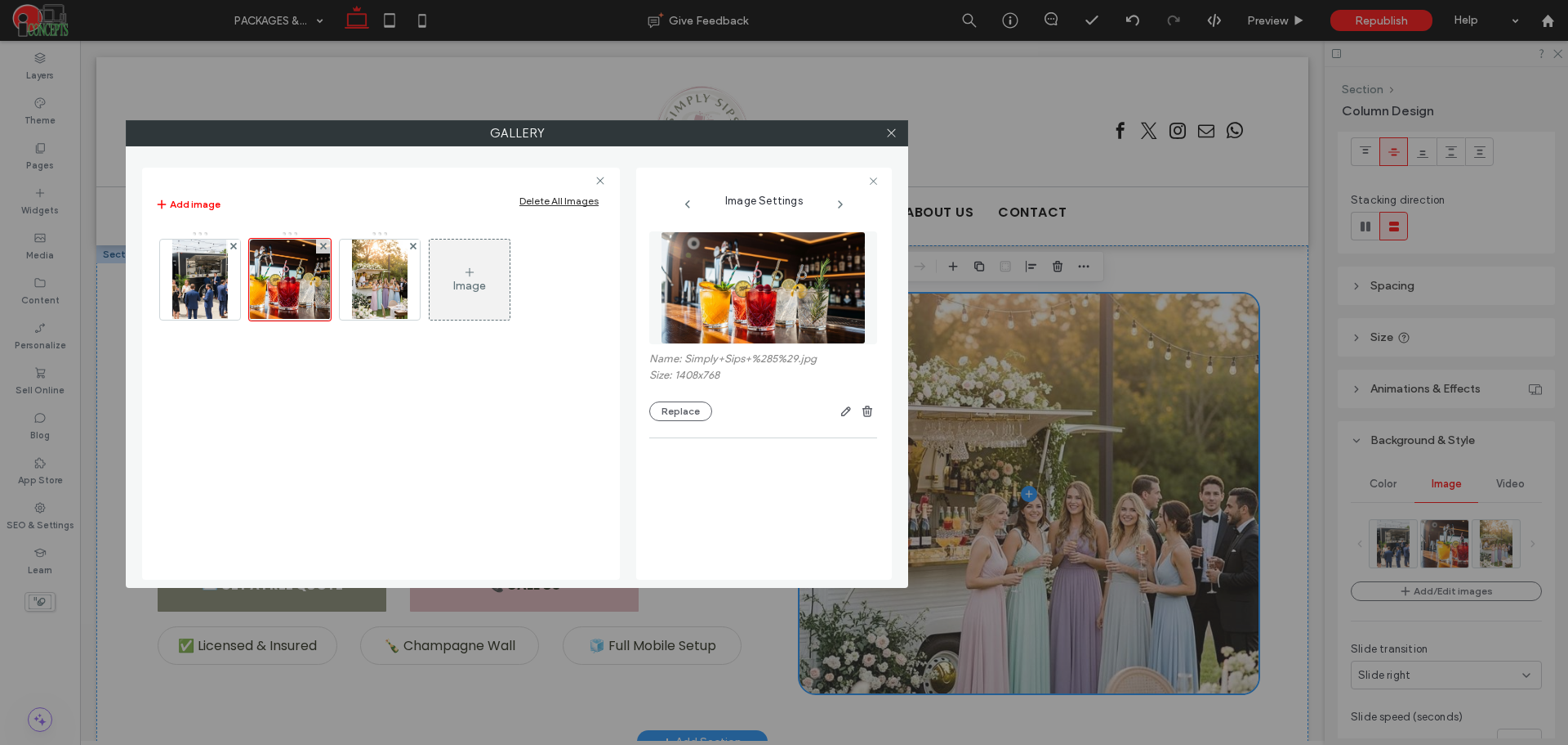
click at [475, 296] on div "Image" at bounding box center [470, 279] width 80 height 77
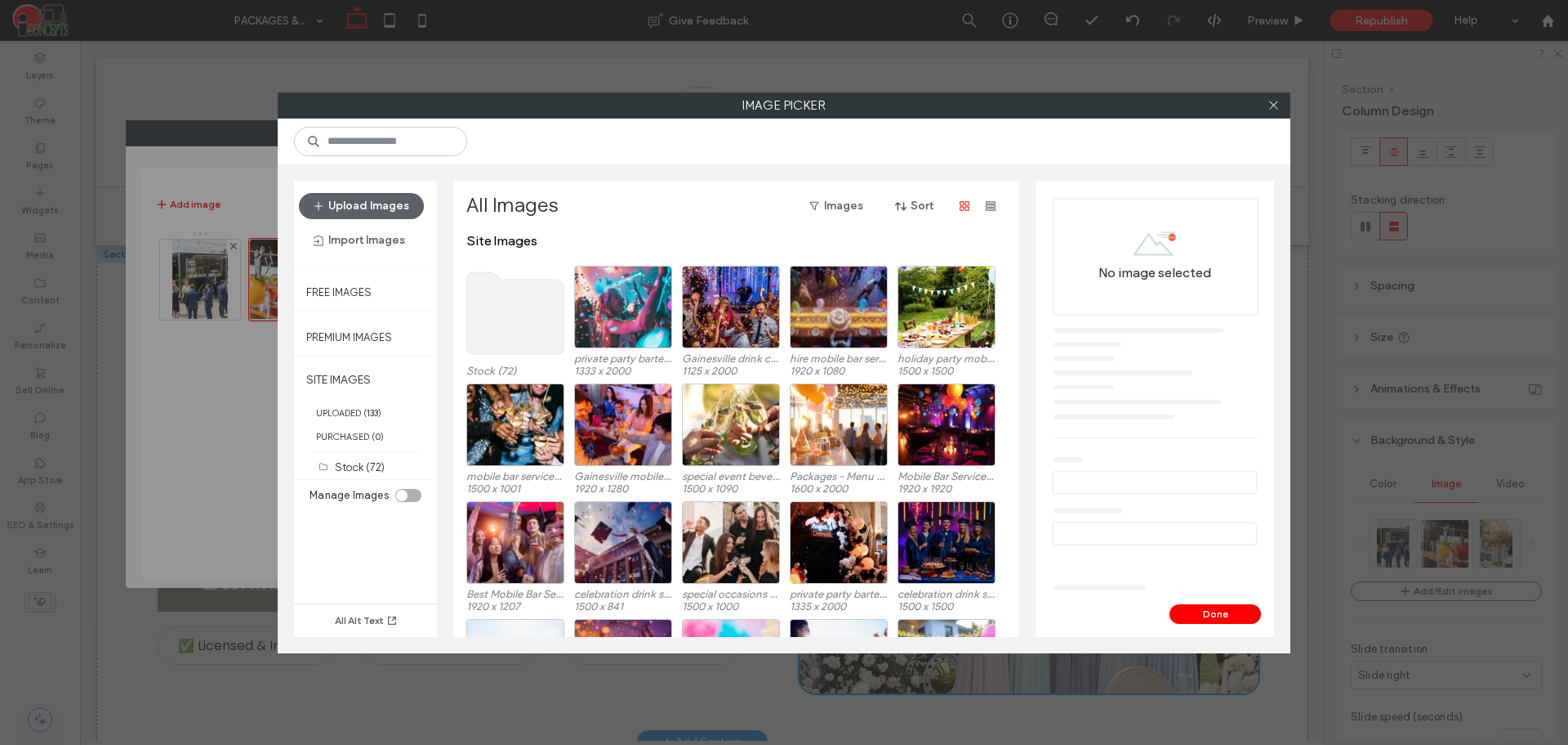
scroll to position [0, 0]
click at [518, 324] on use at bounding box center [516, 314] width 98 height 82
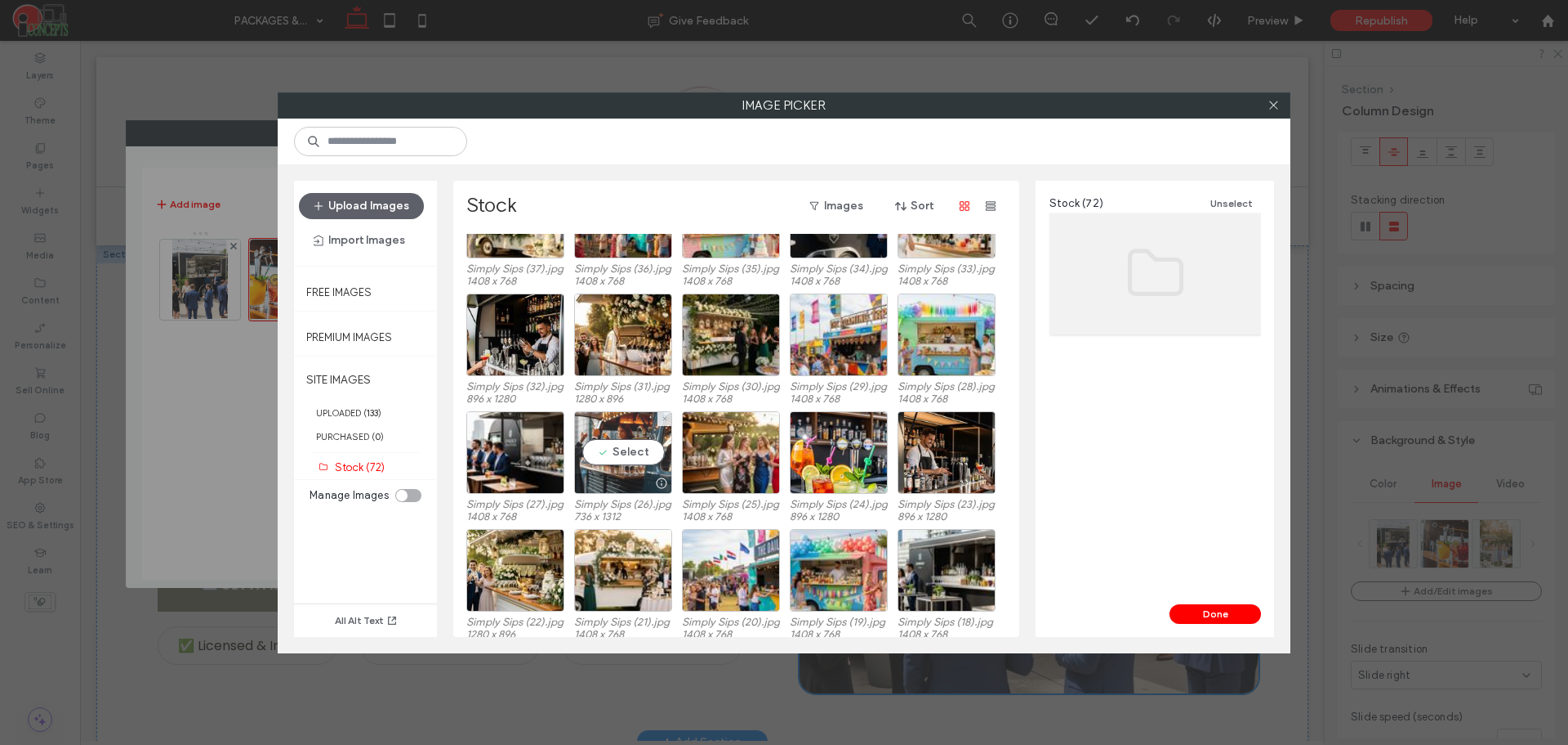
scroll to position [901, 0]
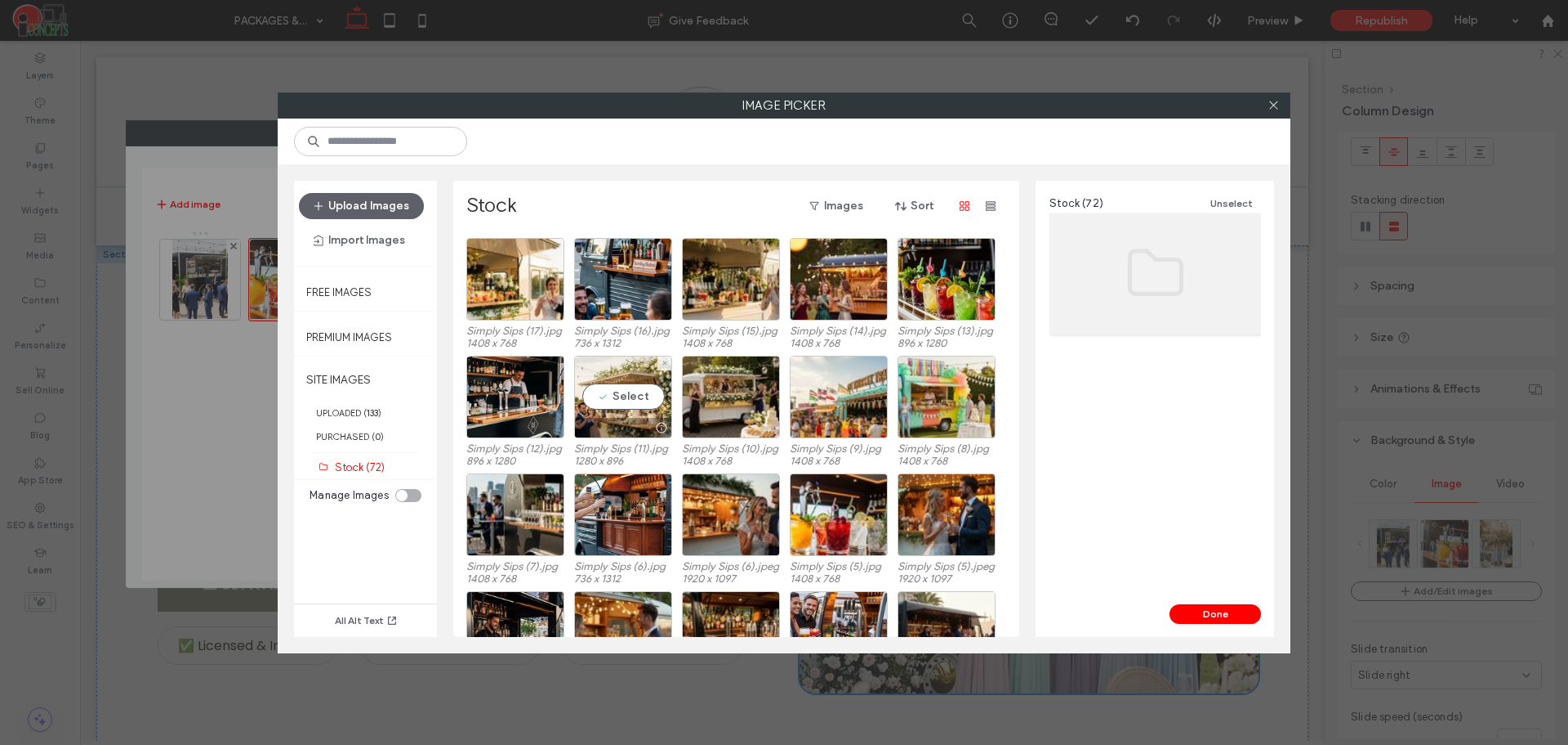
scroll to position [1309, 0]
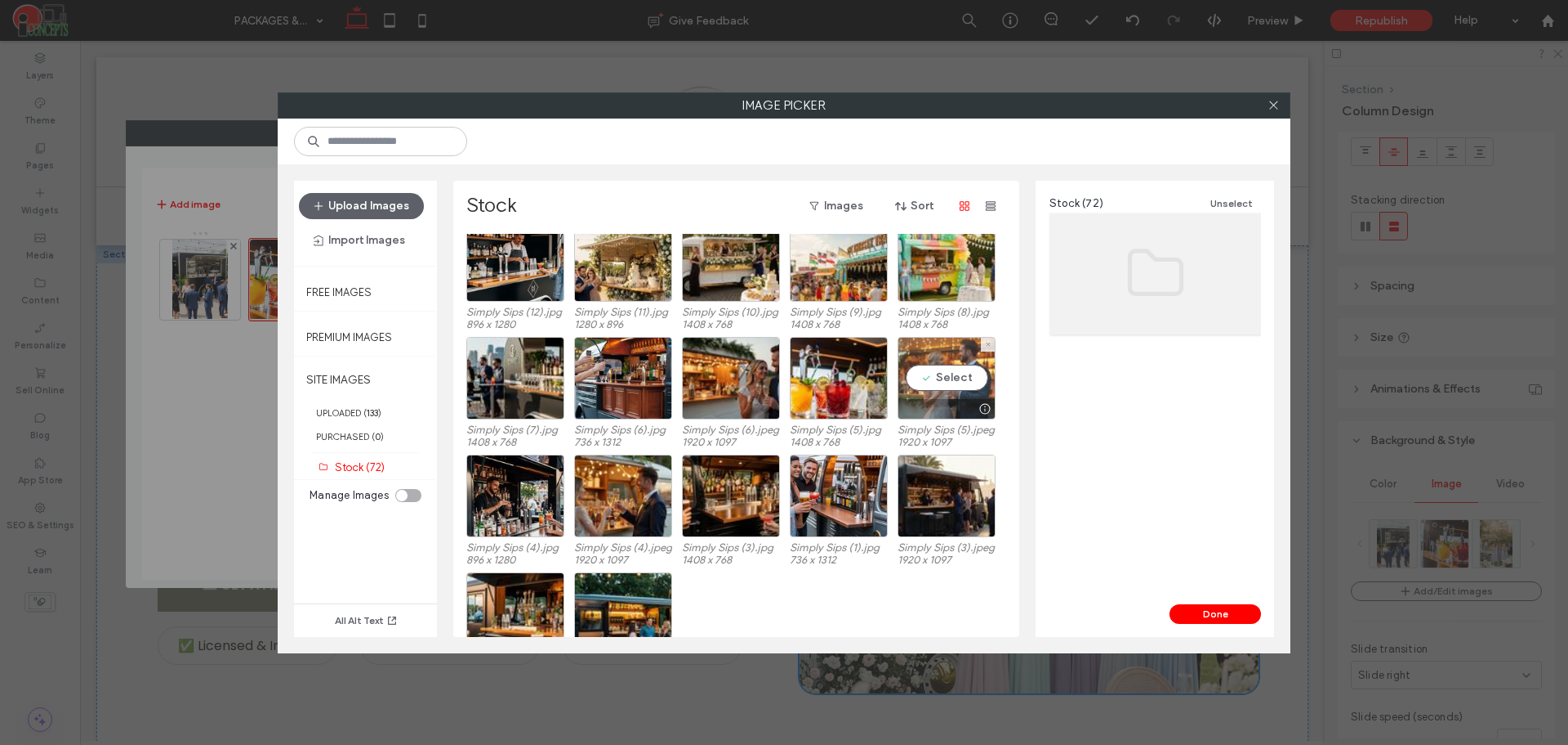
click at [957, 370] on div "Select" at bounding box center [947, 378] width 98 height 83
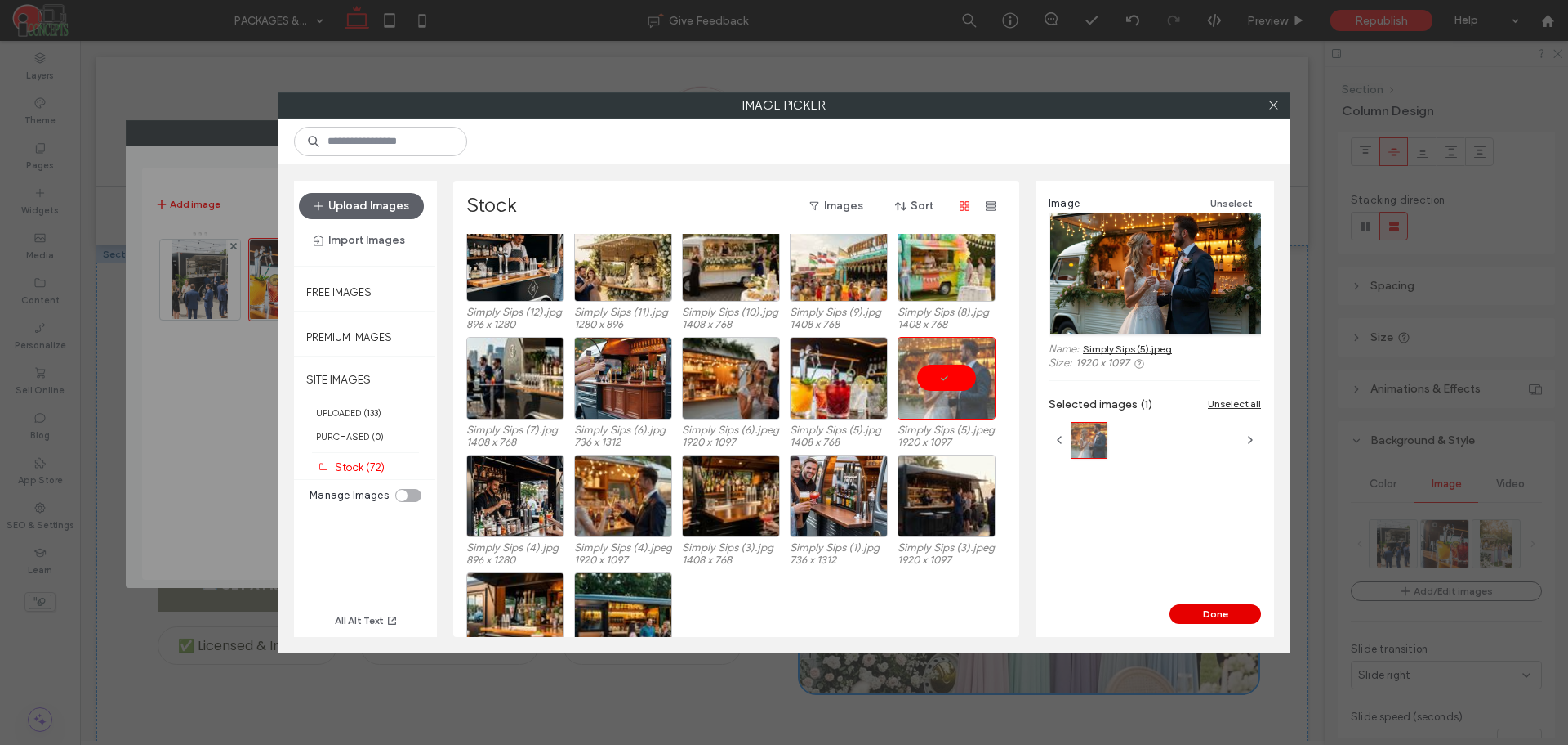
click at [1206, 615] on button "Done" at bounding box center [1216, 614] width 92 height 20
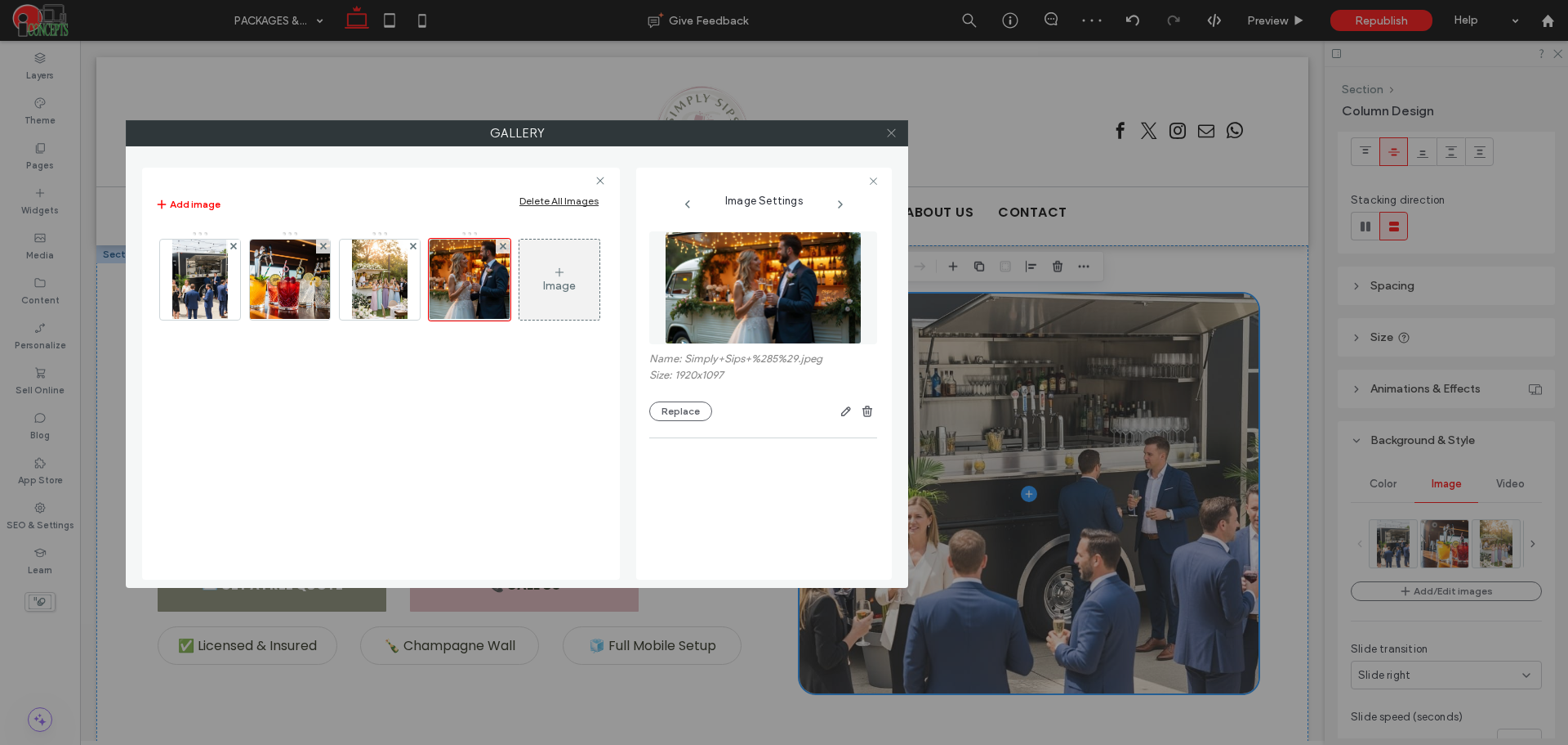
click at [887, 133] on icon at bounding box center [891, 133] width 12 height 12
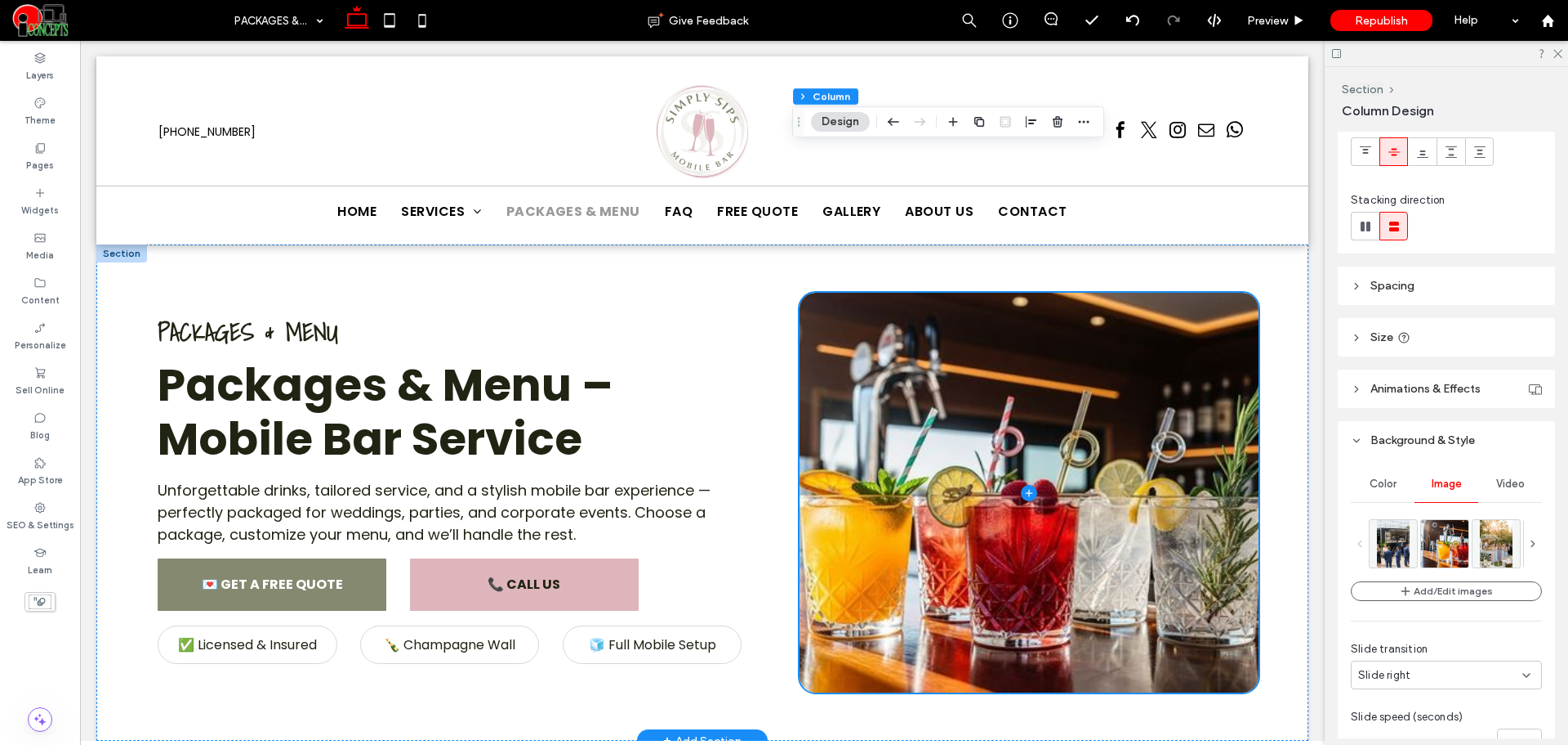
scroll to position [0, 0]
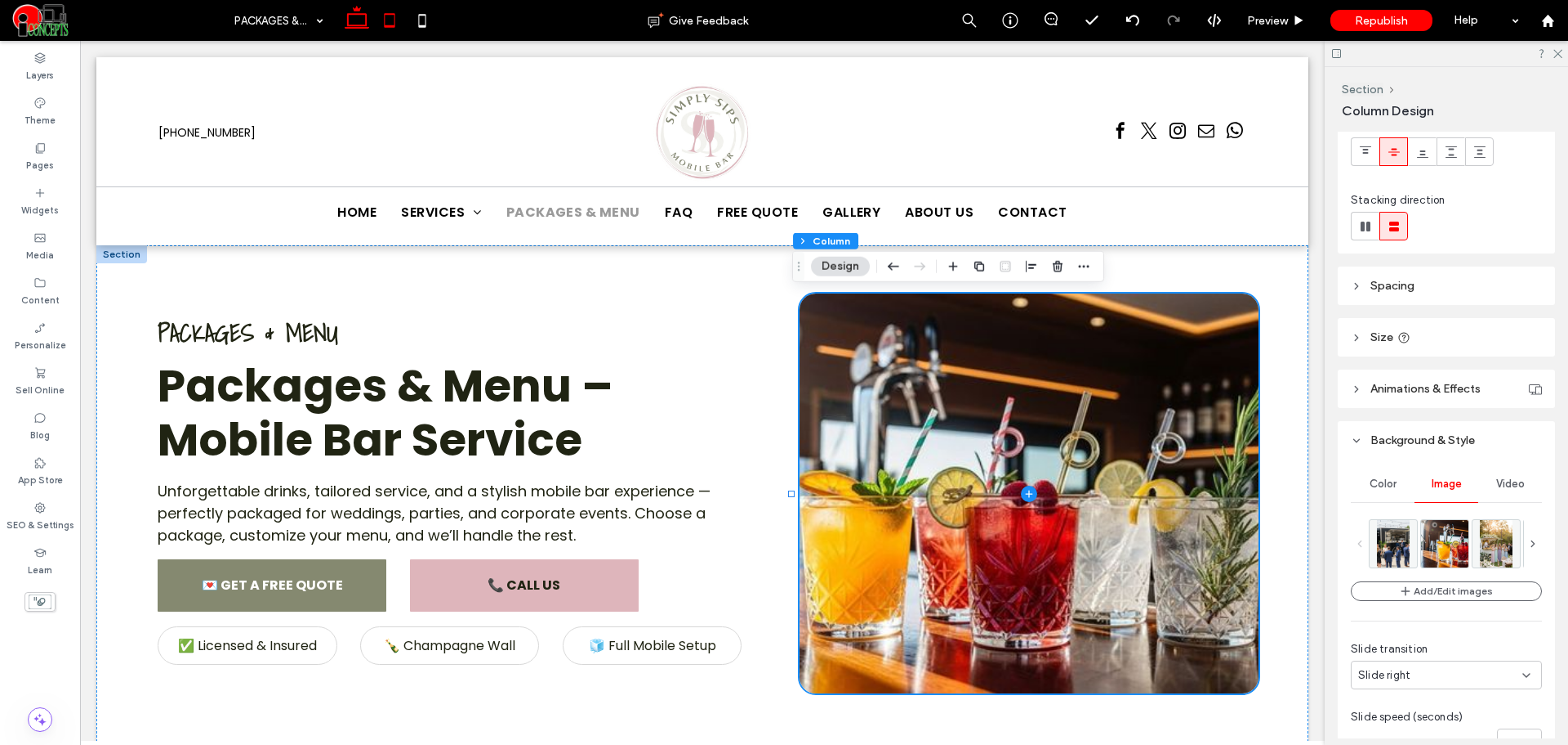
click at [396, 21] on icon at bounding box center [390, 20] width 33 height 33
type input "***"
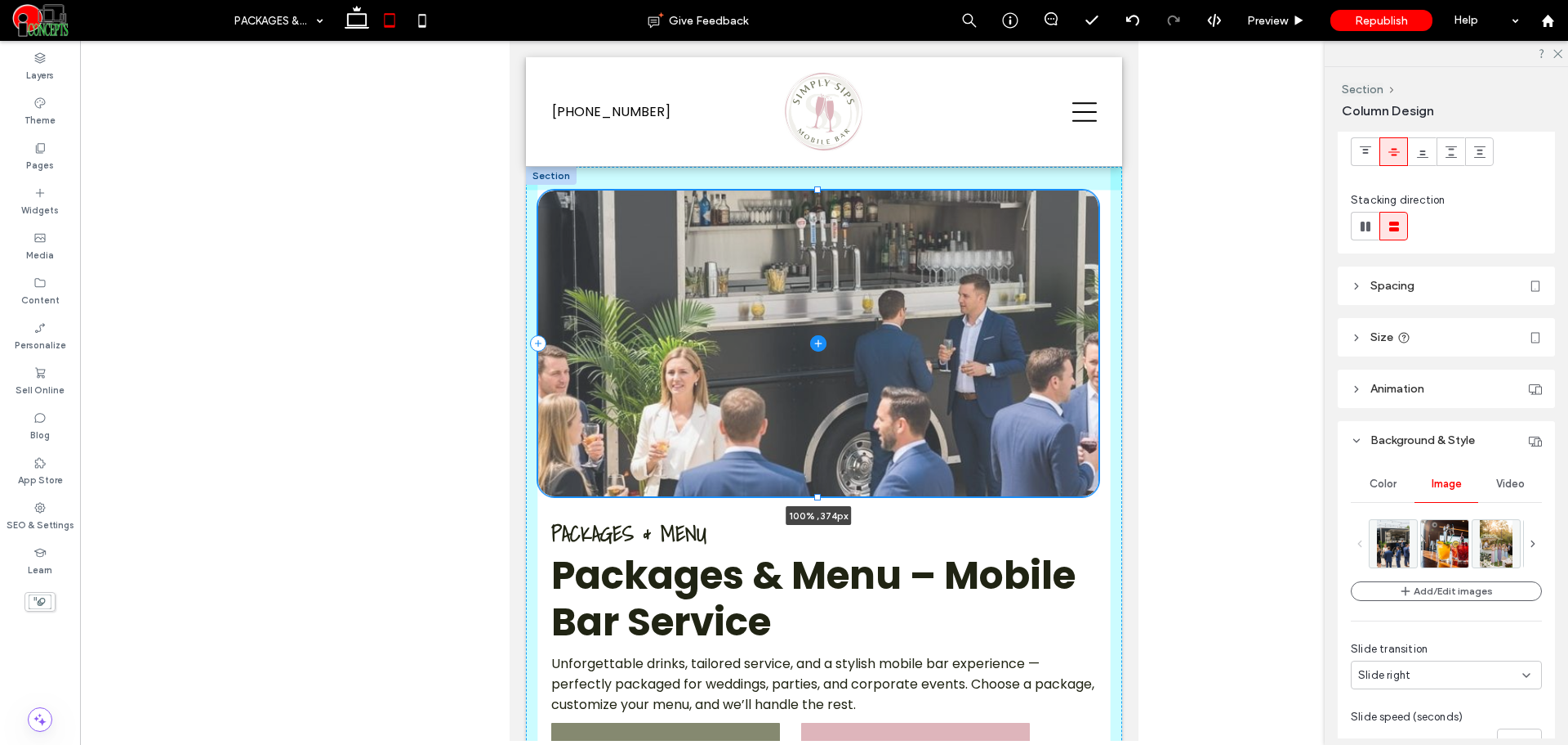
drag, startPoint x: 817, startPoint y: 519, endPoint x: 815, endPoint y: 495, distance: 24.1
click at [815, 495] on div at bounding box center [817, 497] width 7 height 7
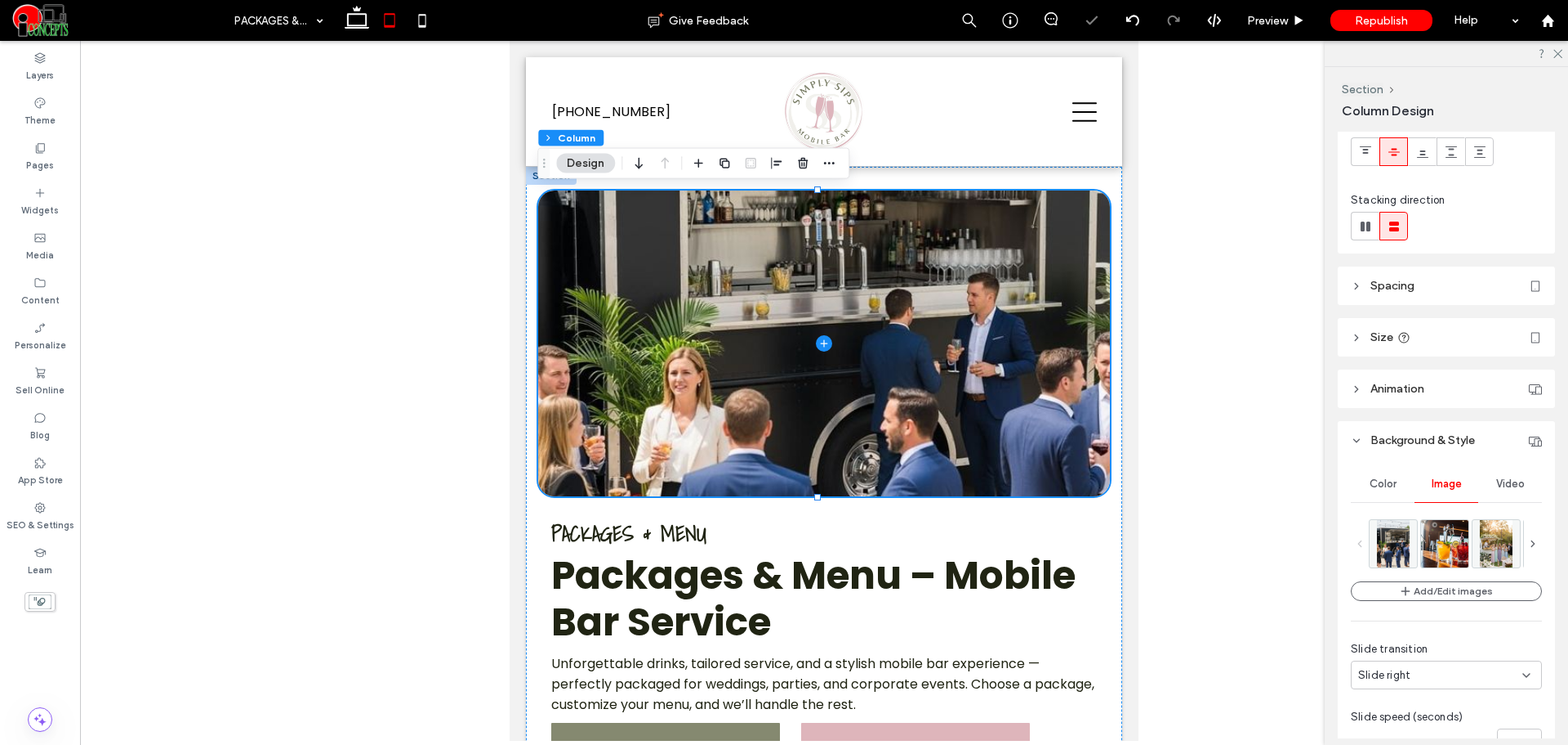
drag, startPoint x: 416, startPoint y: 18, endPoint x: 464, endPoint y: 76, distance: 75.3
click at [418, 17] on icon at bounding box center [422, 20] width 33 height 33
type input "***"
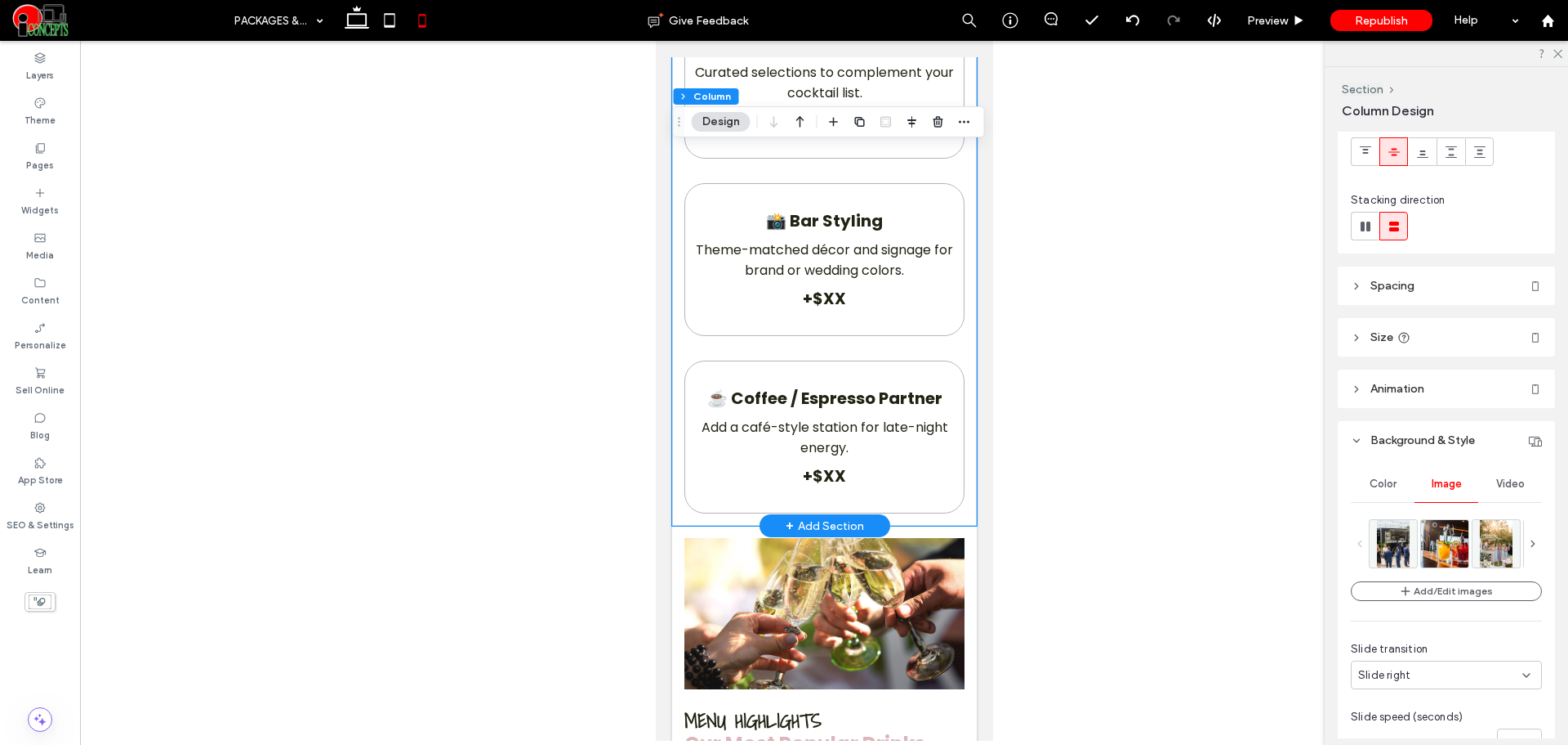
scroll to position [3133, 0]
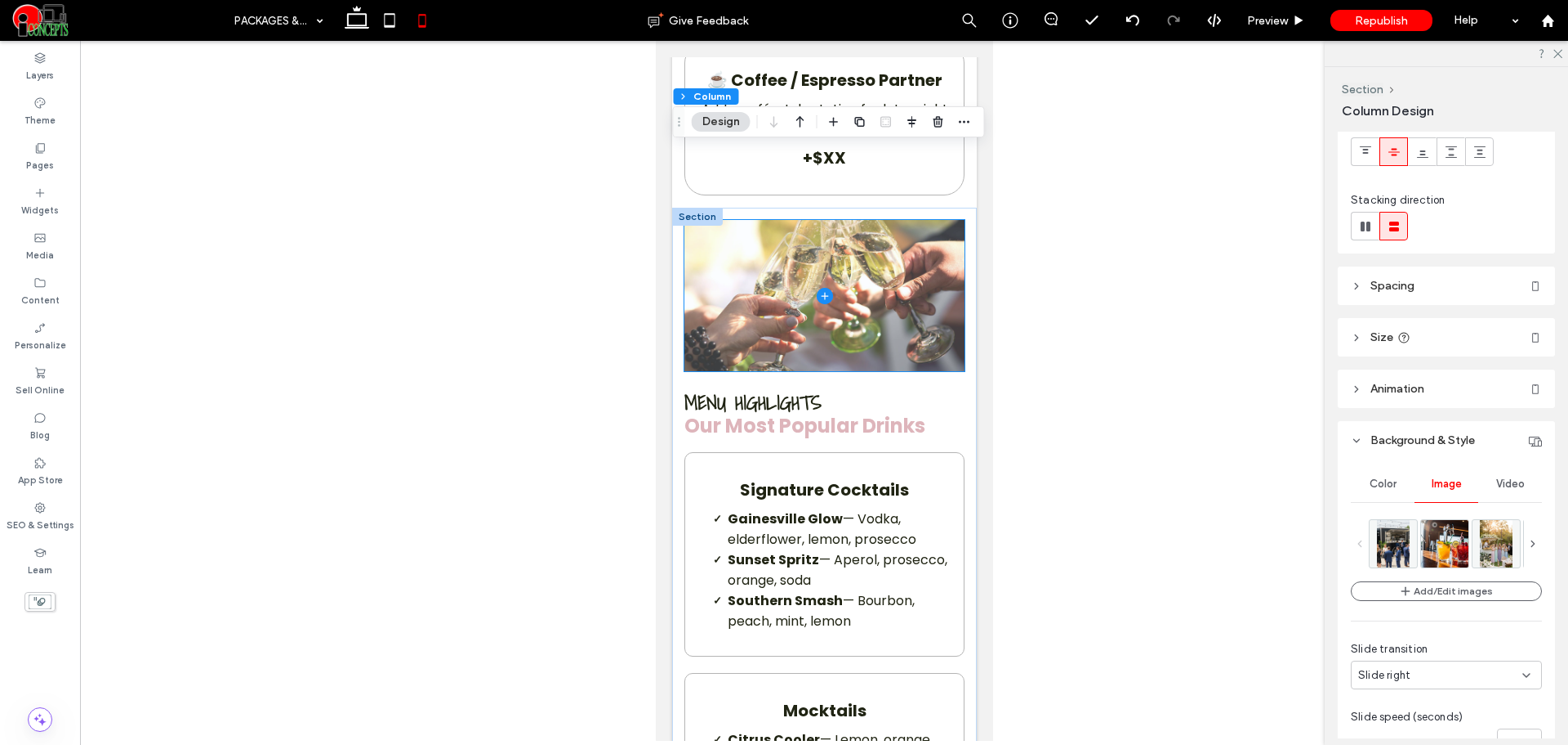
click at [867, 340] on span at bounding box center [823, 295] width 280 height 152
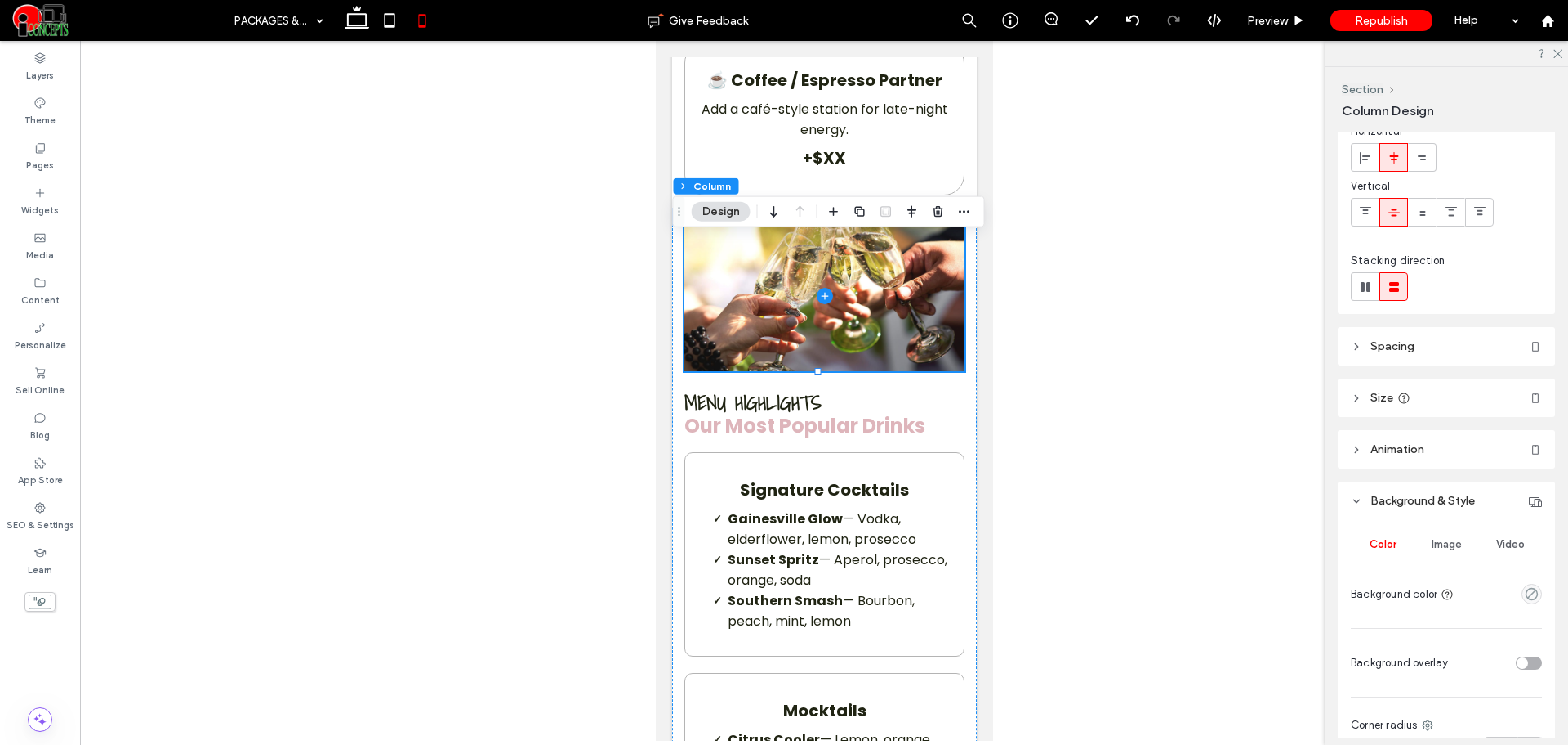
scroll to position [272, 0]
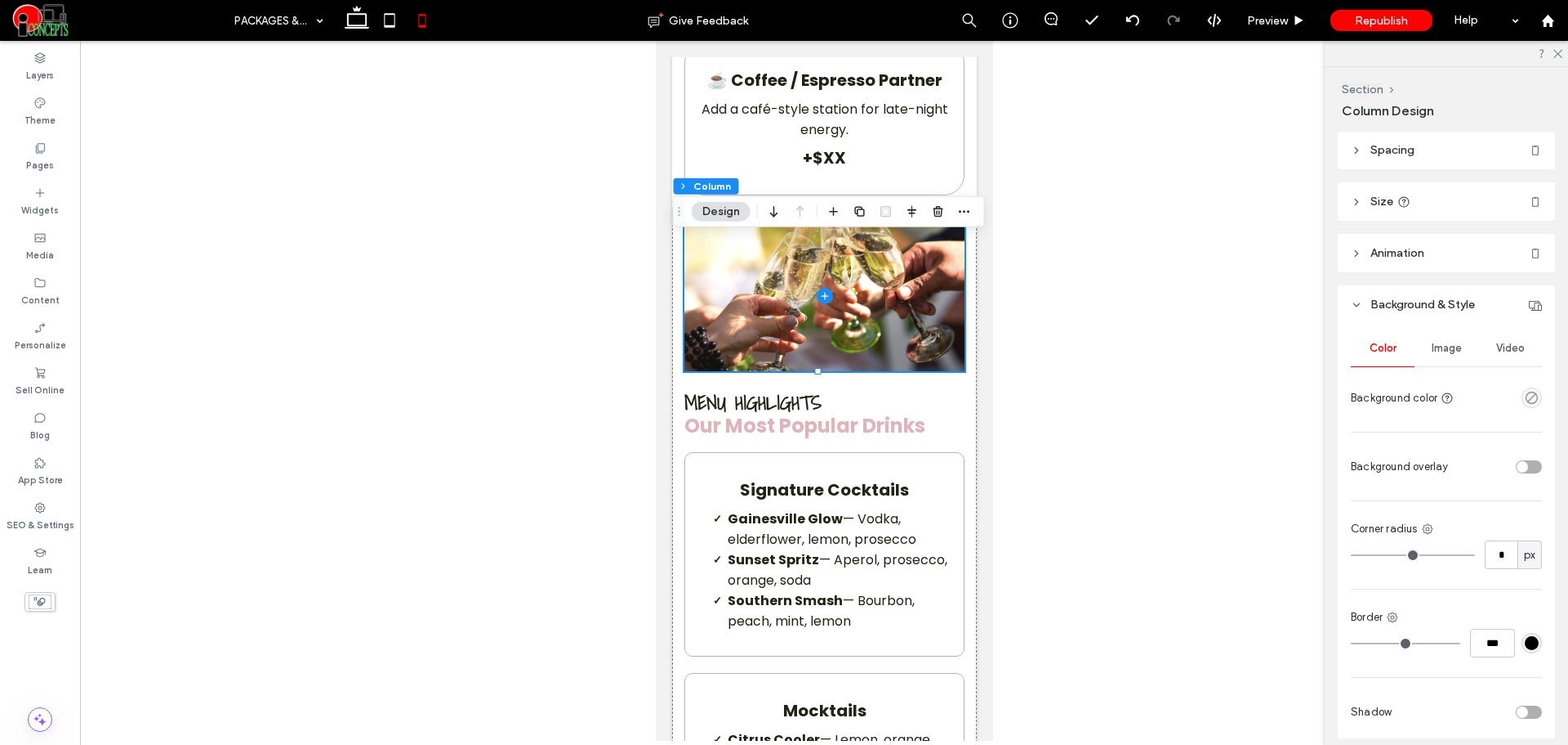
click at [1447, 349] on span "Image" at bounding box center [1447, 348] width 30 height 13
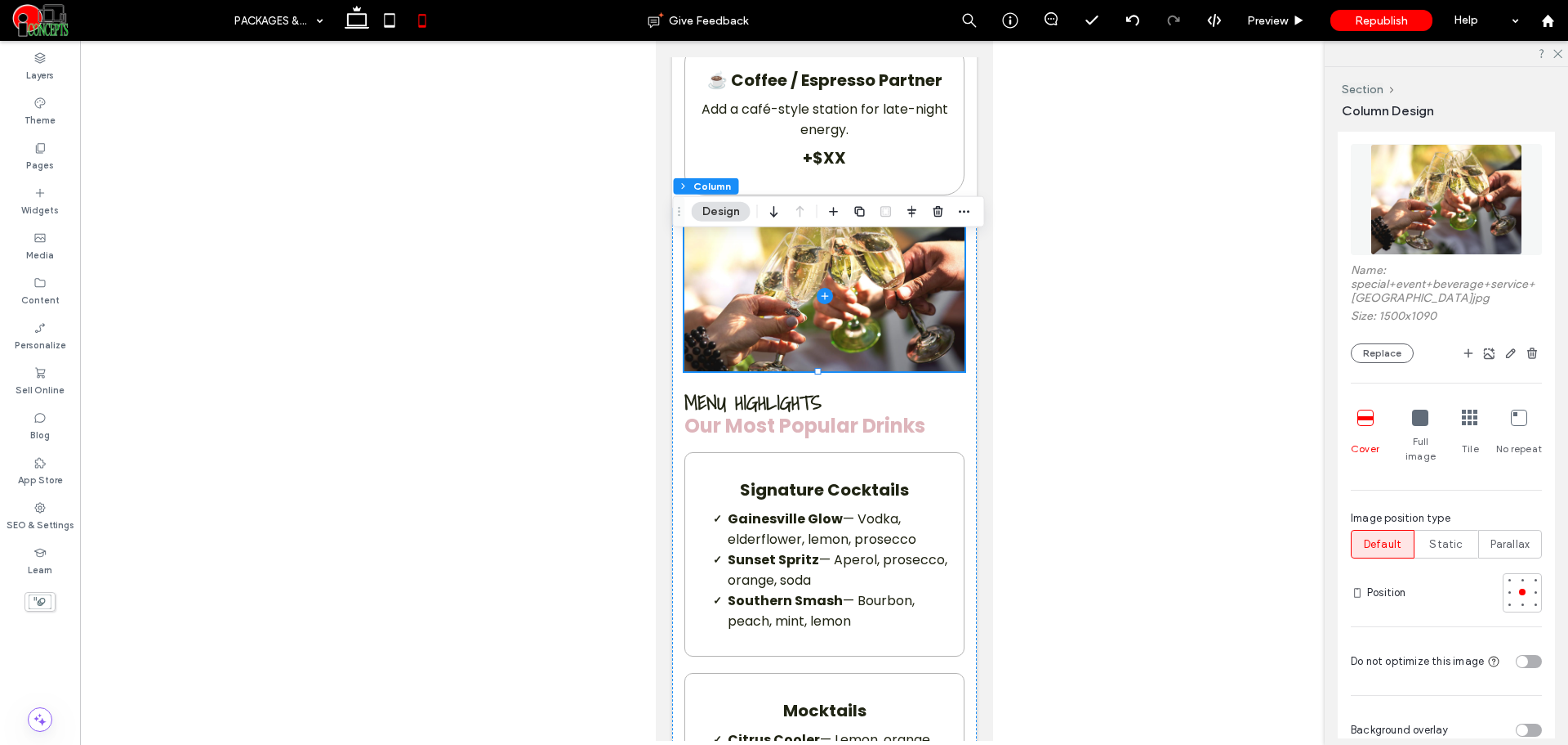
scroll to position [546, 0]
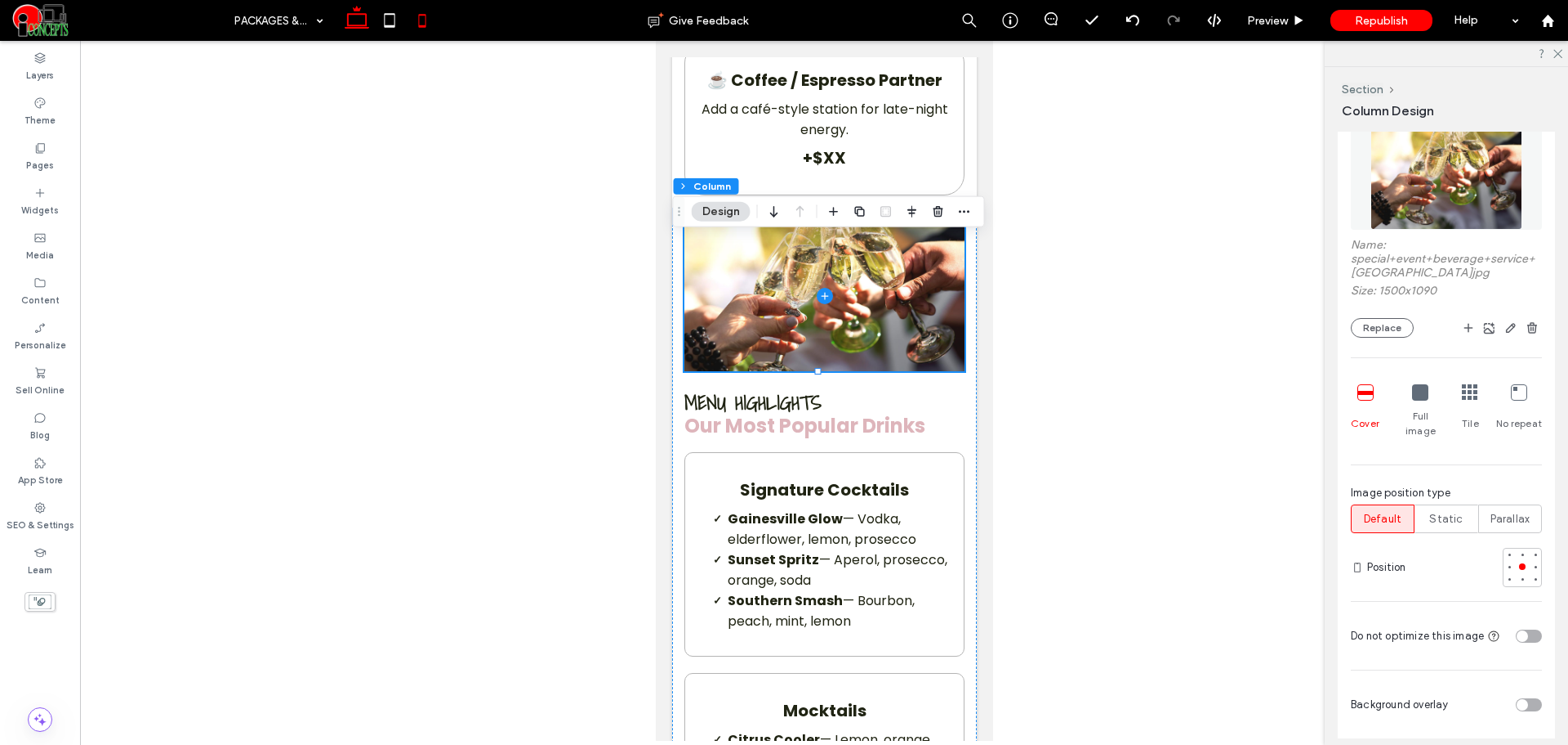
click at [358, 34] on icon at bounding box center [357, 20] width 33 height 33
type input "**"
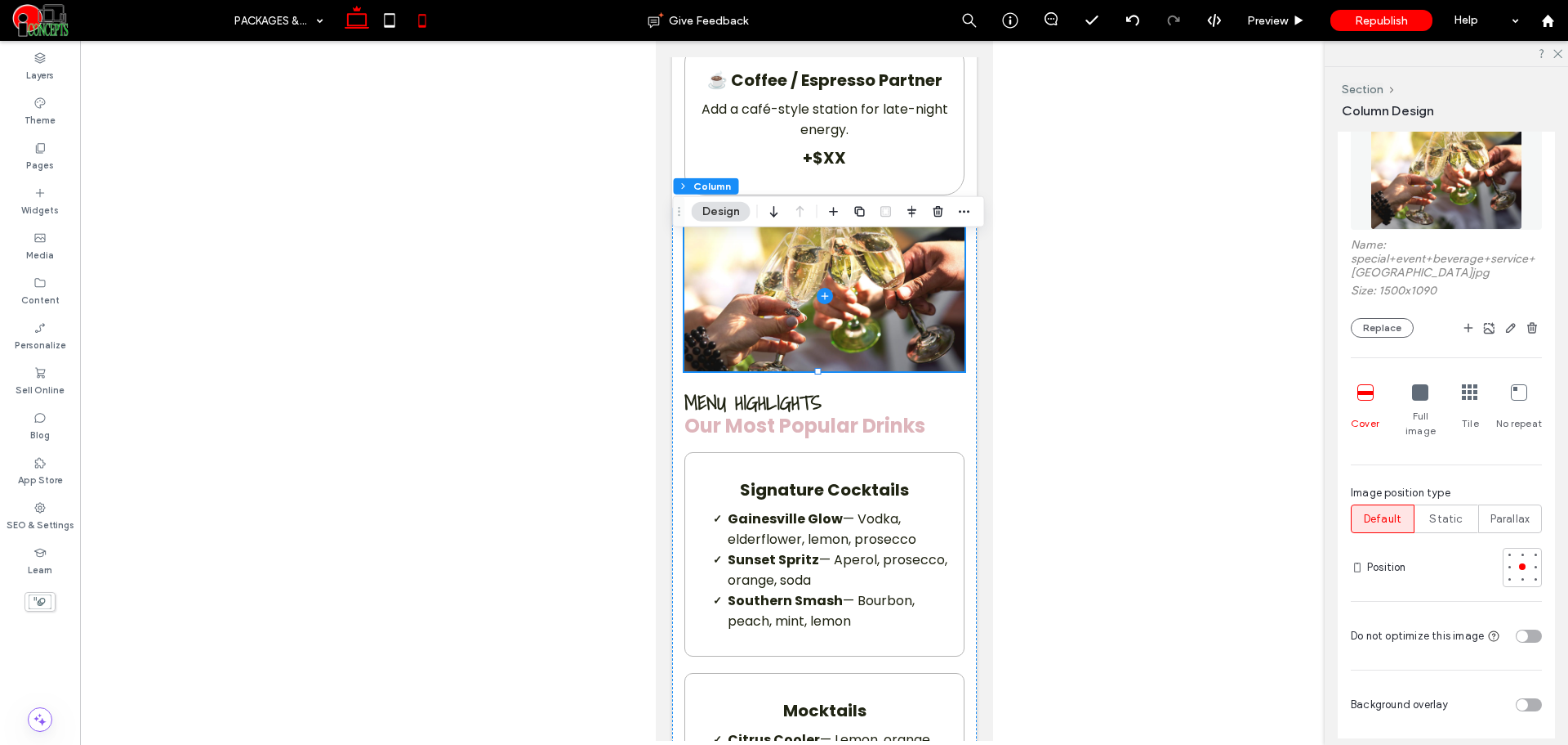
type input "***"
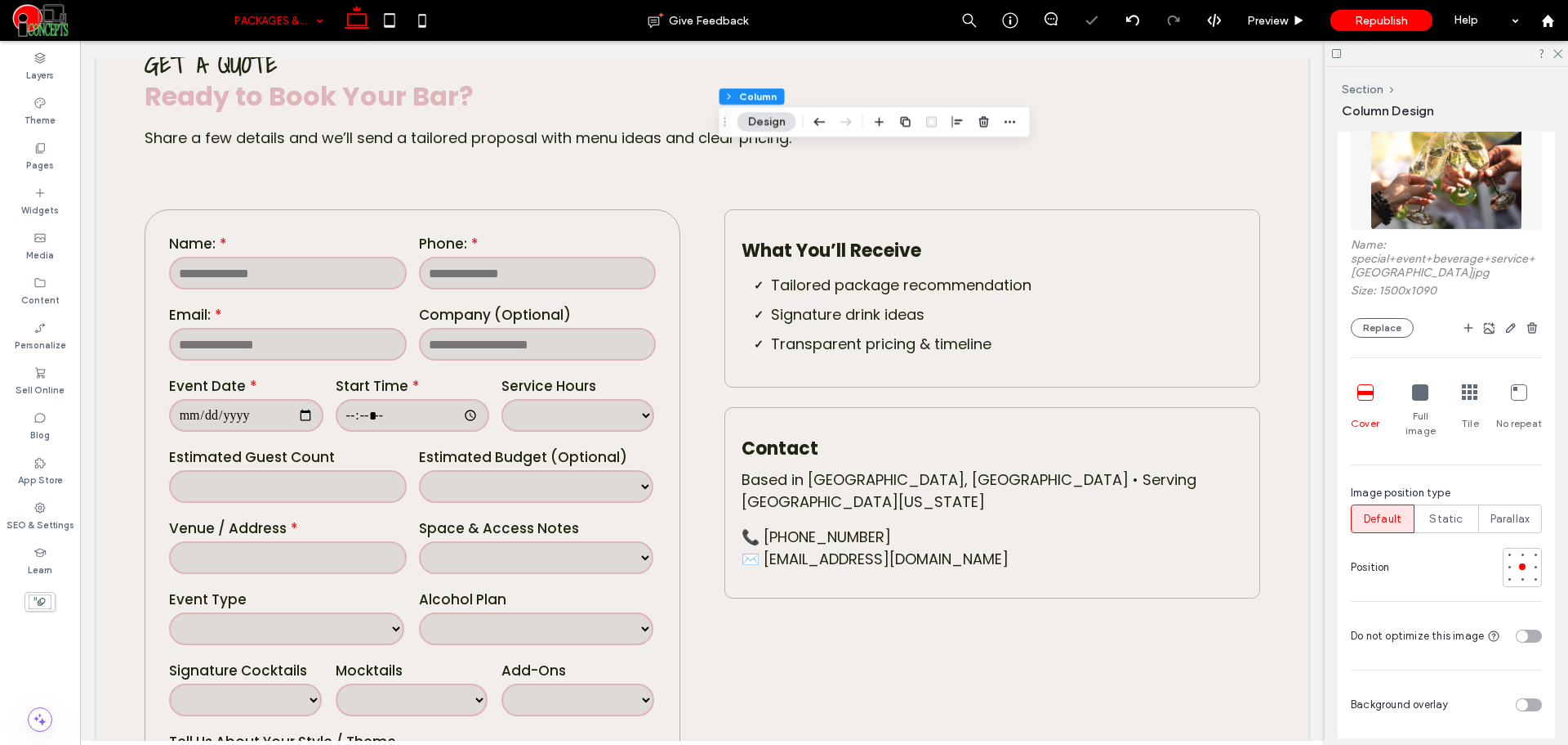
scroll to position [1977, 0]
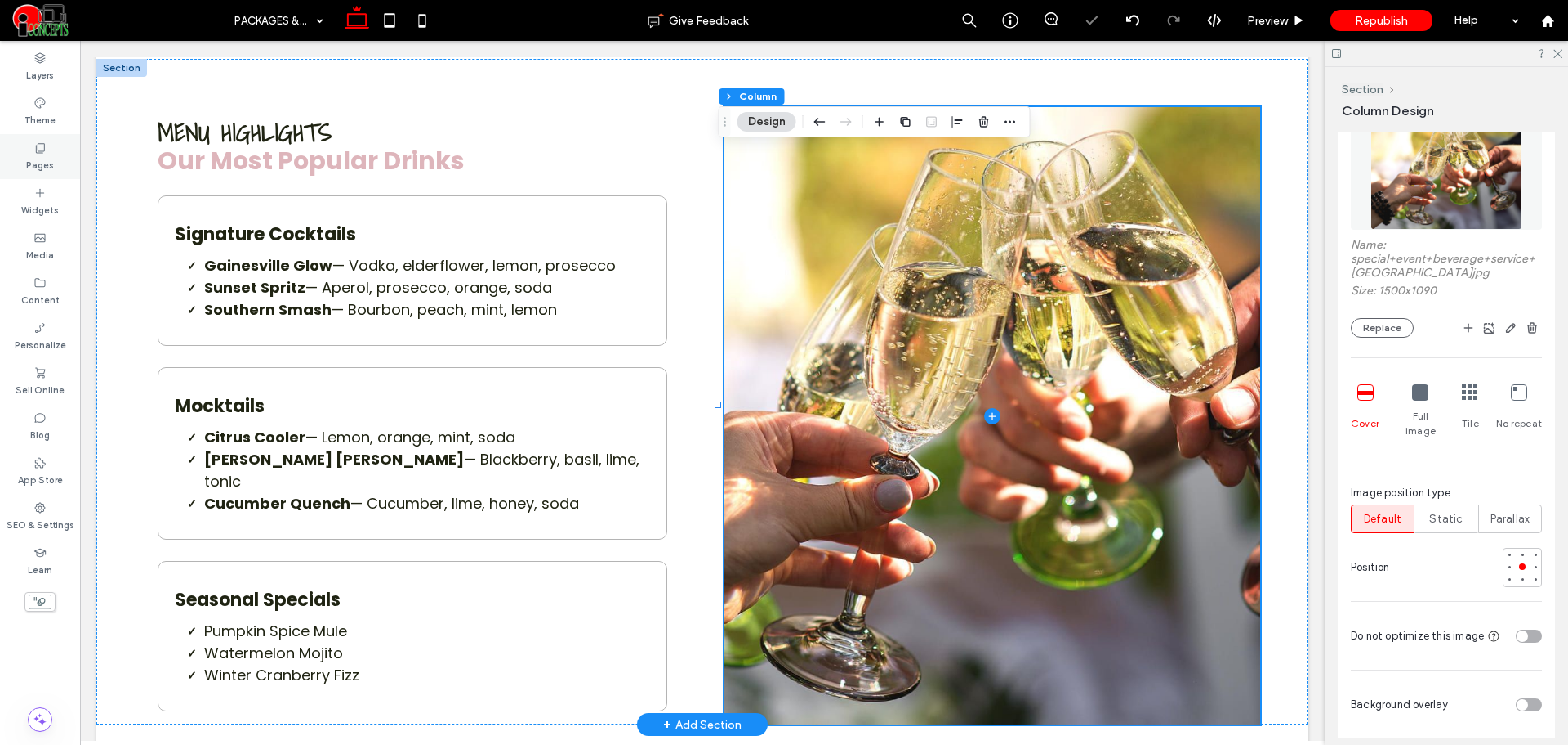
click at [25, 160] on div "Pages" at bounding box center [40, 156] width 80 height 45
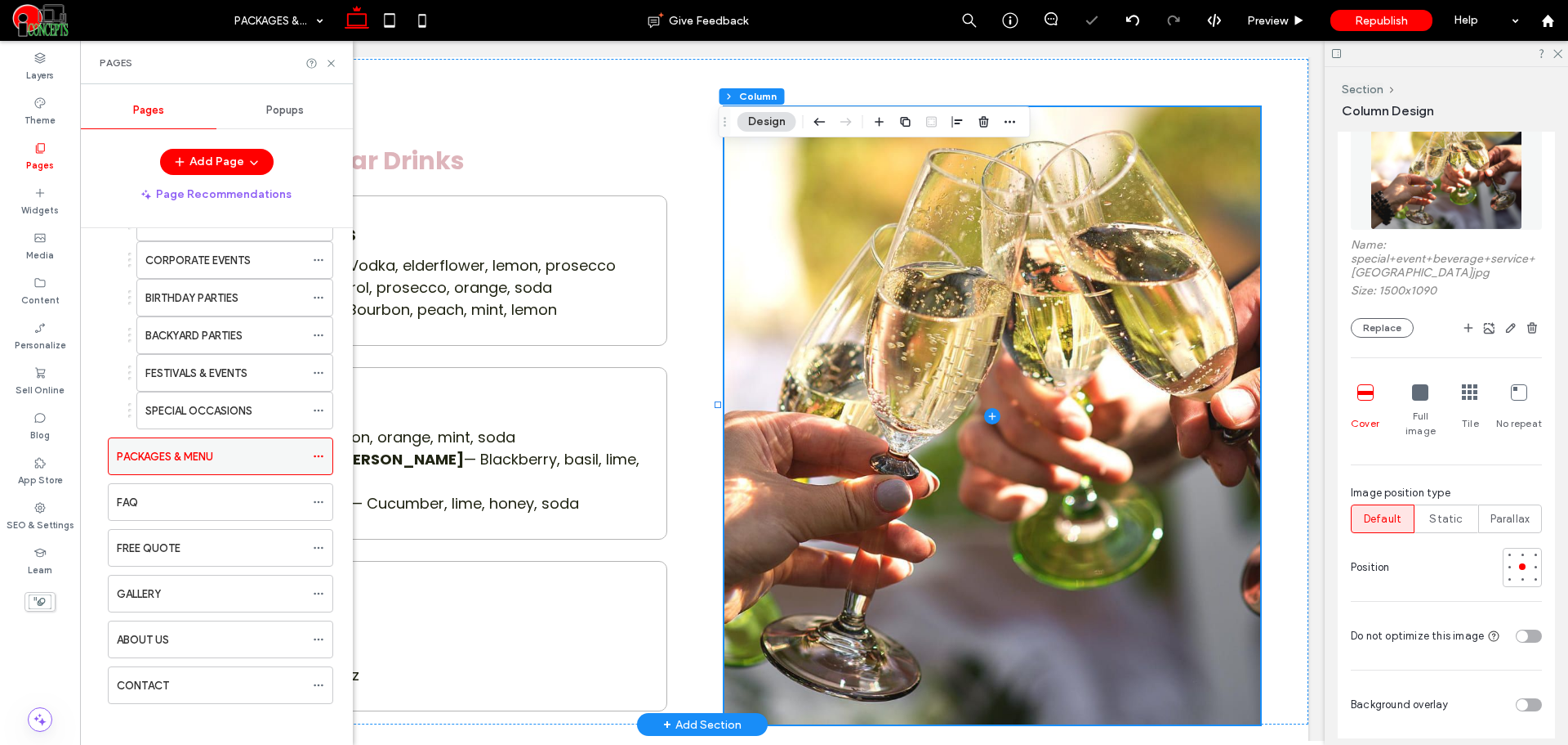
scroll to position [137, 0]
click at [192, 499] on div "FAQ" at bounding box center [210, 501] width 187 height 17
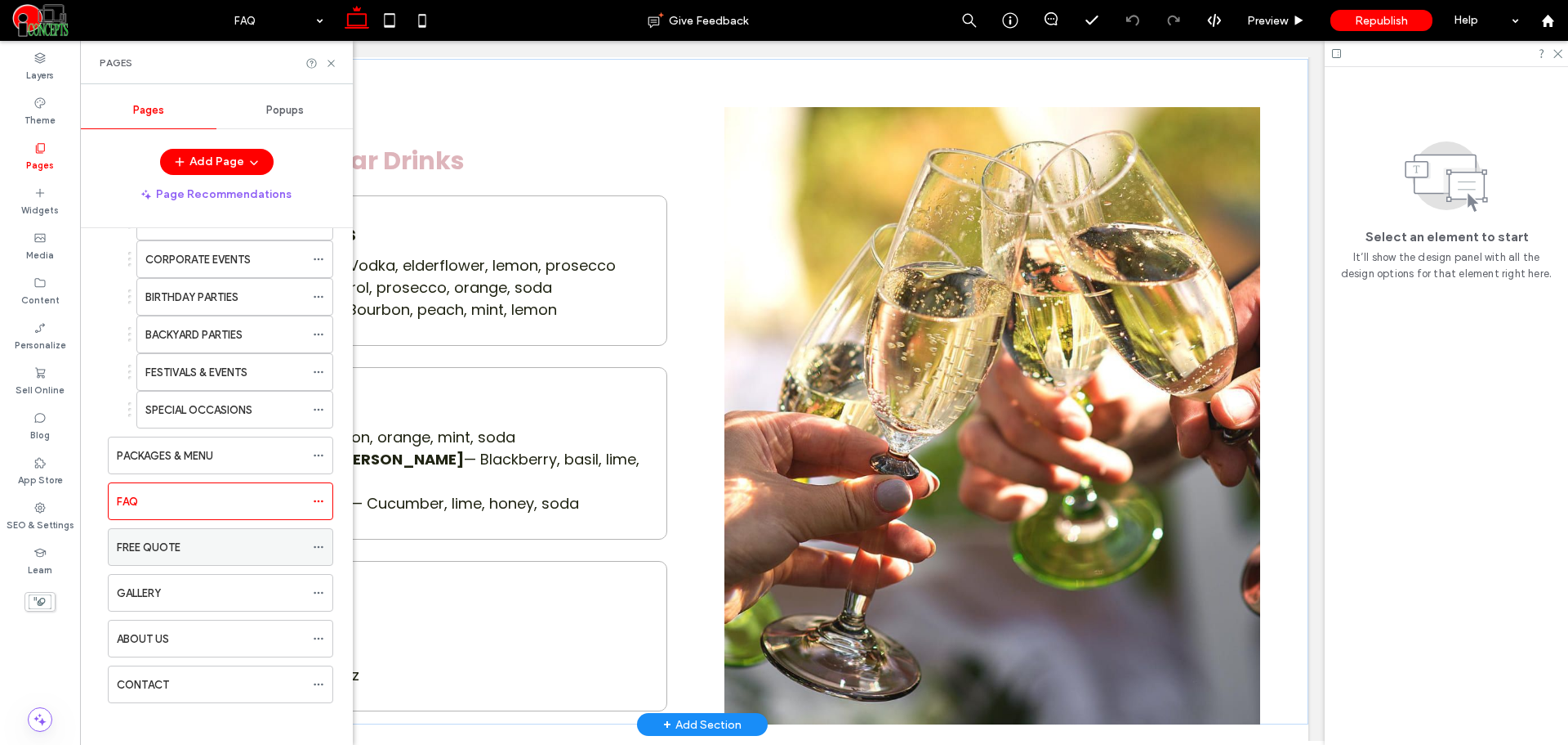
click at [190, 551] on div "FREE QUOTE" at bounding box center [210, 547] width 187 height 17
click at [217, 595] on div "GALLERY" at bounding box center [210, 592] width 187 height 17
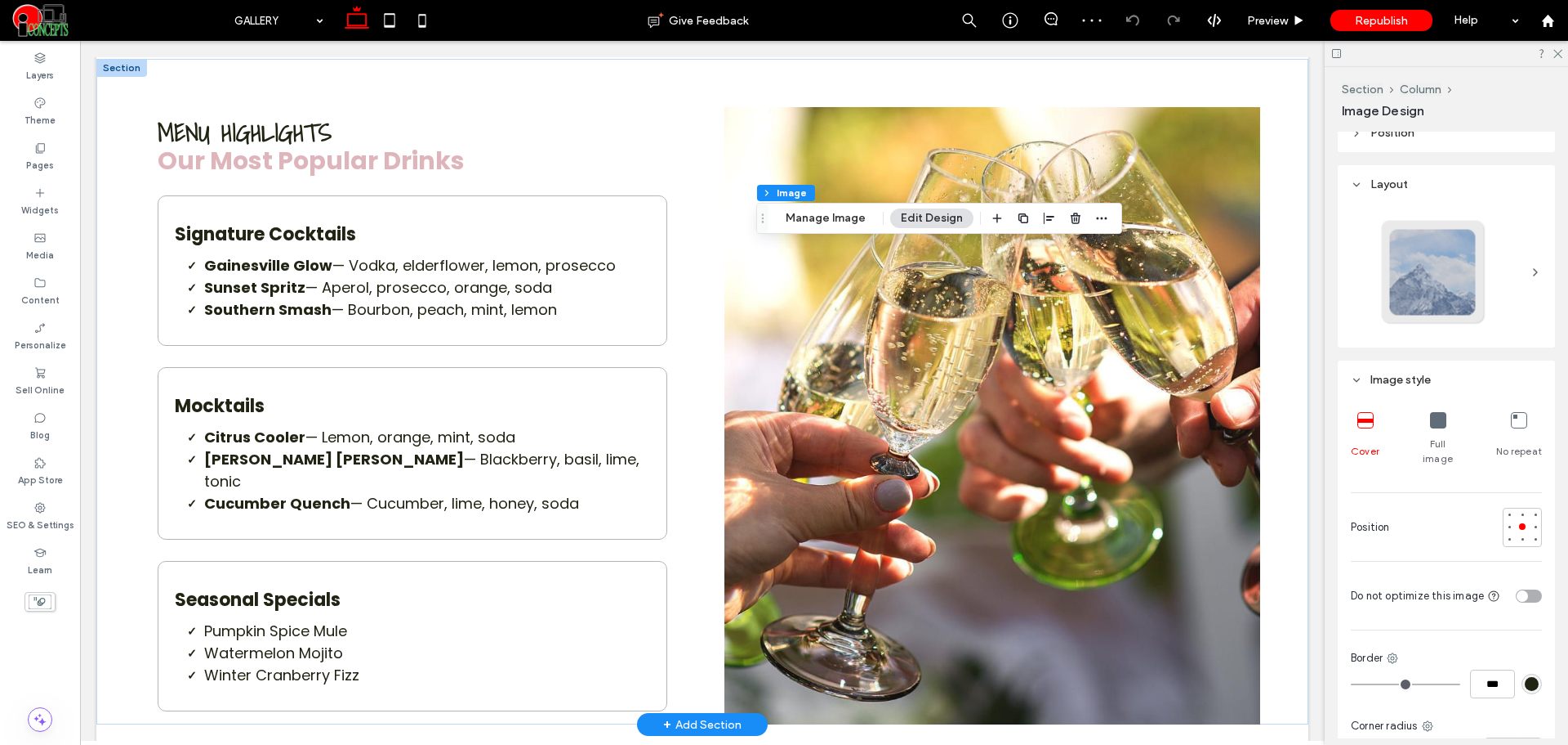
scroll to position [272, 0]
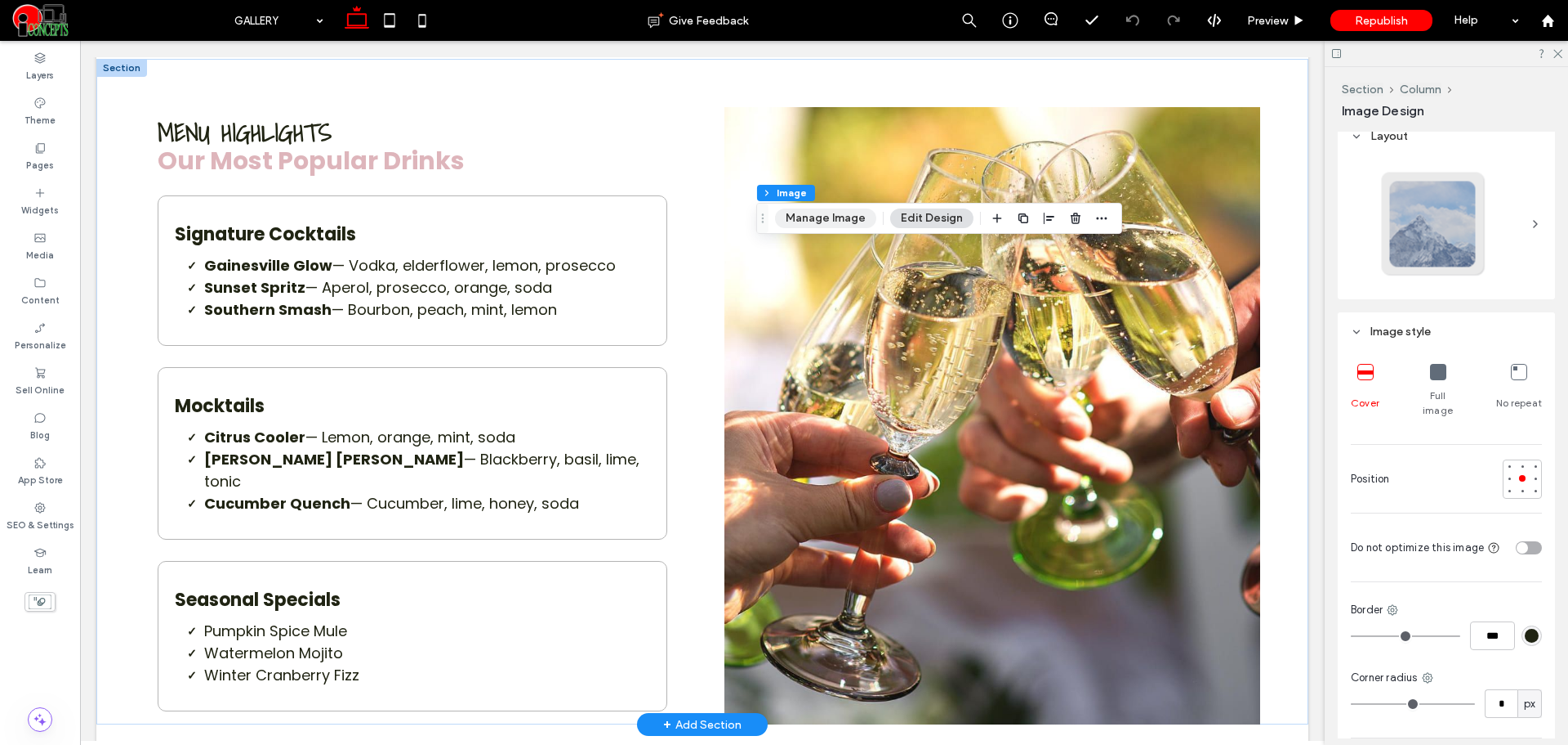
click at [812, 214] on button "Manage Image" at bounding box center [826, 218] width 102 height 20
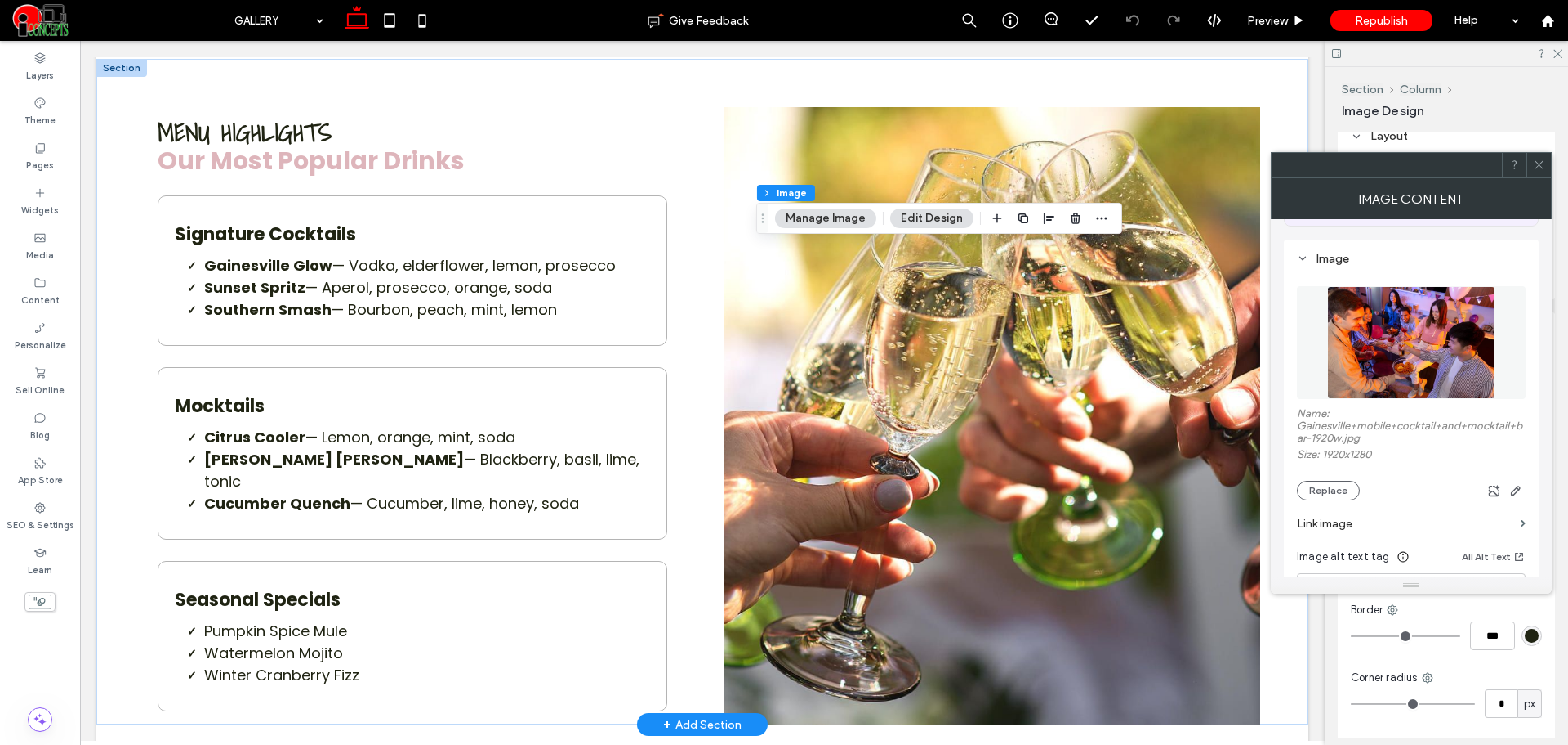
scroll to position [137, 0]
click at [1326, 482] on button "Replace" at bounding box center [1328, 489] width 63 height 20
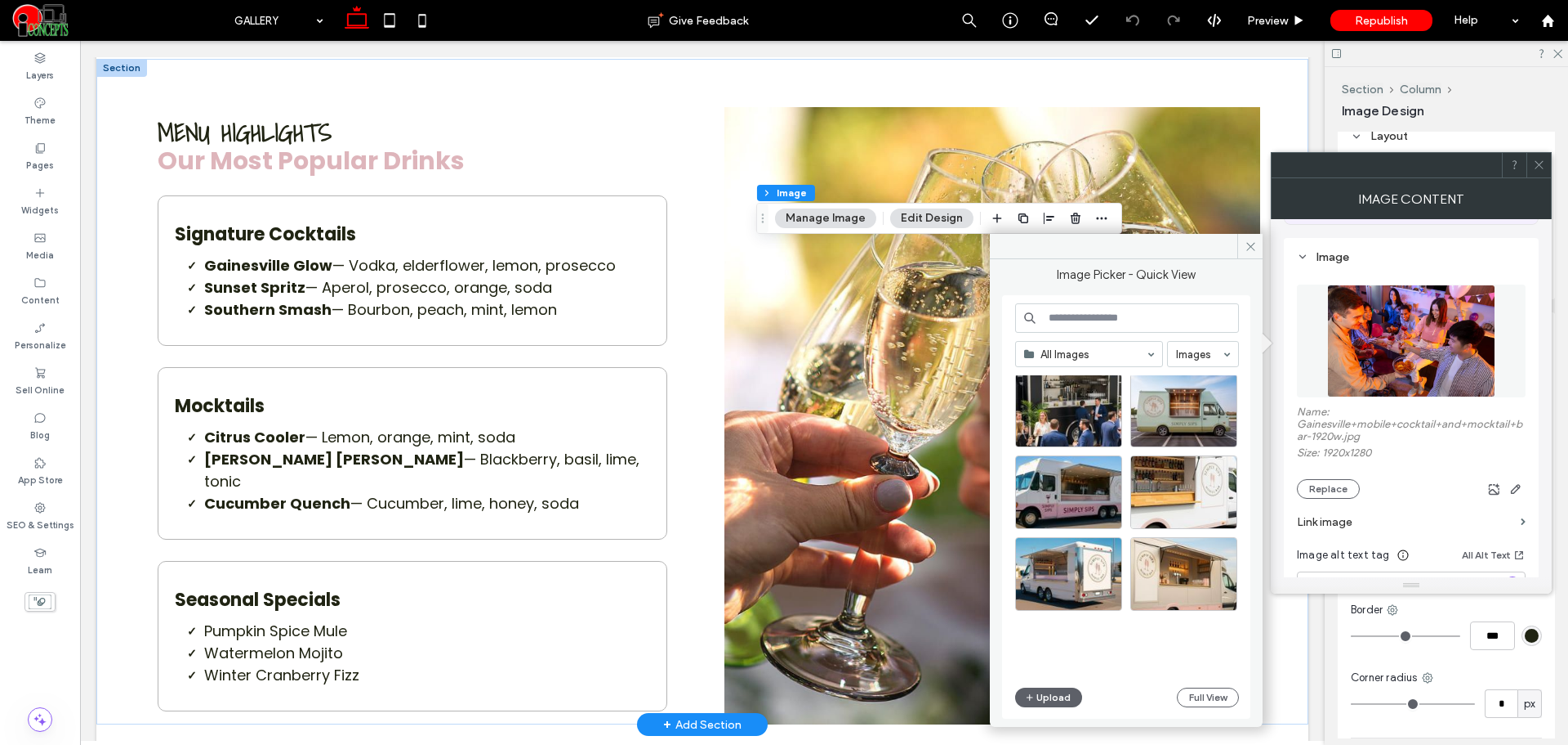
scroll to position [681, 0]
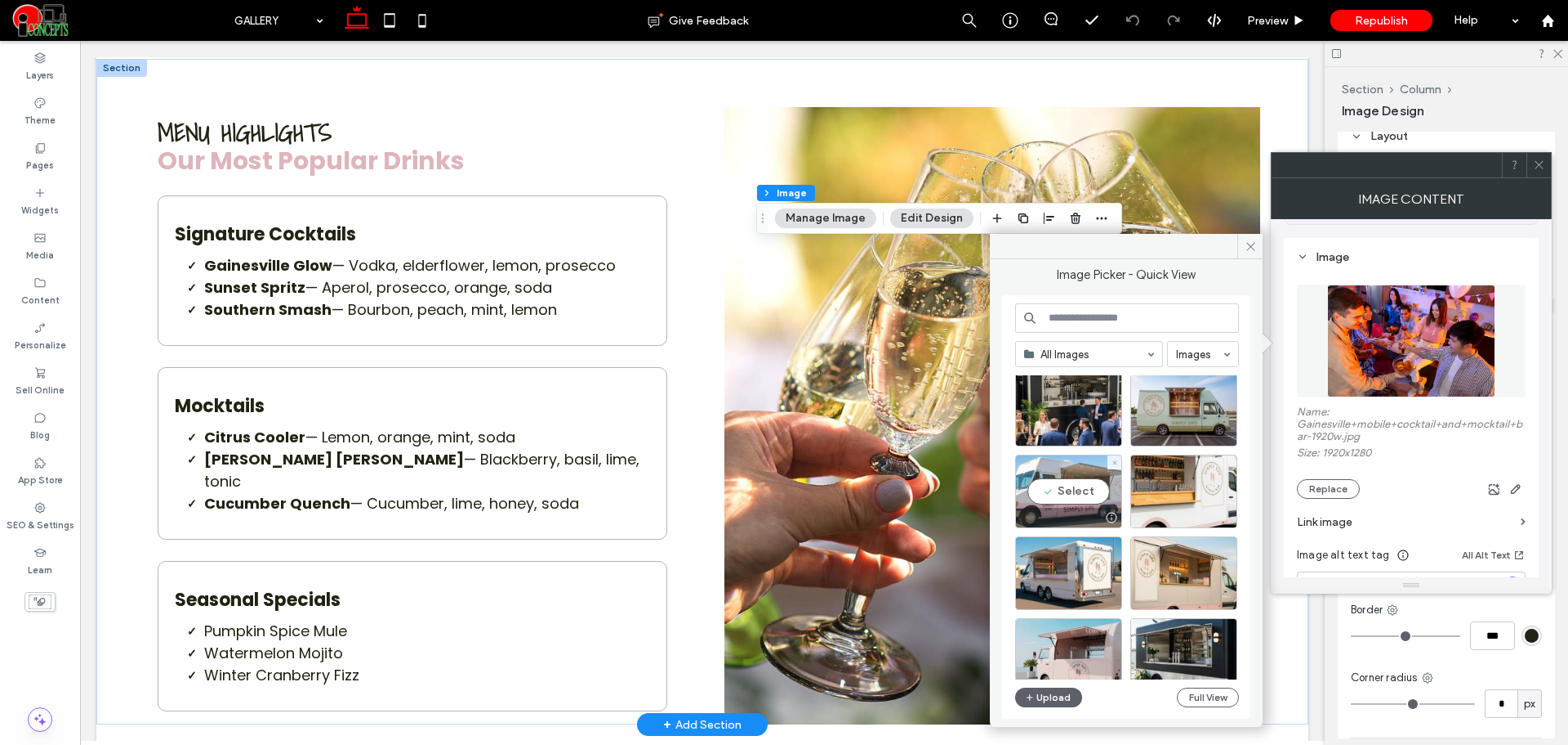
click at [1092, 488] on div "Select" at bounding box center [1069, 492] width 107 height 74
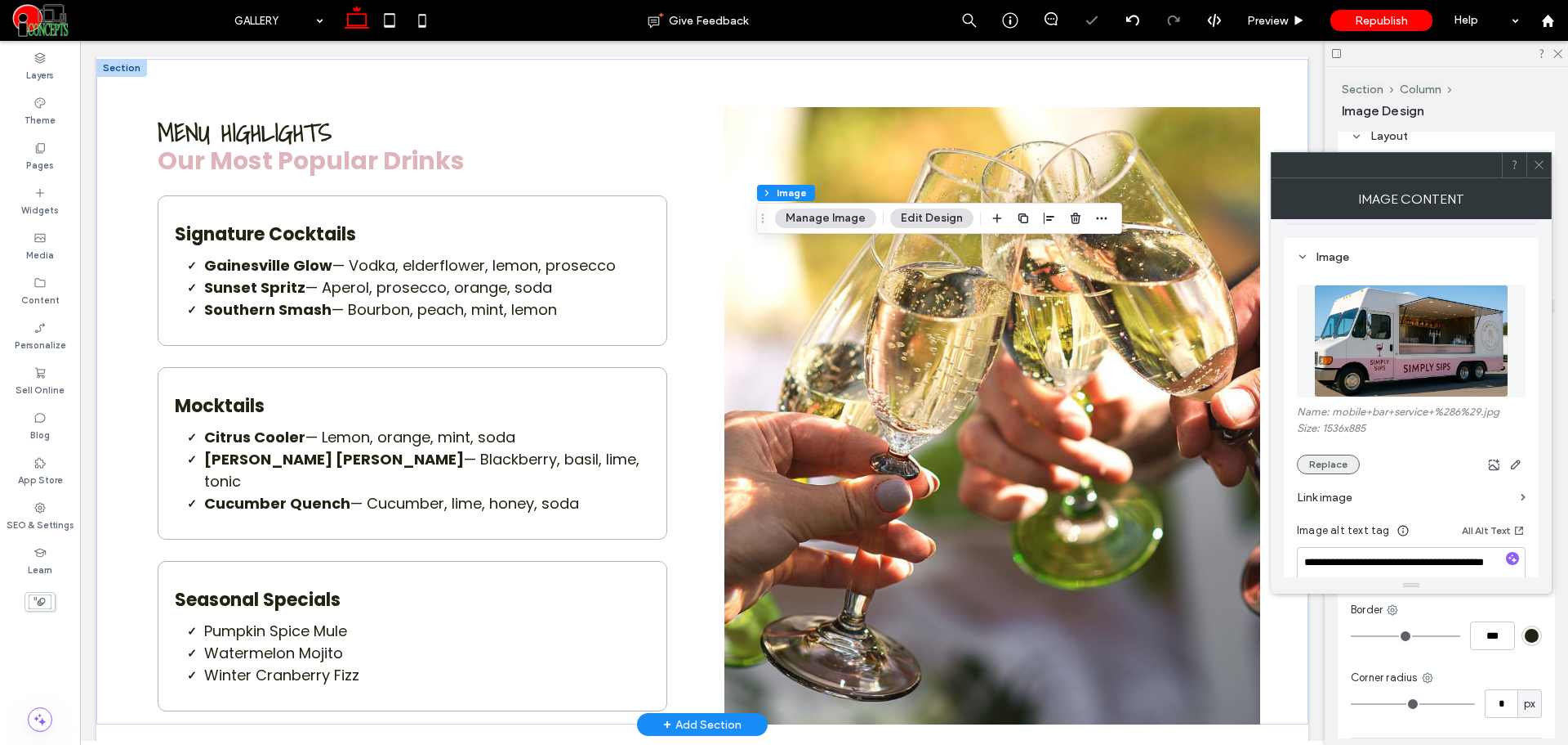
click at [1330, 464] on button "Replace" at bounding box center [1328, 465] width 63 height 20
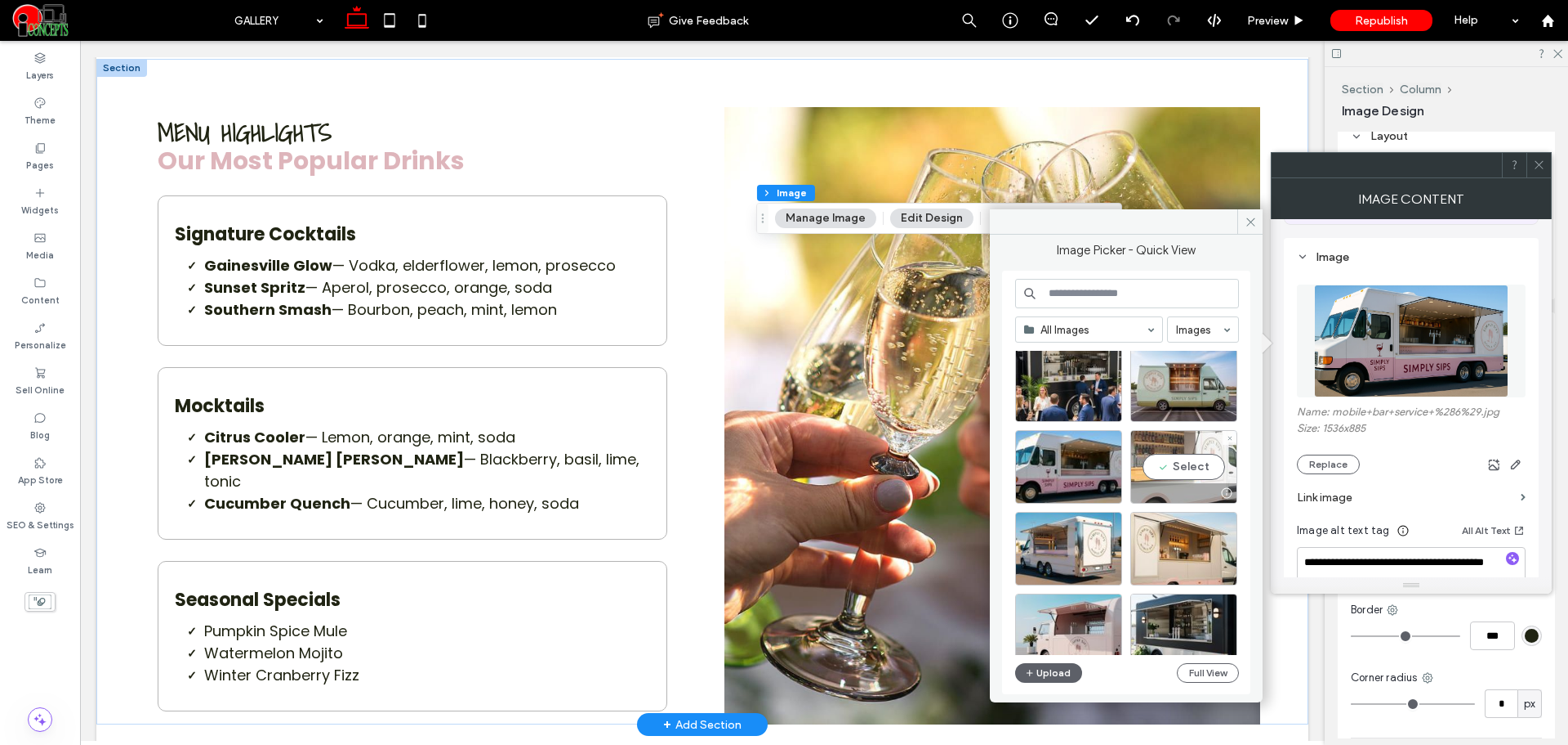
scroll to position [818, 0]
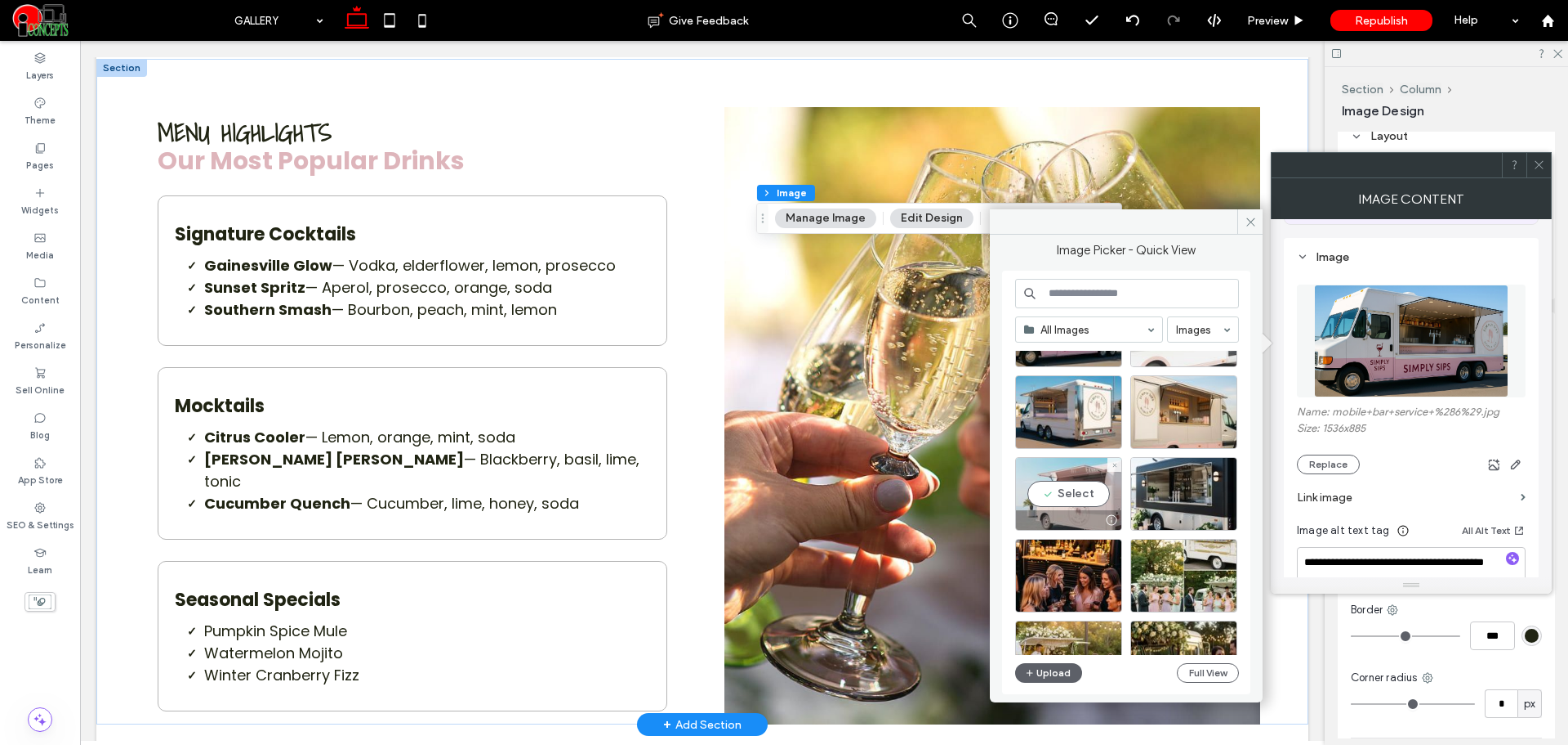
click at [1086, 504] on div "Select" at bounding box center [1069, 494] width 107 height 74
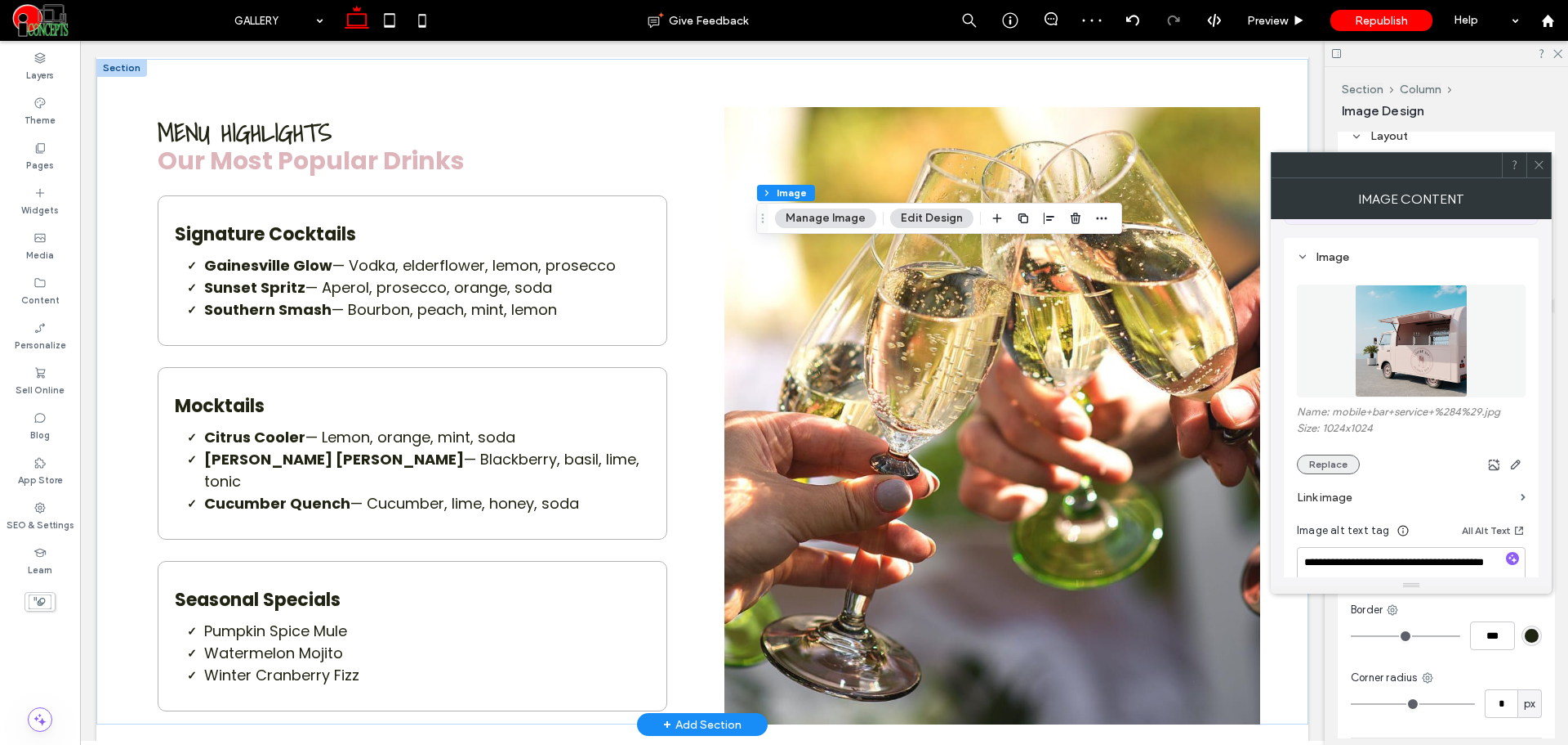
click at [1333, 459] on button "Replace" at bounding box center [1328, 465] width 63 height 20
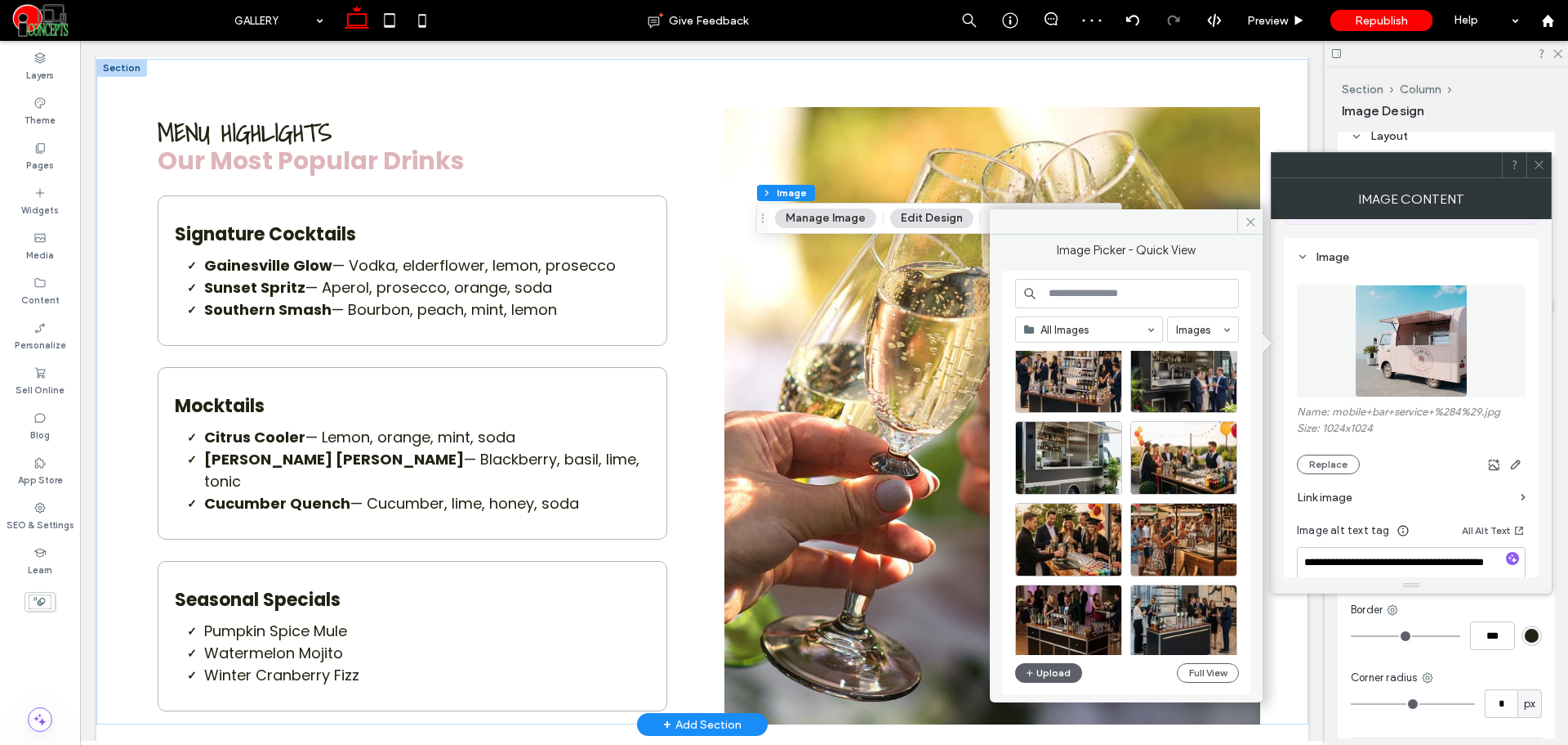
scroll to position [701, 0]
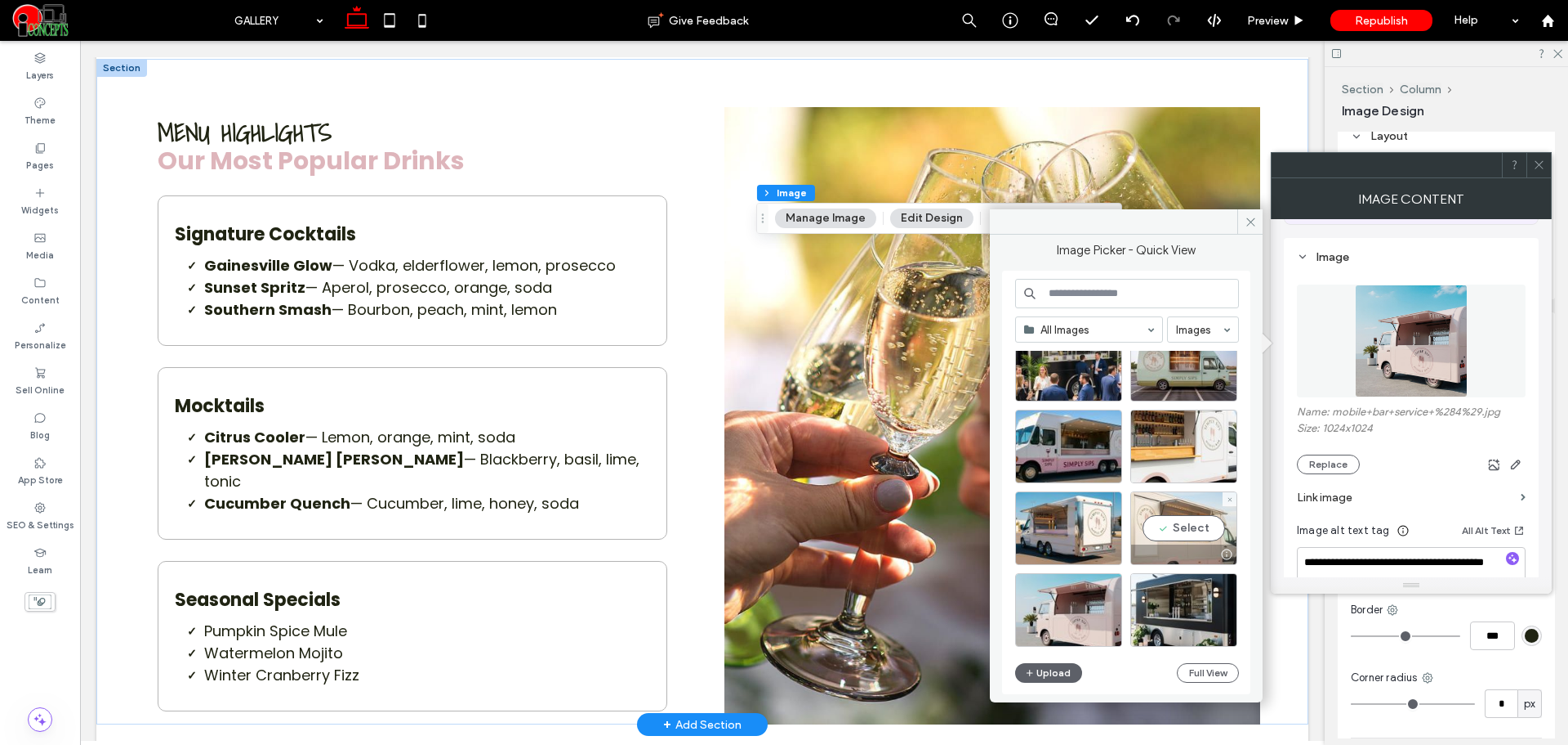
click at [1201, 510] on div "Select" at bounding box center [1183, 529] width 107 height 74
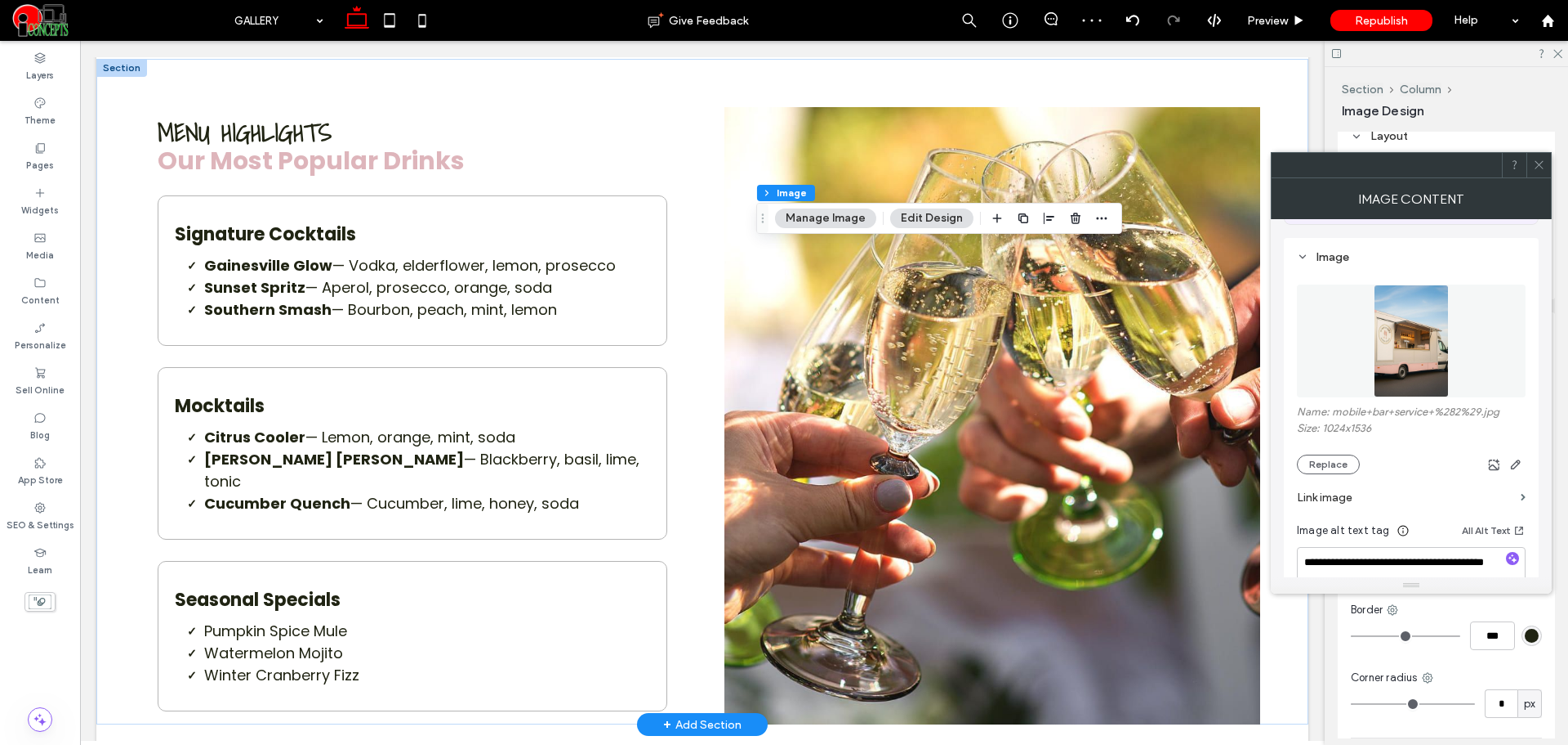
click at [1536, 165] on icon at bounding box center [1539, 165] width 12 height 12
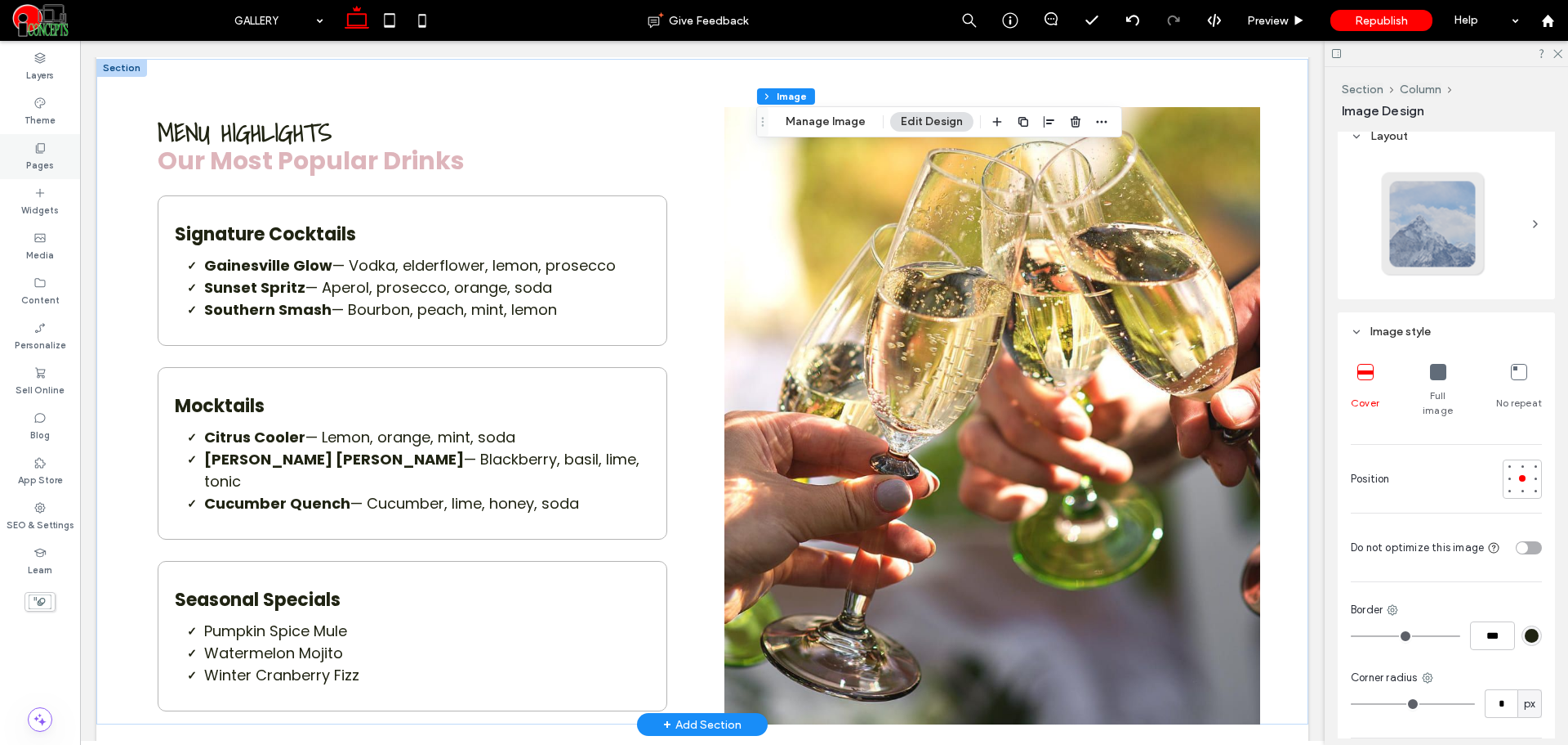
click at [17, 160] on div "Pages" at bounding box center [40, 156] width 80 height 45
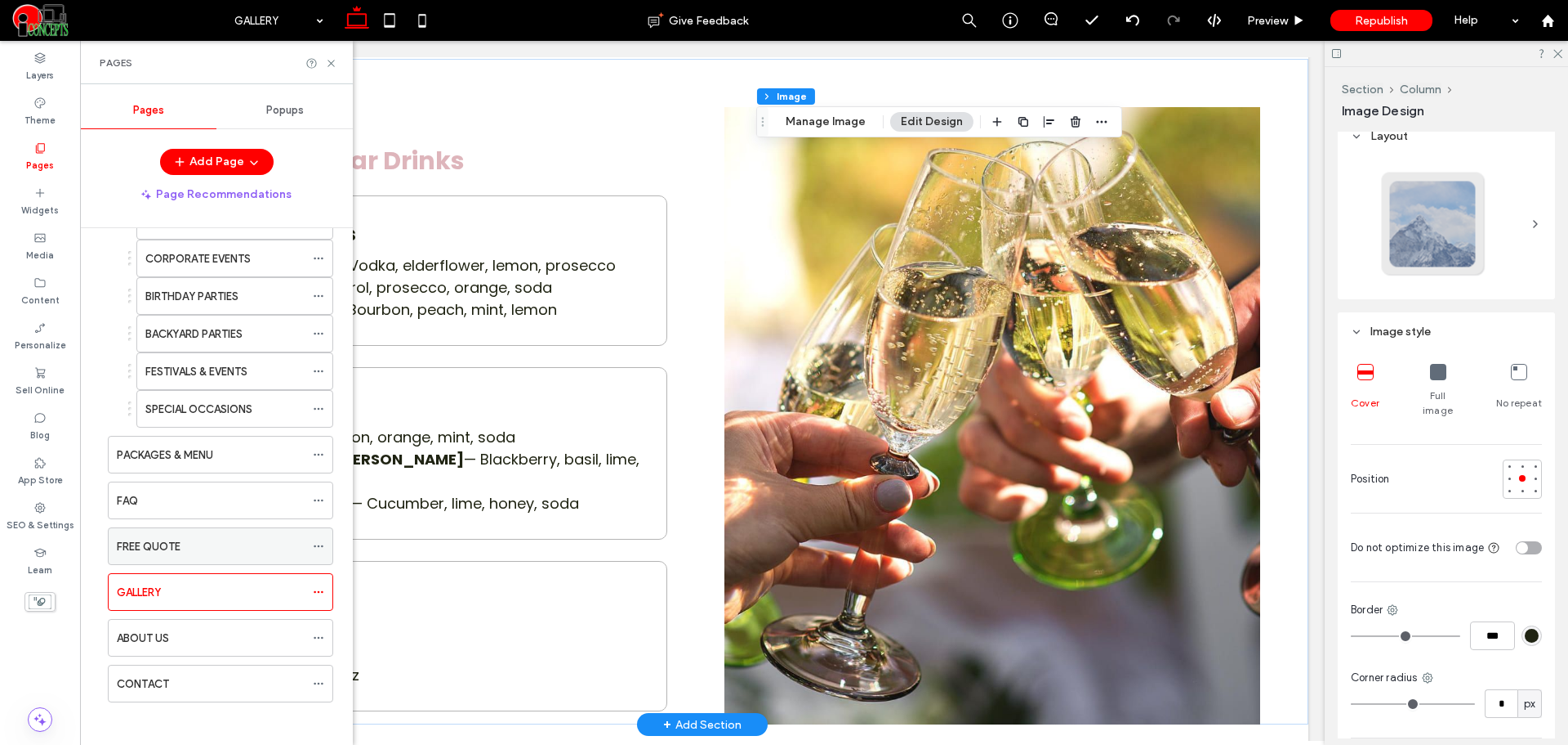
scroll to position [144, 0]
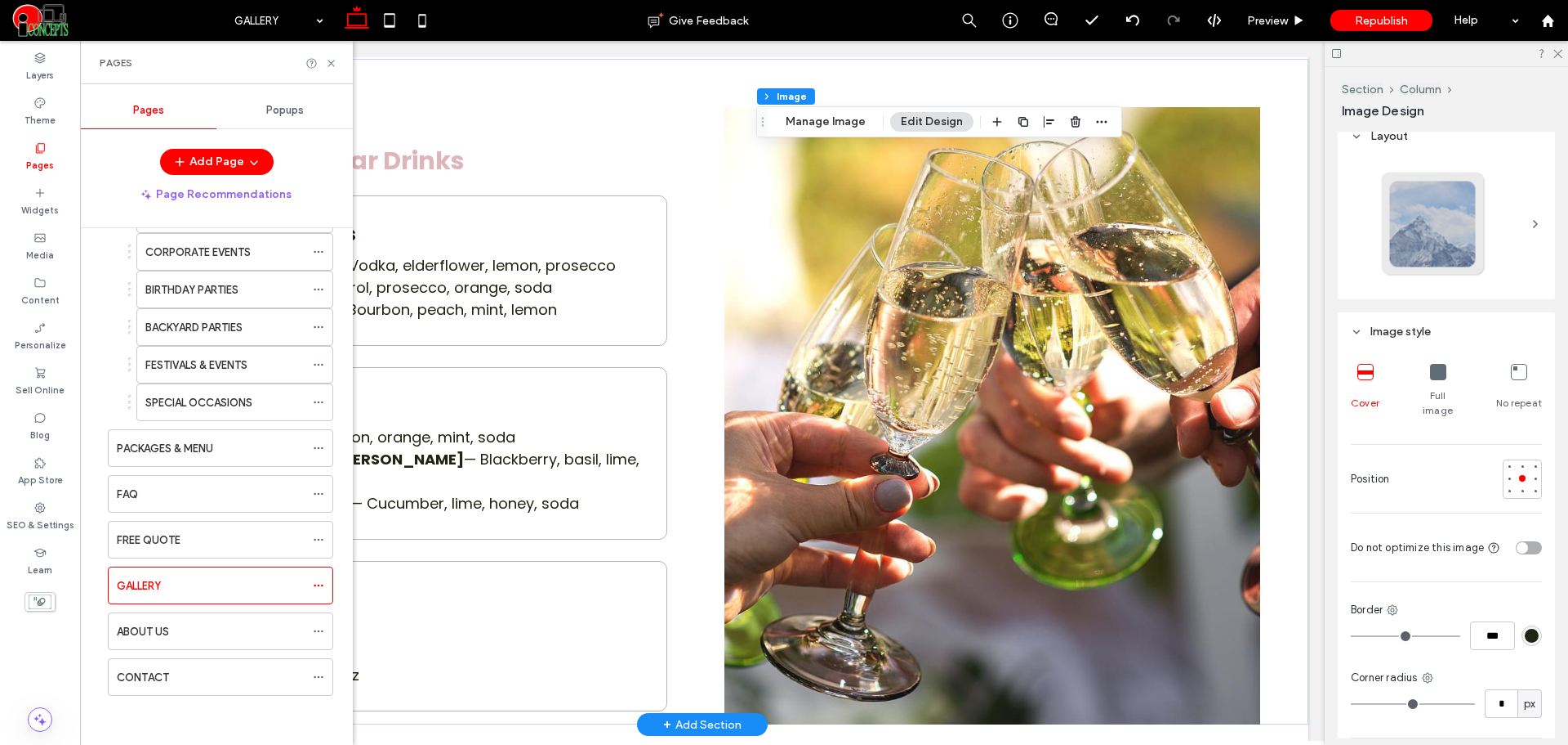
click at [173, 608] on ol "HOME SERVICES WEDDINGS & BRIDAL SHOWERS CORPORATE EVENTS BIRTHDAY PARTIES BACKY…" at bounding box center [210, 403] width 246 height 583
click at [169, 628] on div "ABOUT US" at bounding box center [210, 630] width 187 height 17
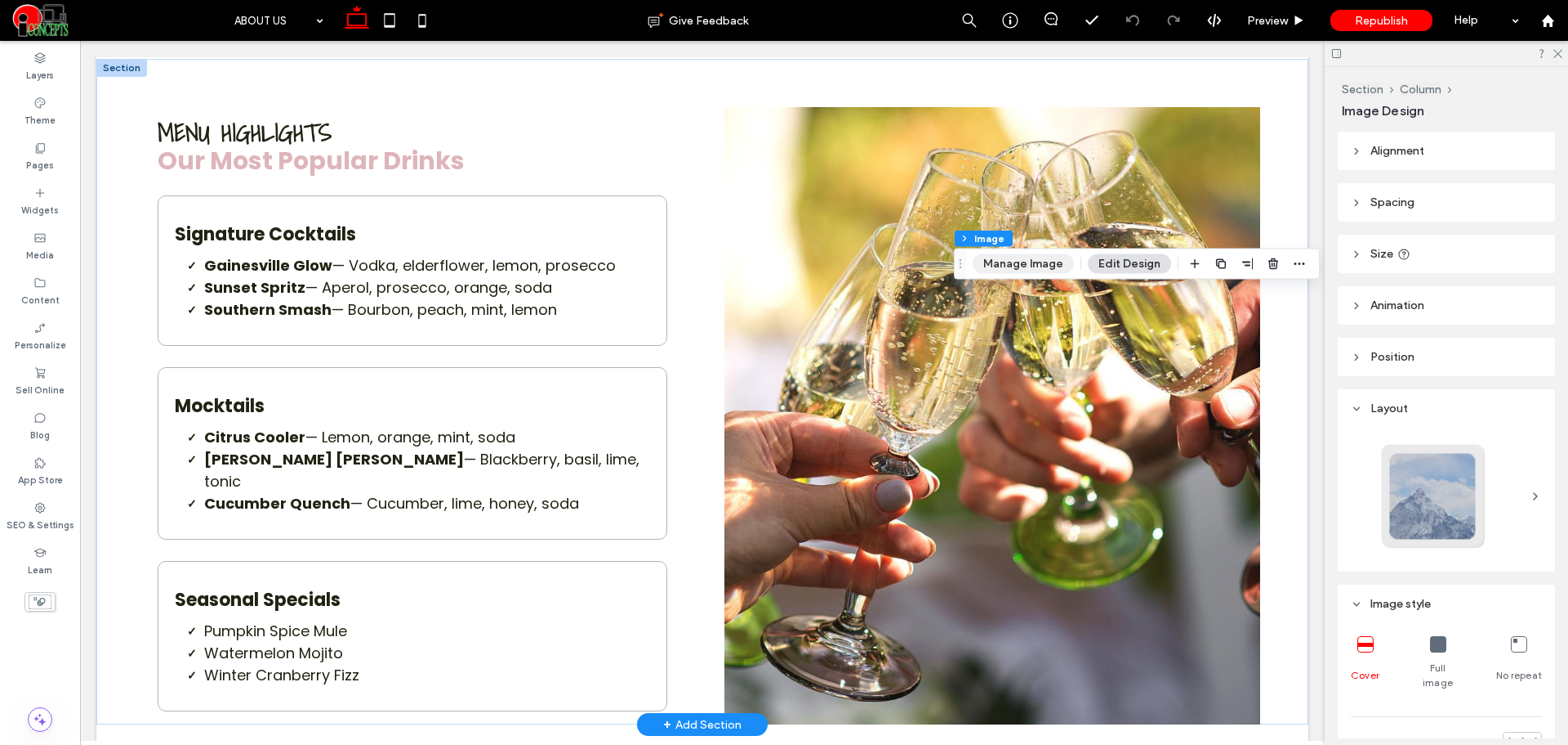
click at [1015, 269] on button "Manage Image" at bounding box center [1024, 264] width 102 height 20
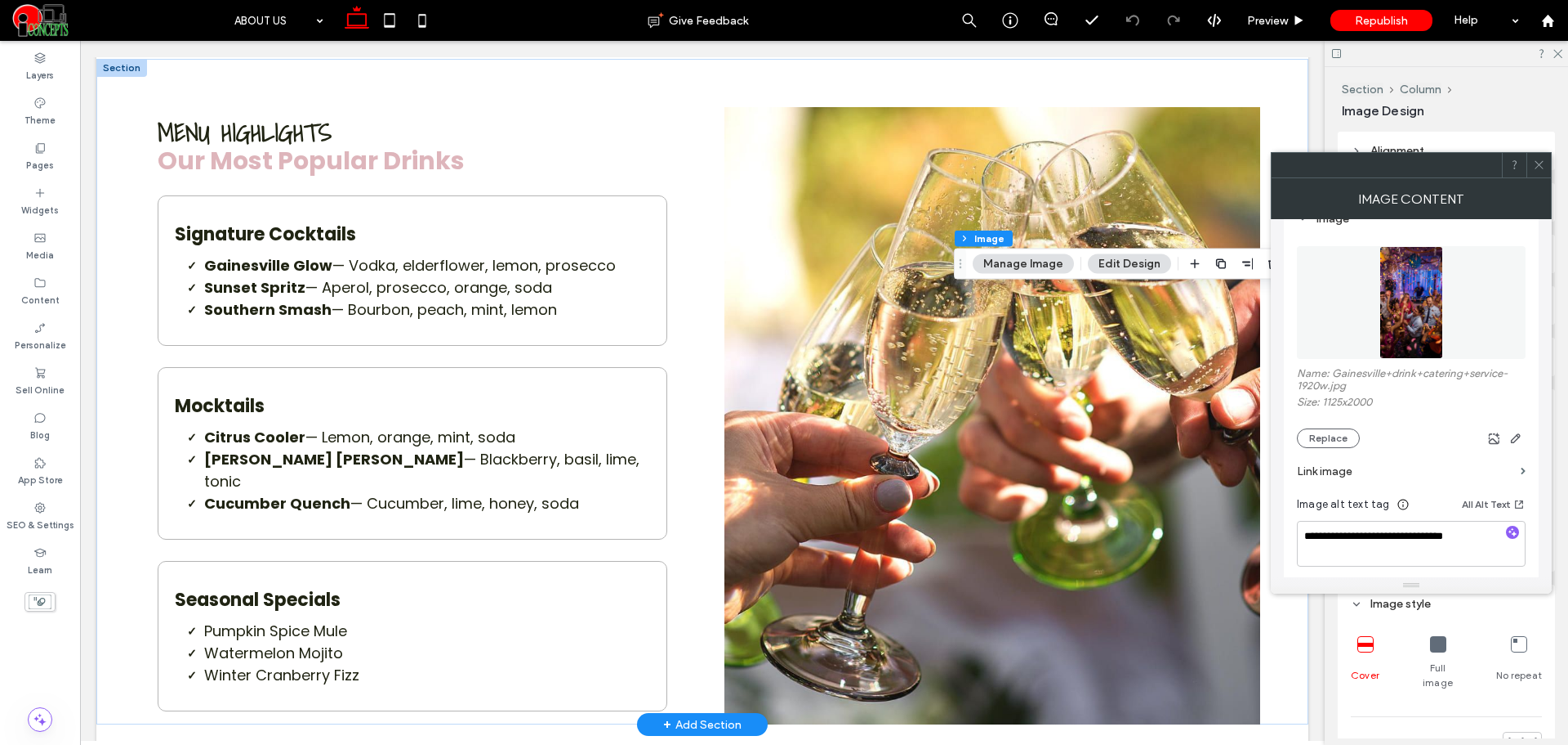
scroll to position [272, 0]
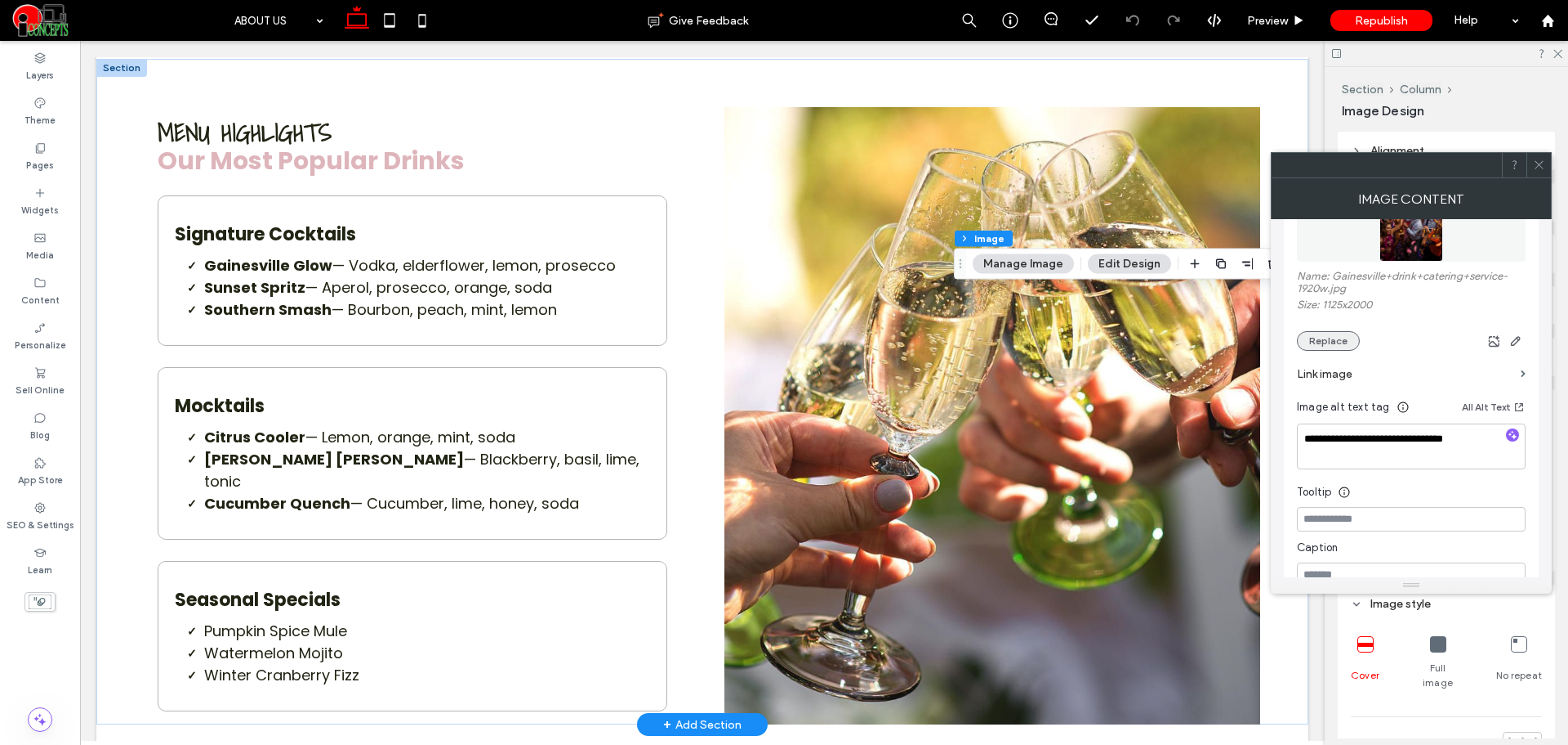
click at [1338, 336] on button "Replace" at bounding box center [1328, 341] width 63 height 20
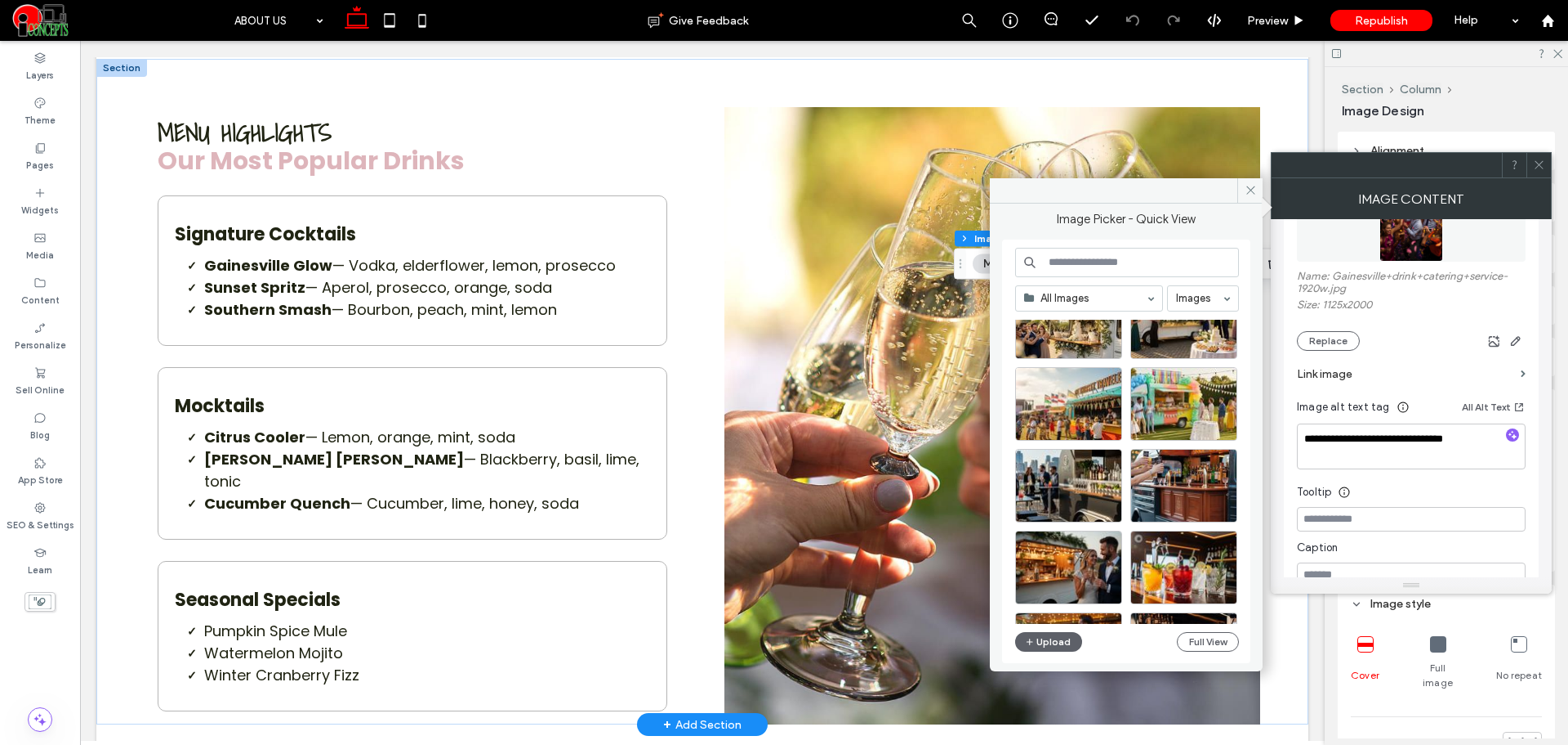
scroll to position [2352, 0]
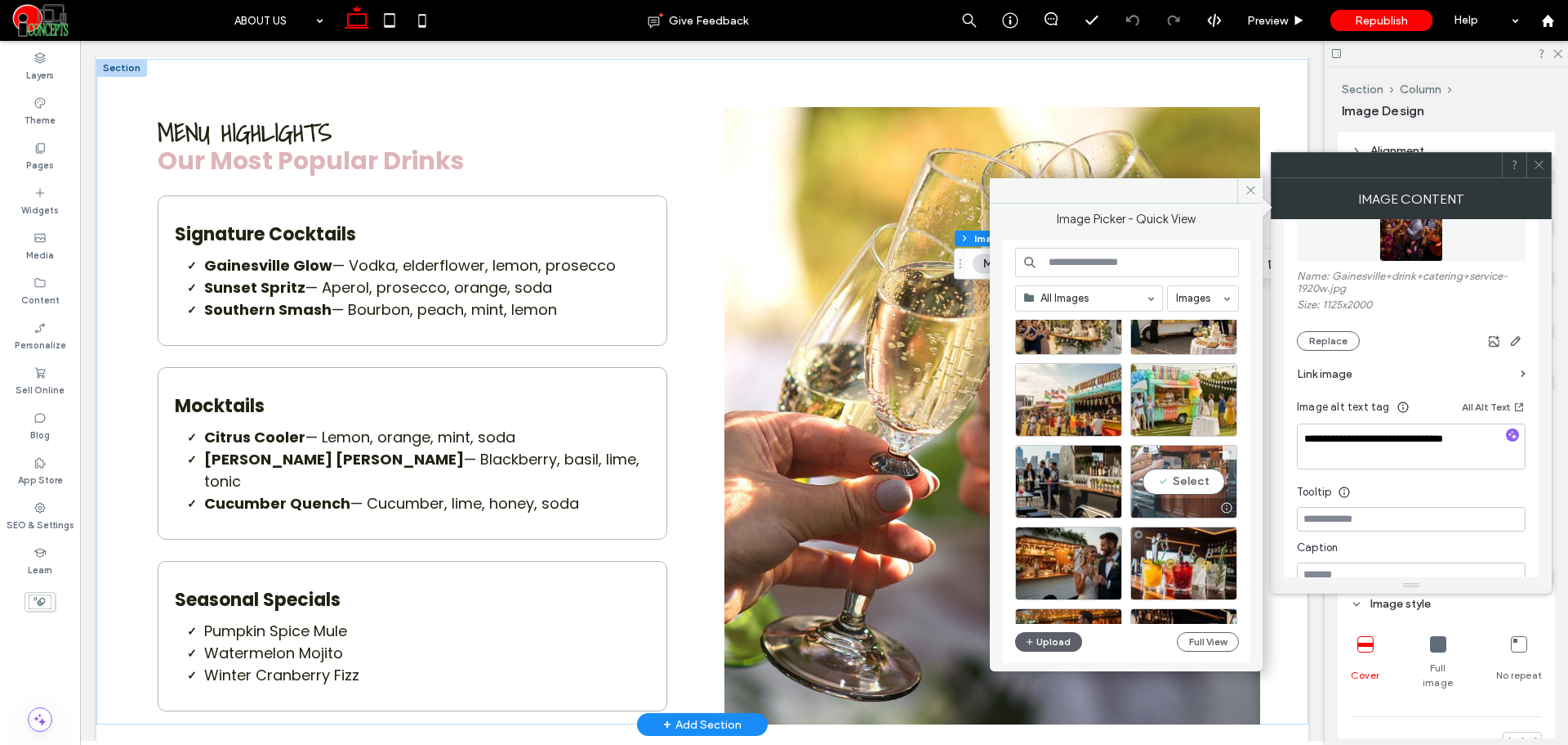
click at [1220, 481] on div "Select" at bounding box center [1183, 482] width 107 height 74
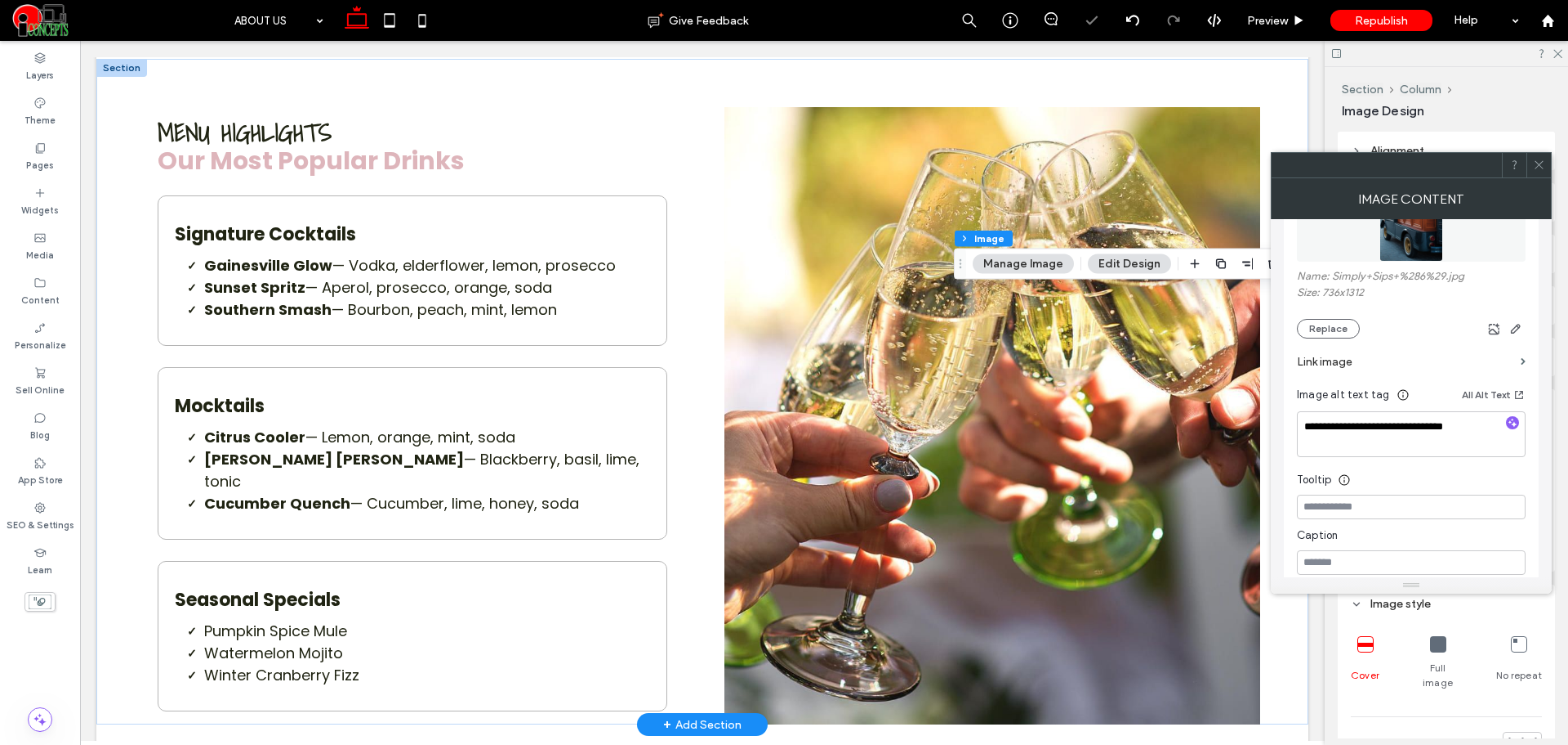
click at [1538, 157] on span at bounding box center [1539, 165] width 12 height 25
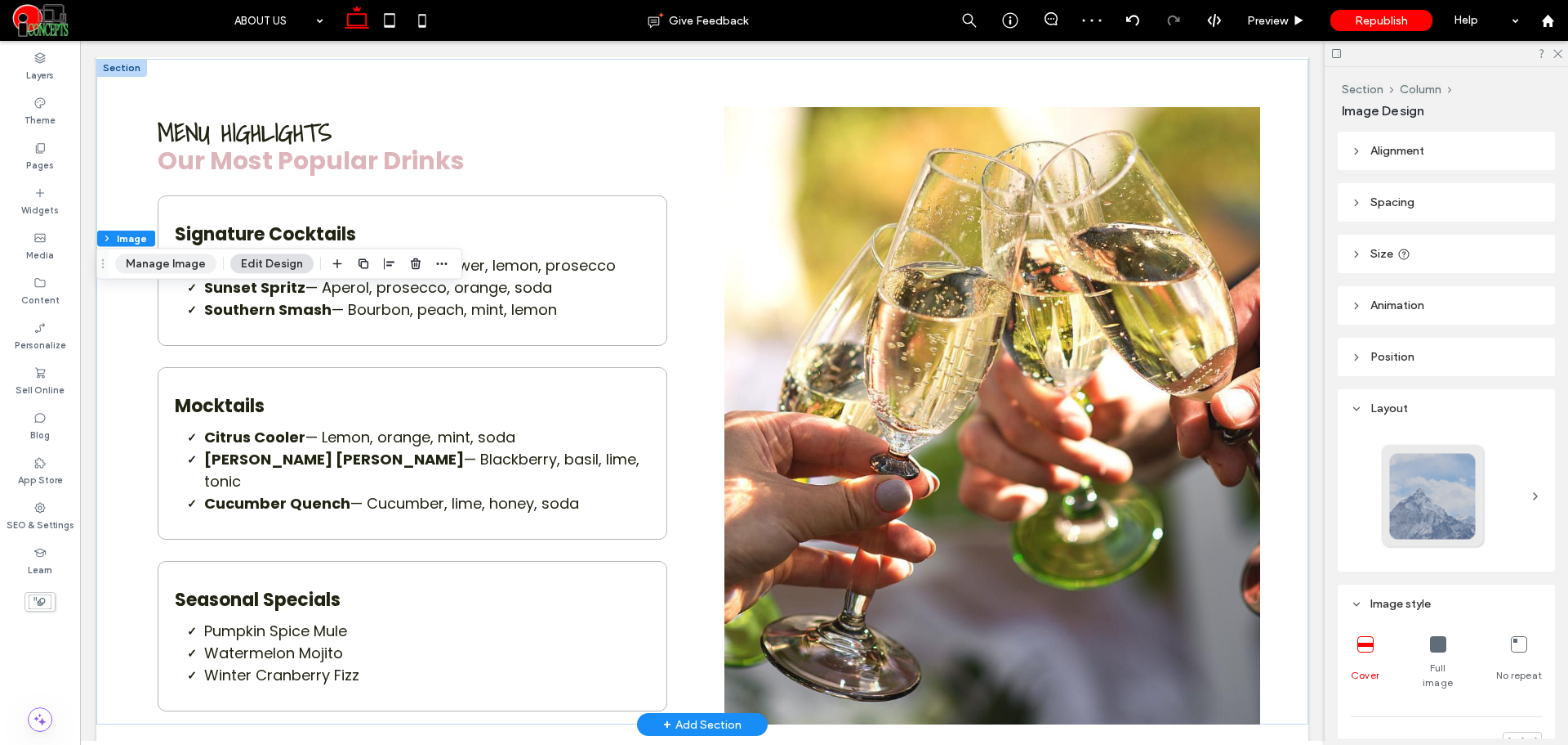
click at [182, 259] on button "Manage Image" at bounding box center [166, 264] width 102 height 20
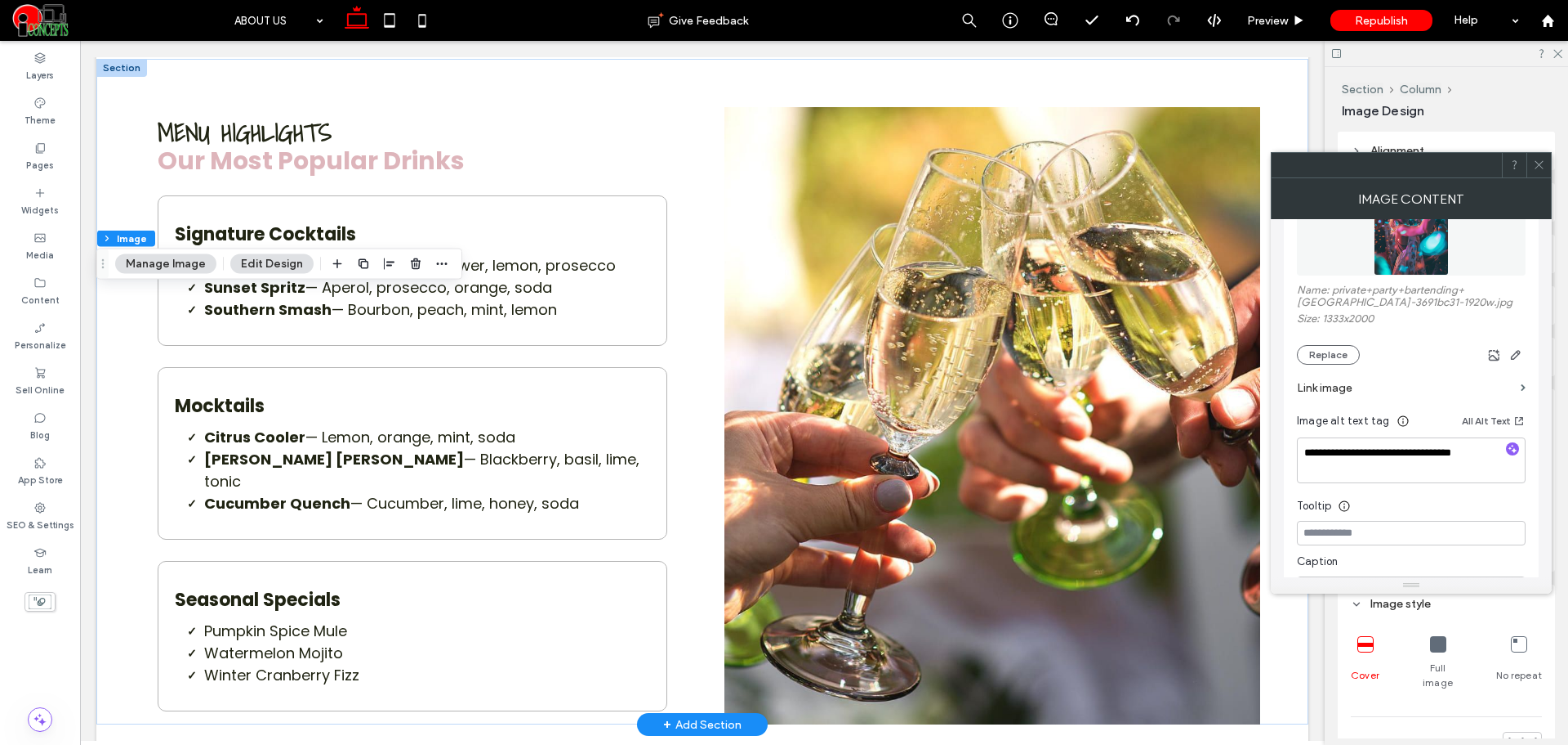
scroll to position [272, 0]
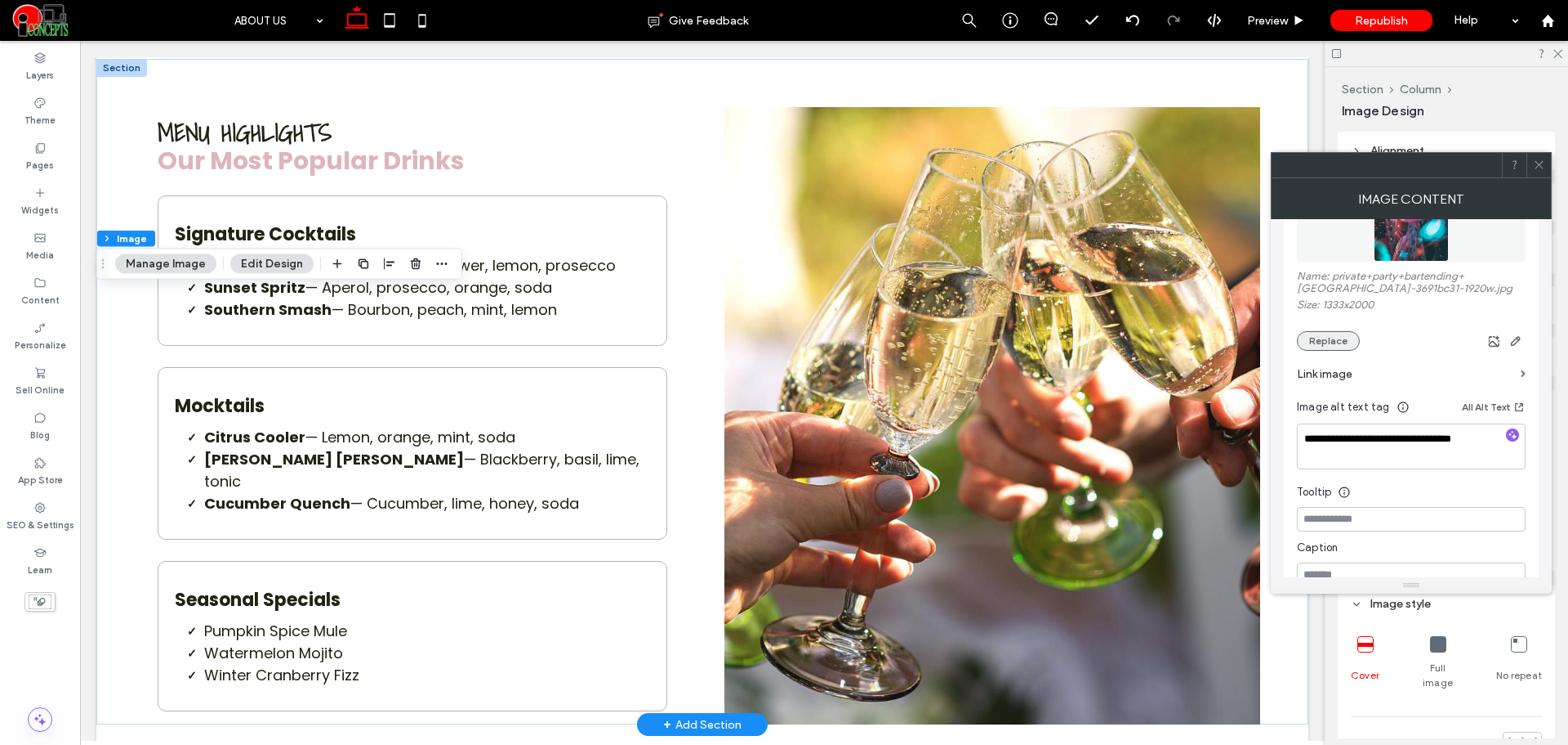
click at [1344, 337] on button "Replace" at bounding box center [1328, 341] width 63 height 20
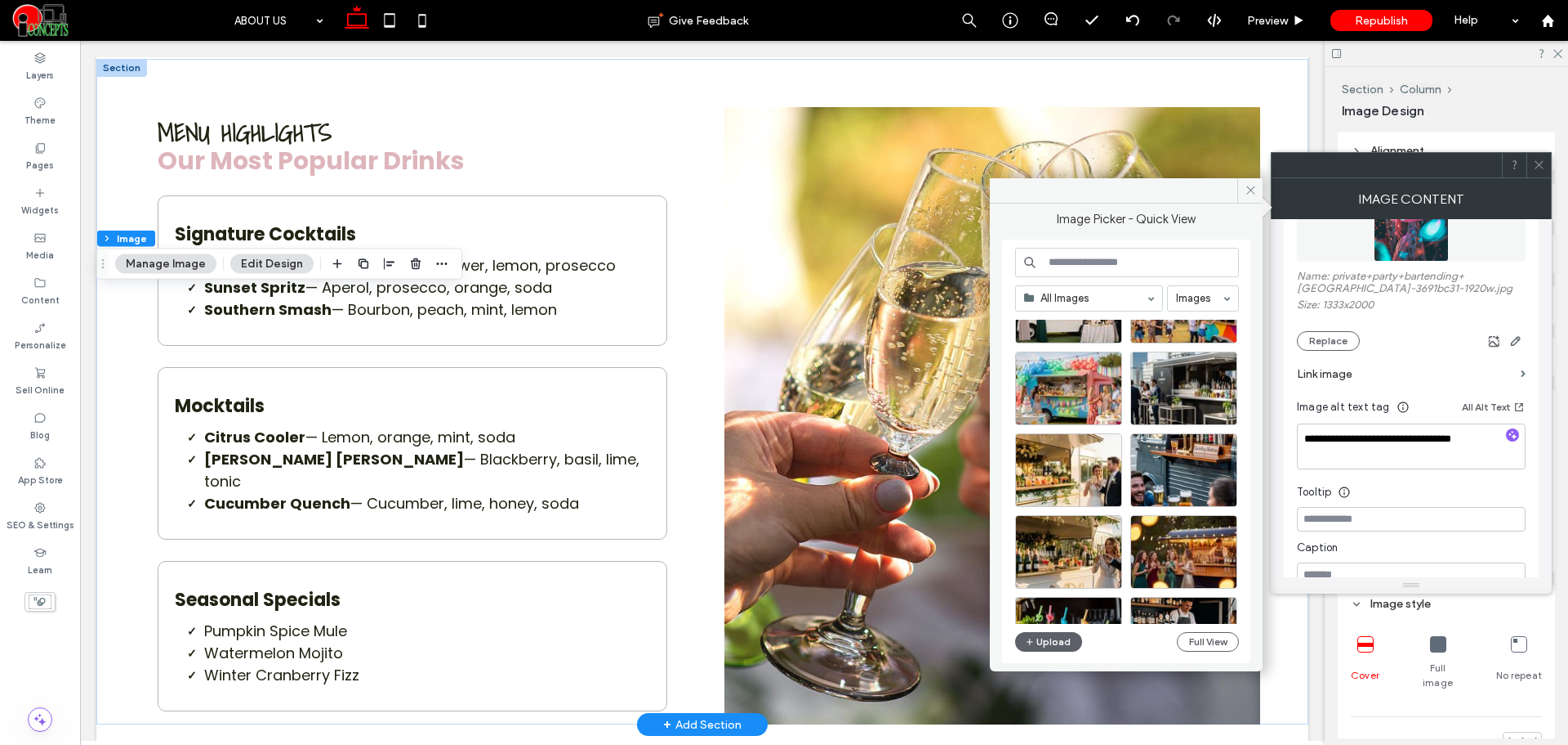
scroll to position [2090, 0]
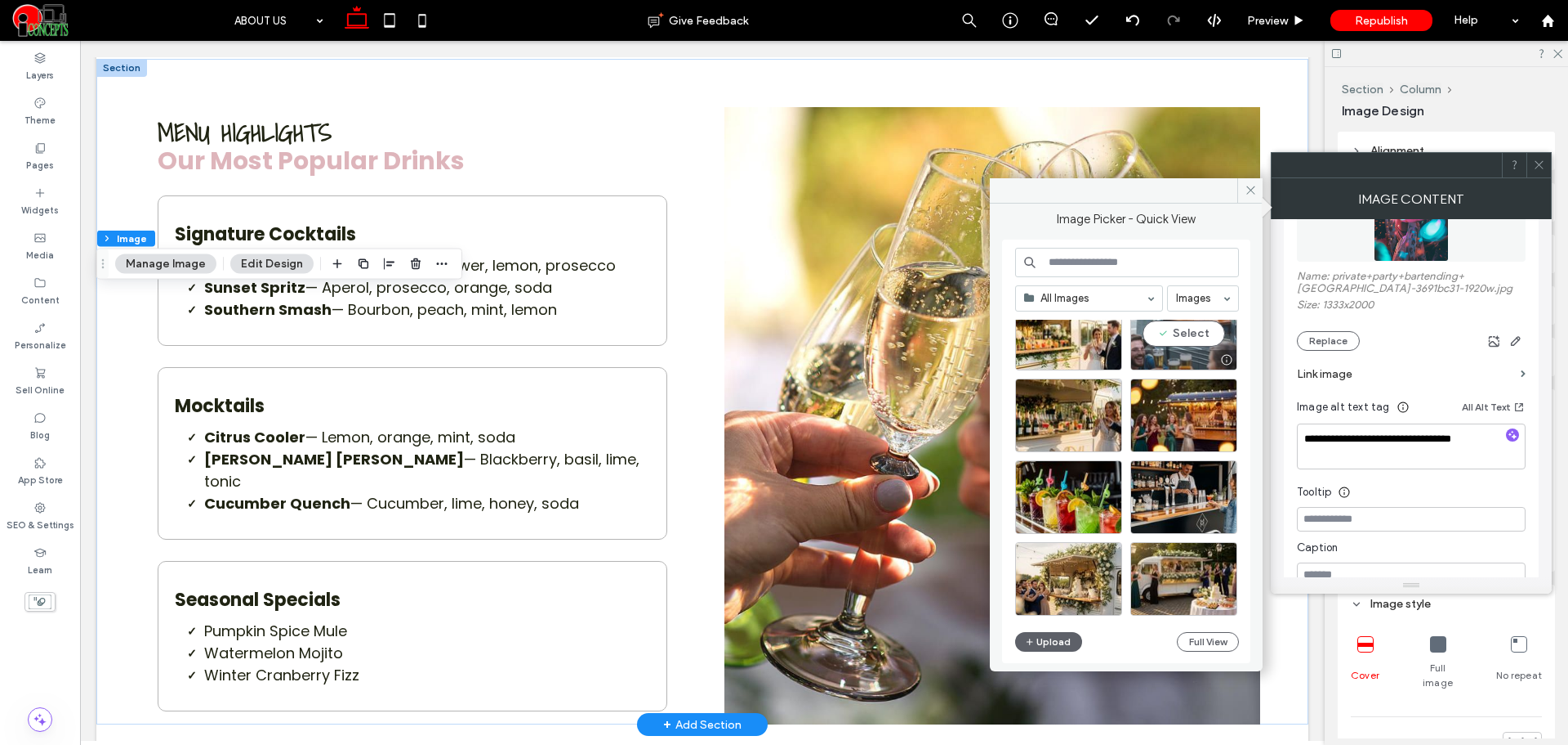
click at [1206, 333] on div "Select" at bounding box center [1183, 333] width 107 height 74
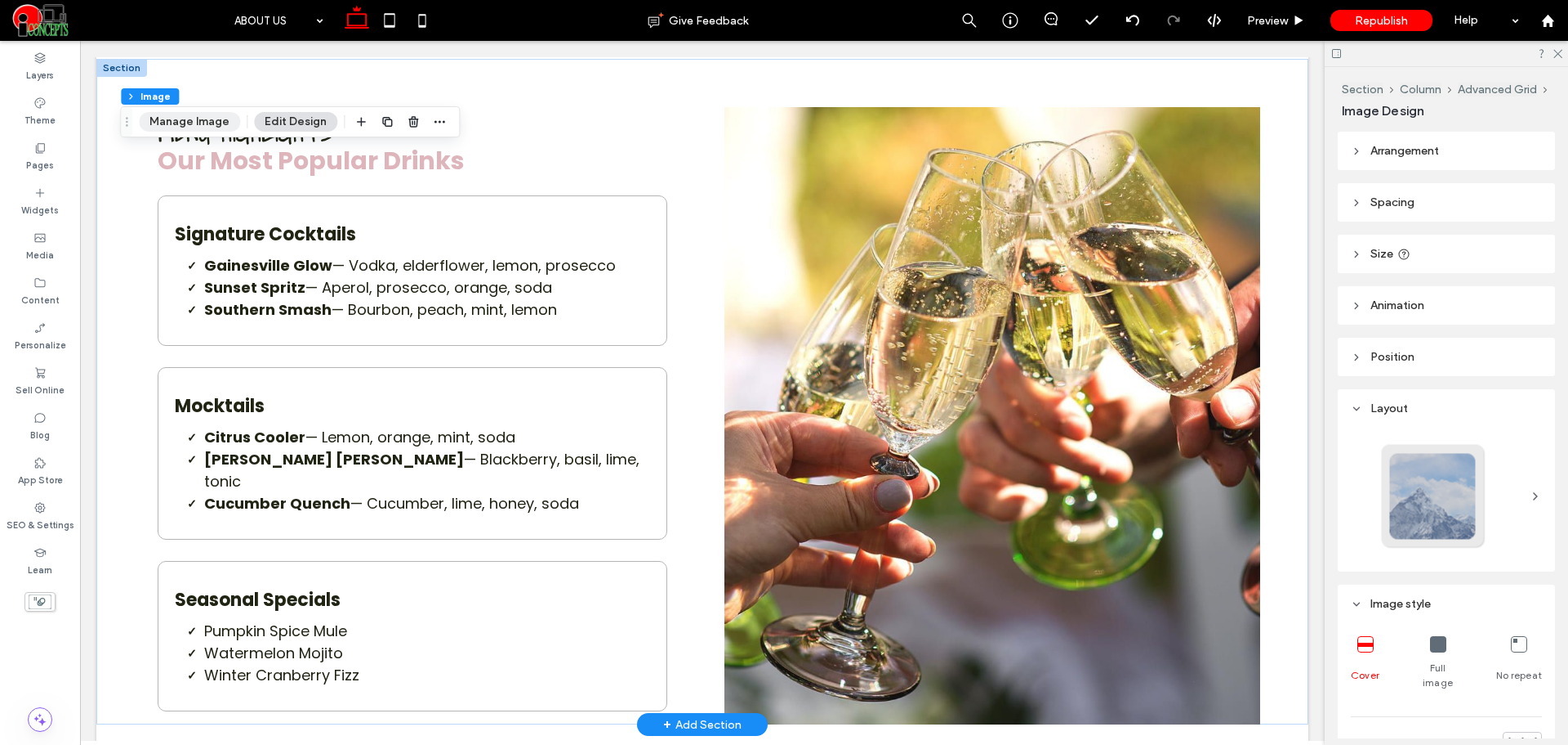
click at [190, 123] on button "Manage Image" at bounding box center [189, 122] width 102 height 20
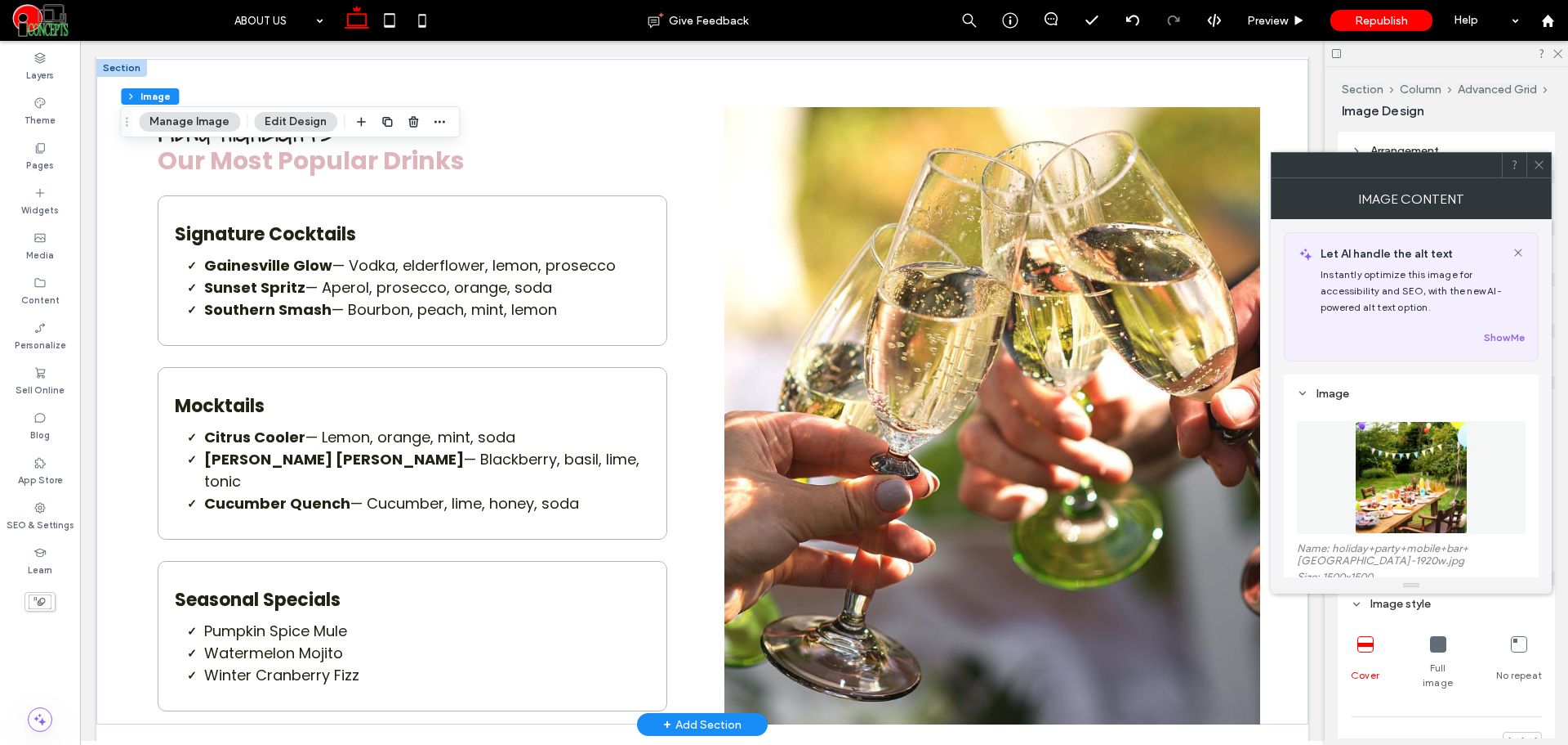
scroll to position [272, 0]
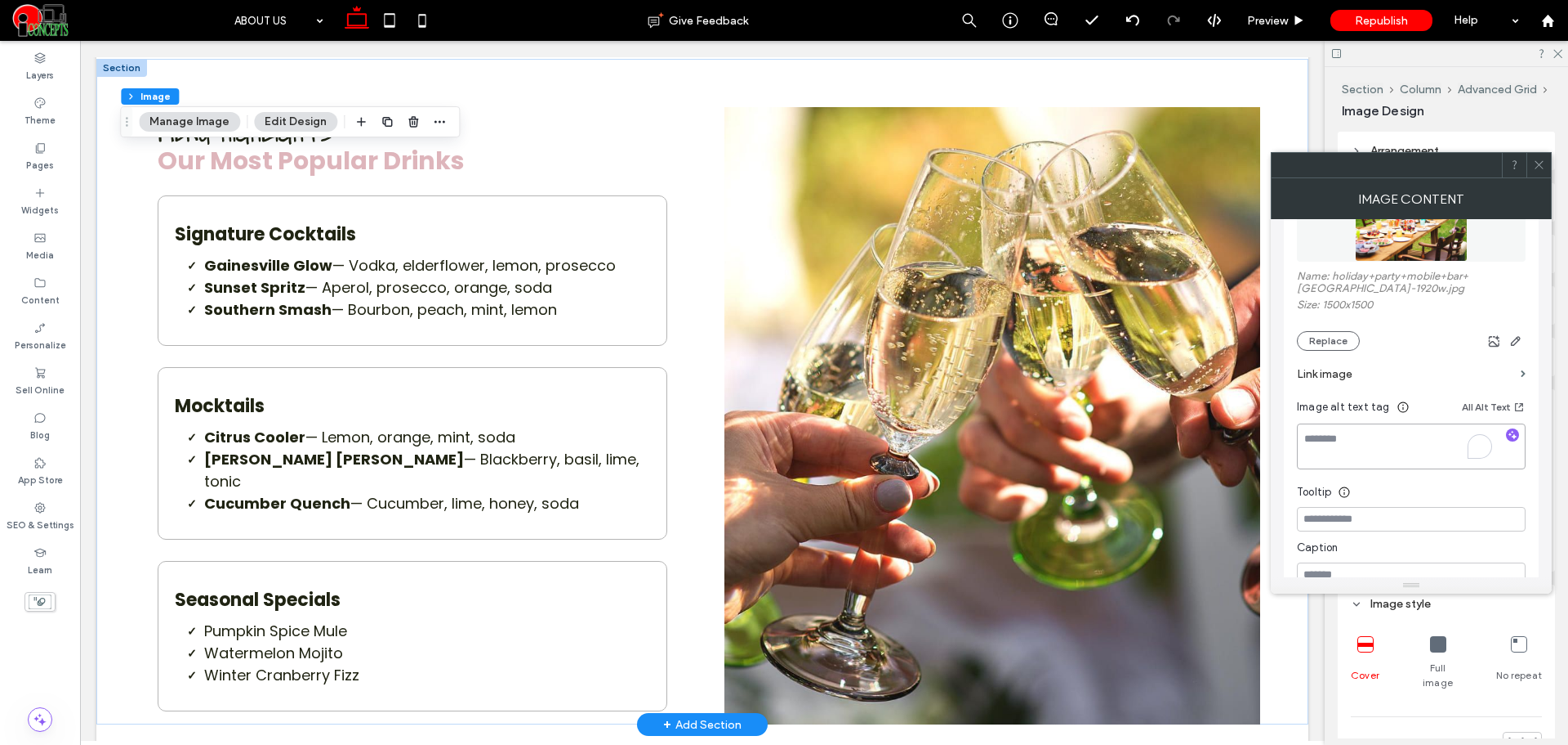
click at [1355, 469] on textarea "To enrich screen reader interactions, please activate Accessibility in Grammarl…" at bounding box center [1411, 447] width 228 height 46
type textarea "**********"
drag, startPoint x: 1396, startPoint y: 493, endPoint x: 1388, endPoint y: 485, distance: 11.3
click at [1395, 494] on div "Tooltip" at bounding box center [1411, 488] width 228 height 25
click at [1332, 351] on button "Replace" at bounding box center [1328, 341] width 63 height 20
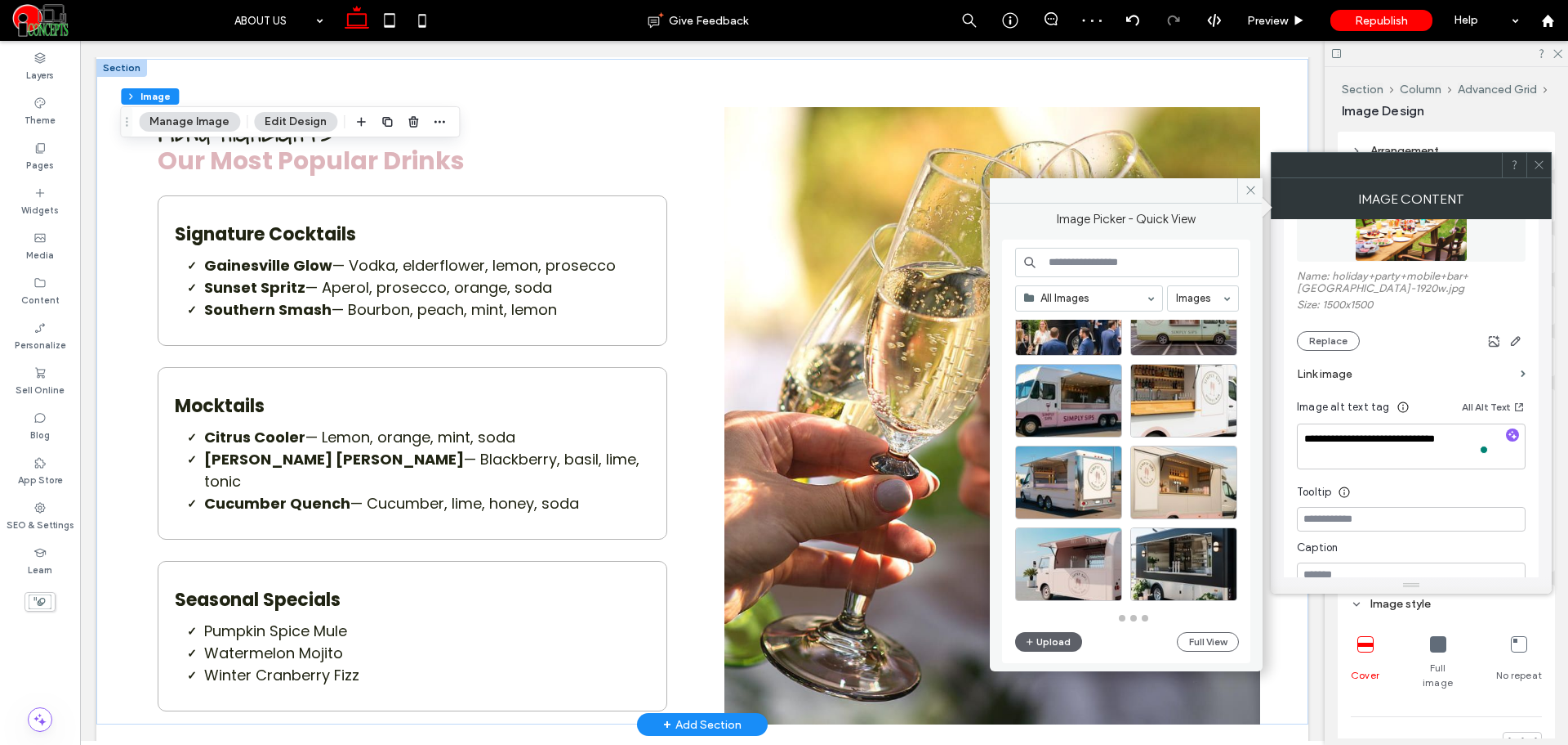
scroll to position [717, 0]
click at [1216, 419] on div at bounding box center [1226, 425] width 20 height 13
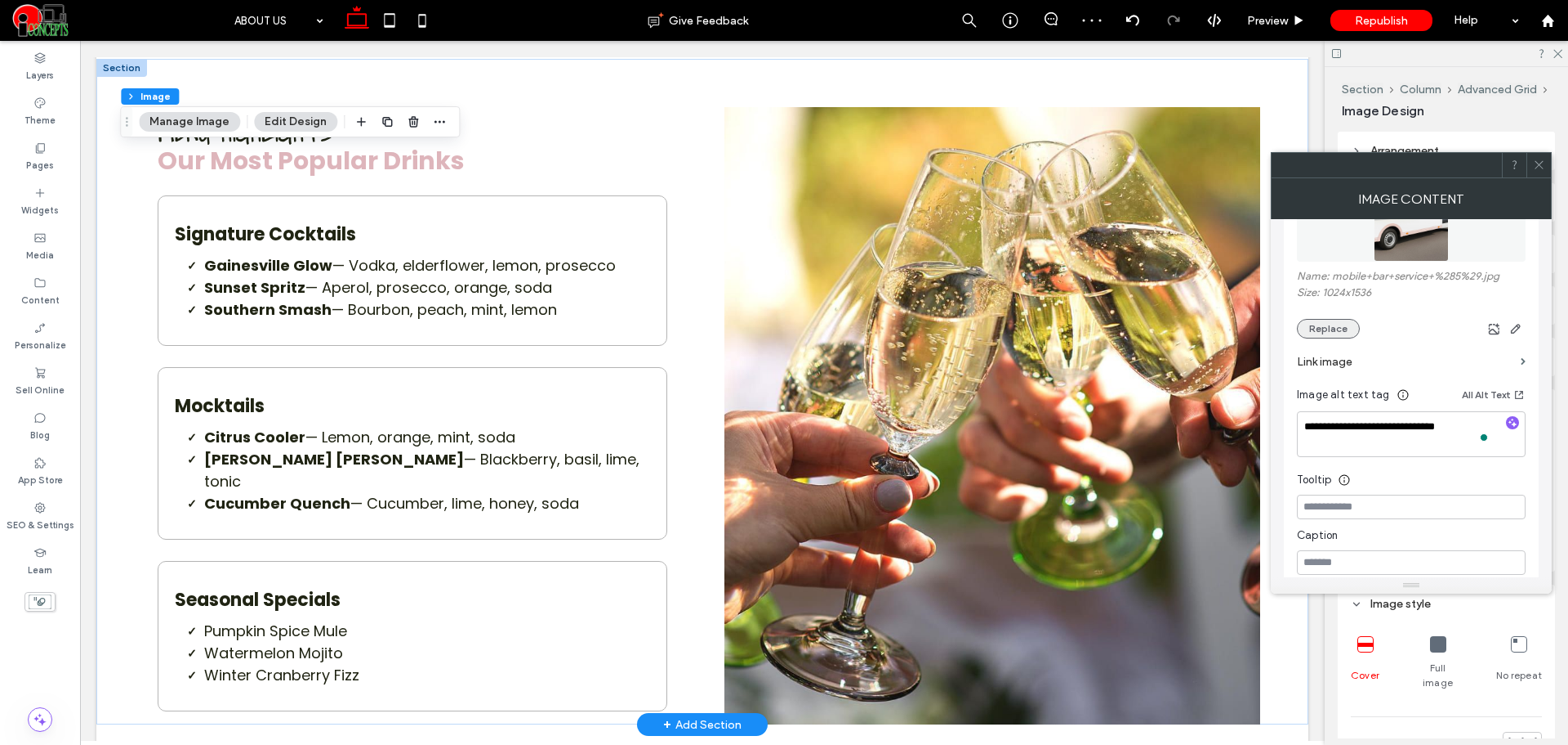
click at [1320, 328] on button "Replace" at bounding box center [1328, 329] width 63 height 20
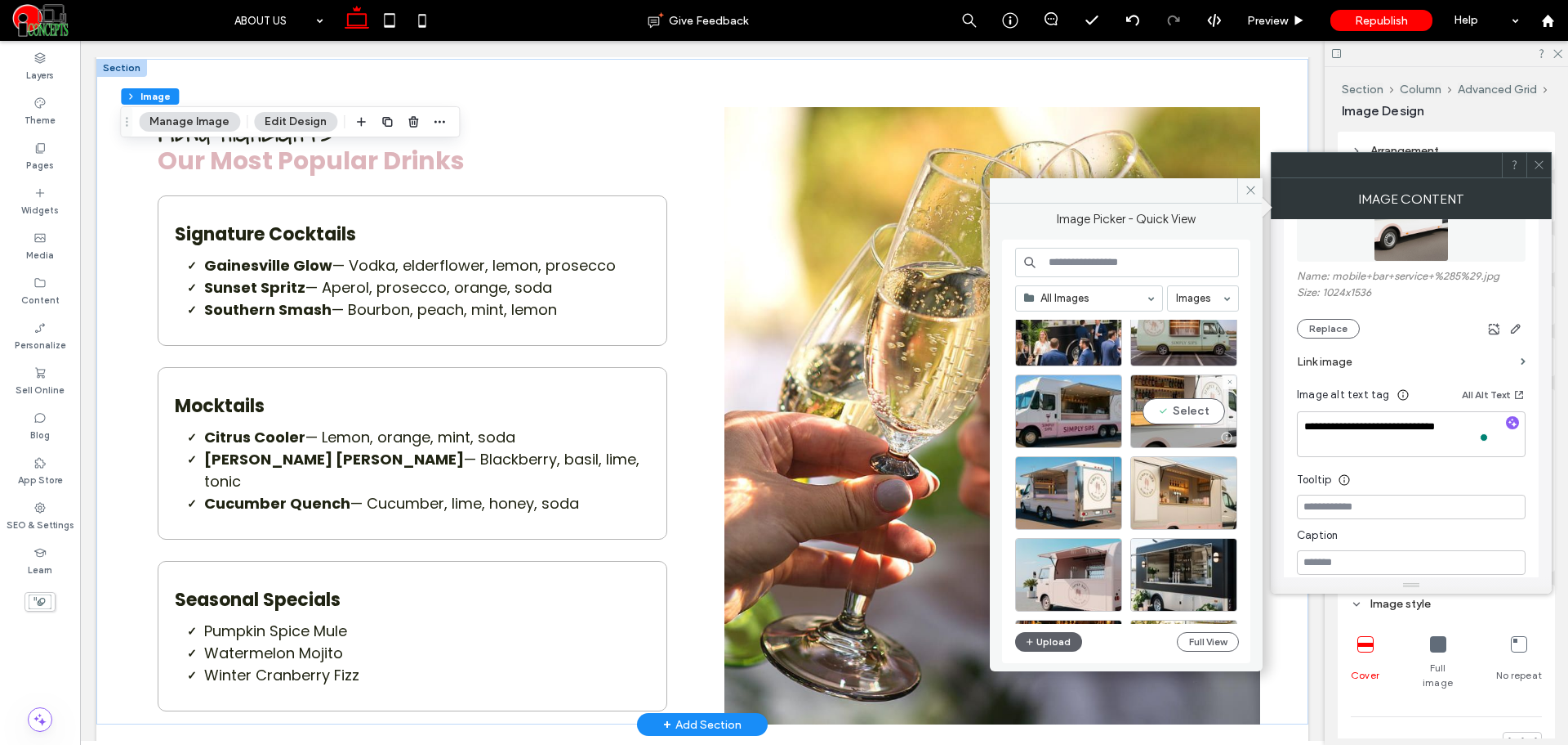
scroll to position [842, 0]
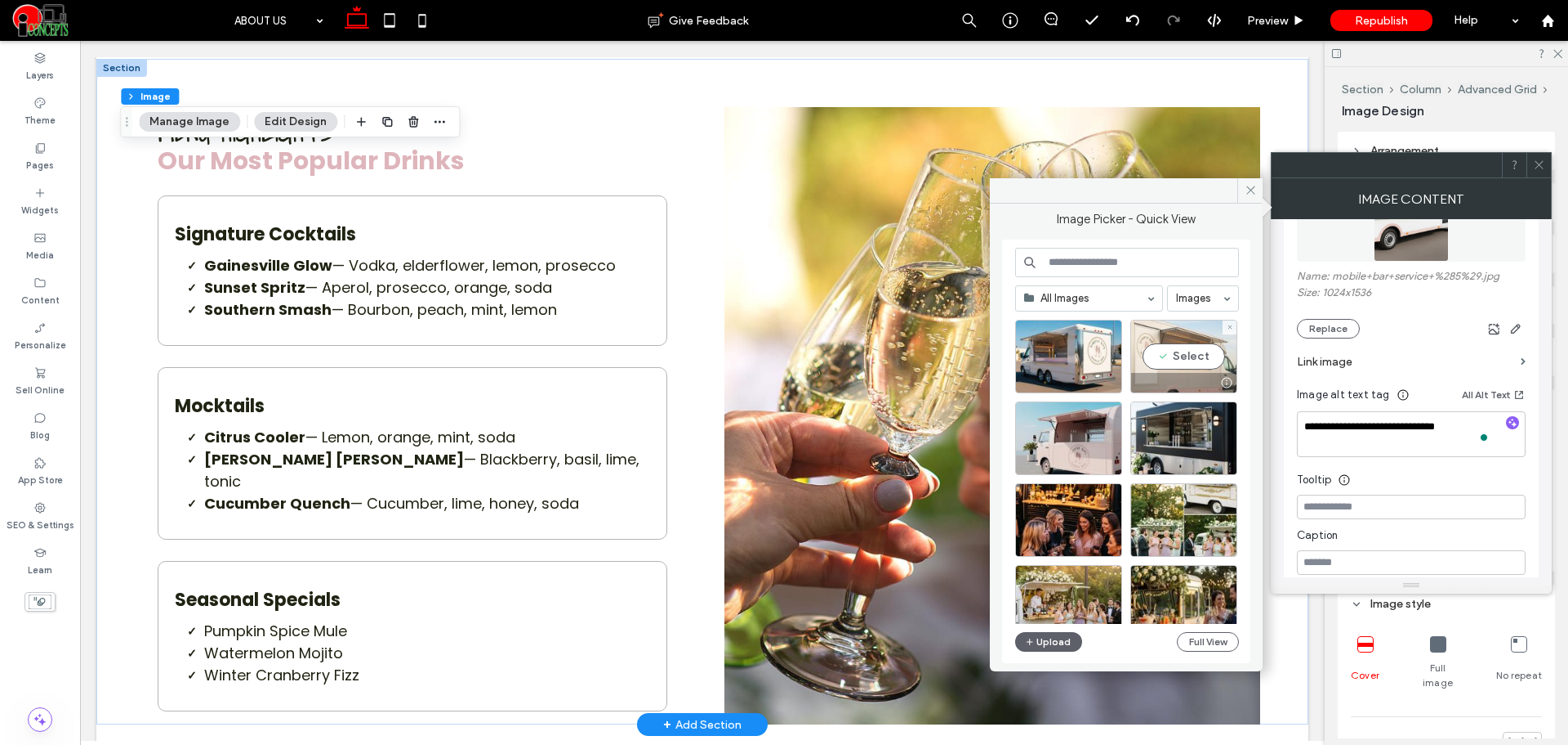
click at [1194, 361] on div "Select" at bounding box center [1183, 356] width 107 height 74
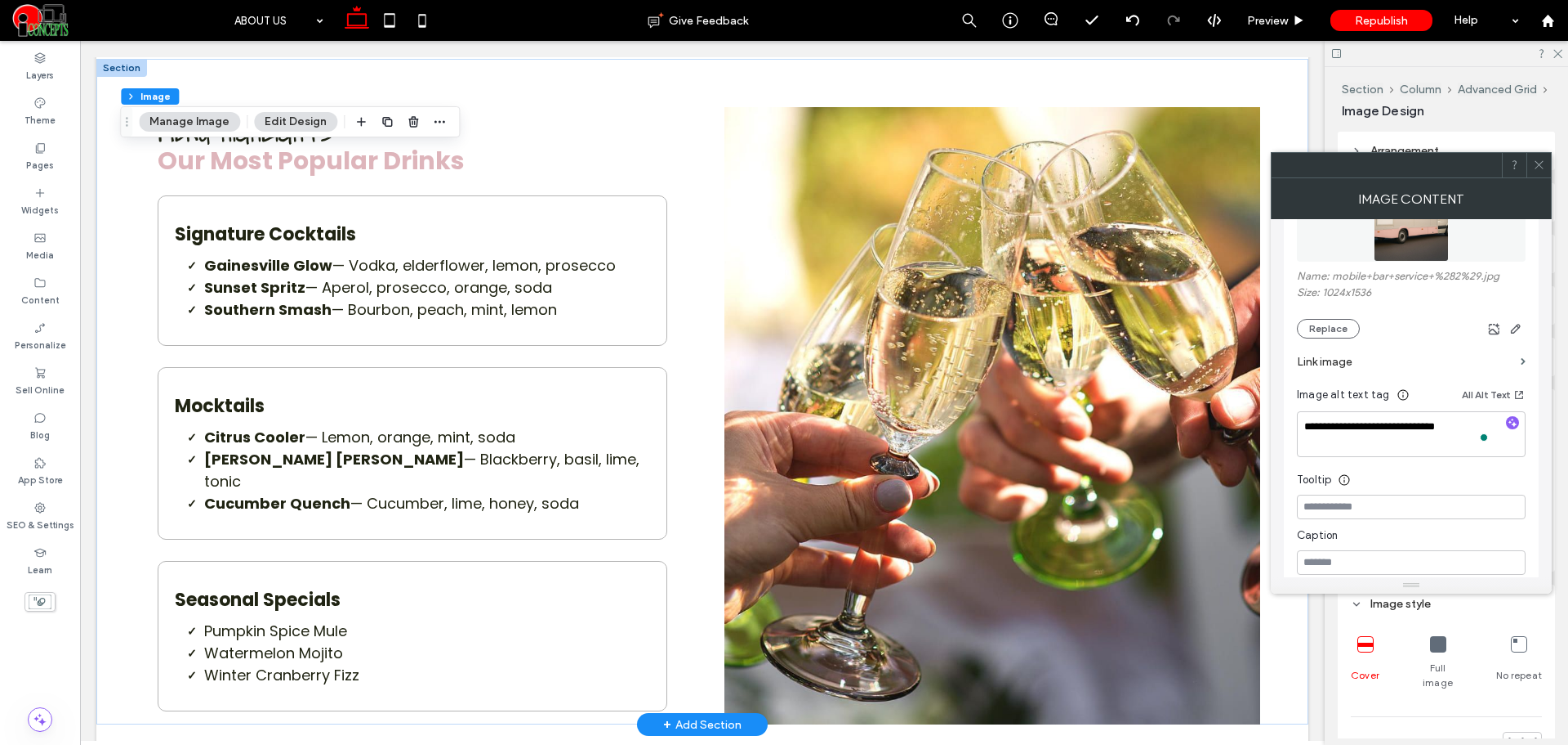
click at [1533, 175] on span at bounding box center [1539, 165] width 12 height 25
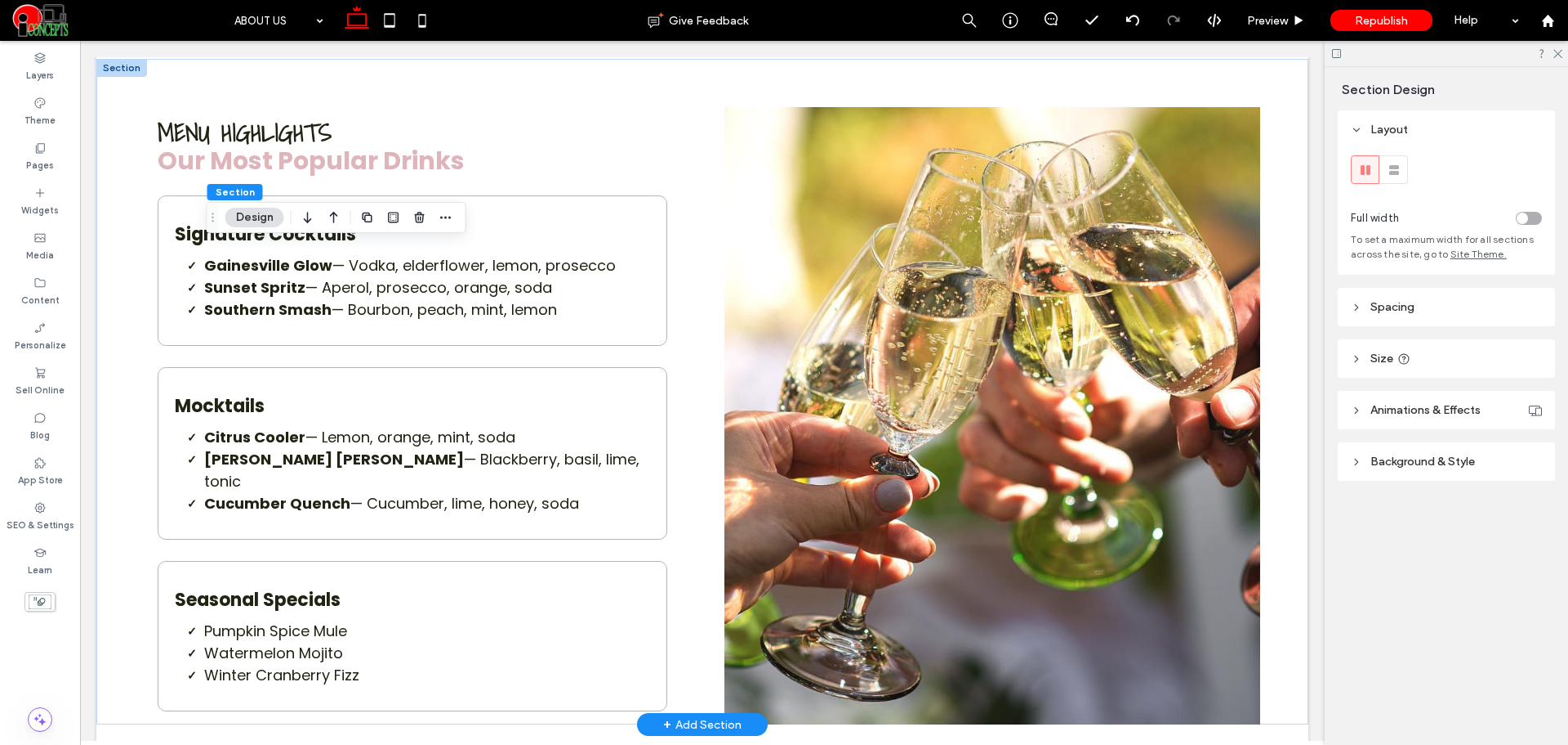
click at [1434, 410] on span "Animations & Effects" at bounding box center [1425, 410] width 111 height 14
click at [1427, 467] on div "None" at bounding box center [1440, 470] width 164 height 16
click at [1415, 528] on span "Background & Style" at bounding box center [1422, 530] width 105 height 14
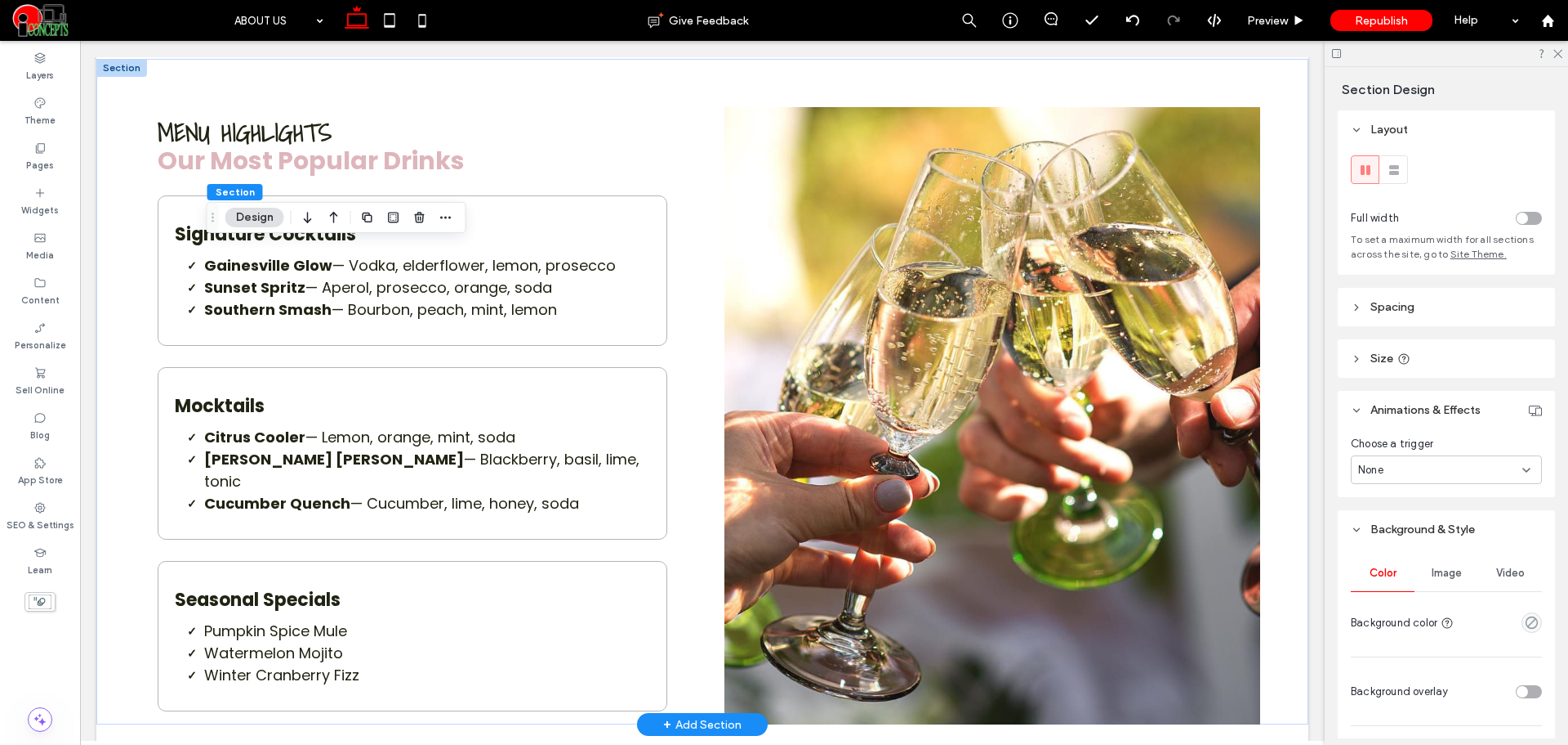
click at [1422, 571] on div "Image" at bounding box center [1446, 572] width 64 height 36
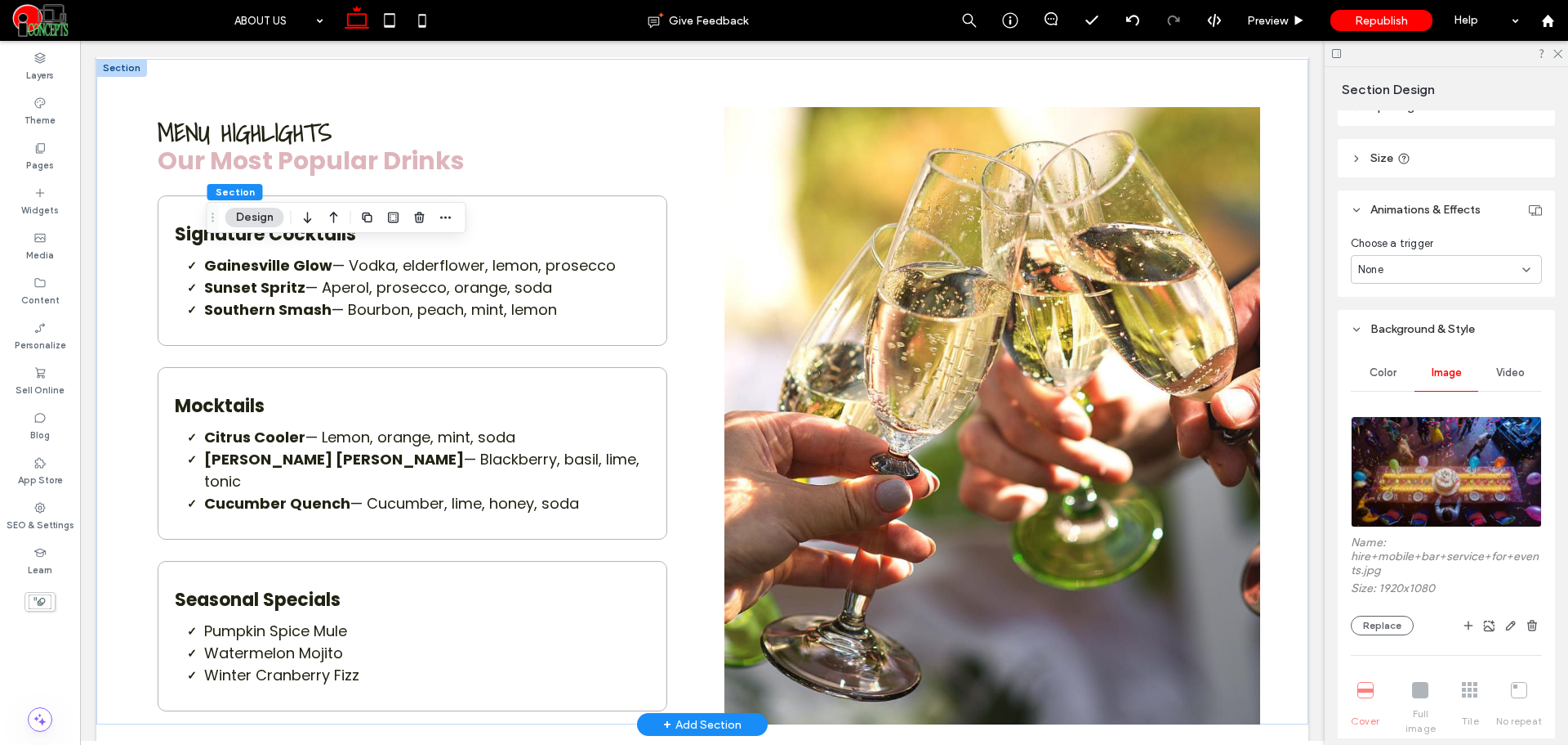
scroll to position [272, 0]
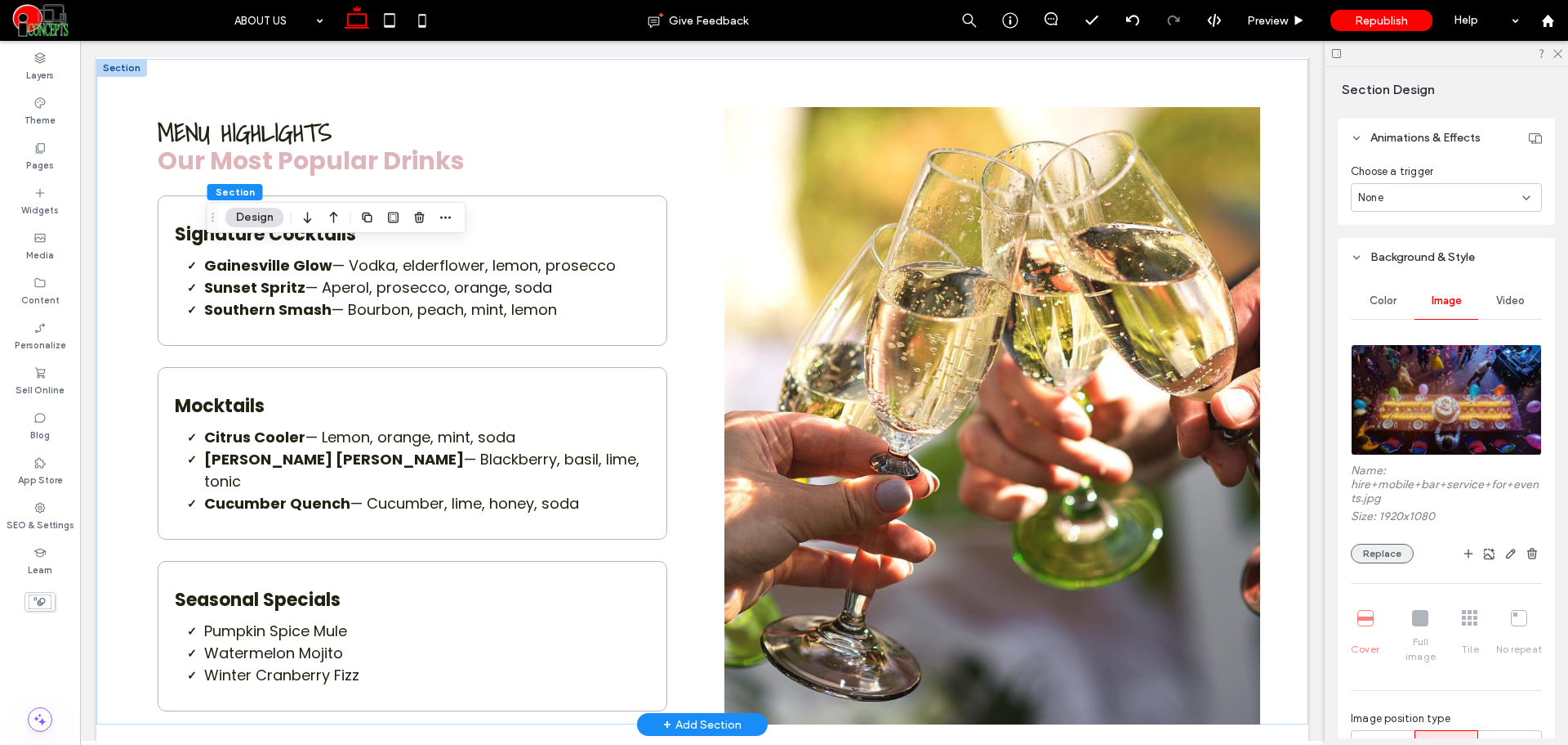
click at [1399, 561] on button "Replace" at bounding box center [1382, 554] width 63 height 20
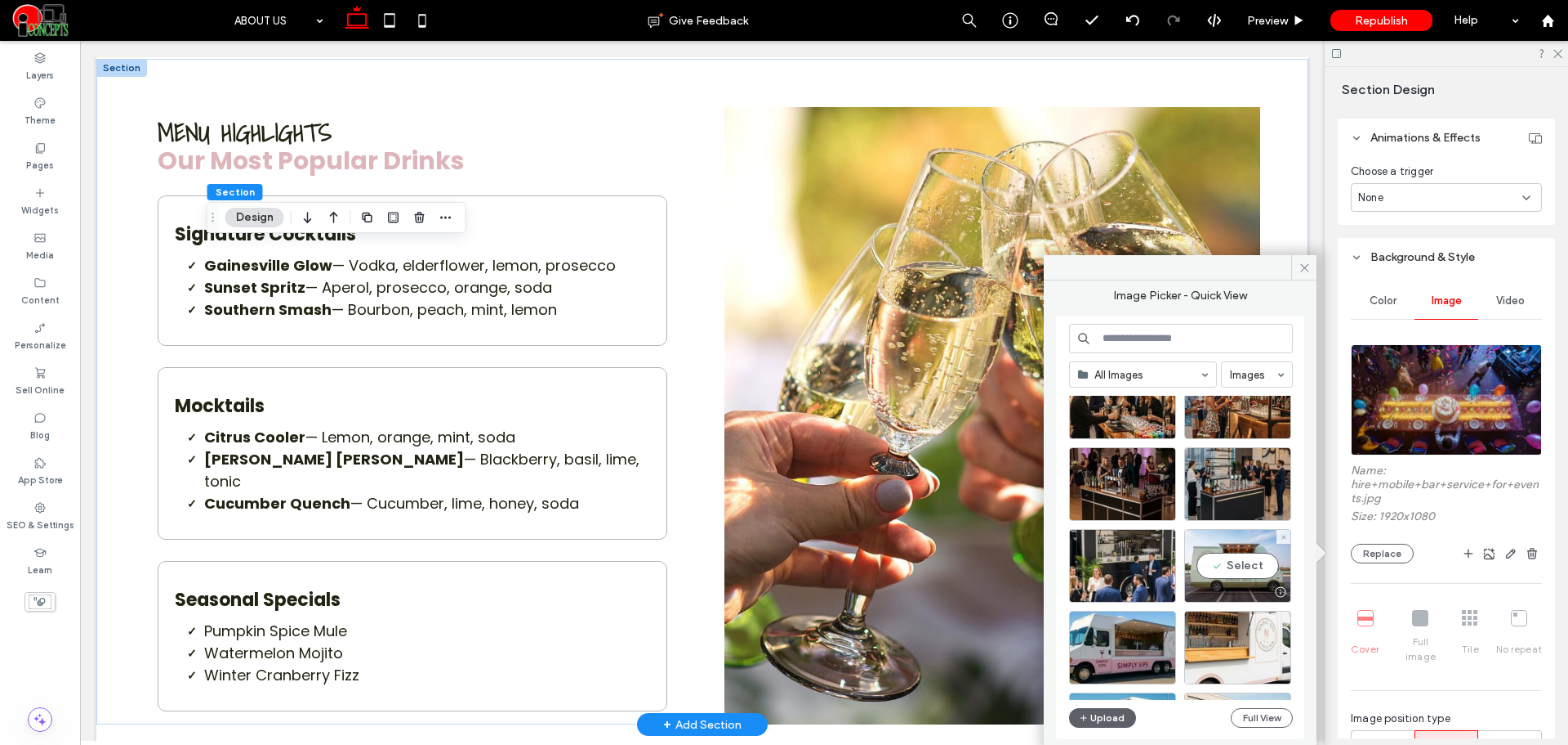
scroll to position [681, 0]
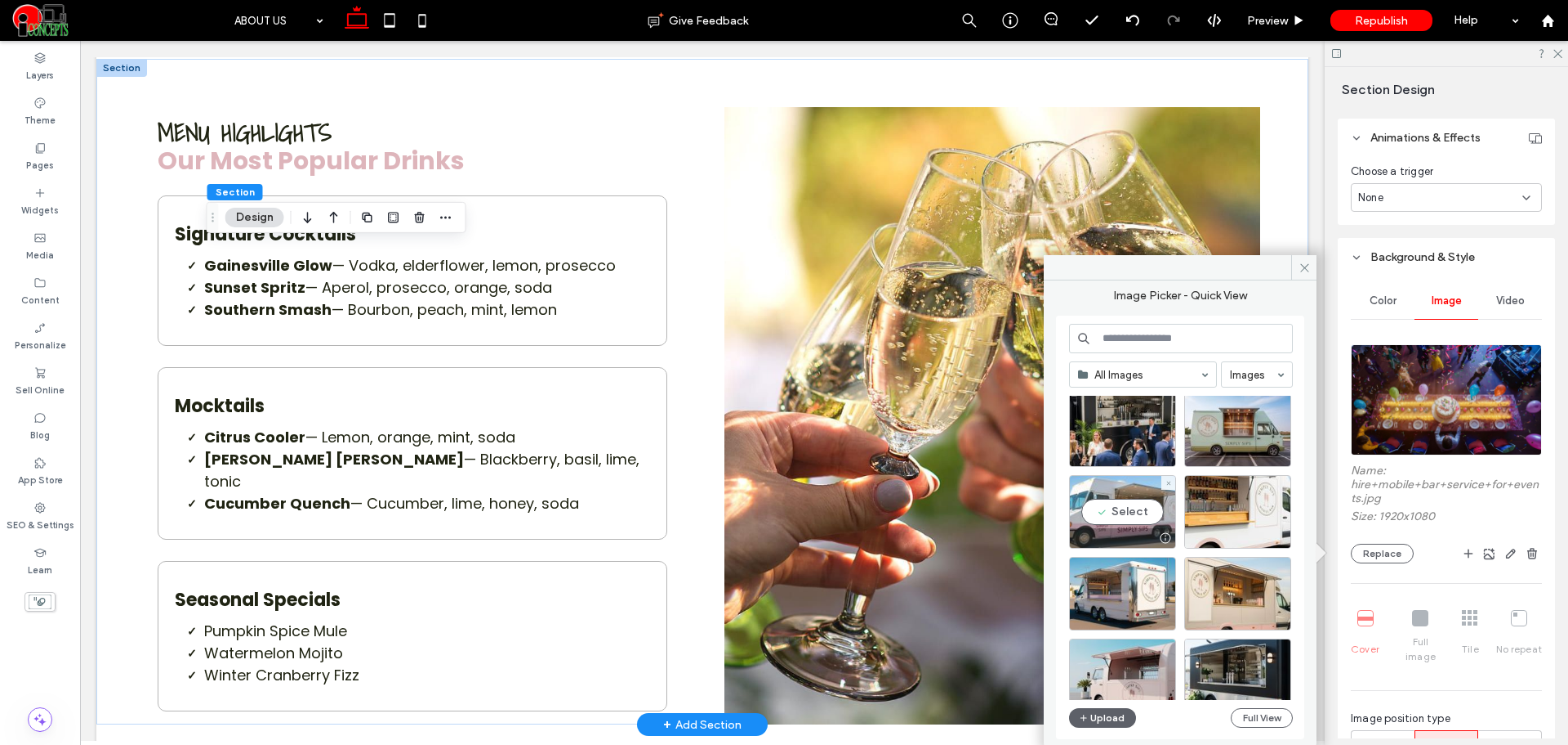
click at [1141, 512] on div "Select" at bounding box center [1122, 512] width 107 height 74
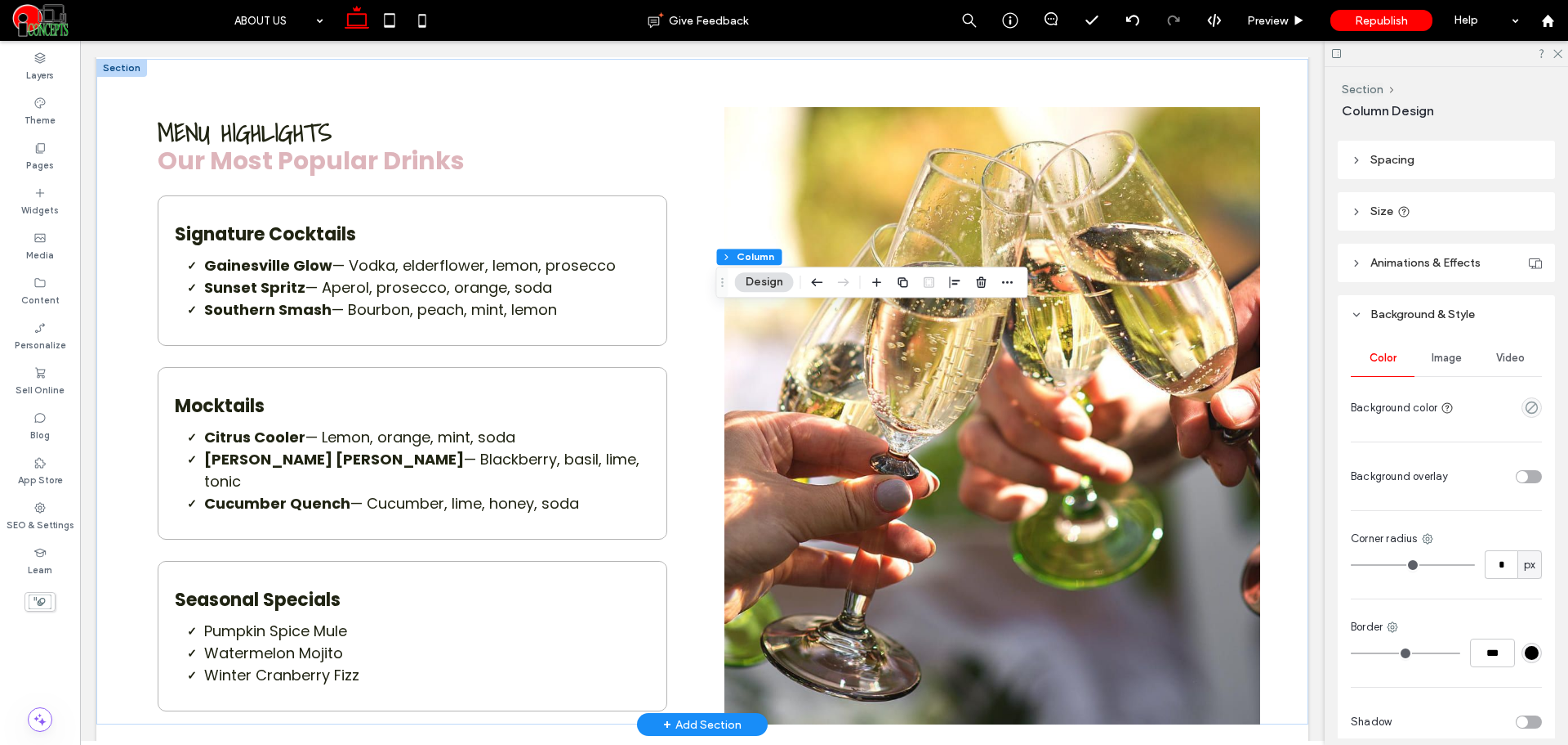
scroll to position [272, 0]
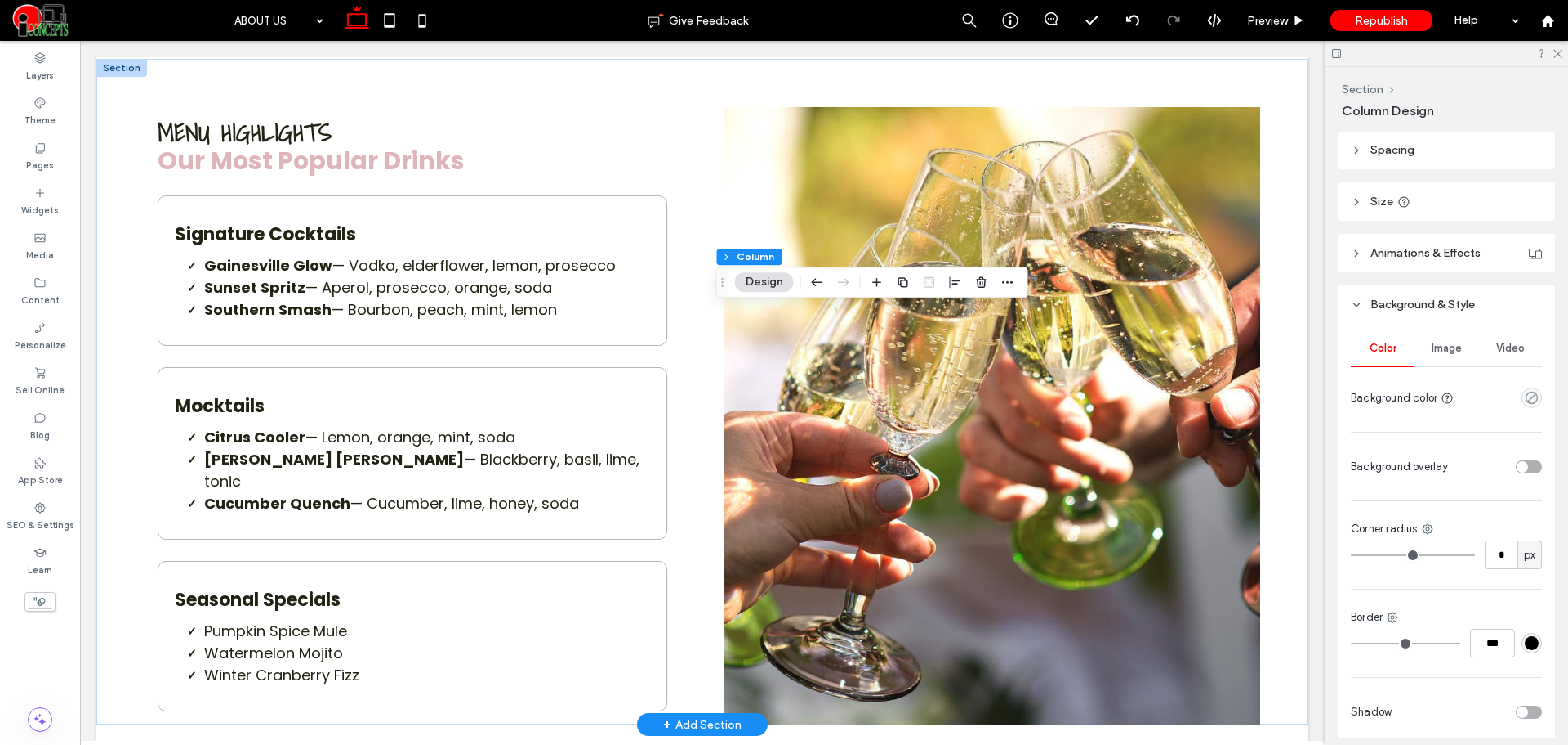
click at [1430, 359] on div "Image" at bounding box center [1446, 348] width 64 height 36
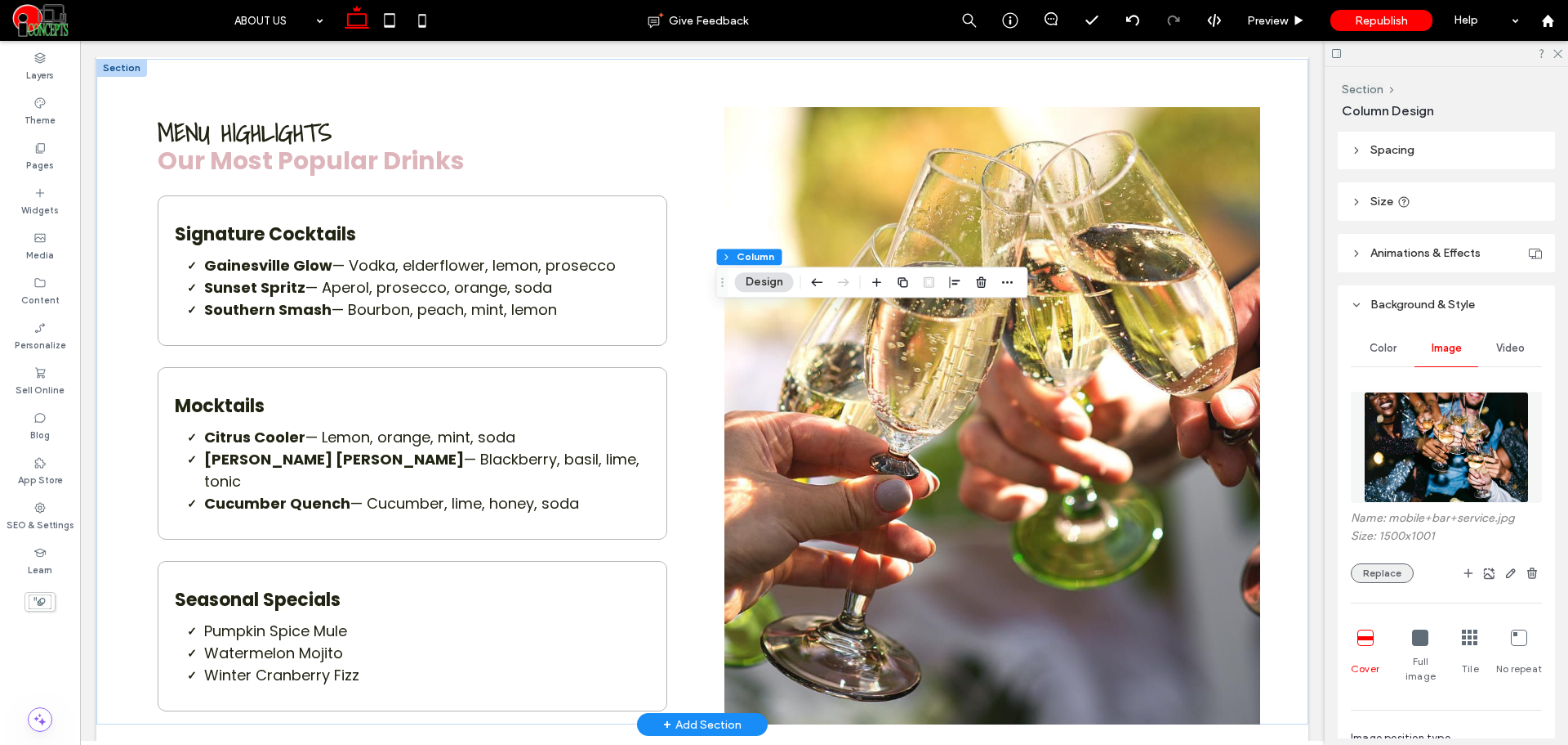
click at [1384, 572] on button "Replace" at bounding box center [1382, 573] width 63 height 20
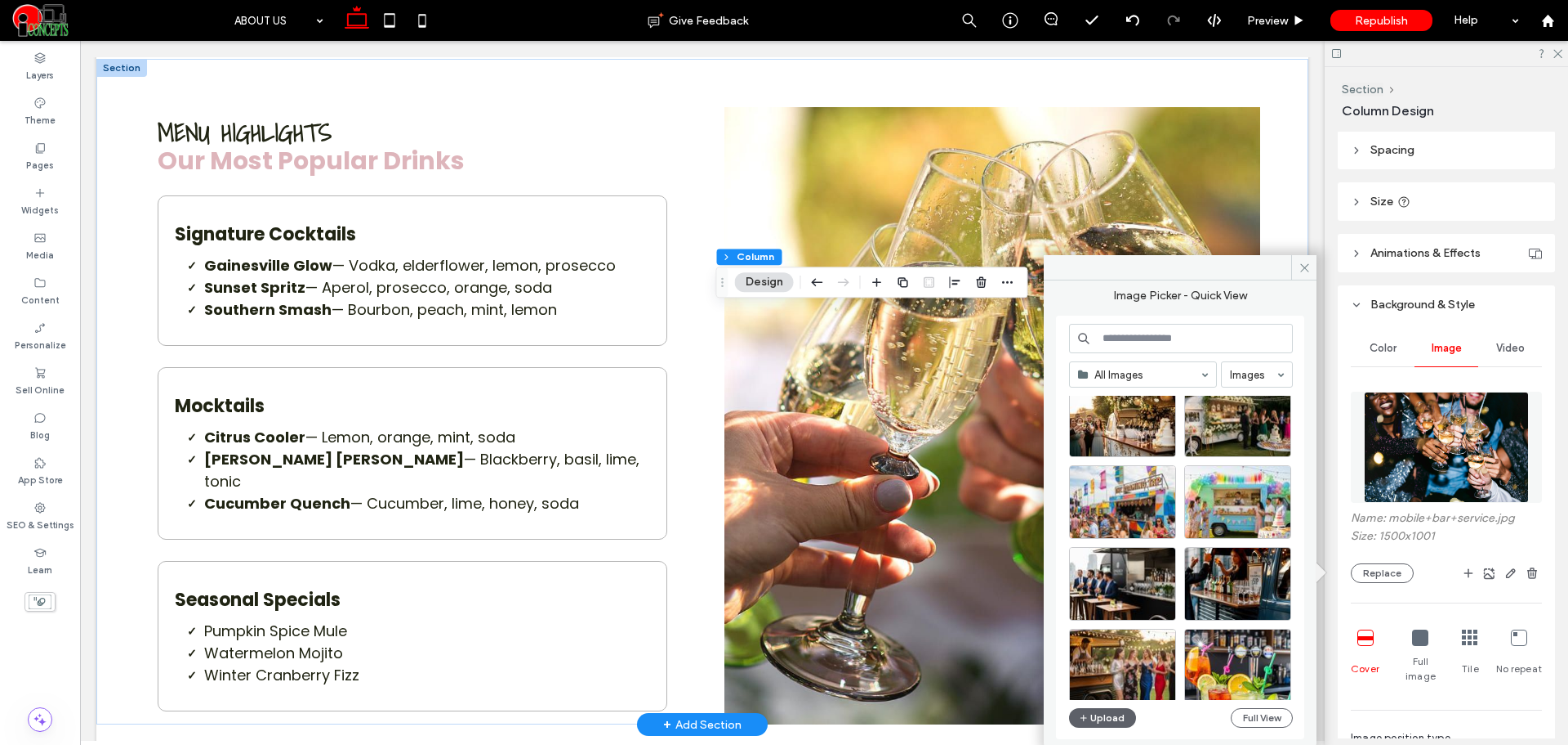
scroll to position [1519, 0]
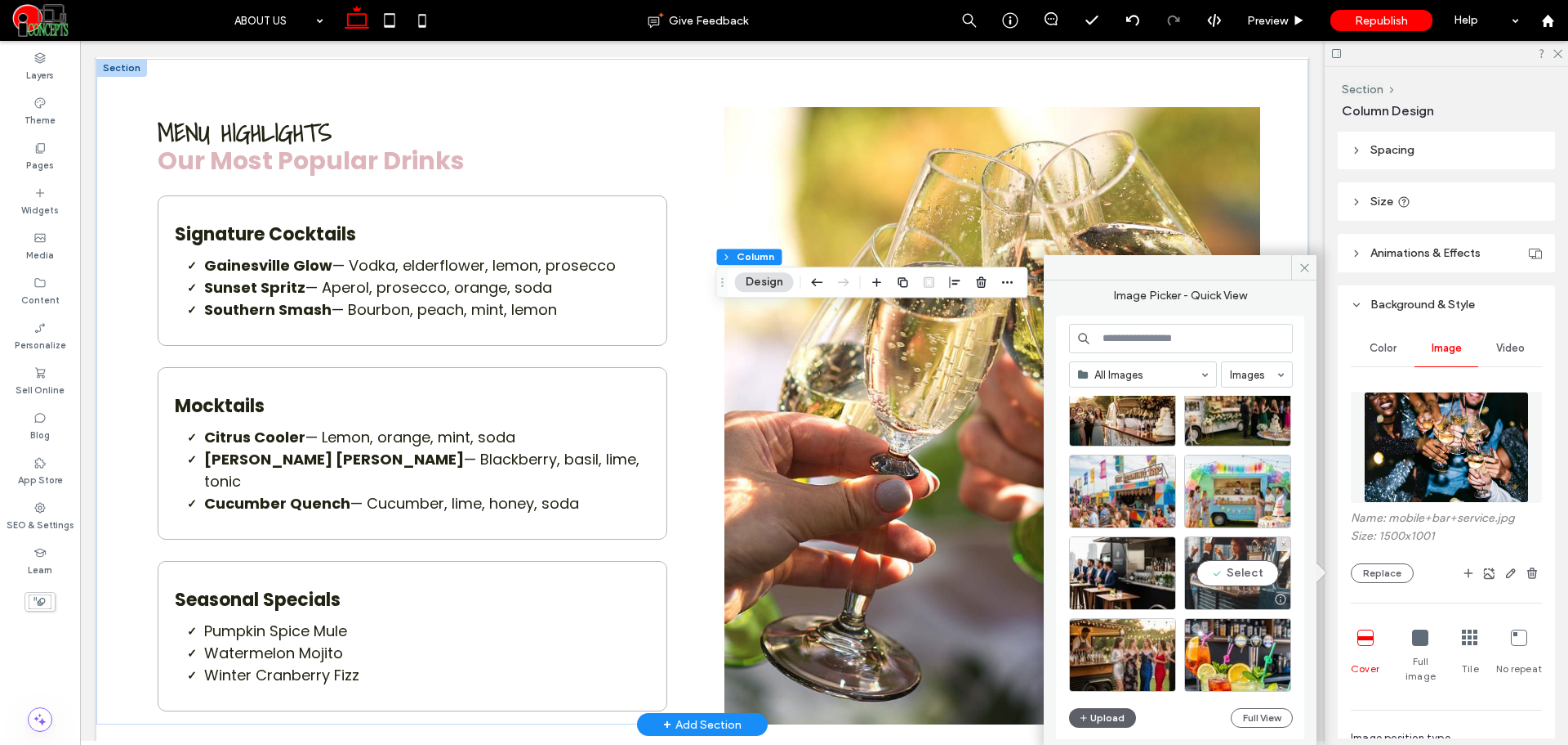
click at [1258, 572] on div "Select" at bounding box center [1237, 573] width 107 height 74
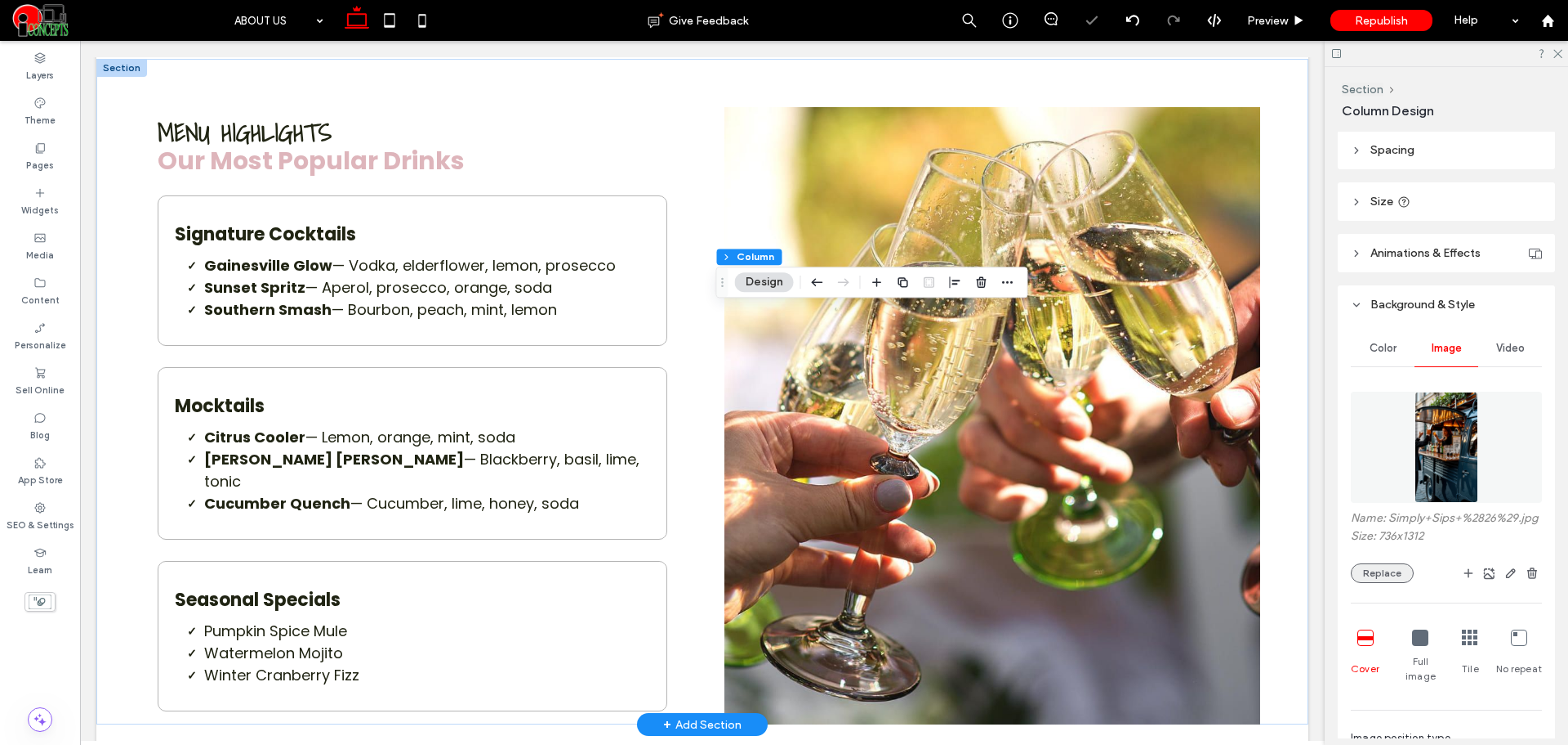
click at [1378, 582] on button "Replace" at bounding box center [1382, 573] width 63 height 20
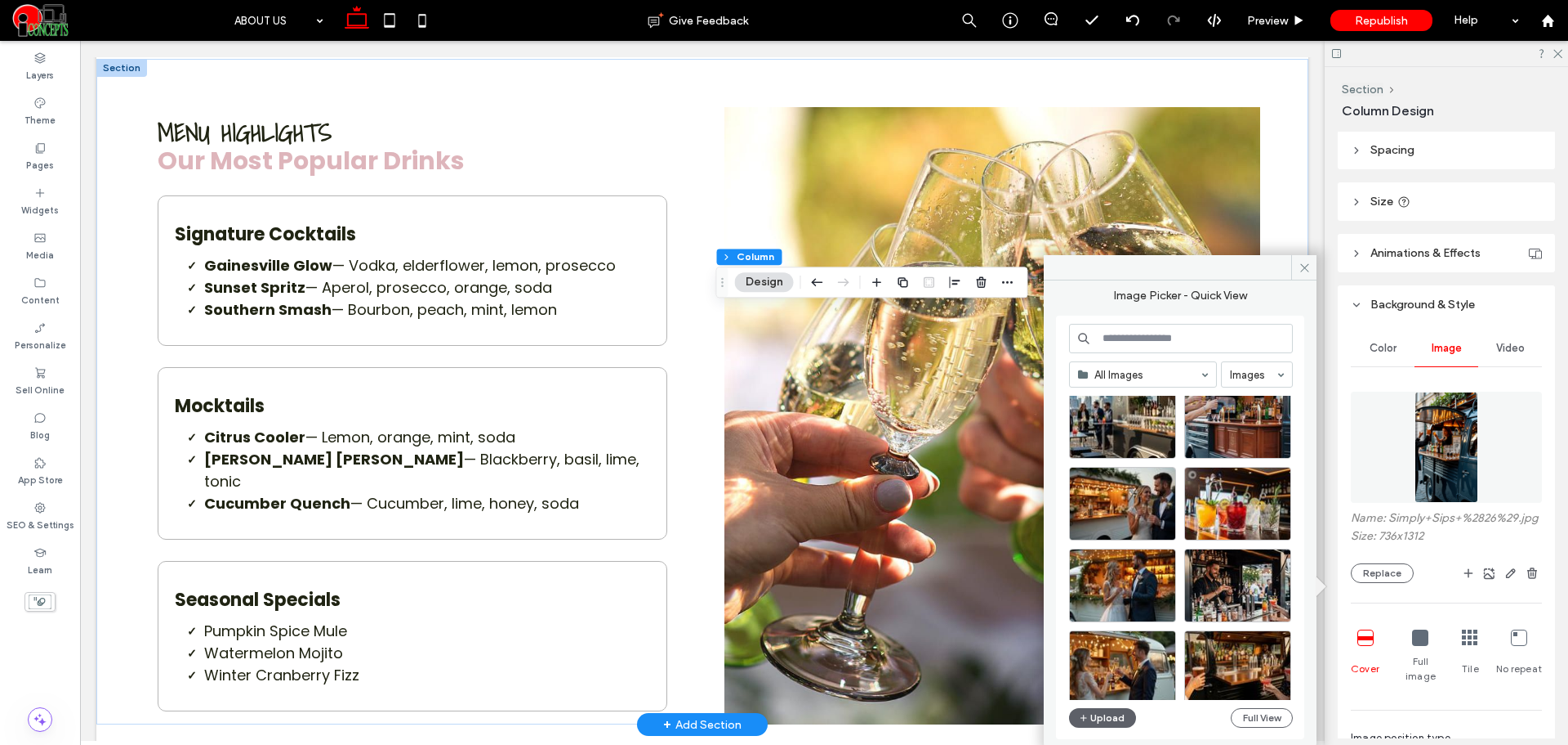
scroll to position [2623, 0]
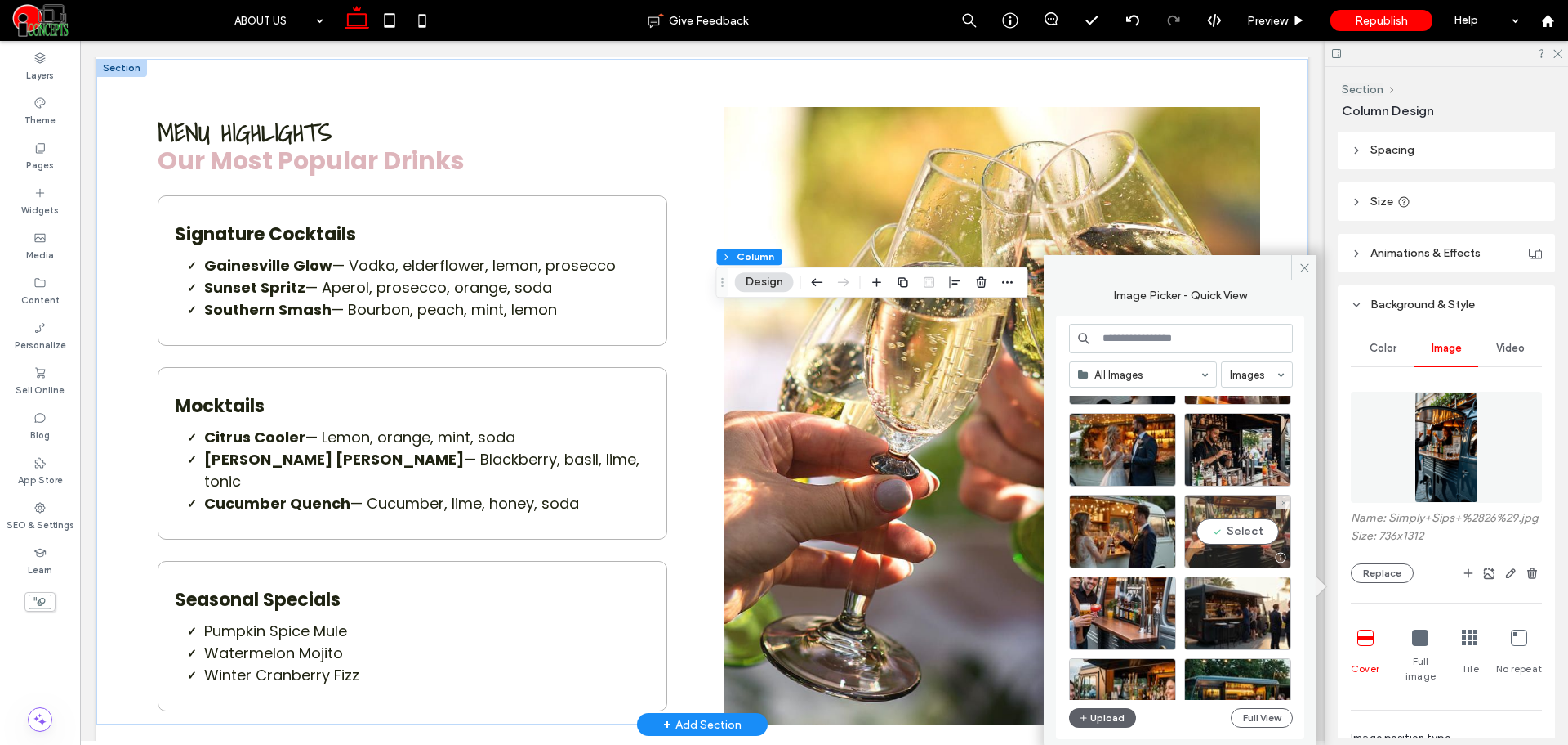
click at [1269, 529] on div "Select" at bounding box center [1237, 532] width 107 height 74
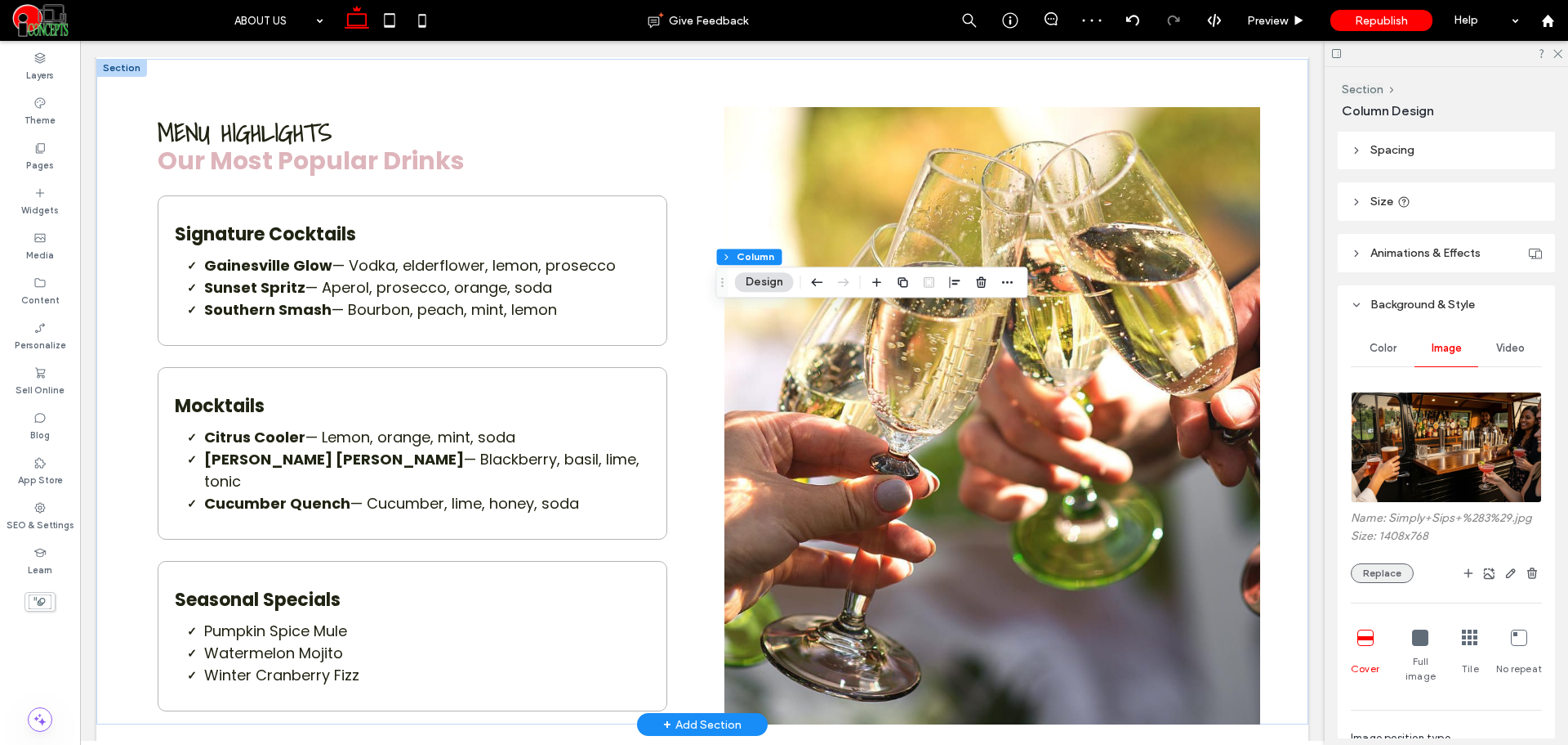
click at [1380, 572] on button "Replace" at bounding box center [1382, 573] width 63 height 20
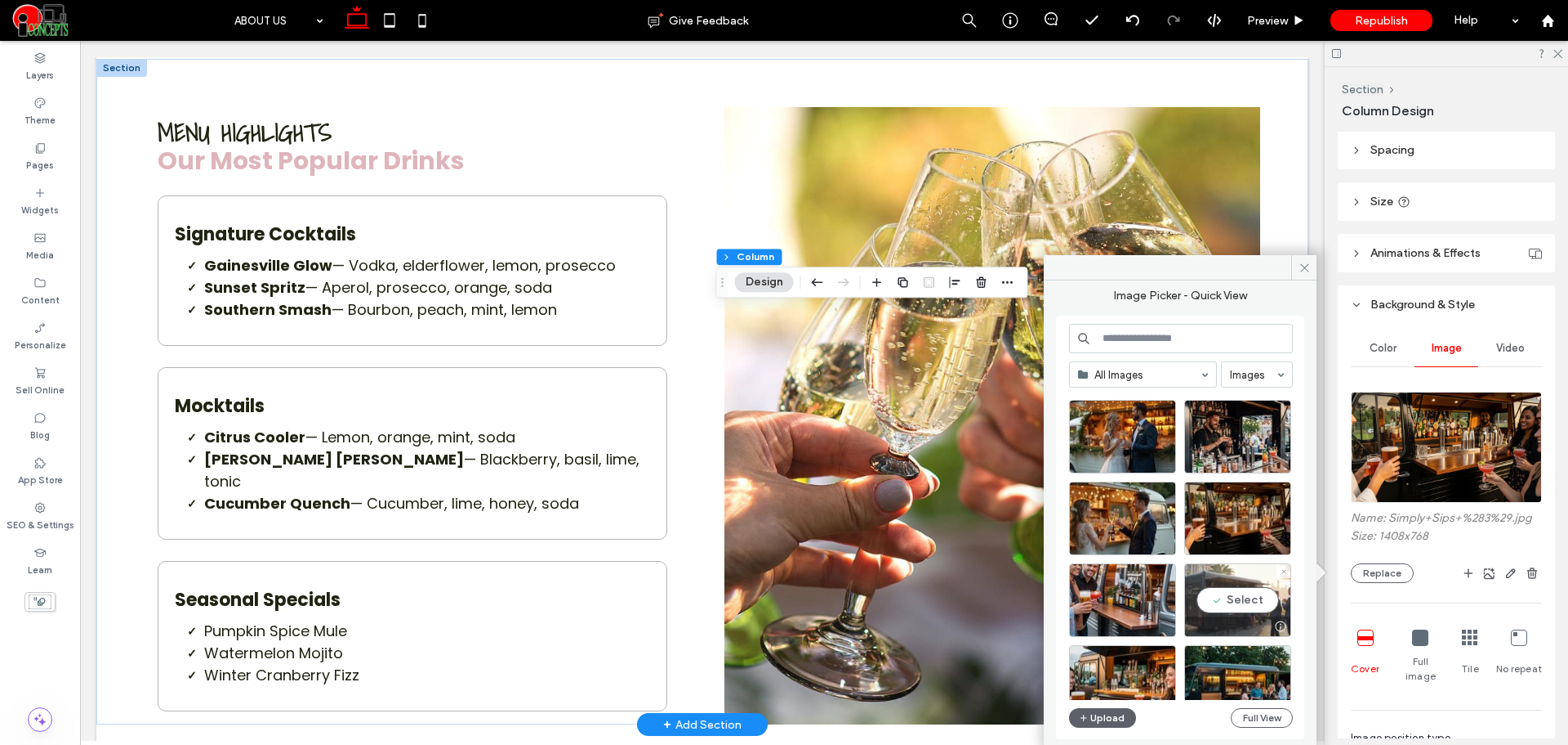
scroll to position [2772, 0]
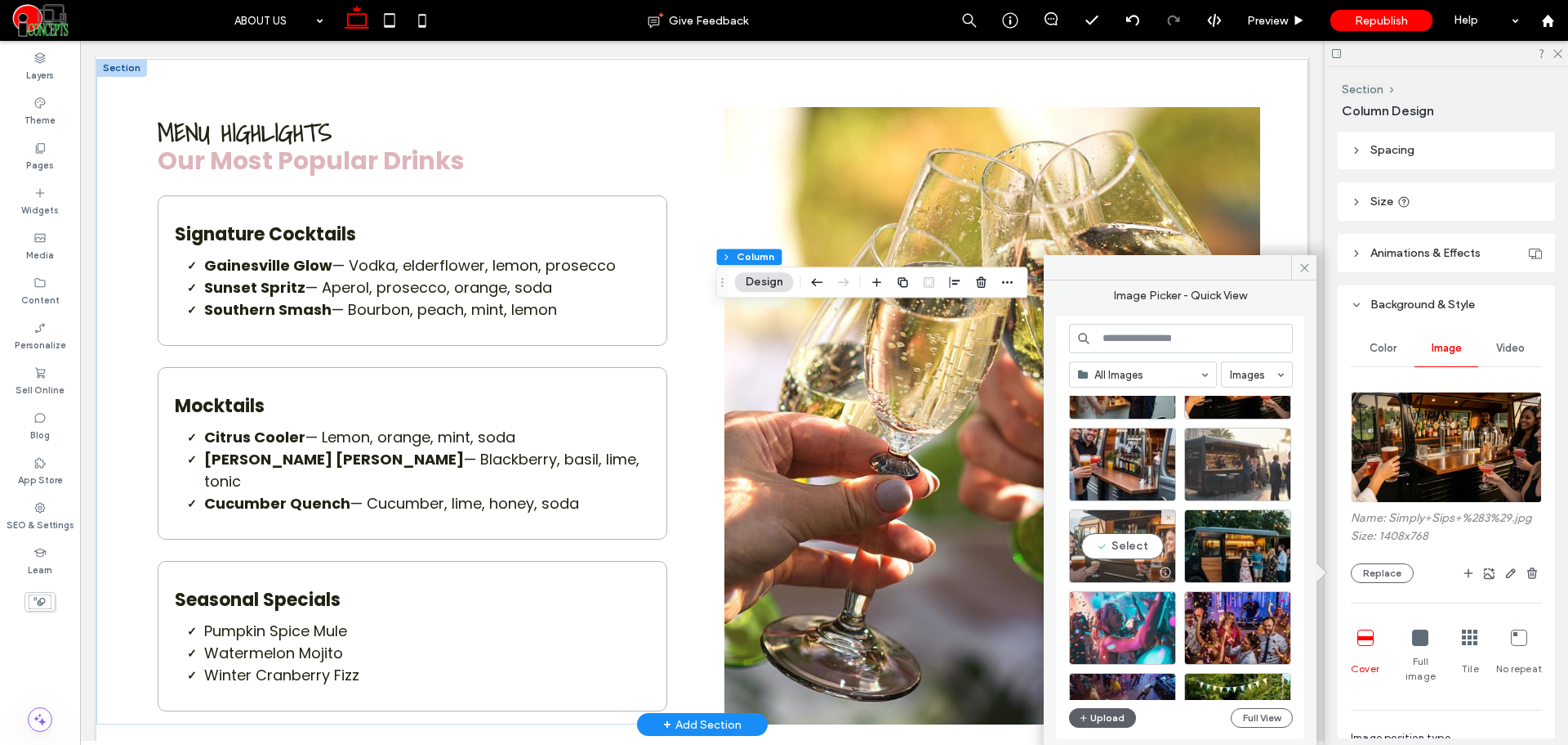
click at [1154, 551] on div "Select" at bounding box center [1122, 547] width 107 height 74
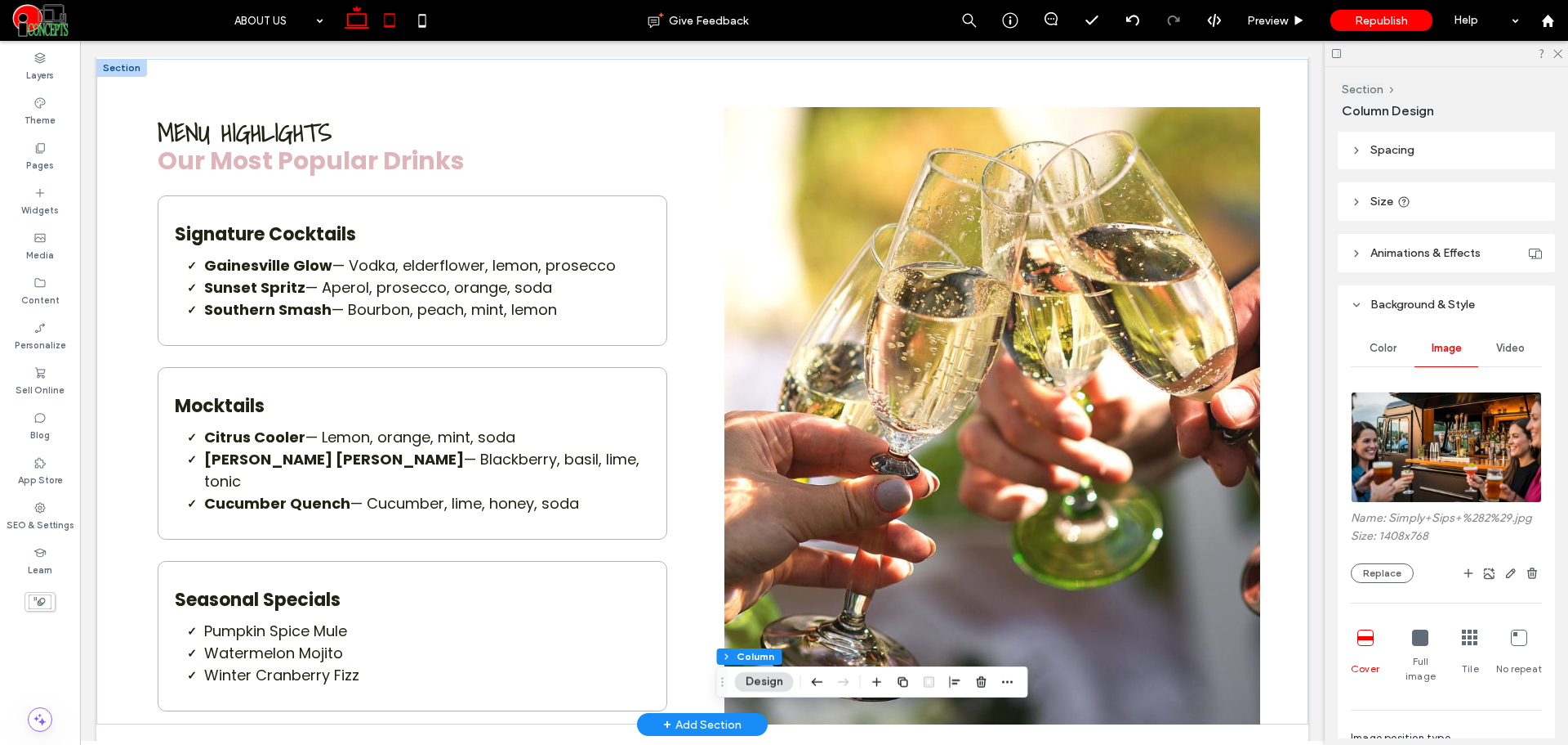
click at [387, 34] on icon at bounding box center [390, 20] width 33 height 33
type input "*"
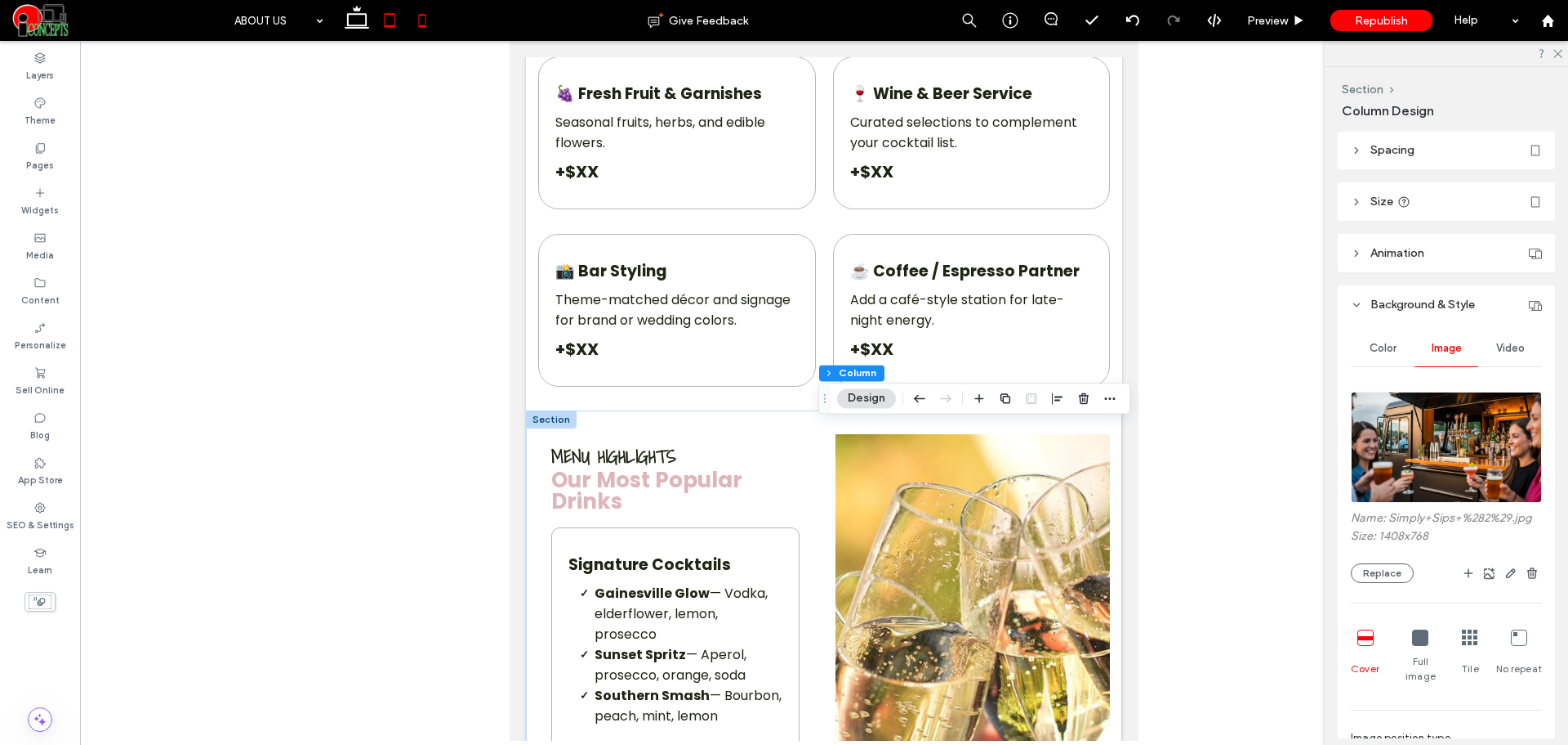
click at [424, 33] on icon at bounding box center [422, 20] width 33 height 33
type input "***"
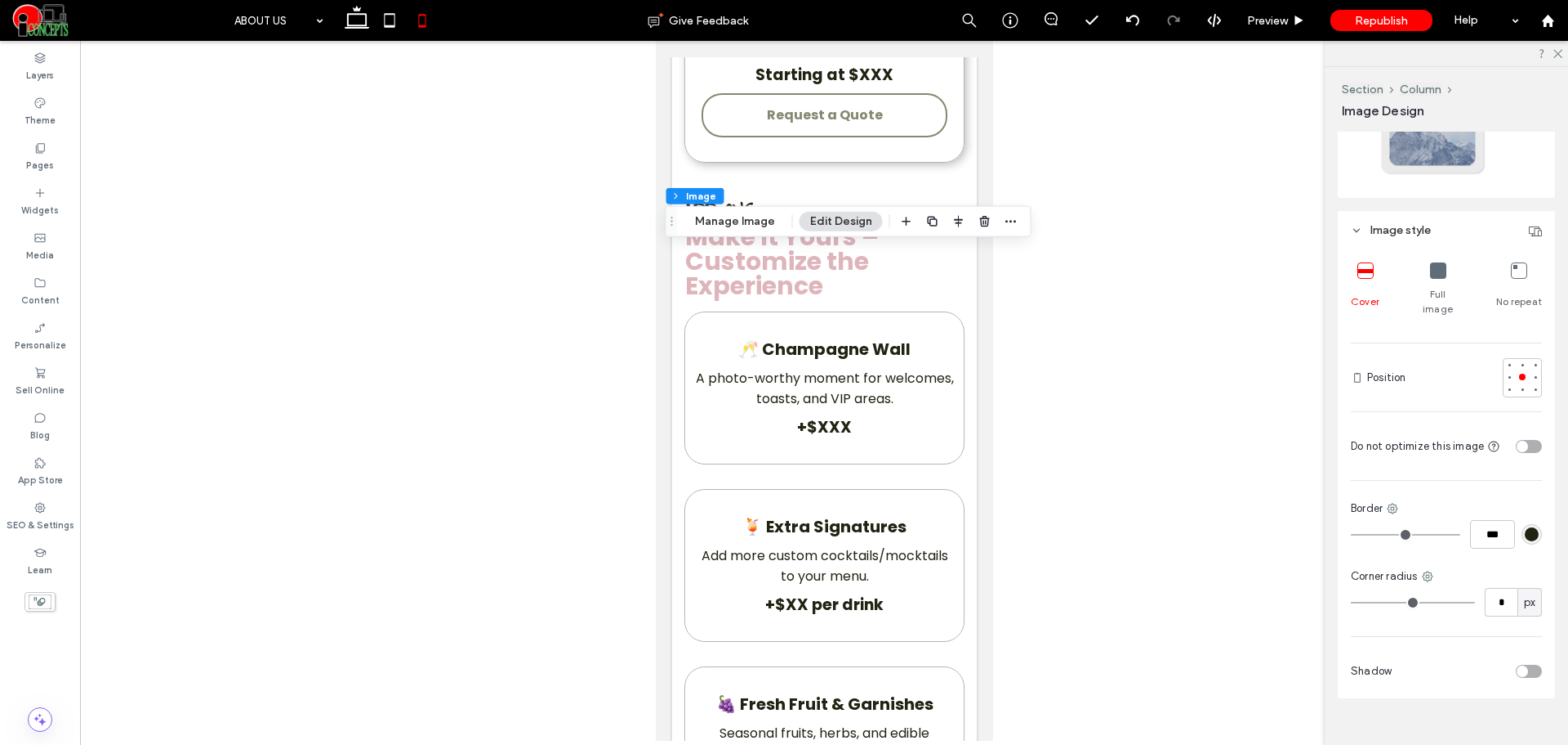
scroll to position [384, 0]
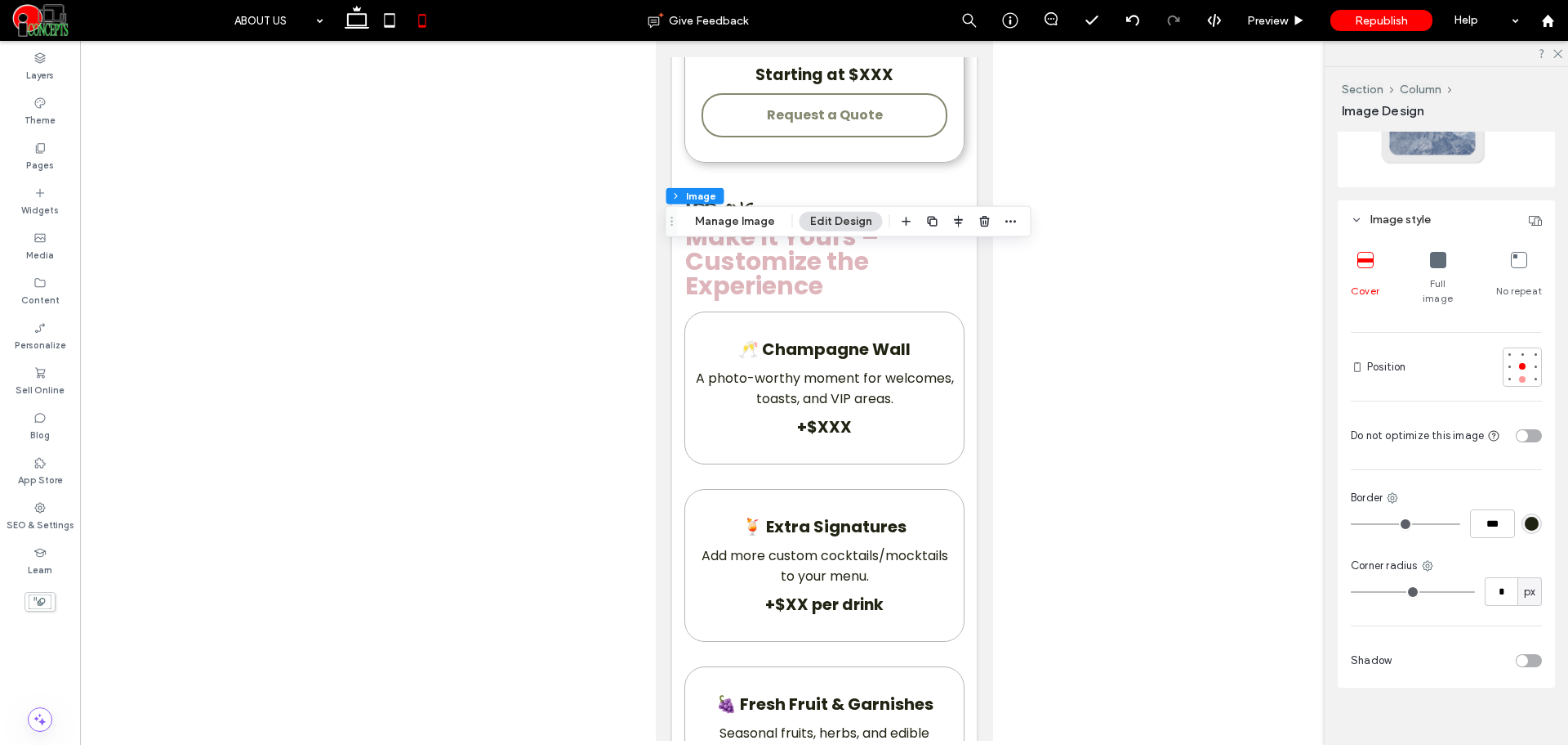
click at [1517, 374] on div at bounding box center [1522, 379] width 11 height 11
click at [1519, 363] on div at bounding box center [1522, 366] width 7 height 7
click at [1519, 351] on div at bounding box center [1522, 354] width 7 height 7
click at [1519, 363] on div at bounding box center [1522, 366] width 7 height 7
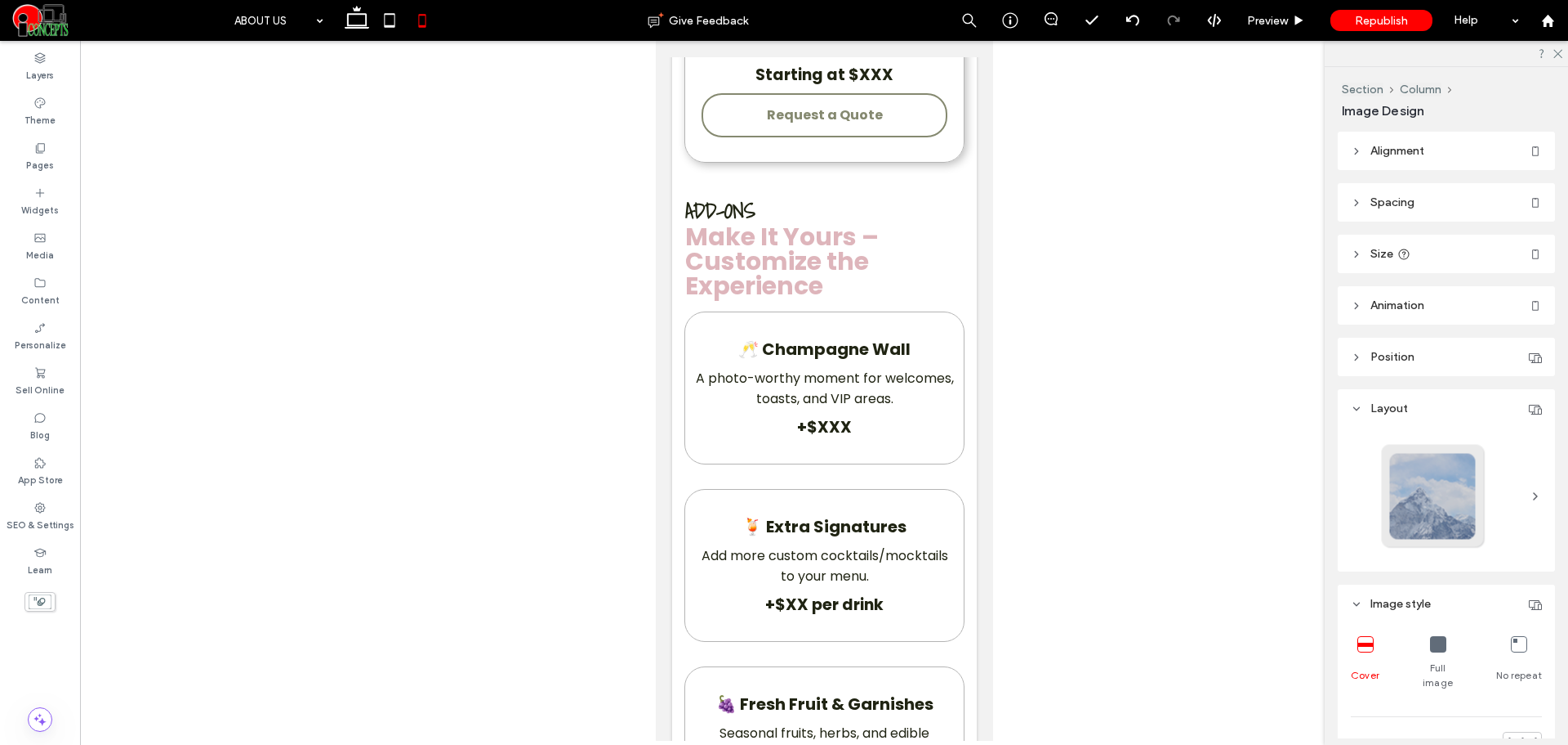
type input "***"
click at [927, 219] on use "button" at bounding box center [932, 221] width 10 height 10
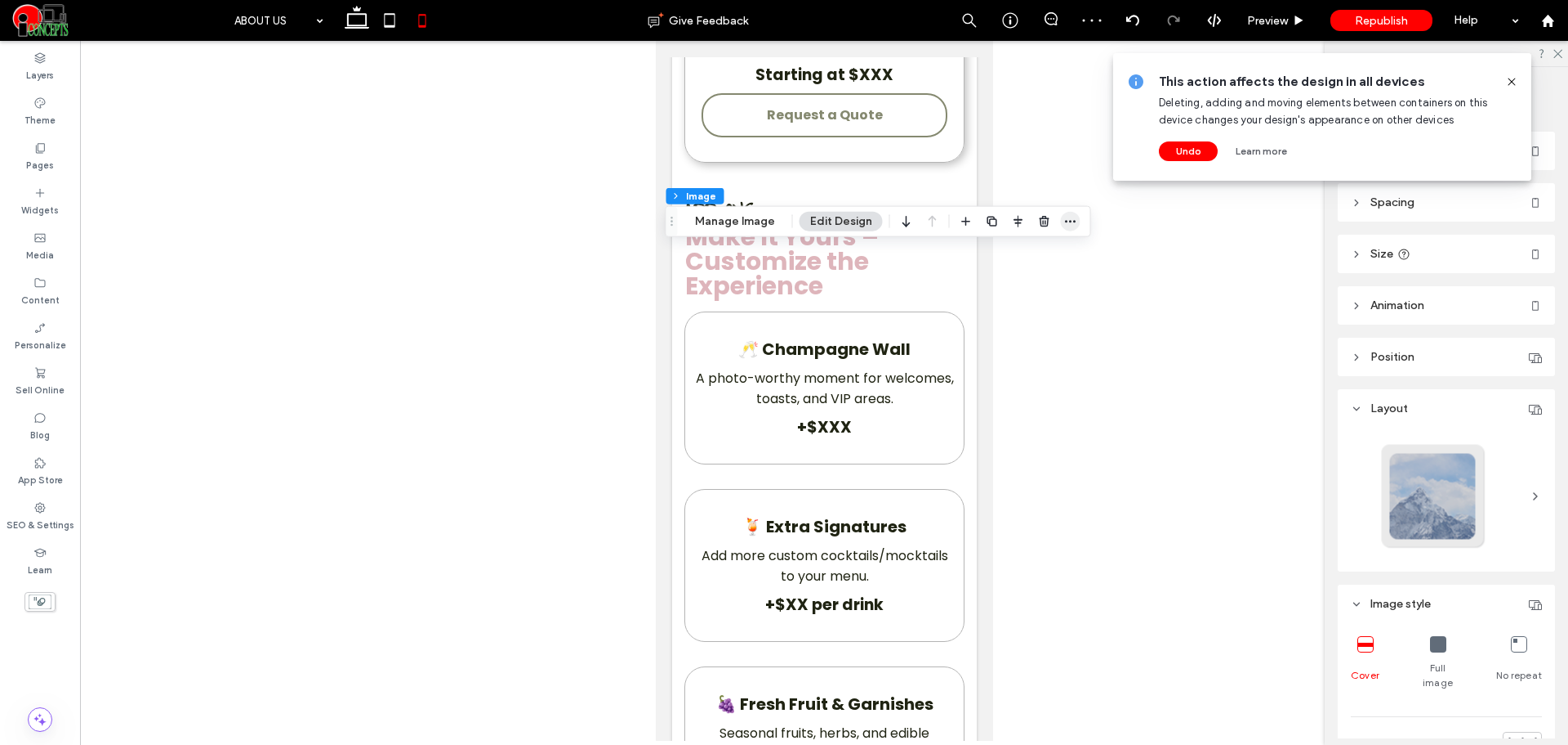
click at [1065, 218] on icon "button" at bounding box center [1071, 221] width 13 height 13
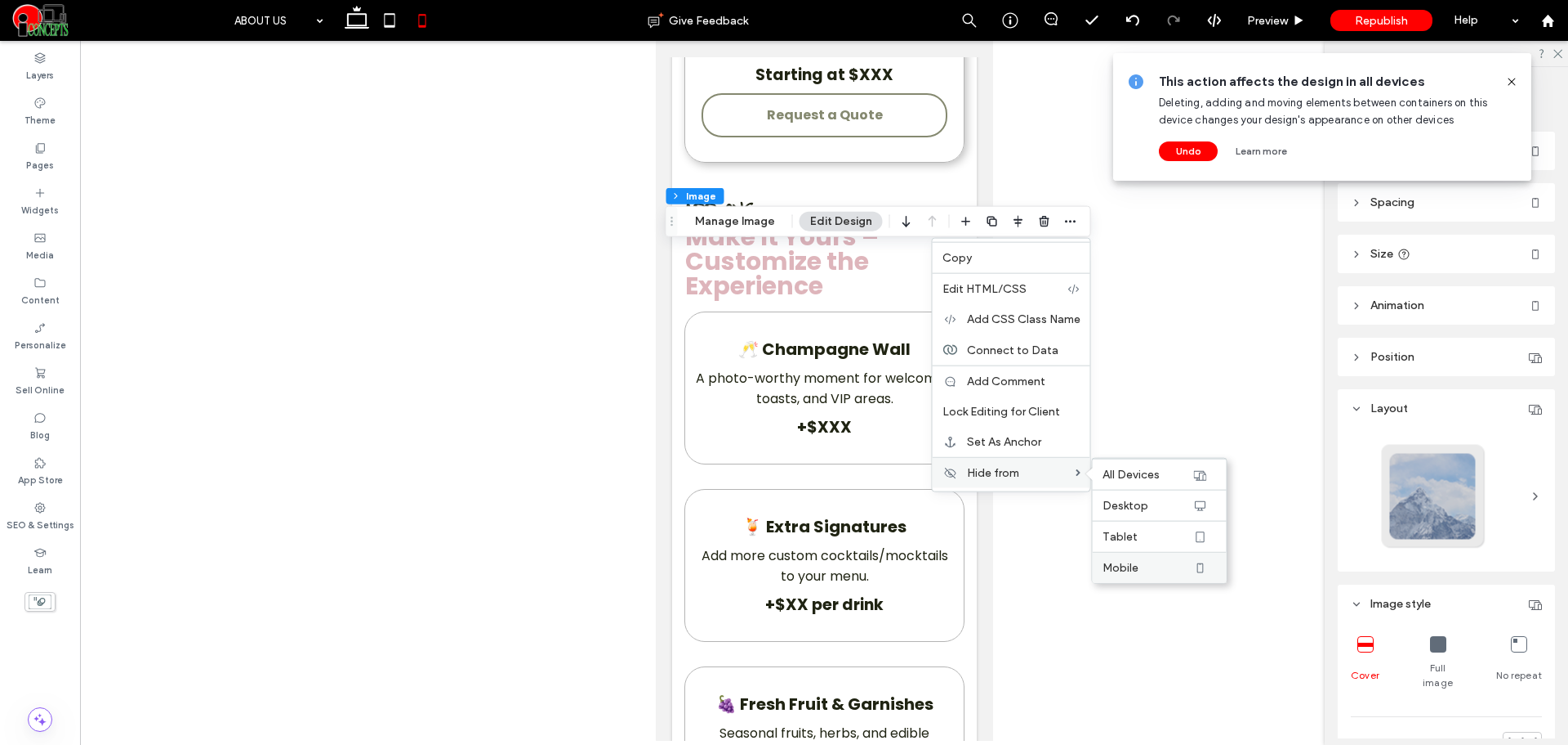
click at [1137, 567] on label "Mobile" at bounding box center [1147, 567] width 90 height 14
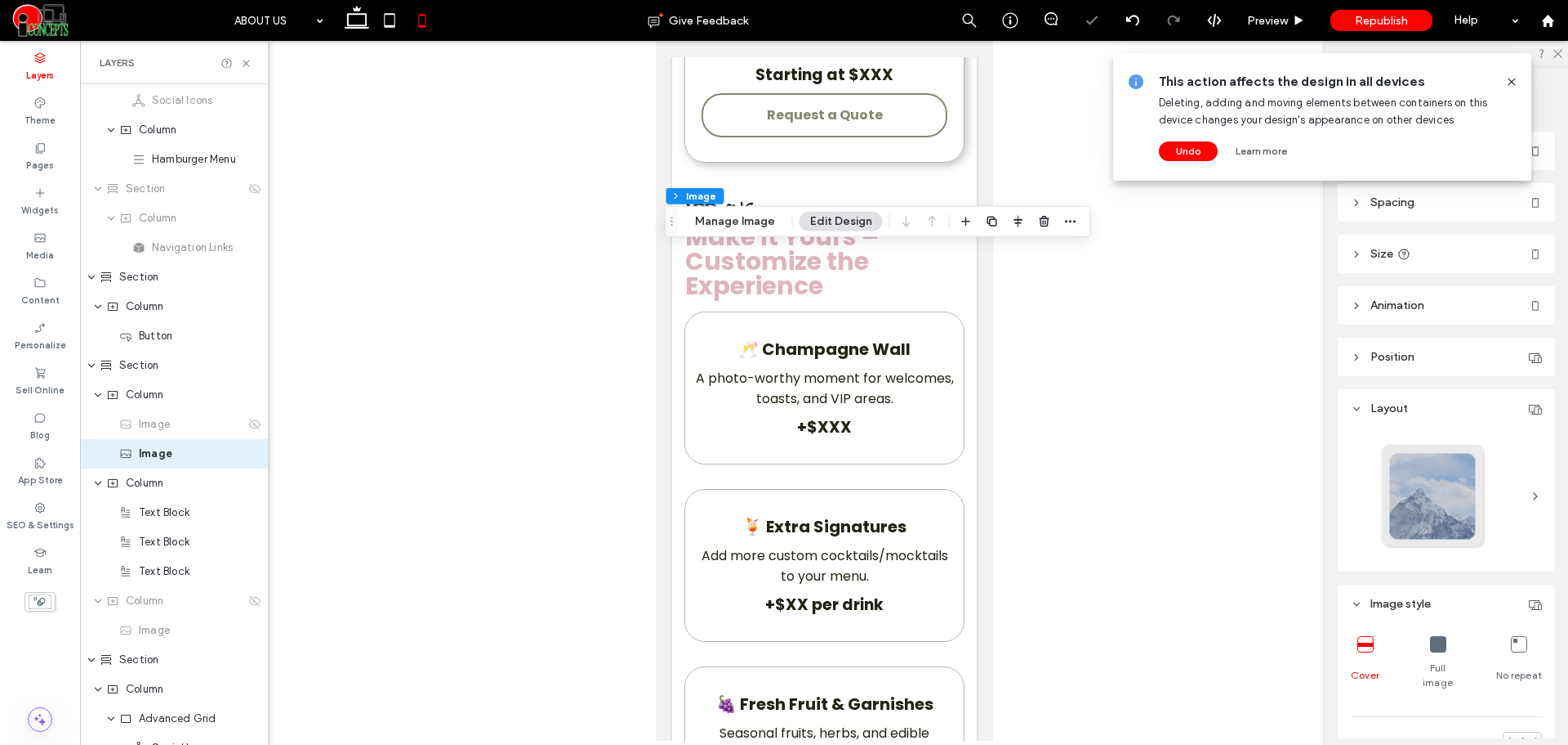
scroll to position [273, 0]
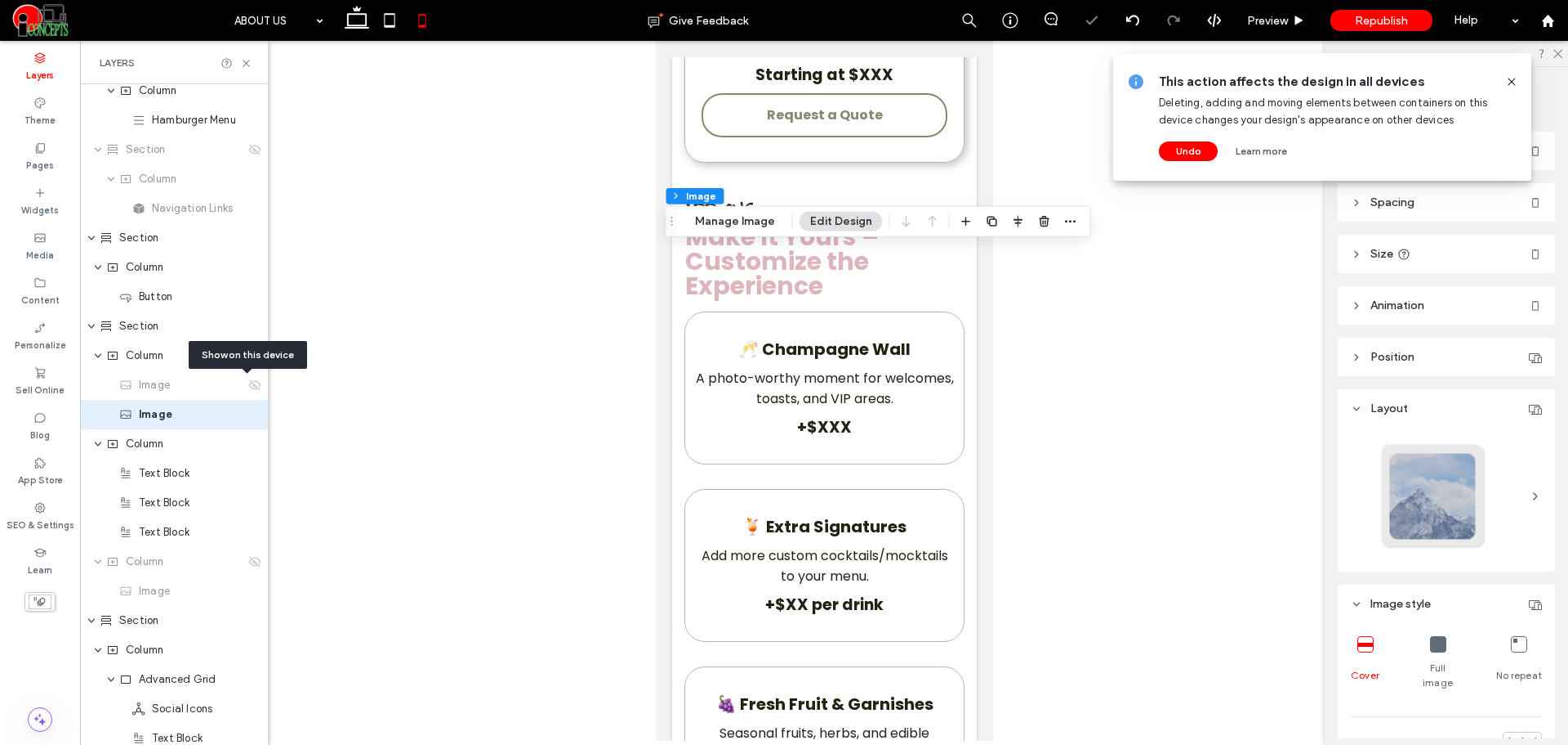
click at [1055, 218] on div at bounding box center [1019, 221] width 125 height 30
click at [1062, 217] on span "button" at bounding box center [1072, 221] width 20 height 20
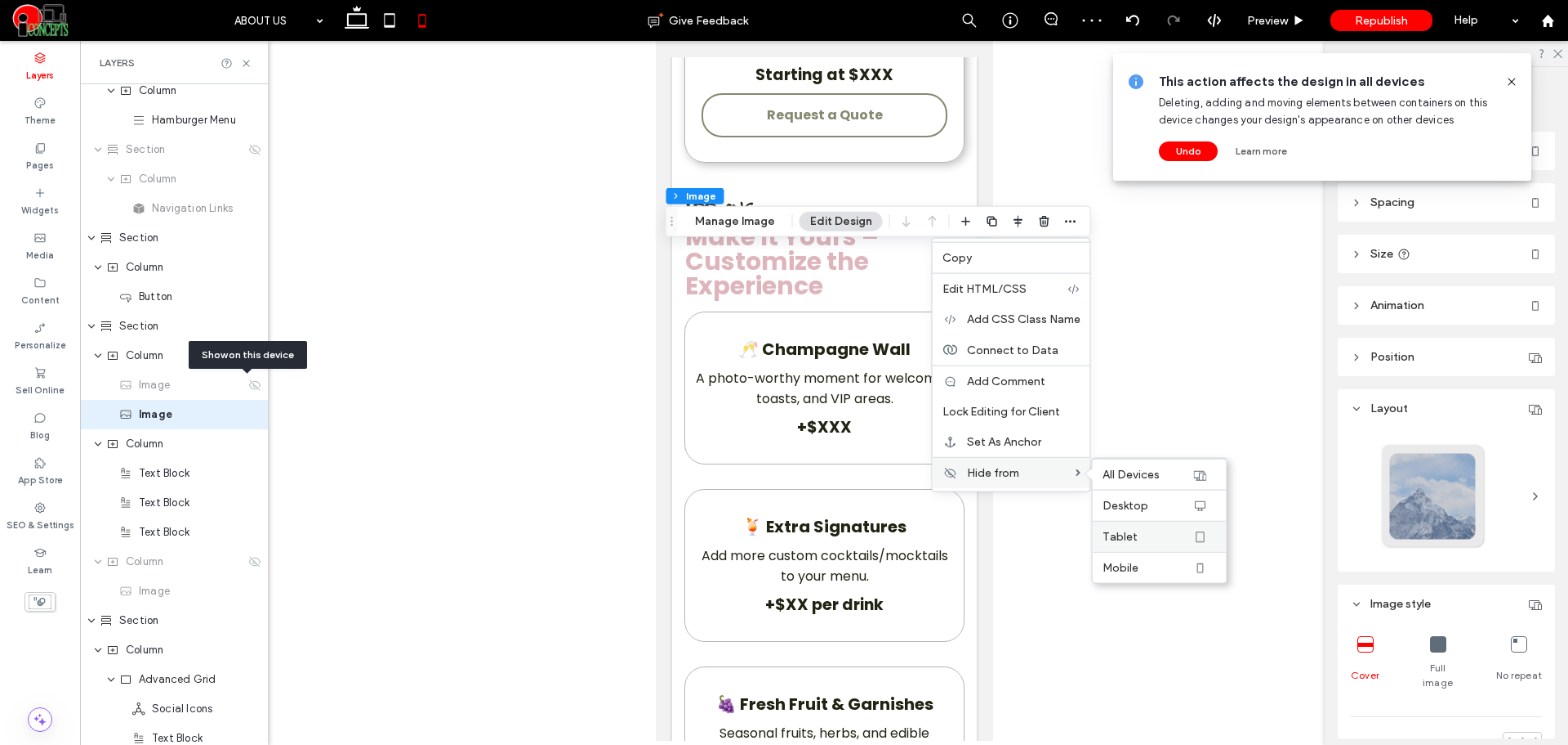
click at [1119, 537] on span "Tablet" at bounding box center [1119, 537] width 35 height 14
click at [1130, 514] on div "Desktop" at bounding box center [1160, 505] width 134 height 31
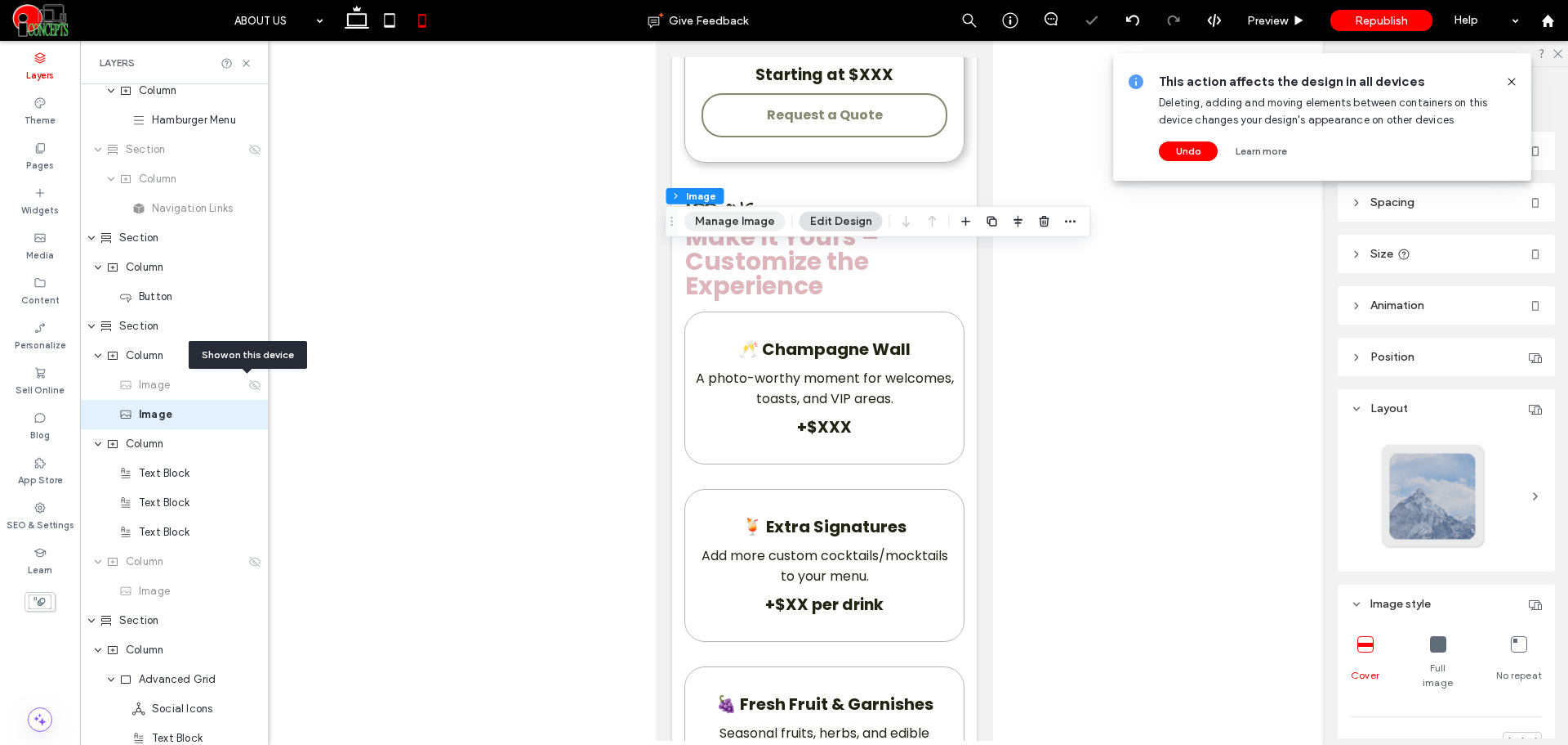
click at [749, 221] on button "Manage Image" at bounding box center [736, 221] width 102 height 20
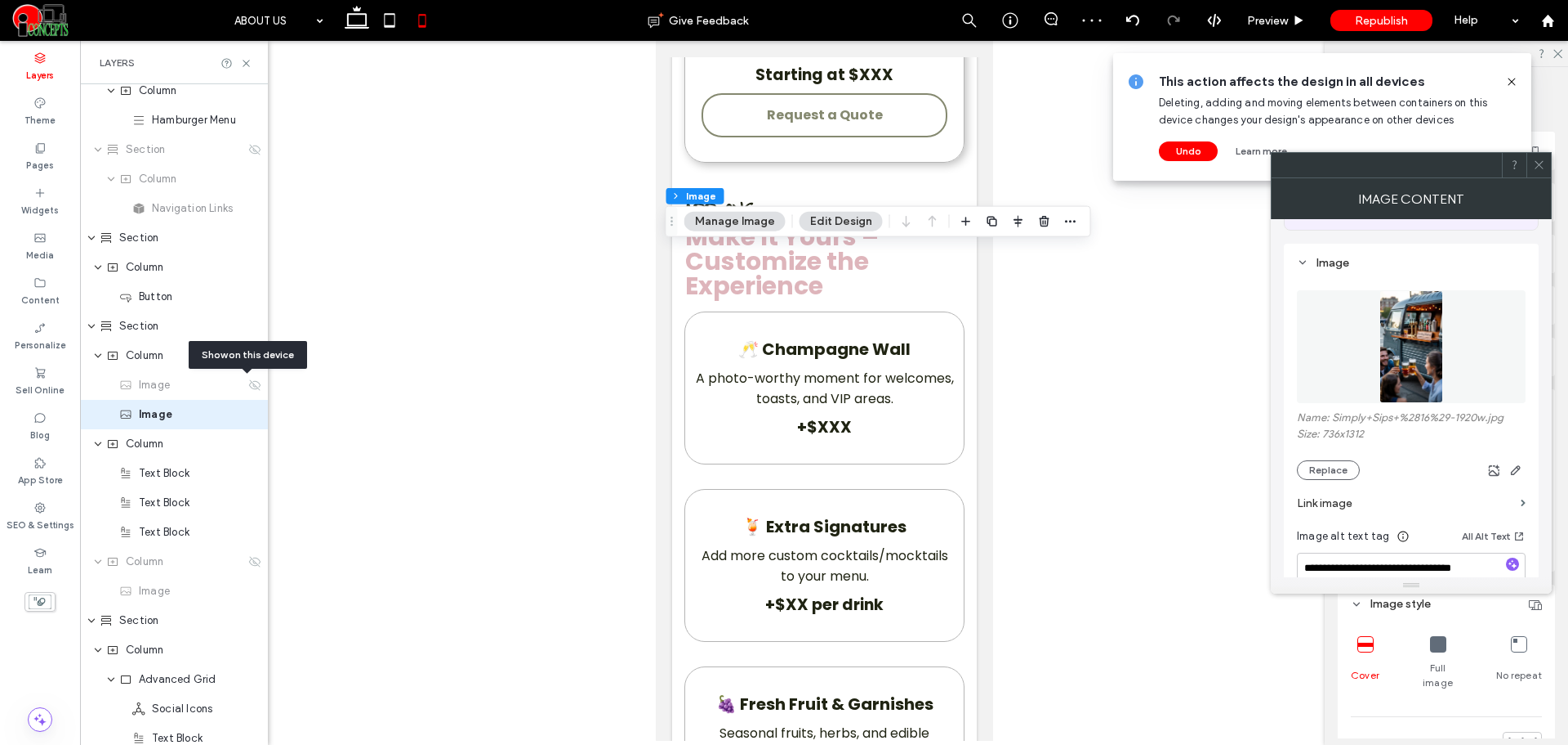
scroll to position [137, 0]
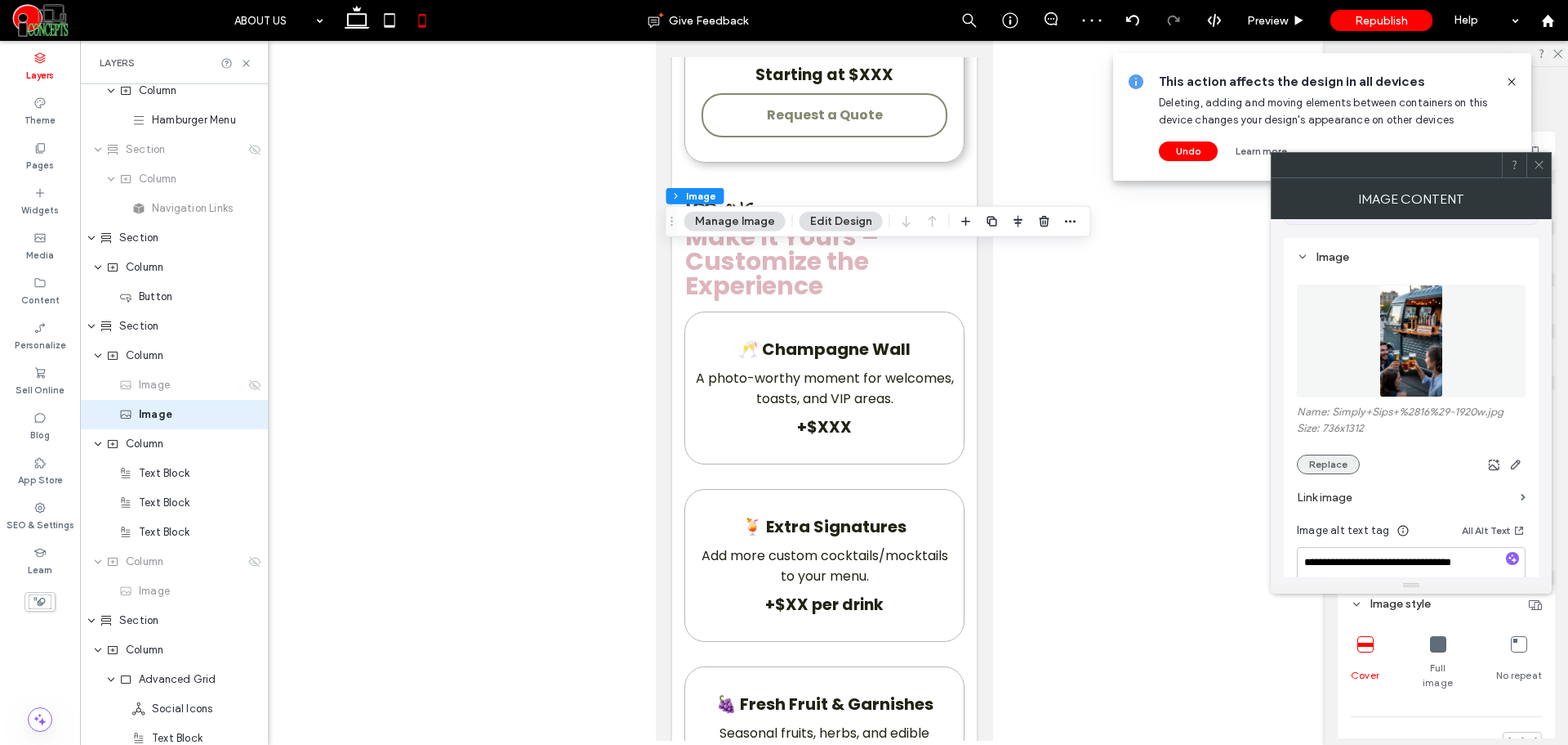
click at [1336, 465] on button "Replace" at bounding box center [1328, 465] width 63 height 20
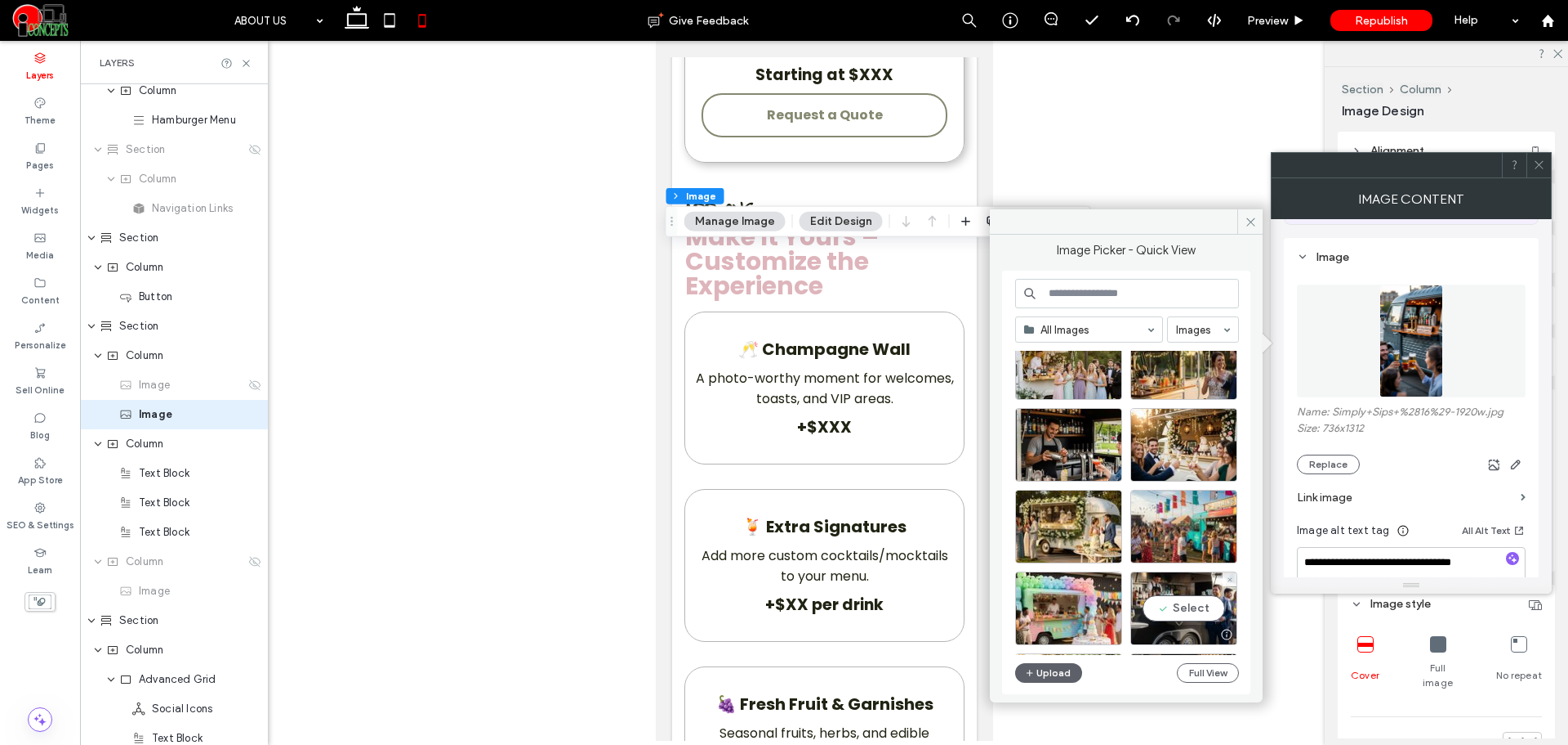
scroll to position [1110, 0]
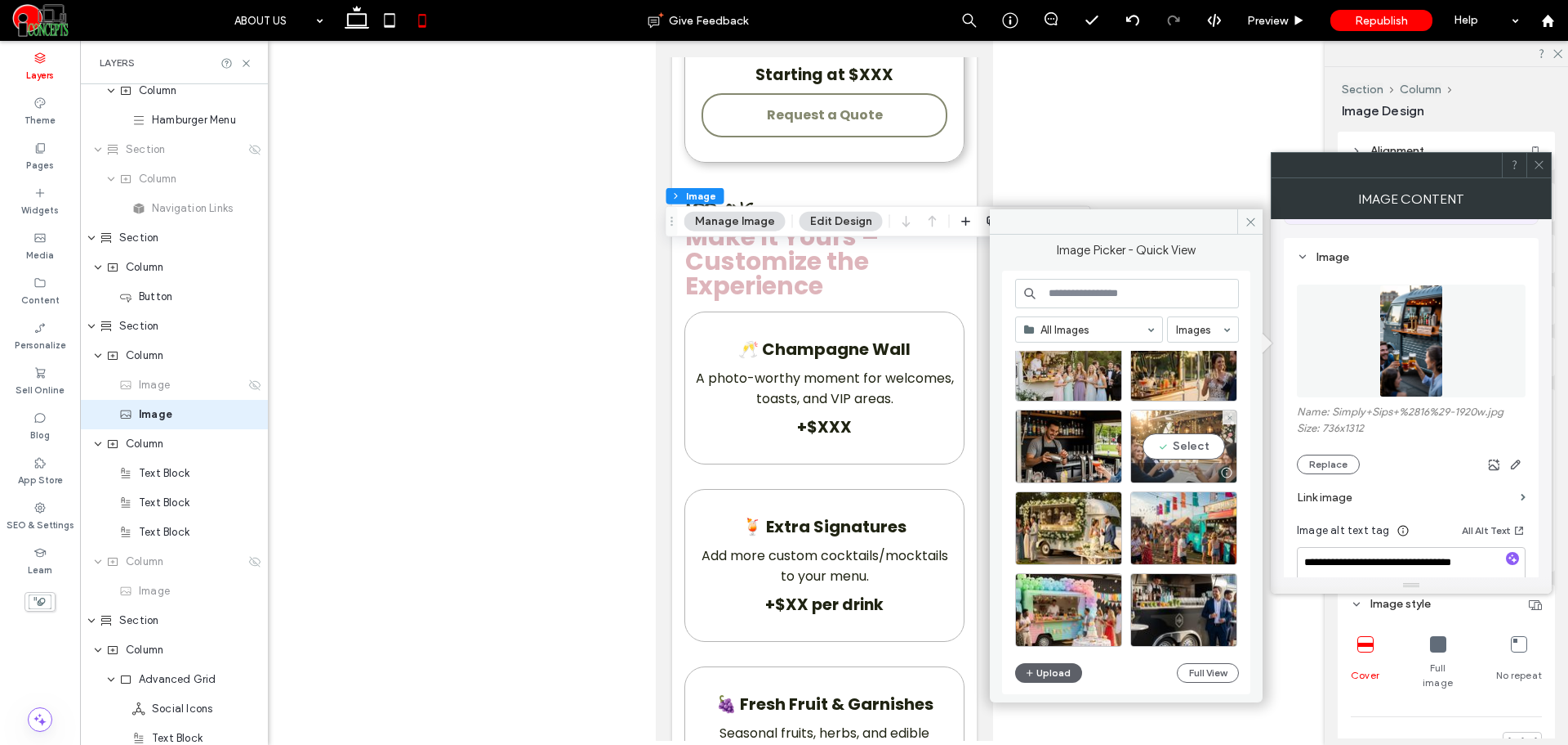
click at [1217, 442] on div "Select" at bounding box center [1183, 447] width 107 height 74
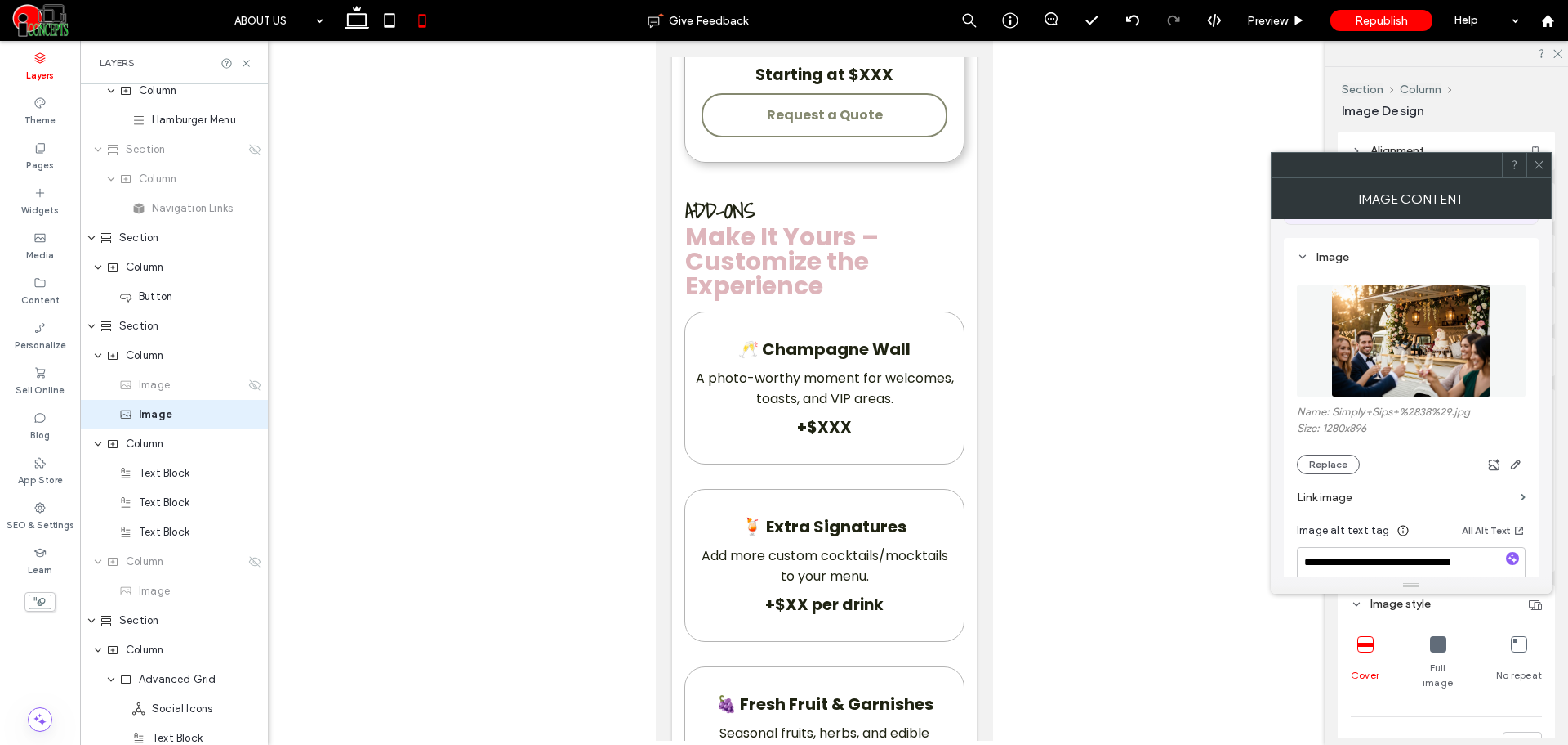
type input "***"
click at [354, 29] on icon at bounding box center [357, 20] width 33 height 33
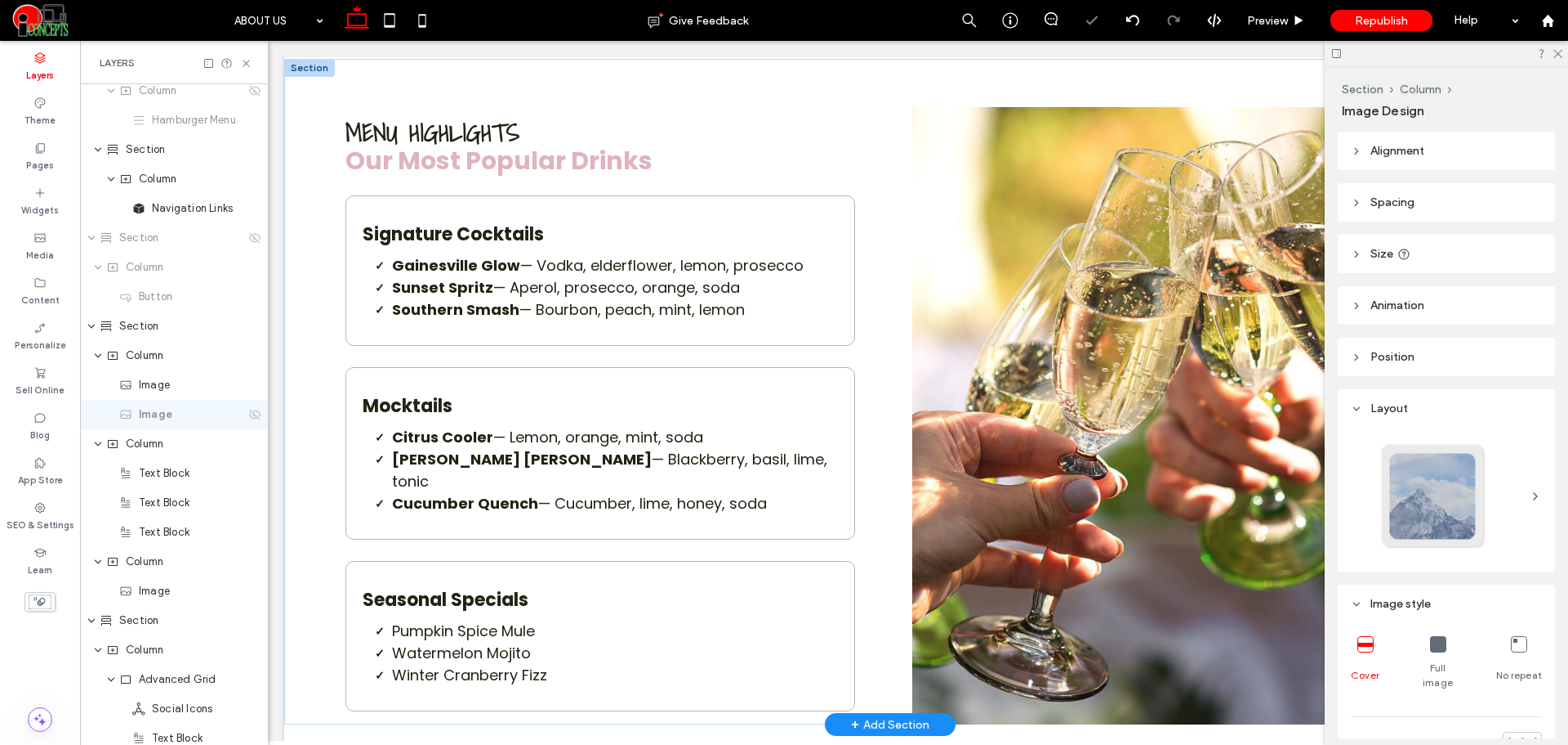
type input "***"
click at [52, 142] on div "Pages" at bounding box center [40, 156] width 80 height 45
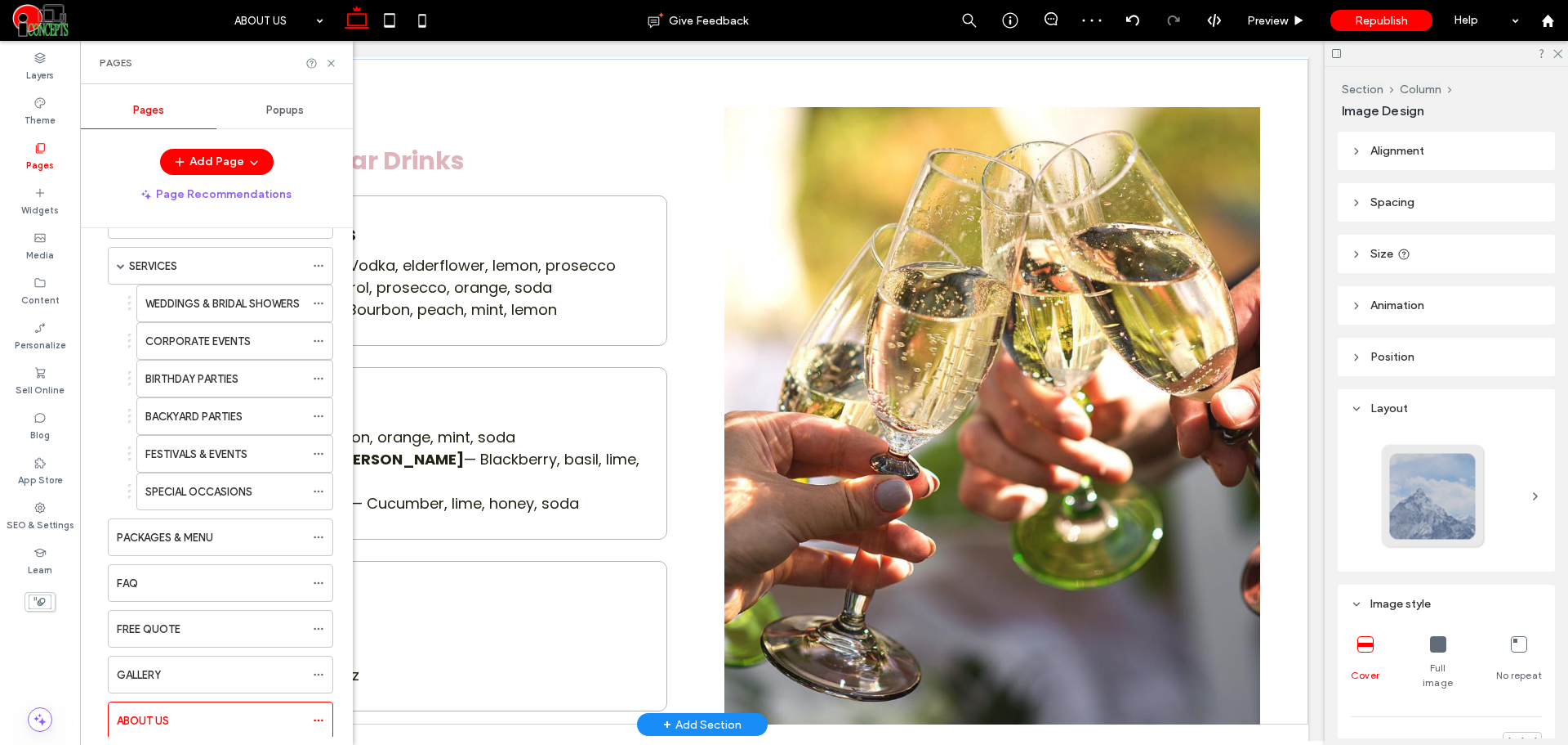
scroll to position [144, 0]
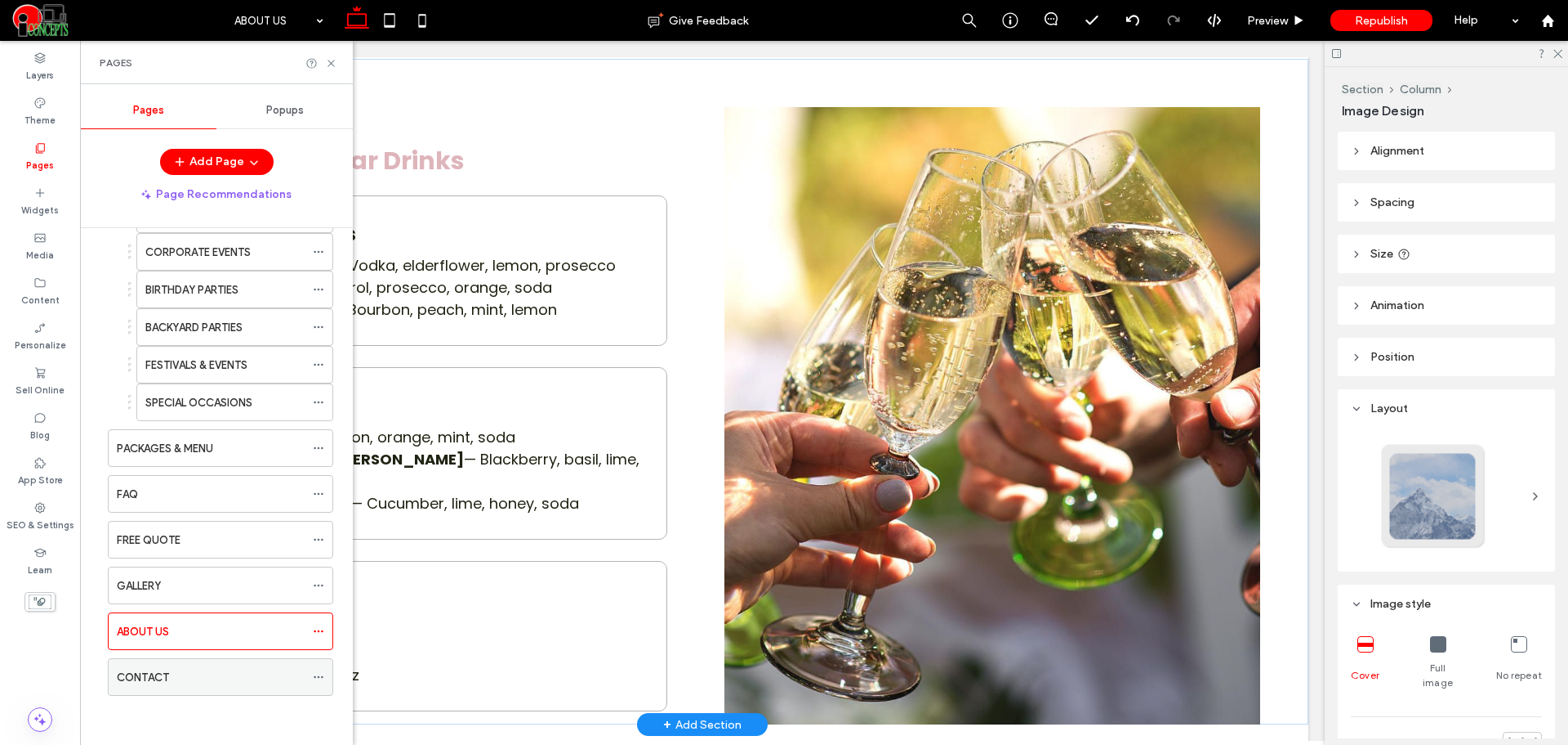
click at [206, 668] on div "CONTACT" at bounding box center [210, 676] width 187 height 17
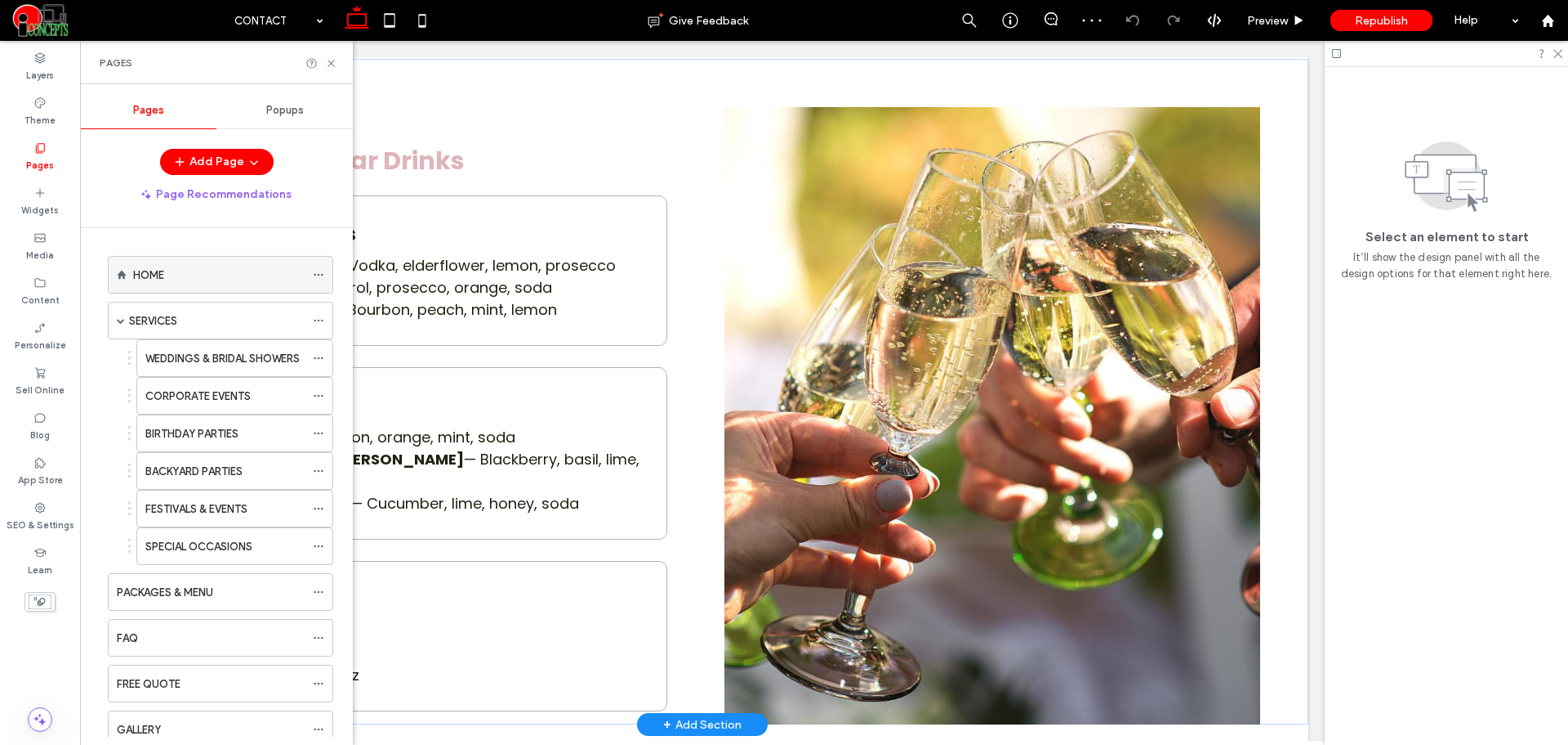
click at [232, 278] on div "HOME" at bounding box center [219, 274] width 171 height 17
click at [333, 63] on icon at bounding box center [331, 63] width 12 height 12
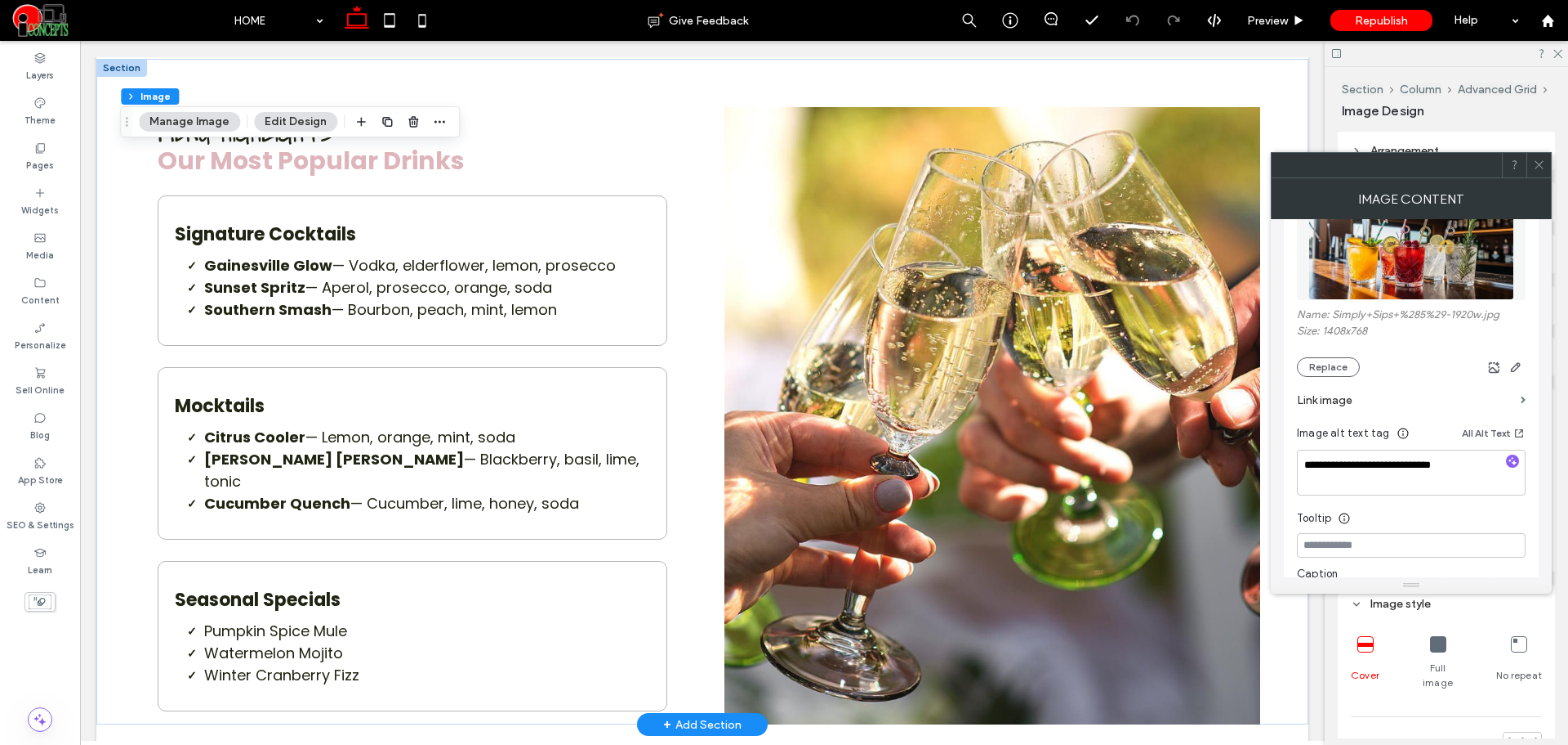
scroll to position [272, 0]
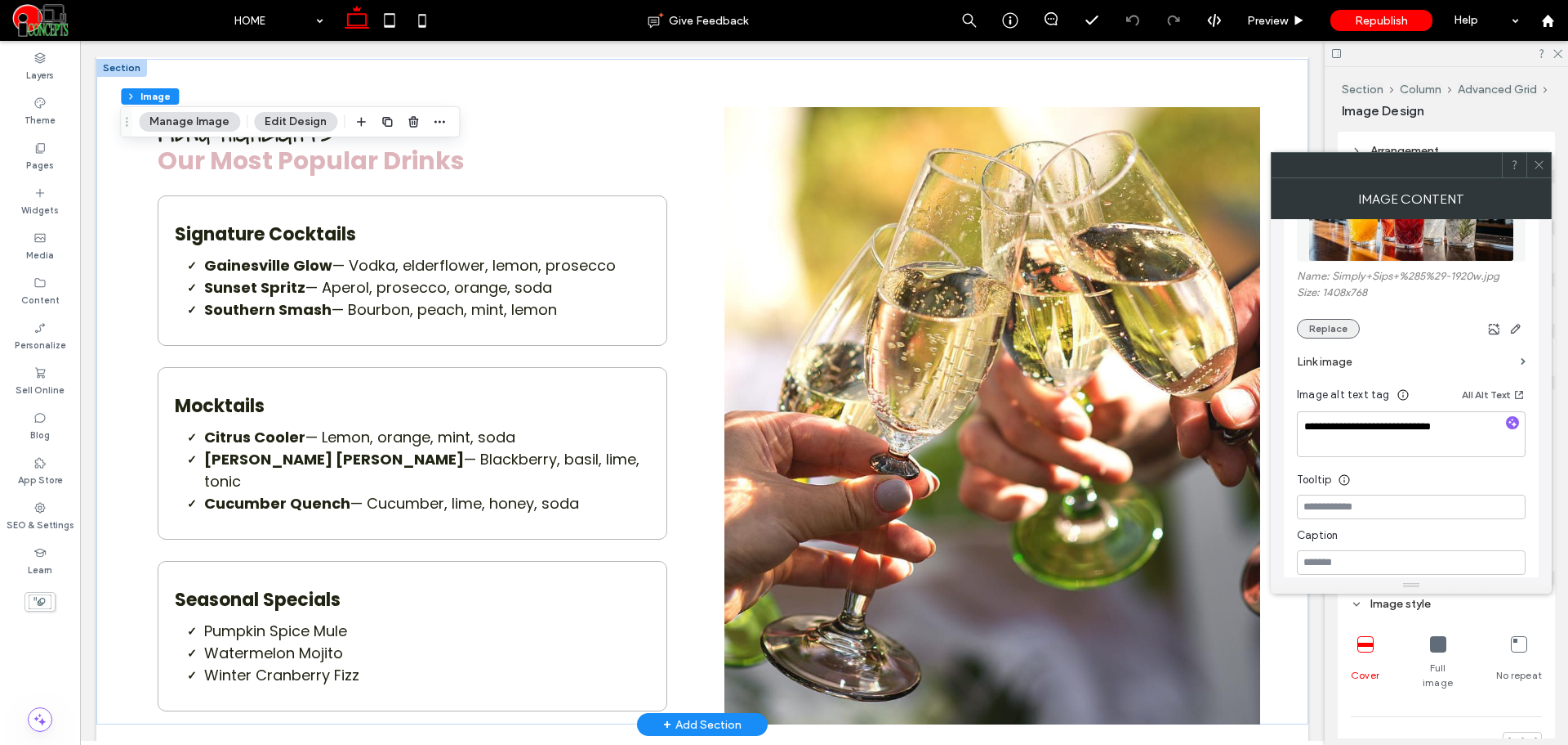
click at [1303, 330] on button "Replace" at bounding box center [1328, 329] width 63 height 20
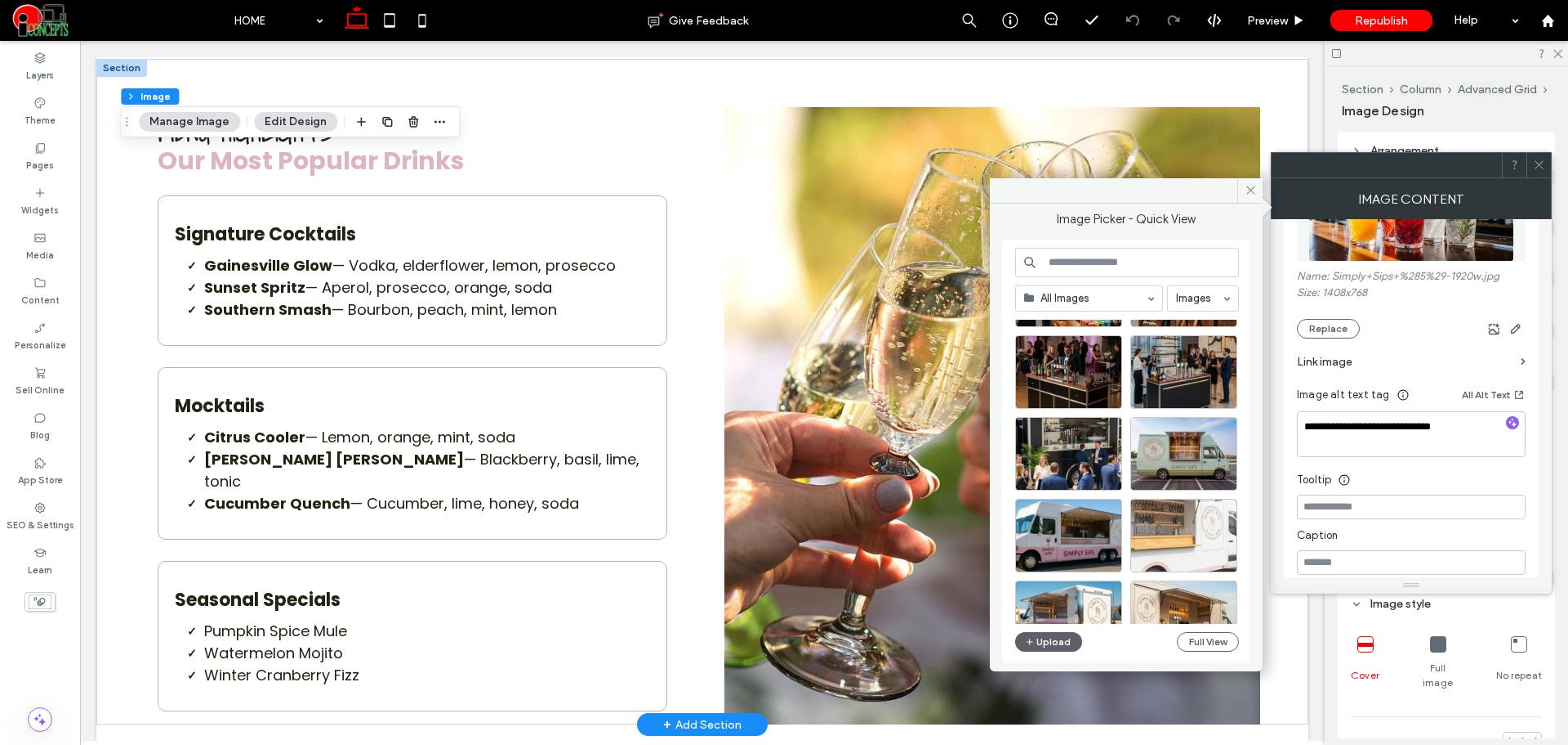
scroll to position [580, 0]
click at [1197, 464] on div "Select" at bounding box center [1183, 455] width 107 height 74
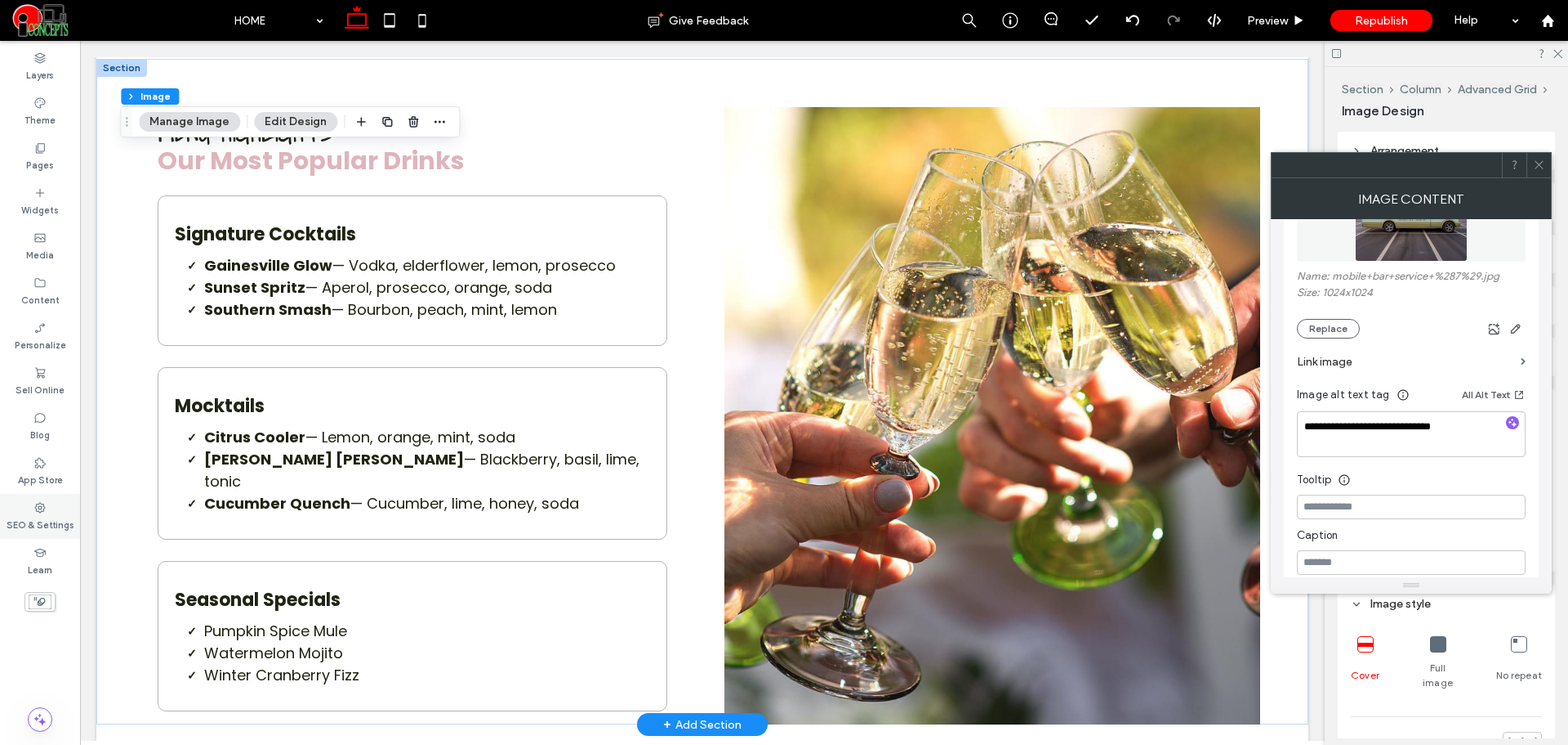
click at [53, 522] on label "SEO & Settings" at bounding box center [41, 523] width 68 height 18
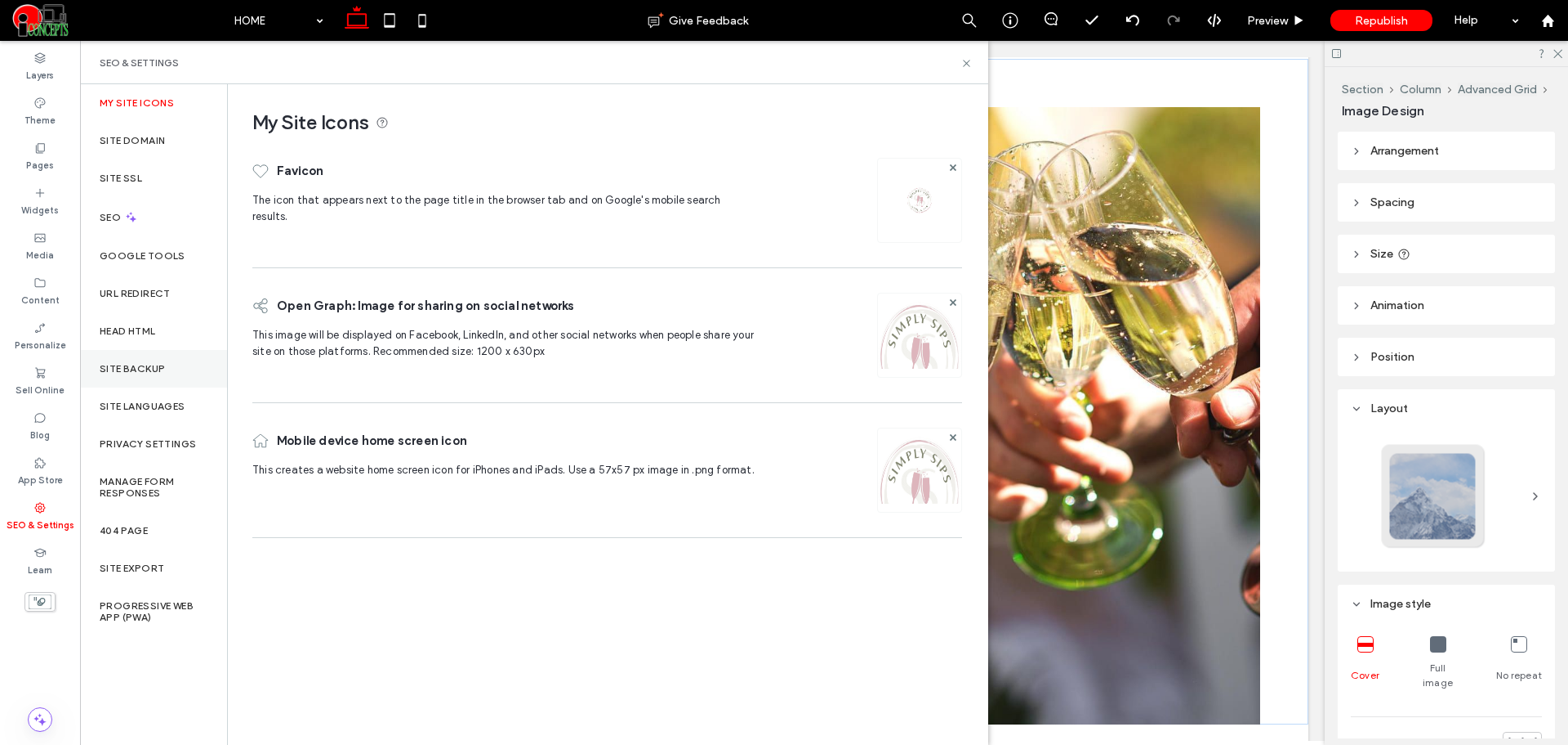
click at [145, 366] on label "Site Backup" at bounding box center [133, 368] width 66 height 11
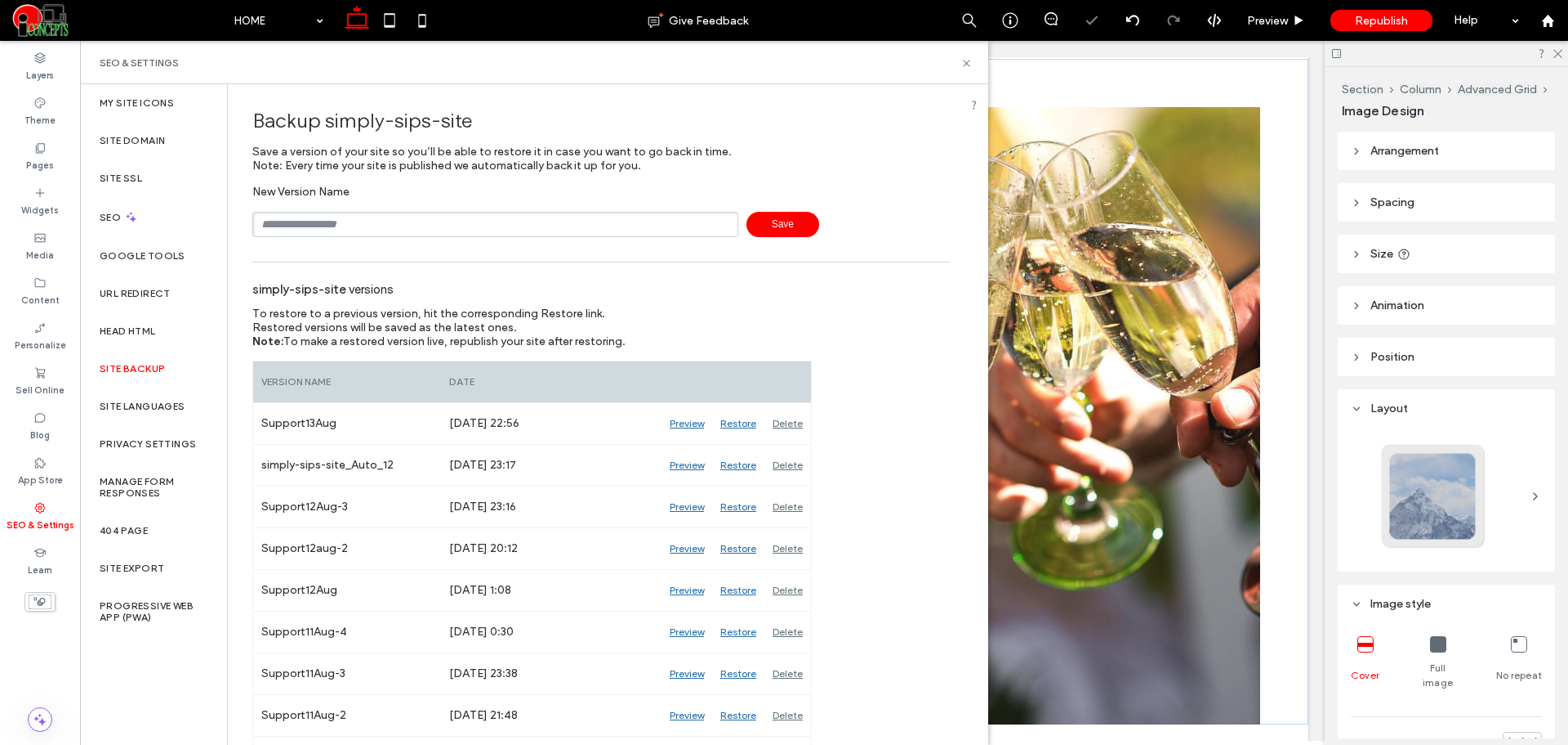
click at [424, 227] on input "text" at bounding box center [495, 223] width 486 height 25
type input "**********"
click at [1555, 20] on div at bounding box center [1547, 21] width 39 height 14
